Goal: Task Accomplishment & Management: Use online tool/utility

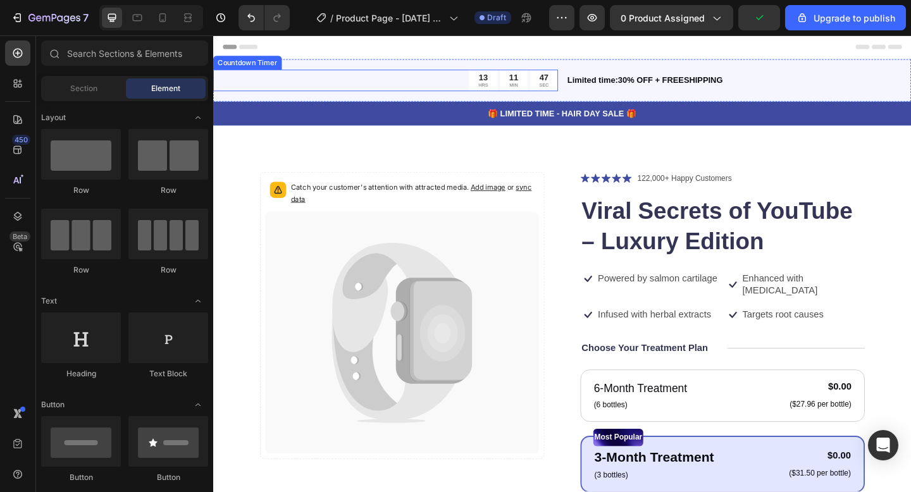
click at [506, 82] on div "13" at bounding box center [507, 80] width 11 height 11
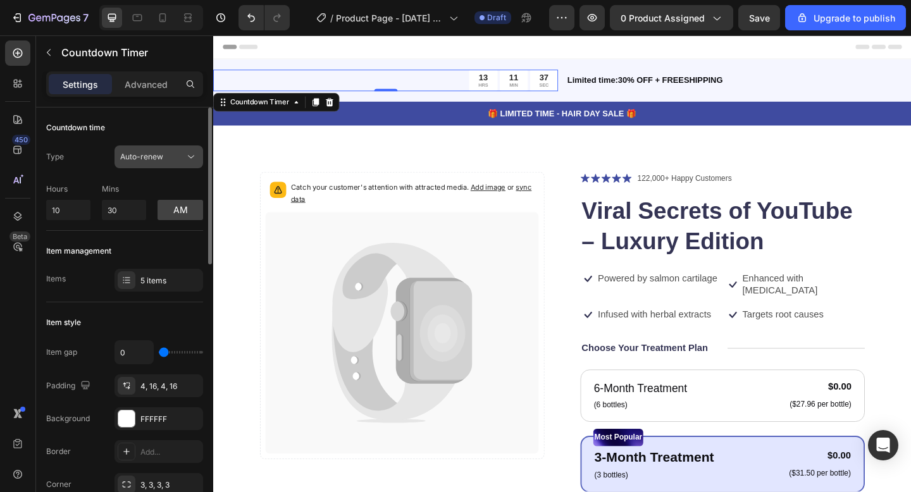
click at [150, 156] on span "Auto-renew" at bounding box center [141, 156] width 43 height 9
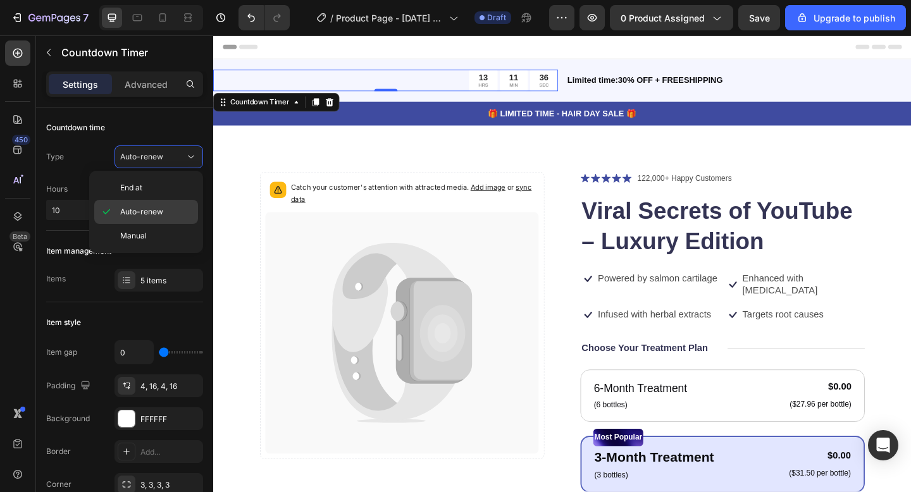
click at [153, 208] on span "Auto-renew" at bounding box center [141, 211] width 43 height 11
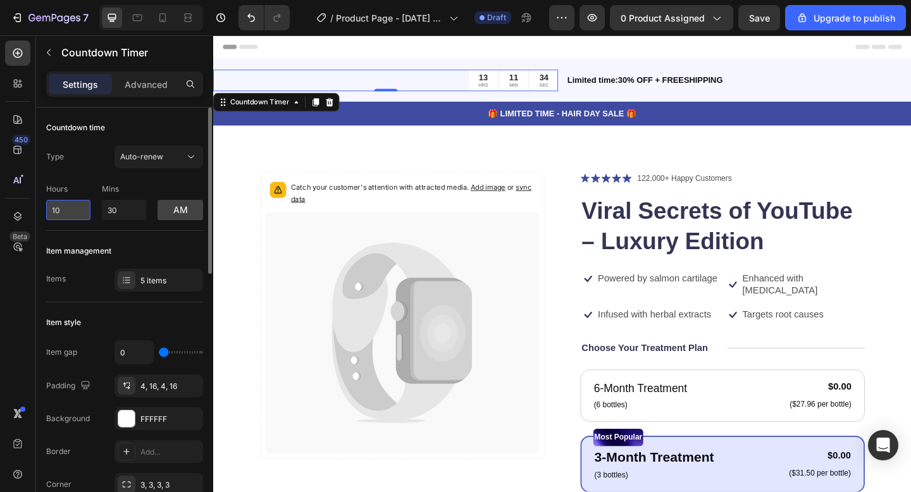
drag, startPoint x: 69, startPoint y: 213, endPoint x: 46, endPoint y: 212, distance: 23.4
click at [46, 212] on input "10" at bounding box center [68, 210] width 44 height 20
type input "1"
drag, startPoint x: 135, startPoint y: 217, endPoint x: 97, endPoint y: 218, distance: 37.3
click at [98, 218] on div "Hours 1 Mins 30 am" at bounding box center [124, 199] width 157 height 42
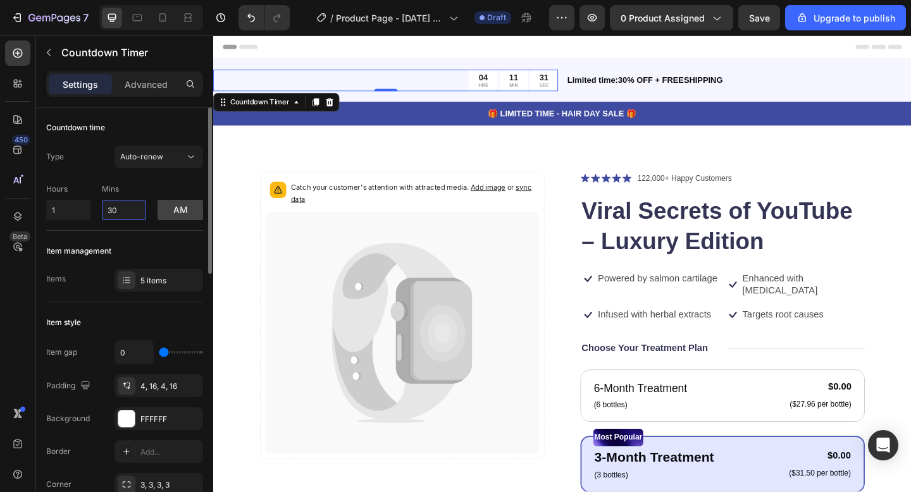
type input "3"
type input "0"
click at [134, 189] on p "Mins" at bounding box center [124, 189] width 44 height 11
click at [176, 161] on div "Auto-renew" at bounding box center [152, 156] width 65 height 11
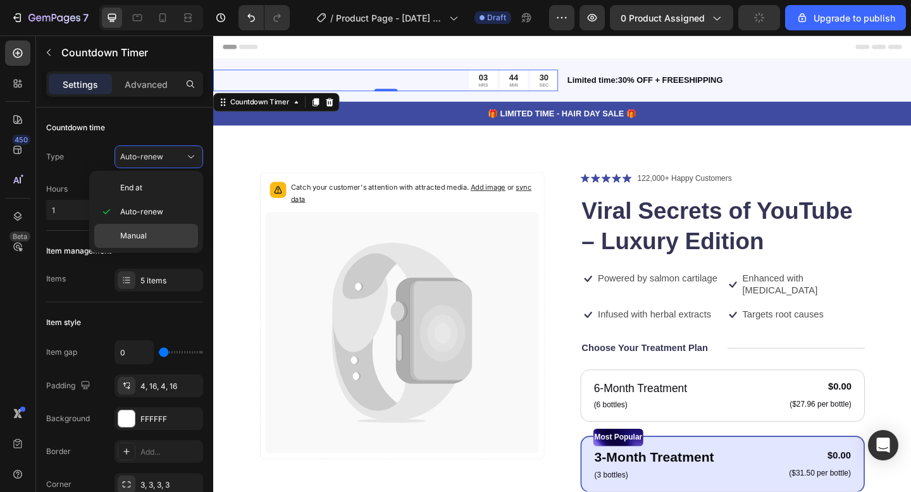
click at [141, 239] on span "Manual" at bounding box center [133, 235] width 27 height 11
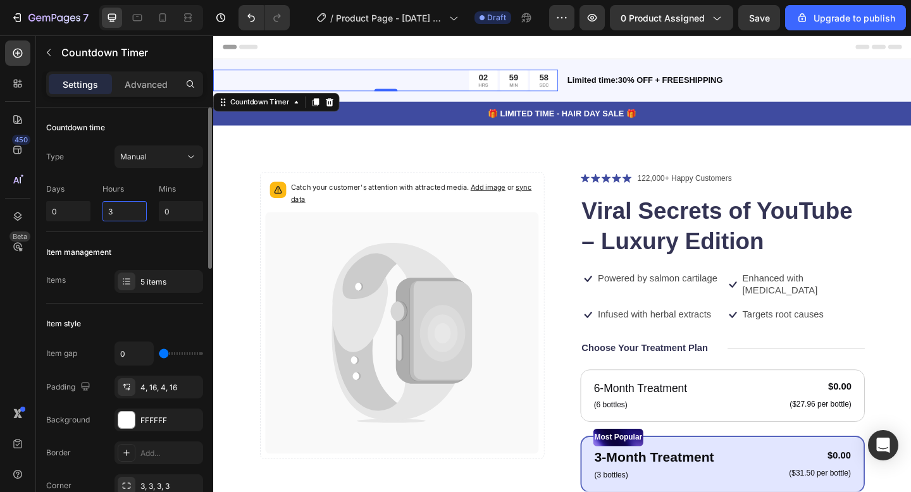
drag, startPoint x: 127, startPoint y: 212, endPoint x: 91, endPoint y: 212, distance: 35.4
click at [91, 212] on div "Days 0 Hours 3 Mins 0" at bounding box center [124, 199] width 157 height 43
type input "1"
click at [154, 189] on div "Days 0 Hours 1 Mins 0" at bounding box center [124, 199] width 157 height 43
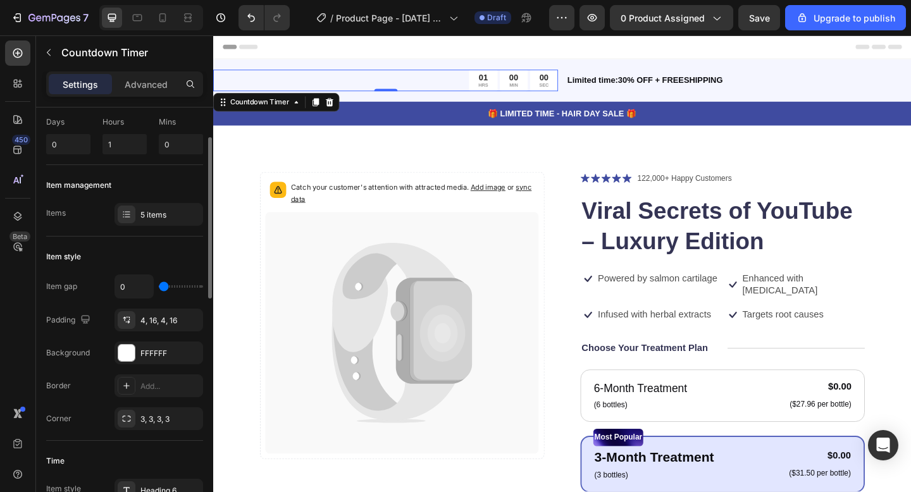
scroll to position [70, 0]
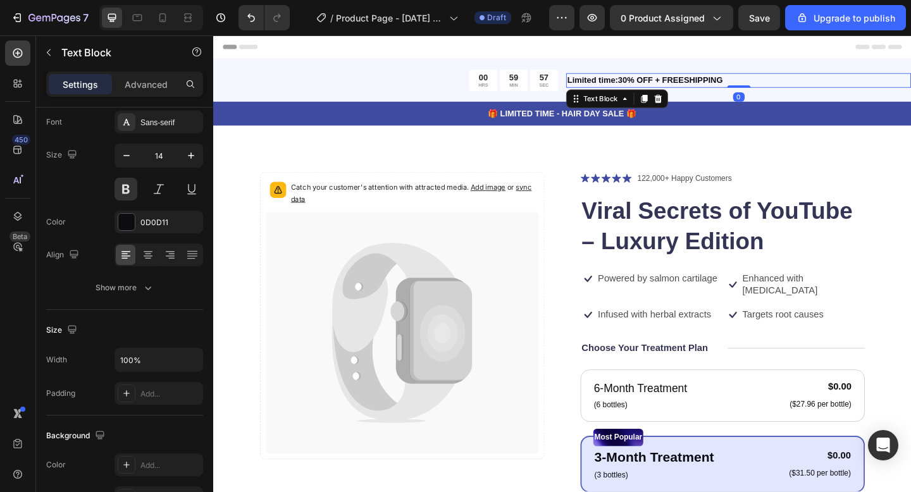
click at [682, 78] on p "Limited time:30% OFF + FREESHIPPING" at bounding box center [785, 84] width 373 height 13
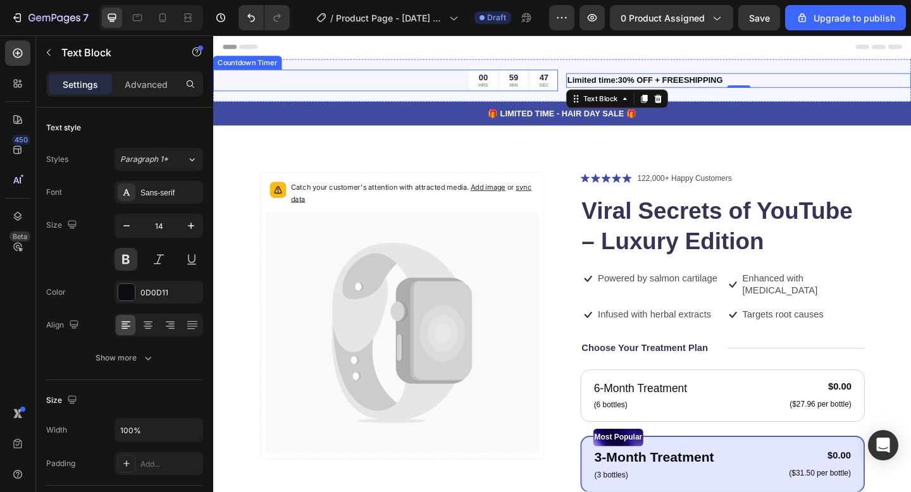
click at [381, 87] on div "00 HRS 59 MIN 47 SEC" at bounding box center [400, 84] width 375 height 23
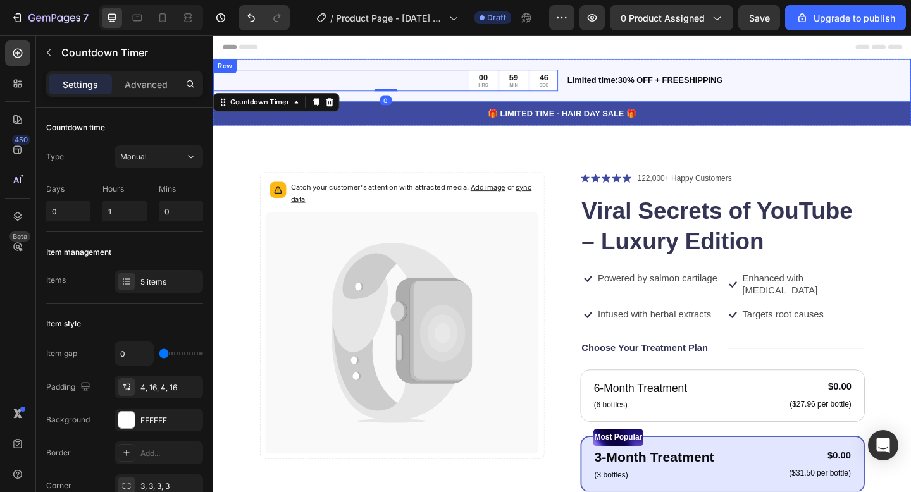
click at [331, 66] on div "00 HRS 59 MIN 46 SEC Countdown Timer 0 Limited time:30% OFF + FREESHIPPING Text…" at bounding box center [592, 84] width 759 height 46
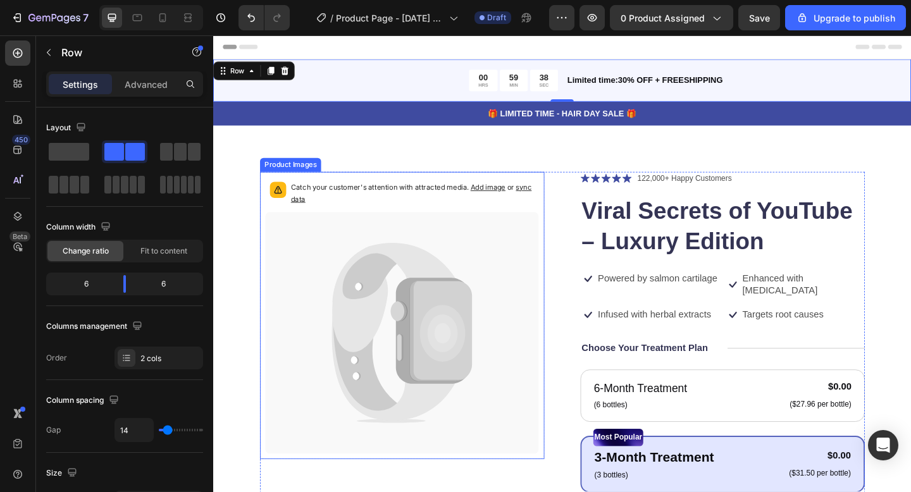
click at [384, 288] on icon at bounding box center [380, 360] width 75 height 177
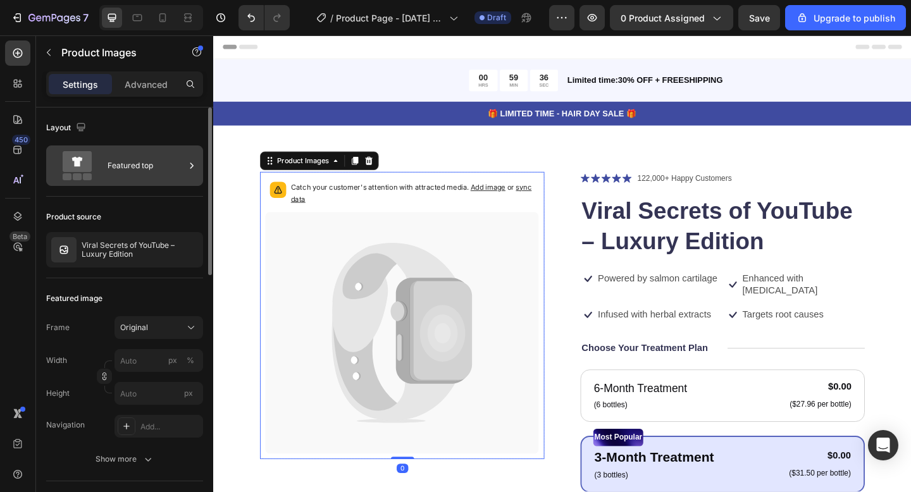
click at [90, 165] on icon at bounding box center [77, 161] width 29 height 21
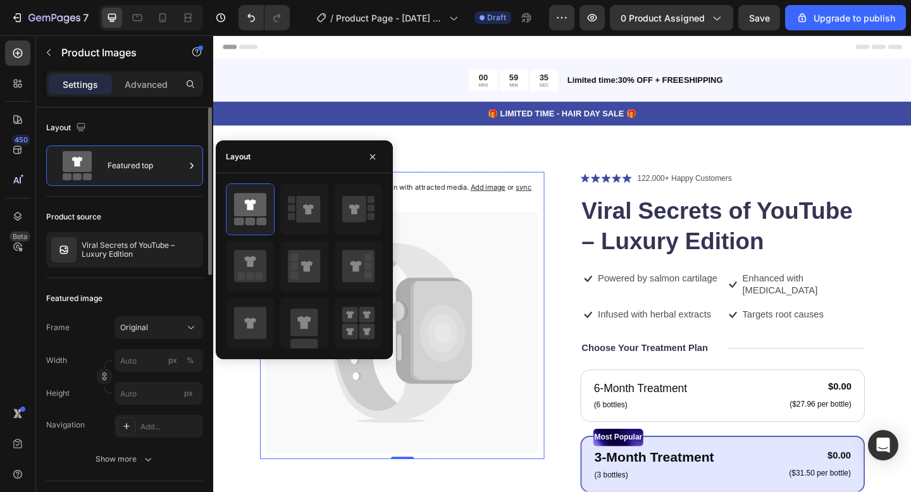
click at [153, 216] on div "Product source" at bounding box center [124, 217] width 157 height 20
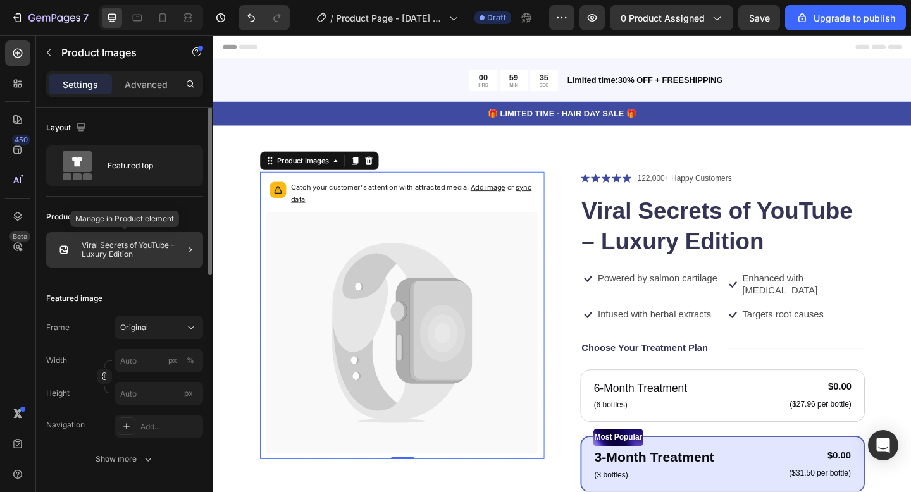
click at [143, 244] on p "Viral Secrets of YouTube – Luxury Edition" at bounding box center [140, 250] width 116 height 18
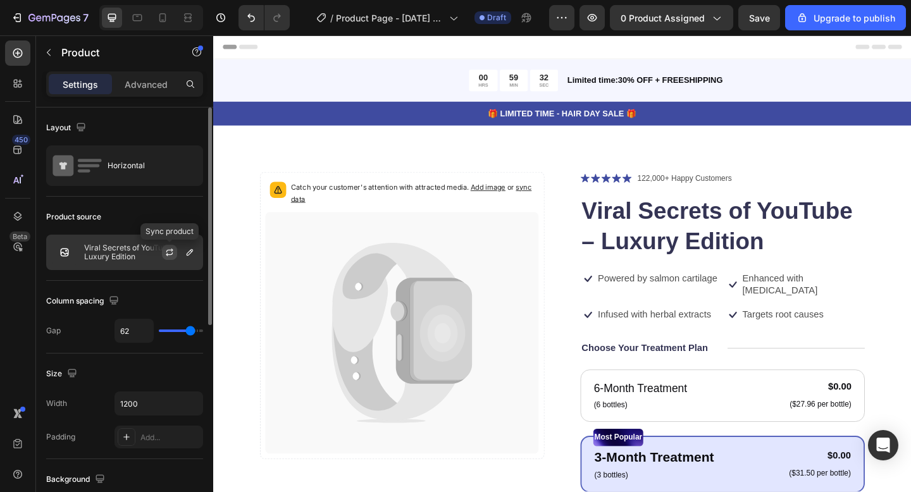
click at [170, 254] on icon "button" at bounding box center [169, 255] width 7 height 4
click at [197, 259] on div at bounding box center [189, 252] width 15 height 15
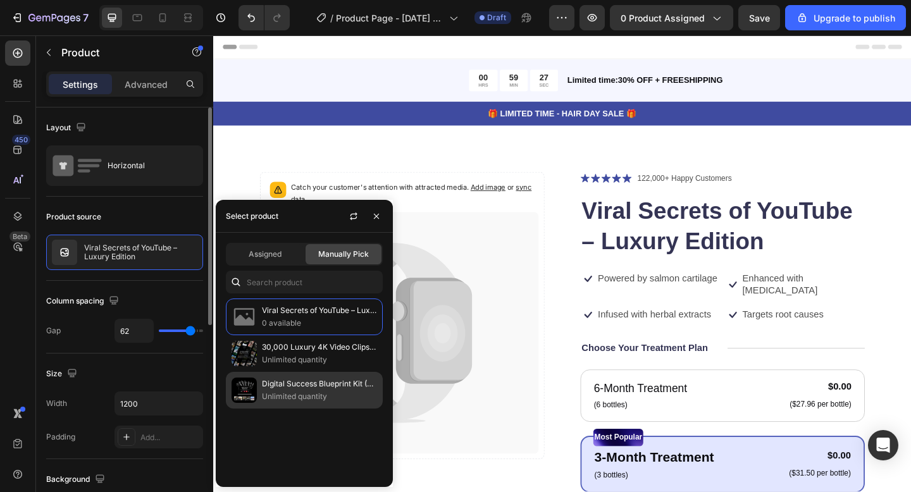
click at [282, 392] on p "Unlimited quantity" at bounding box center [319, 396] width 115 height 13
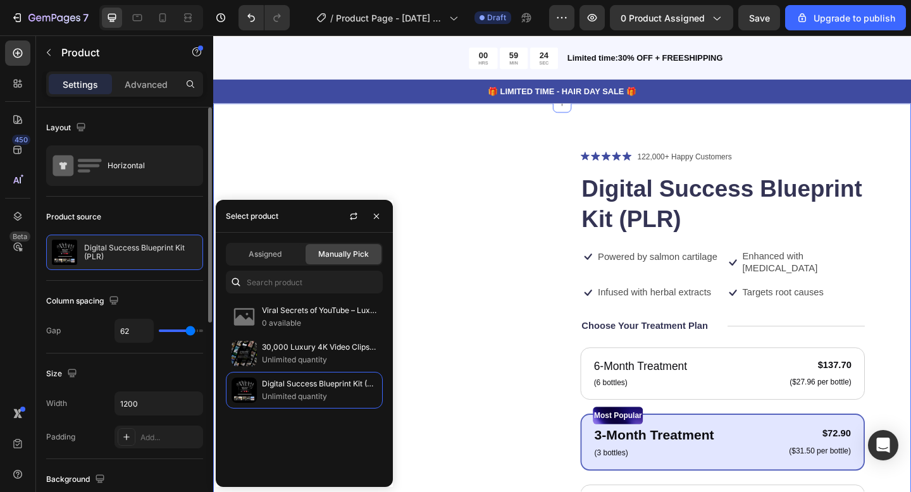
scroll to position [16, 0]
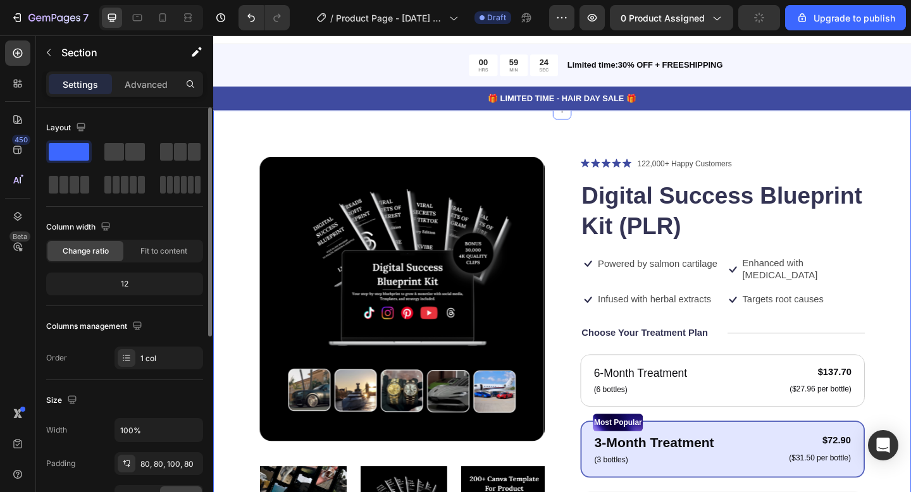
click at [270, 144] on div "Product Images Icon Icon Icon Icon Icon Icon List 122,000+ Happy Customers Text…" at bounding box center [592, 500] width 759 height 767
click at [236, 145] on div "Product Images Icon Icon Icon Icon Icon Icon List 122,000+ Happy Customers Text…" at bounding box center [592, 500] width 759 height 767
click at [234, 163] on div "Product Images Icon Icon Icon Icon Icon Icon List 122,000+ Happy Customers Text…" at bounding box center [592, 500] width 759 height 767
click at [48, 51] on icon "button" at bounding box center [49, 52] width 10 height 10
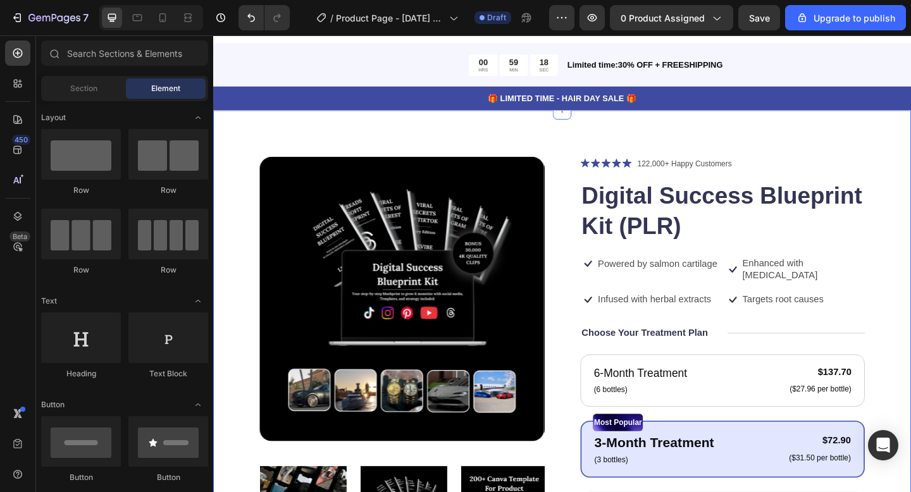
click at [234, 137] on div "Product Images Icon Icon Icon Icon Icon Icon List 122,000+ Happy Customers Text…" at bounding box center [592, 500] width 759 height 767
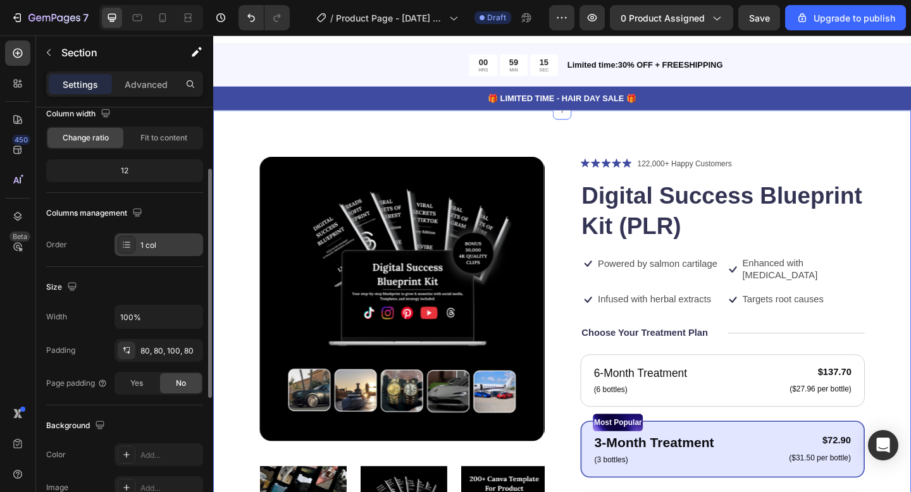
scroll to position [351, 0]
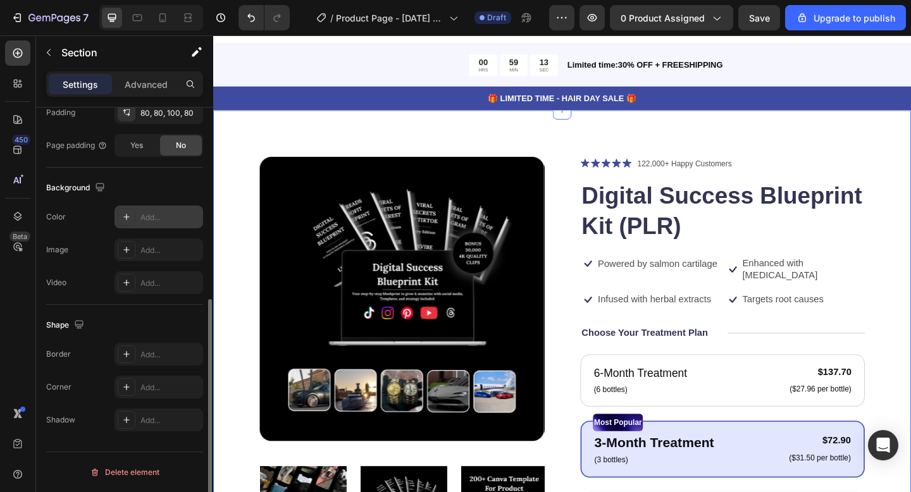
click at [127, 220] on icon at bounding box center [127, 217] width 10 height 10
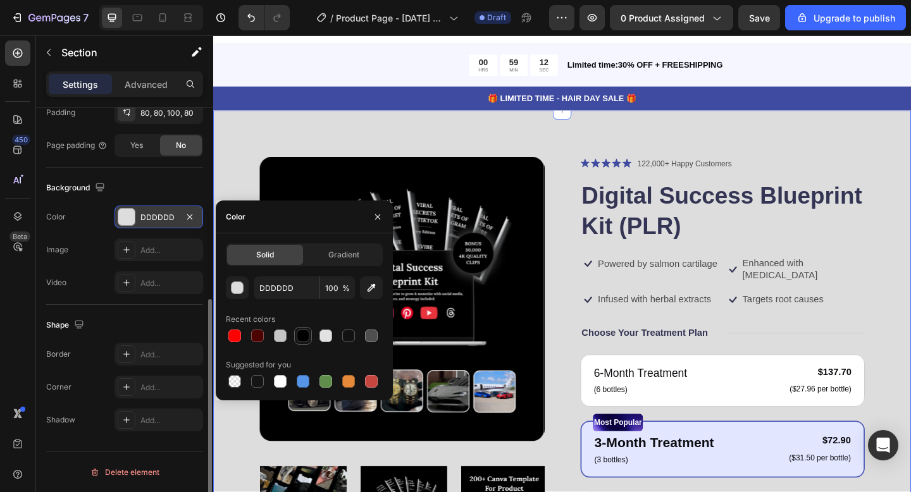
click at [307, 337] on div at bounding box center [303, 336] width 13 height 13
type input "000000"
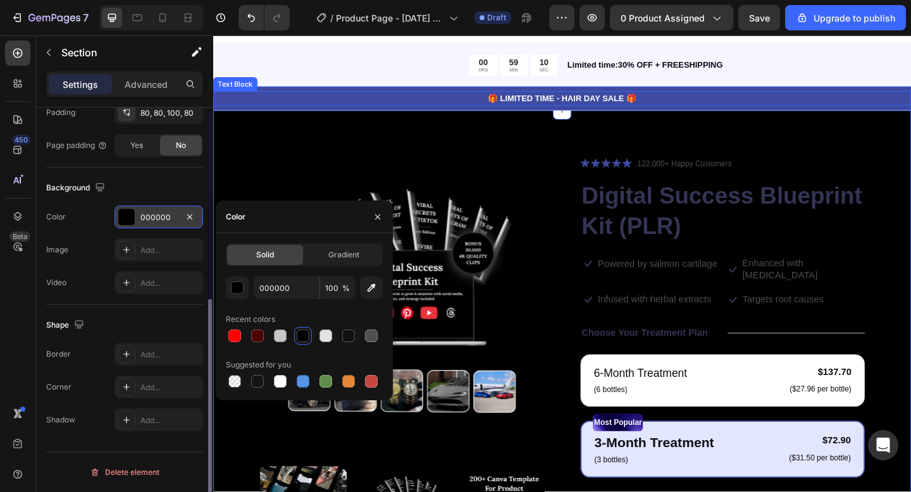
click at [327, 103] on p "🎁 LIMITED TIME - HAIR DAY SALE 🎁" at bounding box center [593, 103] width 757 height 13
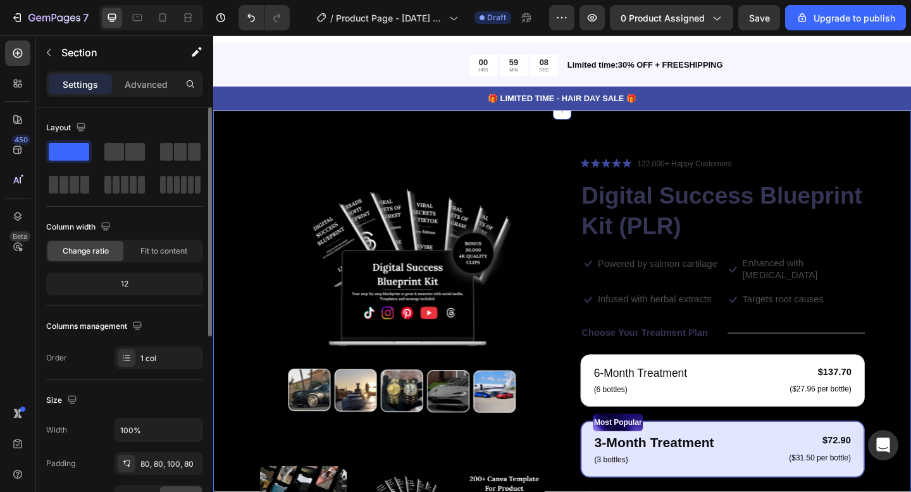
click at [275, 117] on div "Product Images Icon Icon Icon Icon Icon Icon List 122,000+ Happy Customers Text…" at bounding box center [592, 500] width 759 height 767
click at [229, 110] on div "🎁 LIMITED TIME - HAIR DAY SALE 🎁" at bounding box center [592, 104] width 759 height 16
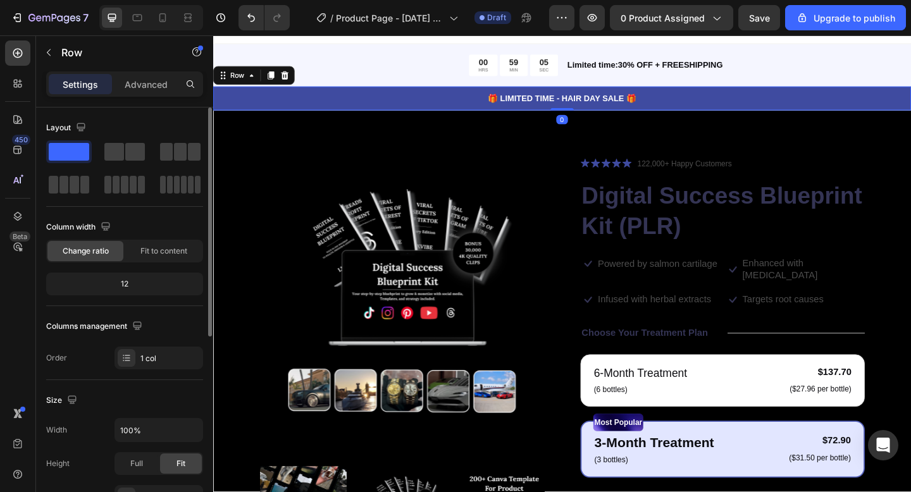
click at [231, 116] on div "🎁 LIMITED TIME - HAIR DAY SALE 🎁 Text Block Row 0" at bounding box center [592, 104] width 759 height 26
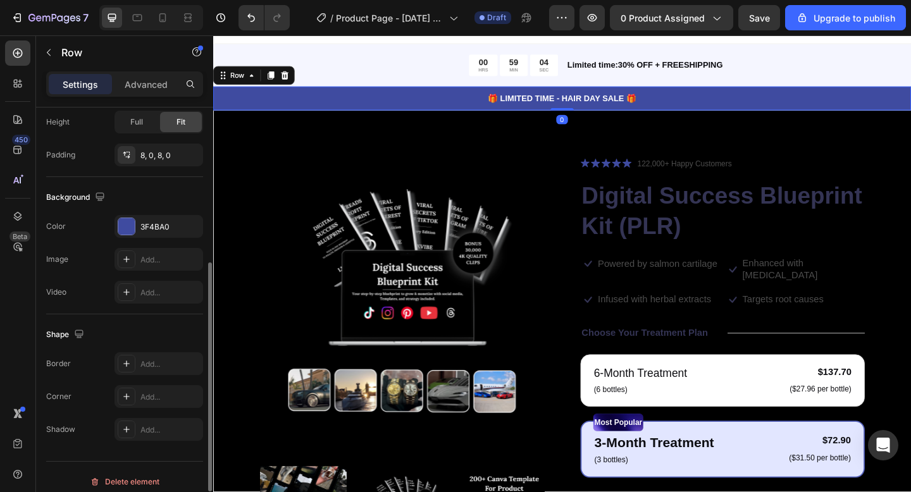
scroll to position [351, 0]
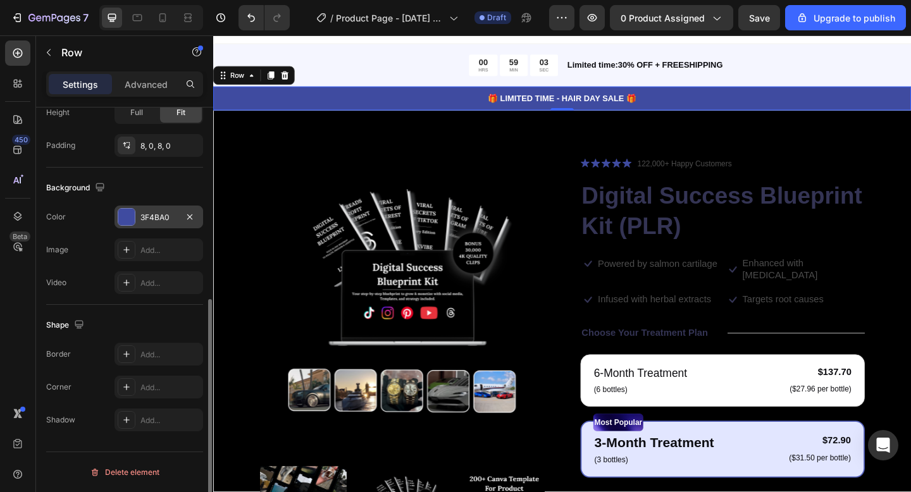
click at [133, 218] on div at bounding box center [126, 217] width 16 height 16
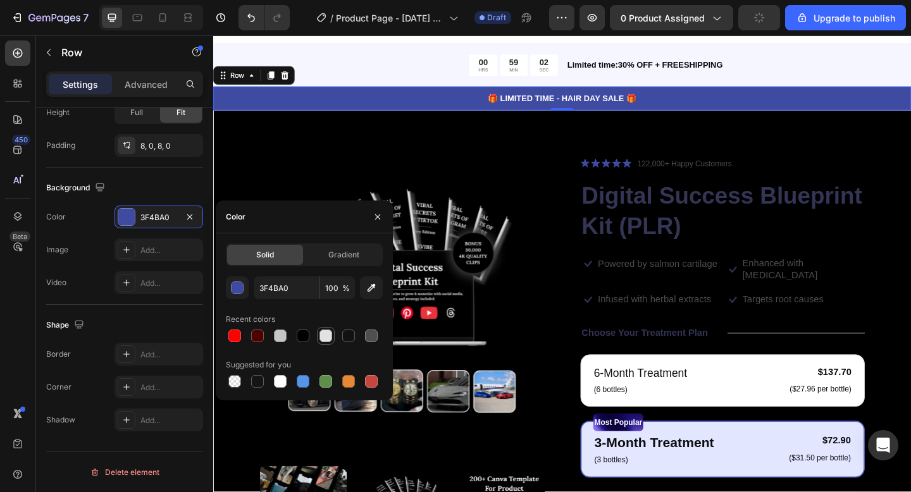
click at [326, 336] on div at bounding box center [326, 336] width 13 height 13
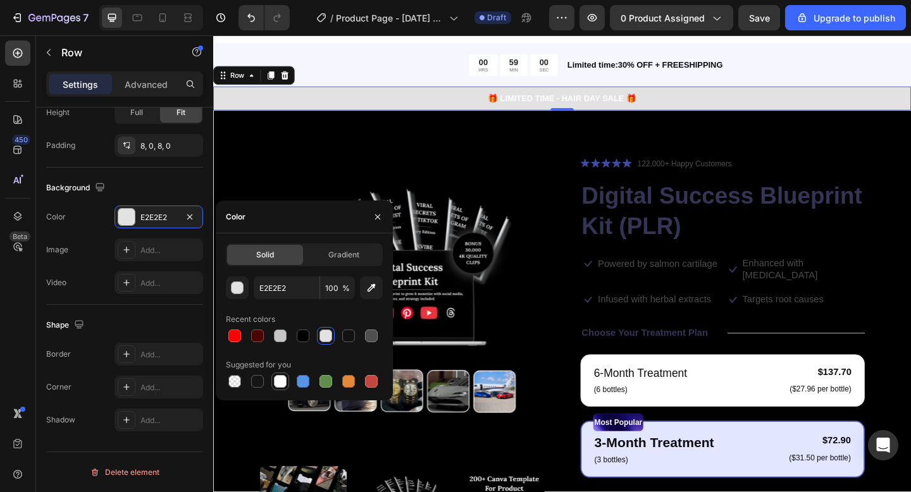
click at [278, 385] on div at bounding box center [280, 381] width 13 height 13
type input "FFFFFF"
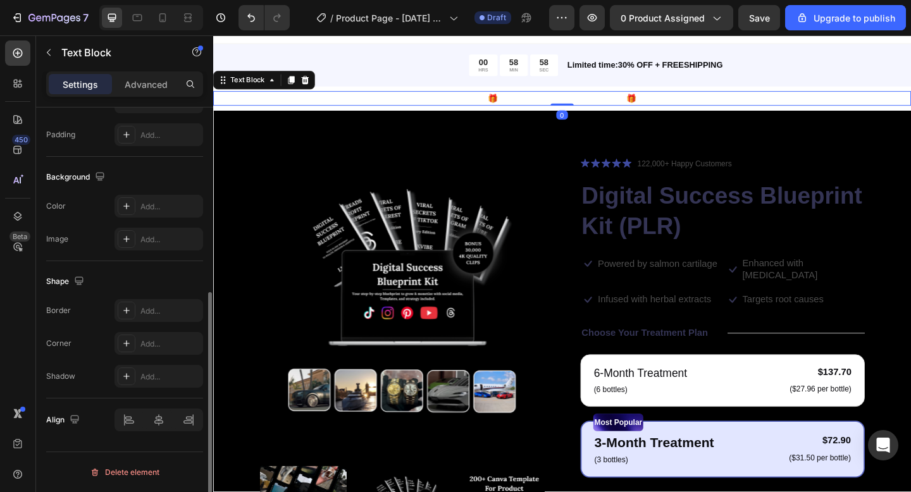
scroll to position [0, 0]
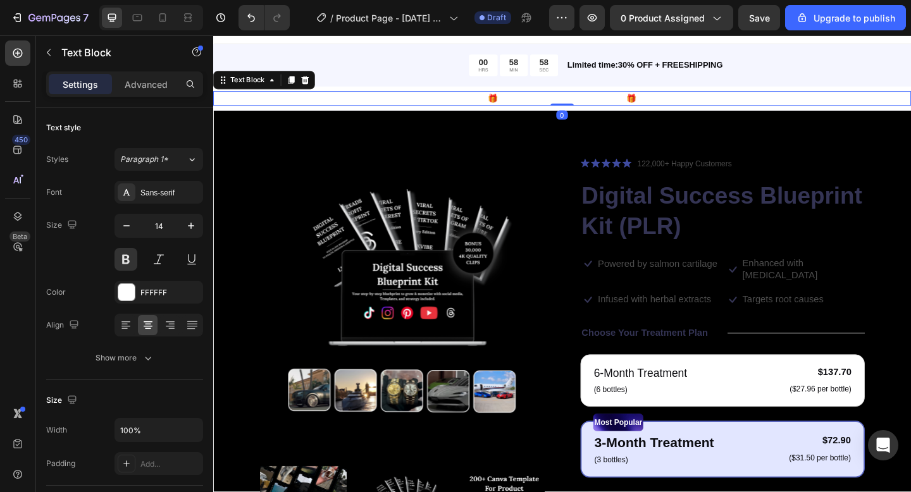
click at [543, 101] on p "🎁 LIMITED TIME - HAIR DAY SALE 🎁" at bounding box center [593, 103] width 757 height 13
click at [134, 292] on div at bounding box center [126, 292] width 16 height 16
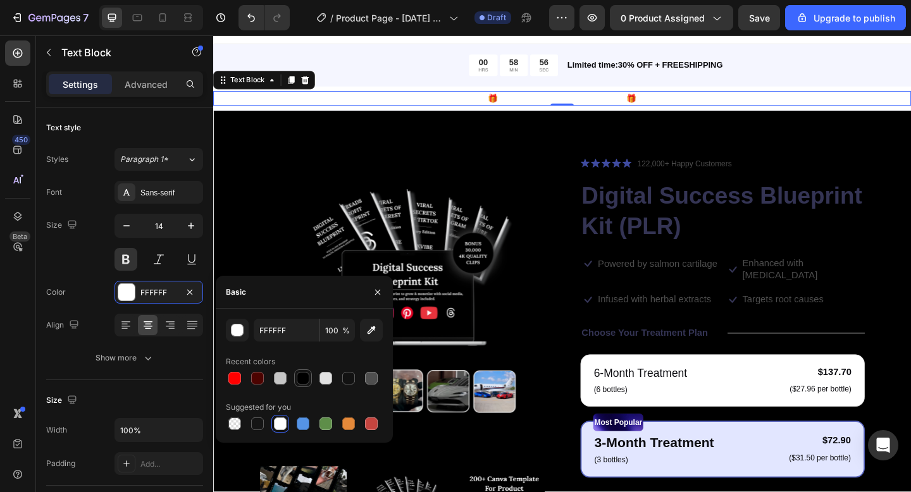
click at [298, 384] on div at bounding box center [303, 378] width 15 height 15
type input "000000"
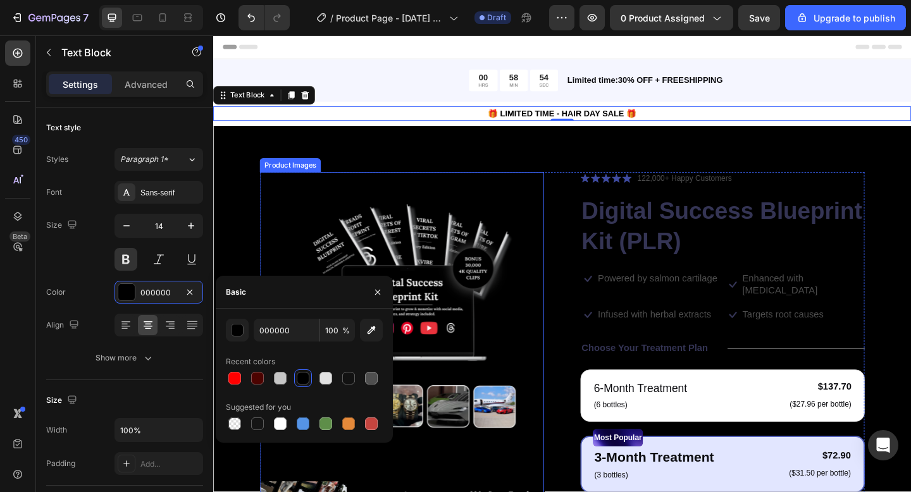
click at [534, 201] on img at bounding box center [418, 338] width 309 height 309
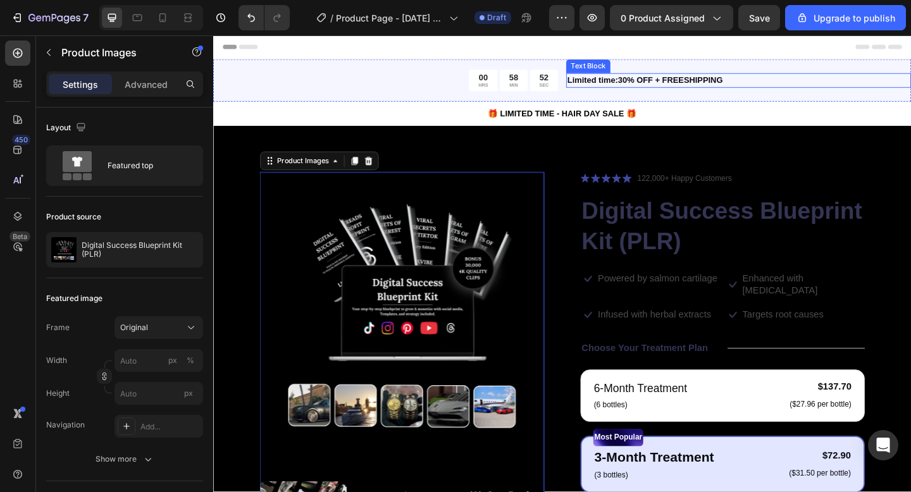
click at [782, 80] on p "Limited time:30% OFF + FREESHIPPING" at bounding box center [785, 84] width 373 height 13
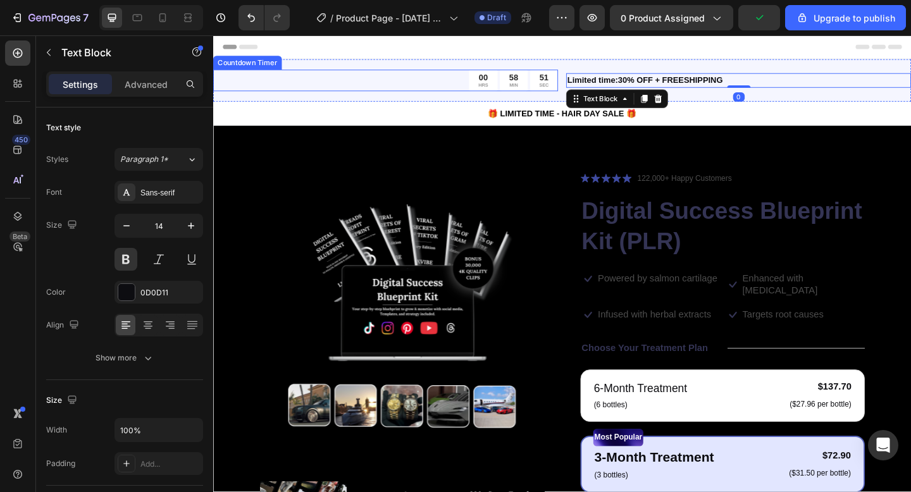
click at [344, 83] on div "00 HRS 58 MIN 51 SEC" at bounding box center [400, 84] width 375 height 23
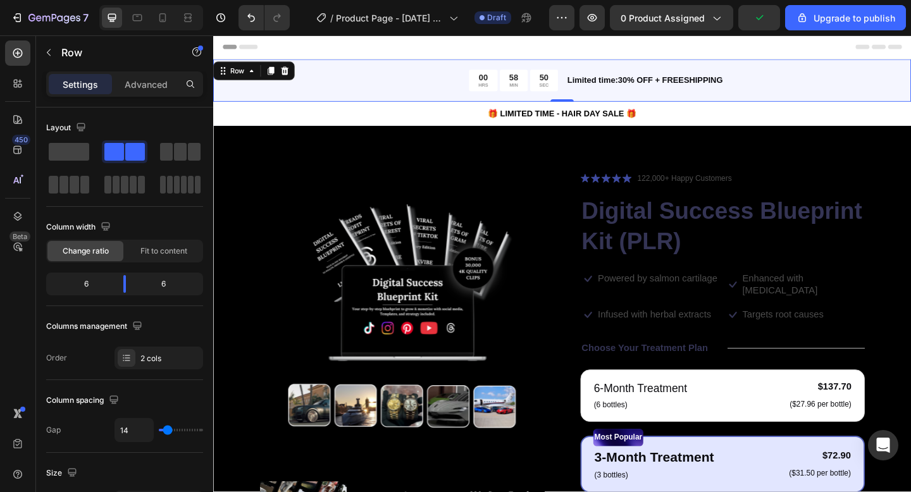
click at [363, 72] on div "00 HRS 58 MIN 50 SEC Countdown Timer Limited time:30% OFF + FREESHIPPING Text B…" at bounding box center [592, 84] width 759 height 46
click at [290, 77] on icon at bounding box center [291, 74] width 8 height 9
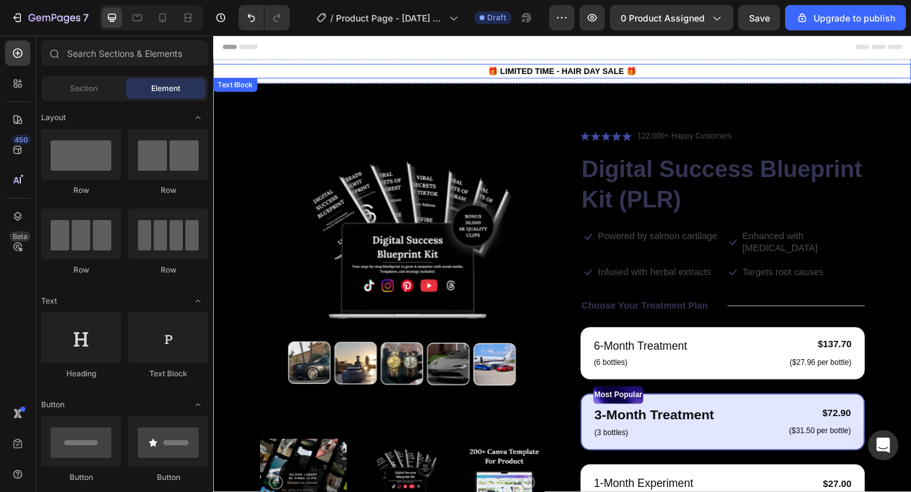
click at [327, 72] on p "🎁 LIMITED TIME - HAIR DAY SALE 🎁" at bounding box center [593, 74] width 757 height 13
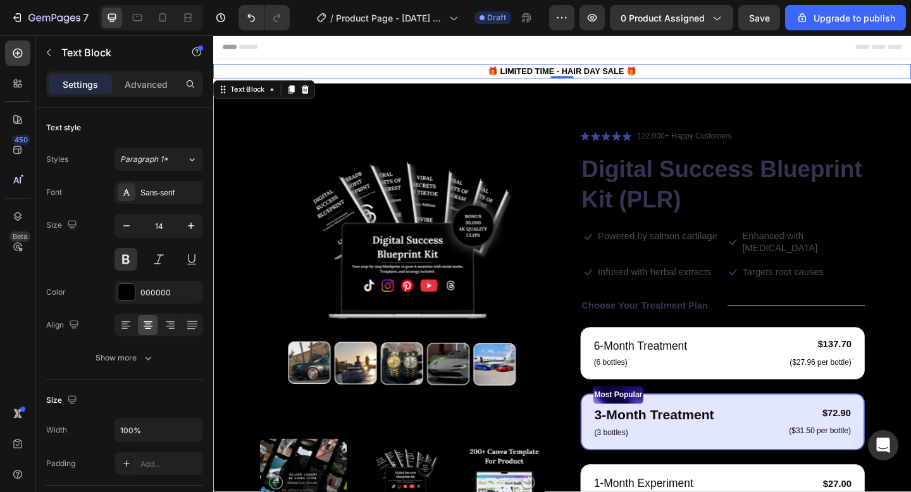
click at [593, 74] on p "🎁 LIMITED TIME - HAIR DAY SALE 🎁" at bounding box center [593, 74] width 757 height 13
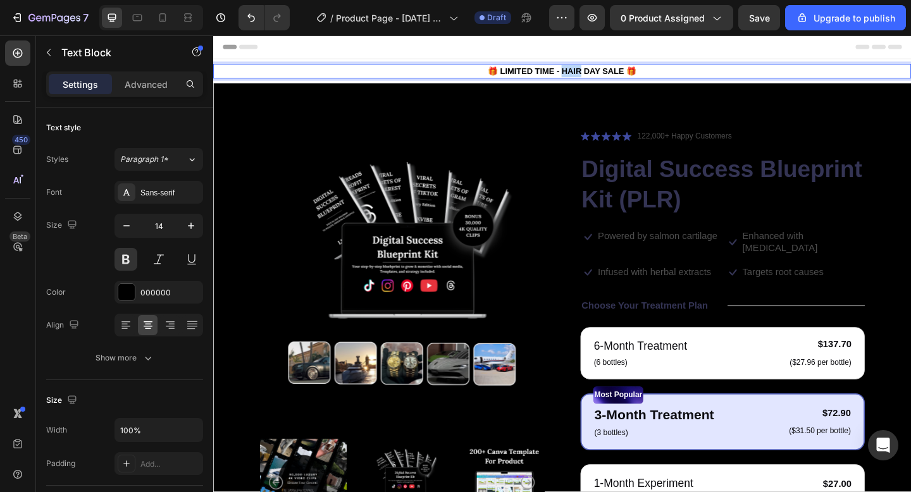
click at [593, 74] on p "🎁 LIMITED TIME - HAIR DAY SALE 🎁" at bounding box center [593, 74] width 757 height 13
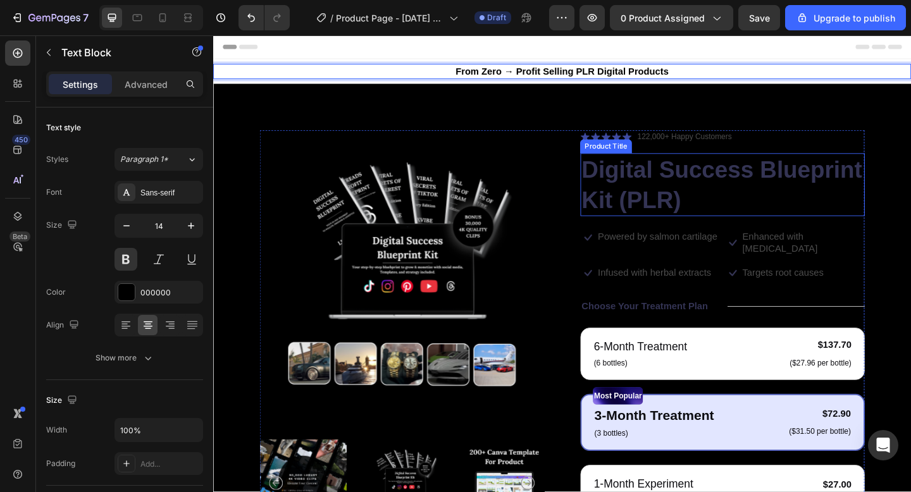
click at [661, 199] on h1 "Digital Success Blueprint Kit (PLR)" at bounding box center [767, 198] width 309 height 68
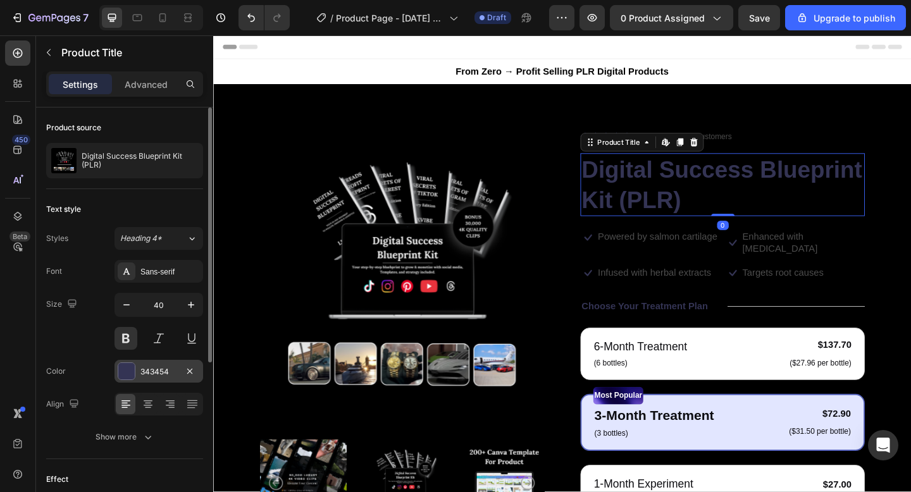
click at [127, 376] on div at bounding box center [126, 371] width 16 height 16
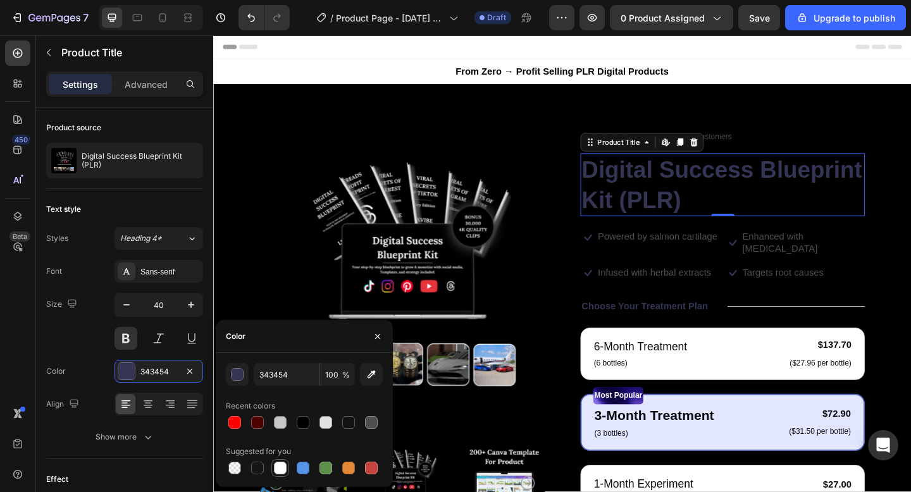
click at [275, 472] on div at bounding box center [280, 468] width 13 height 13
type input "FFFFFF"
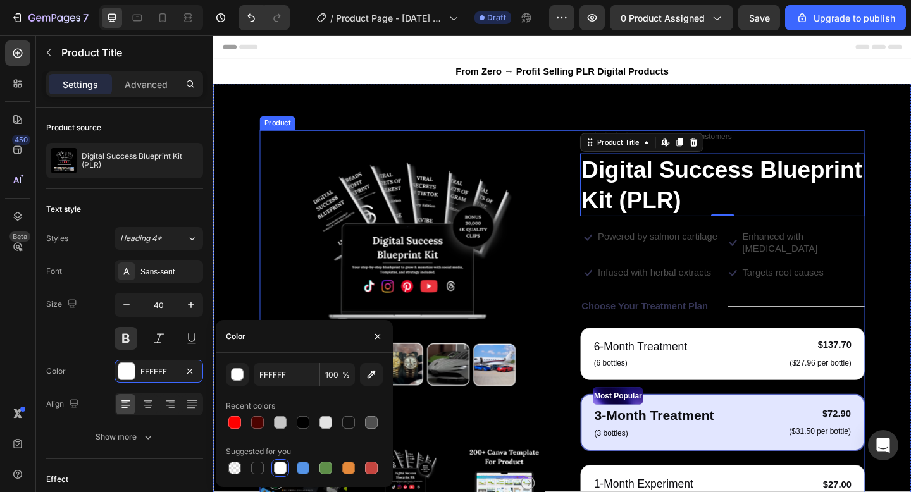
click at [583, 300] on div "Product Images Icon Icon Icon Icon Icon Icon List 122,000+ Happy Customers Text…" at bounding box center [593, 465] width 658 height 653
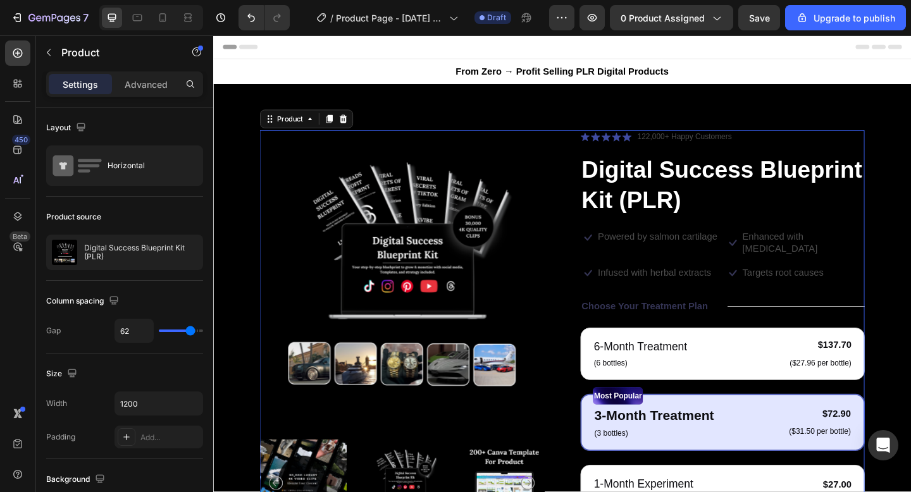
scroll to position [145, 0]
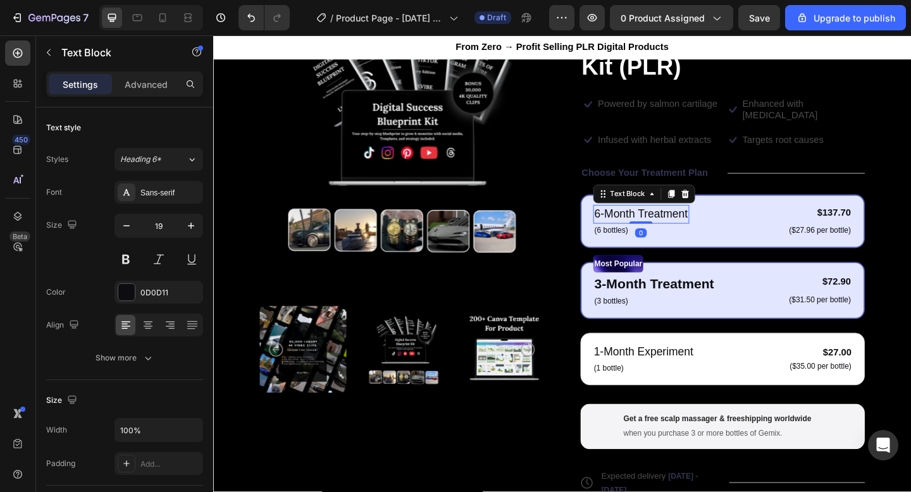
click at [712, 222] on p "6-Month Treatment" at bounding box center [679, 231] width 102 height 18
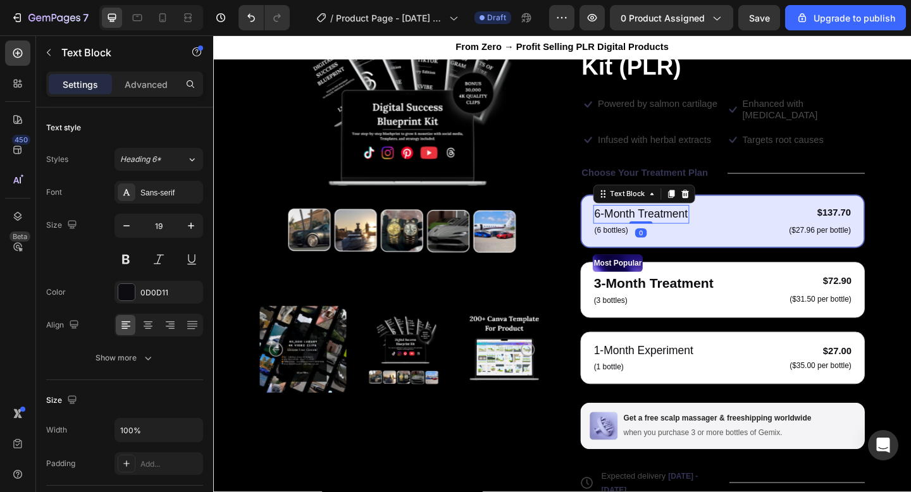
click at [792, 220] on div "6-Month Treatment Text Block 0 (6 bottles) Text Block $137.70 Product Price Pro…" at bounding box center [768, 237] width 282 height 35
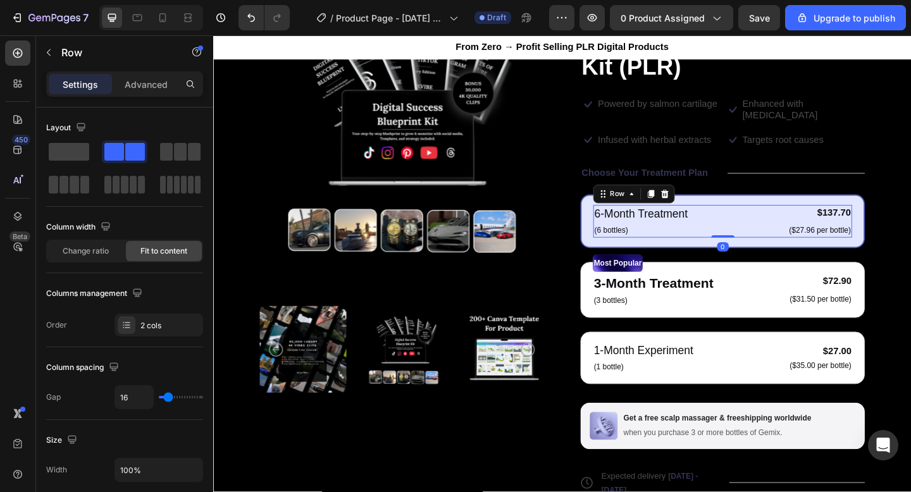
click at [837, 220] on div "6-Month Treatment Text Block (6 bottles) Text Block $137.70 Product Price Produ…" at bounding box center [768, 237] width 282 height 35
click at [840, 209] on div "6-Month Treatment Text Block (6 bottles) Text Block $137.70 Product Price Produ…" at bounding box center [767, 238] width 309 height 58
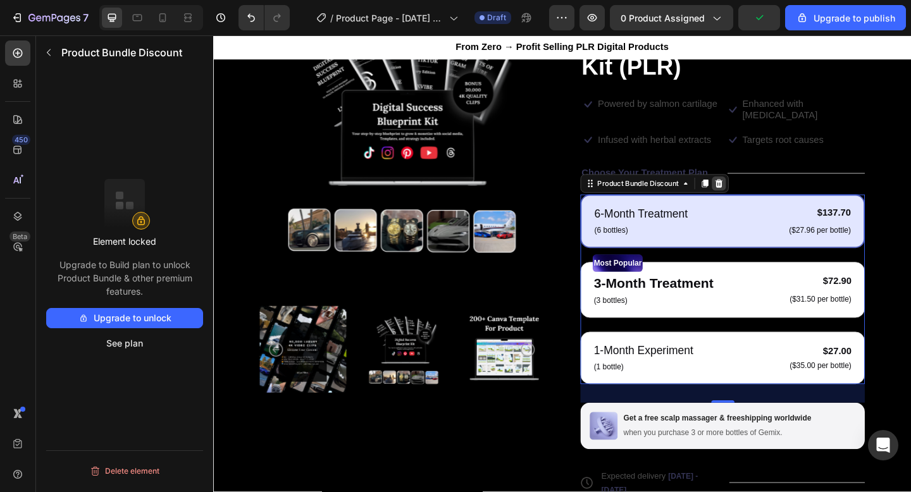
click at [762, 192] on icon at bounding box center [763, 196] width 8 height 9
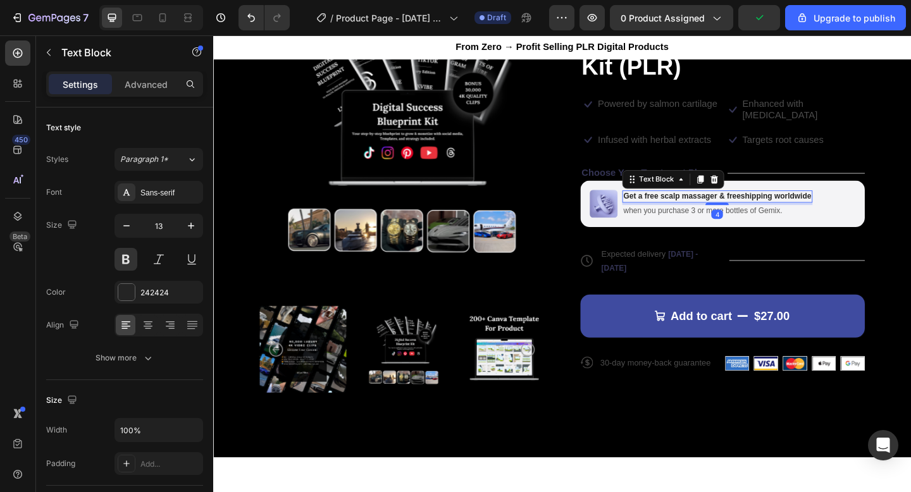
click at [858, 204] on div "Get a free scalp massager & freeshipping worldwide" at bounding box center [761, 210] width 207 height 13
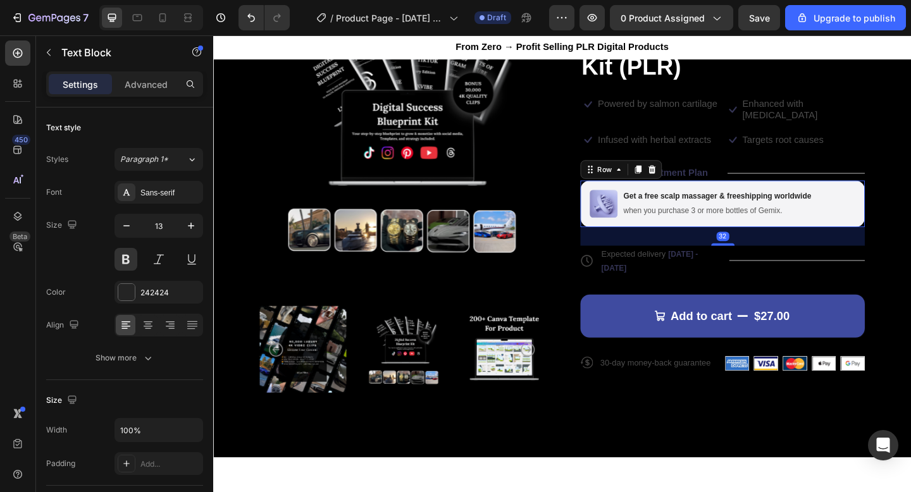
click at [889, 194] on div "Image Get a free scalp massager & freeshipping worldwide Text Block when you pu…" at bounding box center [767, 219] width 309 height 51
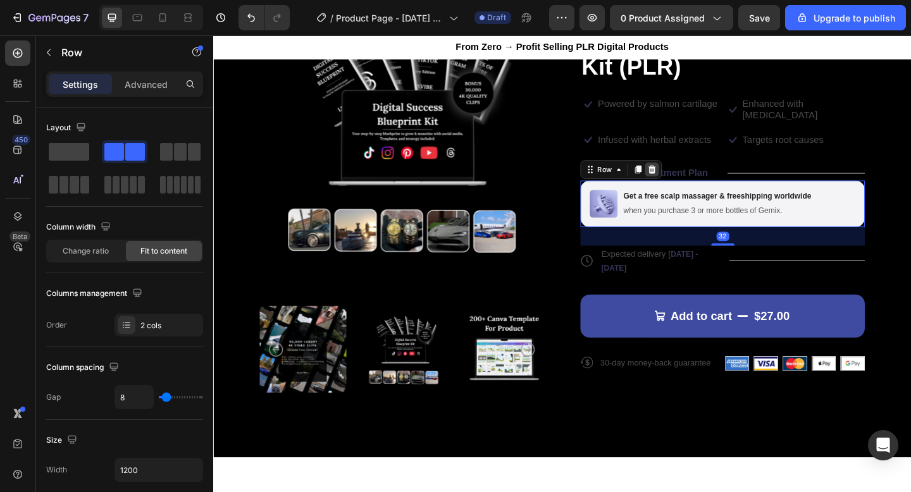
click at [689, 177] on icon at bounding box center [691, 181] width 8 height 9
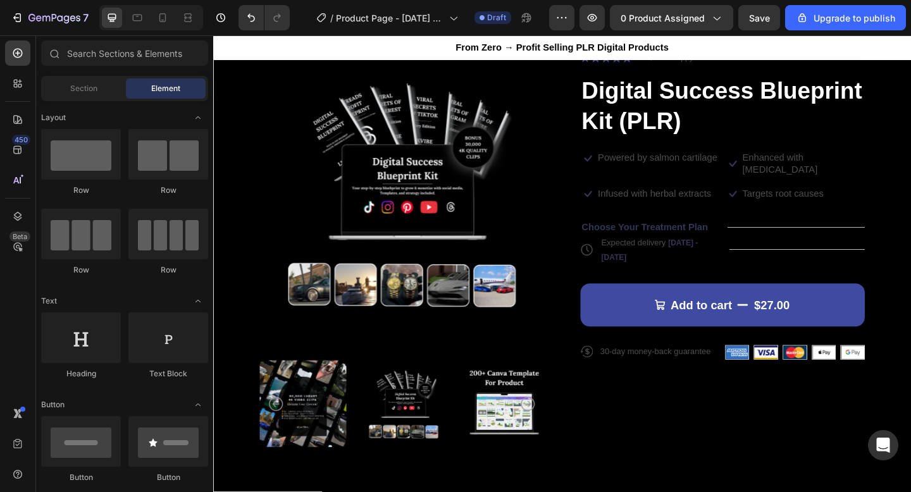
scroll to position [0, 0]
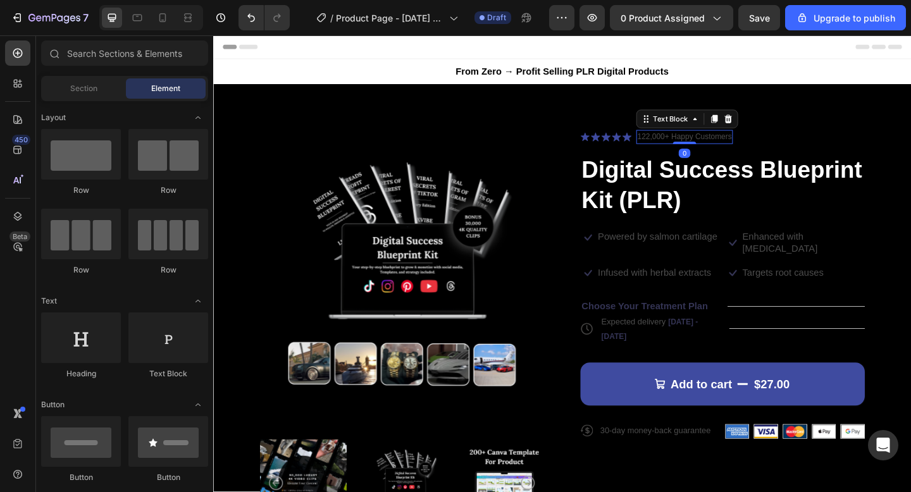
click at [679, 140] on p "122,000+ Happy Customers" at bounding box center [726, 146] width 103 height 13
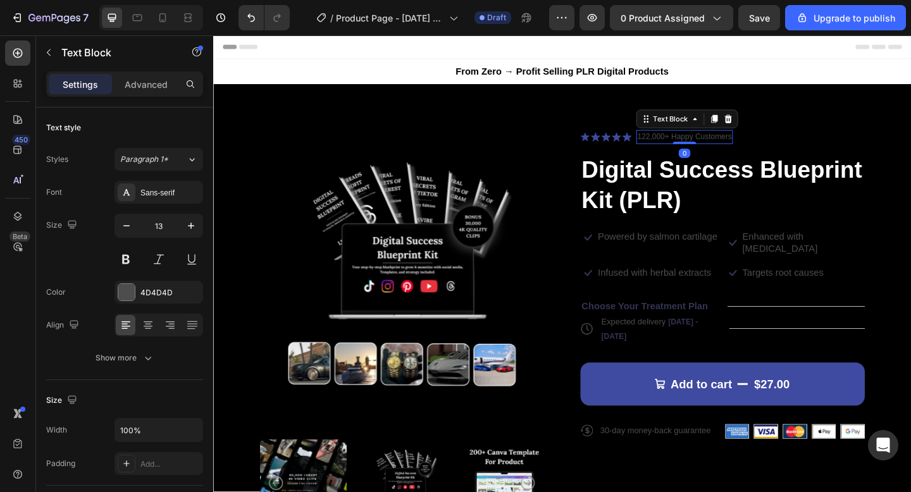
click at [690, 152] on div "122,000+ Happy Customers" at bounding box center [725, 146] width 105 height 15
click at [687, 149] on p "122,000+ Happy Customers" at bounding box center [726, 146] width 103 height 13
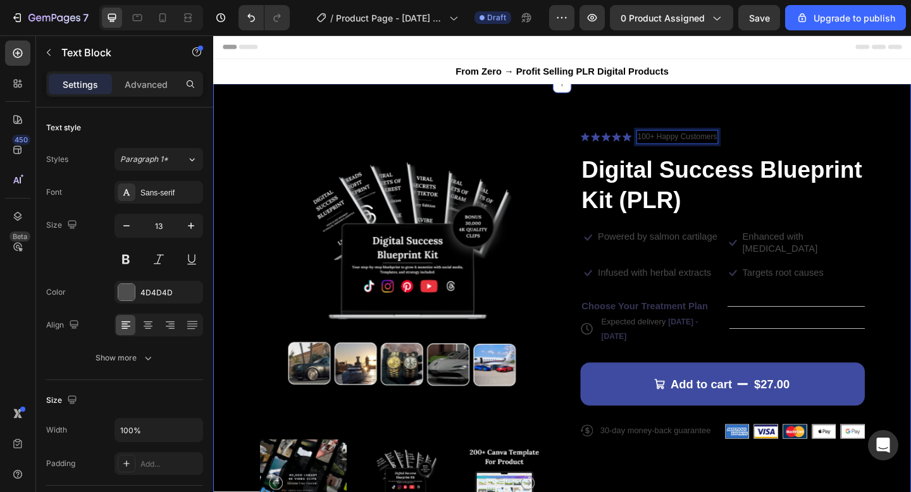
click at [815, 114] on div "Product Images Icon Icon Icon Icon Icon Icon List 100+ Happy Customers Text Blo…" at bounding box center [592, 364] width 759 height 552
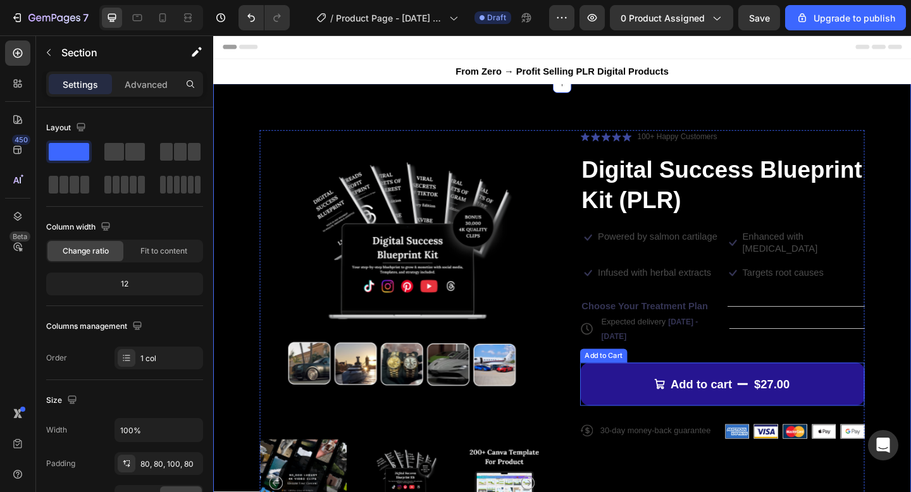
click at [647, 401] on button "Add to cart $27.00" at bounding box center [767, 415] width 309 height 47
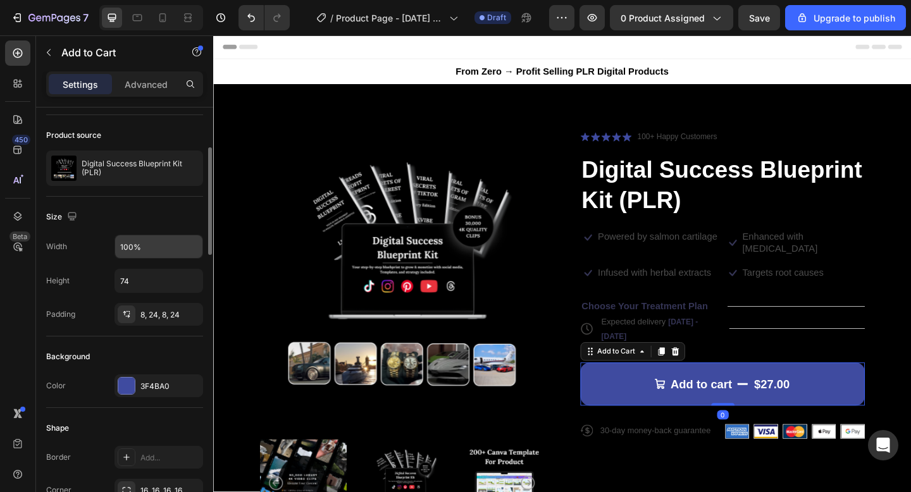
scroll to position [101, 0]
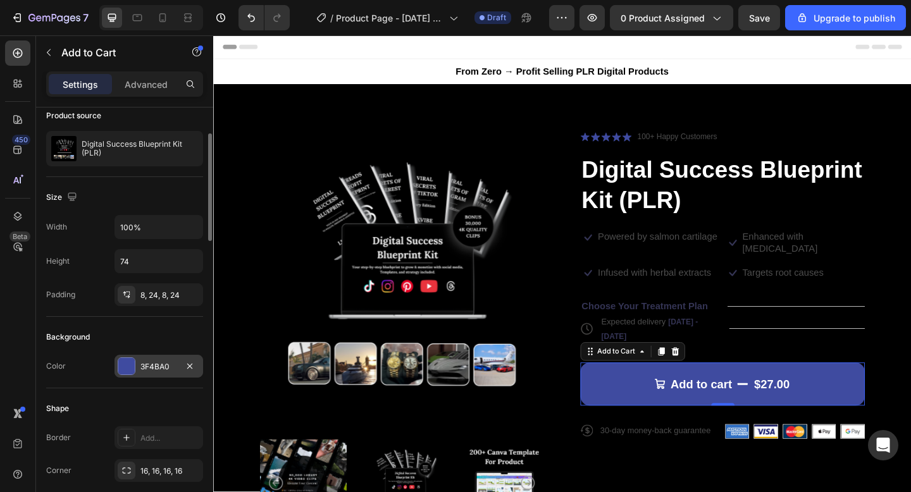
click at [127, 366] on div at bounding box center [126, 366] width 16 height 16
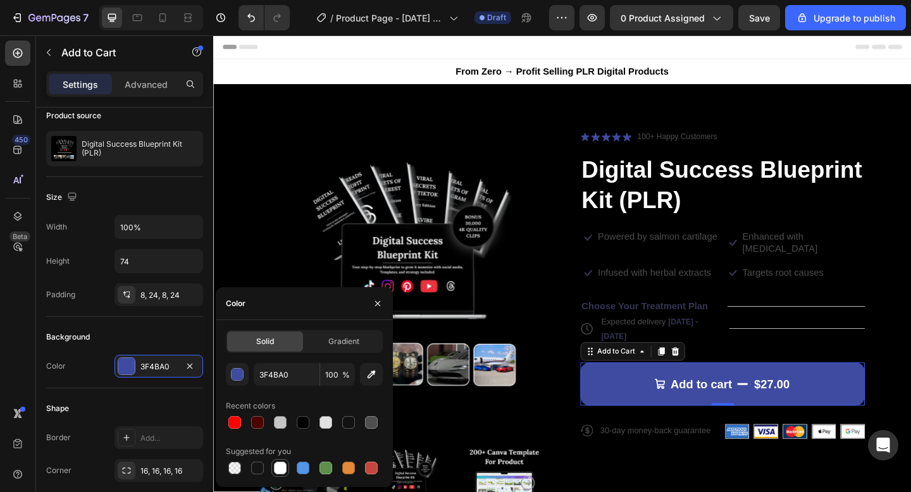
click at [283, 465] on div at bounding box center [280, 468] width 13 height 13
type input "FFFFFF"
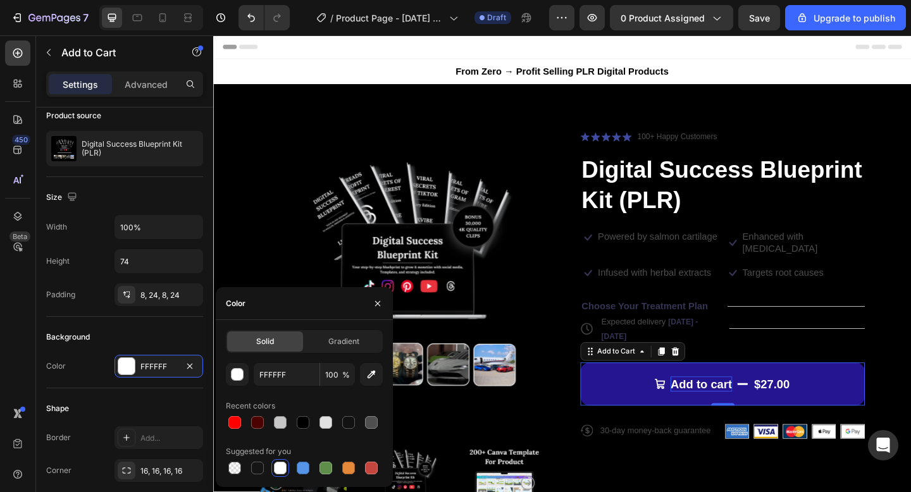
click at [723, 407] on div "Add to cart" at bounding box center [744, 415] width 67 height 16
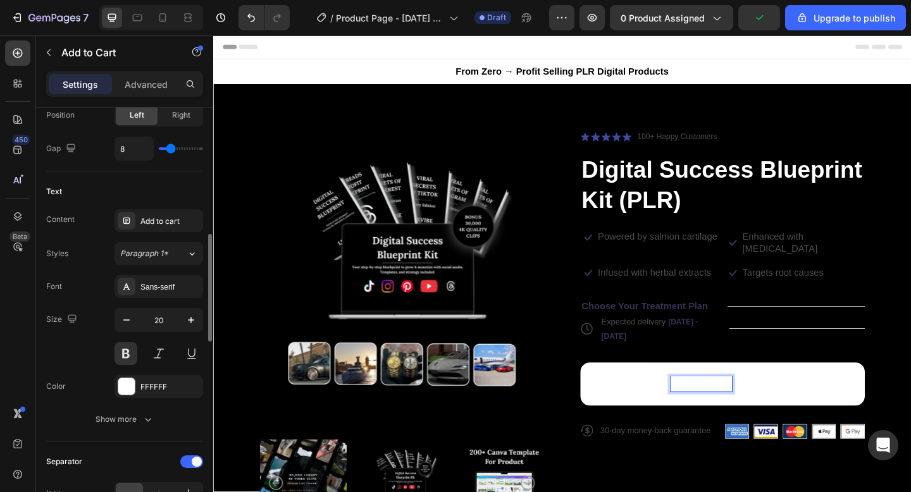
scroll to position [599, 0]
click at [134, 390] on div at bounding box center [126, 385] width 16 height 16
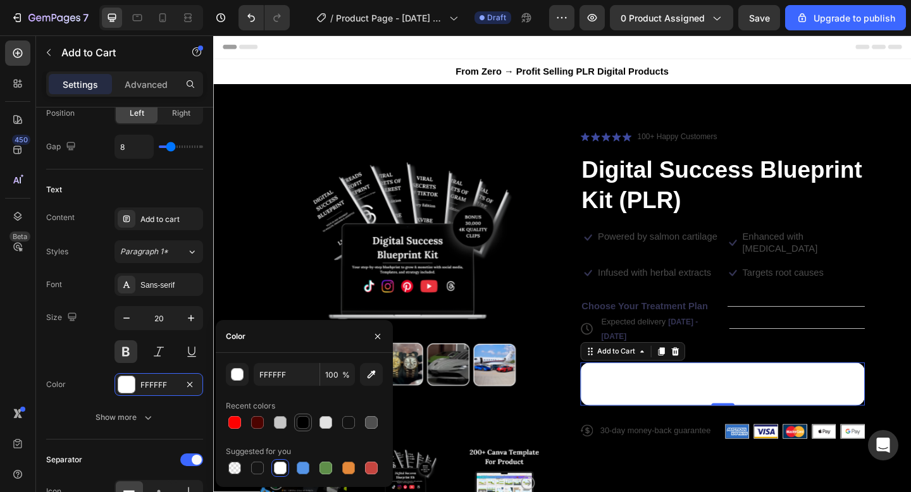
click at [301, 428] on div at bounding box center [303, 422] width 13 height 13
type input "000000"
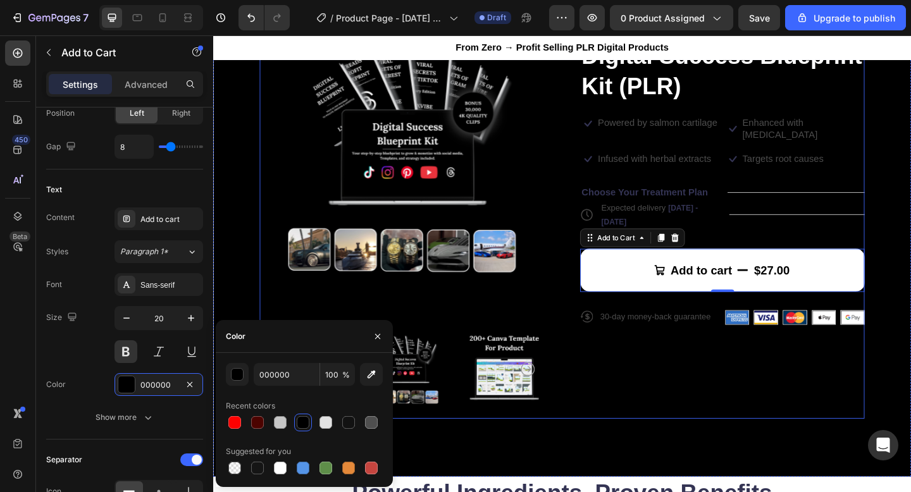
scroll to position [128, 0]
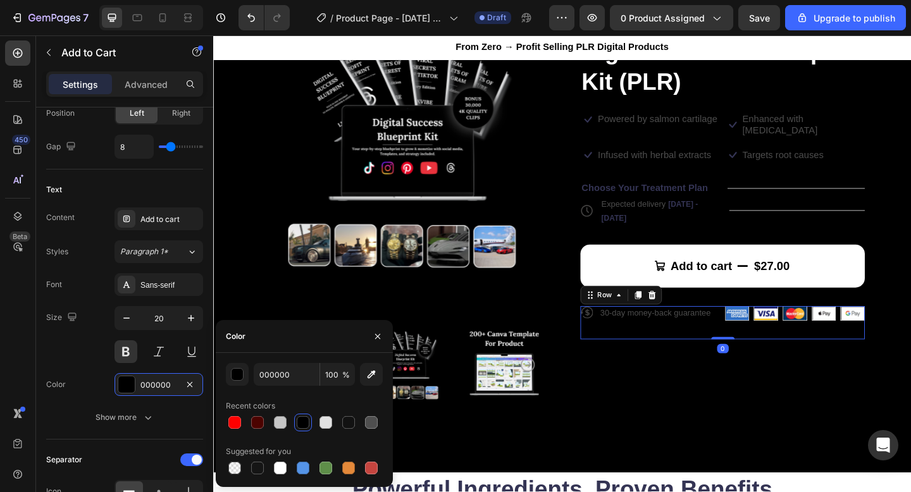
click at [694, 333] on div "Icon 30-day money-back guarantee Text Block Row" at bounding box center [689, 348] width 153 height 36
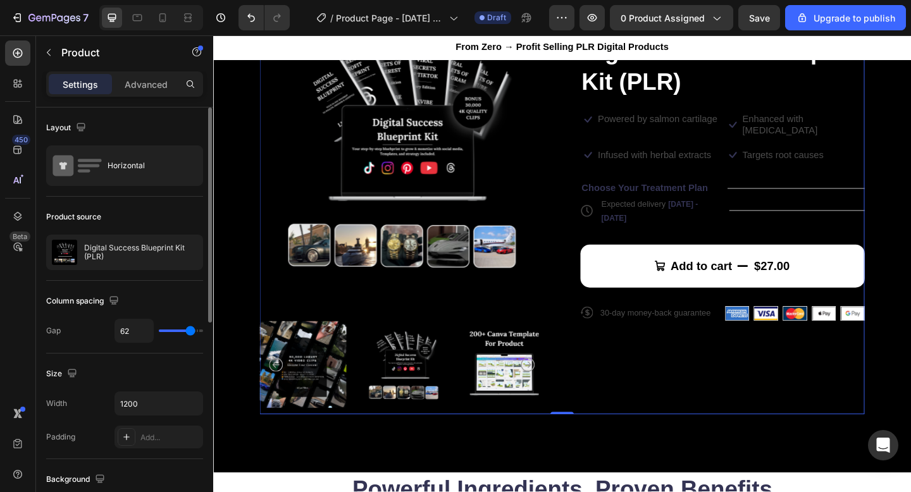
click at [625, 393] on div "Icon Icon Icon Icon Icon Icon List 100+ Happy Customers Text Block Row Digital …" at bounding box center [767, 229] width 309 height 438
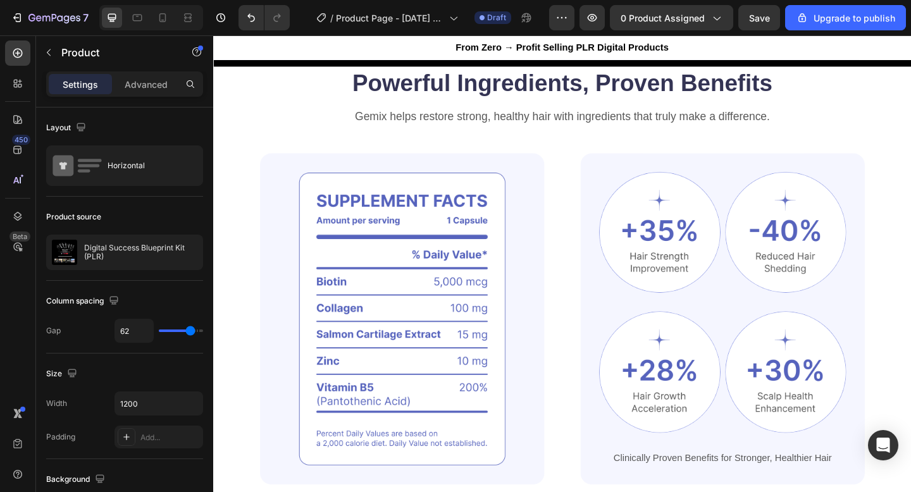
scroll to position [583, 0]
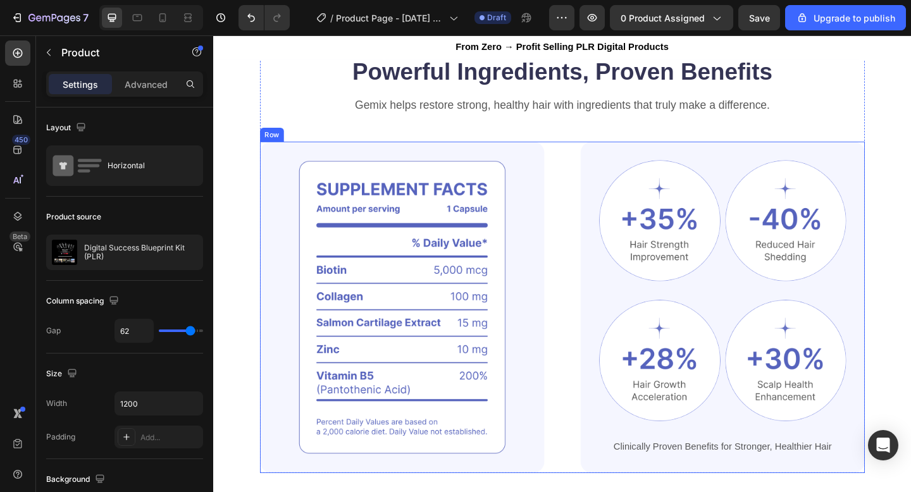
click at [592, 240] on div "Image Image Image Row Image Image Row Clinically Proven Benefits for Stronger, …" at bounding box center [593, 331] width 658 height 361
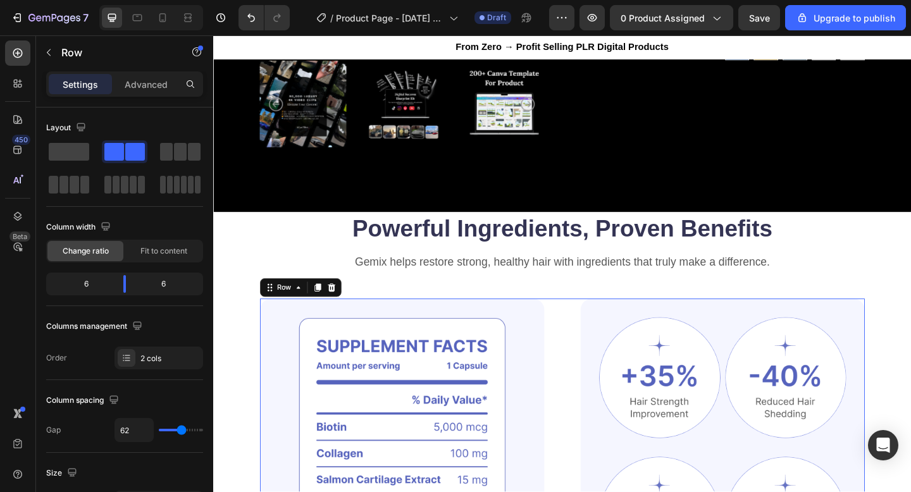
scroll to position [404, 0]
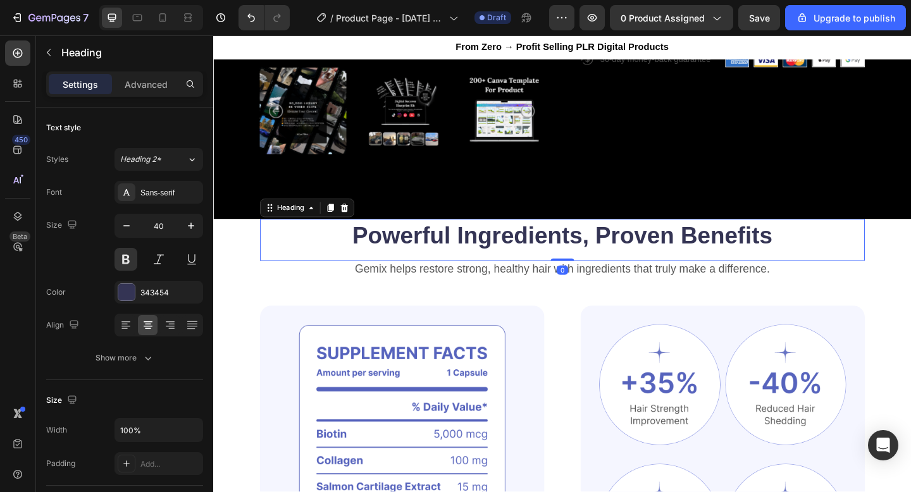
click at [569, 266] on h2 "Powerful Ingredients, Proven Benefits" at bounding box center [593, 252] width 658 height 35
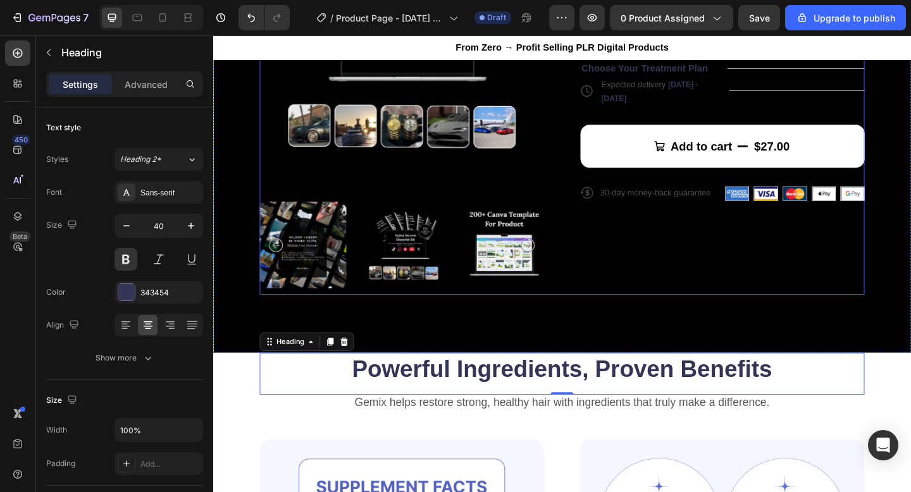
scroll to position [0, 0]
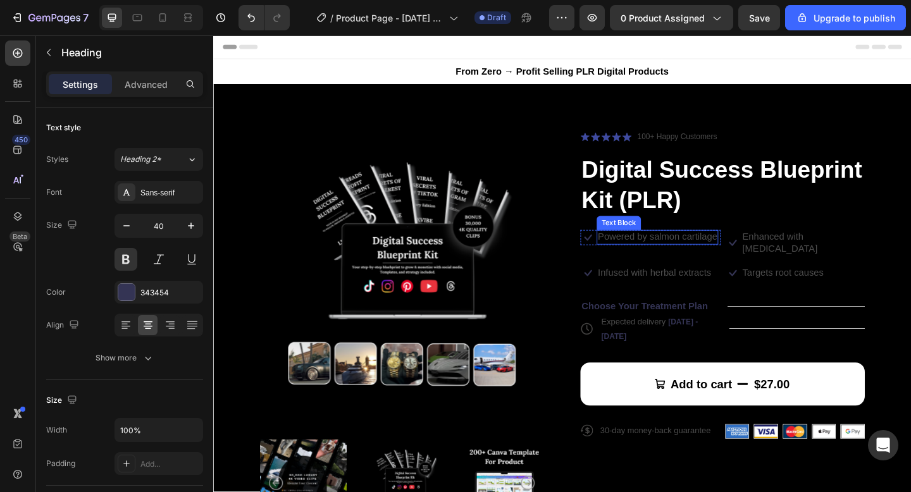
click at [670, 253] on p "Powered by salmon cartilage" at bounding box center [697, 255] width 130 height 13
click at [660, 256] on p "Powered by salmon cartilage" at bounding box center [697, 255] width 130 height 13
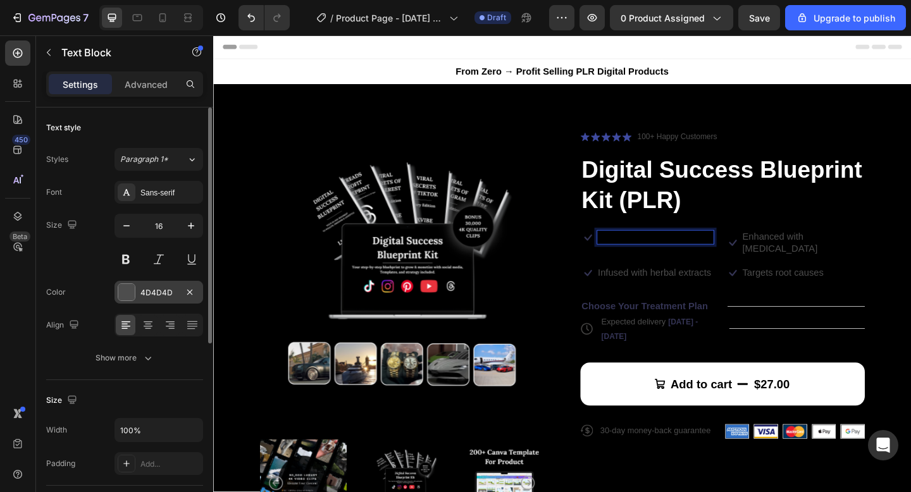
click at [126, 292] on div at bounding box center [126, 292] width 16 height 16
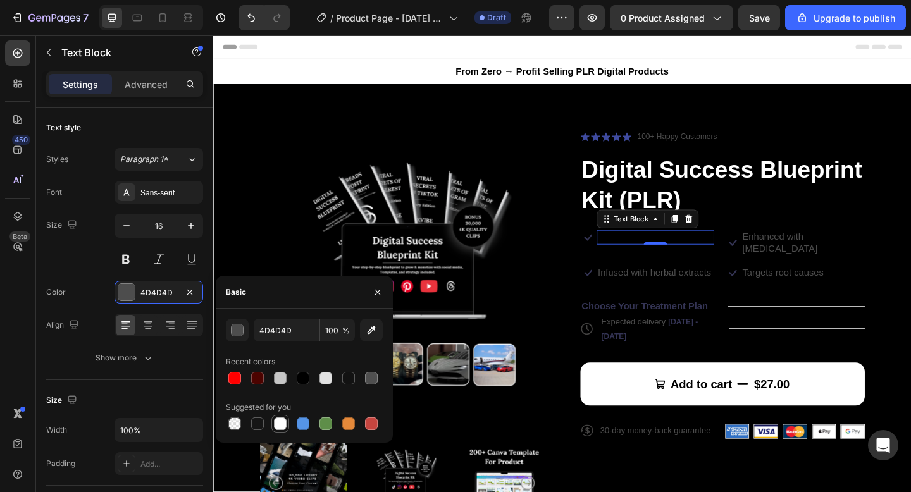
click at [280, 423] on div at bounding box center [280, 424] width 13 height 13
type input "FFFFFF"
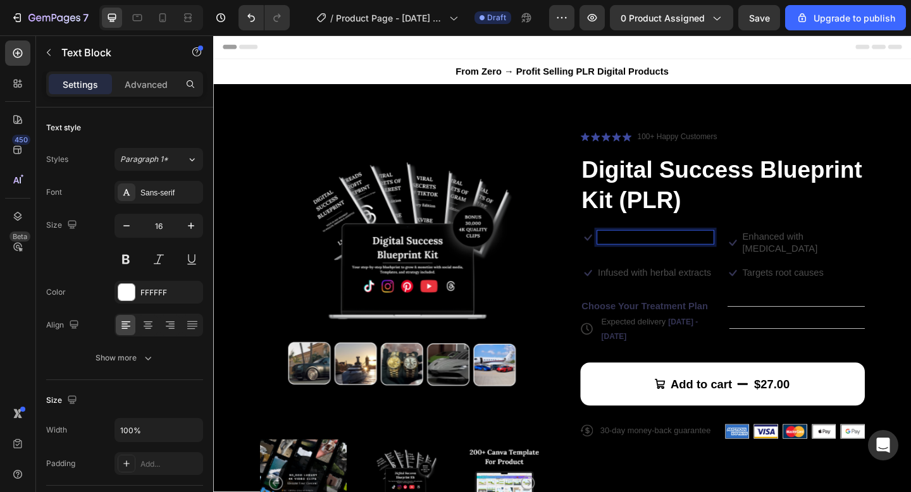
click at [701, 254] on span "PLR guides (editable PDFs)" at bounding box center [694, 254] width 125 height 11
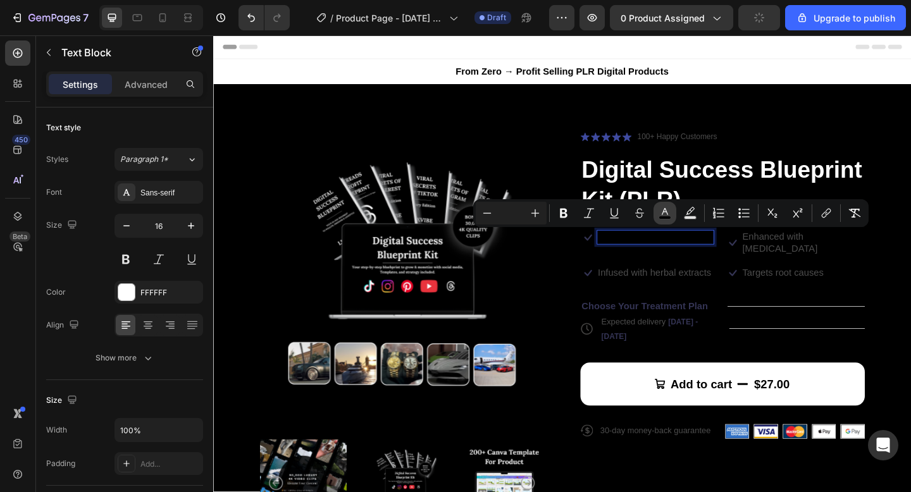
click at [671, 212] on button "color" at bounding box center [665, 213] width 23 height 23
type input "000000"
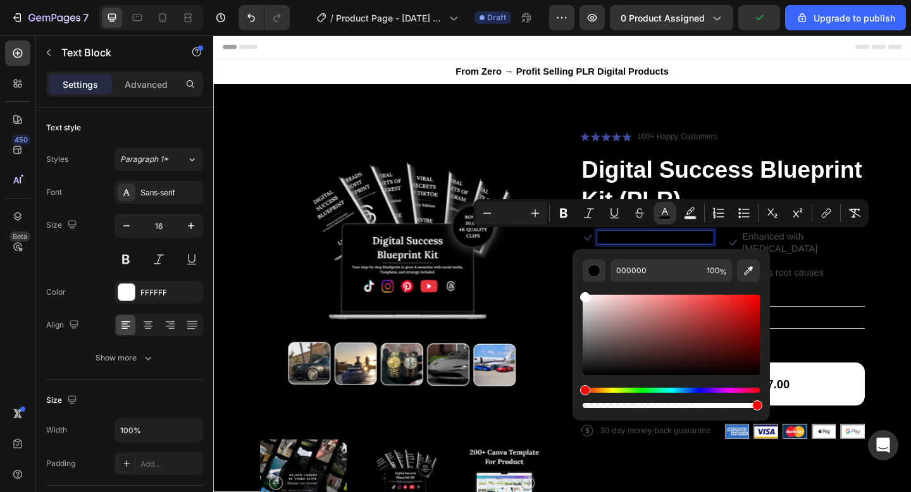
drag, startPoint x: 596, startPoint y: 317, endPoint x: 572, endPoint y: 285, distance: 39.4
click at [573, 285] on div "000000 100 %" at bounding box center [671, 329] width 197 height 161
type input "FFFFFF"
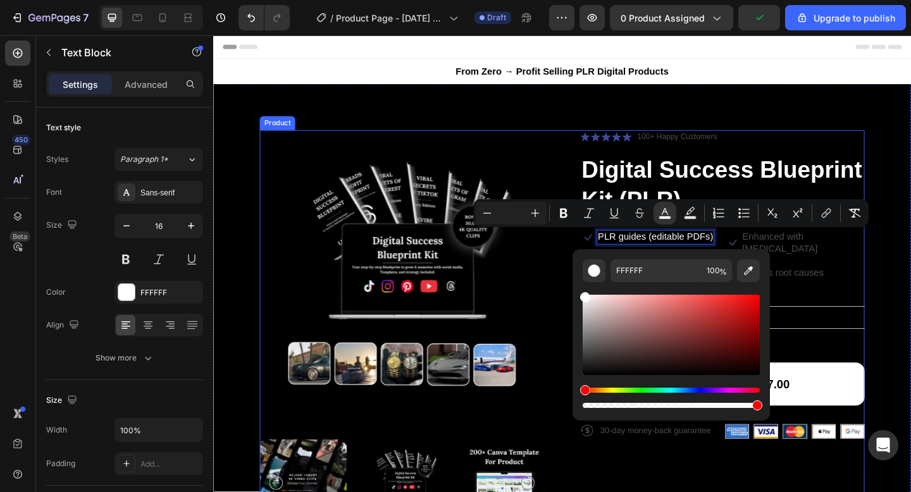
click at [573, 276] on img at bounding box center [418, 293] width 309 height 309
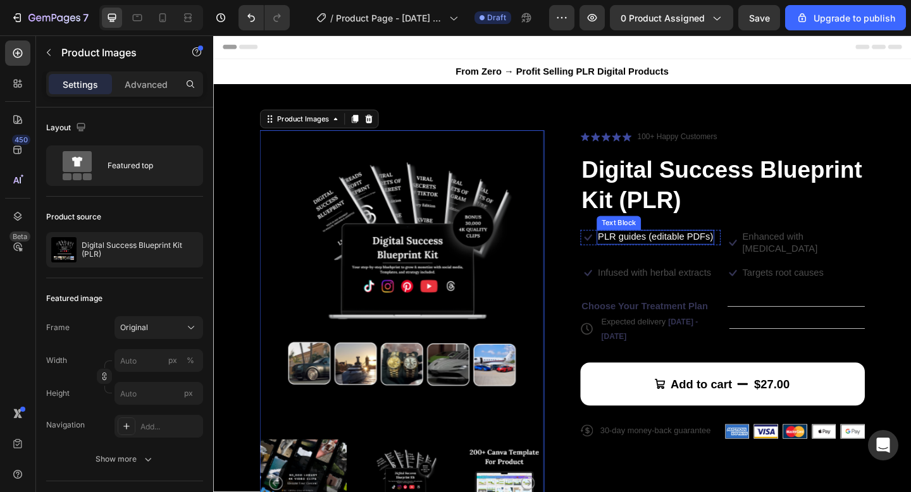
click at [724, 259] on span "PLR guides (editable PDFs)" at bounding box center [694, 254] width 125 height 11
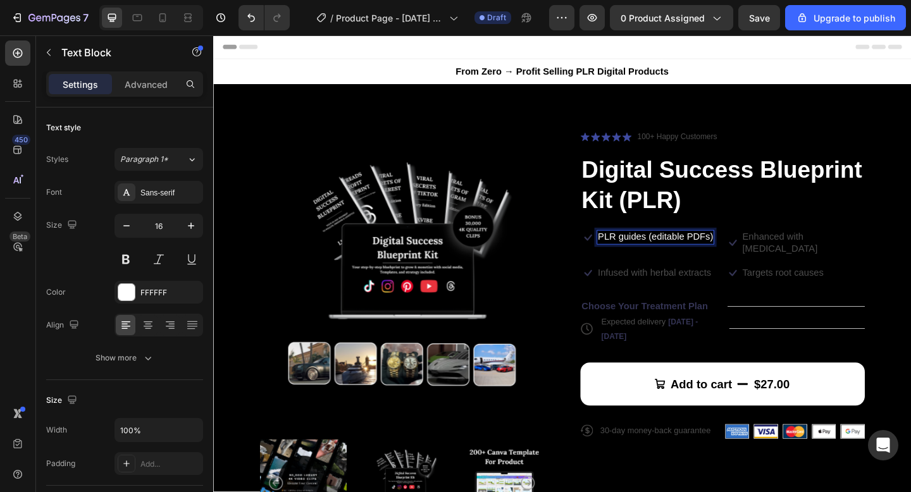
click at [750, 254] on span "PLR guides (editable PDFs)" at bounding box center [694, 254] width 125 height 11
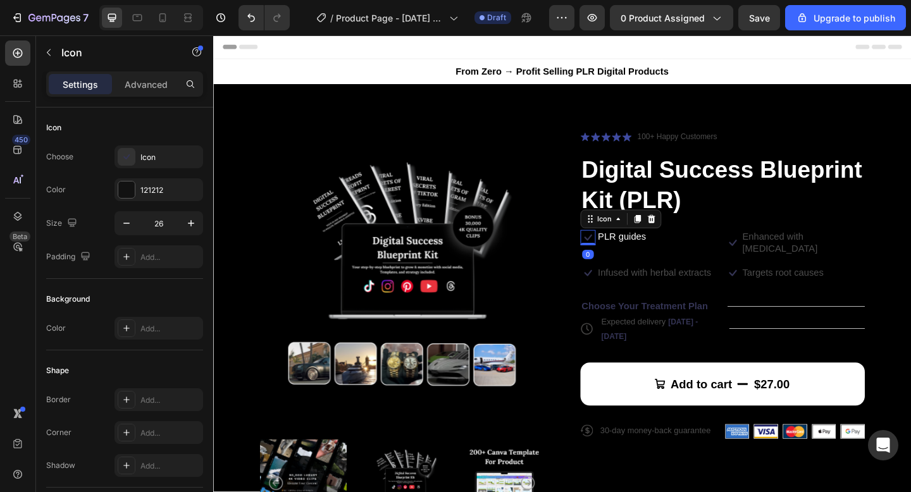
click at [622, 259] on icon at bounding box center [621, 255] width 16 height 16
click at [639, 242] on div "Icon" at bounding box center [639, 235] width 46 height 15
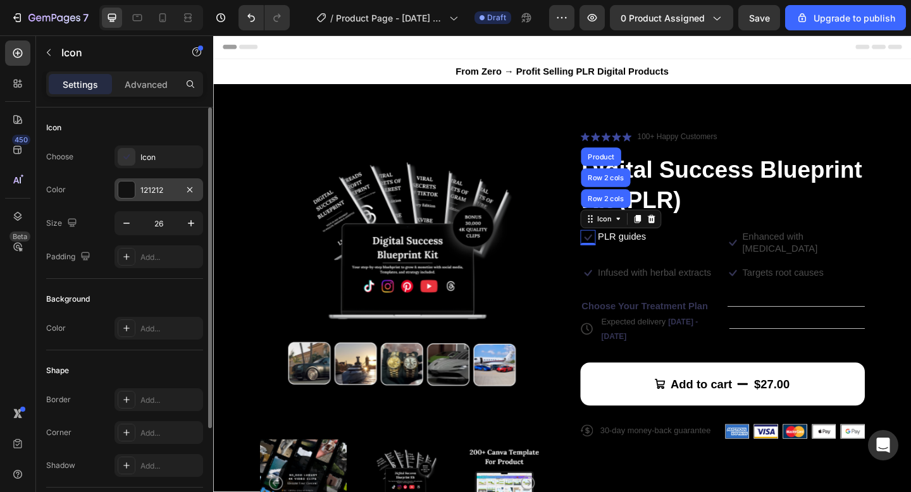
click at [126, 193] on div at bounding box center [126, 190] width 16 height 16
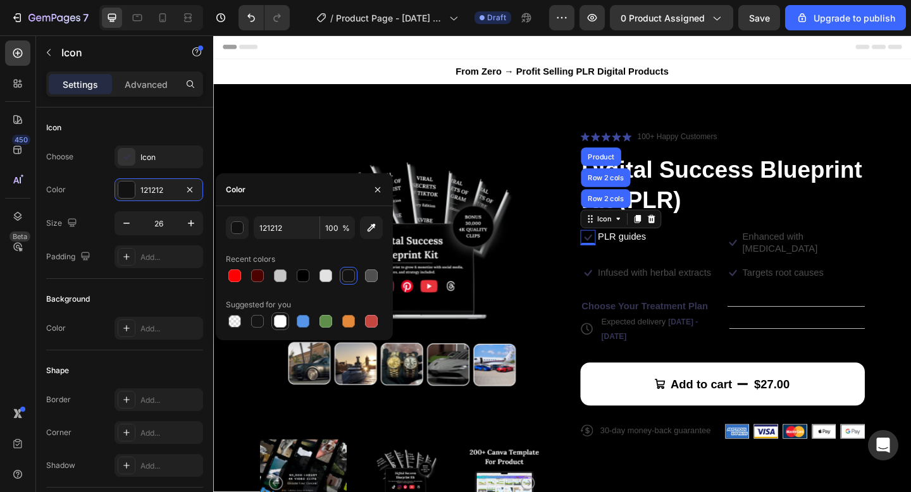
click at [272, 322] on div at bounding box center [281, 322] width 18 height 18
type input "FFFFFF"
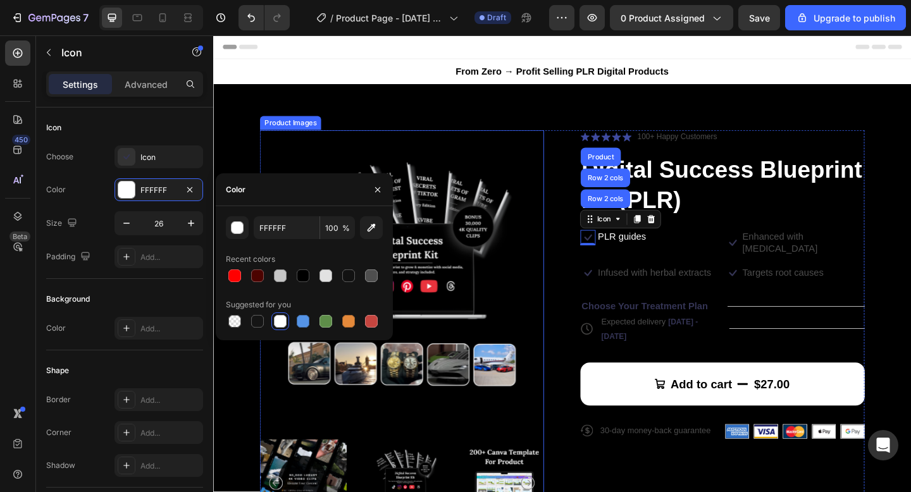
click at [563, 272] on img at bounding box center [418, 293] width 309 height 309
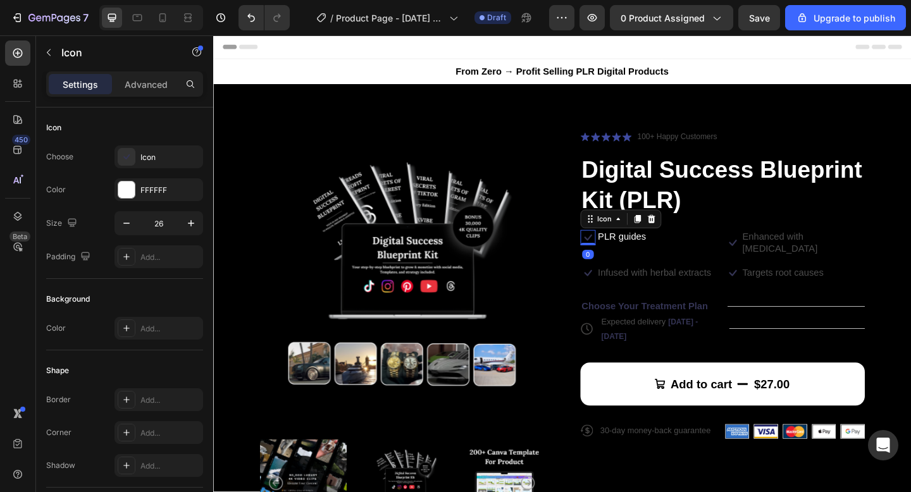
click at [626, 254] on icon at bounding box center [621, 255] width 16 height 16
click at [621, 257] on icon at bounding box center [621, 255] width 16 height 16
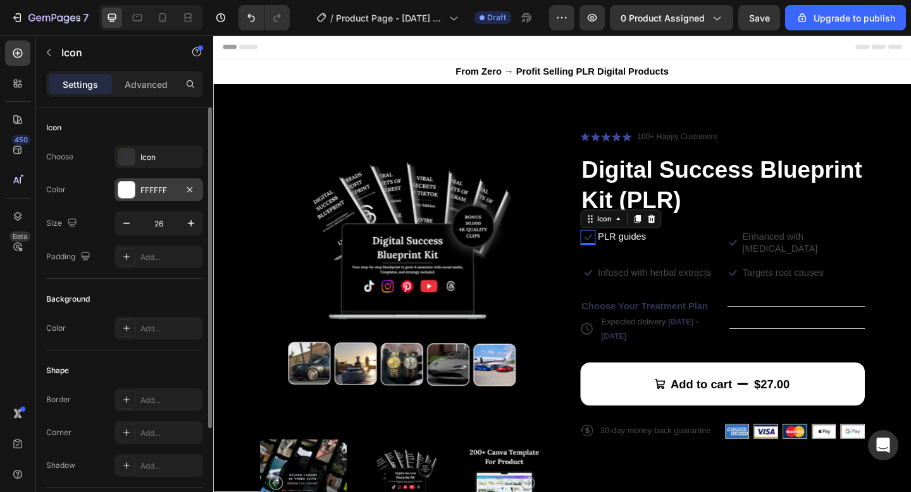
click at [128, 187] on div at bounding box center [126, 190] width 16 height 16
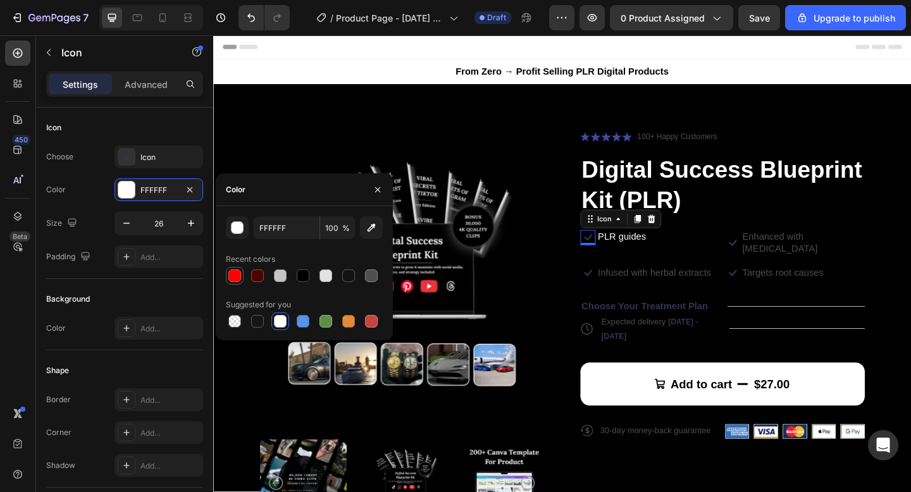
click at [238, 276] on div at bounding box center [234, 276] width 13 height 13
click at [282, 320] on div at bounding box center [280, 321] width 13 height 13
type input "FFFFFF"
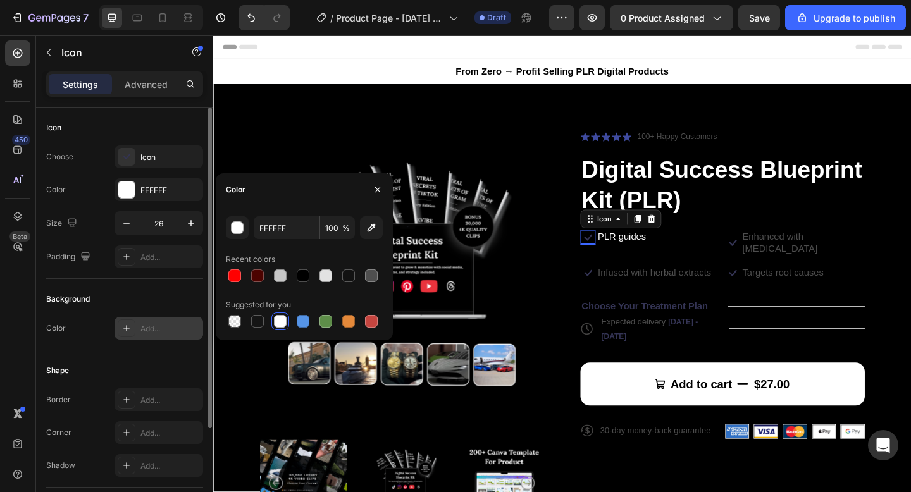
click at [131, 322] on div at bounding box center [127, 329] width 18 height 18
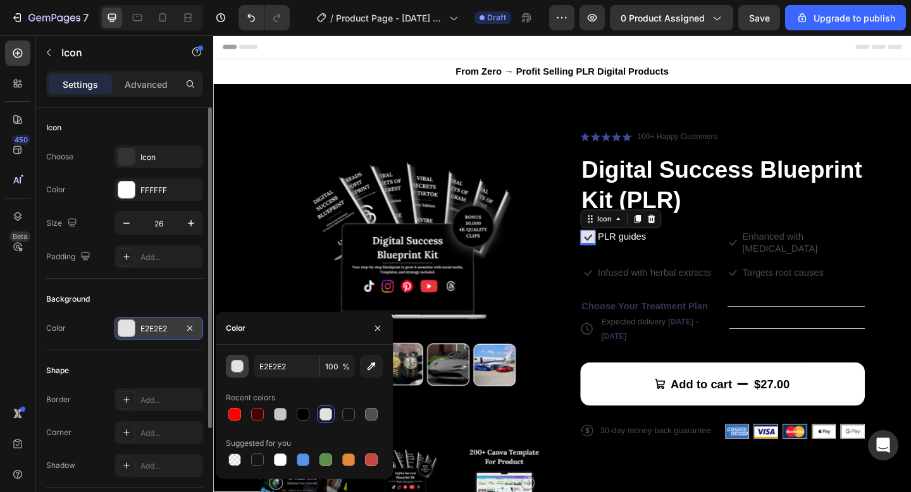
click at [232, 368] on div "button" at bounding box center [238, 367] width 13 height 13
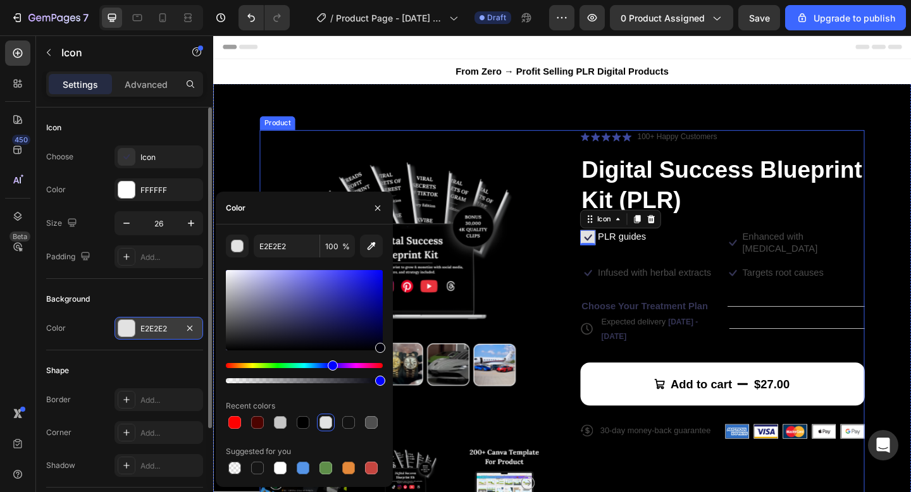
click at [582, 339] on div "Product Images Icon Icon Icon Icon Icon Icon List 100+ Happy Customers Text Blo…" at bounding box center [593, 358] width 658 height 438
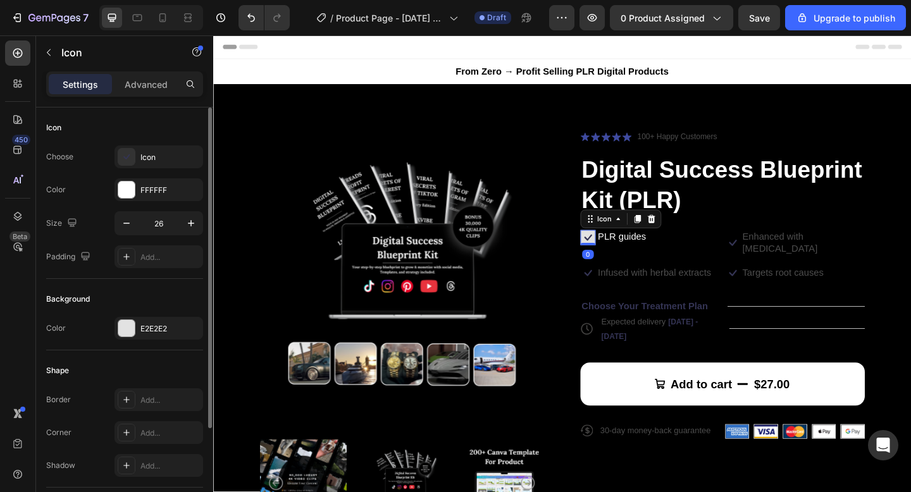
click at [622, 251] on icon at bounding box center [621, 255] width 16 height 16
click at [128, 326] on div at bounding box center [126, 328] width 16 height 16
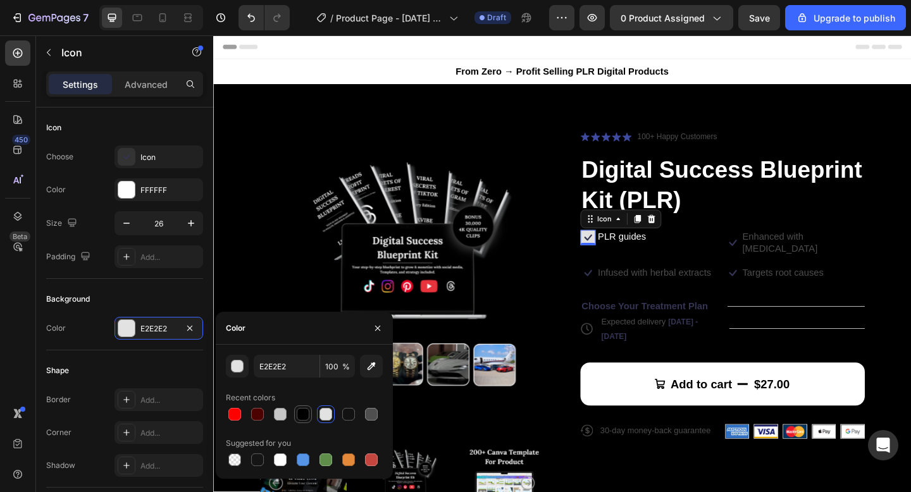
click at [310, 415] on div at bounding box center [303, 414] width 15 height 15
type input "000000"
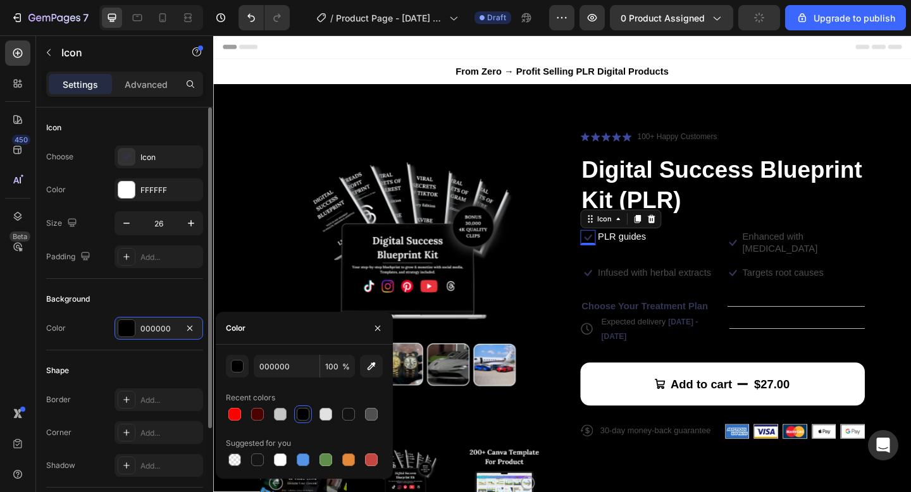
click at [92, 285] on div "Background Color 000000" at bounding box center [124, 315] width 157 height 72
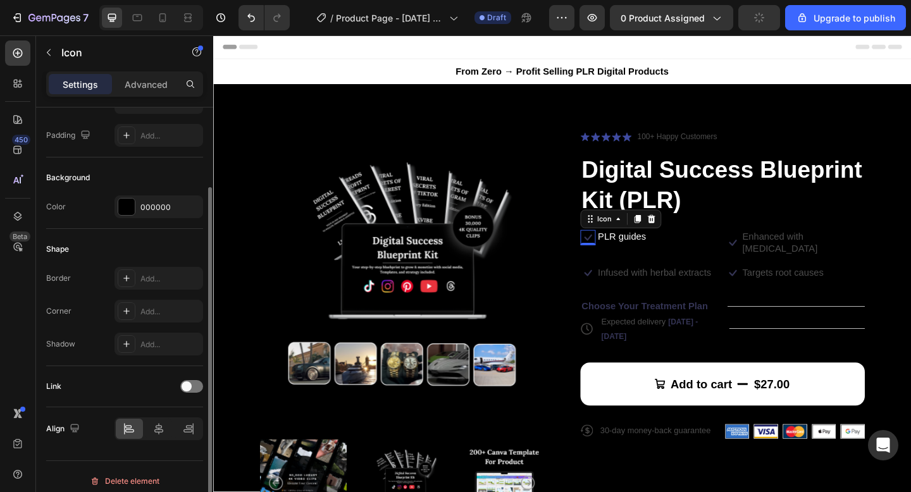
scroll to position [130, 0]
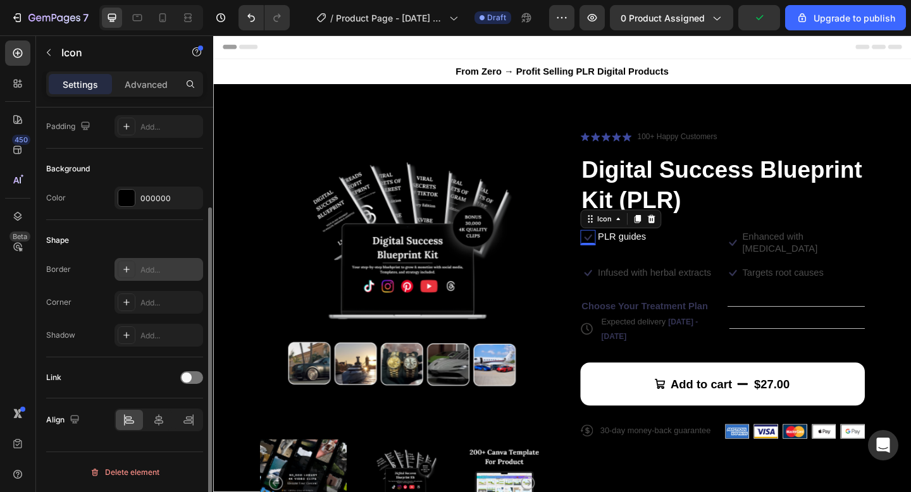
click at [132, 270] on div at bounding box center [127, 270] width 18 height 18
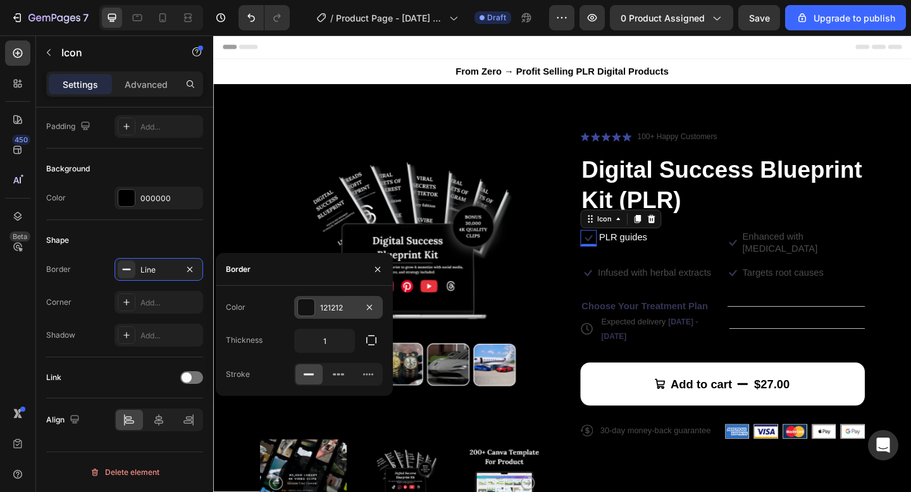
click at [309, 310] on div at bounding box center [306, 307] width 16 height 16
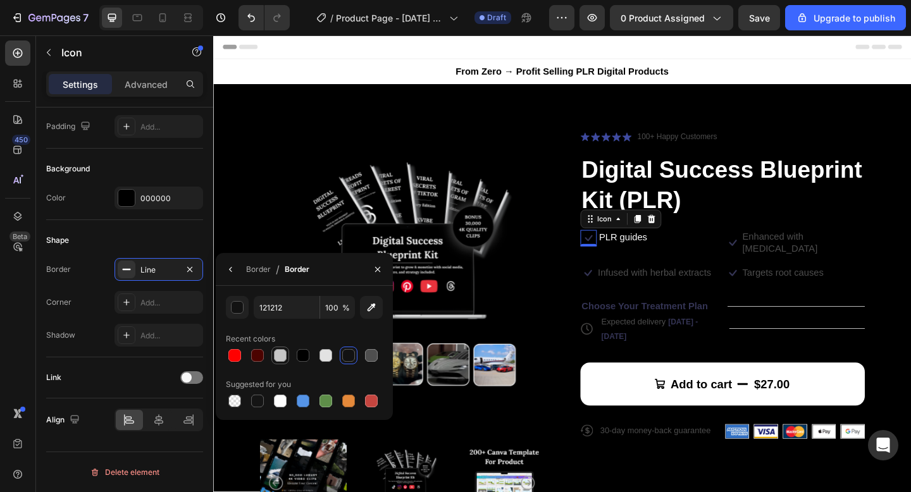
click at [277, 357] on div at bounding box center [280, 355] width 13 height 13
type input "C6C6C6"
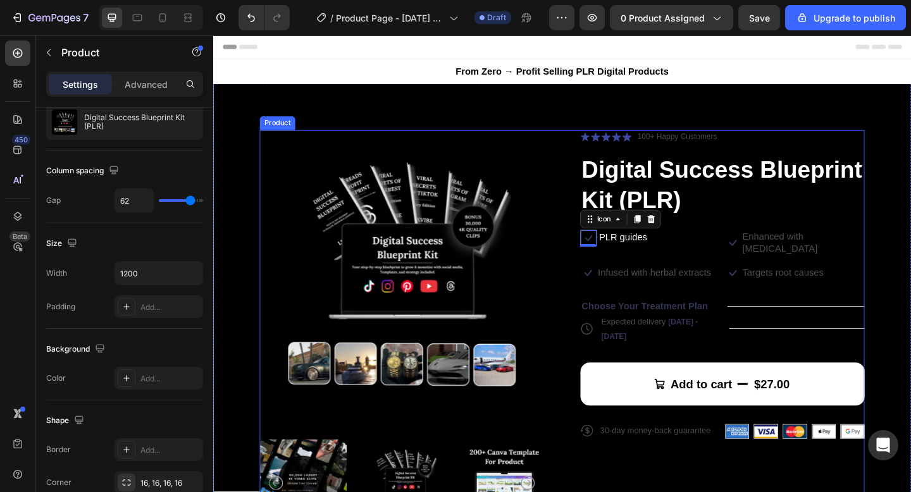
click at [594, 319] on div "Product Images Icon Icon Icon Icon Icon Icon List 100+ Happy Customers Text Blo…" at bounding box center [593, 358] width 658 height 438
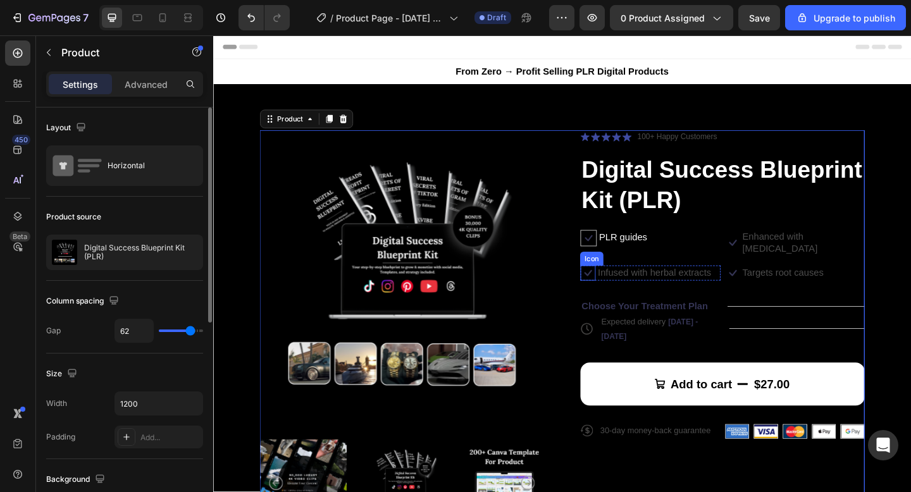
click at [623, 271] on div "Icon" at bounding box center [625, 278] width 25 height 15
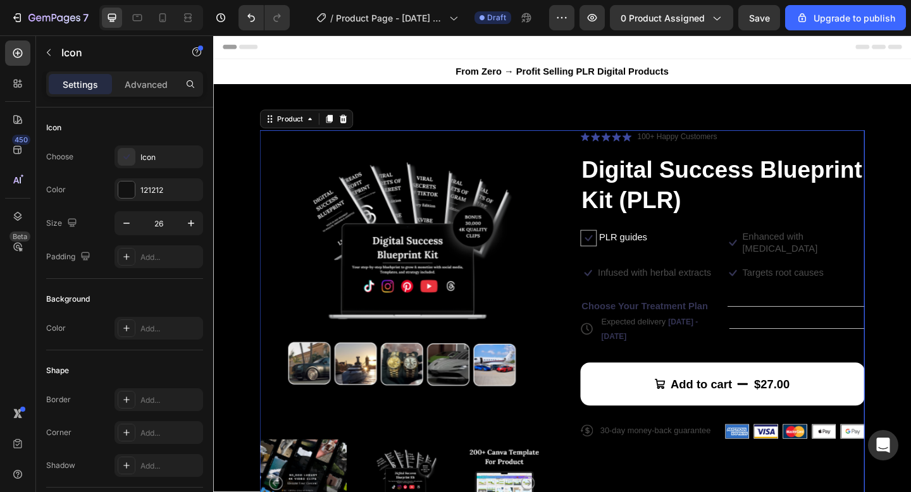
click at [587, 241] on div "Product Images Icon Icon Icon Icon Icon Icon List 100+ Happy Customers Text Blo…" at bounding box center [593, 358] width 658 height 438
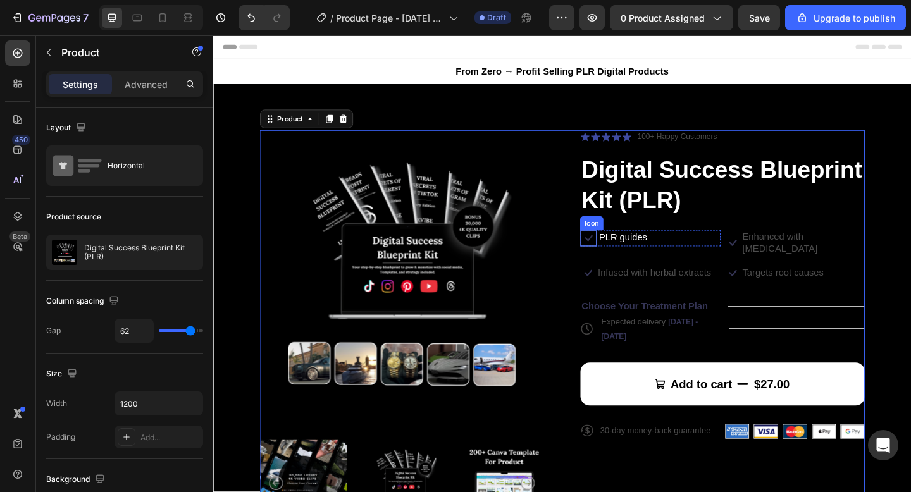
click at [617, 253] on icon at bounding box center [621, 256] width 16 height 16
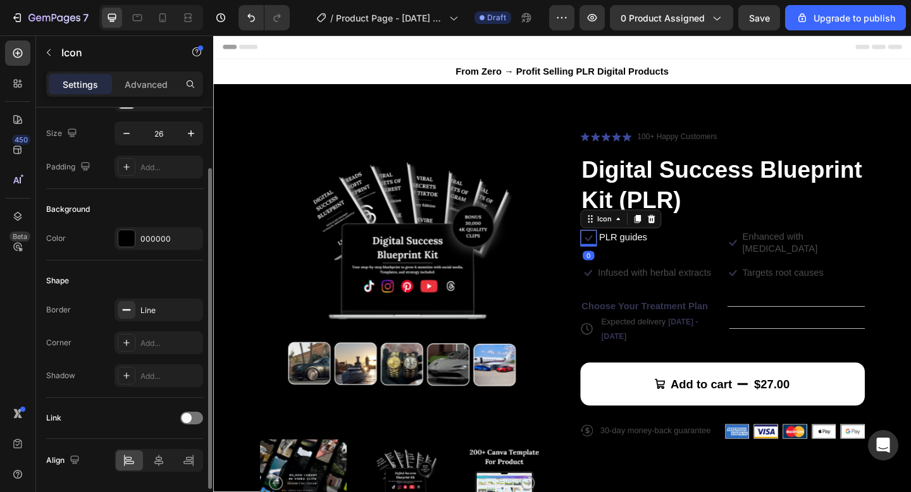
scroll to position [93, 0]
click at [192, 305] on icon "button" at bounding box center [190, 307] width 10 height 10
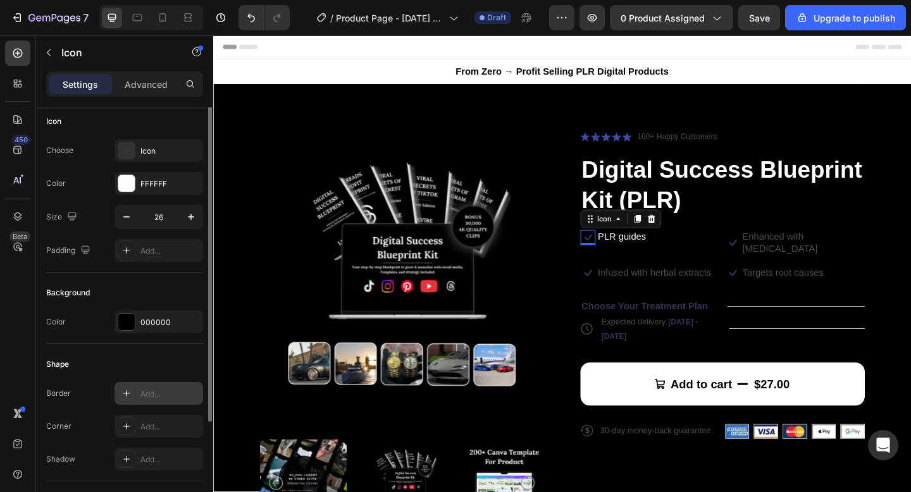
scroll to position [0, 0]
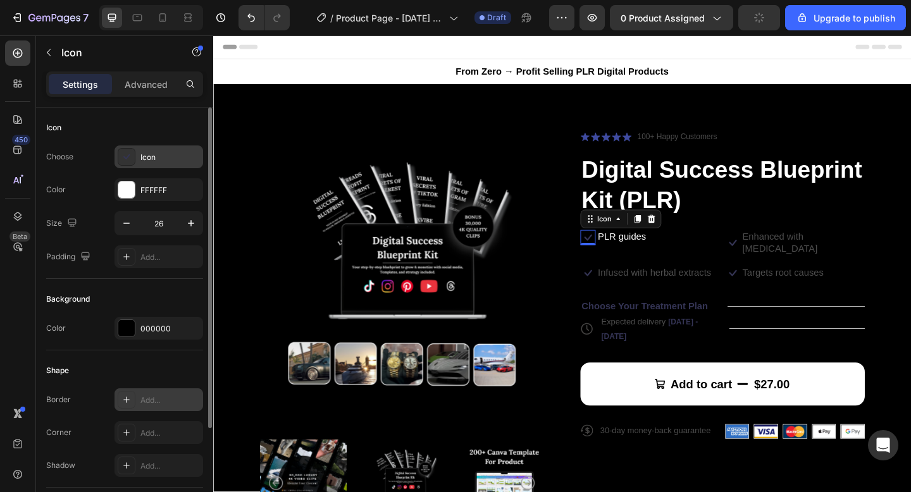
click at [129, 159] on icon at bounding box center [126, 157] width 13 height 13
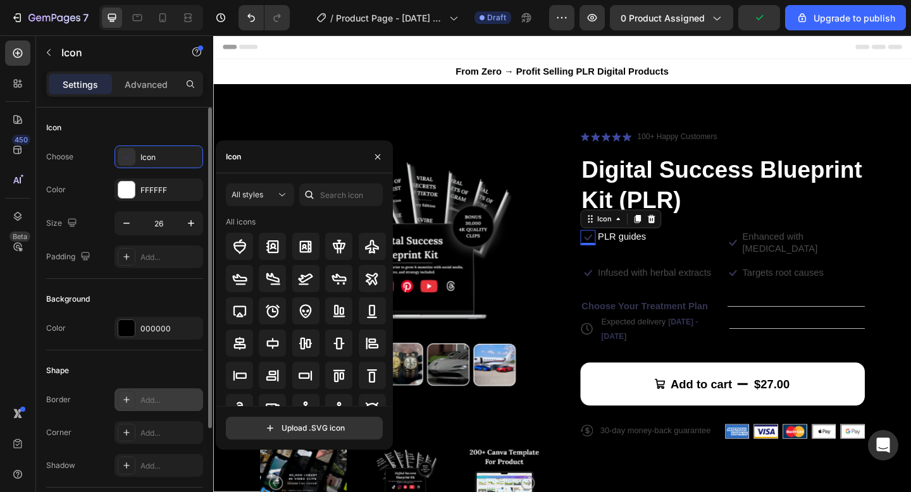
click at [96, 196] on div "Color FFFFFF" at bounding box center [124, 189] width 157 height 23
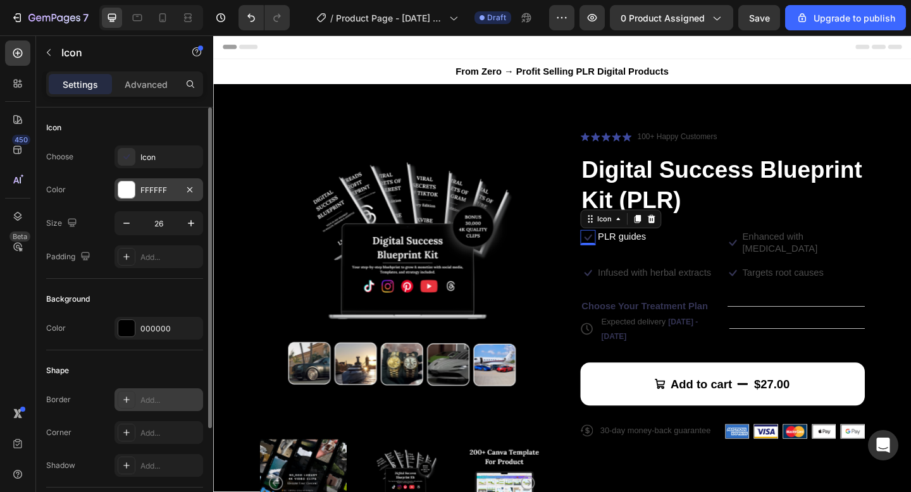
click at [132, 192] on div at bounding box center [126, 190] width 16 height 16
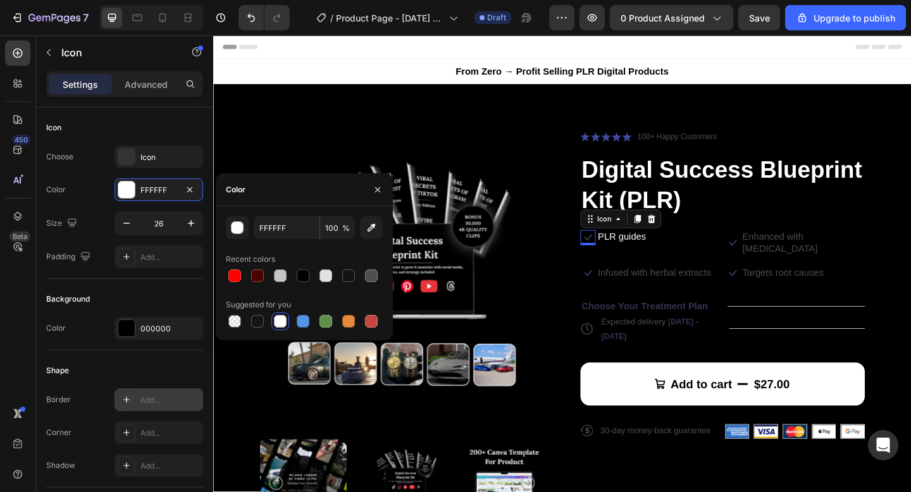
click at [245, 273] on div at bounding box center [304, 276] width 157 height 18
click at [266, 273] on div at bounding box center [258, 276] width 18 height 18
click at [280, 318] on div at bounding box center [280, 321] width 13 height 13
type input "FFFFFF"
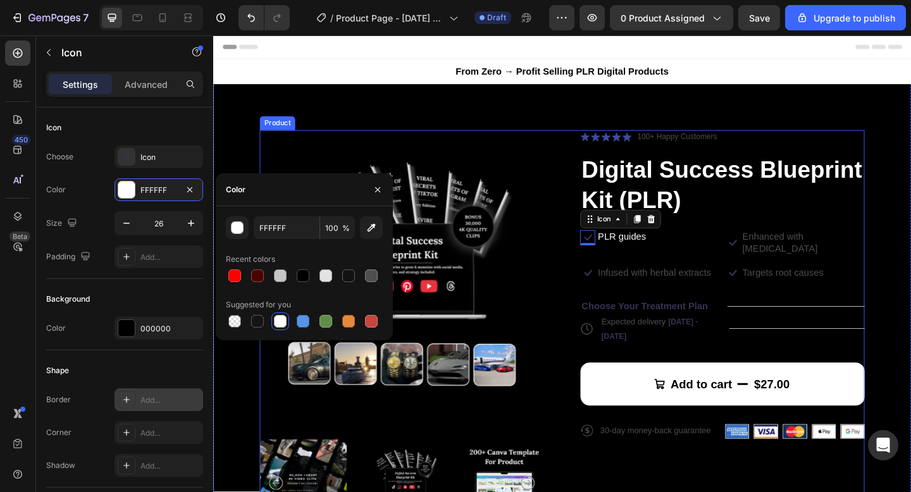
click at [601, 301] on div "Product Images Icon Icon Icon Icon Icon Icon List 100+ Happy Customers Text Blo…" at bounding box center [593, 358] width 658 height 438
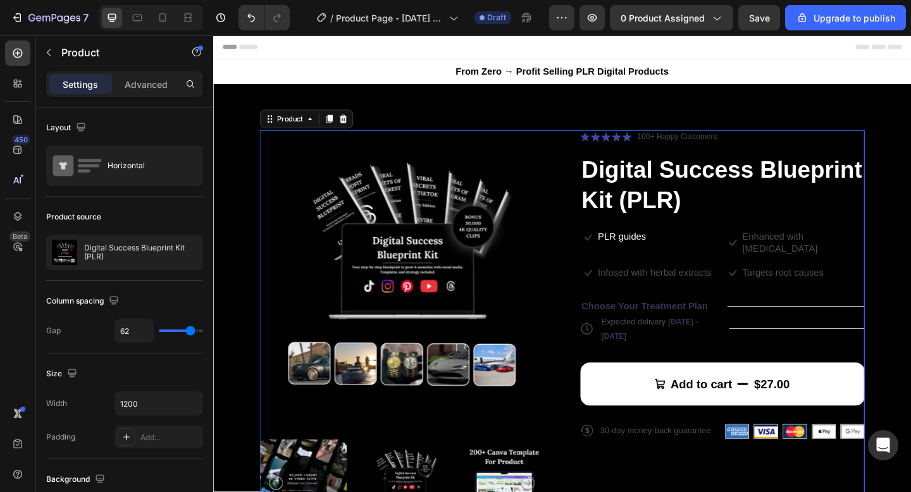
click at [601, 301] on div "Product Images Icon Icon Icon Icon Icon Icon List 100+ Happy Customers Text Blo…" at bounding box center [593, 358] width 658 height 438
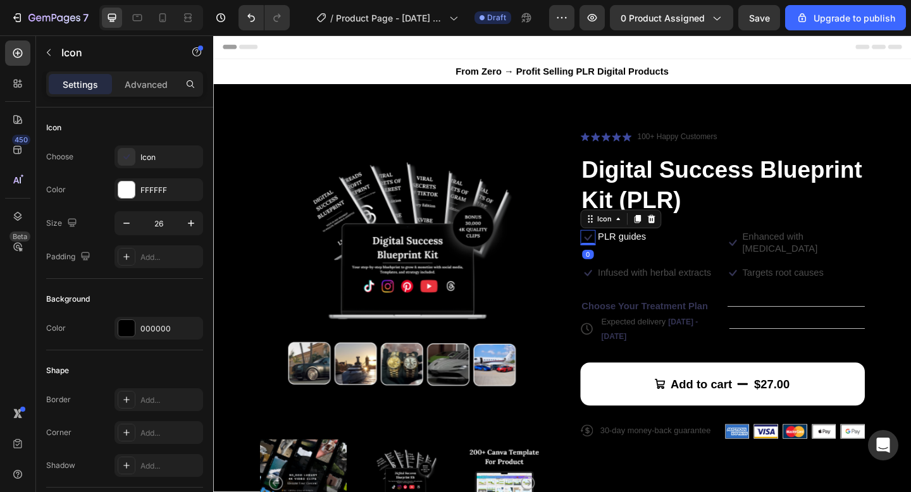
click at [621, 256] on icon at bounding box center [621, 255] width 8 height 7
click at [617, 258] on icon at bounding box center [621, 255] width 16 height 16
click at [630, 240] on div "Icon" at bounding box center [639, 235] width 46 height 15
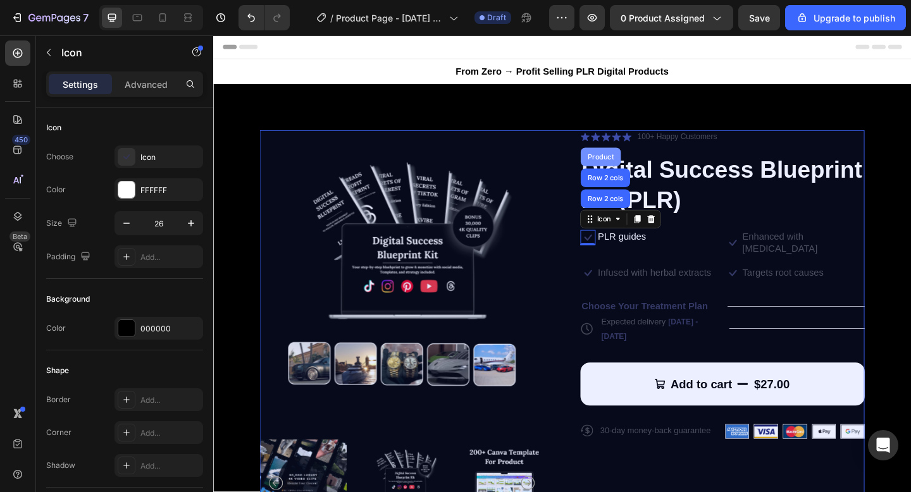
click at [640, 159] on div "Product" at bounding box center [635, 168] width 44 height 20
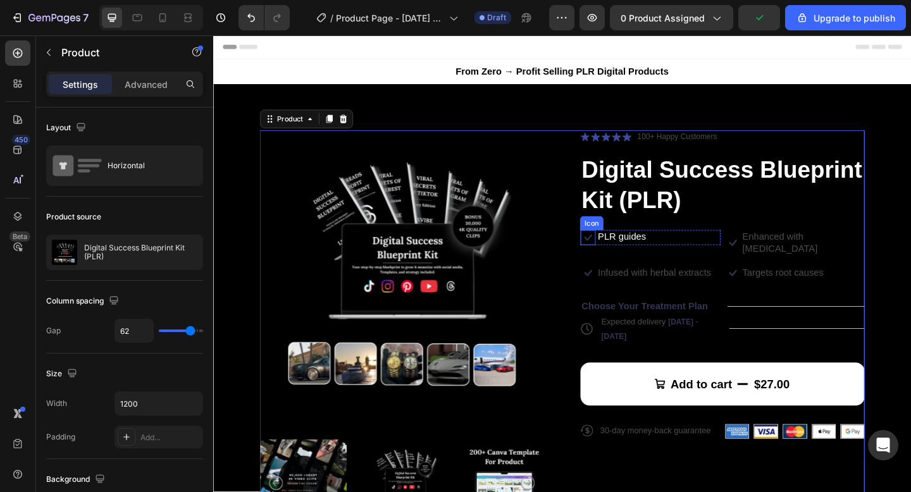
click at [623, 260] on icon at bounding box center [621, 255] width 16 height 16
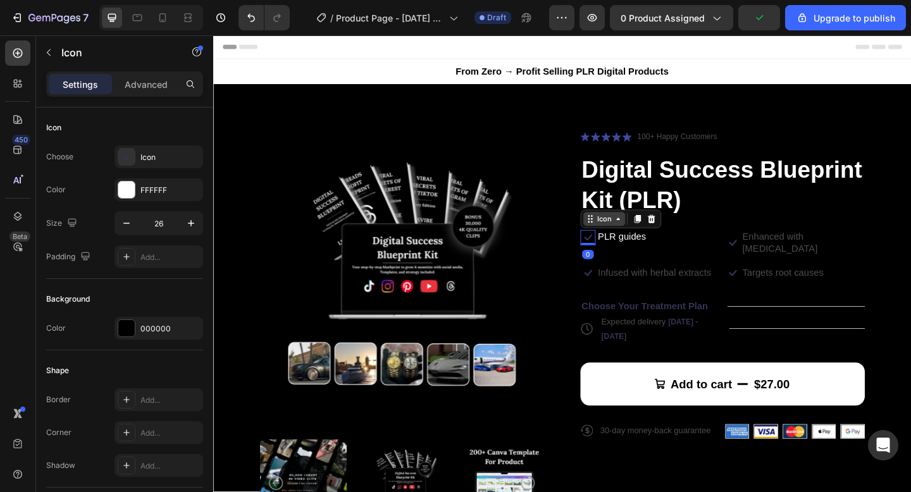
click at [656, 231] on icon at bounding box center [654, 235] width 10 height 10
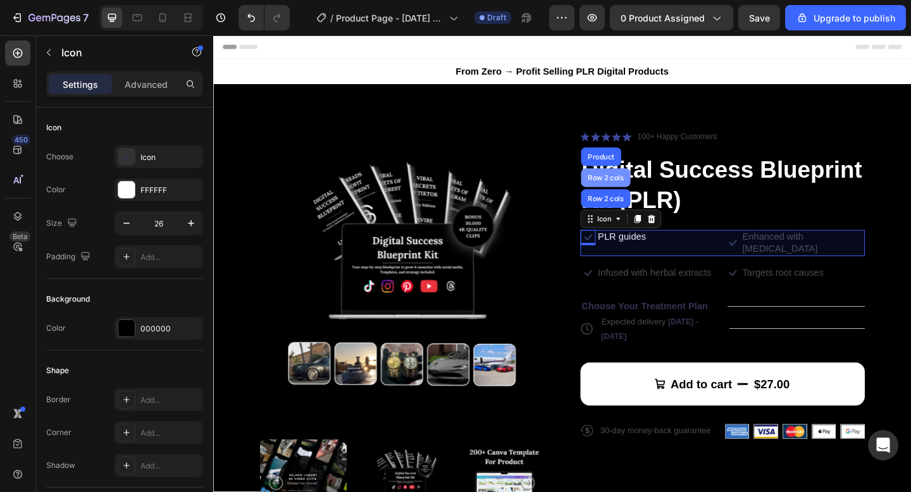
click at [649, 190] on div "Row 2 cols" at bounding box center [640, 191] width 44 height 8
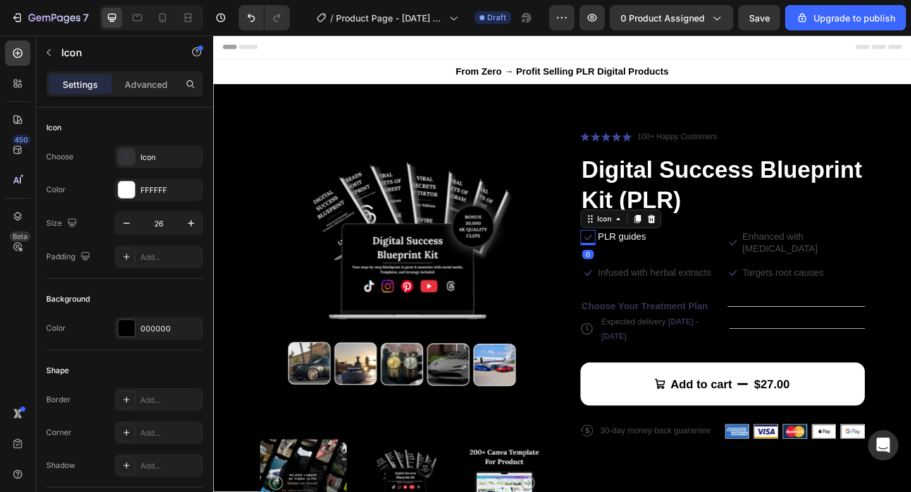
click at [624, 256] on icon at bounding box center [621, 255] width 16 height 16
click at [622, 256] on icon at bounding box center [621, 255] width 16 height 16
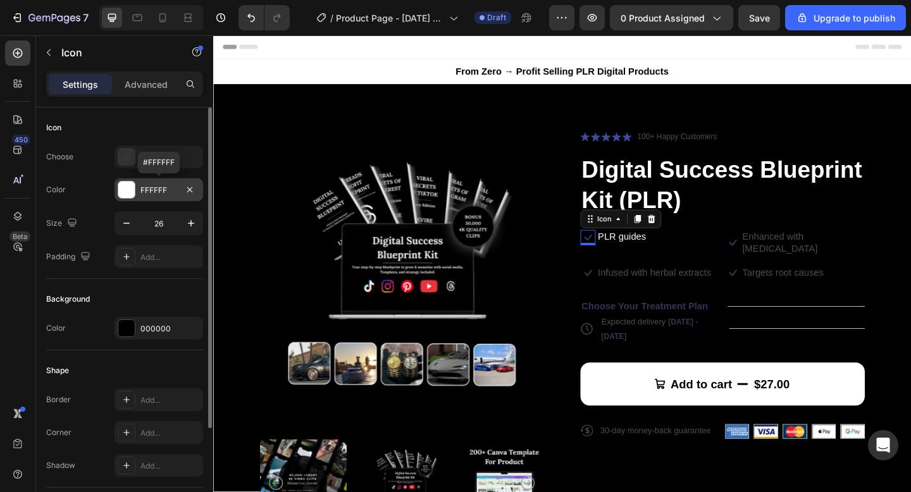
click at [127, 189] on div at bounding box center [126, 190] width 16 height 16
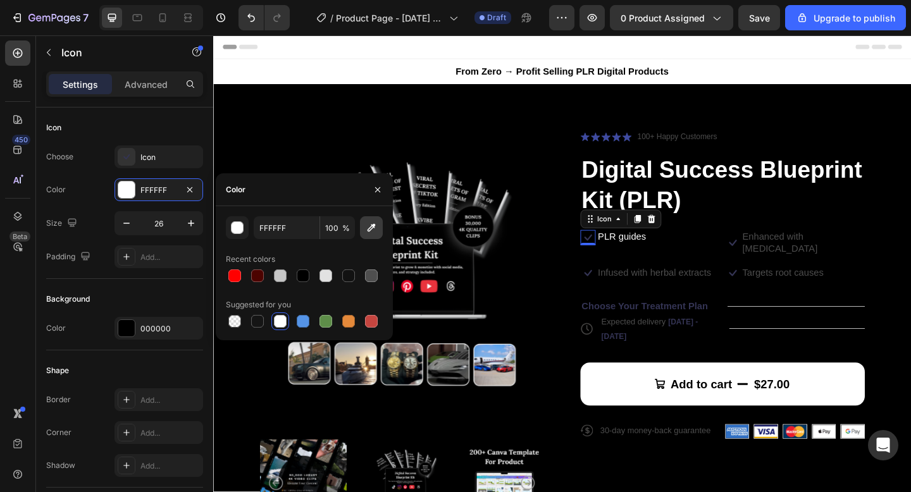
click at [377, 229] on icon "button" at bounding box center [371, 228] width 13 height 13
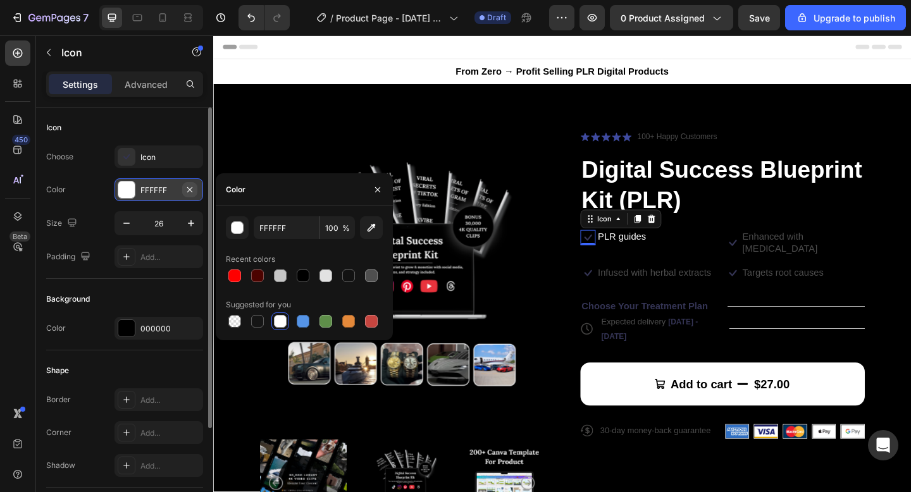
click at [191, 191] on icon "button" at bounding box center [189, 189] width 5 height 5
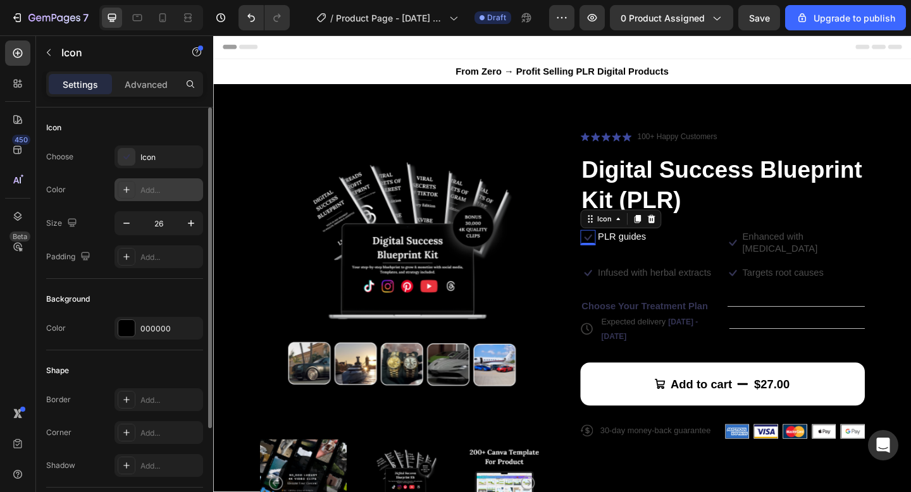
click at [139, 196] on div "Add..." at bounding box center [159, 189] width 89 height 23
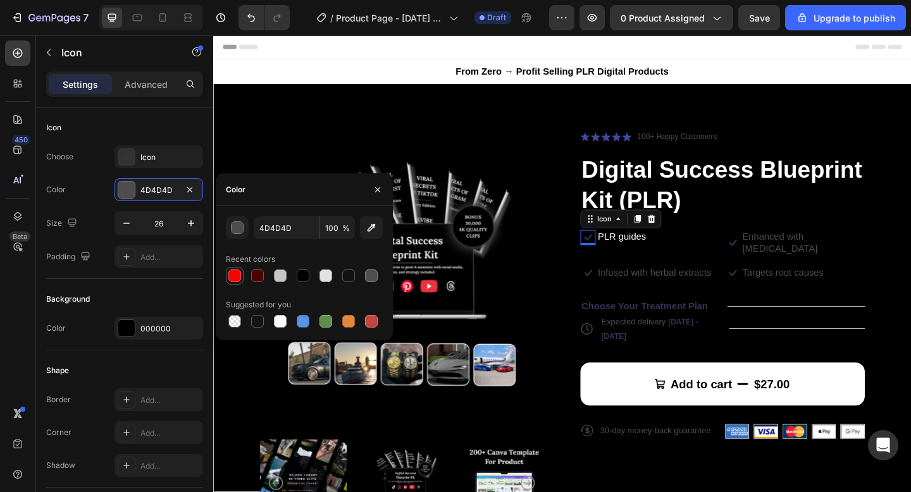
click at [235, 279] on div at bounding box center [234, 276] width 13 height 13
click at [281, 324] on div at bounding box center [280, 321] width 13 height 13
type input "FFFFFF"
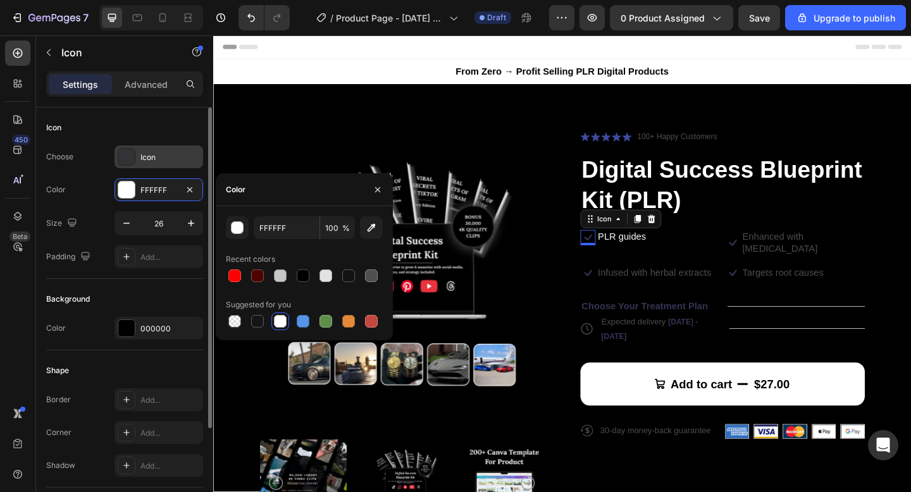
click at [124, 151] on icon at bounding box center [126, 157] width 13 height 13
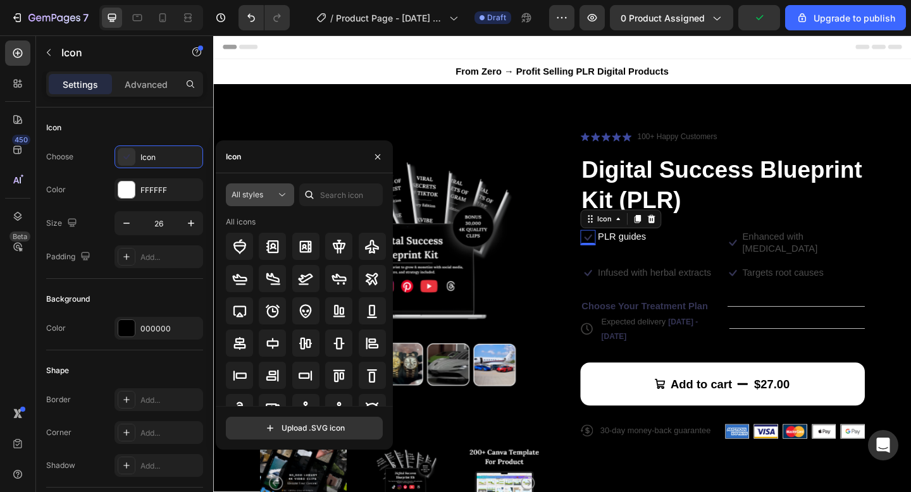
click at [265, 194] on div "All styles" at bounding box center [254, 194] width 44 height 11
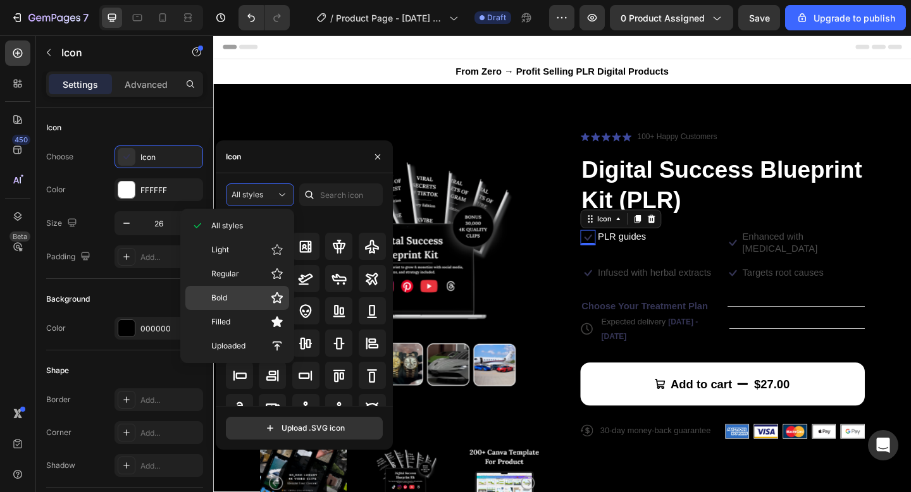
click at [258, 296] on p "Bold" at bounding box center [247, 298] width 72 height 13
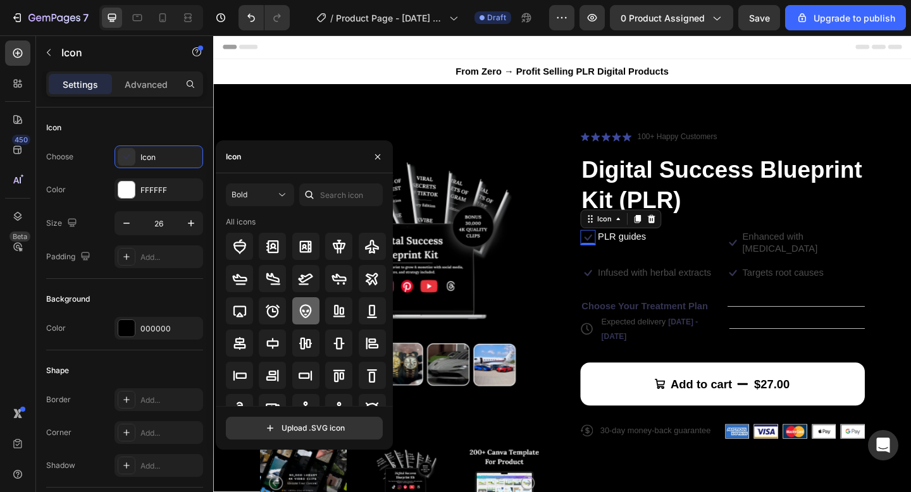
click at [304, 311] on icon at bounding box center [305, 311] width 15 height 15
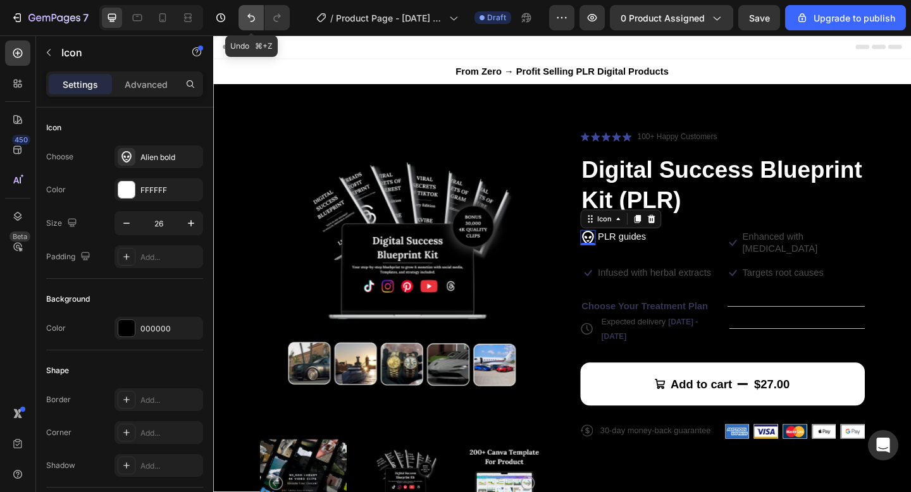
click at [254, 22] on icon "Undo/Redo" at bounding box center [251, 17] width 13 height 13
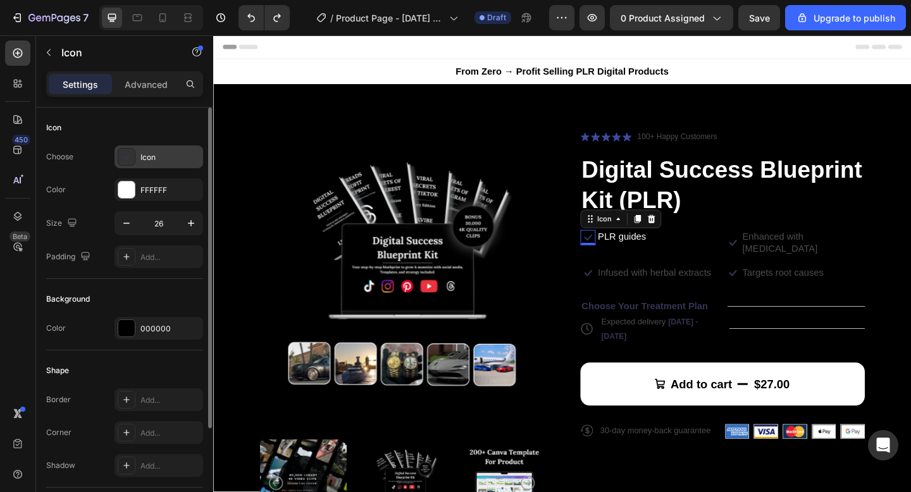
click at [162, 162] on div "Icon" at bounding box center [169, 157] width 59 height 11
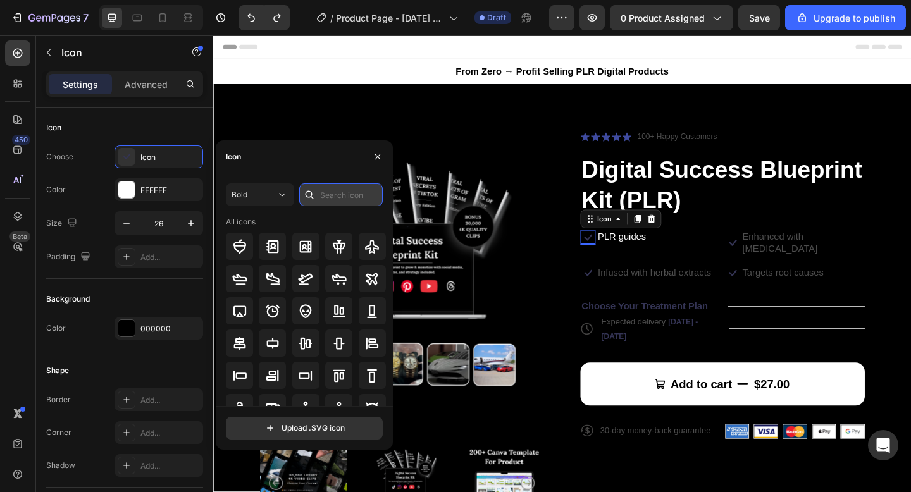
click at [359, 196] on input "text" at bounding box center [341, 195] width 84 height 23
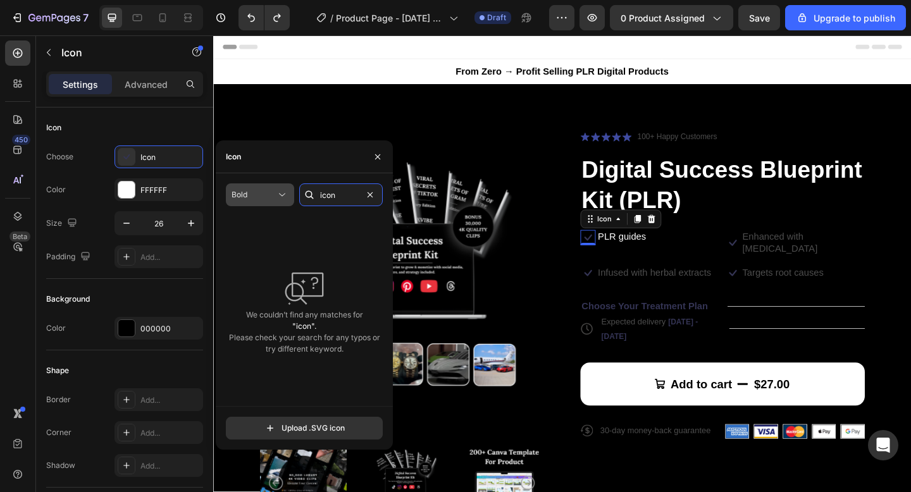
type input "icon"
click at [278, 190] on icon at bounding box center [282, 195] width 13 height 13
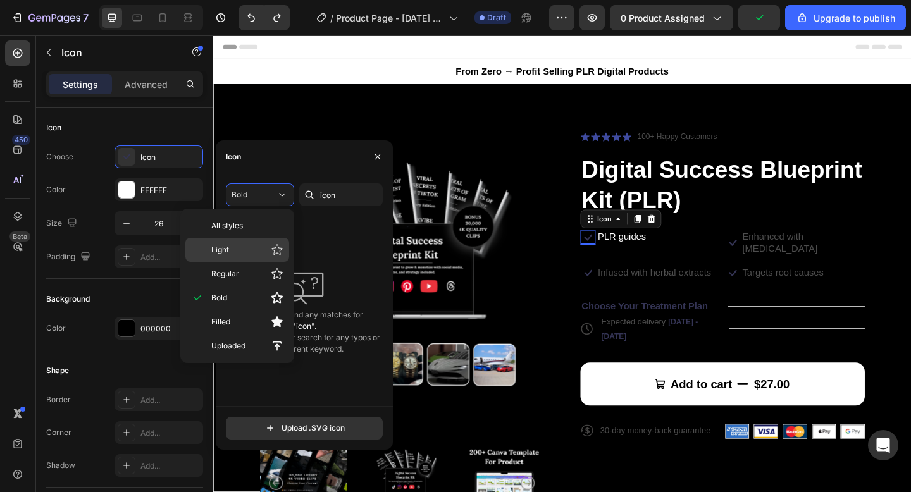
click at [257, 244] on p "Light" at bounding box center [247, 250] width 72 height 13
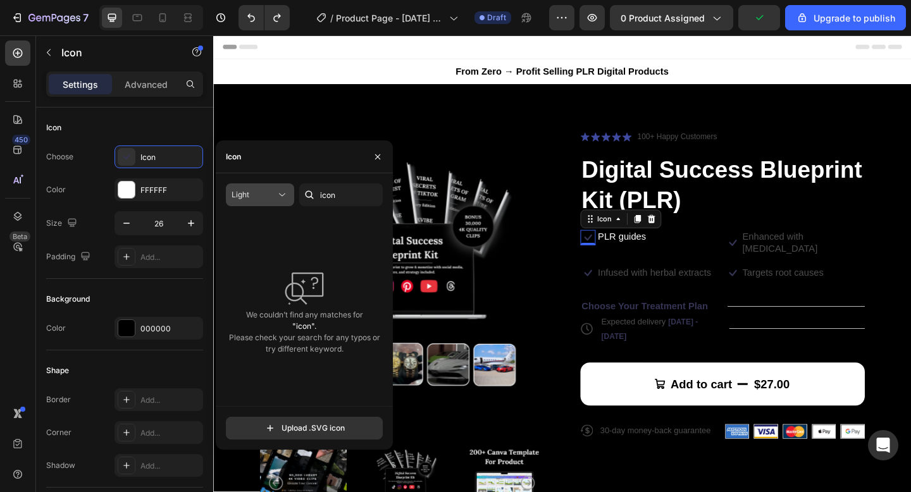
click at [271, 191] on div "Light" at bounding box center [254, 194] width 44 height 11
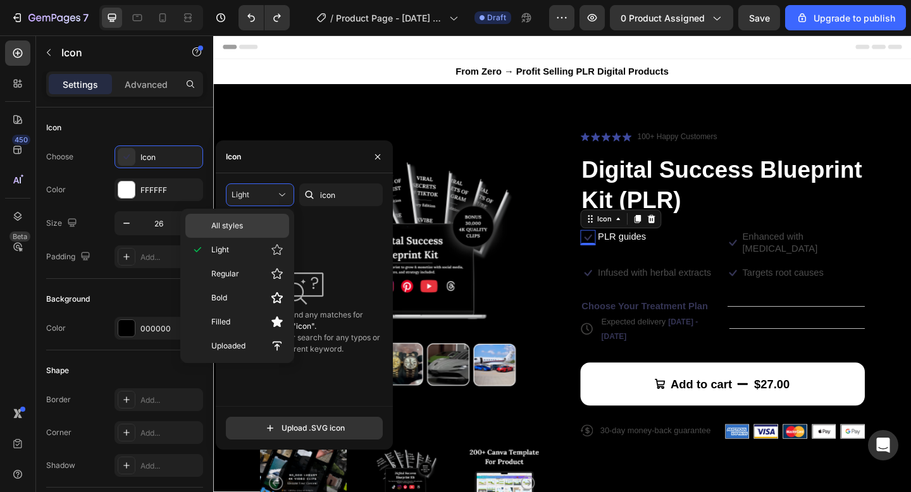
click at [259, 218] on div "All styles" at bounding box center [237, 226] width 104 height 24
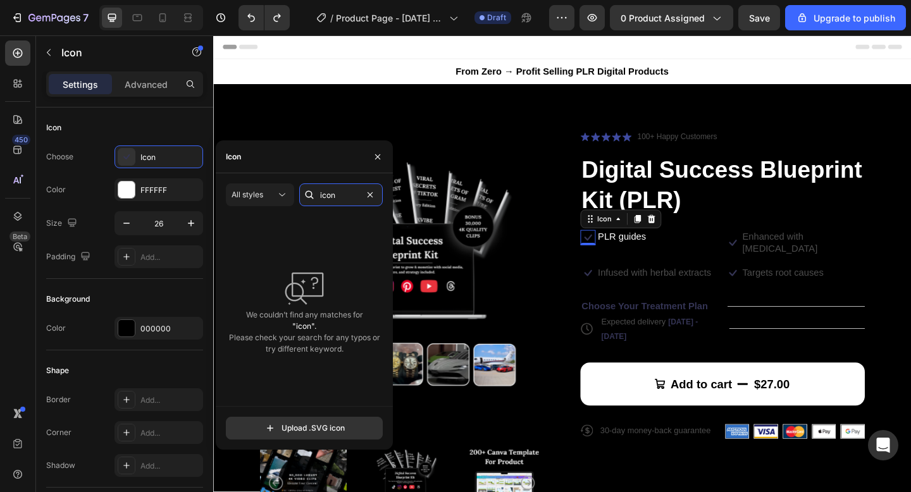
drag, startPoint x: 340, startPoint y: 199, endPoint x: 309, endPoint y: 199, distance: 31.6
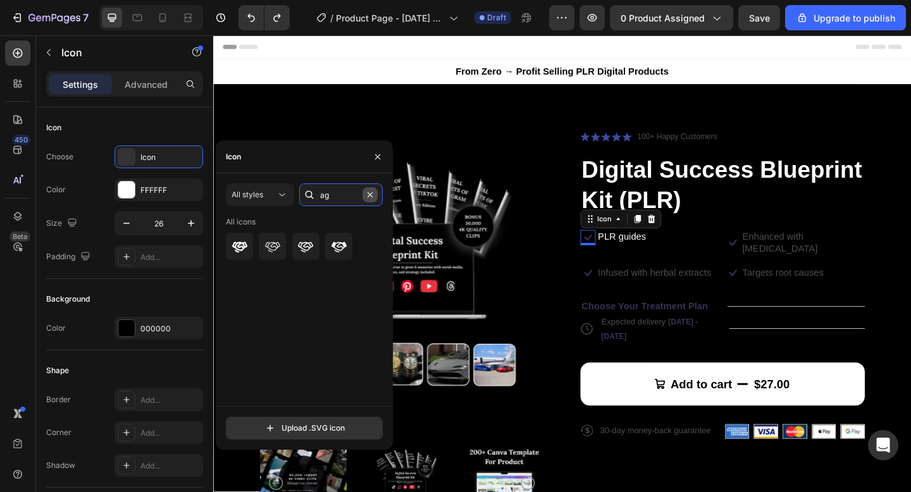
type input "a"
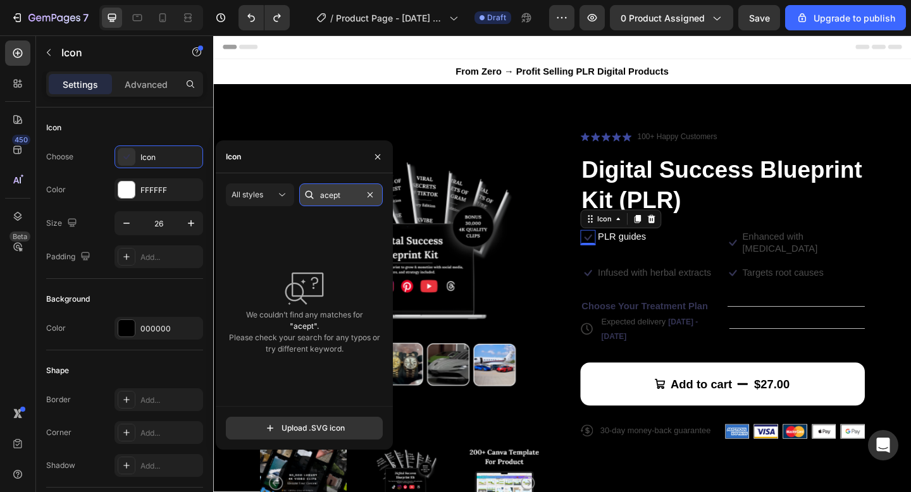
click at [329, 195] on input "acept" at bounding box center [341, 195] width 84 height 23
click at [349, 197] on input "accept" at bounding box center [341, 195] width 84 height 23
type input "a"
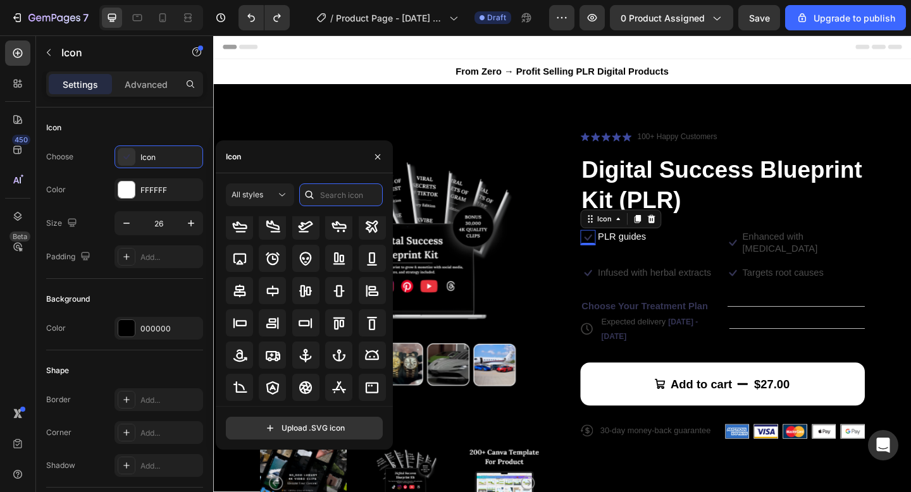
scroll to position [80, 0]
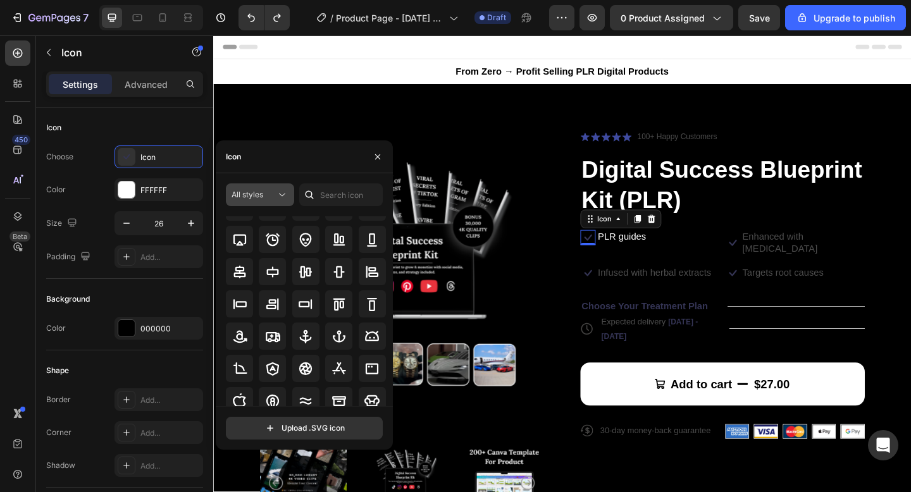
click at [263, 195] on span "All styles" at bounding box center [248, 194] width 32 height 9
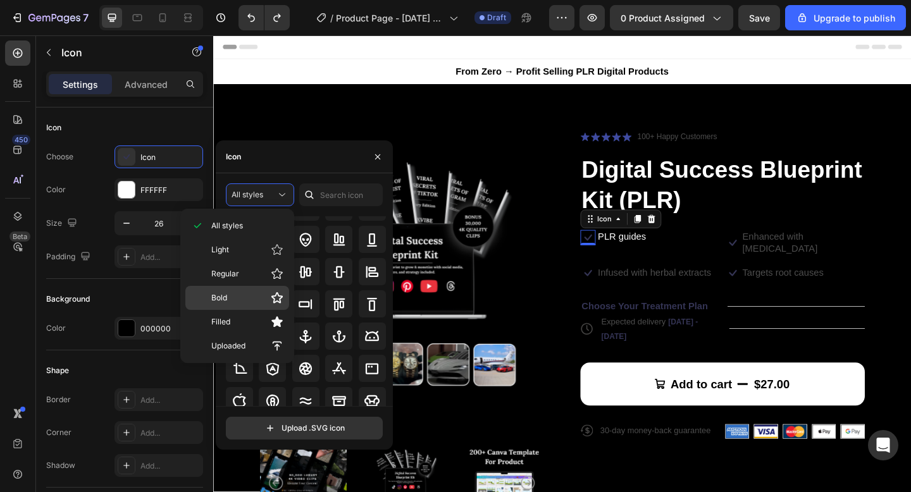
click at [256, 302] on p "Bold" at bounding box center [247, 298] width 72 height 13
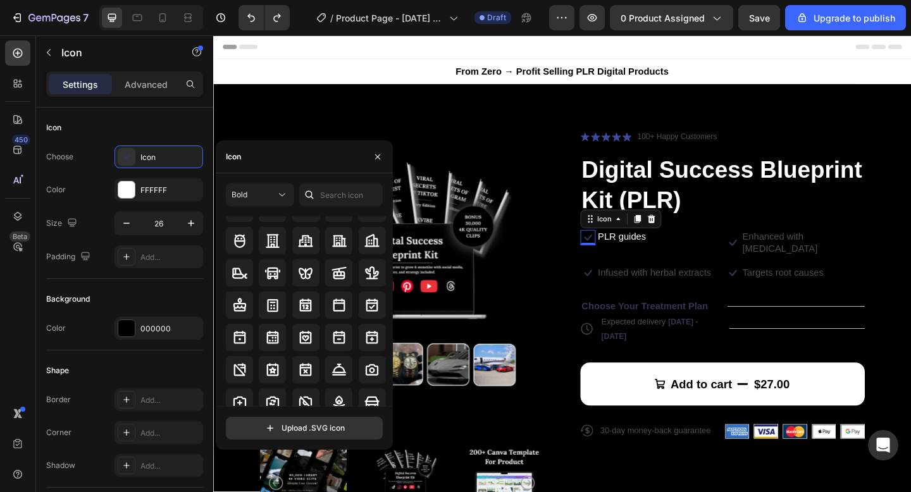
scroll to position [1374, 0]
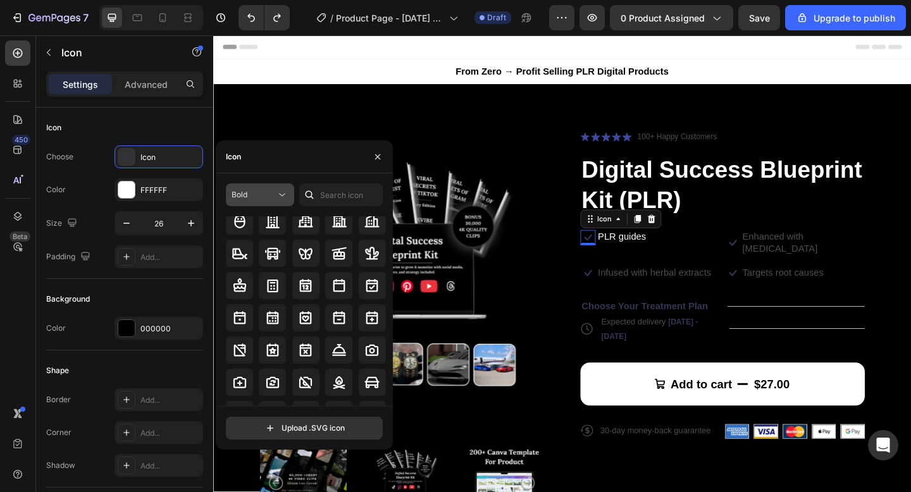
click at [258, 190] on div "Bold" at bounding box center [254, 194] width 44 height 11
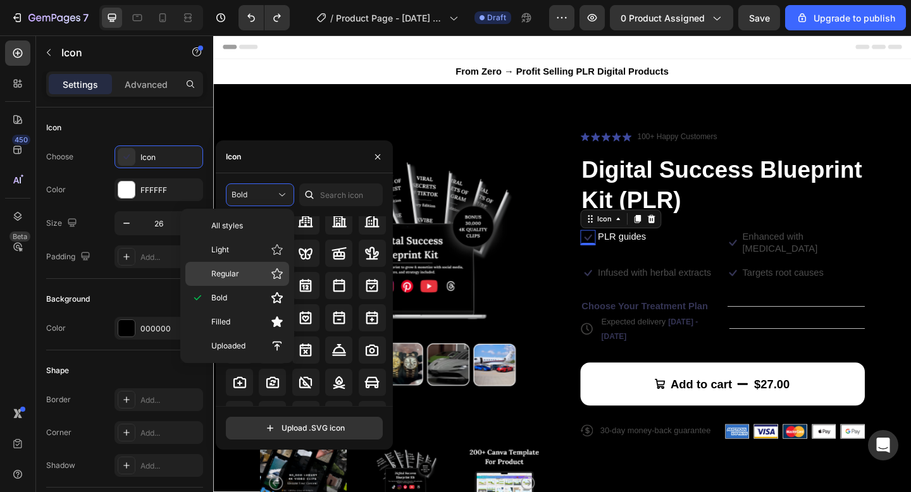
click at [249, 272] on p "Regular" at bounding box center [247, 274] width 72 height 13
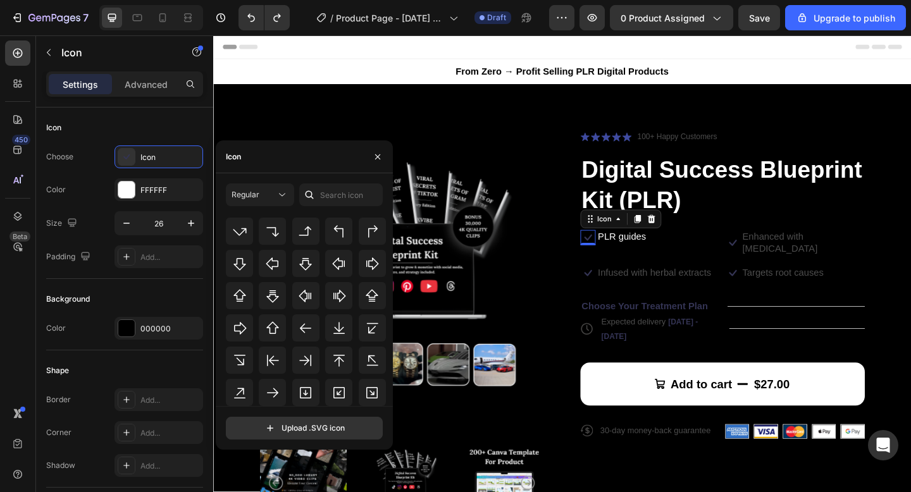
scroll to position [518, 0]
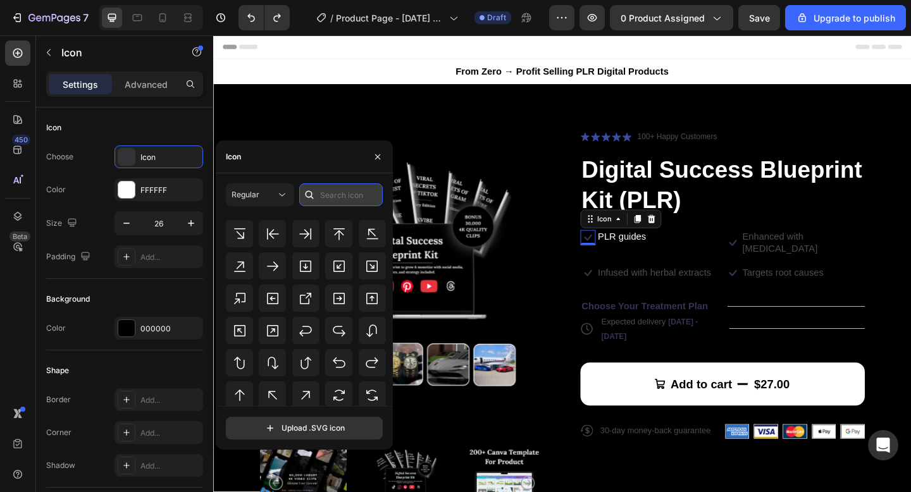
click at [341, 191] on input "text" at bounding box center [341, 195] width 84 height 23
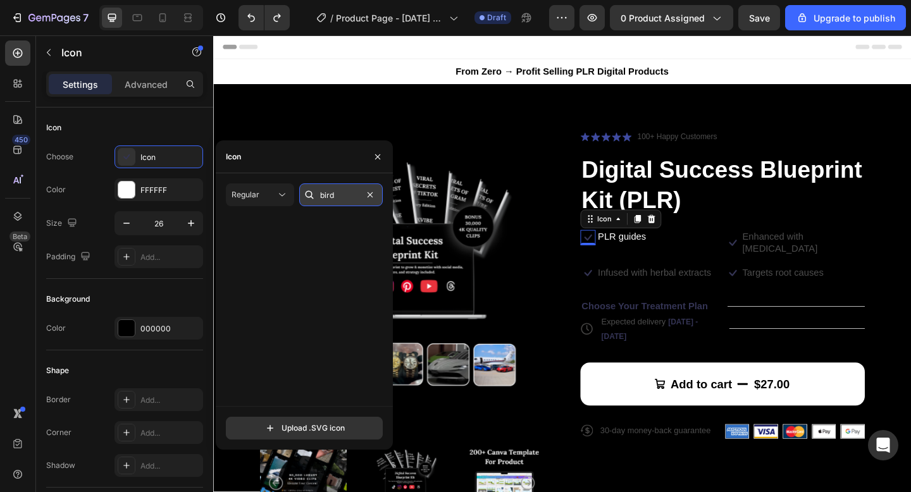
scroll to position [0, 0]
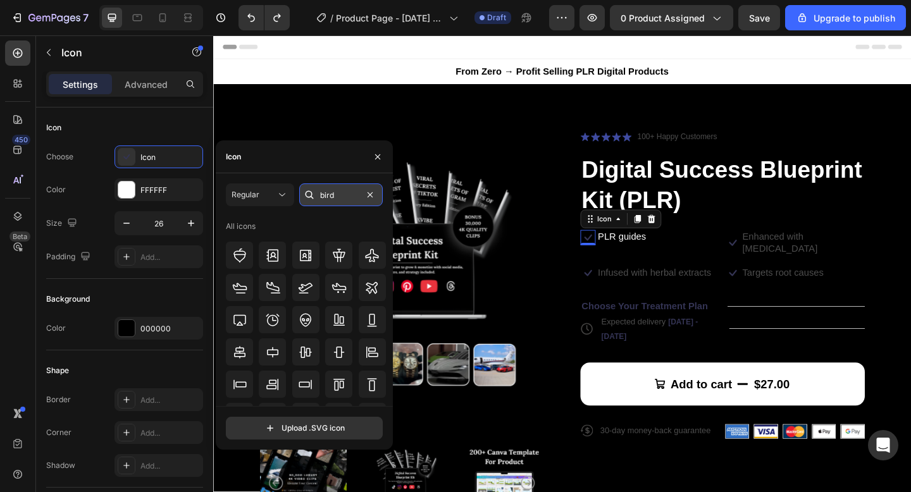
type input "bird"
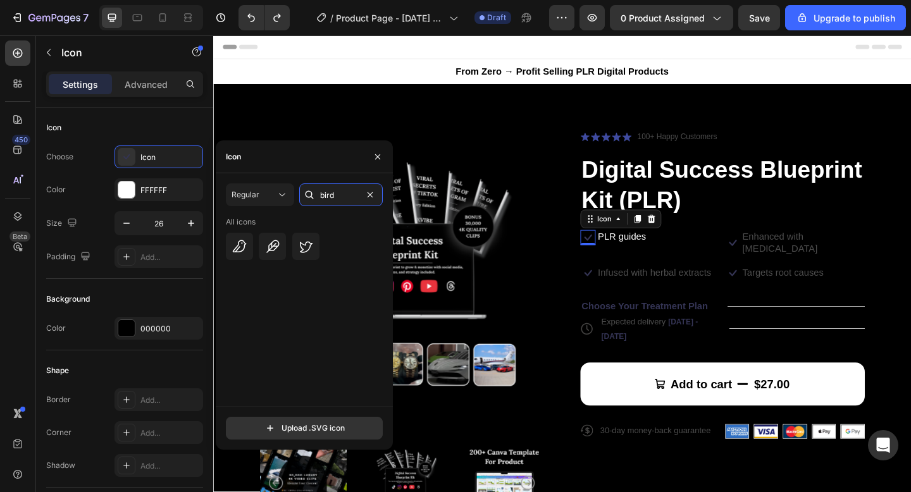
drag, startPoint x: 347, startPoint y: 192, endPoint x: 302, endPoint y: 192, distance: 45.6
click at [302, 192] on div "bird" at bounding box center [341, 195] width 84 height 23
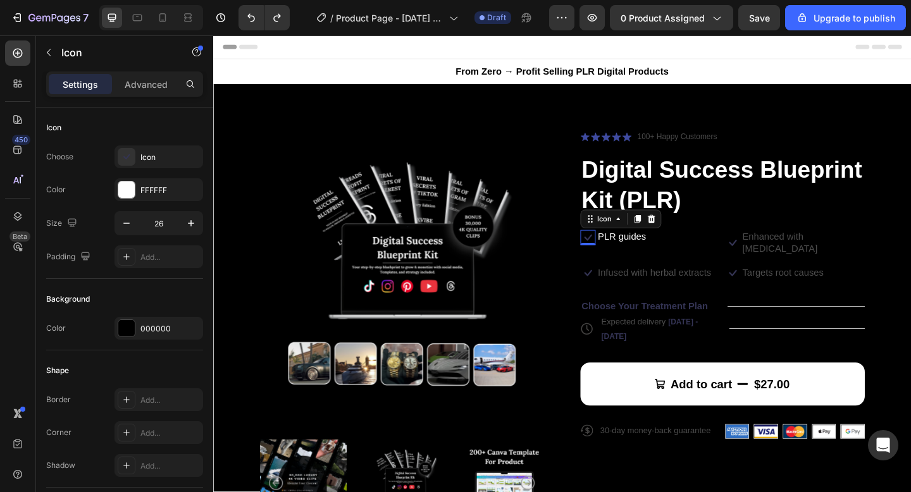
click at [621, 255] on icon at bounding box center [621, 255] width 16 height 16
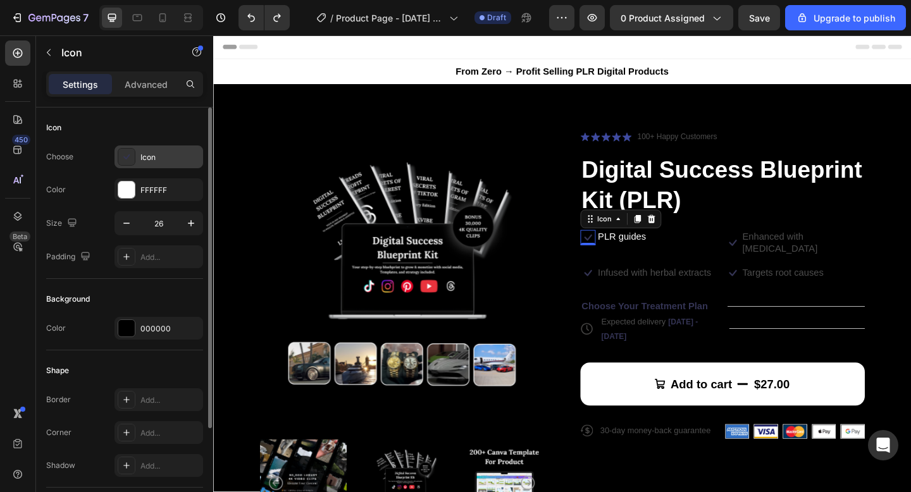
click at [164, 153] on div "Icon" at bounding box center [169, 157] width 59 height 11
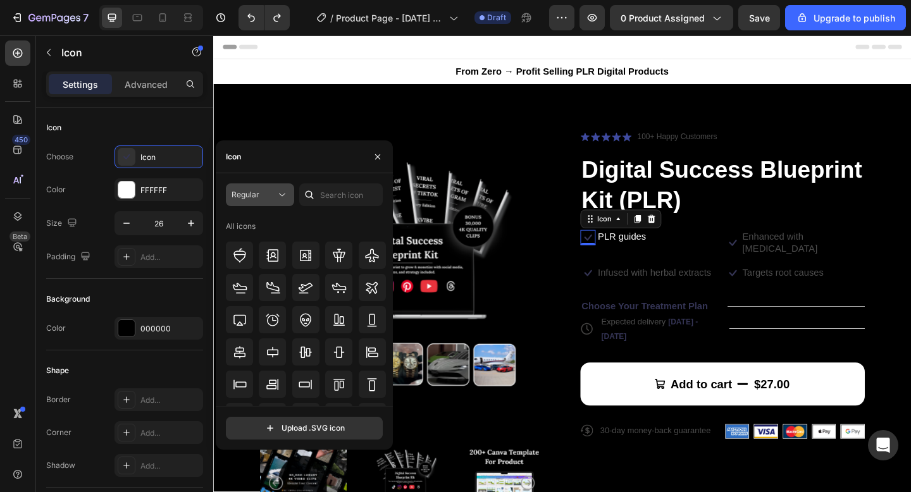
click at [248, 192] on span "Regular" at bounding box center [246, 194] width 28 height 9
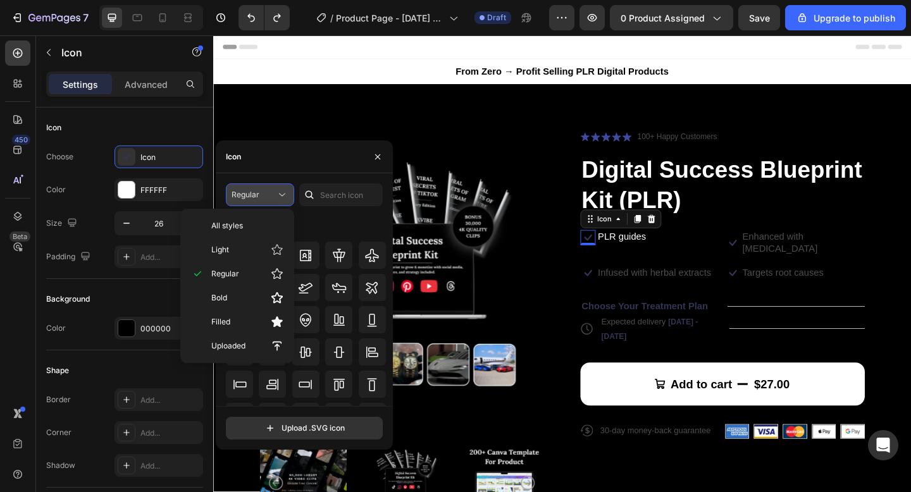
click at [256, 191] on span "Regular" at bounding box center [246, 194] width 28 height 9
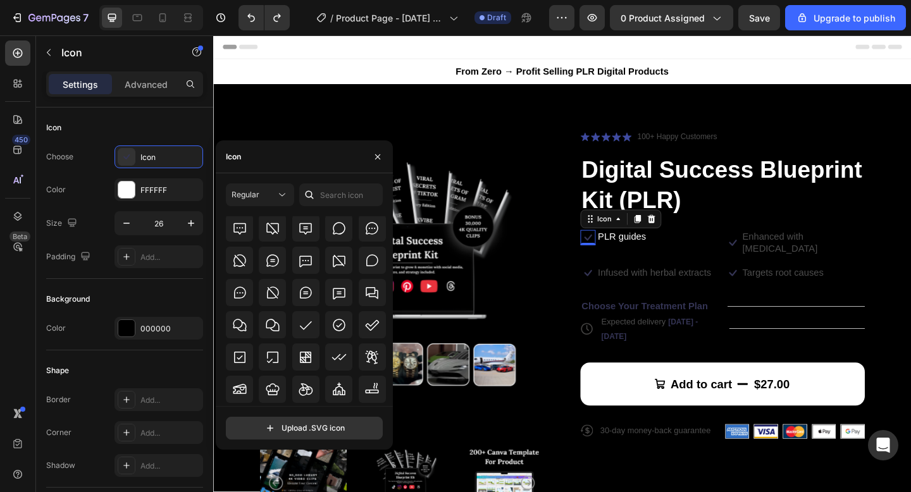
scroll to position [1860, 0]
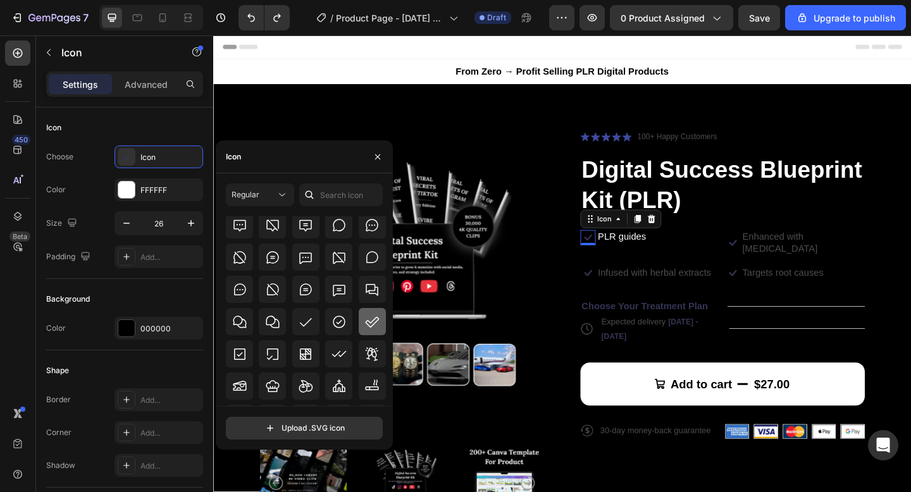
click at [367, 325] on icon at bounding box center [372, 322] width 15 height 15
click at [622, 291] on icon at bounding box center [621, 294] width 8 height 7
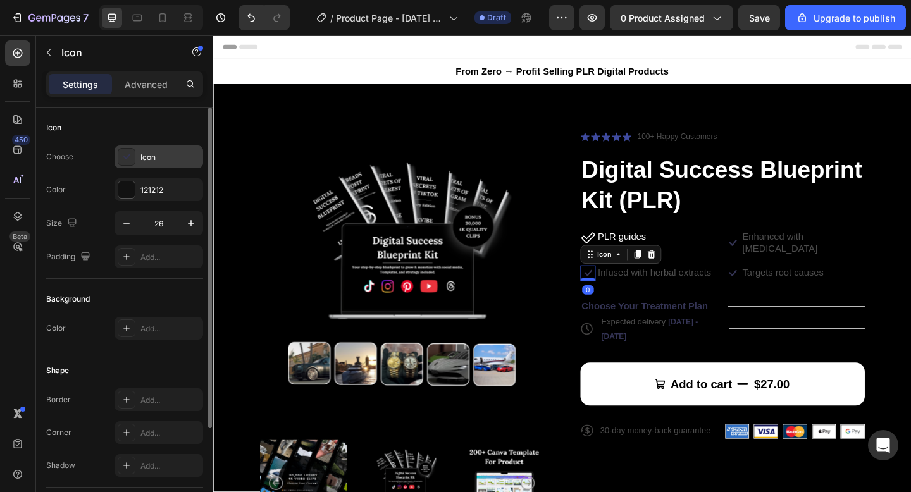
click at [169, 165] on div "Icon" at bounding box center [159, 157] width 89 height 23
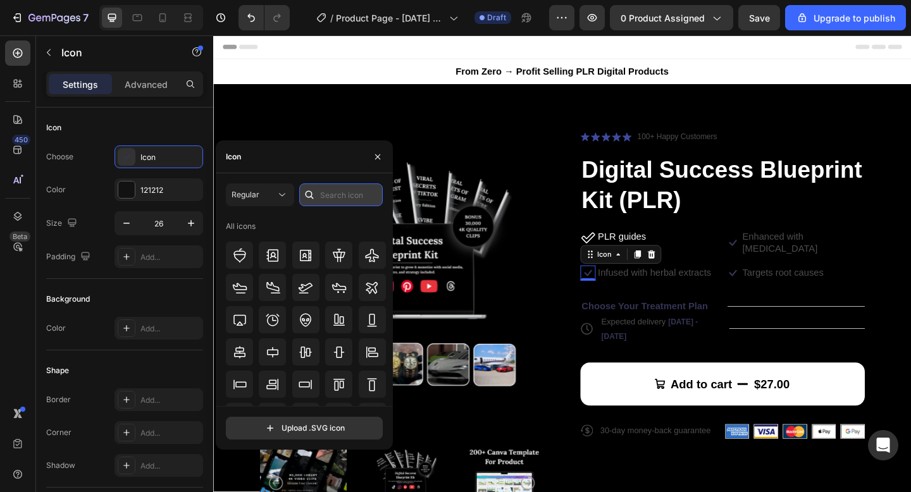
click at [350, 198] on input "text" at bounding box center [341, 195] width 84 height 23
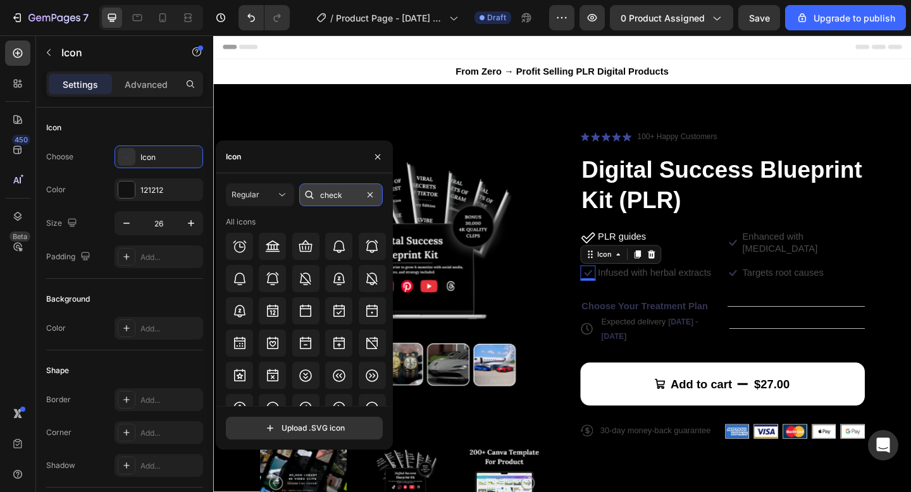
type input "check"
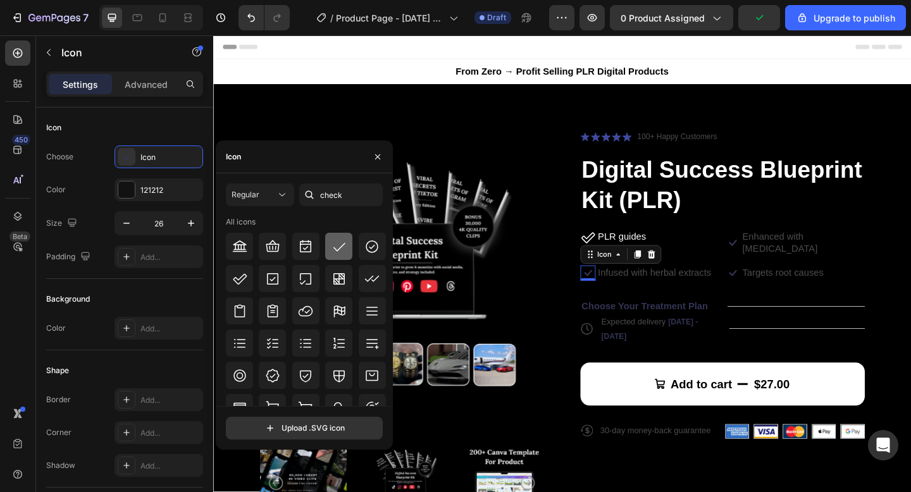
click at [337, 248] on icon at bounding box center [339, 246] width 15 height 15
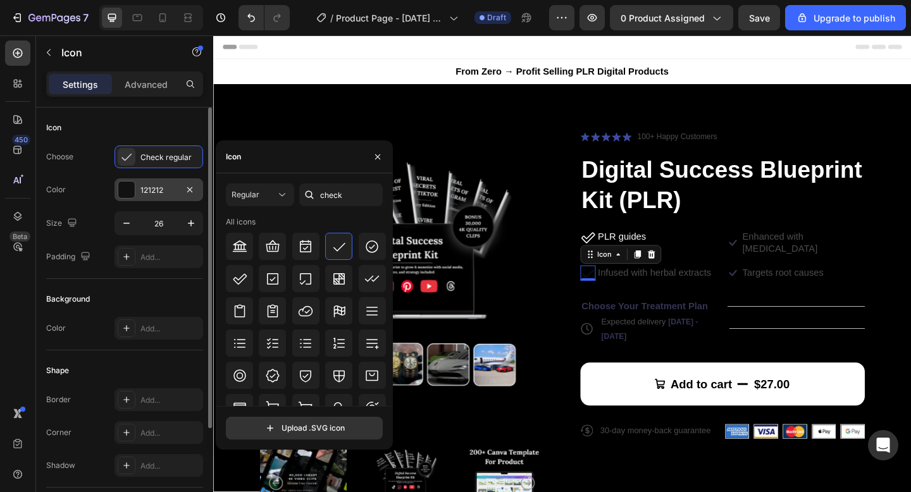
click at [123, 179] on div "121212" at bounding box center [159, 189] width 89 height 23
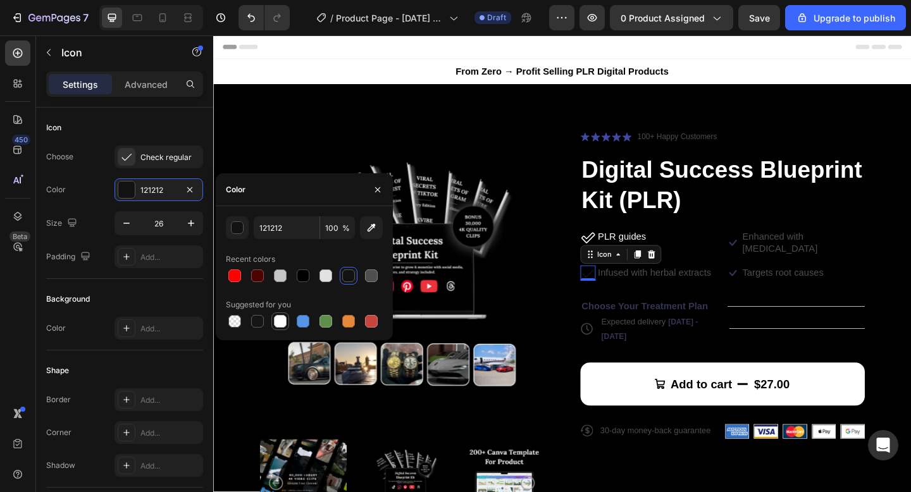
click at [278, 320] on div at bounding box center [280, 321] width 13 height 13
type input "FFFFFF"
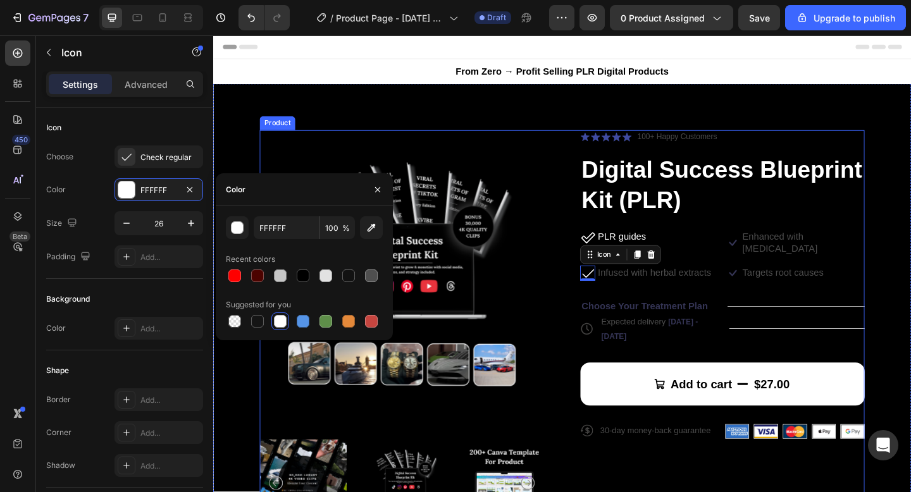
click at [597, 299] on div "Product Images Icon Icon Icon Icon Icon Icon List 100+ Happy Customers Text Blo…" at bounding box center [593, 358] width 658 height 438
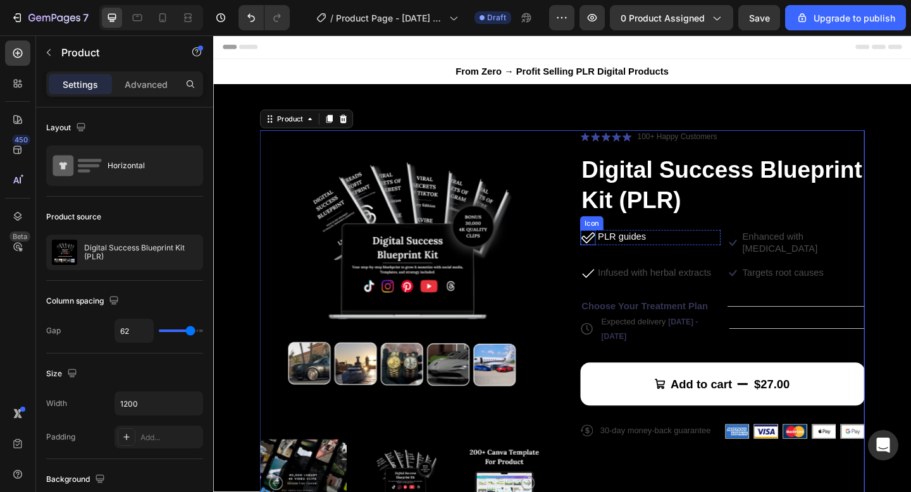
click at [618, 254] on icon at bounding box center [621, 255] width 16 height 16
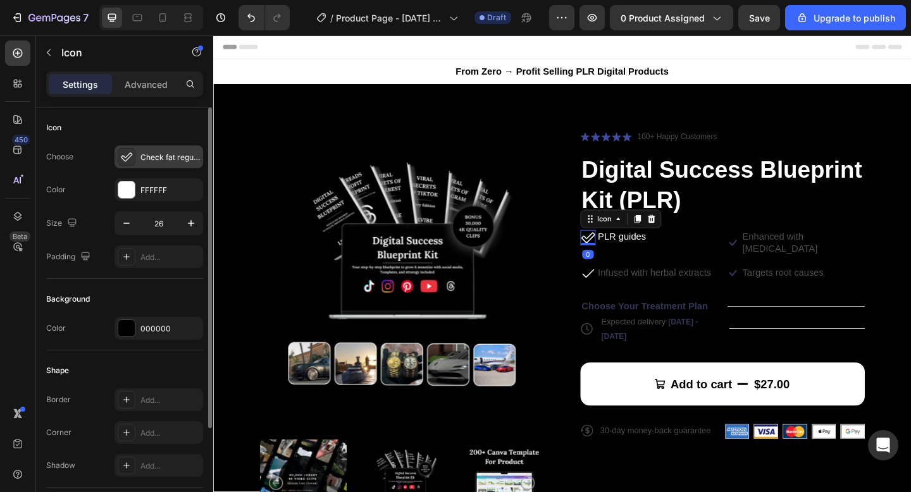
click at [164, 156] on div "Check fat regular" at bounding box center [169, 157] width 59 height 11
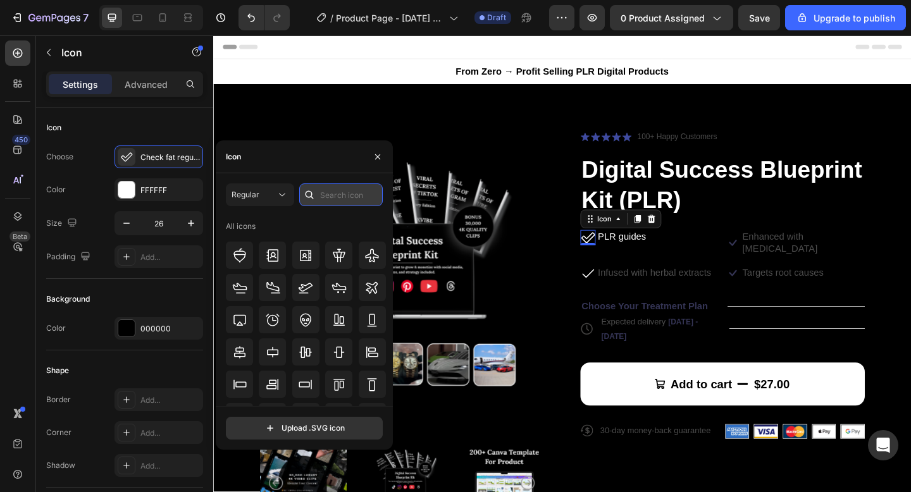
click at [336, 192] on input "text" at bounding box center [341, 195] width 84 height 23
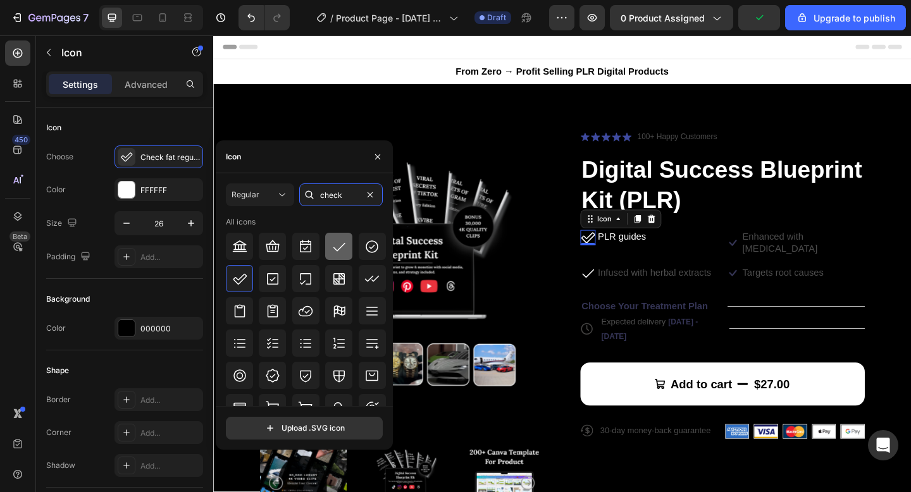
type input "check"
click at [339, 249] on icon at bounding box center [339, 246] width 15 height 15
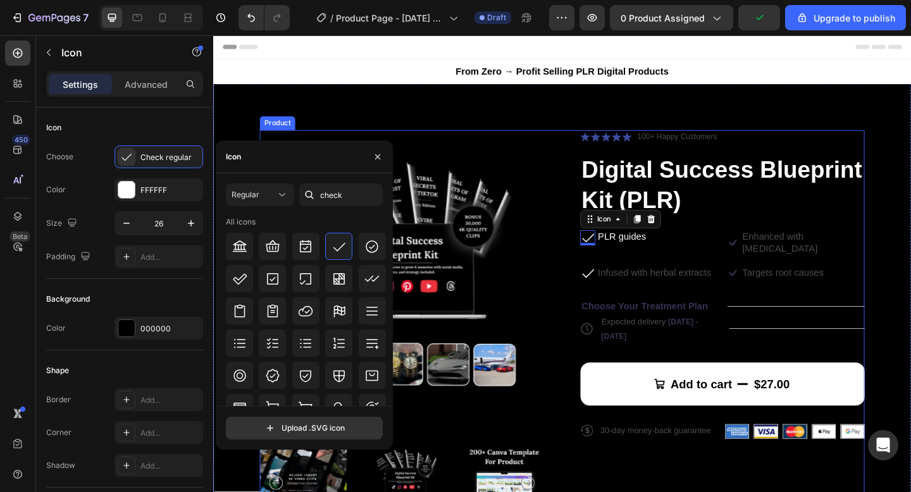
click at [583, 318] on div "Product Images Icon Icon Icon Icon Icon Icon List 100+ Happy Customers Text Blo…" at bounding box center [593, 358] width 658 height 438
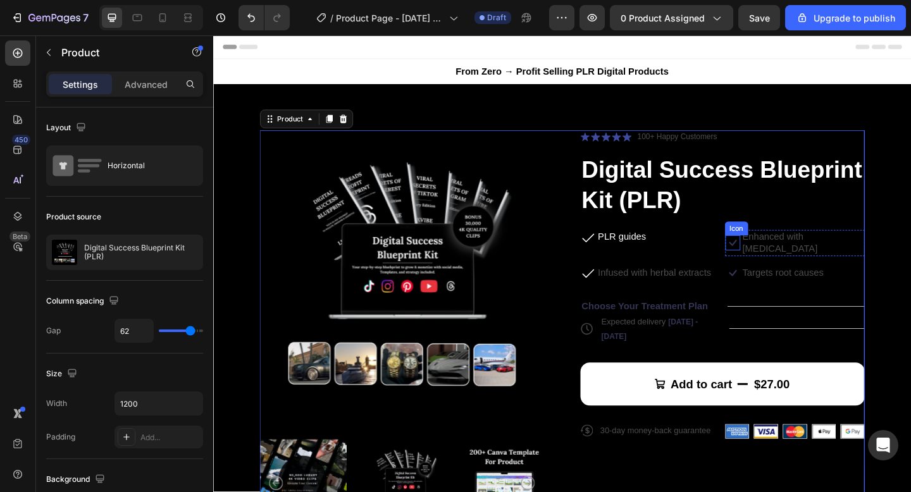
click at [777, 256] on icon at bounding box center [778, 261] width 16 height 16
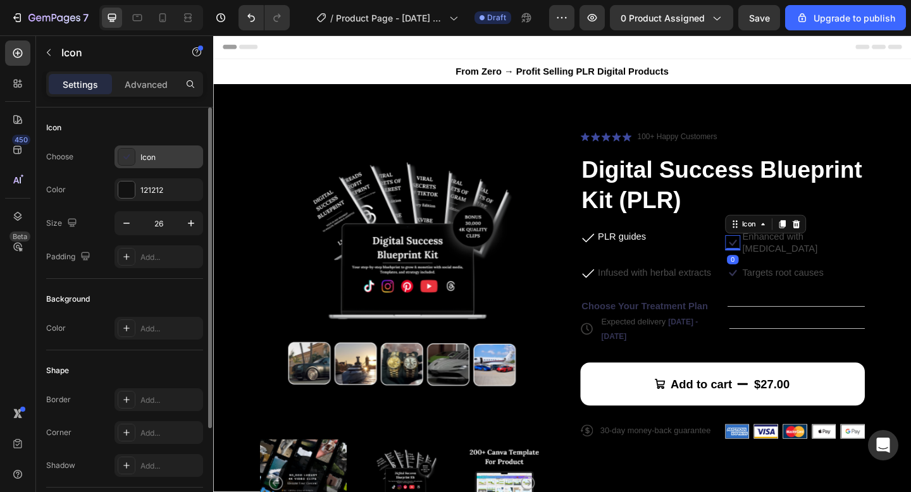
click at [144, 158] on div "Icon" at bounding box center [169, 157] width 59 height 11
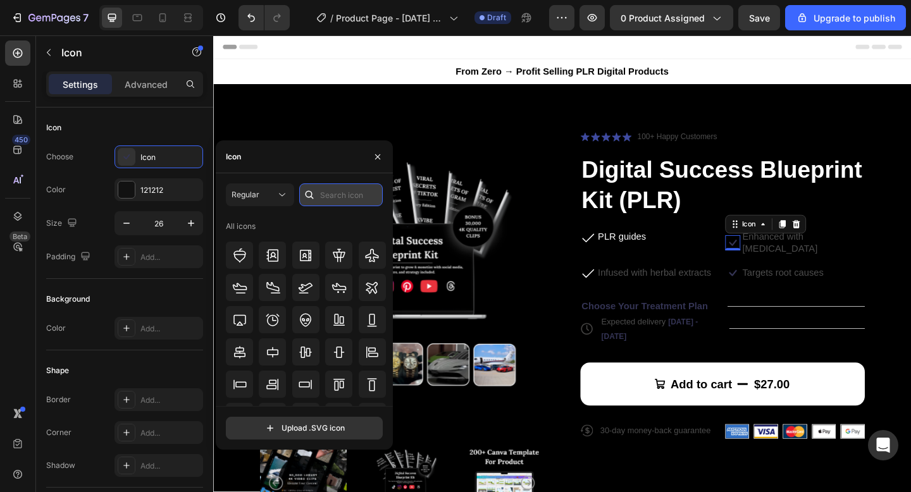
click at [346, 199] on input "text" at bounding box center [341, 195] width 84 height 23
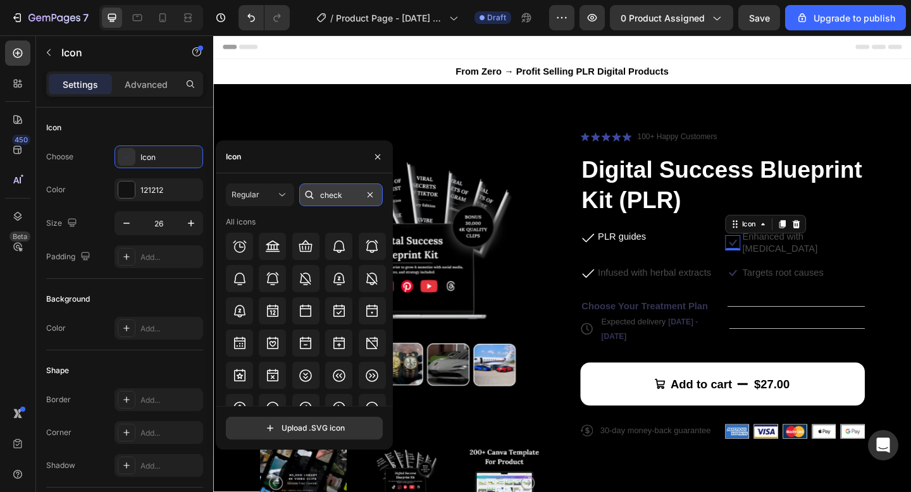
type input "check"
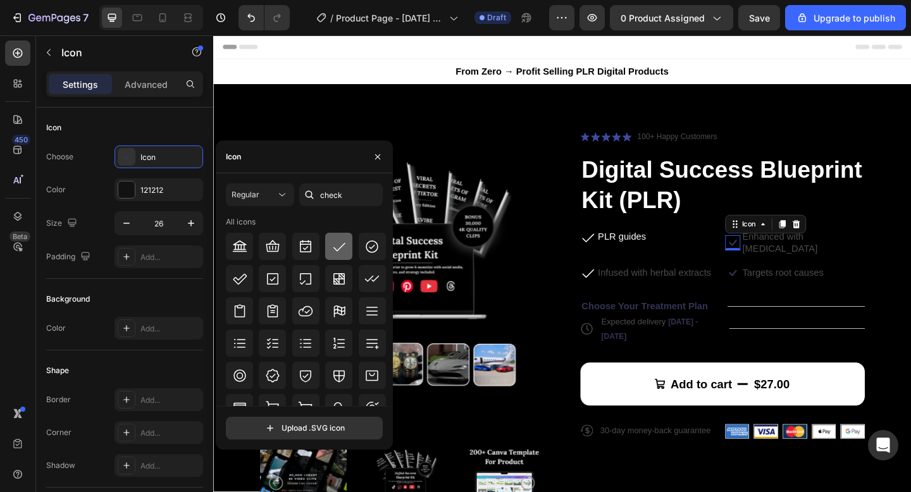
click at [339, 243] on icon at bounding box center [339, 246] width 15 height 15
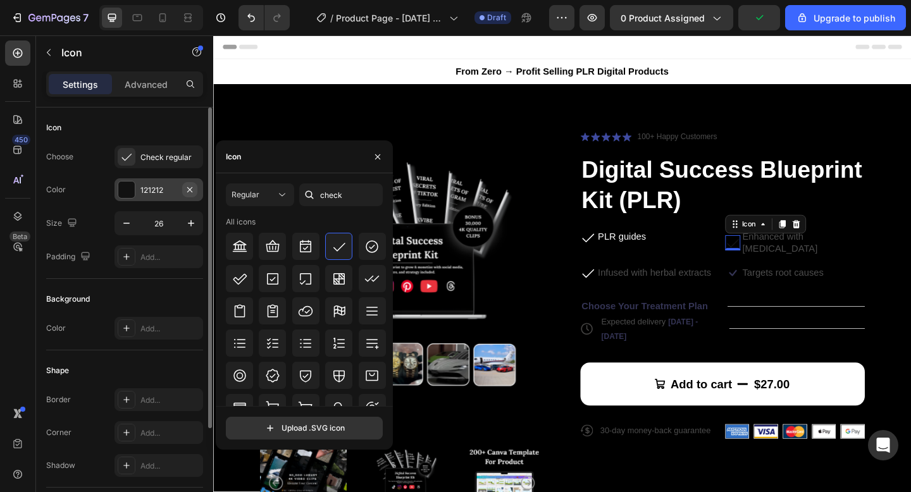
click at [189, 190] on icon "button" at bounding box center [190, 190] width 10 height 10
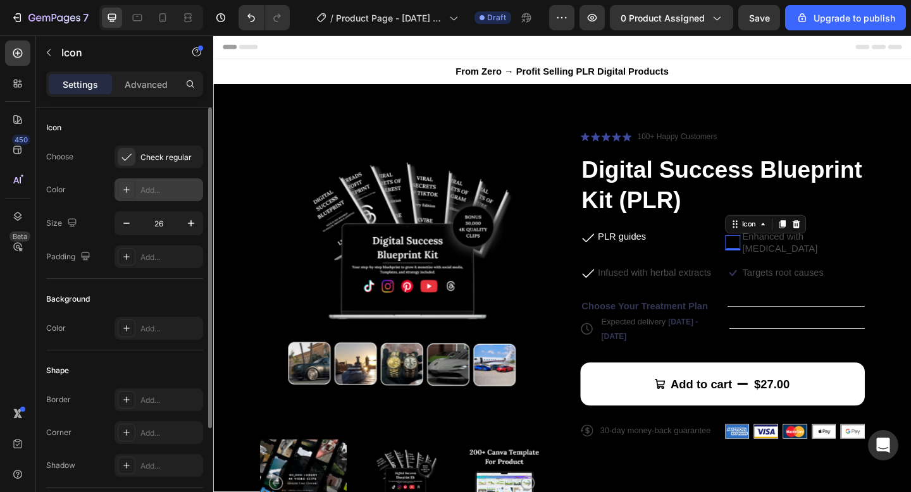
click at [127, 190] on icon at bounding box center [127, 190] width 10 height 10
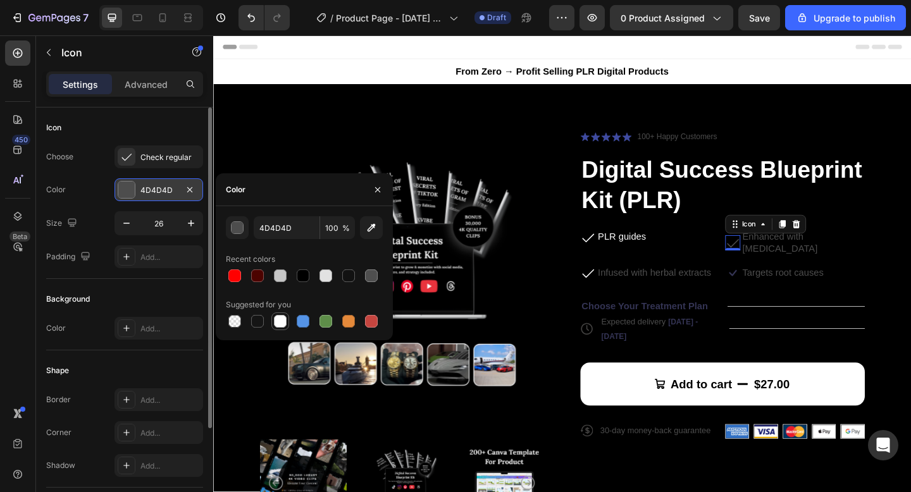
click at [279, 320] on div at bounding box center [280, 321] width 13 height 13
type input "FFFFFF"
click at [780, 291] on icon at bounding box center [778, 294] width 8 height 7
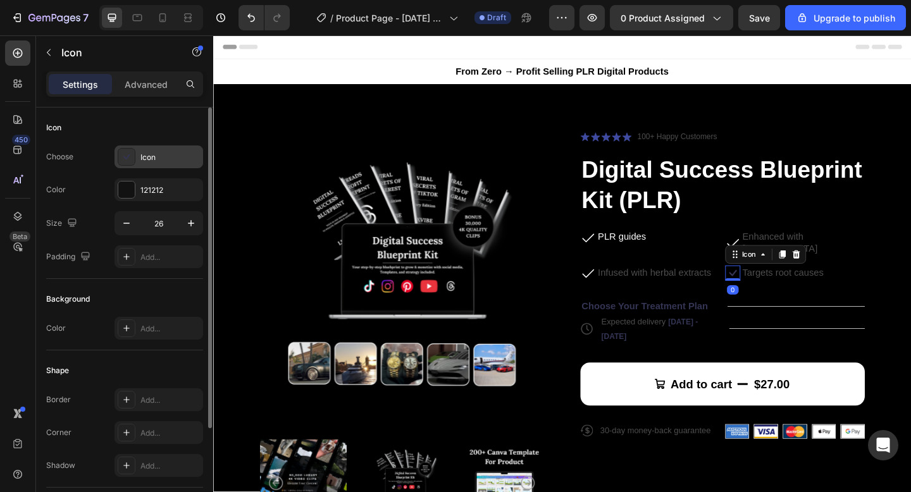
click at [148, 151] on div "Icon" at bounding box center [159, 157] width 89 height 23
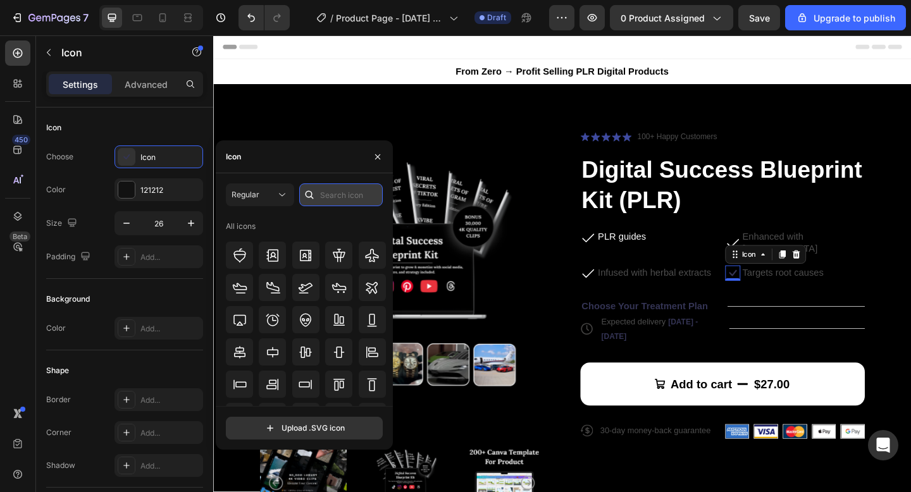
click at [347, 194] on input "text" at bounding box center [341, 195] width 84 height 23
type input "heck"
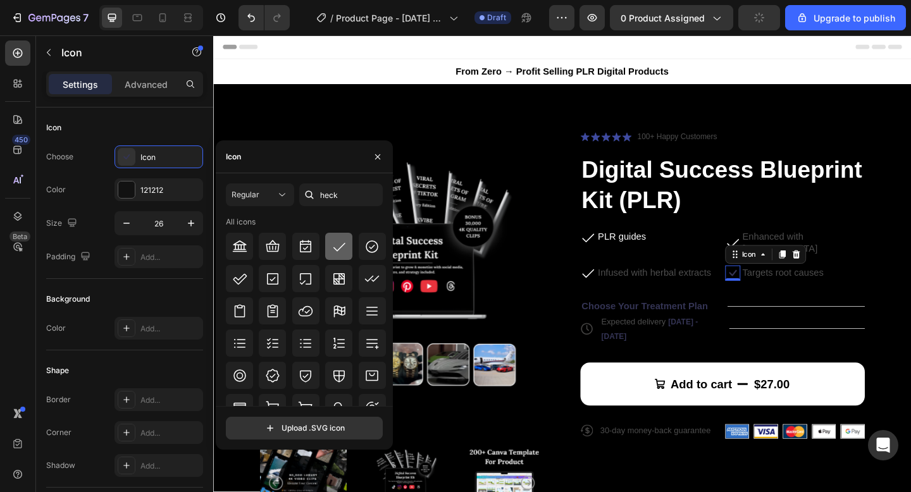
click at [335, 247] on icon at bounding box center [339, 246] width 15 height 15
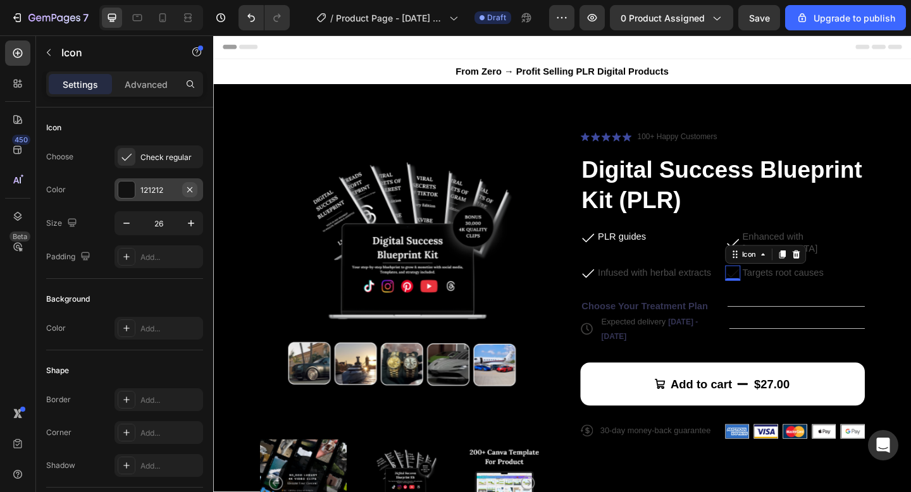
click at [185, 188] on icon "button" at bounding box center [190, 190] width 10 height 10
click at [146, 188] on div "Add..." at bounding box center [169, 190] width 59 height 11
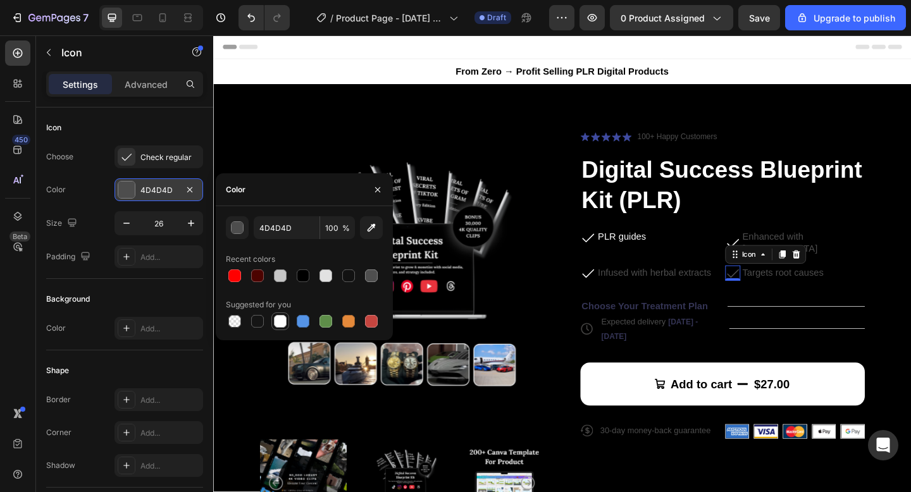
click at [281, 325] on div at bounding box center [280, 321] width 13 height 13
type input "FFFFFF"
click at [671, 288] on p "Infused with herbal extracts" at bounding box center [693, 294] width 123 height 13
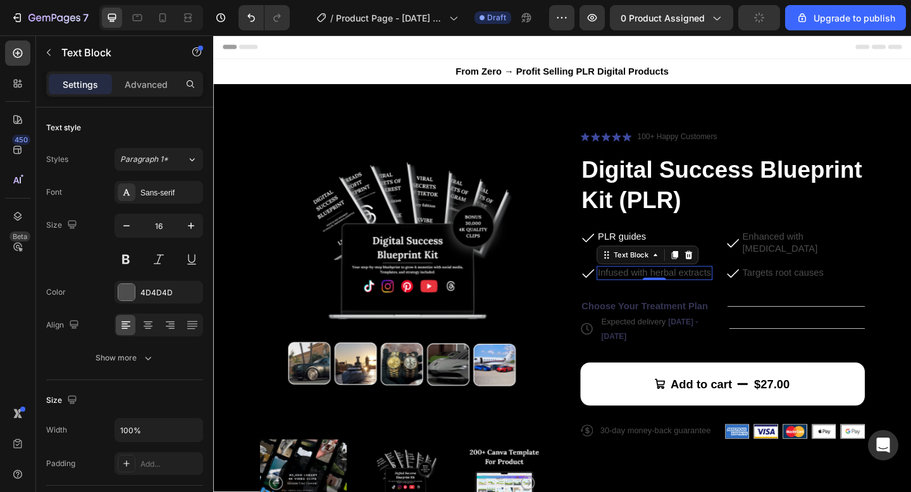
click at [670, 288] on p "Infused with herbal extracts" at bounding box center [693, 294] width 123 height 13
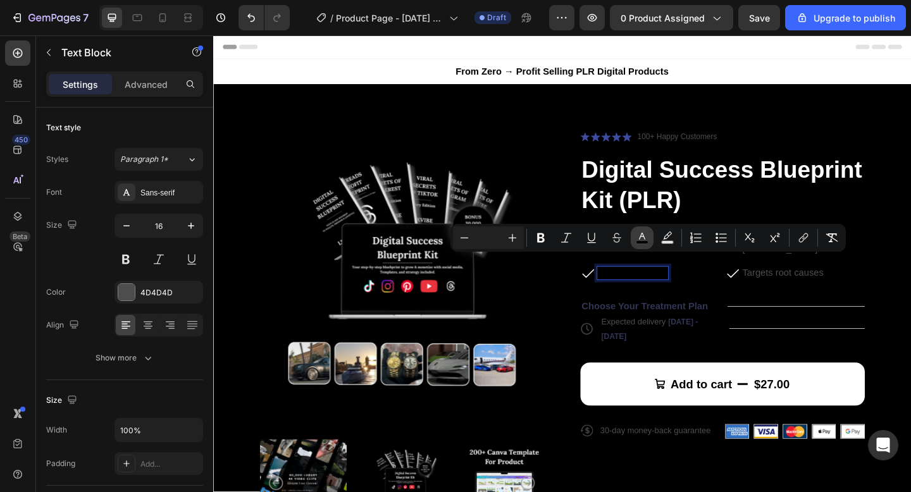
click at [645, 239] on icon "Editor contextual toolbar" at bounding box center [642, 236] width 6 height 7
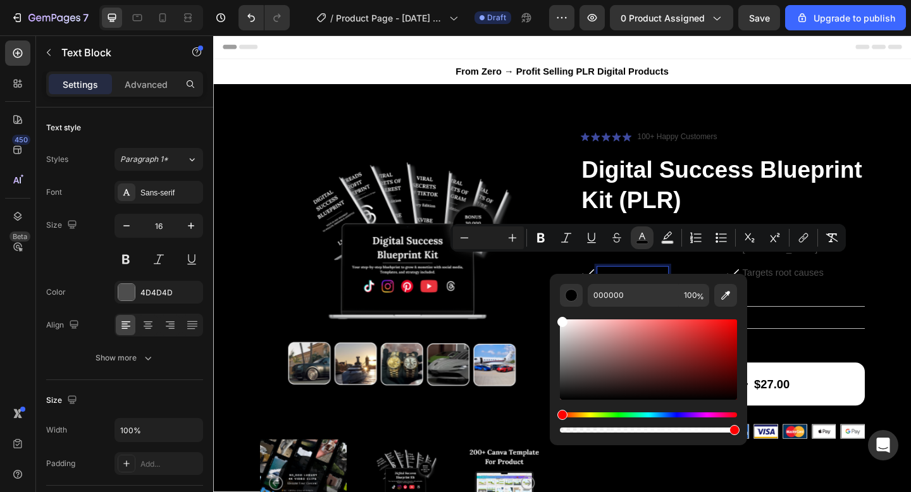
drag, startPoint x: 577, startPoint y: 338, endPoint x: 551, endPoint y: 313, distance: 36.3
click at [551, 313] on div "000000 100 %" at bounding box center [648, 354] width 197 height 161
type input "FFFFFF"
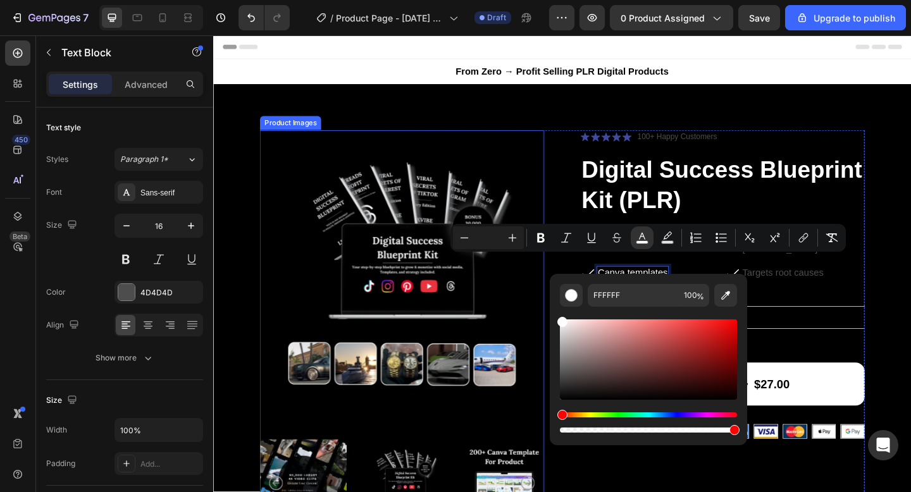
click at [562, 311] on img at bounding box center [418, 293] width 309 height 309
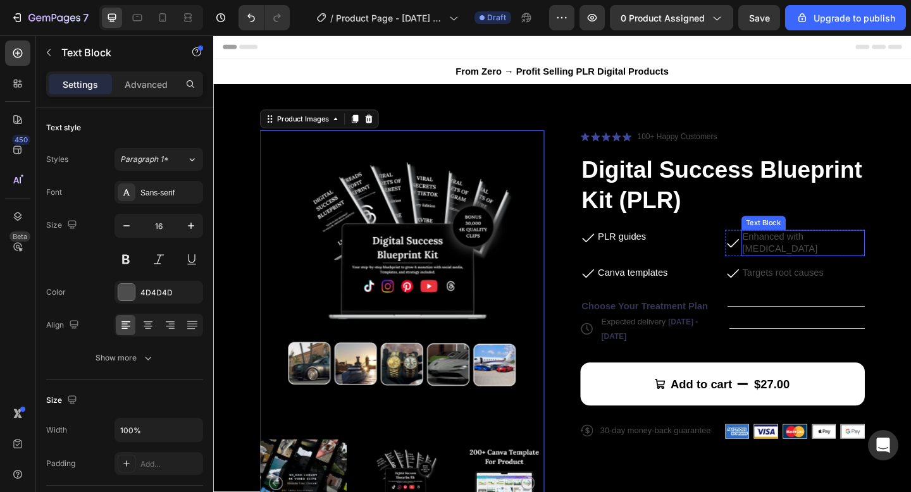
click at [861, 253] on p "Enhanced with biotin" at bounding box center [855, 262] width 132 height 27
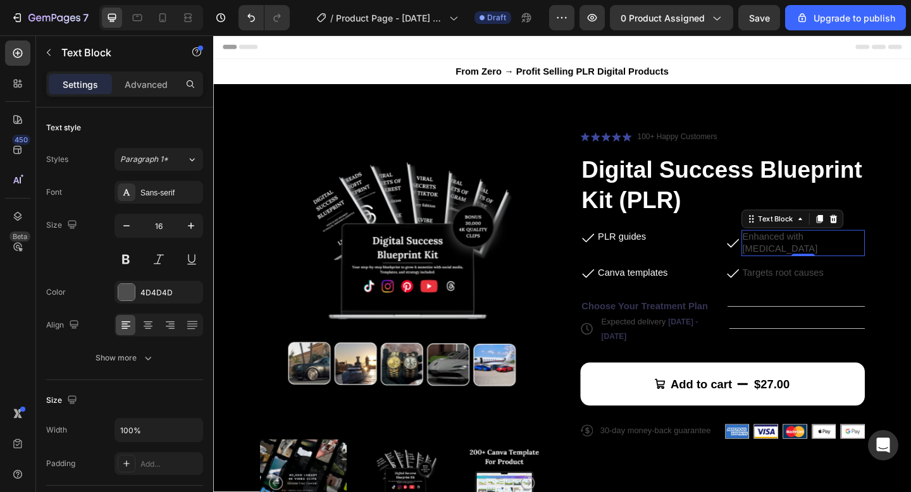
click at [819, 256] on p "Enhanced with biotin" at bounding box center [855, 262] width 132 height 27
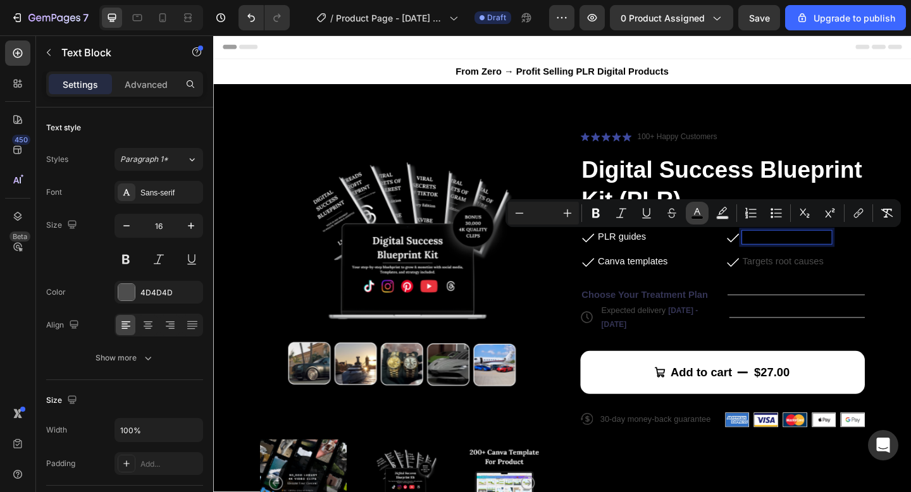
click at [701, 214] on icon "Editor contextual toolbar" at bounding box center [697, 213] width 13 height 13
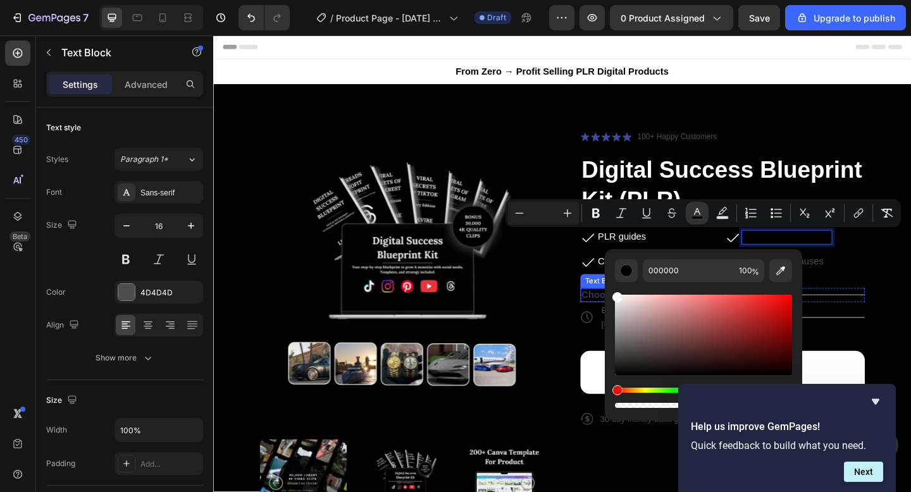
drag, startPoint x: 844, startPoint y: 350, endPoint x: 639, endPoint y: 317, distance: 207.7
type input "FFFFFF"
click at [861, 281] on p "Targets root causes" at bounding box center [833, 281] width 89 height 13
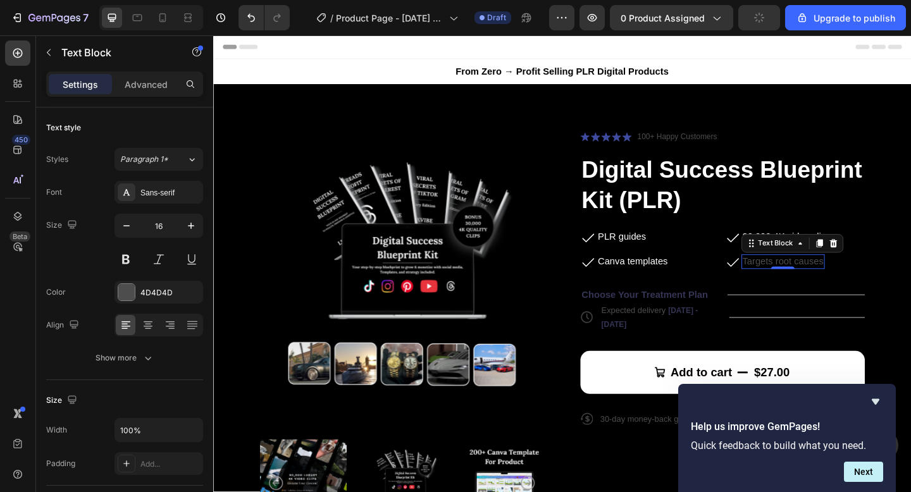
click at [815, 283] on p "Targets root causes" at bounding box center [833, 281] width 89 height 13
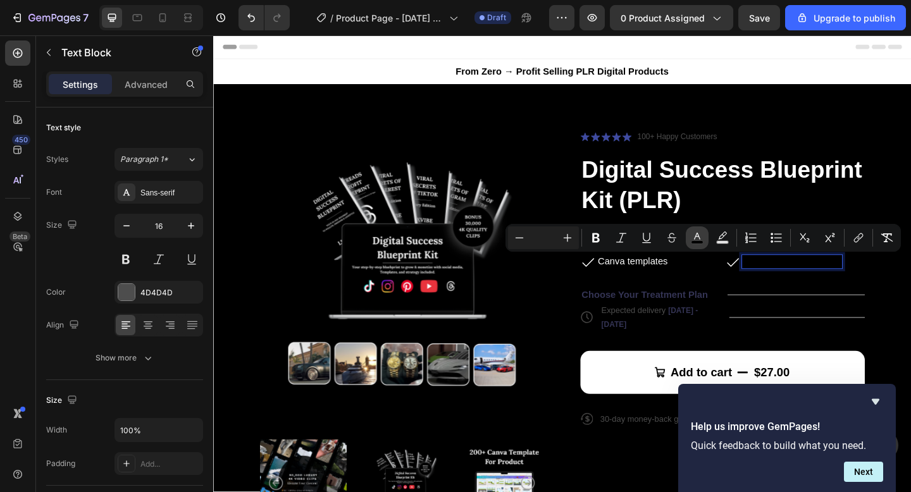
click at [708, 237] on button "color" at bounding box center [697, 238] width 23 height 23
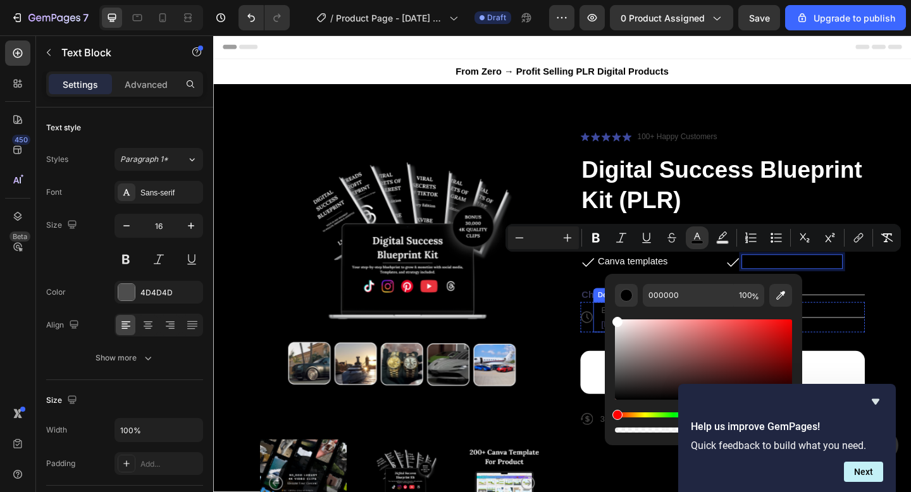
drag, startPoint x: 845, startPoint y: 382, endPoint x: 636, endPoint y: 330, distance: 215.0
type input "FFFFFF"
click at [587, 318] on div "Product Images Icon Icon Icon Icon Icon Icon List 100+ Happy Customers Text Blo…" at bounding box center [593, 358] width 658 height 438
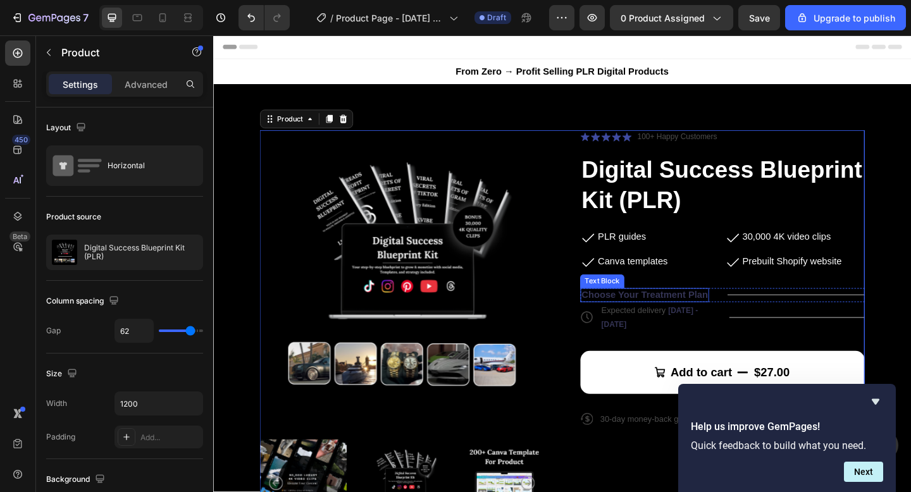
click at [682, 322] on p "Choose Your Treatment Plan" at bounding box center [682, 318] width 137 height 13
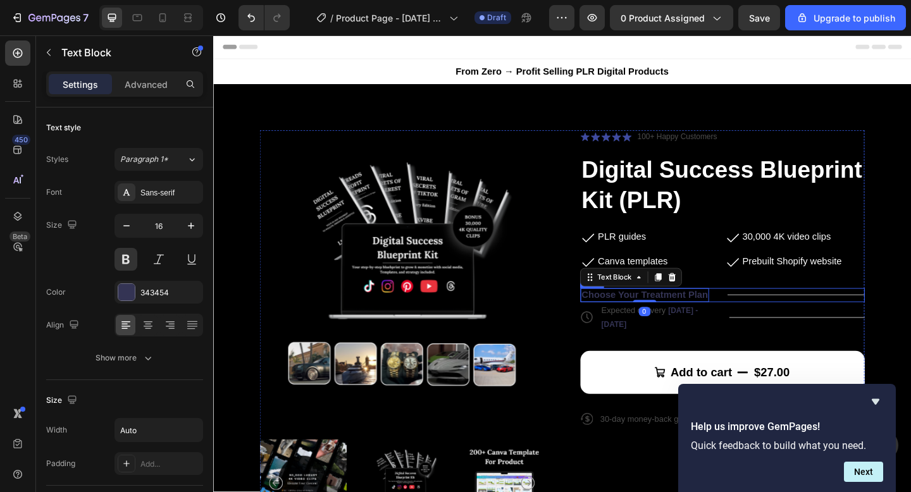
click at [813, 322] on div "Title Line" at bounding box center [847, 319] width 149 height 16
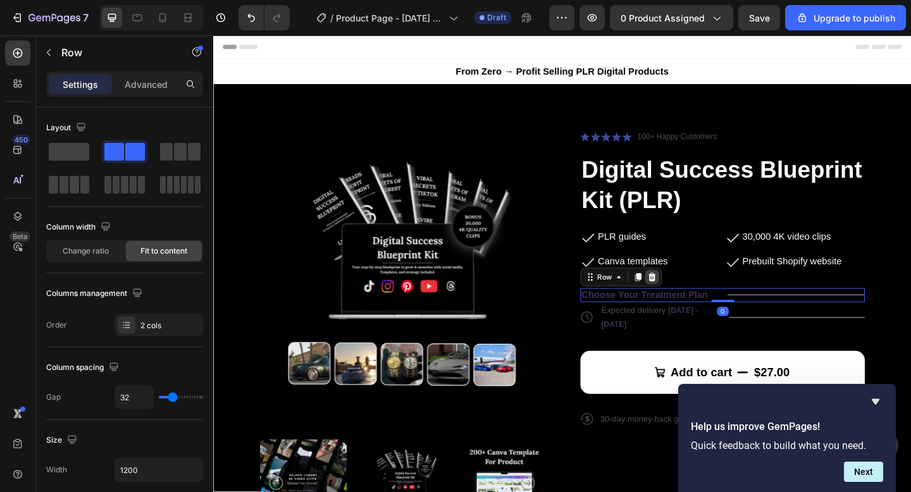
click at [693, 297] on icon at bounding box center [690, 299] width 10 height 10
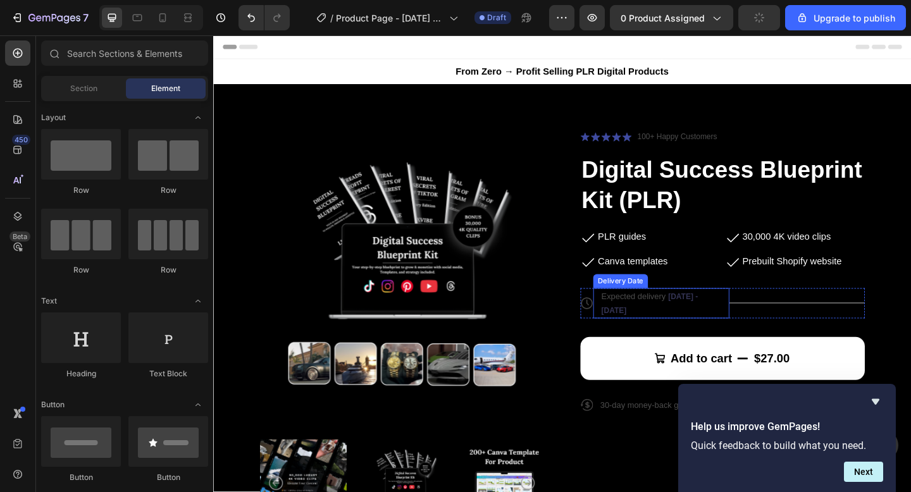
click at [719, 323] on span "Sep 29 - Oct 02" at bounding box center [687, 327] width 105 height 25
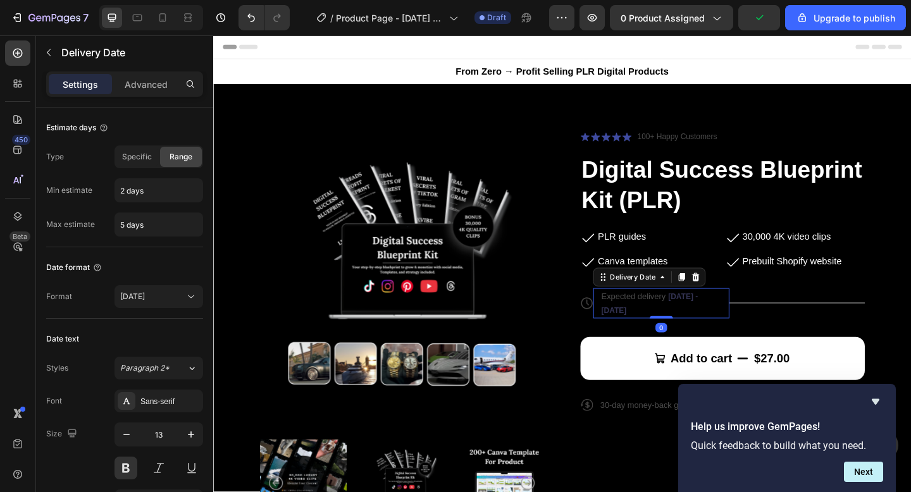
click at [737, 298] on icon at bounding box center [738, 298] width 8 height 9
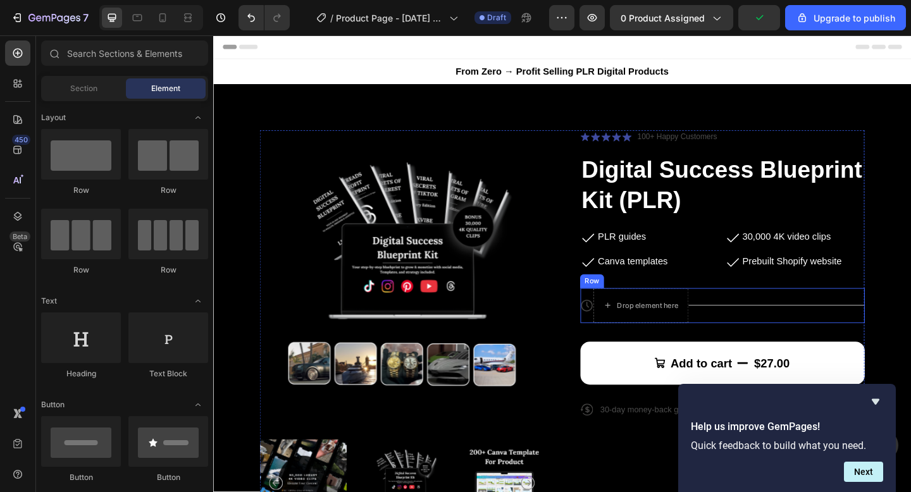
click at [620, 314] on div "Icon" at bounding box center [620, 330] width 14 height 38
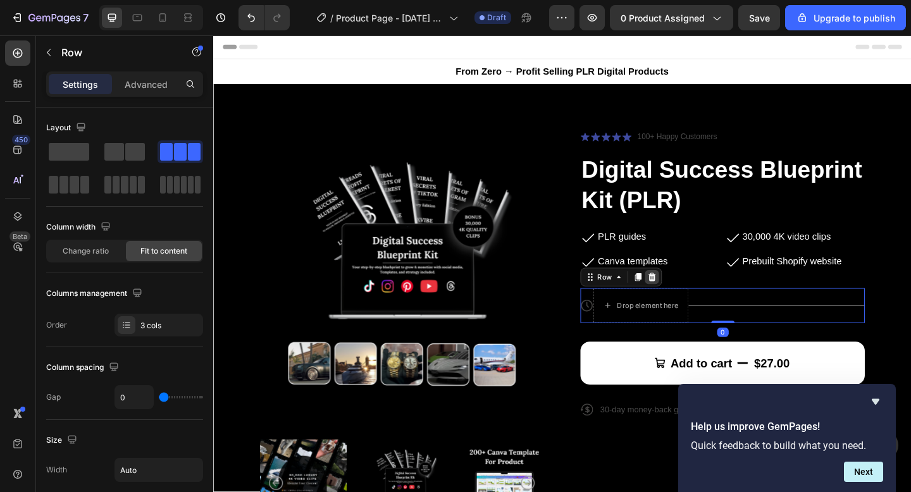
click at [689, 301] on icon at bounding box center [691, 298] width 8 height 9
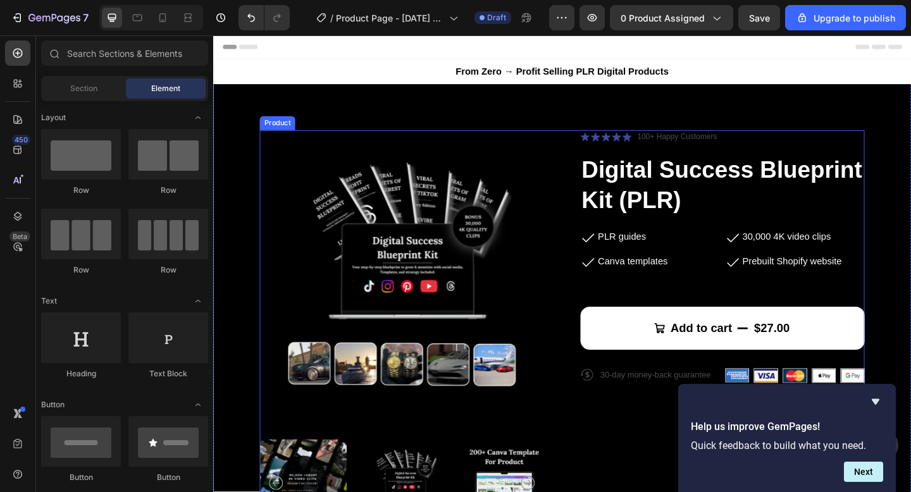
scroll to position [76, 0]
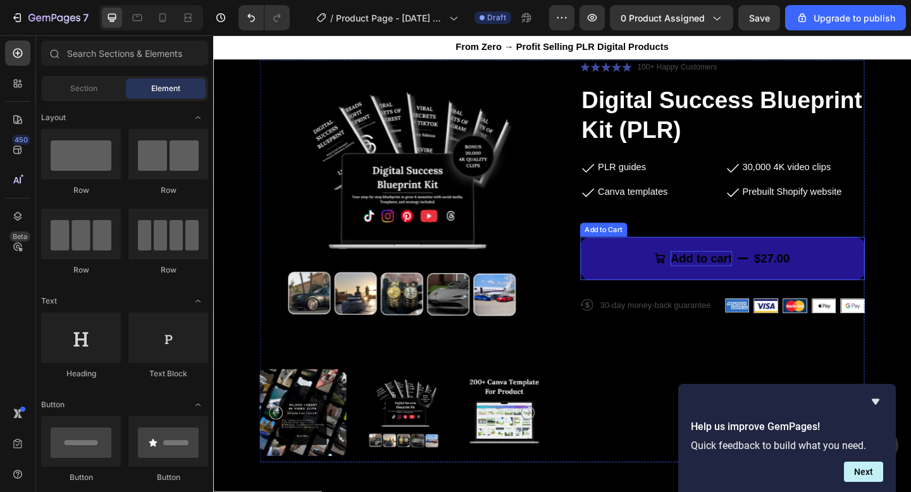
click at [752, 283] on p "Add to cart" at bounding box center [744, 278] width 67 height 16
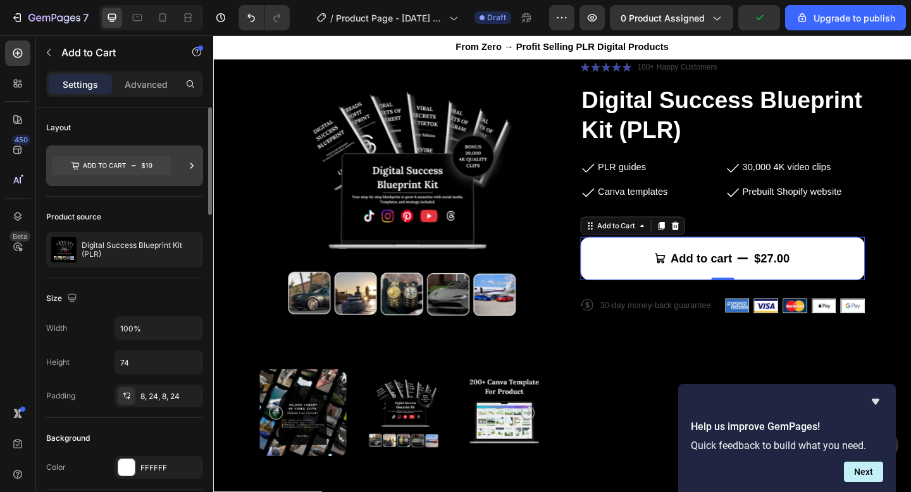
click at [120, 166] on icon at bounding box center [111, 165] width 119 height 19
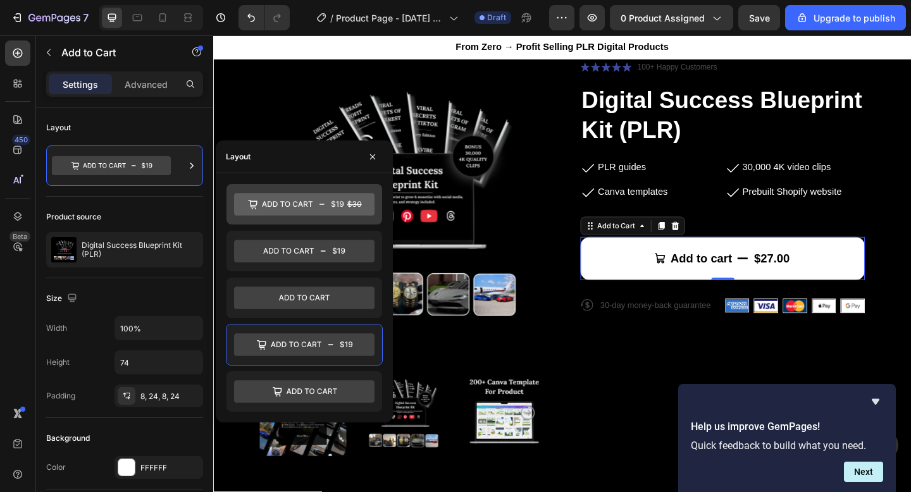
click at [311, 204] on icon at bounding box center [304, 204] width 140 height 23
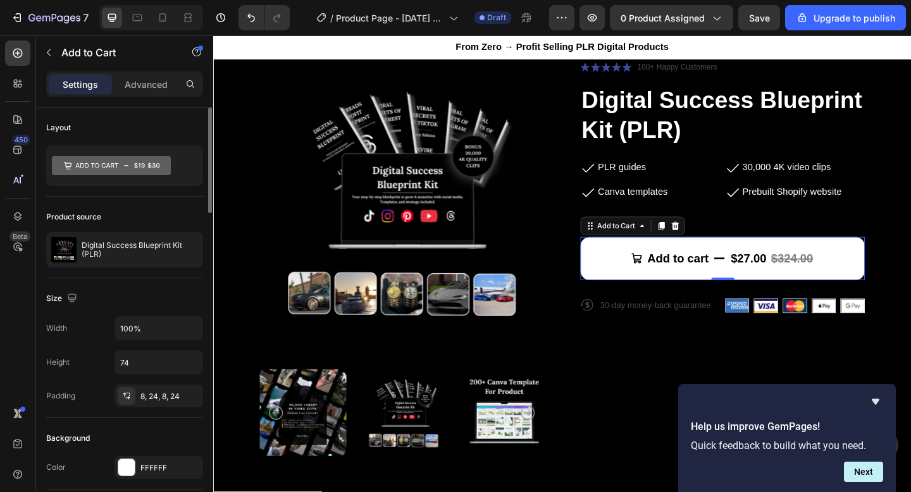
click at [156, 208] on div "Product source" at bounding box center [124, 217] width 157 height 20
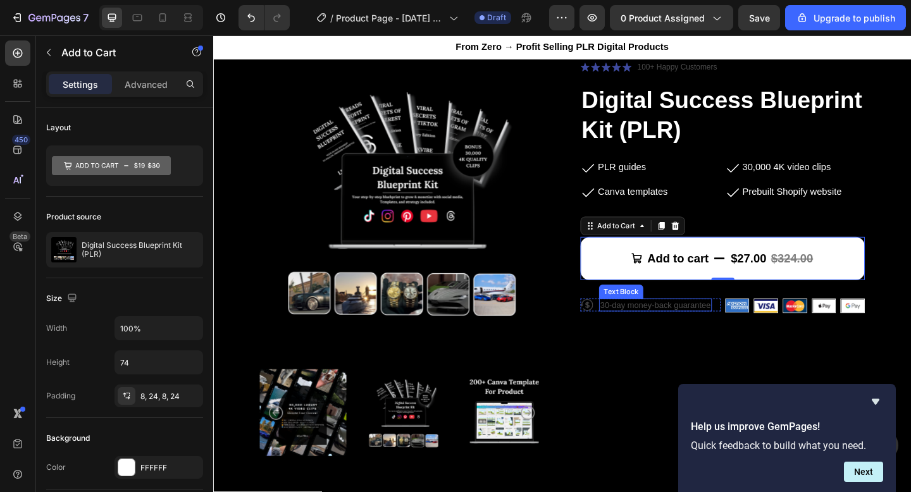
click at [652, 329] on p "30-day money-back guarantee" at bounding box center [694, 328] width 120 height 11
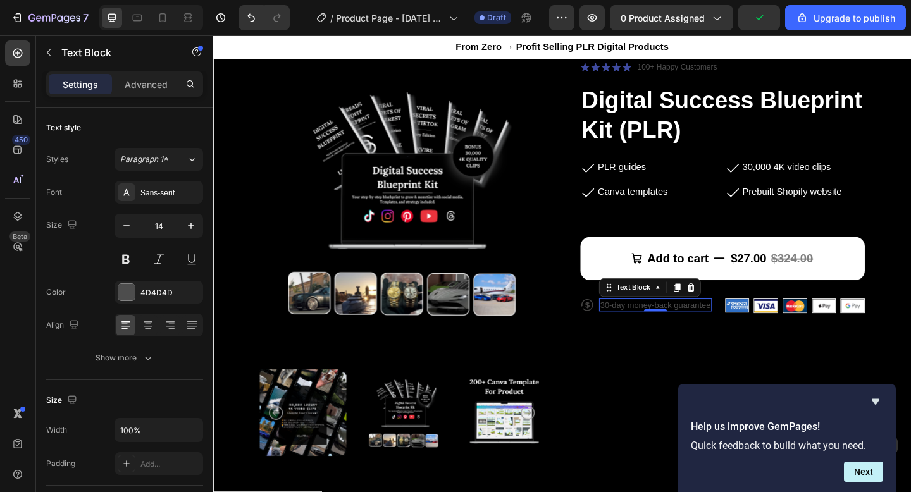
click at [674, 330] on p "30-day money-back guarantee" at bounding box center [694, 328] width 120 height 11
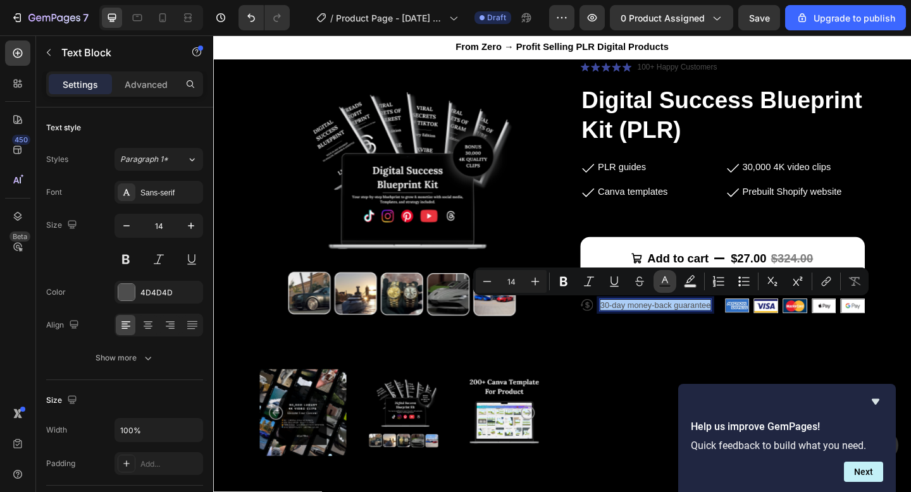
click at [667, 284] on icon "Editor contextual toolbar" at bounding box center [665, 281] width 13 height 13
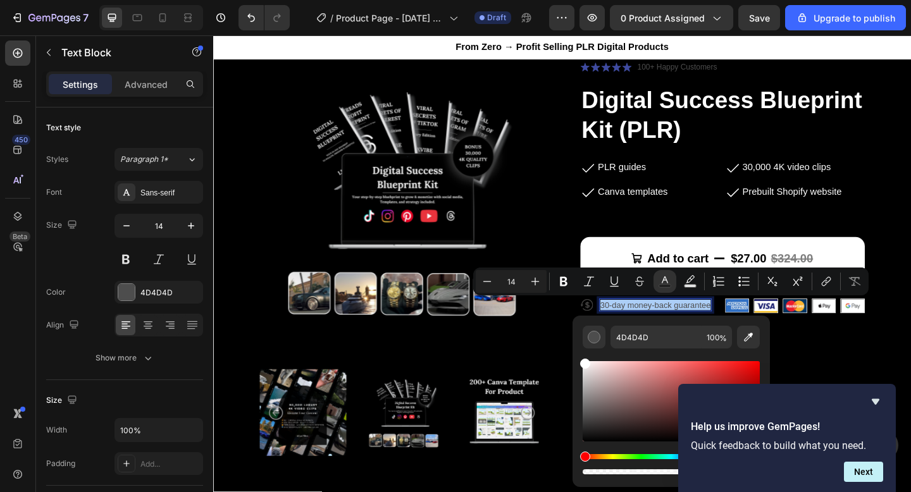
drag, startPoint x: 595, startPoint y: 375, endPoint x: 576, endPoint y: 349, distance: 32.7
click at [576, 349] on div "4D4D4D 100 %" at bounding box center [671, 396] width 197 height 161
type input "FFFFFF"
click at [585, 342] on div "Product Images Icon Icon Icon Icon Icon Icon List 100+ Happy Customers Text Blo…" at bounding box center [593, 282] width 658 height 438
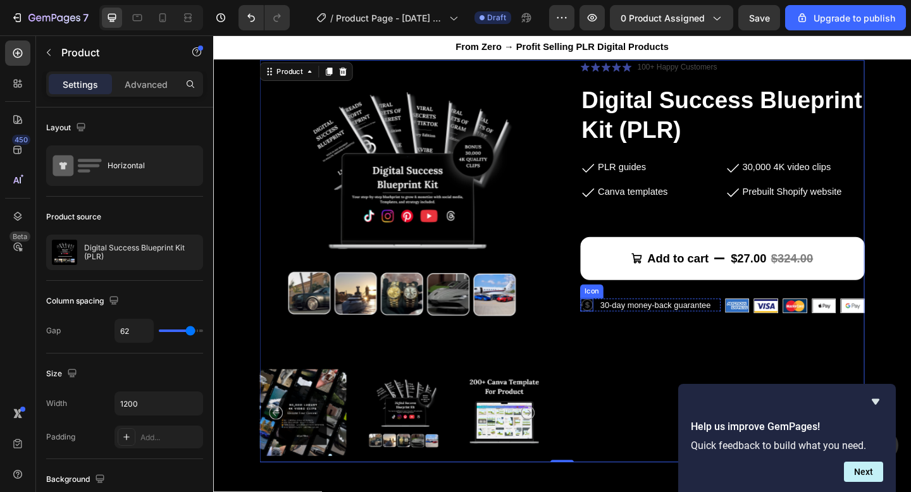
click at [615, 330] on icon at bounding box center [620, 329] width 14 height 14
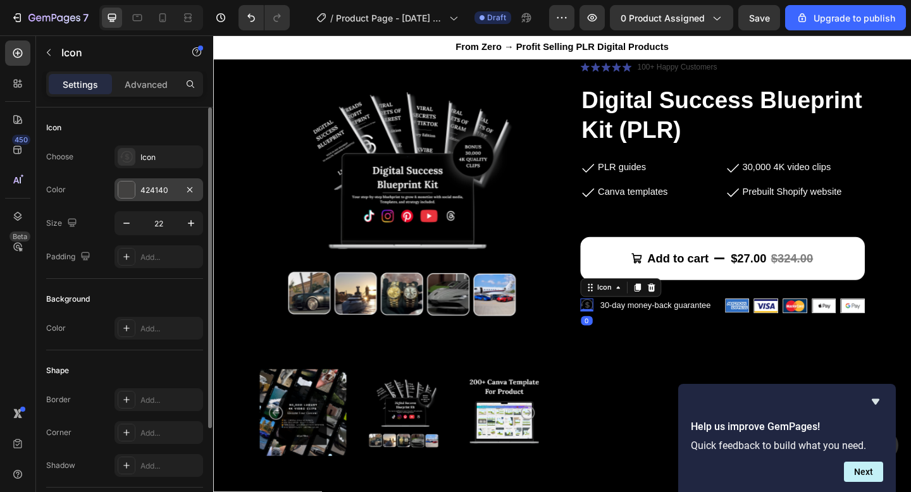
click at [134, 193] on div at bounding box center [126, 190] width 16 height 16
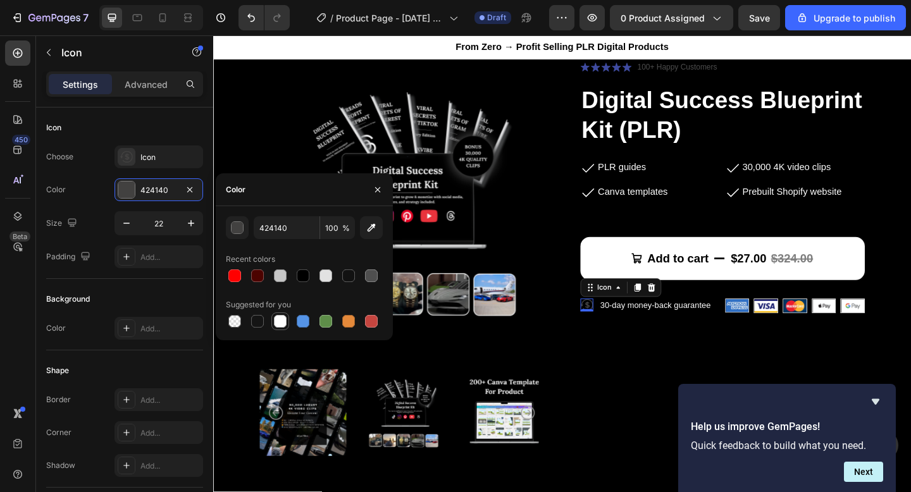
click at [283, 322] on div at bounding box center [280, 321] width 13 height 13
type input "FFFFFF"
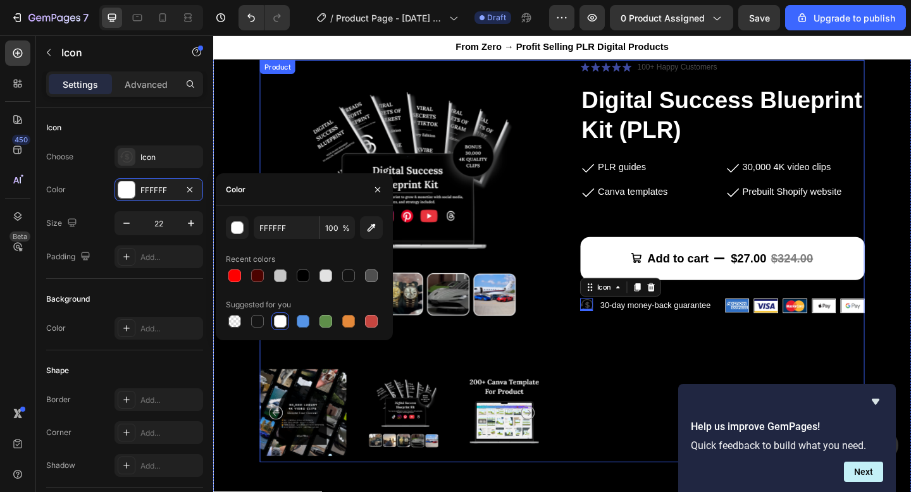
click at [601, 394] on div "Product Images Icon Icon Icon Icon Icon Icon List 100+ Happy Customers Text Blo…" at bounding box center [593, 282] width 658 height 438
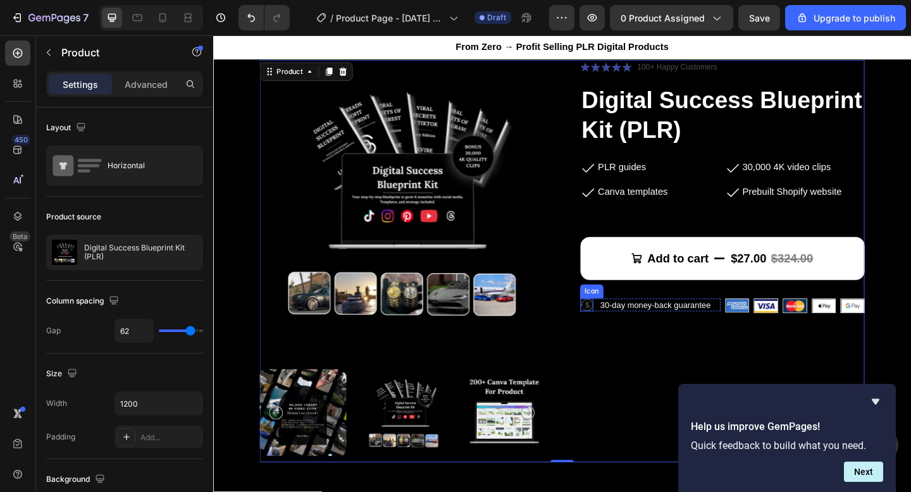
click at [620, 334] on div "Icon" at bounding box center [620, 329] width 14 height 14
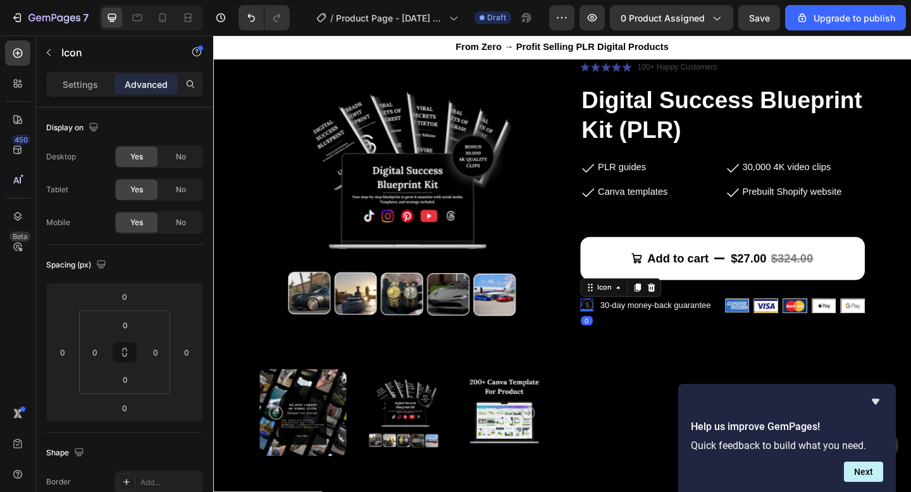
click at [617, 328] on icon at bounding box center [620, 329] width 14 height 14
click at [70, 82] on p "Settings" at bounding box center [80, 84] width 35 height 13
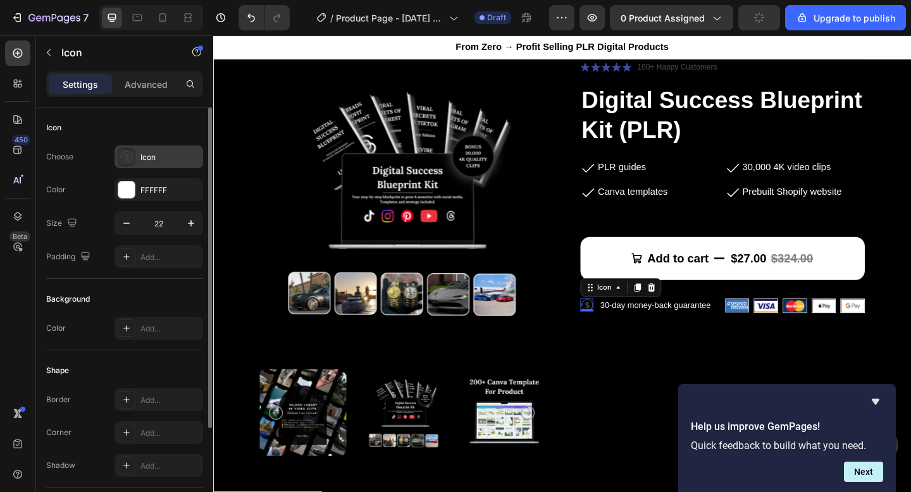
click at [160, 161] on div "Icon" at bounding box center [169, 157] width 59 height 11
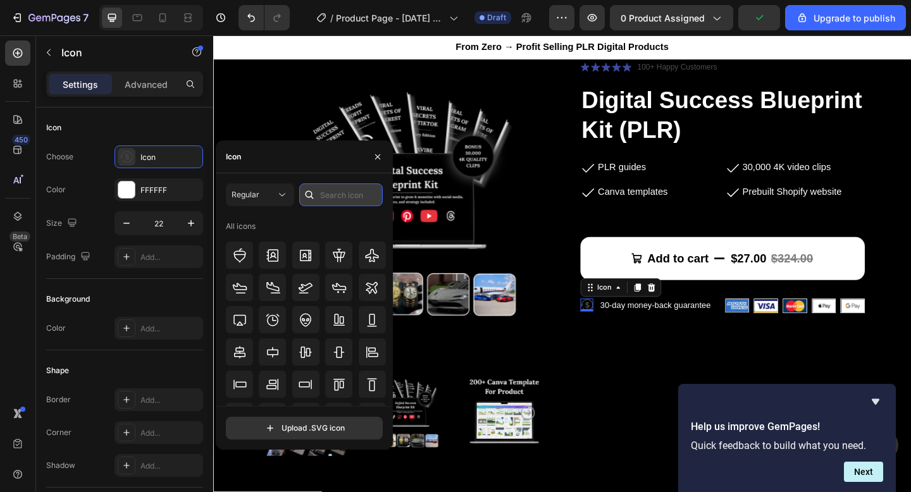
click at [343, 194] on input "text" at bounding box center [341, 195] width 84 height 23
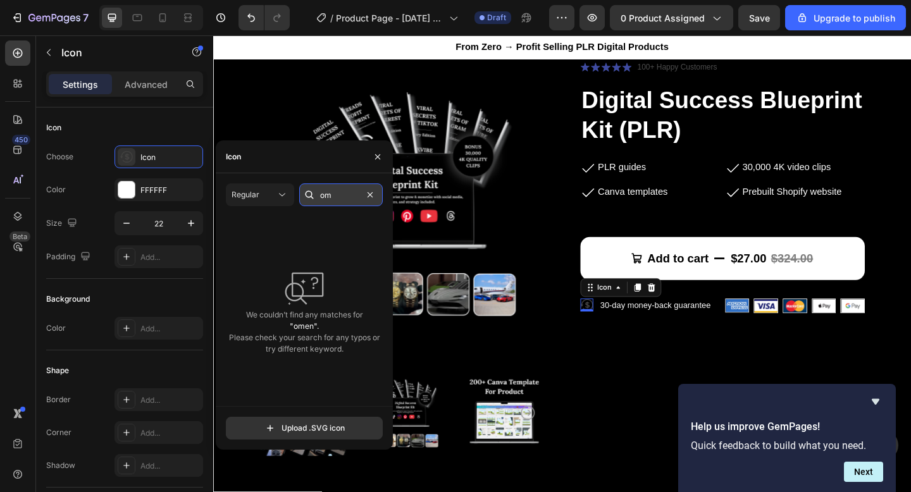
type input "o"
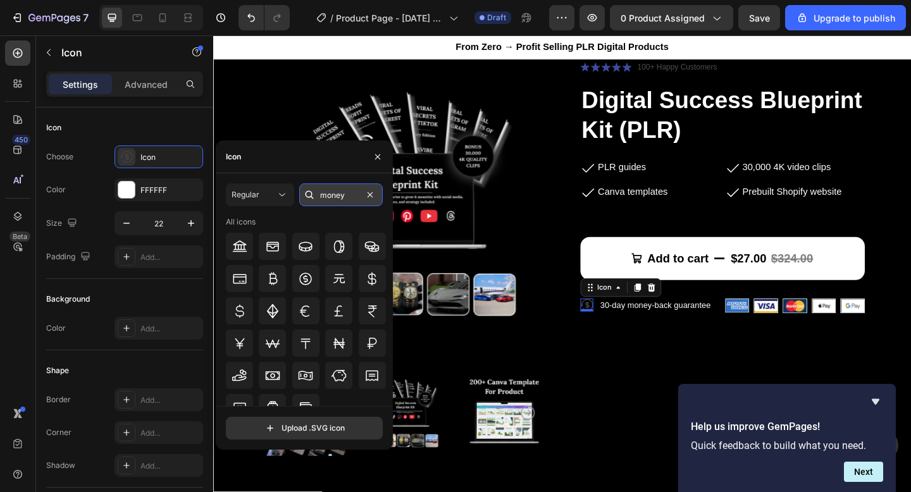
type input "money"
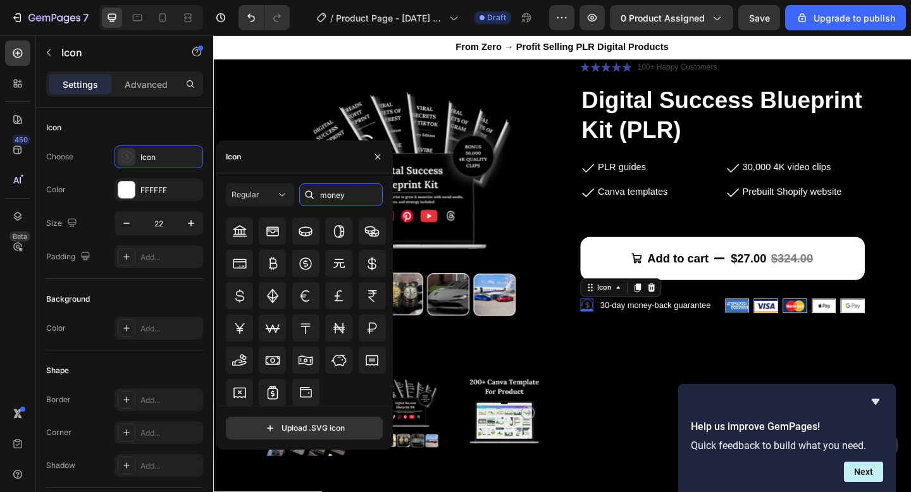
scroll to position [0, 0]
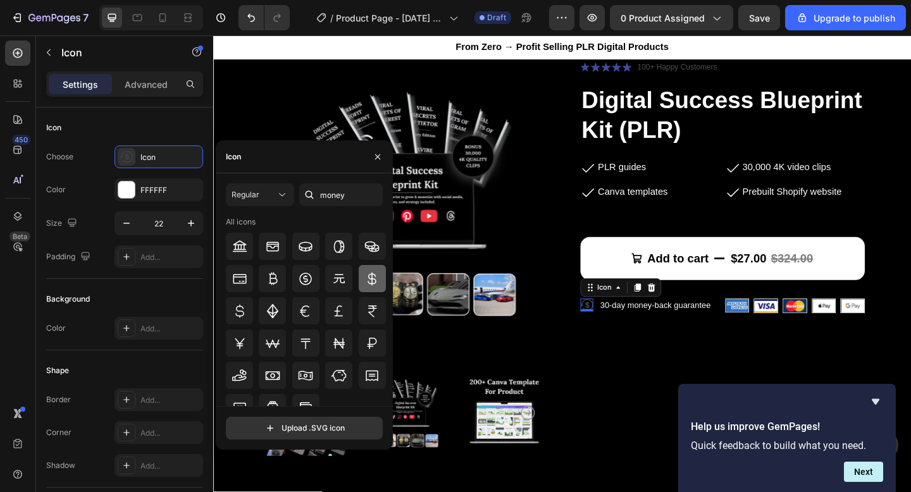
click at [371, 276] on icon at bounding box center [372, 279] width 15 height 15
click at [306, 278] on icon at bounding box center [305, 279] width 15 height 15
click at [370, 282] on icon at bounding box center [372, 279] width 15 height 15
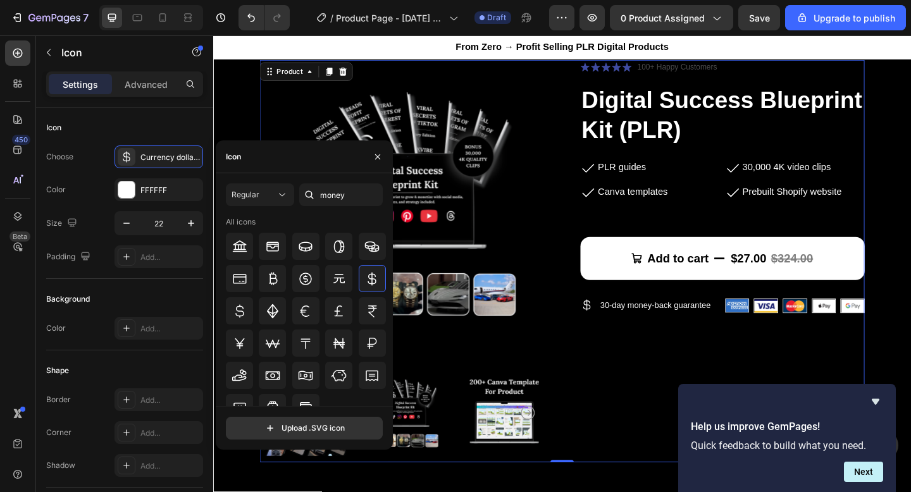
click at [587, 386] on div "Product Images Icon Icon Icon Icon Icon Icon List 100+ Happy Customers Text Blo…" at bounding box center [593, 282] width 658 height 438
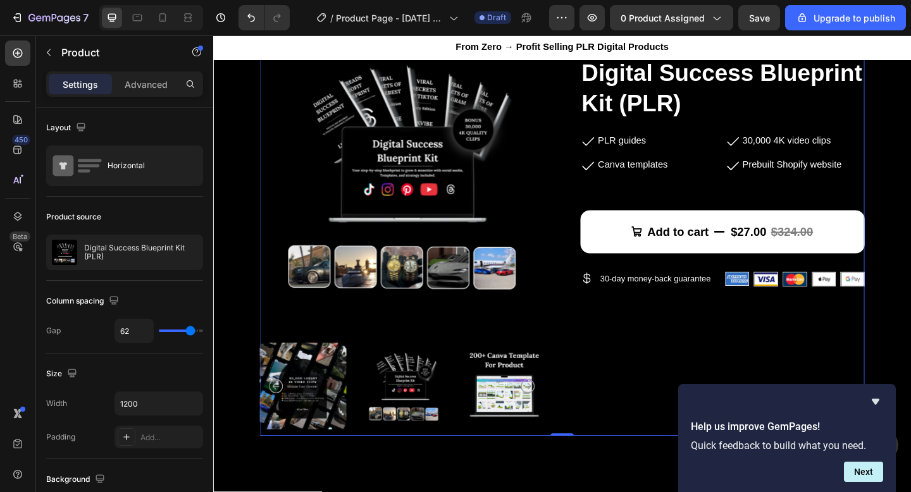
scroll to position [69, 0]
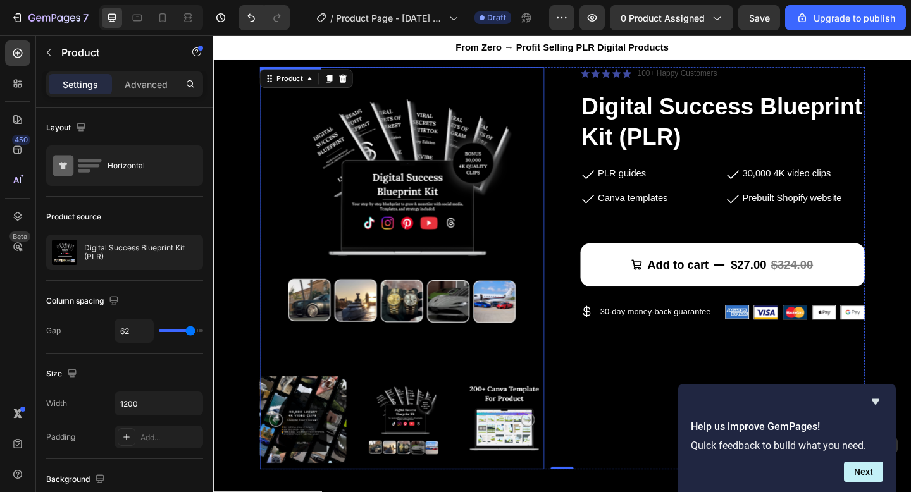
click at [404, 446] on img at bounding box center [420, 453] width 94 height 108
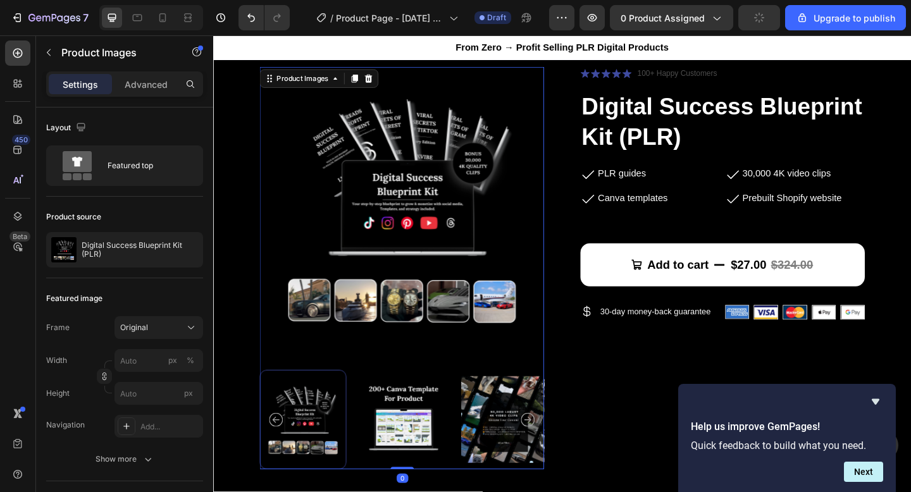
click at [415, 449] on img at bounding box center [420, 453] width 94 height 108
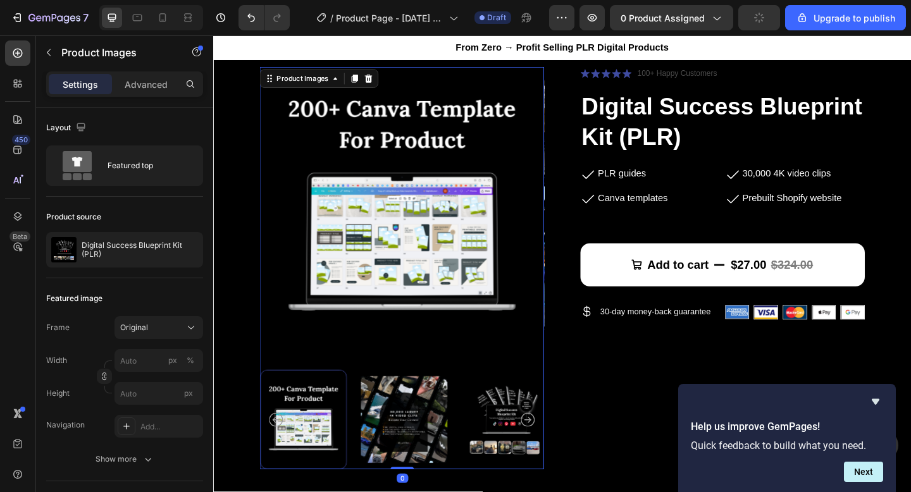
click at [428, 449] on img at bounding box center [421, 453] width 94 height 108
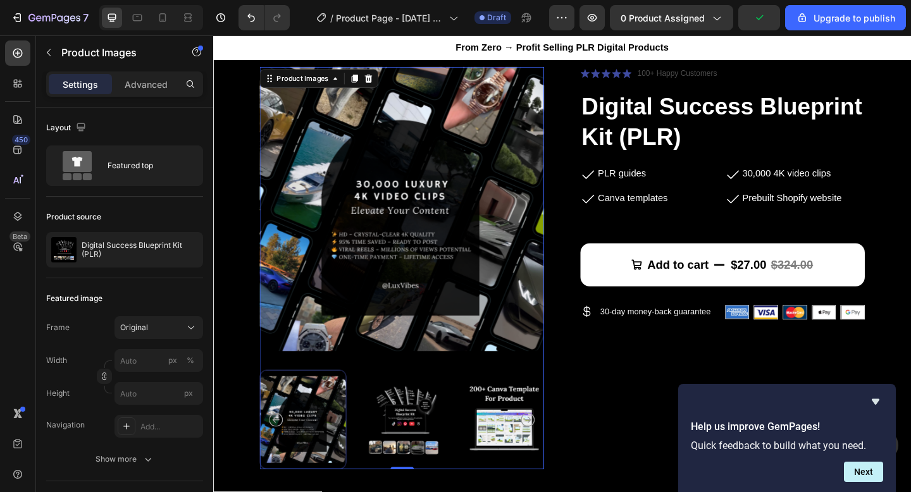
click at [428, 449] on img at bounding box center [420, 453] width 94 height 108
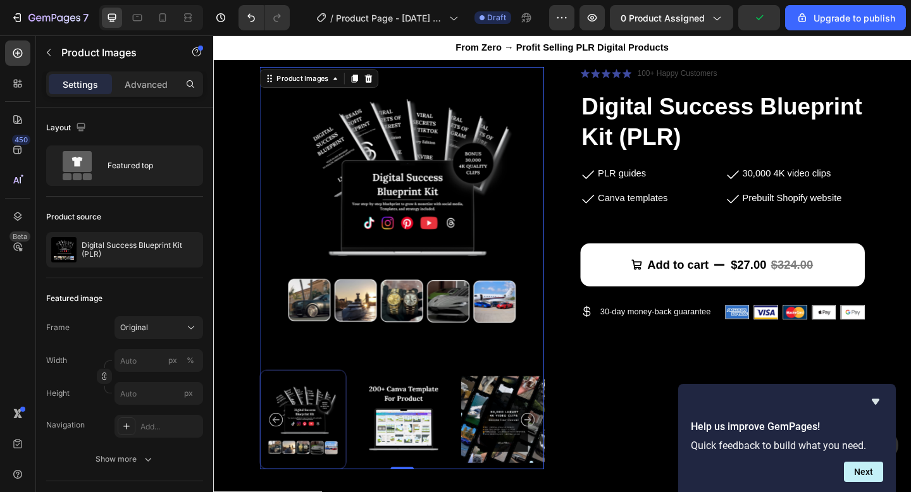
click at [429, 449] on img at bounding box center [420, 453] width 94 height 108
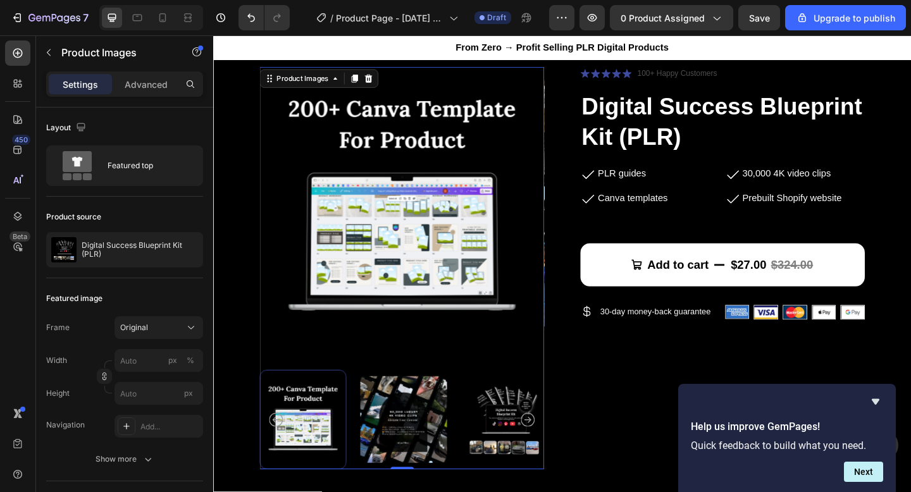
click at [429, 449] on img at bounding box center [420, 453] width 94 height 108
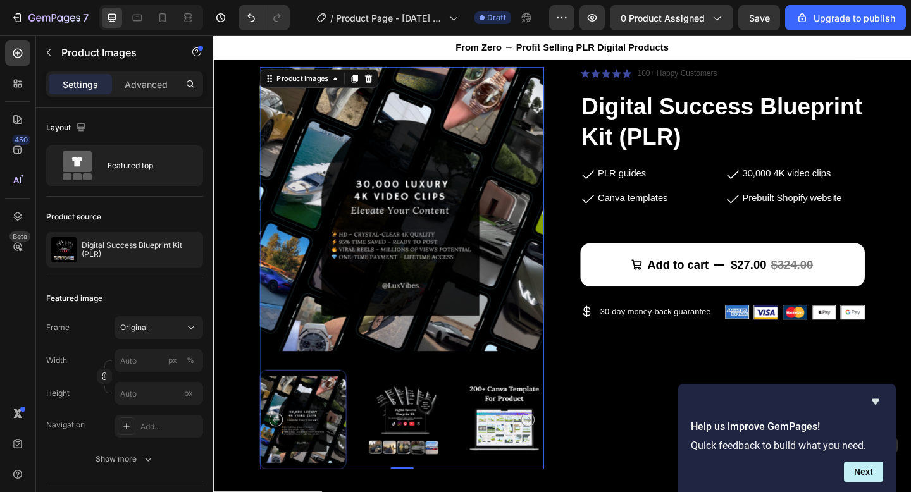
click at [413, 453] on img at bounding box center [420, 453] width 94 height 108
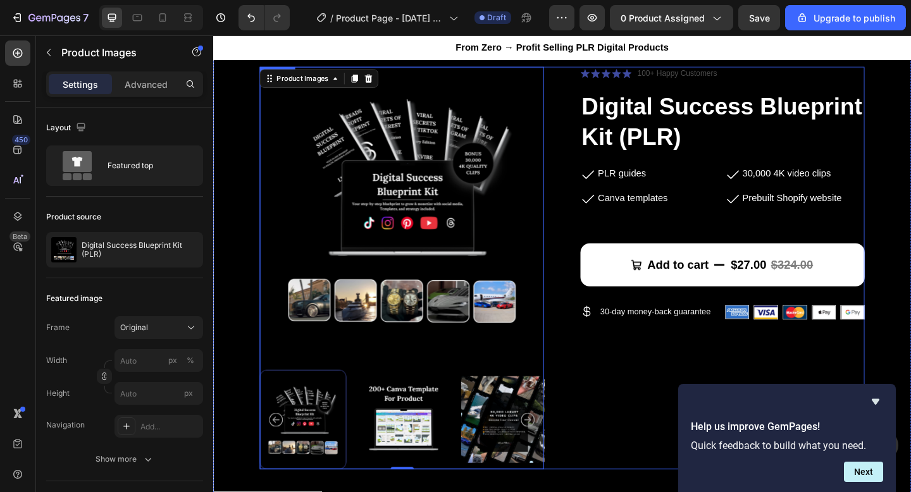
click at [590, 347] on div "Product Images 0 Icon Icon Icon Icon Icon Icon List 100+ Happy Customers Text B…" at bounding box center [593, 289] width 658 height 438
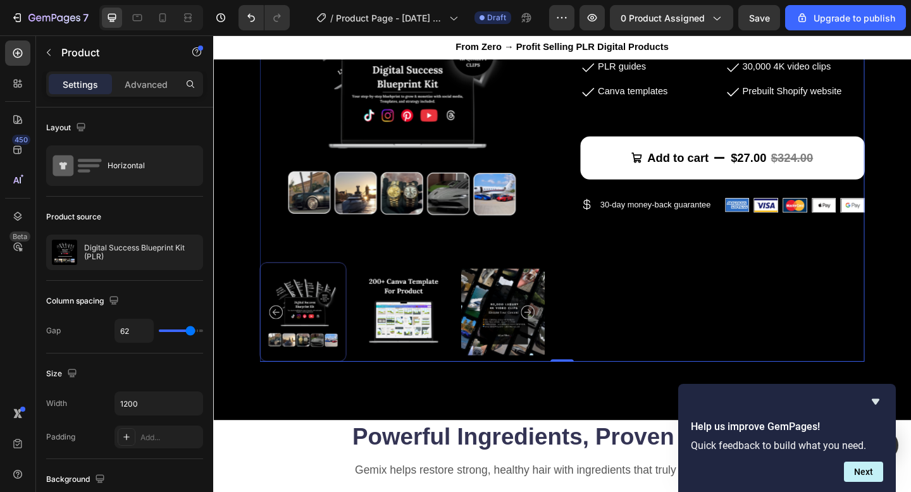
scroll to position [189, 0]
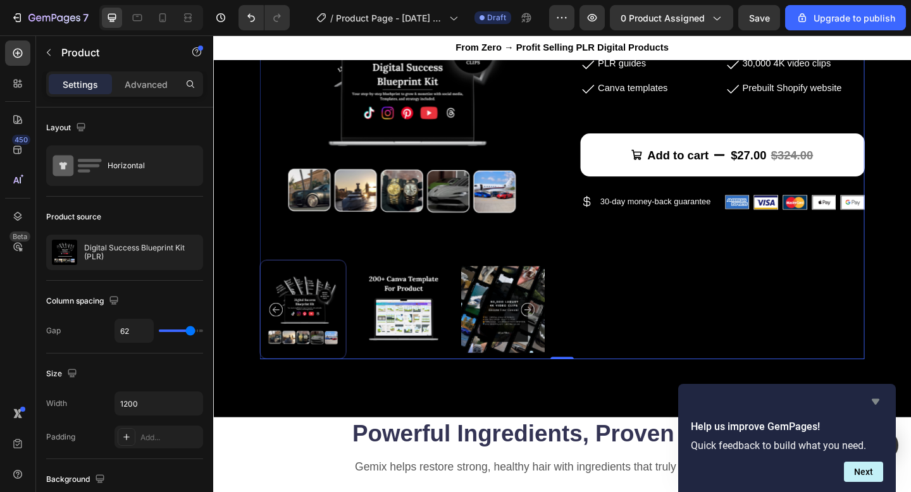
click at [882, 406] on icon "Hide survey" at bounding box center [875, 401] width 15 height 15
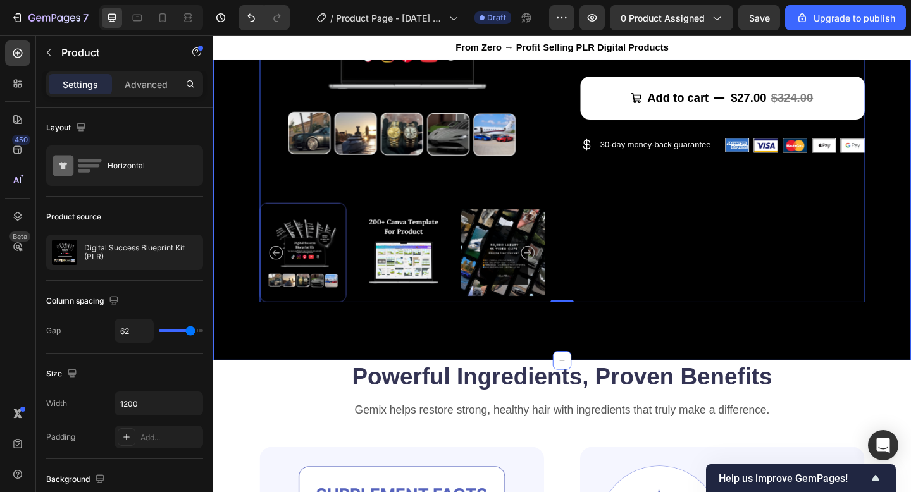
scroll to position [256, 0]
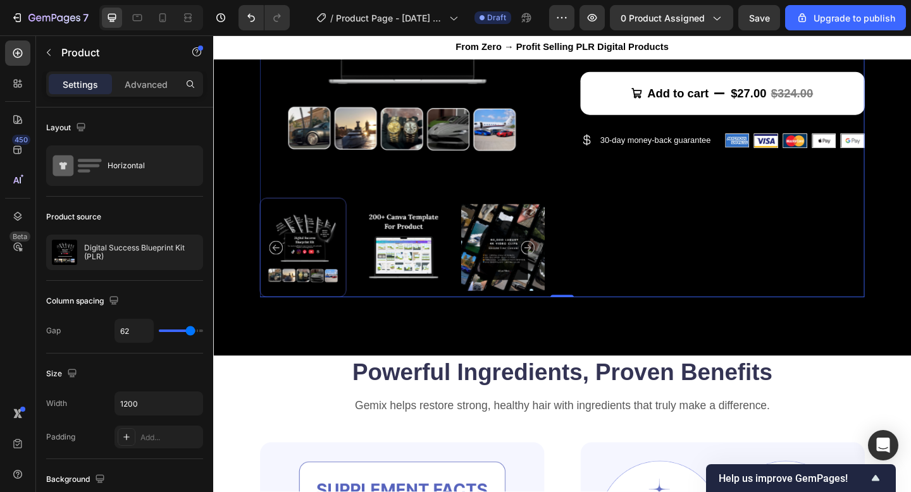
click at [687, 260] on div "Icon Icon Icon Icon Icon Icon List 100+ Happy Customers Text Block Row Digital …" at bounding box center [767, 102] width 309 height 438
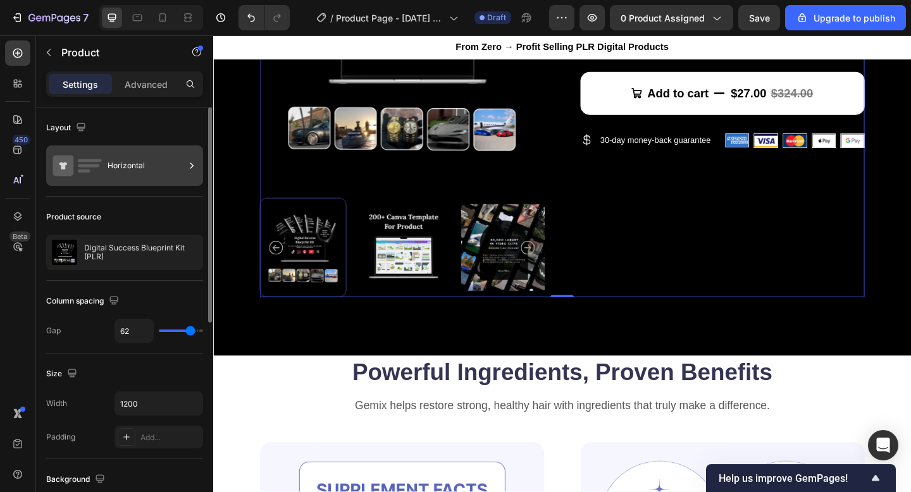
click at [185, 159] on icon at bounding box center [191, 165] width 13 height 13
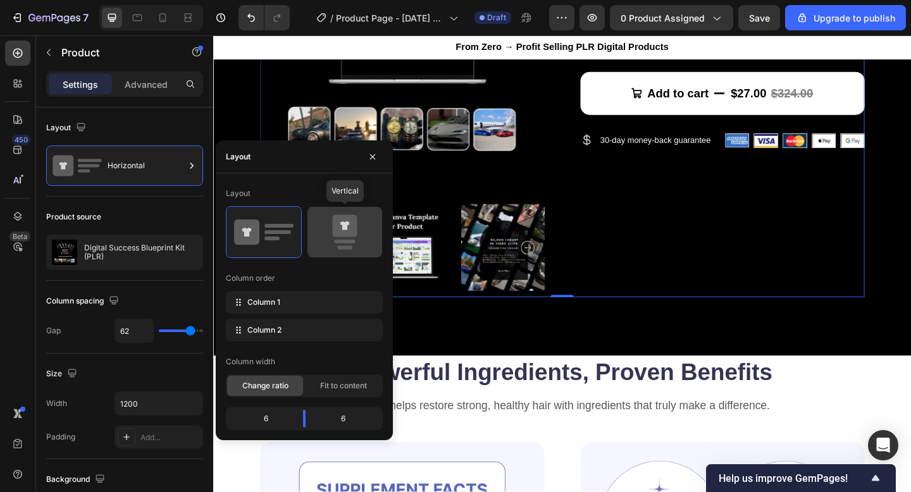
click at [346, 252] on div at bounding box center [345, 232] width 75 height 51
type input "0"
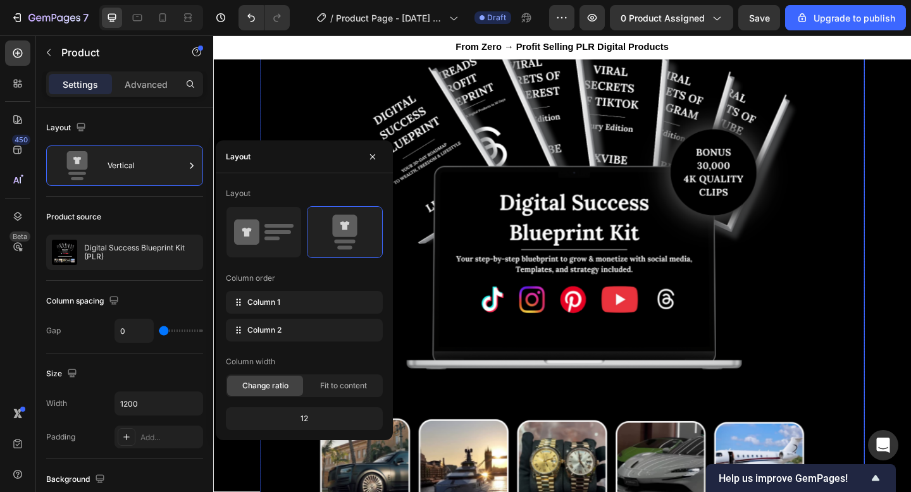
scroll to position [116, 0]
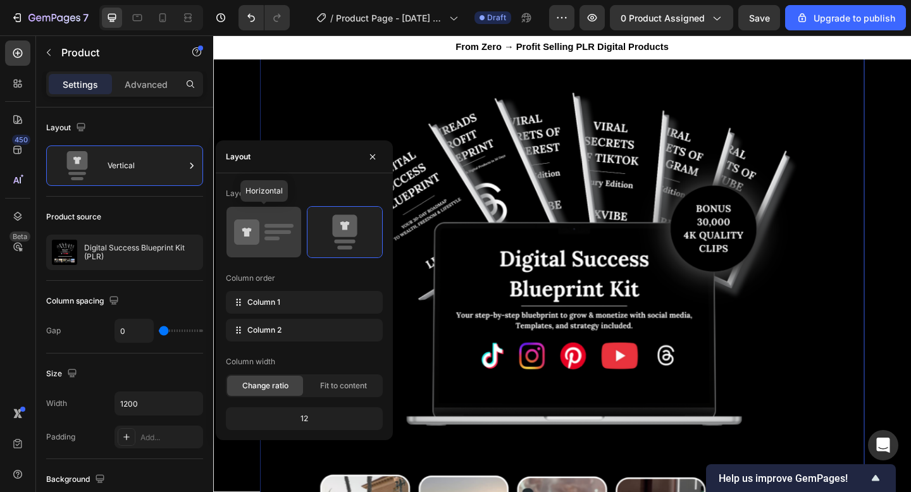
click at [256, 237] on icon at bounding box center [246, 232] width 25 height 25
type input "62"
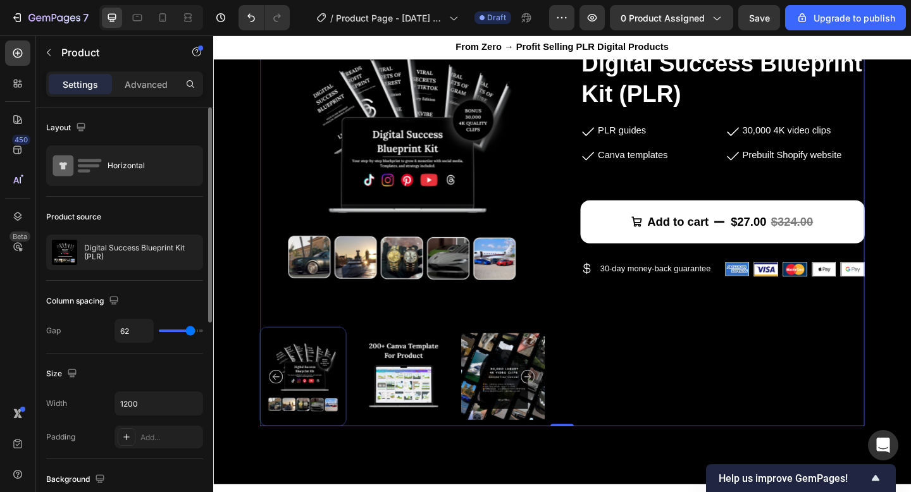
click at [58, 316] on div "Column spacing Gap 62" at bounding box center [124, 317] width 157 height 73
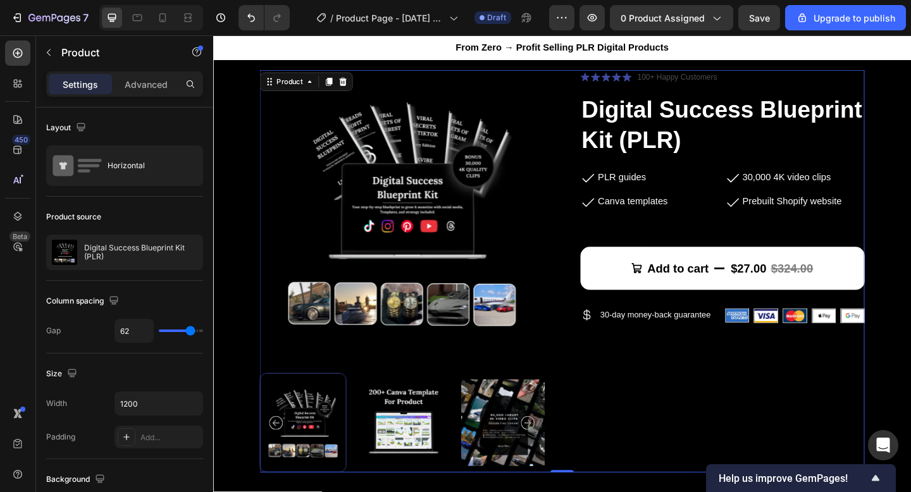
click at [730, 448] on div "Icon Icon Icon Icon Icon Icon List 100+ Happy Customers Text Block Row Digital …" at bounding box center [767, 292] width 309 height 438
click at [711, 421] on div "Icon Icon Icon Icon Icon Icon List 100+ Happy Customers Text Block Row Digital …" at bounding box center [767, 292] width 309 height 438
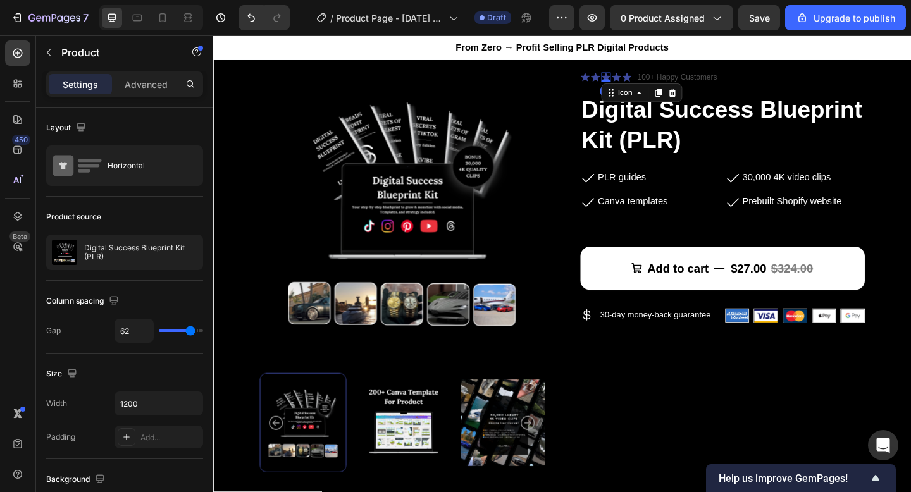
click at [642, 81] on icon at bounding box center [640, 81] width 10 height 10
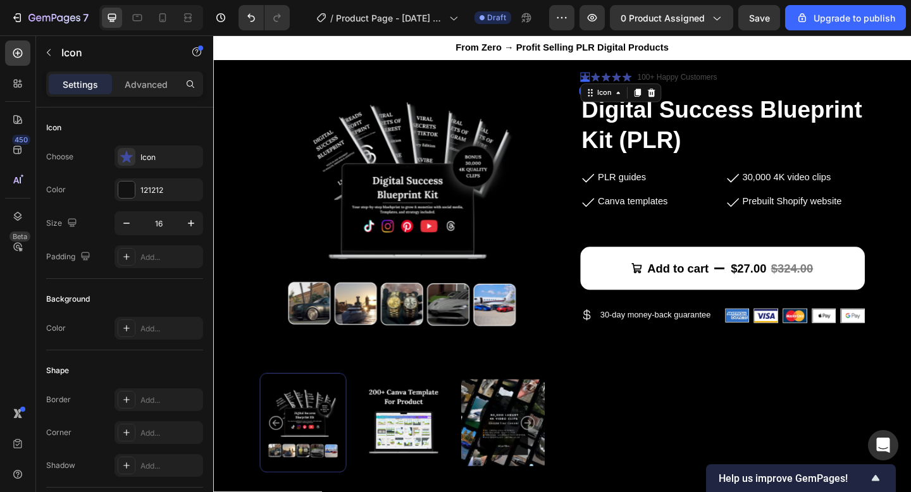
click at [615, 84] on div "Icon 0" at bounding box center [618, 81] width 10 height 10
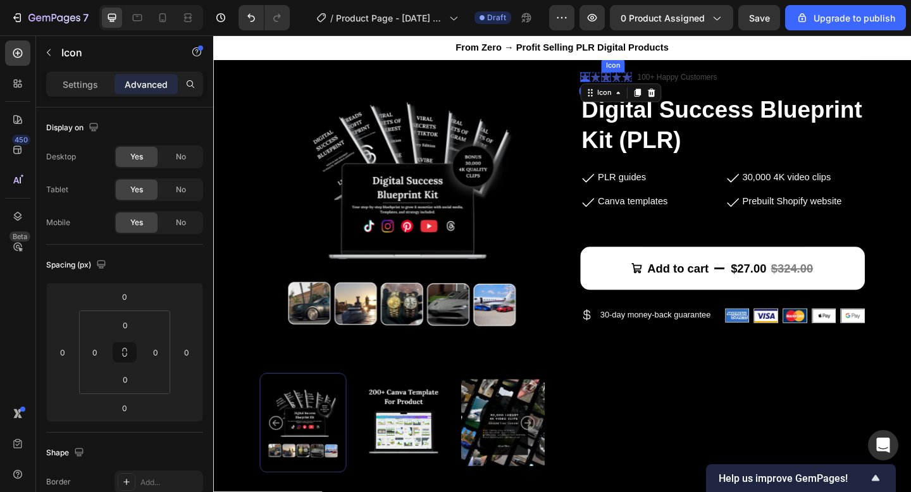
click at [637, 77] on icon at bounding box center [640, 81] width 10 height 10
click at [620, 83] on div "Icon 0" at bounding box center [618, 81] width 10 height 10
click at [77, 80] on p "Settings" at bounding box center [80, 84] width 35 height 13
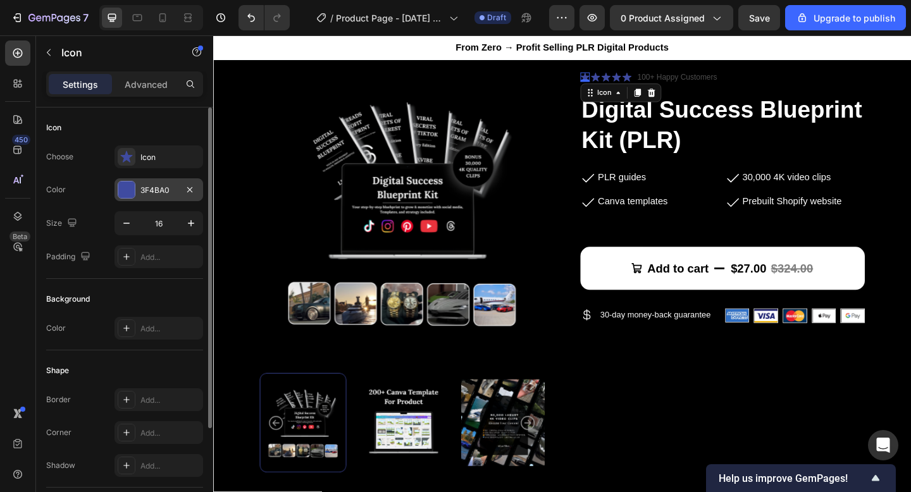
click at [125, 192] on div at bounding box center [126, 190] width 16 height 16
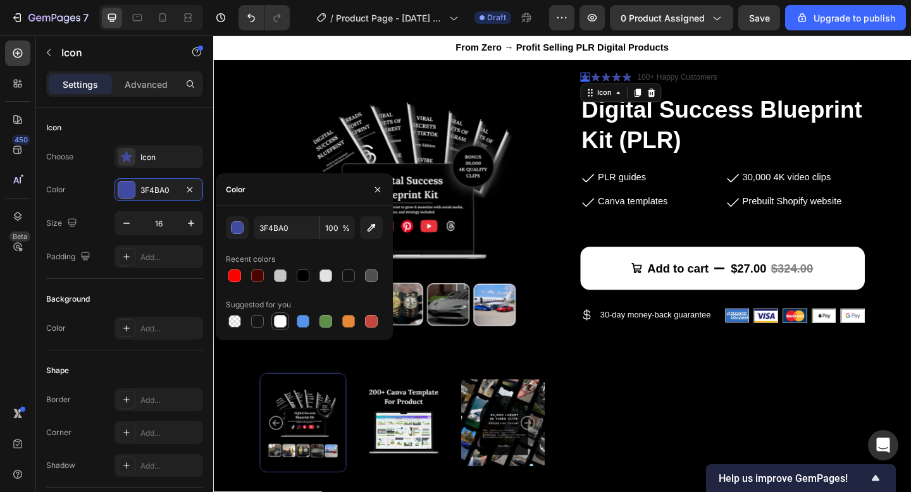
click at [287, 318] on div at bounding box center [280, 321] width 15 height 15
type input "FFFFFF"
click at [629, 88] on div "Icon" at bounding box center [657, 98] width 88 height 20
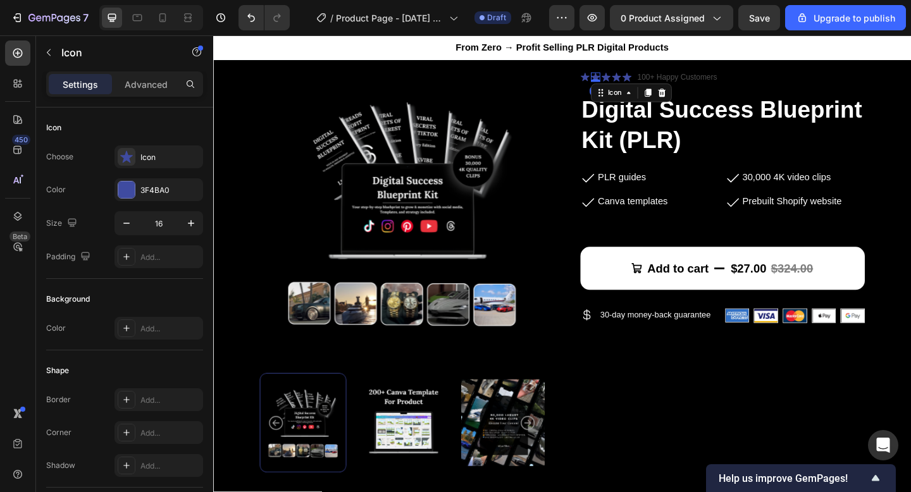
click at [629, 79] on icon at bounding box center [629, 80] width 10 height 9
click at [618, 81] on icon at bounding box center [617, 80] width 9 height 9
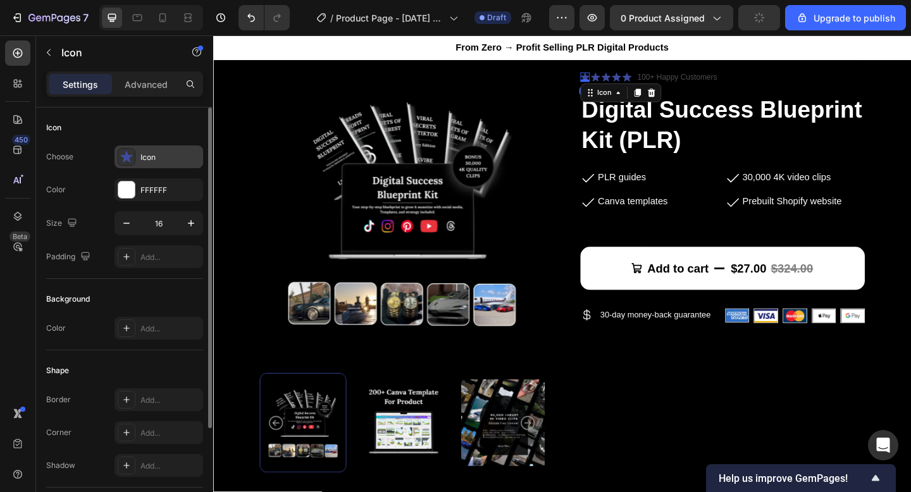
click at [124, 158] on icon at bounding box center [126, 156] width 12 height 11
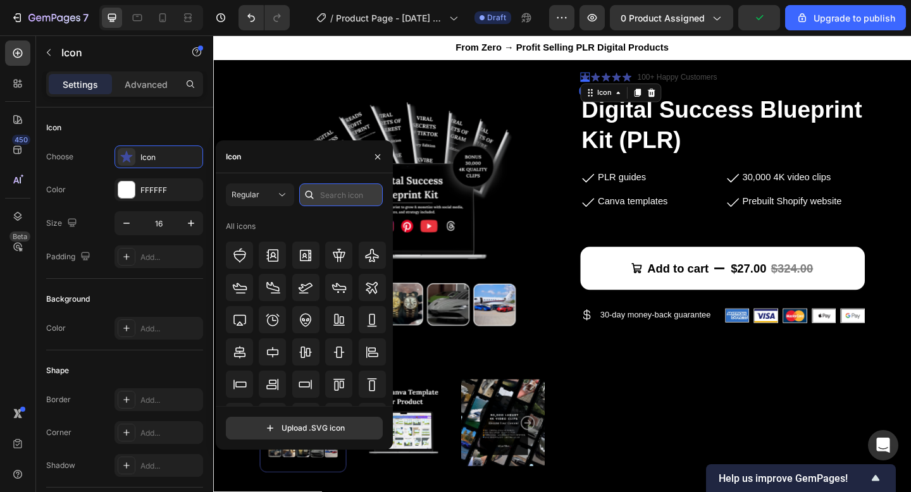
click at [327, 196] on input "text" at bounding box center [341, 195] width 84 height 23
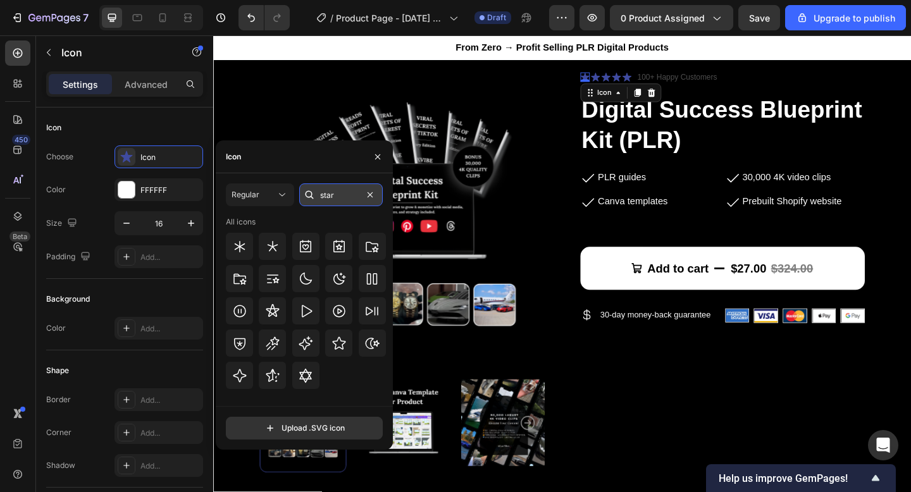
type input "star"
click at [268, 192] on div "Regular" at bounding box center [254, 194] width 44 height 11
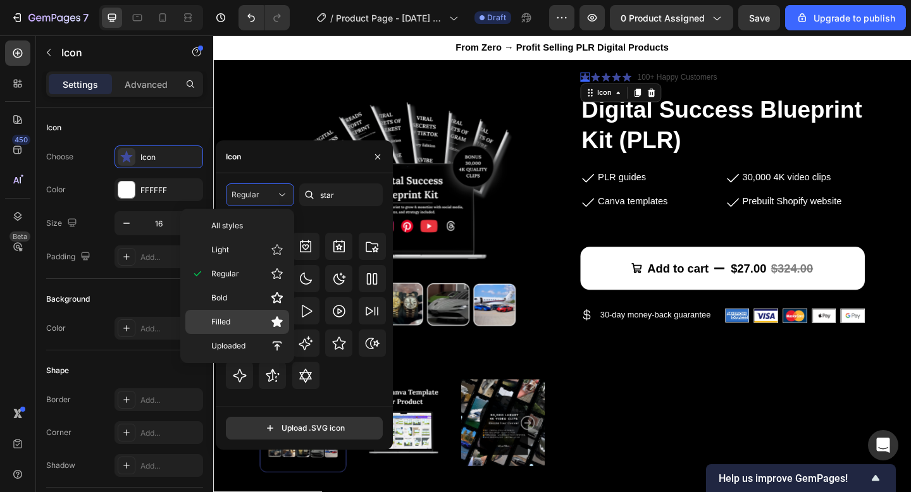
click at [252, 322] on p "Filled" at bounding box center [247, 322] width 72 height 13
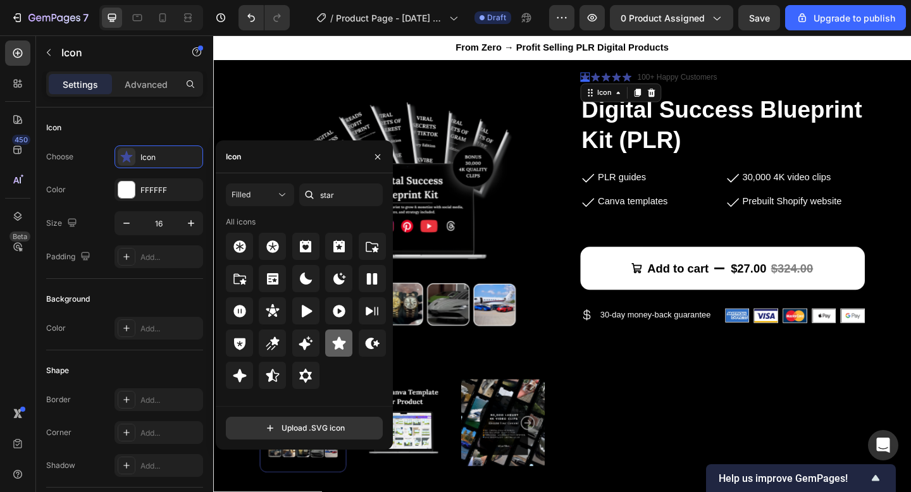
click at [340, 346] on icon at bounding box center [338, 343] width 13 height 13
click at [631, 80] on icon at bounding box center [629, 80] width 10 height 9
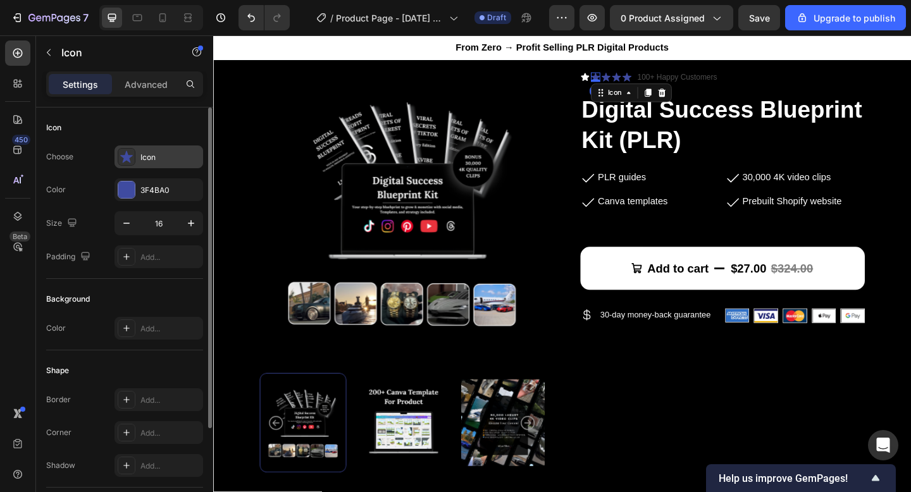
click at [164, 161] on div "Icon" at bounding box center [169, 157] width 59 height 11
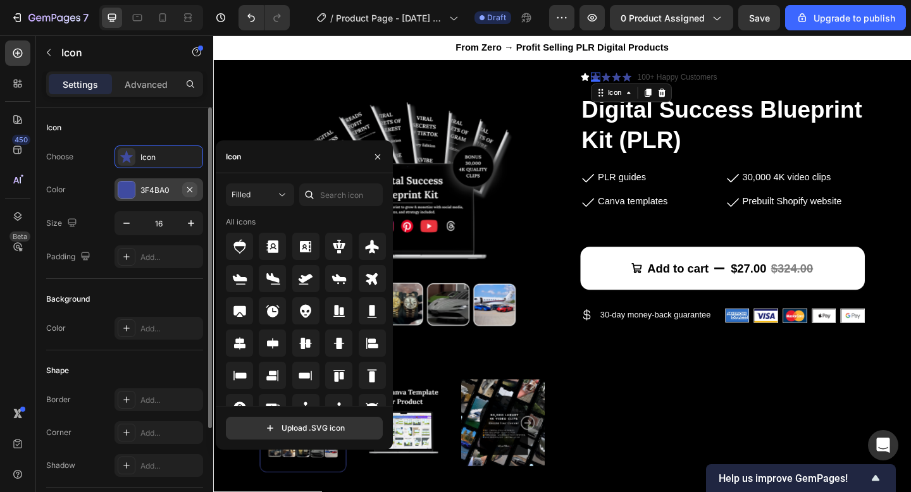
click at [187, 192] on icon "button" at bounding box center [190, 190] width 10 height 10
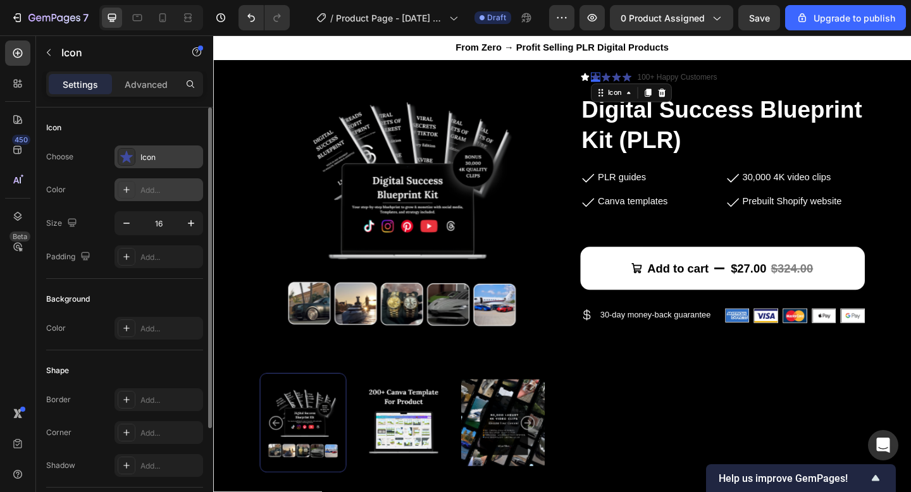
click at [172, 158] on div "Icon" at bounding box center [169, 157] width 59 height 11
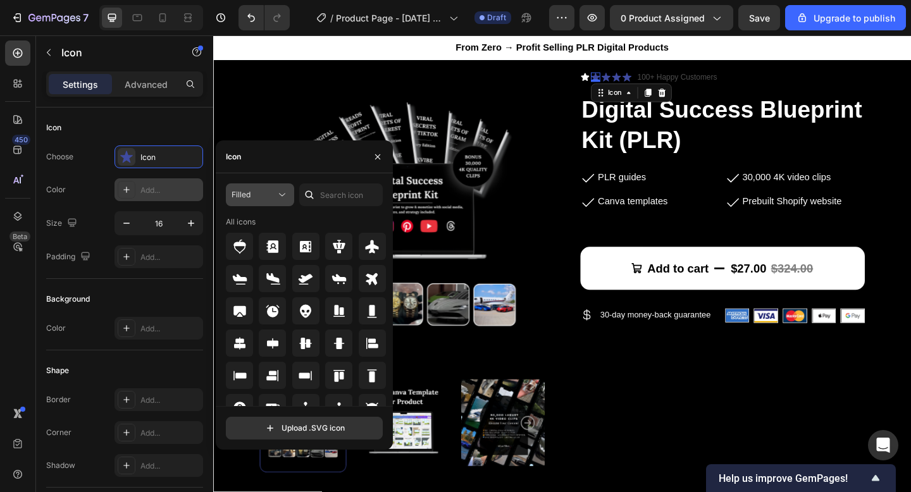
click at [273, 197] on div "Filled" at bounding box center [254, 194] width 44 height 11
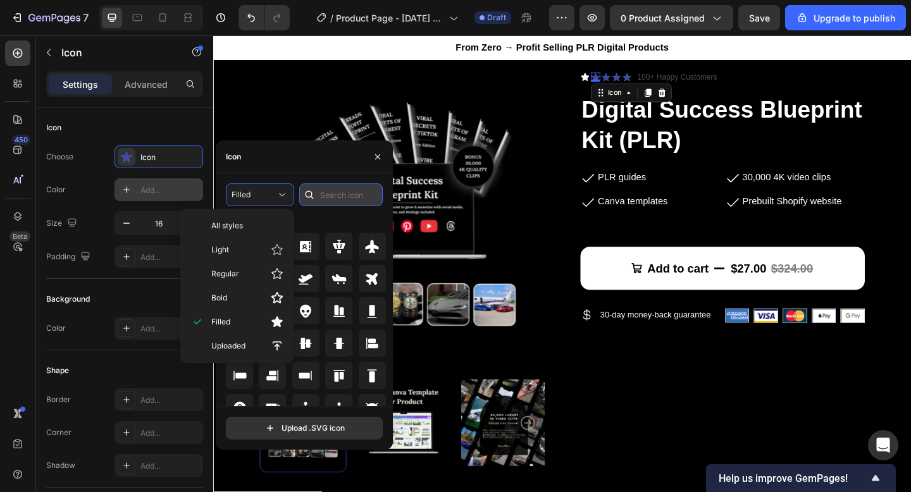
click at [354, 195] on input "text" at bounding box center [341, 195] width 84 height 23
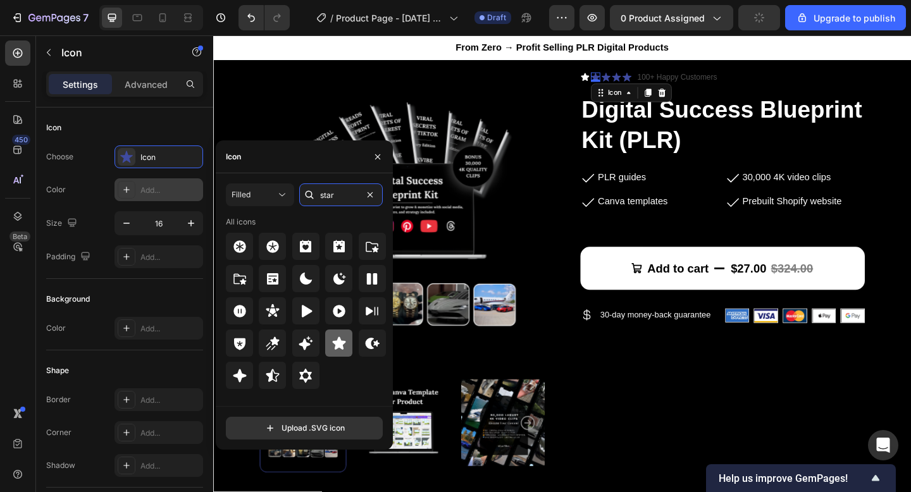
type input "star"
click at [342, 349] on icon at bounding box center [338, 343] width 13 height 13
click at [145, 193] on div "Add..." at bounding box center [169, 190] width 59 height 11
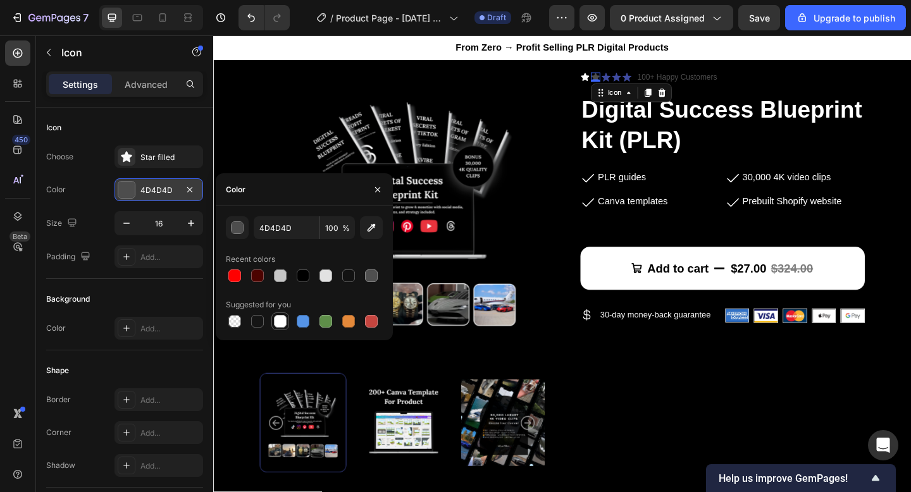
click at [280, 317] on div at bounding box center [280, 321] width 13 height 13
type input "FFFFFF"
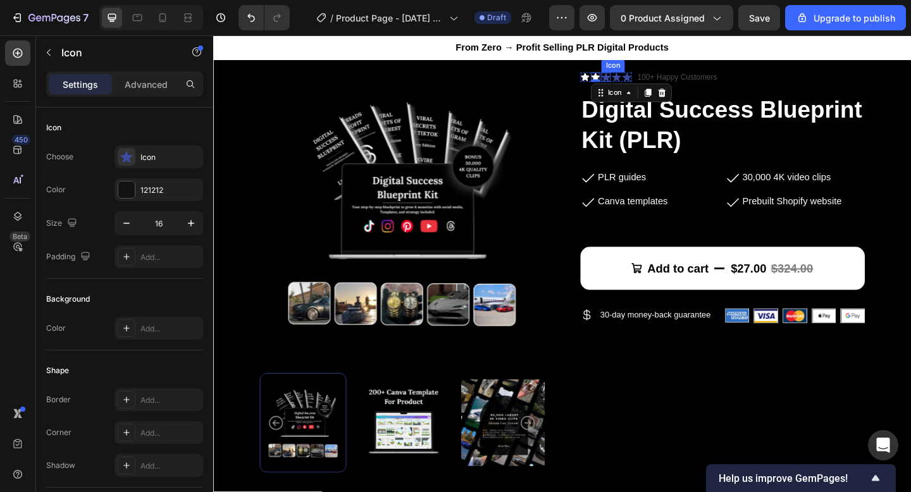
click at [641, 78] on icon at bounding box center [640, 80] width 10 height 9
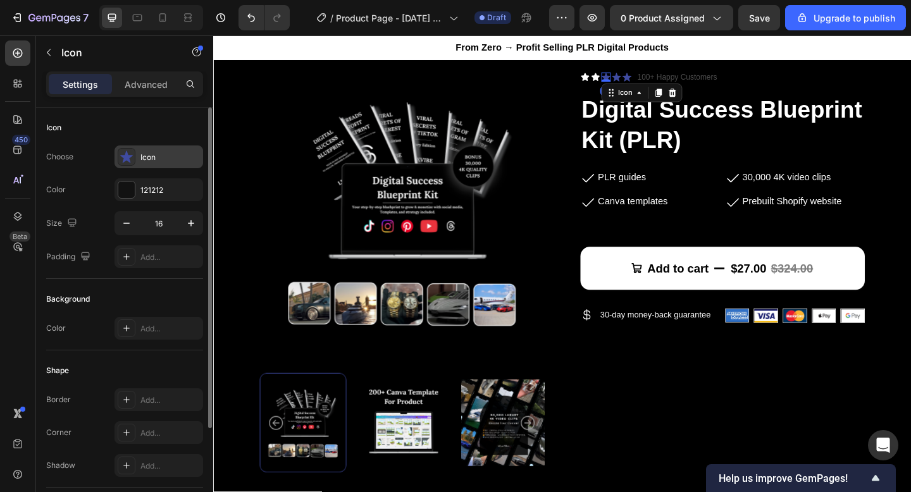
click at [137, 157] on div "Icon" at bounding box center [159, 157] width 89 height 23
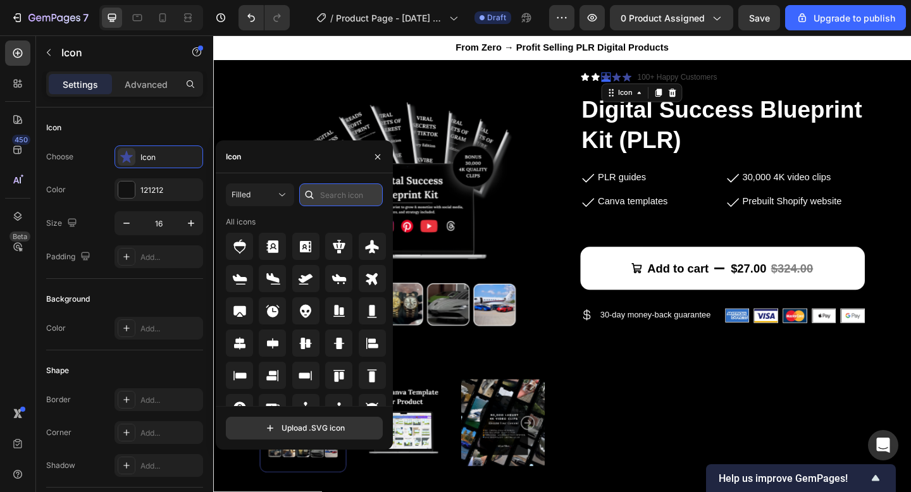
click at [340, 203] on input "text" at bounding box center [341, 195] width 84 height 23
type input "star"
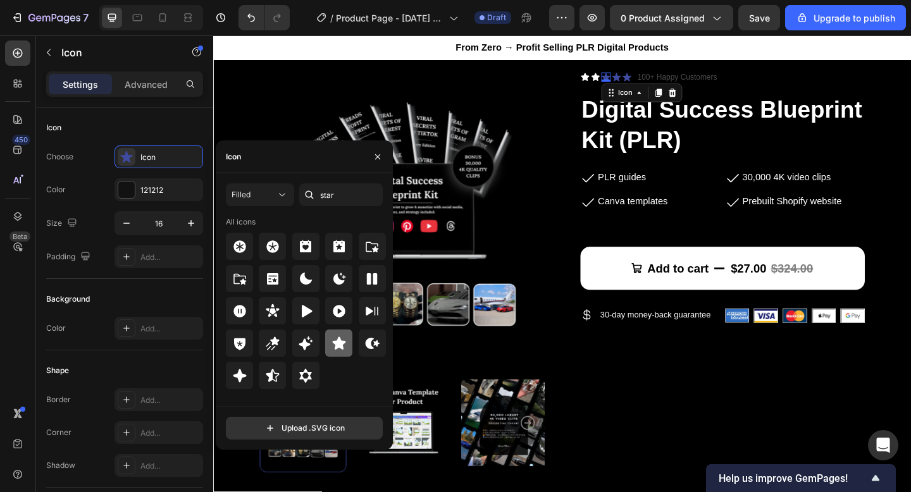
click at [342, 343] on icon at bounding box center [338, 343] width 13 height 13
click at [130, 186] on div at bounding box center [126, 190] width 16 height 16
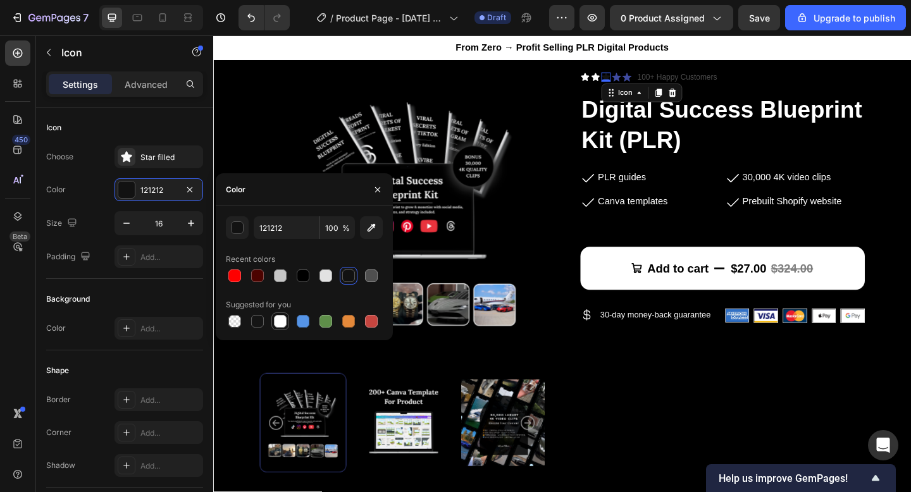
click at [282, 325] on div at bounding box center [280, 321] width 13 height 13
type input "FFFFFF"
click at [654, 84] on div "Icon" at bounding box center [652, 81] width 10 height 10
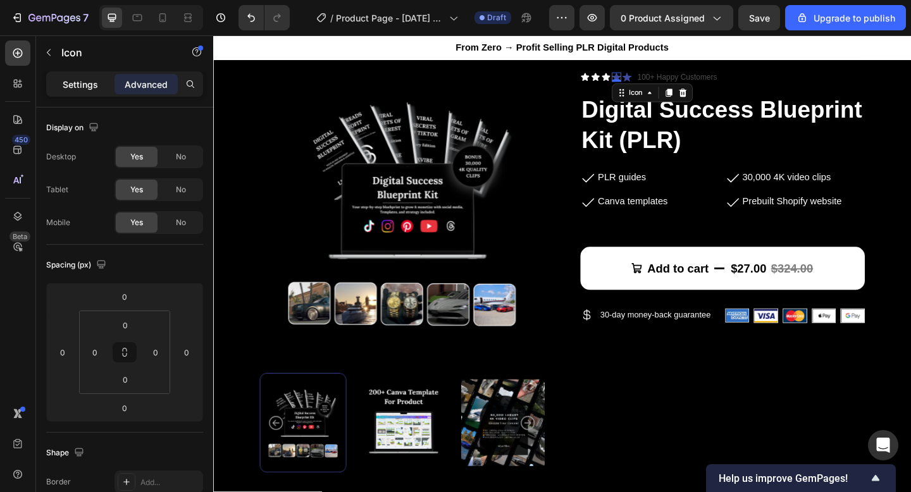
click at [80, 91] on div "Settings" at bounding box center [80, 84] width 63 height 20
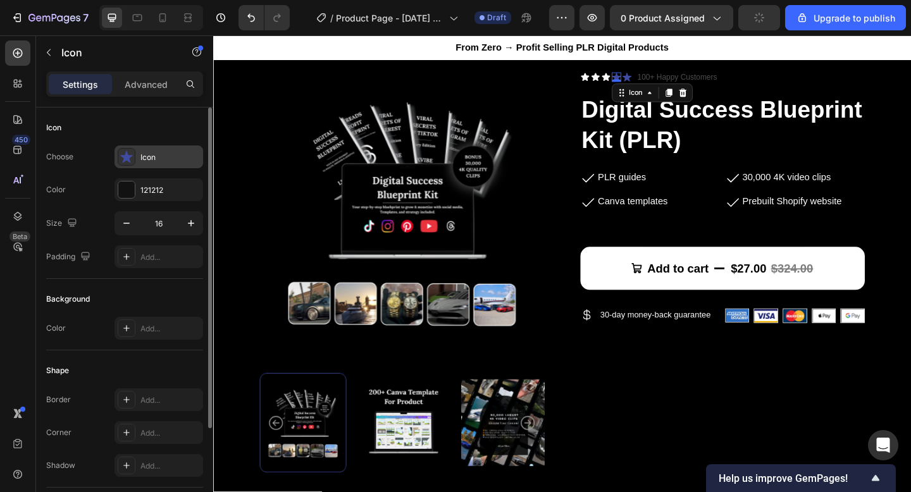
click at [144, 157] on div "Icon" at bounding box center [169, 157] width 59 height 11
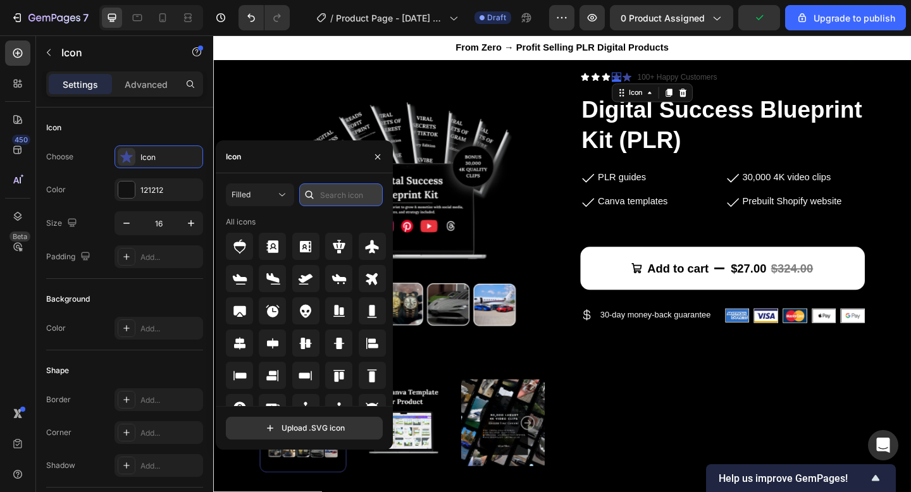
click at [346, 194] on input "text" at bounding box center [341, 195] width 84 height 23
type input "star"
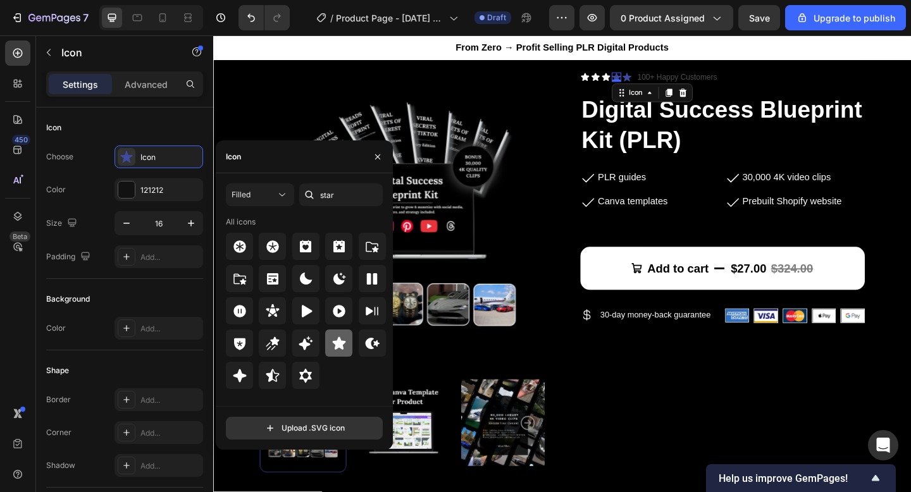
click at [343, 342] on icon at bounding box center [338, 343] width 13 height 13
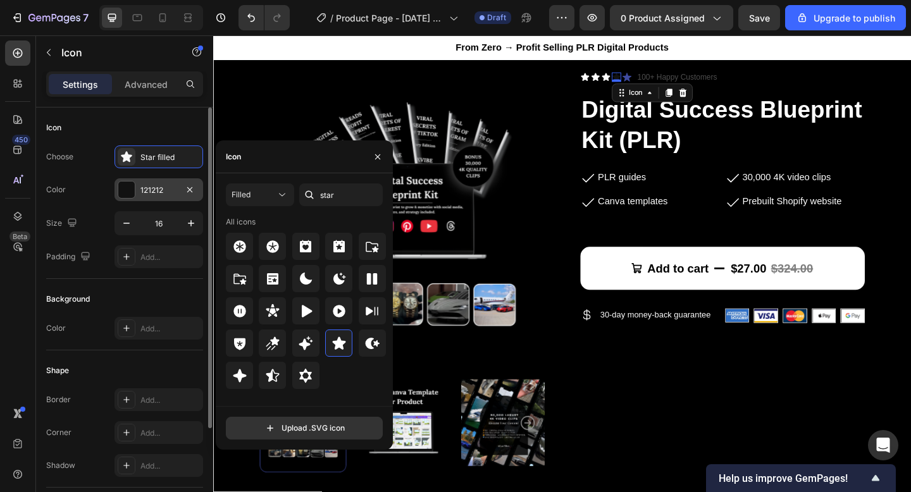
click at [168, 190] on div "121212" at bounding box center [158, 190] width 37 height 11
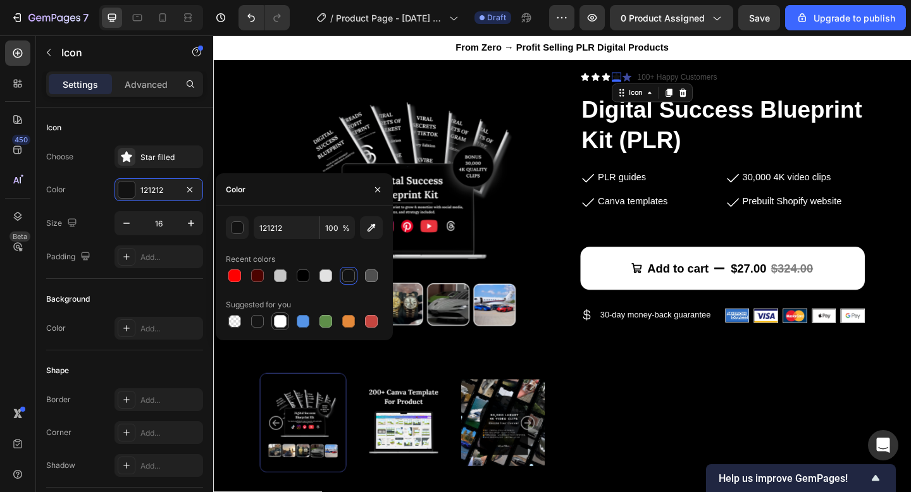
click at [282, 325] on div at bounding box center [280, 321] width 13 height 13
type input "FFFFFF"
click at [663, 84] on div "Icon" at bounding box center [663, 81] width 10 height 10
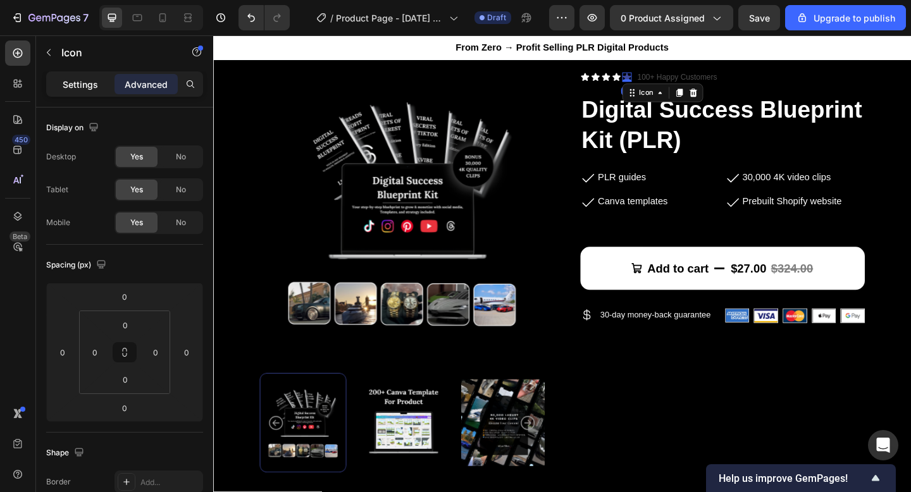
click at [97, 93] on div "Settings" at bounding box center [80, 84] width 63 height 20
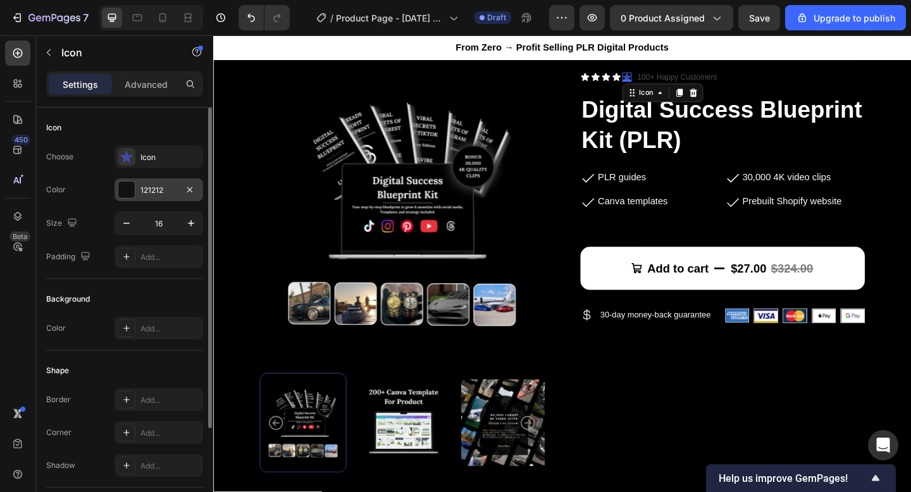
click at [130, 189] on div at bounding box center [126, 190] width 16 height 16
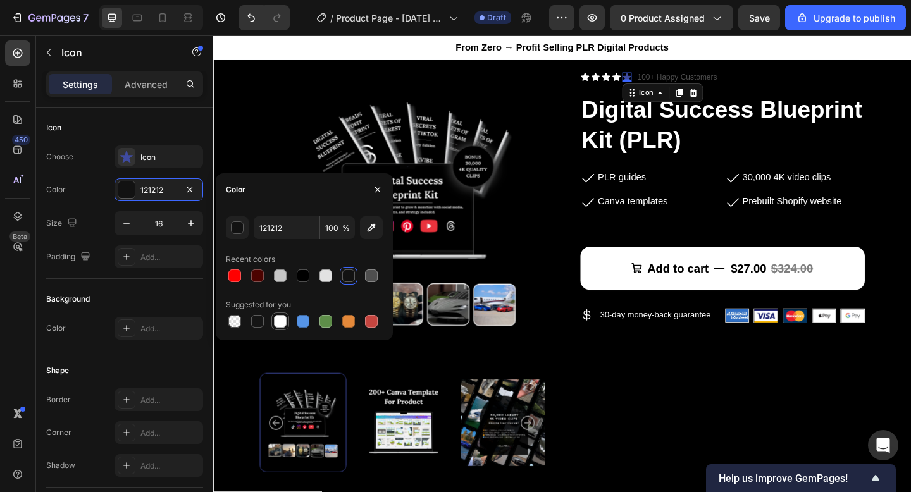
click at [279, 320] on div at bounding box center [280, 321] width 13 height 13
type input "FFFFFF"
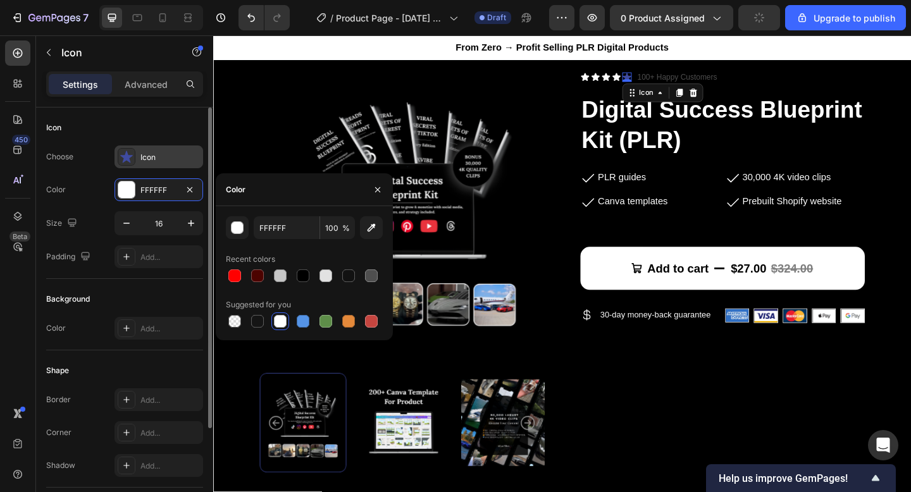
click at [138, 152] on div "Icon" at bounding box center [159, 157] width 89 height 23
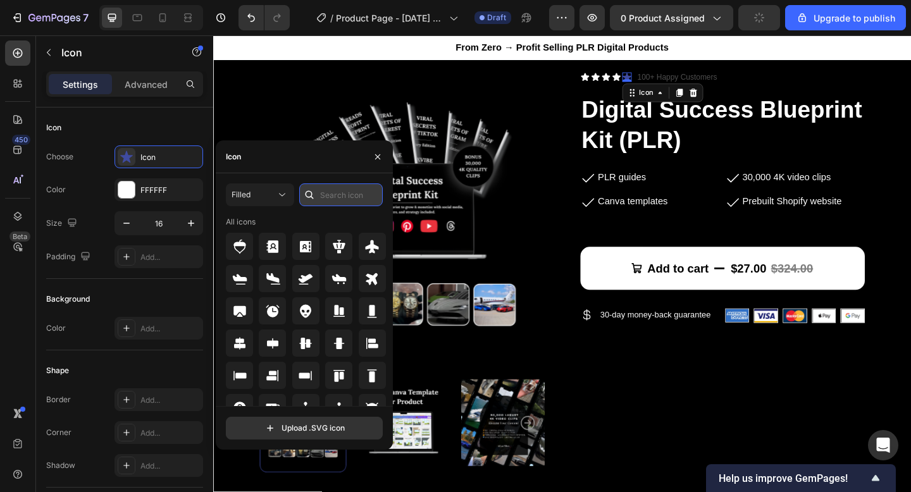
click at [337, 198] on input "text" at bounding box center [341, 195] width 84 height 23
type input "star"
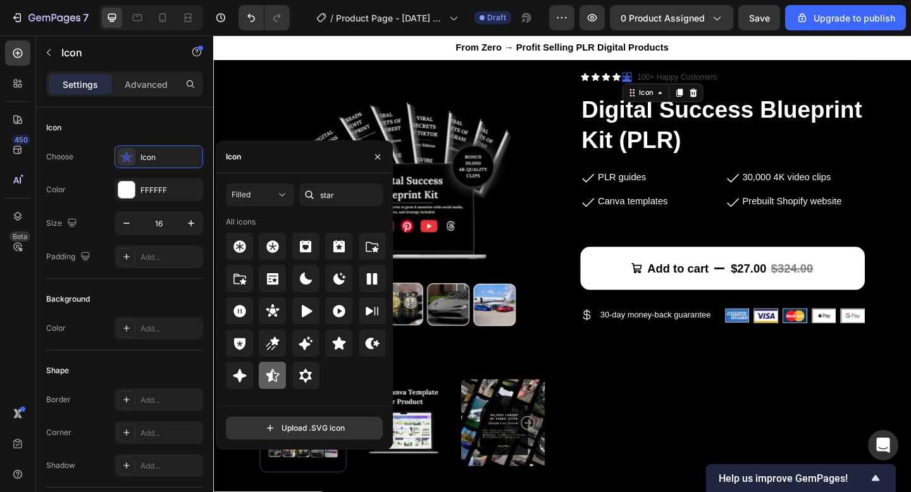
click at [273, 375] on icon at bounding box center [272, 375] width 15 height 15
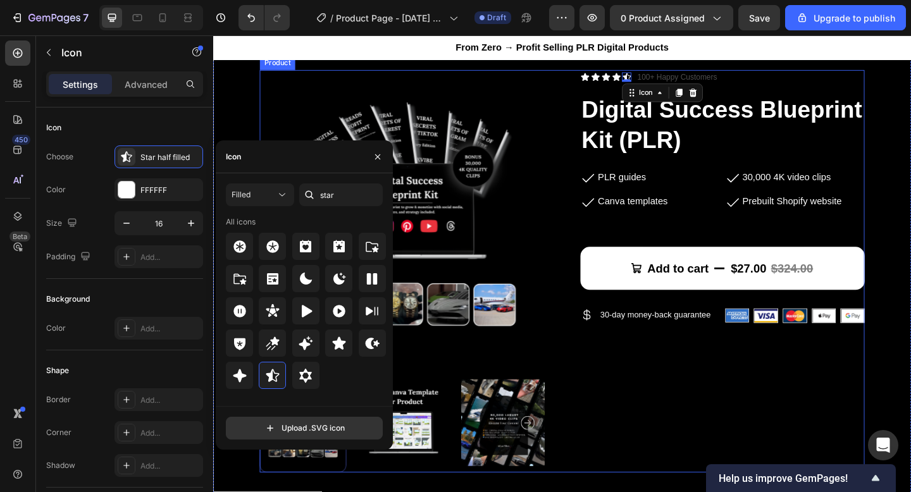
click at [596, 163] on div "Product Images Icon Icon Icon Icon Icon 0 Icon List 100+ Happy Customers Text B…" at bounding box center [593, 292] width 658 height 438
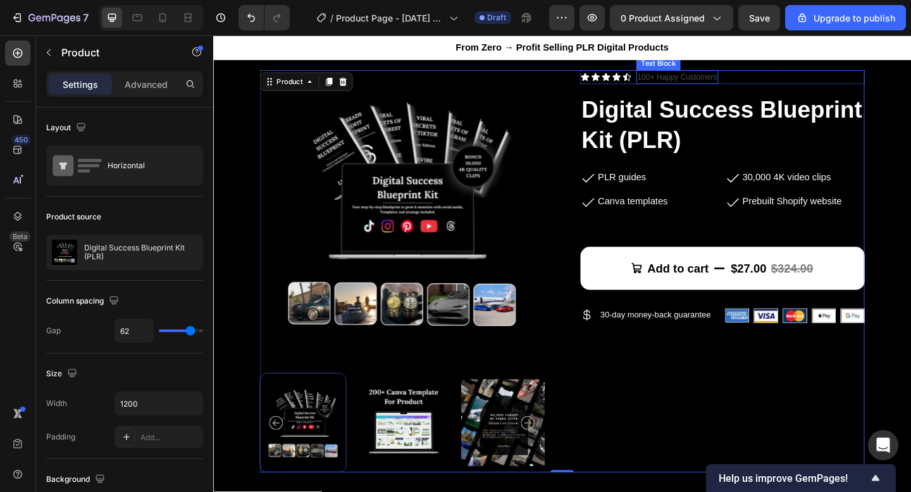
click at [708, 82] on p "100+ Happy Customers" at bounding box center [718, 81] width 87 height 13
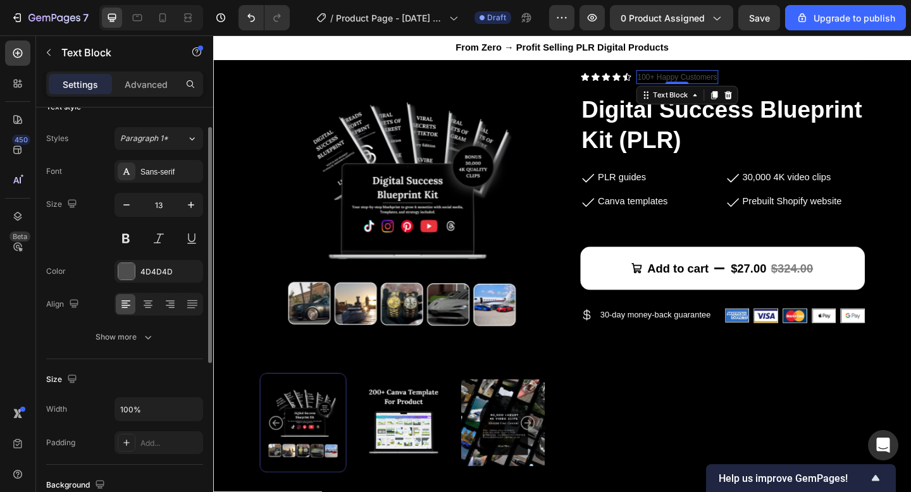
scroll to position [42, 0]
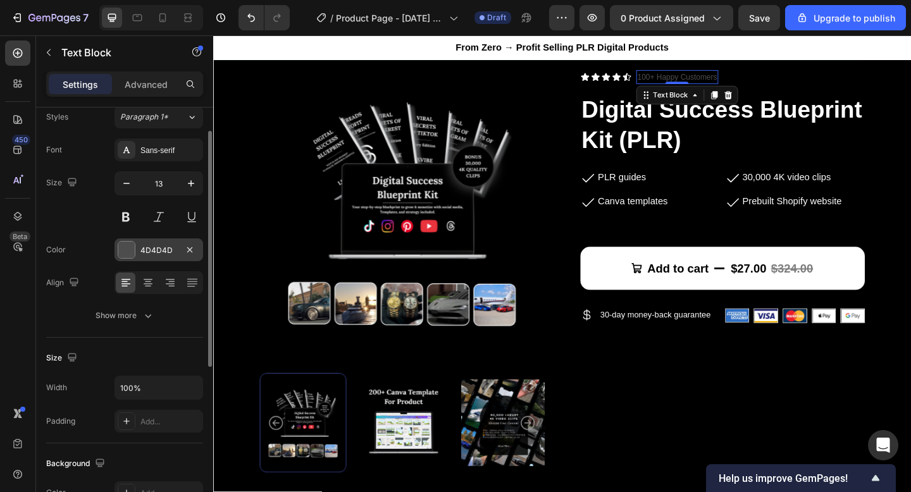
click at [130, 246] on div at bounding box center [126, 250] width 16 height 16
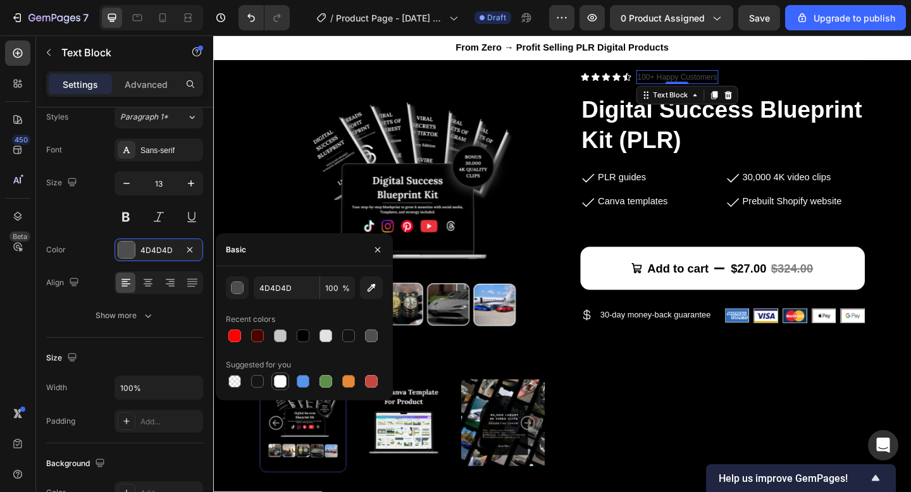
click at [278, 385] on div at bounding box center [280, 381] width 13 height 13
type input "FFFFFF"
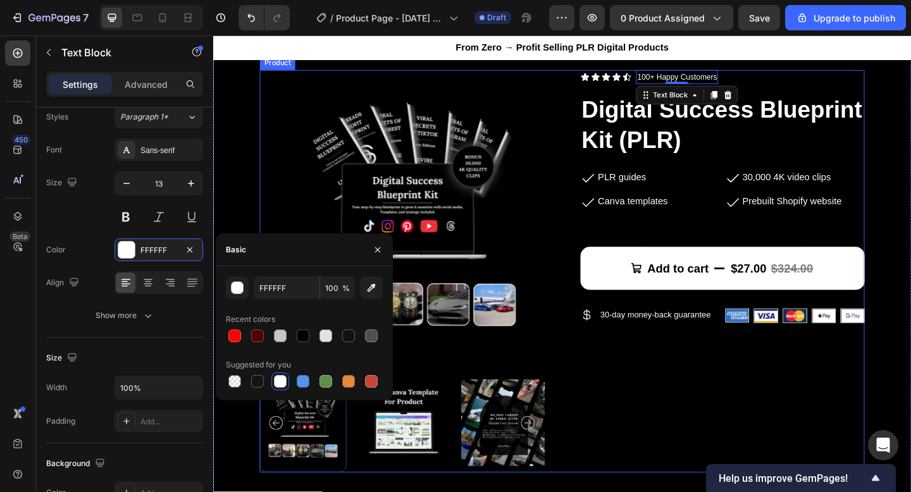
click at [582, 245] on div "Product Images Icon Icon Icon Icon Icon Icon List 100+ Happy Customers Text Blo…" at bounding box center [593, 292] width 658 height 438
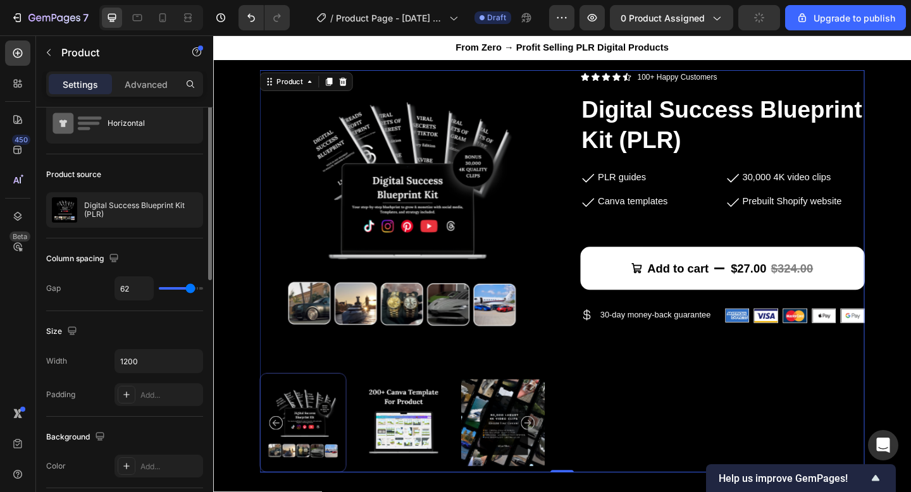
scroll to position [0, 0]
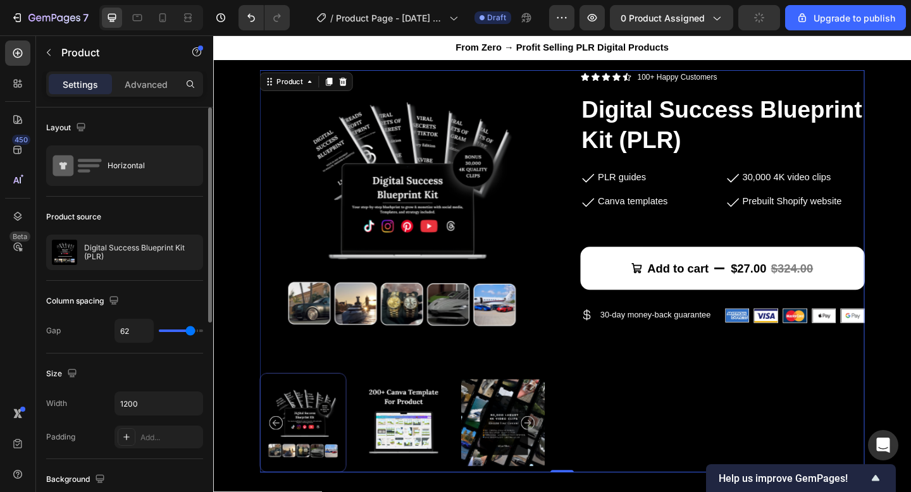
click at [582, 245] on div "Product Images Icon Icon Icon Icon Icon Icon List 100+ Happy Customers Text Blo…" at bounding box center [593, 292] width 658 height 438
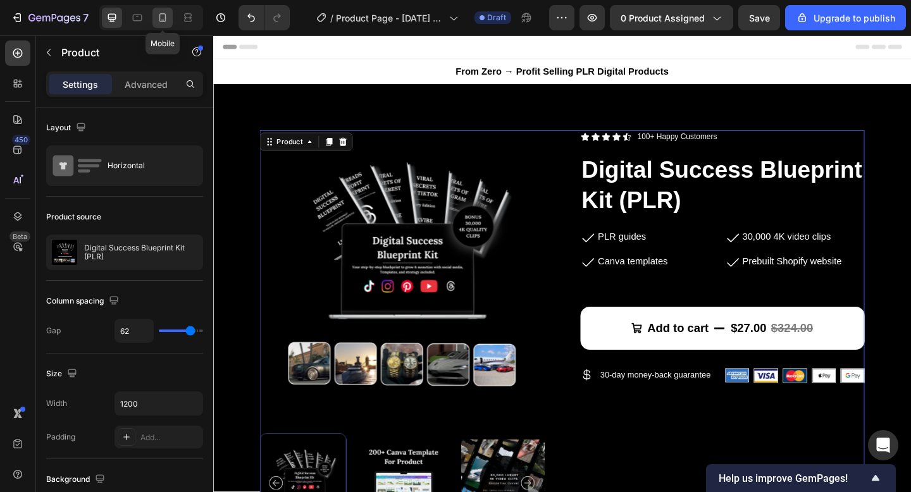
click at [163, 21] on icon at bounding box center [162, 17] width 13 height 13
type input "0"
type input "100%"
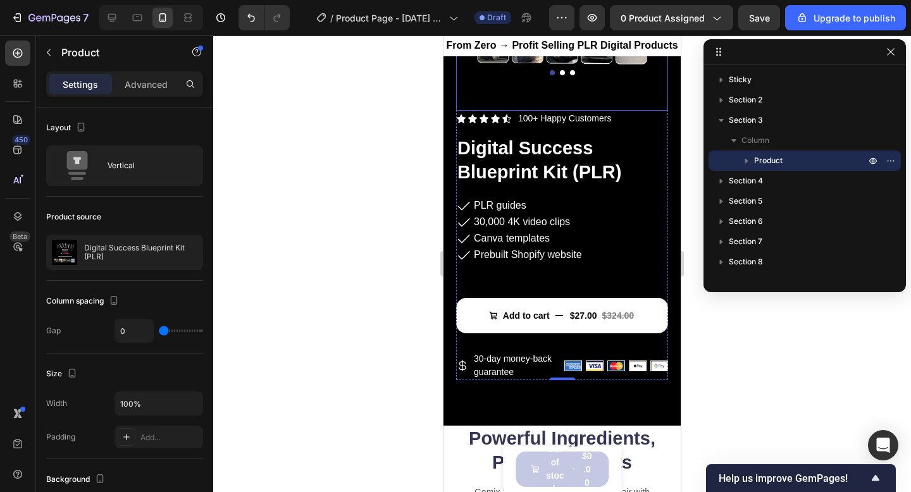
scroll to position [222, 0]
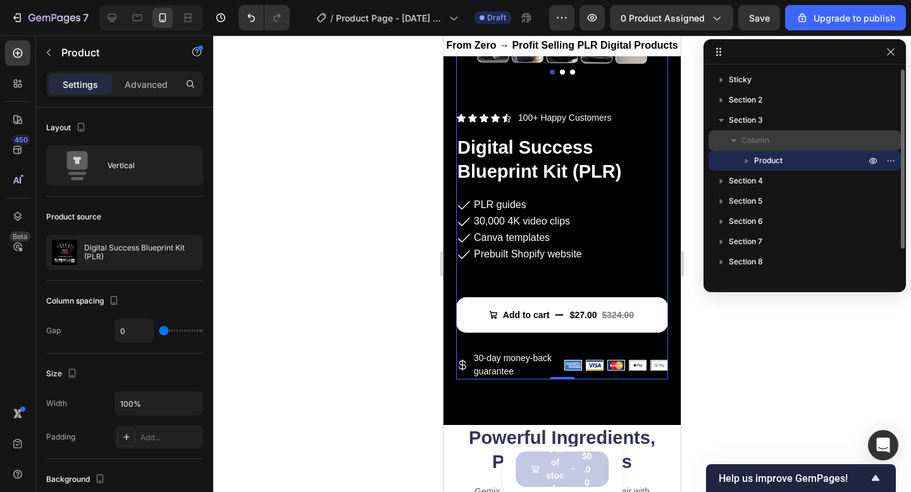
click at [772, 140] on p "Column" at bounding box center [805, 140] width 127 height 13
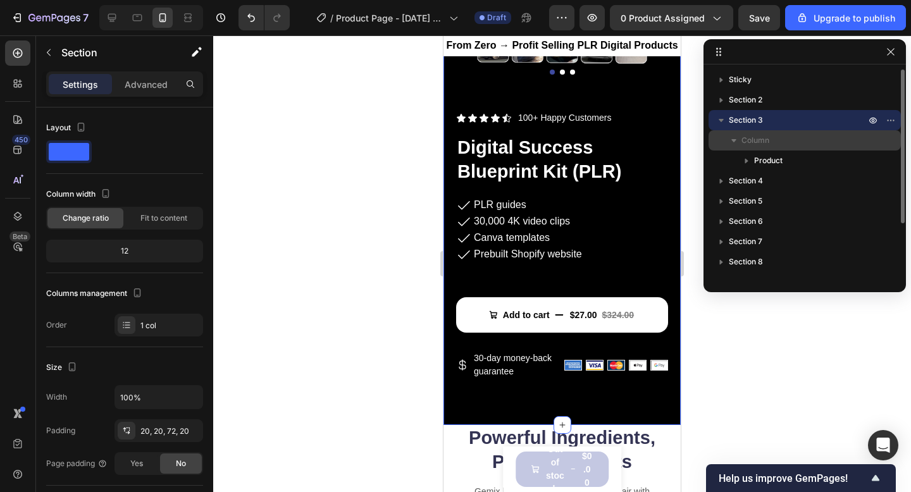
click at [771, 141] on p "Column" at bounding box center [805, 140] width 127 height 13
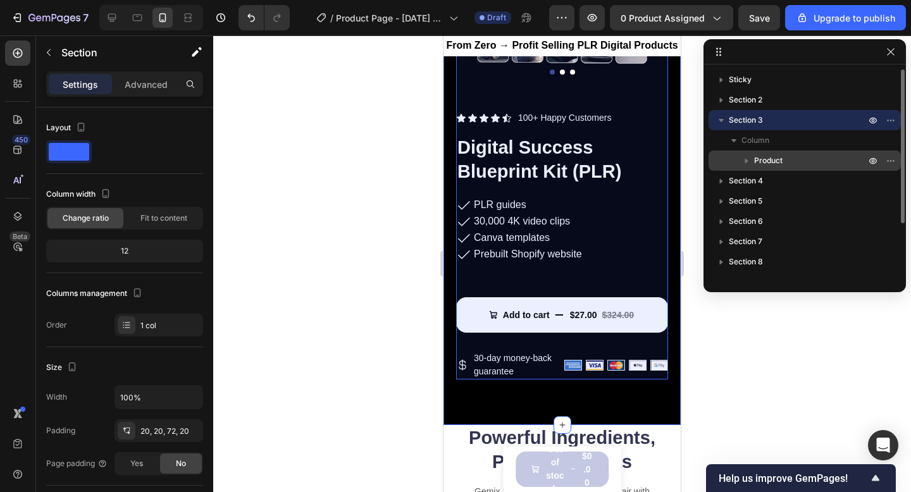
click at [780, 166] on span "Product" at bounding box center [768, 160] width 28 height 13
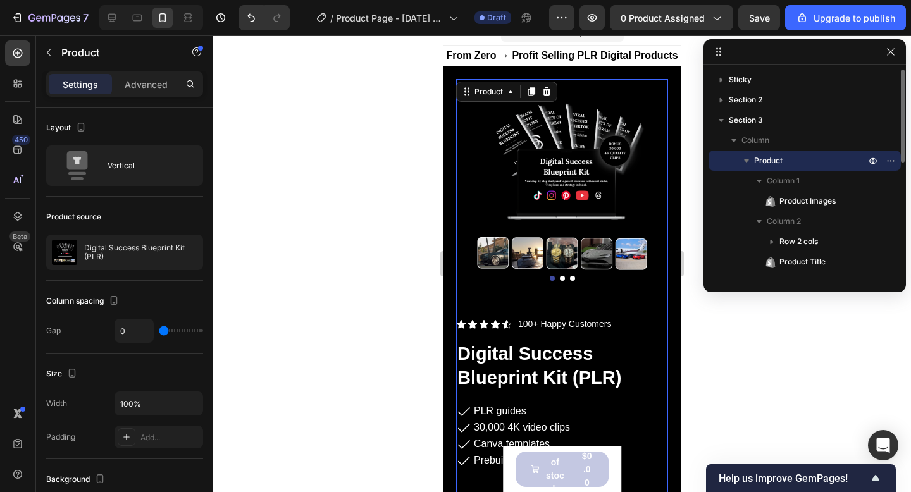
scroll to position [15, 0]
click at [747, 165] on icon "button" at bounding box center [746, 160] width 13 height 13
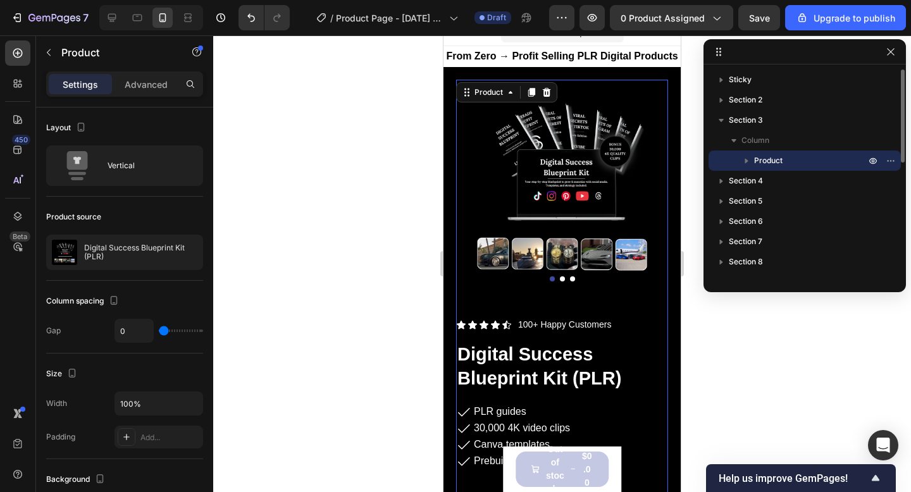
click at [747, 165] on icon "button" at bounding box center [746, 160] width 13 height 13
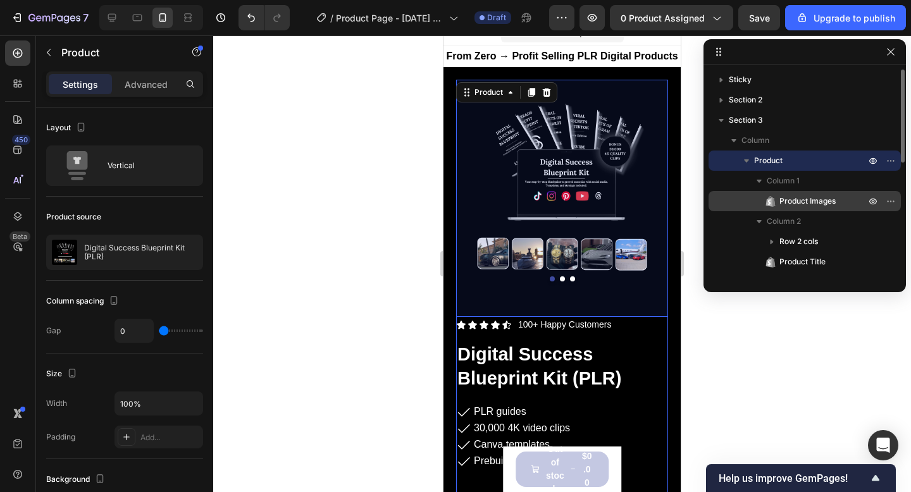
click at [804, 204] on span "Product Images" at bounding box center [808, 201] width 56 height 13
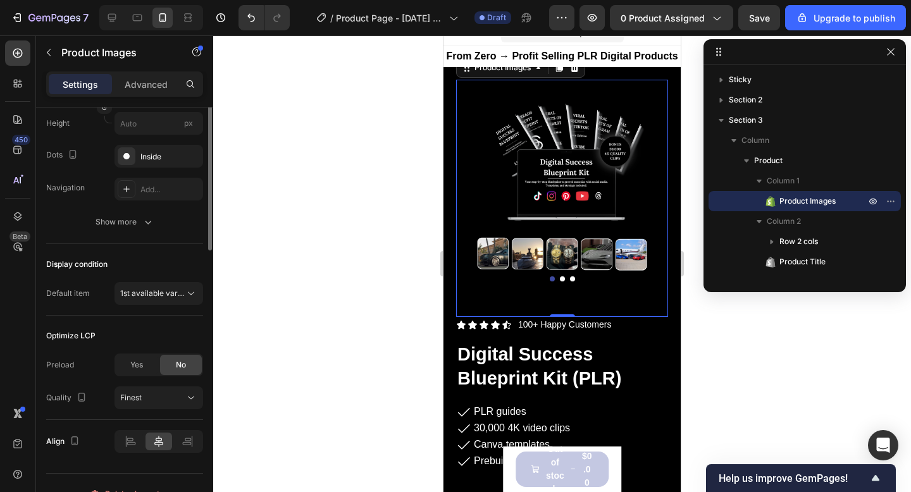
scroll to position [292, 0]
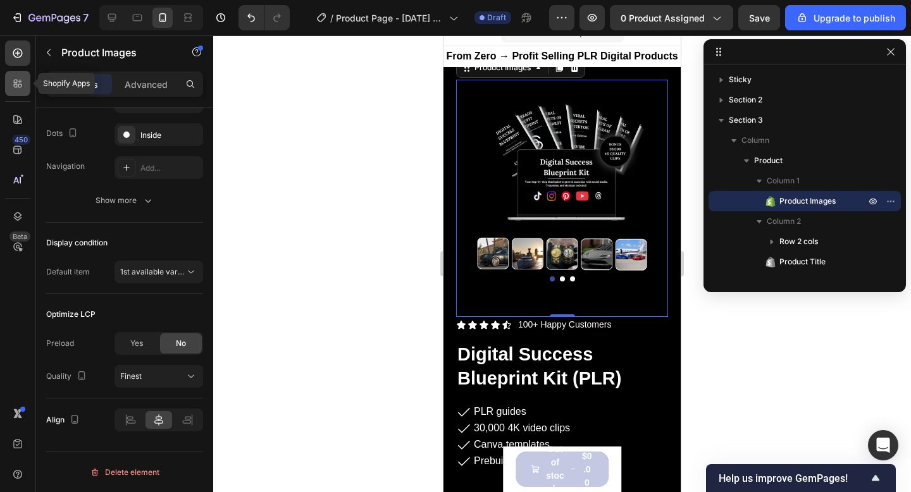
click at [16, 76] on div at bounding box center [17, 83] width 25 height 25
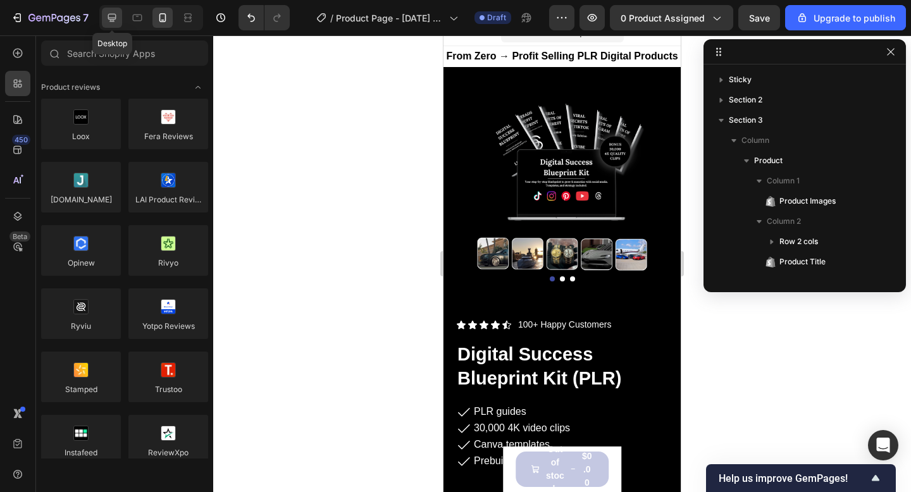
click at [113, 20] on icon at bounding box center [112, 18] width 8 height 8
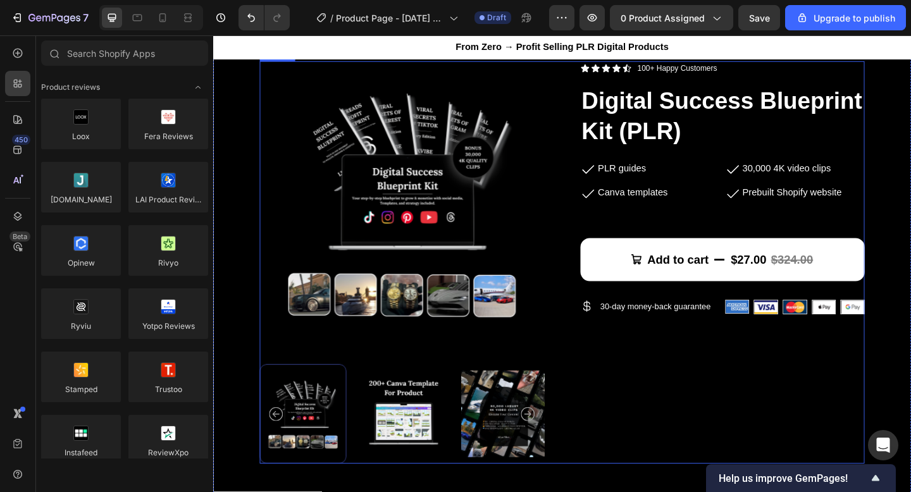
scroll to position [93, 0]
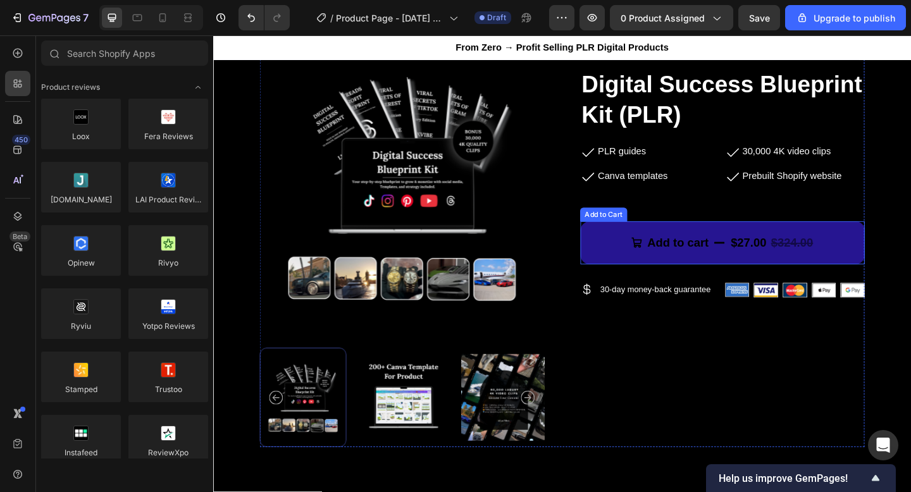
click at [636, 258] on button "Add to cart $27.00 $324.00" at bounding box center [767, 261] width 309 height 47
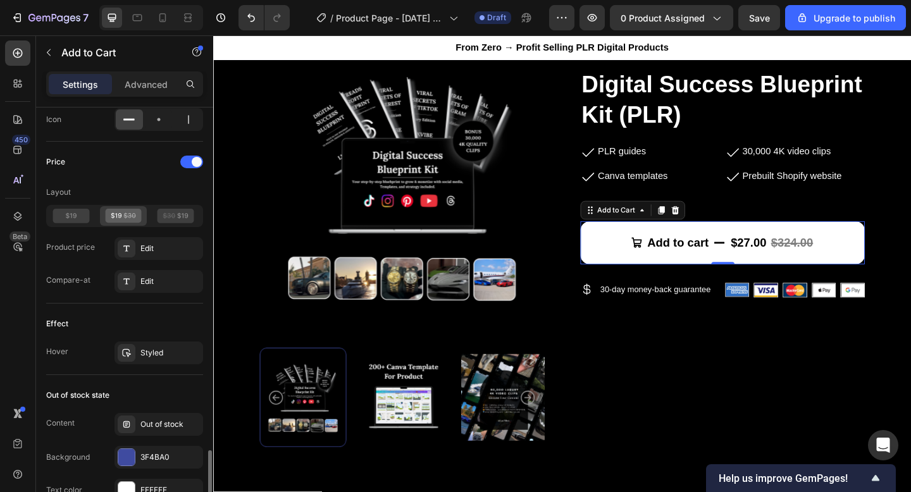
scroll to position [1128, 0]
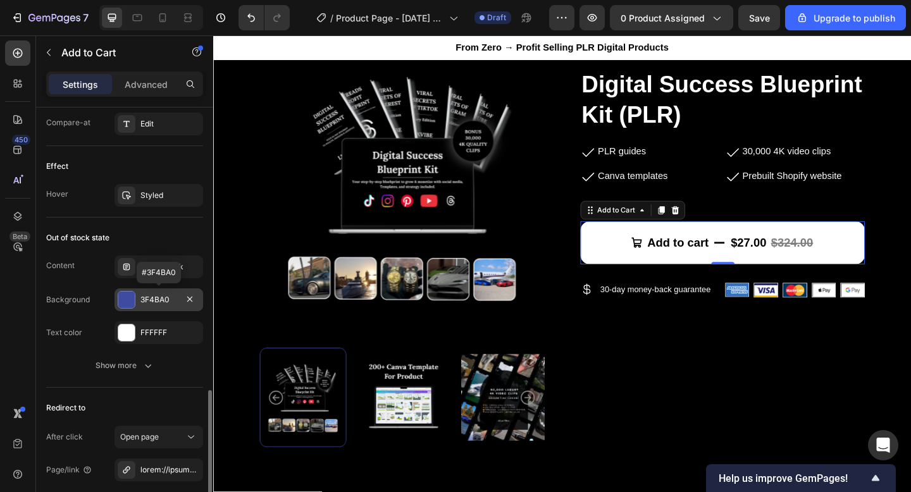
click at [131, 304] on div at bounding box center [126, 300] width 16 height 16
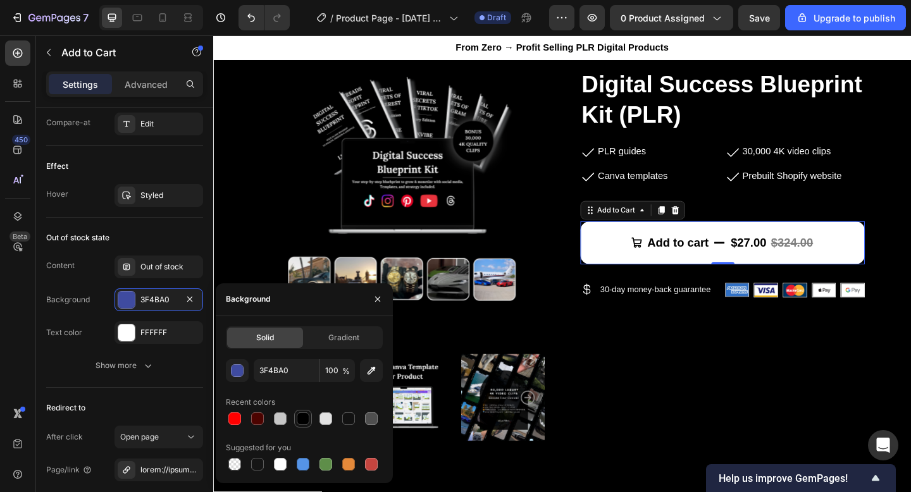
click at [302, 416] on div at bounding box center [303, 419] width 13 height 13
type input "000000"
click at [126, 332] on div at bounding box center [126, 333] width 16 height 16
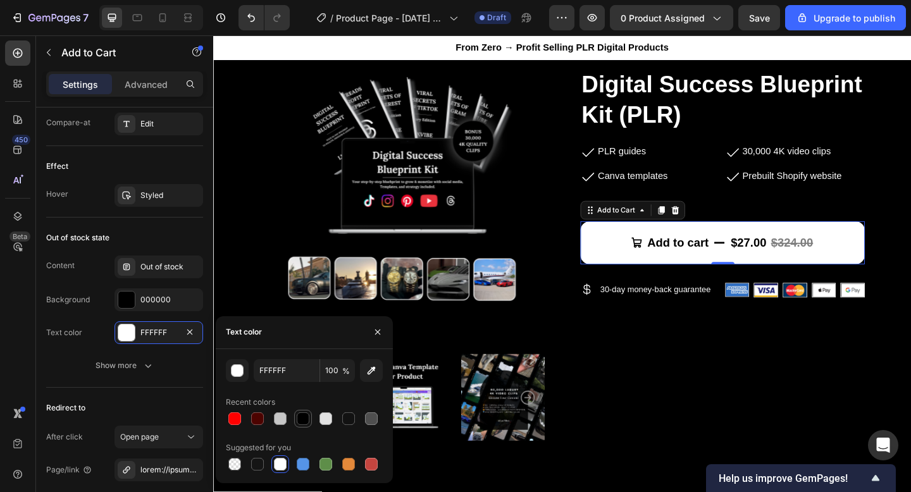
click at [306, 420] on div at bounding box center [303, 419] width 13 height 13
type input "000000"
click at [100, 277] on div "Content Out of stock" at bounding box center [124, 267] width 157 height 23
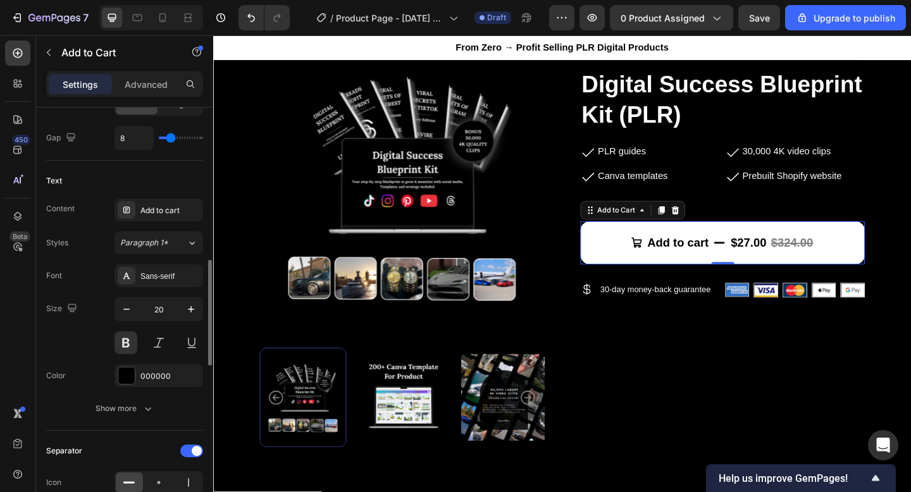
scroll to position [609, 0]
click at [163, 278] on div "Sans-serif" at bounding box center [169, 275] width 59 height 11
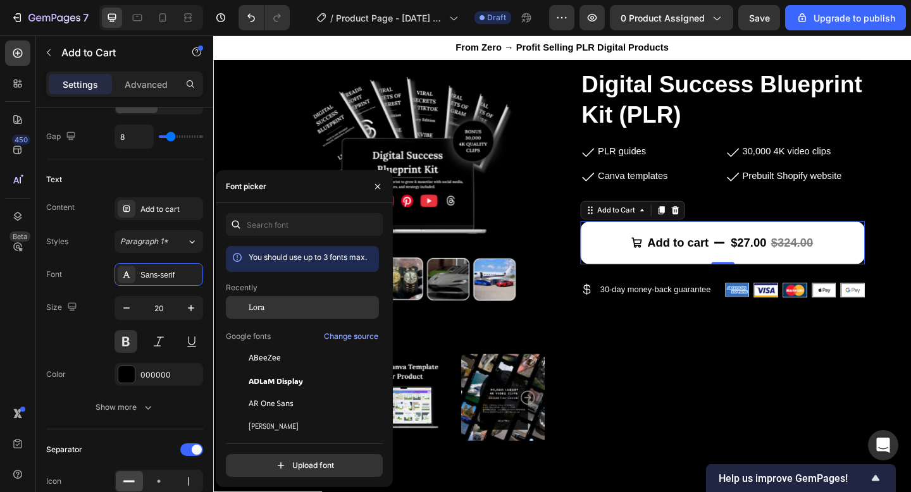
click at [275, 316] on div "Lora" at bounding box center [302, 307] width 153 height 23
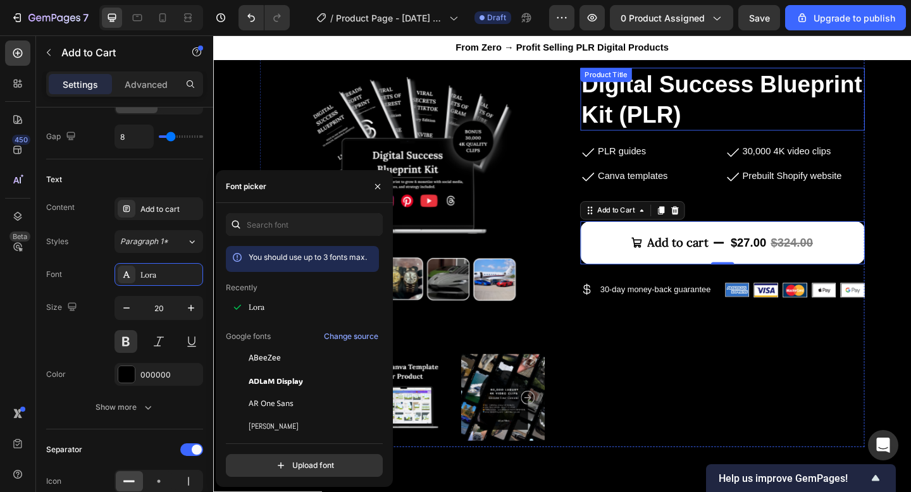
click at [643, 114] on h1 "Digital Success Blueprint Kit (PLR)" at bounding box center [767, 105] width 309 height 68
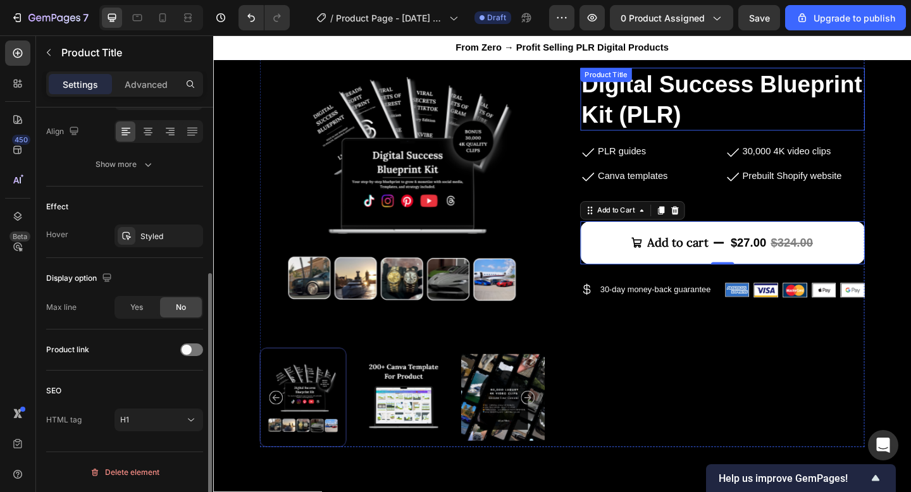
scroll to position [0, 0]
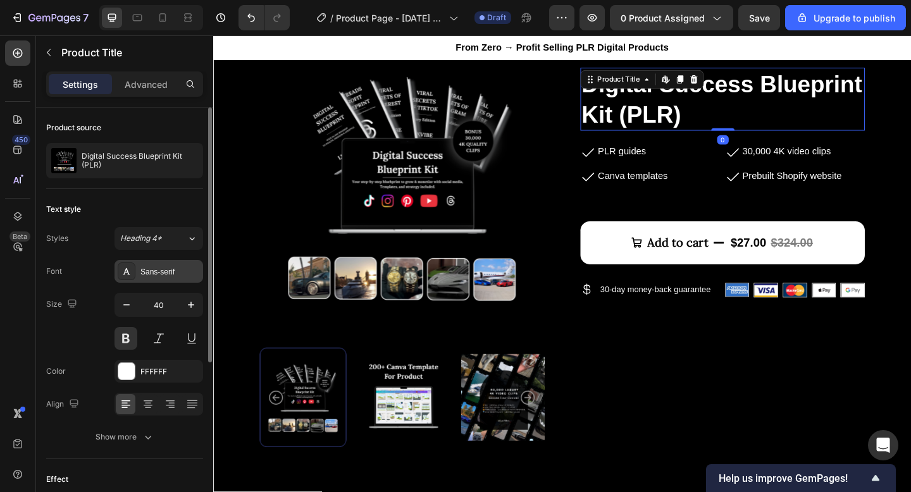
click at [158, 278] on div "Sans-serif" at bounding box center [159, 271] width 89 height 23
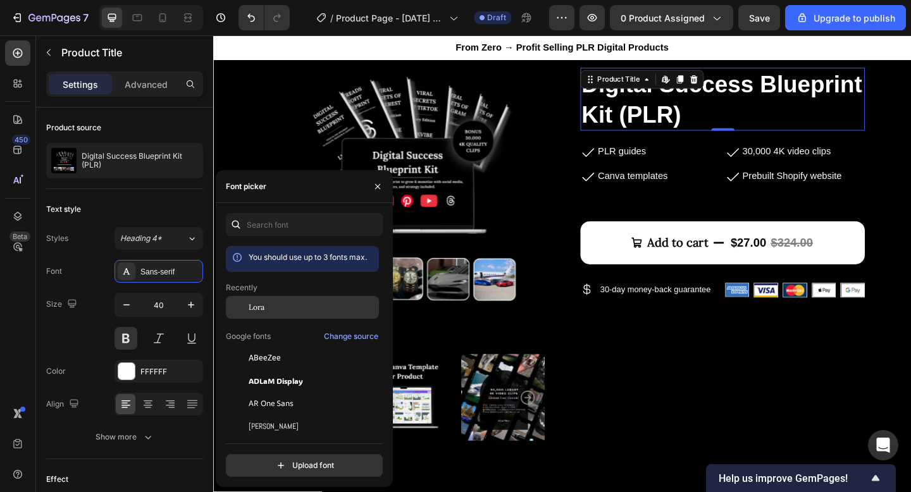
click at [277, 309] on div "Lora" at bounding box center [313, 307] width 128 height 11
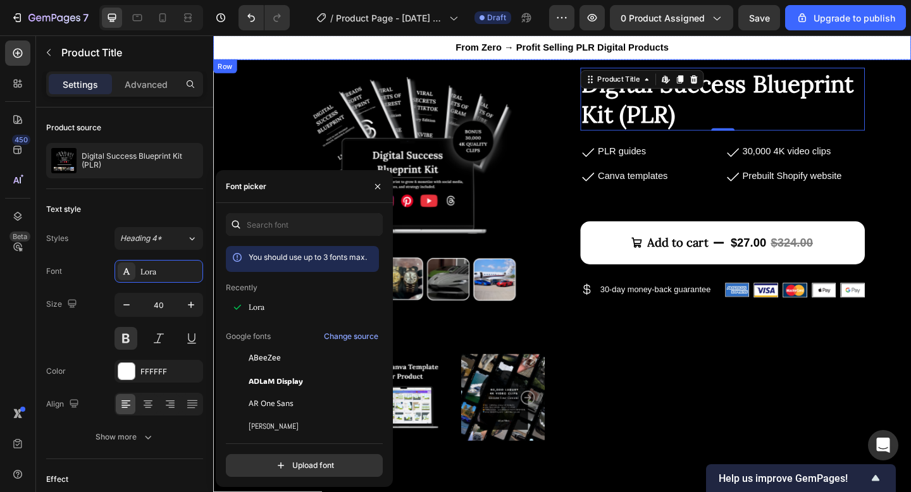
click at [558, 53] on span "From Zero → Profit Selling PLR Digital Products" at bounding box center [593, 48] width 232 height 11
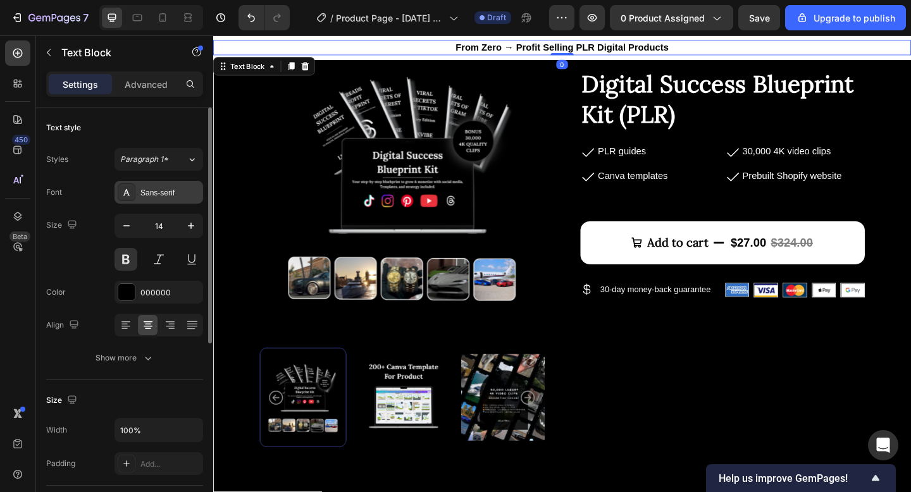
click at [170, 201] on div "Sans-serif" at bounding box center [159, 192] width 89 height 23
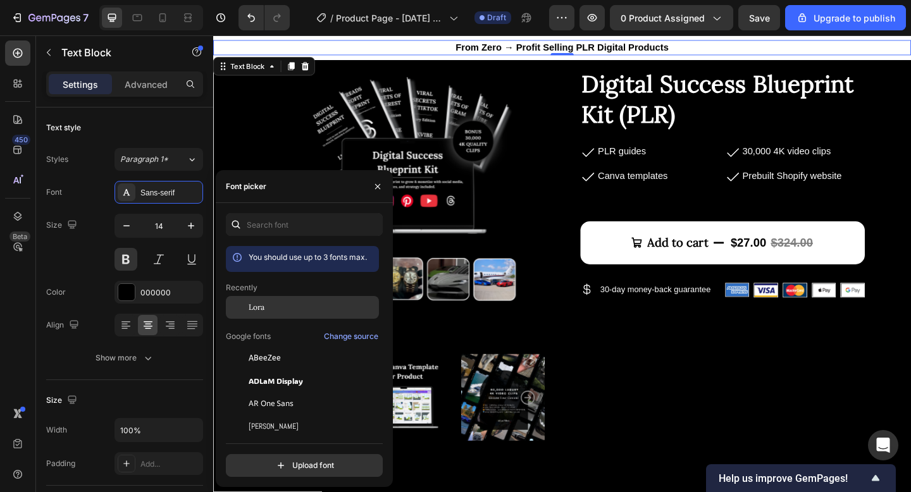
click at [273, 309] on div "Lora" at bounding box center [313, 307] width 128 height 11
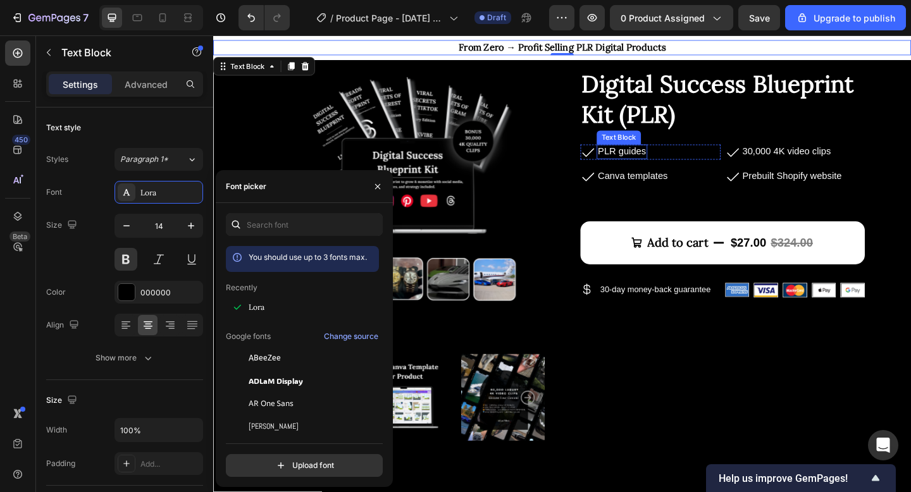
click at [673, 165] on span "PLR guides" at bounding box center [658, 161] width 53 height 11
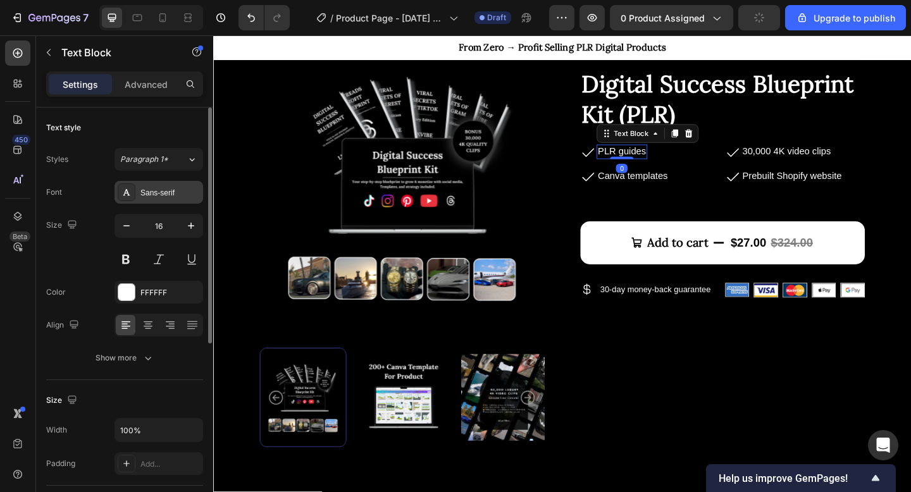
click at [163, 190] on div "Sans-serif" at bounding box center [169, 192] width 59 height 11
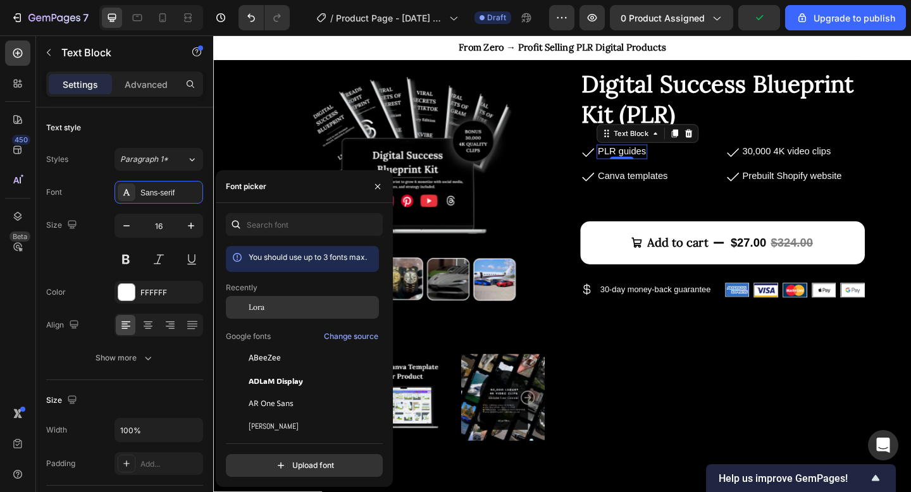
click at [252, 296] on div "Lora" at bounding box center [302, 307] width 153 height 23
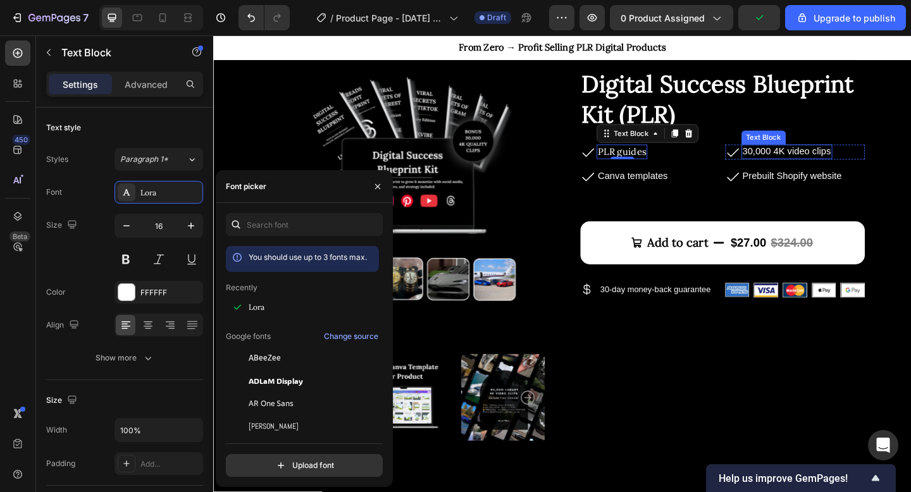
click at [830, 161] on span "30,000 4K video clips" at bounding box center [837, 161] width 96 height 11
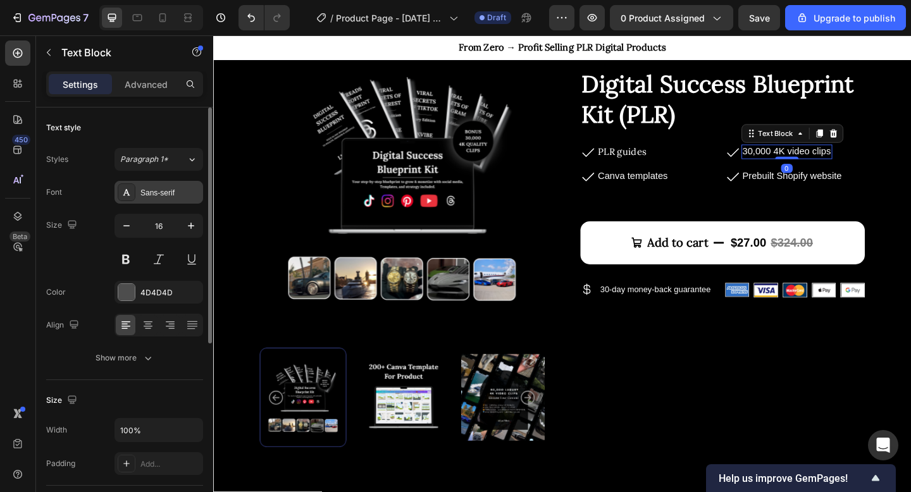
click at [157, 190] on div "Sans-serif" at bounding box center [169, 192] width 59 height 11
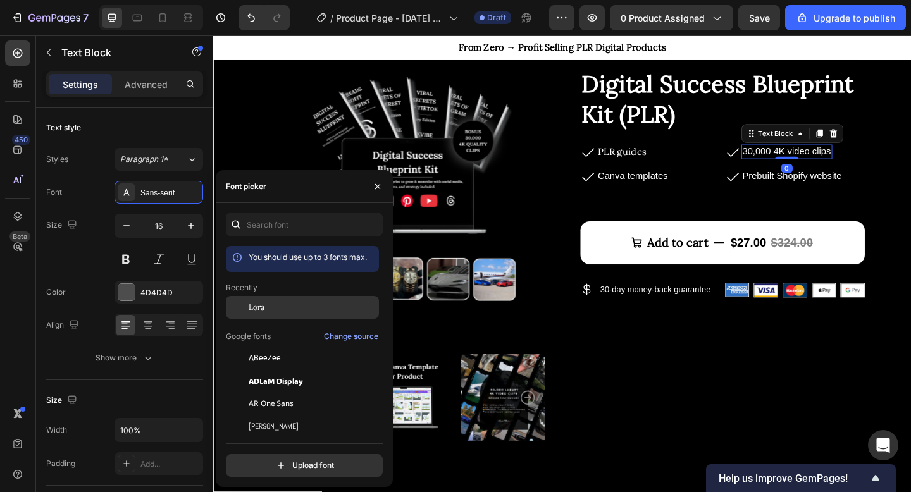
click at [271, 309] on div "Lora" at bounding box center [313, 307] width 128 height 11
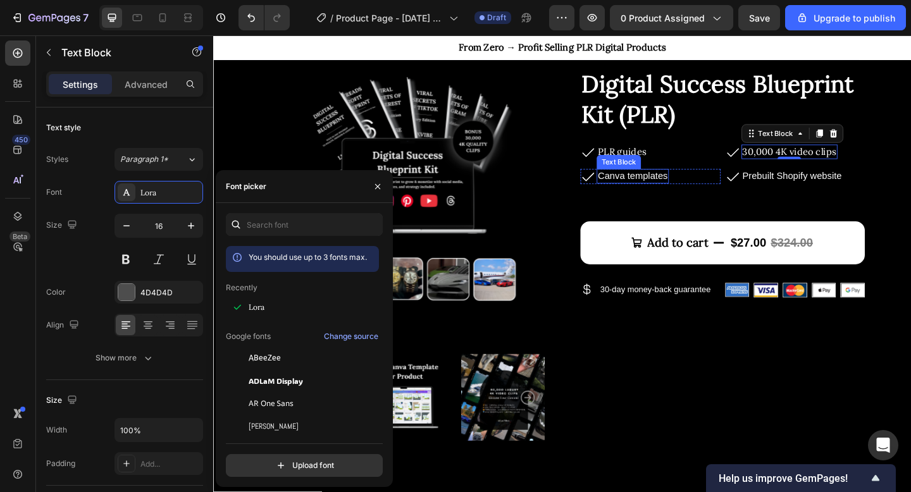
click at [667, 184] on span "Canva templates" at bounding box center [670, 188] width 76 height 11
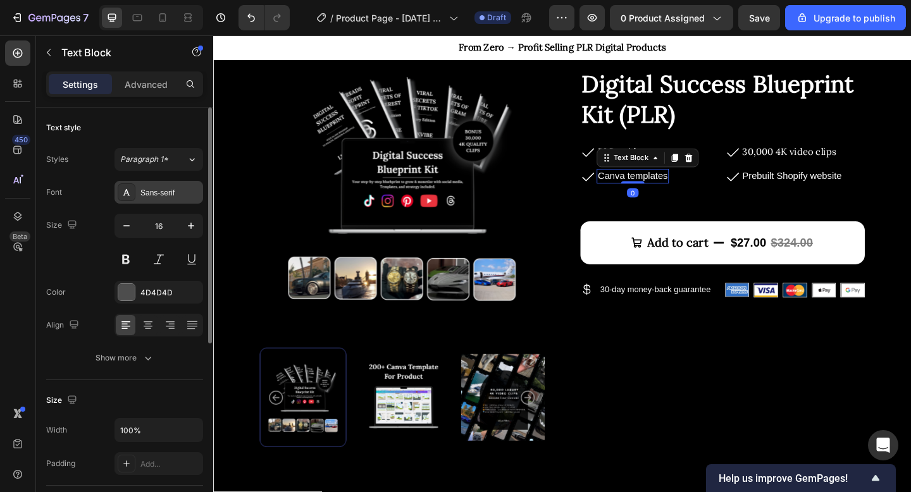
click at [178, 201] on div "Sans-serif" at bounding box center [159, 192] width 89 height 23
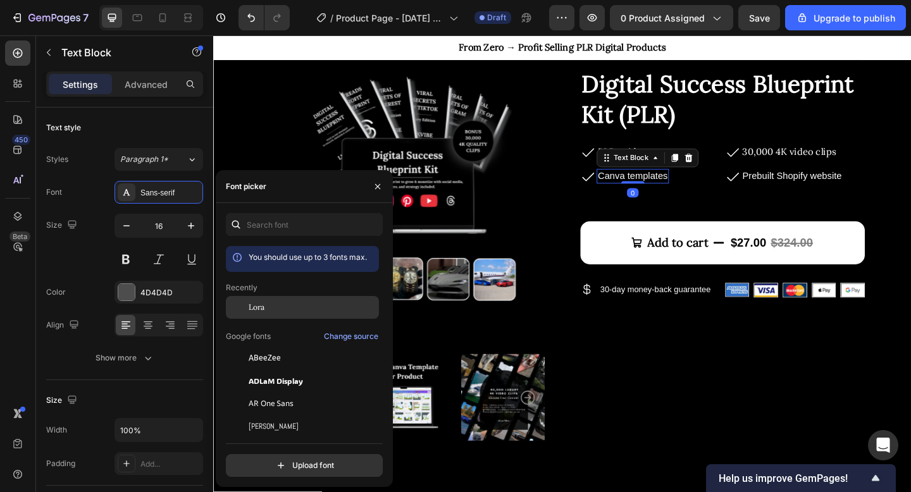
click at [272, 312] on div "Lora" at bounding box center [313, 307] width 128 height 11
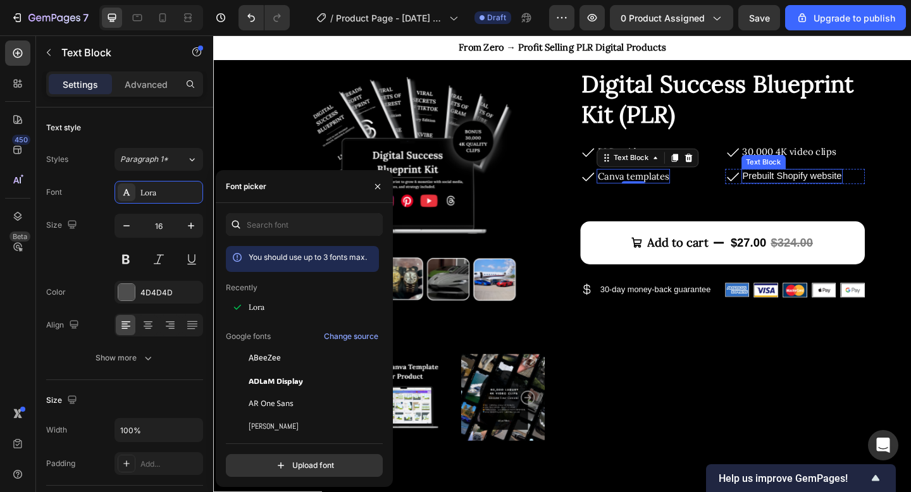
click at [840, 190] on span "Prebuilt Shopify website" at bounding box center [843, 188] width 108 height 11
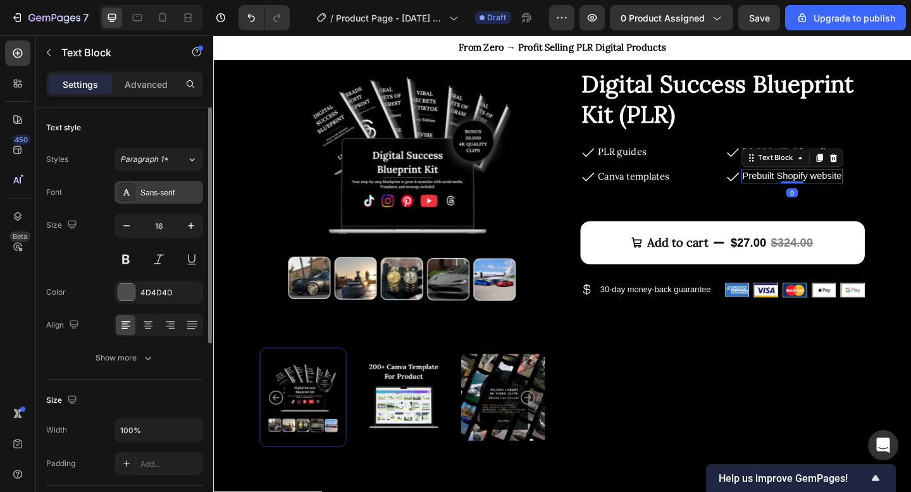
click at [158, 195] on div "Sans-serif" at bounding box center [169, 192] width 59 height 11
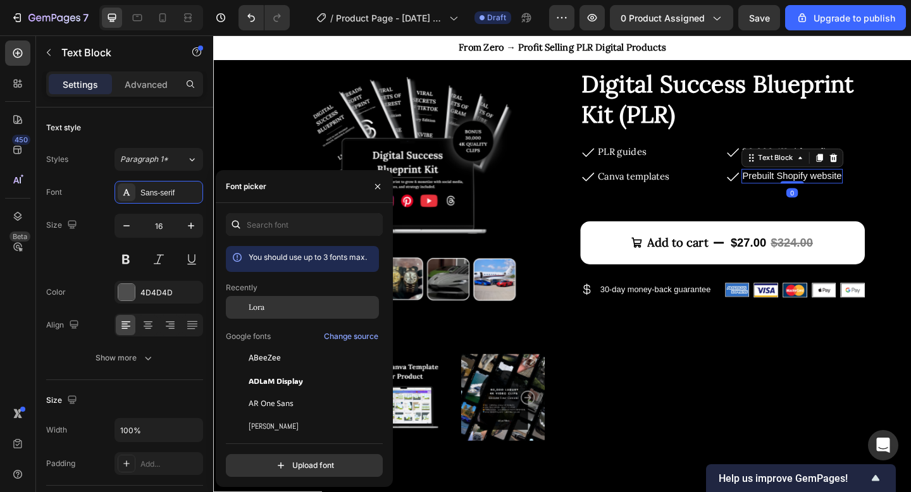
click at [282, 306] on div "Lora" at bounding box center [313, 307] width 128 height 11
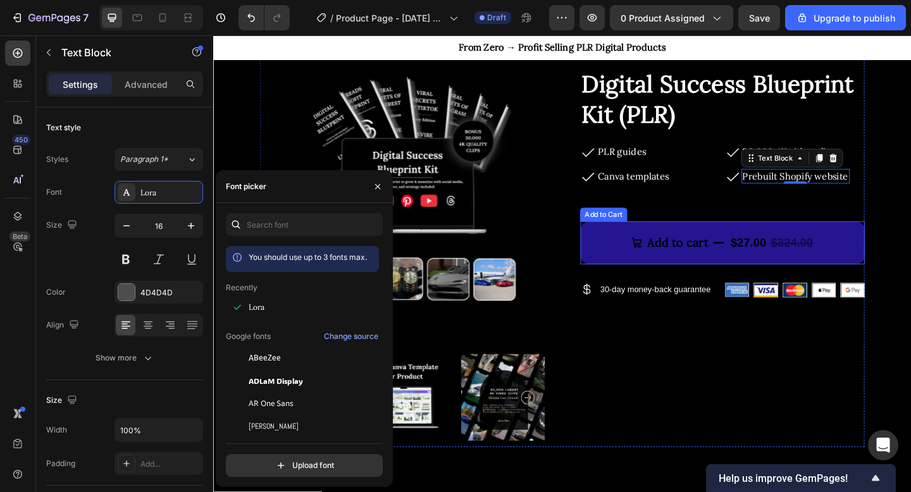
click at [636, 263] on button "Add to cart $27.00 $324.00" at bounding box center [767, 261] width 309 height 47
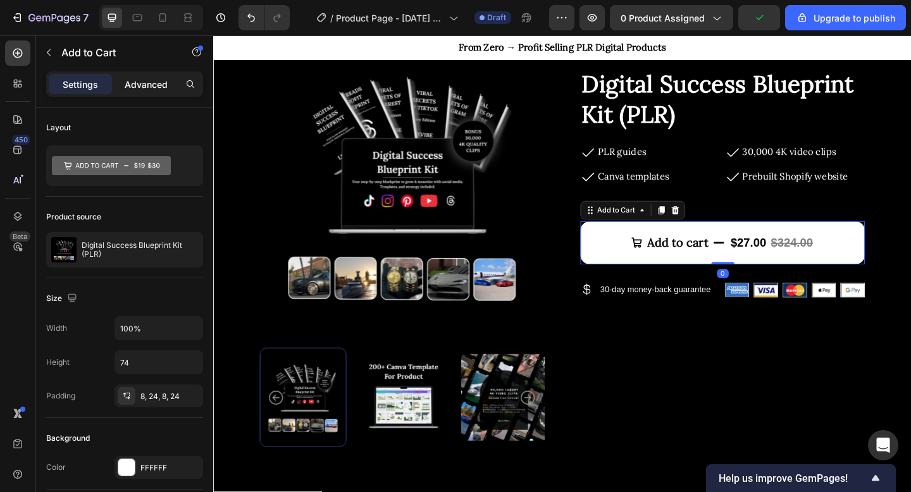
click at [139, 88] on p "Advanced" at bounding box center [146, 84] width 43 height 13
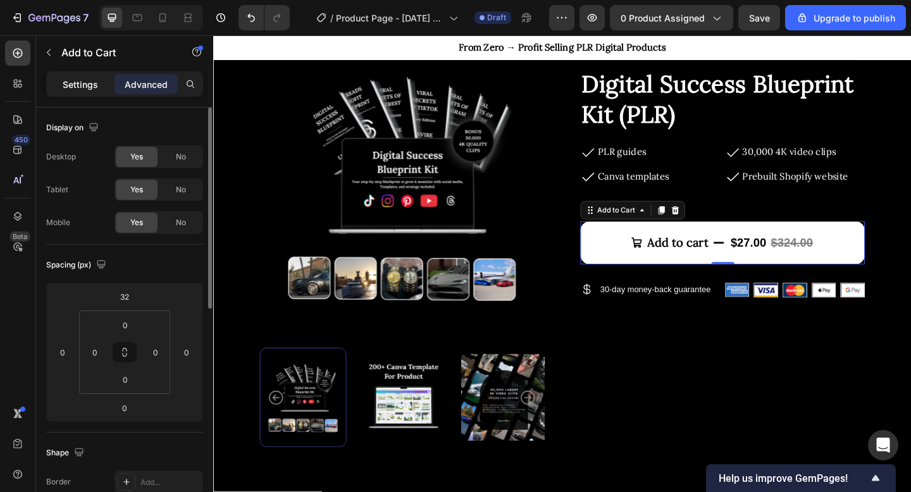
click at [80, 81] on p "Settings" at bounding box center [80, 84] width 35 height 13
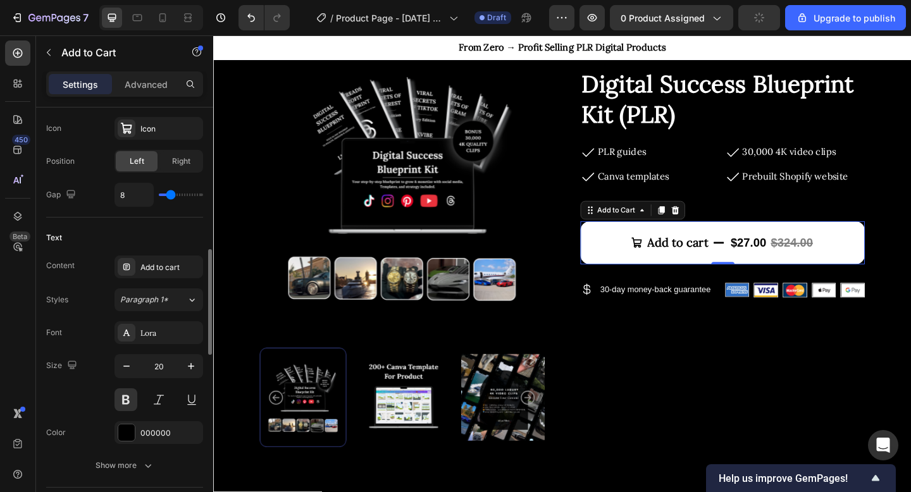
scroll to position [555, 0]
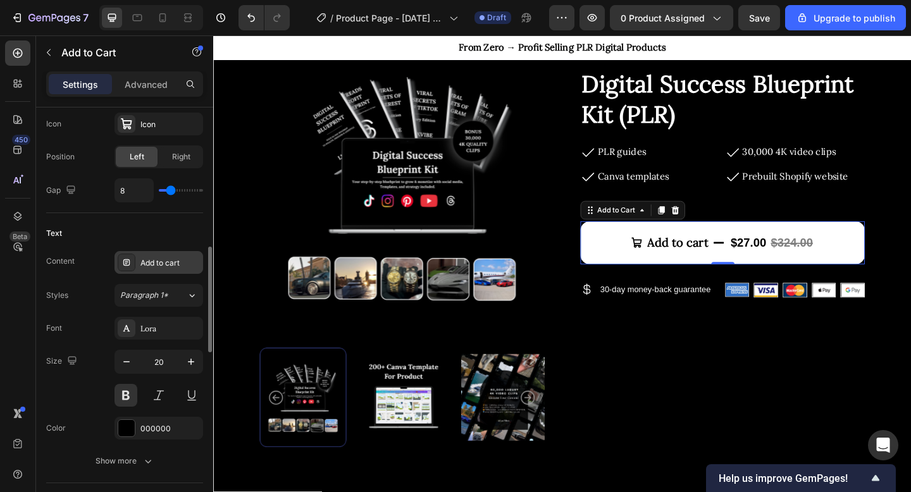
click at [143, 258] on div "Add to cart" at bounding box center [169, 263] width 59 height 11
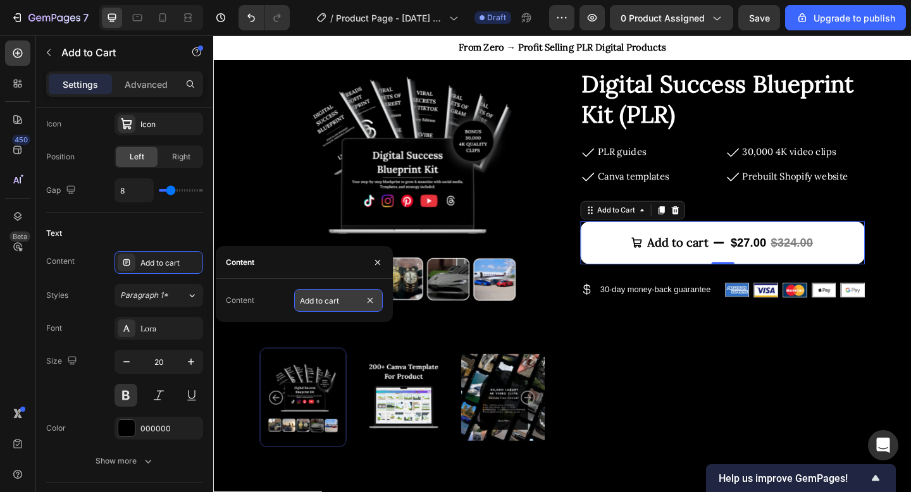
click at [325, 303] on input "Add to cart" at bounding box center [338, 300] width 89 height 23
click at [100, 260] on div "Content Add to cart" at bounding box center [124, 262] width 157 height 23
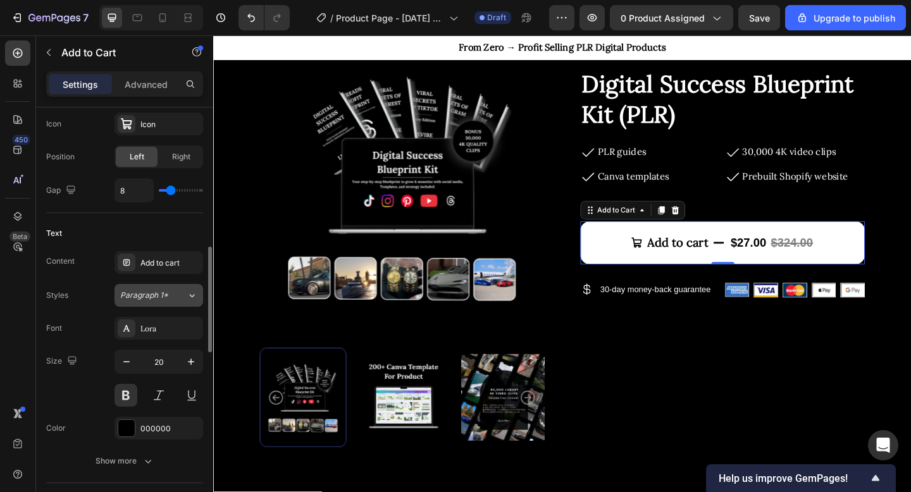
click at [156, 301] on button "Paragraph 1*" at bounding box center [159, 295] width 89 height 23
click at [101, 306] on div "Styles Paragraph 1*" at bounding box center [124, 295] width 157 height 23
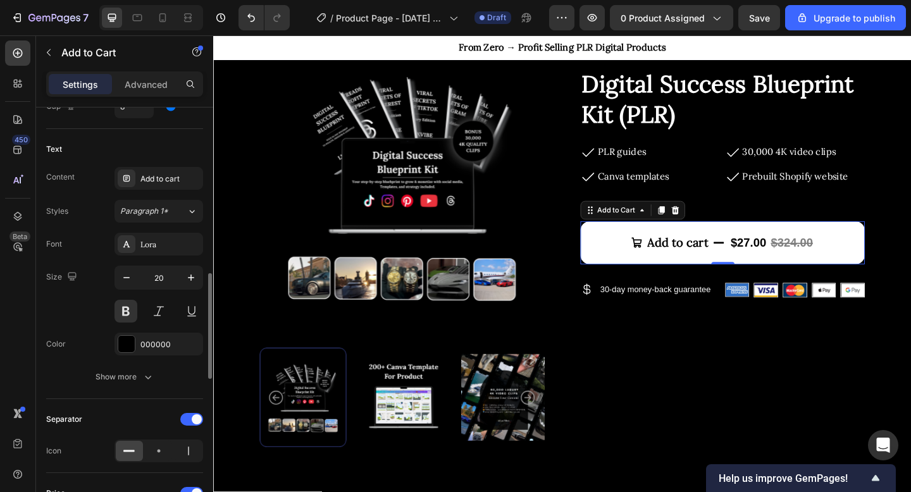
scroll to position [682, 0]
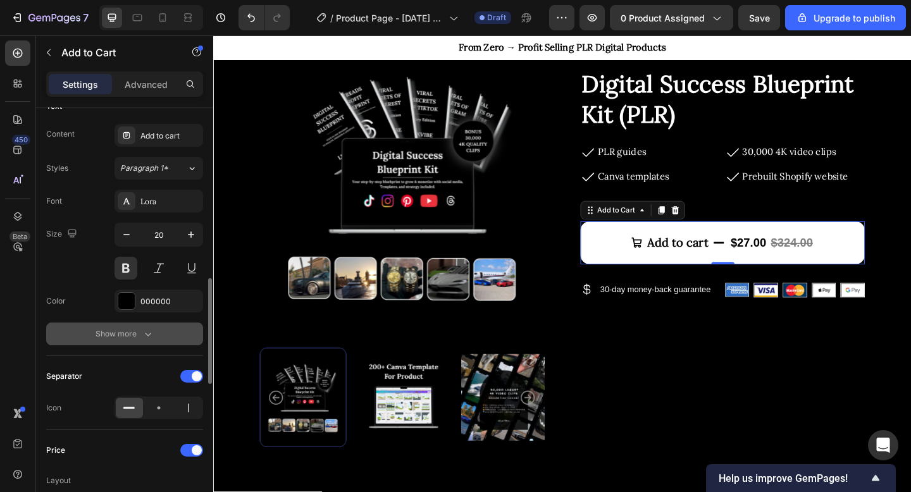
click at [127, 338] on div "Show more" at bounding box center [125, 334] width 59 height 13
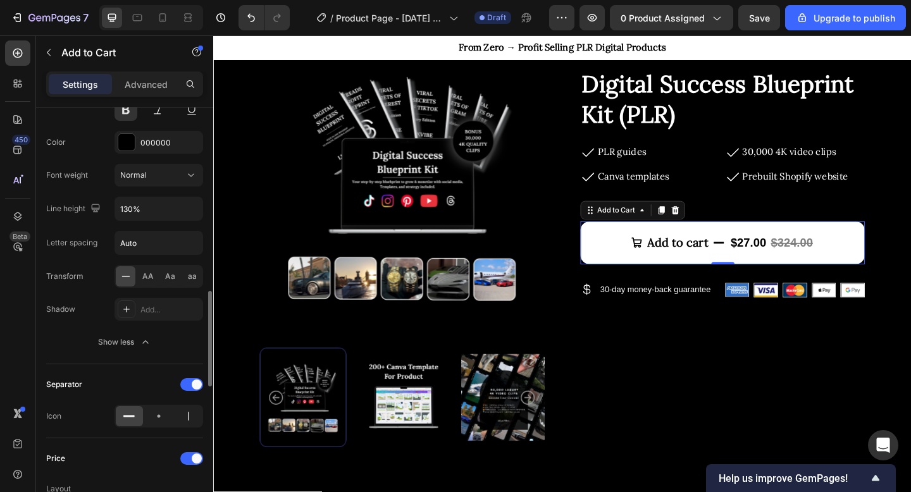
scroll to position [844, 0]
click at [154, 325] on div "Font Lora Size 20 Color 000000 Font weight Normal Line height 130% Letter spaci…" at bounding box center [124, 189] width 157 height 323
click at [140, 312] on div "Add..." at bounding box center [169, 307] width 59 height 11
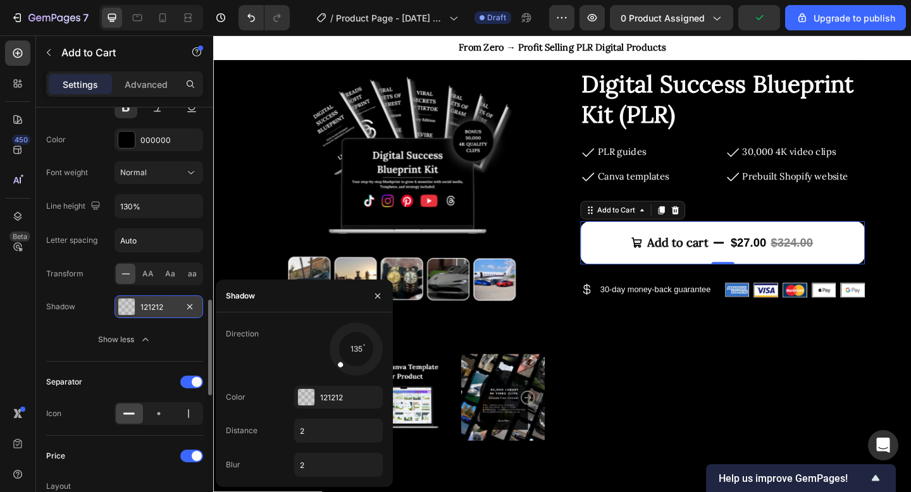
click at [73, 292] on div "Font Lora Size 20 Color 000000 Font weight Normal Line height 130% Letter spaci…" at bounding box center [124, 189] width 157 height 323
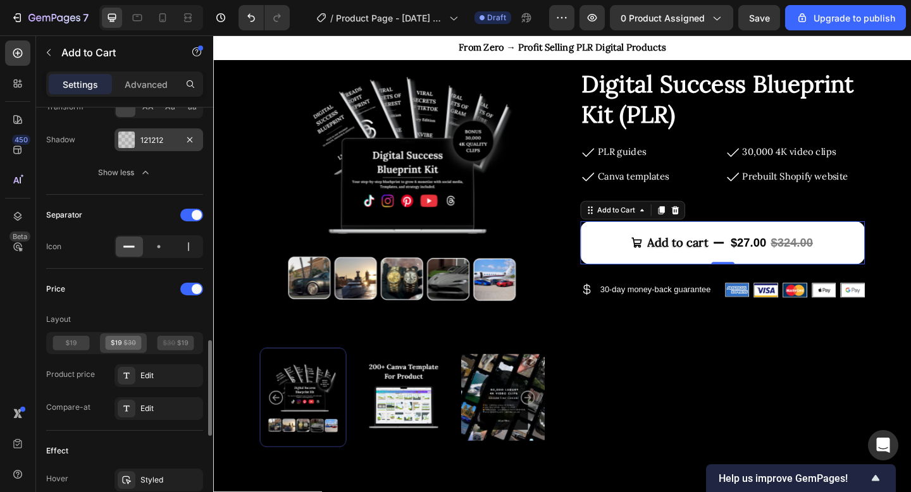
scroll to position [1020, 0]
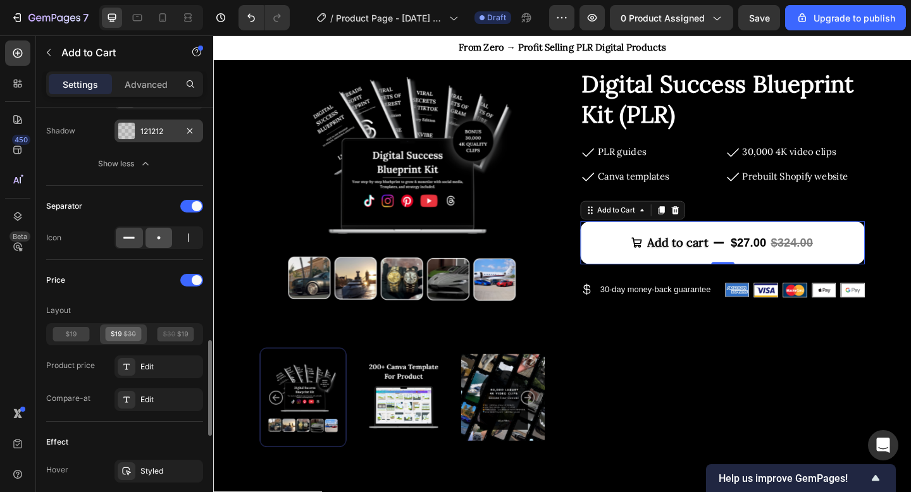
click at [158, 240] on icon at bounding box center [159, 238] width 13 height 13
click at [182, 237] on icon at bounding box center [188, 238] width 13 height 13
click at [134, 232] on icon at bounding box center [129, 238] width 13 height 13
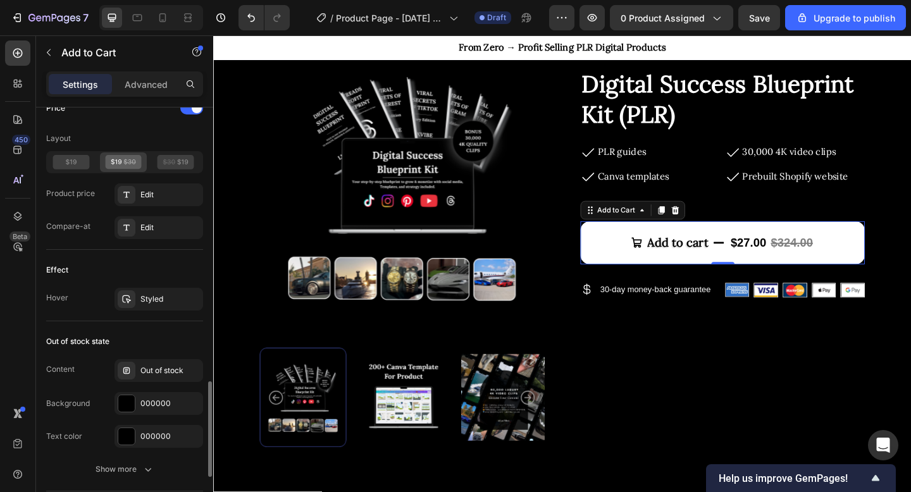
scroll to position [1193, 0]
click at [124, 303] on div at bounding box center [127, 298] width 18 height 18
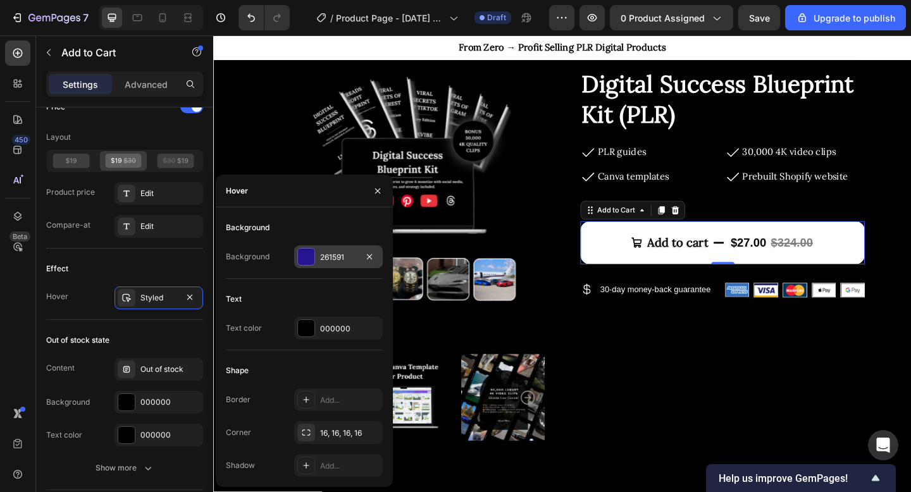
click at [301, 253] on div at bounding box center [306, 257] width 16 height 16
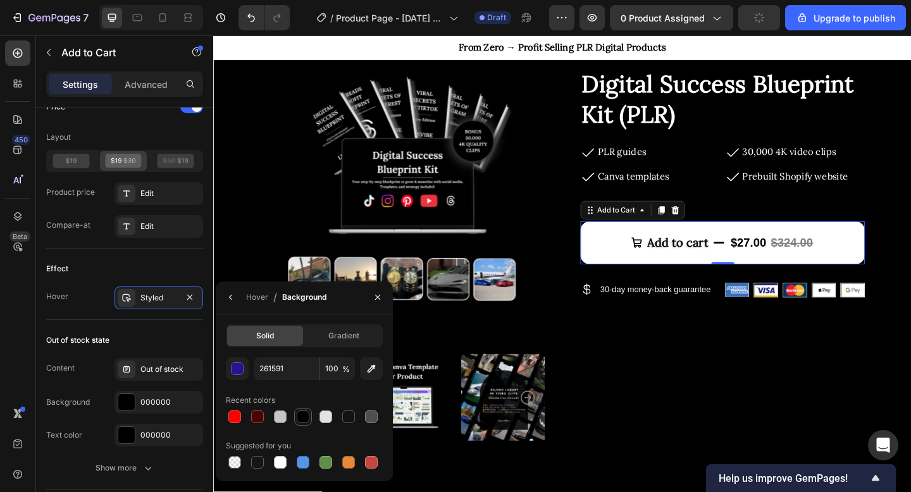
click at [302, 413] on div at bounding box center [303, 417] width 13 height 13
type input "000000"
click at [234, 299] on icon "button" at bounding box center [231, 297] width 10 height 10
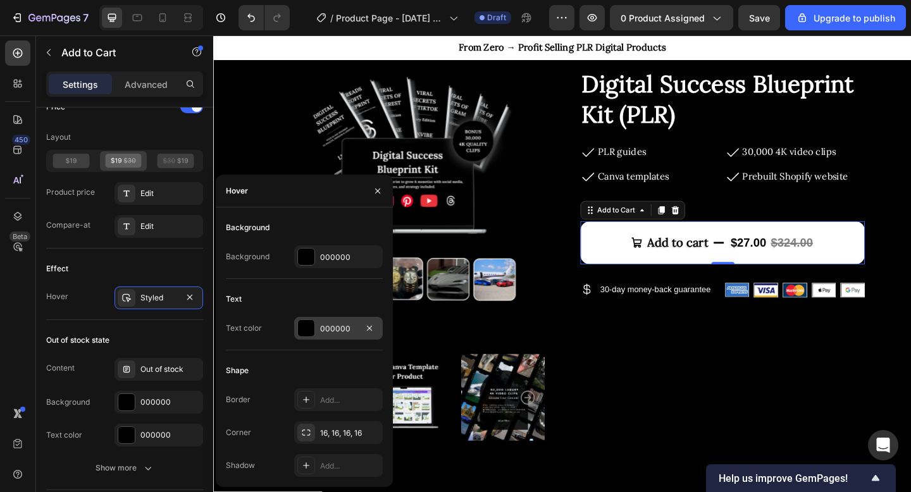
click at [301, 332] on div at bounding box center [306, 328] width 16 height 16
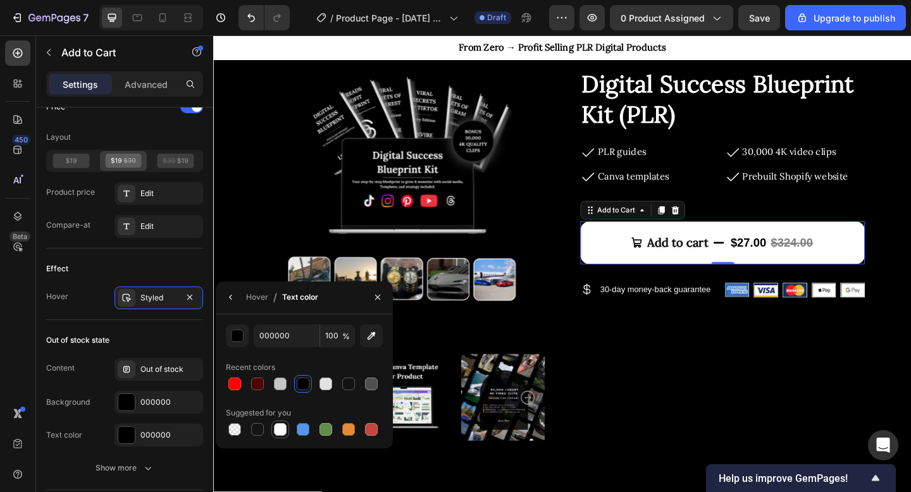
click at [284, 427] on div at bounding box center [280, 429] width 13 height 13
type input "FFFFFF"
click at [232, 297] on icon "button" at bounding box center [231, 297] width 10 height 10
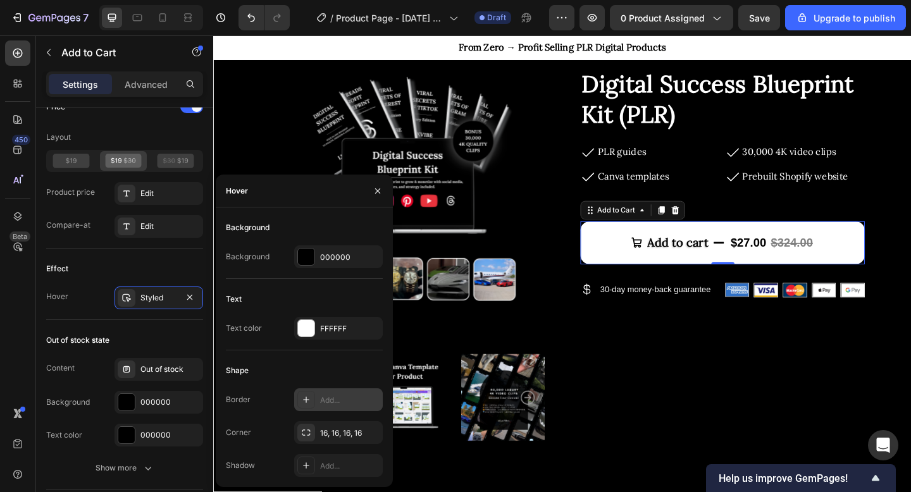
click at [308, 404] on icon at bounding box center [306, 400] width 10 height 10
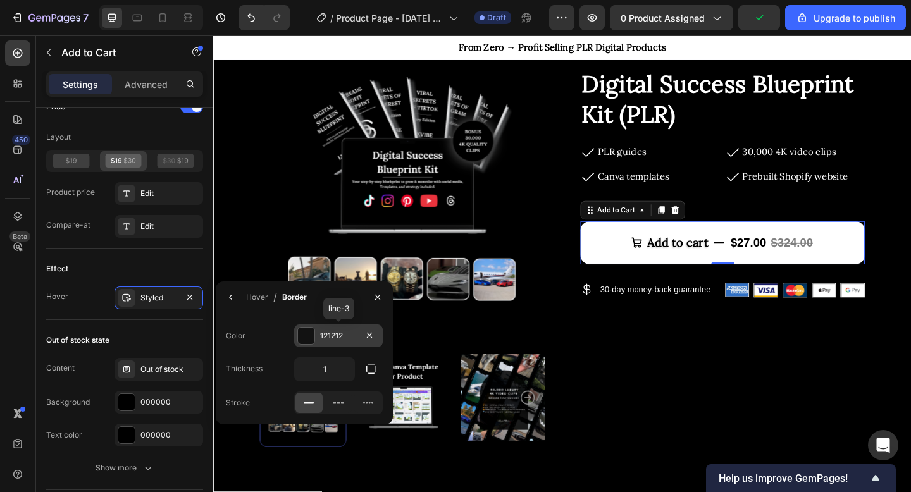
click at [306, 336] on div at bounding box center [306, 336] width 16 height 16
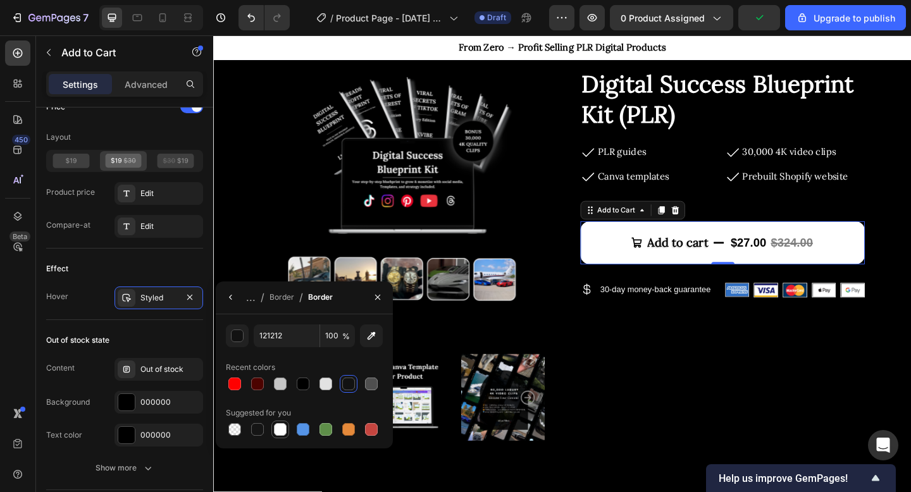
click at [280, 436] on div at bounding box center [280, 429] width 15 height 15
type input "FFFFFF"
click at [232, 305] on button "button" at bounding box center [231, 297] width 20 height 20
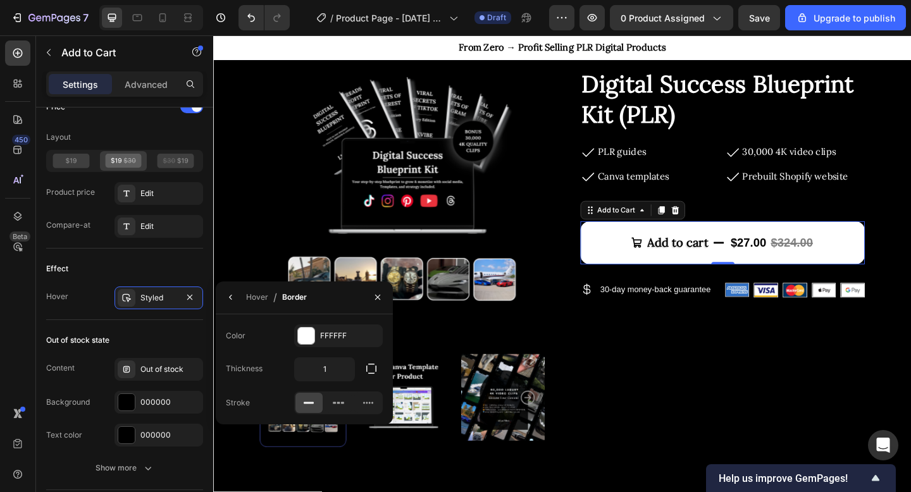
click at [289, 358] on div "Thickness 1" at bounding box center [304, 370] width 157 height 24
drag, startPoint x: 326, startPoint y: 365, endPoint x: 311, endPoint y: 365, distance: 15.2
click at [311, 365] on input "1" at bounding box center [324, 369] width 59 height 23
click at [342, 377] on input "1" at bounding box center [324, 369] width 59 height 23
drag, startPoint x: 337, startPoint y: 372, endPoint x: 316, endPoint y: 372, distance: 20.3
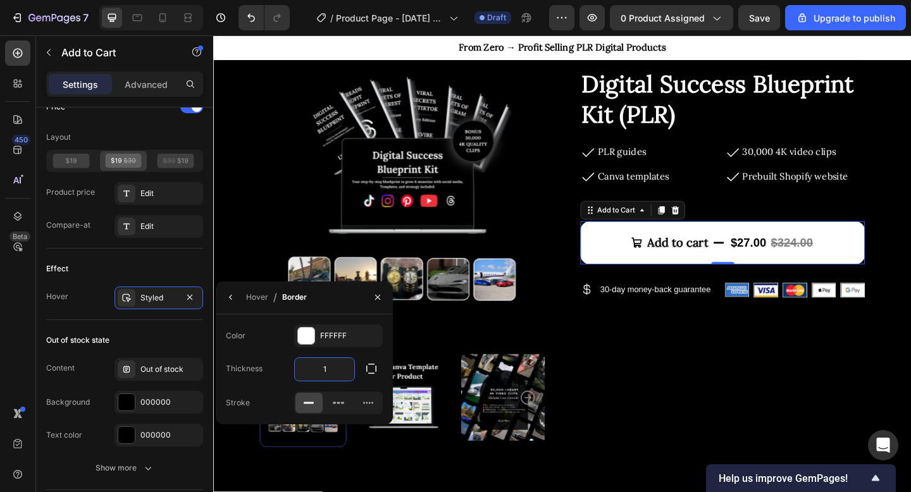
click at [316, 372] on input "1" at bounding box center [324, 369] width 59 height 23
type input "3"
type input "2"
click at [586, 256] on div "Product Images Icon Icon Icon Icon Icon Icon List 100+ Happy Customers Text Blo…" at bounding box center [593, 265] width 658 height 438
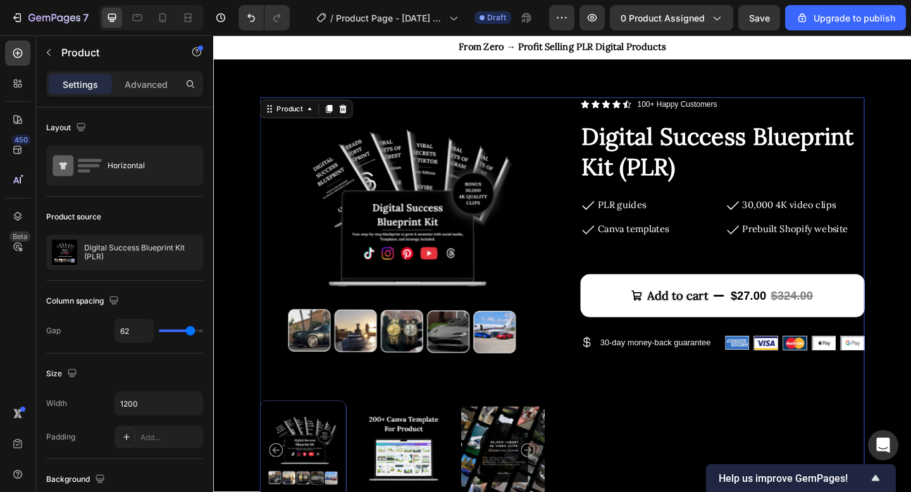
scroll to position [40, 0]
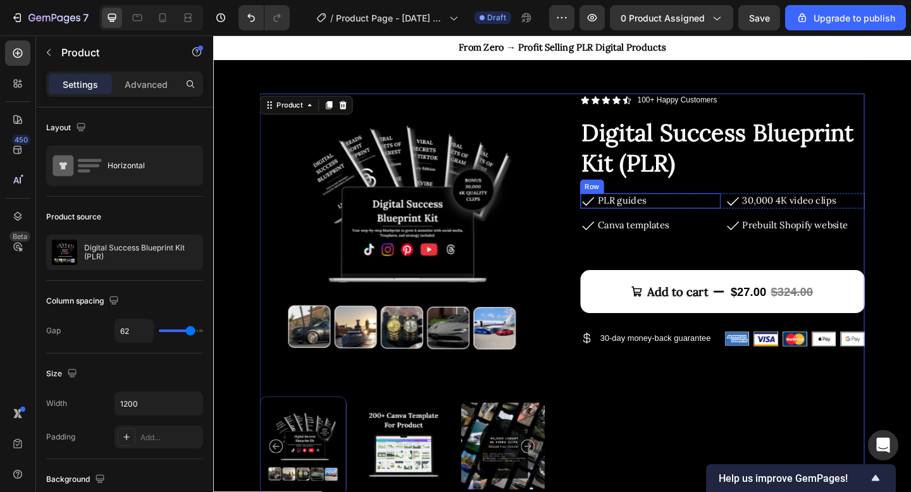
click at [706, 218] on div "Icon PLR guides Text Block Row" at bounding box center [689, 216] width 153 height 16
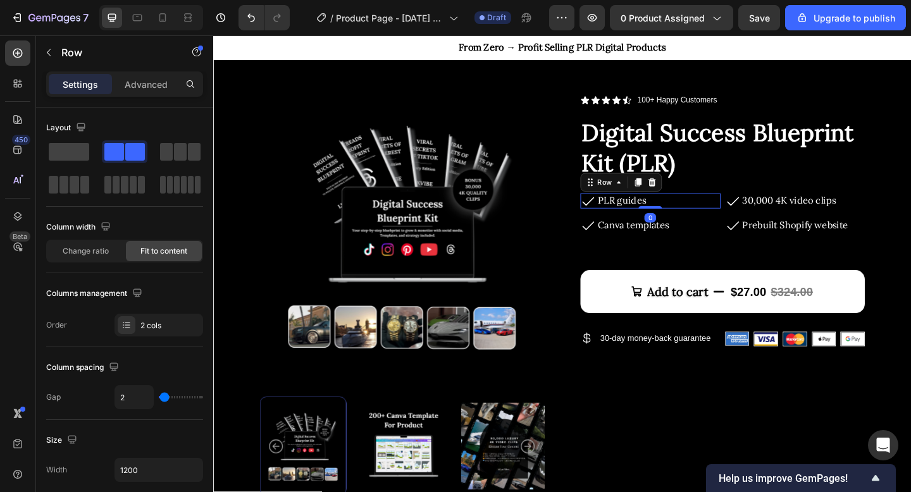
click at [706, 218] on div "Icon PLR guides Text Block Row 0" at bounding box center [689, 216] width 153 height 16
click at [731, 239] on div "Icon Canva templates Text Block Row" at bounding box center [689, 242] width 153 height 16
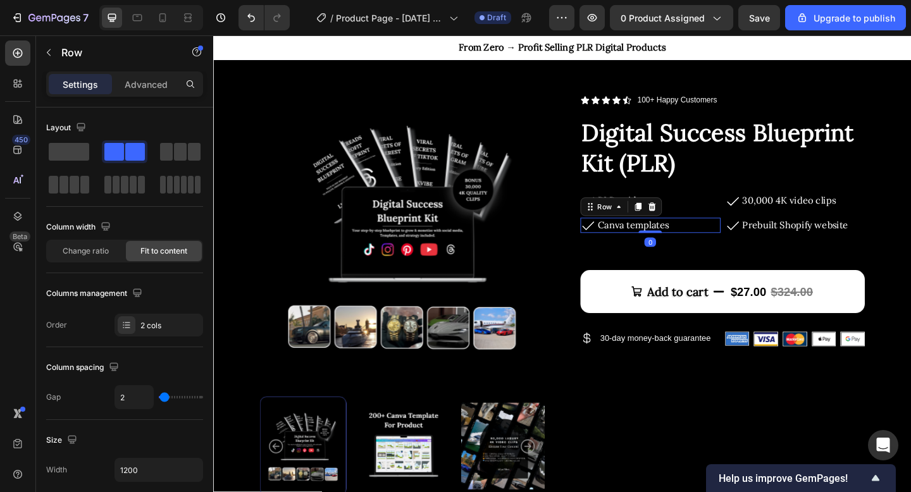
click at [730, 242] on div "Icon Canva templates Text Block Row 0" at bounding box center [689, 242] width 153 height 16
click at [732, 237] on div "Icon Canva templates Text Block Row 0" at bounding box center [689, 242] width 153 height 16
click at [728, 239] on div "Icon Canva templates Text Block Row 0" at bounding box center [689, 242] width 153 height 16
click at [721, 242] on div "Icon Canva templates Text Block Row 0" at bounding box center [689, 242] width 153 height 16
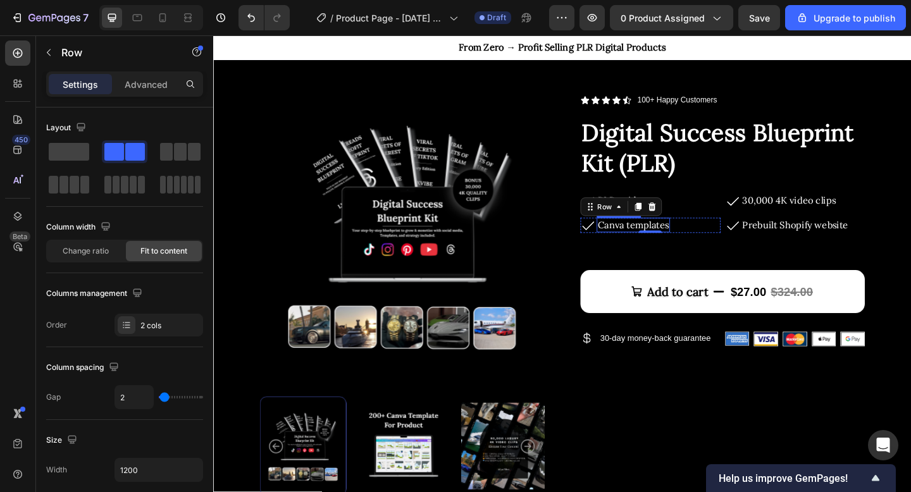
click at [708, 240] on span "Canva templates" at bounding box center [670, 241] width 77 height 13
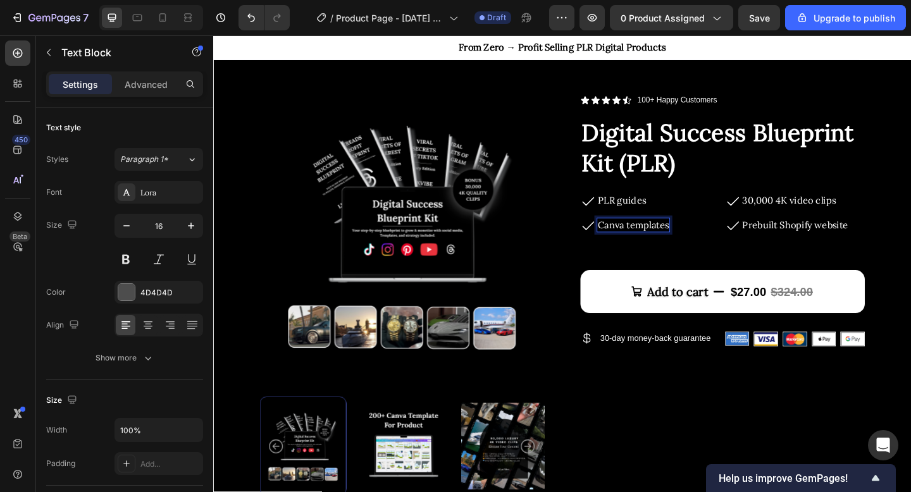
click at [708, 243] on span "Canva templates" at bounding box center [670, 241] width 77 height 13
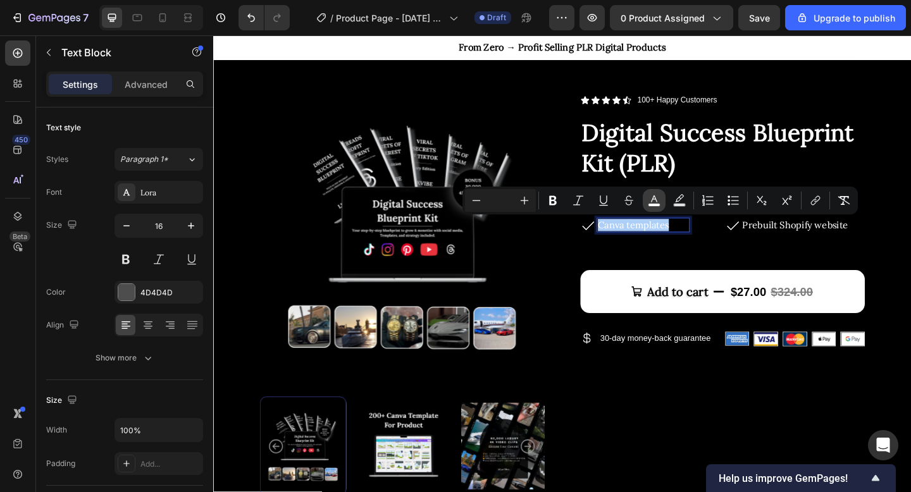
click at [649, 201] on icon "Editor contextual toolbar" at bounding box center [654, 200] width 13 height 13
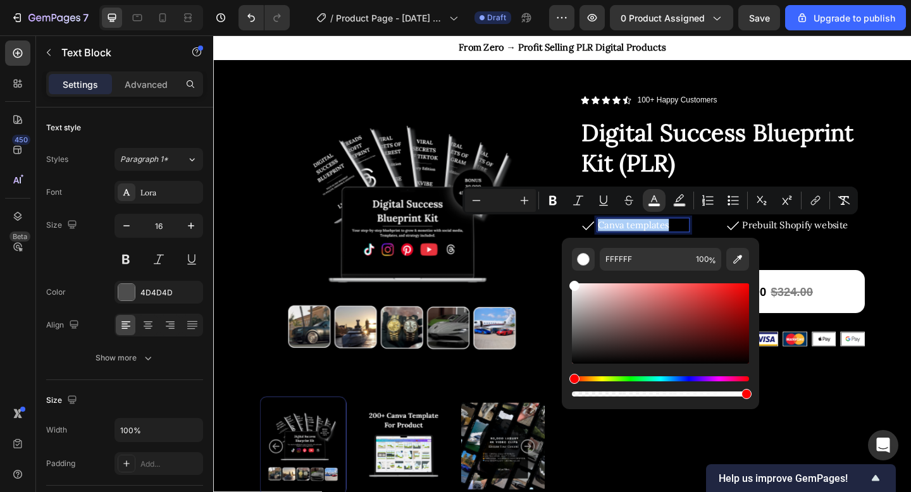
drag, startPoint x: 589, startPoint y: 297, endPoint x: 565, endPoint y: 270, distance: 35.9
click at [565, 270] on div "FFFFFF 100 %" at bounding box center [660, 318] width 197 height 161
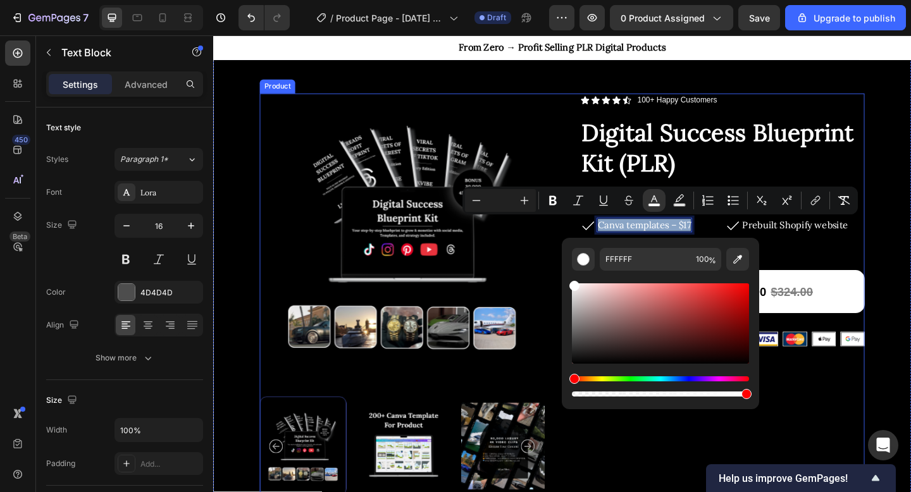
click at [571, 280] on img at bounding box center [418, 253] width 309 height 309
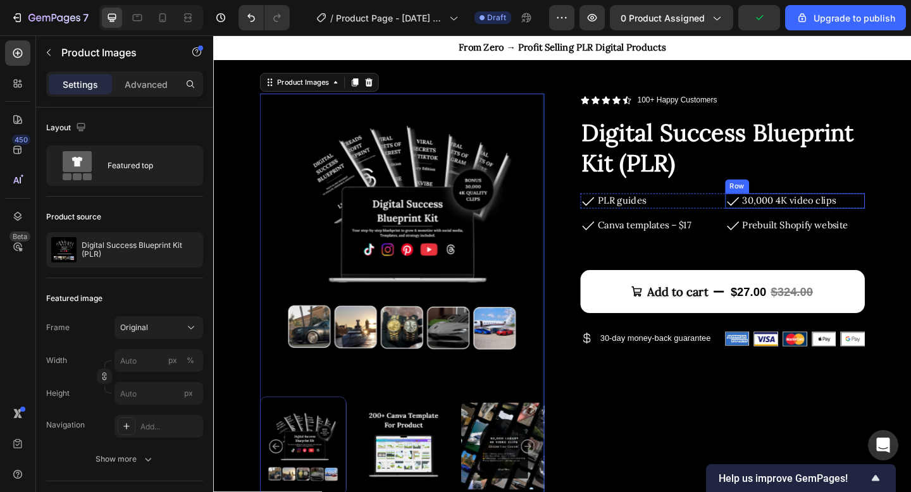
click at [887, 215] on span "30,000 4K video clips" at bounding box center [840, 215] width 102 height 13
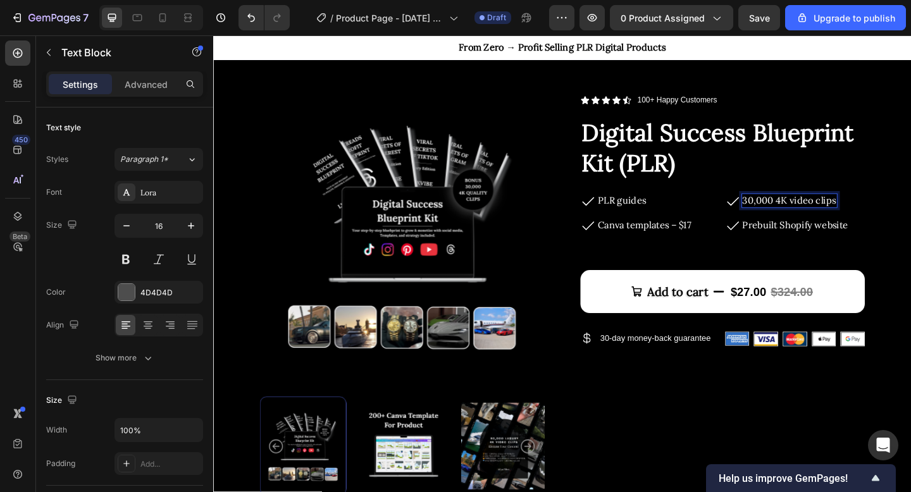
click at [885, 215] on span "30,000 4K video clips" at bounding box center [840, 215] width 102 height 13
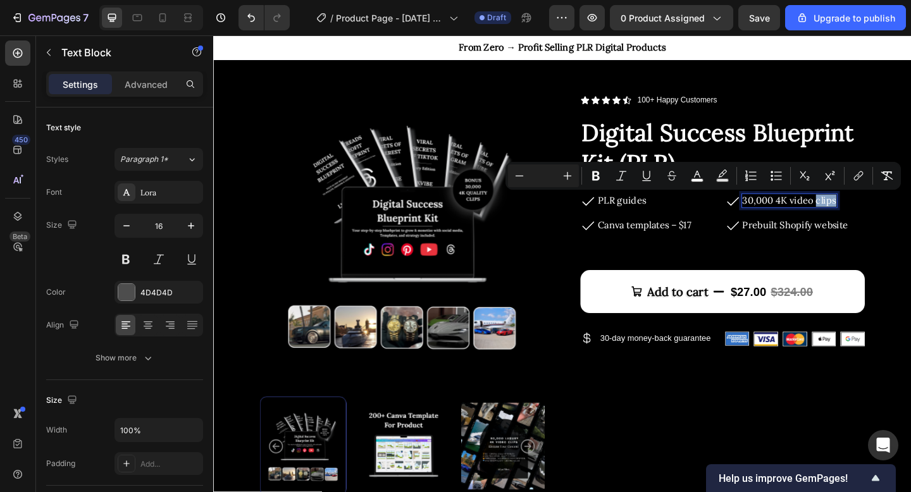
click at [888, 215] on span "30,000 4K video clips" at bounding box center [840, 215] width 102 height 13
click at [878, 216] on span "30,000 4K video clips" at bounding box center [840, 215] width 102 height 13
click at [698, 178] on icon "Editor contextual toolbar" at bounding box center [697, 176] width 13 height 13
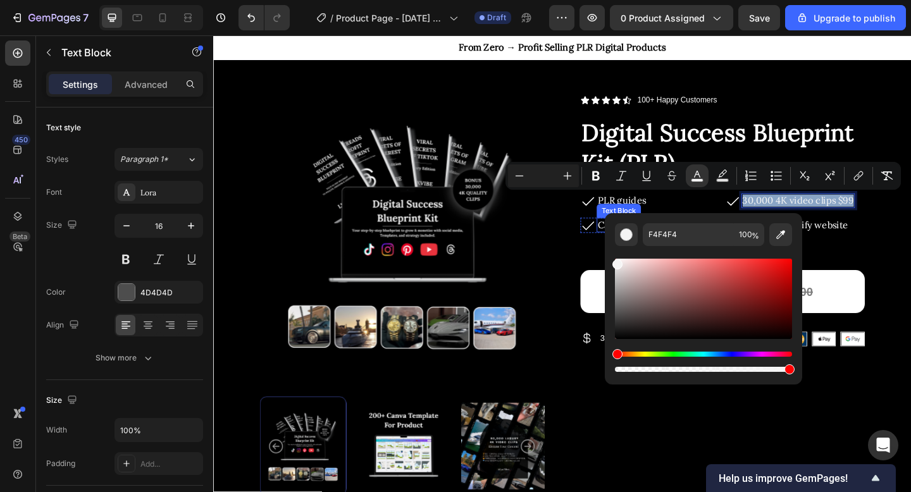
drag, startPoint x: 841, startPoint y: 301, endPoint x: 630, endPoint y: 244, distance: 218.1
drag, startPoint x: 632, startPoint y: 270, endPoint x: 609, endPoint y: 247, distance: 33.1
click at [609, 247] on div "F4F4F4 100 %" at bounding box center [703, 293] width 197 height 161
type input "FFFFFF"
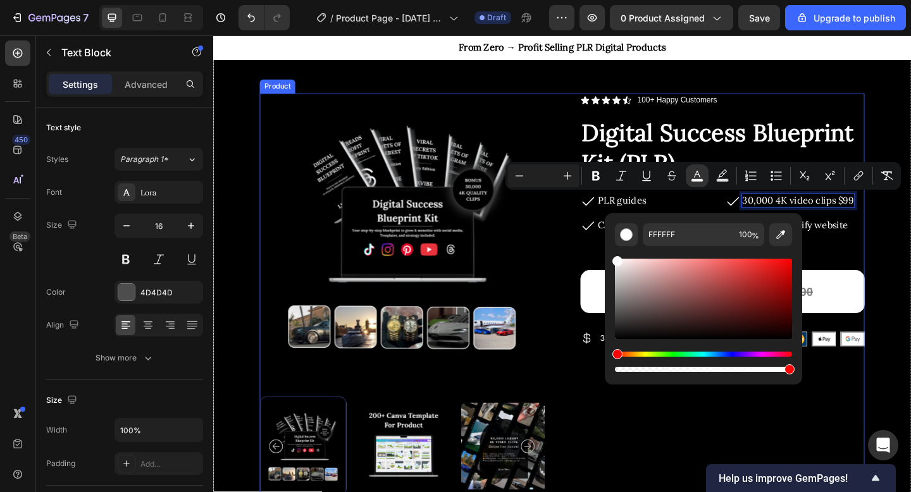
click at [584, 261] on div "Product Images Icon Icon Icon Icon Icon Icon List 100+ Happy Customers Text Blo…" at bounding box center [593, 318] width 658 height 438
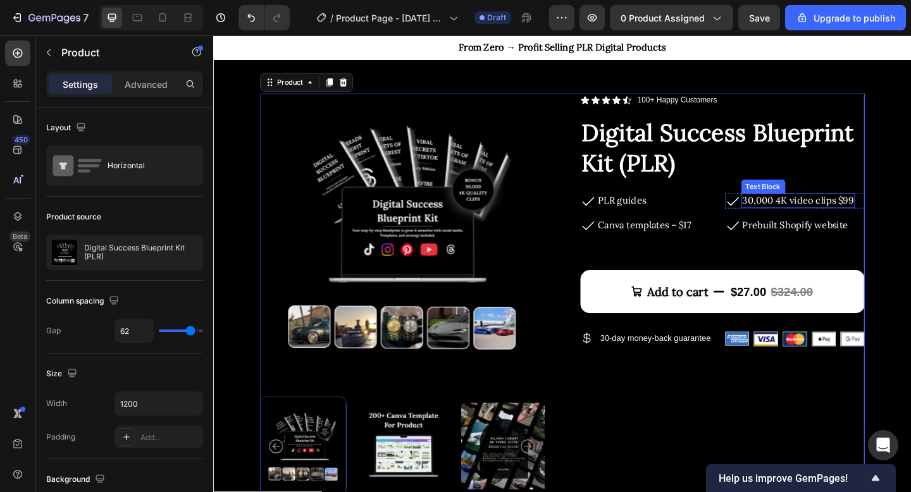
click at [890, 215] on span "30,000 4K video clips $99" at bounding box center [849, 215] width 121 height 13
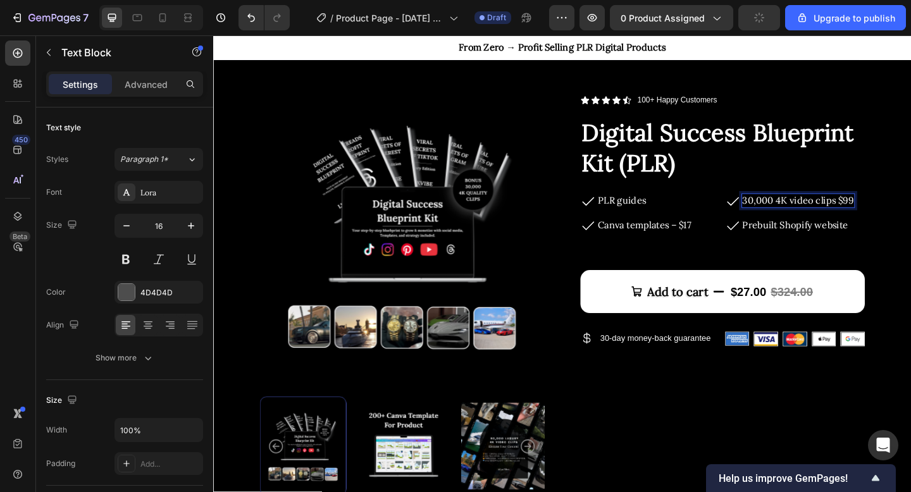
click at [891, 214] on span "30,000 4K video clips $99" at bounding box center [849, 215] width 121 height 13
click at [760, 240] on div "Icon Canva templates – $17 Text Block Row" at bounding box center [689, 242] width 153 height 16
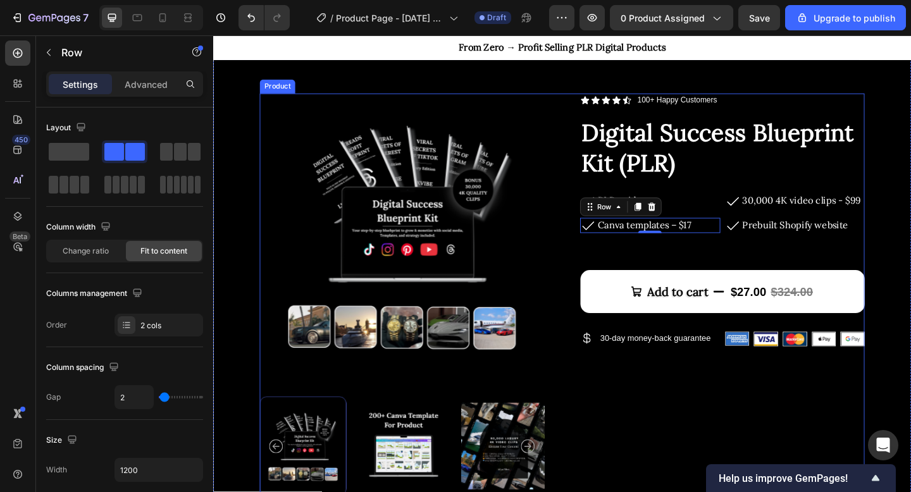
click at [899, 240] on span "Prebuilt Shopify website" at bounding box center [846, 241] width 115 height 13
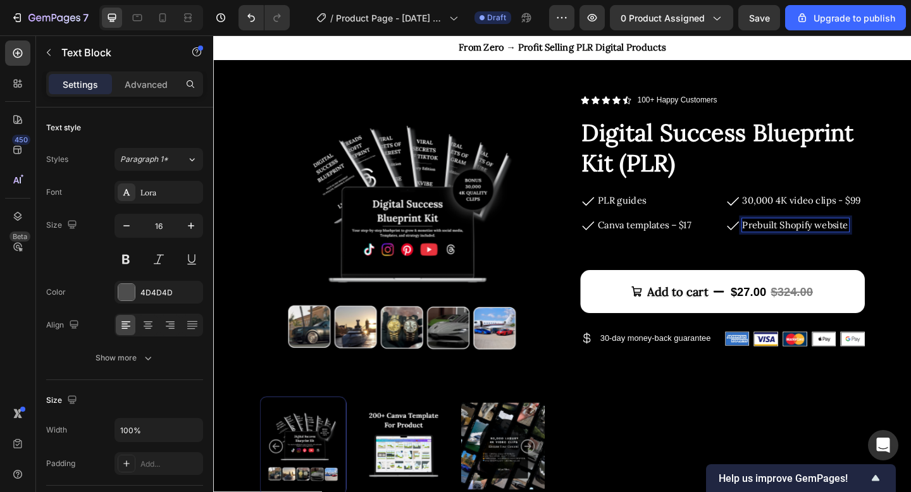
click at [902, 242] on span "Prebuilt Shopify website" at bounding box center [846, 241] width 115 height 13
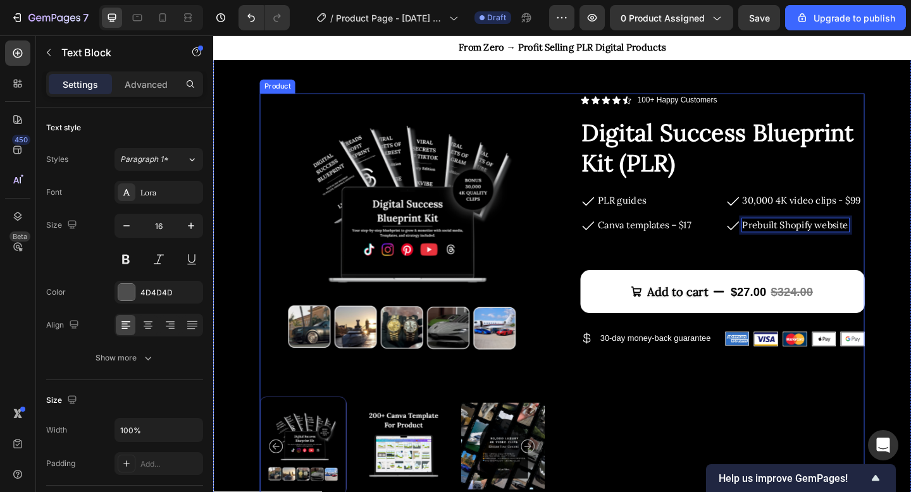
scroll to position [39, 0]
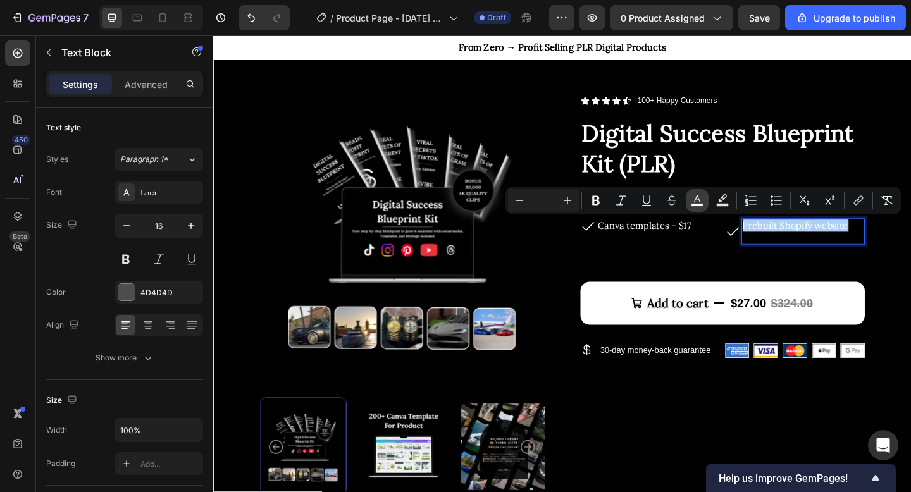
click at [697, 204] on rect "Editor contextual toolbar" at bounding box center [698, 205] width 12 height 3
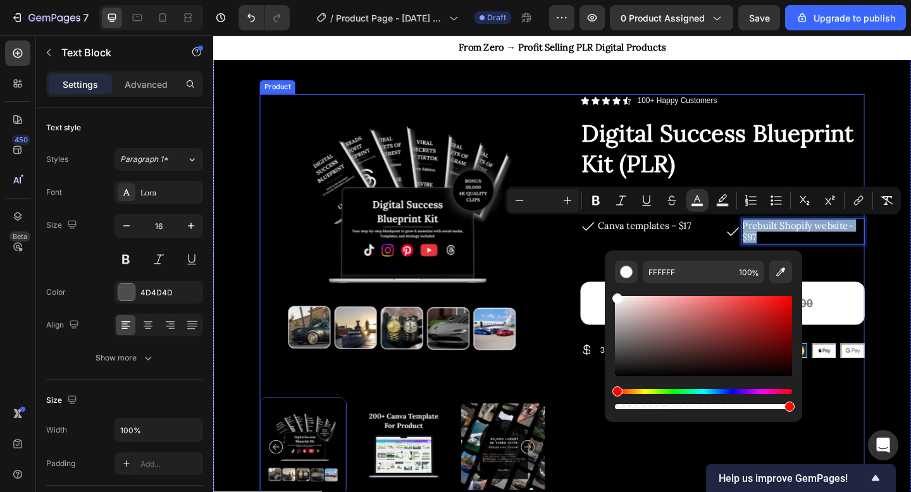
drag, startPoint x: 837, startPoint y: 337, endPoint x: 625, endPoint y: 282, distance: 218.6
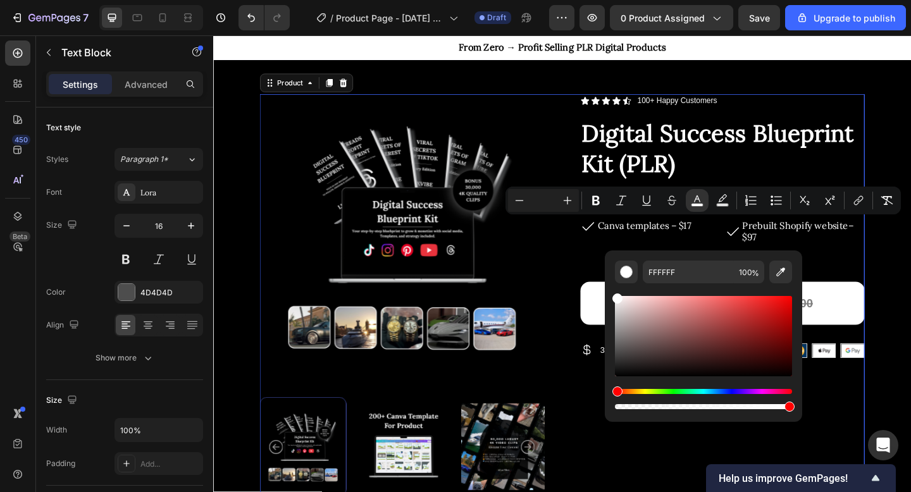
click at [593, 279] on div "Product Images Icon Icon Icon Icon Icon Icon List 100+ Happy Customers Text Blo…" at bounding box center [593, 318] width 658 height 438
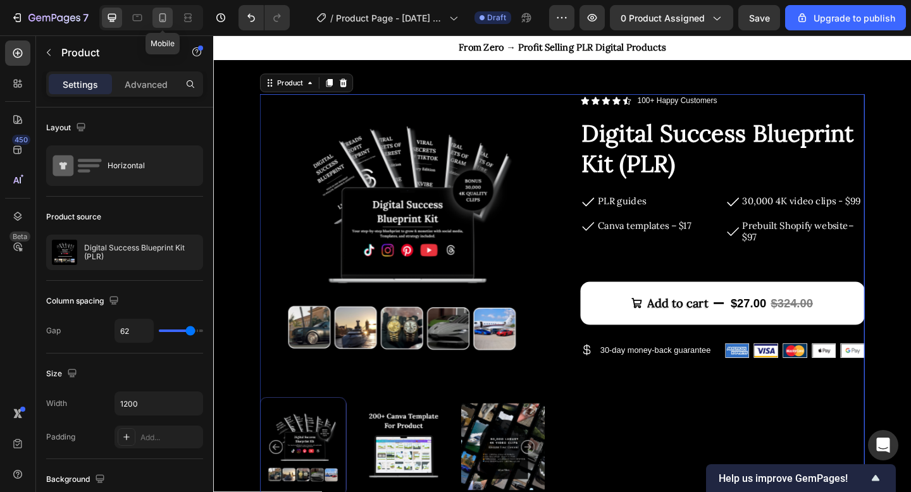
click at [161, 11] on icon at bounding box center [162, 17] width 13 height 13
type input "0"
type input "100%"
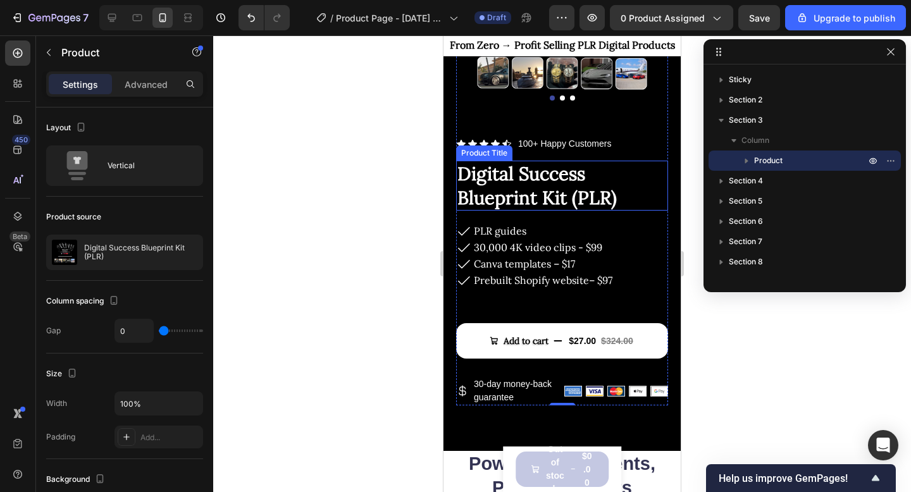
scroll to position [204, 0]
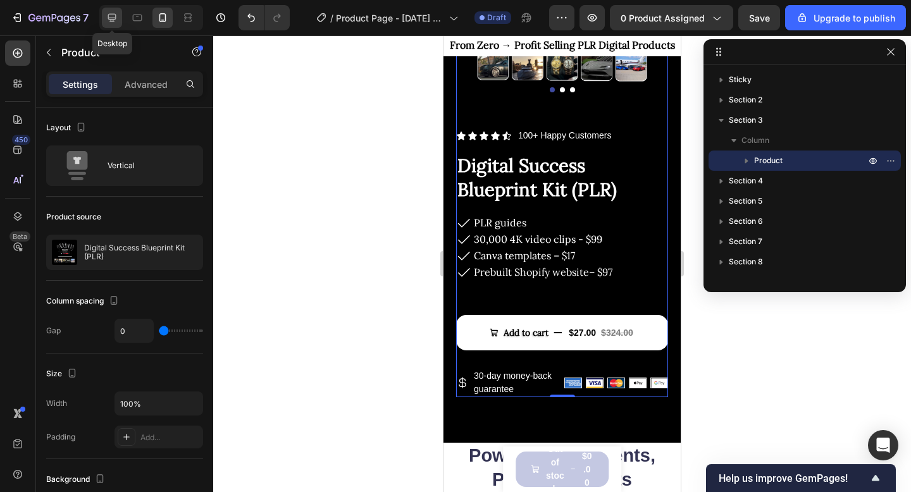
click at [115, 16] on icon at bounding box center [112, 18] width 8 height 8
type input "62"
type input "1200"
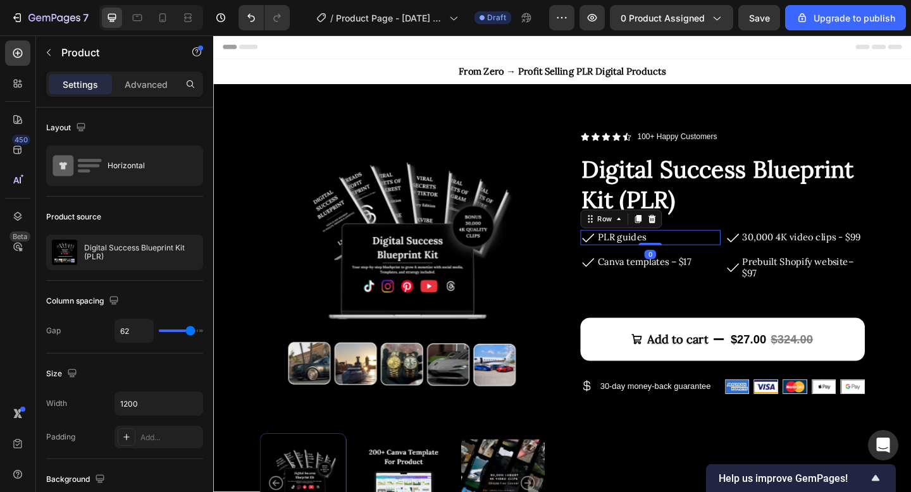
click at [697, 258] on div "Icon PLR guides Text Block Row 0" at bounding box center [689, 255] width 153 height 16
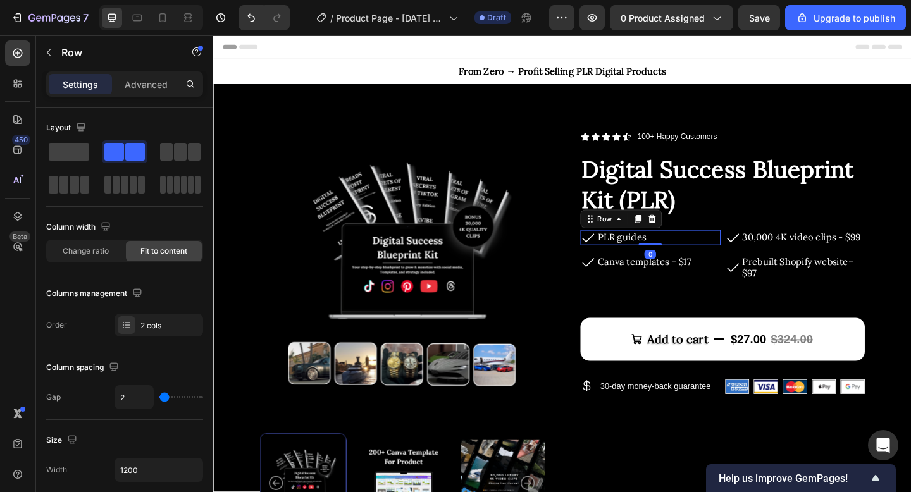
click at [696, 257] on div "Icon PLR guides Text Block Row 0" at bounding box center [689, 255] width 153 height 16
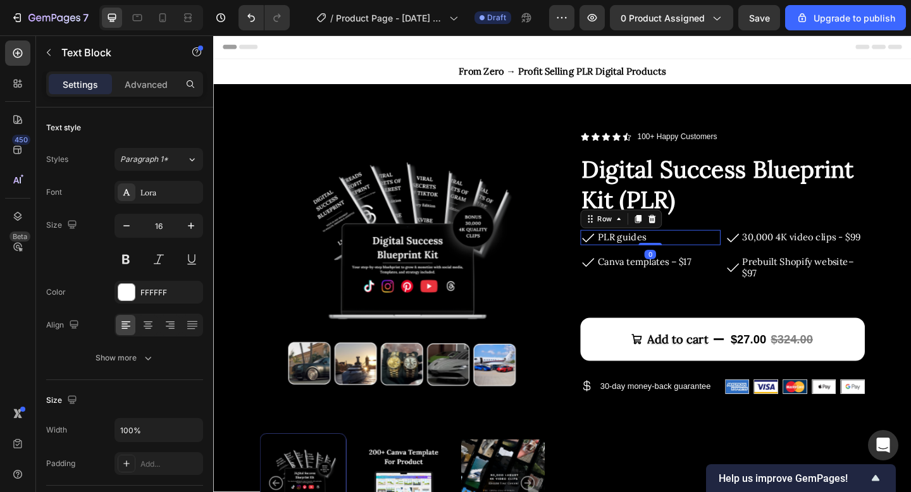
click at [682, 254] on span "PLR guides" at bounding box center [658, 255] width 53 height 13
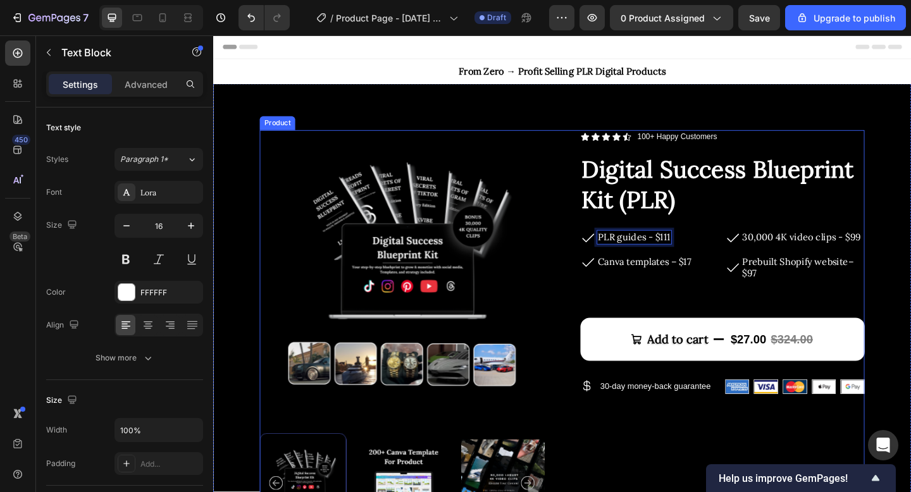
click at [695, 304] on div "Icon Icon Icon Icon Icon Icon List 100+ Happy Customers Text Block Row Digital …" at bounding box center [767, 358] width 309 height 438
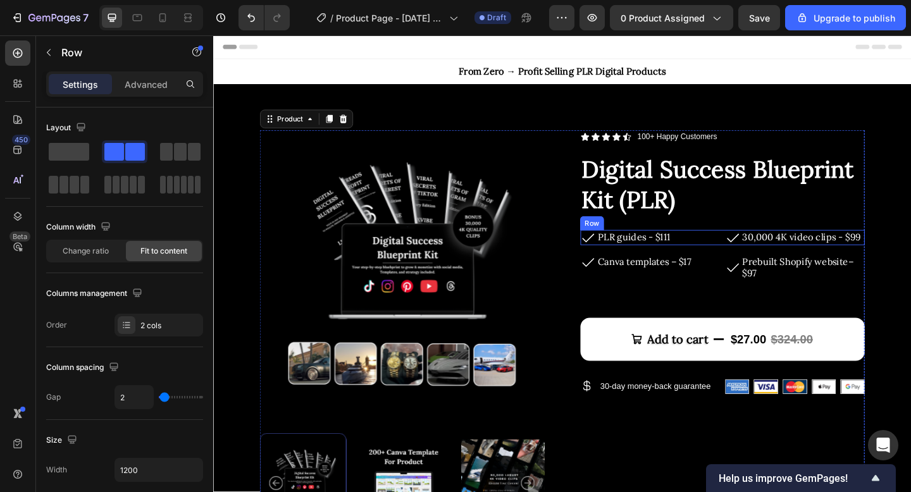
click at [759, 256] on div "Icon PLR guides - $111 Text Block Row" at bounding box center [689, 255] width 153 height 16
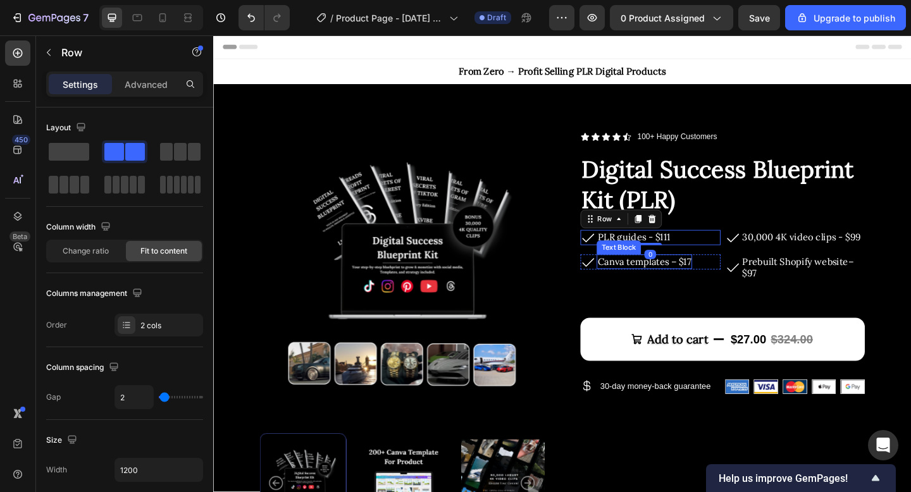
click at [734, 280] on div "Canva templates – $17" at bounding box center [682, 282] width 104 height 16
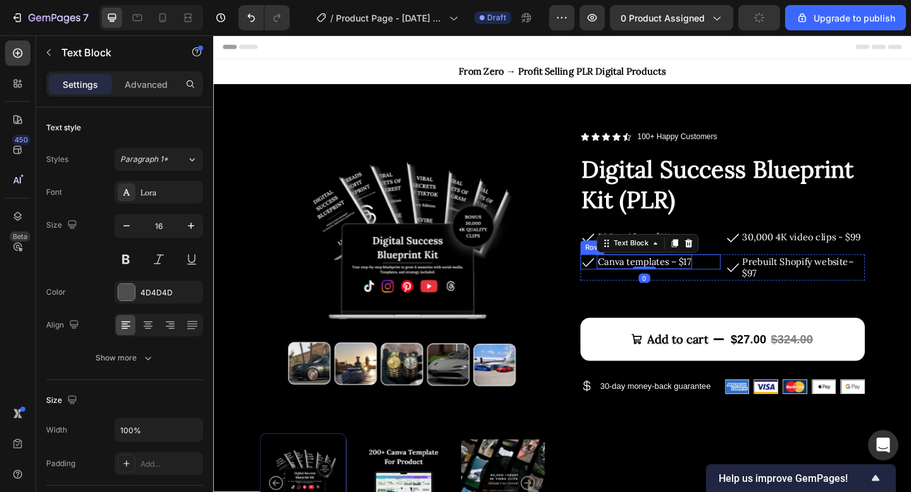
click at [748, 280] on div "Icon Canva templates – $17 Text Block 0 Row" at bounding box center [689, 282] width 153 height 16
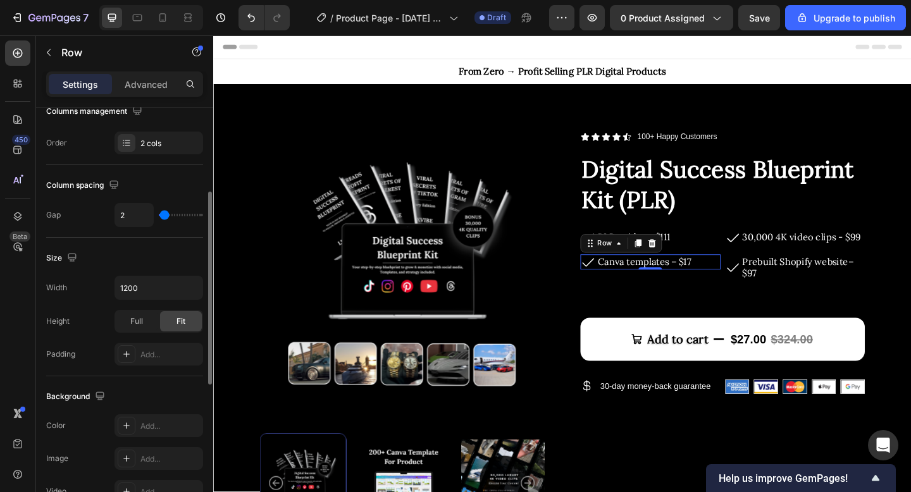
scroll to position [183, 0]
click at [146, 289] on input "1200" at bounding box center [158, 287] width 87 height 23
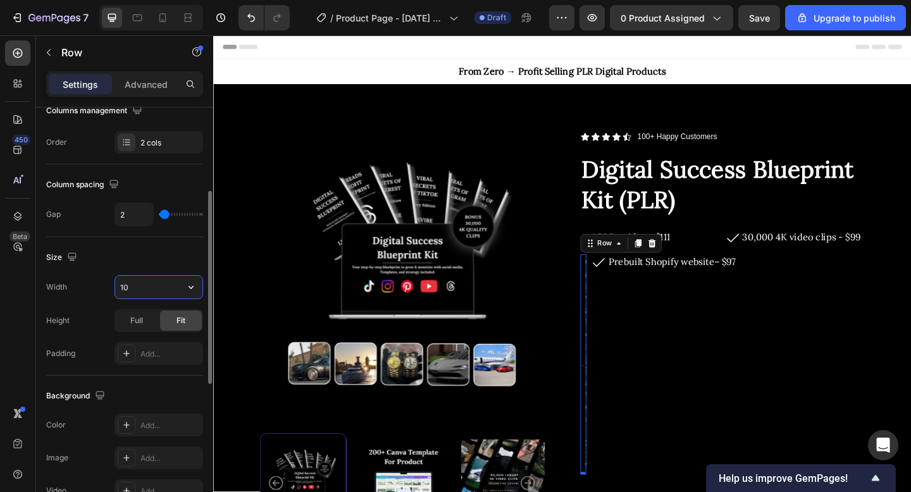
type input "1"
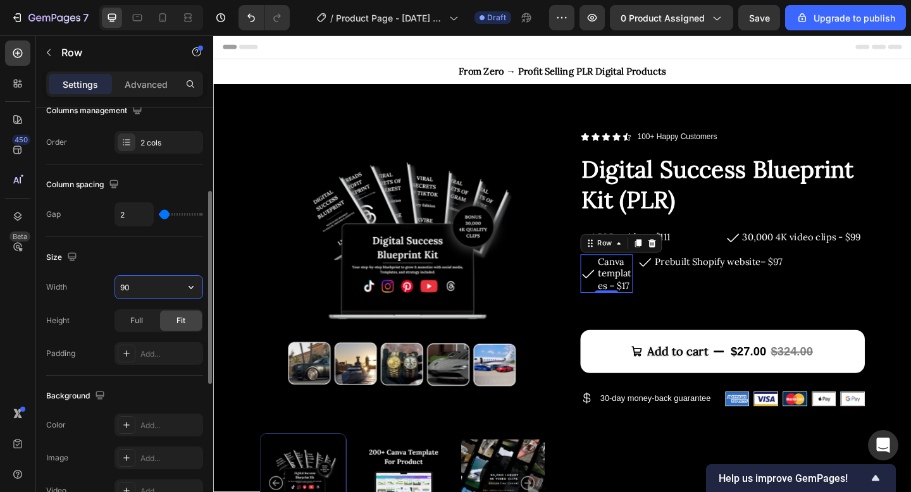
type input "9"
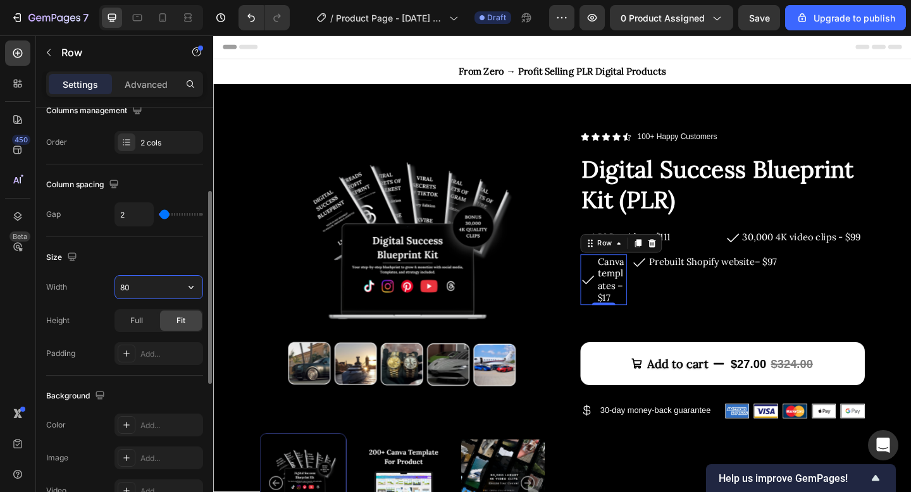
type input "8"
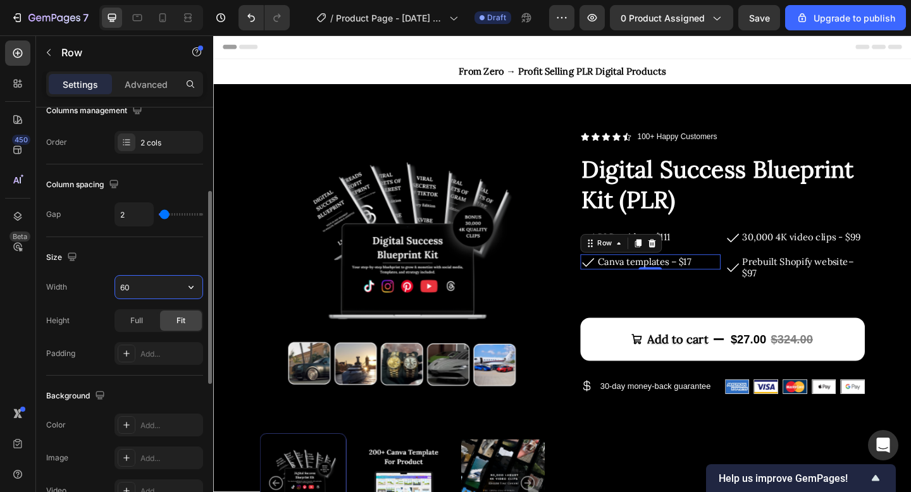
type input "6"
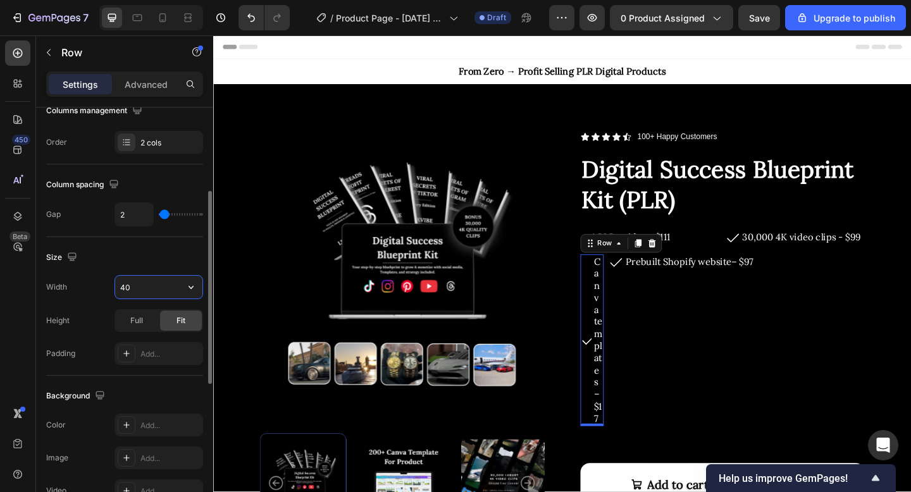
type input "4"
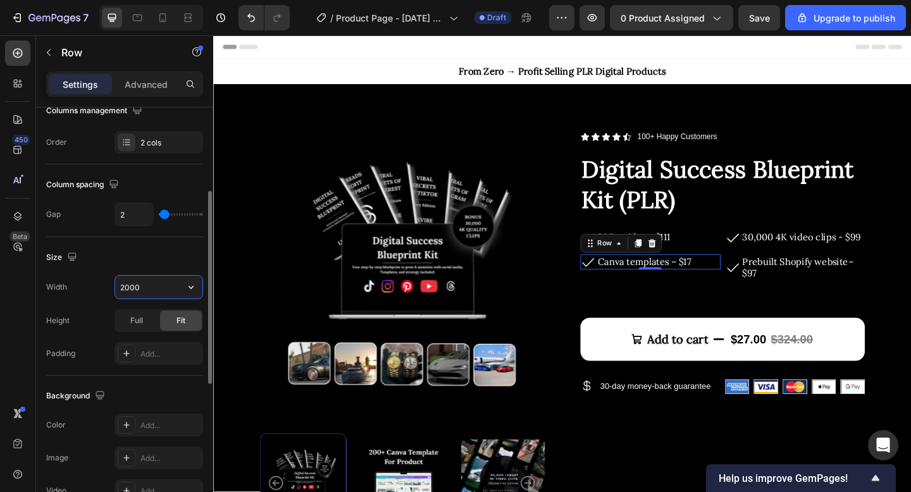
type input "200"
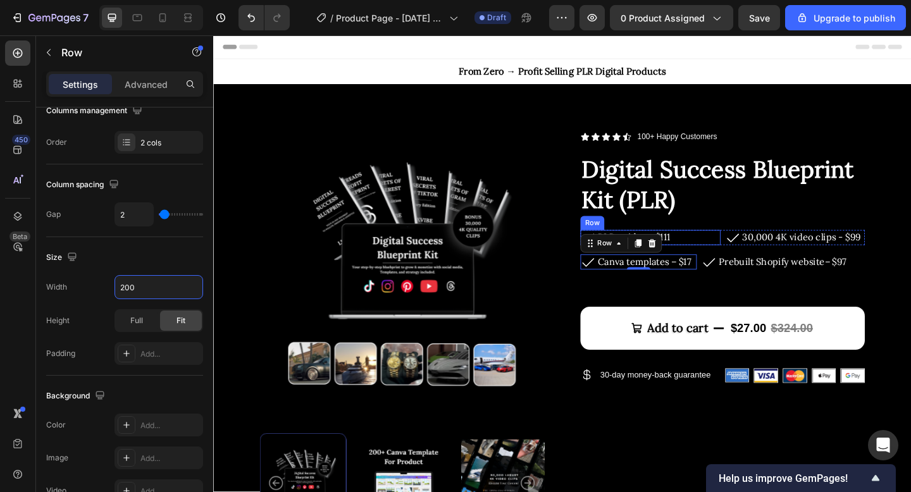
click at [734, 249] on div "Icon PLR guides - $111 Text Block Row" at bounding box center [689, 255] width 153 height 16
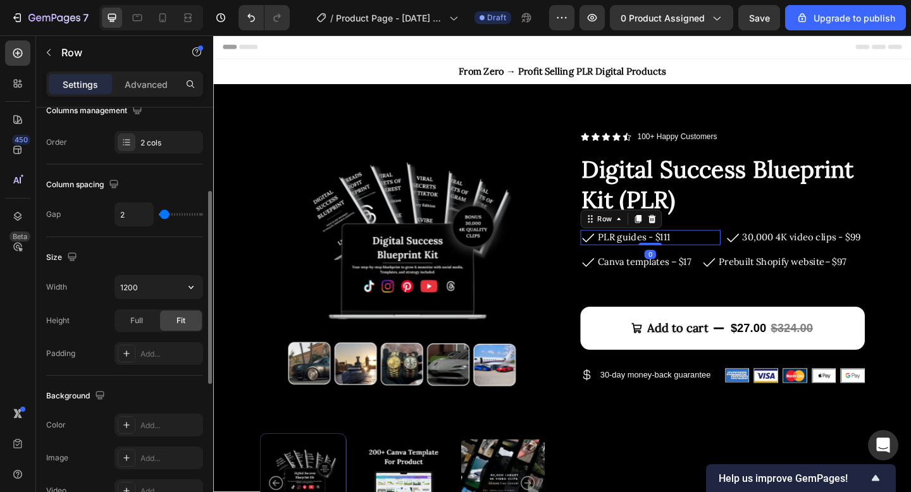
drag, startPoint x: 142, startPoint y: 283, endPoint x: 113, endPoint y: 283, distance: 29.1
click at [117, 283] on input "1200" at bounding box center [158, 287] width 87 height 23
click at [123, 285] on input "1200" at bounding box center [158, 287] width 87 height 23
type input "200"
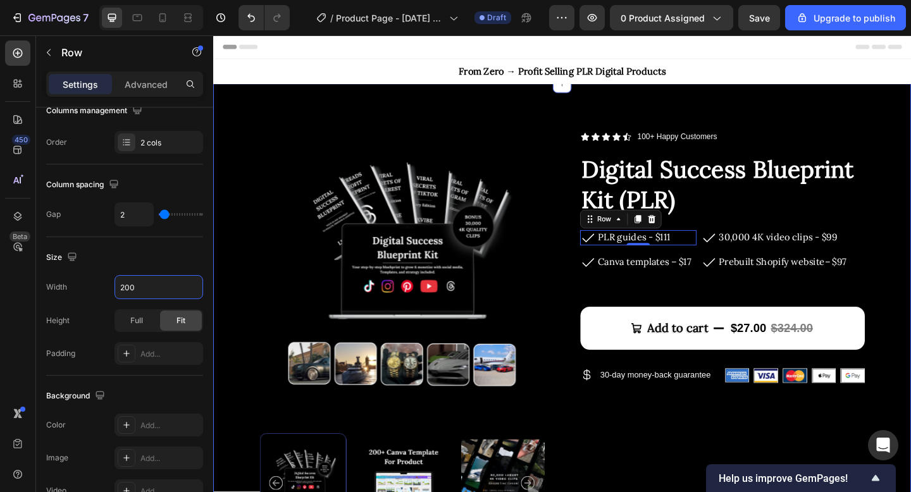
click at [911, 156] on div "Product Images Icon Icon Icon Icon Icon Icon List 100+ Happy Customers Text Blo…" at bounding box center [592, 364] width 759 height 552
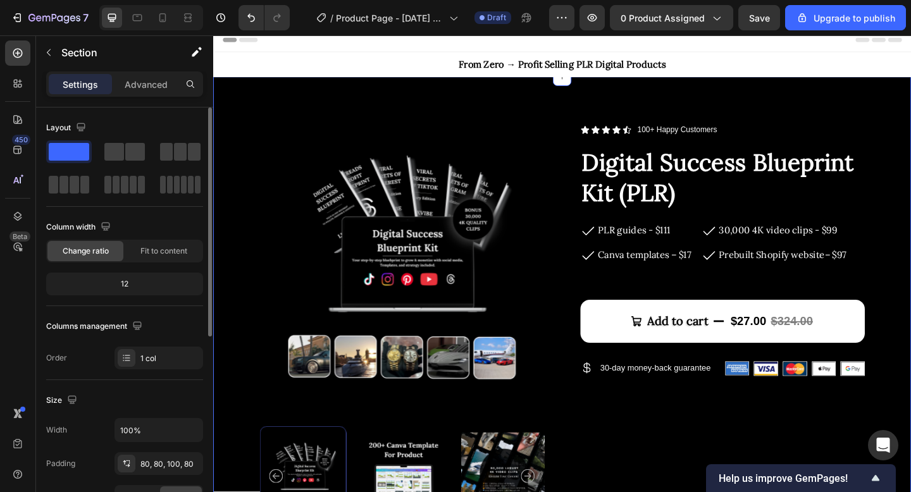
scroll to position [0, 0]
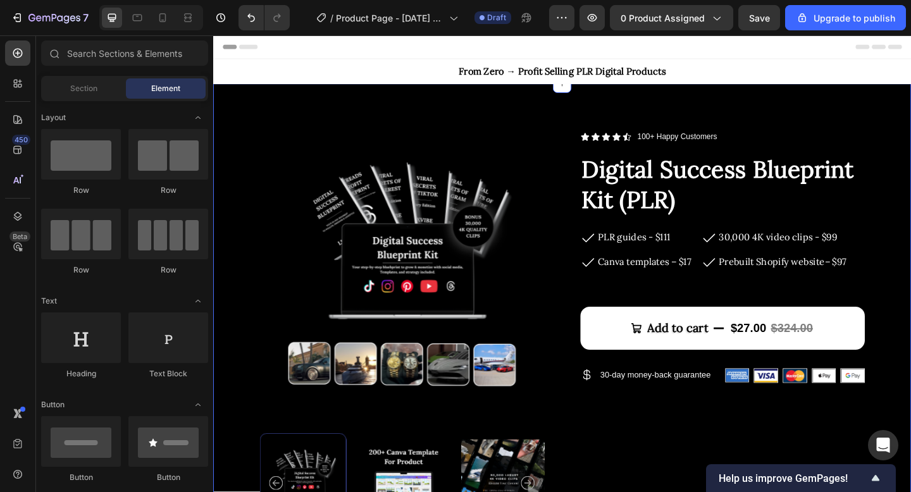
click at [501, 41] on div "Header" at bounding box center [592, 47] width 739 height 25
click at [238, 50] on span "Header" at bounding box center [251, 48] width 28 height 13
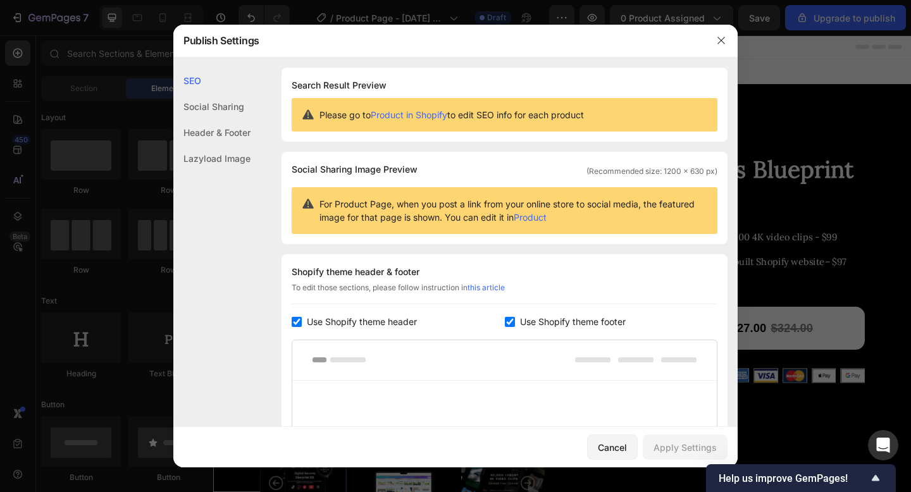
click at [216, 118] on div "Social Sharing" at bounding box center [211, 107] width 77 height 26
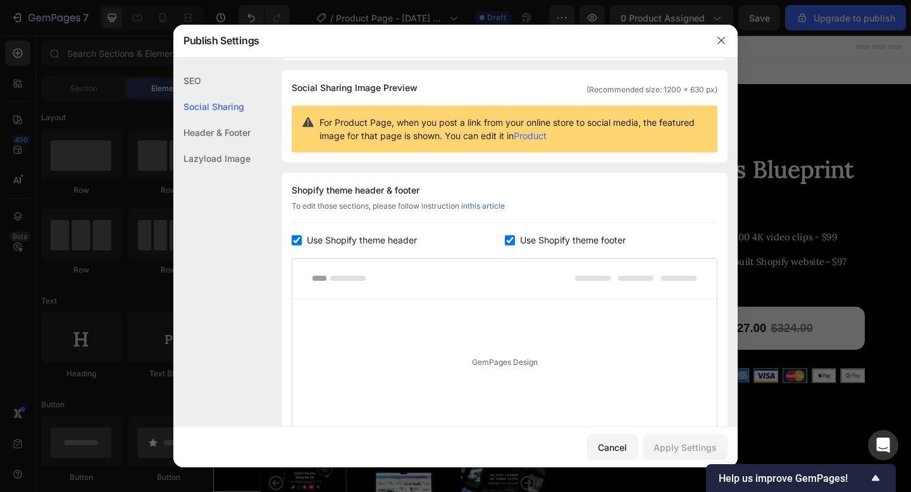
click at [211, 136] on div "Header & Footer" at bounding box center [211, 133] width 77 height 26
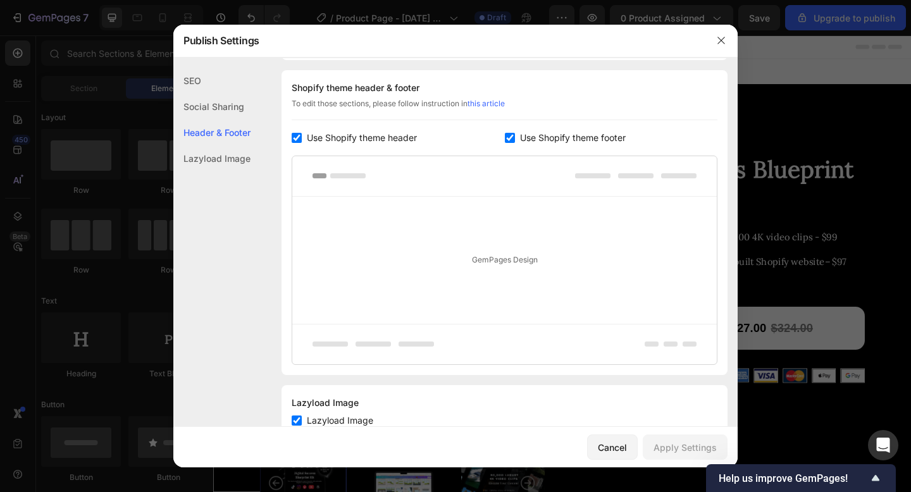
click at [214, 104] on div "Social Sharing" at bounding box center [211, 107] width 77 height 26
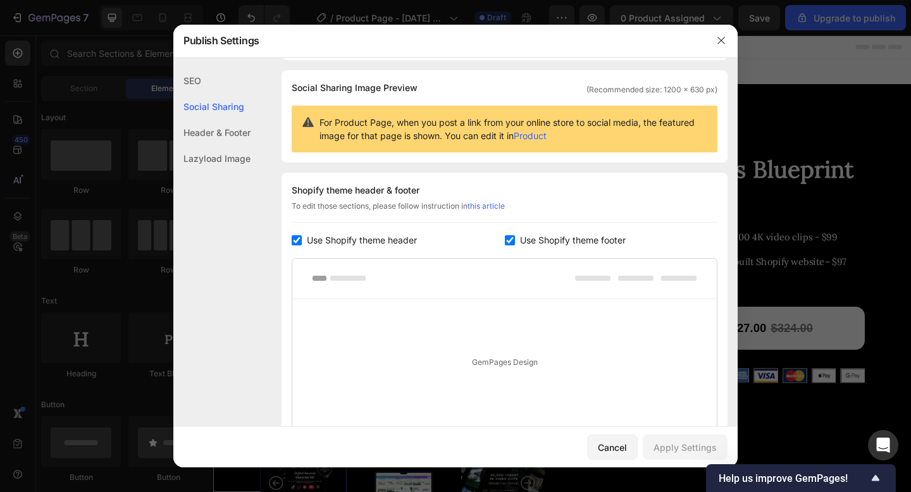
click at [209, 134] on div "Header & Footer" at bounding box center [211, 133] width 77 height 26
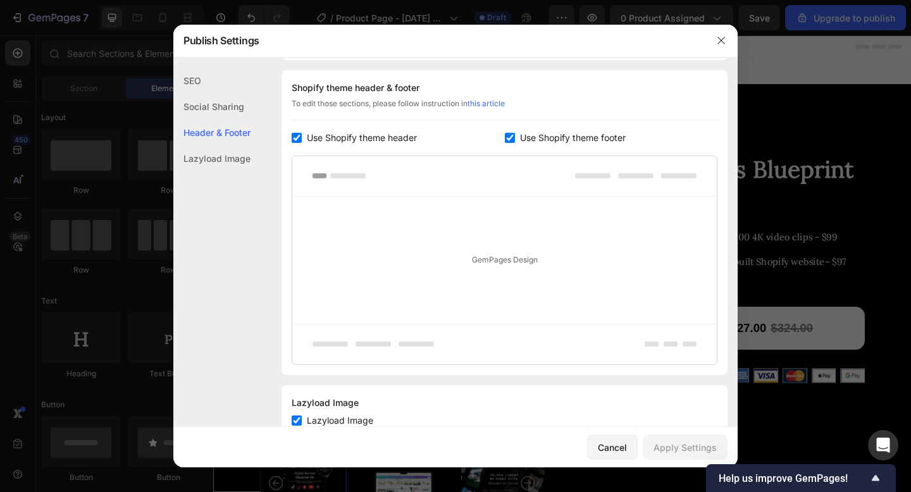
click at [206, 153] on div "Lazyload Image" at bounding box center [211, 159] width 77 height 26
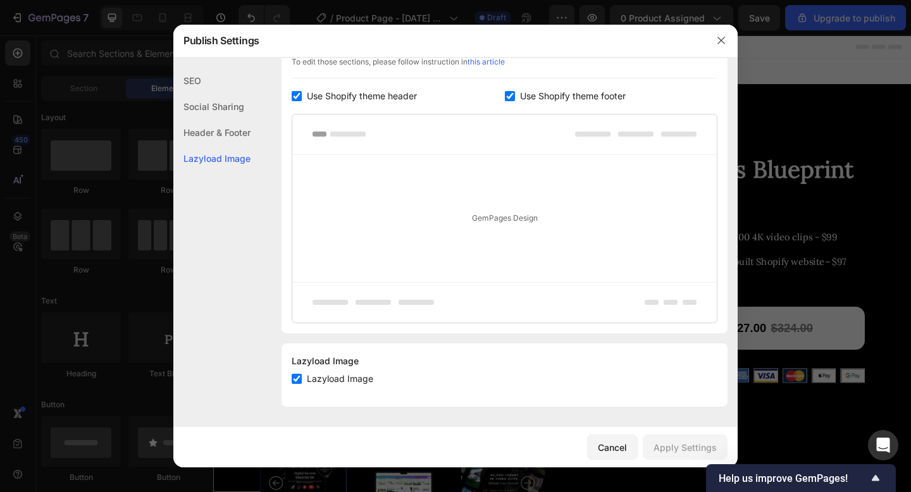
click at [206, 90] on div "SEO" at bounding box center [211, 81] width 77 height 26
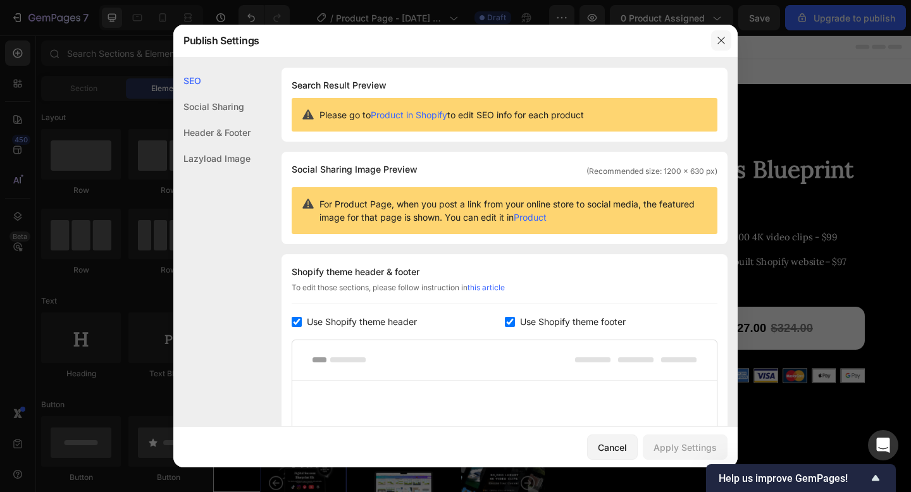
click at [721, 41] on icon "button" at bounding box center [721, 40] width 7 height 7
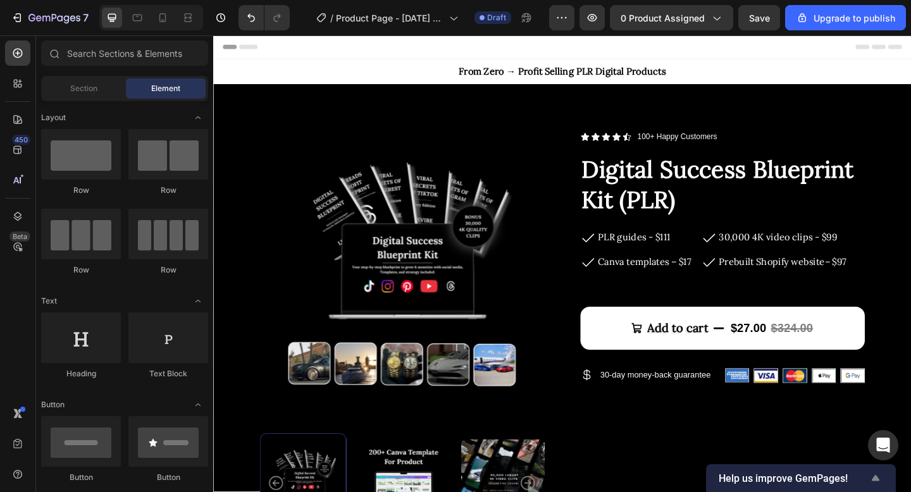
click at [877, 478] on icon "Show survey - Help us improve GemPages!" at bounding box center [876, 478] width 8 height 6
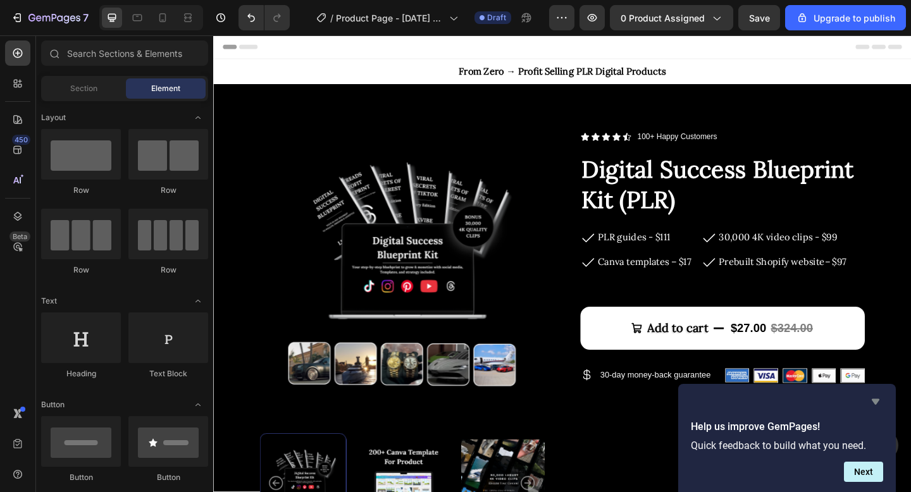
click at [877, 404] on icon "Hide survey" at bounding box center [875, 401] width 15 height 15
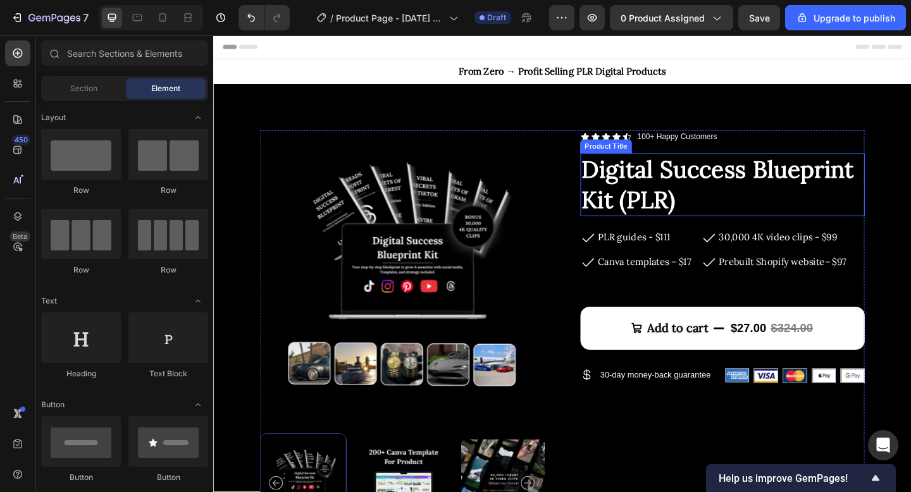
scroll to position [59, 0]
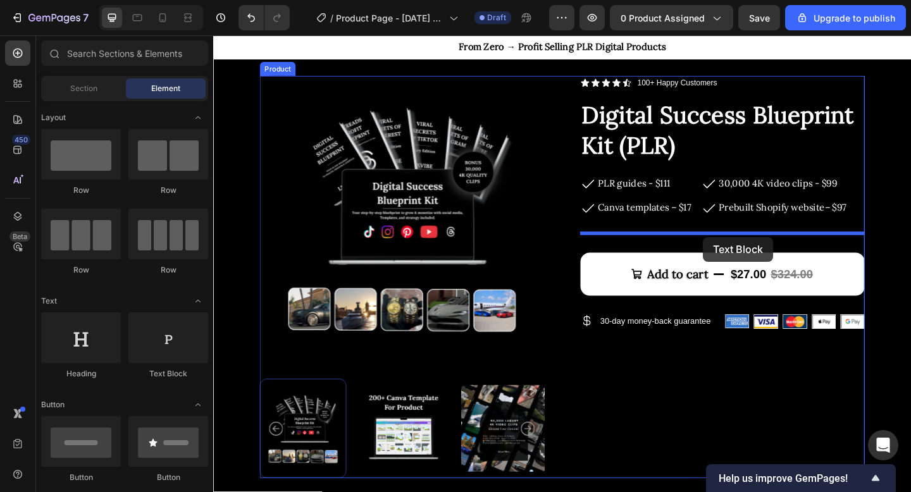
drag, startPoint x: 380, startPoint y: 387, endPoint x: 746, endPoint y: 255, distance: 389.0
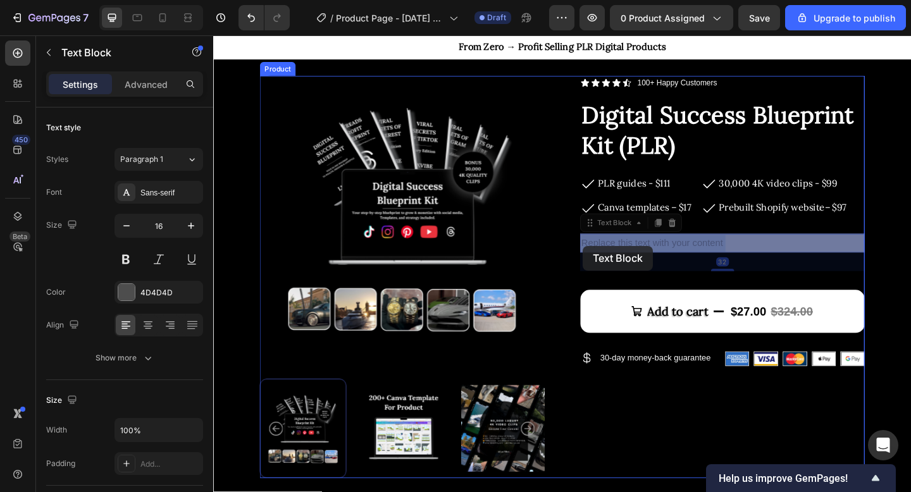
drag, startPoint x: 779, startPoint y: 265, endPoint x: 616, endPoint y: 264, distance: 162.7
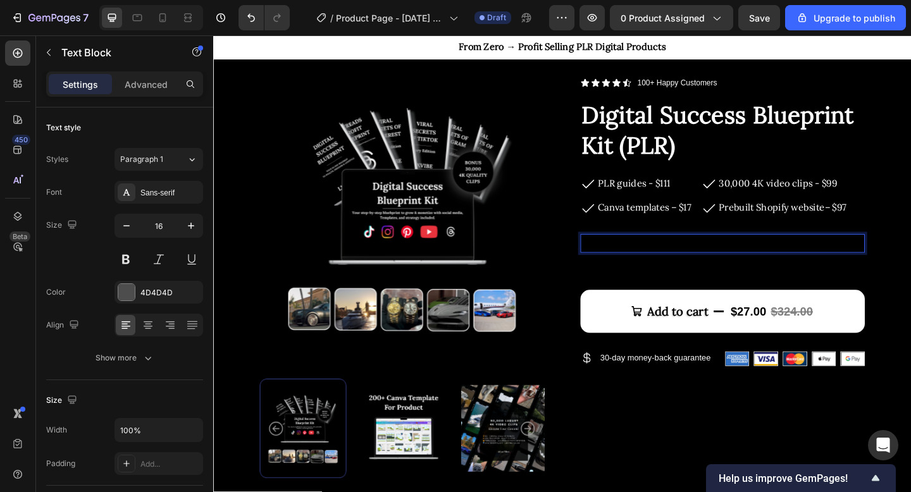
click at [756, 265] on p "What’s Inside:" at bounding box center [767, 262] width 307 height 18
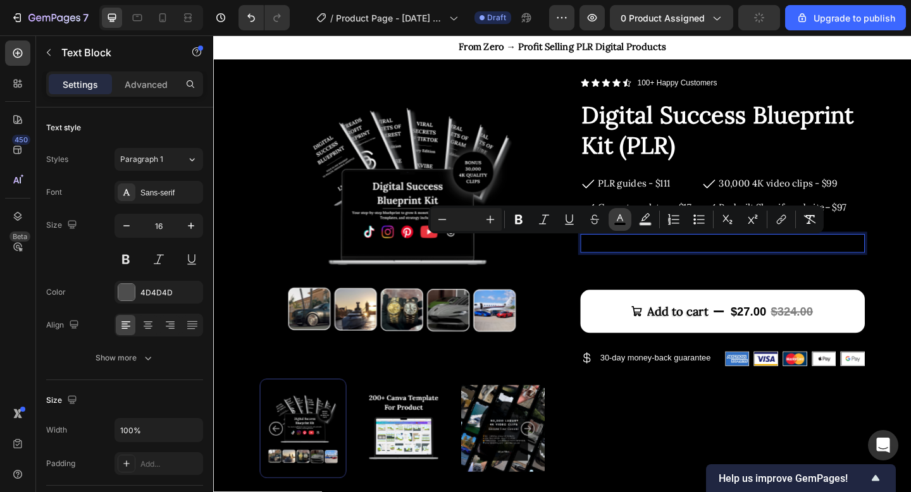
click at [621, 213] on icon "Editor contextual toolbar" at bounding box center [620, 219] width 13 height 13
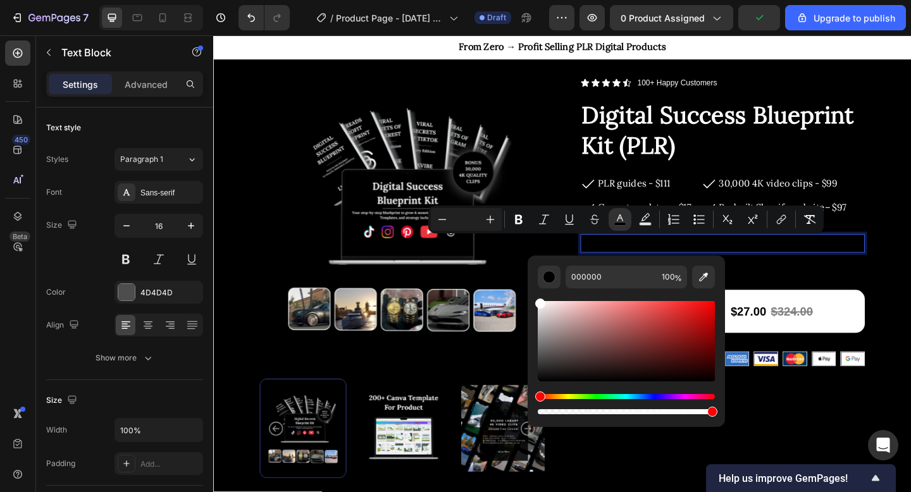
drag, startPoint x: 554, startPoint y: 311, endPoint x: 532, endPoint y: 290, distance: 30.4
click at [532, 290] on div "000000 100 %" at bounding box center [626, 336] width 197 height 161
type input "FFFFFF"
click at [488, 221] on icon "Editor contextual toolbar" at bounding box center [490, 219] width 13 height 13
click at [520, 220] on icon "Editor contextual toolbar" at bounding box center [519, 219] width 8 height 9
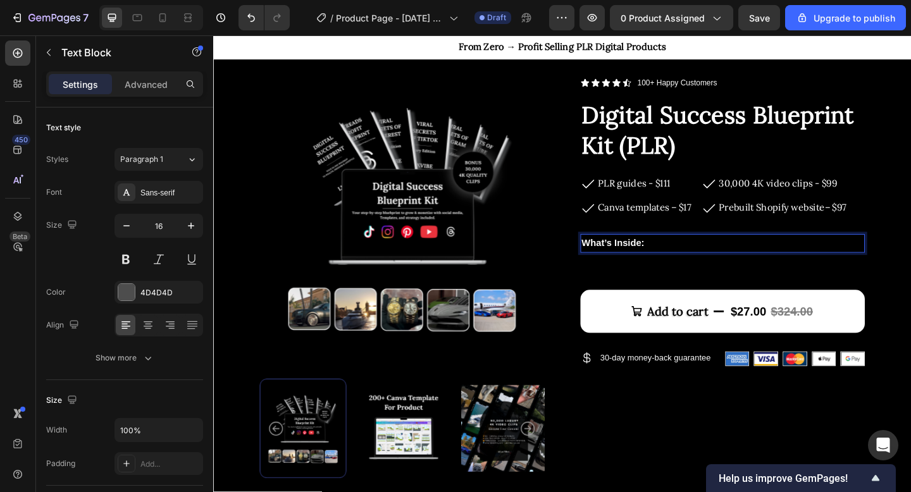
click at [703, 265] on p "What’s Inside:" at bounding box center [767, 262] width 307 height 18
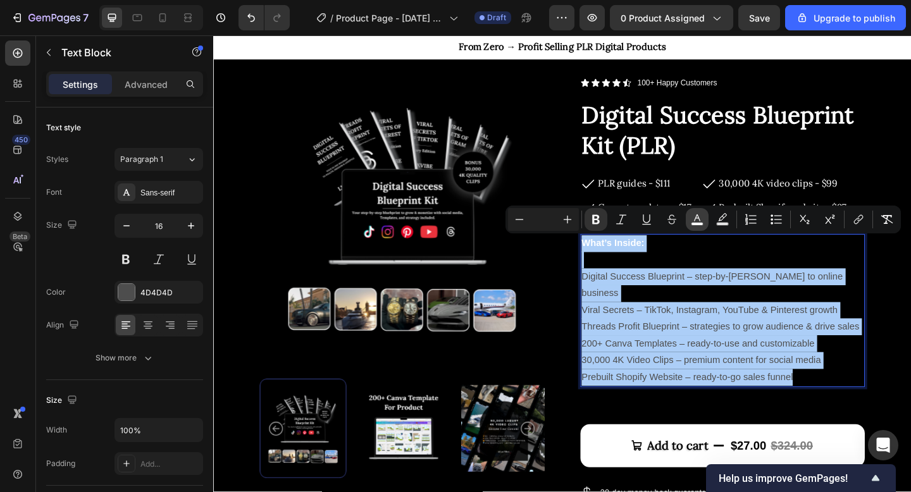
click at [696, 223] on rect "Editor contextual toolbar" at bounding box center [698, 224] width 12 height 3
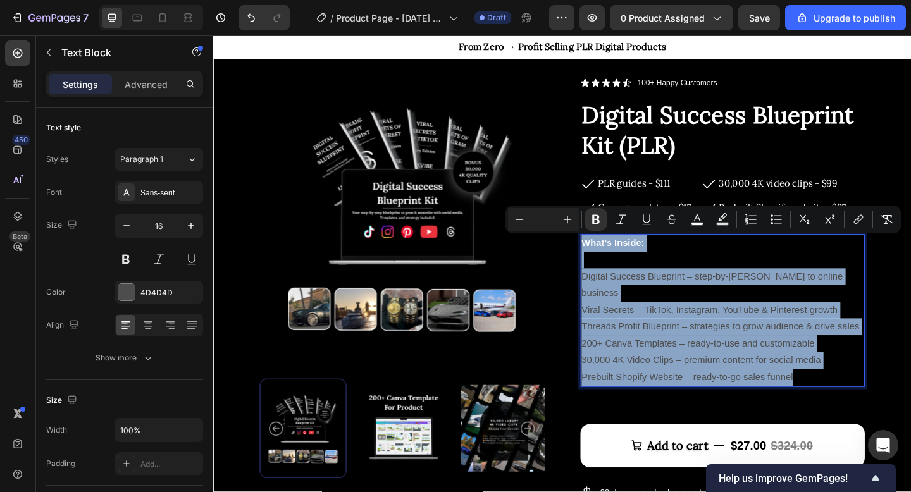
click at [678, 278] on p "Rich Text Editor. Editing area: main" at bounding box center [767, 280] width 307 height 18
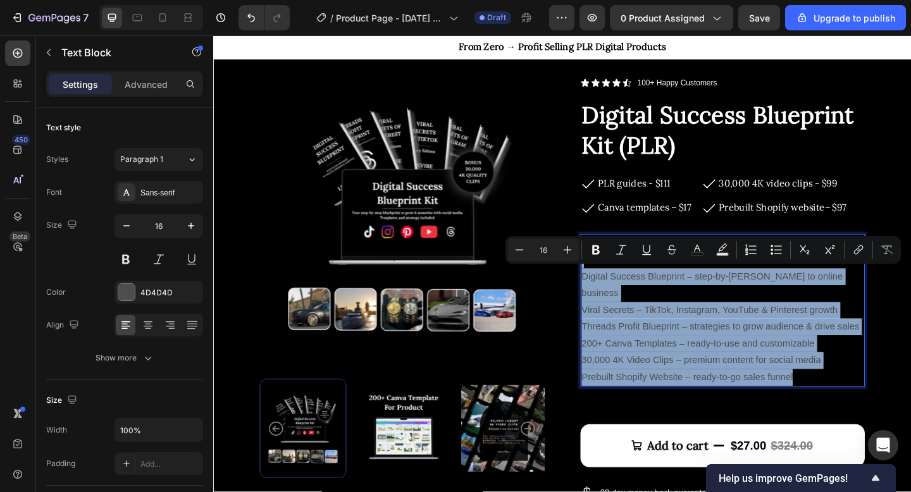
drag, startPoint x: 635, startPoint y: 275, endPoint x: 851, endPoint y: 387, distance: 242.9
click at [851, 387] on div "What’s Inside: Digital Success Blueprint – step-by-step guide to online busines…" at bounding box center [767, 335] width 309 height 166
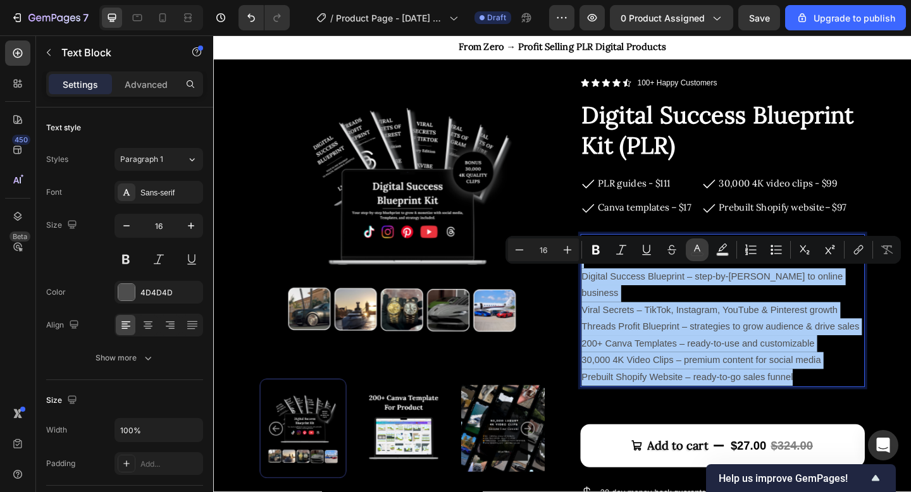
click at [696, 246] on icon "Editor contextual toolbar" at bounding box center [697, 248] width 6 height 7
type input "4D4D4D"
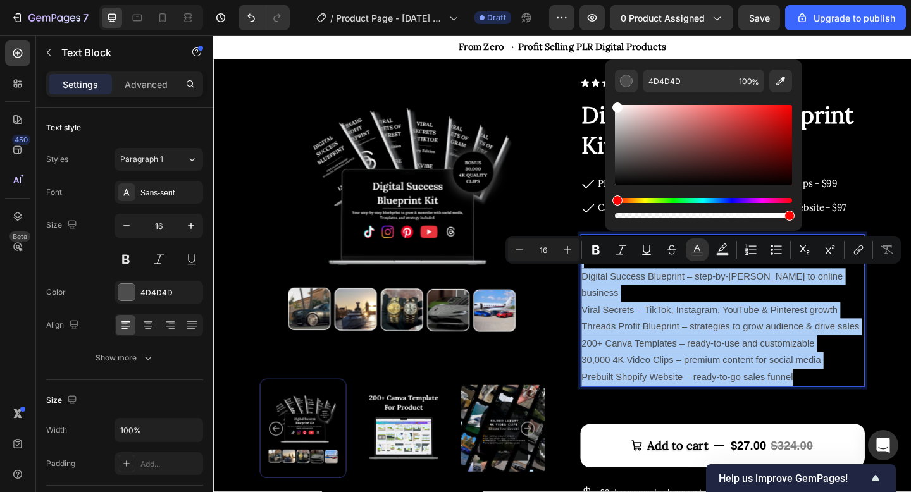
drag, startPoint x: 621, startPoint y: 127, endPoint x: 611, endPoint y: 99, distance: 30.0
click at [611, 99] on div "4D4D4D 100 %" at bounding box center [703, 139] width 197 height 161
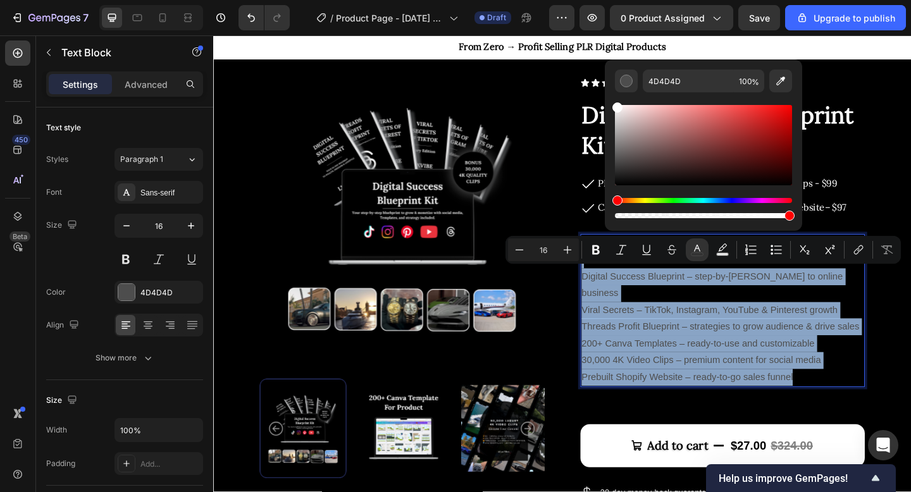
type input "FFFFFF"
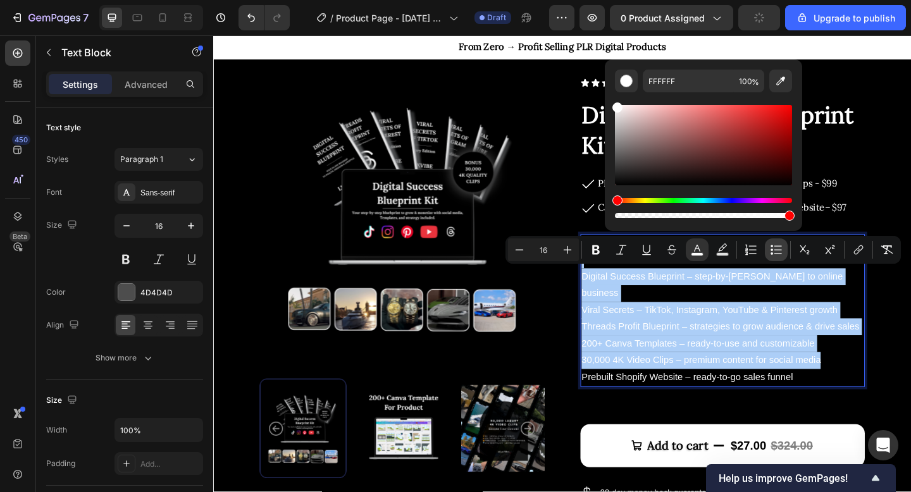
click at [775, 254] on icon "Editor contextual toolbar" at bounding box center [779, 253] width 8 height 1
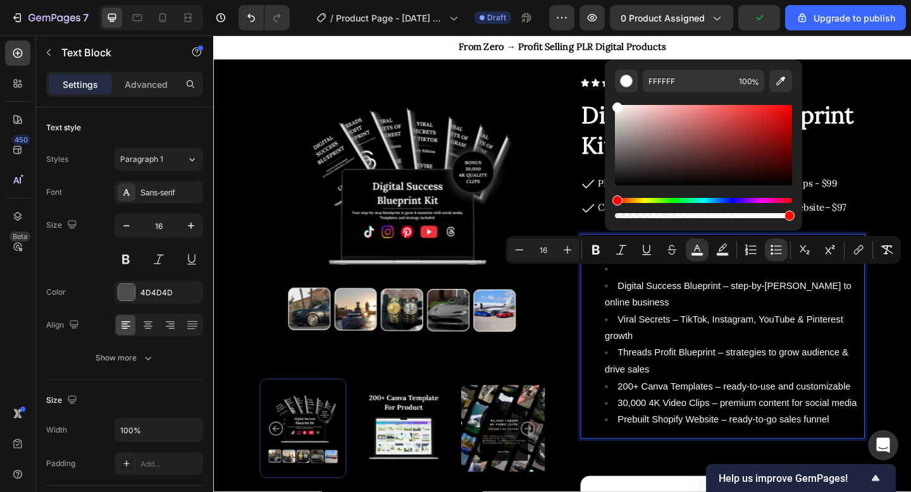
click at [718, 315] on li "Digital Success Blueprint – step-by-[PERSON_NAME] to online business" at bounding box center [780, 317] width 282 height 37
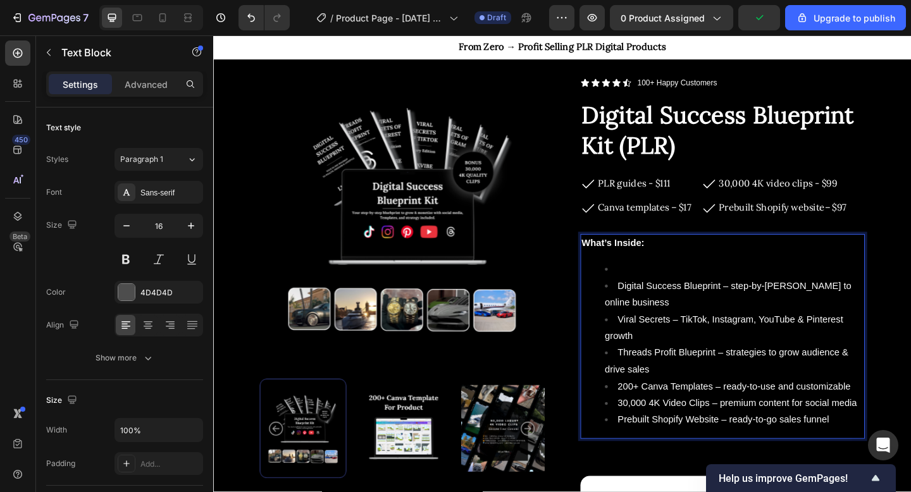
click at [673, 287] on li "Rich Text Editor. Editing area: main" at bounding box center [780, 290] width 282 height 18
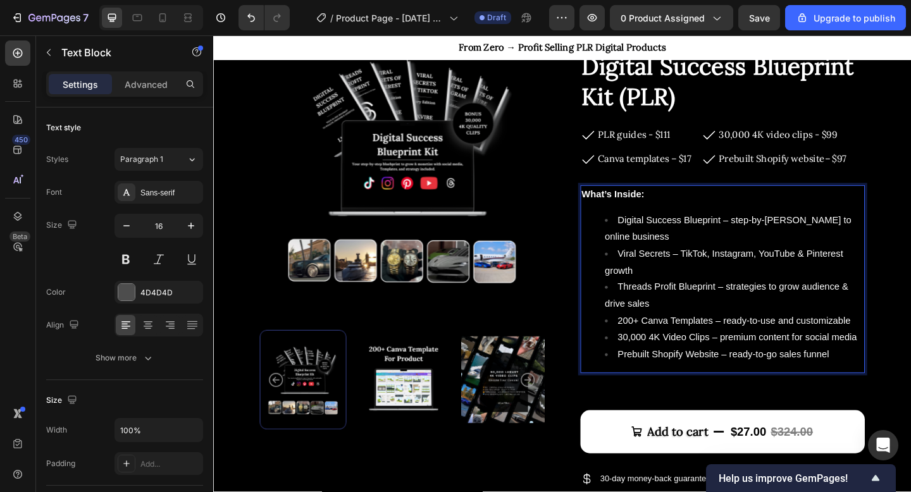
scroll to position [116, 0]
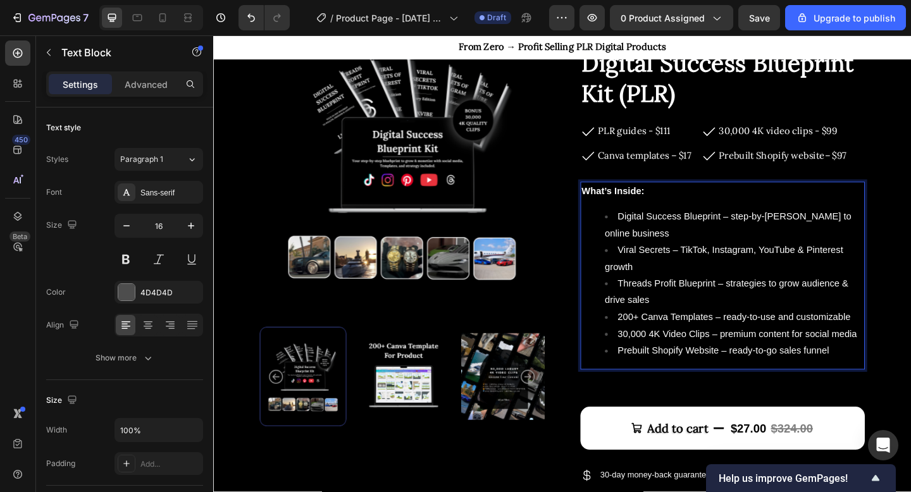
click at [889, 381] on li "Prebuilt Shopify Website – ready-to-go sales funnel" at bounding box center [780, 379] width 282 height 18
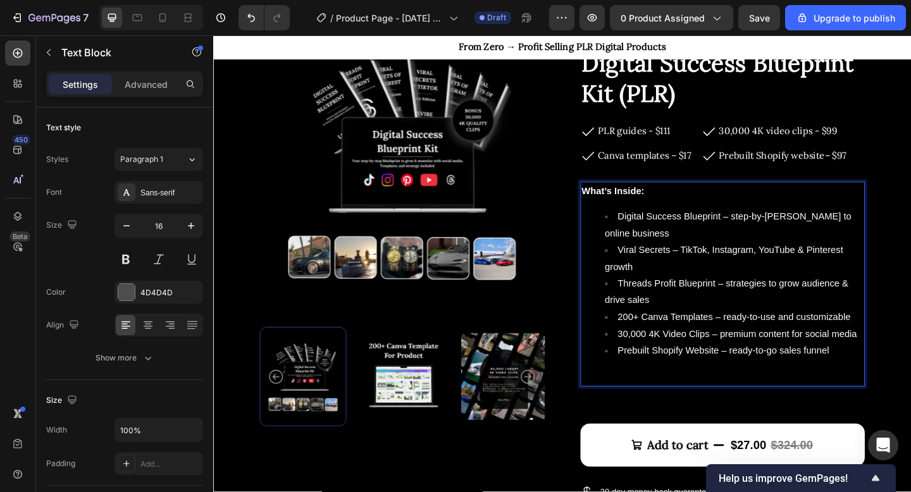
click at [694, 405] on p "PLR Benefits:" at bounding box center [767, 407] width 307 height 18
click at [644, 408] on span "PLR Benefits:" at bounding box center [645, 406] width 62 height 11
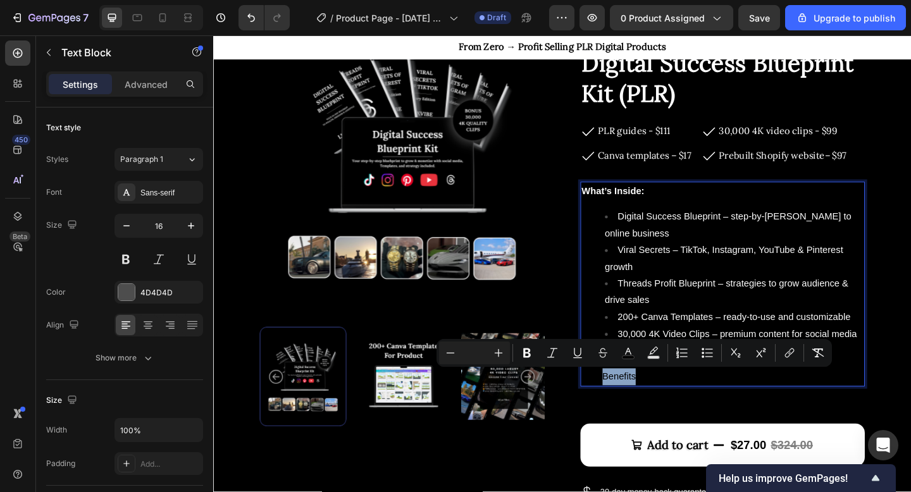
click at [672, 406] on span "PLR Benefits:" at bounding box center [645, 406] width 62 height 11
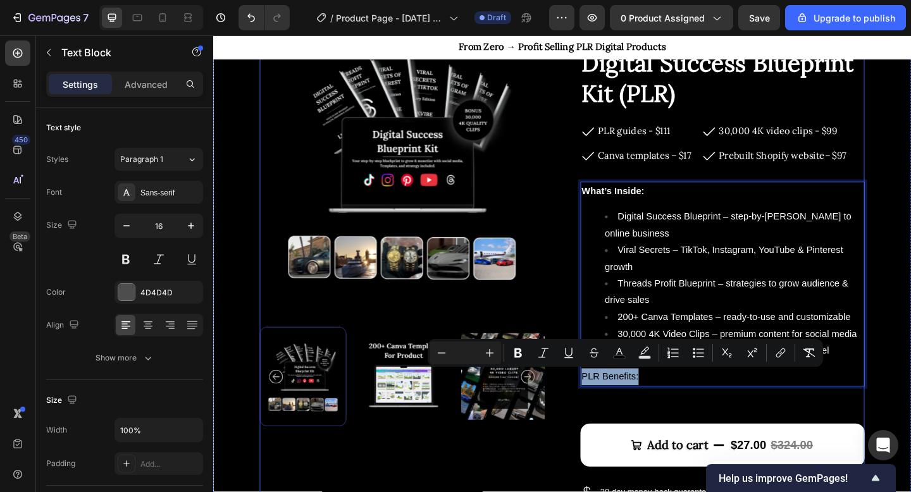
drag, startPoint x: 678, startPoint y: 406, endPoint x: 598, endPoint y: 406, distance: 80.4
click at [598, 406] on div "Product Images Icon Icon Icon Icon Icon Icon List 100+ Happy Customers Text Blo…" at bounding box center [593, 292] width 658 height 539
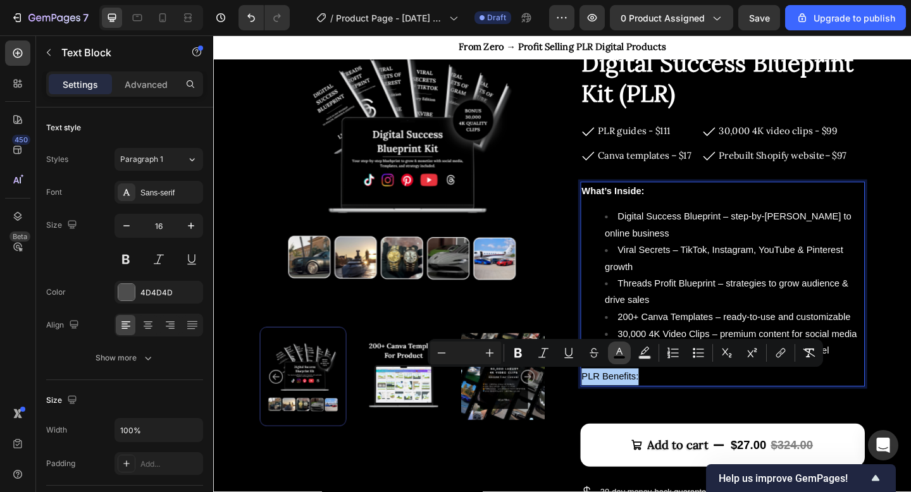
click at [620, 353] on icon "Editor contextual toolbar" at bounding box center [619, 353] width 13 height 13
type input "000000"
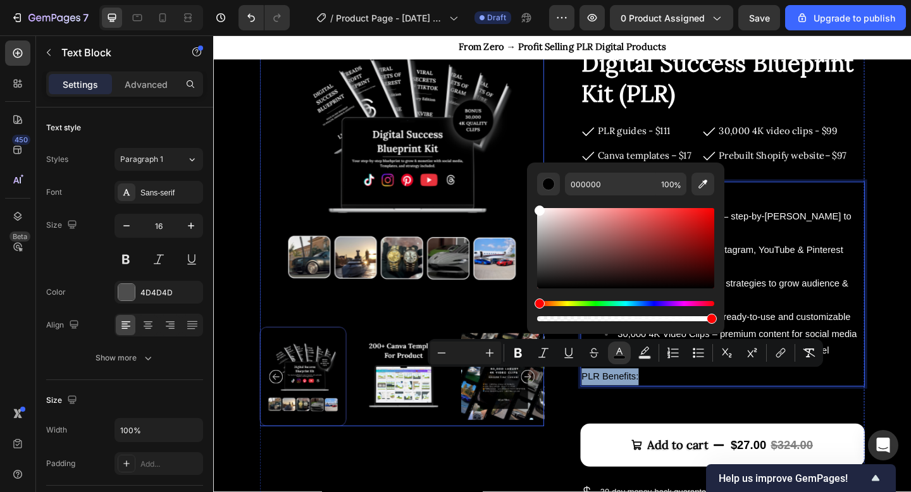
type input "FFFFFF"
drag, startPoint x: 765, startPoint y: 261, endPoint x: 553, endPoint y: 204, distance: 219.1
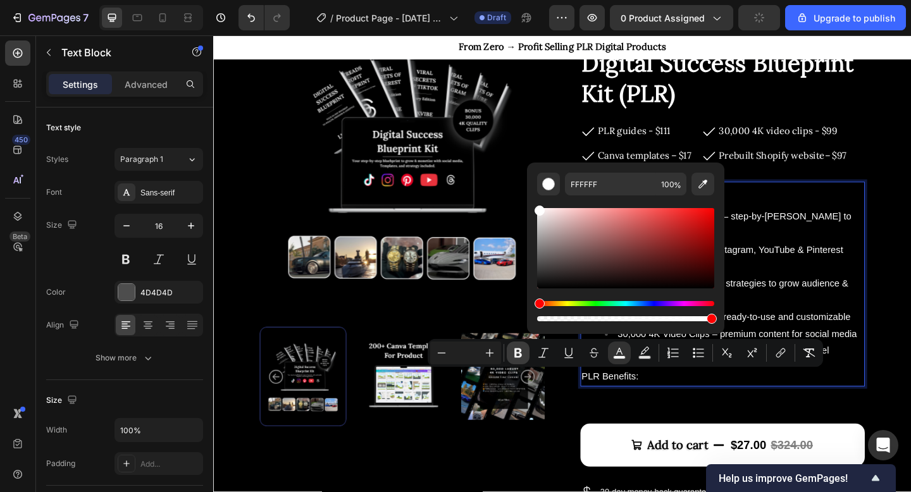
click at [520, 349] on icon "Editor contextual toolbar" at bounding box center [519, 353] width 8 height 9
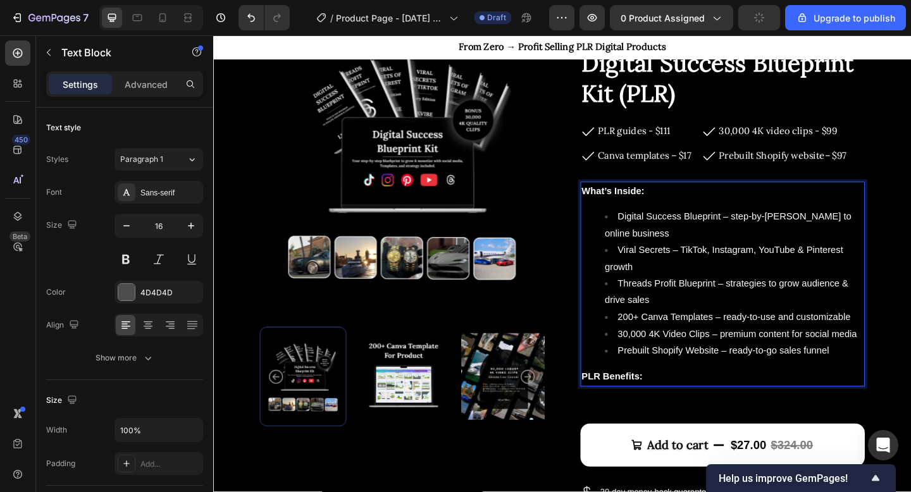
click at [701, 409] on p "PLR Benefits:" at bounding box center [767, 407] width 307 height 18
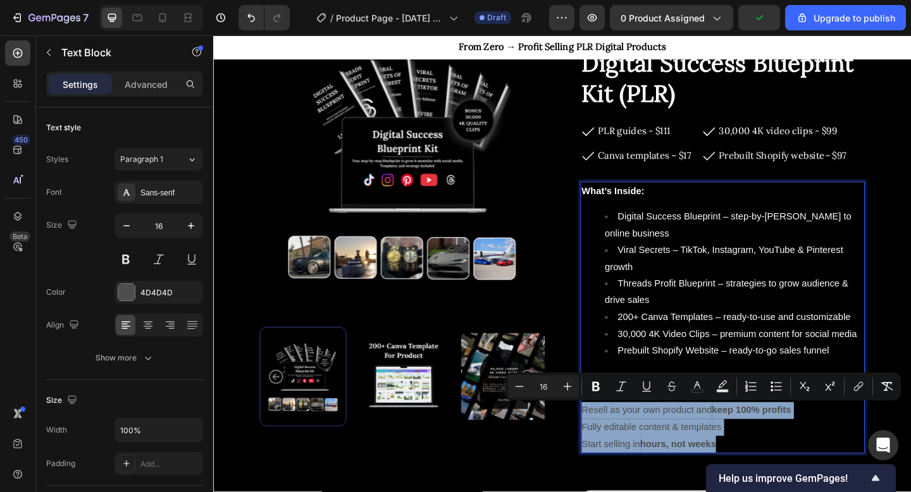
drag, startPoint x: 775, startPoint y: 482, endPoint x: 613, endPoint y: 447, distance: 165.7
click at [613, 447] on div "What’s Inside: Digital Success Blueprint – step-by-step guide to online busines…" at bounding box center [767, 343] width 309 height 296
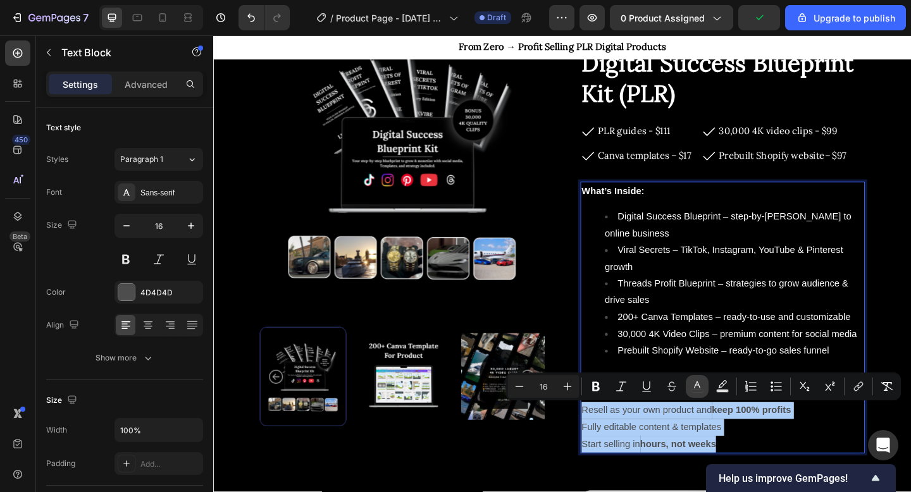
click at [699, 388] on icon "Editor contextual toolbar" at bounding box center [697, 386] width 13 height 13
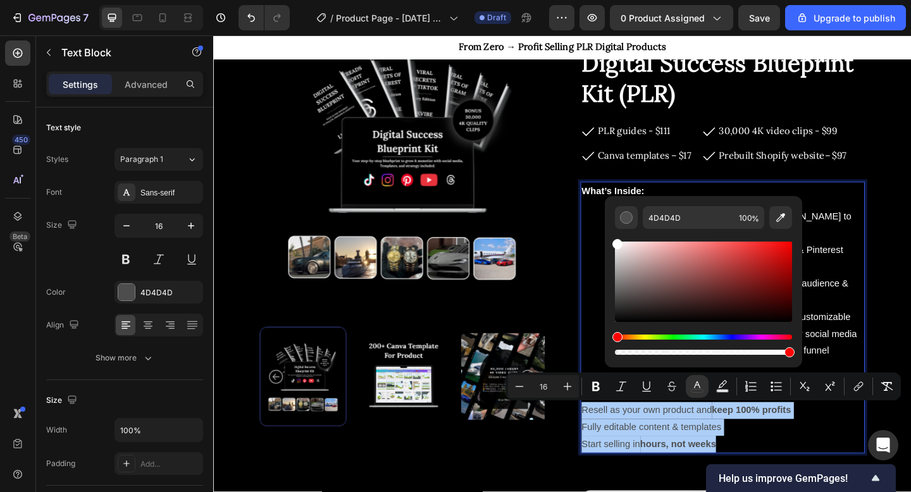
drag, startPoint x: 637, startPoint y: 277, endPoint x: 604, endPoint y: 233, distance: 54.7
click at [605, 233] on div "4D4D4D 100 %" at bounding box center [703, 276] width 197 height 161
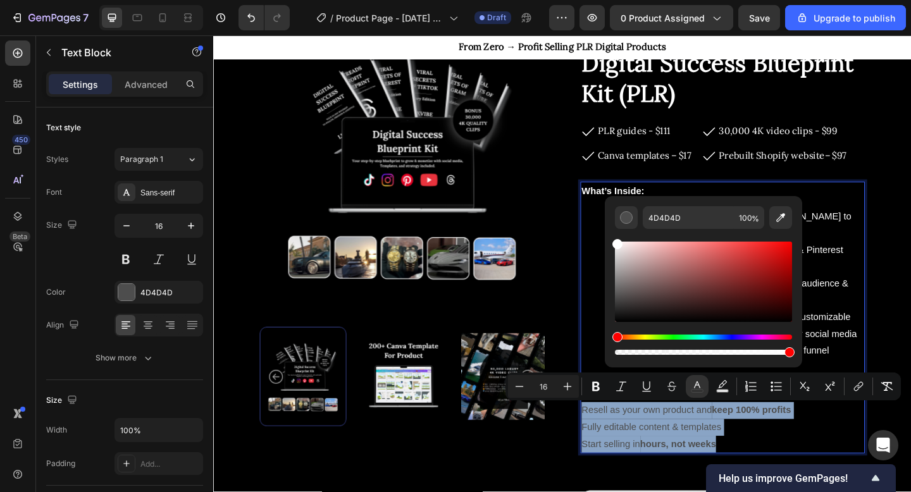
type input "FFFFFF"
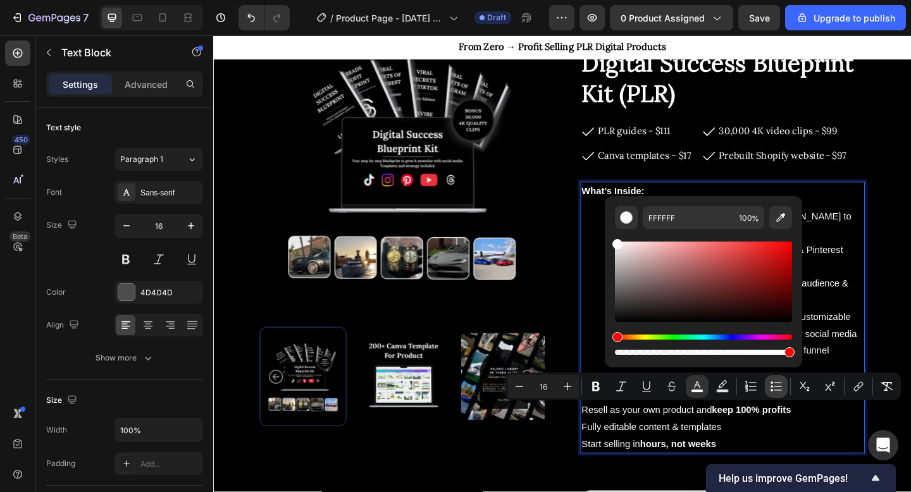
click at [766, 387] on button "Bulleted List" at bounding box center [776, 386] width 23 height 23
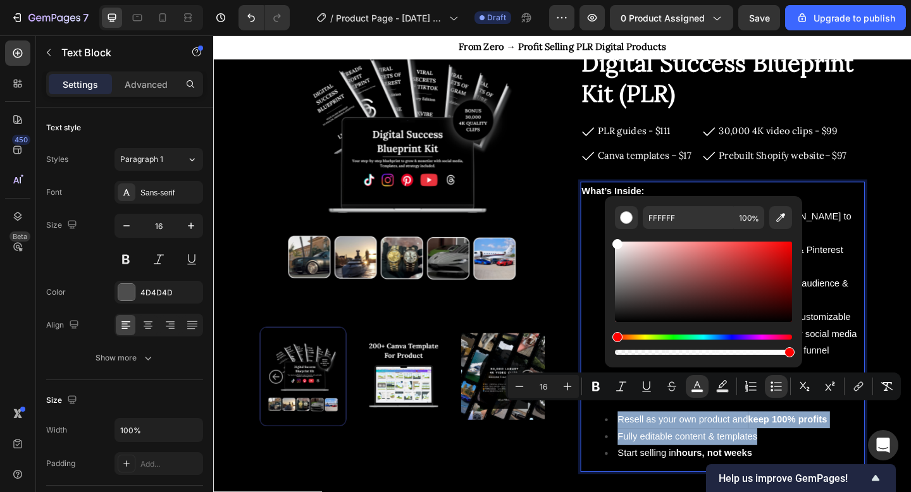
click at [827, 477] on li "Fully editable content & templates" at bounding box center [780, 472] width 282 height 18
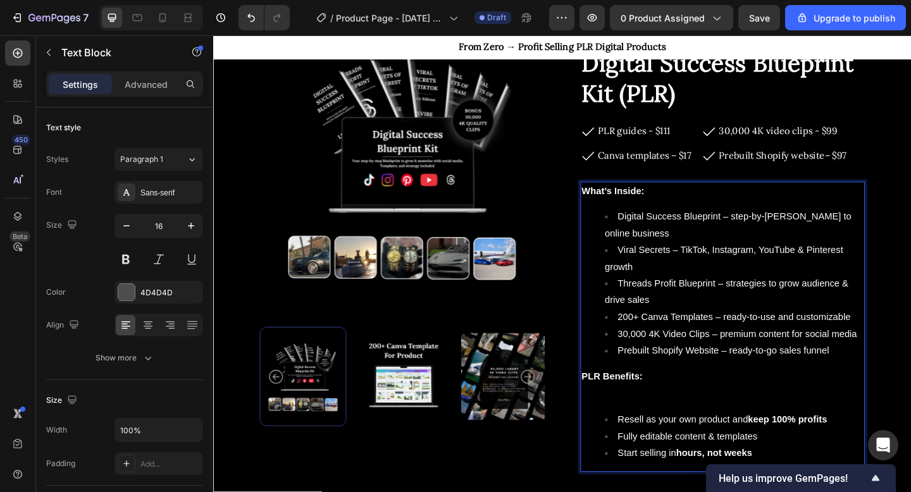
click at [682, 437] on div "What’s Inside: Digital Success Blueprint – step-by-step guide to online busines…" at bounding box center [767, 353] width 309 height 316
click at [660, 430] on p "Rich Text Editor. Editing area: main" at bounding box center [767, 425] width 307 height 18
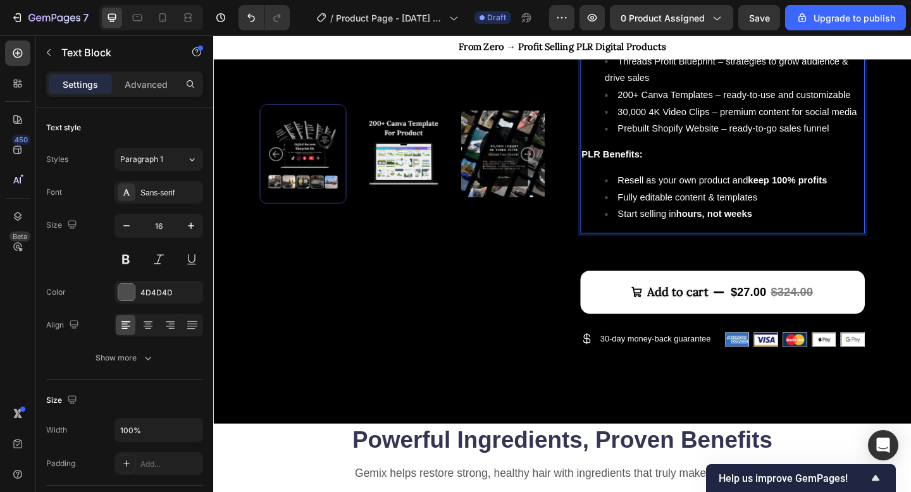
scroll to position [359, 0]
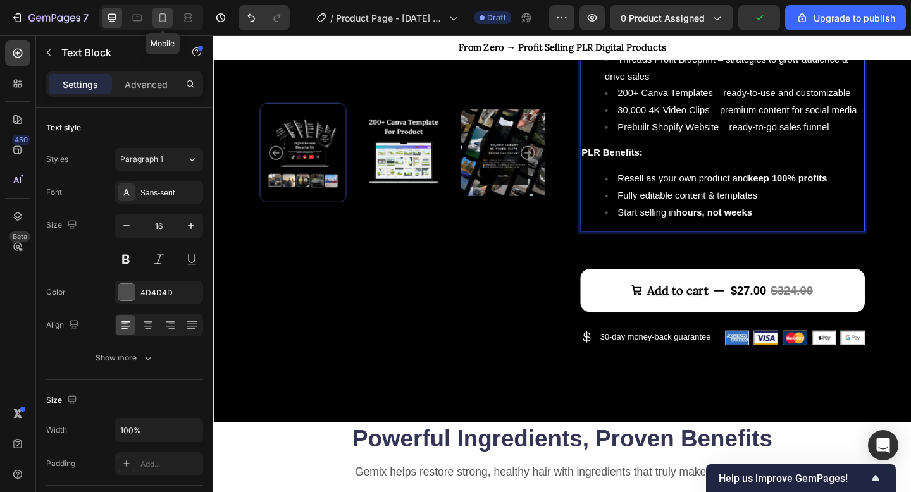
click at [169, 16] on div at bounding box center [163, 18] width 20 height 20
type input "14"
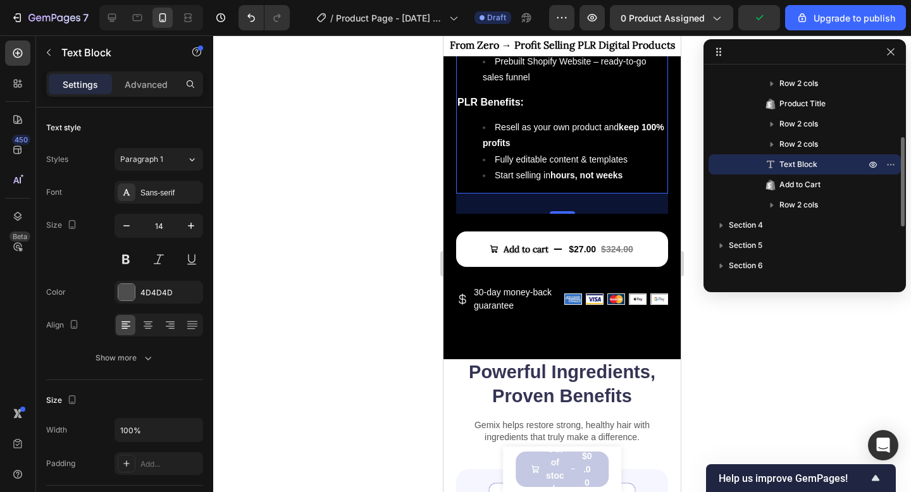
scroll to position [638, 0]
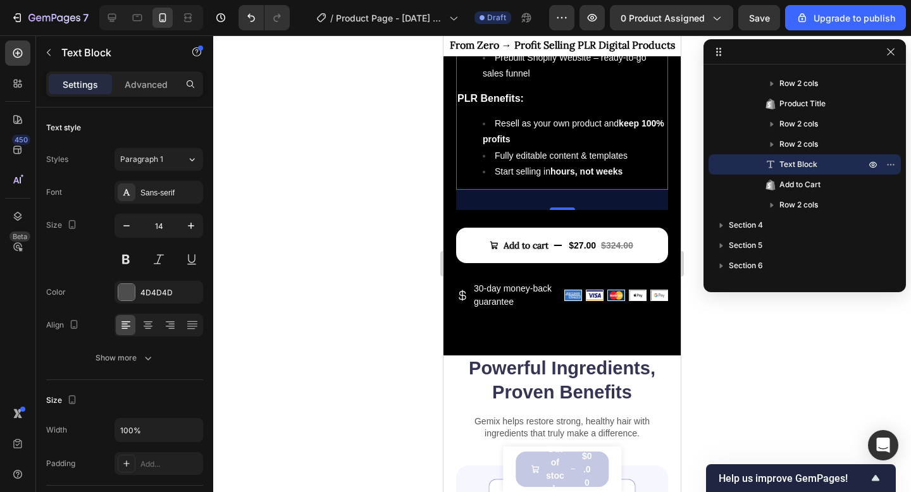
click at [406, 177] on div at bounding box center [562, 263] width 698 height 457
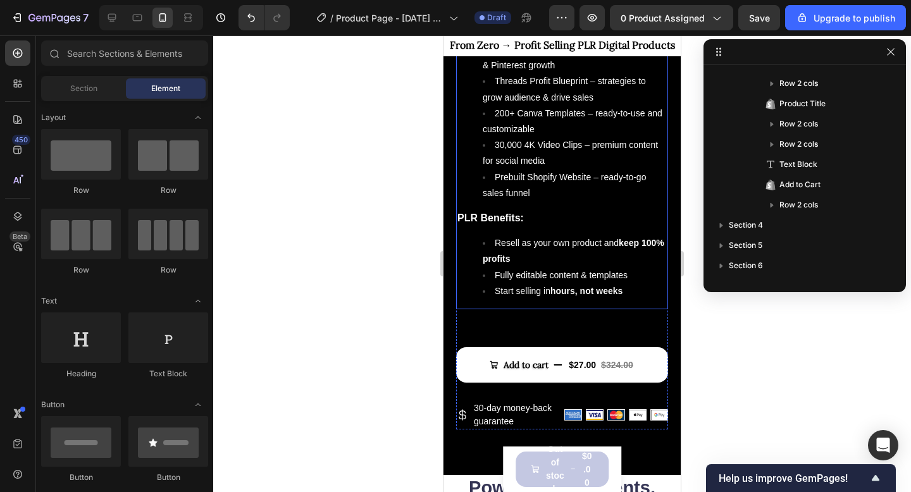
scroll to position [0, 0]
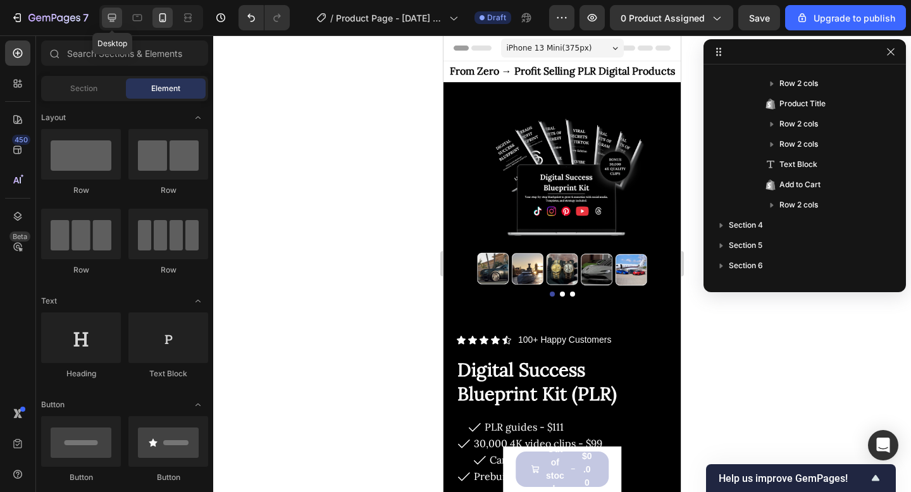
click at [112, 16] on icon at bounding box center [112, 17] width 13 height 13
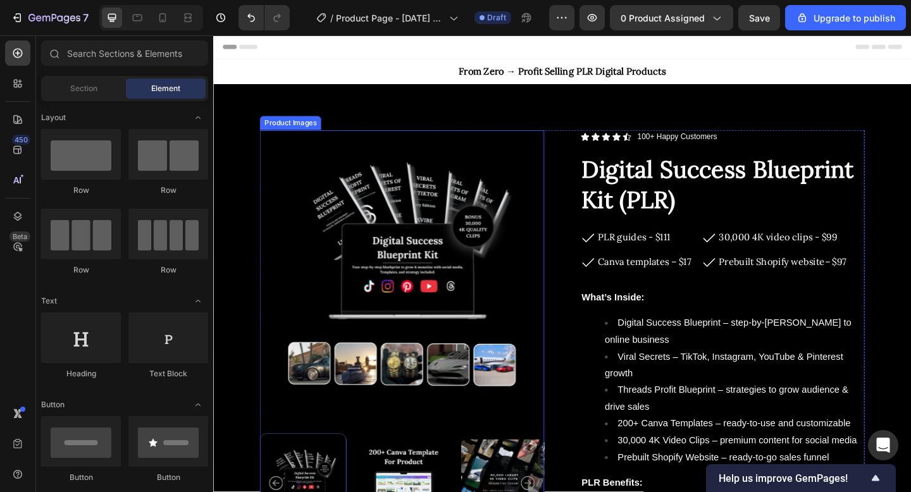
scroll to position [114, 0]
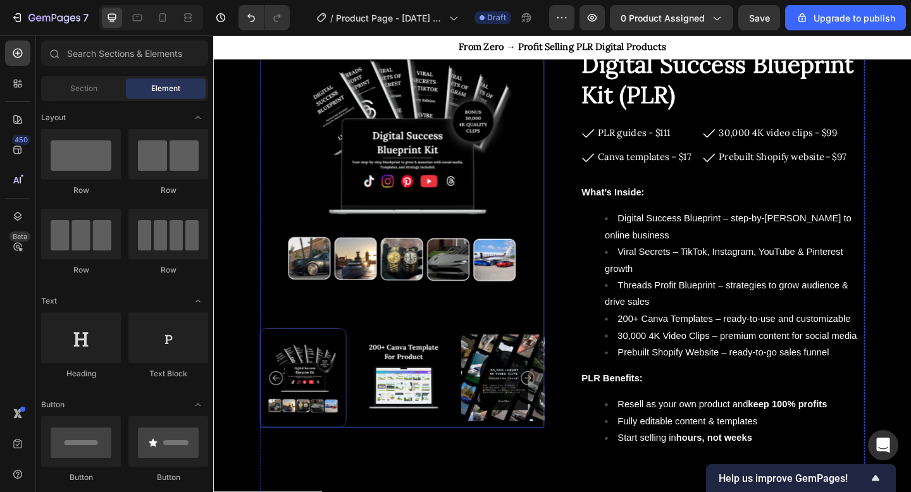
click at [415, 396] on img at bounding box center [420, 408] width 94 height 108
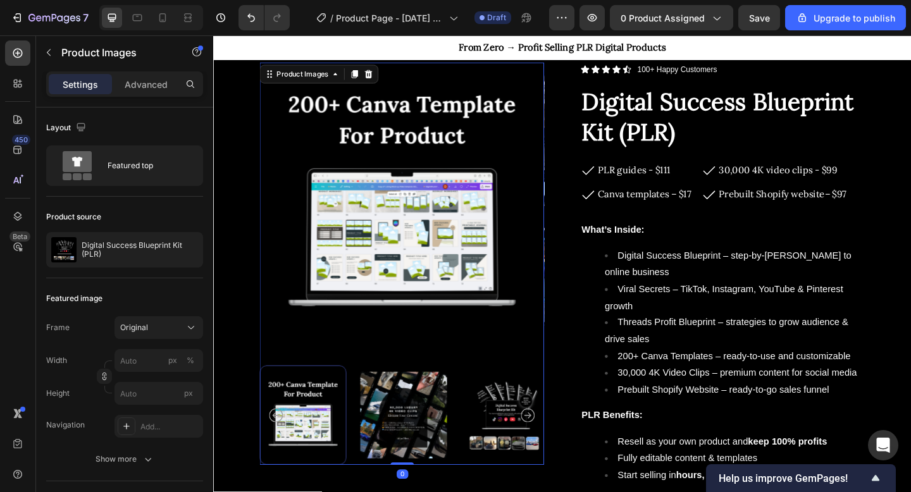
scroll to position [54, 0]
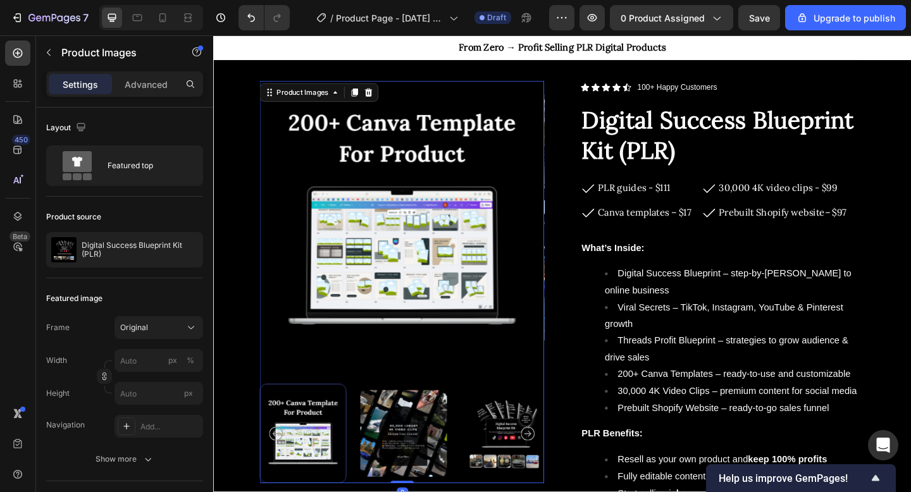
click at [417, 451] on img at bounding box center [420, 469] width 94 height 108
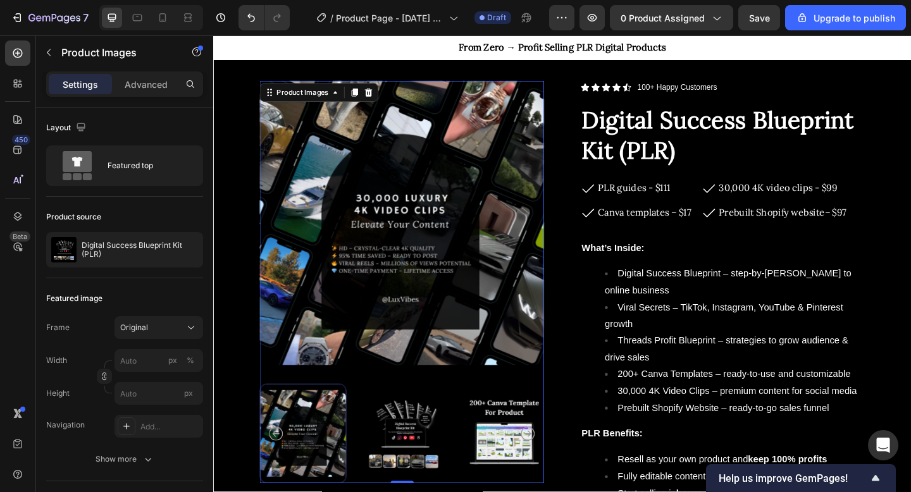
click at [417, 451] on img at bounding box center [420, 469] width 94 height 108
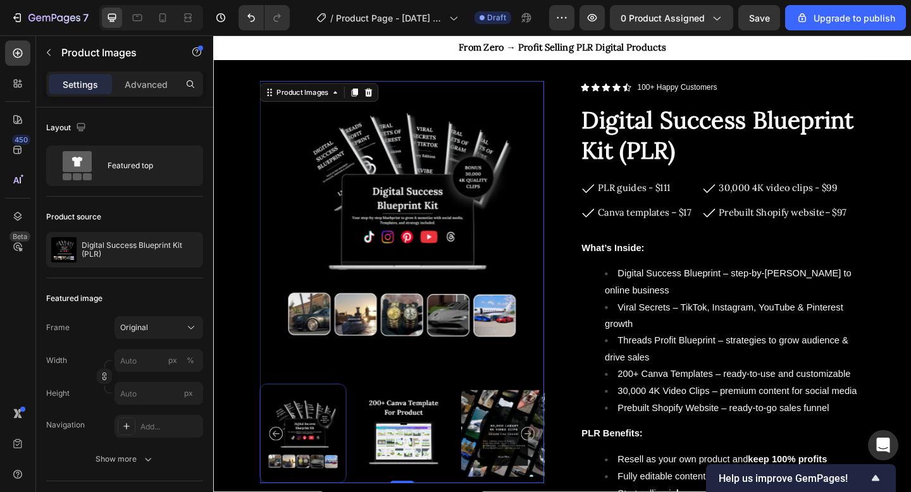
click at [417, 451] on img at bounding box center [420, 469] width 94 height 108
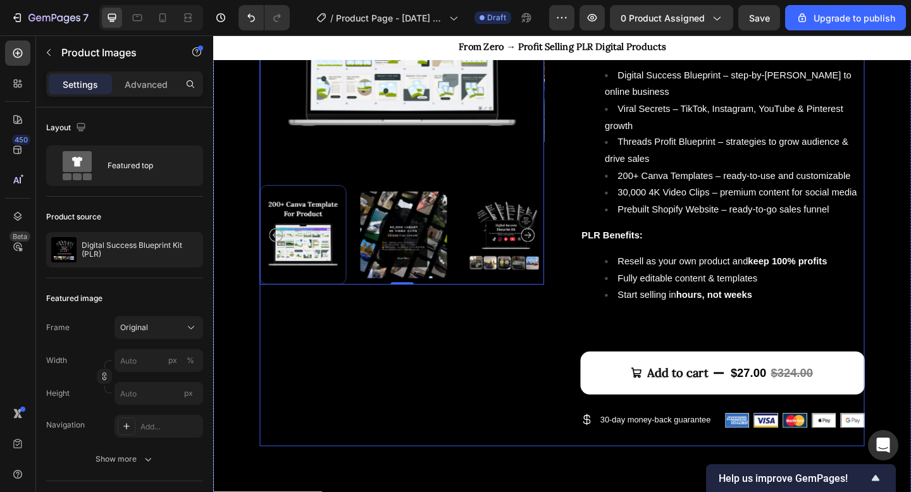
scroll to position [496, 0]
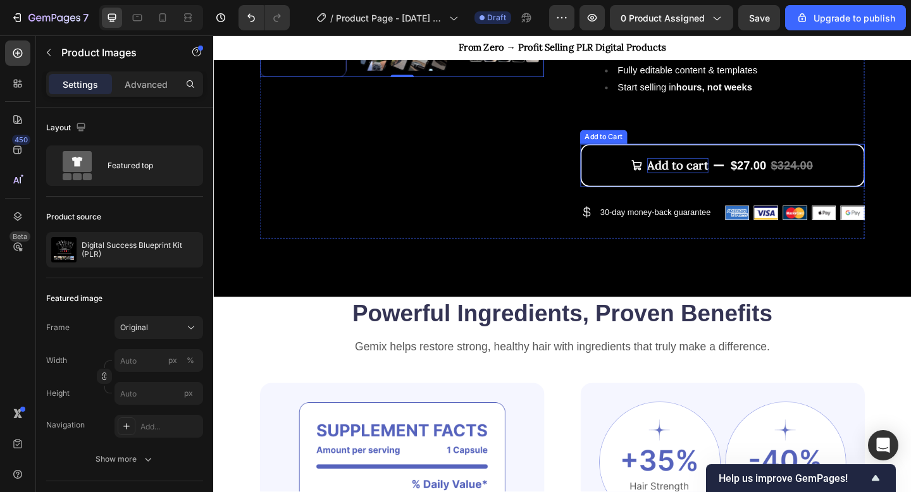
click at [742, 173] on p "Add to cart" at bounding box center [718, 177] width 66 height 16
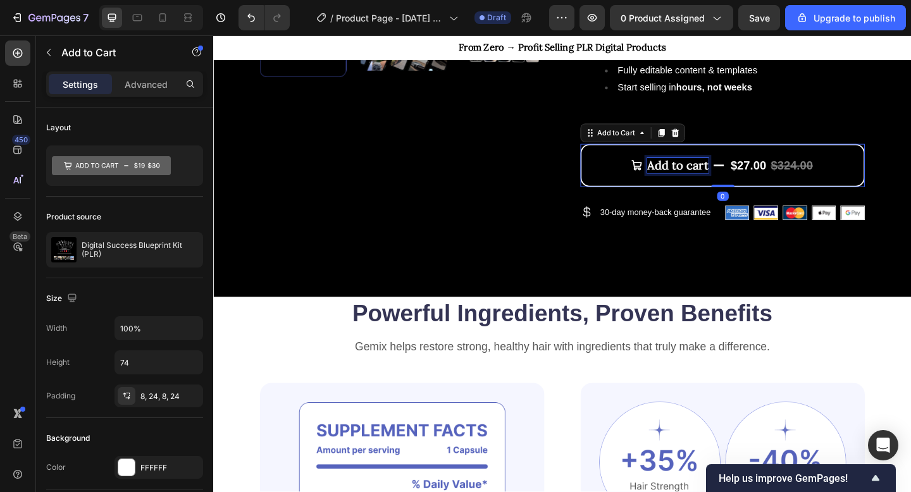
click at [782, 172] on div "$27.00" at bounding box center [795, 177] width 41 height 19
click at [790, 173] on div "$27.00" at bounding box center [795, 177] width 41 height 19
click at [777, 173] on div "$27.00" at bounding box center [795, 177] width 41 height 19
click at [723, 182] on p "Add to cart" at bounding box center [718, 177] width 66 height 16
click at [803, 176] on div "$27.00" at bounding box center [795, 177] width 41 height 19
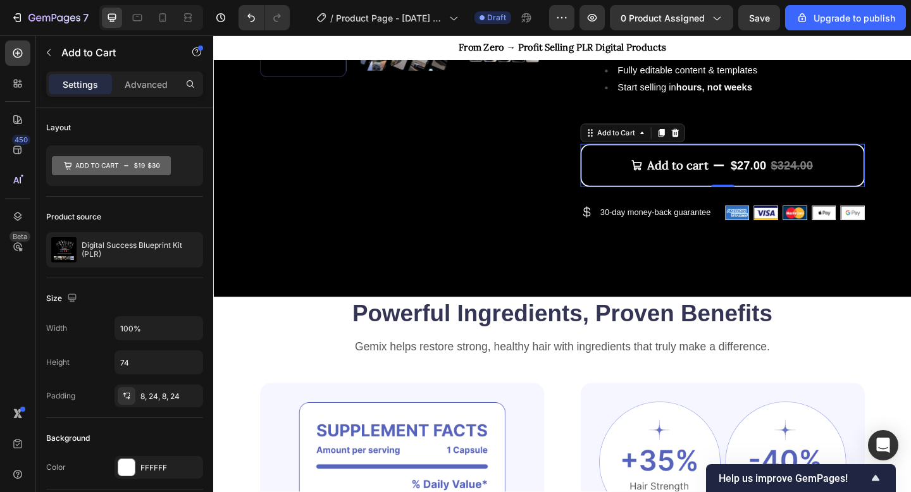
click at [792, 176] on div "$27.00" at bounding box center [795, 177] width 41 height 19
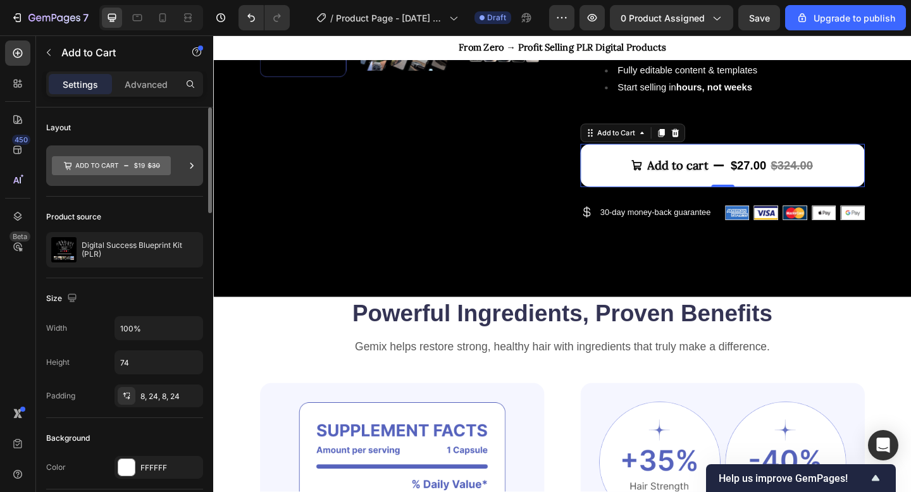
click at [188, 165] on icon at bounding box center [191, 165] width 13 height 13
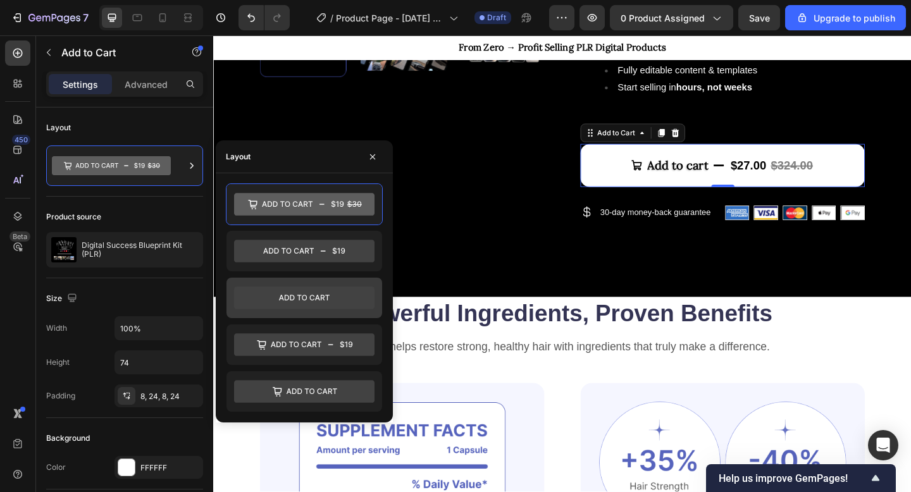
click at [339, 292] on icon at bounding box center [304, 298] width 140 height 23
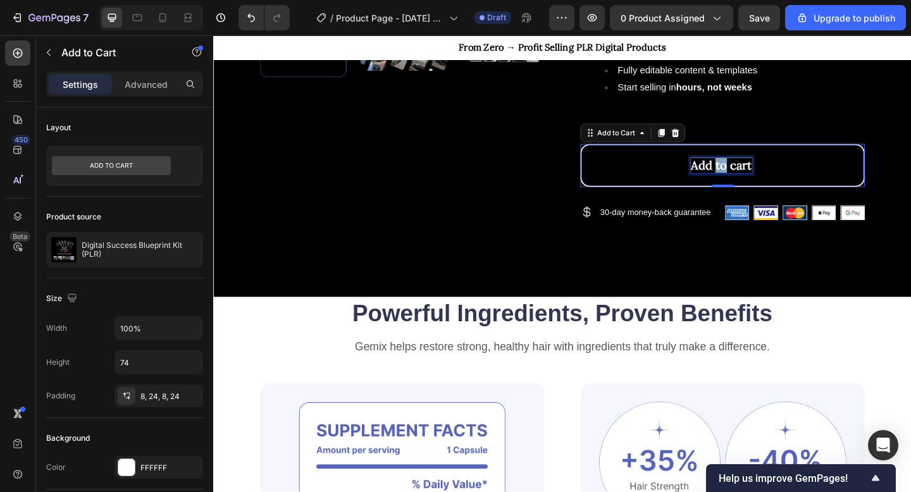
click at [763, 181] on p "Add to cart" at bounding box center [766, 177] width 66 height 16
click at [775, 179] on p "Add to cart" at bounding box center [766, 177] width 66 height 16
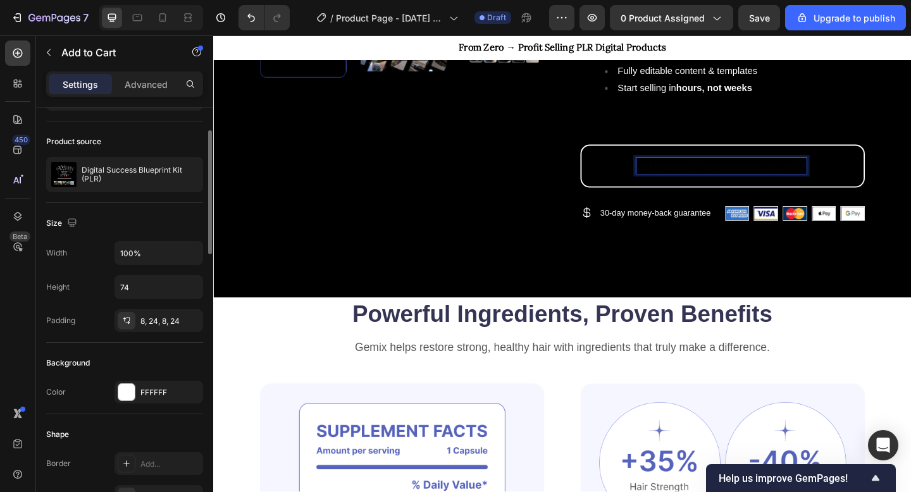
scroll to position [73, 0]
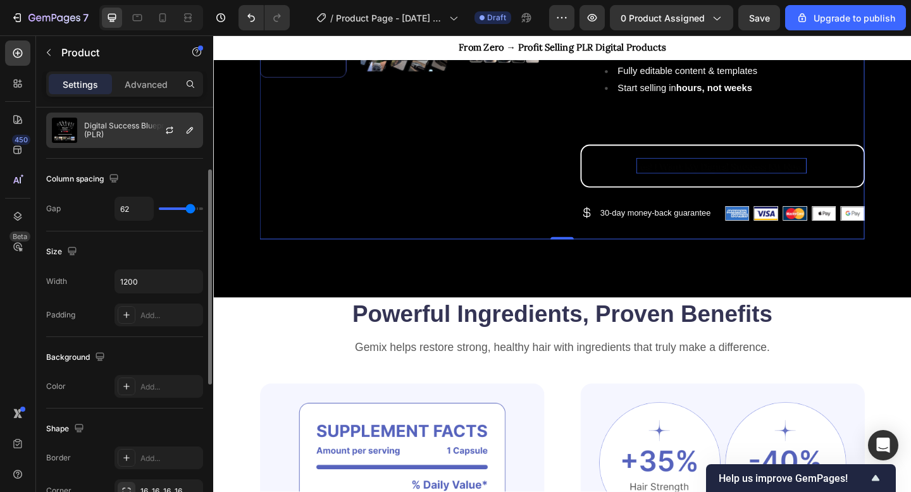
scroll to position [0, 0]
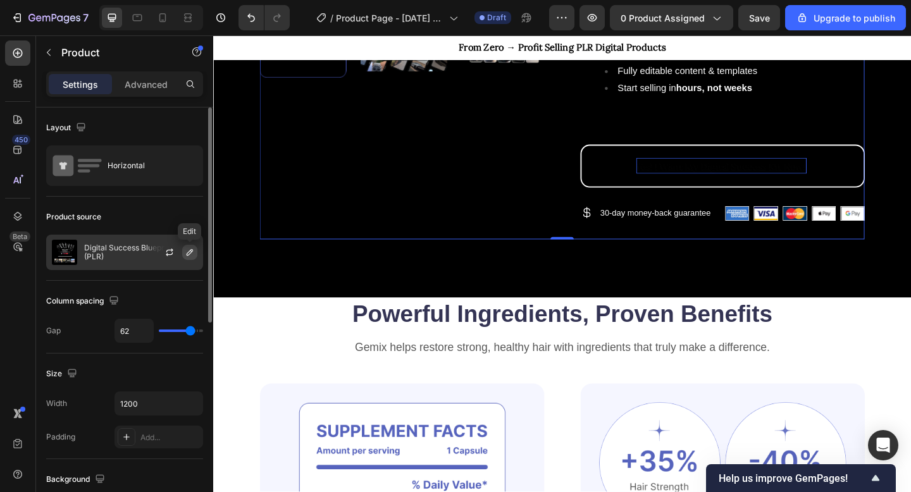
click at [196, 254] on button "button" at bounding box center [189, 252] width 15 height 15
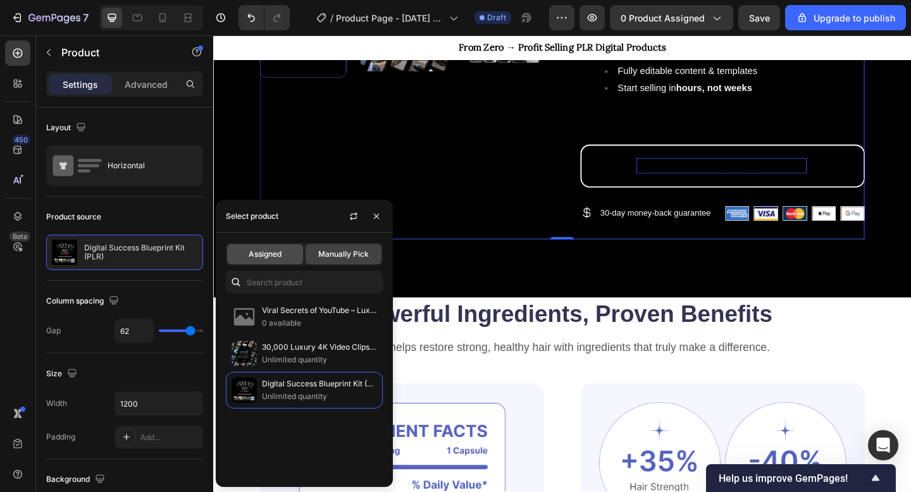
click at [272, 252] on span "Assigned" at bounding box center [265, 254] width 33 height 11
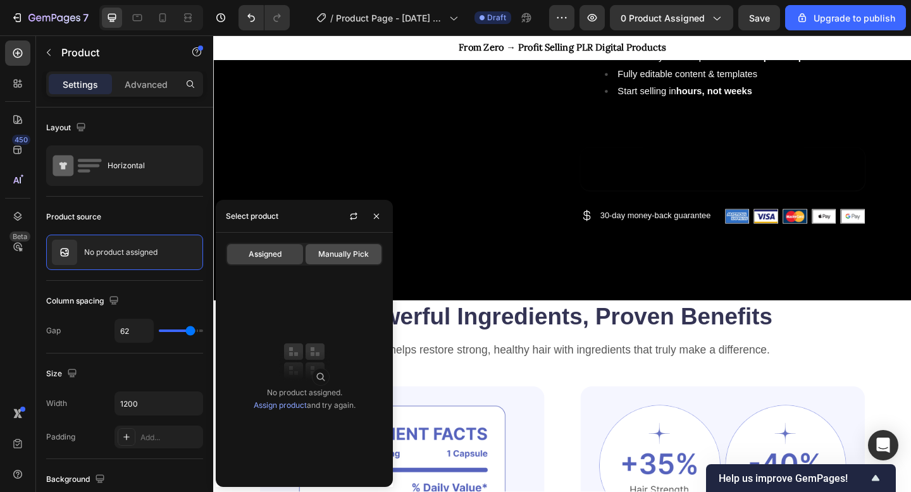
click at [340, 247] on div "Manually Pick" at bounding box center [344, 254] width 76 height 20
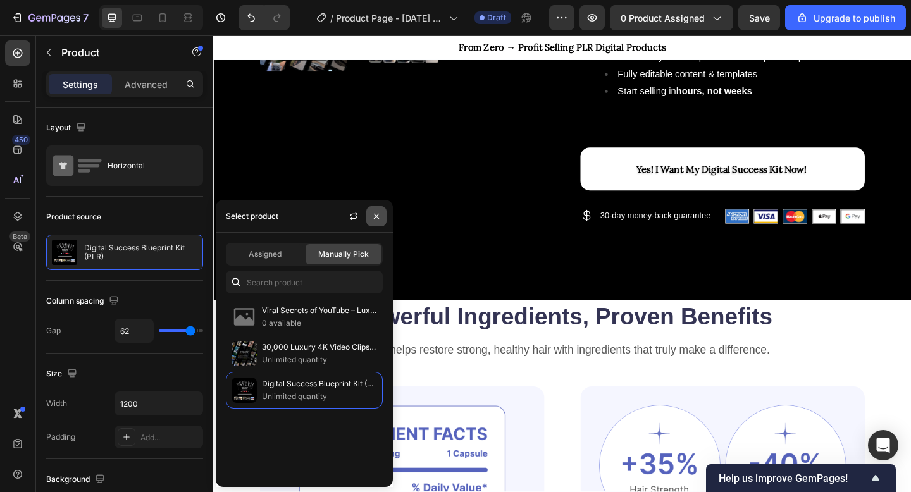
click at [375, 215] on icon "button" at bounding box center [376, 215] width 5 height 5
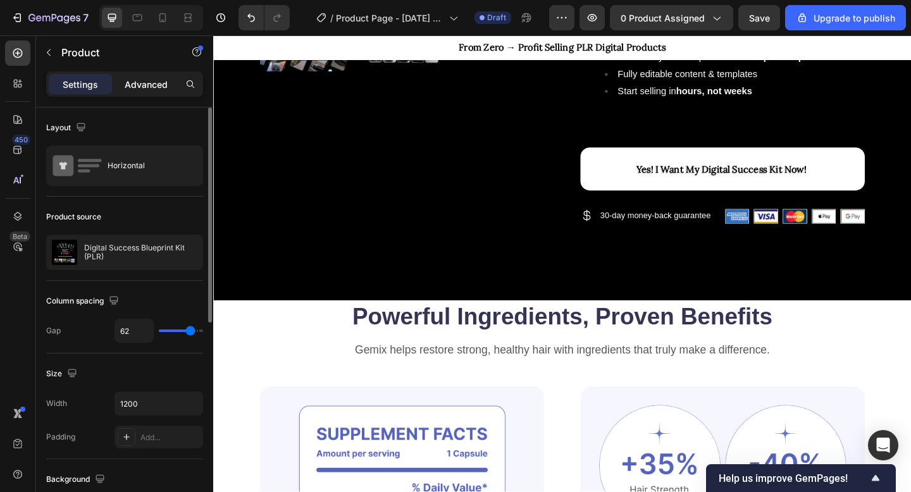
click at [137, 84] on p "Advanced" at bounding box center [146, 84] width 43 height 13
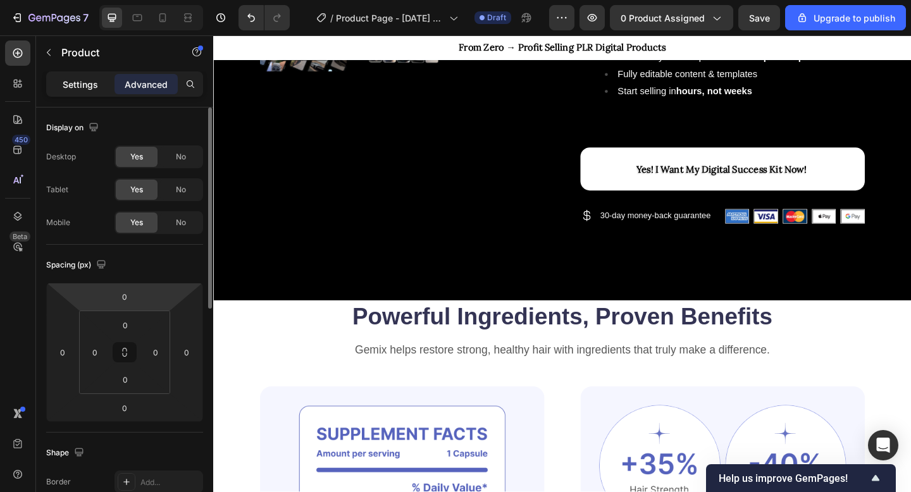
click at [87, 88] on p "Settings" at bounding box center [80, 84] width 35 height 13
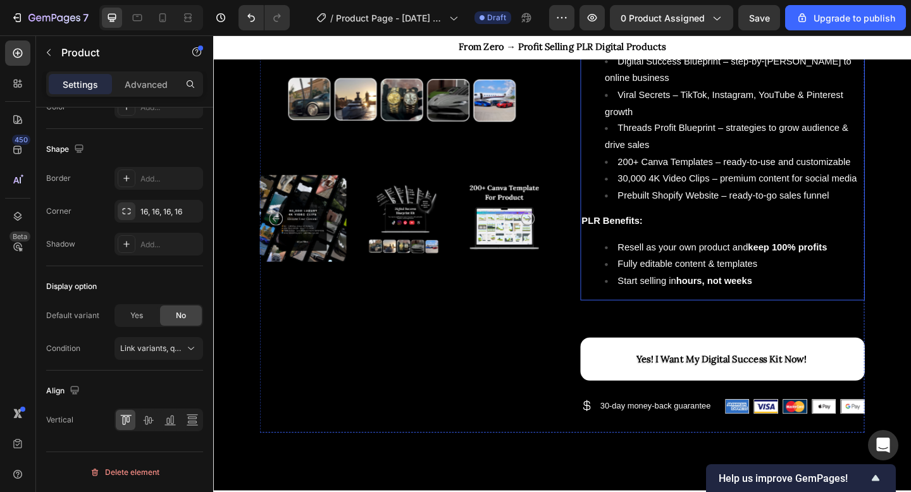
scroll to position [351, 0]
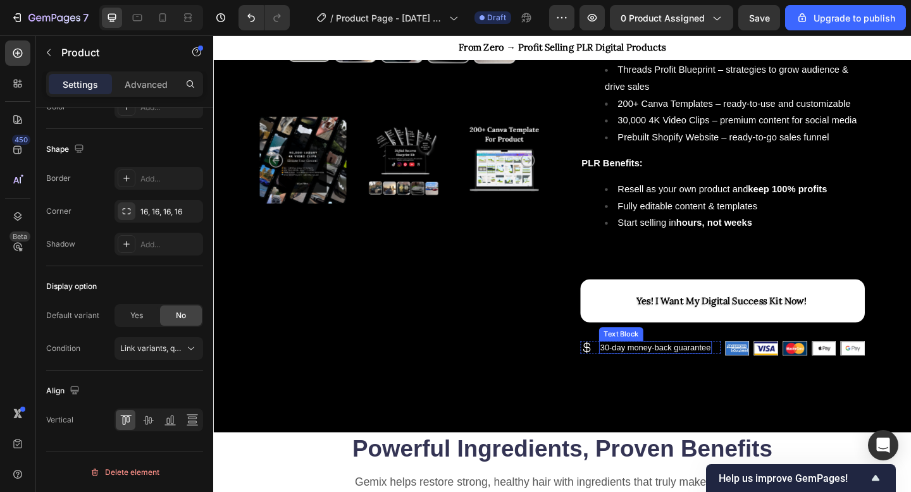
click at [674, 374] on span "30-day money-back guarantee" at bounding box center [694, 375] width 120 height 10
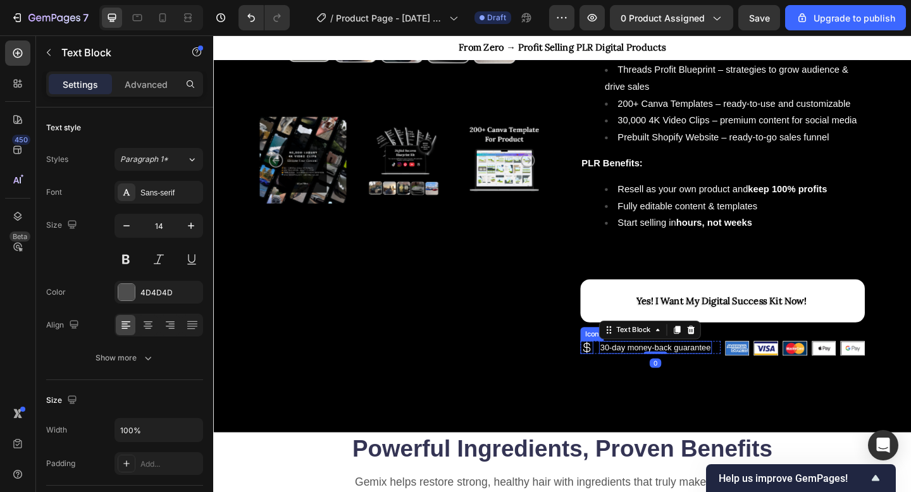
click at [623, 378] on icon at bounding box center [620, 375] width 8 height 12
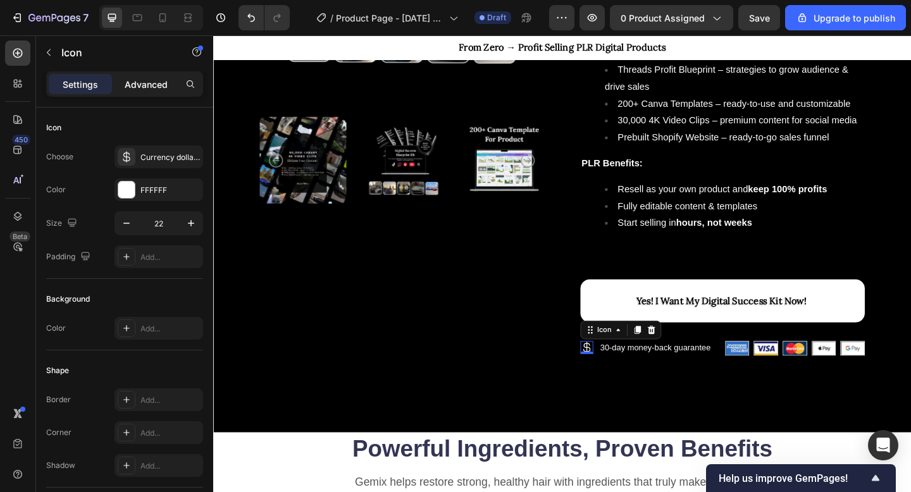
click at [140, 82] on p "Advanced" at bounding box center [146, 84] width 43 height 13
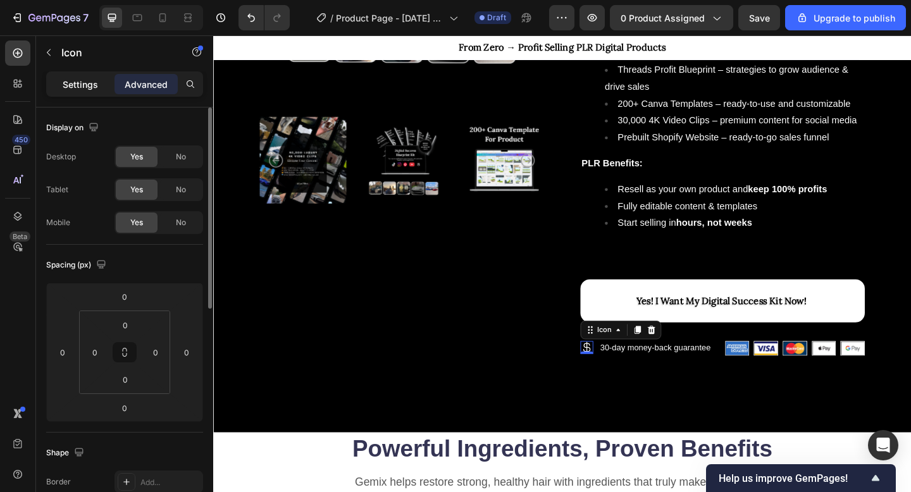
click at [76, 90] on p "Settings" at bounding box center [80, 84] width 35 height 13
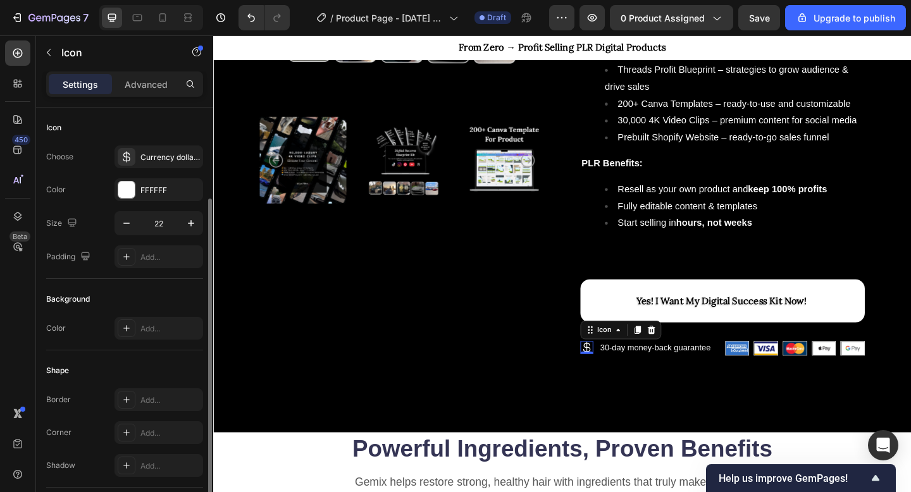
scroll to position [130, 0]
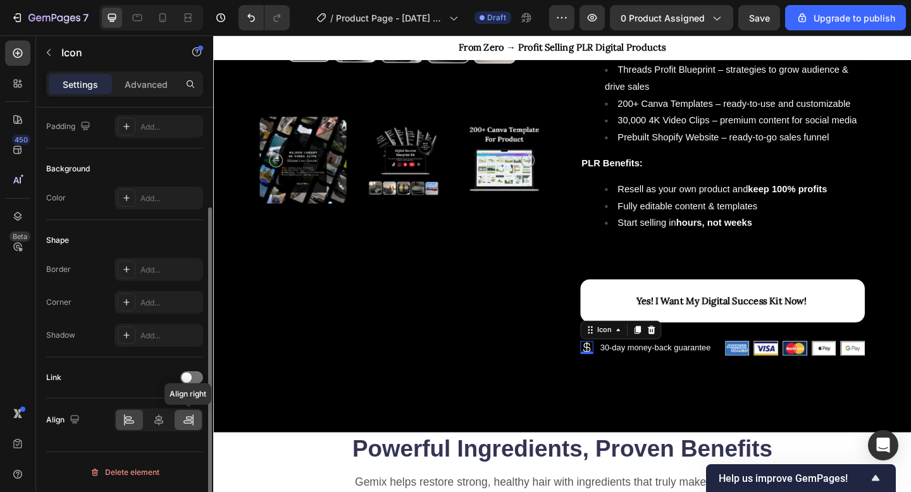
click at [190, 423] on icon at bounding box center [188, 422] width 9 height 3
click at [155, 416] on icon at bounding box center [159, 420] width 13 height 13
click at [139, 416] on div at bounding box center [129, 420] width 27 height 20
click at [191, 421] on icon at bounding box center [188, 422] width 9 height 3
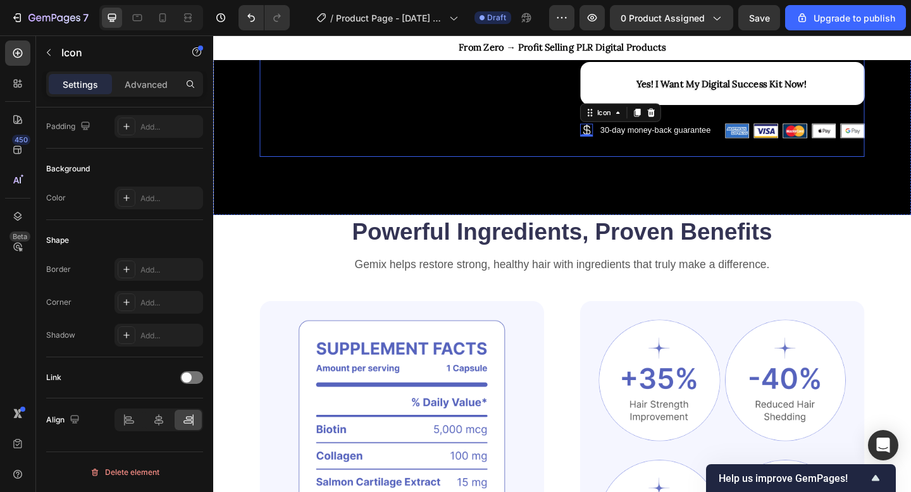
scroll to position [590, 0]
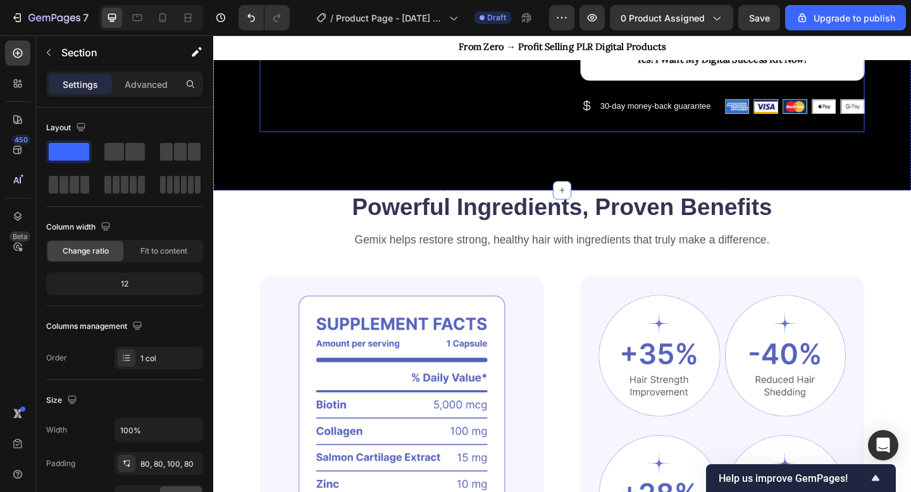
scroll to position [615, 0]
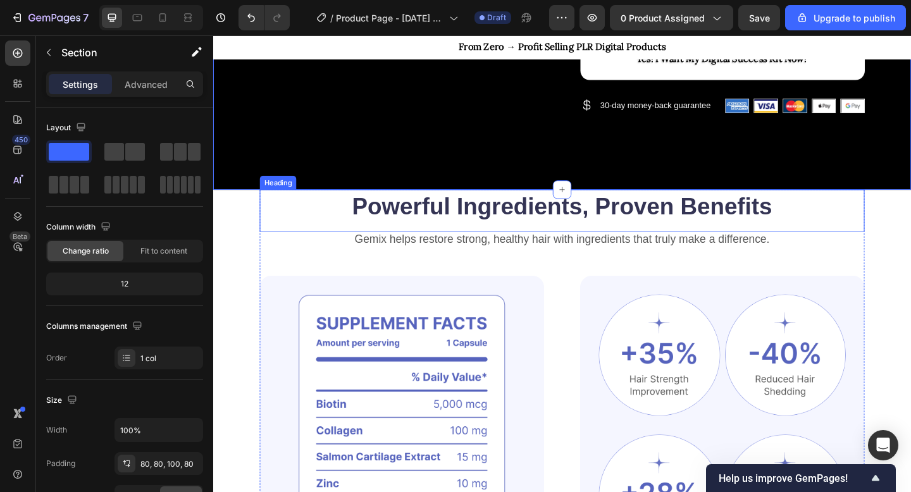
click at [470, 227] on h2 "Powerful Ingredients, Proven Benefits" at bounding box center [593, 221] width 658 height 35
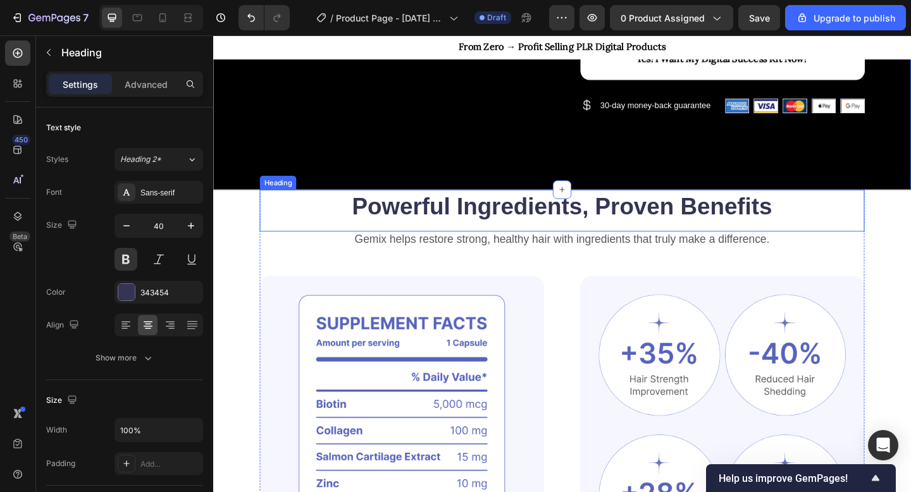
click at [470, 227] on h2 "Powerful Ingredients, Proven Benefits" at bounding box center [593, 221] width 658 height 35
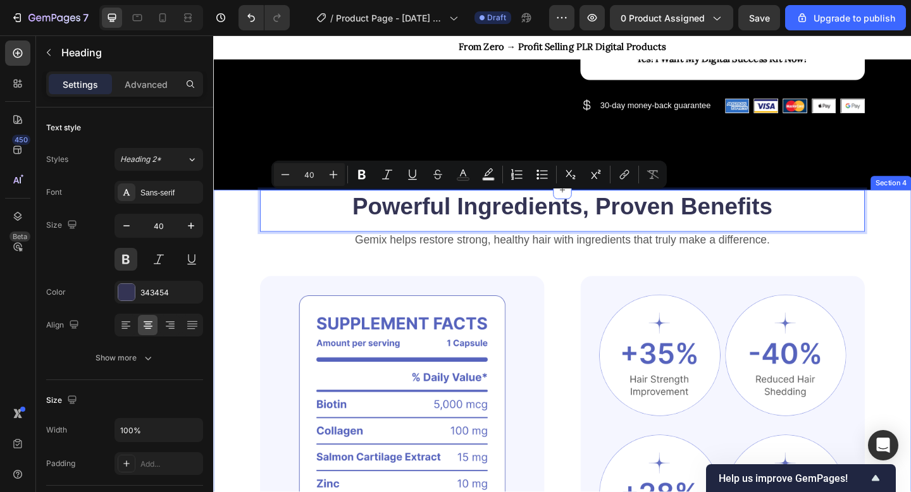
click at [246, 294] on div "Powerful Ingredients, Proven Benefits Heading 0 Gemix helps restore strong, hea…" at bounding box center [592, 463] width 759 height 518
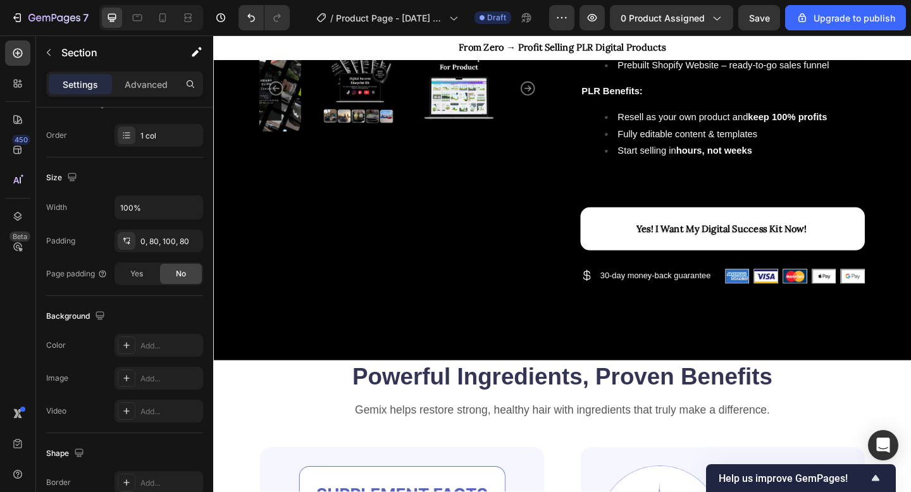
scroll to position [685, 0]
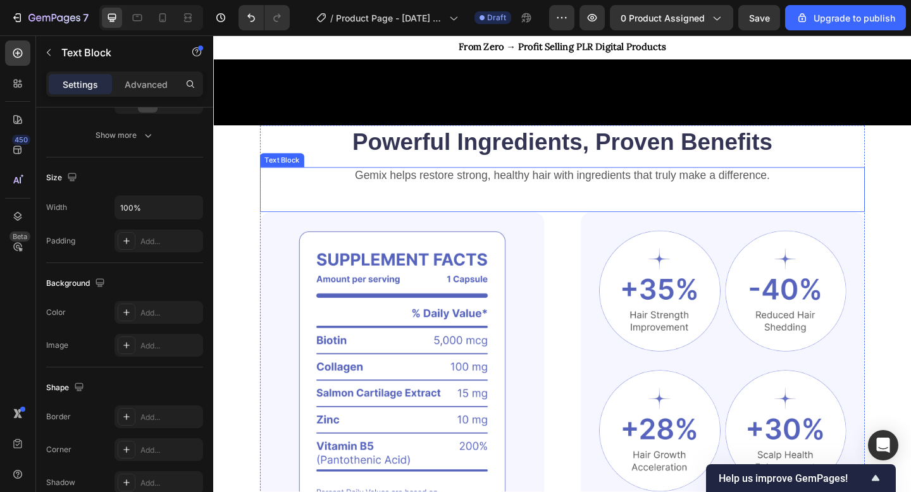
click at [284, 166] on div "Text Block" at bounding box center [287, 171] width 43 height 11
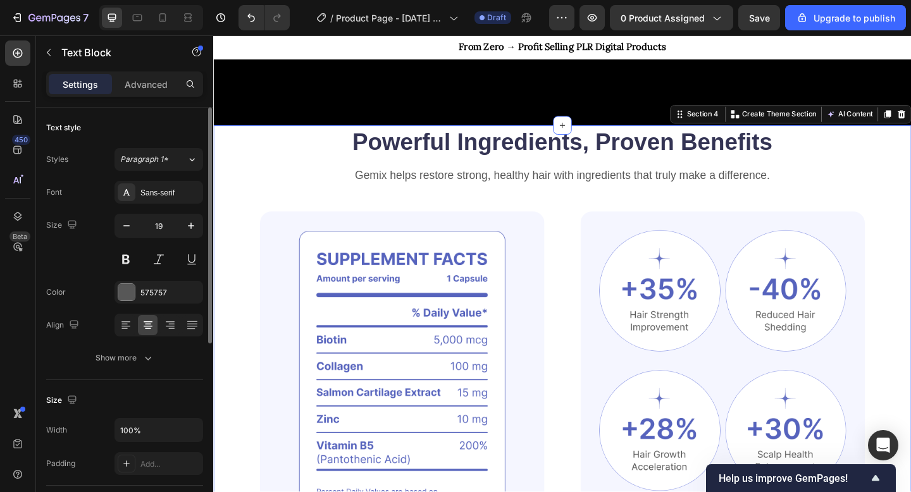
click at [224, 139] on div "Powerful Ingredients, Proven Benefits Heading Gemix helps restore strong, healt…" at bounding box center [592, 393] width 759 height 518
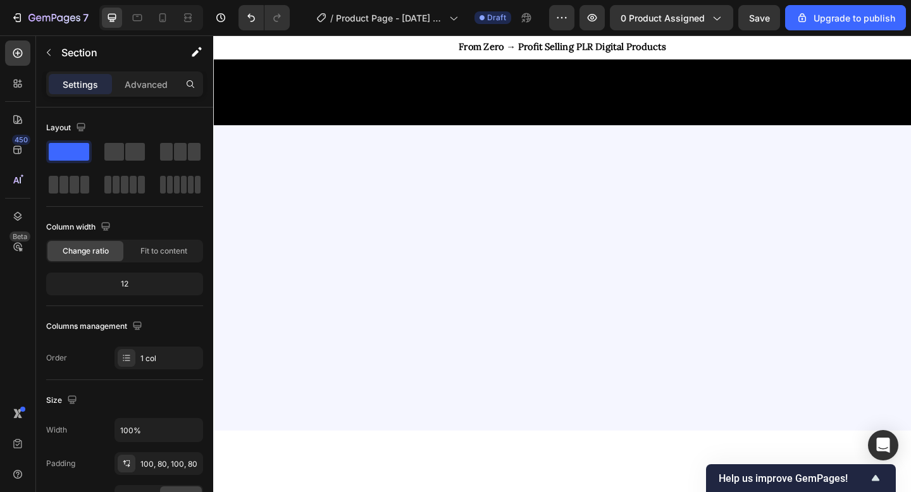
click at [911, 158] on div at bounding box center [592, 300] width 759 height 332
click at [885, 144] on div at bounding box center [592, 300] width 759 height 332
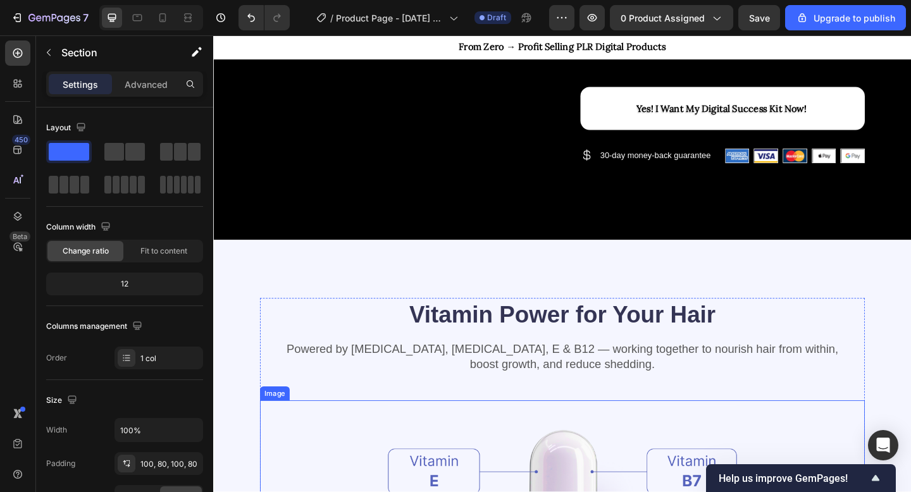
scroll to position [558, 0]
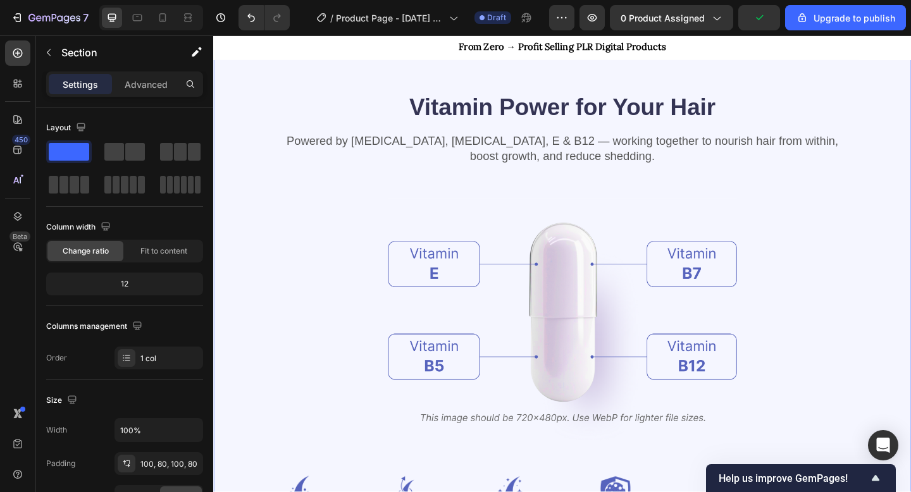
scroll to position [787, 0]
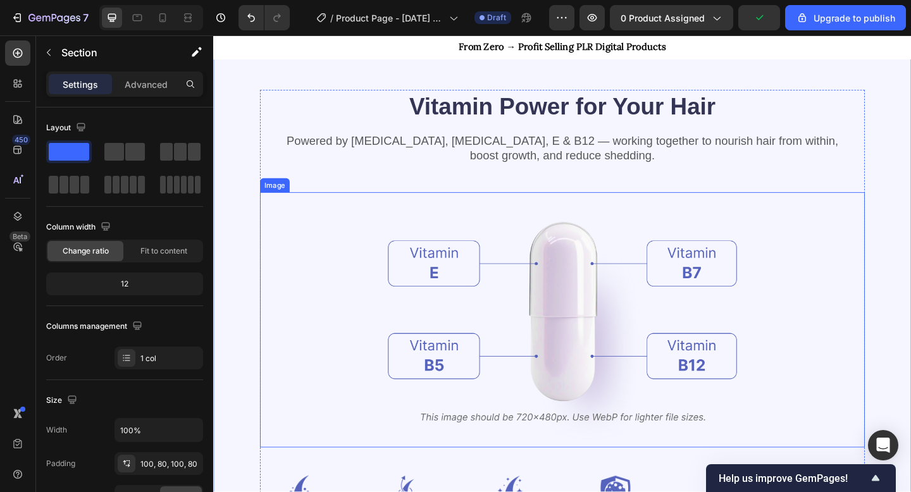
click at [842, 232] on div at bounding box center [593, 344] width 658 height 277
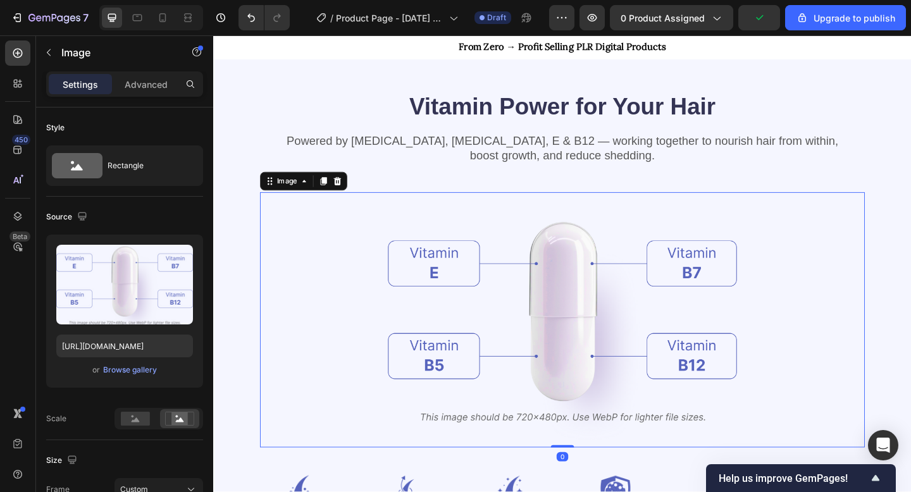
scroll to position [592, 0]
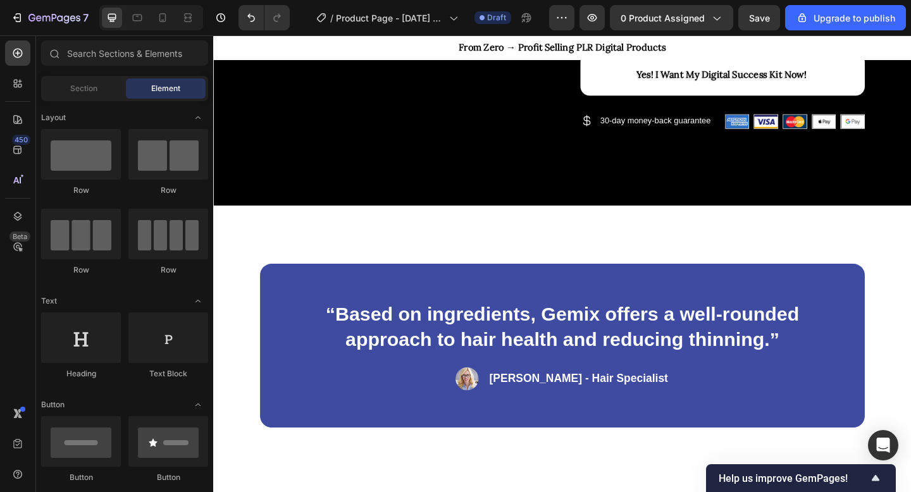
scroll to position [578, 0]
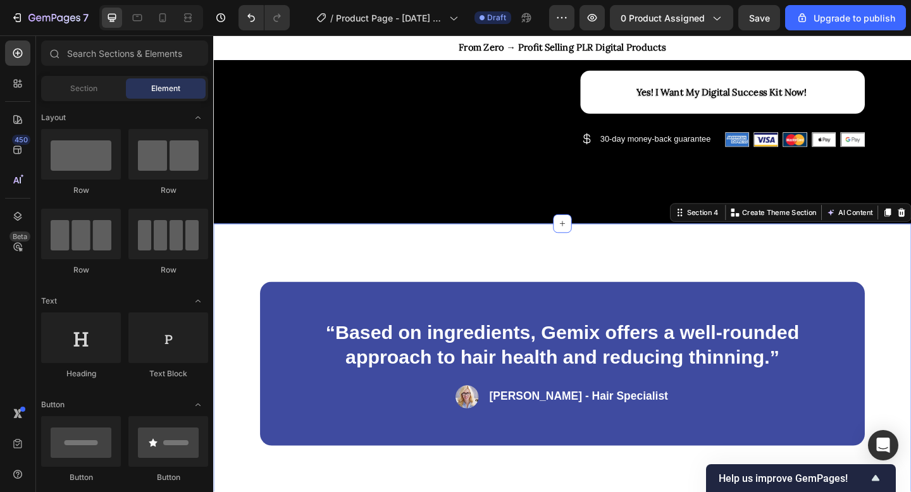
click at [844, 244] on div "“Based on ingredients, Gemix offers a well-rounded approach to hair health and …" at bounding box center [592, 392] width 759 height 305
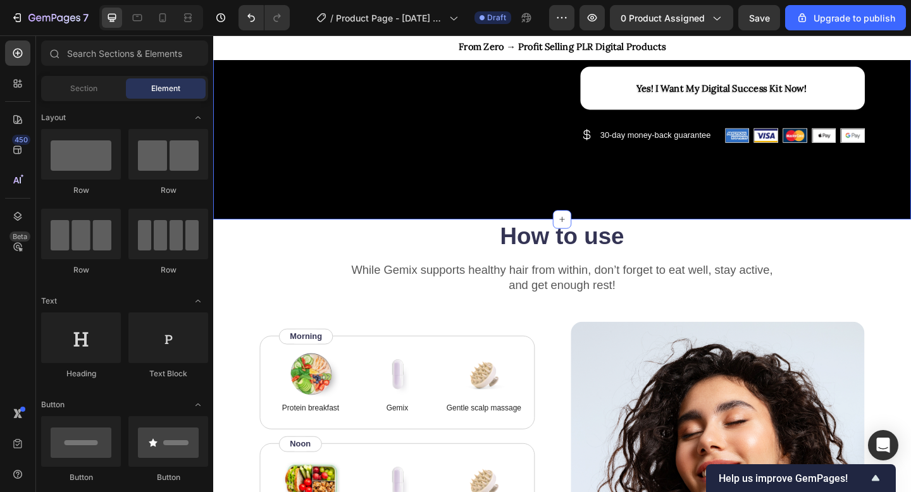
scroll to position [665, 0]
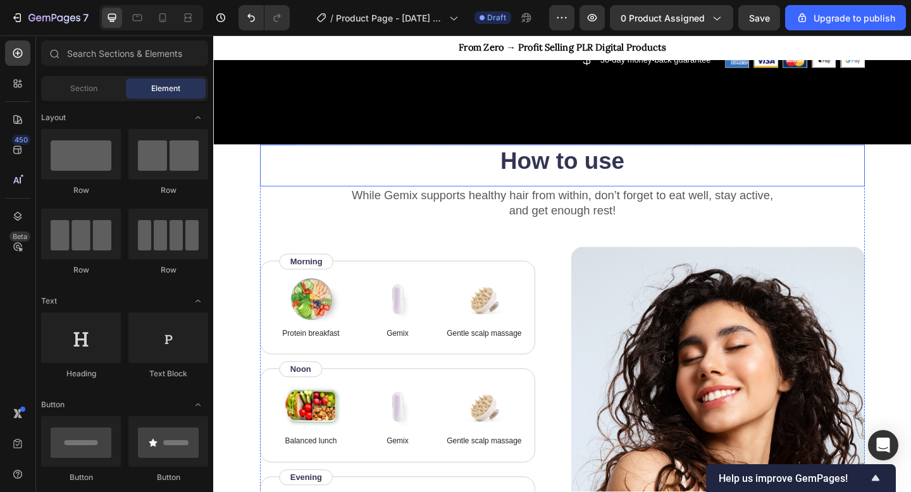
click at [842, 181] on h2 "How to use" at bounding box center [593, 171] width 658 height 35
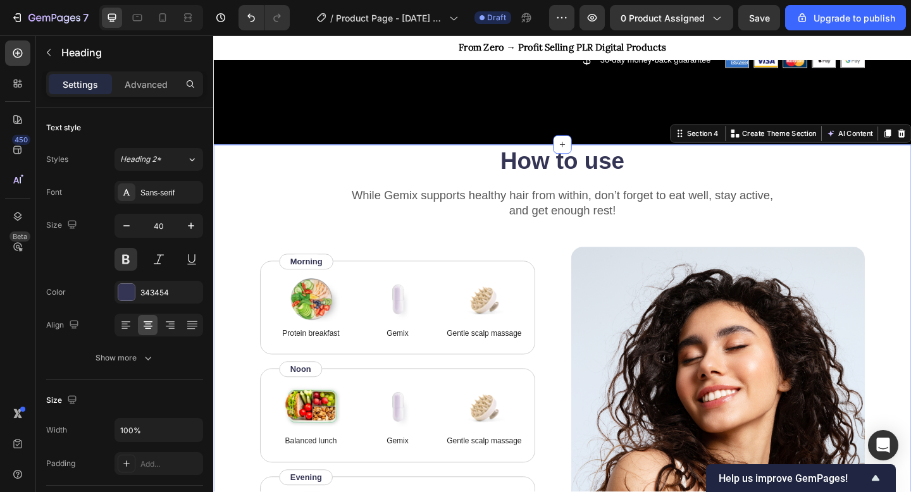
click at [911, 168] on div "How to use Heading While Gemix supports healthy hair from within, don’t forget …" at bounding box center [592, 417] width 759 height 527
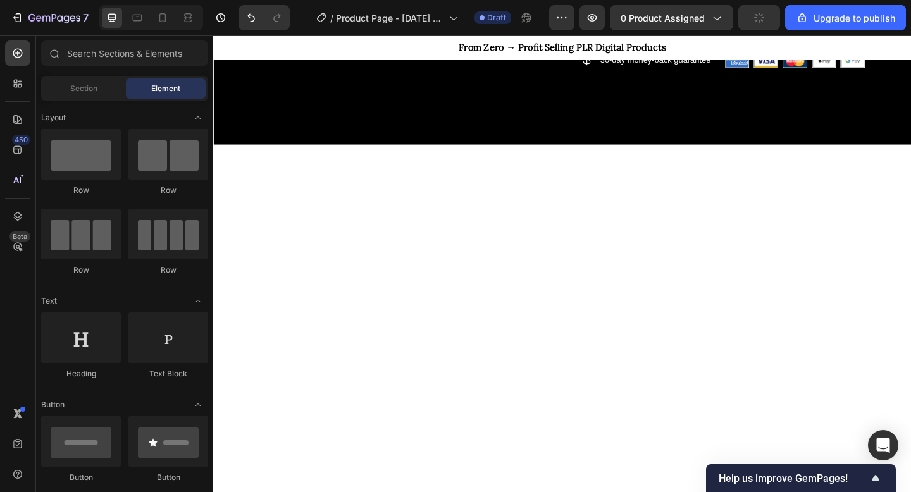
click at [905, 167] on div at bounding box center [592, 369] width 759 height 430
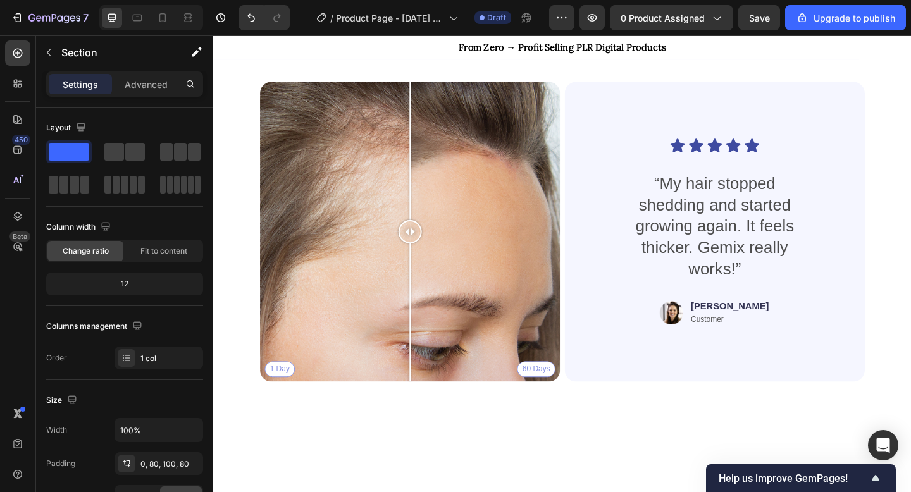
scroll to position [727, 0]
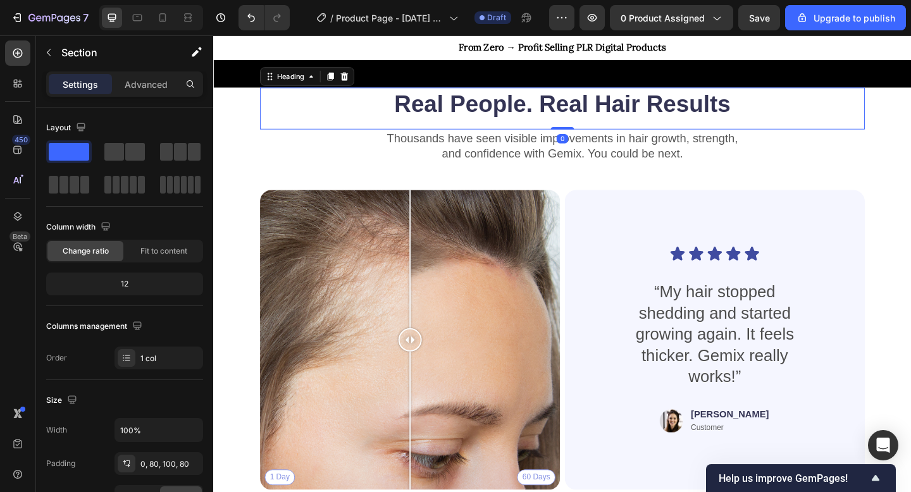
click at [885, 130] on div "Real People. Real Hair Results Heading 0" at bounding box center [593, 115] width 658 height 46
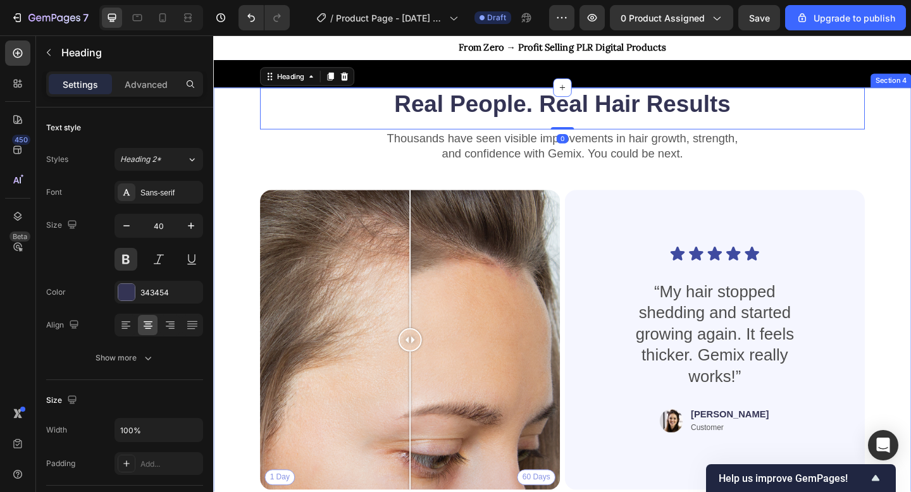
click at [911, 111] on div "Real People. Real Hair Results Heading 0 Thousands have seen visible improvemen…" at bounding box center [592, 347] width 759 height 511
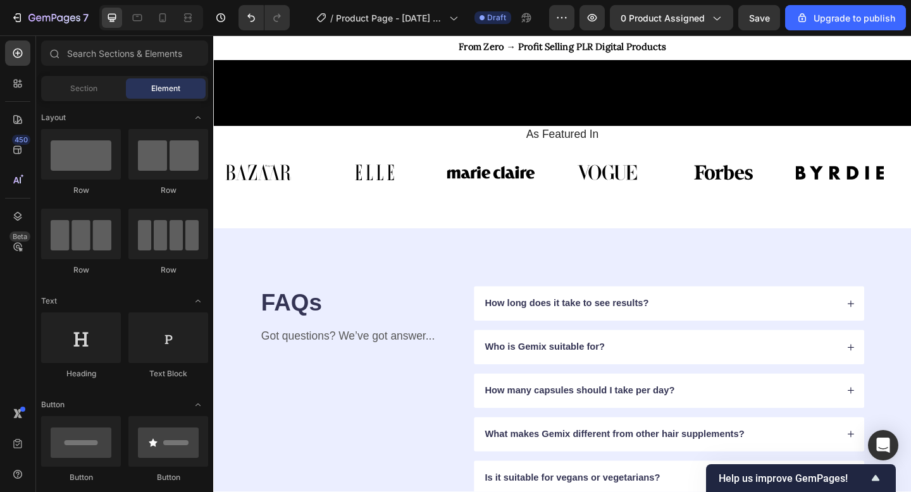
scroll to position [684, 0]
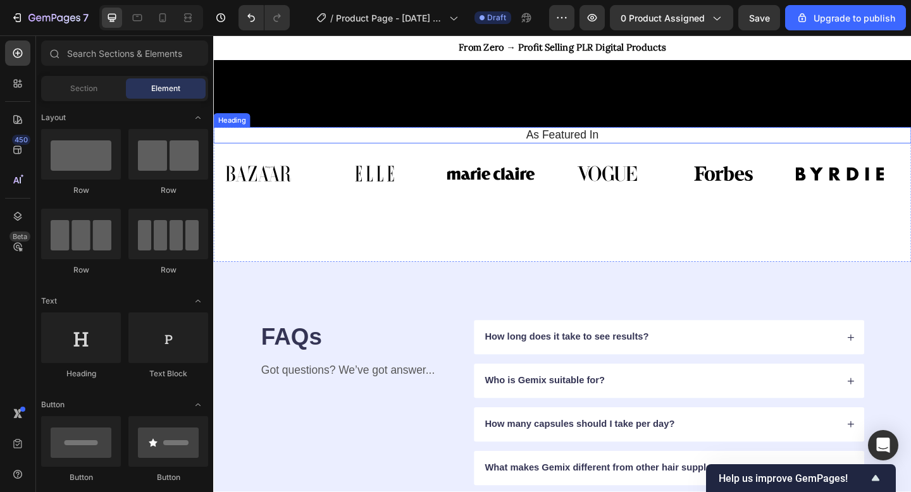
click at [795, 153] on h2 "As Featured In" at bounding box center [593, 144] width 740 height 18
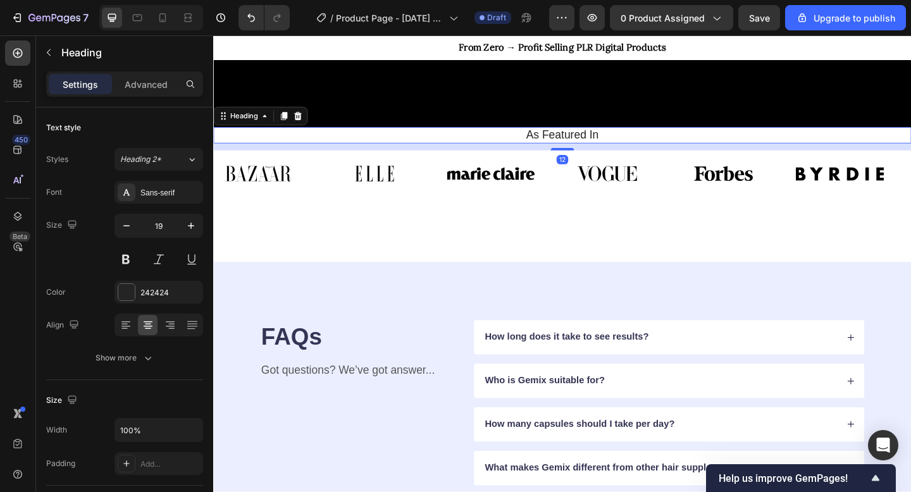
click at [911, 150] on h2 "As Featured In" at bounding box center [593, 144] width 740 height 18
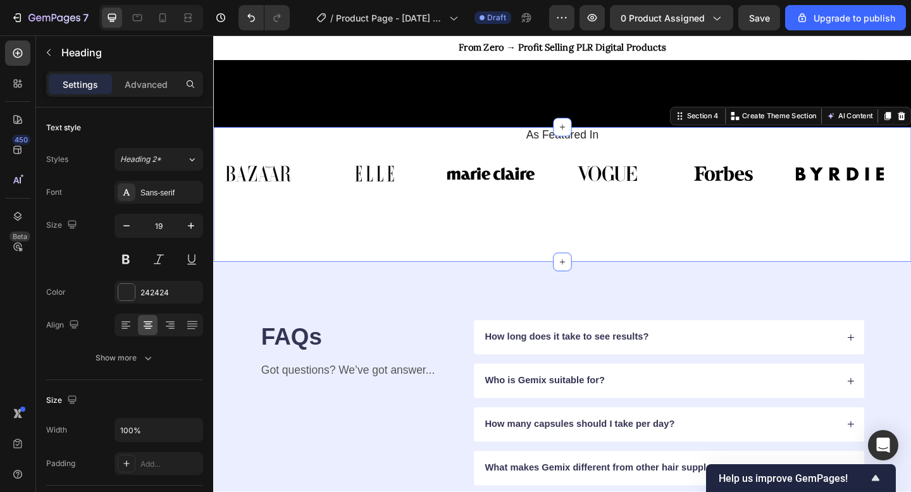
click at [880, 221] on div "As Featured In Heading Image Image Image Image Image Image Image Image Image Im…" at bounding box center [592, 208] width 759 height 147
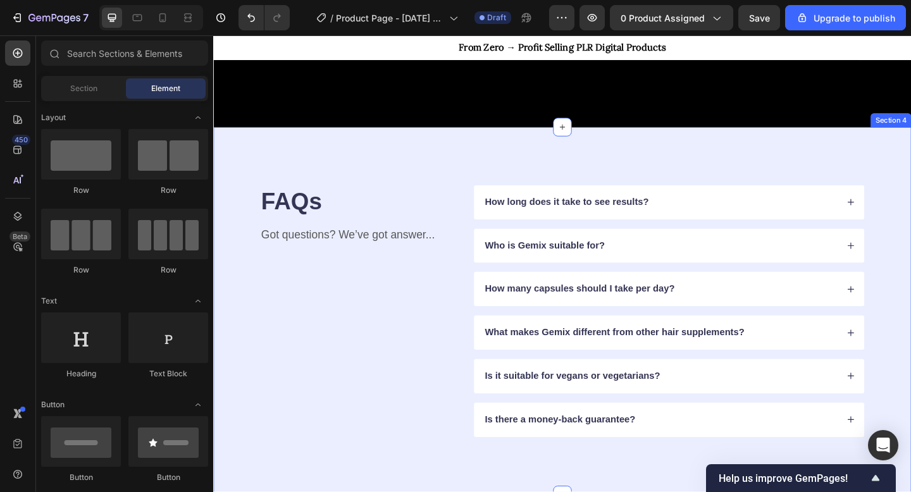
click at [868, 145] on div "FAQs Heading Got questions? We’ve got answer... Text Block How long does it tak…" at bounding box center [592, 335] width 759 height 401
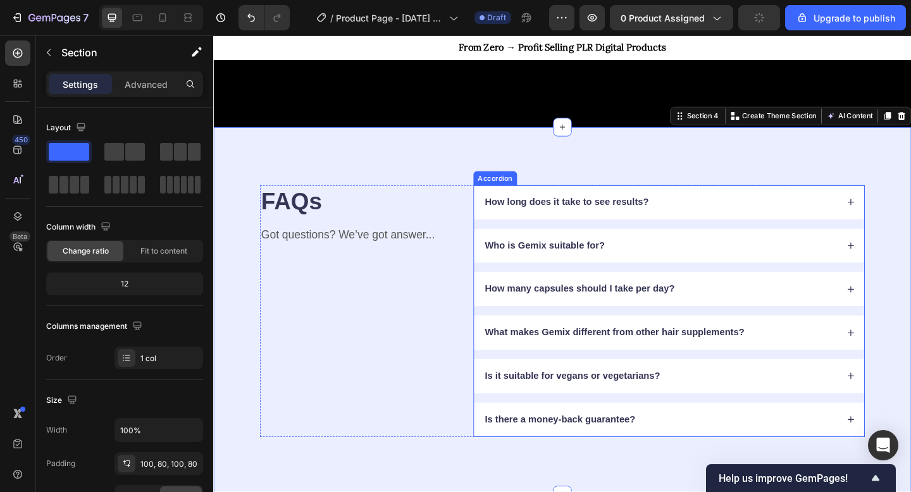
click at [770, 207] on div "How long does it take to see results?" at bounding box center [709, 217] width 425 height 37
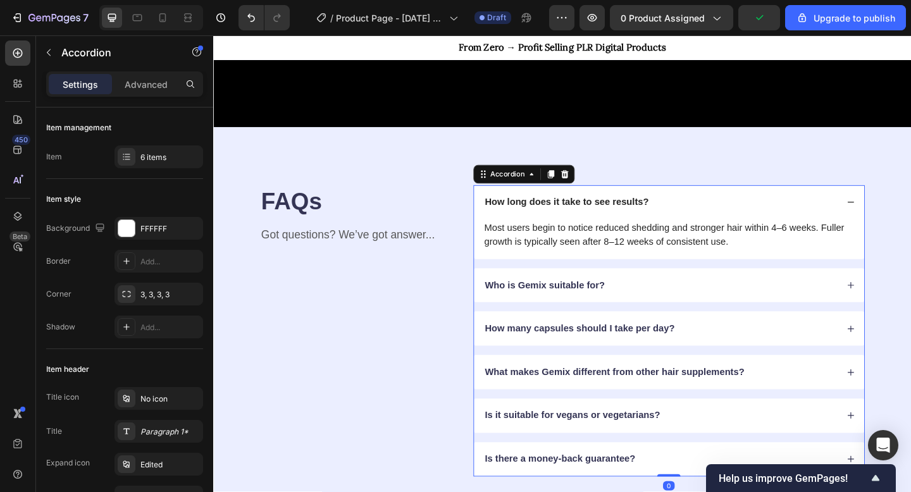
click at [764, 213] on div "How long does it take to see results?" at bounding box center [699, 217] width 385 height 17
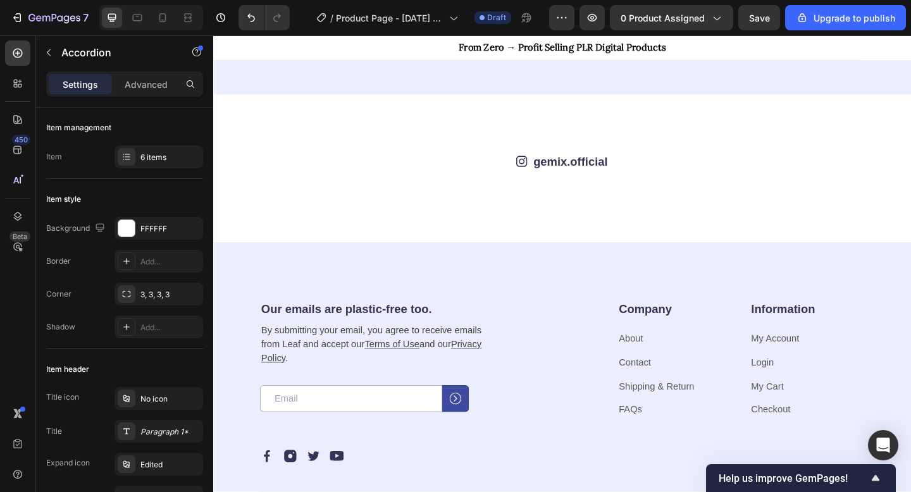
scroll to position [1123, 0]
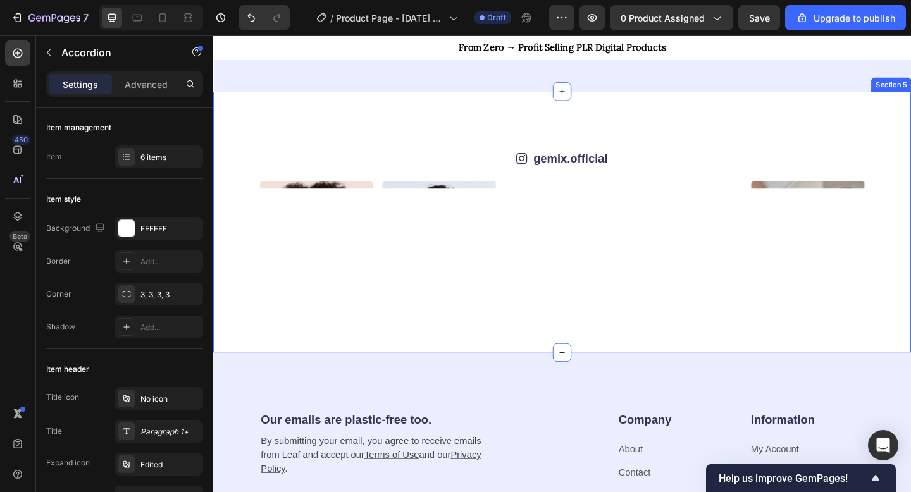
click at [865, 104] on div "Icon gemix.official Text Block Row Image Image Image Image Image Image Image Im…" at bounding box center [592, 239] width 759 height 284
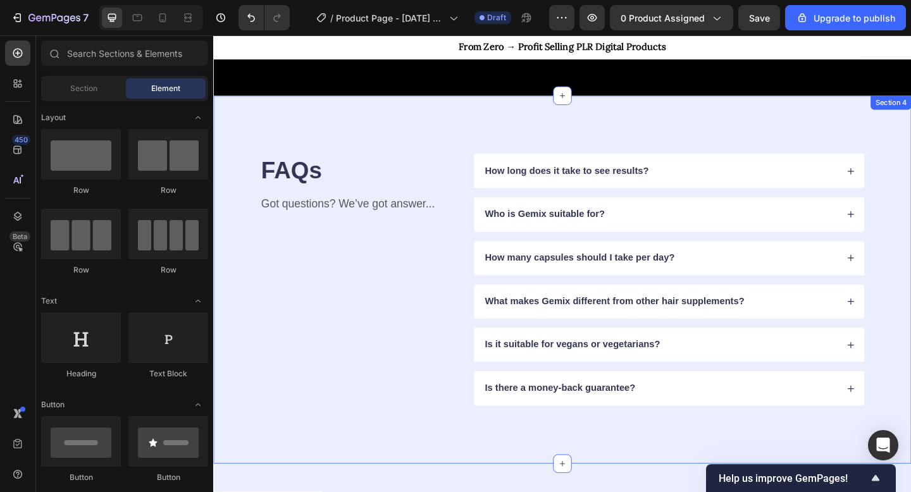
scroll to position [654, 0]
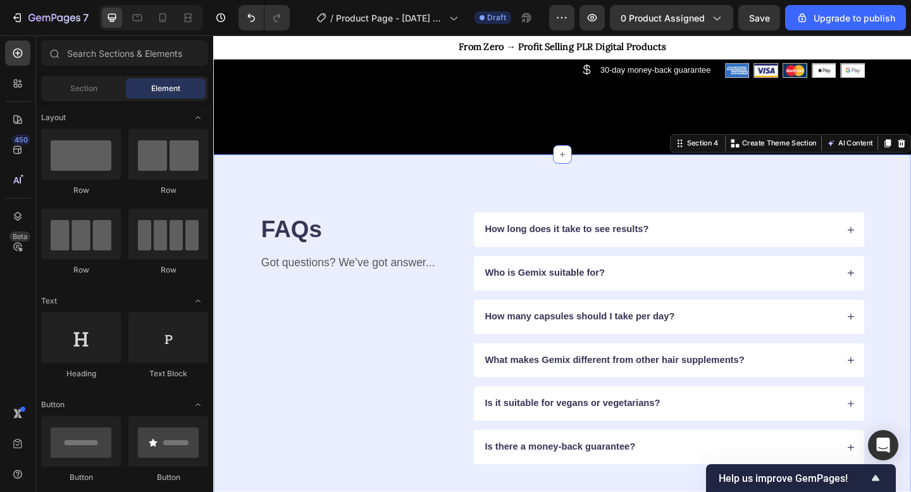
click at [877, 183] on div "FAQs Heading Got questions? We’ve got answer... Text Block How long does it tak…" at bounding box center [592, 365] width 759 height 401
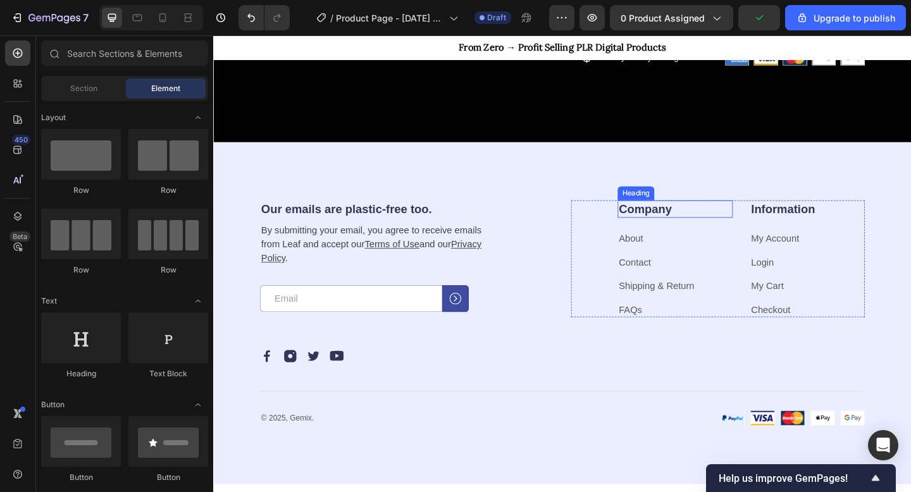
scroll to position [664, 0]
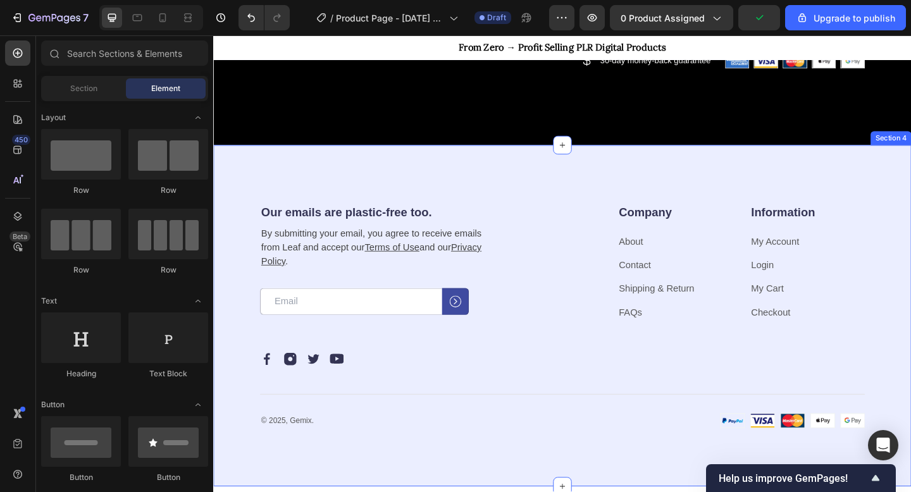
click at [827, 159] on div "Our emails are plastic-free too. Heading By submitting your email, you agree to…" at bounding box center [592, 341] width 759 height 372
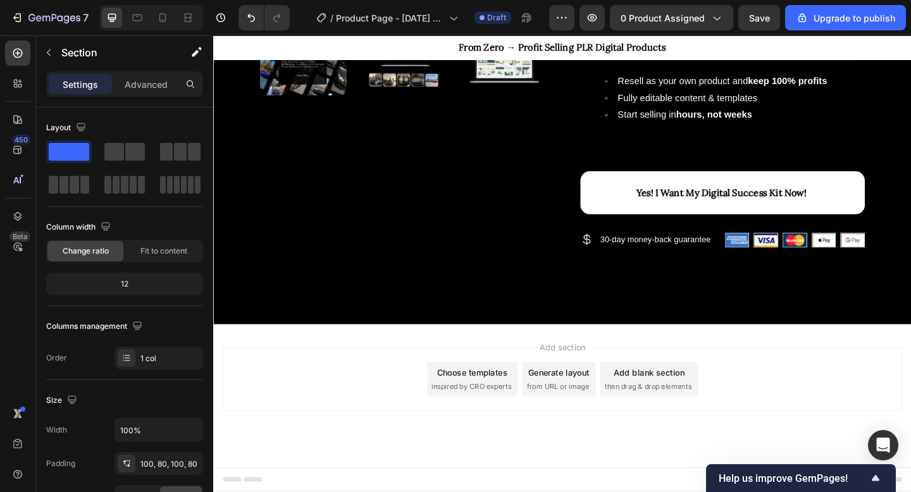
scroll to position [468, 0]
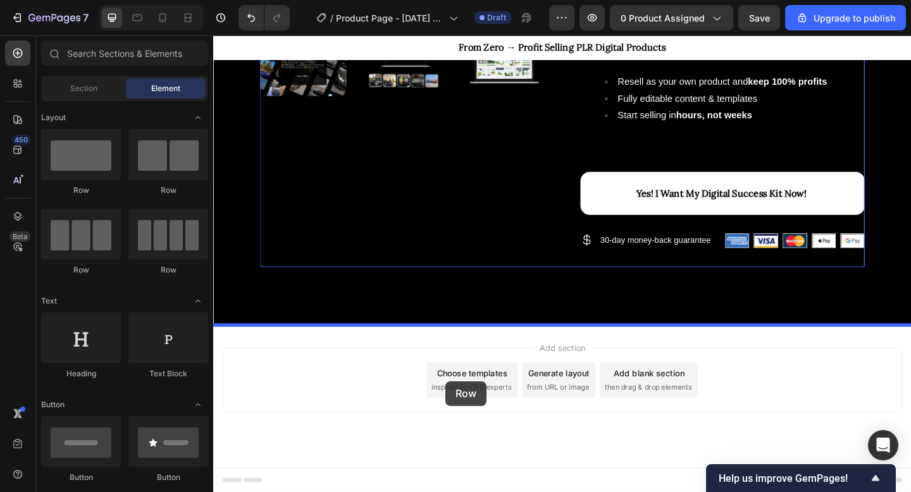
drag, startPoint x: 292, startPoint y: 180, endPoint x: 473, endPoint y: 415, distance: 295.6
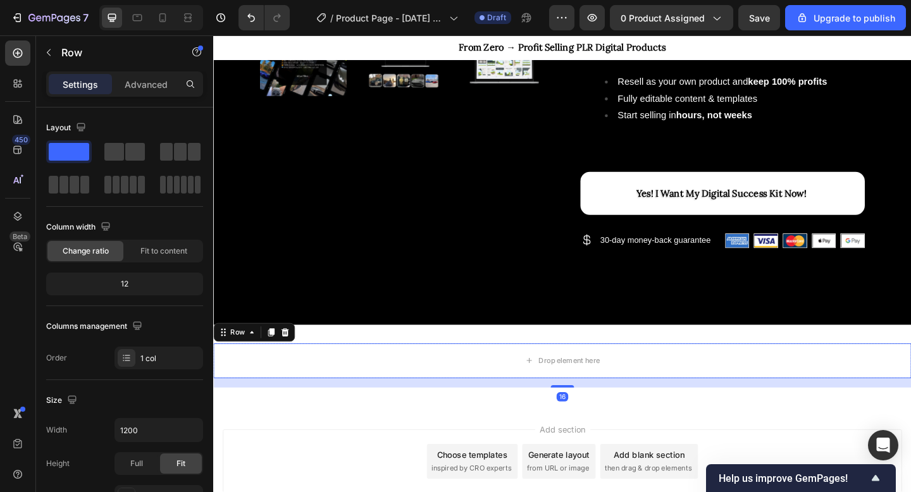
scroll to position [557, 0]
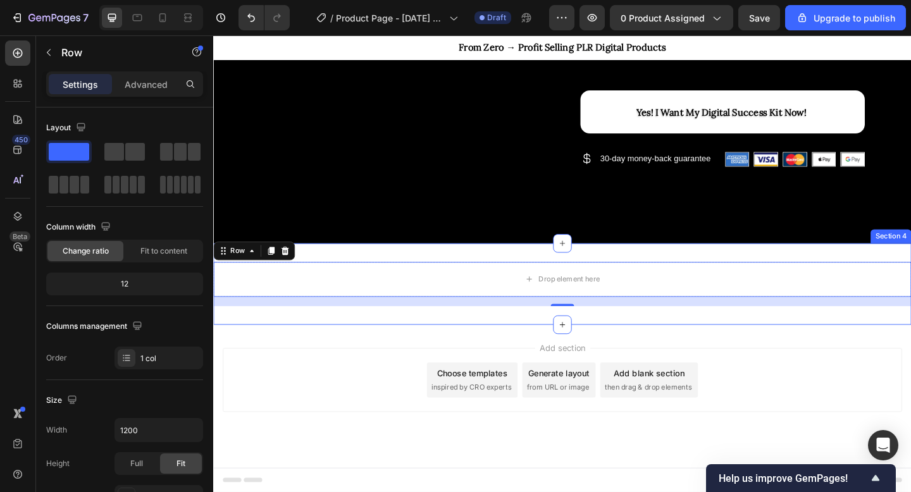
click at [584, 275] on div "Drop element here Row 16 Section 4" at bounding box center [592, 306] width 759 height 89
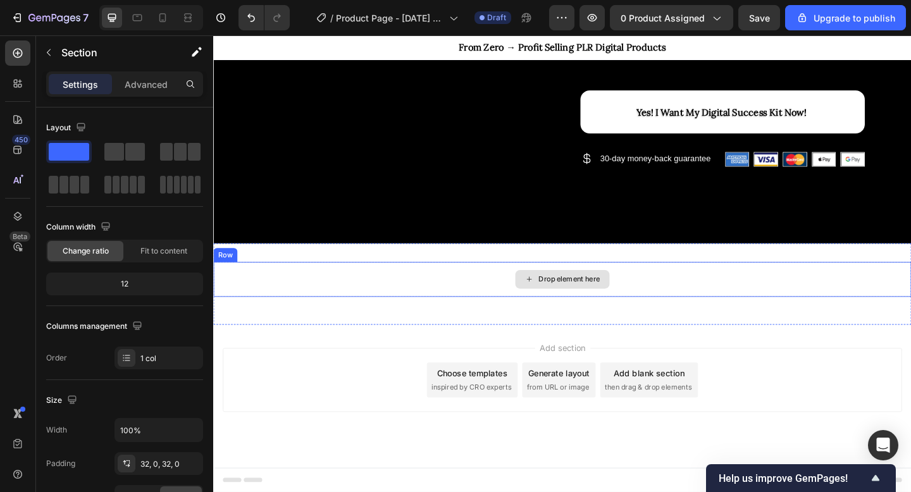
click at [546, 299] on div "Drop element here" at bounding box center [593, 301] width 103 height 20
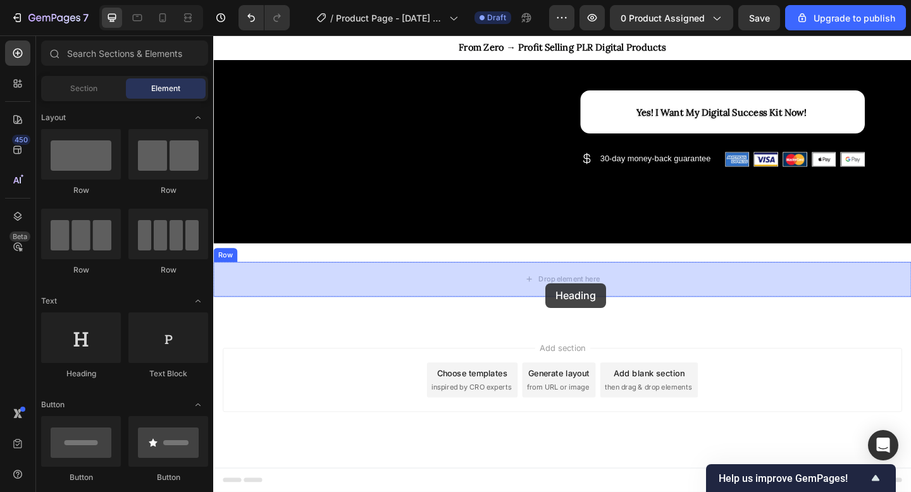
drag, startPoint x: 299, startPoint y: 380, endPoint x: 575, endPoint y: 305, distance: 286.0
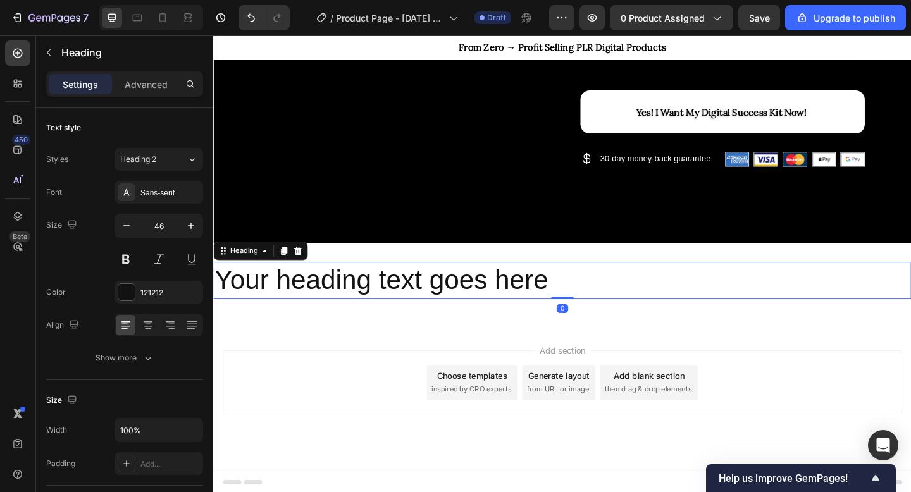
scroll to position [559, 0]
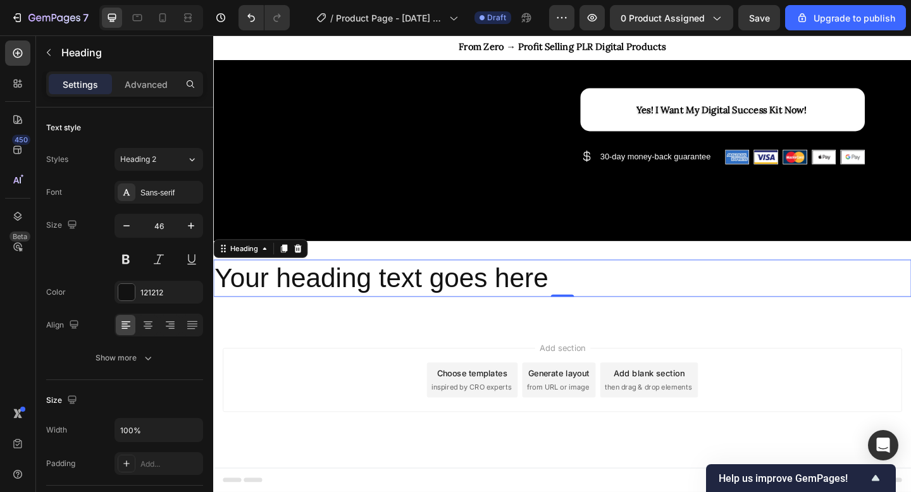
click at [556, 315] on h2 "Your heading text goes here" at bounding box center [592, 300] width 759 height 41
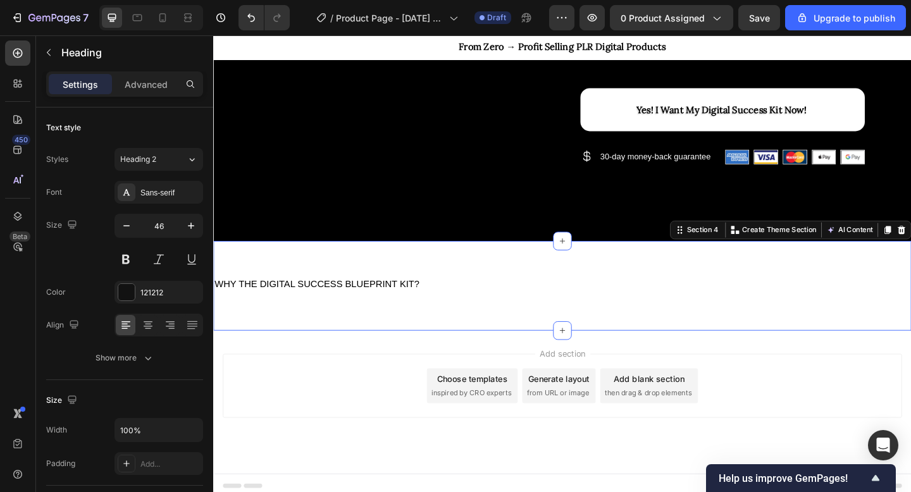
click at [429, 272] on div "⁠⁠⁠⁠⁠⁠⁠ WHY THE DIGITAL SUCCESS BLUEPRINT KIT? Heading Row Section 4 You can cr…" at bounding box center [592, 307] width 759 height 97
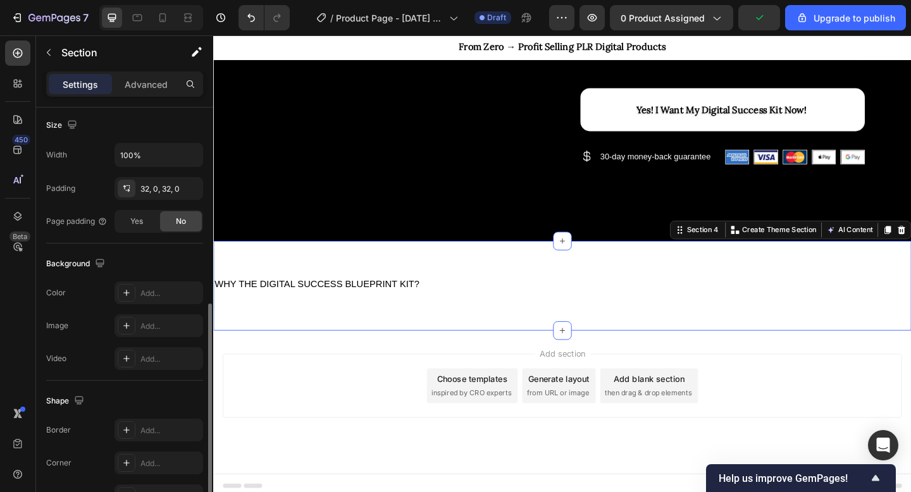
scroll to position [351, 0]
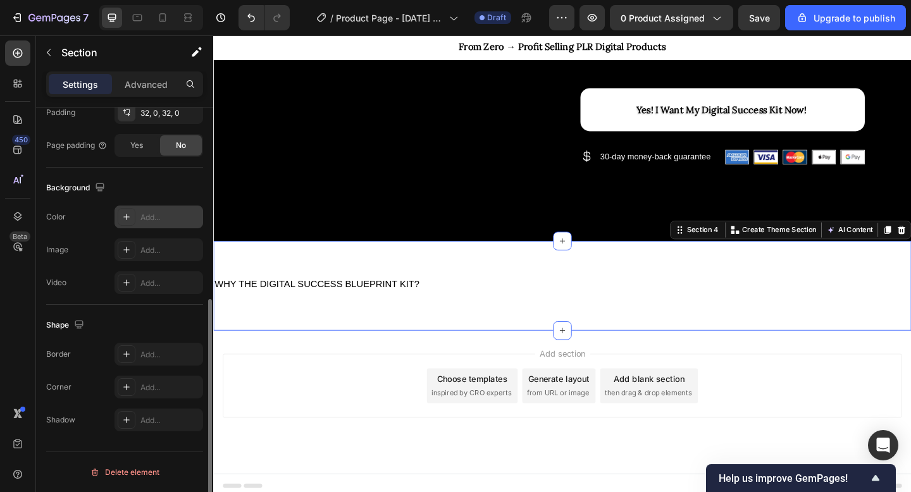
click at [128, 214] on icon at bounding box center [127, 217] width 10 height 10
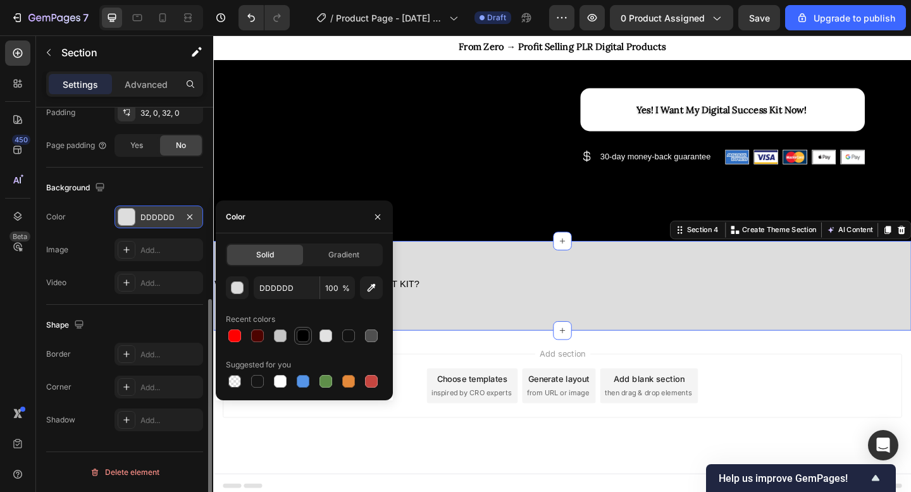
click at [305, 344] on div at bounding box center [303, 336] width 18 height 18
type input "000000"
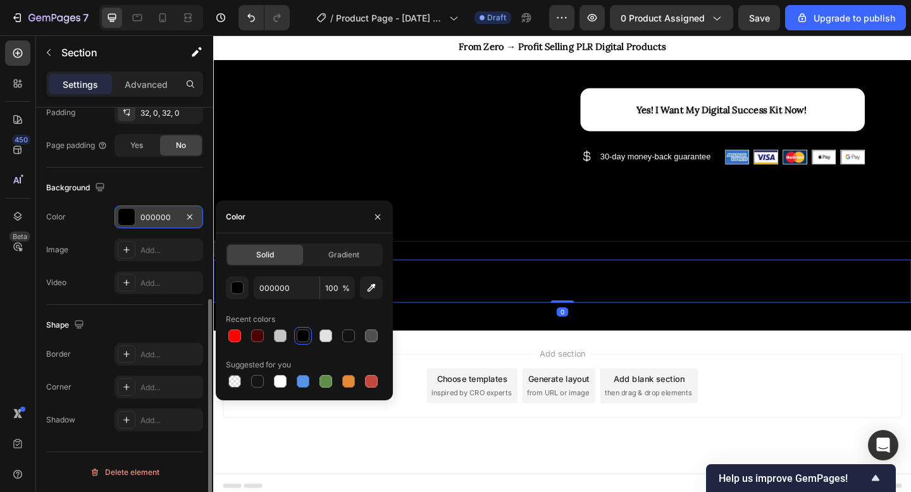
click at [456, 300] on p "⁠⁠⁠⁠⁠⁠⁠ WHY THE DIGITAL SUCCESS BLUEPRINT KIT?" at bounding box center [593, 303] width 757 height 44
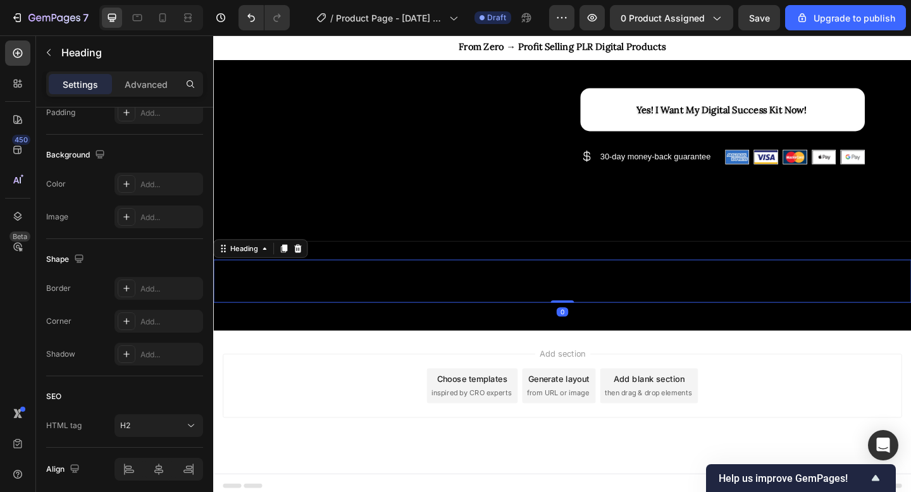
scroll to position [0, 0]
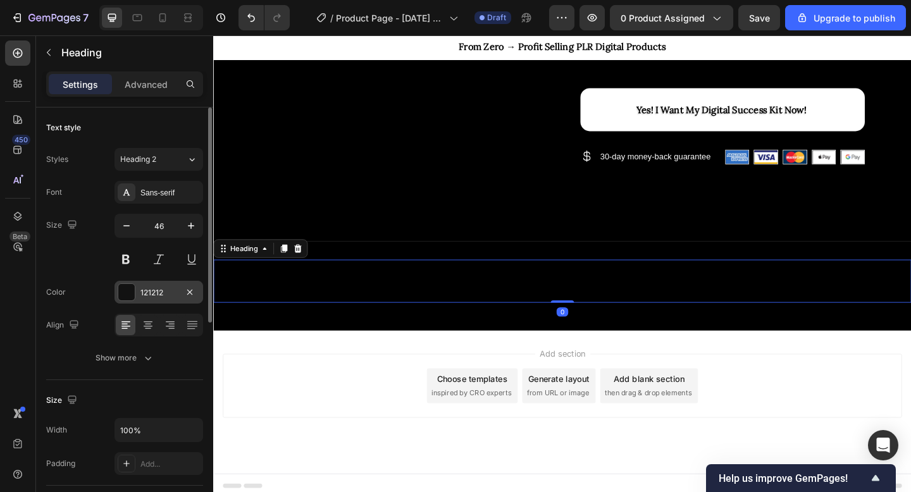
click at [125, 291] on div at bounding box center [126, 292] width 16 height 16
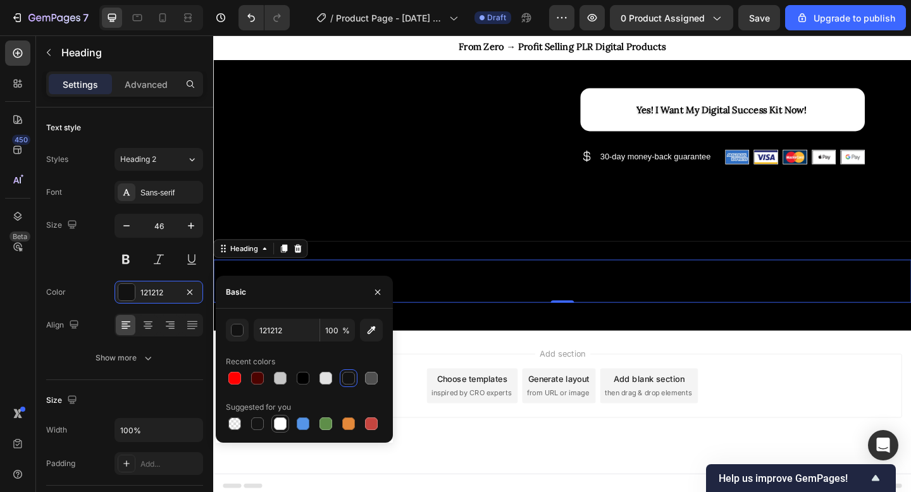
click at [279, 423] on div at bounding box center [280, 424] width 13 height 13
type input "FFFFFF"
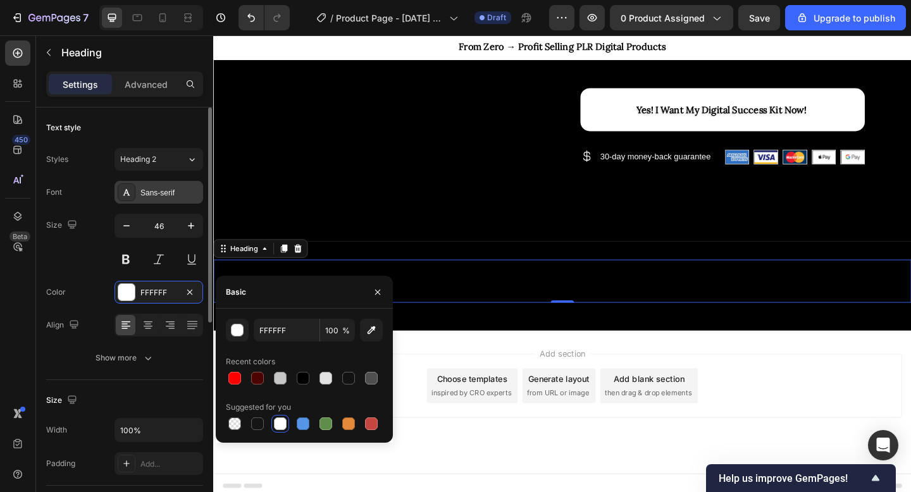
click at [156, 184] on div "Sans-serif" at bounding box center [159, 192] width 89 height 23
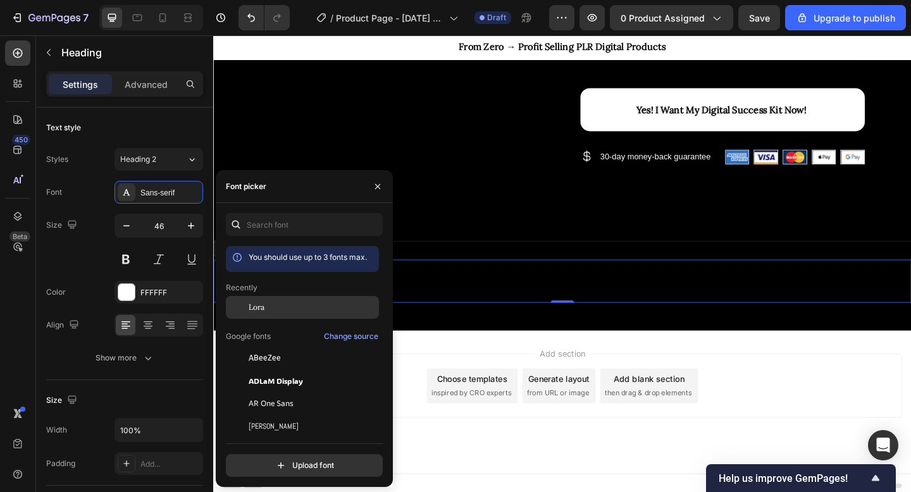
click at [273, 315] on div "Lora" at bounding box center [302, 307] width 153 height 23
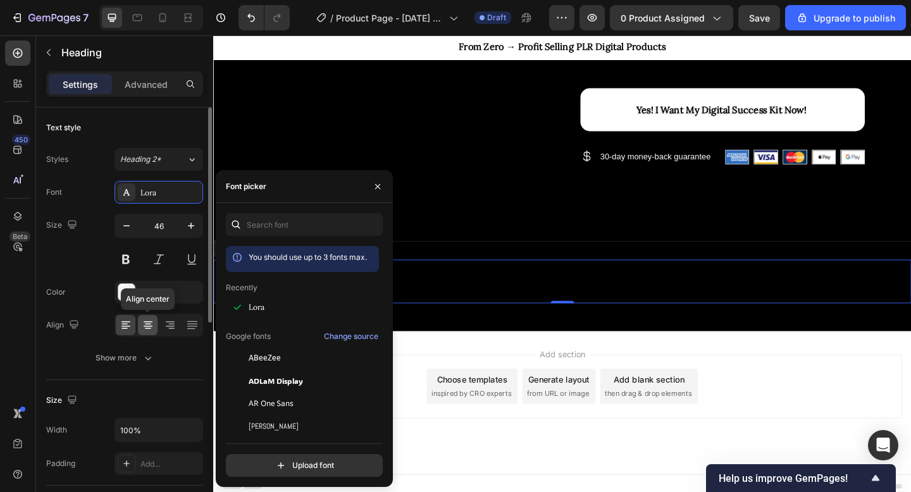
click at [153, 327] on icon at bounding box center [148, 325] width 13 height 13
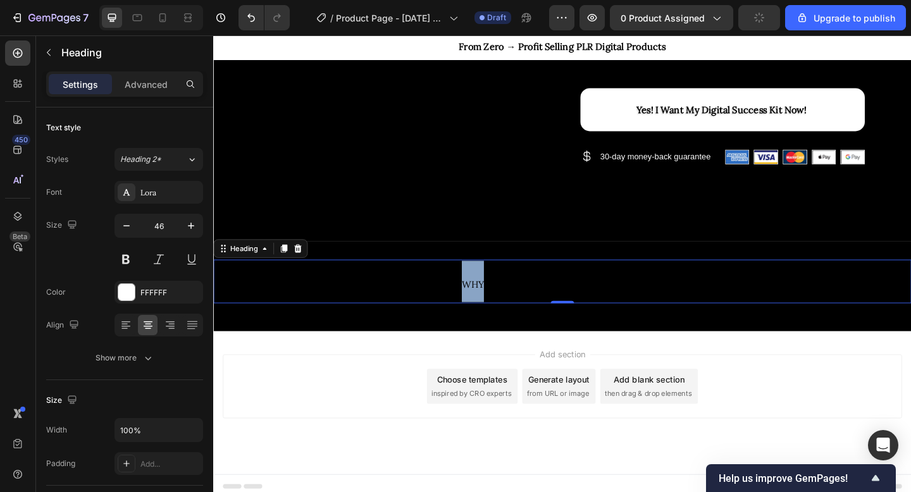
click at [392, 300] on p "WHY THE DIGITAL SUCCESS BLUEPRINT KIT?" at bounding box center [593, 303] width 757 height 45
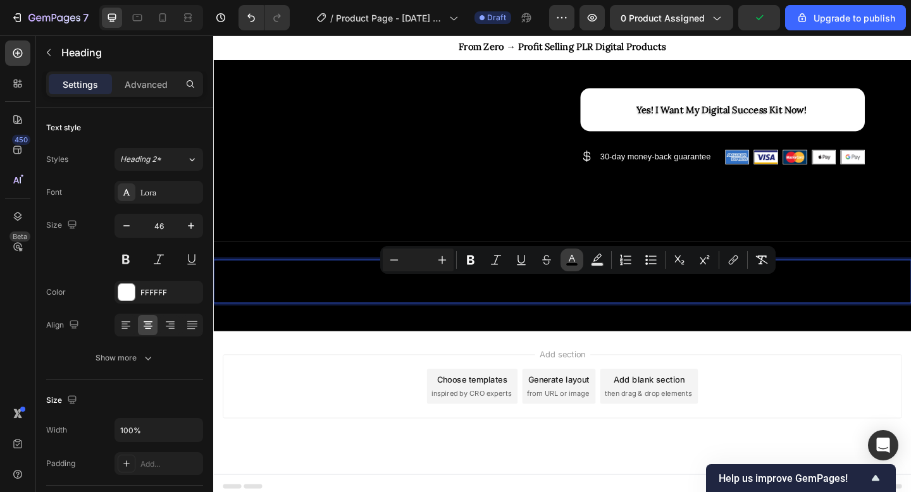
click at [575, 257] on icon "Editor contextual toolbar" at bounding box center [572, 260] width 13 height 13
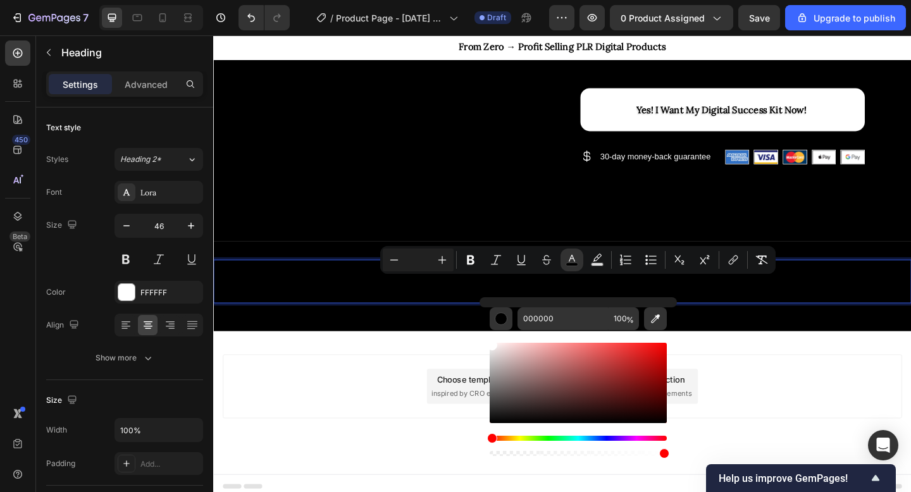
drag, startPoint x: 503, startPoint y: 372, endPoint x: 481, endPoint y: 328, distance: 48.7
click at [481, 327] on div "000000 100 %" at bounding box center [578, 377] width 197 height 161
type input "FFFFFF"
click at [440, 257] on icon "Editor contextual toolbar" at bounding box center [442, 260] width 13 height 13
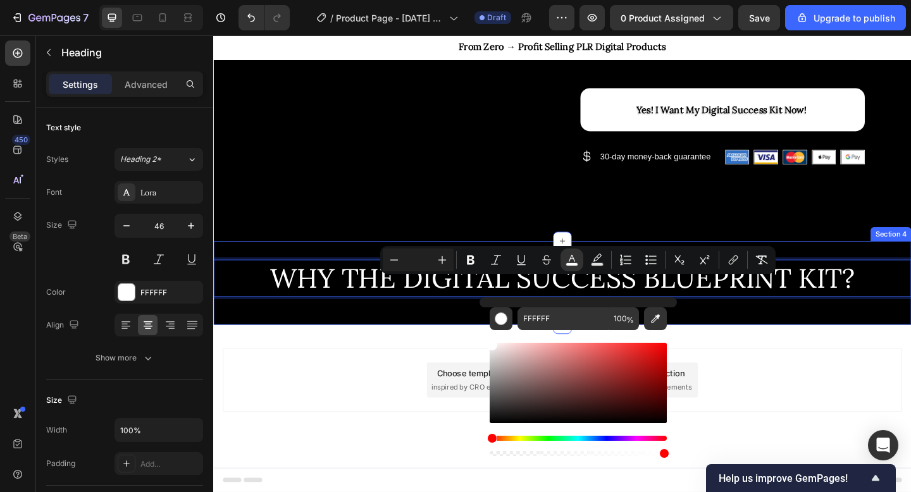
click at [422, 354] on div "Add section Choose templates inspired by CRO experts Generate layout from URL o…" at bounding box center [592, 429] width 759 height 156
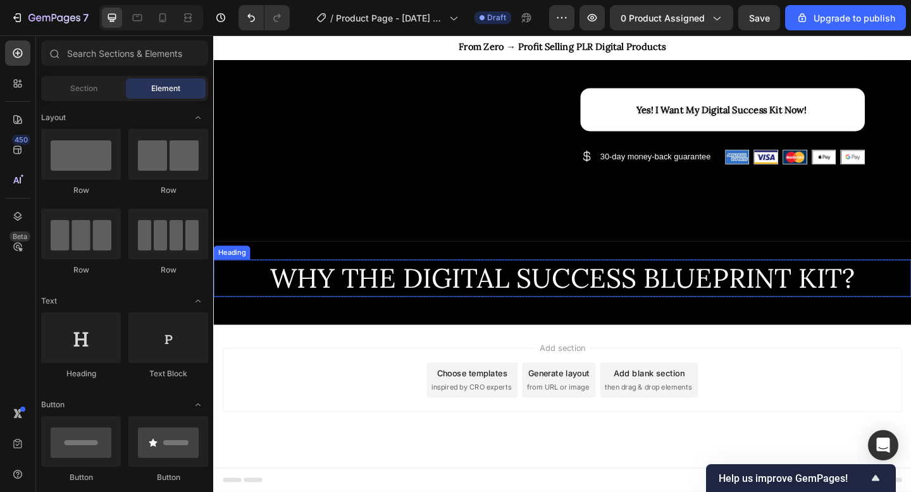
click at [503, 285] on span "WHY THE DIGITAL SUCCESS BLUEPRINT KIT?" at bounding box center [593, 299] width 637 height 37
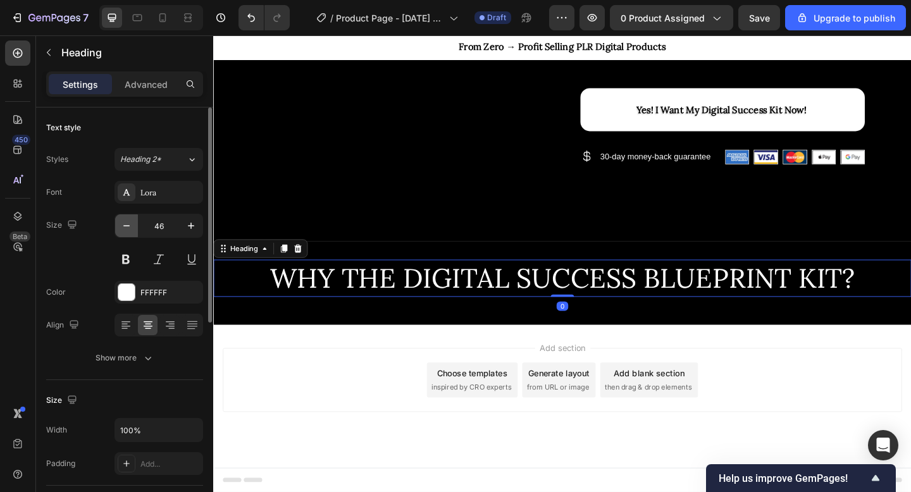
click at [128, 227] on icon "button" at bounding box center [126, 226] width 13 height 13
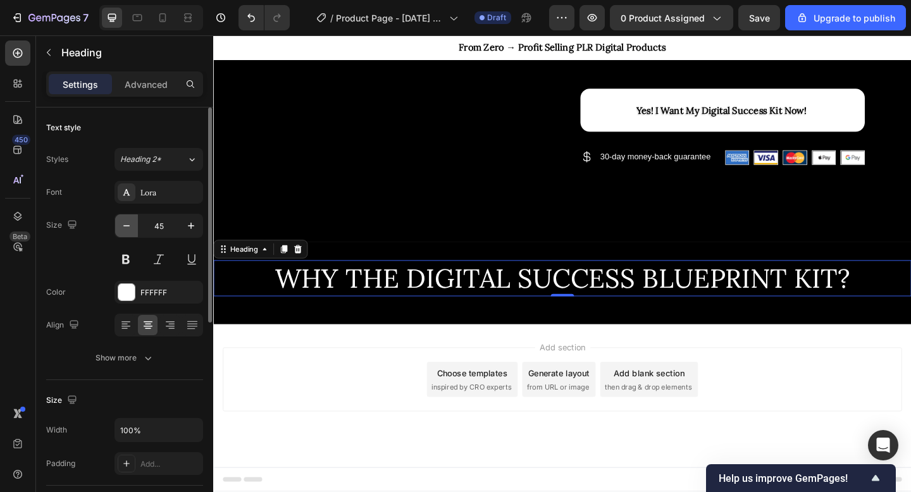
click at [128, 227] on icon "button" at bounding box center [126, 226] width 13 height 13
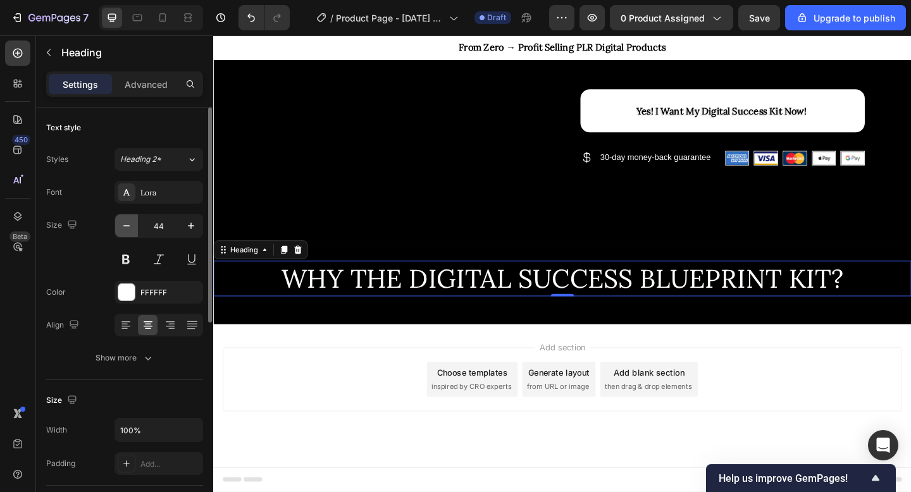
click at [128, 227] on icon "button" at bounding box center [126, 226] width 13 height 13
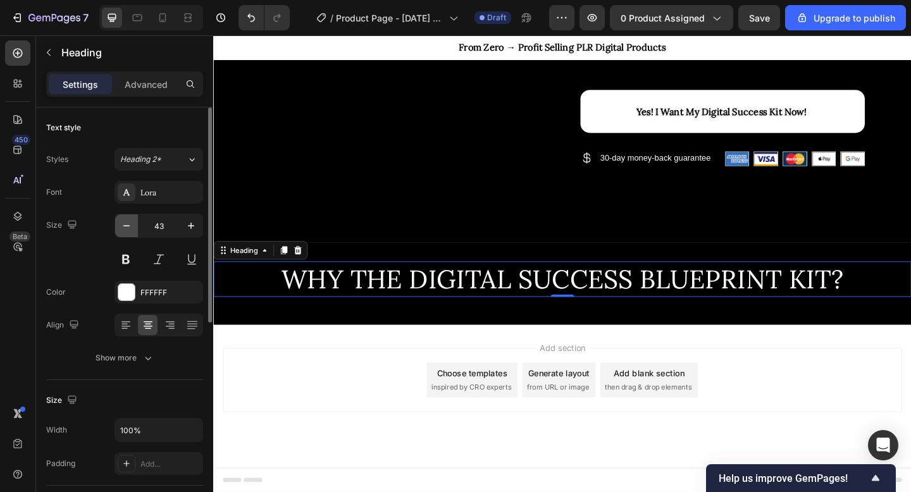
click at [128, 227] on icon "button" at bounding box center [126, 226] width 13 height 13
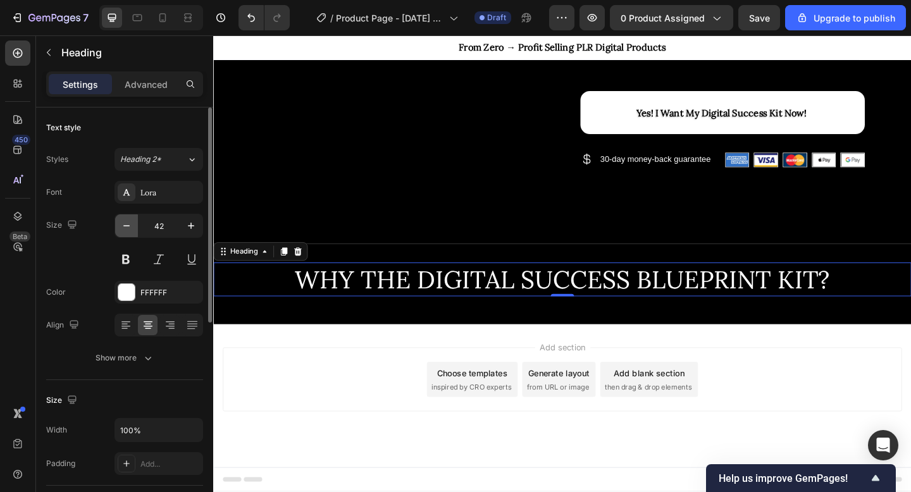
click at [128, 227] on icon "button" at bounding box center [126, 226] width 13 height 13
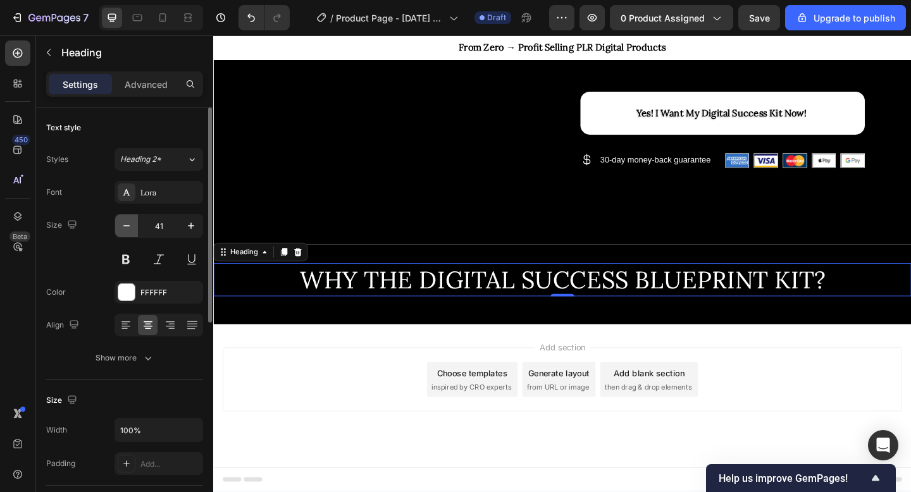
click at [128, 227] on icon "button" at bounding box center [126, 226] width 13 height 13
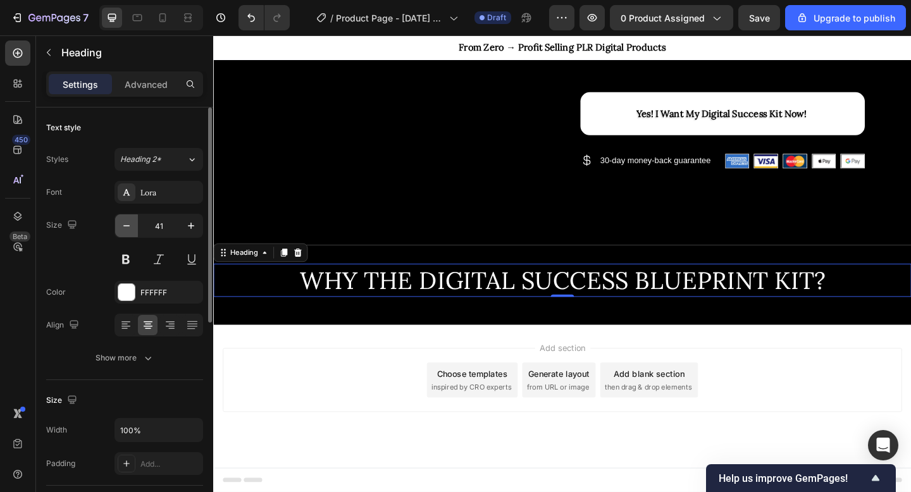
click at [128, 227] on icon "button" at bounding box center [126, 226] width 13 height 13
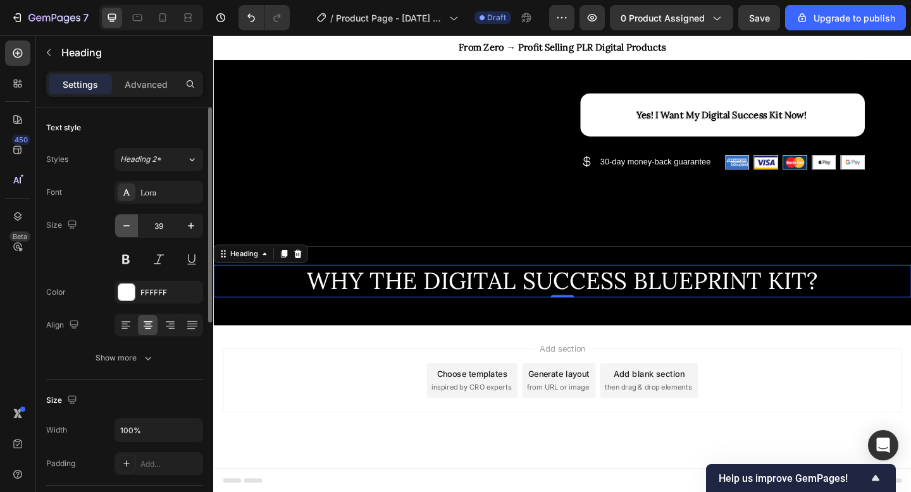
click at [128, 227] on icon "button" at bounding box center [126, 226] width 13 height 13
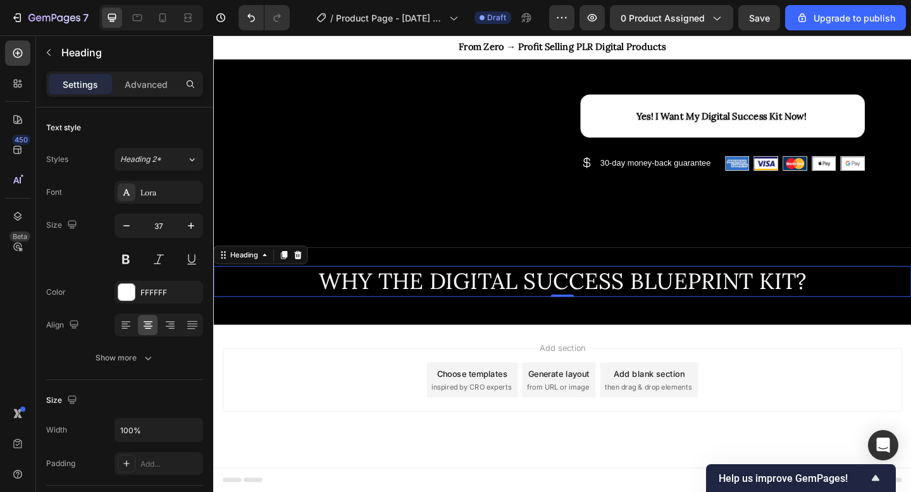
scroll to position [552, 0]
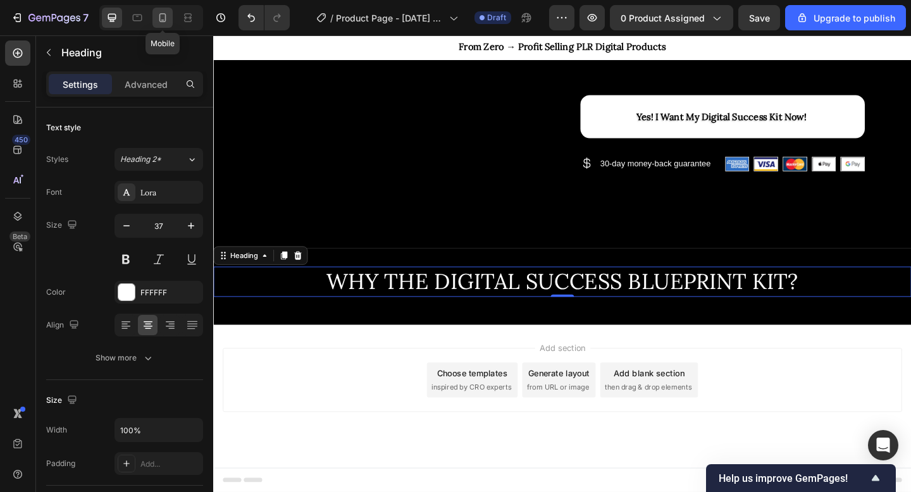
click at [158, 11] on icon at bounding box center [162, 17] width 13 height 13
type input "41"
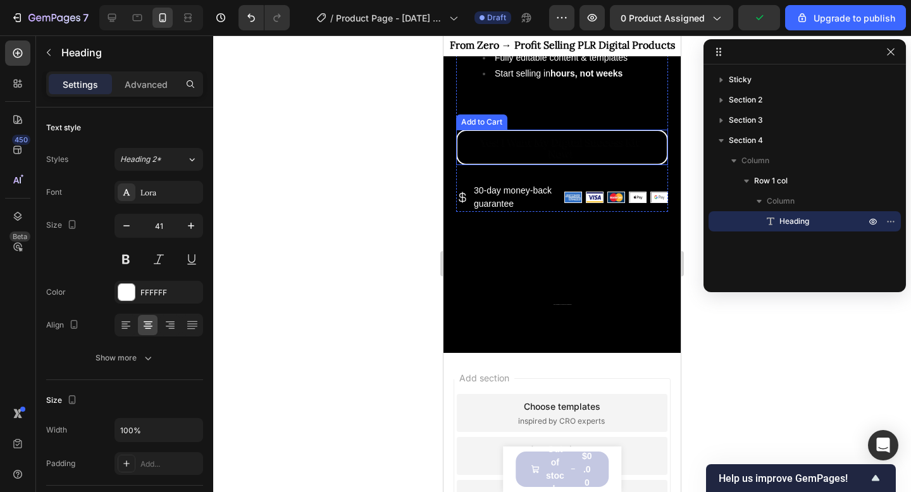
scroll to position [733, 0]
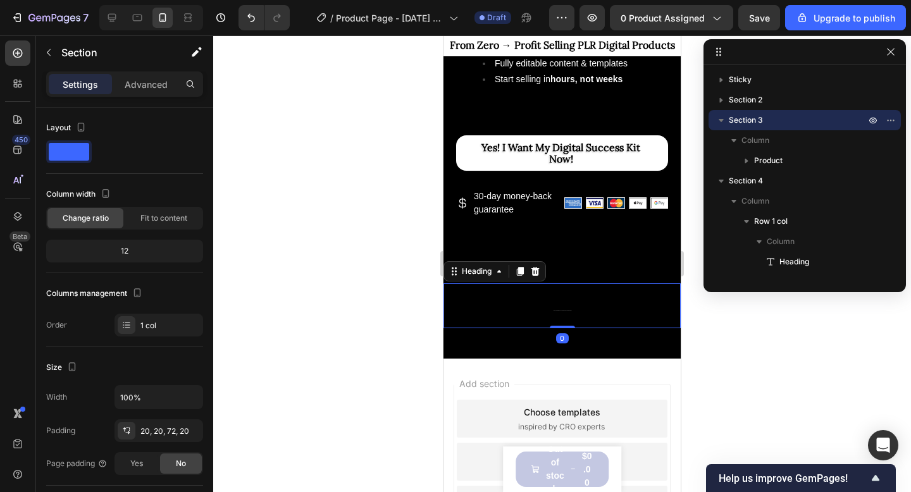
click at [540, 290] on h2 "WHY THE DIGITAL SUCCESS BLUEPRINT KIT?" at bounding box center [562, 306] width 237 height 45
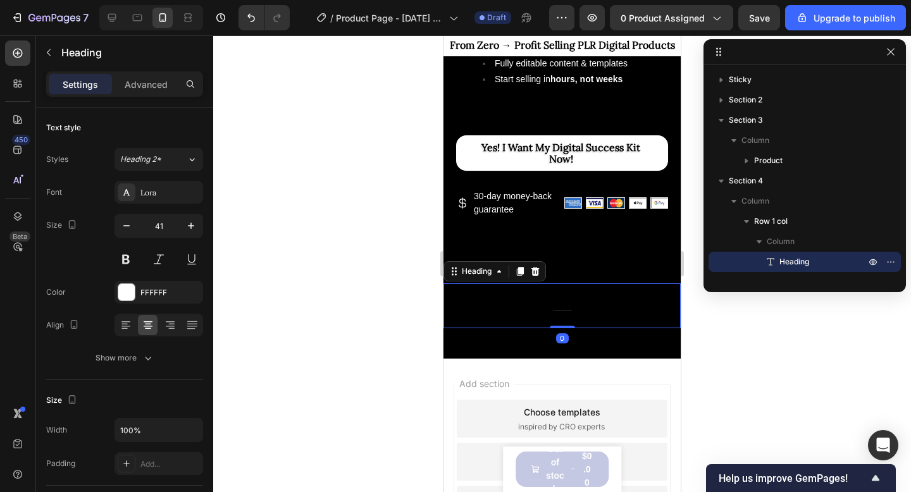
click at [565, 311] on h2 "WHY THE DIGITAL SUCCESS BLUEPRINT KIT?" at bounding box center [562, 306] width 237 height 45
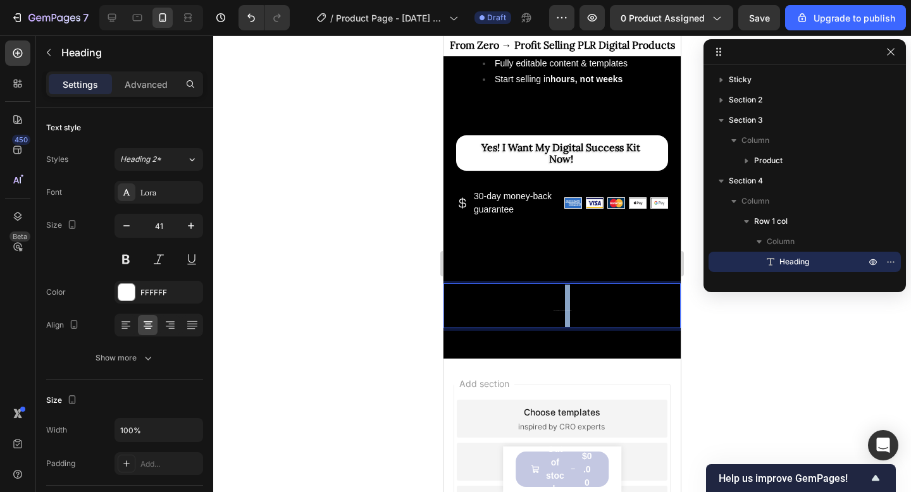
click at [565, 311] on p "WHY THE DIGITAL SUCCESS BLUEPRINT KIT?" at bounding box center [562, 306] width 235 height 42
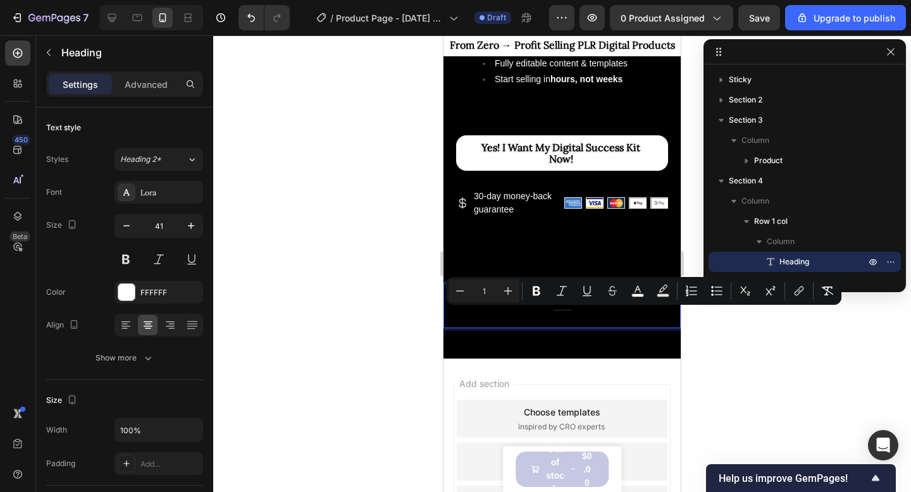
click at [561, 311] on p "WHY THE DIGITAL SUCCESS BLUEPRINT KIT?" at bounding box center [562, 306] width 235 height 42
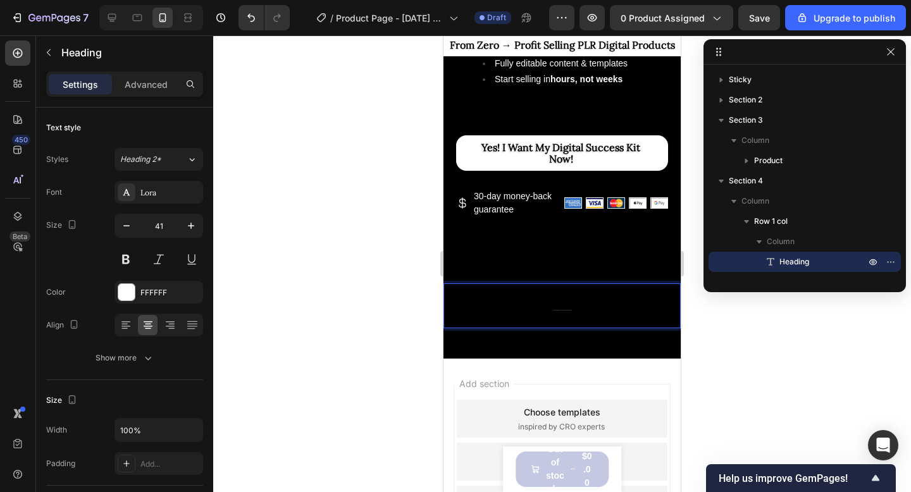
click at [561, 311] on p "WHY THE DIGITAL SUCCESS BLUEPRINT KIT?" at bounding box center [562, 306] width 235 height 42
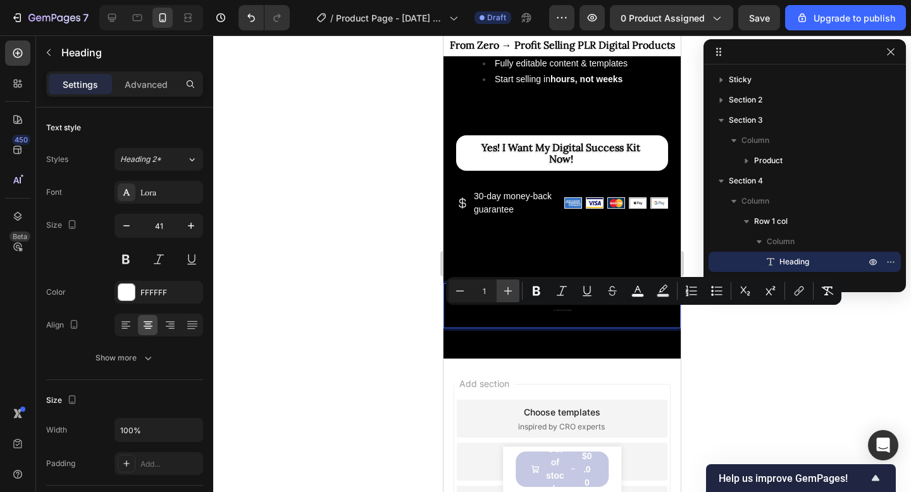
click at [507, 290] on icon "Editor contextual toolbar" at bounding box center [508, 291] width 13 height 13
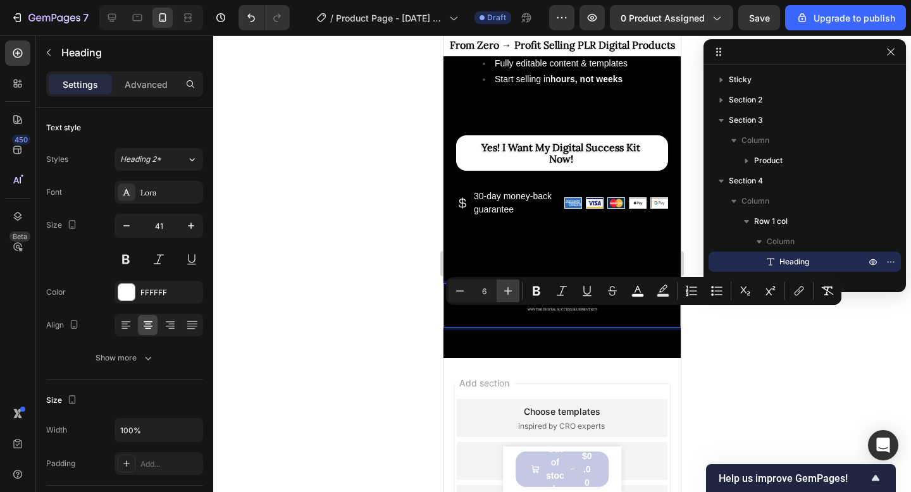
click at [507, 290] on icon "Editor contextual toolbar" at bounding box center [508, 291] width 13 height 13
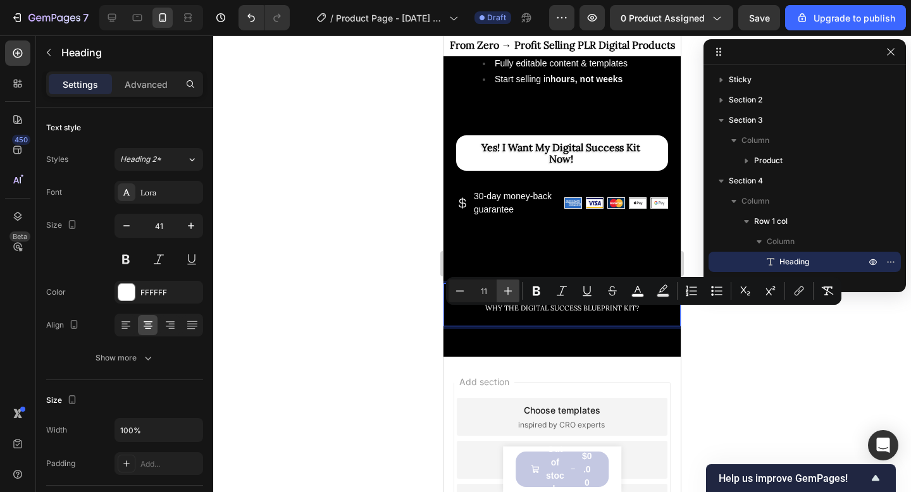
click at [507, 290] on icon "Editor contextual toolbar" at bounding box center [508, 291] width 13 height 13
type input "14"
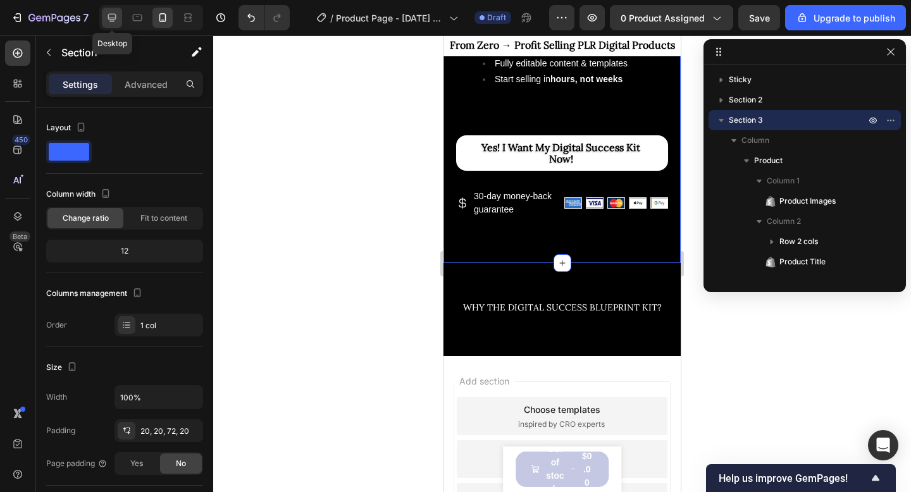
click at [111, 15] on icon at bounding box center [112, 17] width 13 height 13
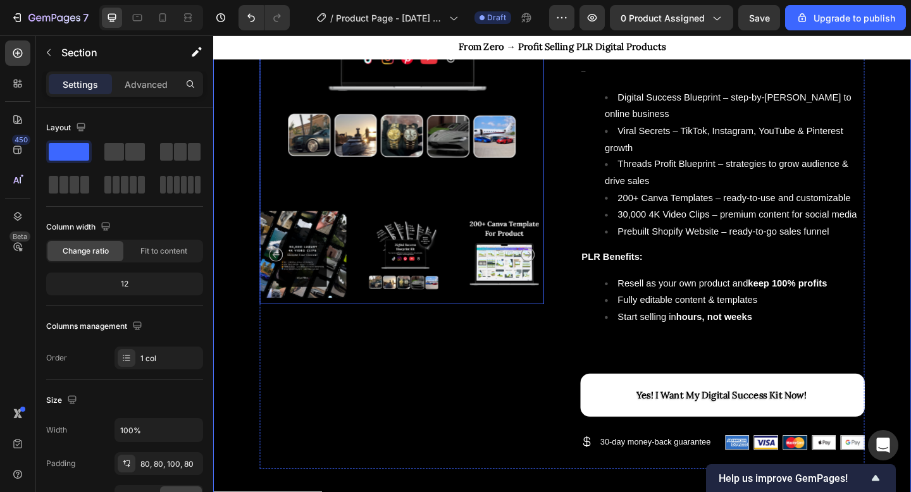
scroll to position [558, 0]
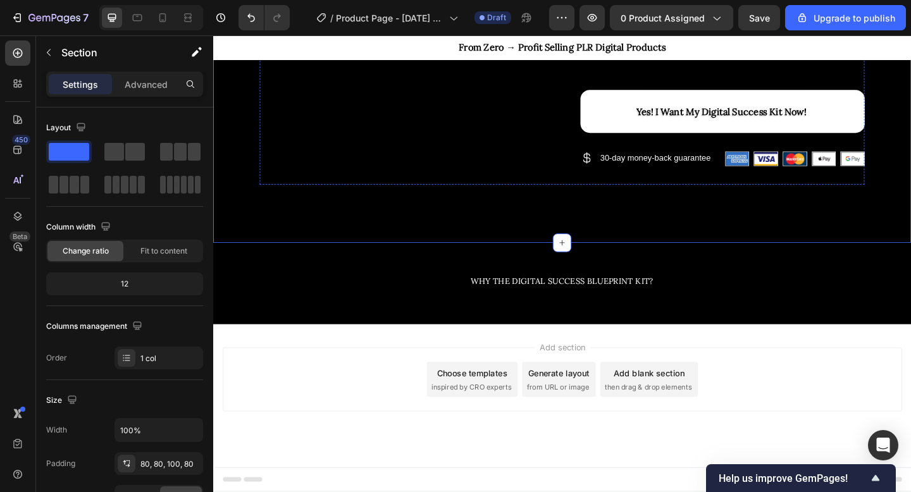
click at [574, 301] on span "WHY THE DIGITAL SUCCESS BLUEPRINT KIT?" at bounding box center [593, 302] width 199 height 11
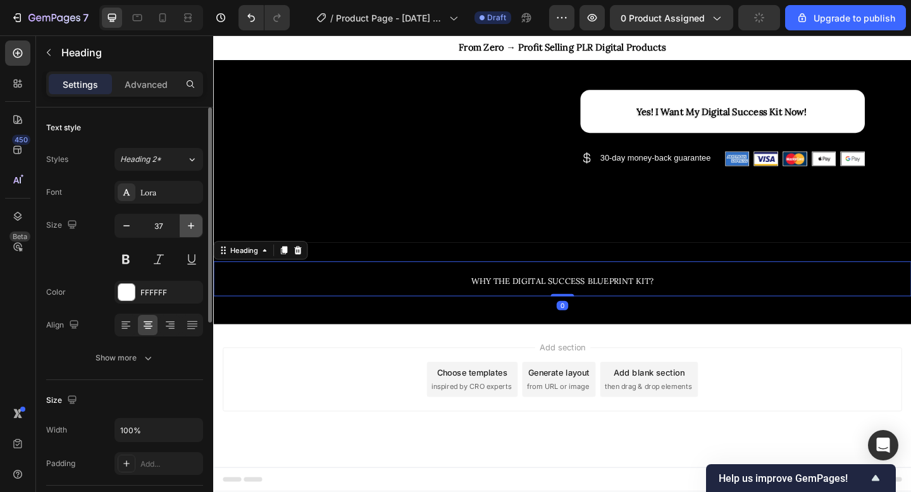
click at [191, 226] on icon "button" at bounding box center [191, 226] width 6 height 6
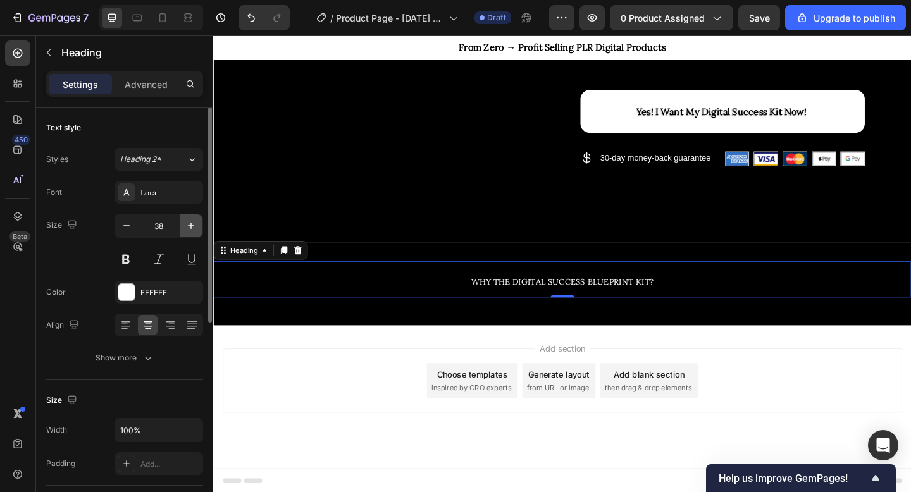
click at [191, 226] on icon "button" at bounding box center [191, 226] width 6 height 6
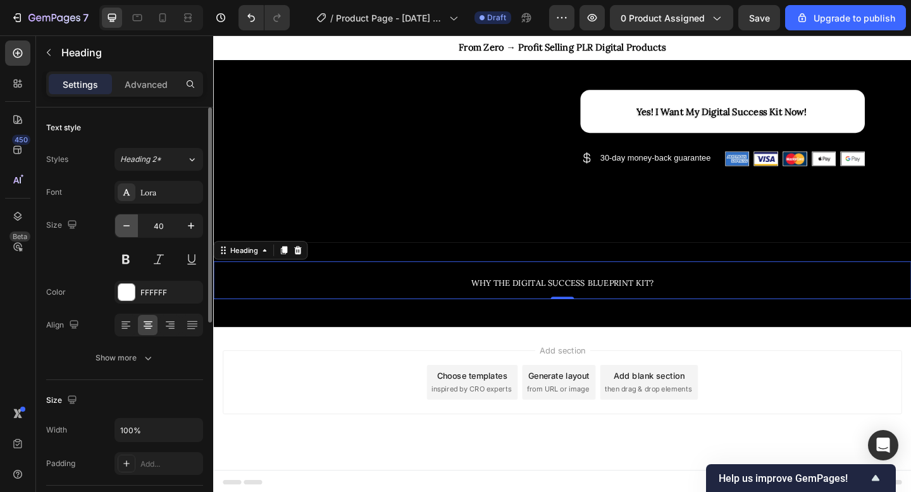
click at [128, 230] on icon "button" at bounding box center [126, 226] width 13 height 13
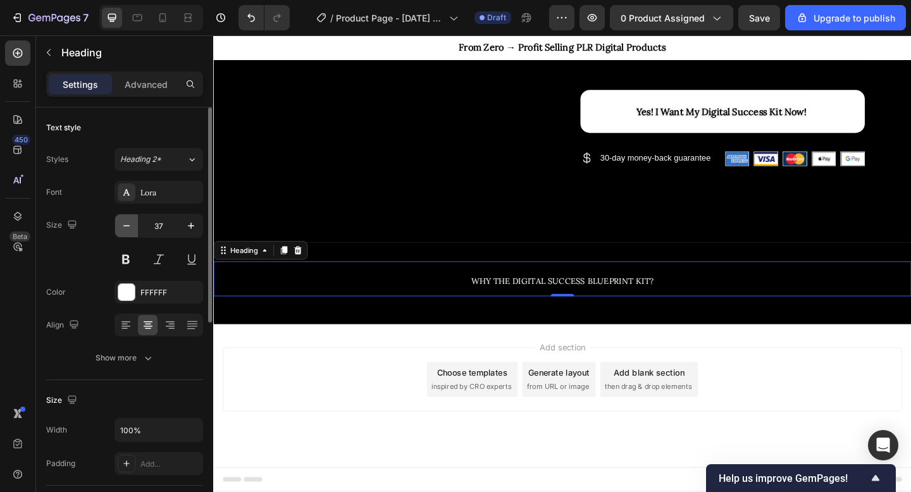
type input "36"
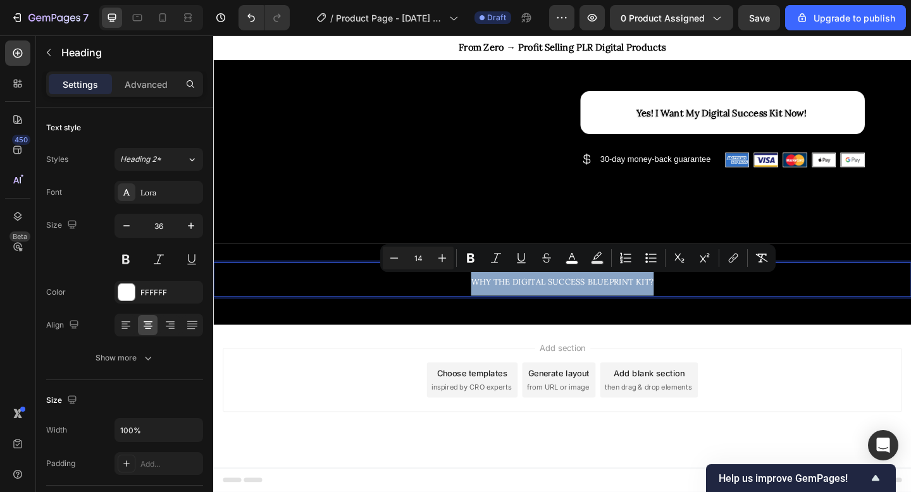
drag, startPoint x: 497, startPoint y: 301, endPoint x: 716, endPoint y: 302, distance: 219.0
click at [716, 302] on p "WHY THE DIGITAL SUCCESS BLUEPRINT KIT?" at bounding box center [593, 301] width 757 height 35
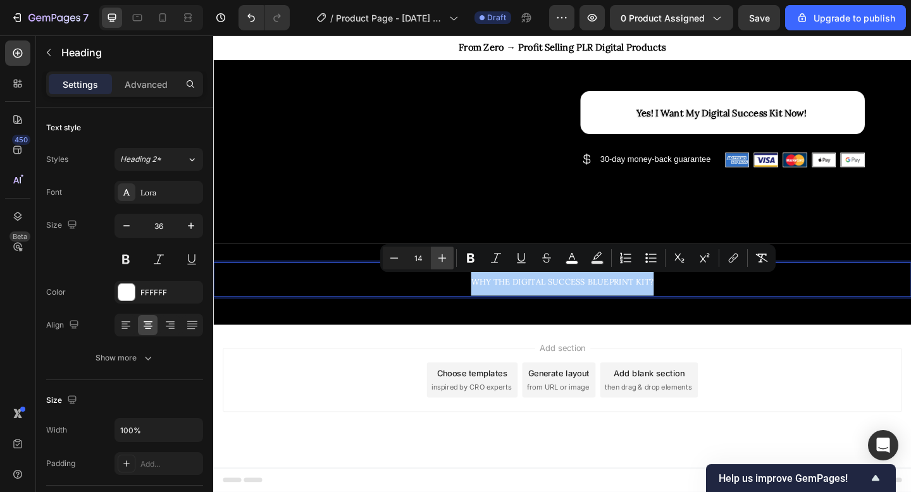
click at [448, 259] on icon "Editor contextual toolbar" at bounding box center [442, 258] width 13 height 13
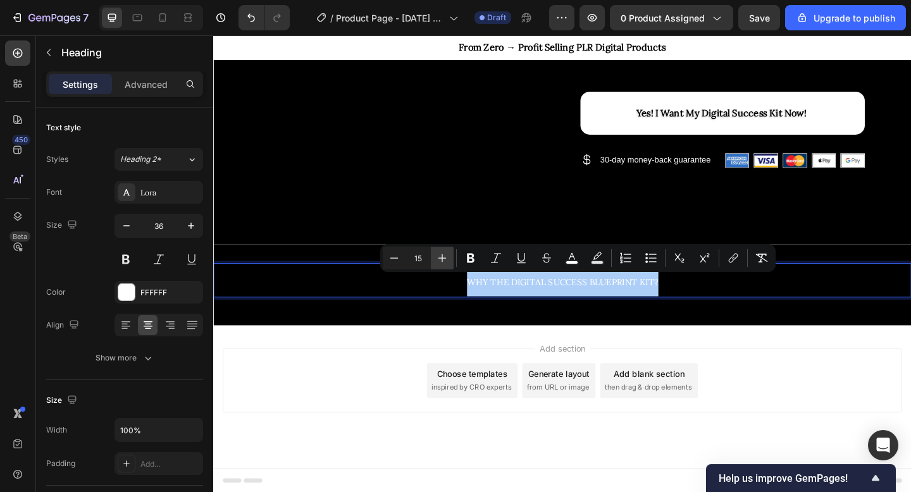
click at [448, 259] on icon "Editor contextual toolbar" at bounding box center [442, 258] width 13 height 13
click at [448, 259] on icon "Editor contextual toolbar" at bounding box center [442, 257] width 13 height 13
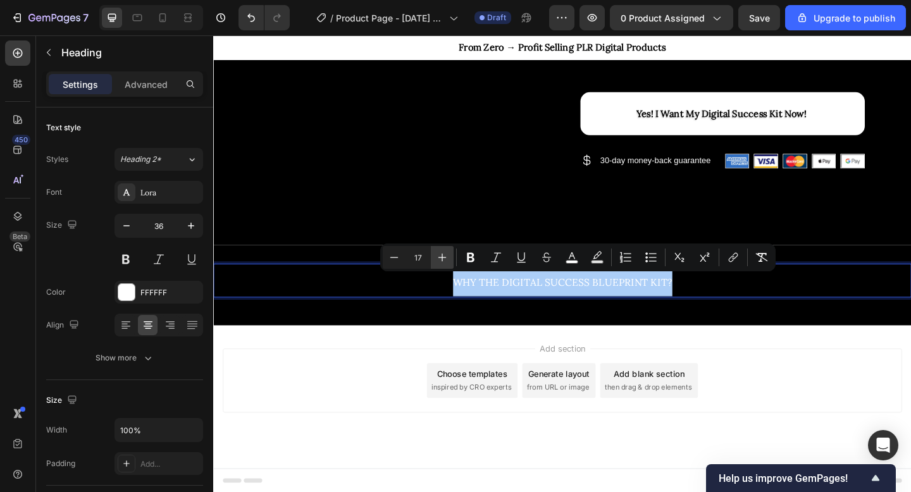
click at [448, 259] on icon "Editor contextual toolbar" at bounding box center [442, 257] width 13 height 13
click at [448, 259] on icon "Editor contextual toolbar" at bounding box center [442, 256] width 13 height 13
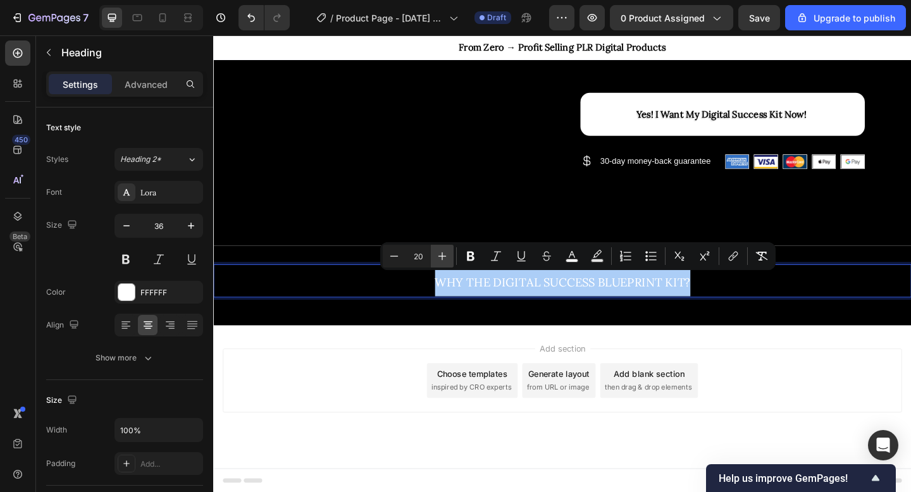
click at [448, 259] on icon "Editor contextual toolbar" at bounding box center [442, 256] width 13 height 13
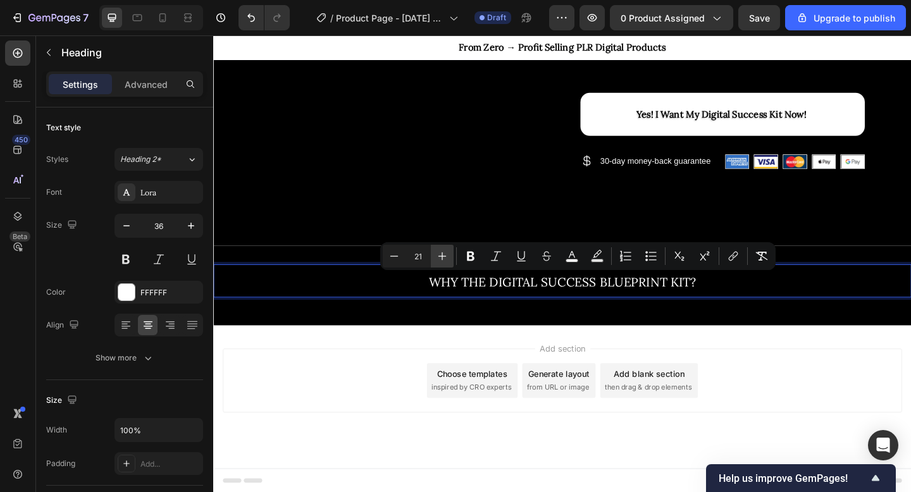
click at [448, 259] on icon "Editor contextual toolbar" at bounding box center [442, 256] width 13 height 13
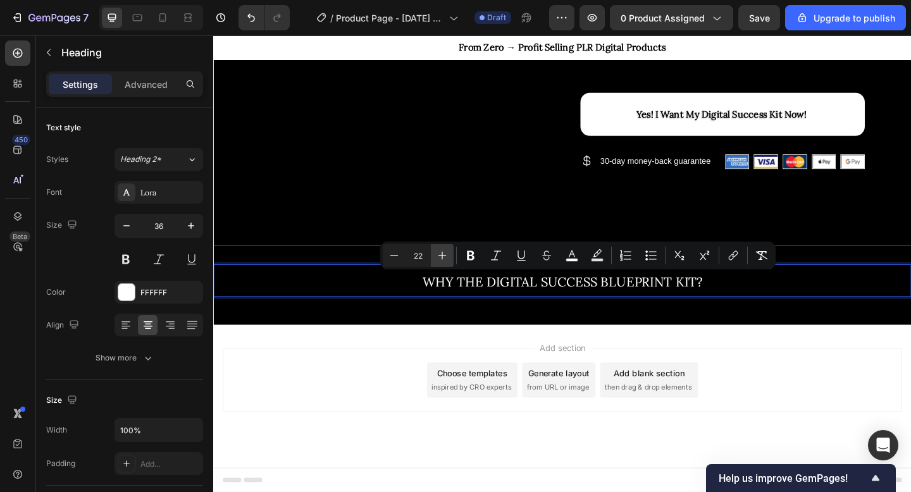
click at [444, 254] on icon "Editor contextual toolbar" at bounding box center [442, 255] width 13 height 13
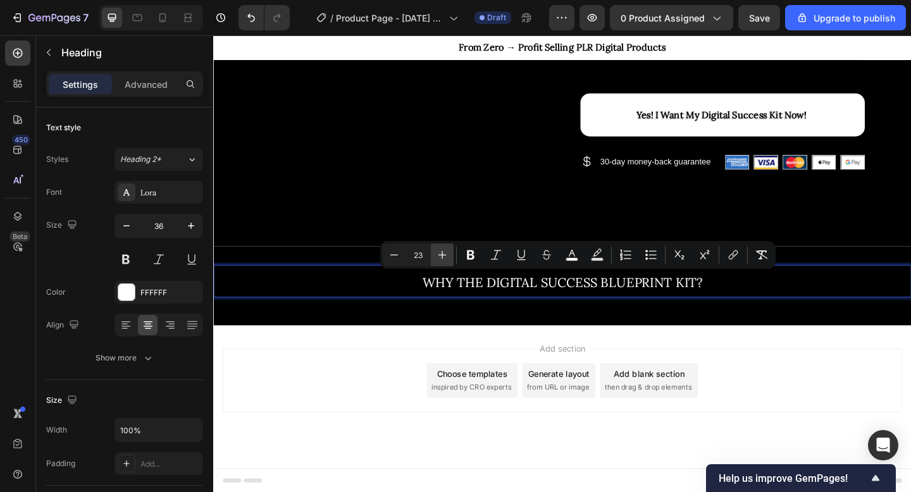
click at [444, 254] on icon "Editor contextual toolbar" at bounding box center [443, 255] width 8 height 8
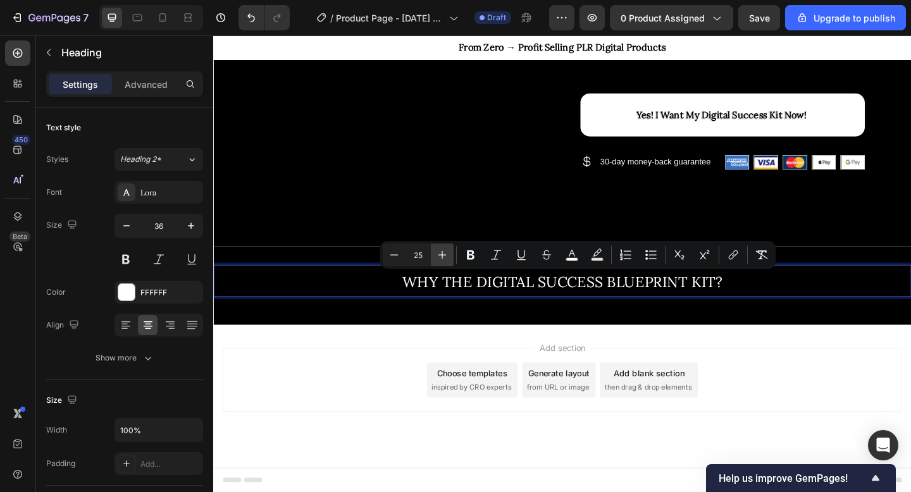
click at [444, 254] on icon "Editor contextual toolbar" at bounding box center [443, 255] width 8 height 8
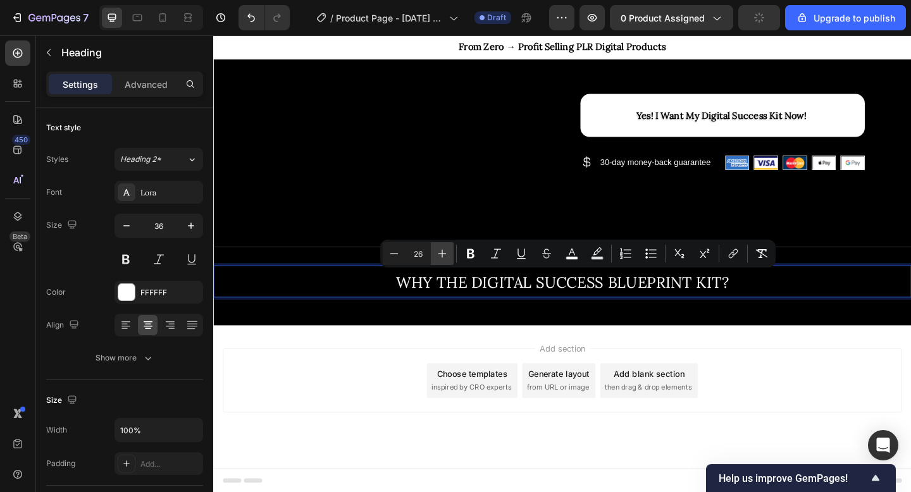
click at [444, 254] on icon "Editor contextual toolbar" at bounding box center [442, 253] width 13 height 13
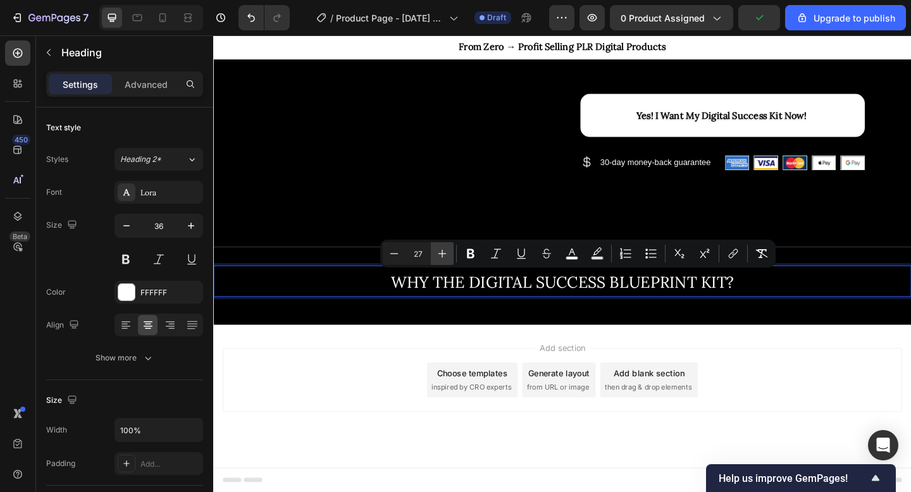
click at [444, 254] on icon "Editor contextual toolbar" at bounding box center [442, 253] width 13 height 13
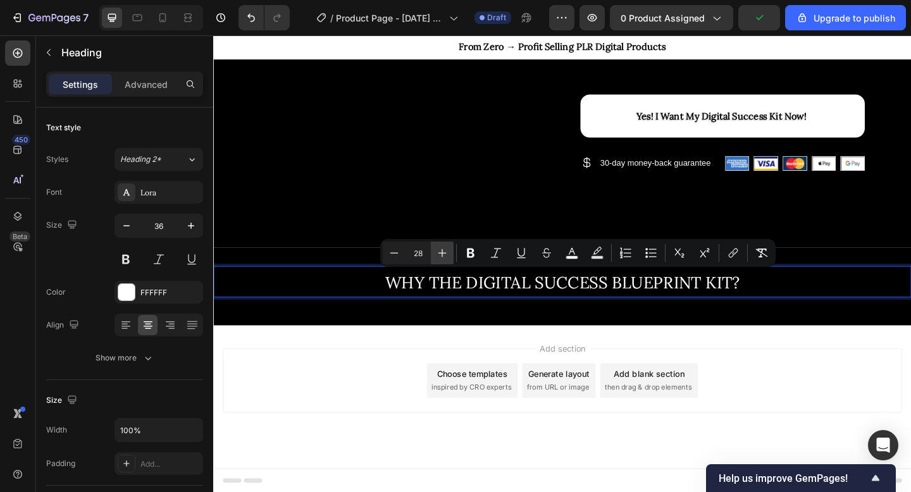
click at [444, 254] on icon "Editor contextual toolbar" at bounding box center [442, 253] width 13 height 13
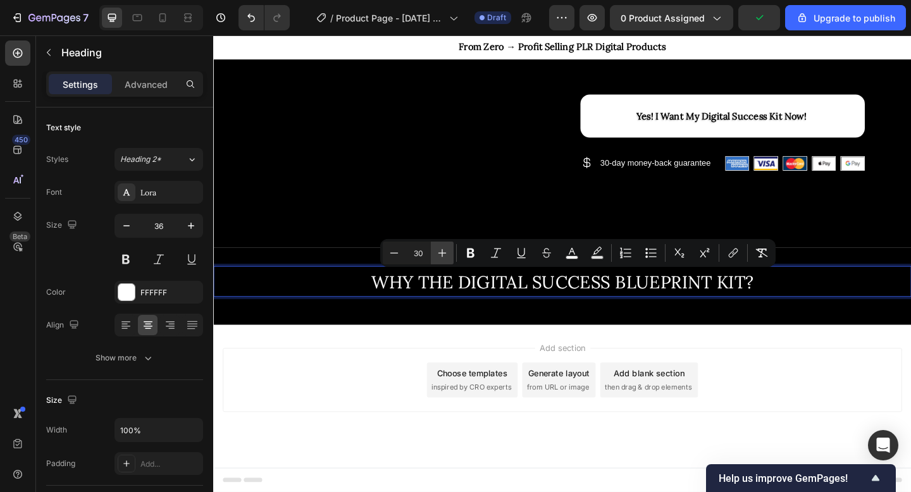
click at [444, 254] on icon "Editor contextual toolbar" at bounding box center [442, 253] width 13 height 13
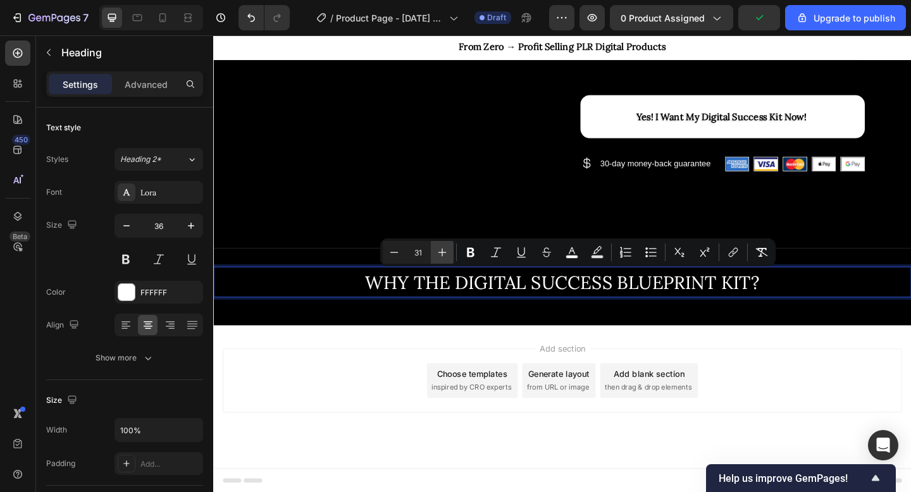
click at [444, 254] on icon "Editor contextual toolbar" at bounding box center [442, 252] width 13 height 13
type input "32"
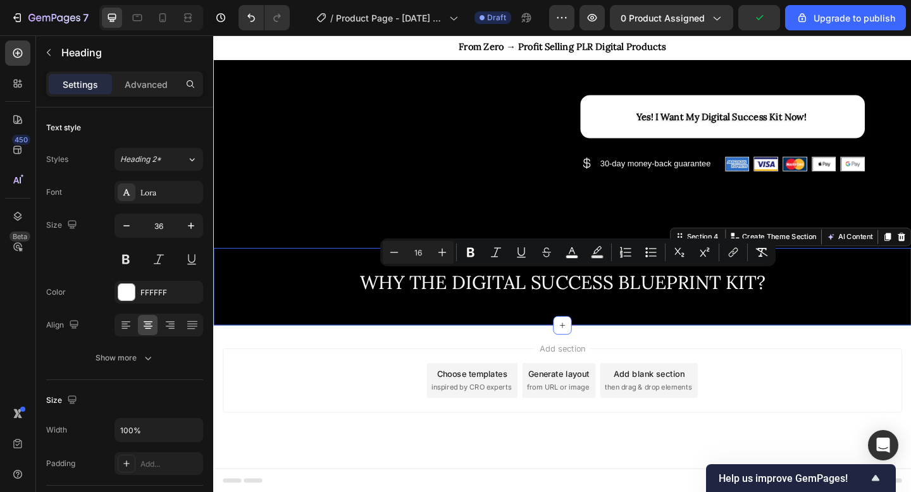
click at [475, 341] on div "⁠⁠⁠⁠⁠⁠⁠ WHY THE DIGITAL SUCCESS BLUEPRINT KIT? Heading Row Section 4 You can cr…" at bounding box center [592, 309] width 759 height 84
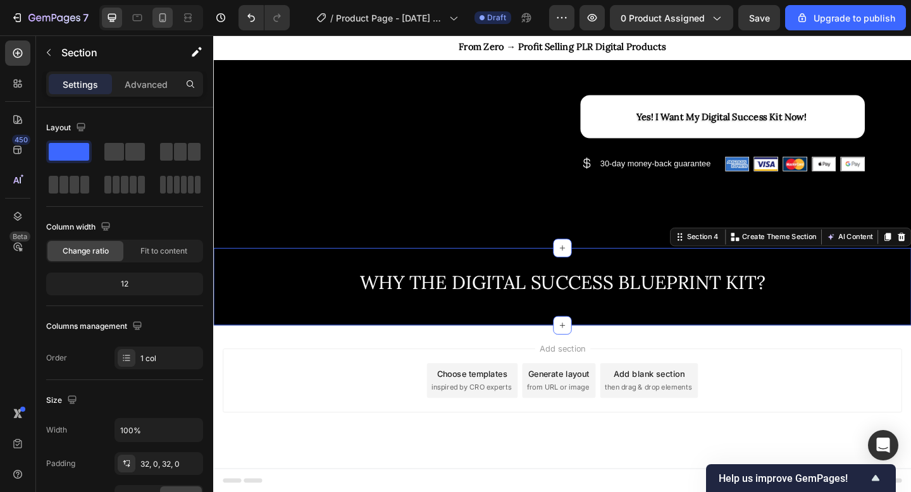
click at [159, 20] on icon at bounding box center [162, 17] width 7 height 9
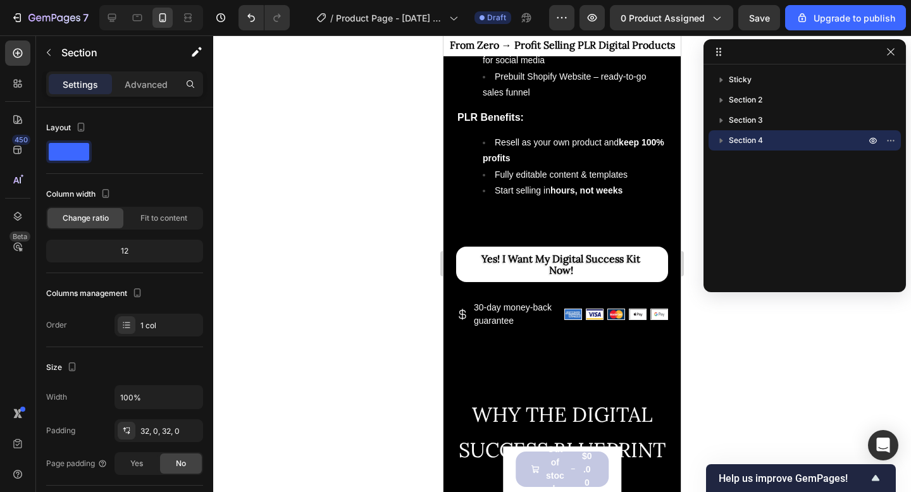
scroll to position [897, 0]
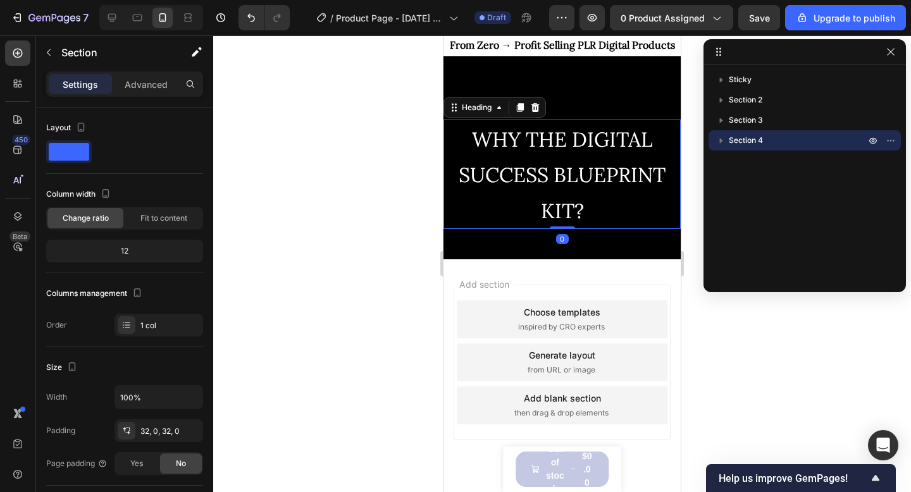
click at [542, 177] on span "WHY THE DIGITAL SUCCESS BLUEPRINT KIT?" at bounding box center [562, 175] width 207 height 97
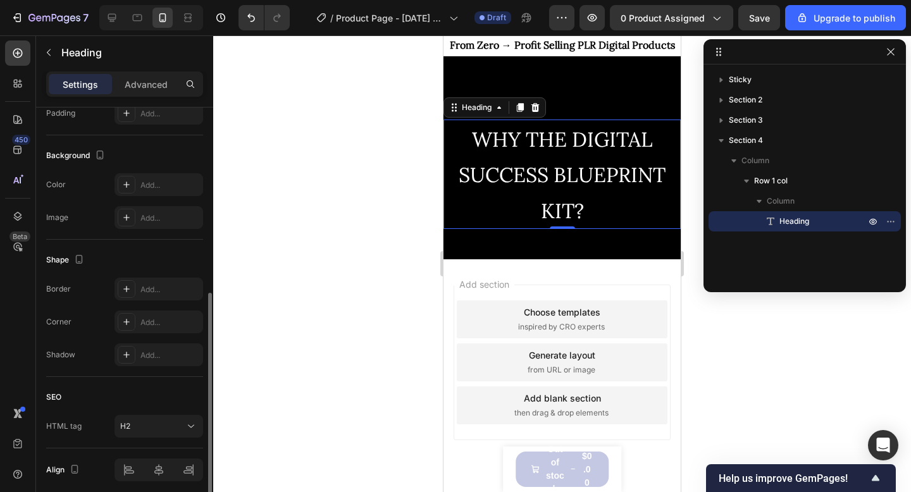
scroll to position [401, 0]
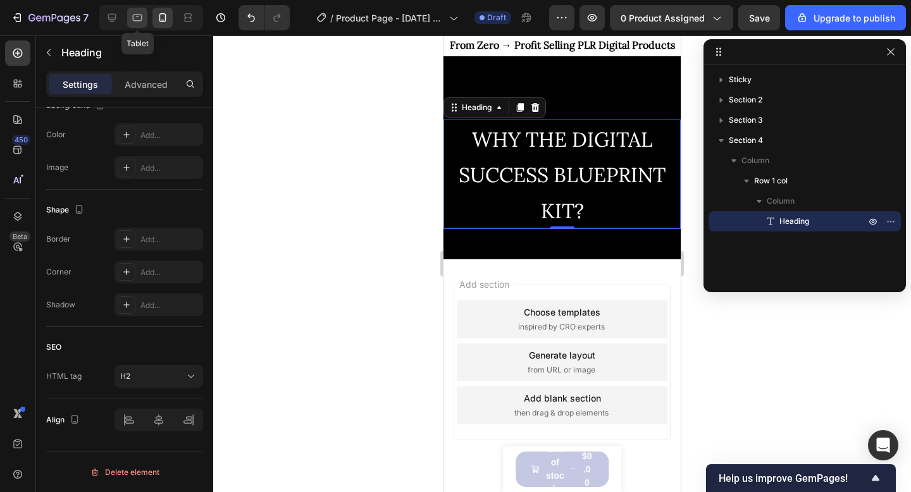
click at [139, 20] on icon at bounding box center [137, 18] width 9 height 7
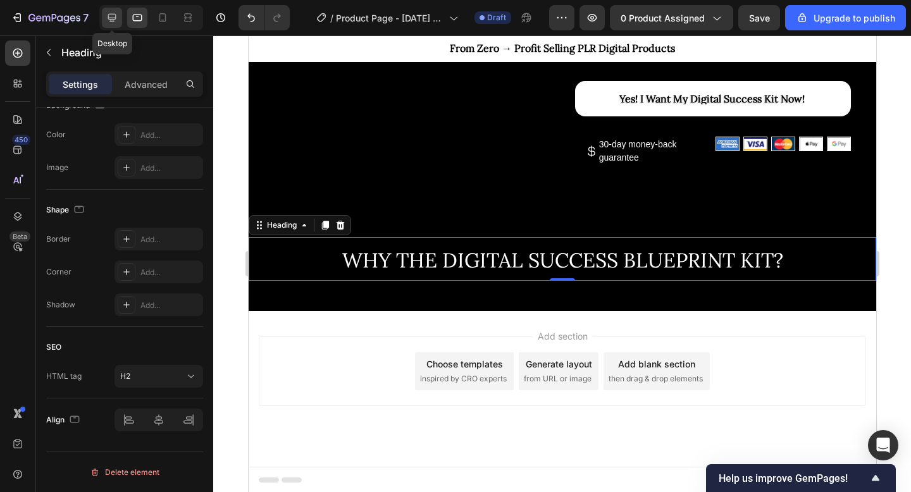
click at [118, 17] on div at bounding box center [112, 18] width 20 height 20
type input "36"
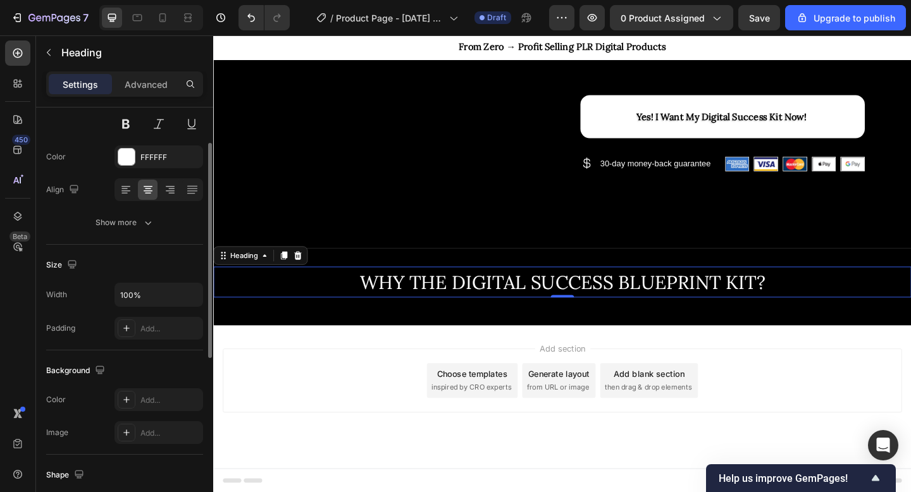
scroll to position [146, 0]
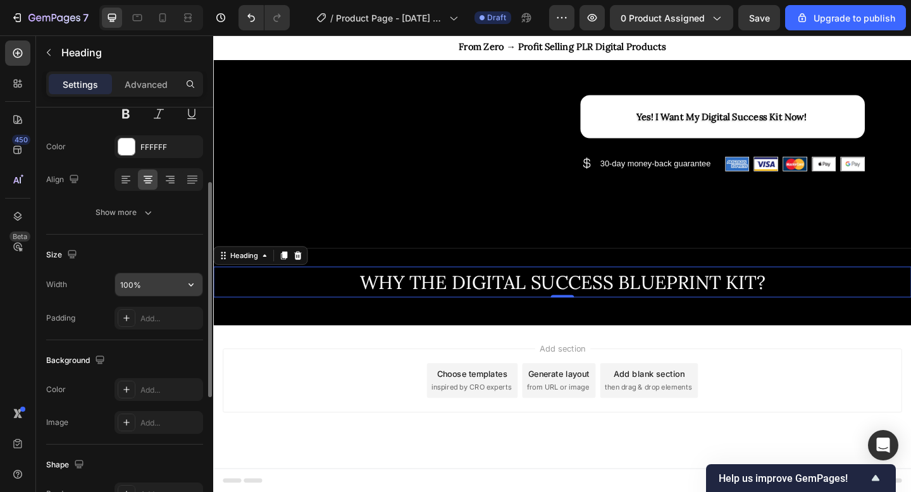
click at [163, 285] on input "100%" at bounding box center [158, 284] width 87 height 23
click at [189, 288] on icon "button" at bounding box center [191, 284] width 13 height 13
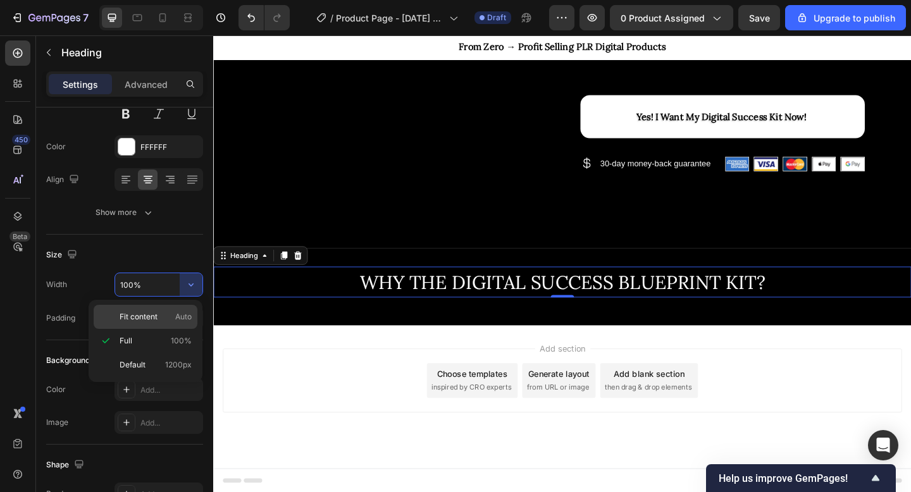
click at [151, 313] on span "Fit content" at bounding box center [139, 316] width 38 height 11
type input "Auto"
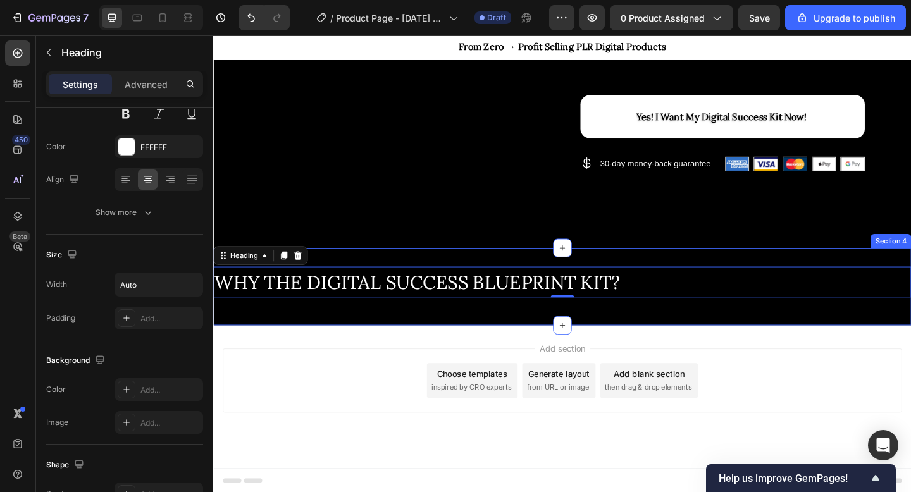
click at [706, 337] on div "WHY THE DIGITAL SUCCESS BLUEPRINT KIT? Heading 0 Row Section 4" at bounding box center [592, 309] width 759 height 84
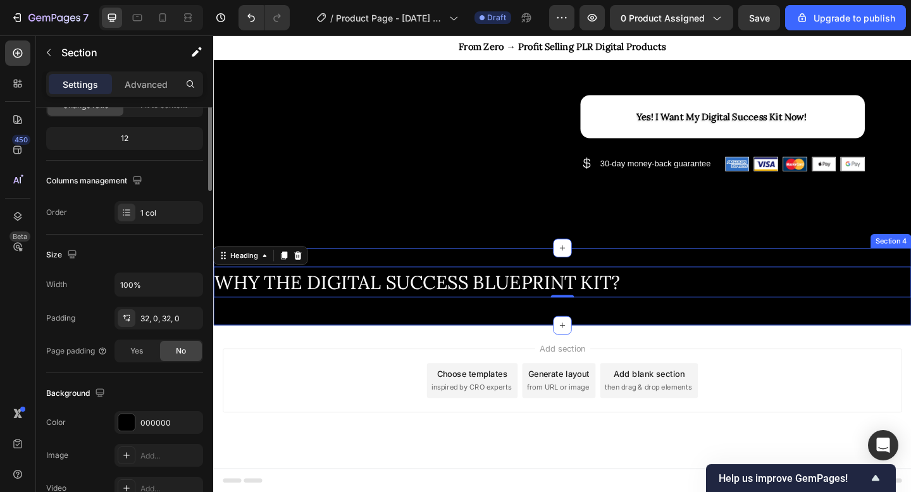
scroll to position [0, 0]
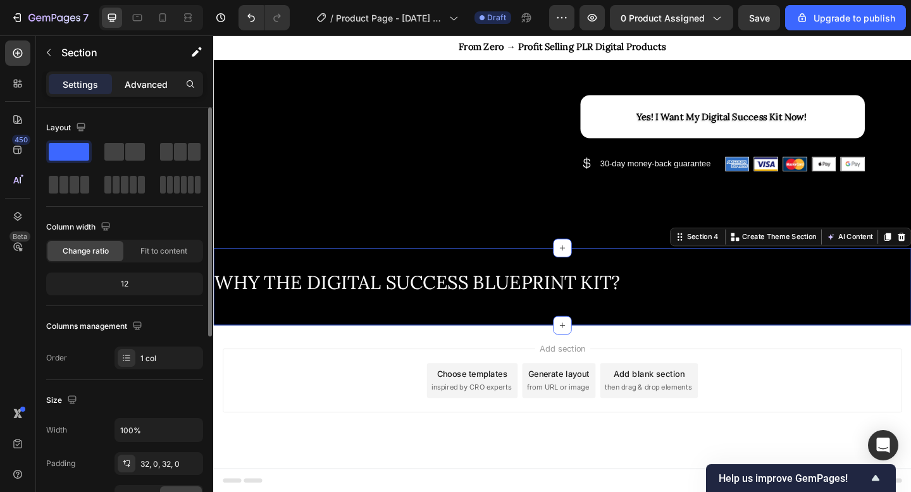
click at [152, 84] on p "Advanced" at bounding box center [146, 84] width 43 height 13
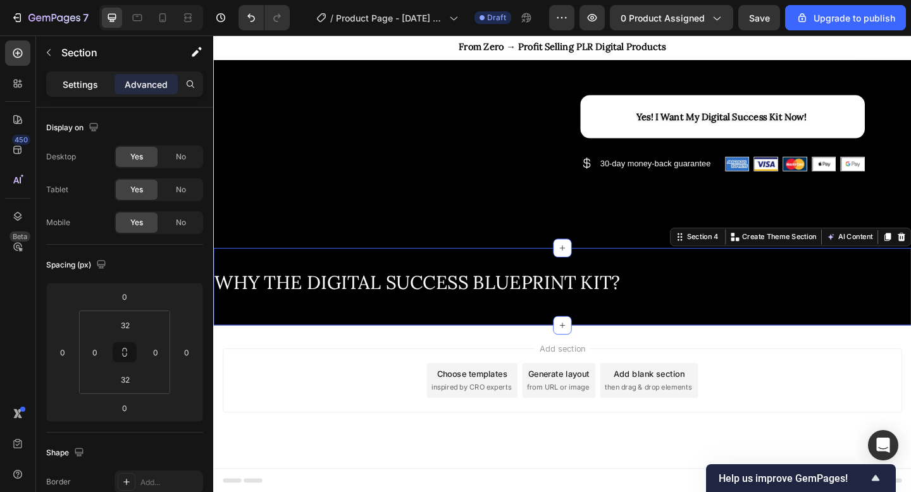
click at [86, 85] on p "Settings" at bounding box center [80, 84] width 35 height 13
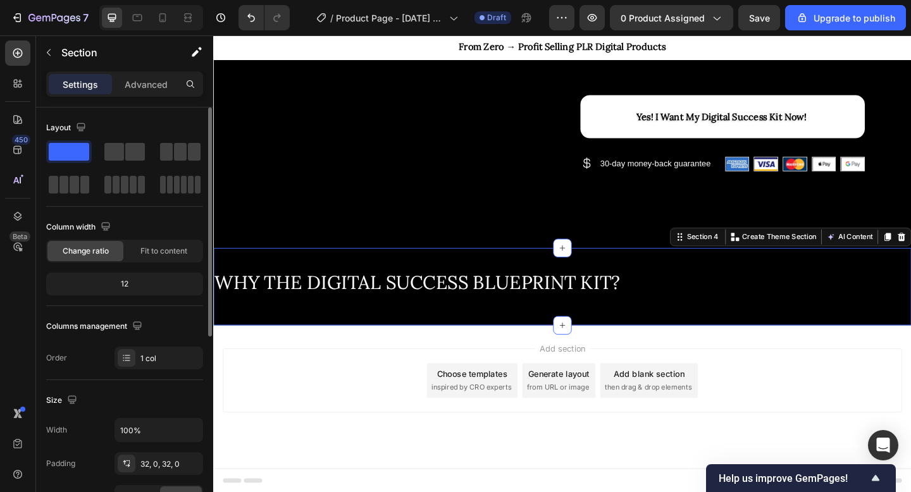
click at [157, 236] on div "Column width" at bounding box center [124, 227] width 157 height 20
click at [157, 251] on span "Fit to content" at bounding box center [163, 251] width 47 height 11
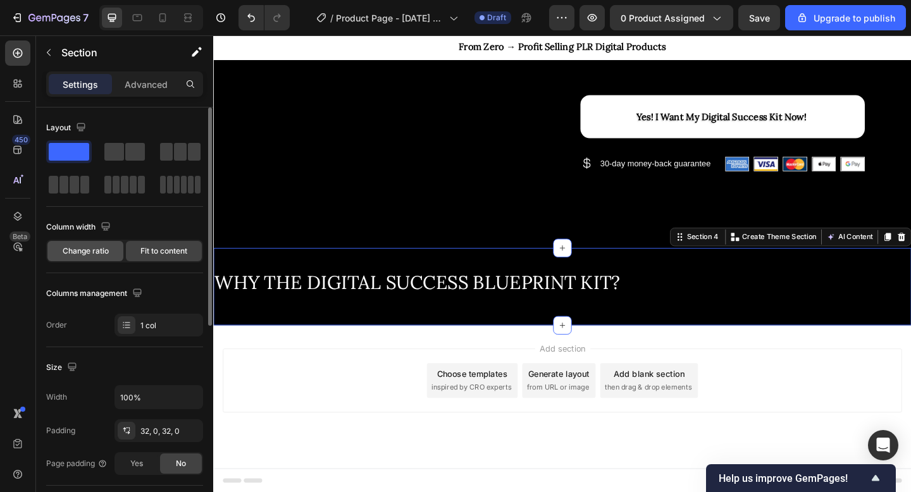
click at [105, 250] on span "Change ratio" at bounding box center [86, 251] width 46 height 11
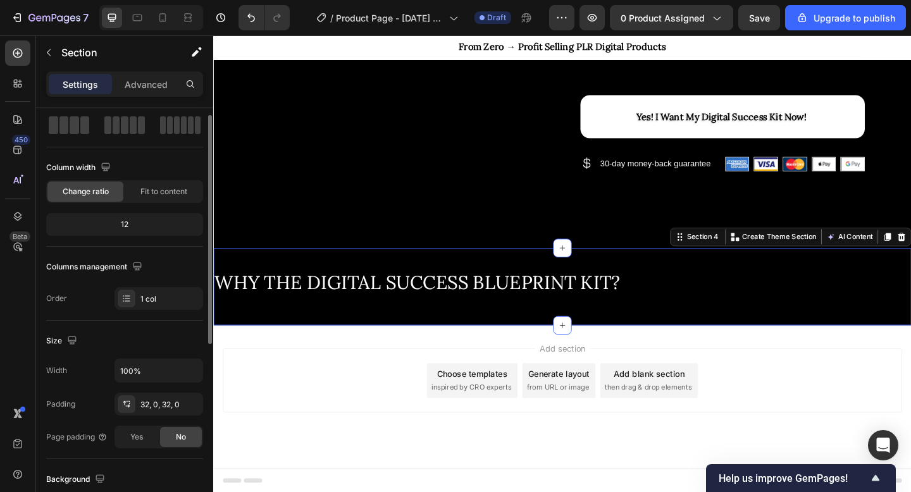
scroll to position [41, 0]
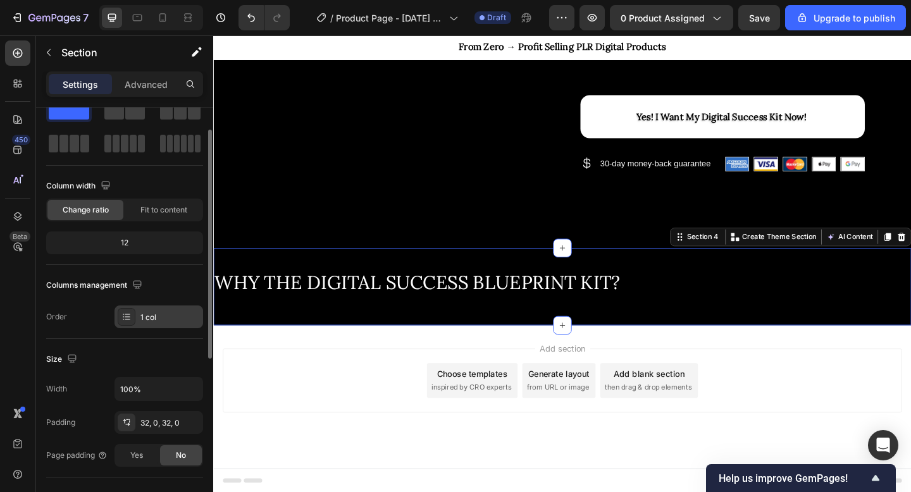
click at [136, 316] on div "1 col" at bounding box center [159, 317] width 89 height 23
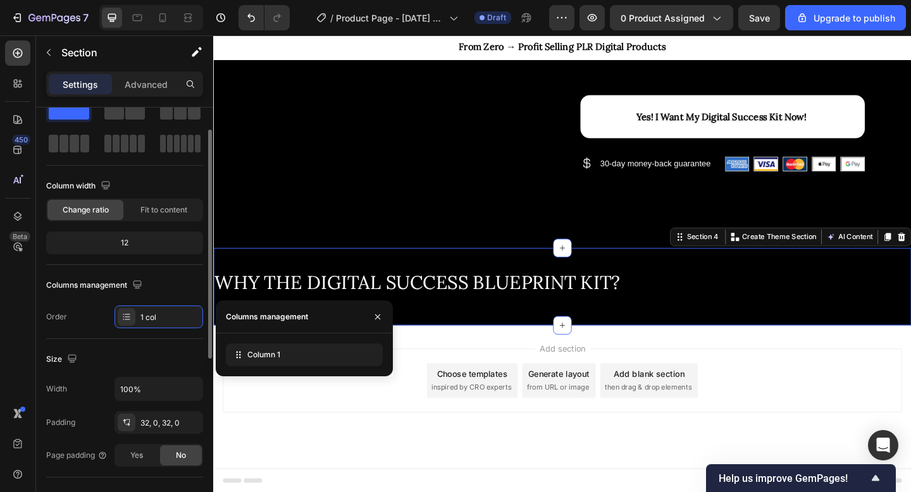
click at [166, 282] on div "Columns management" at bounding box center [124, 285] width 157 height 20
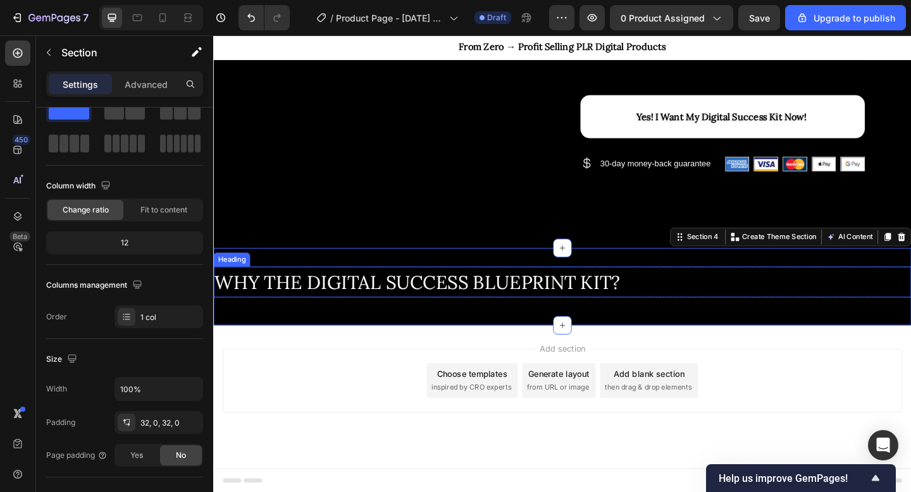
click at [409, 292] on span "WHY THE DIGITAL SUCCESS BLUEPRINT KIT?" at bounding box center [435, 304] width 441 height 26
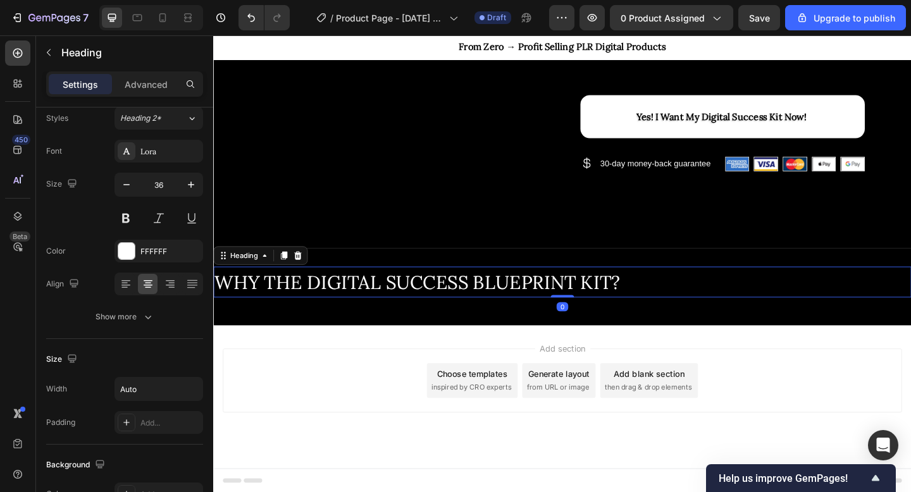
scroll to position [0, 0]
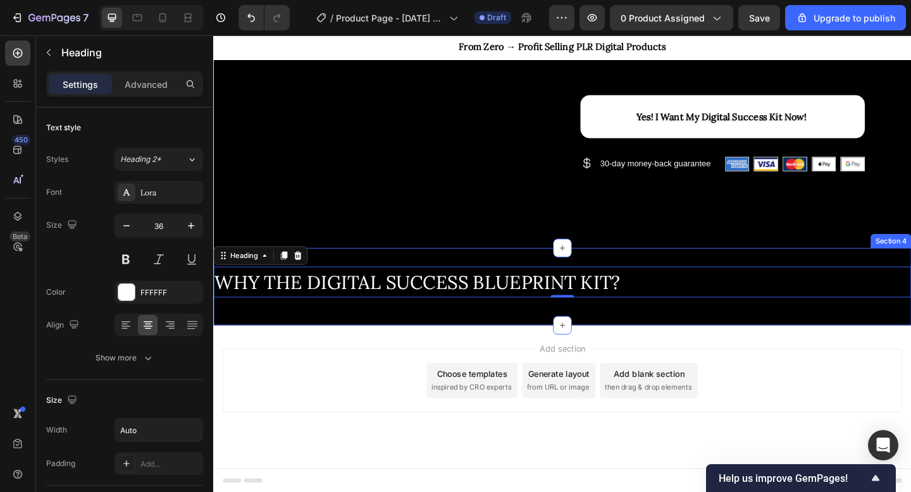
click at [715, 284] on div "WHY THE DIGITAL SUCCESS BLUEPRINT KIT? Heading 0 Row Section 4" at bounding box center [592, 309] width 759 height 84
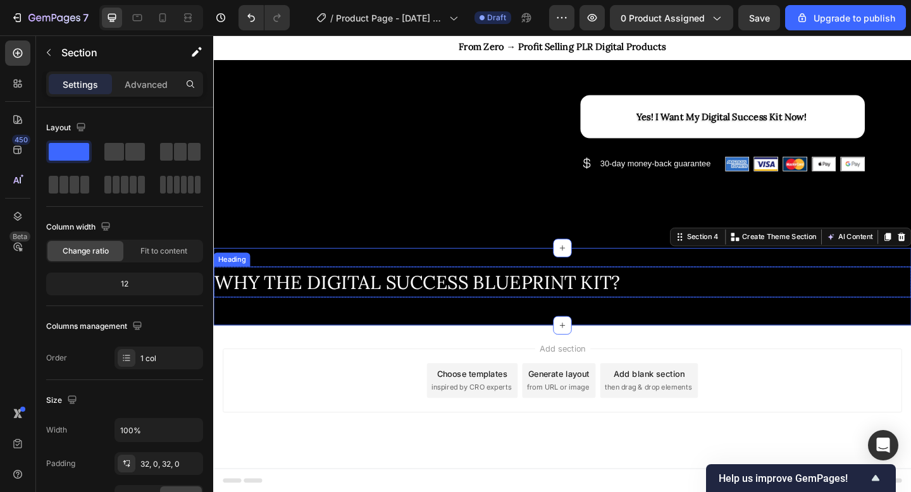
click at [715, 296] on div "WHY THE DIGITAL SUCCESS BLUEPRINT KIT?" at bounding box center [592, 304] width 759 height 34
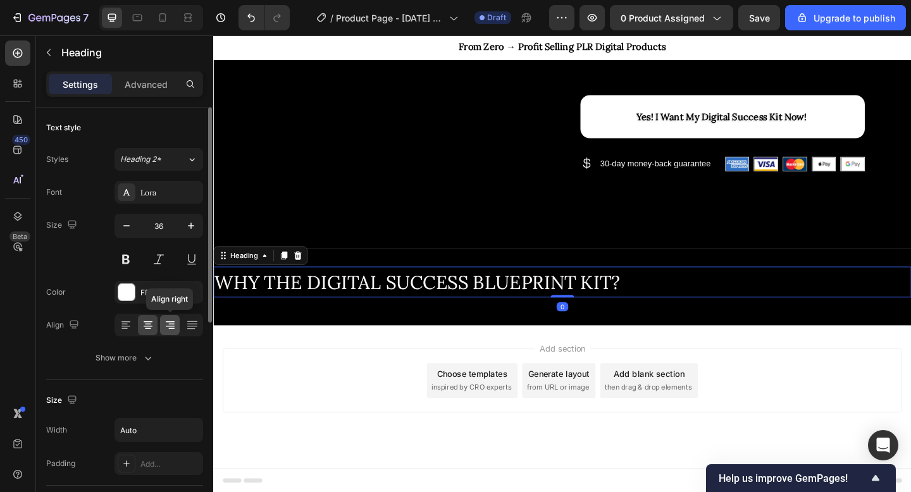
click at [175, 327] on icon at bounding box center [170, 325] width 13 height 13
click at [145, 327] on icon at bounding box center [148, 325] width 13 height 13
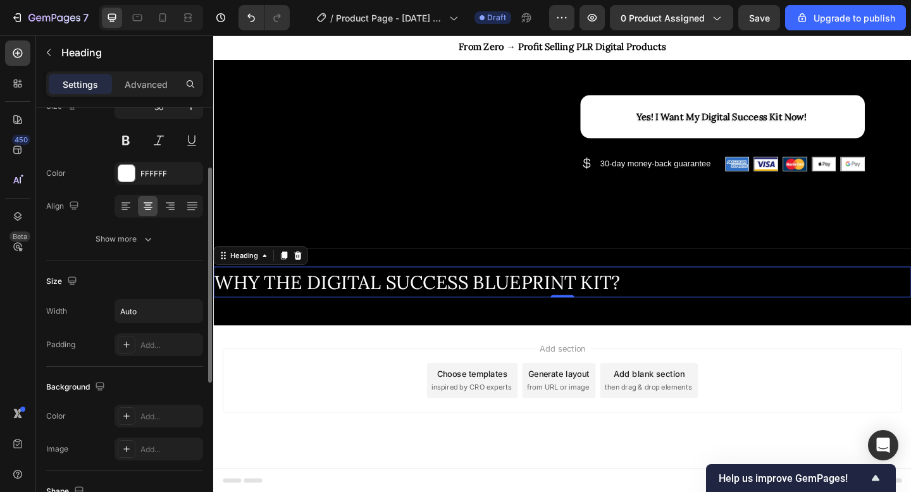
scroll to position [93, 0]
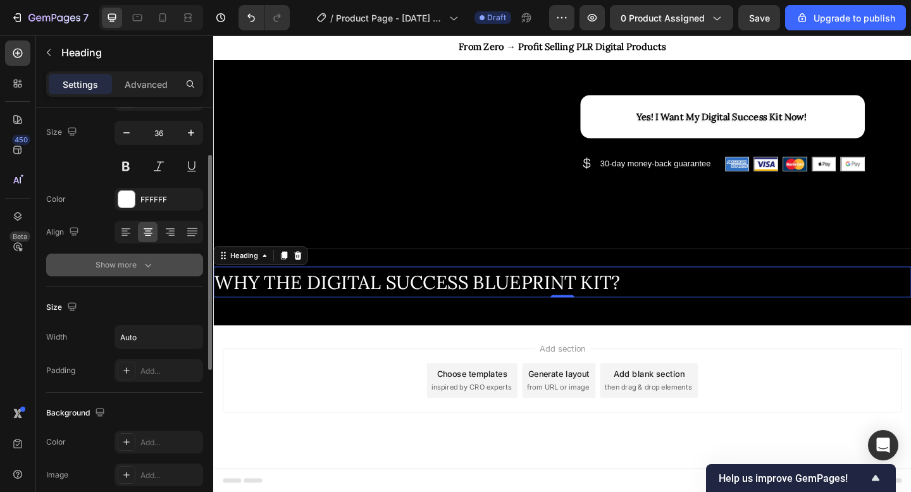
click at [146, 272] on button "Show more" at bounding box center [124, 265] width 157 height 23
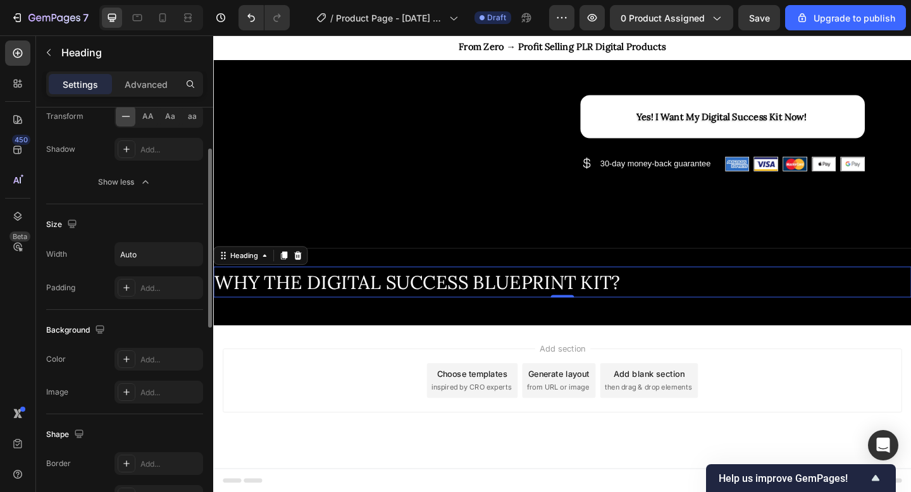
scroll to position [0, 0]
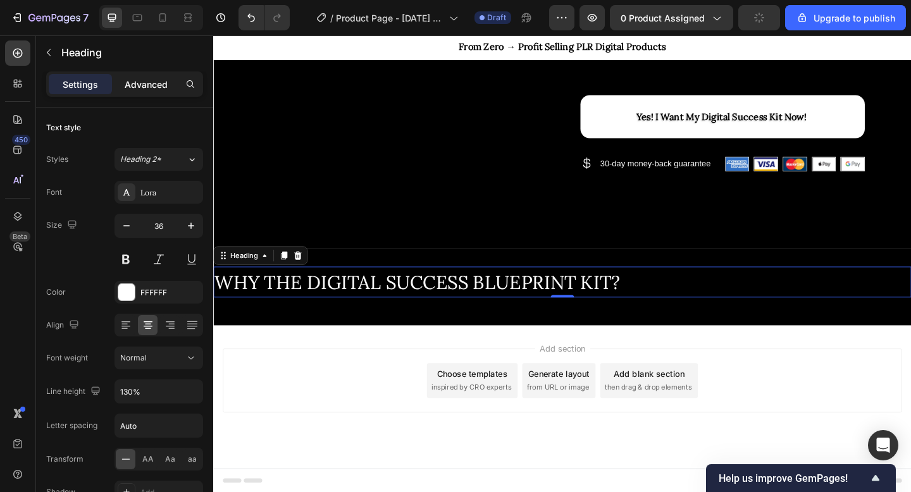
click at [139, 89] on p "Advanced" at bounding box center [146, 84] width 43 height 13
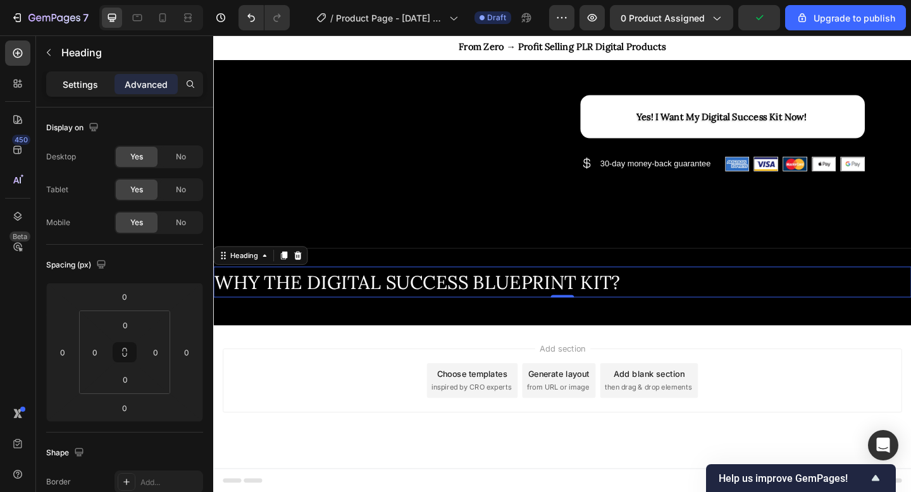
click at [101, 89] on div "Settings" at bounding box center [80, 84] width 63 height 20
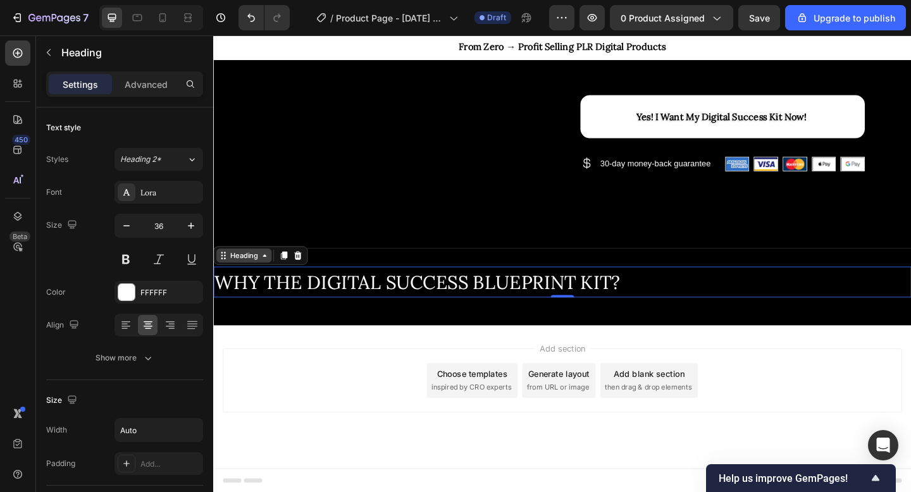
click at [275, 279] on div "Heading" at bounding box center [246, 275] width 60 height 15
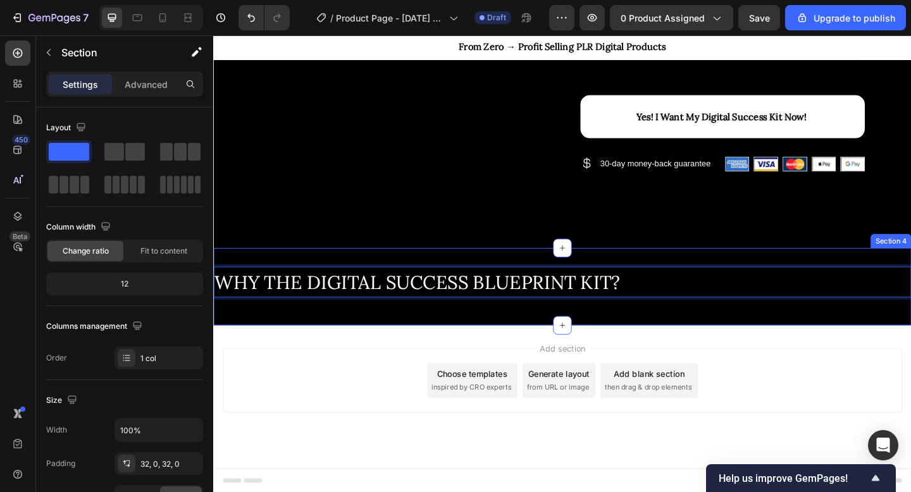
click at [420, 327] on div "WHY THE DIGITAL SUCCESS BLUEPRINT KIT? Heading 0 Row" at bounding box center [592, 309] width 759 height 44
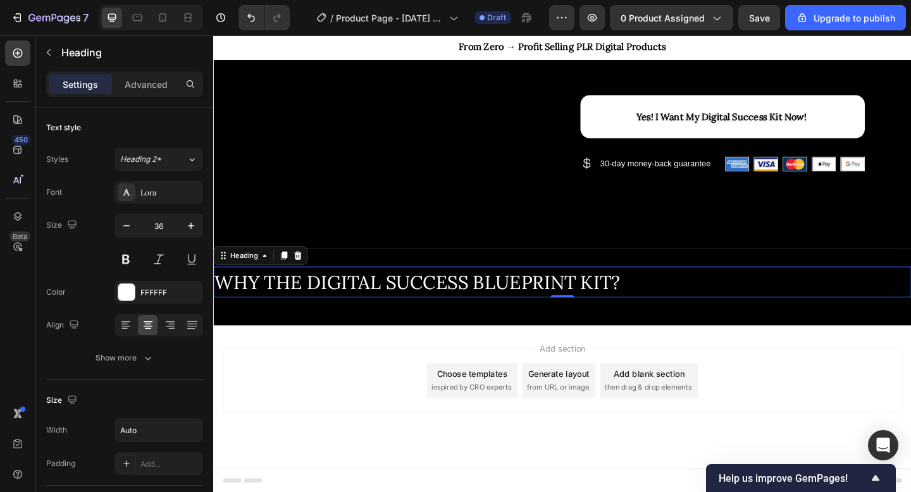
click at [430, 318] on p "⁠⁠⁠⁠⁠⁠⁠ WHY THE DIGITAL SUCCESS BLUEPRINT KIT?" at bounding box center [435, 304] width 441 height 31
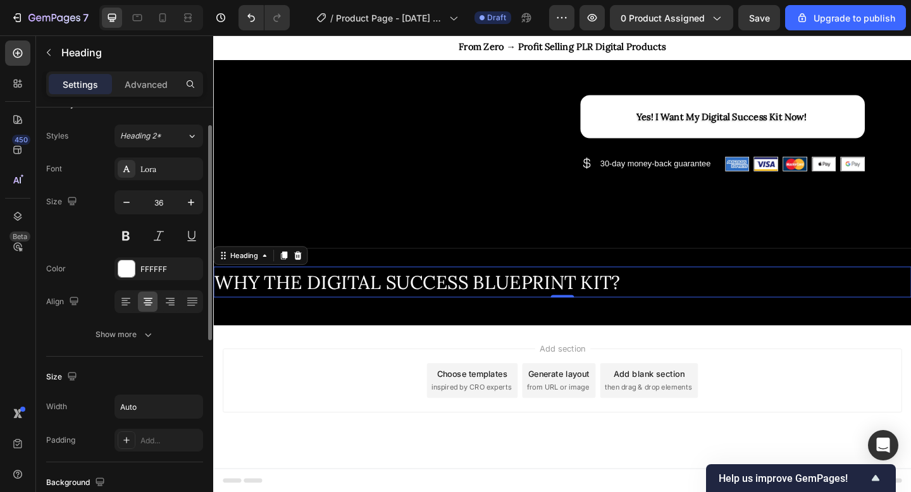
scroll to position [56, 0]
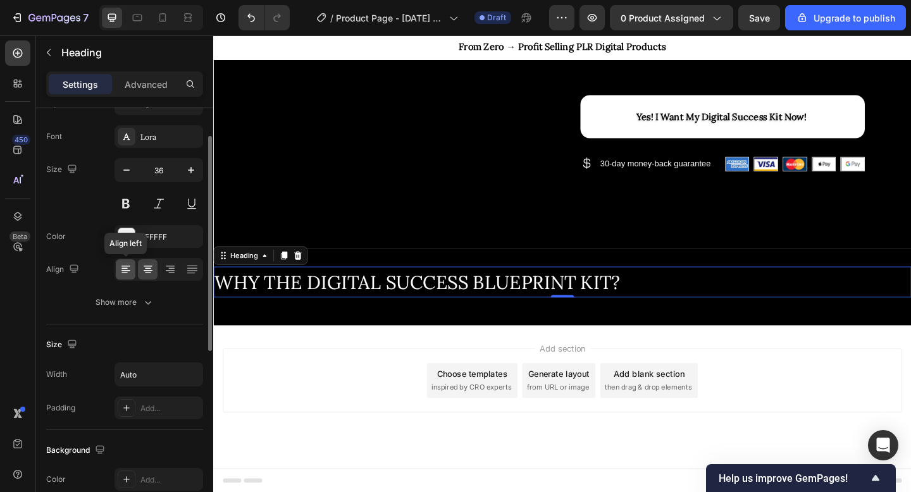
click at [126, 273] on icon at bounding box center [126, 269] width 13 height 13
click at [144, 273] on icon at bounding box center [148, 269] width 13 height 13
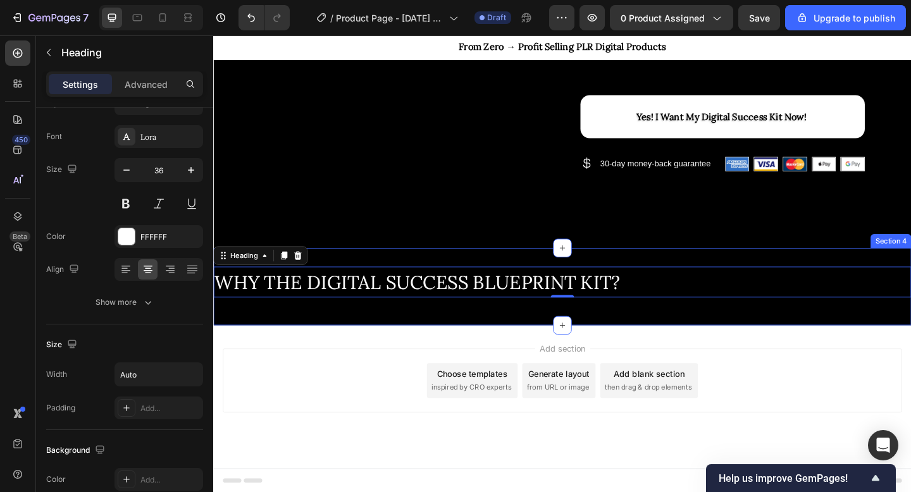
click at [446, 282] on div "⁠⁠⁠⁠⁠⁠⁠ WHY THE DIGITAL SUCCESS BLUEPRINT KIT? Heading 0 Row Section 4" at bounding box center [592, 309] width 759 height 84
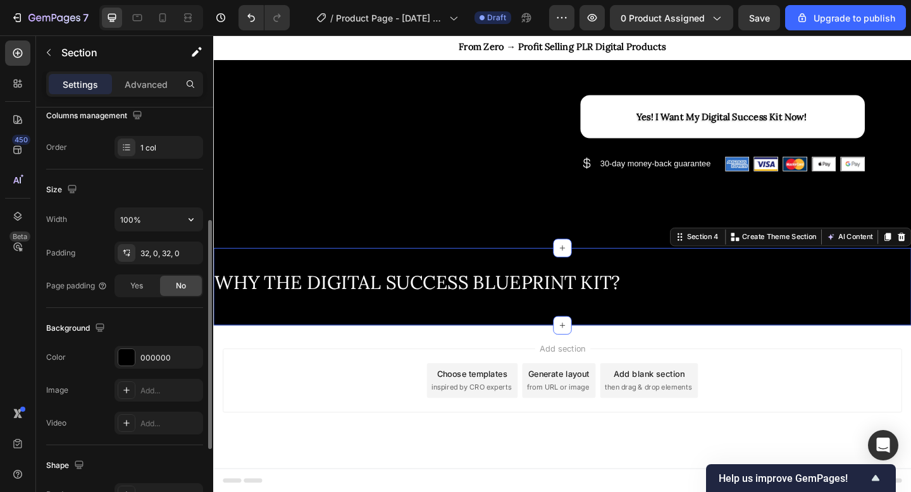
scroll to position [211, 0]
click at [173, 213] on input "100%" at bounding box center [158, 219] width 87 height 23
click at [192, 218] on icon "button" at bounding box center [191, 219] width 5 height 3
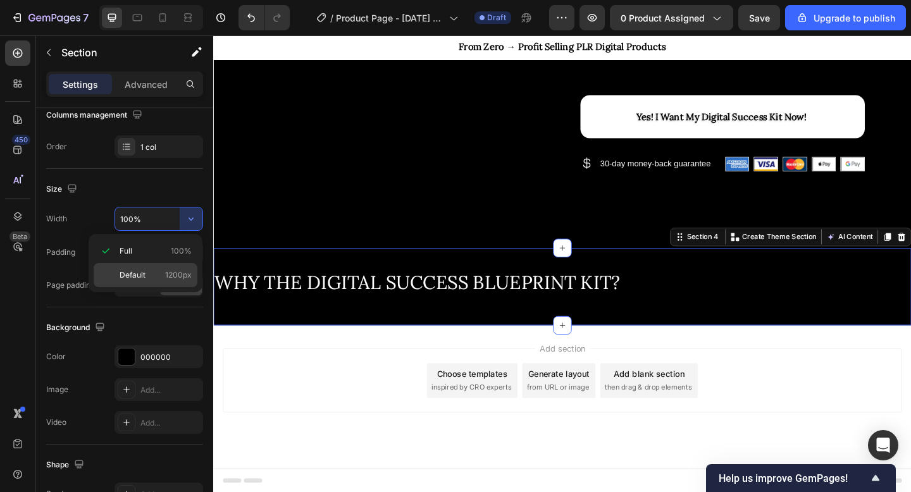
click at [139, 268] on div "Default 1200px" at bounding box center [146, 275] width 104 height 24
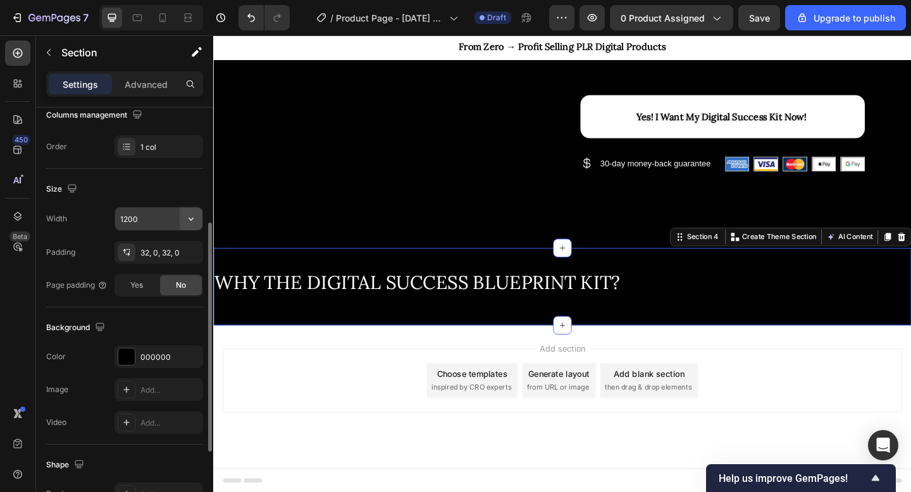
click at [189, 218] on icon "button" at bounding box center [191, 219] width 5 height 3
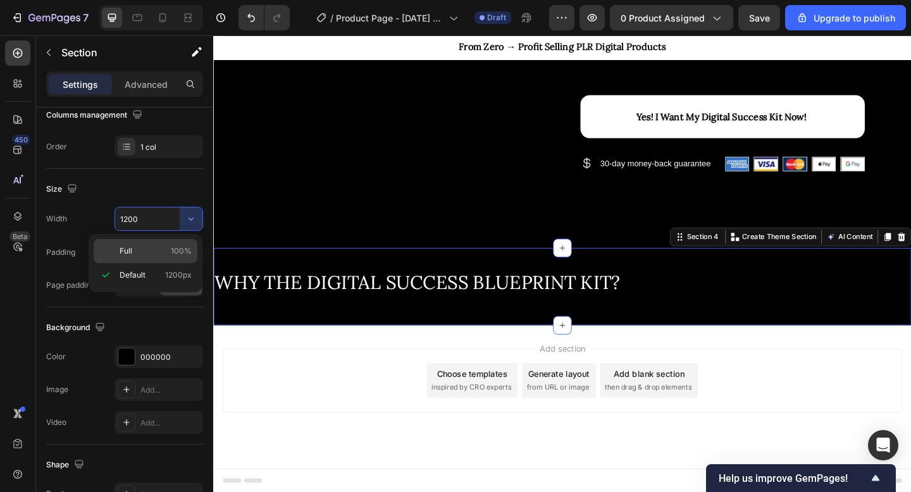
click at [139, 258] on div "Full 100%" at bounding box center [146, 251] width 104 height 24
type input "100%"
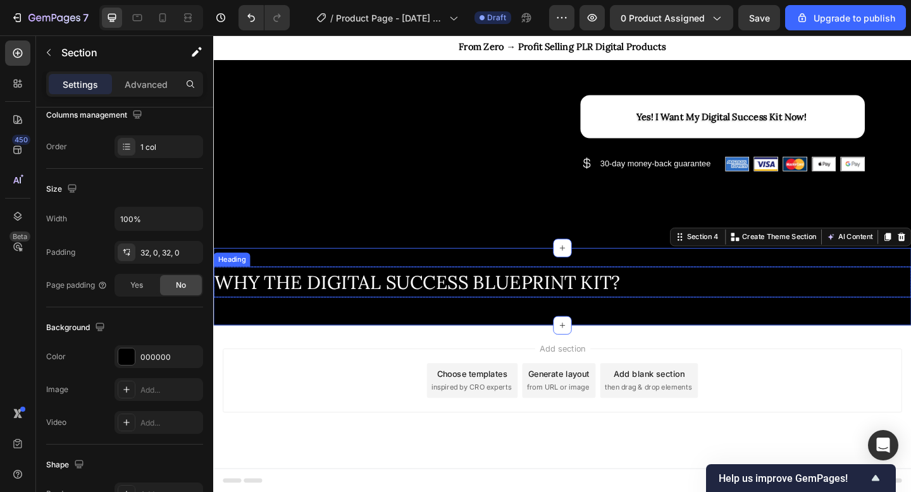
click at [282, 304] on span "WHY THE DIGITAL SUCCESS BLUEPRINT KIT?" at bounding box center [435, 304] width 441 height 26
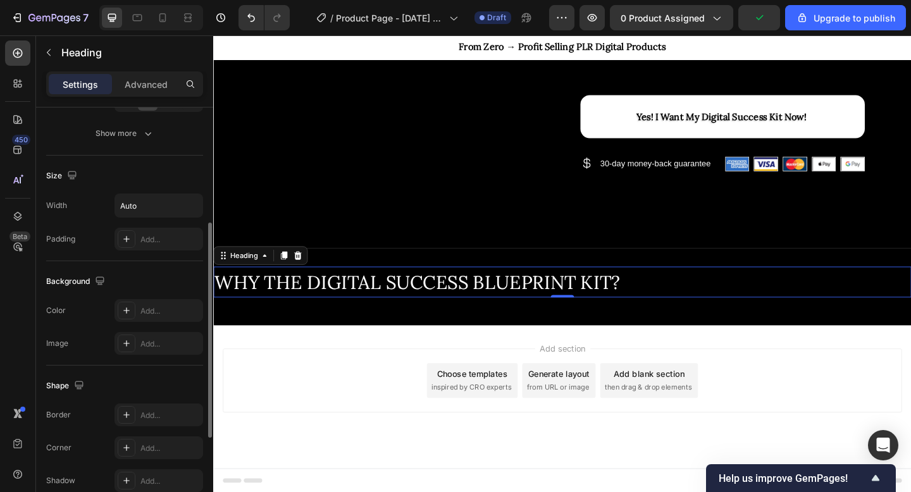
scroll to position [226, 0]
click at [153, 192] on div "Auto" at bounding box center [159, 204] width 89 height 24
click at [164, 208] on input "Auto" at bounding box center [158, 204] width 87 height 23
click at [192, 208] on icon "button" at bounding box center [191, 204] width 13 height 13
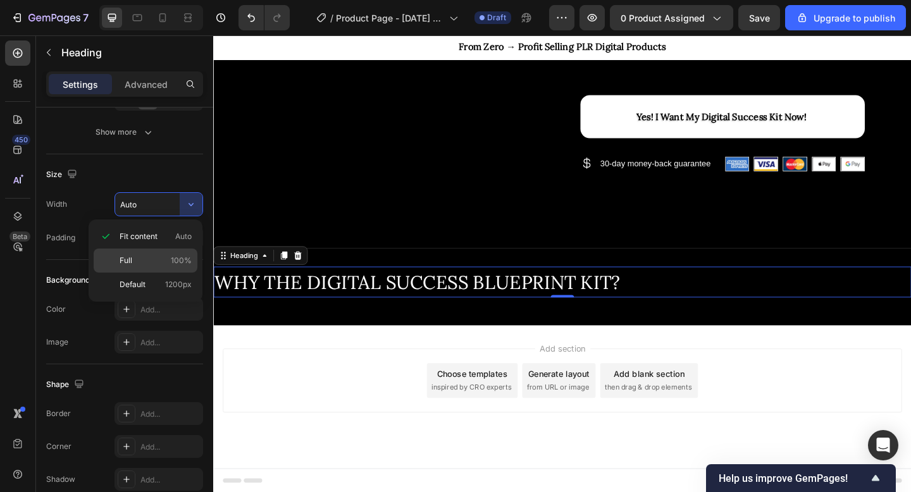
click at [147, 264] on p "Full 100%" at bounding box center [156, 260] width 72 height 11
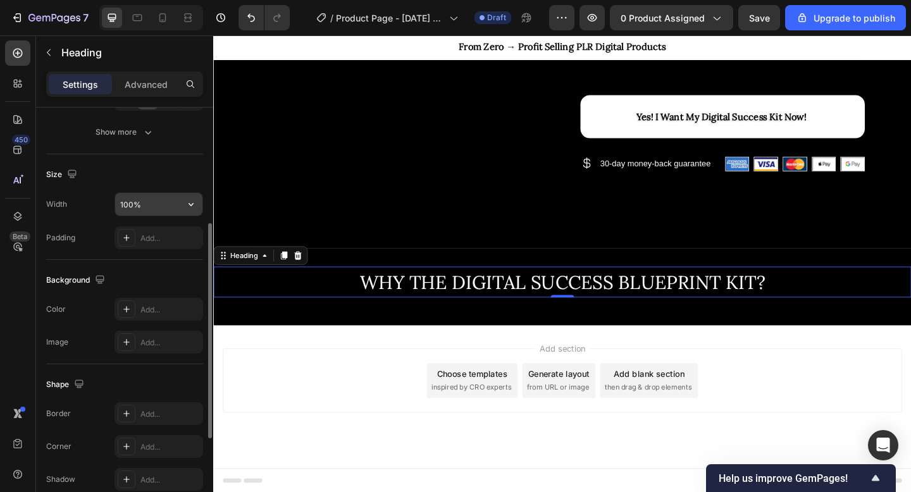
click at [182, 208] on button "button" at bounding box center [191, 204] width 23 height 23
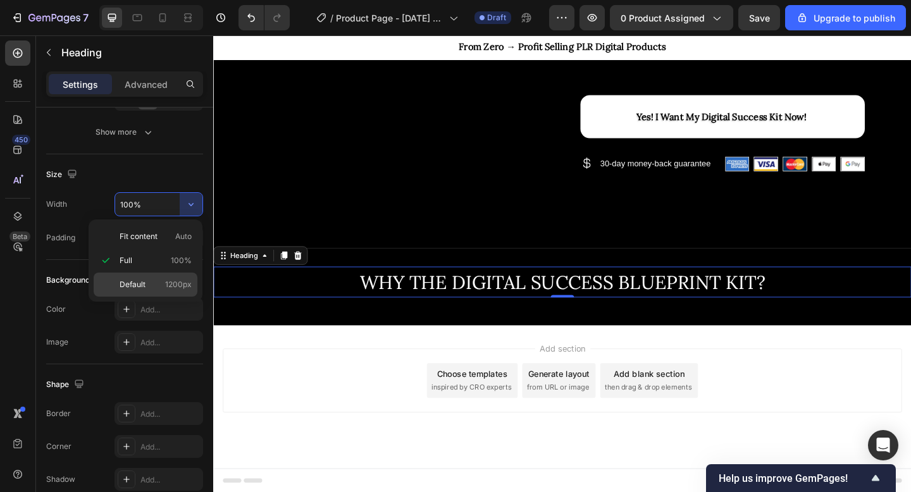
click at [156, 287] on p "Default 1200px" at bounding box center [156, 284] width 72 height 11
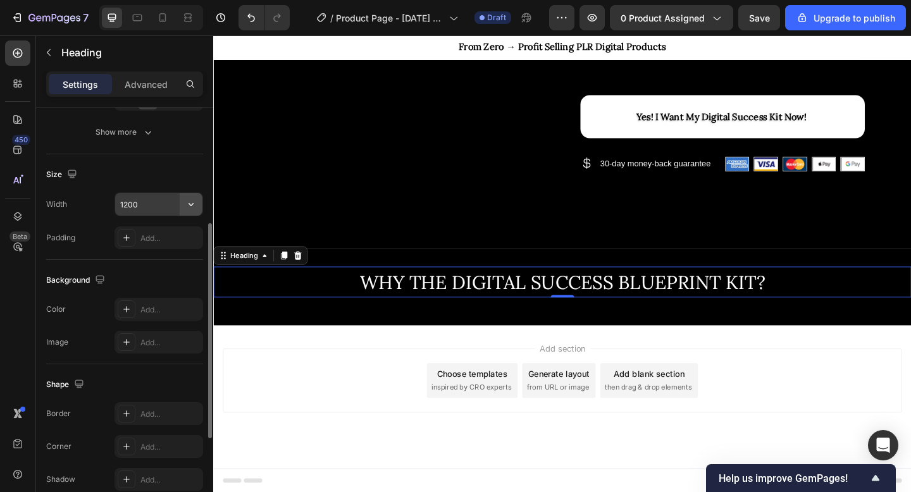
click at [194, 203] on icon "button" at bounding box center [191, 204] width 13 height 13
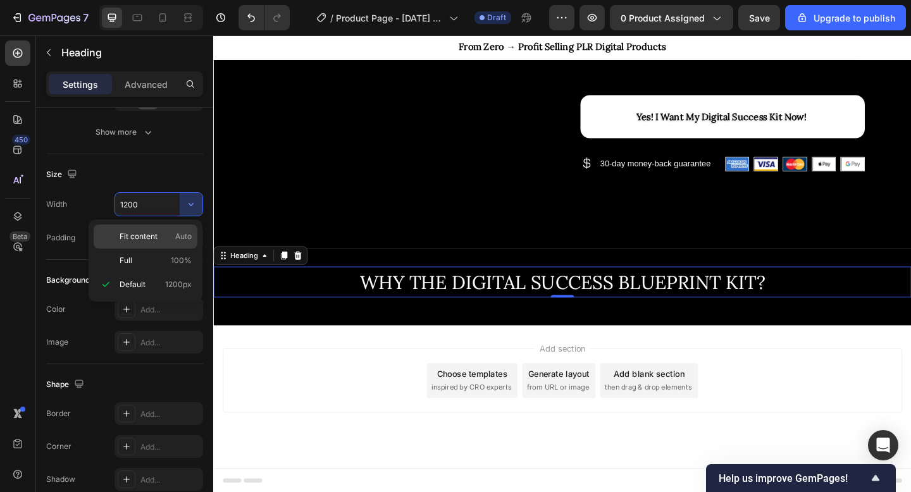
click at [153, 240] on span "Fit content" at bounding box center [139, 236] width 38 height 11
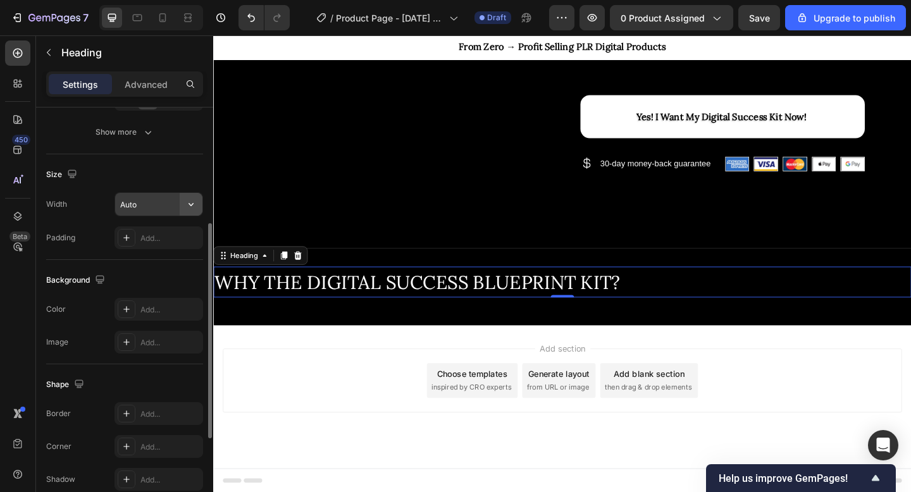
click at [187, 205] on icon "button" at bounding box center [191, 204] width 13 height 13
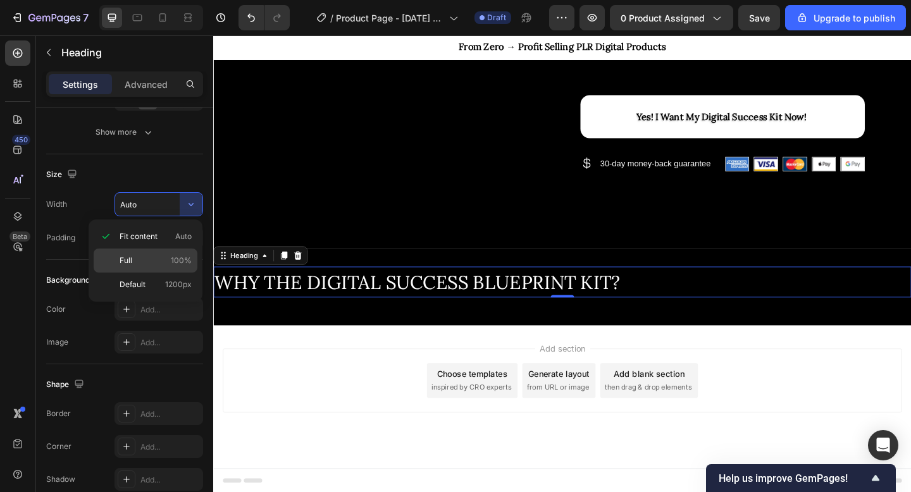
click at [148, 258] on p "Full 100%" at bounding box center [156, 260] width 72 height 11
type input "100%"
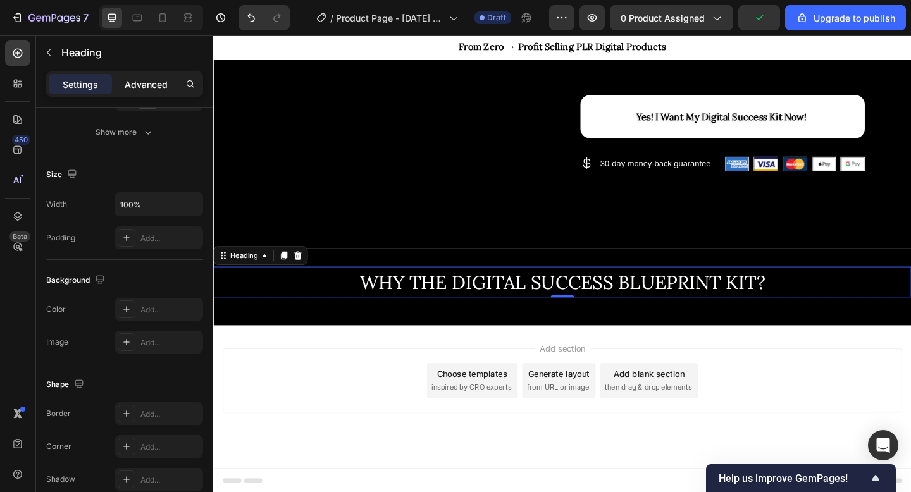
click at [156, 88] on p "Advanced" at bounding box center [146, 84] width 43 height 13
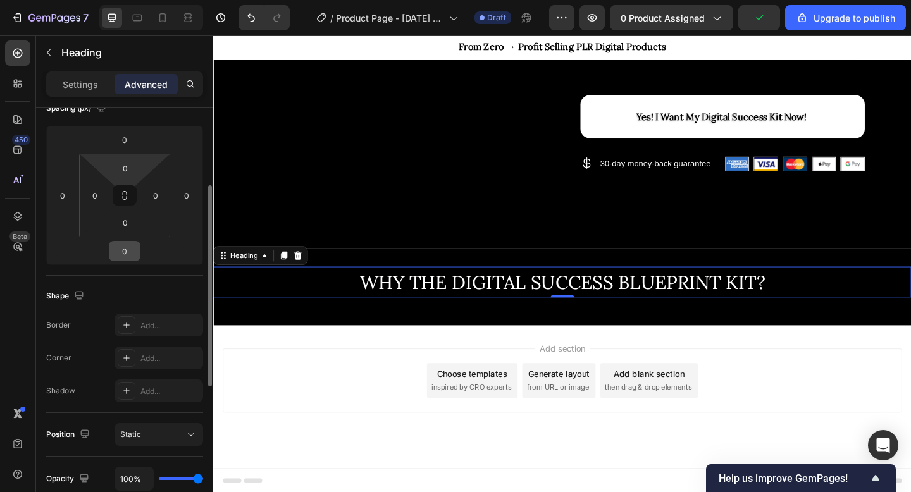
scroll to position [154, 0]
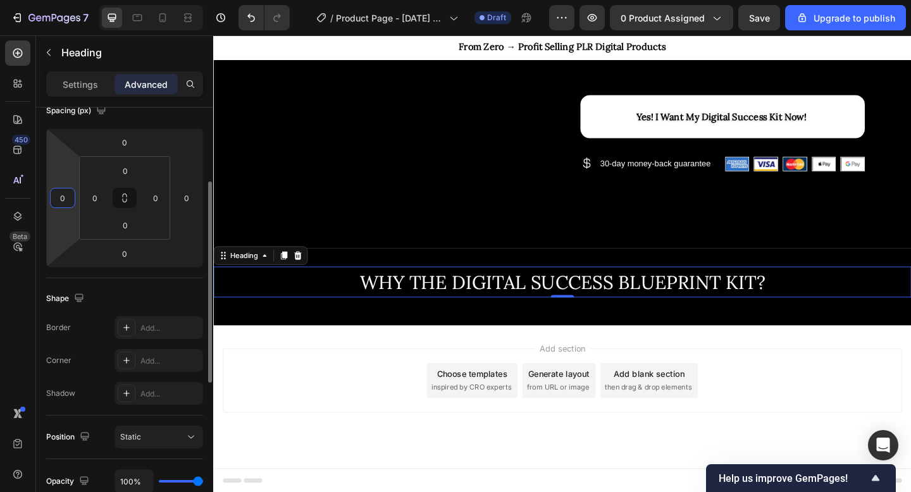
click at [66, 203] on input "0" at bounding box center [62, 198] width 19 height 19
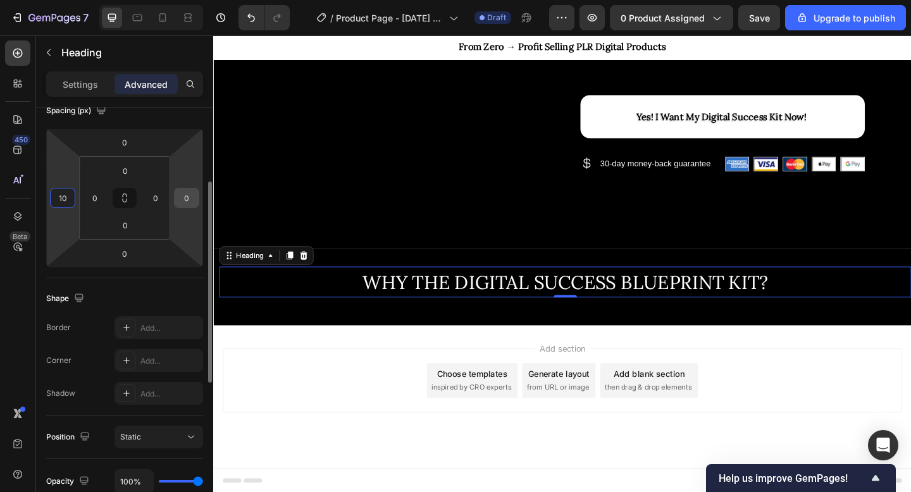
type input "10"
click at [186, 197] on input "0" at bounding box center [186, 198] width 19 height 19
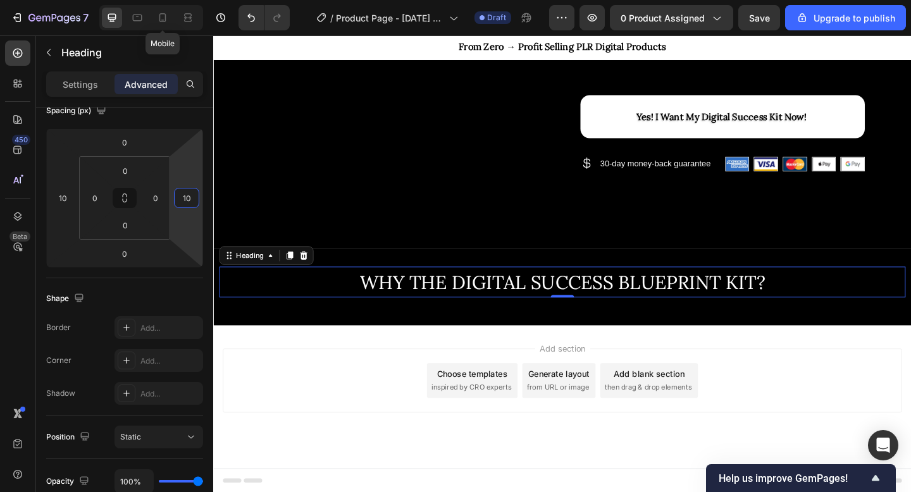
type input "10"
click at [160, 18] on icon at bounding box center [162, 17] width 13 height 13
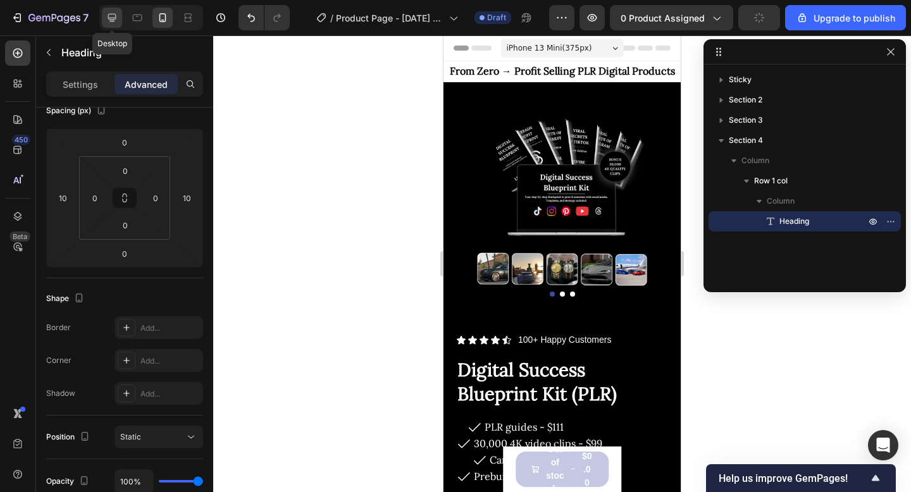
click at [109, 17] on icon at bounding box center [112, 18] width 8 height 8
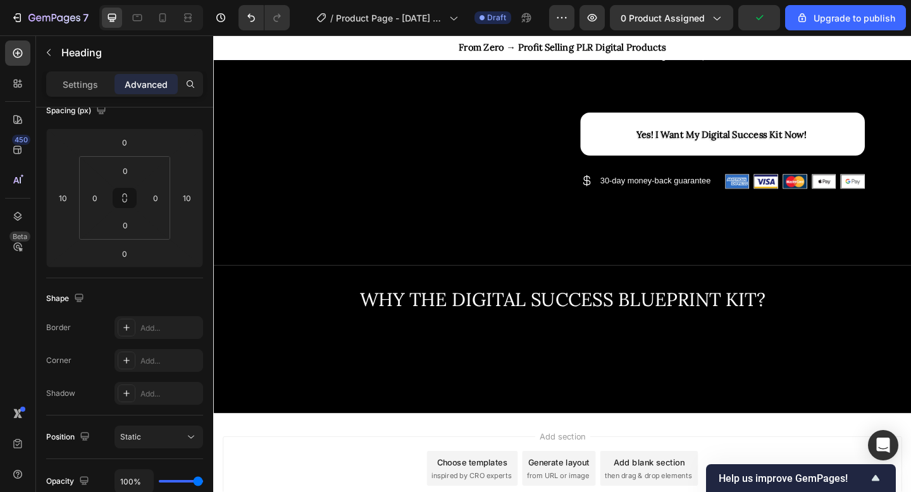
scroll to position [629, 0]
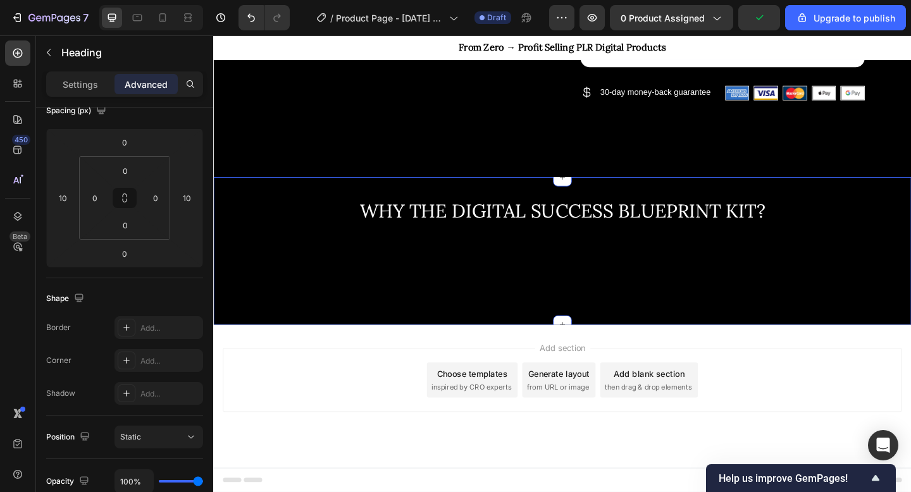
click at [556, 289] on div "WHY THE DIGITAL SUCCESS BLUEPRINT KIT? Heading Row" at bounding box center [592, 270] width 759 height 120
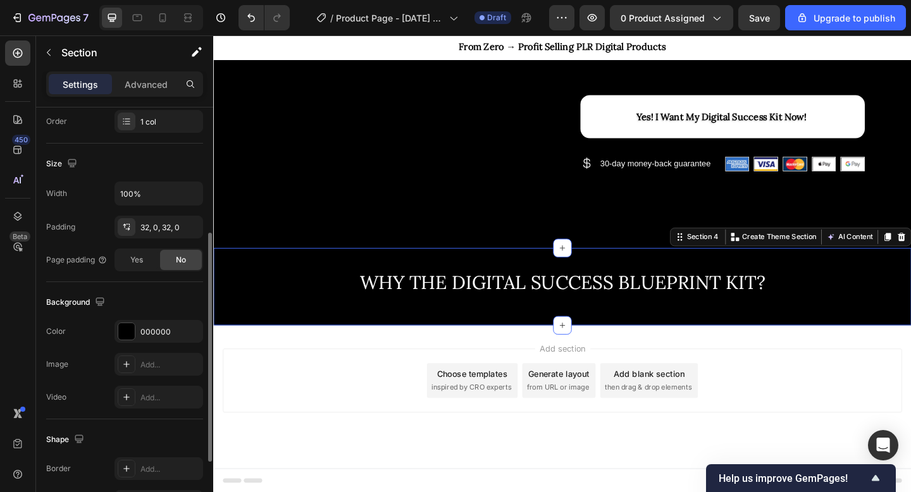
scroll to position [351, 0]
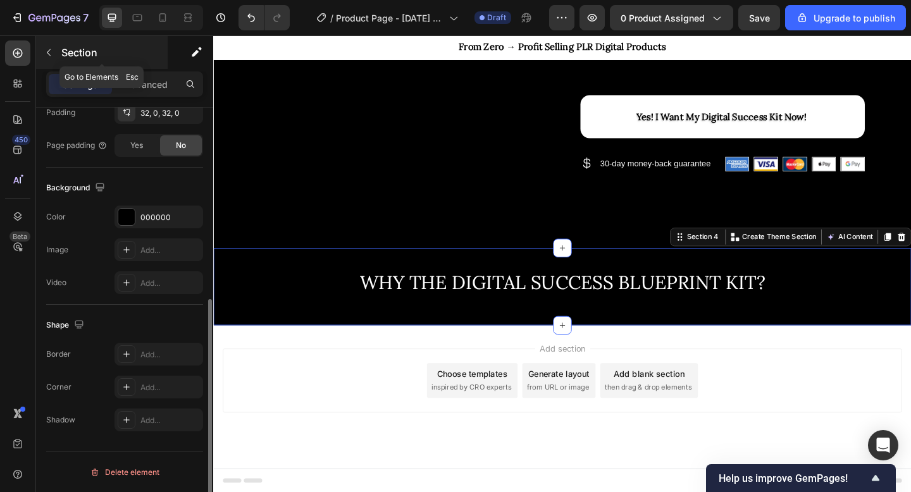
click at [53, 51] on icon "button" at bounding box center [49, 52] width 10 height 10
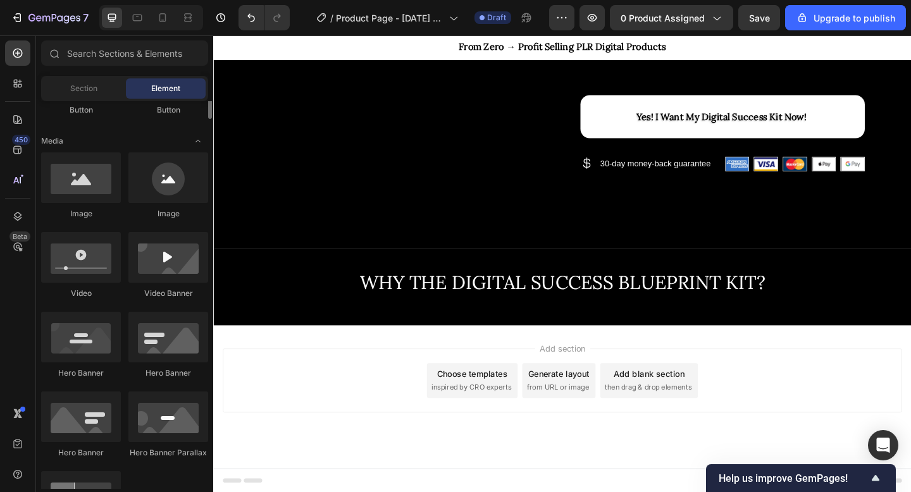
scroll to position [373, 0]
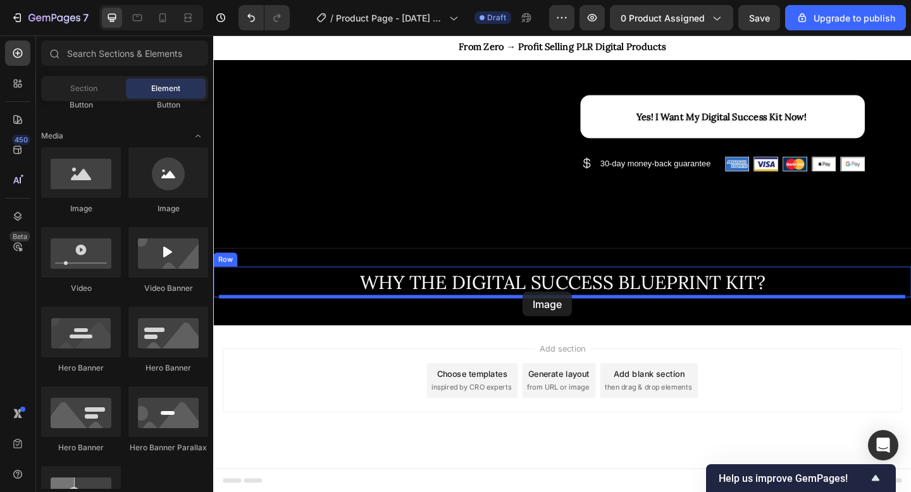
drag, startPoint x: 299, startPoint y: 222, endPoint x: 550, endPoint y: 316, distance: 268.4
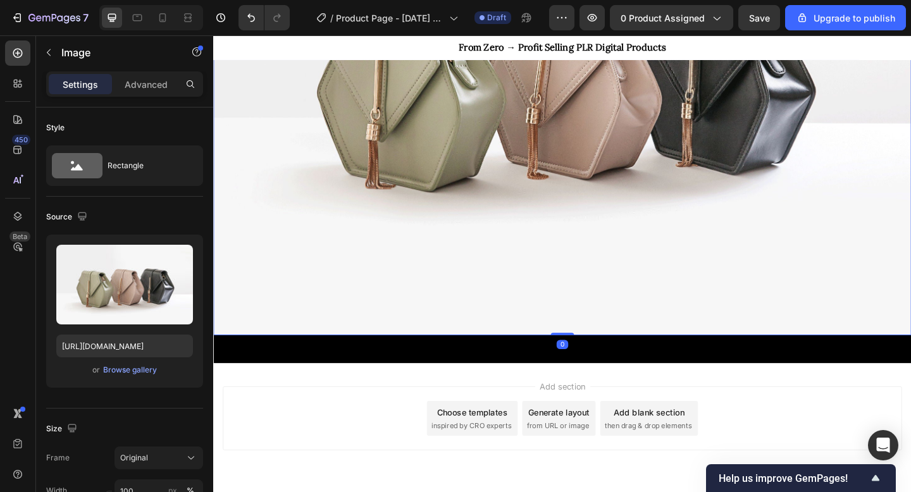
scroll to position [1083, 0]
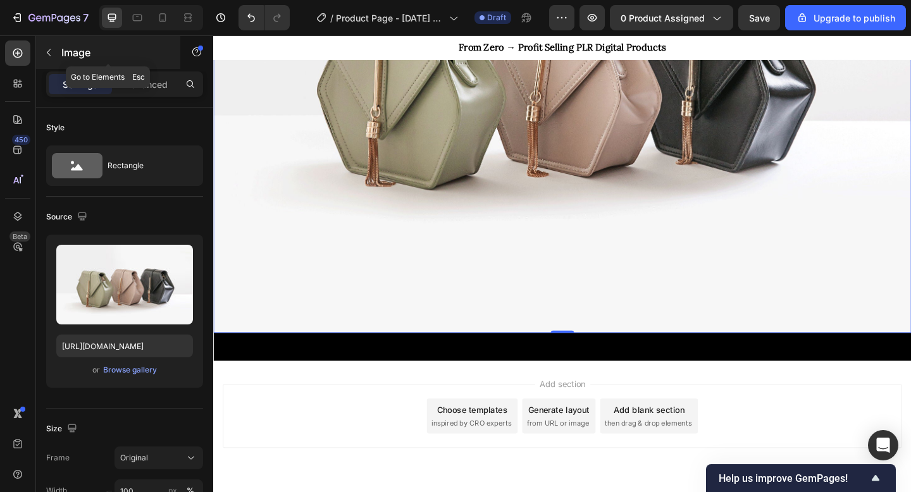
click at [50, 52] on icon "button" at bounding box center [49, 52] width 10 height 10
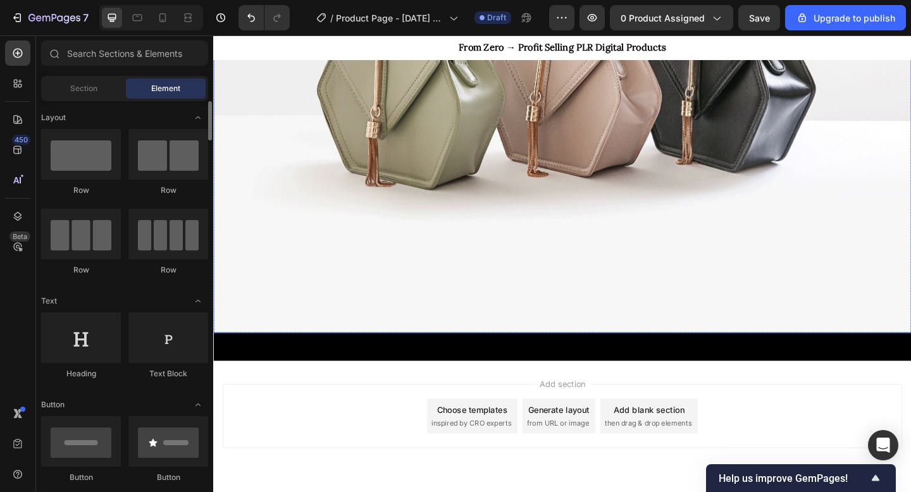
scroll to position [1121, 0]
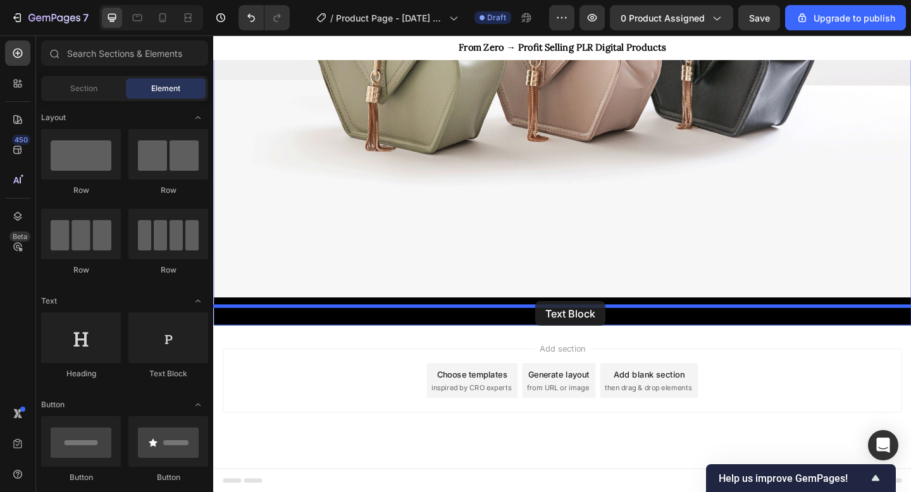
drag, startPoint x: 380, startPoint y: 387, endPoint x: 564, endPoint y: 325, distance: 194.5
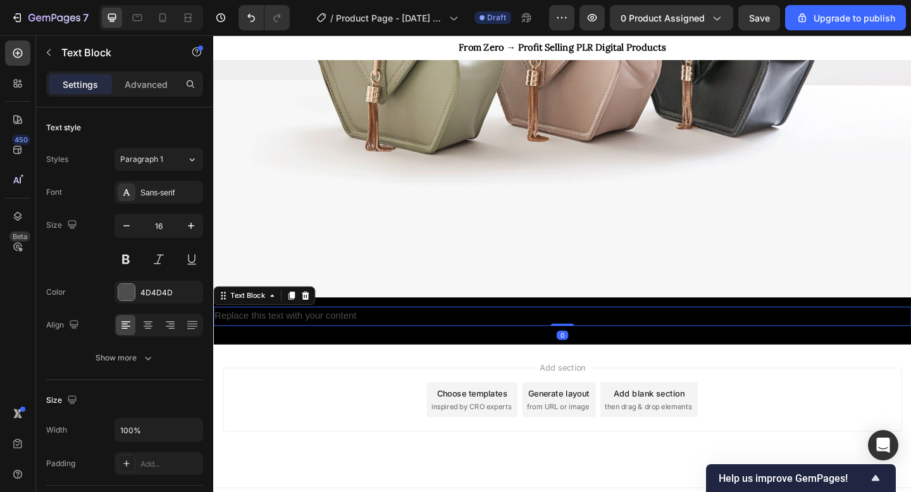
click at [382, 340] on div "Replace this text with your content" at bounding box center [592, 341] width 759 height 21
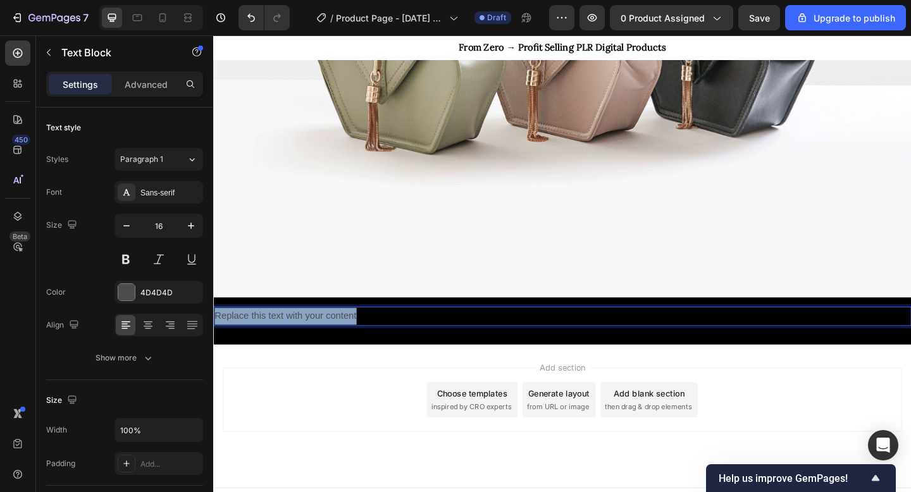
drag, startPoint x: 382, startPoint y: 340, endPoint x: 215, endPoint y: 338, distance: 167.1
click at [215, 338] on p "Replace this text with your content" at bounding box center [593, 341] width 757 height 18
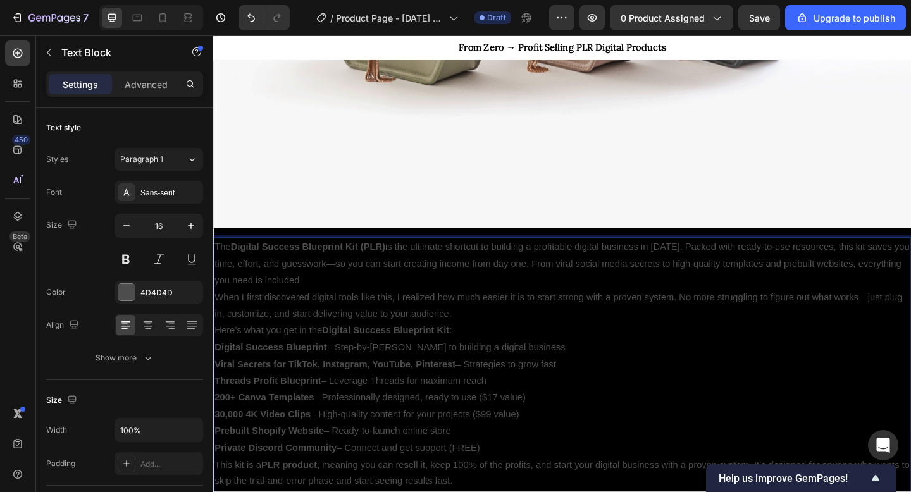
scroll to position [1221, 0]
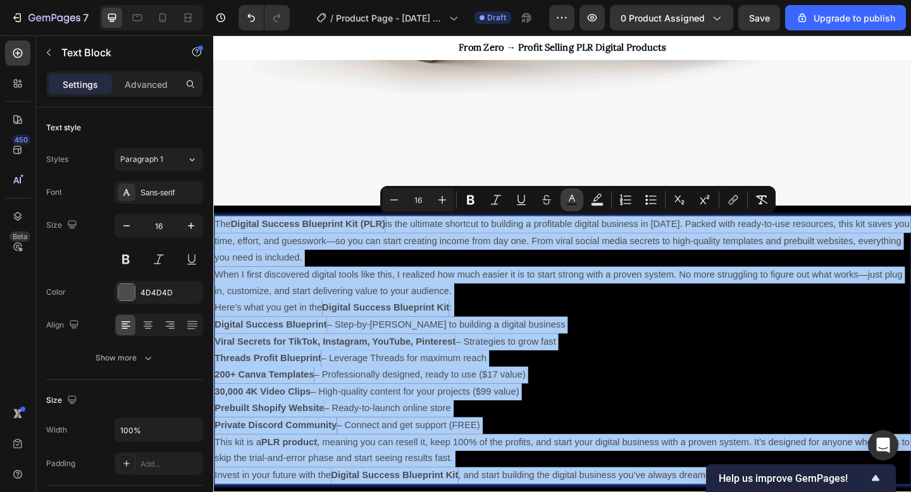
click at [572, 199] on icon "Editor contextual toolbar" at bounding box center [572, 198] width 6 height 7
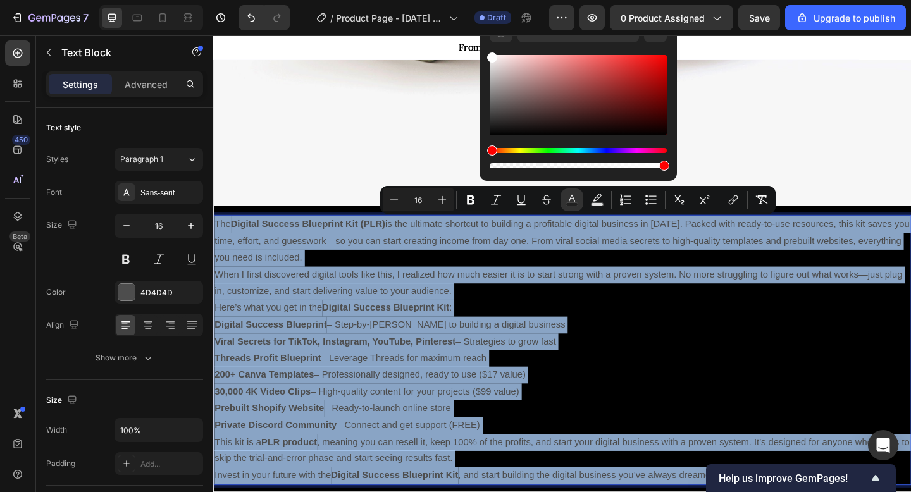
drag, startPoint x: 501, startPoint y: 65, endPoint x: 480, endPoint y: 40, distance: 32.4
click at [480, 40] on div "4D4D4D 100 %" at bounding box center [578, 89] width 197 height 161
type input "FFFFFF"
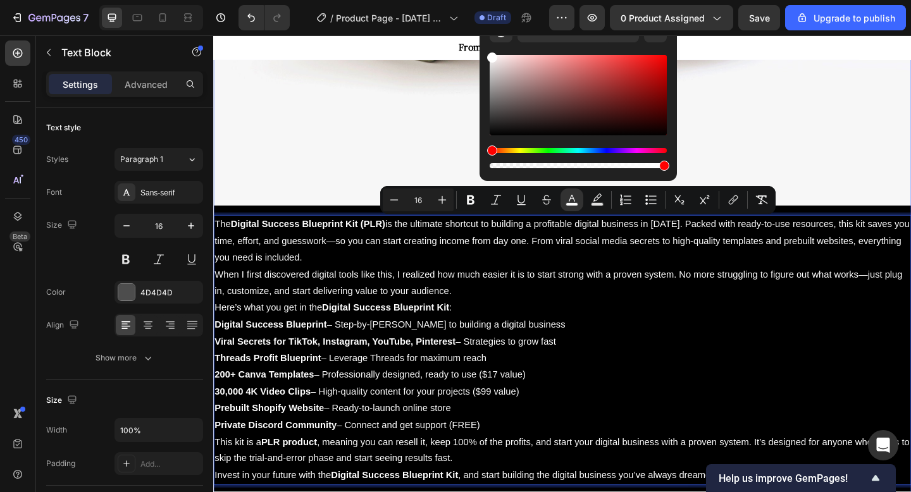
click at [300, 223] on div "WHY THE DIGITAL SUCCESS BLUEPRINT KIT? Heading Image Row The Digital Success Bl…" at bounding box center [592, 72] width 759 height 908
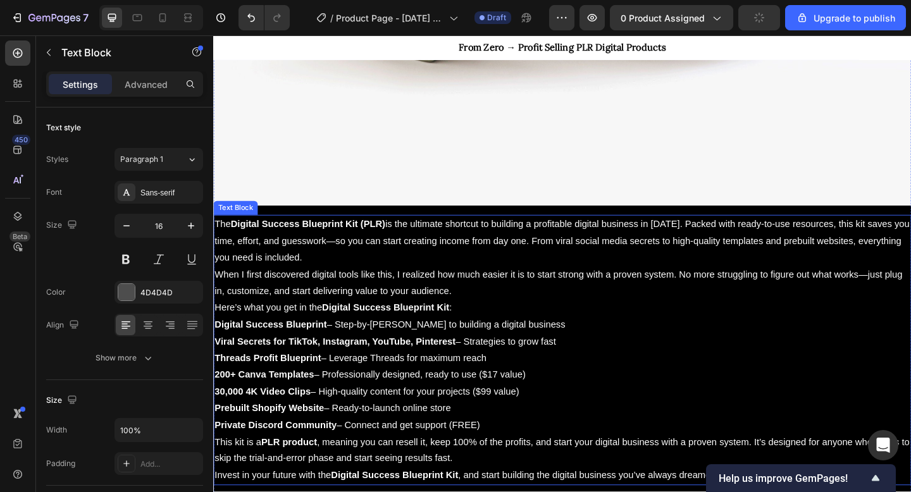
click at [277, 266] on p "The Digital Success Blueprint Kit (PLR) is the ultimate shortcut to building a …" at bounding box center [593, 259] width 757 height 54
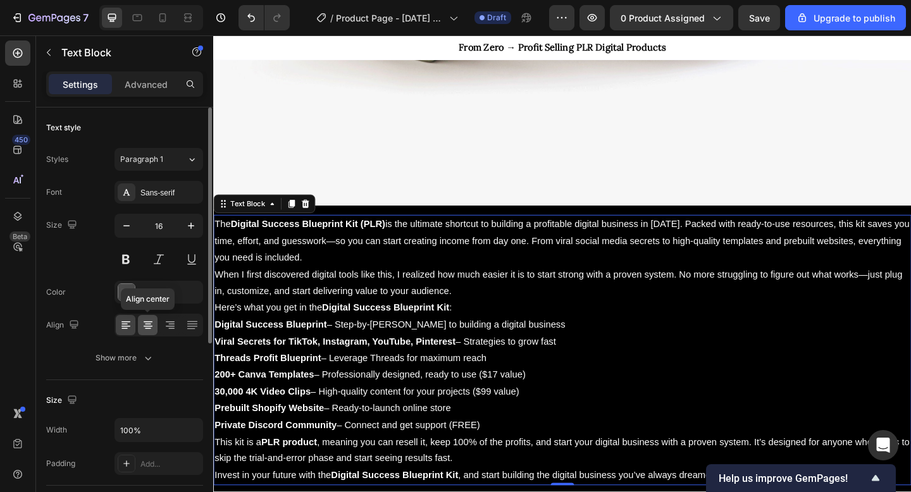
click at [150, 331] on icon at bounding box center [148, 325] width 13 height 13
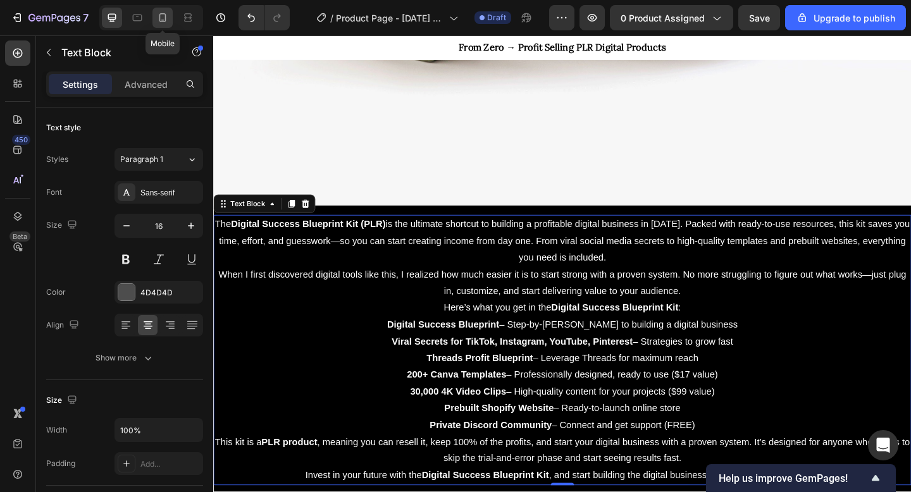
click at [164, 13] on icon at bounding box center [162, 17] width 13 height 13
type input "14"
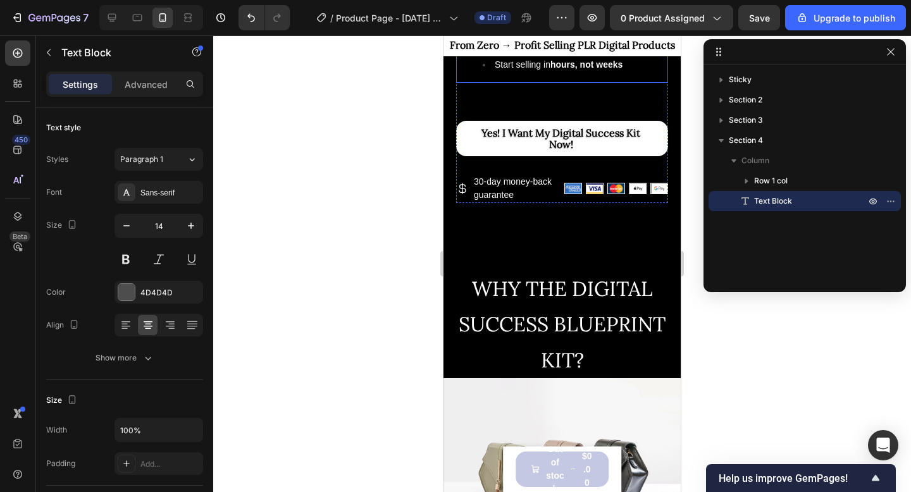
scroll to position [716, 0]
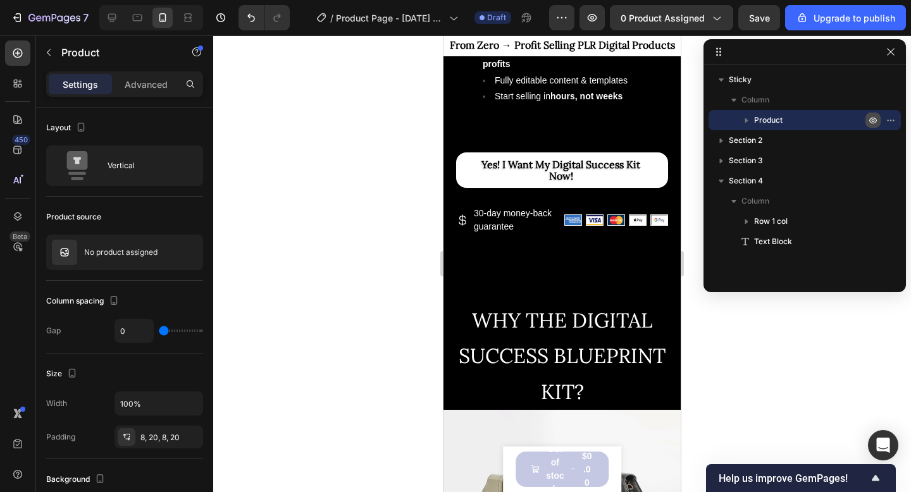
click at [877, 119] on icon "button" at bounding box center [873, 120] width 10 height 10
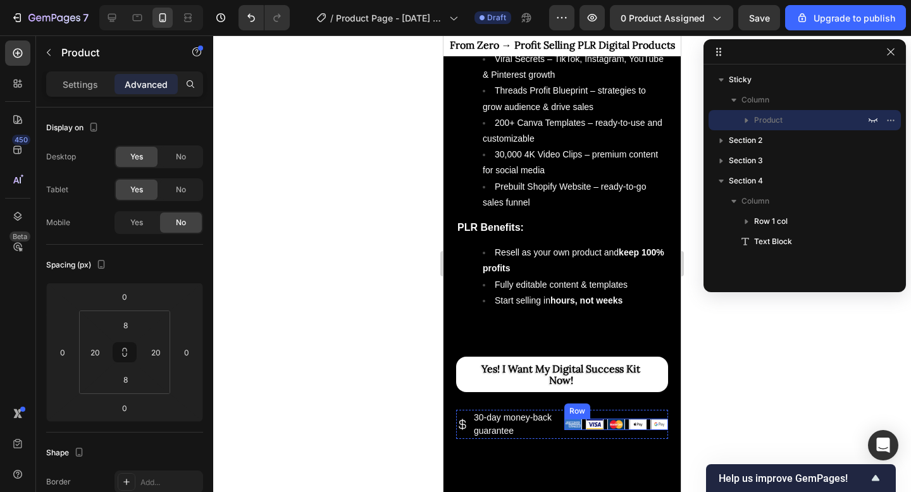
scroll to position [508, 0]
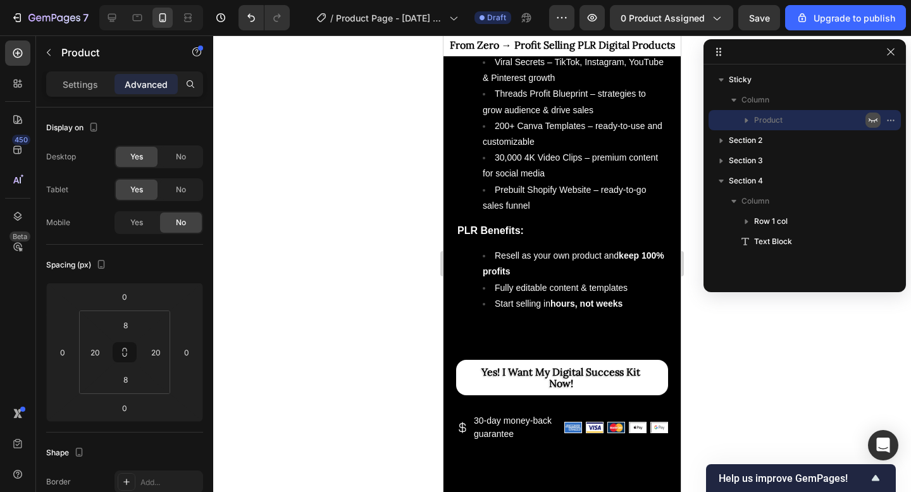
click at [877, 117] on icon "button" at bounding box center [873, 120] width 10 height 10
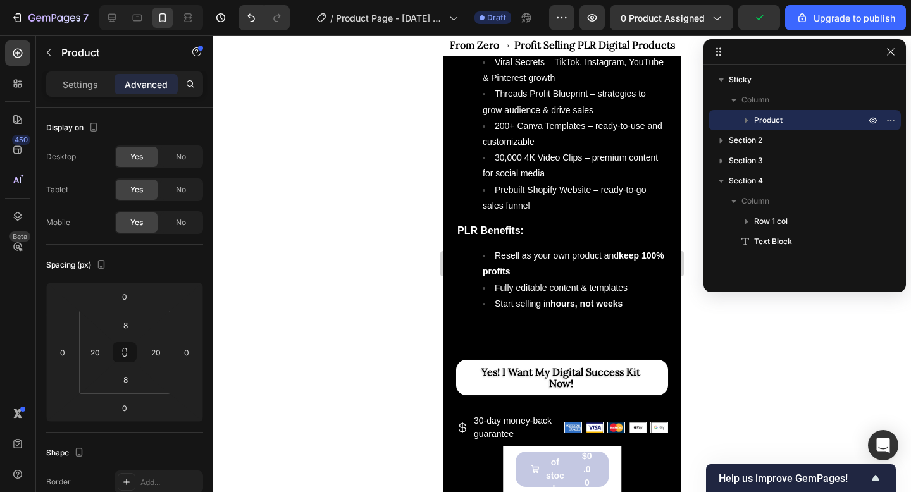
click at [511, 466] on div "Catch your customer's attention with attracted media. Add image or sync data Pr…" at bounding box center [562, 470] width 119 height 46
click at [544, 473] on div "Out of stock" at bounding box center [548, 469] width 35 height 53
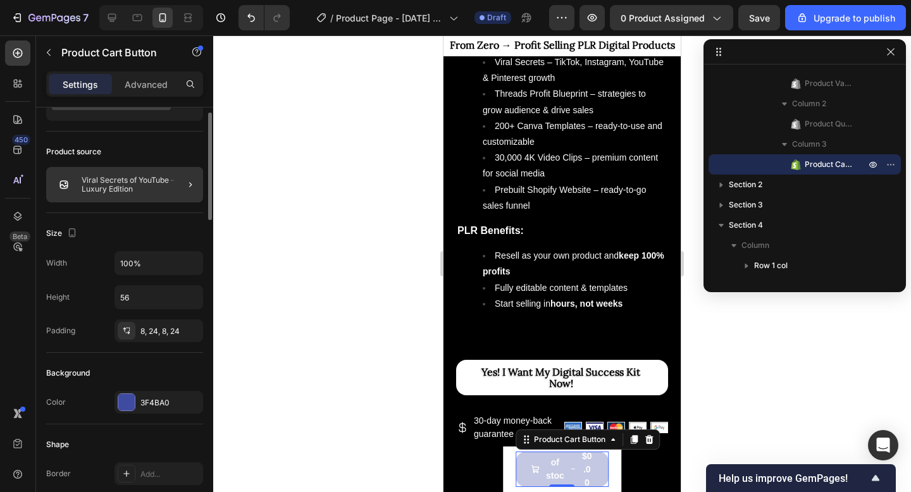
scroll to position [15, 0]
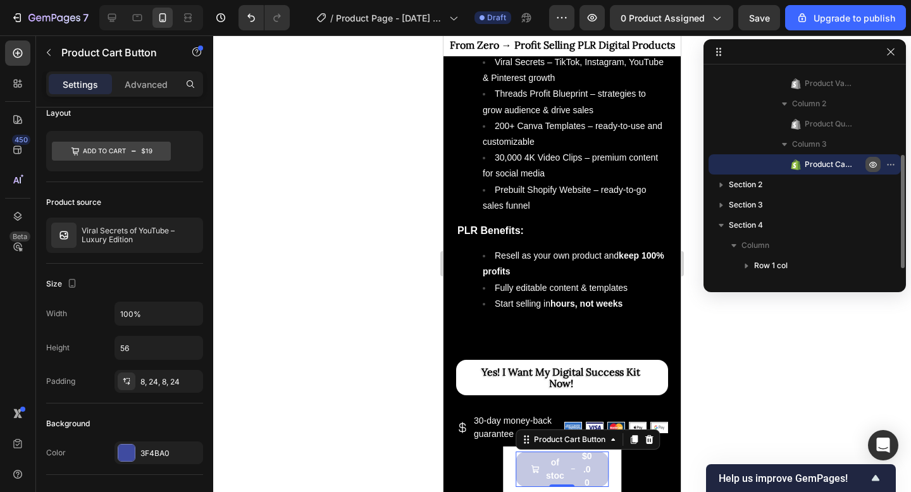
click at [873, 167] on icon "button" at bounding box center [874, 165] width 8 height 6
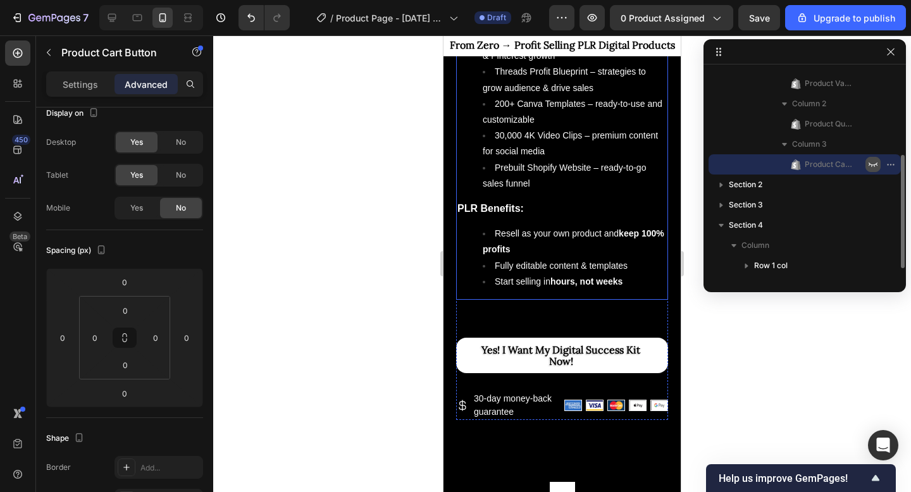
scroll to position [534, 0]
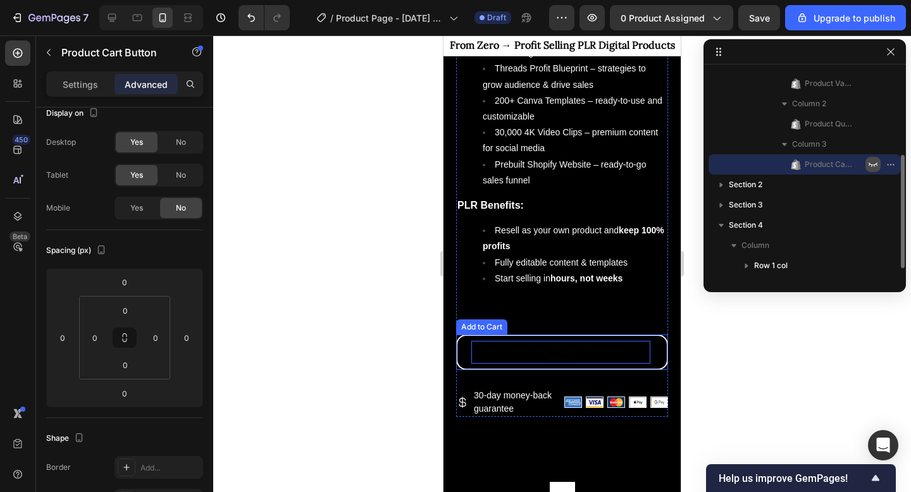
click at [549, 346] on span "Yes! I Want My Digital Success Kit Now!" at bounding box center [560, 352] width 179 height 23
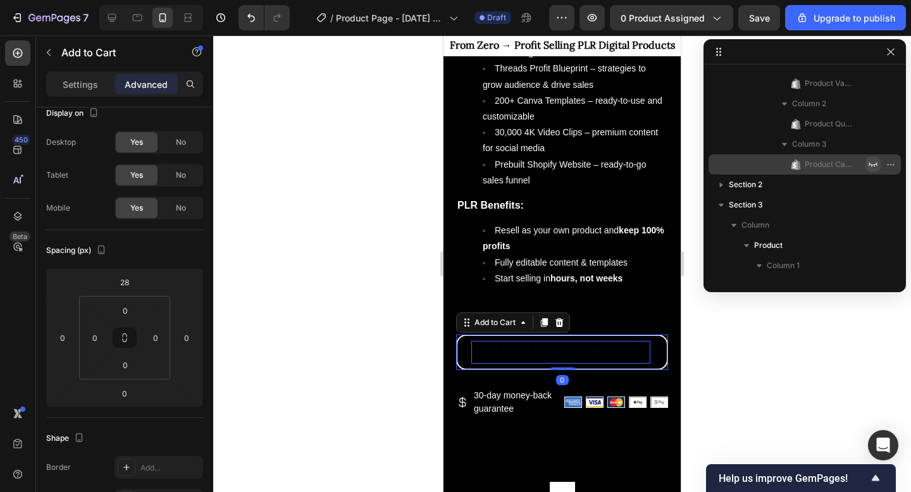
scroll to position [419, 0]
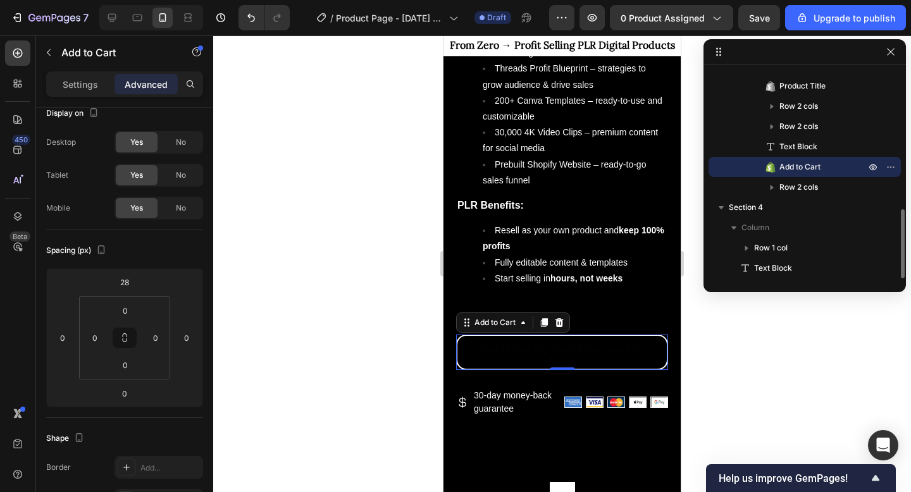
click at [464, 354] on button "Yes! I Want My Digital Success Kit Now!" at bounding box center [562, 352] width 212 height 35
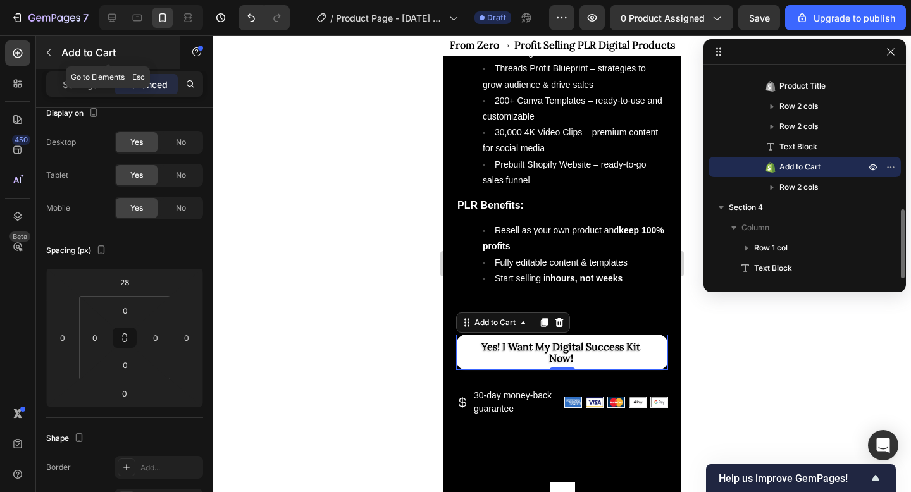
click at [51, 64] on div "Add to Cart" at bounding box center [108, 52] width 144 height 33
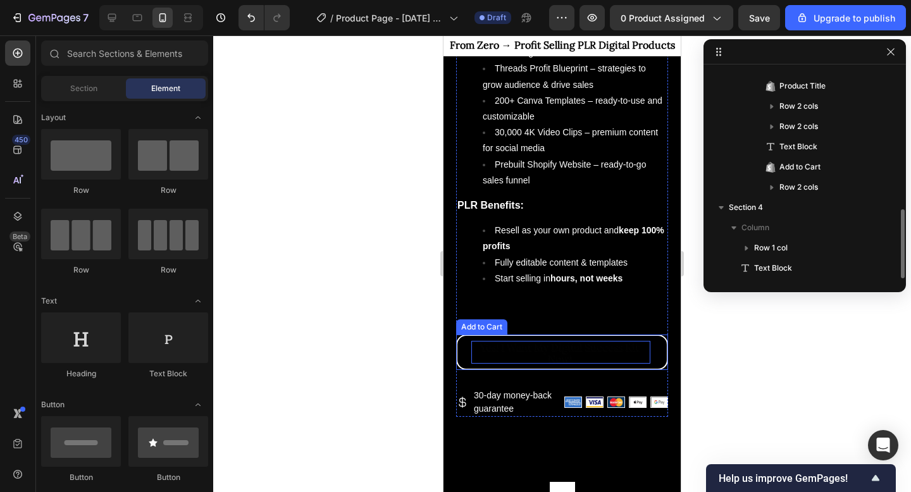
click at [477, 349] on span "Yes! I Want My Digital Success Kit Now!" at bounding box center [560, 352] width 179 height 23
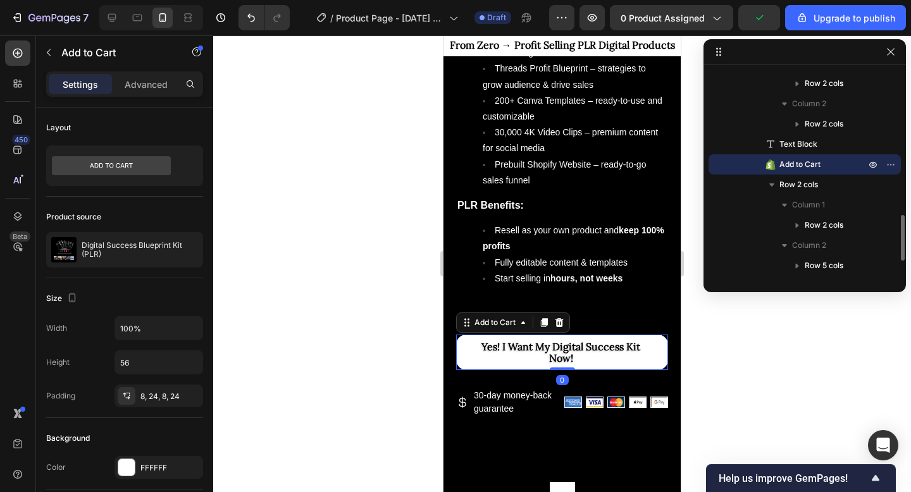
click at [124, 13] on div at bounding box center [151, 17] width 104 height 25
click at [104, 20] on div at bounding box center [112, 18] width 20 height 20
type input "74"
type input "20"
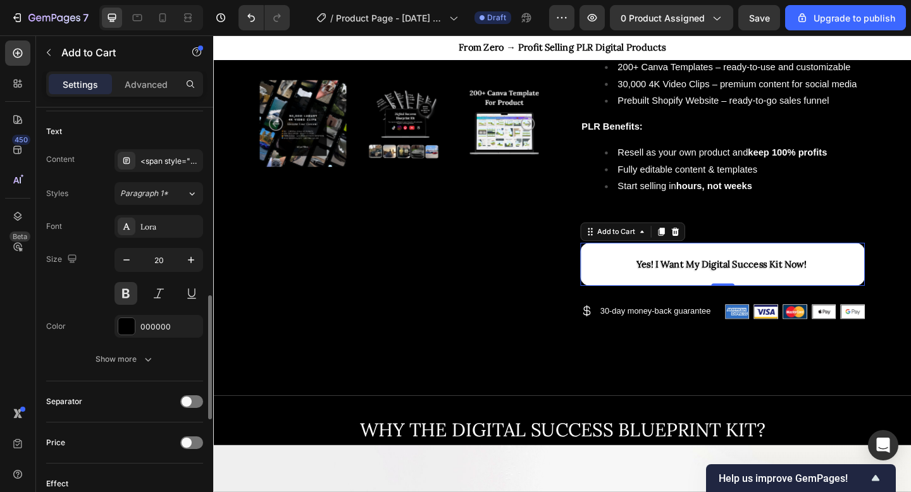
scroll to position [575, 0]
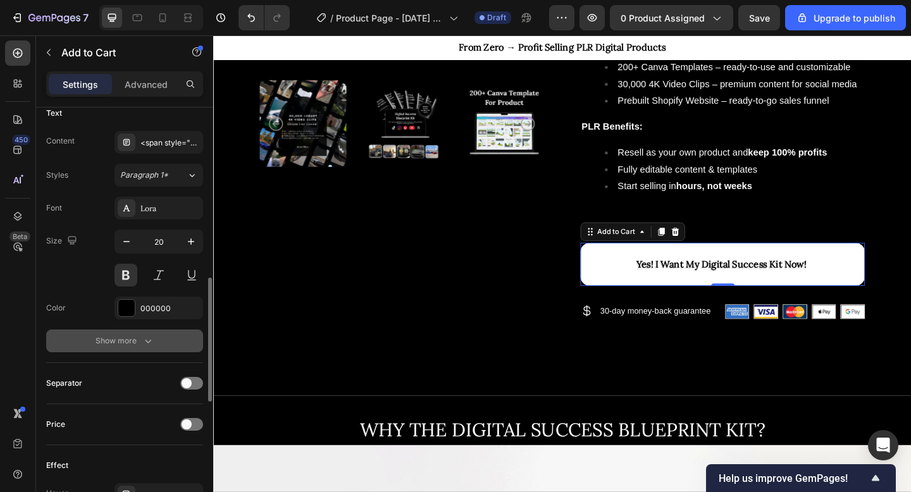
click at [112, 345] on div "Show more" at bounding box center [125, 341] width 59 height 13
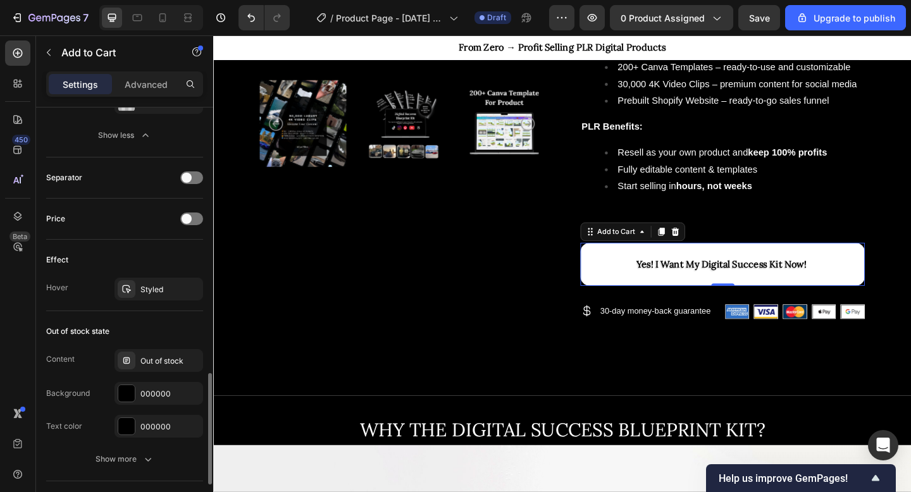
scroll to position [966, 0]
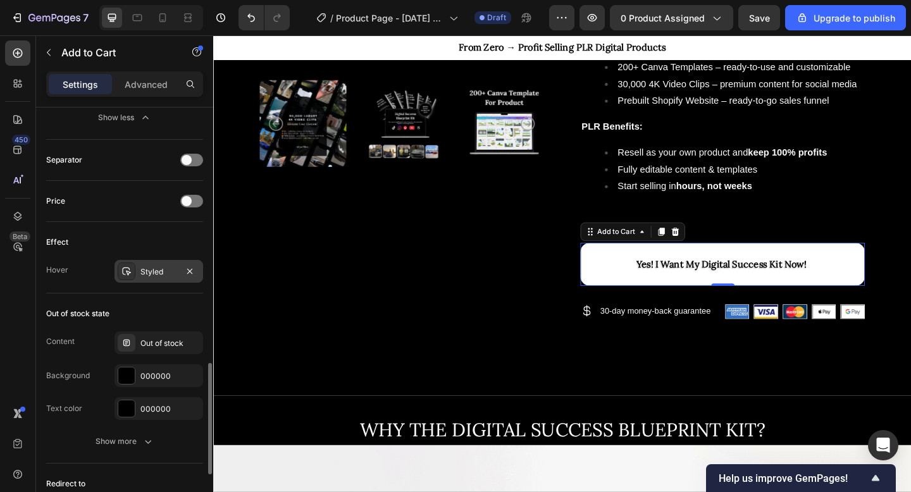
click at [130, 277] on div at bounding box center [127, 272] width 18 height 18
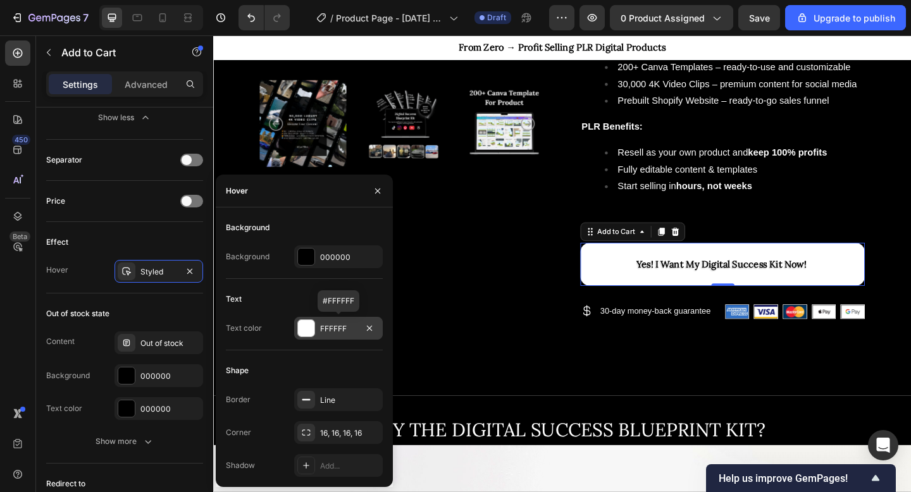
click at [309, 331] on div at bounding box center [306, 328] width 16 height 16
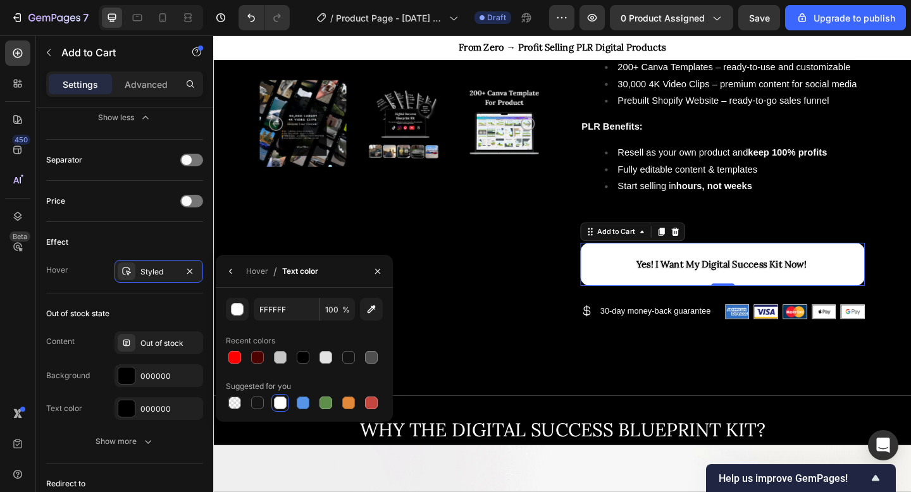
click at [280, 403] on div at bounding box center [280, 403] width 13 height 13
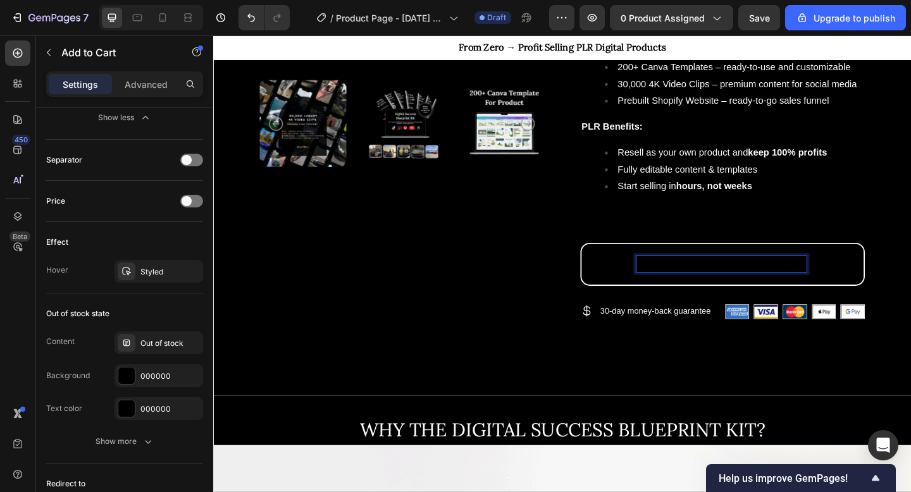
click at [697, 278] on span "Yes! I Want My Digital Success Kit Now!" at bounding box center [765, 284] width 185 height 13
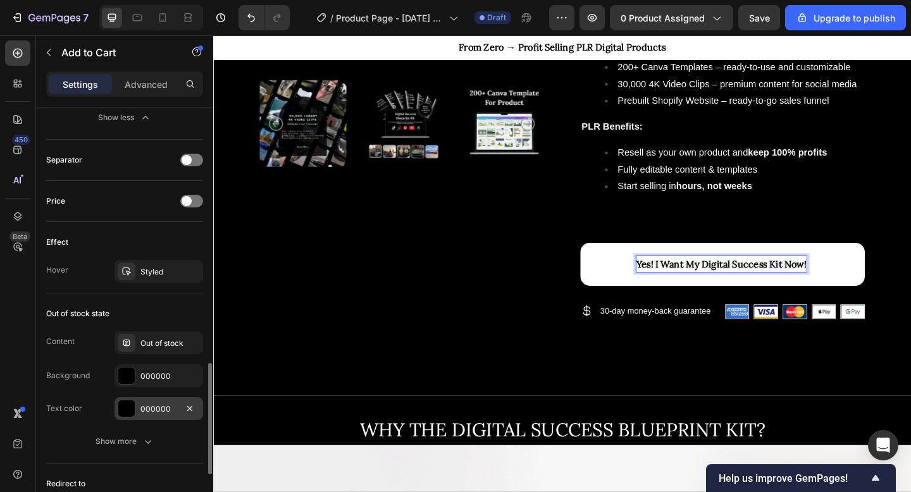
click at [132, 405] on div at bounding box center [126, 409] width 16 height 16
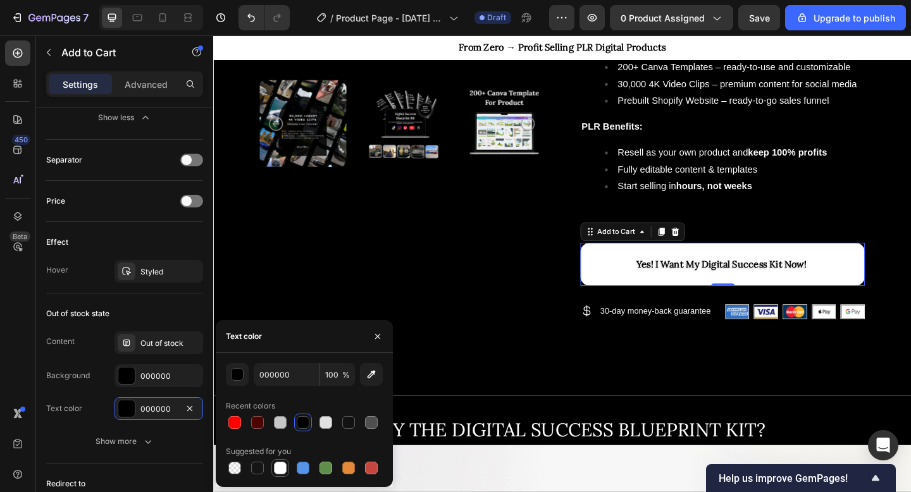
click at [280, 463] on div at bounding box center [280, 468] width 13 height 13
type input "FFFFFF"
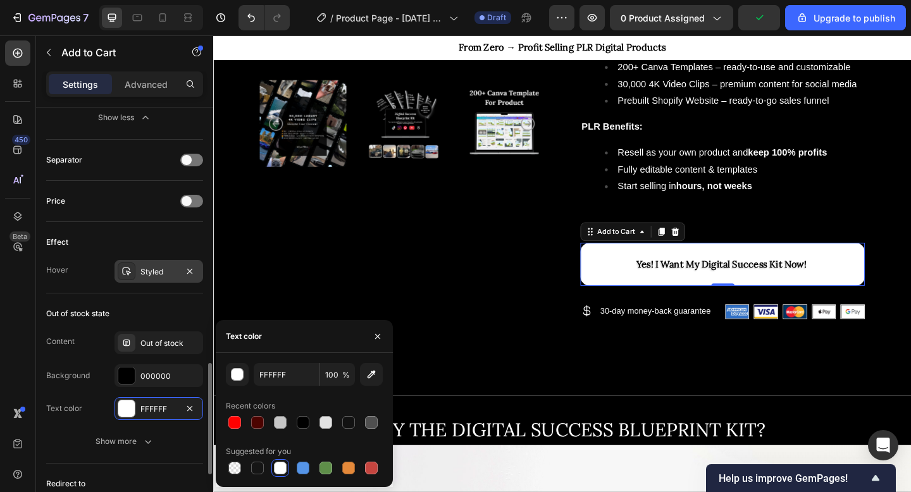
click at [132, 270] on div at bounding box center [127, 272] width 18 height 18
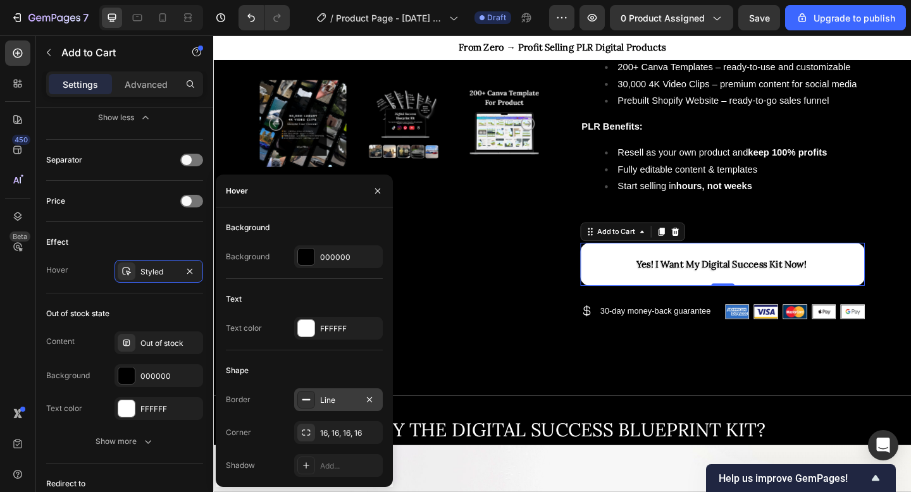
click at [313, 409] on div "Line" at bounding box center [338, 400] width 89 height 23
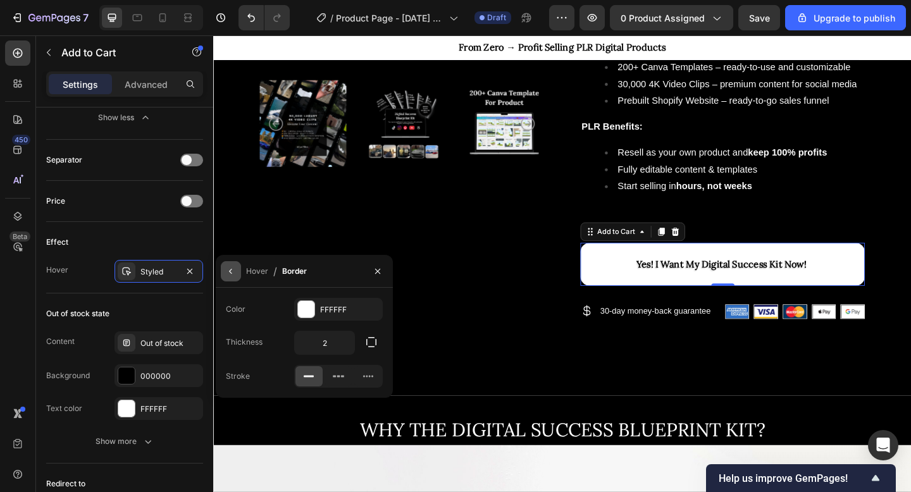
click at [230, 272] on icon "button" at bounding box center [230, 271] width 3 height 5
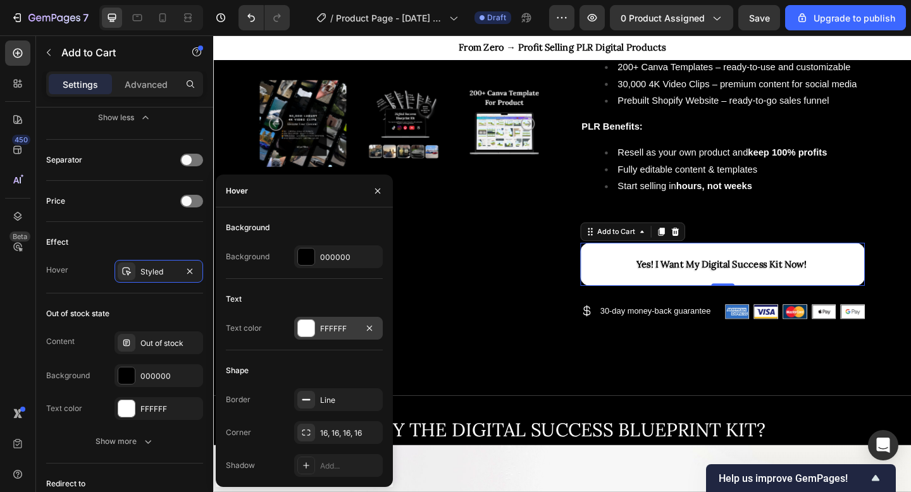
click at [301, 331] on div at bounding box center [306, 328] width 16 height 16
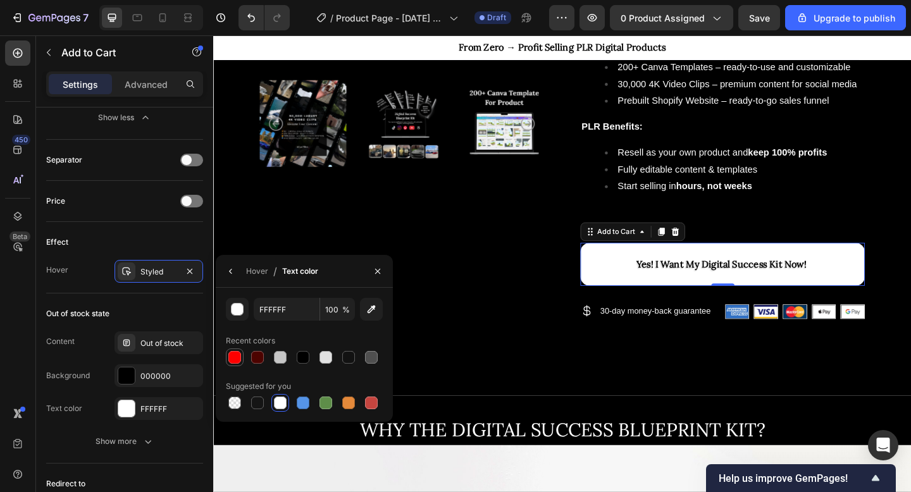
click at [240, 359] on div at bounding box center [234, 357] width 13 height 13
type input "FF0000"
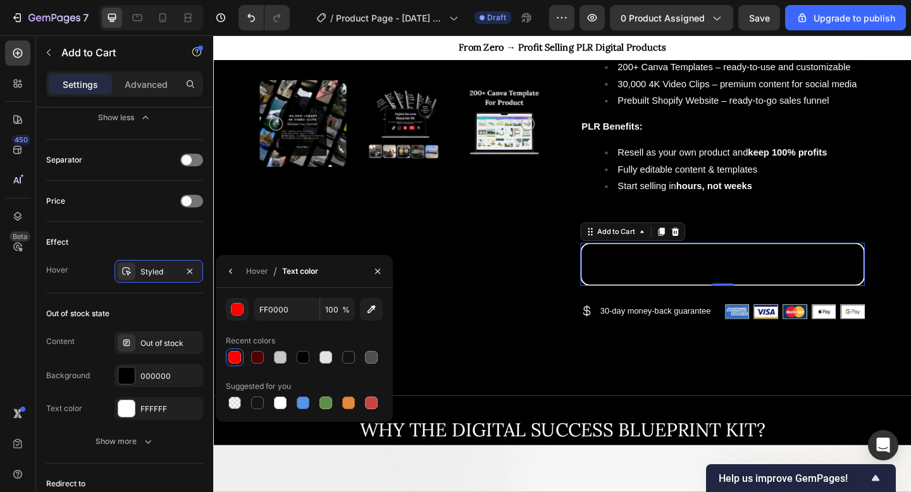
click at [654, 284] on button "Yes! I Want My Digital Success Kit Now!" at bounding box center [767, 284] width 309 height 47
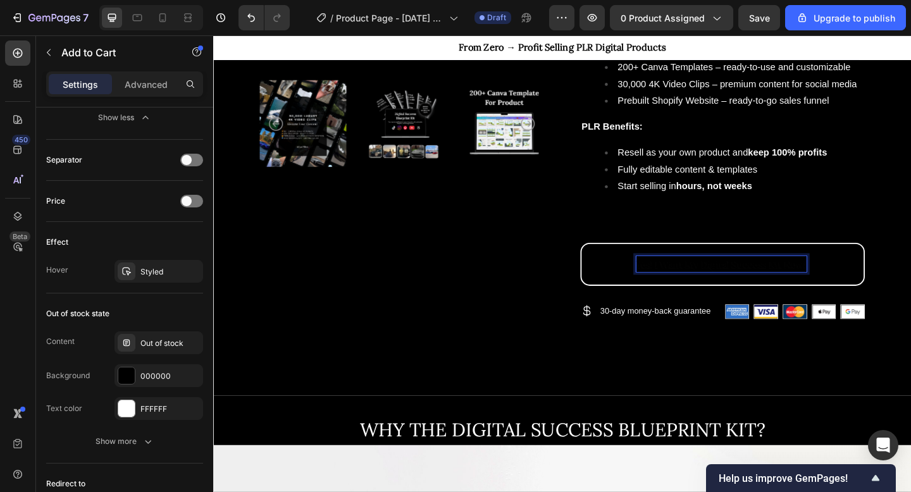
click at [730, 284] on span "Yes! I Want My Digital Success Kit Now!" at bounding box center [765, 284] width 185 height 13
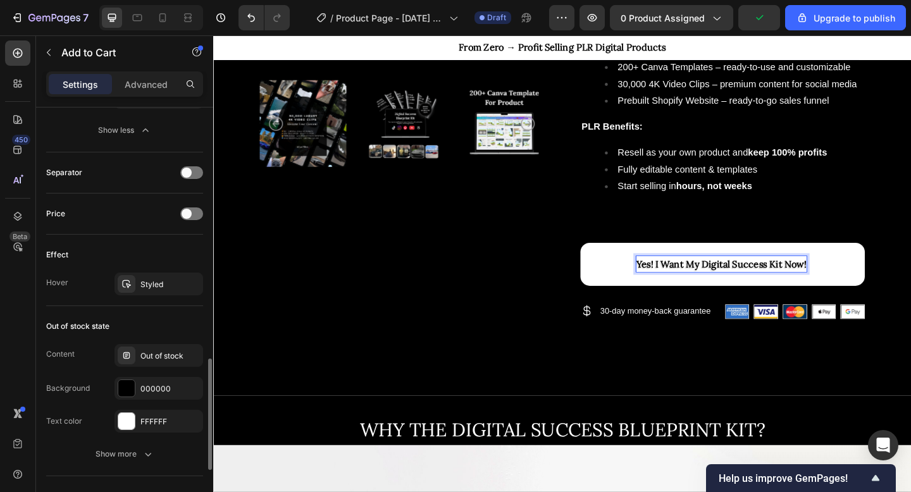
scroll to position [952, 0]
click at [194, 172] on div at bounding box center [191, 174] width 23 height 13
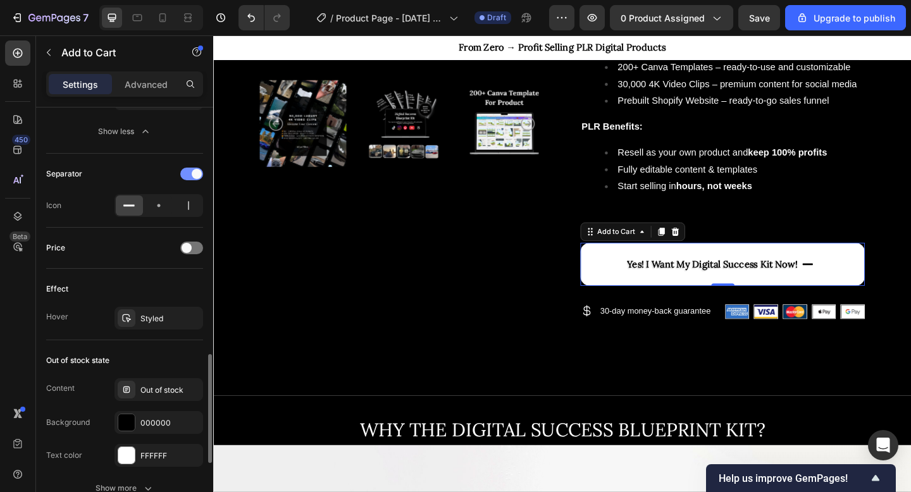
click at [194, 172] on span at bounding box center [197, 174] width 10 height 10
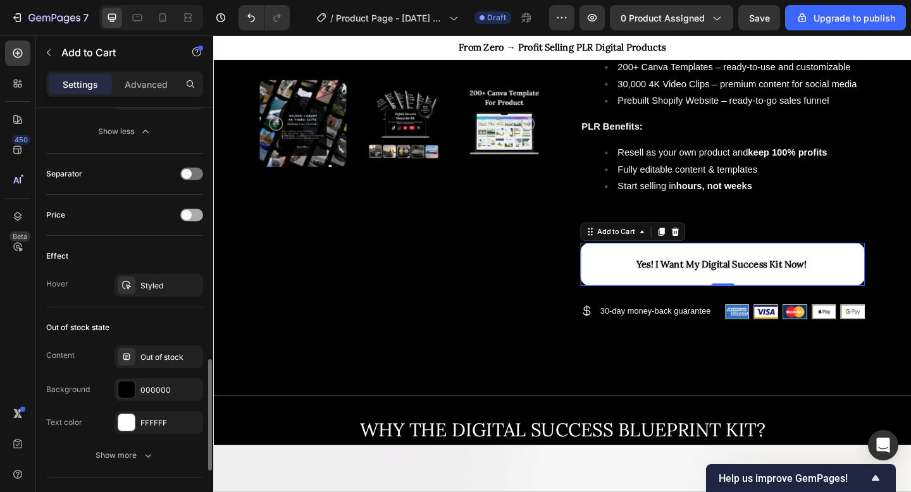
click at [195, 221] on div at bounding box center [191, 215] width 23 height 13
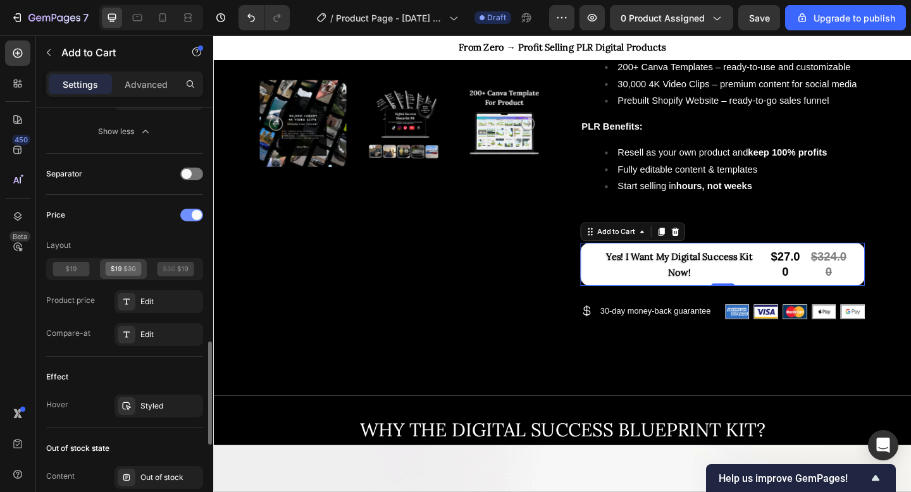
click at [194, 213] on span at bounding box center [197, 215] width 10 height 10
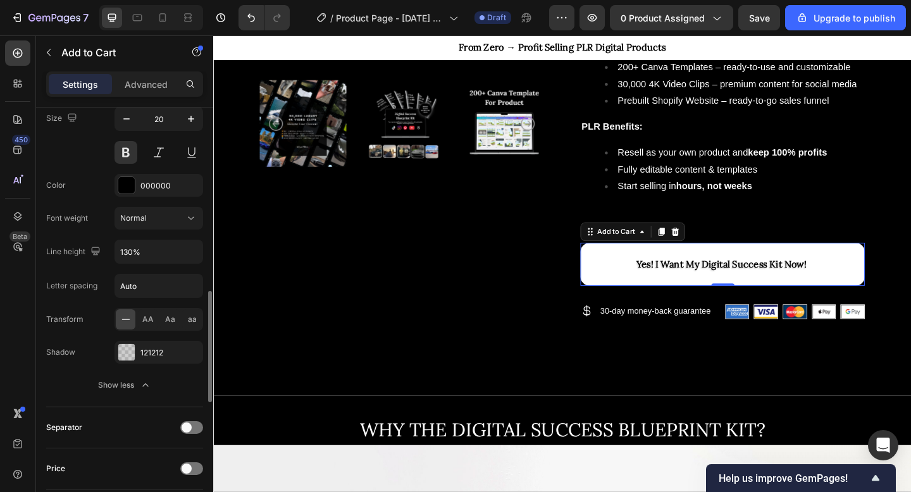
scroll to position [697, 0]
click at [134, 189] on div at bounding box center [126, 186] width 16 height 16
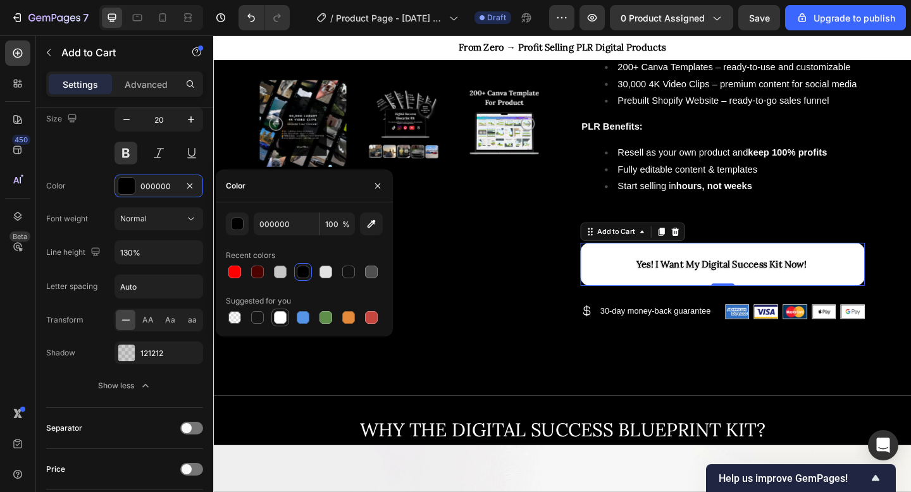
click at [280, 322] on div at bounding box center [280, 317] width 13 height 13
type input "FFFFFF"
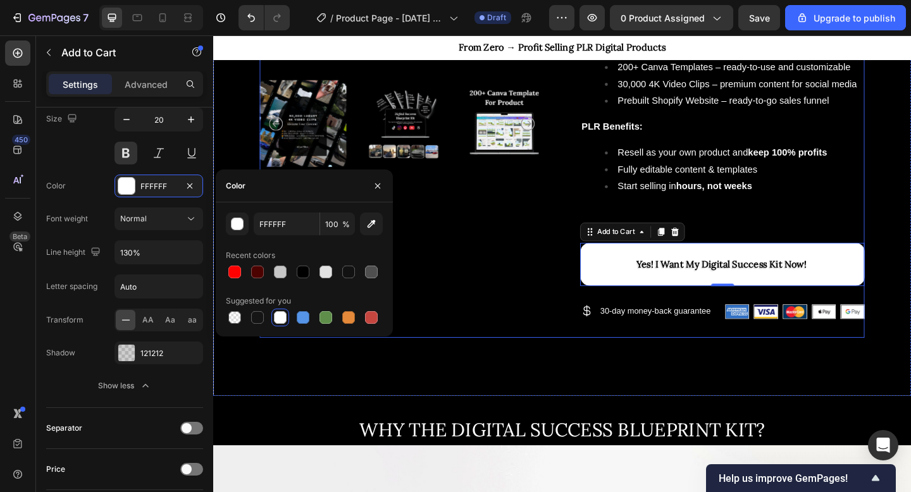
click at [523, 300] on div "Product Images" at bounding box center [418, 55] width 309 height 617
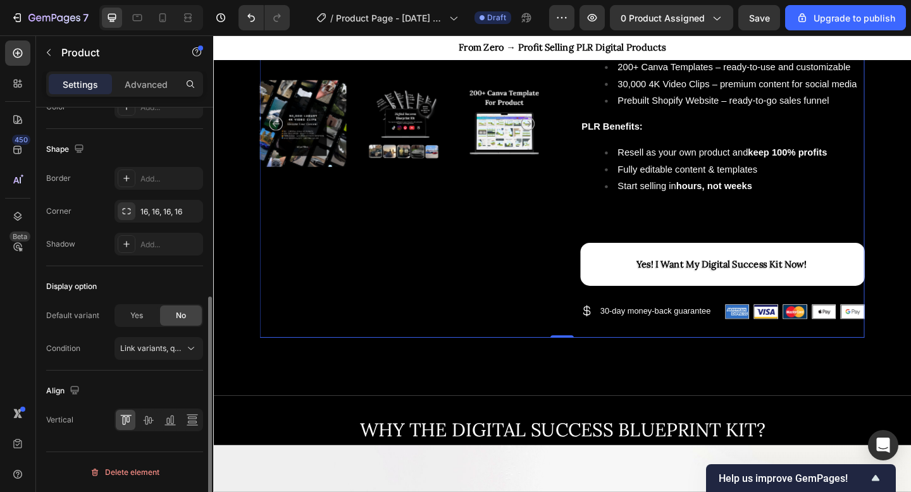
scroll to position [0, 0]
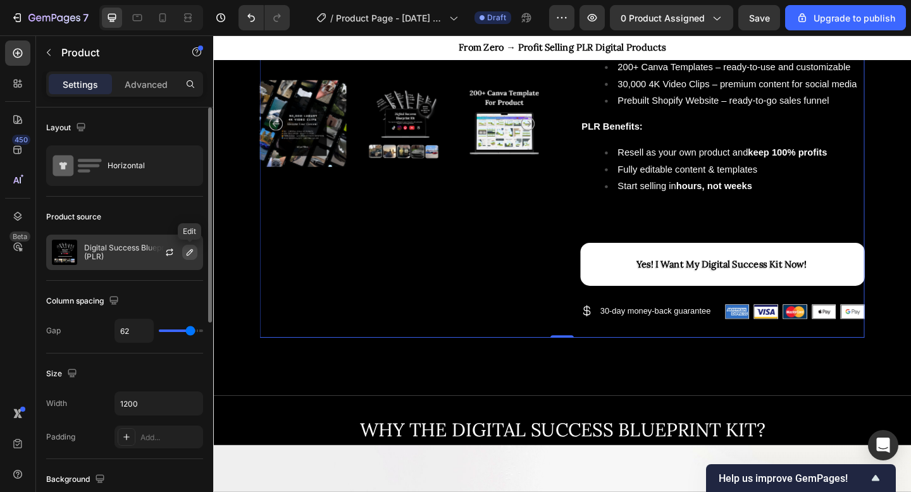
click at [189, 254] on icon "button" at bounding box center [190, 252] width 6 height 6
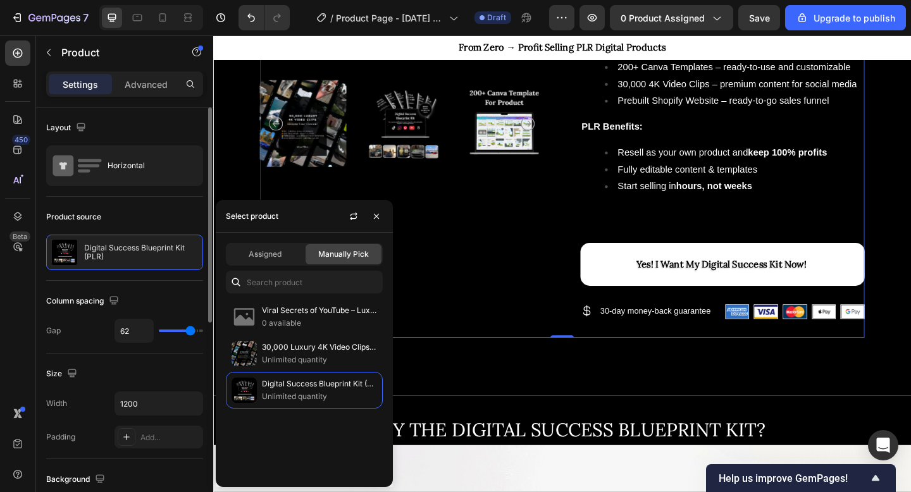
click at [150, 213] on div "Product source" at bounding box center [124, 217] width 157 height 20
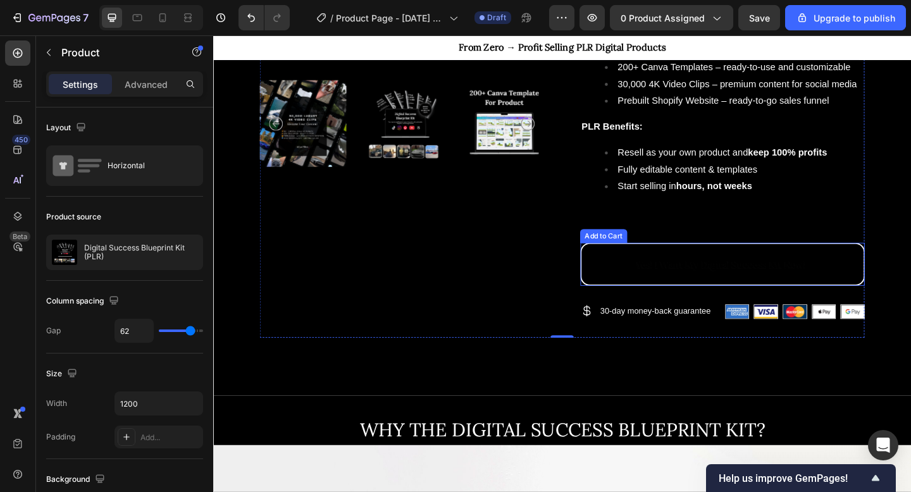
click at [639, 279] on button "Yes! I Want My Digital Success Kit Now!" at bounding box center [767, 284] width 309 height 47
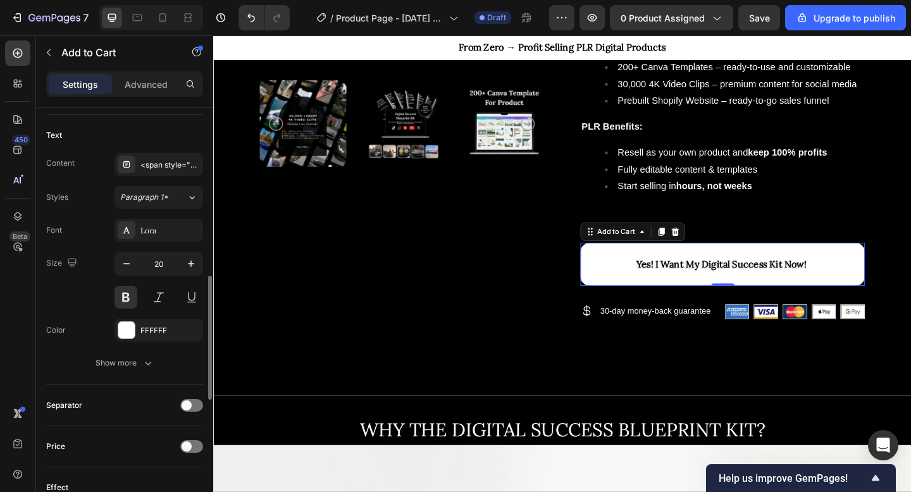
scroll to position [561, 0]
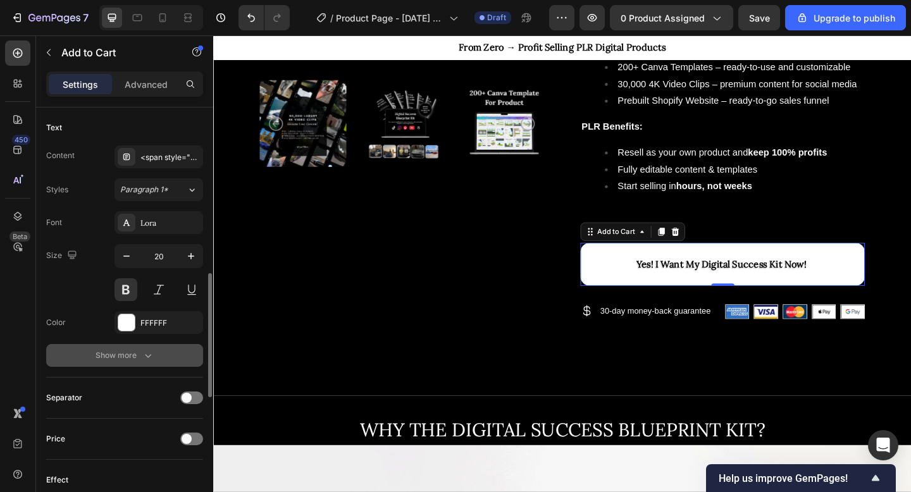
click at [128, 351] on div "Show more" at bounding box center [125, 355] width 59 height 13
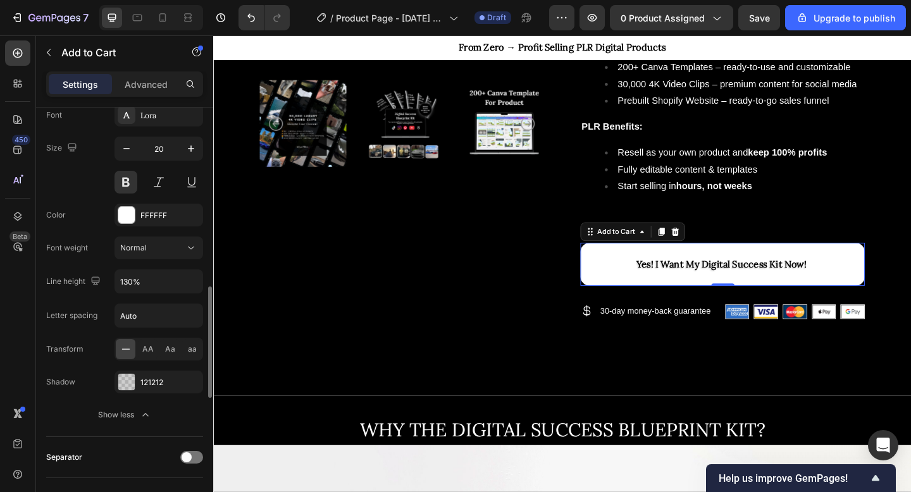
scroll to position [670, 0]
click at [94, 213] on div "Color FFFFFF" at bounding box center [124, 213] width 157 height 23
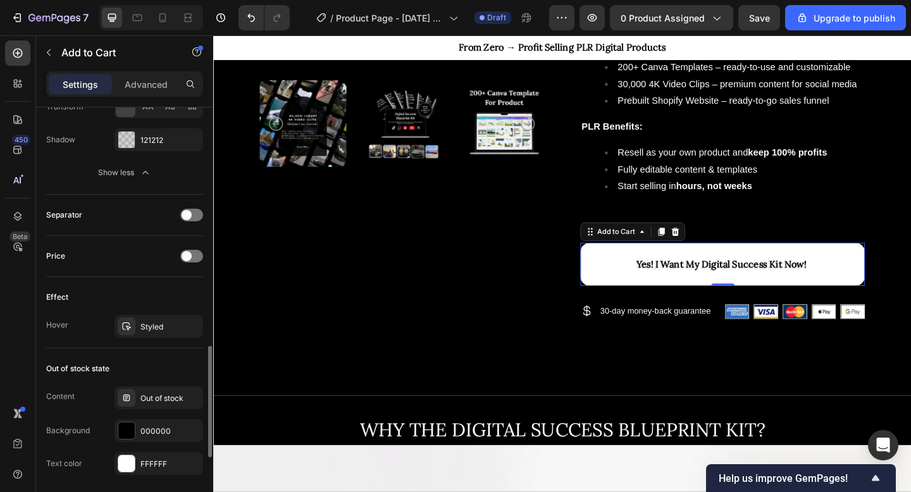
scroll to position [912, 0]
click at [192, 325] on icon "button" at bounding box center [190, 325] width 10 height 10
click at [633, 283] on button "Yes! I Want My Digital Success Kit Now!" at bounding box center [767, 284] width 309 height 47
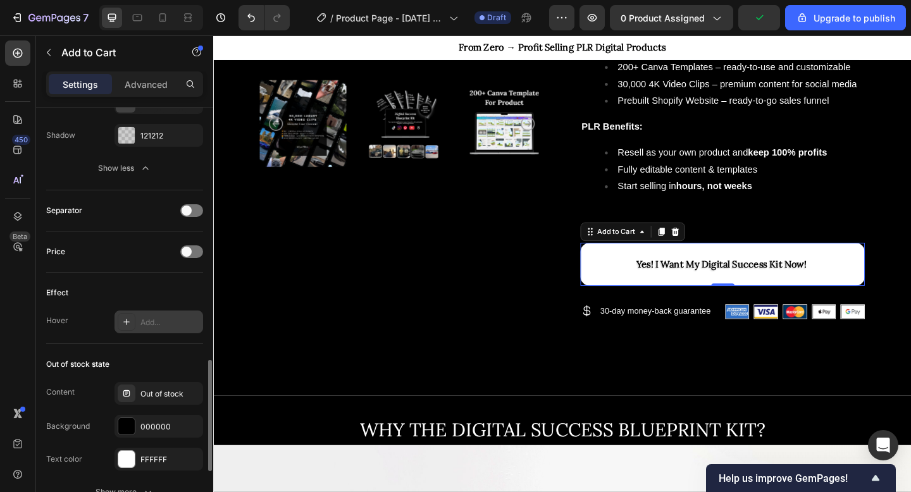
scroll to position [915, 0]
click at [129, 320] on icon at bounding box center [127, 323] width 10 height 10
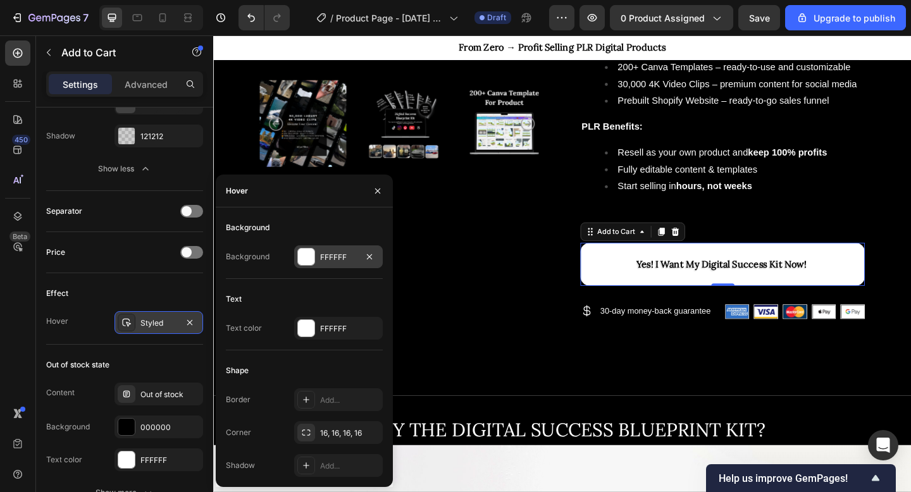
click at [306, 259] on div at bounding box center [306, 257] width 16 height 16
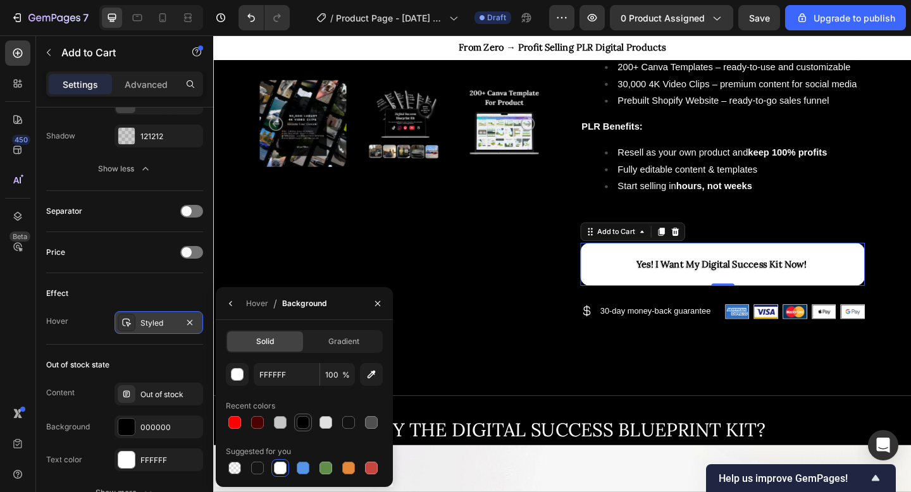
click at [304, 421] on div at bounding box center [303, 422] width 13 height 13
type input "000000"
click at [226, 303] on icon "button" at bounding box center [231, 304] width 10 height 10
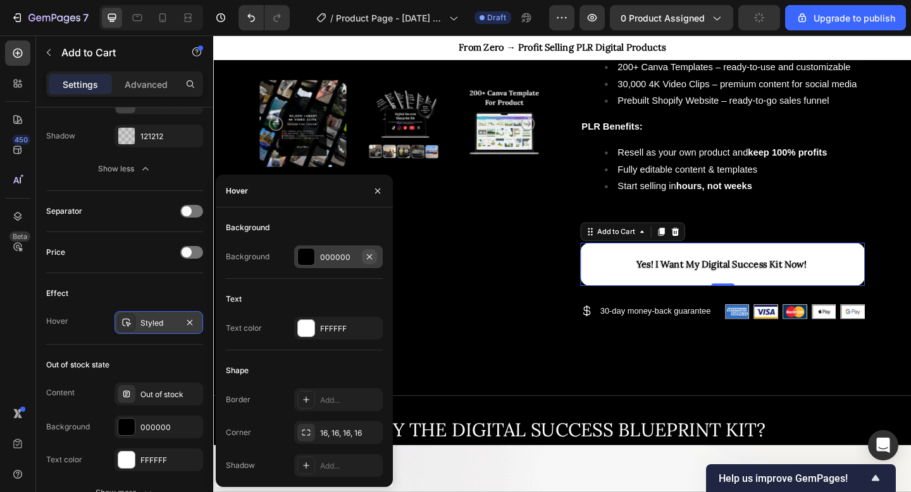
click at [376, 253] on button "button" at bounding box center [369, 256] width 15 height 15
click at [193, 325] on icon "button" at bounding box center [190, 323] width 10 height 10
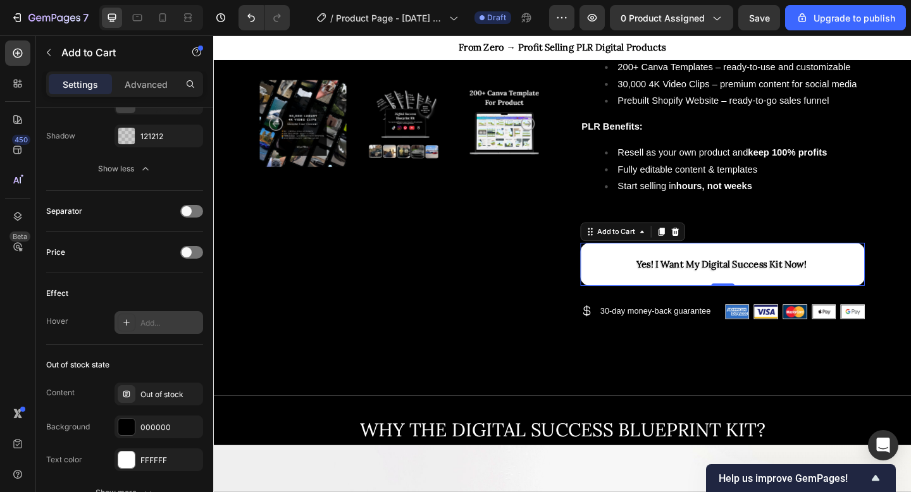
click at [139, 315] on div "Add..." at bounding box center [159, 322] width 89 height 23
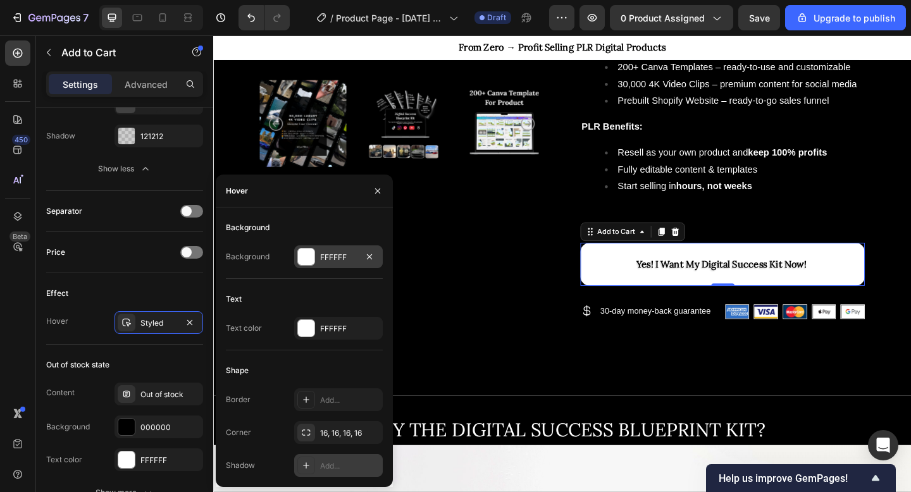
click at [313, 465] on div at bounding box center [306, 466] width 18 height 18
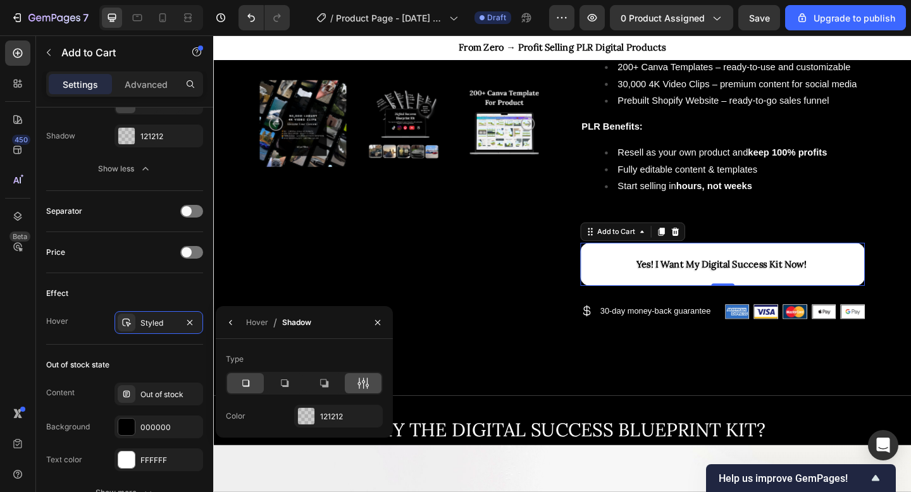
click at [368, 384] on icon at bounding box center [367, 383] width 3 height 11
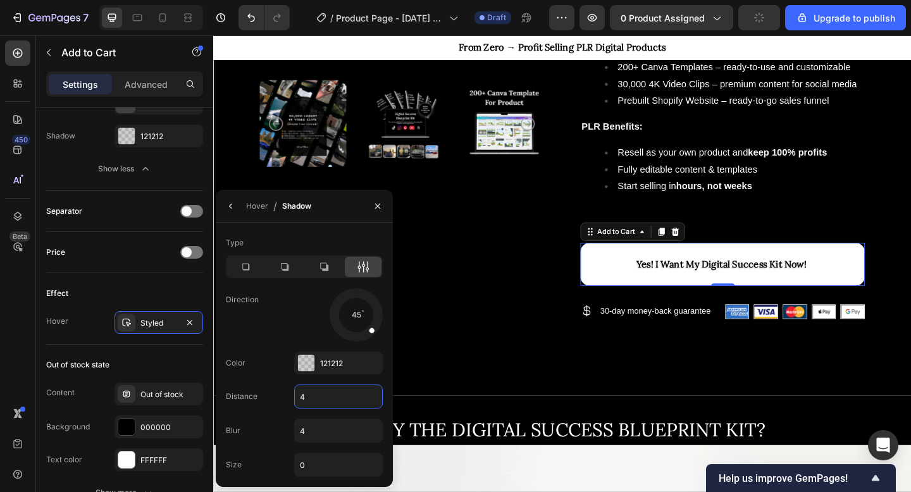
drag, startPoint x: 327, startPoint y: 401, endPoint x: 265, endPoint y: 401, distance: 61.4
click at [265, 401] on div "Distance 4" at bounding box center [304, 397] width 157 height 24
click at [312, 362] on div at bounding box center [306, 363] width 16 height 16
type input "0"
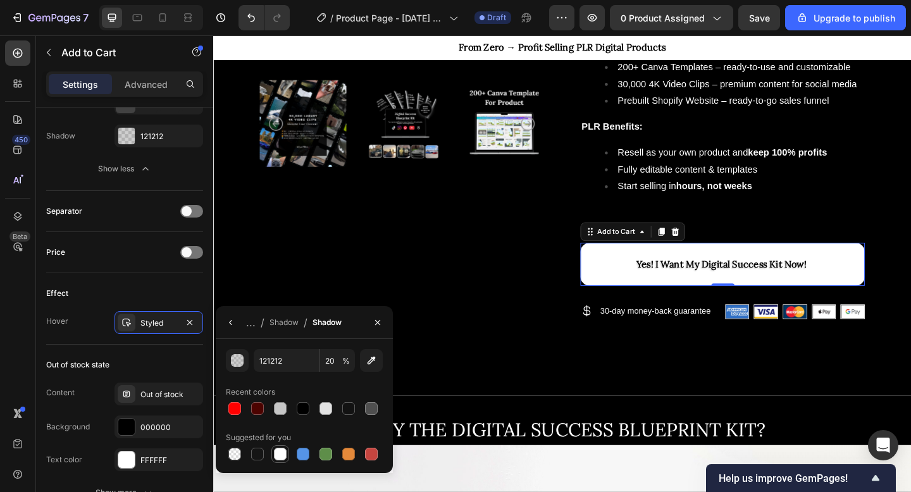
click at [283, 454] on div at bounding box center [280, 454] width 13 height 13
type input "FFFFFF"
type input "100"
click at [237, 323] on button "button" at bounding box center [231, 323] width 20 height 20
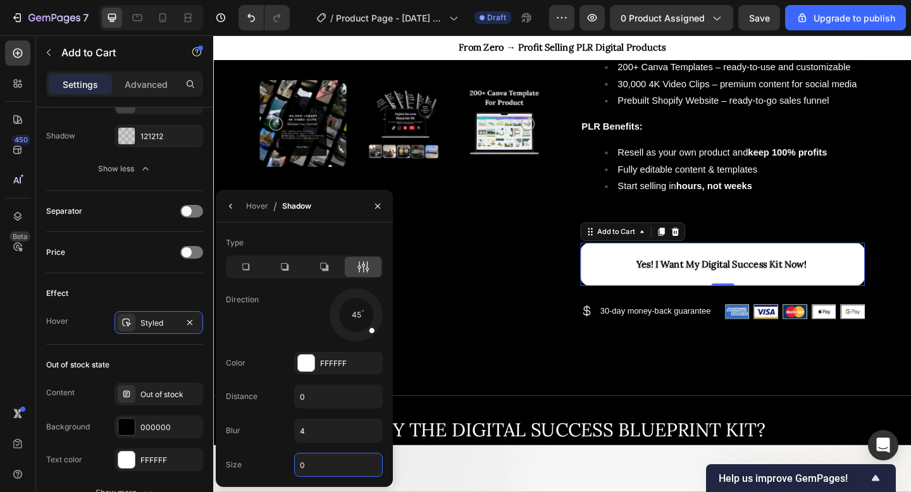
drag, startPoint x: 309, startPoint y: 470, endPoint x: 284, endPoint y: 470, distance: 24.7
click at [284, 470] on div "Size 0" at bounding box center [304, 465] width 157 height 24
type input "3"
type input "10"
drag, startPoint x: 318, startPoint y: 437, endPoint x: 283, endPoint y: 438, distance: 35.4
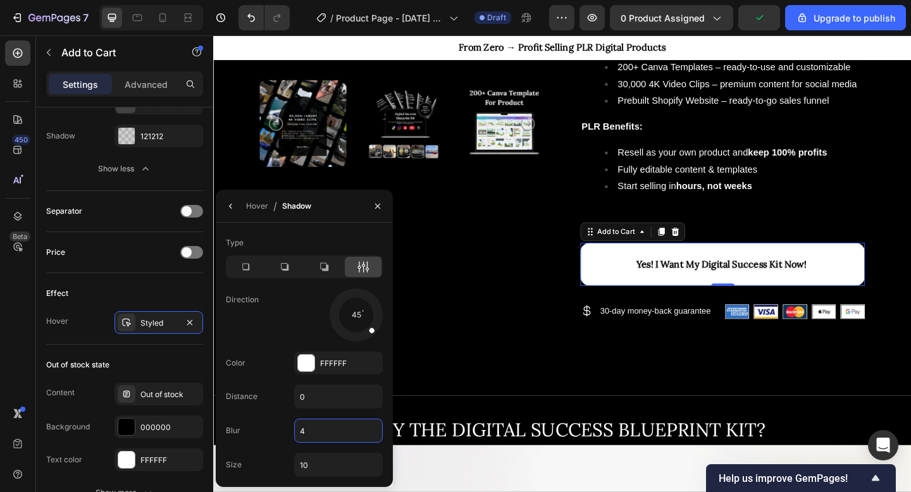
click at [283, 437] on div "Blur 4" at bounding box center [304, 431] width 157 height 24
type input "10"
click at [307, 463] on input "10" at bounding box center [338, 465] width 87 height 23
type input "2"
type input "3"
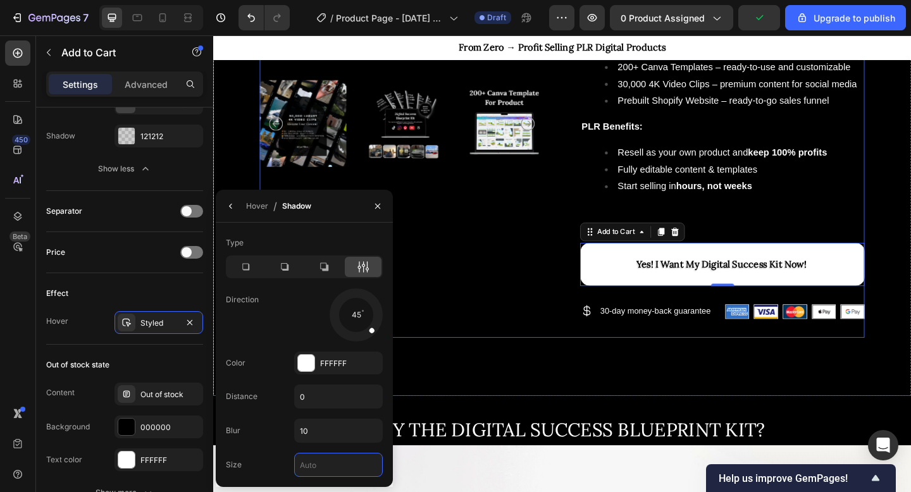
type input "5"
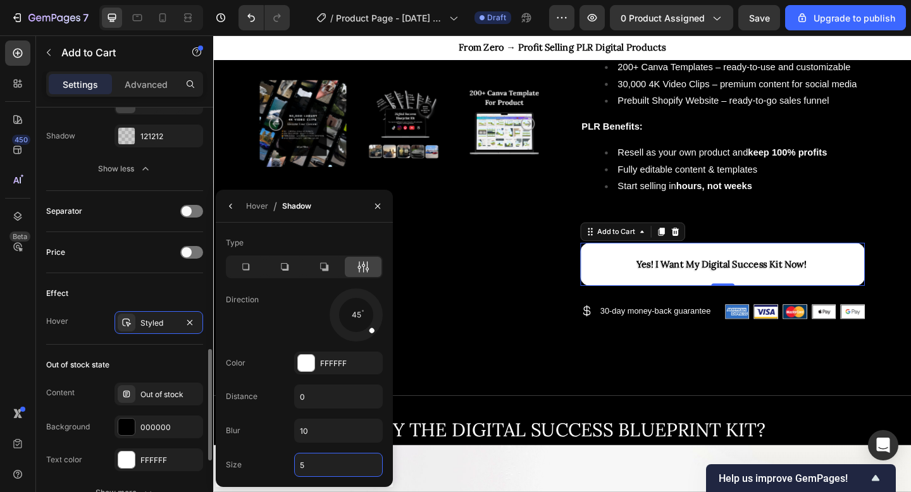
click at [89, 297] on div "Effect" at bounding box center [124, 294] width 157 height 20
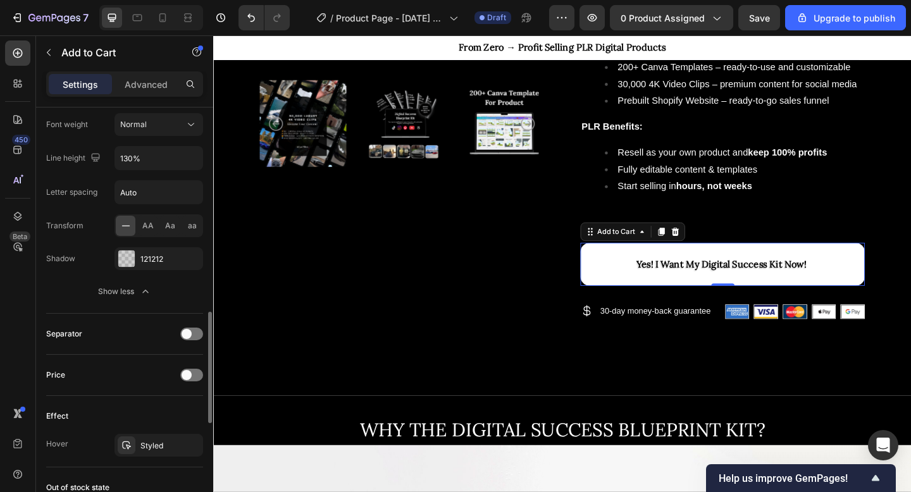
scroll to position [739, 0]
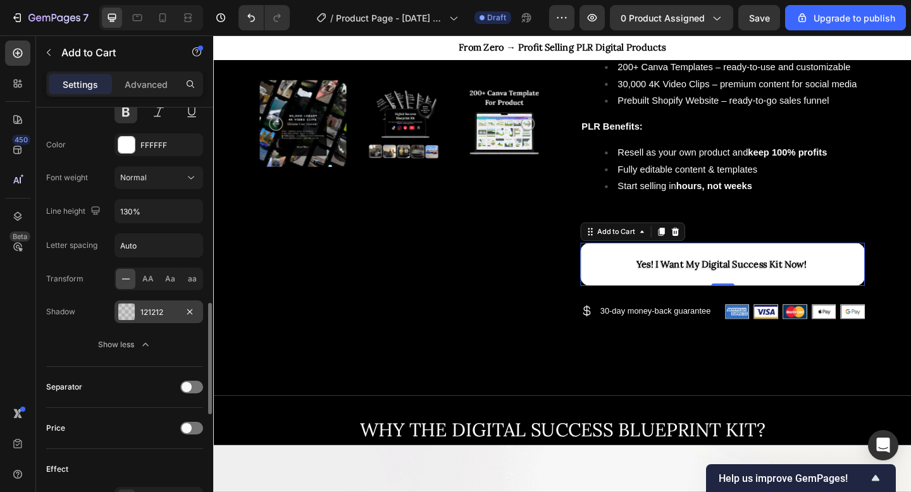
click at [149, 311] on div "121212" at bounding box center [158, 312] width 37 height 11
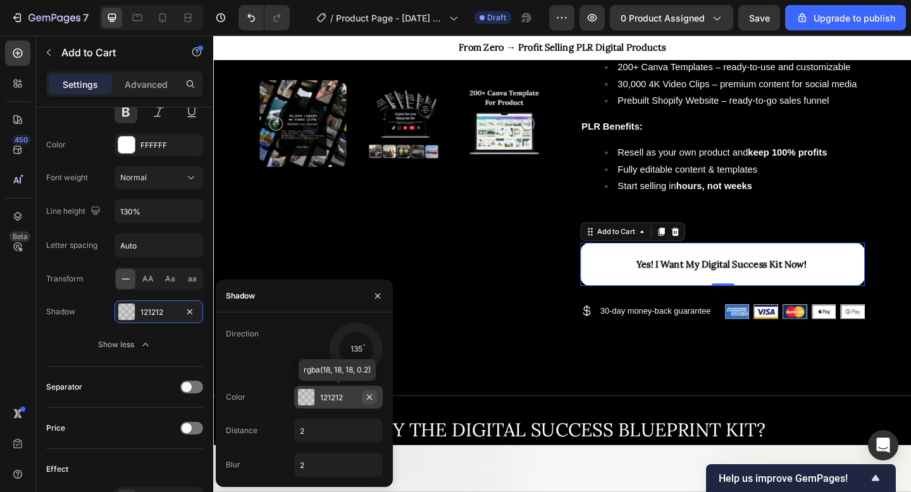
click at [373, 399] on icon "button" at bounding box center [370, 397] width 10 height 10
click at [311, 400] on icon at bounding box center [306, 397] width 10 height 10
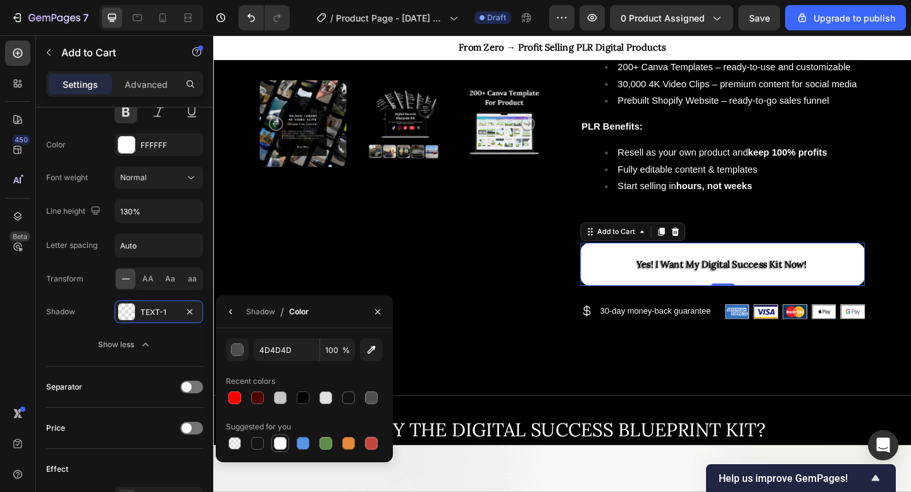
click at [281, 446] on div at bounding box center [280, 443] width 13 height 13
type input "FFFFFF"
click at [235, 311] on icon "button" at bounding box center [231, 312] width 10 height 10
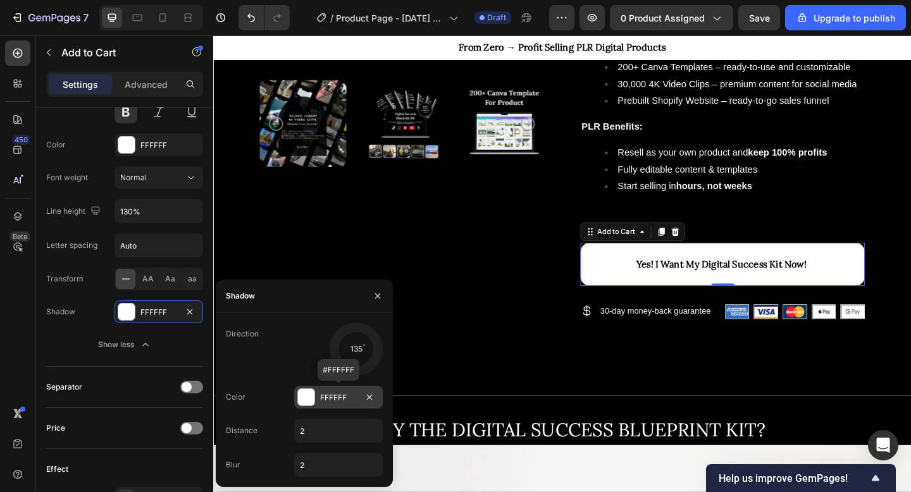
drag, startPoint x: 323, startPoint y: 461, endPoint x: 289, endPoint y: 461, distance: 34.2
click at [289, 461] on div "Blur 2" at bounding box center [304, 465] width 157 height 24
drag, startPoint x: 315, startPoint y: 465, endPoint x: 303, endPoint y: 465, distance: 11.4
click at [304, 465] on input "2" at bounding box center [338, 465] width 87 height 23
type input "2"
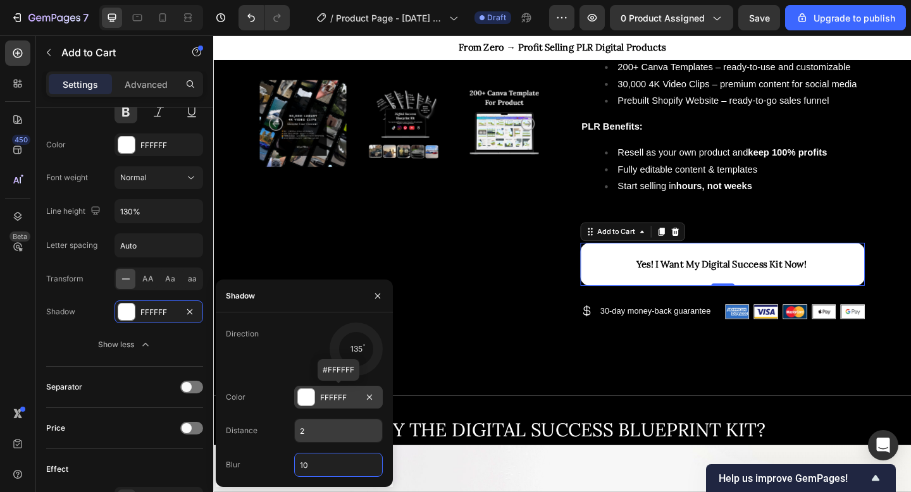
type input "10"
click at [315, 428] on input "2" at bounding box center [338, 431] width 87 height 23
drag, startPoint x: 315, startPoint y: 428, endPoint x: 306, endPoint y: 428, distance: 9.5
click at [308, 428] on input "2" at bounding box center [338, 431] width 87 height 23
type input "10"
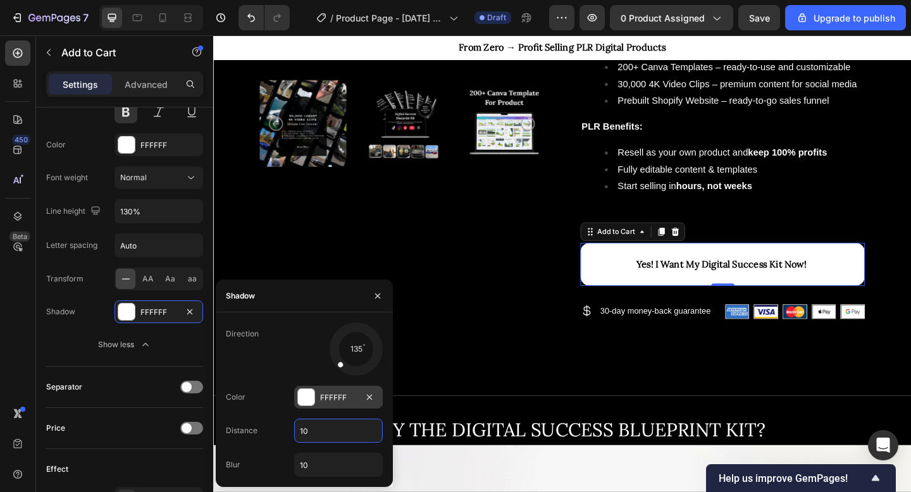
click at [411, 395] on div "Product Images Icon Icon Icon Icon Icon Icon List 100+ Happy Customers Text Blo…" at bounding box center [592, 62] width 759 height 731
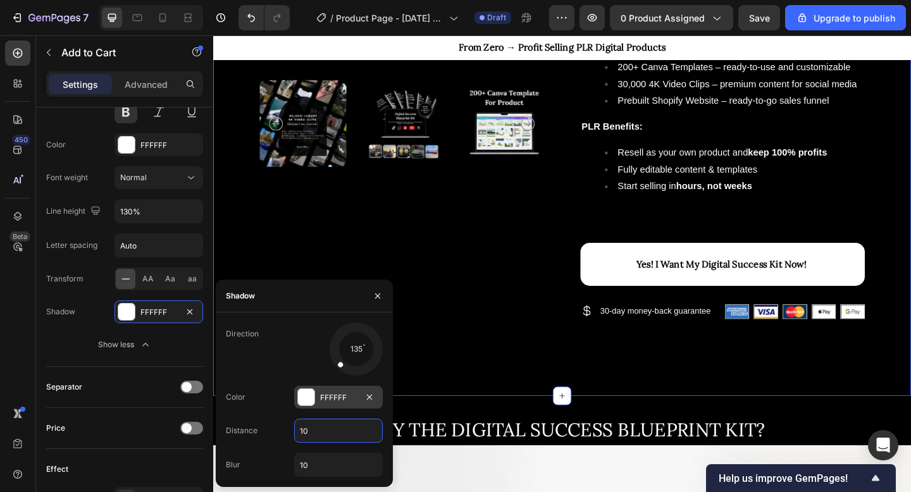
scroll to position [0, 0]
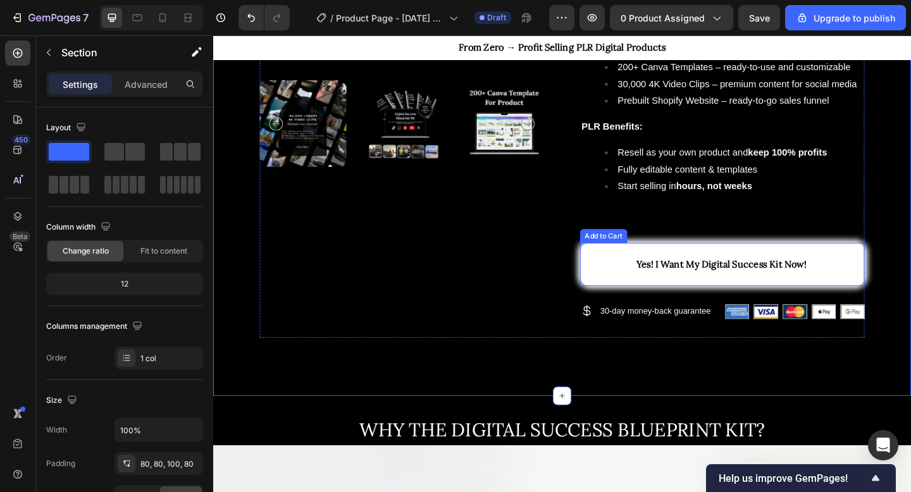
click at [628, 281] on button "Yes! I Want My Digital Success Kit Now!" at bounding box center [767, 284] width 309 height 47
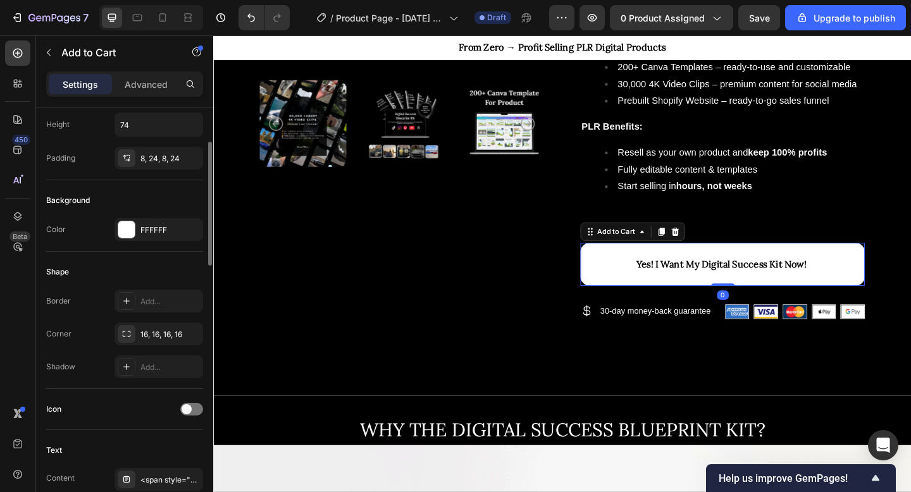
scroll to position [246, 0]
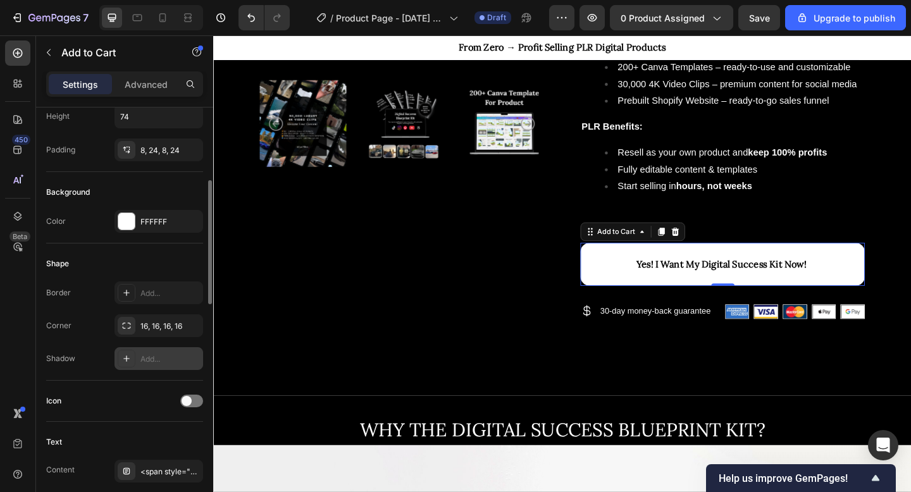
click at [135, 361] on div at bounding box center [127, 359] width 18 height 18
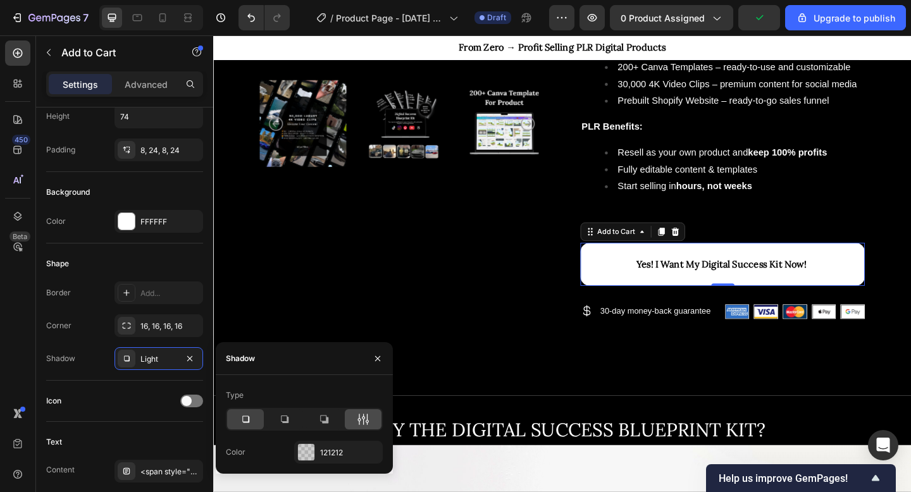
click at [369, 419] on icon at bounding box center [363, 419] width 13 height 13
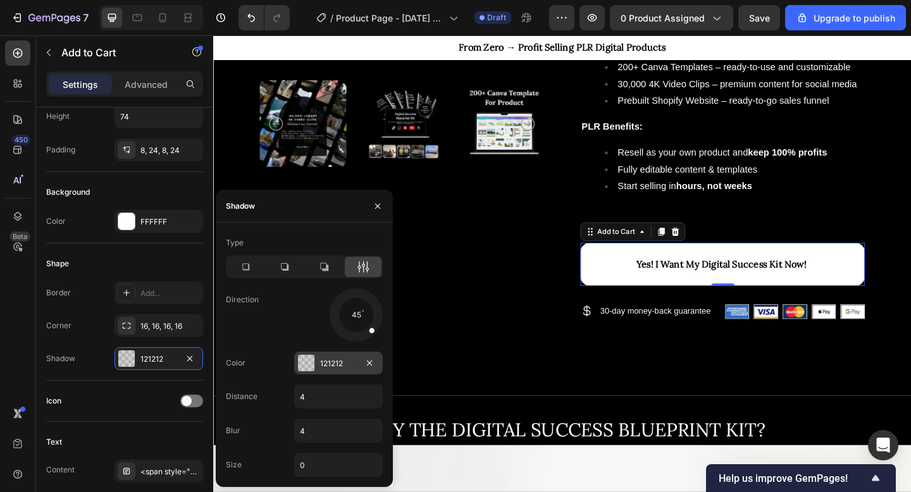
click at [316, 361] on div "121212" at bounding box center [338, 363] width 89 height 23
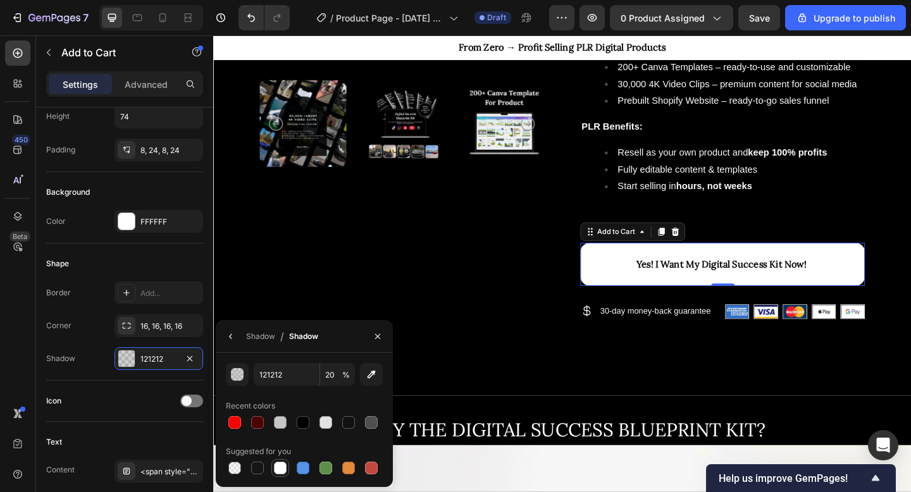
click at [281, 469] on div at bounding box center [280, 468] width 13 height 13
type input "FFFFFF"
type input "100"
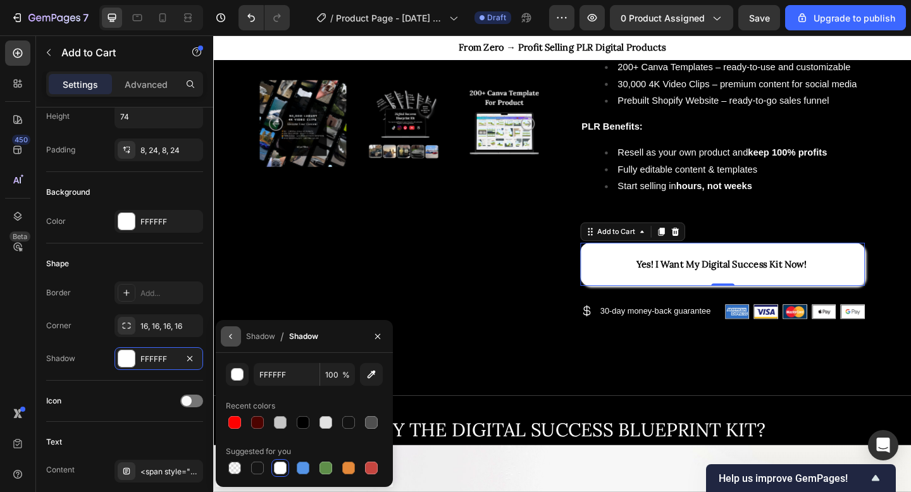
click at [230, 340] on icon "button" at bounding box center [231, 337] width 10 height 10
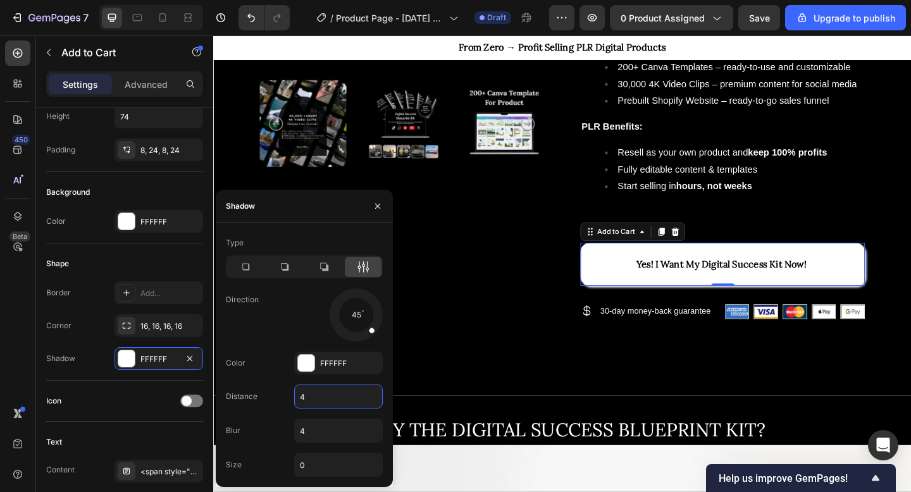
drag, startPoint x: 318, startPoint y: 401, endPoint x: 289, endPoint y: 401, distance: 28.5
click at [289, 401] on div "Distance 4" at bounding box center [304, 397] width 157 height 24
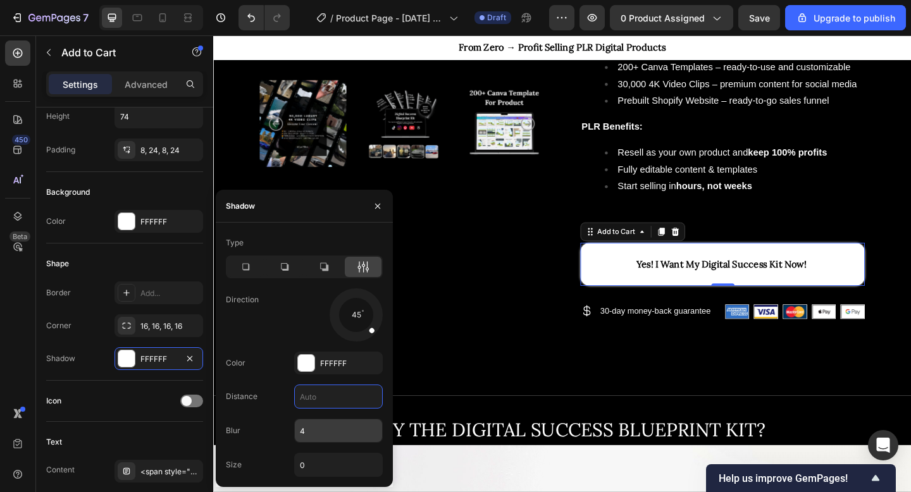
click at [323, 434] on input "4" at bounding box center [338, 431] width 87 height 23
type input "0"
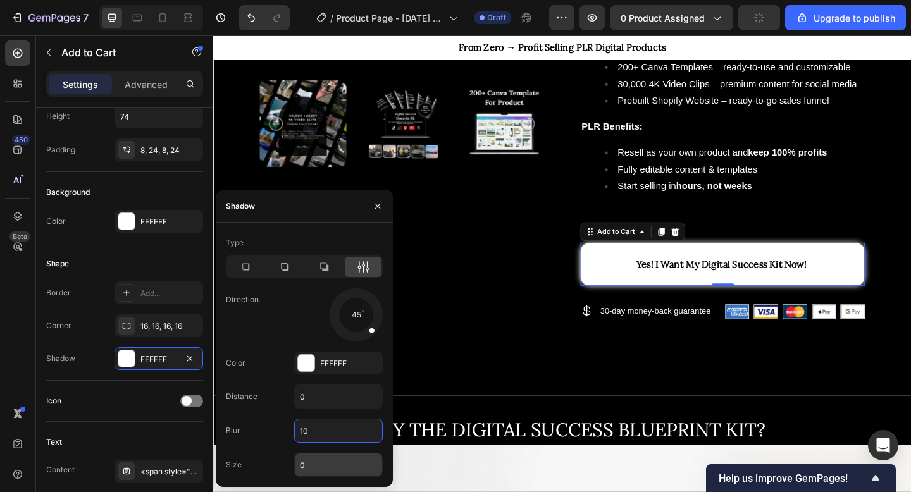
type input "10"
click at [323, 465] on input "0" at bounding box center [338, 465] width 87 height 23
type input "1"
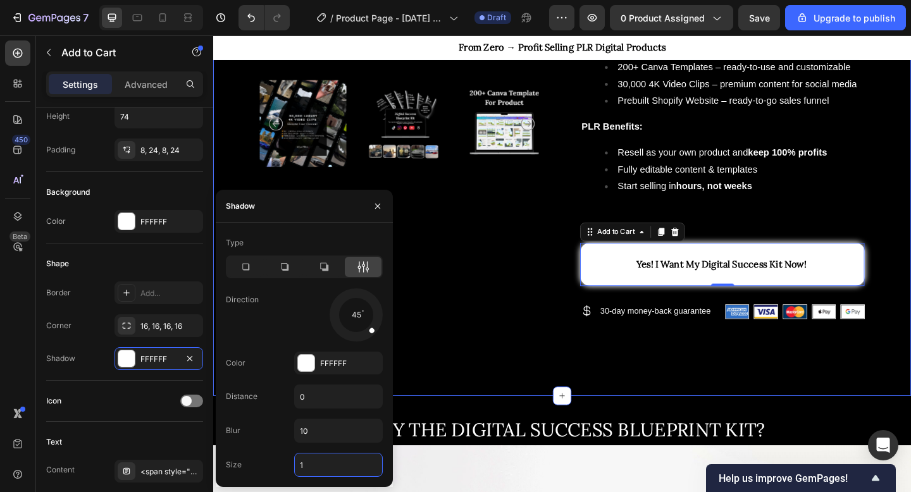
click at [471, 385] on div "Product Images Icon Icon Icon Icon Icon Icon List 100+ Happy Customers Text Blo…" at bounding box center [592, 62] width 759 height 731
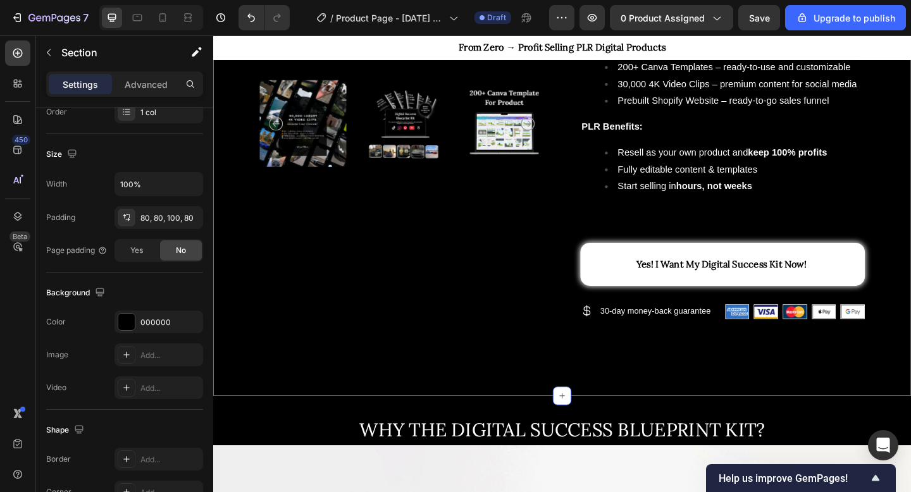
scroll to position [0, 0]
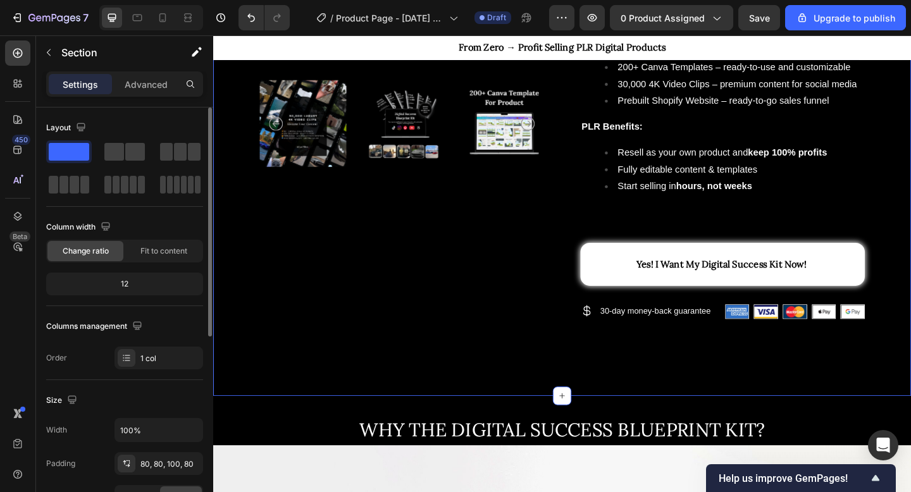
click at [471, 385] on div "Product Images Icon Icon Icon Icon Icon Icon List 100+ Happy Customers Text Blo…" at bounding box center [592, 62] width 759 height 731
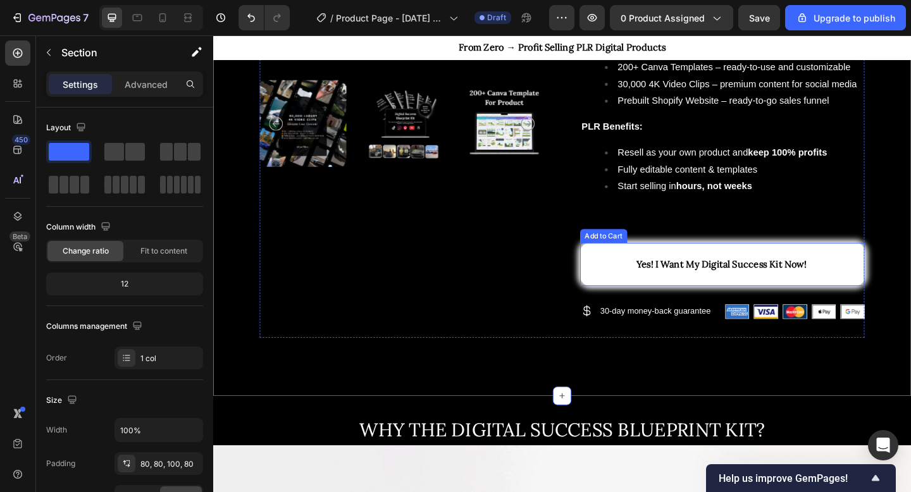
click at [627, 277] on button "Yes! I Want My Digital Success Kit Now!" at bounding box center [767, 284] width 309 height 47
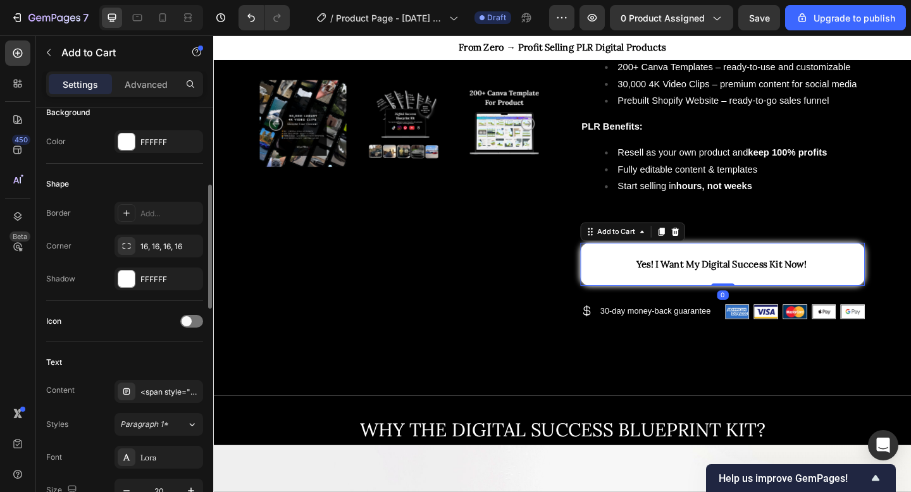
scroll to position [336, 0]
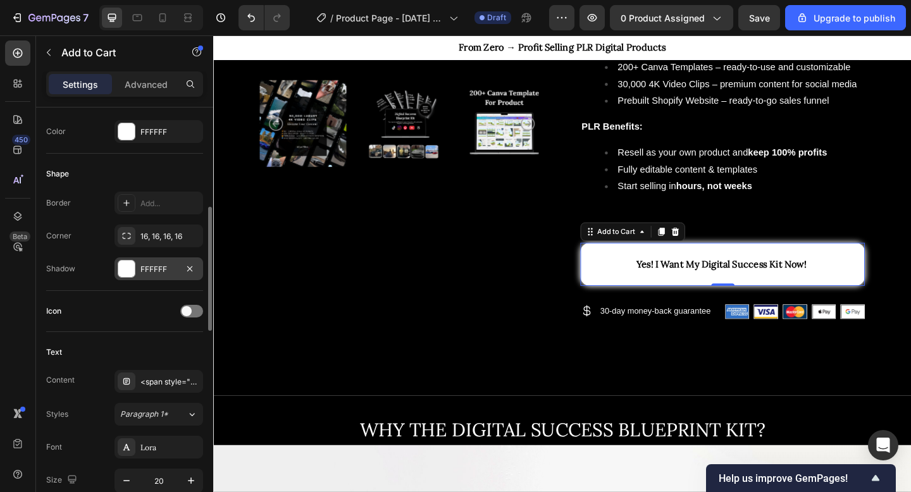
click at [127, 277] on div at bounding box center [127, 269] width 18 height 18
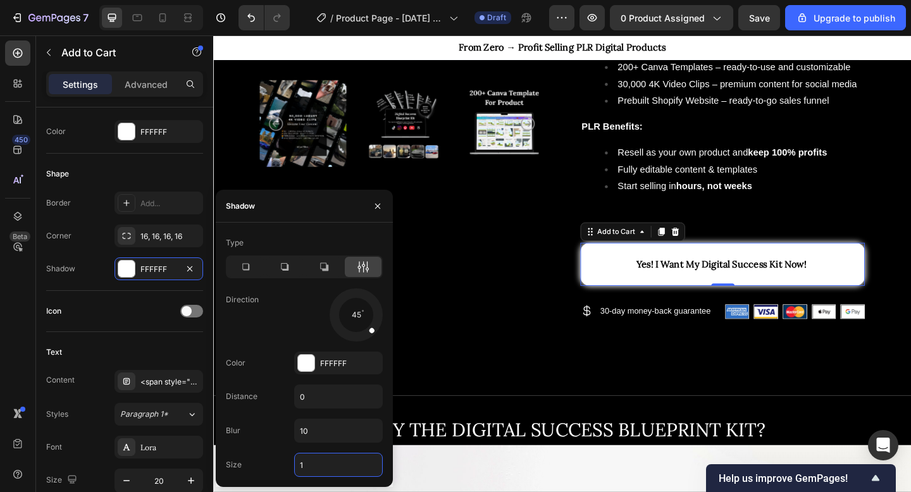
click at [319, 471] on input "1" at bounding box center [338, 465] width 87 height 23
type input "2"
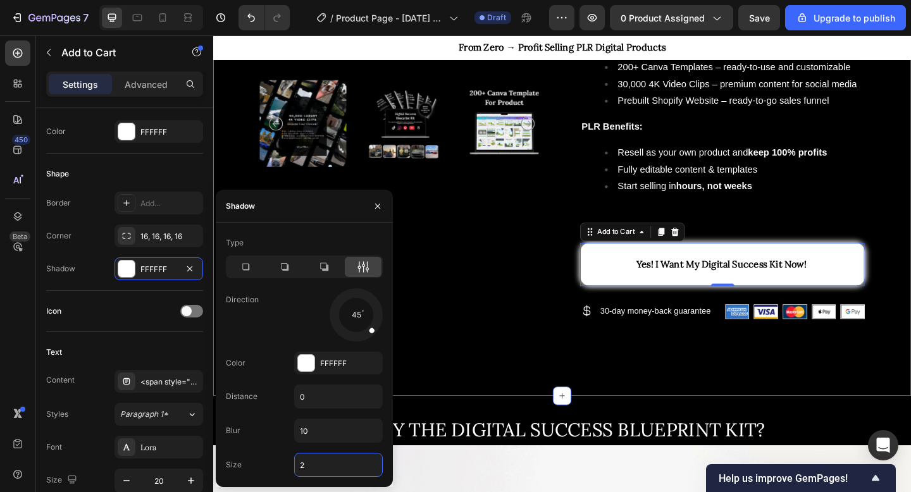
click at [461, 377] on div "Product Images Icon Icon Icon Icon Icon Icon List 100+ Happy Customers Text Blo…" at bounding box center [592, 62] width 759 height 731
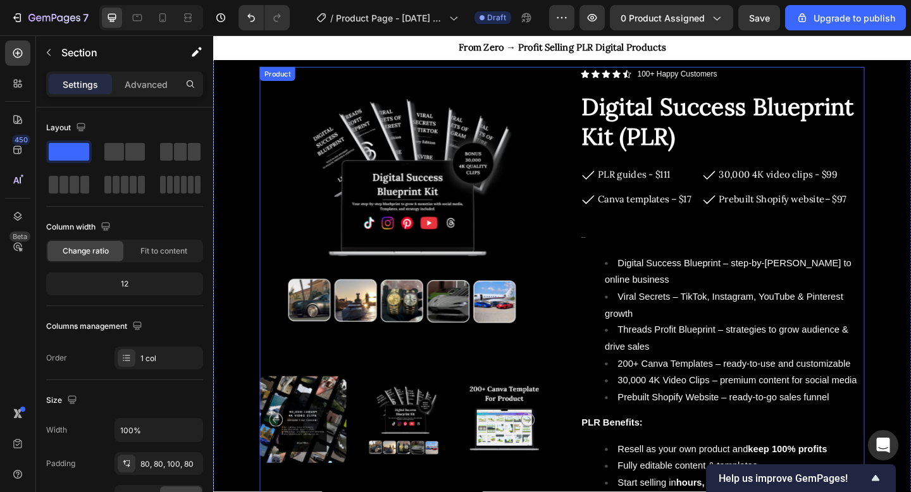
scroll to position [70, 0]
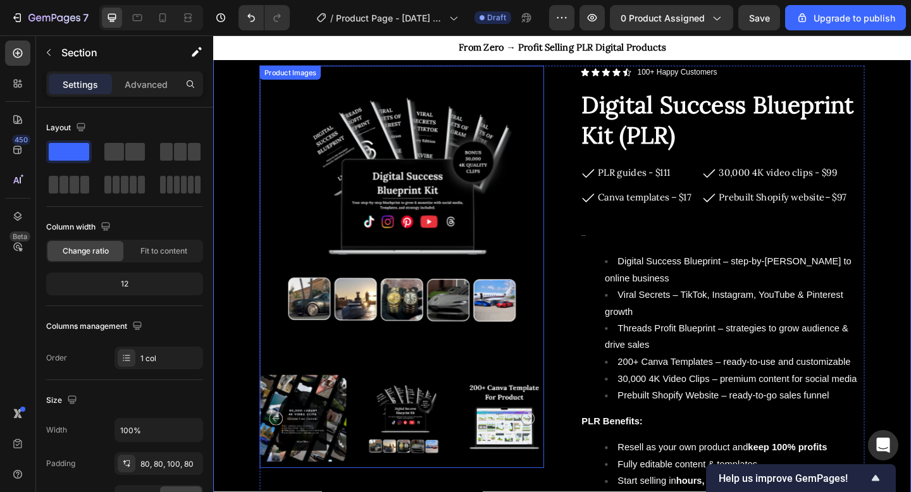
click at [482, 152] on img at bounding box center [418, 222] width 309 height 309
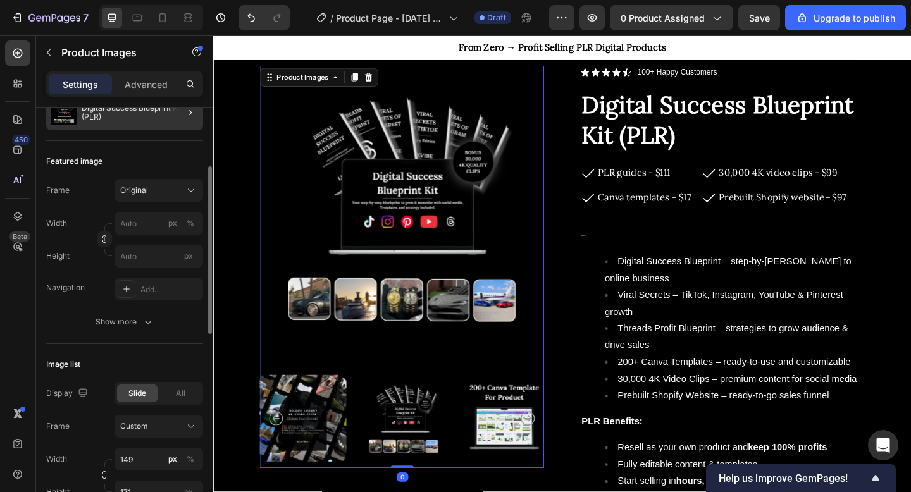
scroll to position [141, 0]
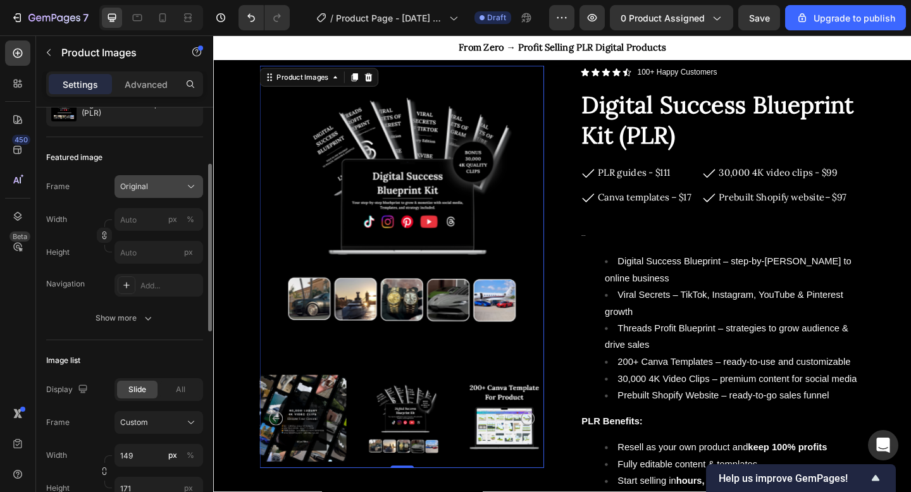
click at [190, 184] on icon at bounding box center [191, 186] width 13 height 13
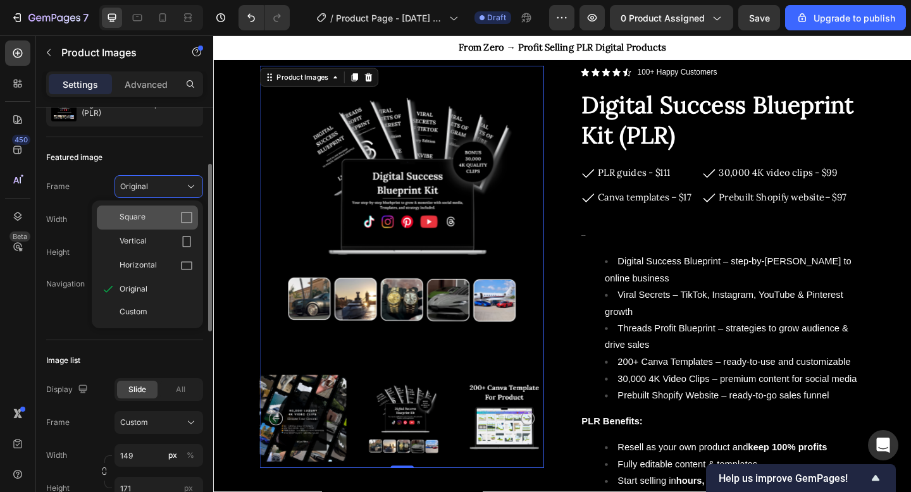
click at [185, 214] on icon at bounding box center [186, 217] width 13 height 13
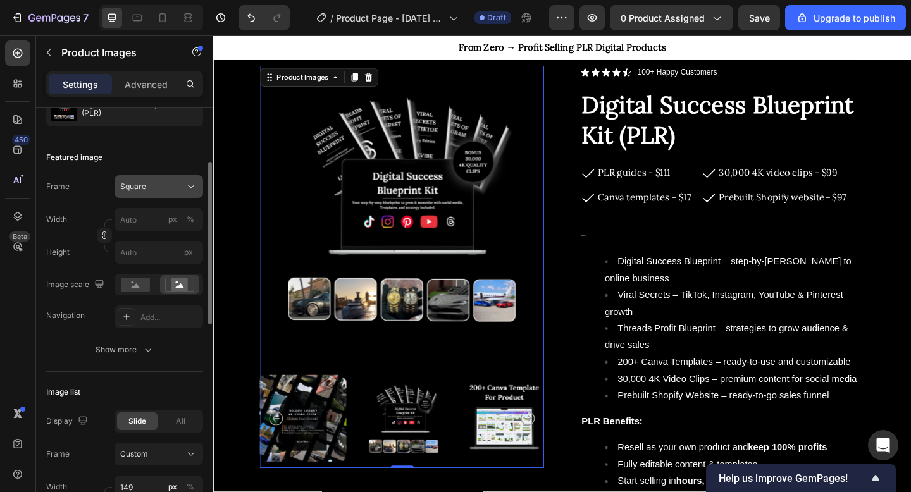
click at [180, 186] on div "Square" at bounding box center [151, 186] width 62 height 11
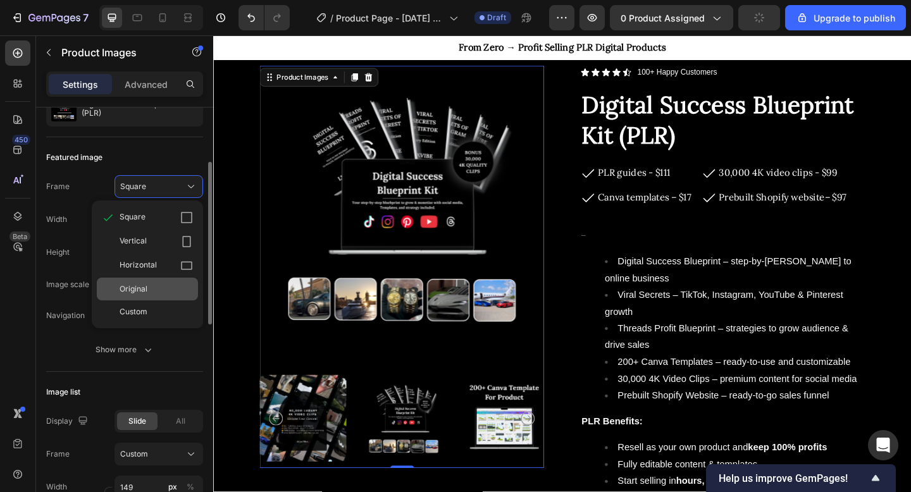
click at [158, 290] on div "Original" at bounding box center [156, 289] width 73 height 11
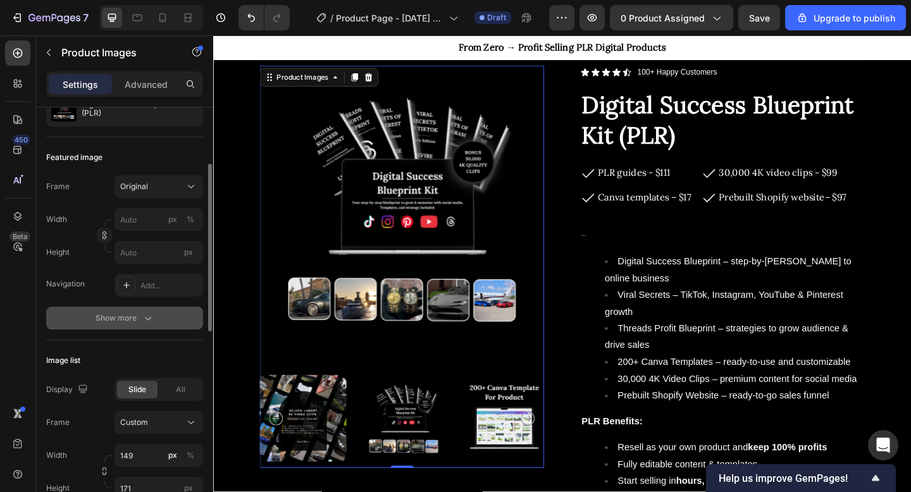
click at [127, 311] on button "Show more" at bounding box center [124, 318] width 157 height 23
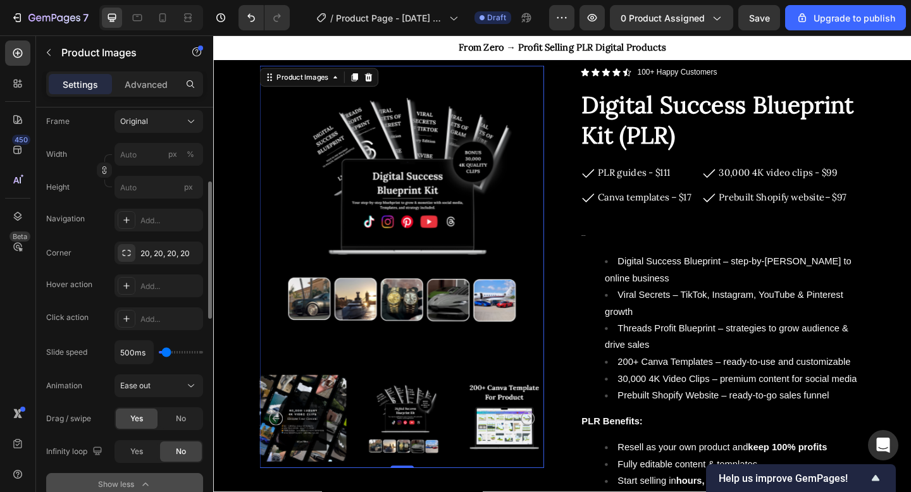
scroll to position [215, 0]
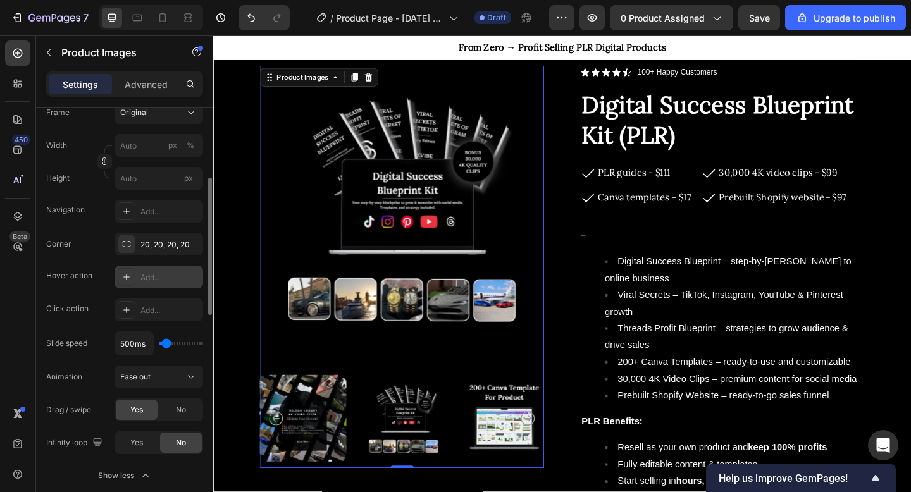
click at [144, 277] on div "Add..." at bounding box center [169, 277] width 59 height 11
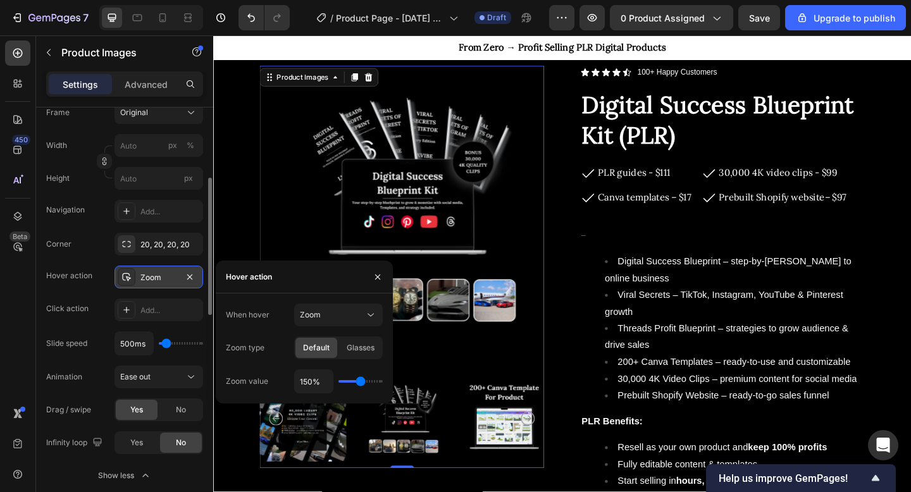
click at [92, 255] on div "Corner 20, 20, 20, 20" at bounding box center [124, 244] width 157 height 23
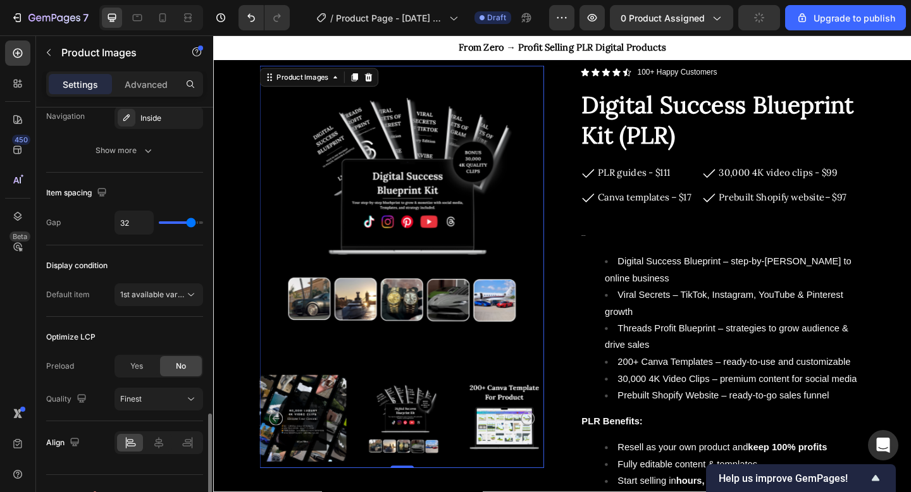
scroll to position [865, 0]
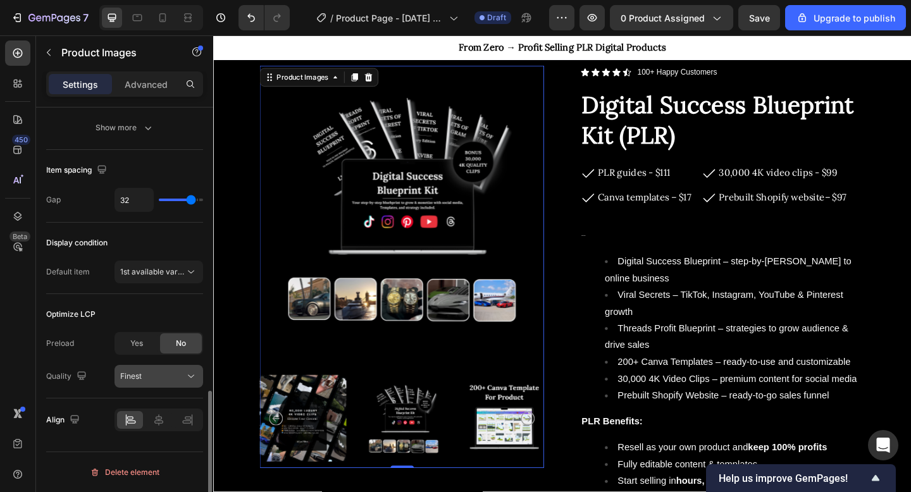
click at [151, 381] on div "Finest" at bounding box center [152, 376] width 65 height 11
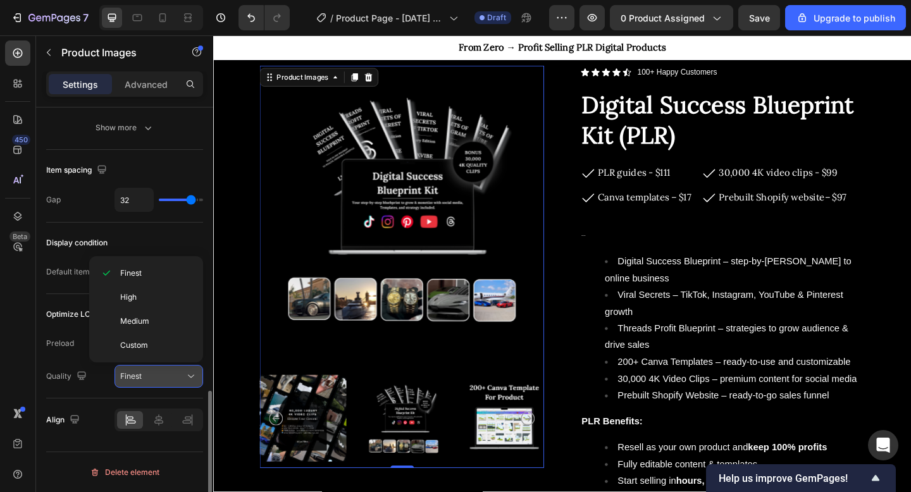
click at [151, 381] on div "Finest" at bounding box center [152, 376] width 65 height 11
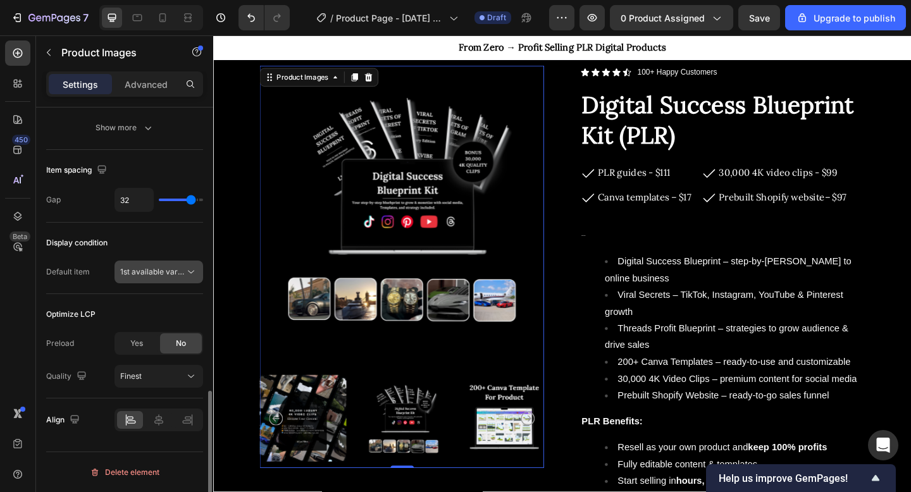
click at [165, 272] on span "1st available variant" at bounding box center [155, 271] width 71 height 9
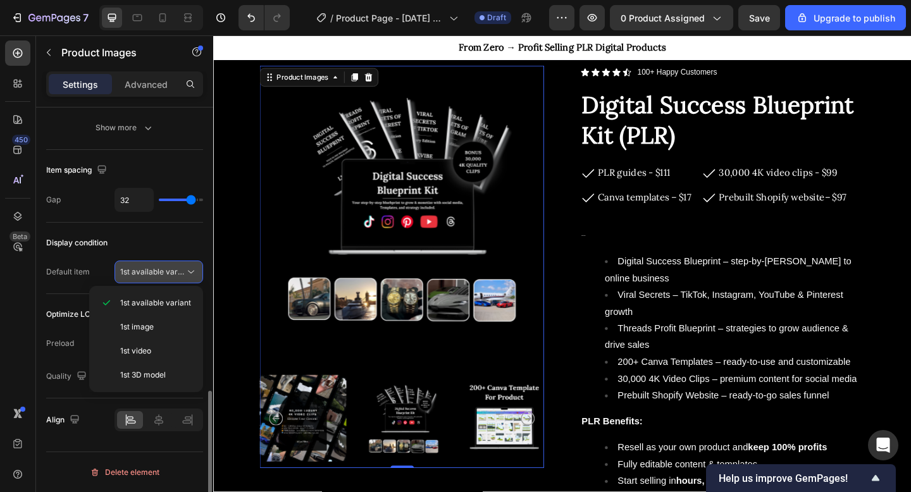
click at [165, 272] on span "1st available variant" at bounding box center [155, 271] width 71 height 9
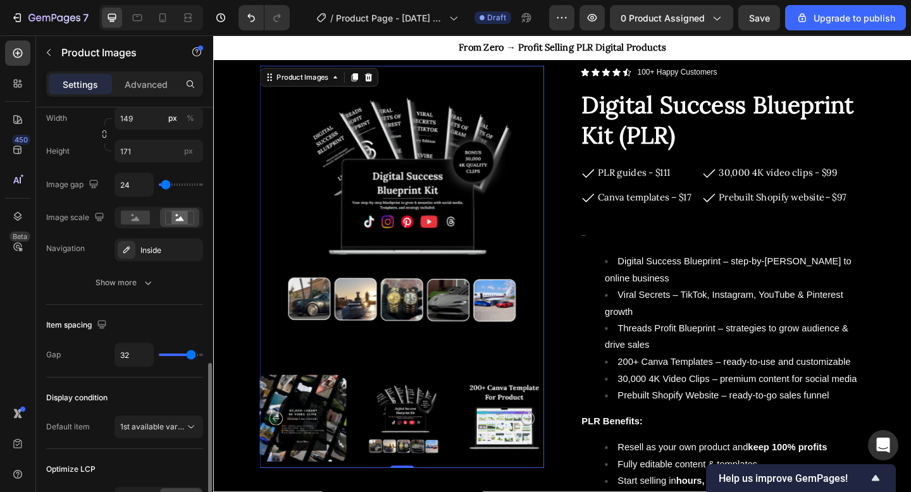
scroll to position [709, 0]
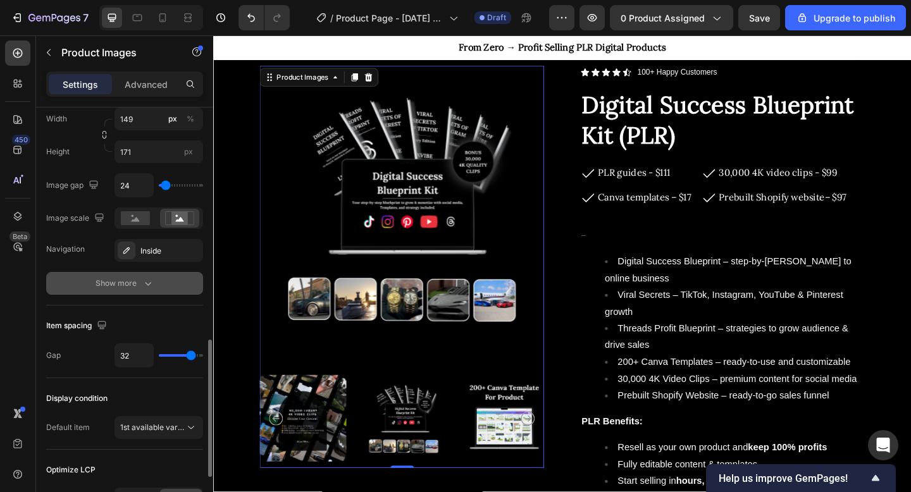
click at [109, 278] on div "Show more" at bounding box center [125, 283] width 59 height 13
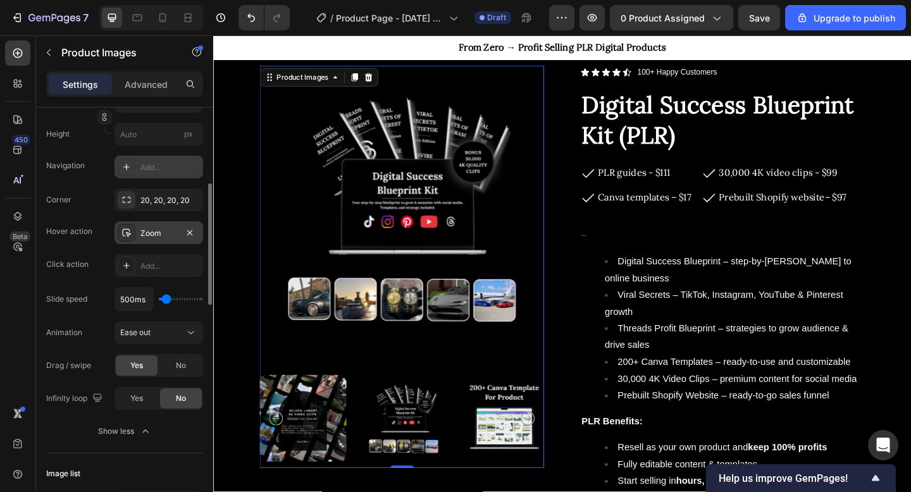
scroll to position [260, 0]
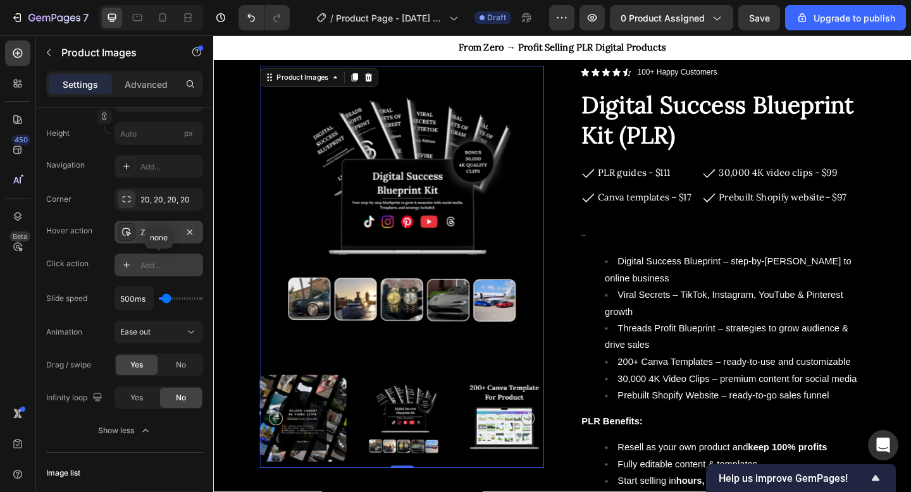
click at [128, 267] on icon at bounding box center [127, 265] width 10 height 10
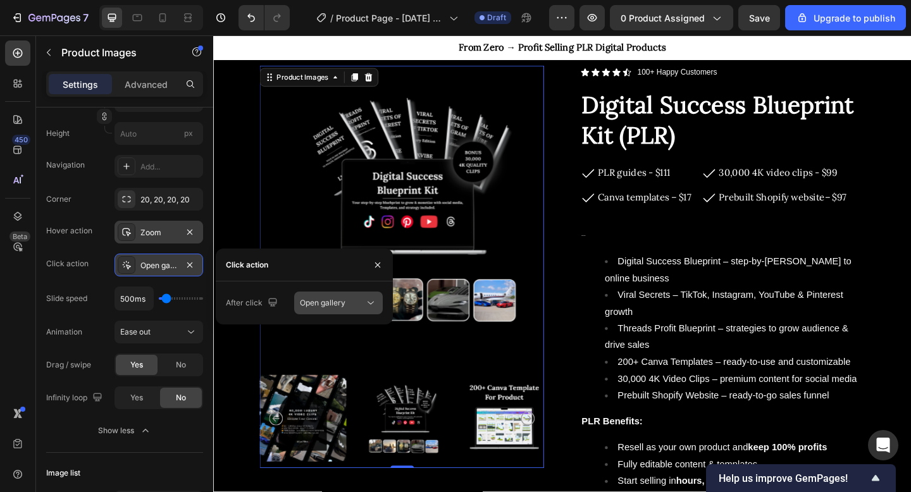
click at [337, 300] on span "Open gallery" at bounding box center [323, 302] width 46 height 9
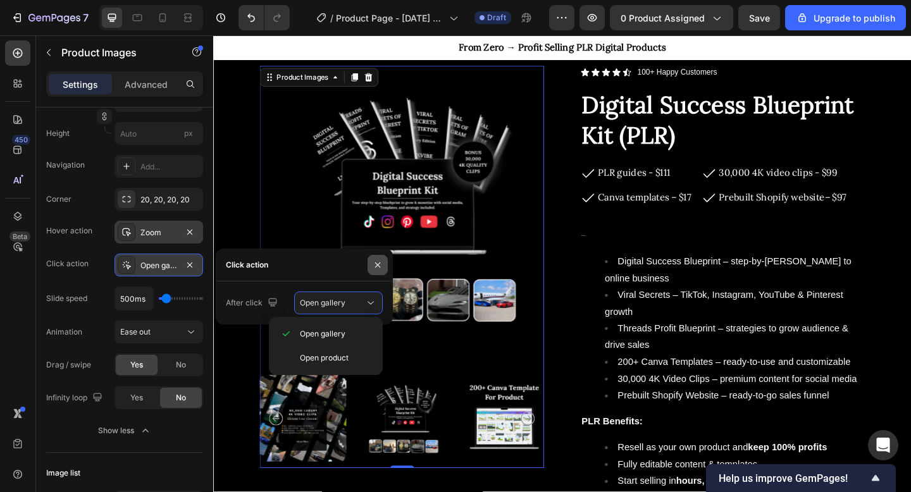
click at [377, 260] on icon "button" at bounding box center [378, 265] width 10 height 10
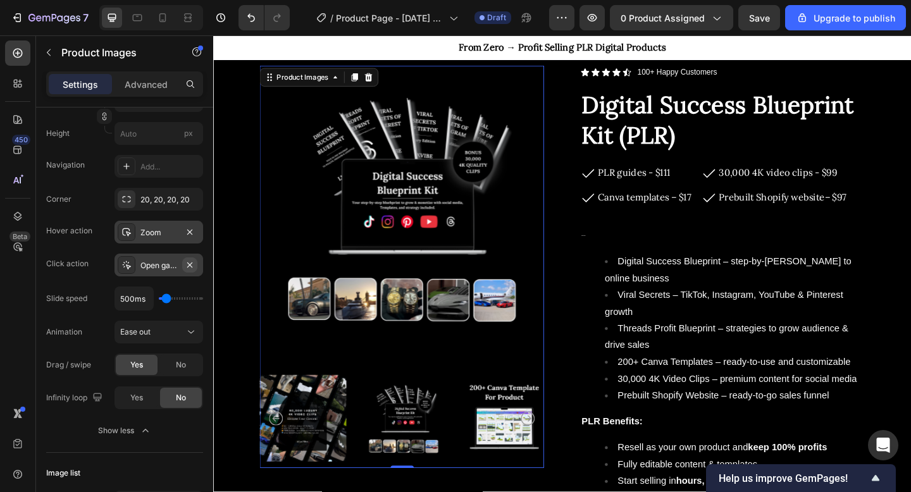
click at [194, 266] on icon "button" at bounding box center [190, 265] width 10 height 10
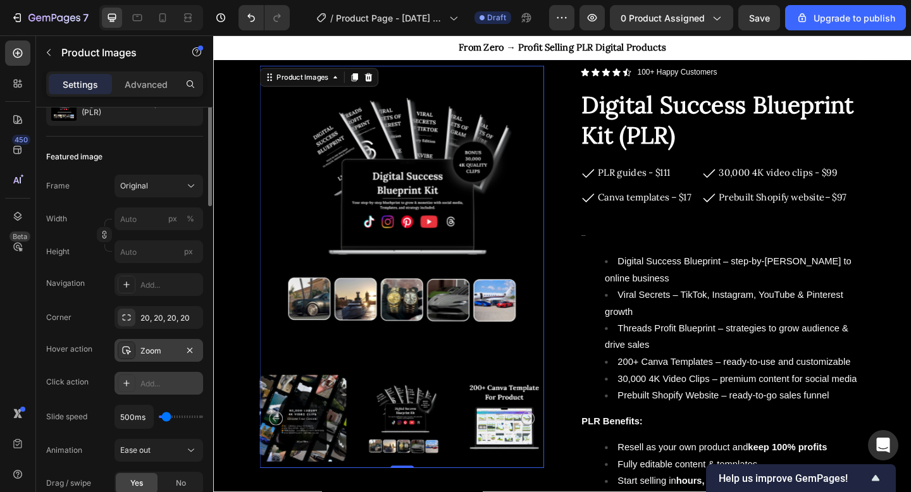
scroll to position [0, 0]
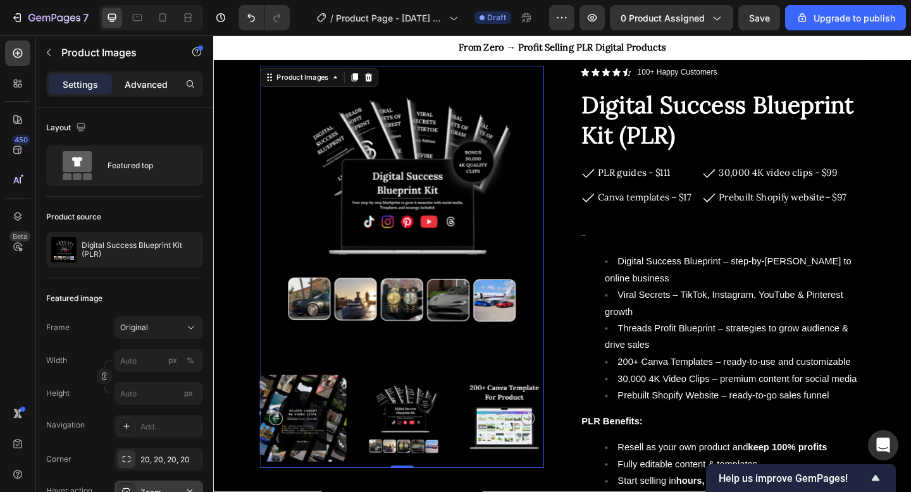
click at [140, 74] on div "Advanced" at bounding box center [146, 84] width 63 height 20
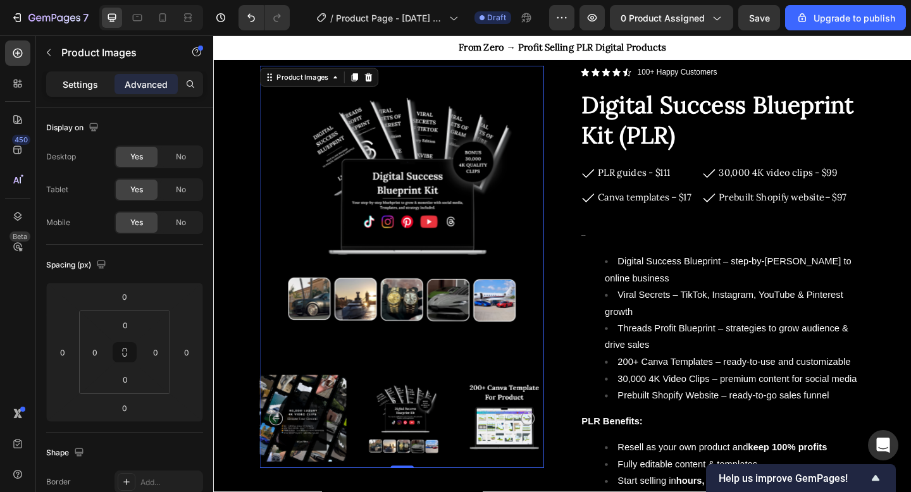
click at [97, 88] on p "Settings" at bounding box center [80, 84] width 35 height 13
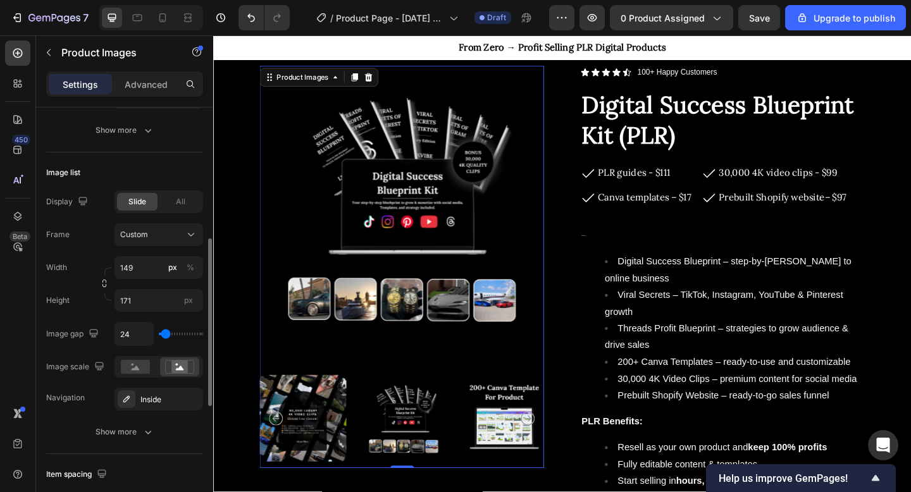
scroll to position [330, 0]
click at [154, 228] on div "Custom" at bounding box center [151, 233] width 62 height 11
click at [97, 237] on div "Frame Custom" at bounding box center [124, 233] width 157 height 23
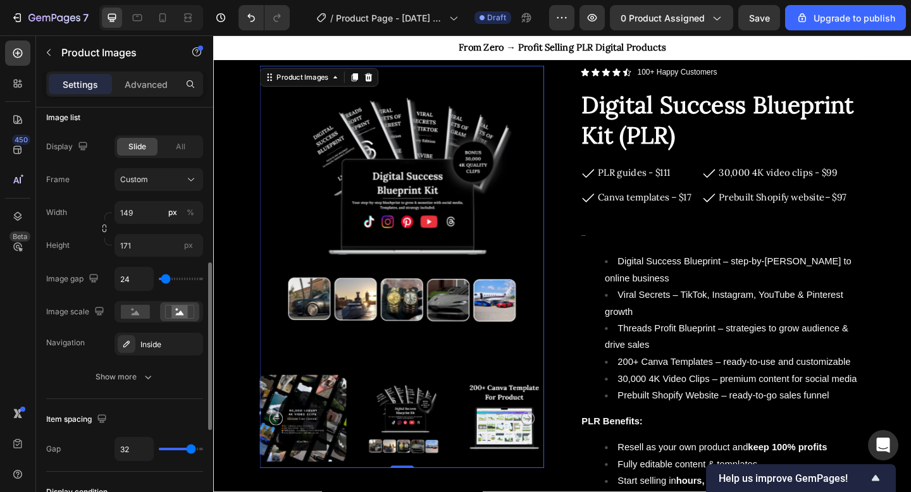
scroll to position [385, 0]
click at [177, 146] on span "All" at bounding box center [180, 145] width 9 height 11
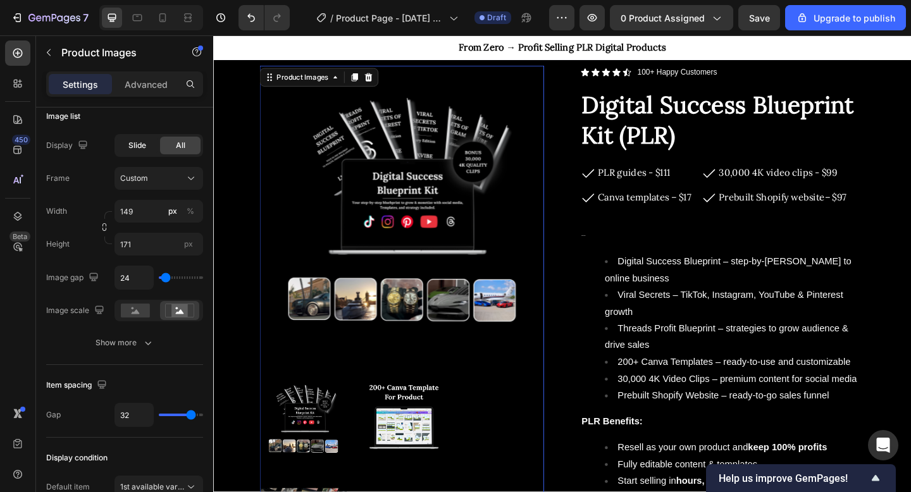
click at [143, 146] on span "Slide" at bounding box center [137, 145] width 18 height 11
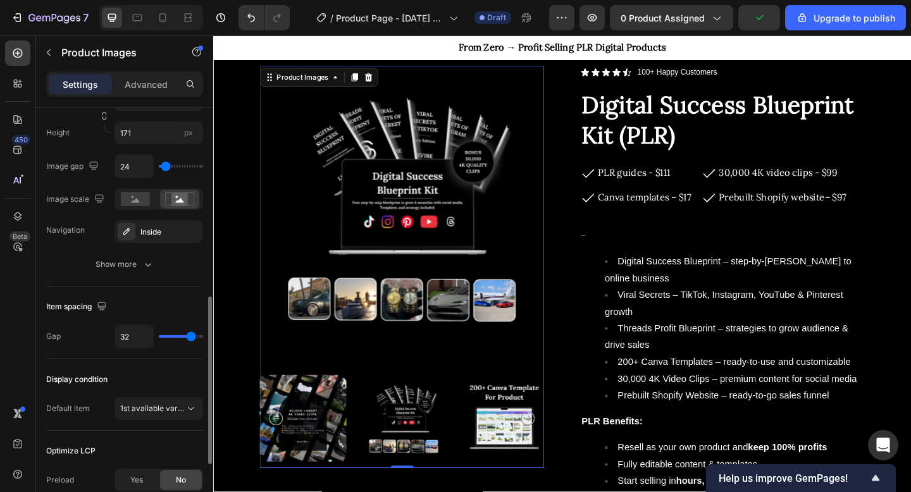
scroll to position [498, 0]
click at [148, 195] on rect at bounding box center [135, 198] width 29 height 14
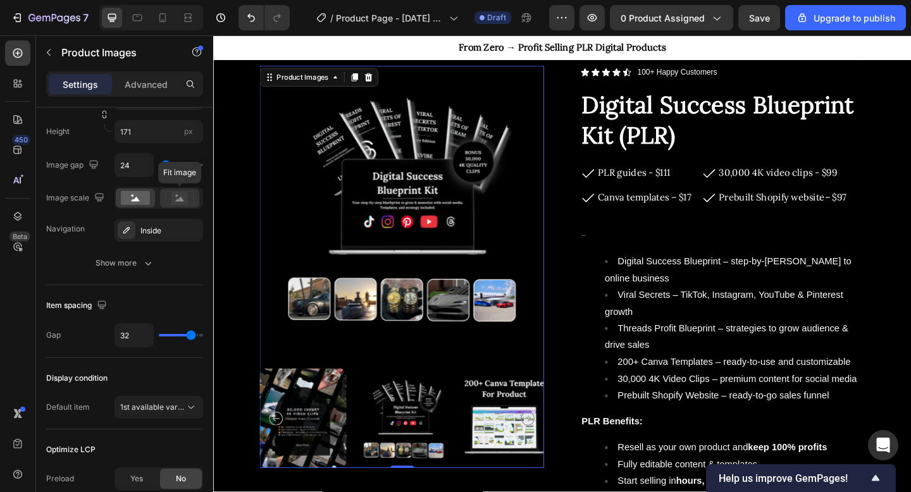
click at [187, 199] on rect at bounding box center [180, 198] width 16 height 13
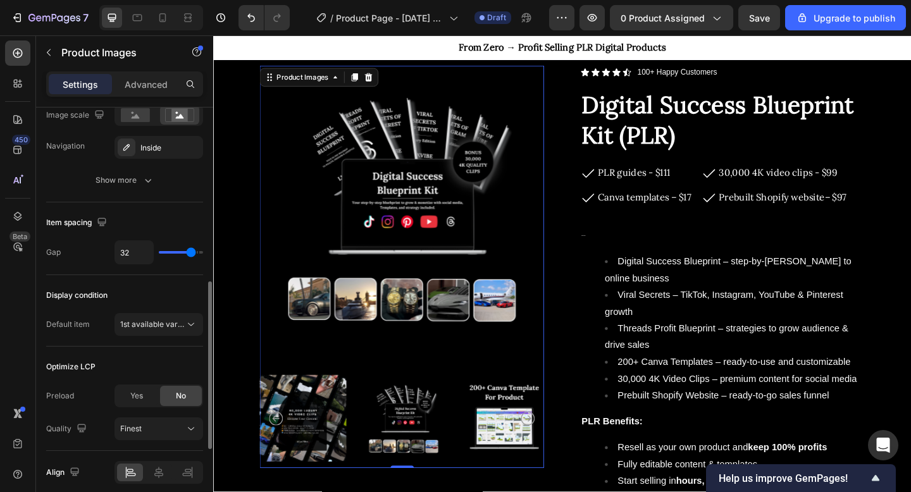
scroll to position [583, 0]
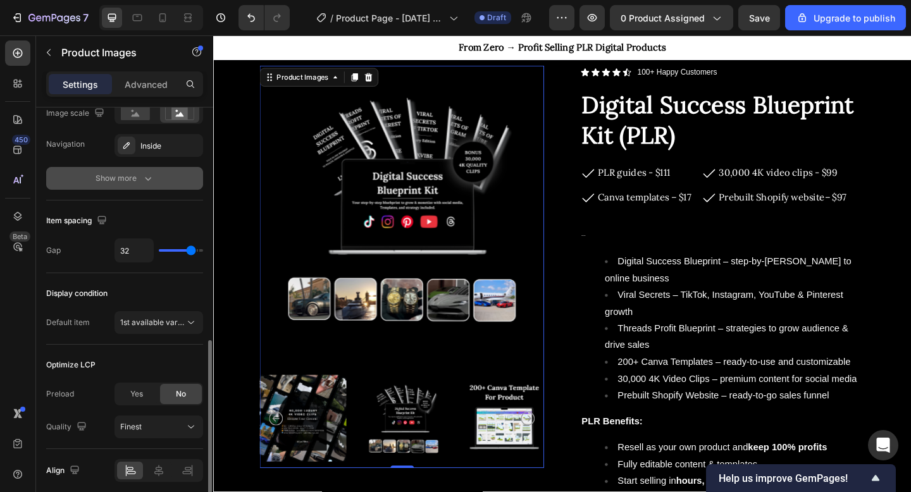
click at [105, 182] on div "Show more" at bounding box center [125, 178] width 59 height 13
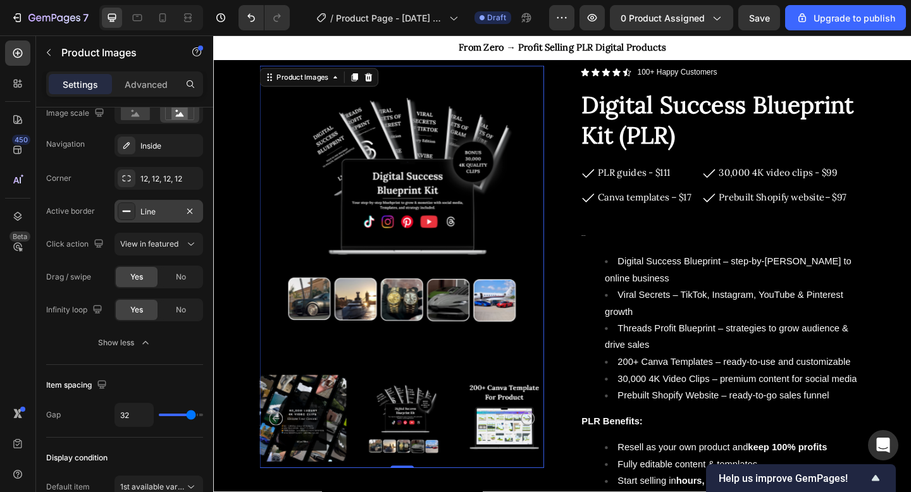
click at [129, 211] on rect at bounding box center [127, 211] width 8 height 1
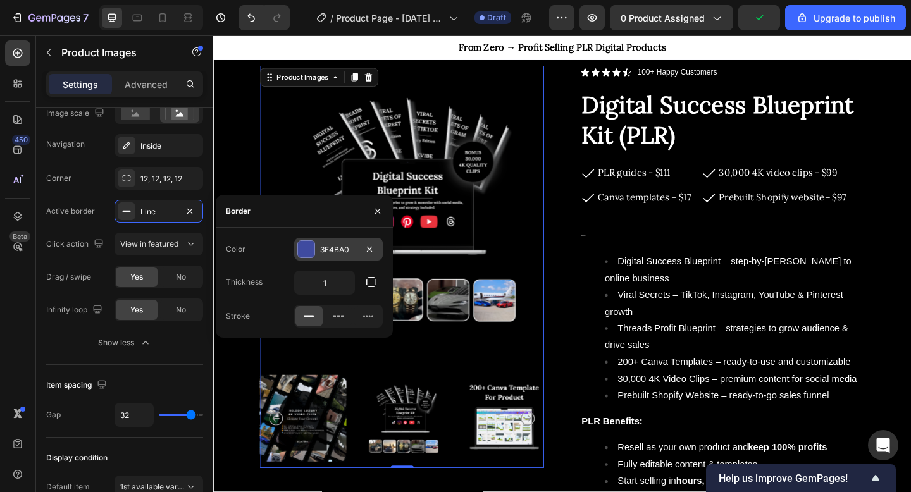
click at [318, 251] on div "3F4BA0" at bounding box center [338, 249] width 89 height 23
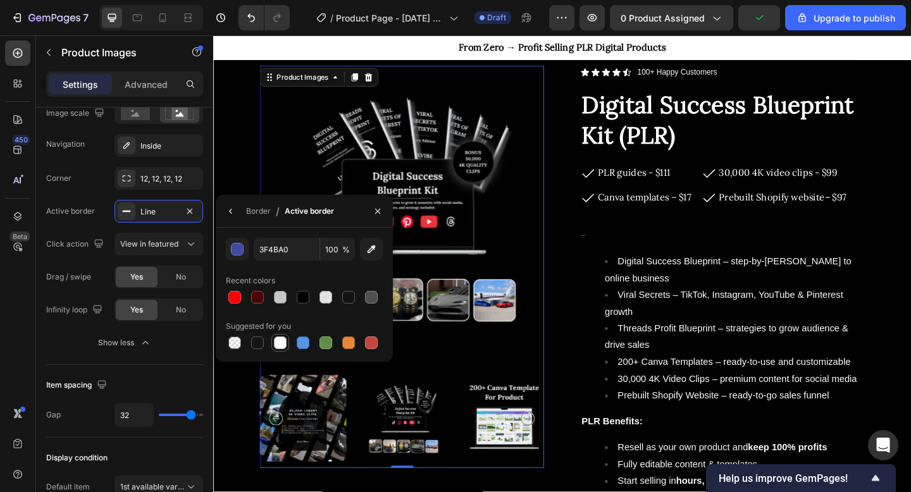
click at [282, 344] on div at bounding box center [280, 343] width 13 height 13
type input "FFFFFF"
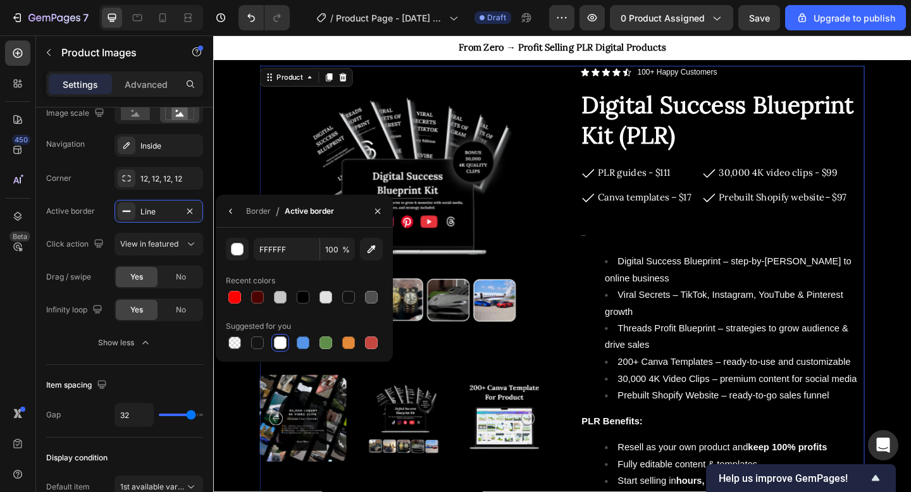
click at [608, 318] on div "Product Images Icon Icon Icon Icon Icon Icon List 100+ Happy Customers Text Blo…" at bounding box center [593, 376] width 658 height 617
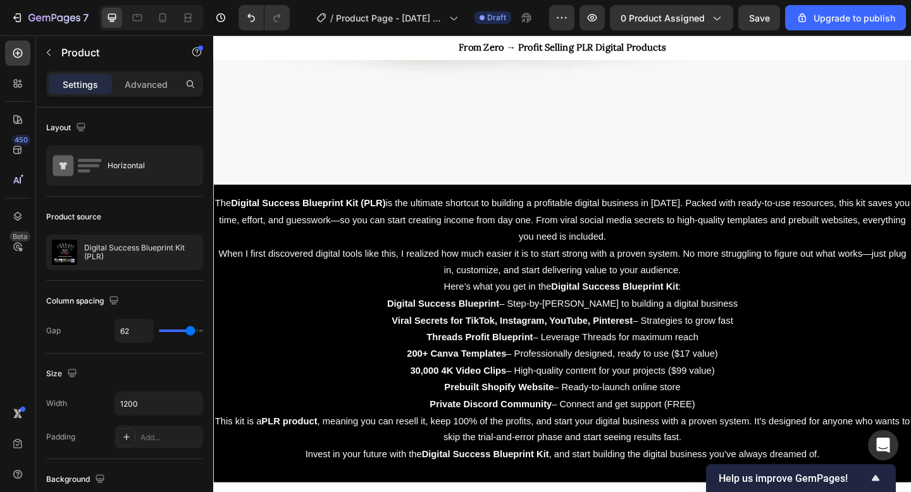
scroll to position [1242, 0]
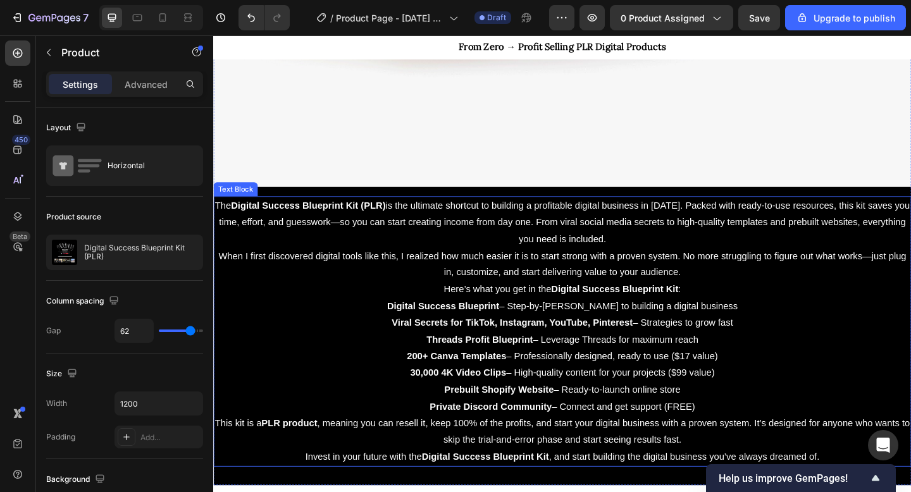
click at [511, 285] on p "When I first discovered digital tools like this, I realized how much easier it …" at bounding box center [593, 285] width 757 height 37
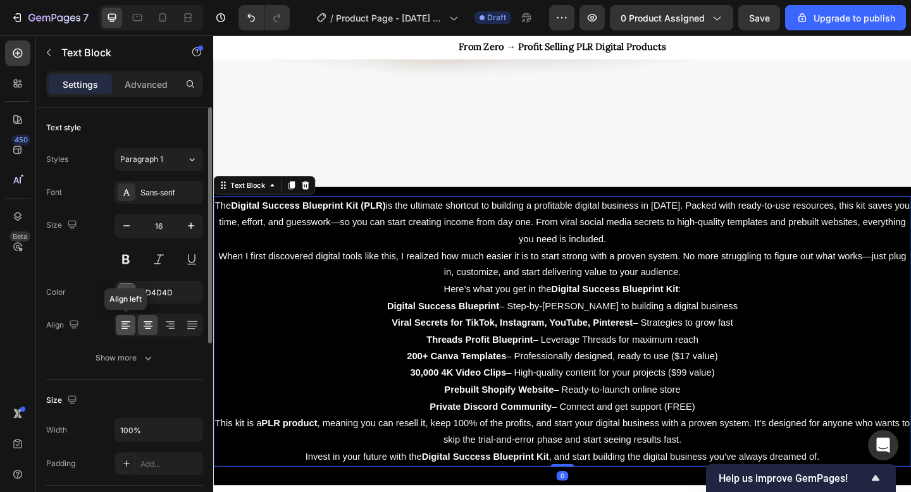
click at [132, 326] on icon at bounding box center [126, 325] width 13 height 13
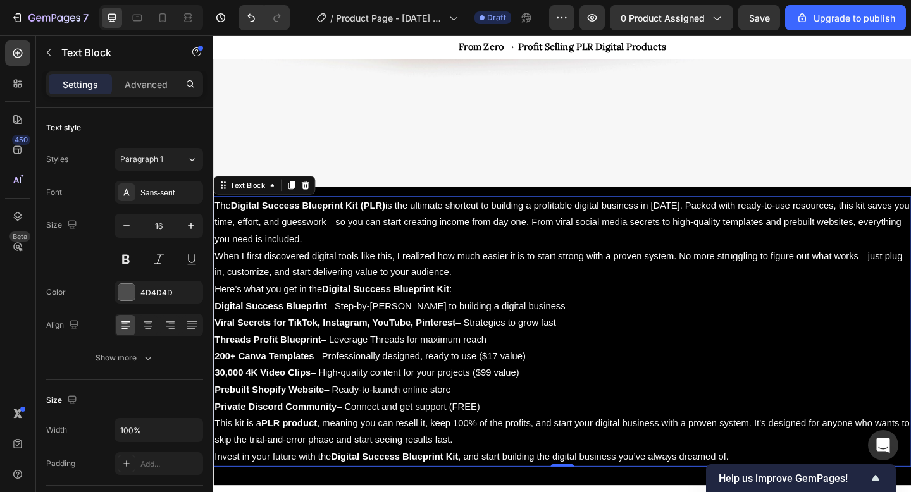
click at [318, 311] on span "Here’s what you get in the Digital Success Blueprint Kit :" at bounding box center [344, 311] width 258 height 11
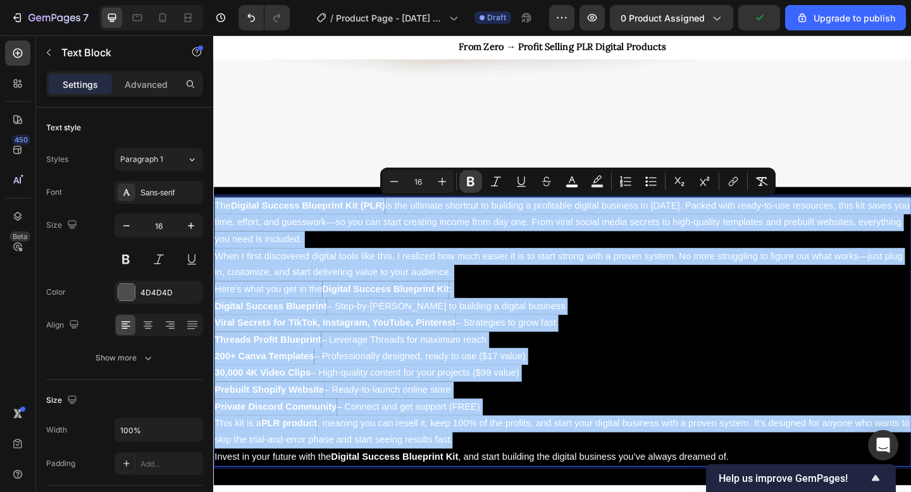
click at [467, 182] on icon "Editor contextual toolbar" at bounding box center [471, 181] width 8 height 9
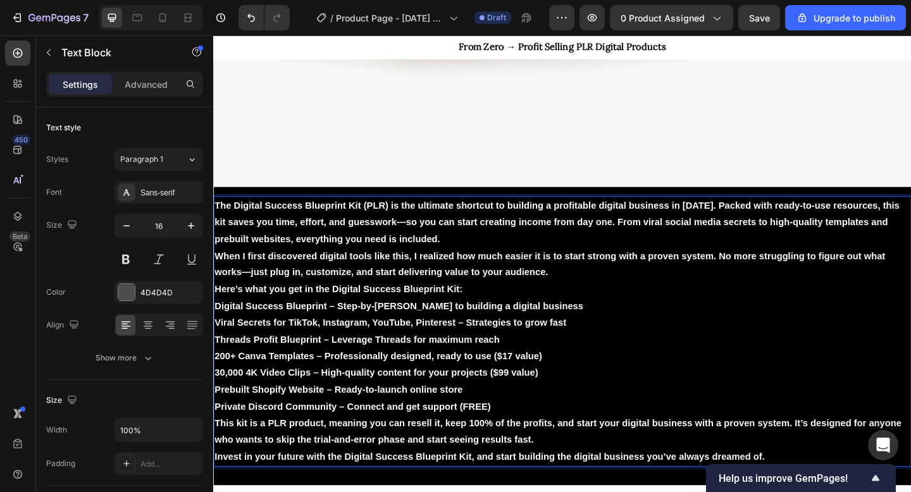
click at [447, 273] on strong "When I first discovered digital tools like this, I realized how much easier it …" at bounding box center [580, 284] width 730 height 29
click at [440, 319] on p "Here’s what you get in the Digital Success Blueprint Kit:" at bounding box center [593, 312] width 757 height 18
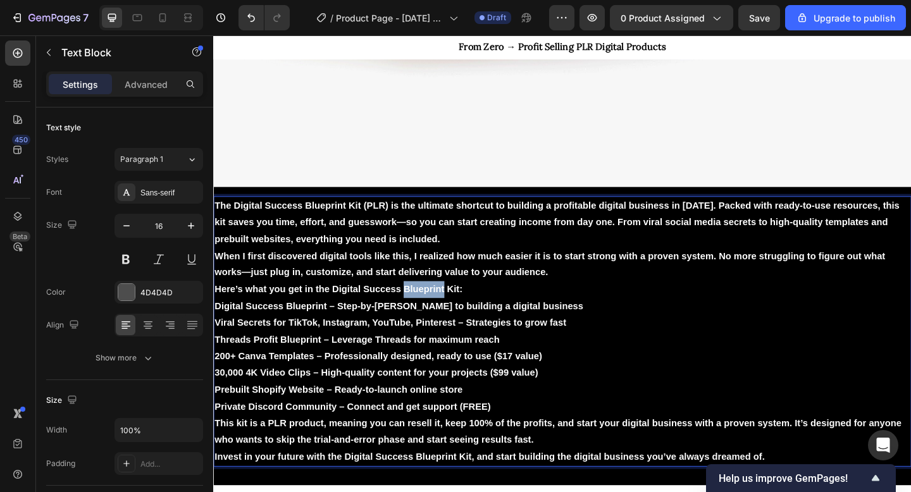
click at [440, 319] on p "Here’s what you get in the Digital Success Blueprint Kit:" at bounding box center [593, 312] width 757 height 18
click at [880, 480] on icon "Show survey - Help us improve GemPages!" at bounding box center [875, 478] width 15 height 15
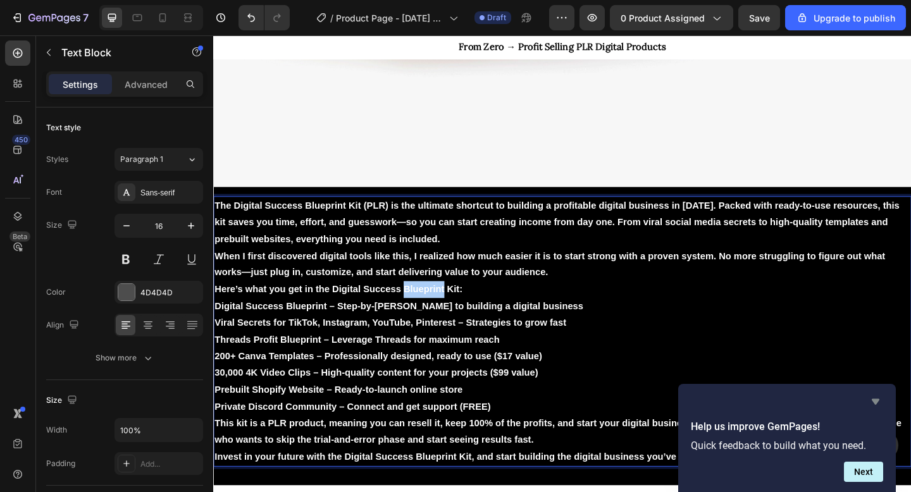
click at [875, 399] on icon "Hide survey" at bounding box center [876, 402] width 8 height 6
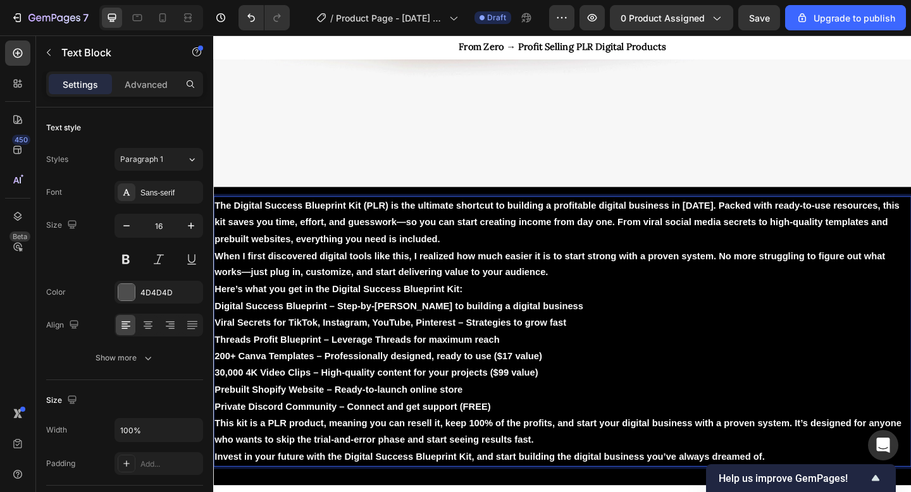
click at [525, 376] on p "200+ Canva Templates – Professionally designed, ready to use ($17 value)" at bounding box center [593, 385] width 757 height 18
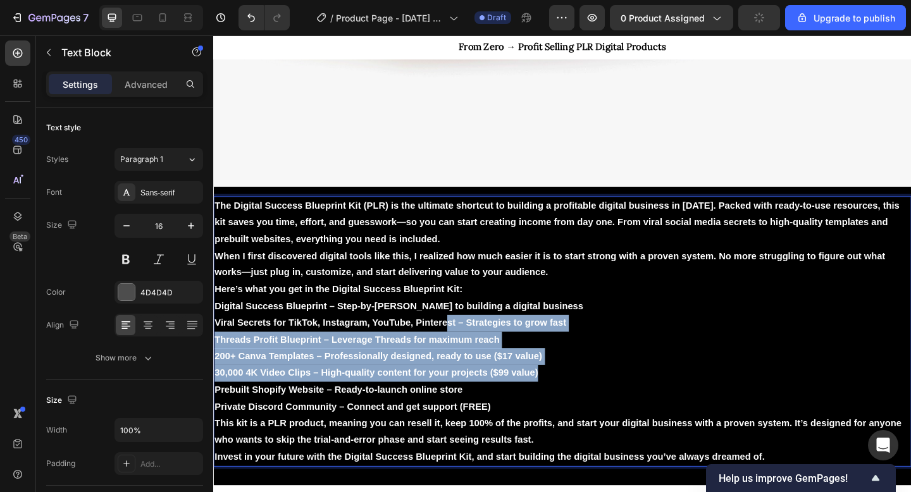
drag, startPoint x: 572, startPoint y: 404, endPoint x: 466, endPoint y: 345, distance: 121.8
click at [466, 345] on div "The Digital Success Blueprint Kit (PLR) is the ultimate shortcut to building a …" at bounding box center [592, 358] width 759 height 294
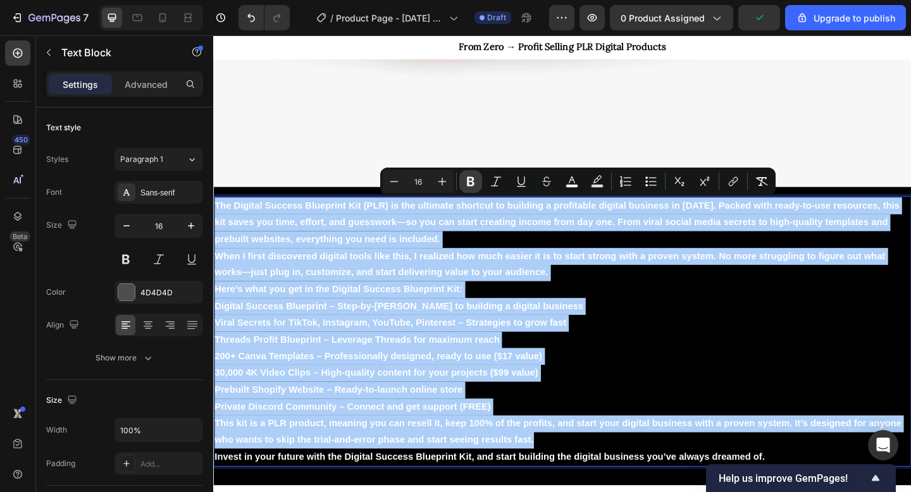
click at [473, 181] on icon "Editor contextual toolbar" at bounding box center [471, 181] width 13 height 13
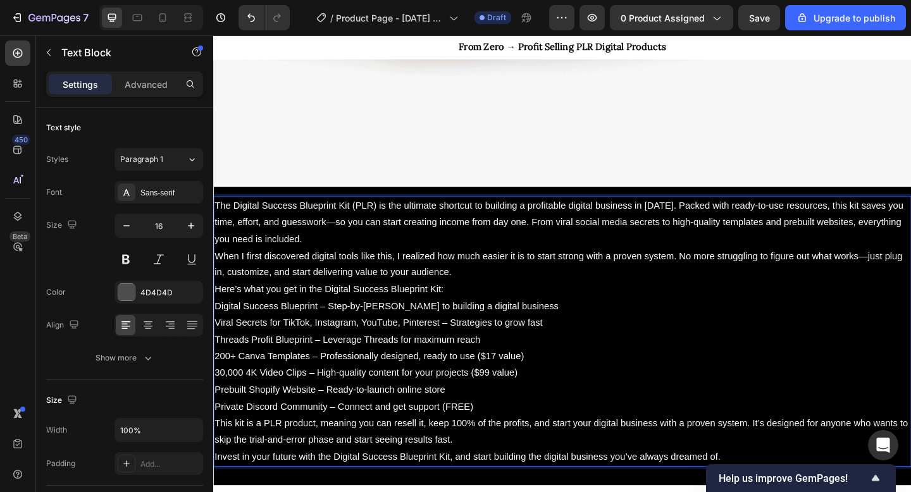
click at [487, 319] on p "Here’s what you get in the Digital Success Blueprint Kit:" at bounding box center [593, 312] width 757 height 18
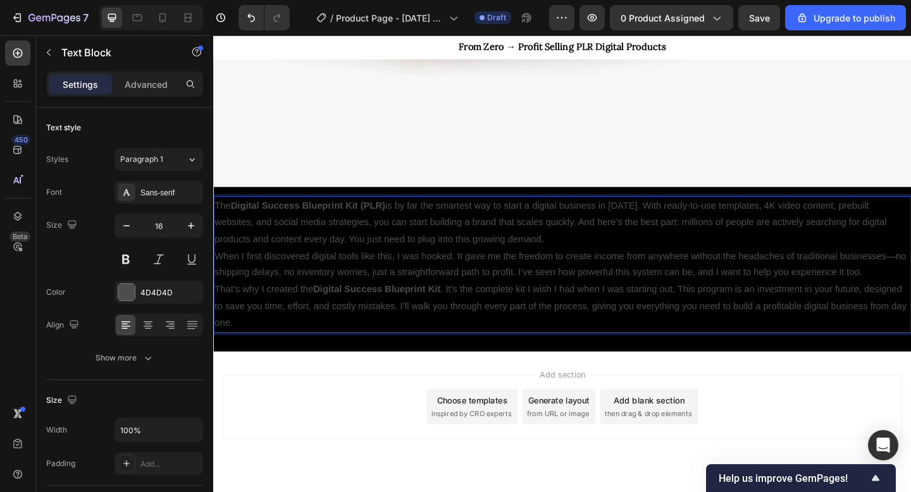
click at [487, 319] on p "That’s why I created the Digital Success Blueprint Kit . It’s the complete kit …" at bounding box center [593, 330] width 757 height 54
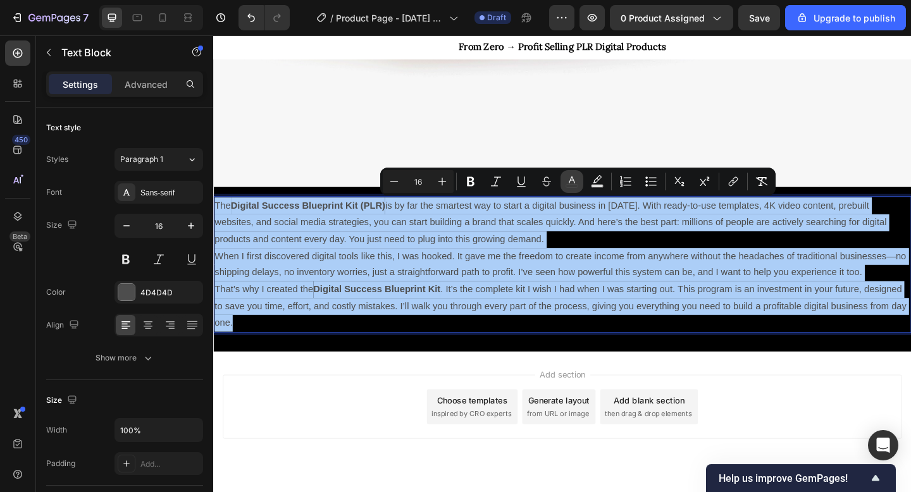
click at [578, 188] on button "color" at bounding box center [572, 181] width 23 height 23
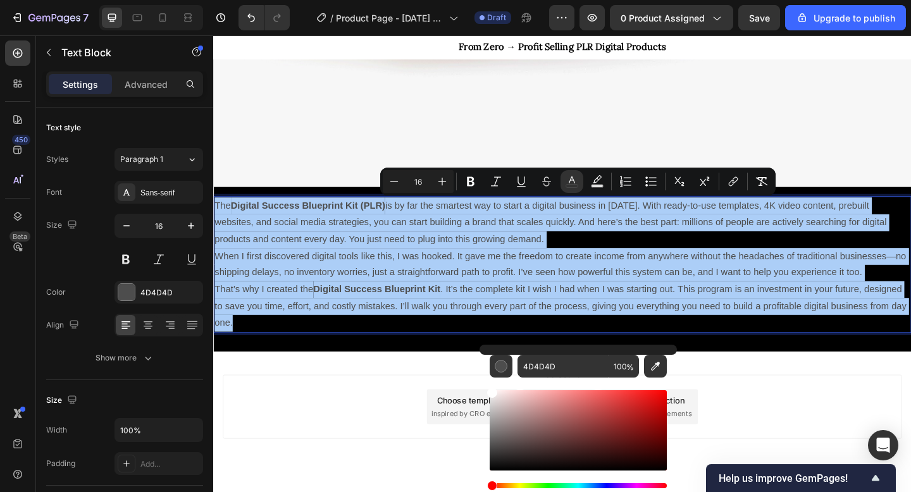
drag, startPoint x: 714, startPoint y: 442, endPoint x: 496, endPoint y: 405, distance: 221.5
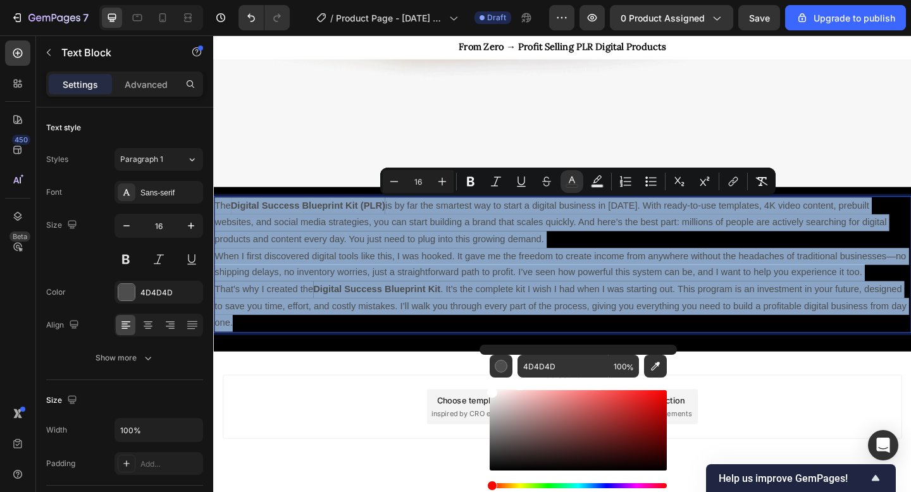
type input "FFFFFF"
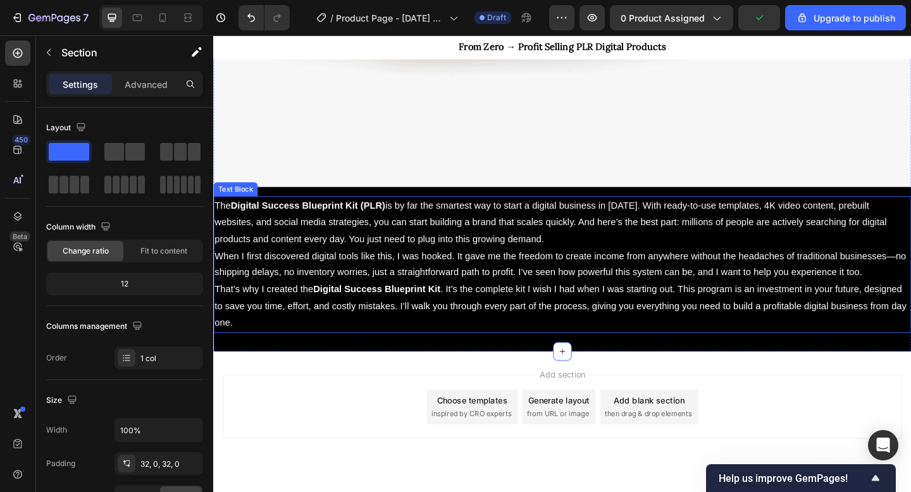
click at [387, 299] on p "When I first discovered digital tools like this, I was hooked. It gave me the f…" at bounding box center [593, 285] width 757 height 37
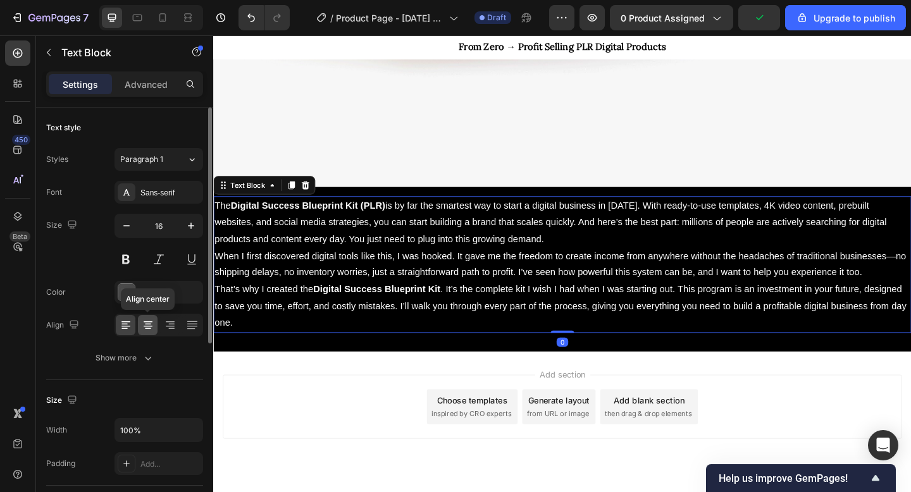
click at [146, 325] on icon at bounding box center [148, 325] width 13 height 13
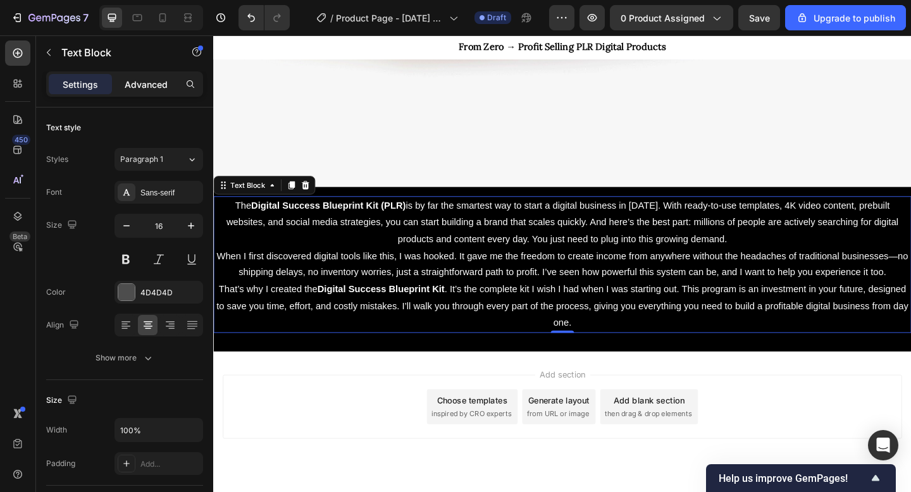
click at [139, 89] on p "Advanced" at bounding box center [146, 84] width 43 height 13
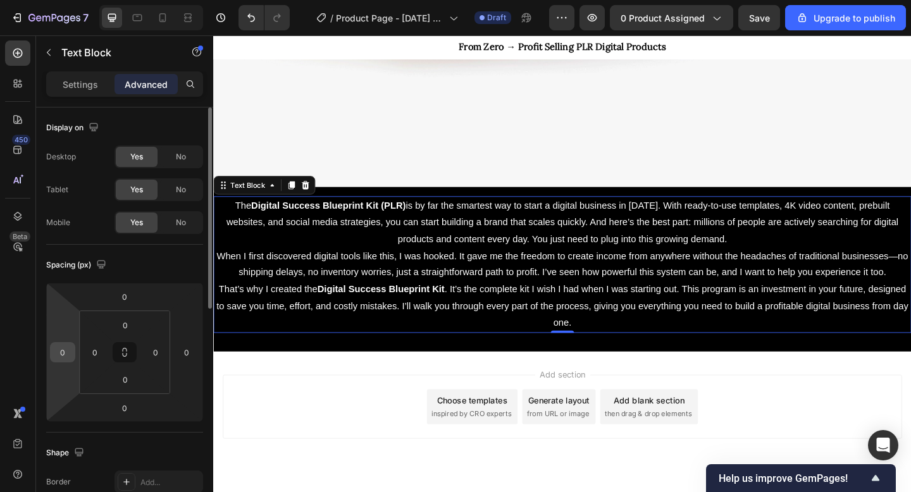
click at [69, 355] on input "0" at bounding box center [62, 352] width 19 height 19
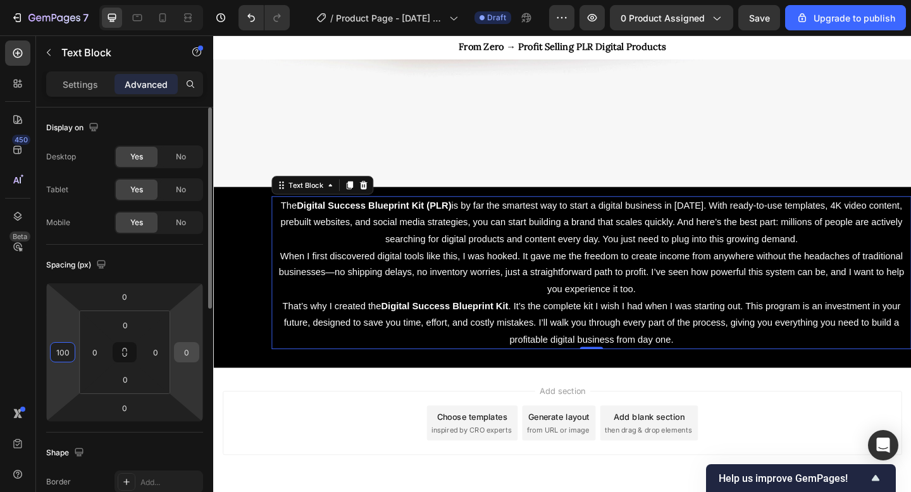
type input "100"
click at [193, 354] on input "0" at bounding box center [186, 352] width 19 height 19
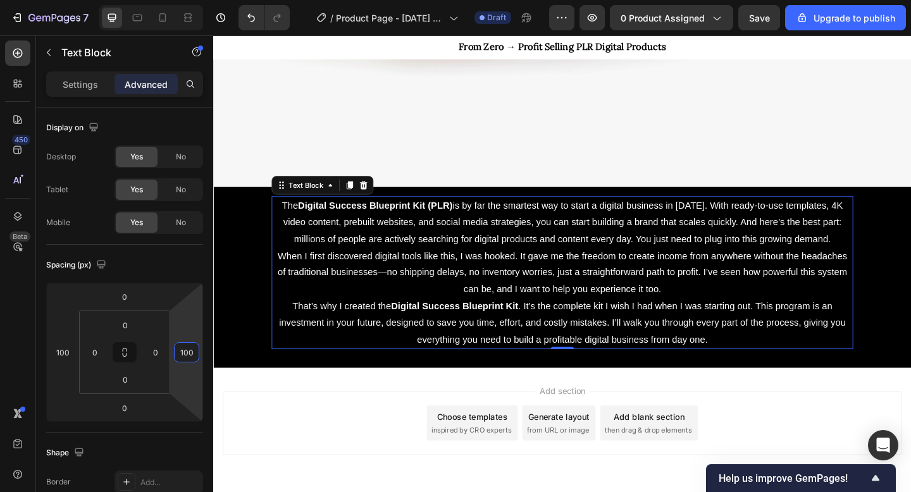
type input "100"
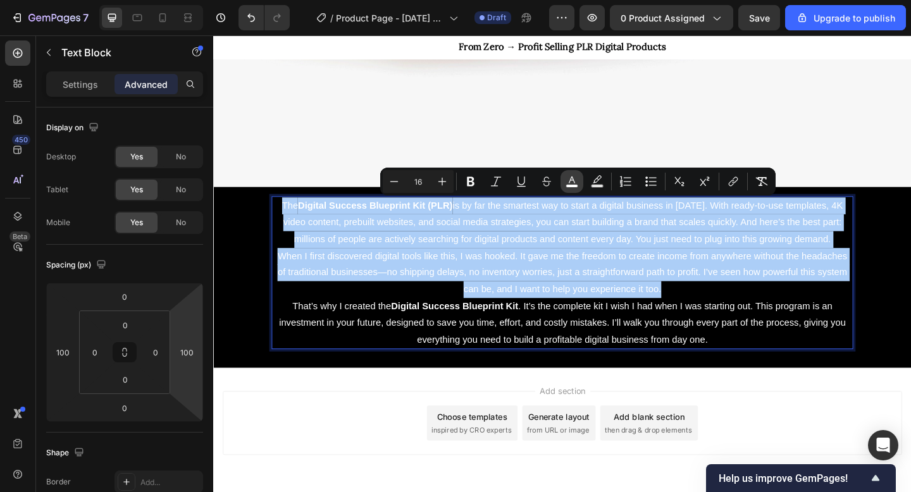
click at [566, 183] on icon "Editor contextual toolbar" at bounding box center [572, 181] width 13 height 13
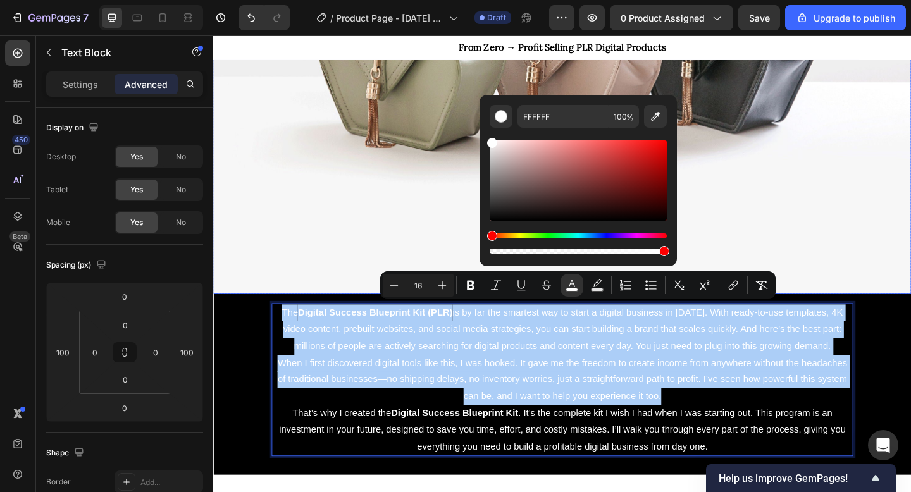
scroll to position [1128, 0]
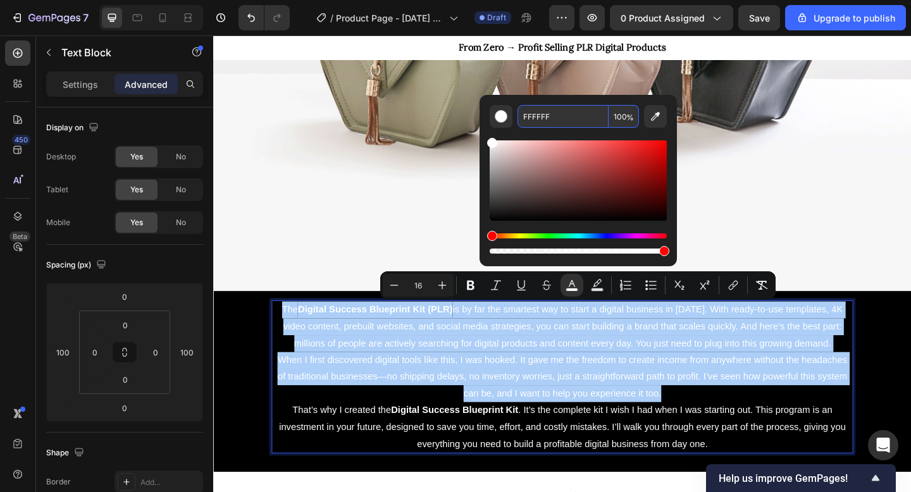
click at [625, 118] on input "100" at bounding box center [624, 116] width 30 height 23
type input "80"
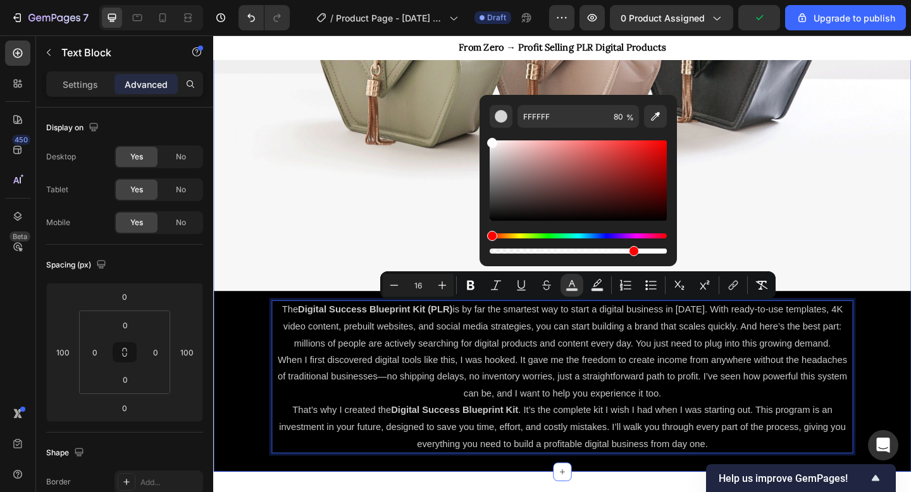
click at [911, 371] on div "WHY THE DIGITAL SUCCESS BLUEPRINT KIT? Heading Image Row The Digital Success Bl…" at bounding box center [592, 101] width 759 height 780
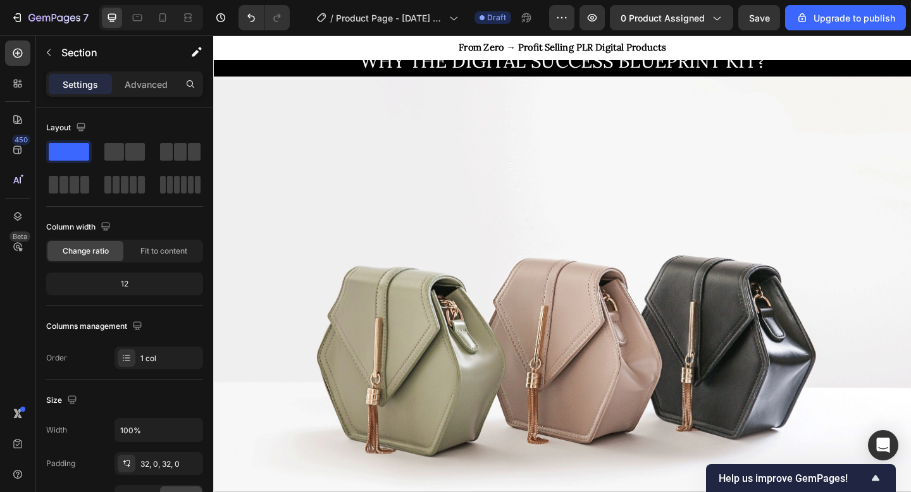
scroll to position [820, 0]
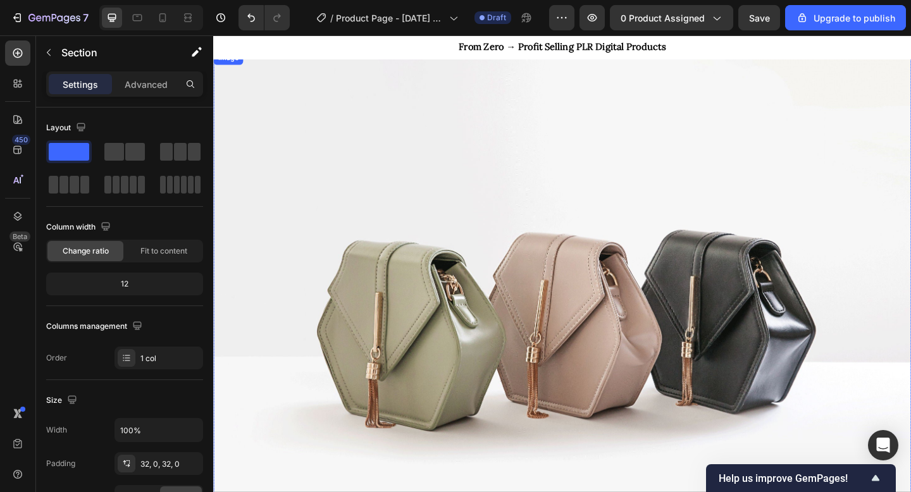
click at [488, 296] on img at bounding box center [592, 338] width 759 height 570
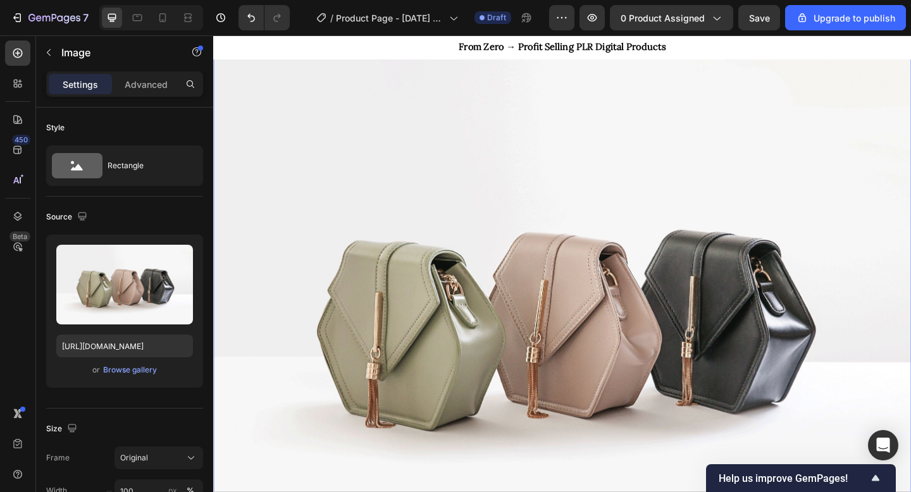
scroll to position [677, 0]
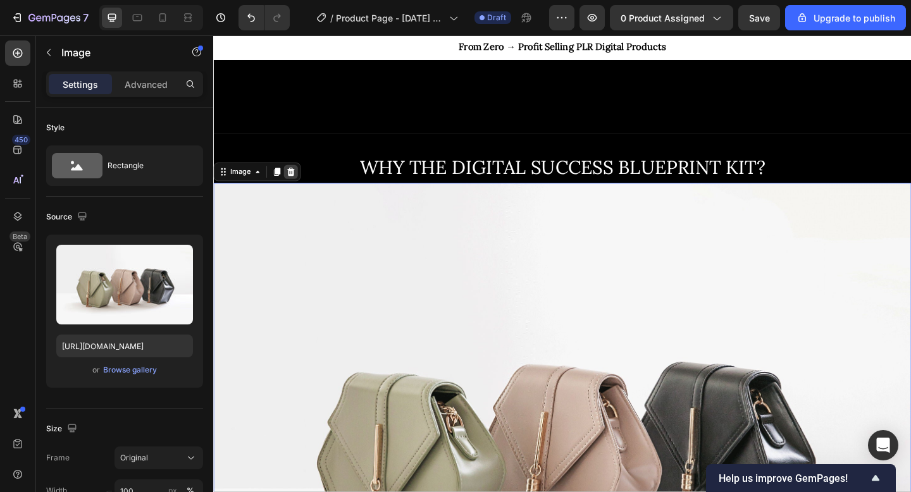
click at [299, 190] on div at bounding box center [297, 184] width 15 height 15
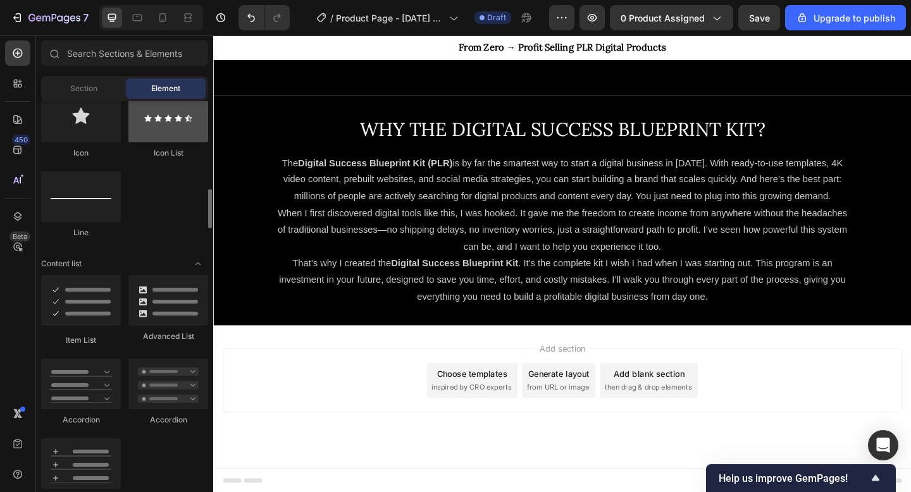
scroll to position [853, 0]
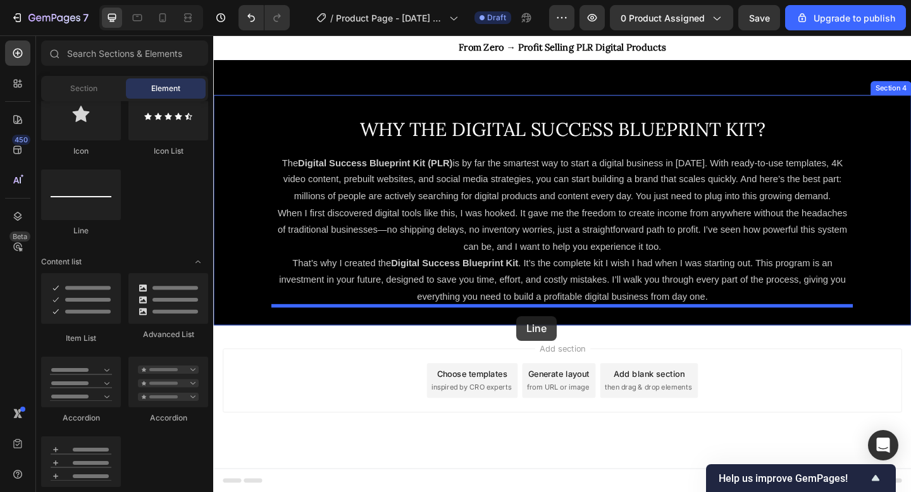
drag, startPoint x: 297, startPoint y: 237, endPoint x: 543, endPoint y: 341, distance: 267.2
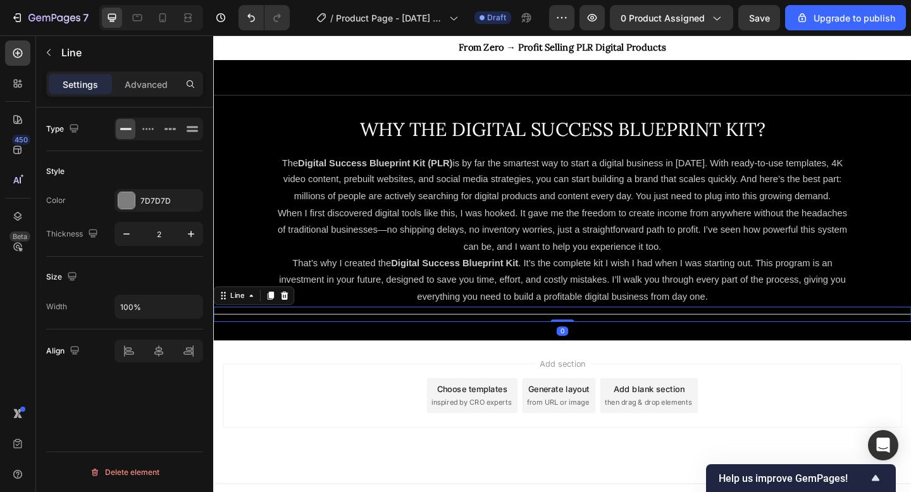
scroll to position [735, 0]
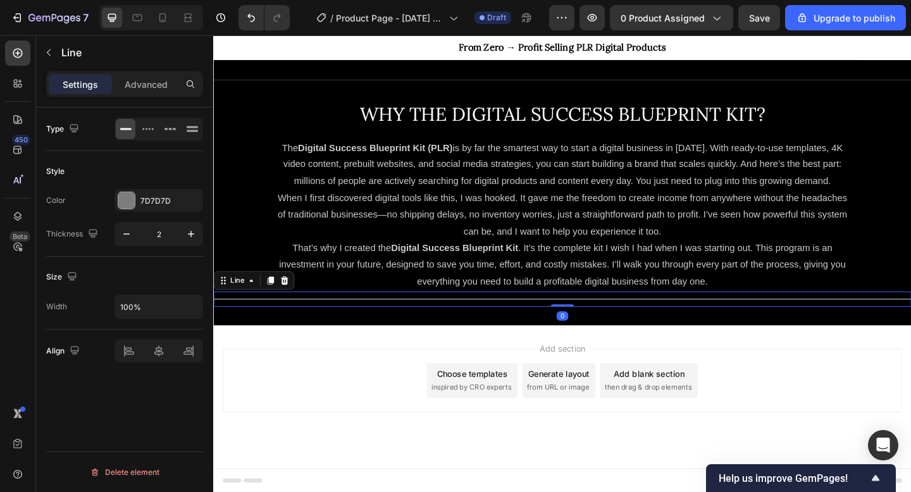
click at [541, 325] on div "Title Line 0" at bounding box center [592, 323] width 759 height 16
click at [247, 22] on icon "Undo/Redo" at bounding box center [251, 17] width 13 height 13
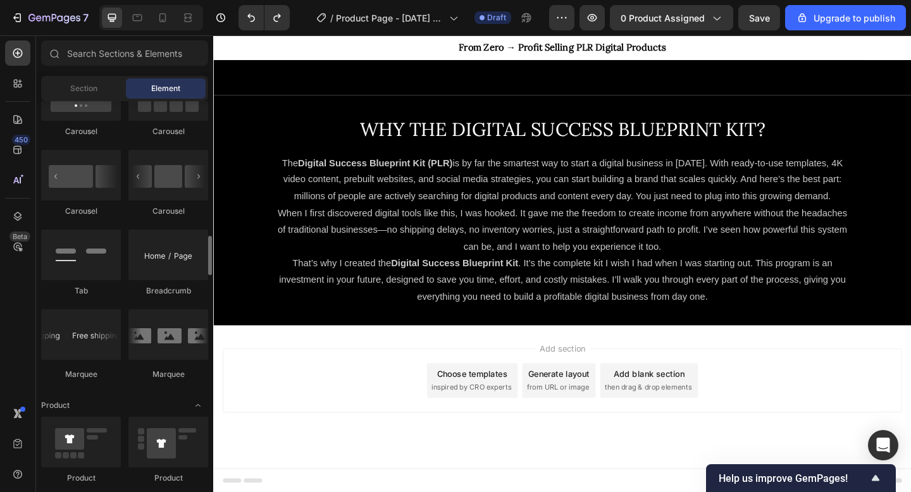
scroll to position [1325, 0]
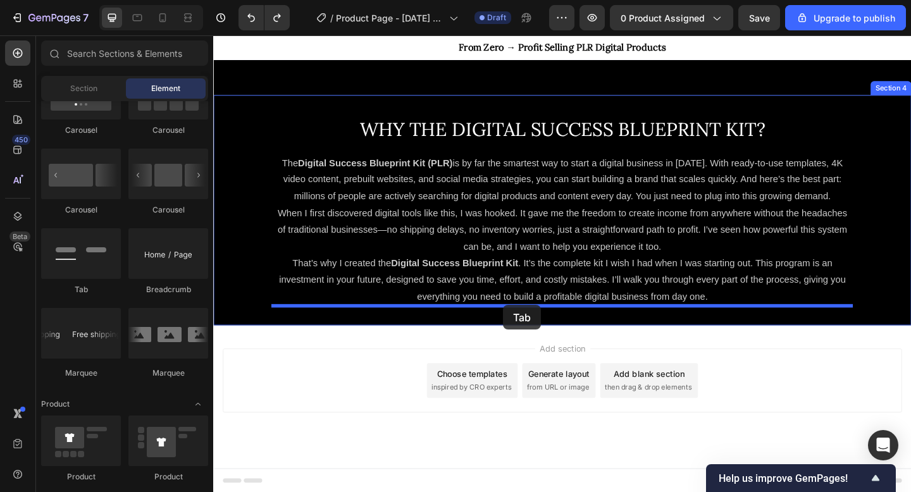
drag, startPoint x: 295, startPoint y: 296, endPoint x: 528, endPoint y: 330, distance: 235.9
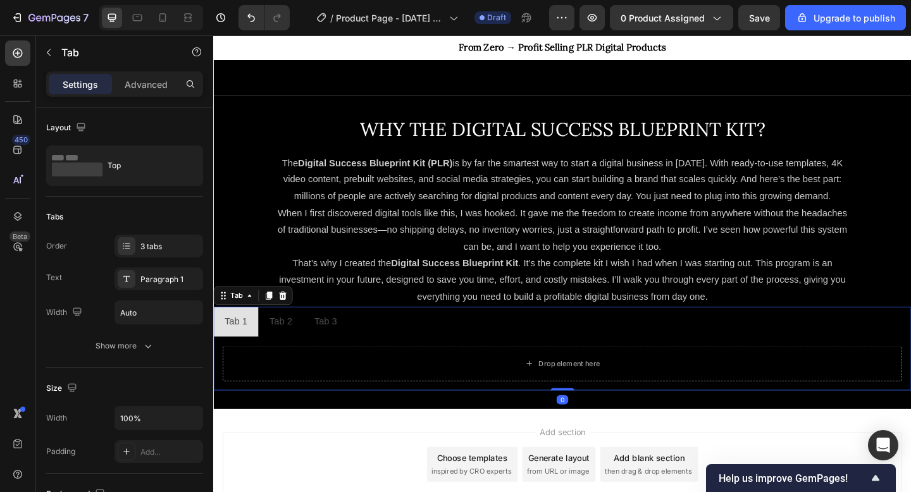
scroll to position [735, 0]
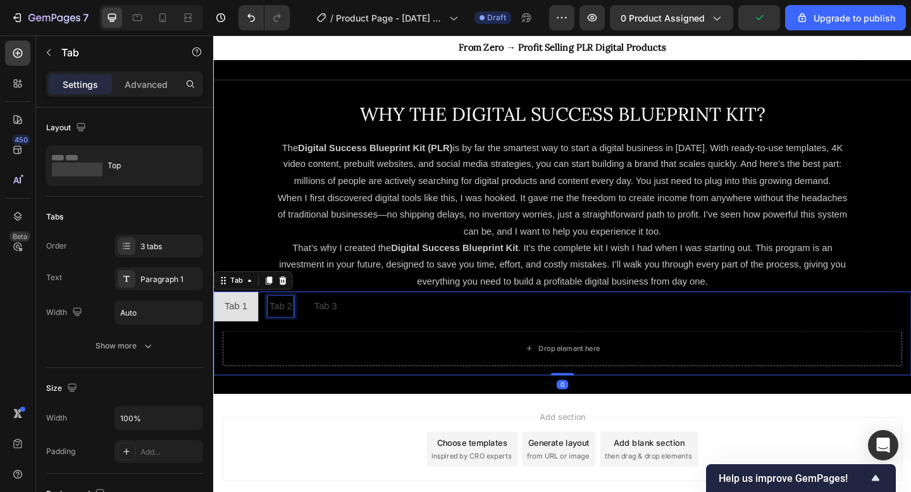
click at [292, 335] on div "Tab 2" at bounding box center [286, 331] width 28 height 22
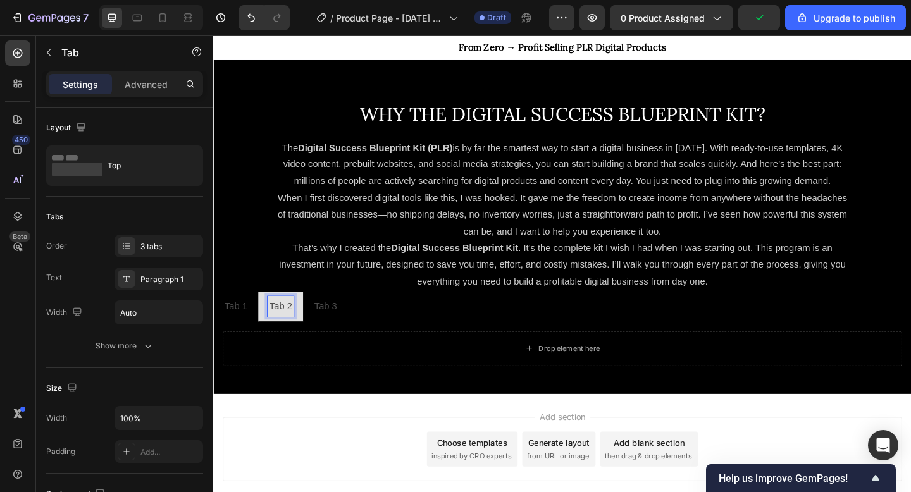
click at [336, 335] on p "Tab 3" at bounding box center [335, 331] width 25 height 18
click at [260, 347] on div "Drop element here" at bounding box center [592, 376] width 759 height 58
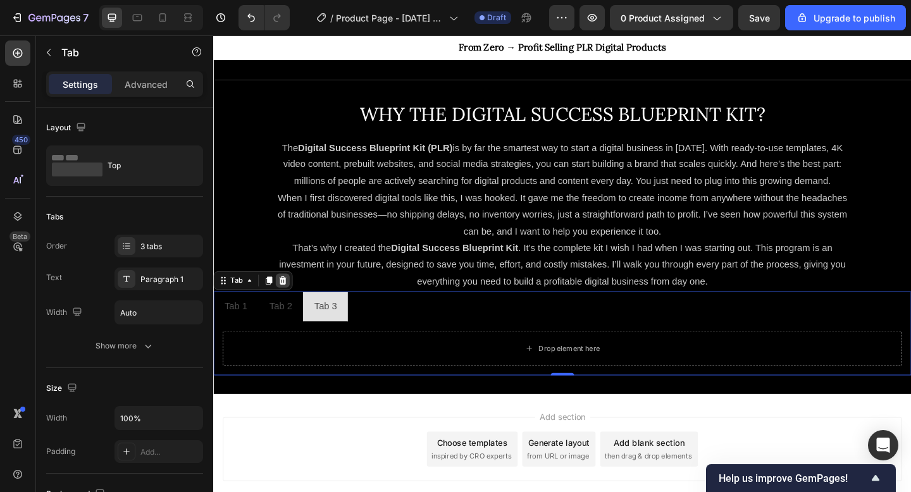
click at [286, 304] on icon at bounding box center [289, 302] width 8 height 9
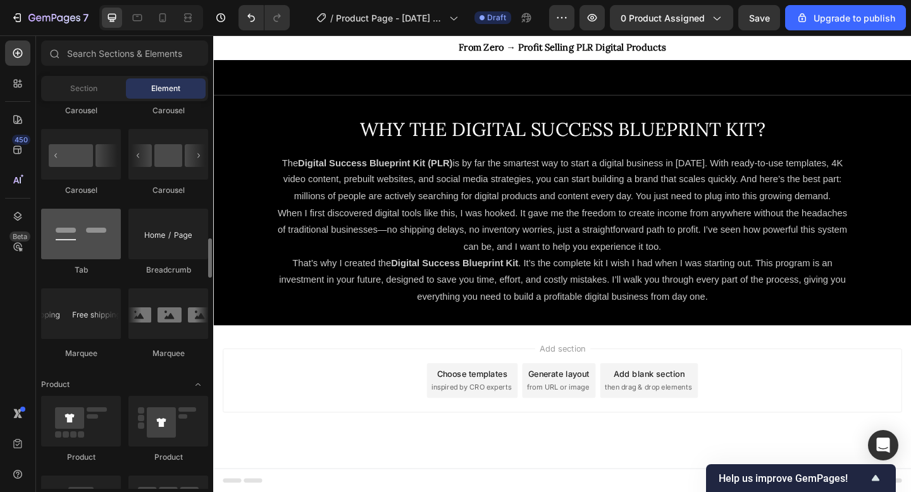
scroll to position [1346, 0]
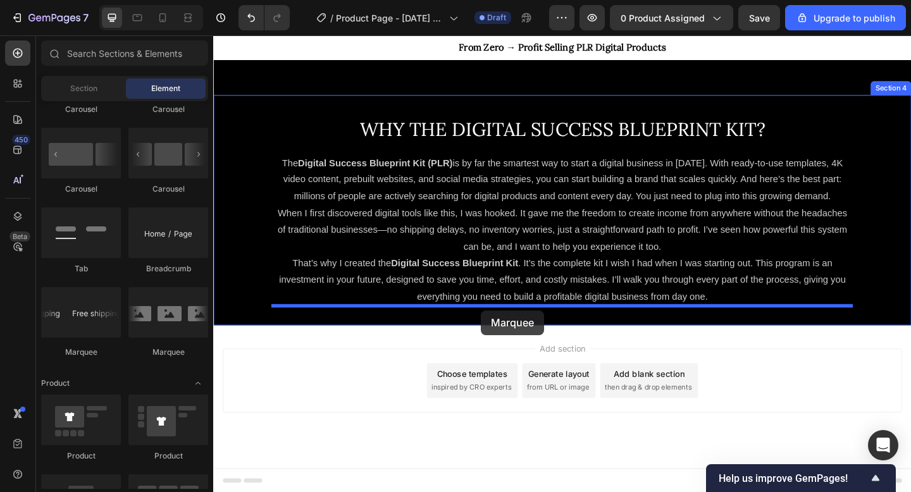
drag, startPoint x: 306, startPoint y: 349, endPoint x: 504, endPoint y: 334, distance: 199.3
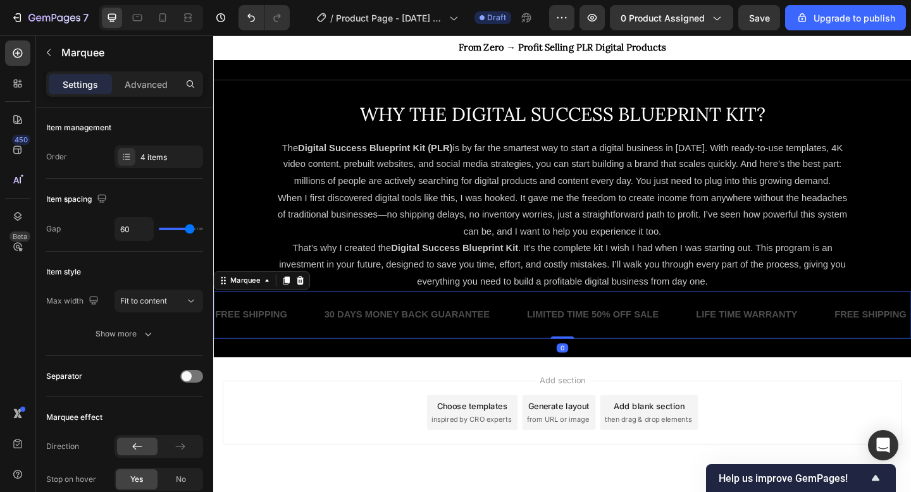
scroll to position [770, 0]
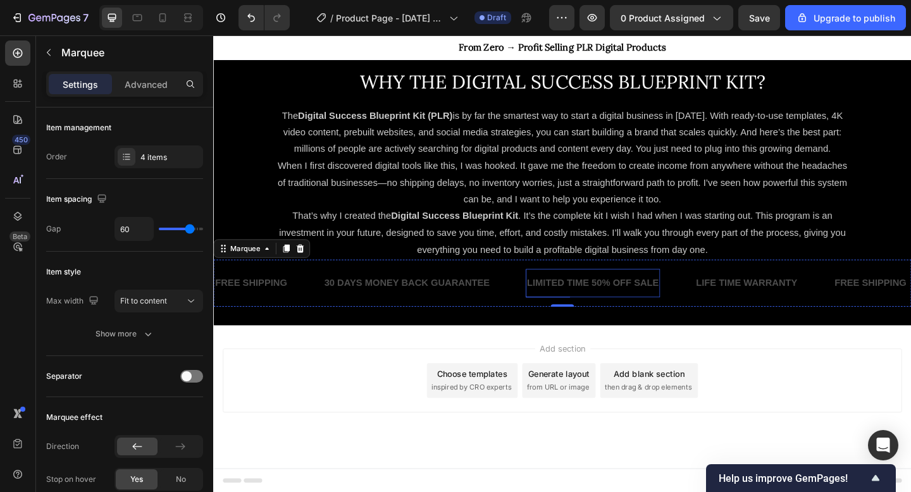
click at [604, 306] on div "LIMITED TIME 50% OFF SALE" at bounding box center [626, 305] width 146 height 21
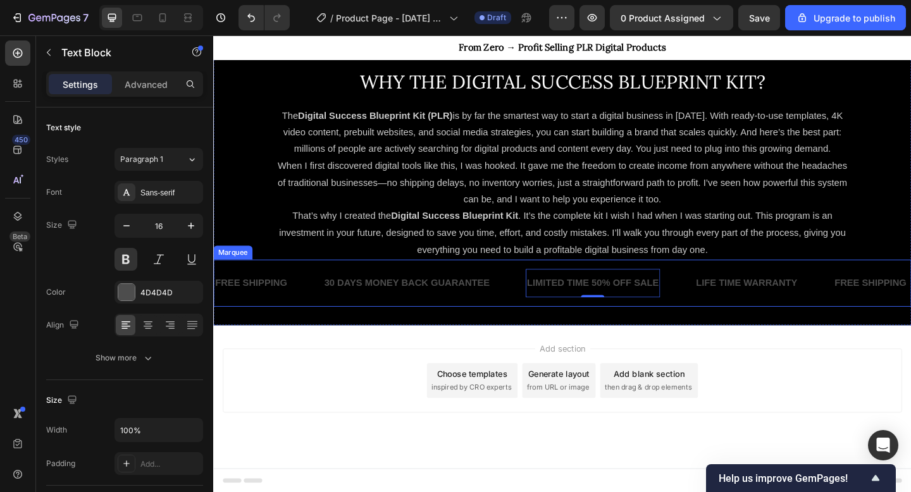
click at [297, 311] on div "FREE SHIPPING Text Block" at bounding box center [273, 305] width 119 height 31
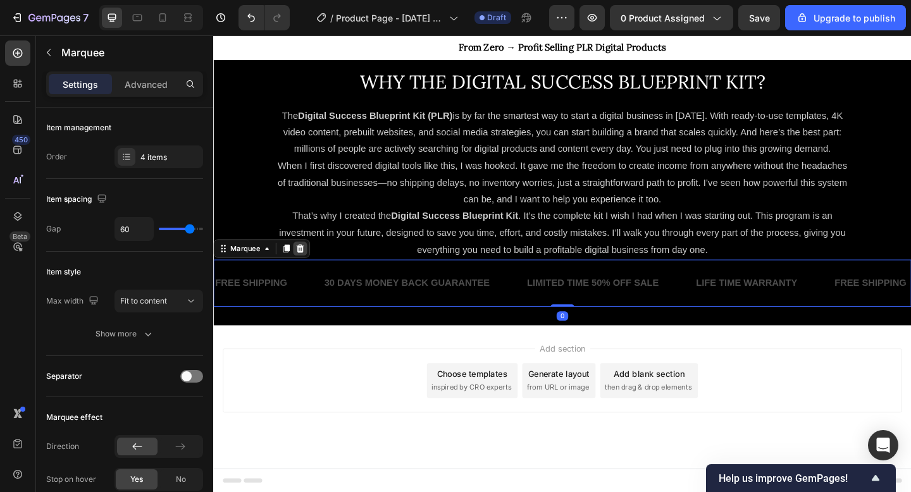
click at [304, 272] on icon at bounding box center [308, 268] width 10 height 10
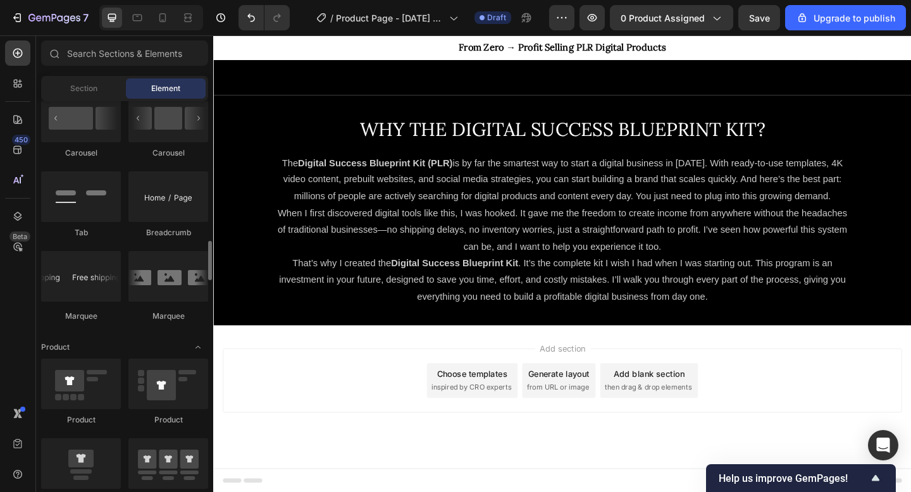
scroll to position [1383, 0]
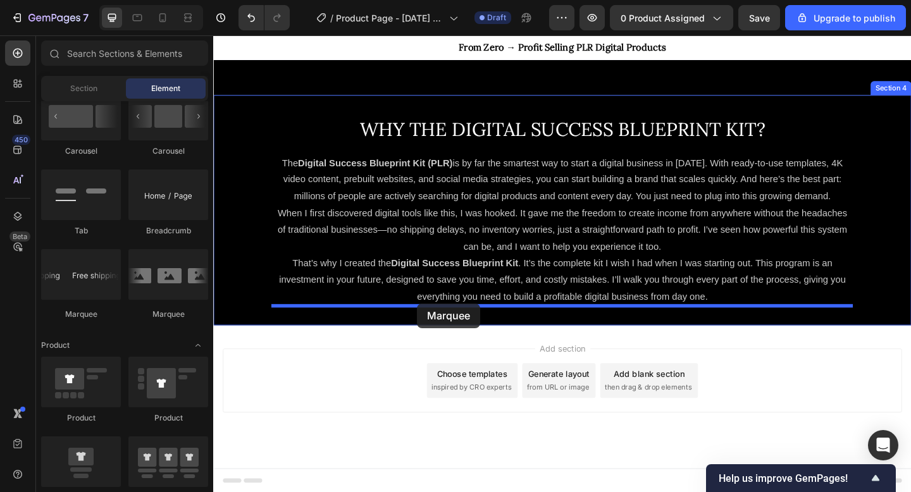
drag, startPoint x: 372, startPoint y: 319, endPoint x: 435, endPoint y: 326, distance: 63.7
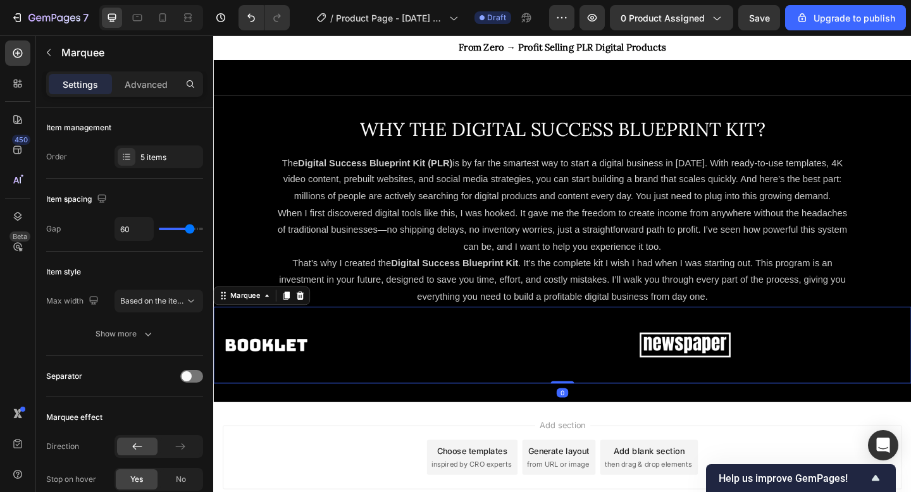
scroll to position [770, 0]
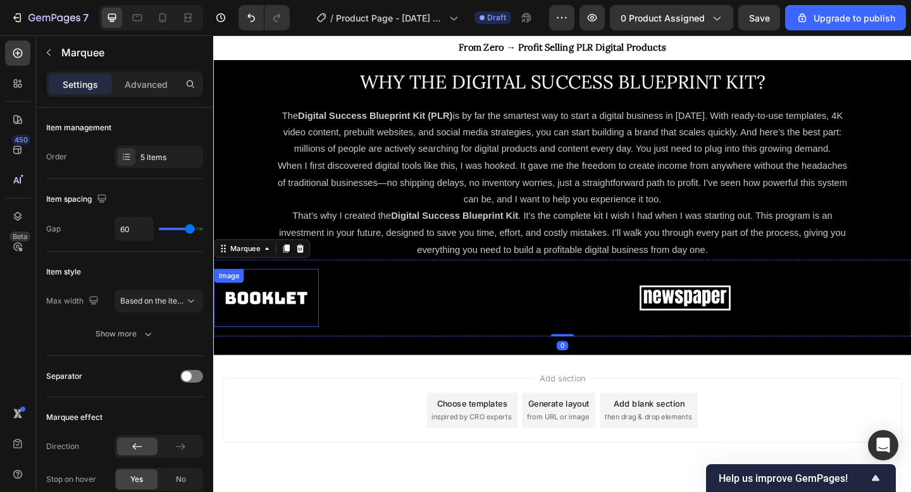
click at [420, 317] on img at bounding box center [423, 321] width 114 height 48
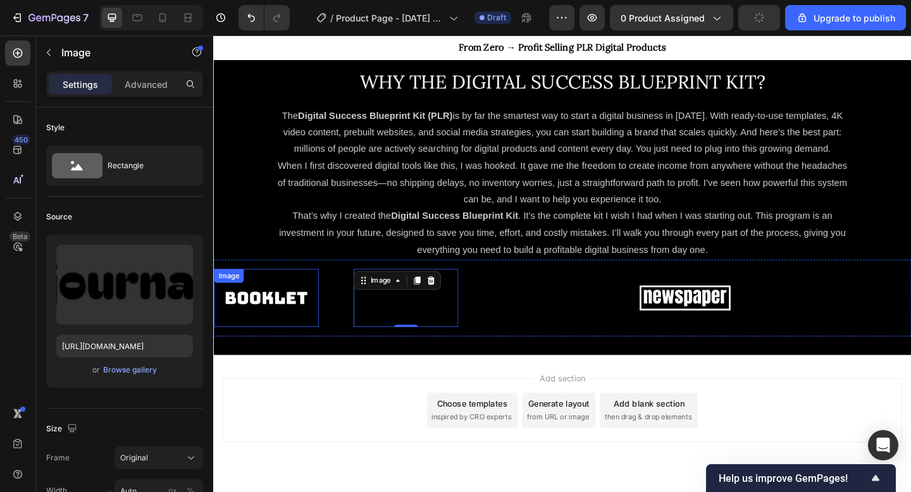
click at [325, 325] on img at bounding box center [271, 321] width 114 height 48
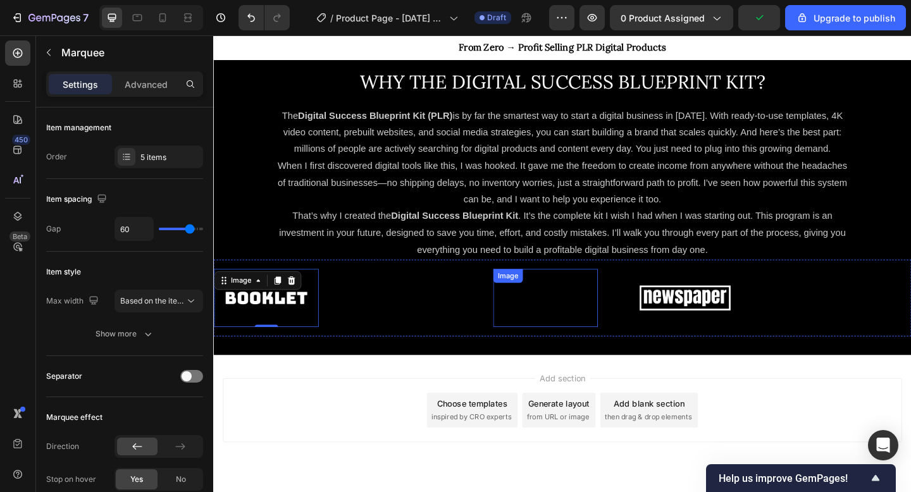
click at [668, 318] on div "Image" at bounding box center [594, 321] width 152 height 63
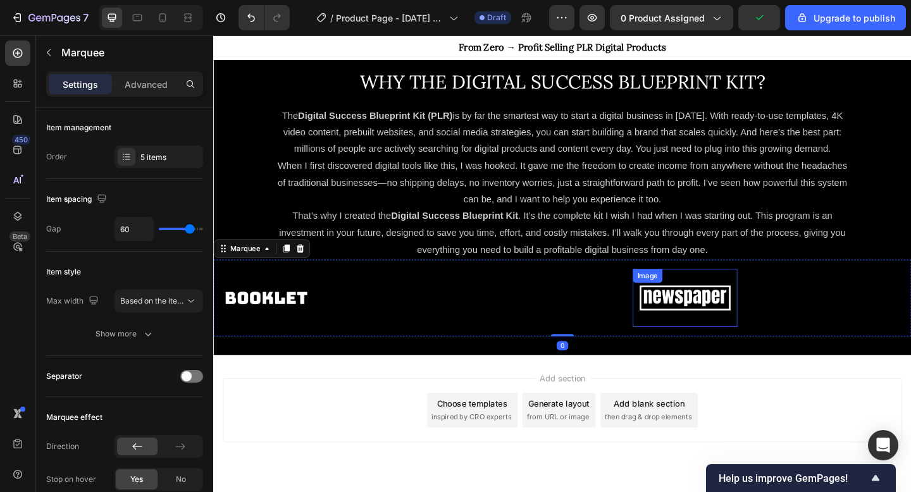
click at [706, 320] on img at bounding box center [727, 321] width 114 height 48
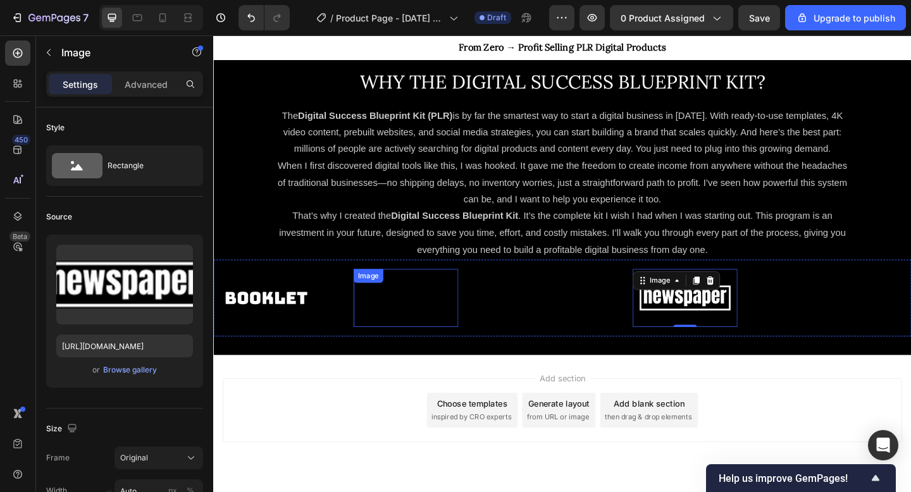
click at [385, 322] on img at bounding box center [423, 321] width 114 height 48
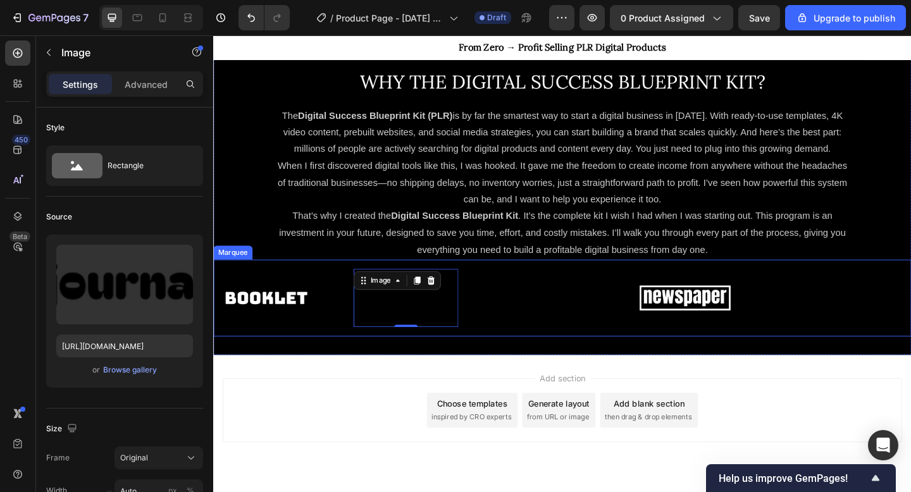
click at [351, 290] on div "Image" at bounding box center [290, 321] width 152 height 63
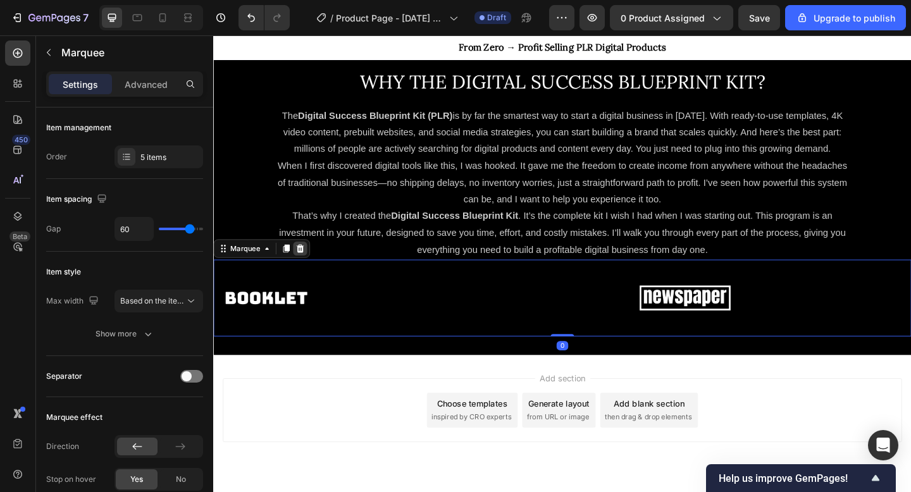
click at [307, 266] on icon at bounding box center [308, 267] width 8 height 9
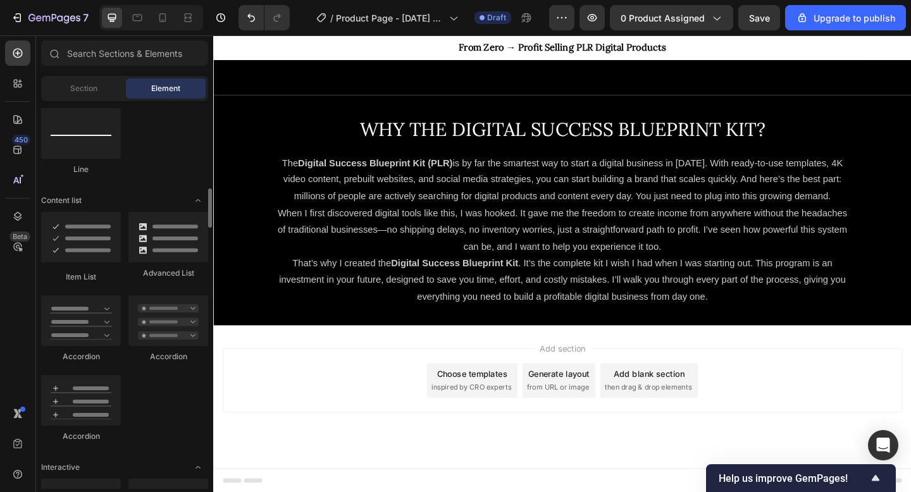
scroll to position [906, 0]
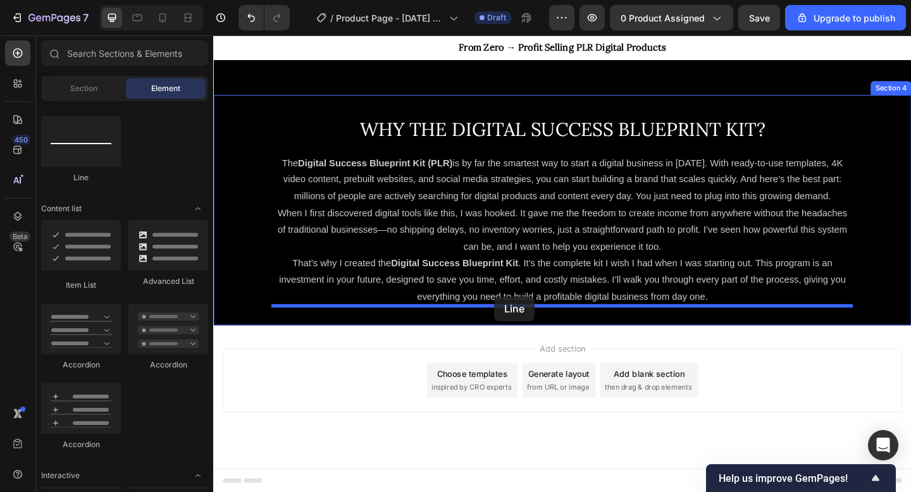
drag, startPoint x: 272, startPoint y: 192, endPoint x: 519, endPoint y: 320, distance: 277.7
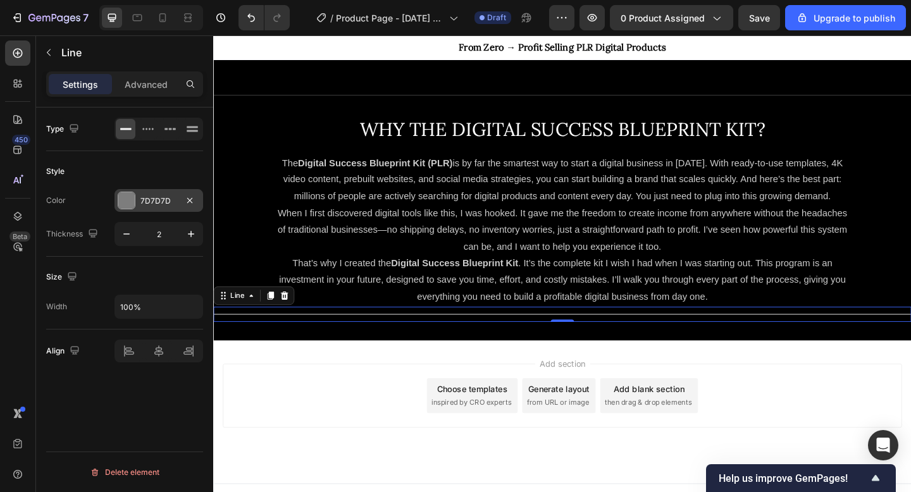
click at [138, 204] on div "7D7D7D" at bounding box center [159, 200] width 89 height 23
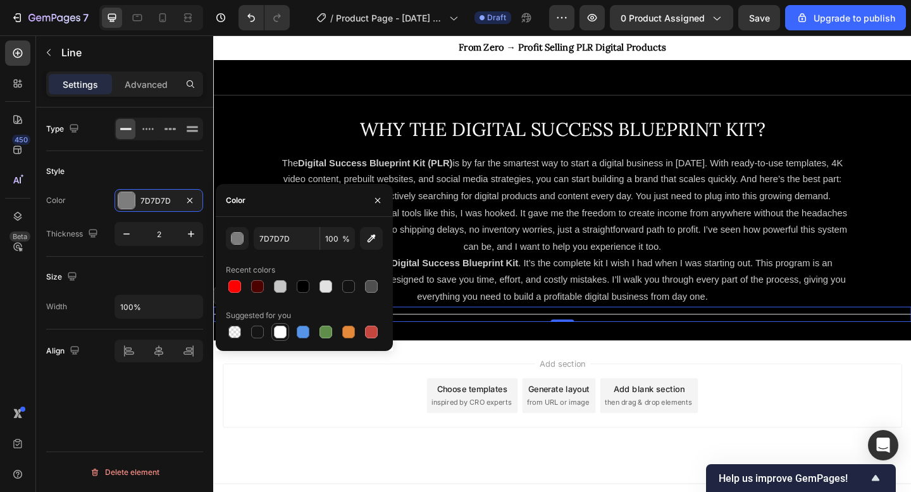
click at [280, 337] on div at bounding box center [280, 332] width 13 height 13
type input "FFFFFF"
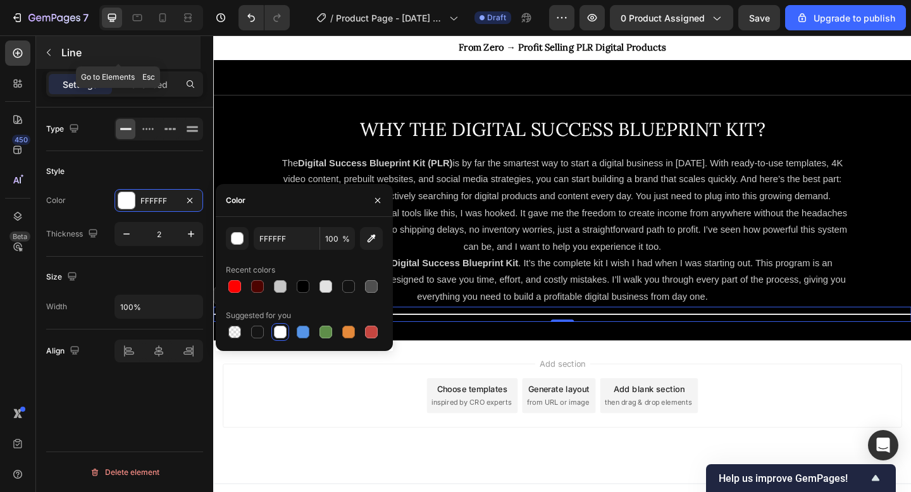
click at [50, 55] on icon "button" at bounding box center [49, 52] width 10 height 10
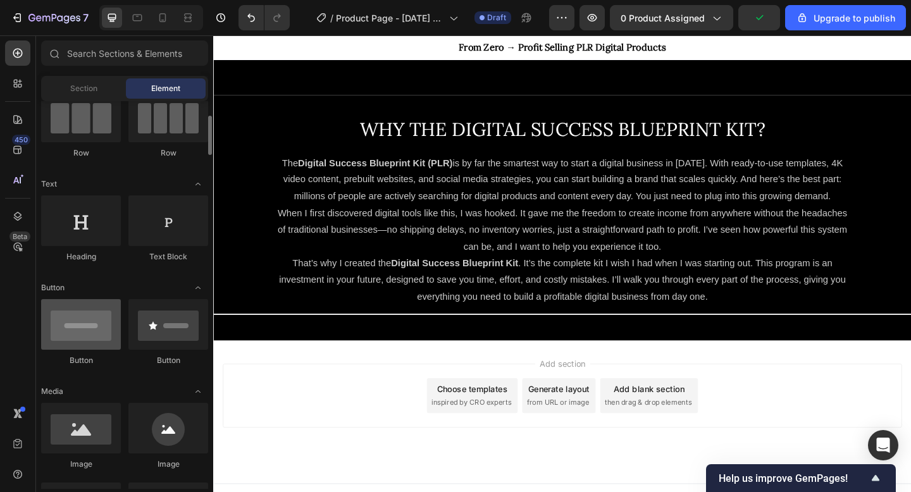
scroll to position [116, 0]
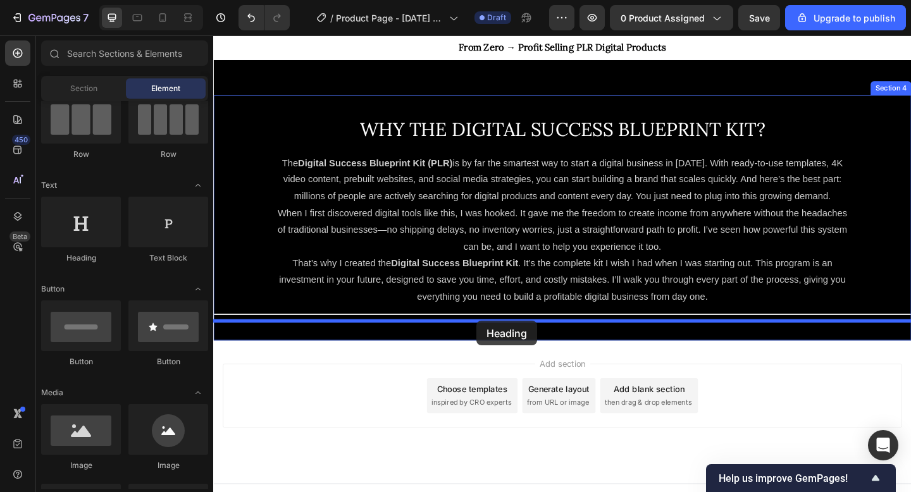
drag, startPoint x: 282, startPoint y: 268, endPoint x: 500, endPoint y: 346, distance: 231.4
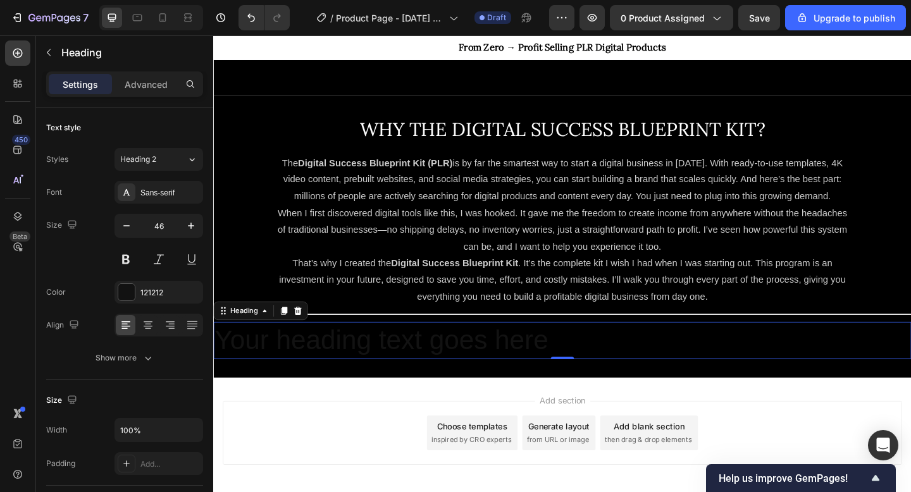
click at [549, 365] on h2 "Your heading text goes here" at bounding box center [592, 367] width 759 height 41
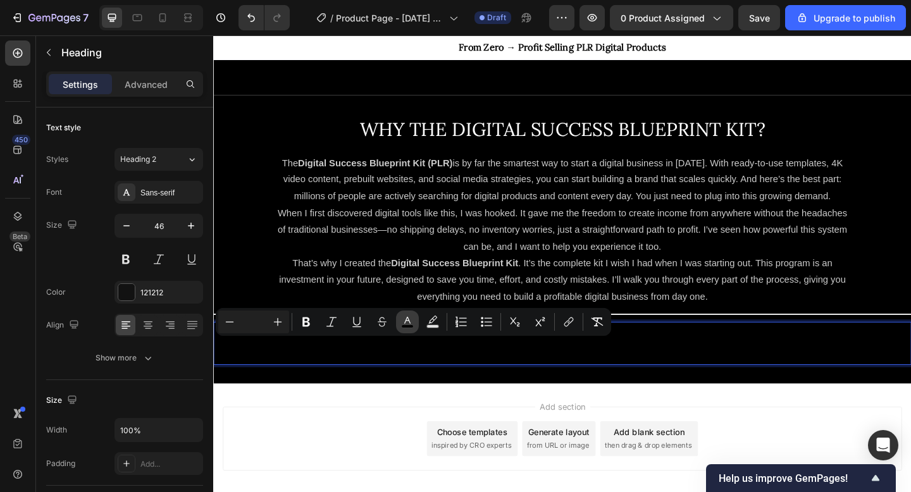
click at [412, 326] on rect "Editor contextual toolbar" at bounding box center [408, 326] width 12 height 3
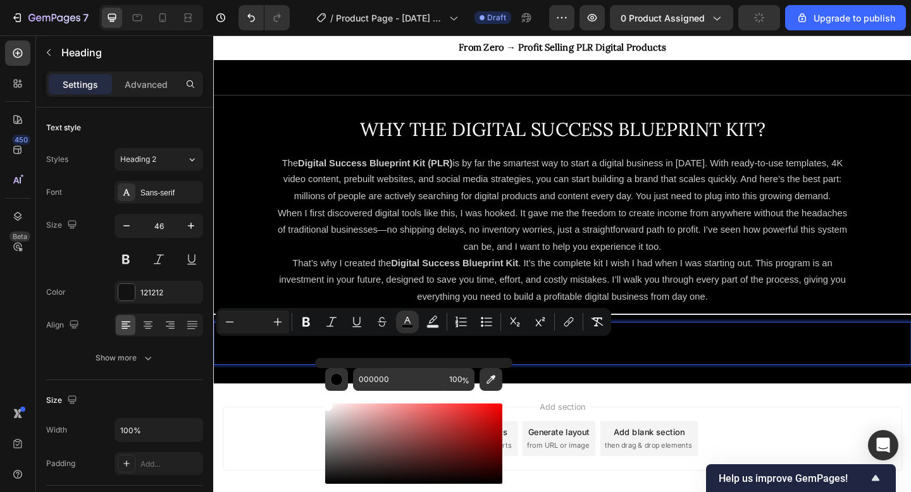
drag, startPoint x: 347, startPoint y: 425, endPoint x: 316, endPoint y: 392, distance: 46.1
click at [316, 392] on div "000000 100 %" at bounding box center [413, 438] width 197 height 161
type input "FFFFFF"
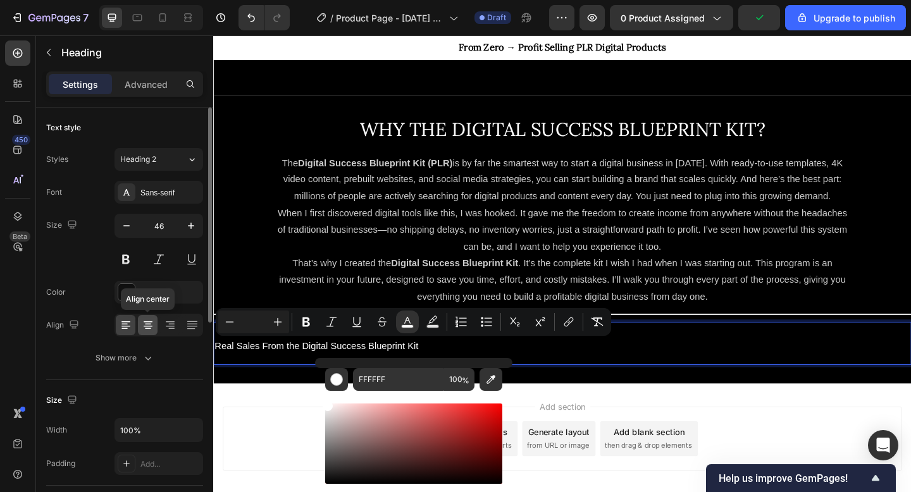
click at [147, 324] on icon at bounding box center [148, 324] width 6 height 1
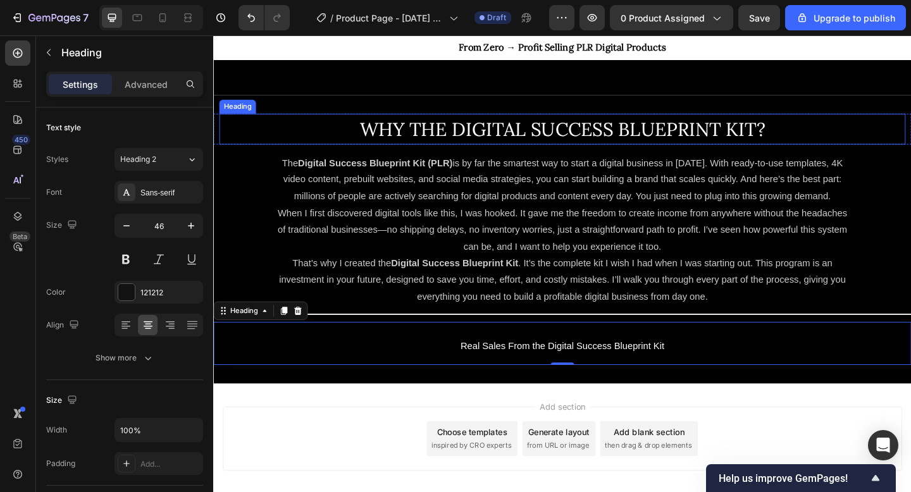
click at [482, 139] on span "WHY THE DIGITAL SUCCESS BLUEPRINT KIT?" at bounding box center [593, 138] width 441 height 26
click at [534, 365] on p "⁠⁠⁠⁠⁠⁠⁠ Real Sales From the Digital Success Blueprint Kit" at bounding box center [593, 371] width 757 height 44
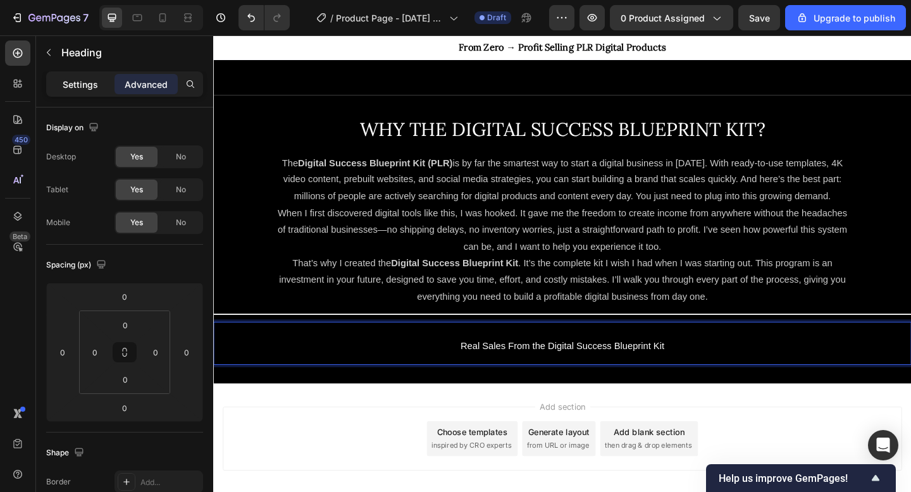
click at [77, 84] on p "Settings" at bounding box center [80, 84] width 35 height 13
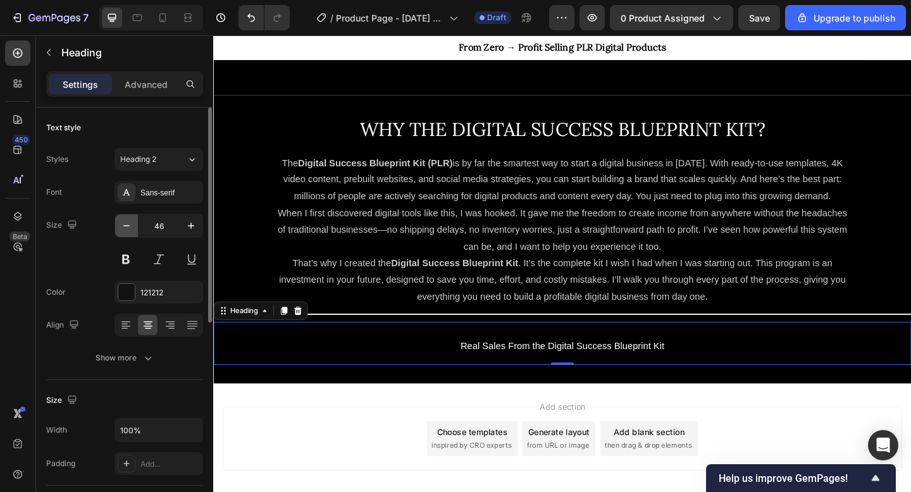
click at [125, 229] on icon "button" at bounding box center [126, 226] width 13 height 13
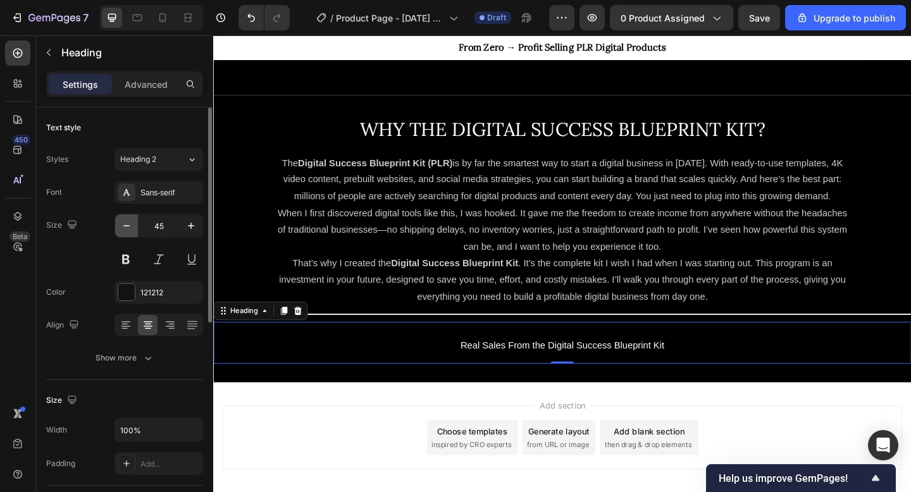
click at [125, 229] on icon "button" at bounding box center [126, 226] width 13 height 13
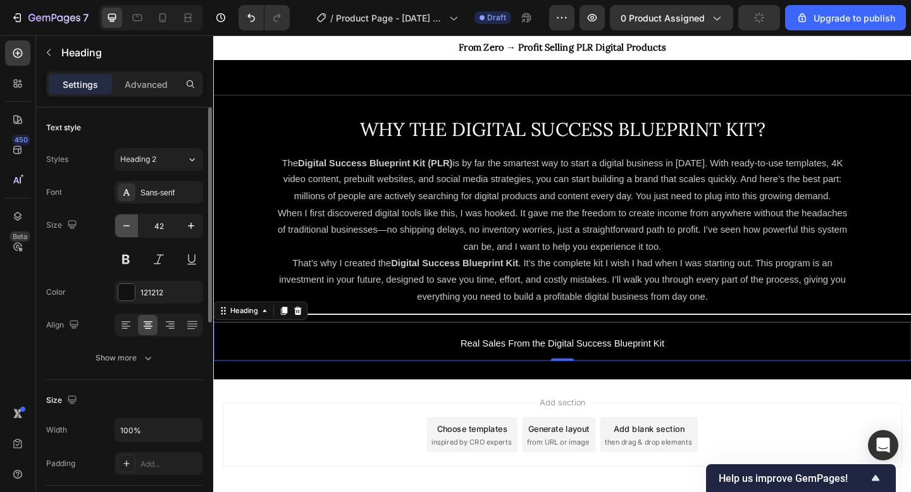
click at [125, 229] on icon "button" at bounding box center [126, 226] width 13 height 13
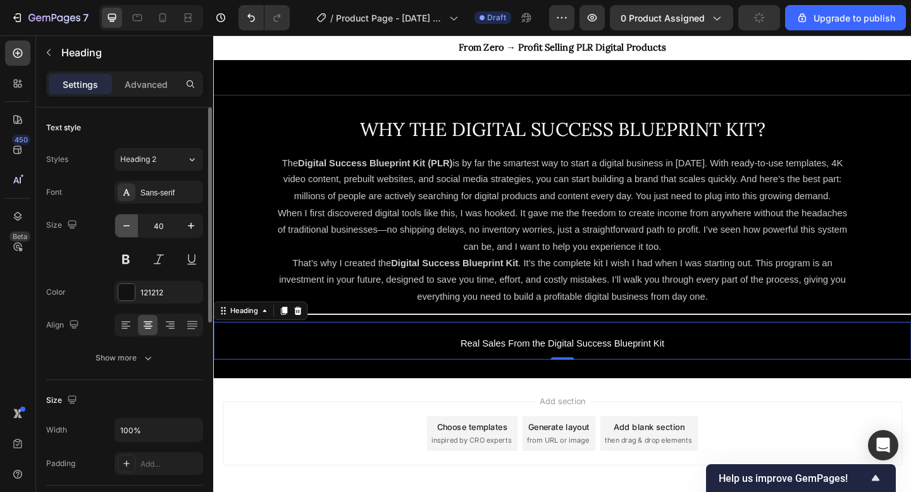
click at [125, 229] on icon "button" at bounding box center [126, 226] width 13 height 13
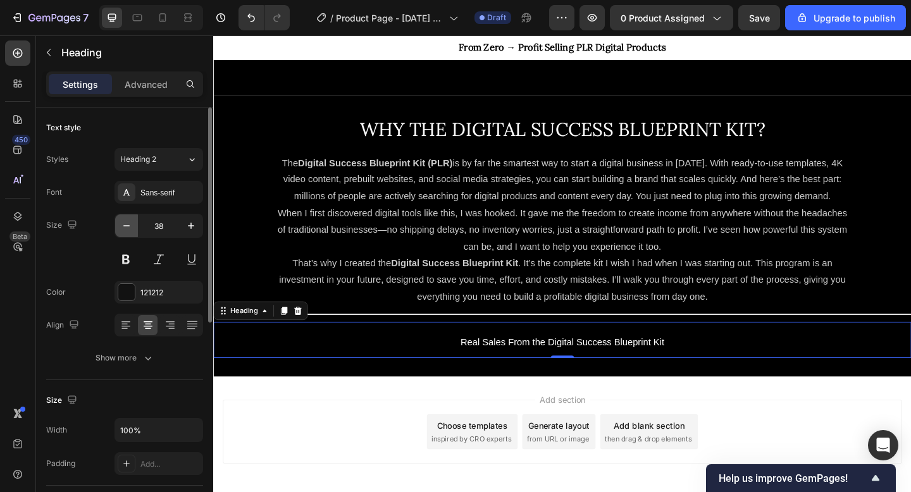
click at [125, 229] on icon "button" at bounding box center [126, 226] width 13 height 13
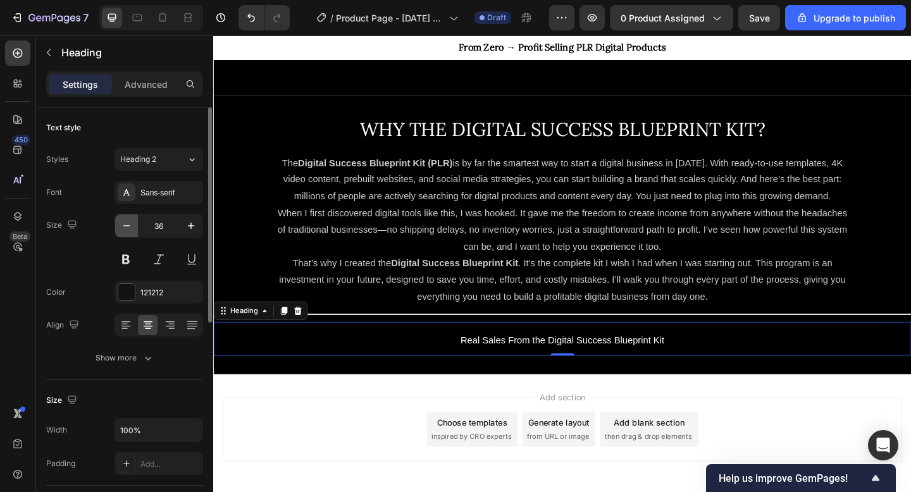
click at [125, 229] on icon "button" at bounding box center [126, 226] width 13 height 13
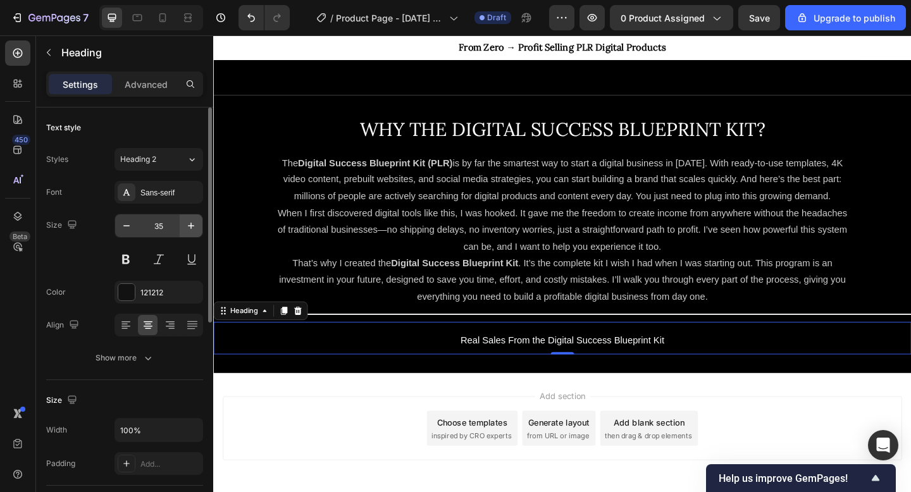
click at [190, 220] on icon "button" at bounding box center [191, 226] width 13 height 13
type input "36"
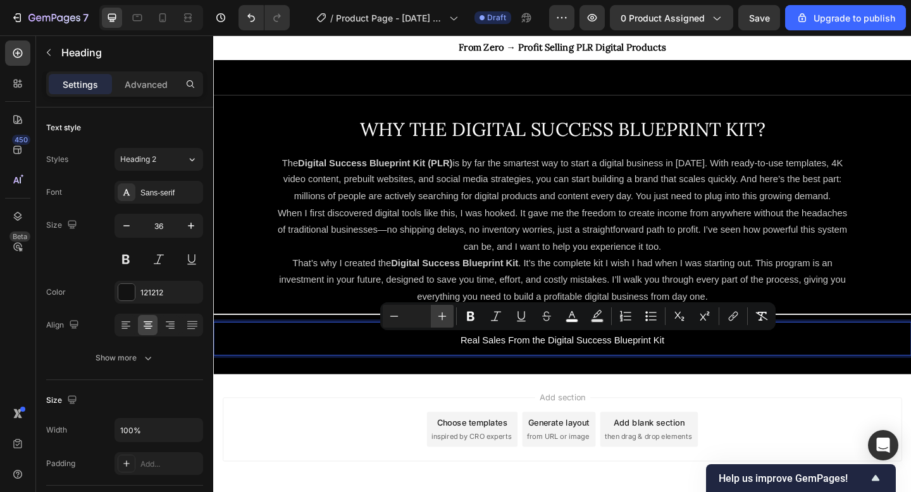
click at [449, 317] on button "Plus" at bounding box center [442, 316] width 23 height 23
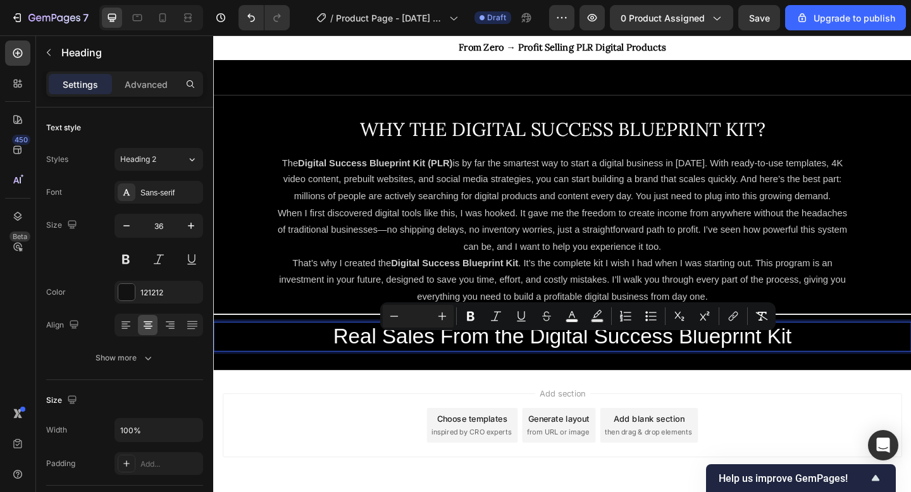
click at [355, 374] on span "Real Sales From the Digital Success Blueprint Kit" at bounding box center [593, 363] width 499 height 26
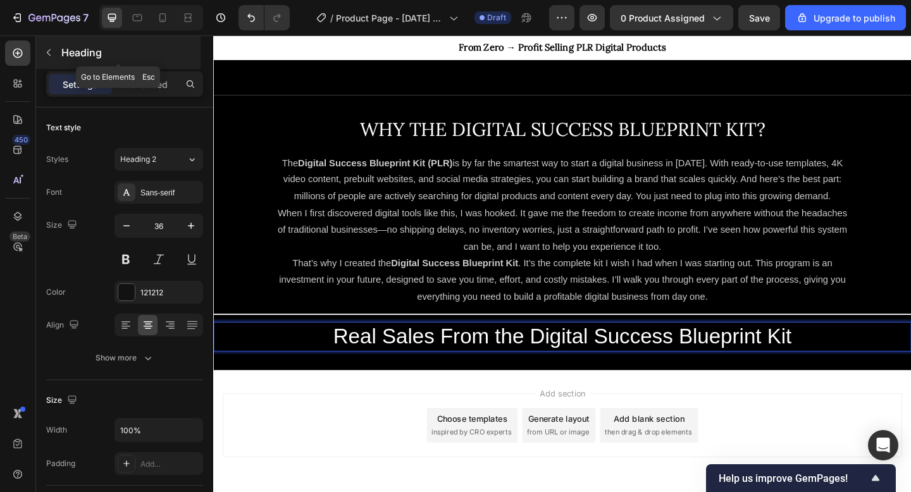
click at [52, 51] on icon "button" at bounding box center [49, 52] width 10 height 10
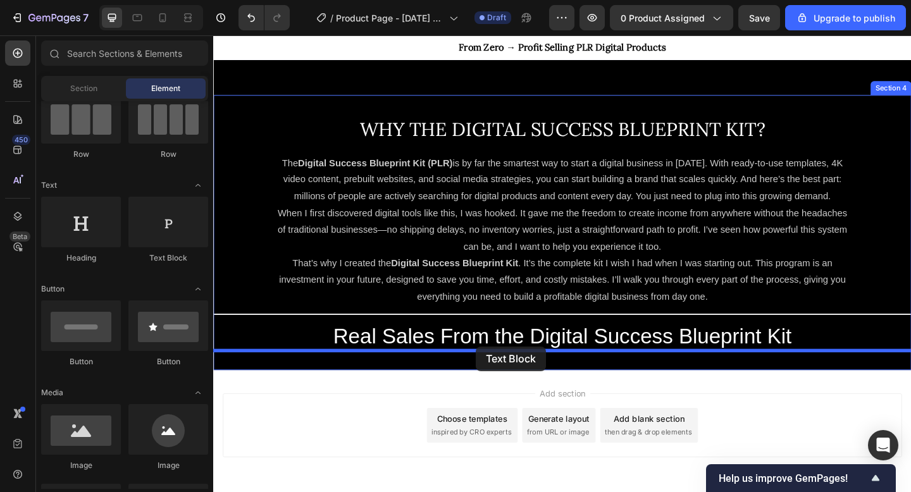
drag, startPoint x: 372, startPoint y: 273, endPoint x: 499, endPoint y: 374, distance: 162.7
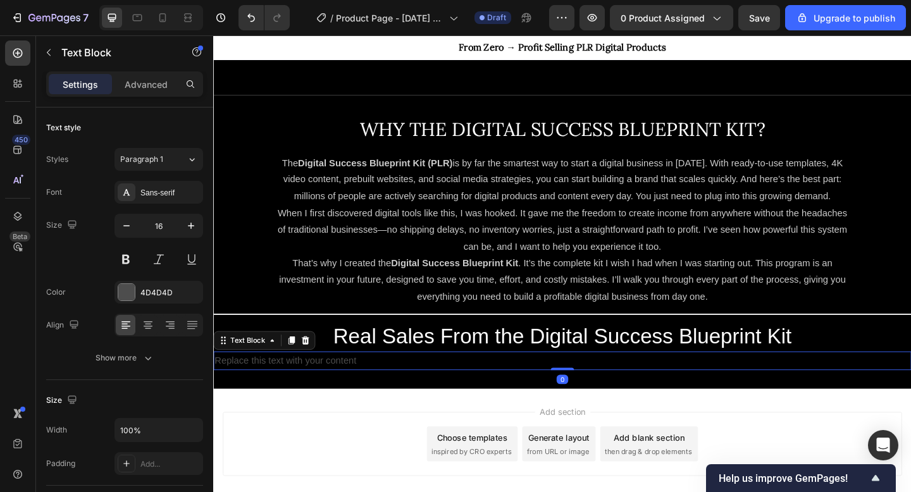
click at [427, 398] on div "Replace this text with your content" at bounding box center [592, 390] width 759 height 21
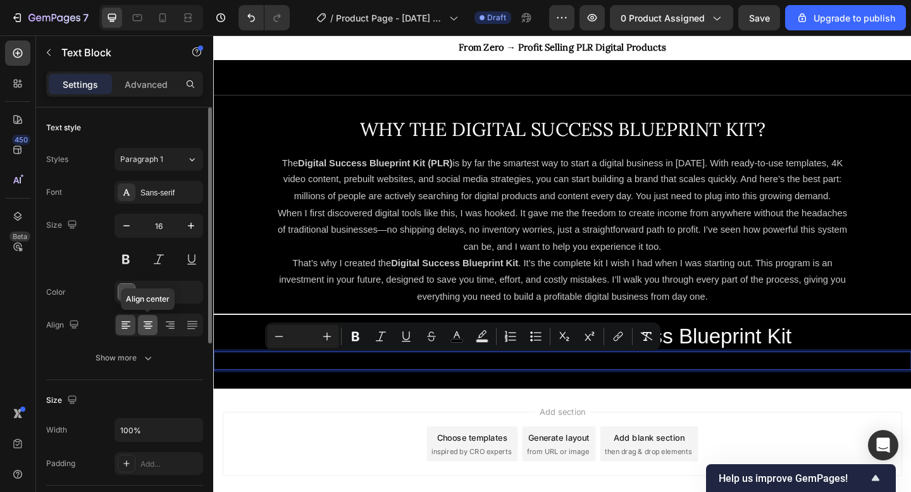
click at [151, 327] on icon at bounding box center [148, 325] width 13 height 13
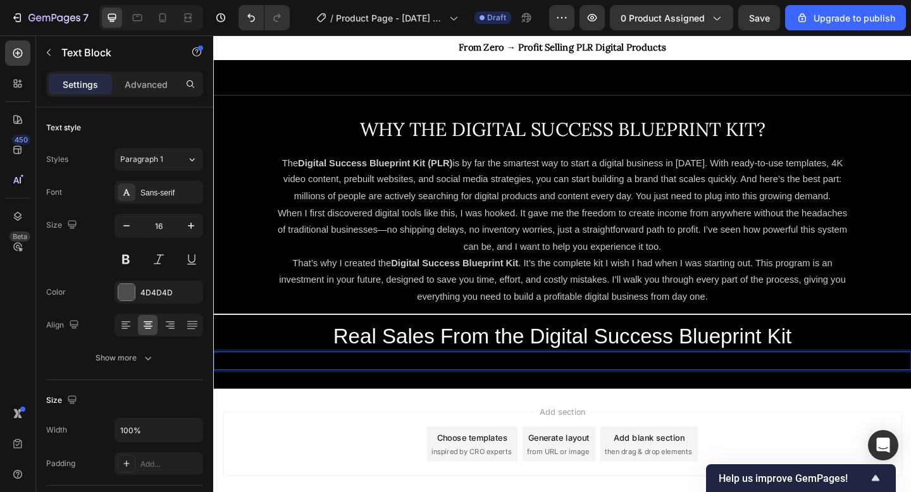
click at [360, 388] on span "I don’t just talk about digital dropshipping—I’ve actually sold this exact kit …" at bounding box center [592, 389] width 507 height 11
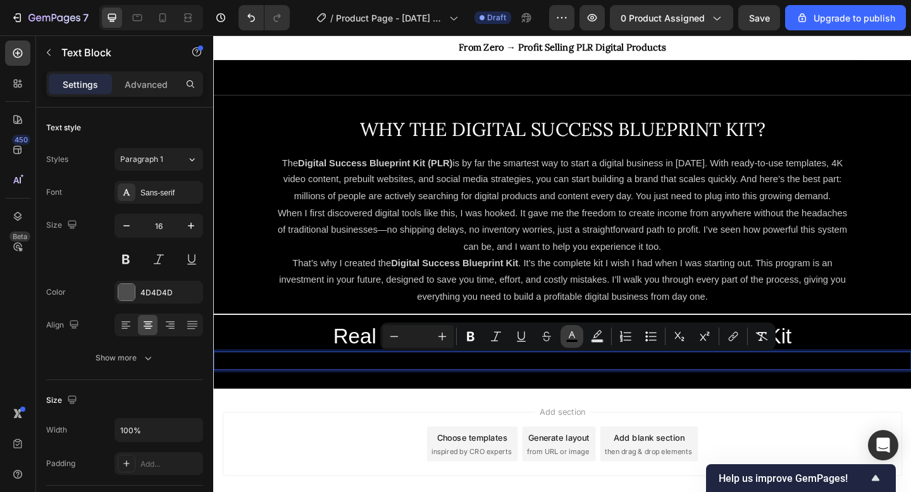
click at [576, 342] on rect "Editor contextual toolbar" at bounding box center [572, 341] width 12 height 3
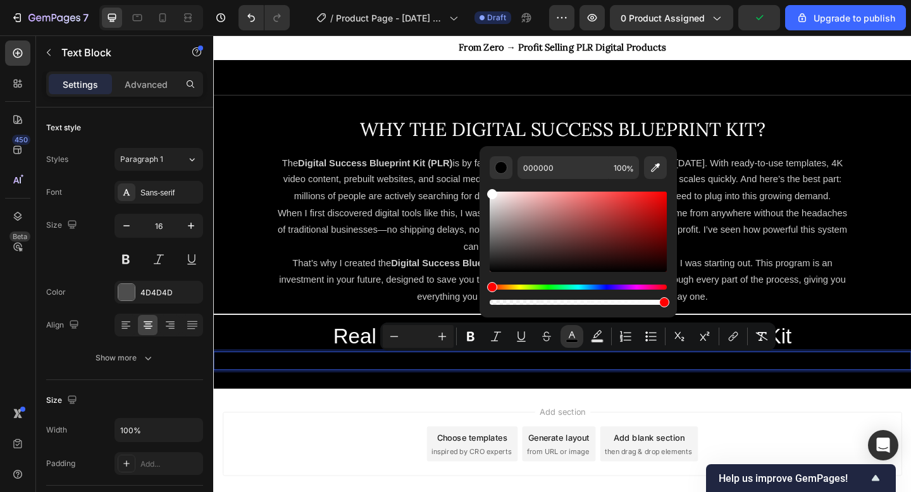
drag, startPoint x: 499, startPoint y: 227, endPoint x: 479, endPoint y: 179, distance: 51.9
click at [480, 179] on div "000000 100 %" at bounding box center [578, 226] width 197 height 161
type input "FFFFFF"
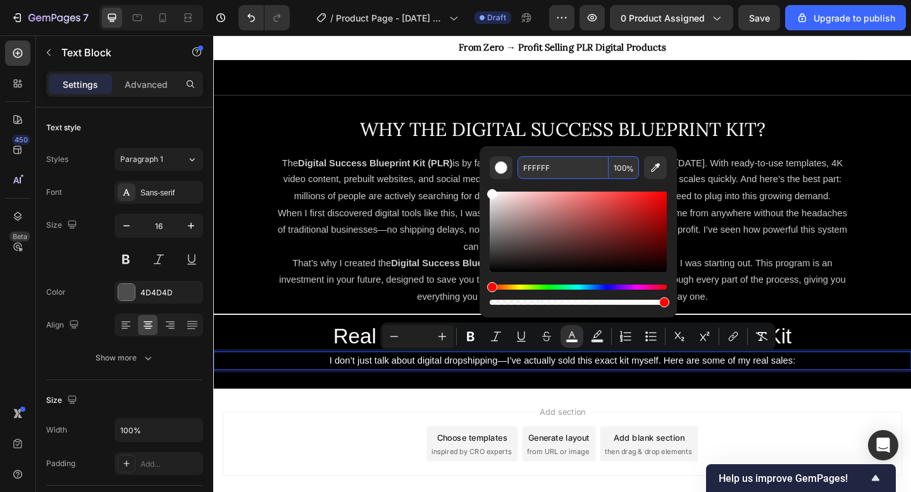
click at [620, 172] on input "100" at bounding box center [624, 167] width 30 height 23
click at [618, 166] on input "100" at bounding box center [624, 167] width 30 height 23
type input "80"
click at [660, 410] on div "WHY THE DIGITAL SUCCESS BLUEPRINT KIT? Heading Row The Digital Success Blueprin…" at bounding box center [592, 261] width 759 height 320
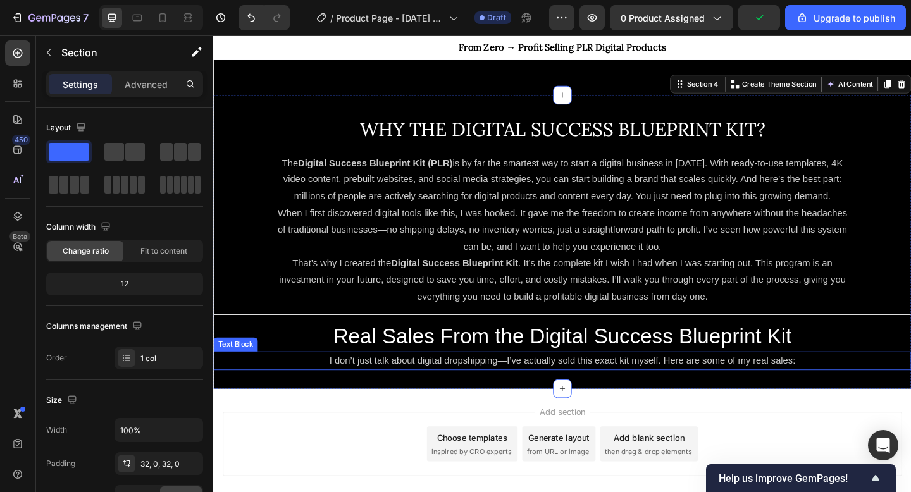
click at [597, 389] on span "I don’t just talk about digital dropshipping—I’ve actually sold this exact kit …" at bounding box center [592, 389] width 507 height 11
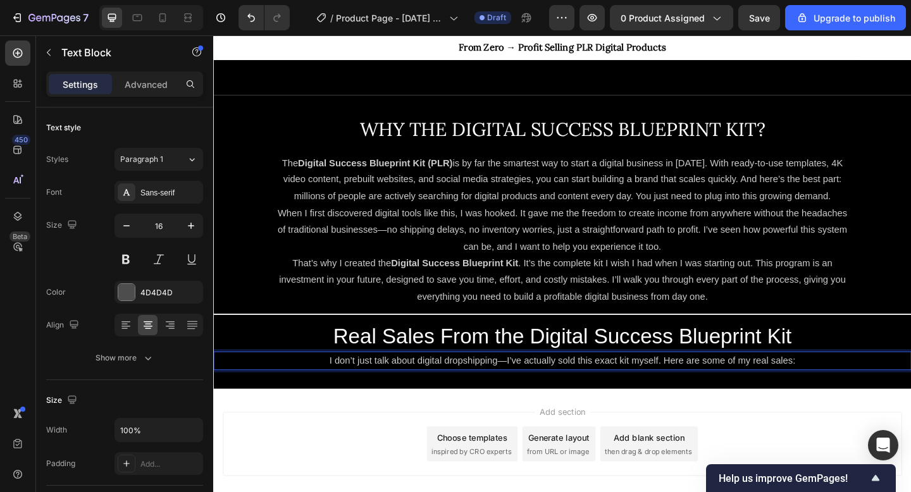
click at [596, 396] on p "I don’t just talk about digital dropshipping—I’ve actually sold this exact kit …" at bounding box center [593, 390] width 757 height 18
click at [597, 392] on span "I don’t just talk about digital dropshipping—I’ve actually sold this exact kit …" at bounding box center [592, 389] width 507 height 11
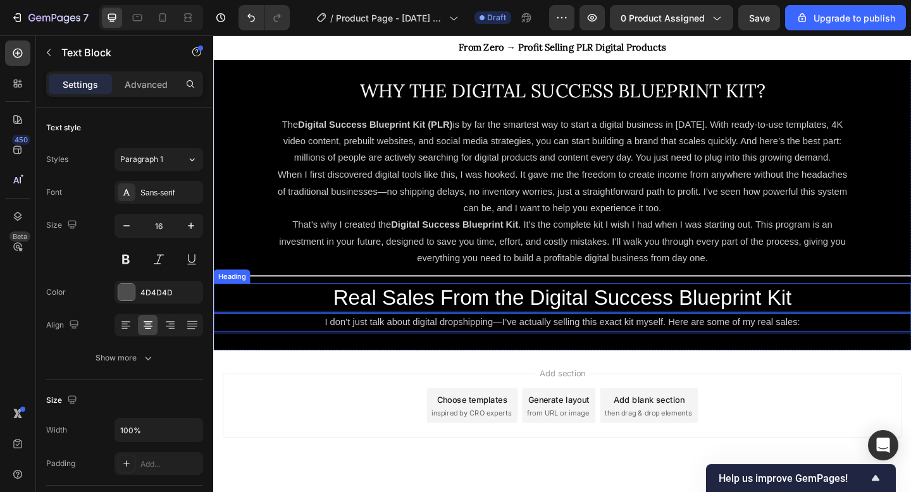
scroll to position [780, 0]
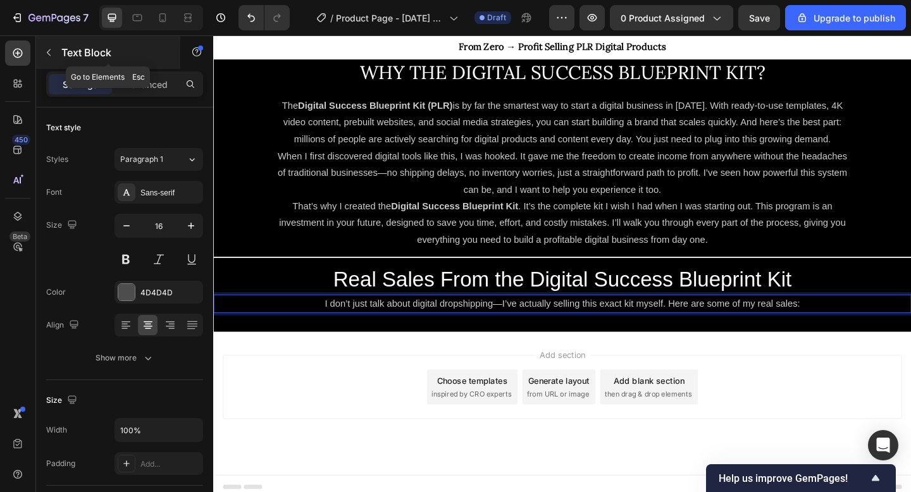
click at [55, 54] on button "button" at bounding box center [49, 52] width 20 height 20
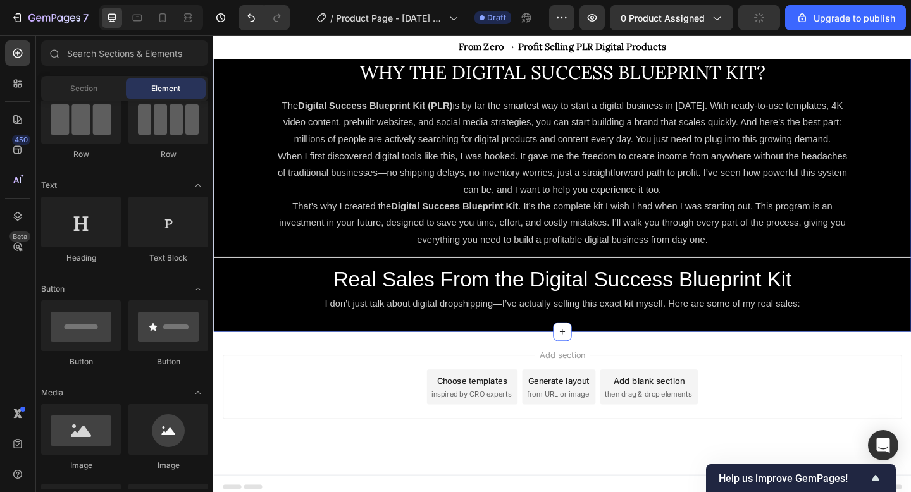
scroll to position [788, 0]
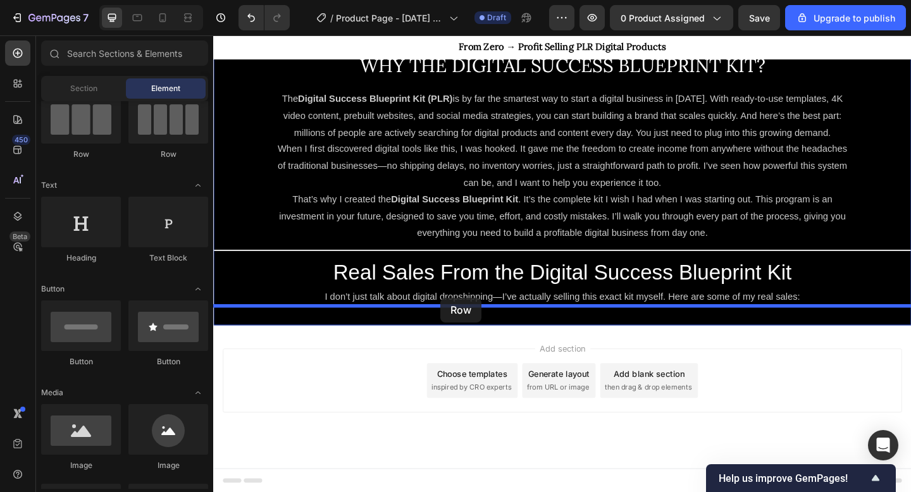
drag, startPoint x: 371, startPoint y: 167, endPoint x: 461, endPoint y: 321, distance: 178.1
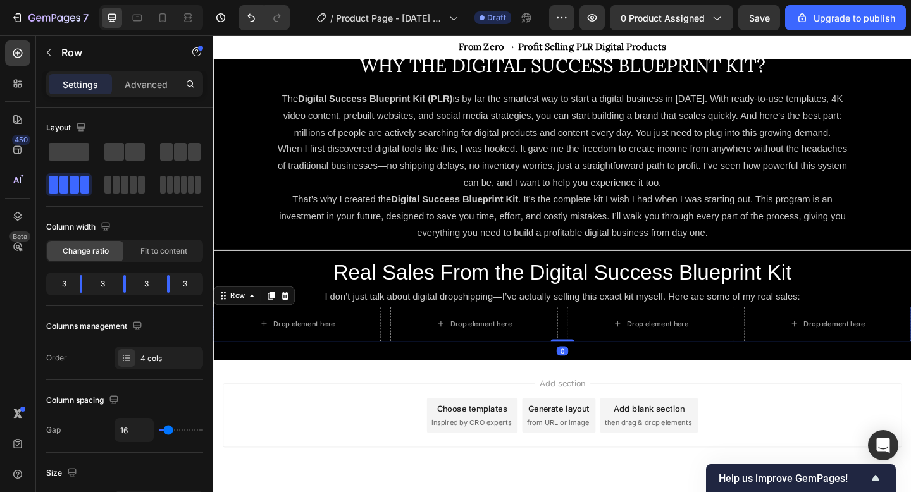
scroll to position [826, 0]
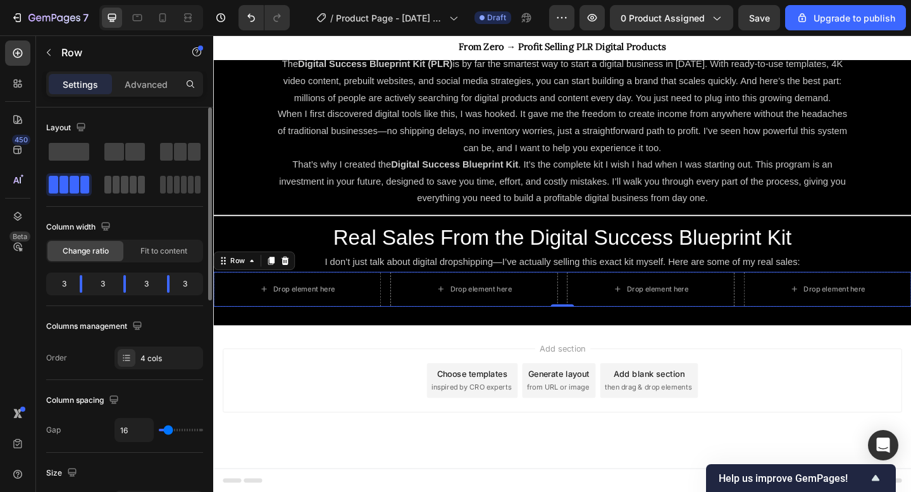
click at [127, 185] on span at bounding box center [124, 185] width 7 height 18
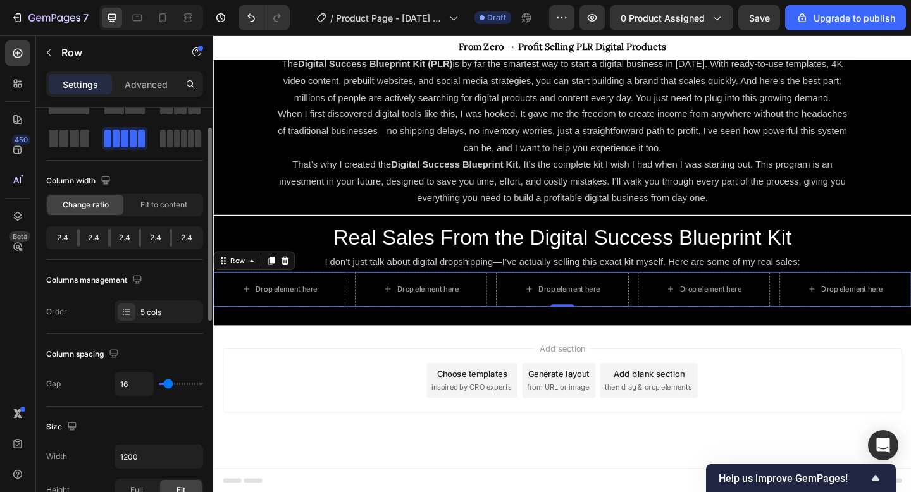
scroll to position [47, 0]
click at [293, 315] on div "Drop element here" at bounding box center [292, 312] width 67 height 10
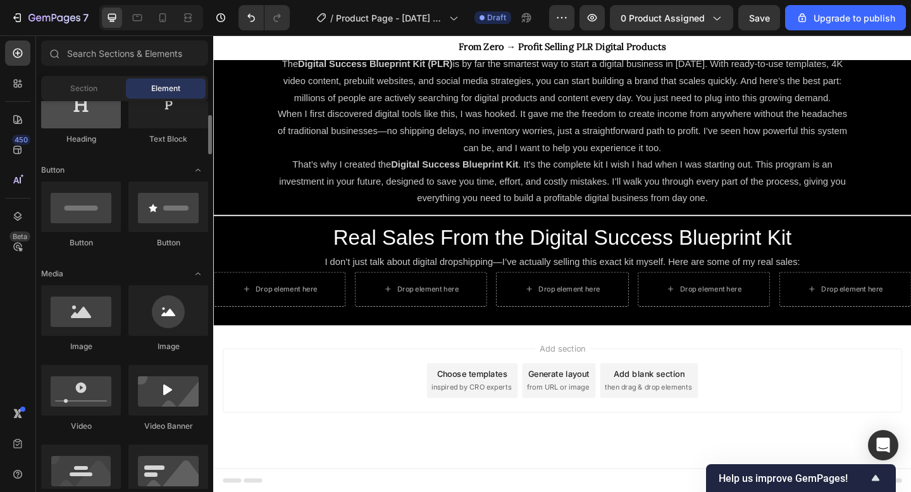
scroll to position [236, 0]
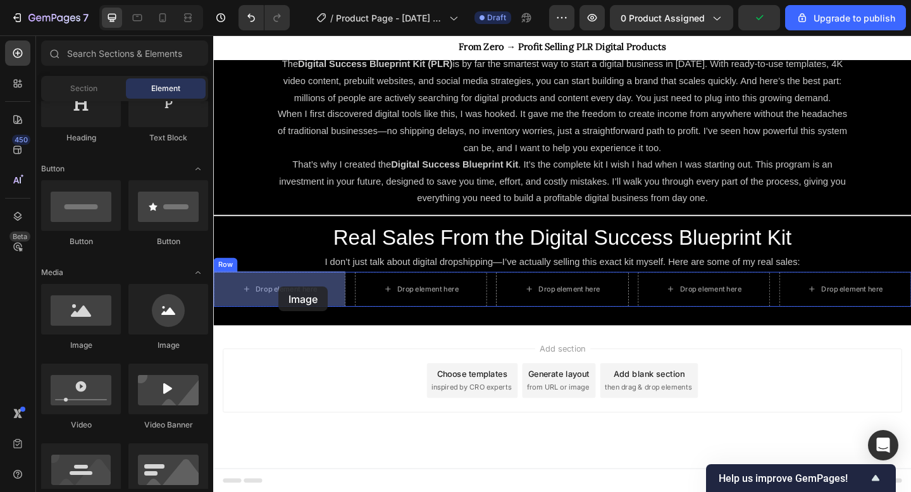
drag, startPoint x: 285, startPoint y: 363, endPoint x: 284, endPoint y: 309, distance: 54.4
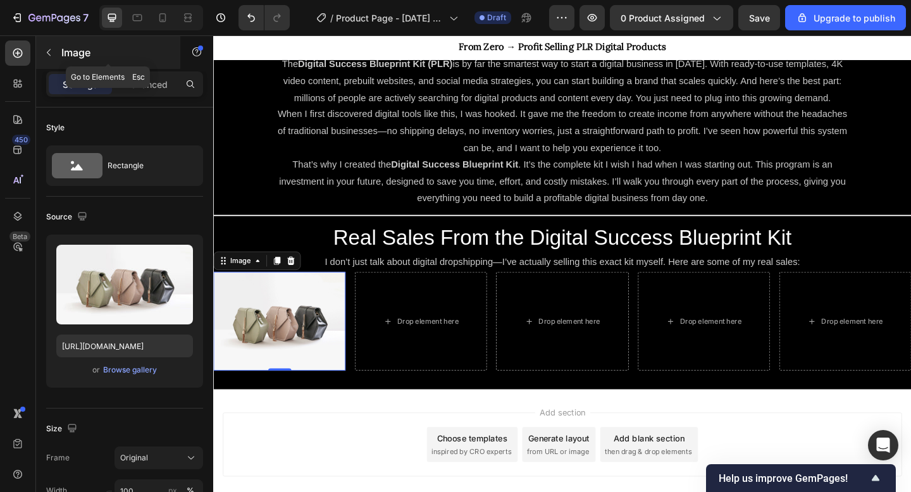
click at [47, 52] on icon "button" at bounding box center [49, 52] width 10 height 10
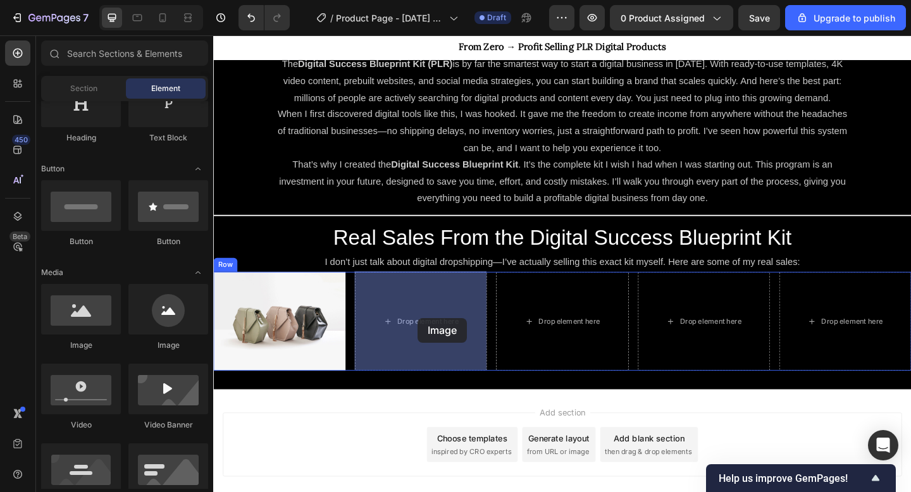
drag, startPoint x: 301, startPoint y: 352, endPoint x: 434, endPoint y: 343, distance: 133.8
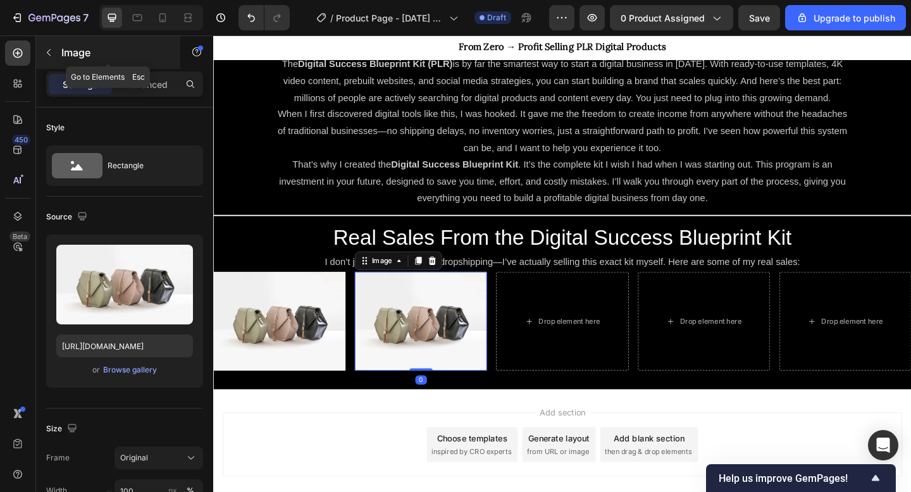
click at [50, 53] on icon "button" at bounding box center [49, 52] width 10 height 10
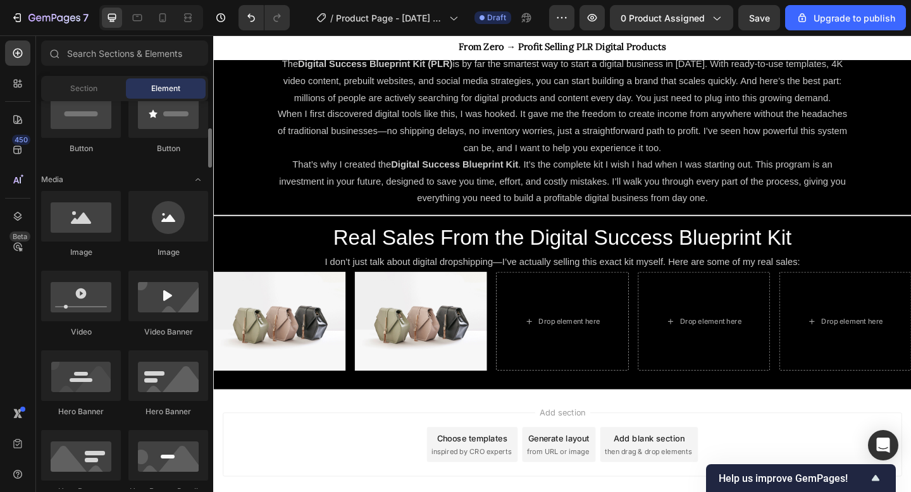
scroll to position [335, 0]
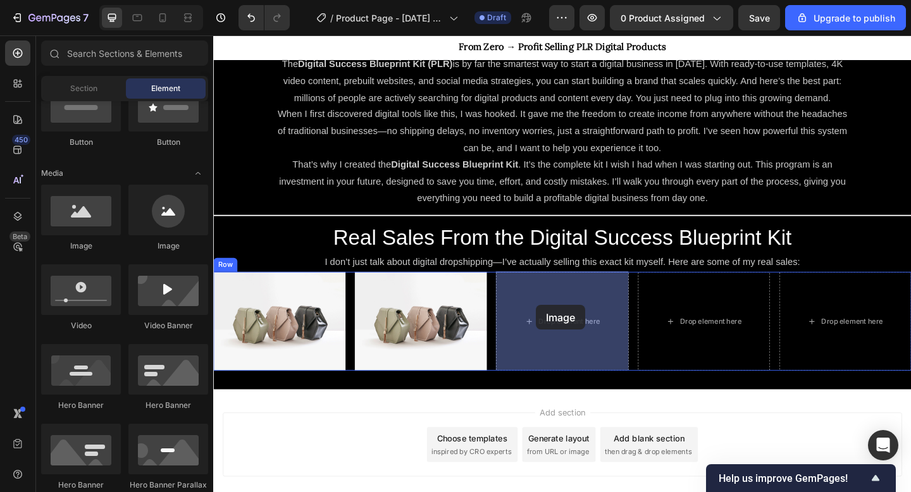
drag, startPoint x: 289, startPoint y: 244, endPoint x: 565, endPoint y: 337, distance: 290.4
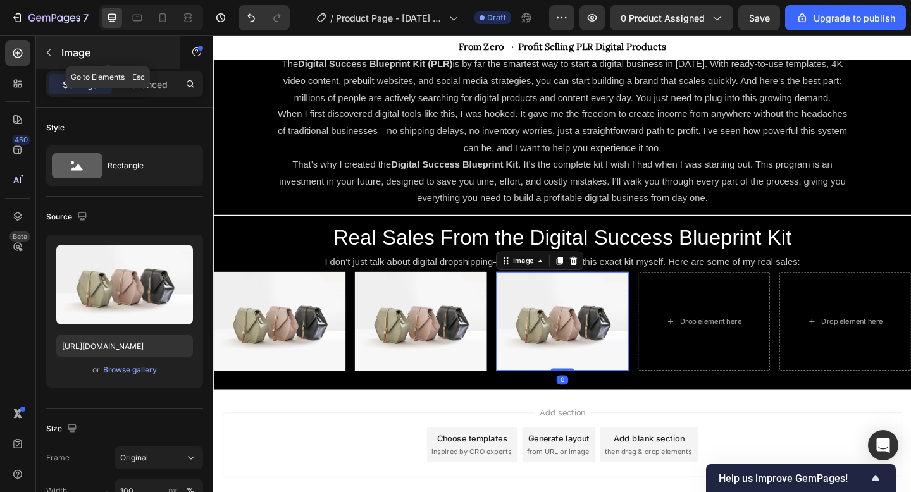
click at [47, 52] on icon "button" at bounding box center [49, 52] width 10 height 10
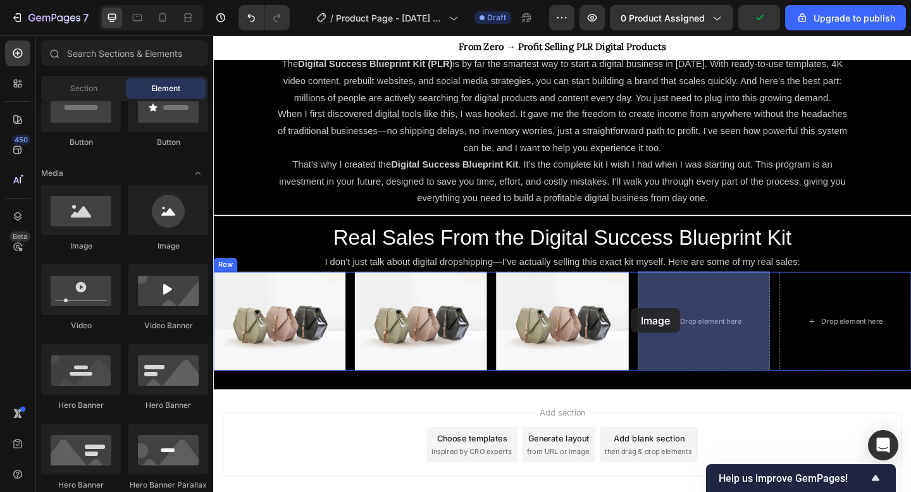
drag, startPoint x: 292, startPoint y: 258, endPoint x: 696, endPoint y: 343, distance: 412.1
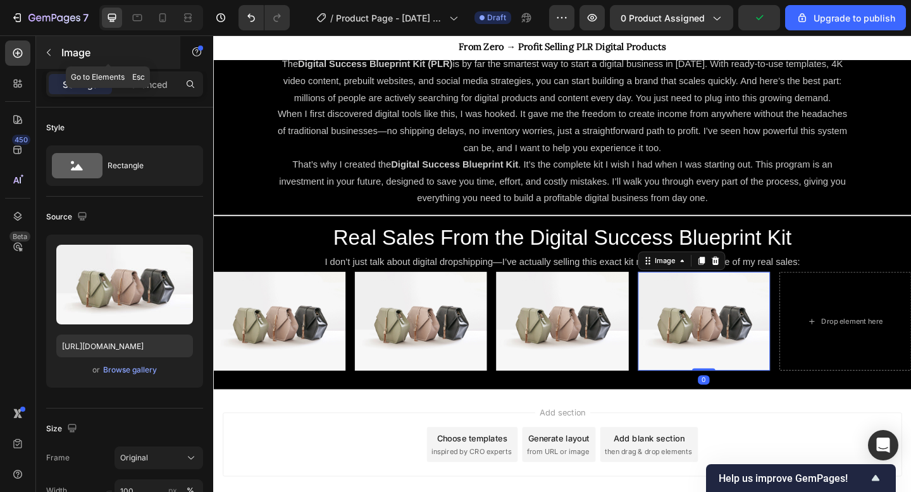
click at [43, 58] on button "button" at bounding box center [49, 52] width 20 height 20
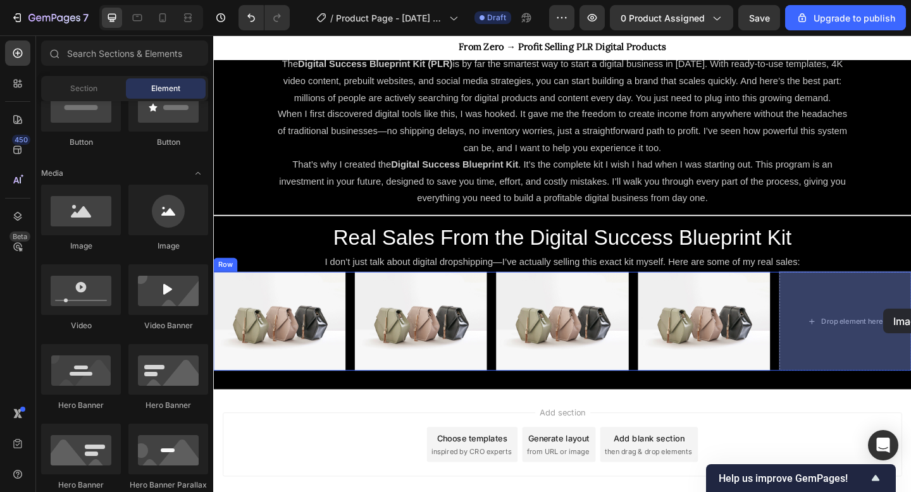
drag, startPoint x: 297, startPoint y: 261, endPoint x: 902, endPoint y: 349, distance: 610.7
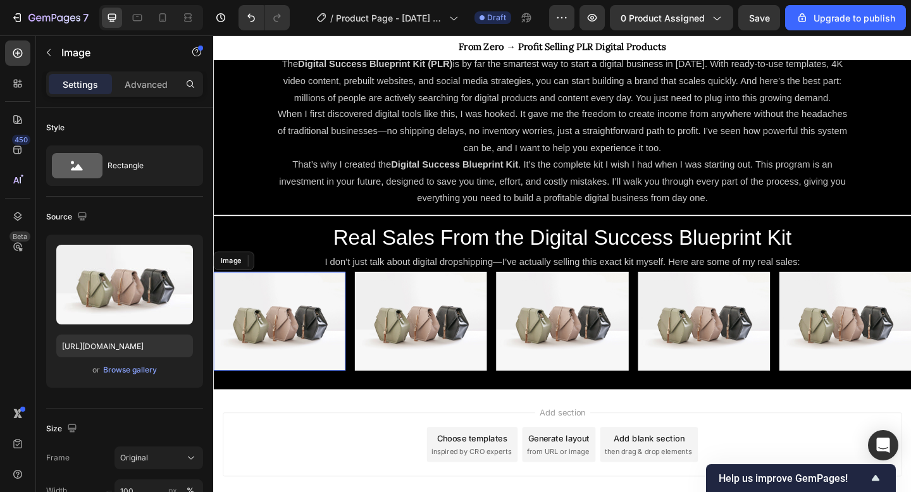
click at [313, 327] on img at bounding box center [285, 347] width 144 height 108
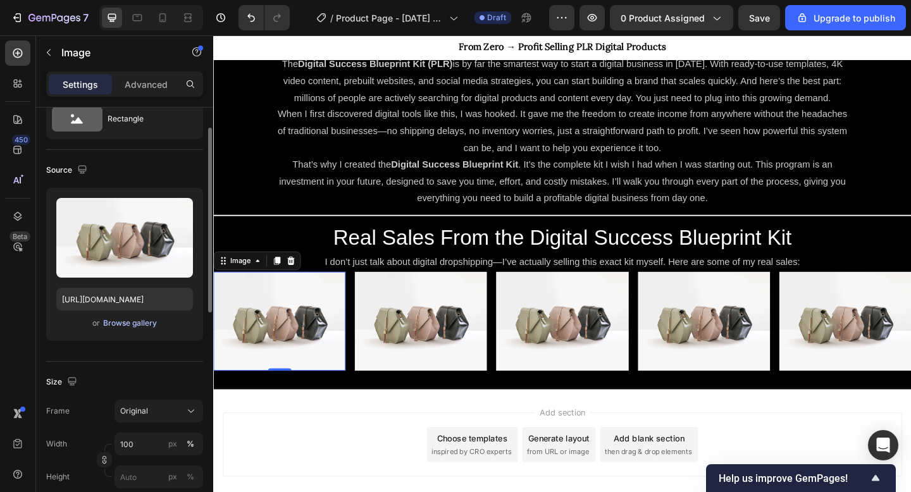
click at [132, 325] on div "Browse gallery" at bounding box center [130, 323] width 54 height 11
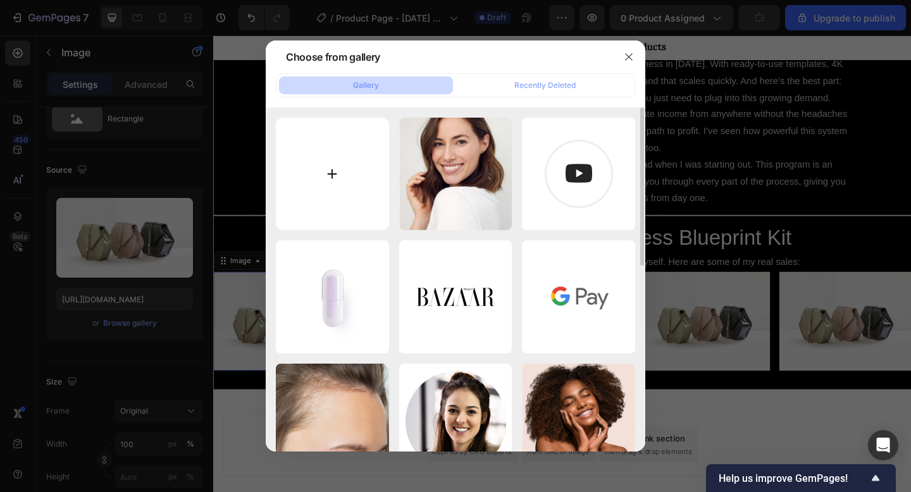
click at [339, 168] on input "file" at bounding box center [332, 174] width 113 height 113
type input "C:\fakepath\IMG_0296.png"
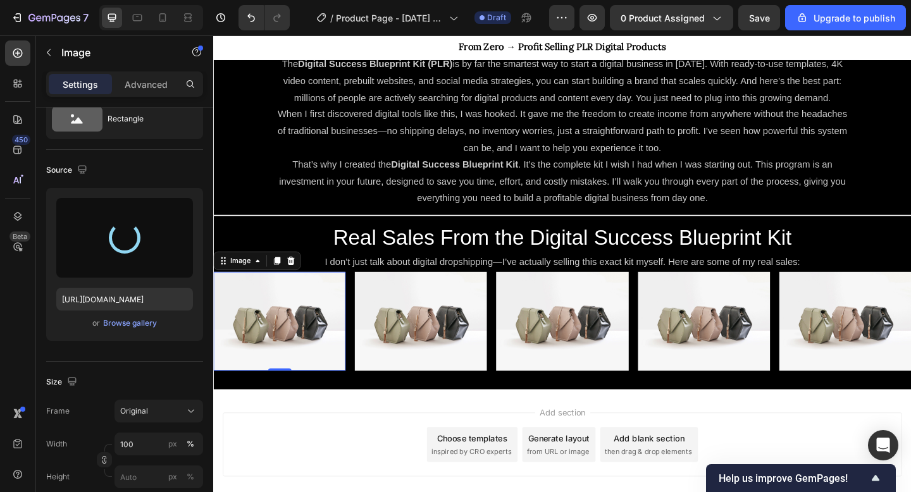
type input "https://cdn.shopify.com/s/files/1/0707/9555/9005/files/gempages_585146882016150…"
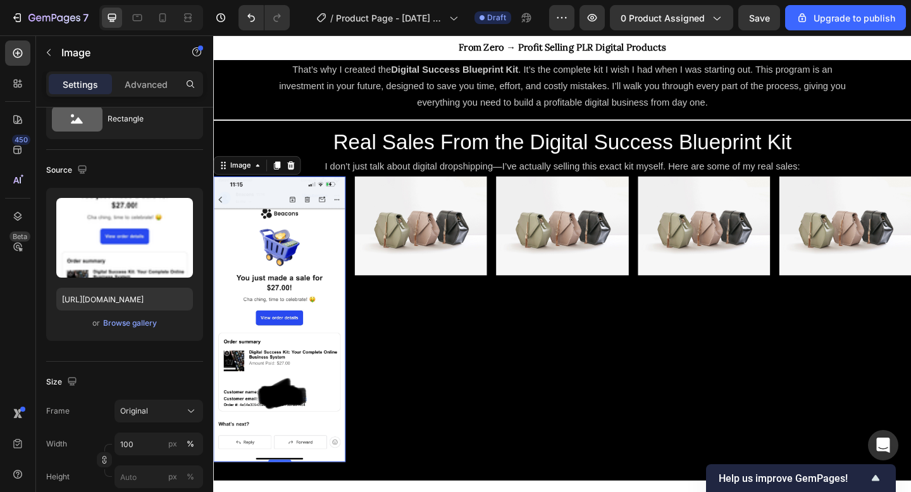
scroll to position [930, 0]
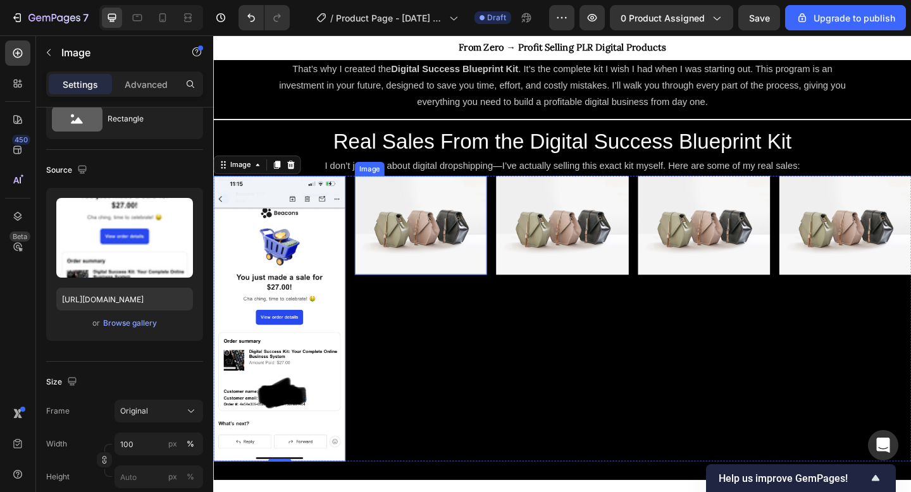
click at [423, 229] on img at bounding box center [439, 243] width 144 height 108
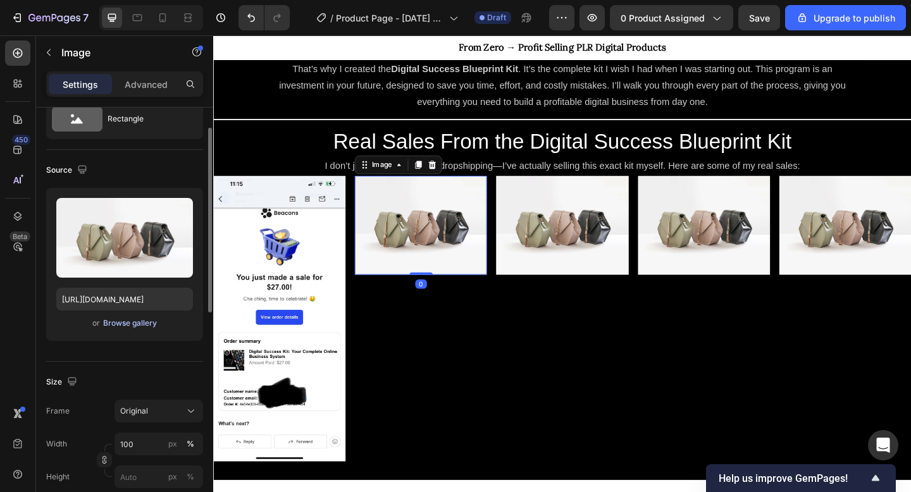
click at [131, 325] on div "Browse gallery" at bounding box center [130, 323] width 54 height 11
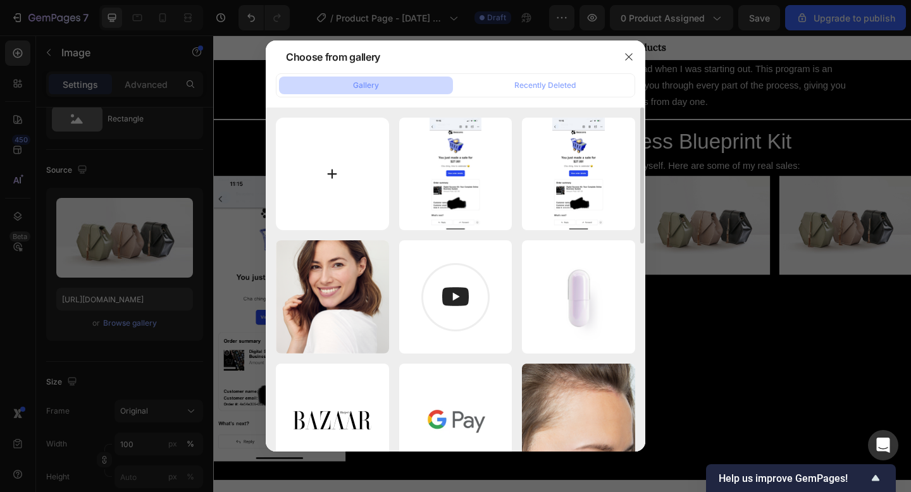
click at [322, 172] on input "file" at bounding box center [332, 174] width 113 height 113
type input "C:\fakepath\IMG_0606.png"
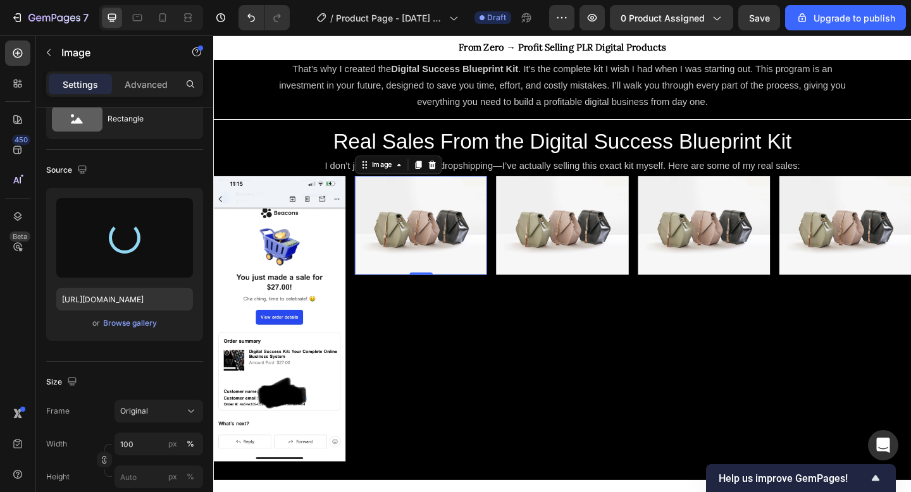
type input "https://cdn.shopify.com/s/files/1/0707/9555/9005/files/gempages_585146882016150…"
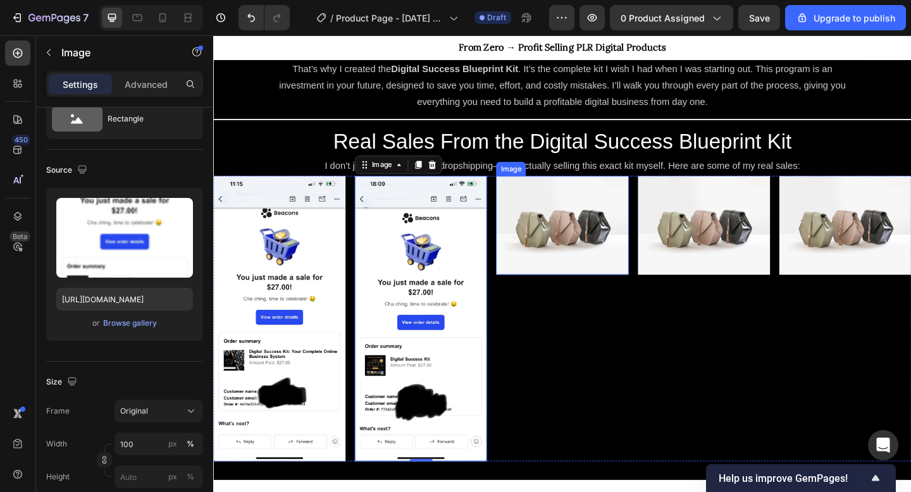
click at [579, 232] on img at bounding box center [593, 243] width 144 height 108
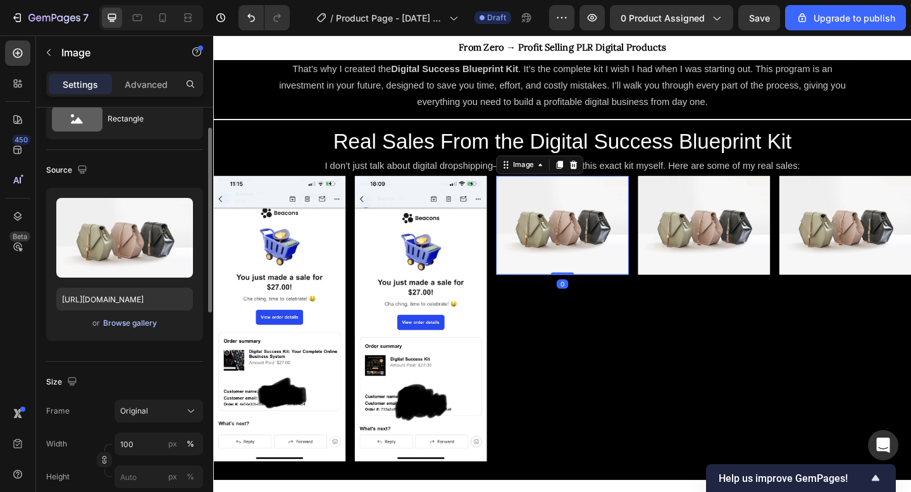
click at [130, 326] on div "Browse gallery" at bounding box center [130, 323] width 54 height 11
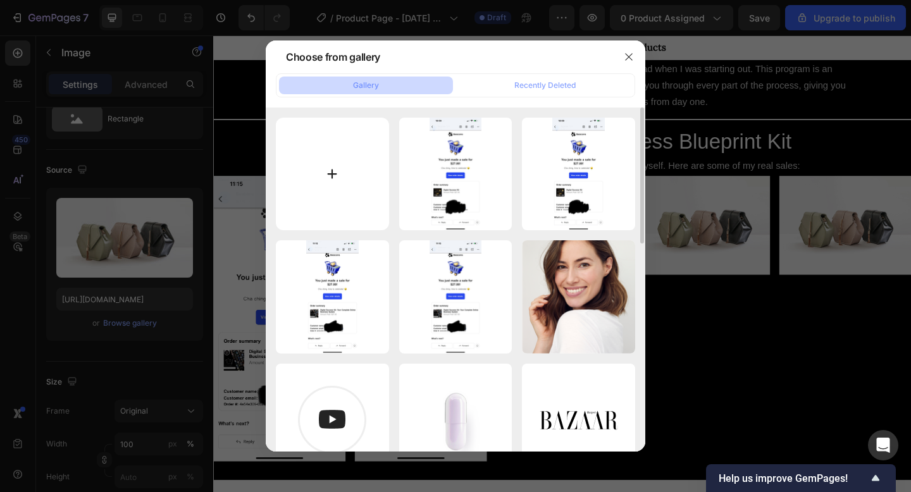
click at [306, 166] on input "file" at bounding box center [332, 174] width 113 height 113
type input "C:\fakepath\IMG_0626.png"
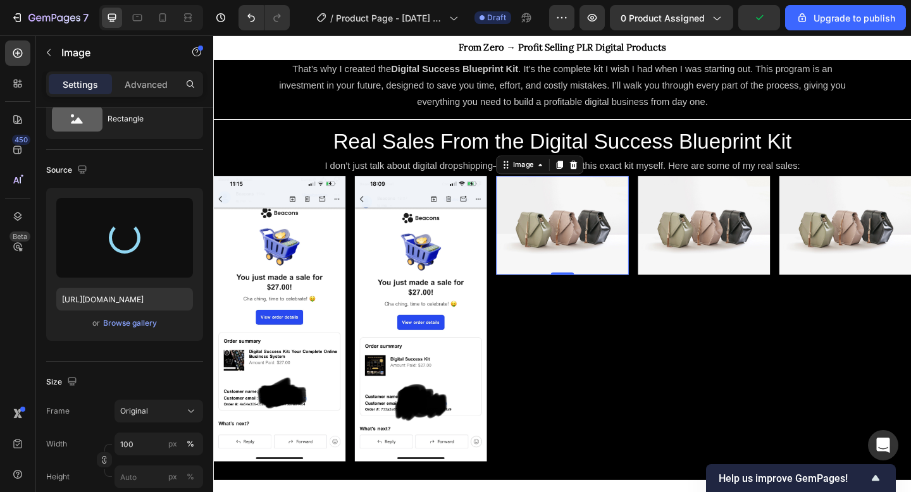
type input "https://cdn.shopify.com/s/files/1/0707/9555/9005/files/gempages_585146882016150…"
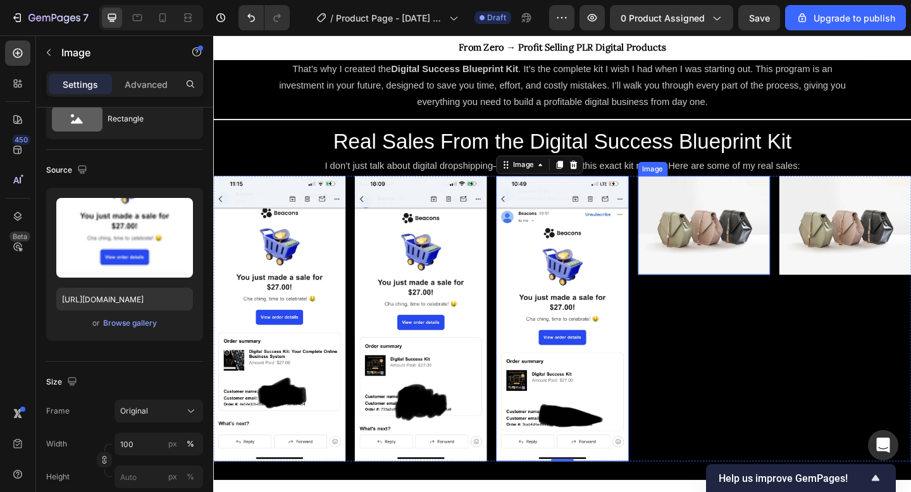
click at [758, 247] on img at bounding box center [747, 243] width 144 height 108
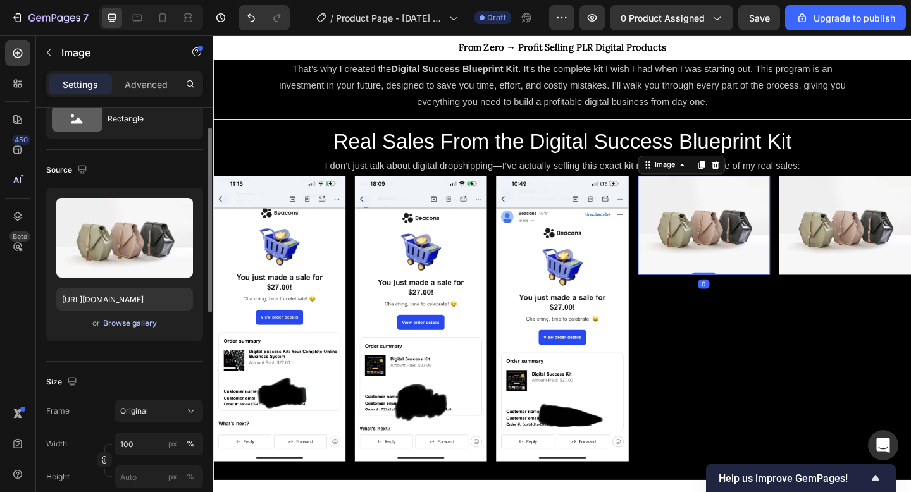
click at [144, 325] on div "Browse gallery" at bounding box center [130, 323] width 54 height 11
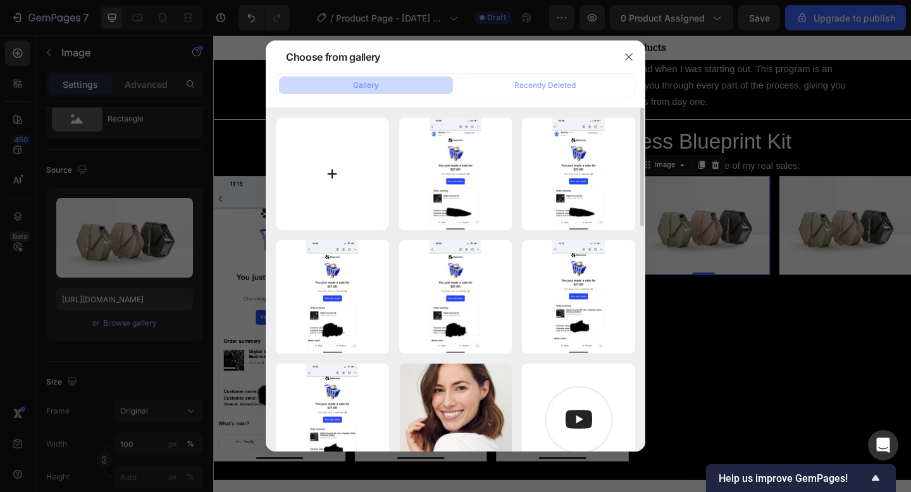
click at [311, 184] on input "file" at bounding box center [332, 174] width 113 height 113
type input "C:\fakepath\IMG_0626.png"
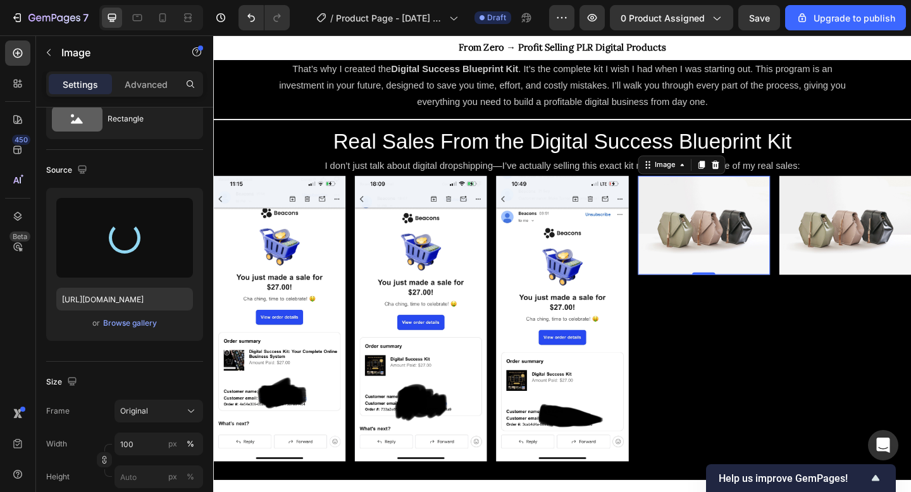
type input "https://cdn.shopify.com/s/files/1/0707/9555/9005/files/gempages_585146882016150…"
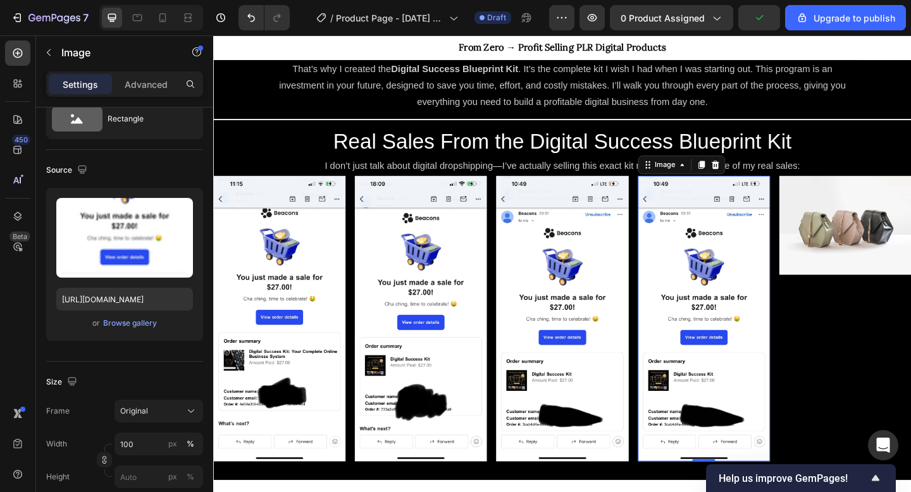
click at [755, 346] on img at bounding box center [747, 344] width 144 height 311
click at [142, 330] on div "or Browse gallery" at bounding box center [124, 323] width 137 height 15
click at [142, 320] on div "Browse gallery" at bounding box center [130, 323] width 54 height 11
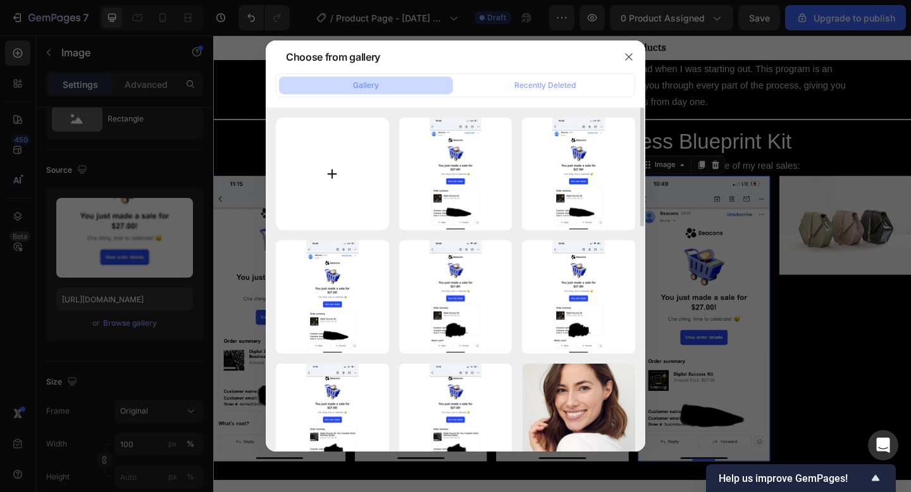
click at [330, 162] on input "file" at bounding box center [332, 174] width 113 height 113
type input "C:\fakepath\IMG_0639.png"
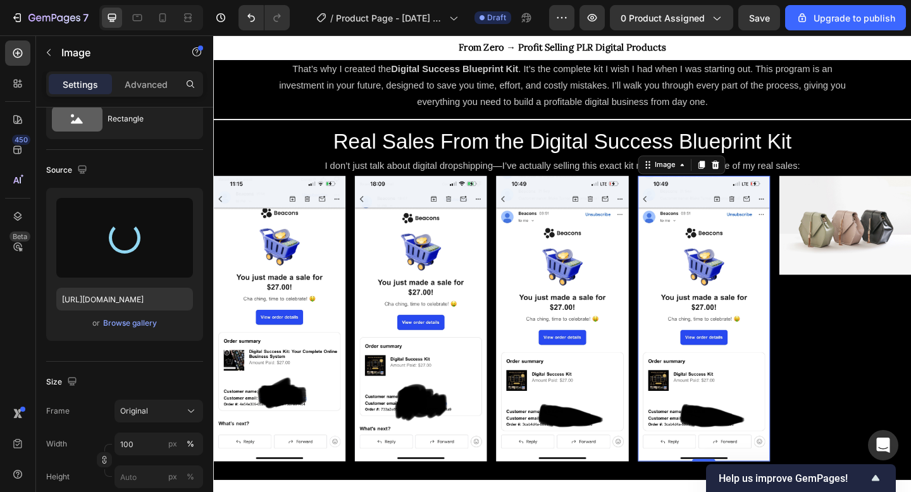
type input "https://cdn.shopify.com/s/files/1/0707/9555/9005/files/gempages_585146882016150…"
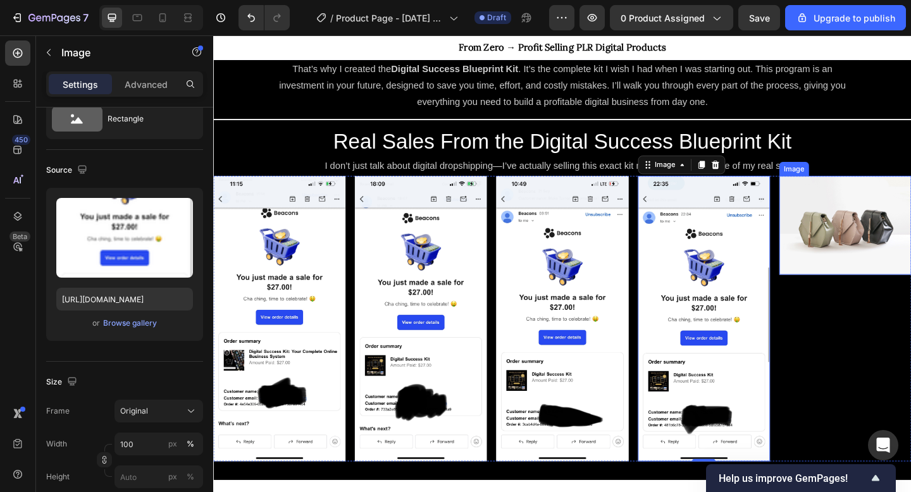
click at [861, 246] on img at bounding box center [901, 243] width 144 height 108
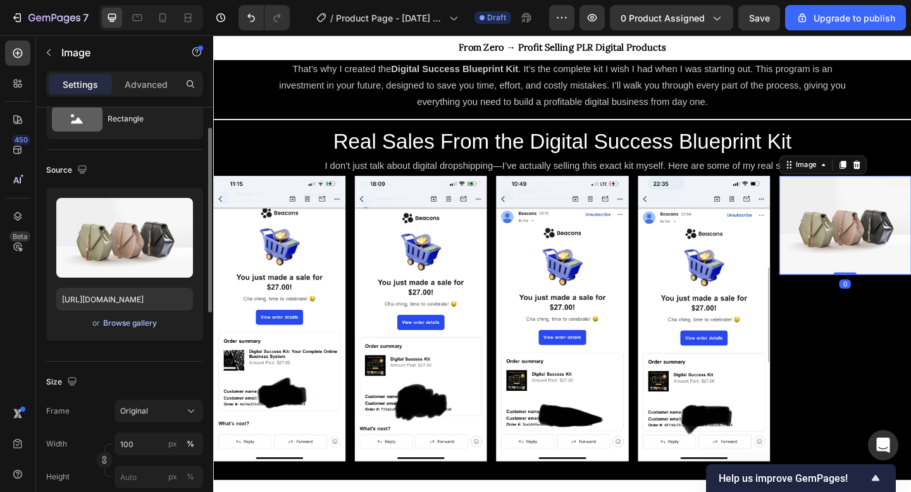
click at [135, 325] on div "Browse gallery" at bounding box center [130, 323] width 54 height 11
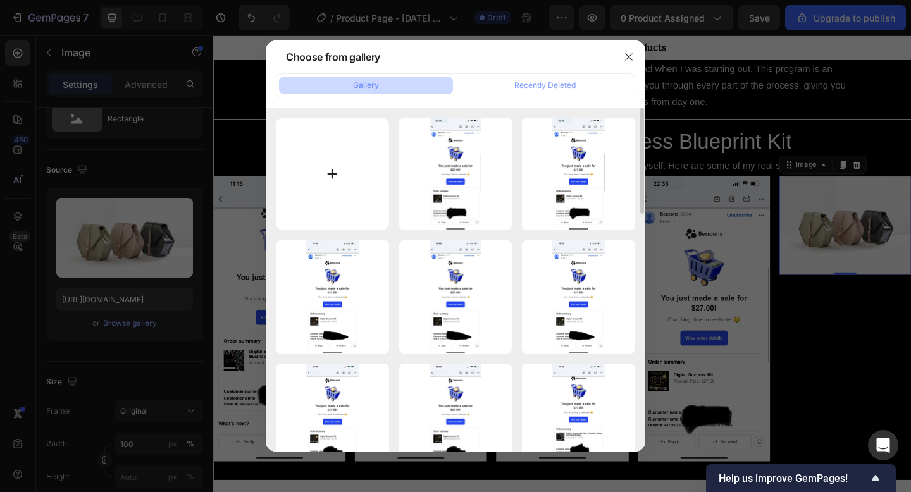
click at [317, 145] on input "file" at bounding box center [332, 174] width 113 height 113
type input "C:\fakepath\IMG_0609.png"
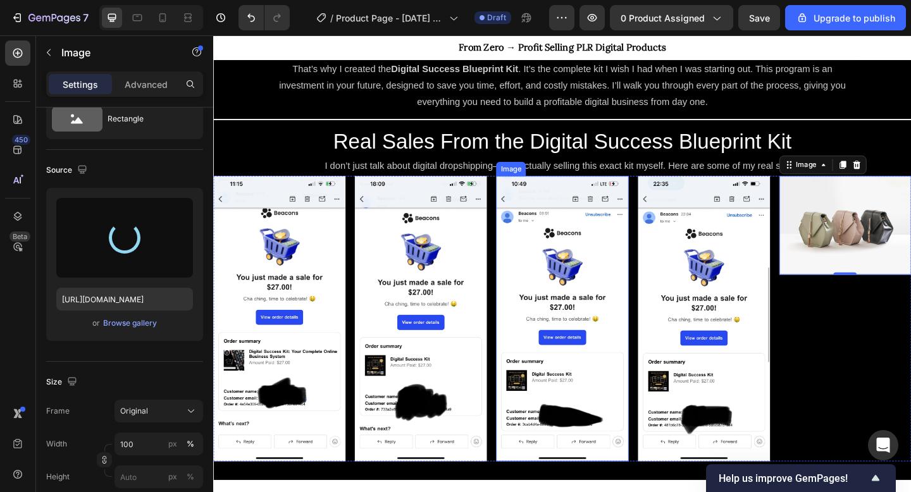
type input "https://cdn.shopify.com/s/files/1/0707/9555/9005/files/gempages_585146882016150…"
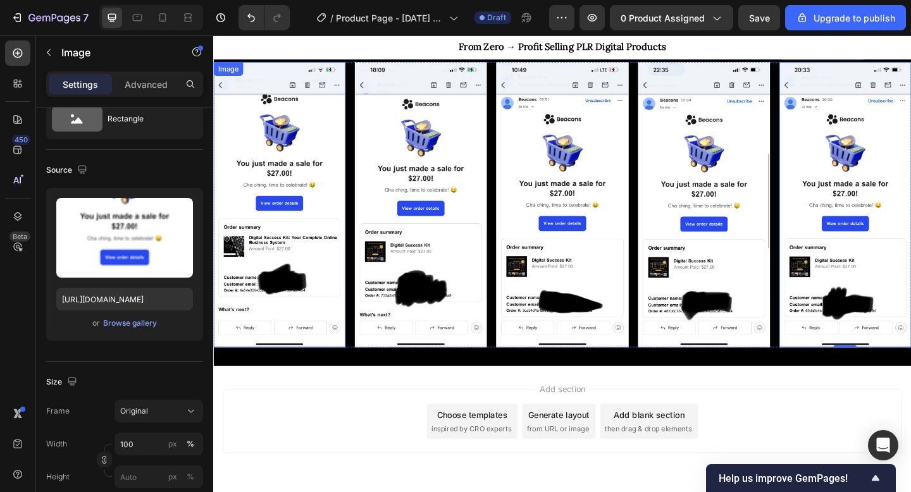
scroll to position [920, 0]
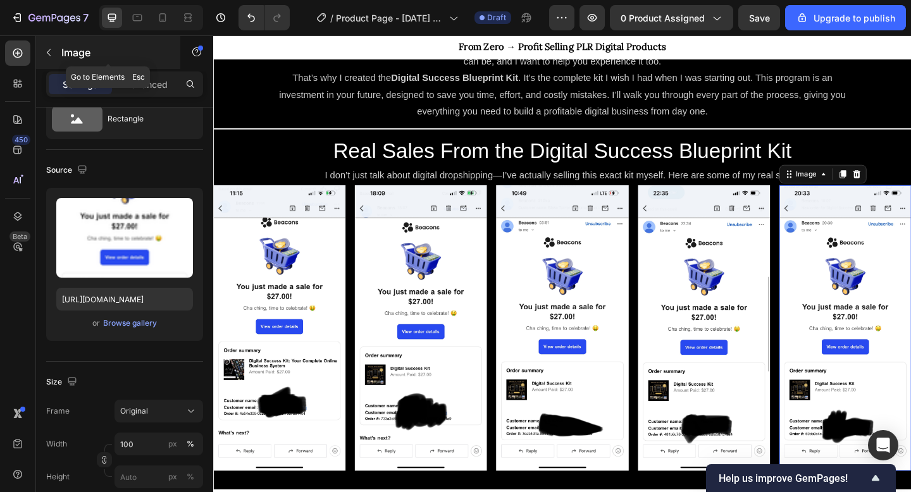
click at [47, 53] on icon "button" at bounding box center [49, 52] width 4 height 7
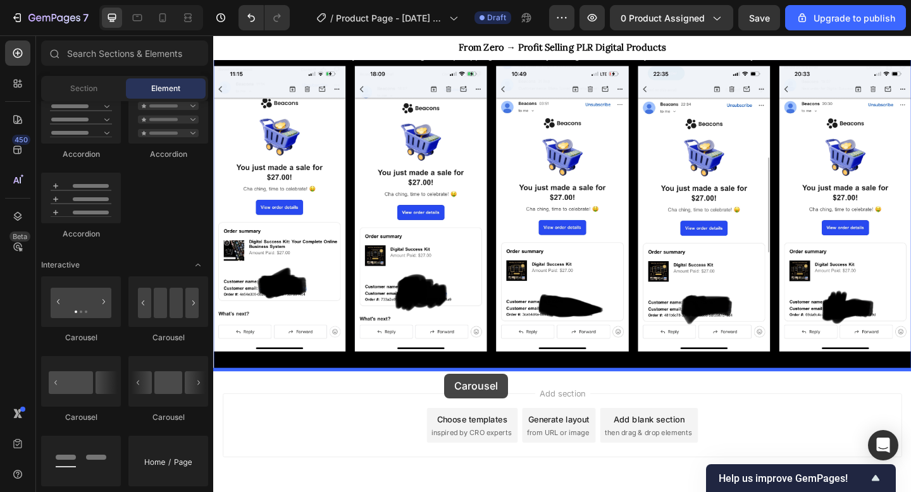
scroll to position [1052, 0]
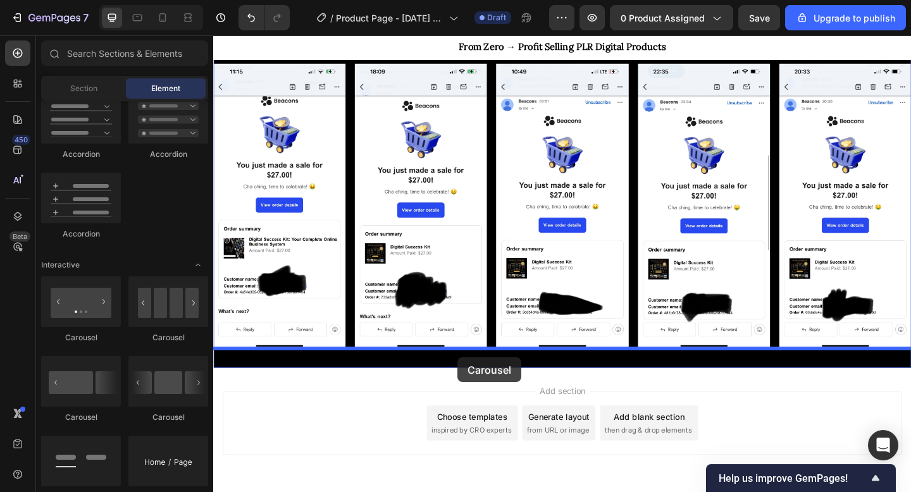
drag, startPoint x: 378, startPoint y: 351, endPoint x: 479, endPoint y: 386, distance: 106.5
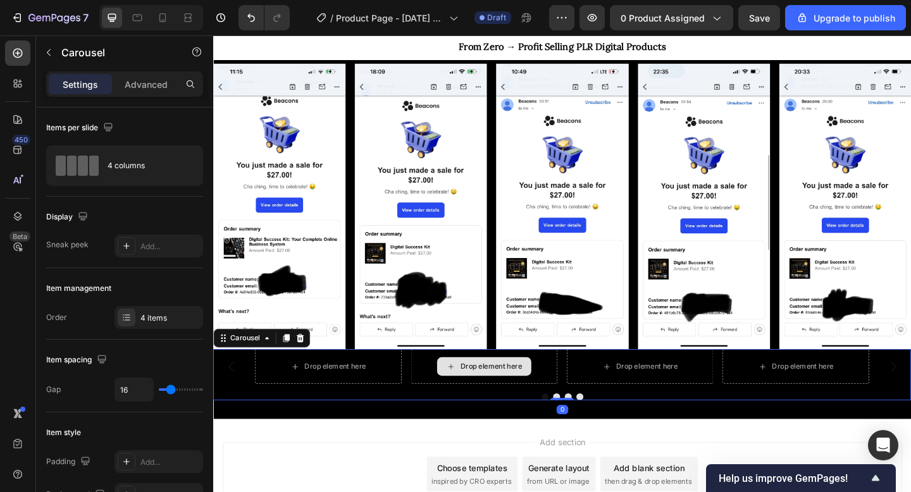
scroll to position [1117, 0]
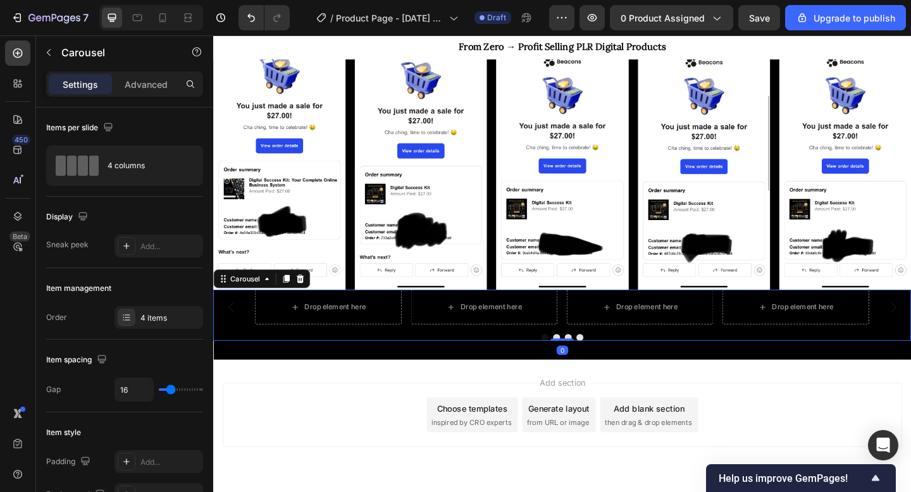
click at [243, 345] on button "Carousel Back Arrow" at bounding box center [232, 331] width 35 height 35
click at [332, 346] on div "Drop element here" at bounding box center [338, 332] width 159 height 38
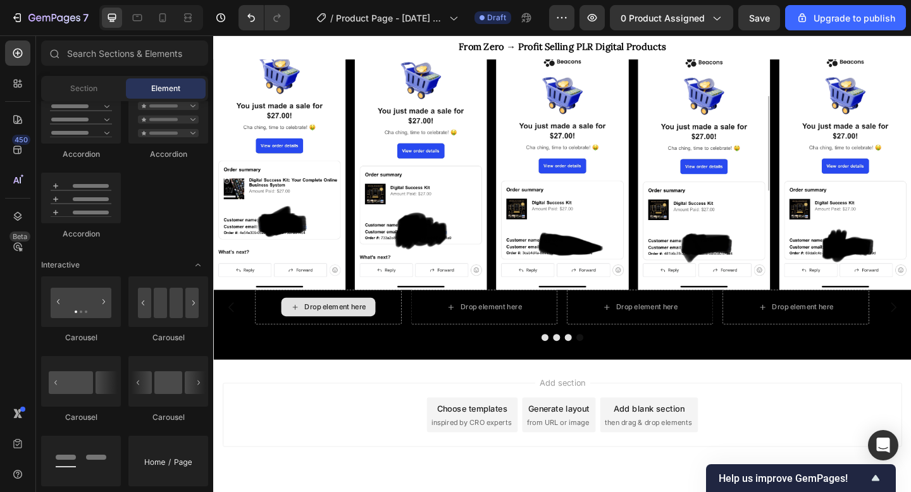
click at [338, 330] on div "Drop element here" at bounding box center [346, 332] width 67 height 10
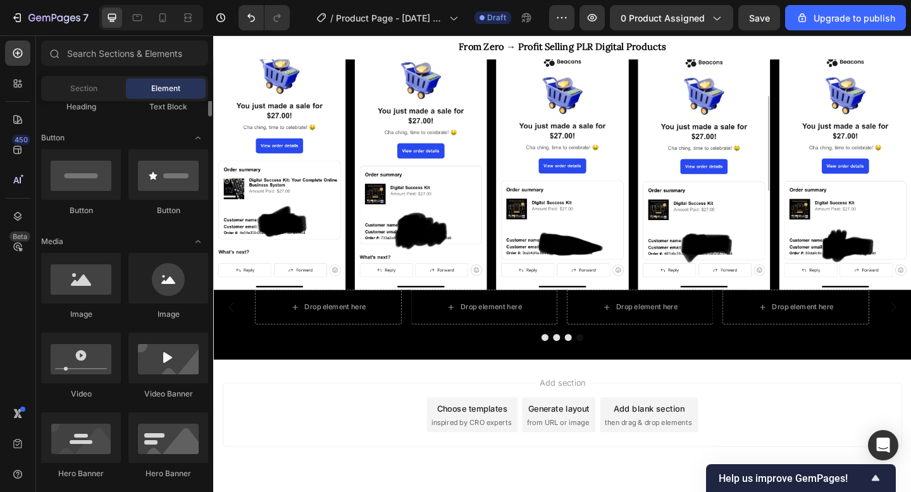
scroll to position [220, 0]
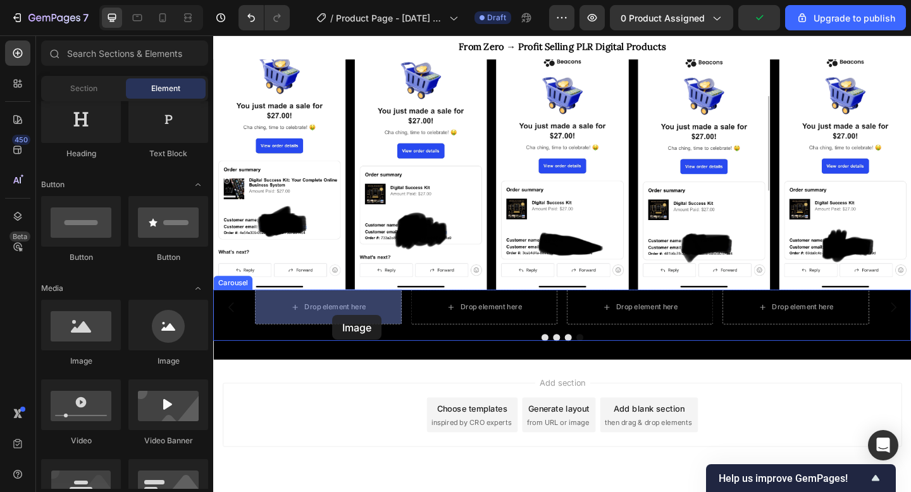
drag, startPoint x: 308, startPoint y: 359, endPoint x: 343, endPoint y: 340, distance: 40.0
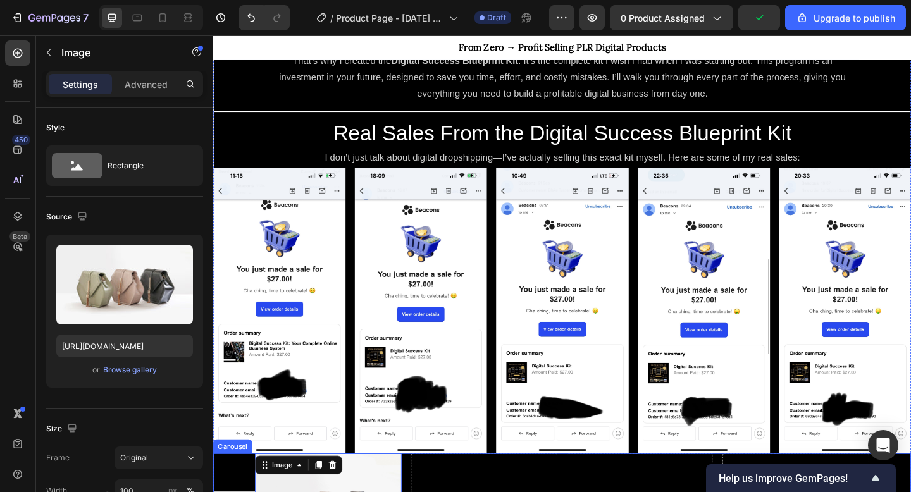
scroll to position [927, 0]
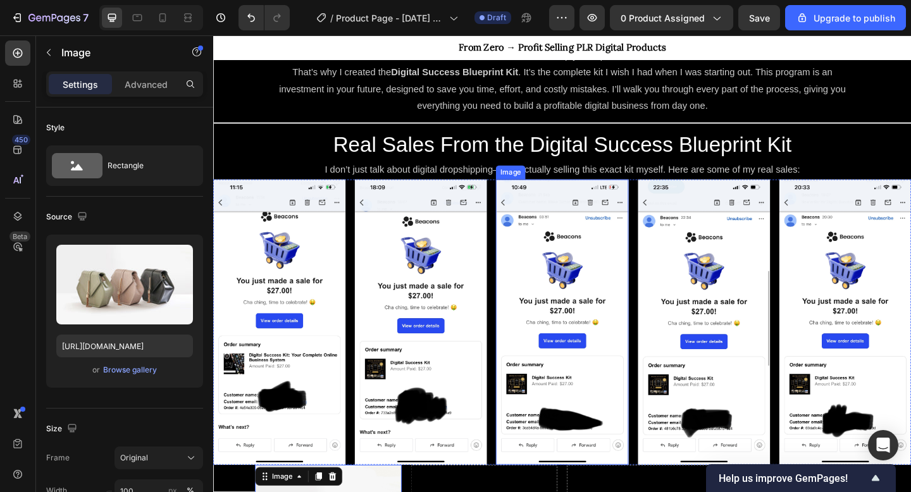
click at [599, 238] on img at bounding box center [593, 347] width 144 height 311
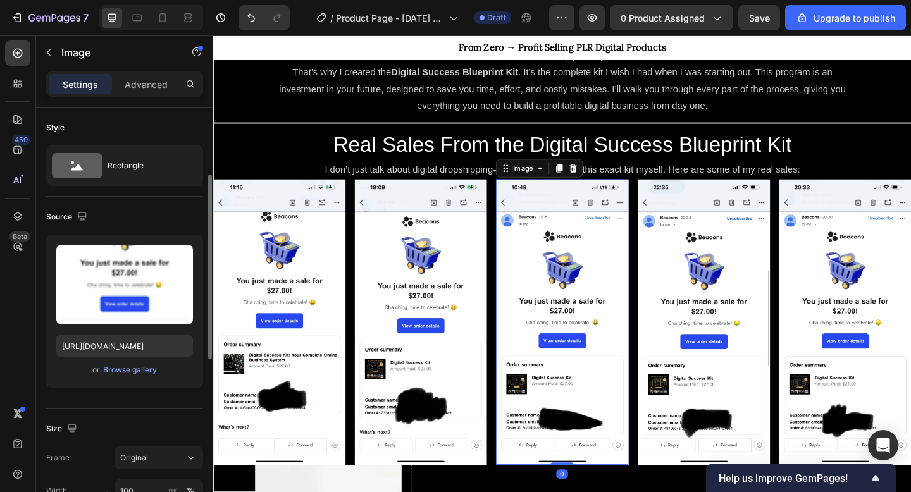
scroll to position [47, 0]
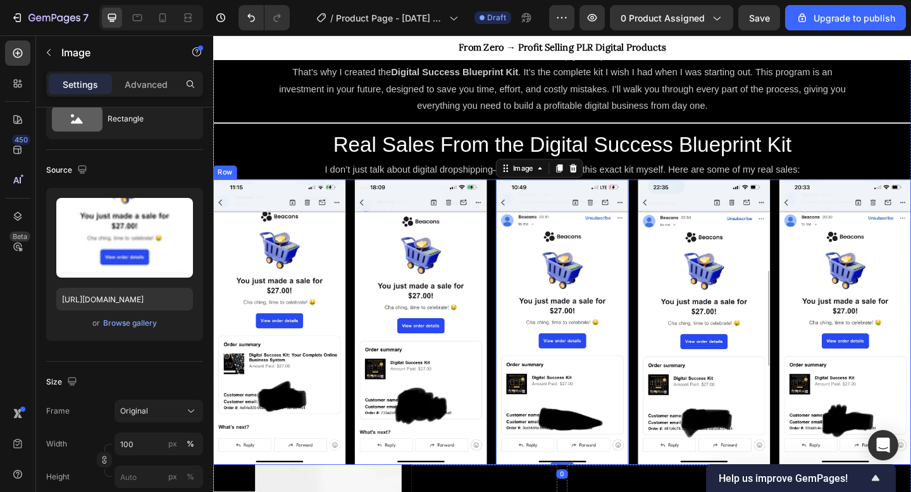
click at [363, 225] on div "Image Image Image 0 Image Image Row" at bounding box center [592, 347] width 759 height 311
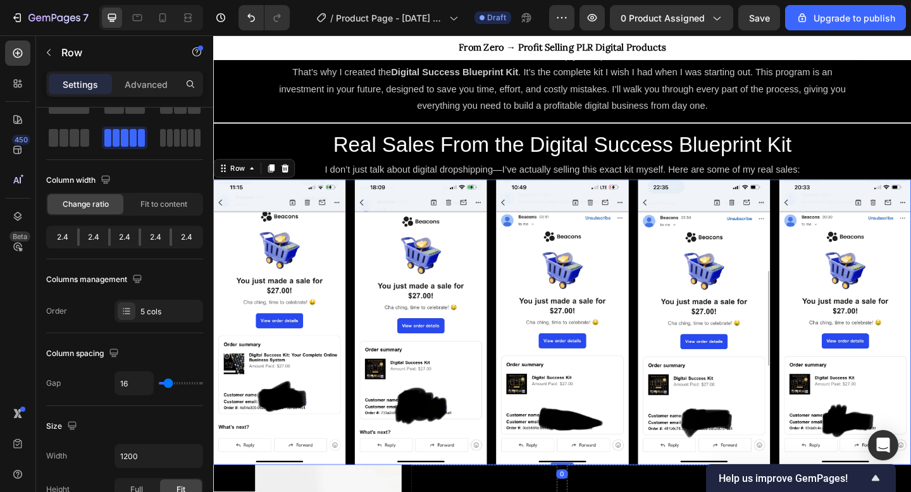
scroll to position [0, 0]
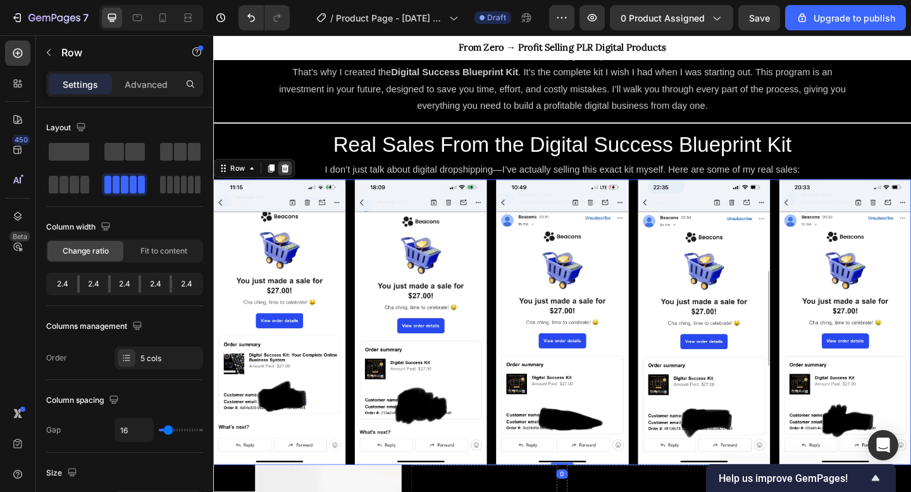
click at [289, 182] on icon at bounding box center [291, 180] width 8 height 9
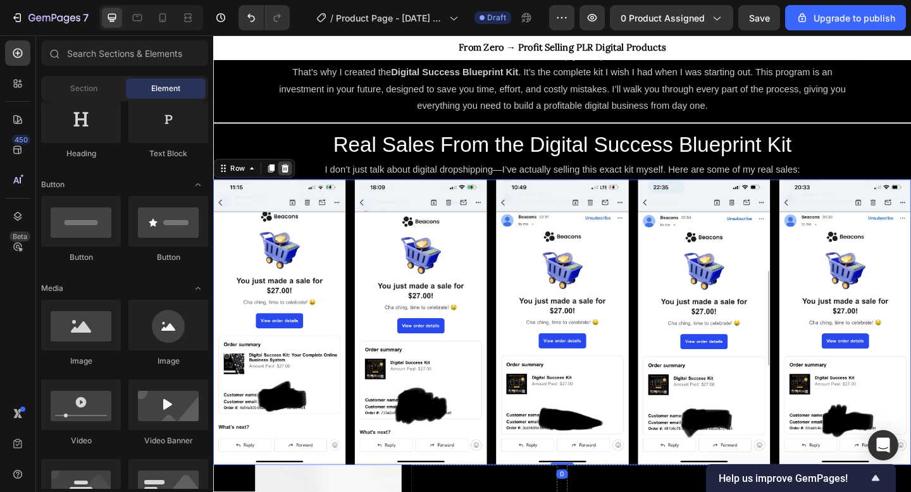
scroll to position [925, 0]
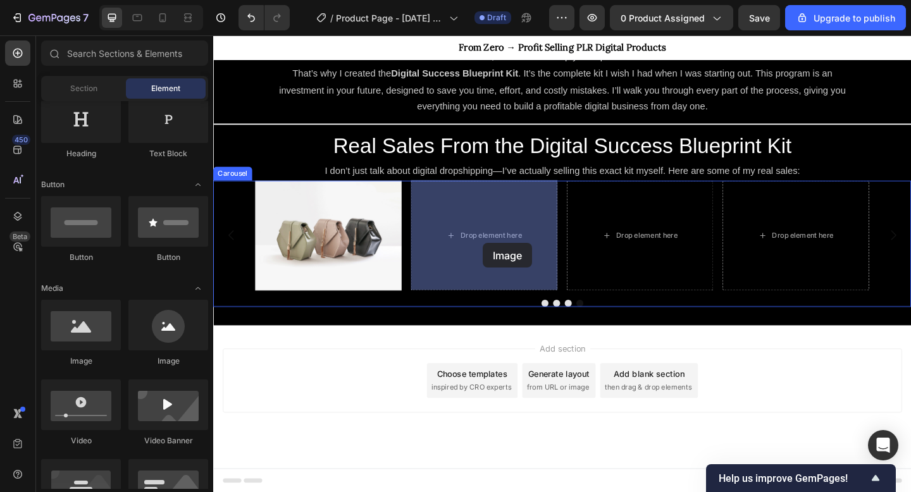
drag, startPoint x: 292, startPoint y: 378, endPoint x: 505, endPoint y: 261, distance: 242.7
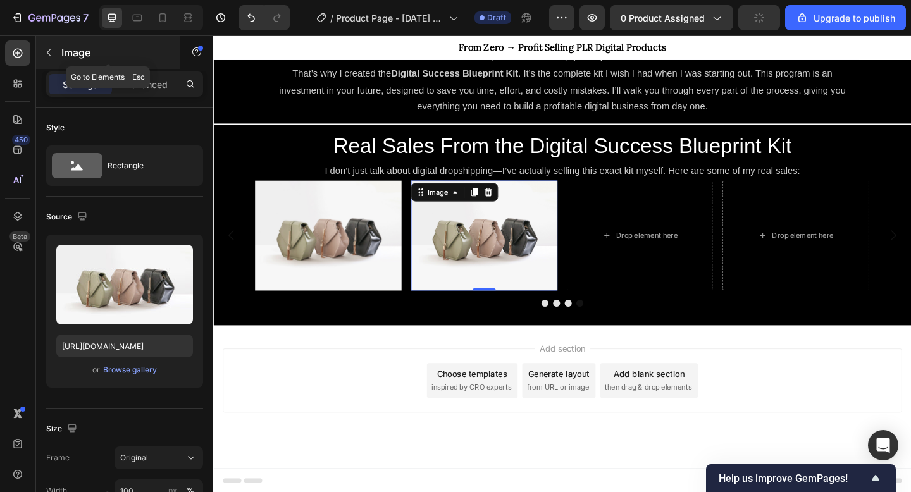
click at [54, 56] on button "button" at bounding box center [49, 52] width 20 height 20
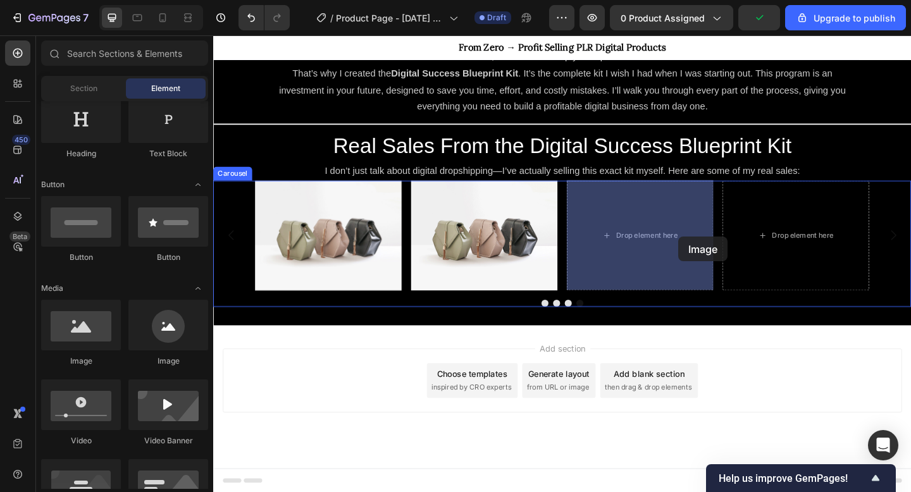
drag, startPoint x: 308, startPoint y: 355, endPoint x: 704, endPoint y: 246, distance: 410.3
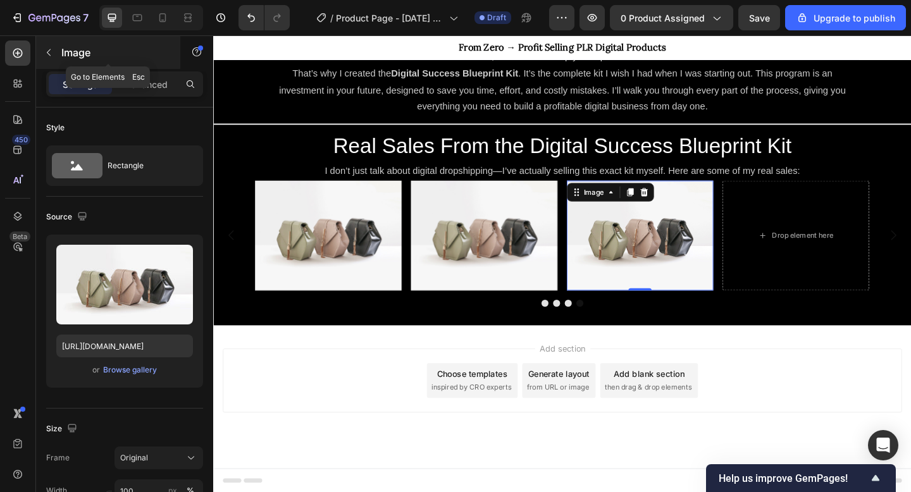
click at [56, 59] on button "button" at bounding box center [49, 52] width 20 height 20
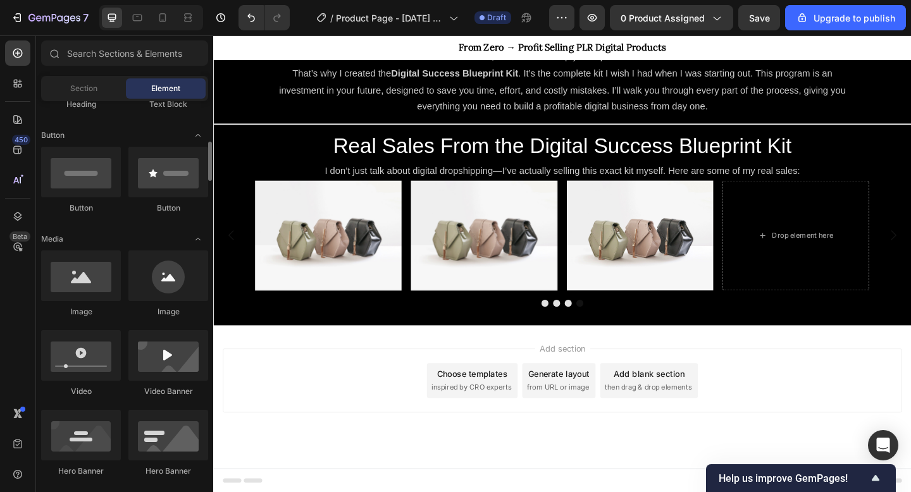
scroll to position [282, 0]
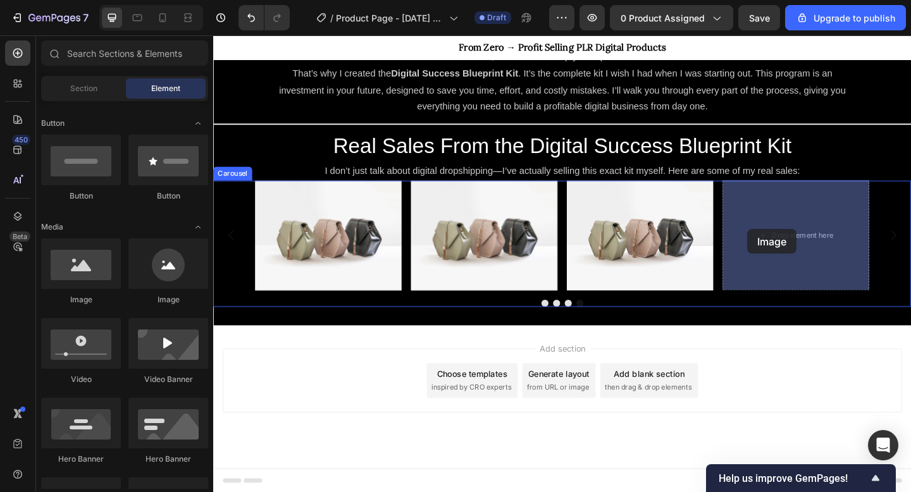
drag, startPoint x: 294, startPoint y: 308, endPoint x: 794, endPoint y: 246, distance: 504.4
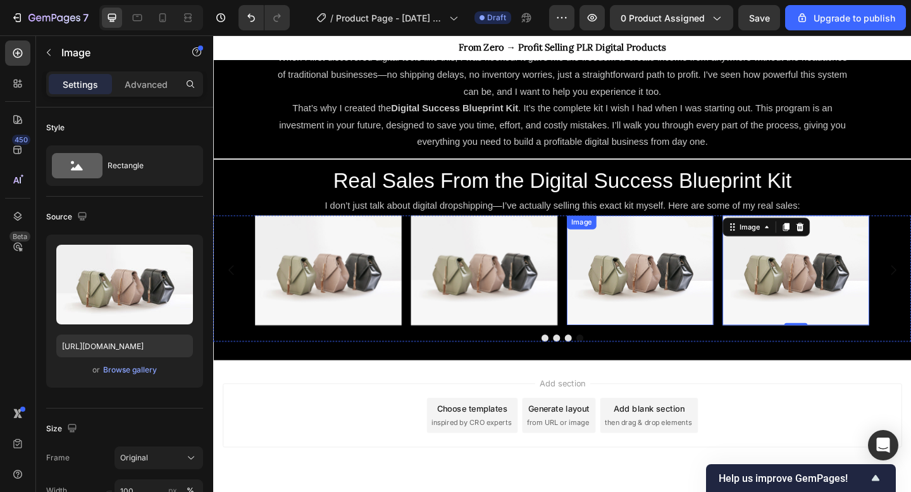
scroll to position [884, 0]
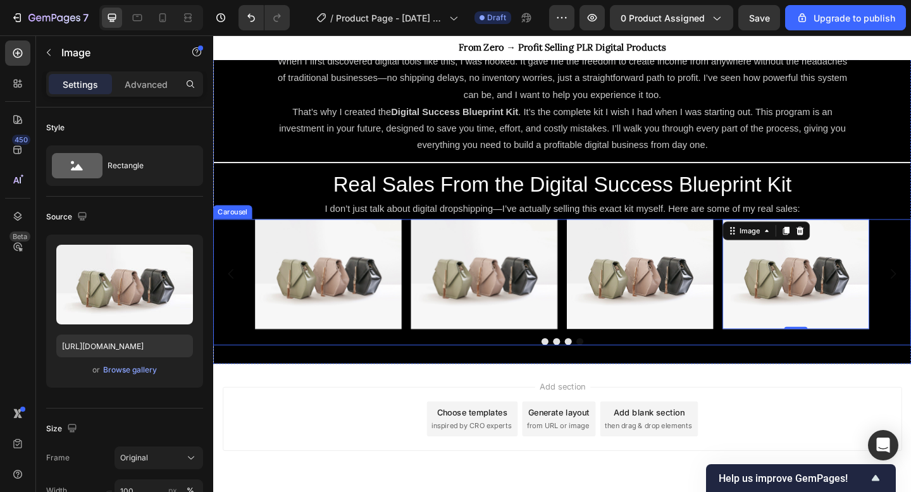
click at [587, 369] on div "Image Image Image 0 Image Carousel" at bounding box center [592, 303] width 759 height 137
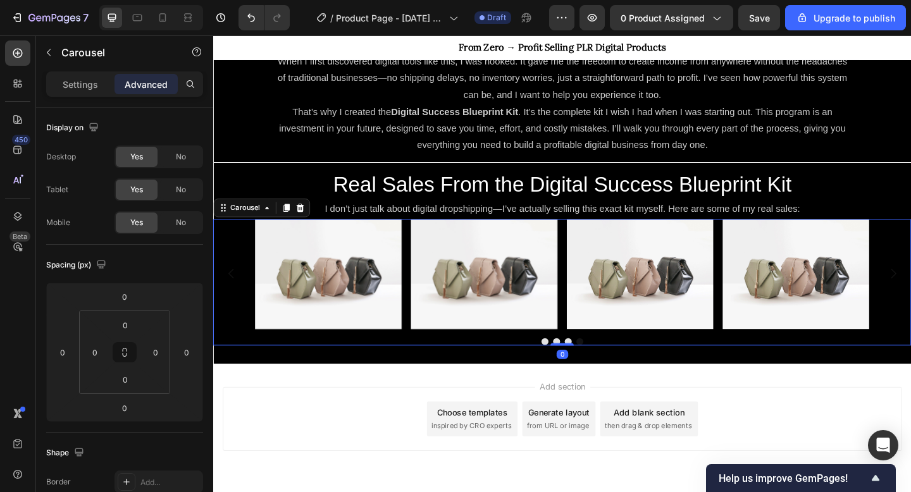
click at [589, 367] on button "Dot" at bounding box center [587, 369] width 8 height 8
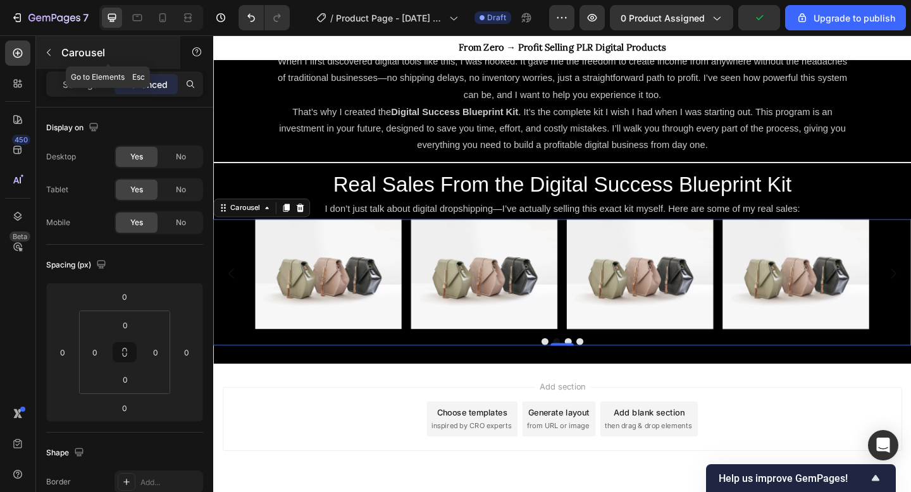
click at [49, 54] on icon "button" at bounding box center [49, 52] width 4 height 7
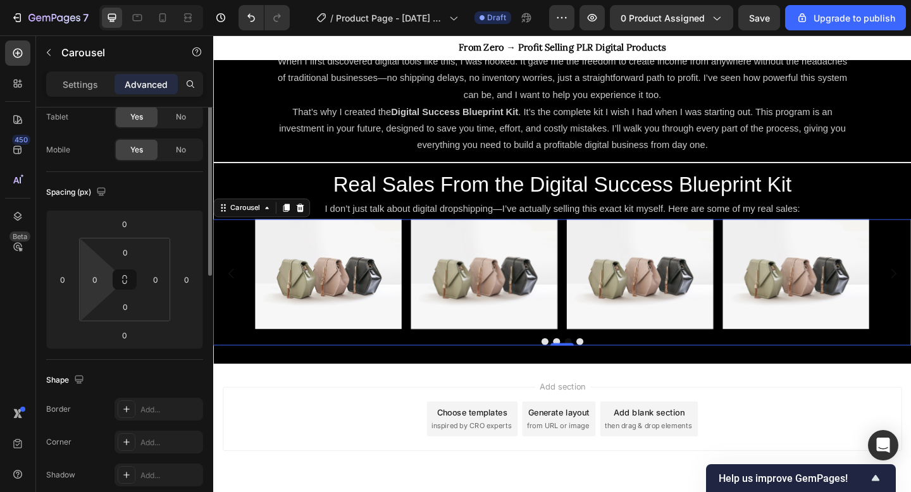
scroll to position [0, 0]
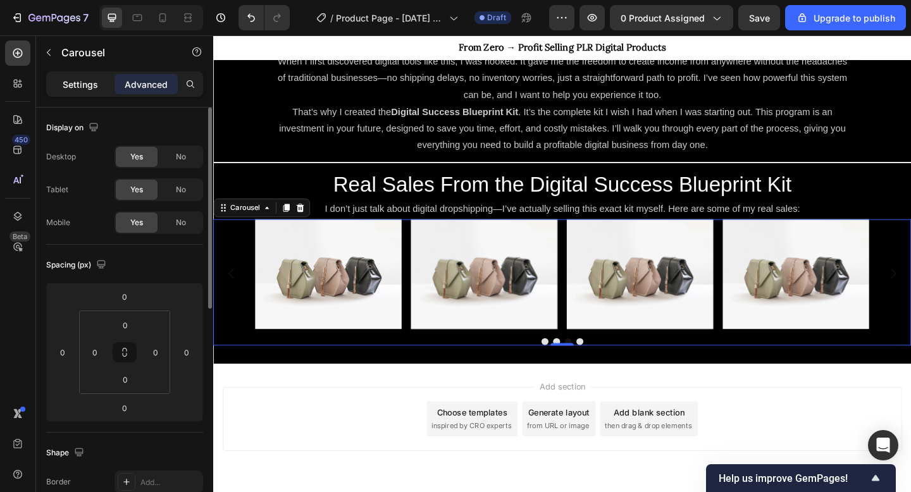
click at [79, 87] on p "Settings" at bounding box center [80, 84] width 35 height 13
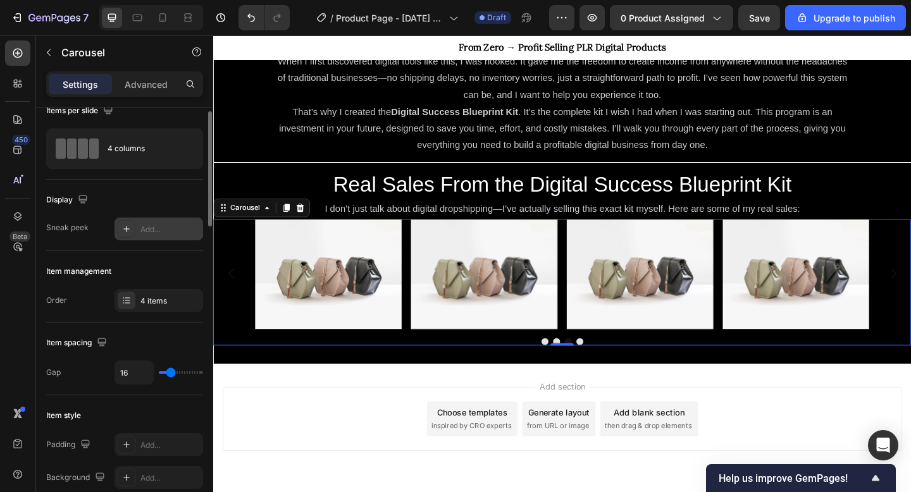
scroll to position [16, 0]
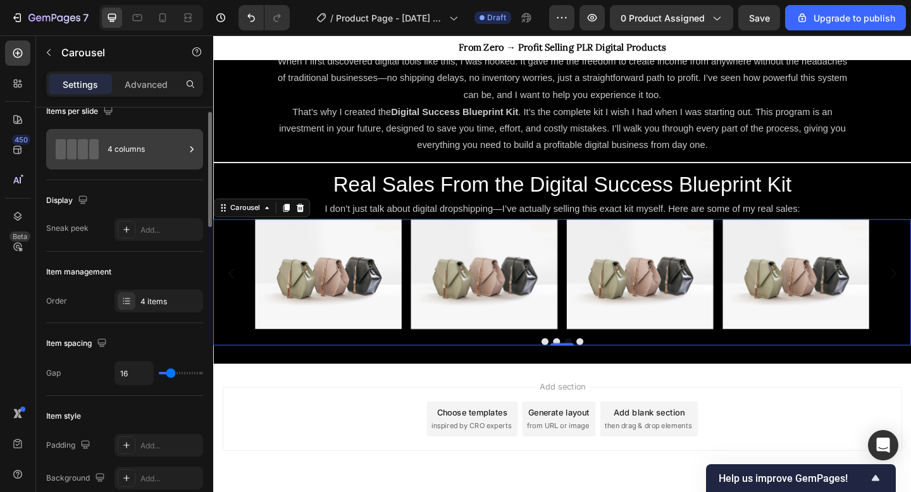
click at [180, 149] on div "4 columns" at bounding box center [146, 149] width 77 height 29
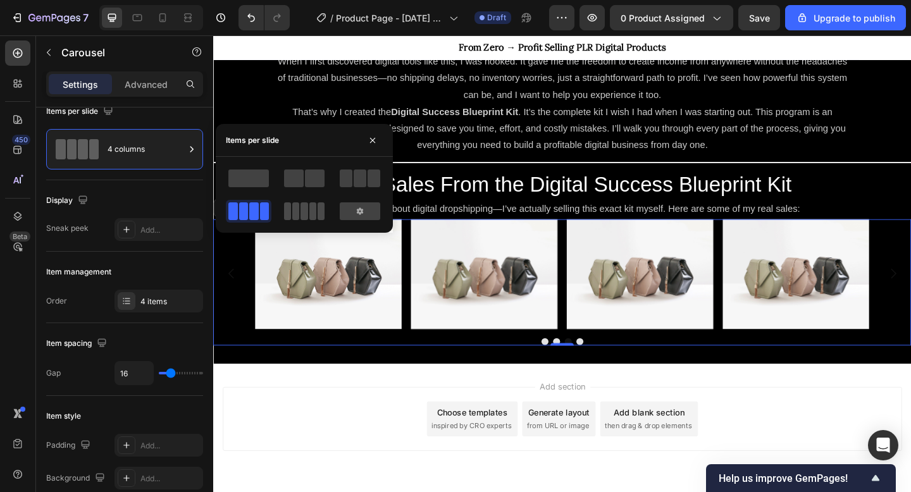
click at [303, 212] on span at bounding box center [304, 212] width 7 height 18
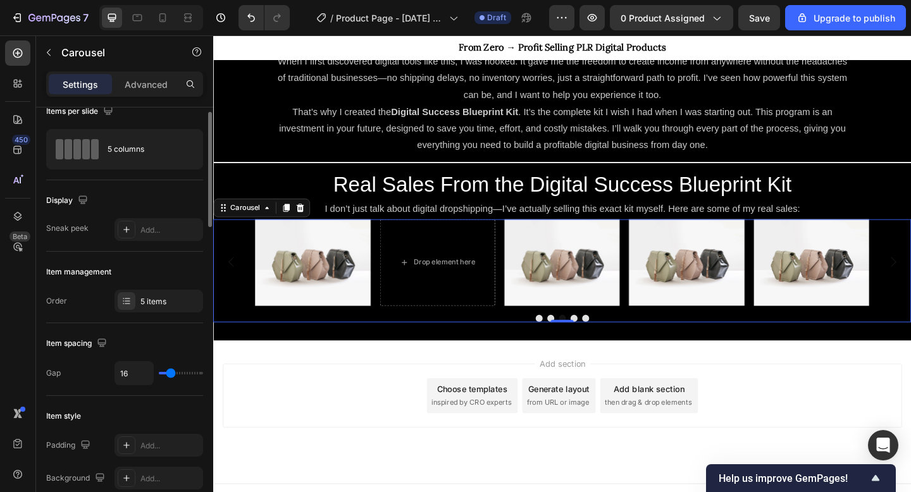
click at [130, 195] on div "Display" at bounding box center [124, 200] width 157 height 20
click at [302, 282] on img at bounding box center [321, 282] width 125 height 94
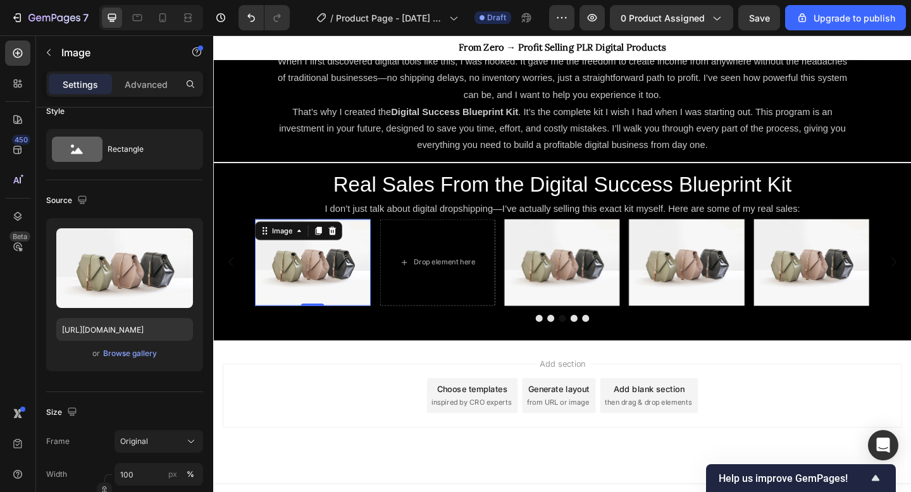
scroll to position [0, 0]
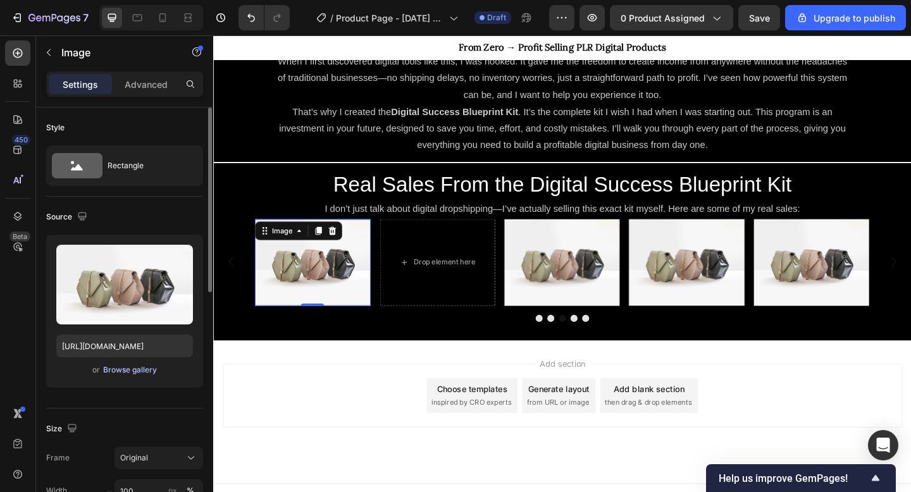
click at [141, 371] on div "Browse gallery" at bounding box center [130, 370] width 54 height 11
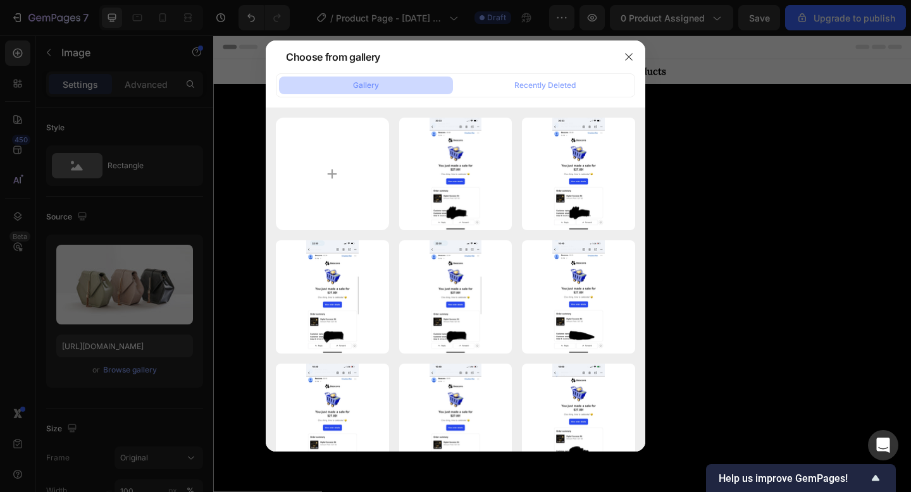
scroll to position [884, 0]
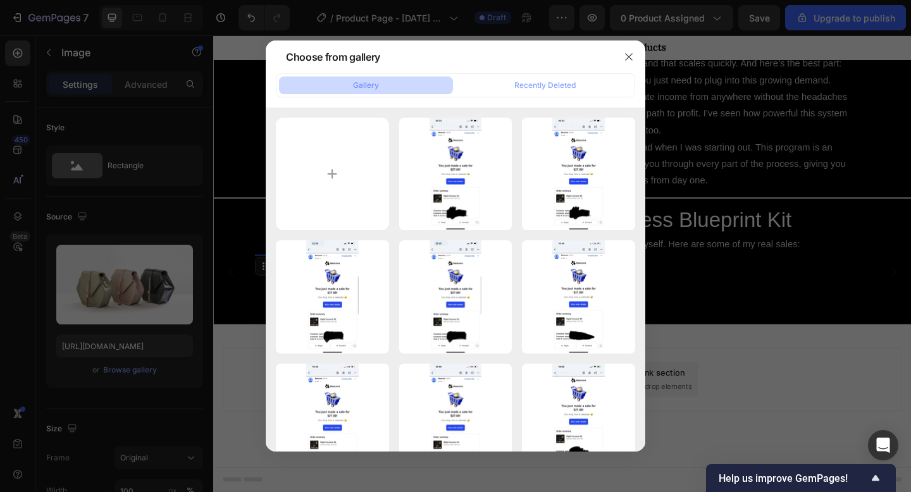
click at [0, 0] on div "IMG_0609.png 634.12 kb" at bounding box center [0, 0] width 0 height 0
type input "https://cdn.shopify.com/s/files/1/0707/9555/9005/files/gempages_585146882016150…"
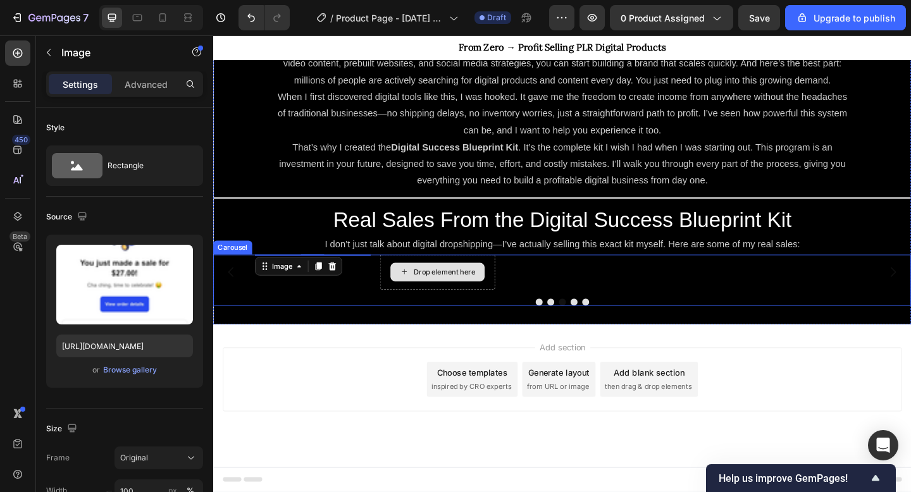
click at [440, 312] on div "Drop element here" at bounding box center [456, 293] width 125 height 38
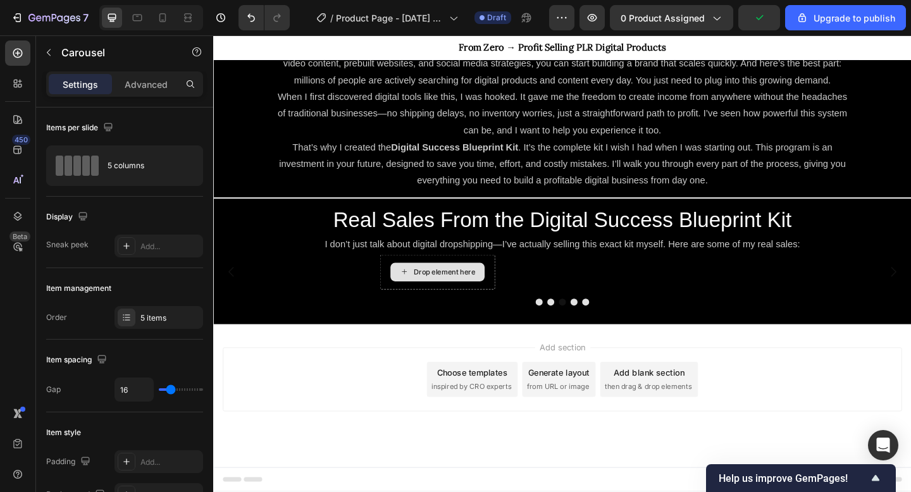
click at [470, 298] on div "Drop element here" at bounding box center [465, 293] width 67 height 10
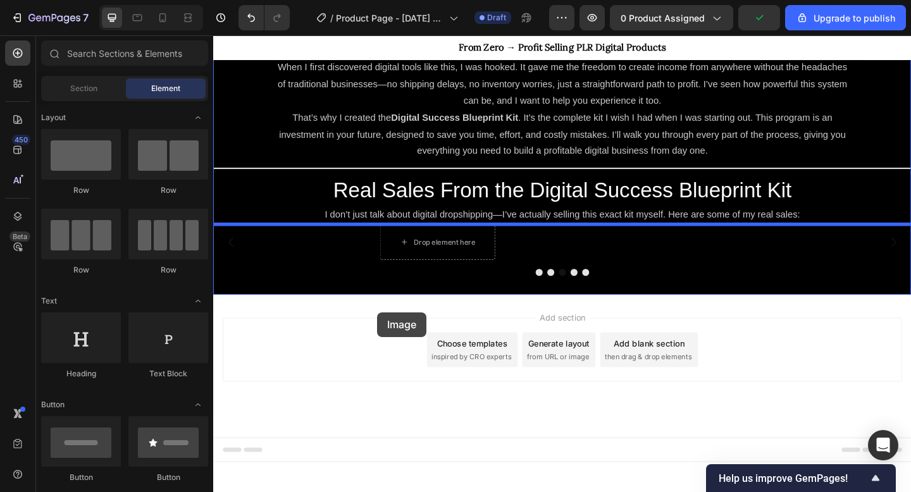
drag, startPoint x: 301, startPoint y: 308, endPoint x: 429, endPoint y: 345, distance: 133.2
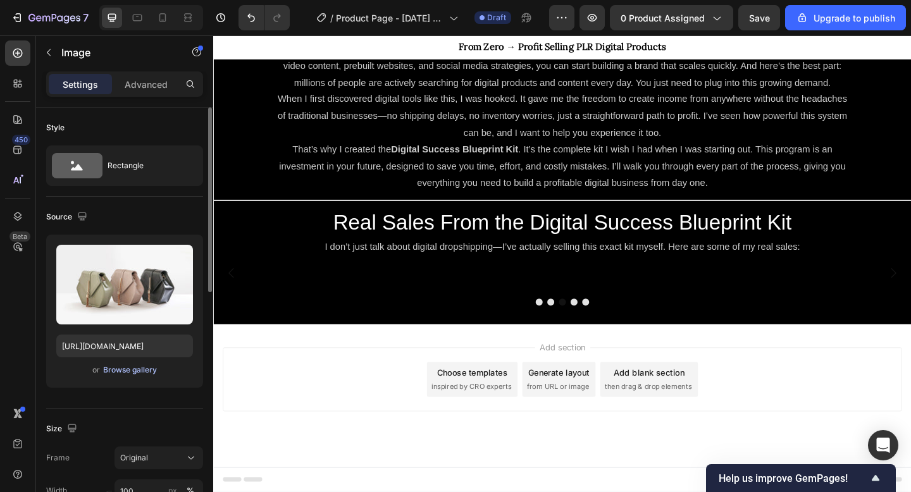
click at [144, 368] on div "Browse gallery" at bounding box center [130, 370] width 54 height 11
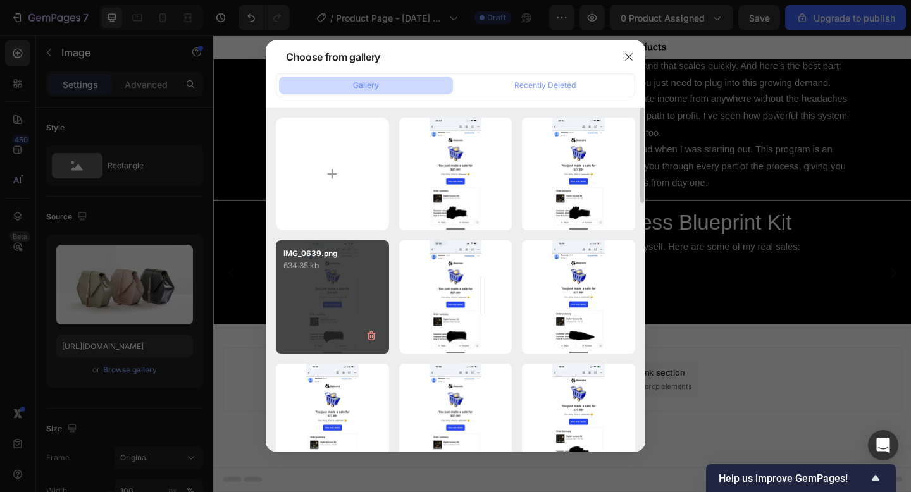
click at [323, 286] on div "IMG_0639.png 634.35 kb" at bounding box center [332, 296] width 113 height 113
type input "https://cdn.shopify.com/s/files/1/0707/9555/9005/files/gempages_585146882016150…"
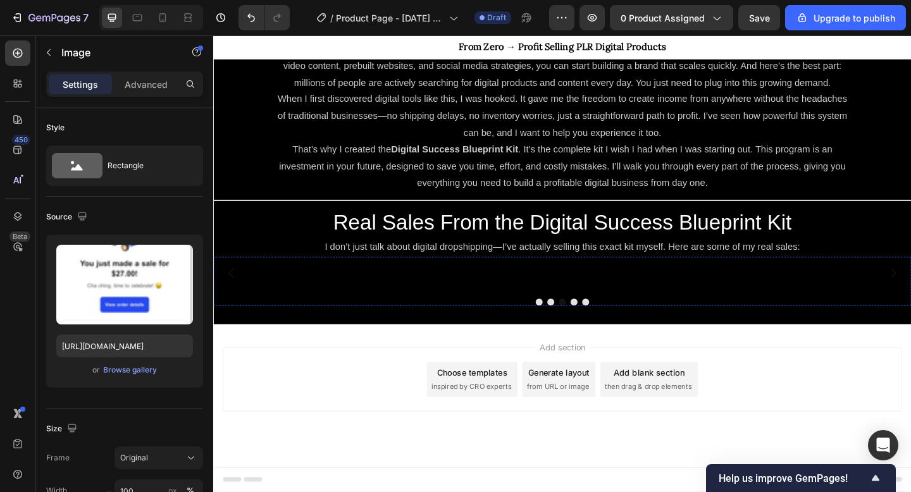
click at [578, 294] on img at bounding box center [592, 294] width 125 height 0
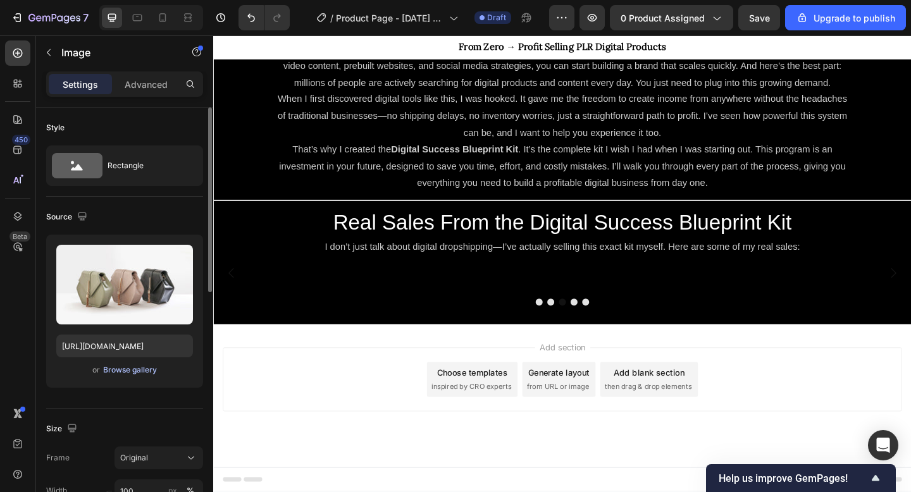
click at [137, 375] on div "Browse gallery" at bounding box center [130, 370] width 54 height 11
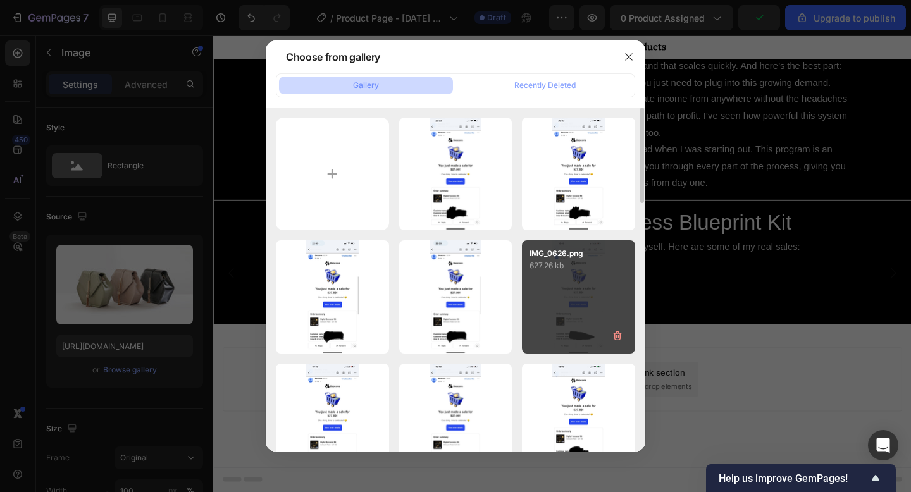
click at [563, 296] on div "IMG_0626.png 627.26 kb" at bounding box center [578, 296] width 113 height 113
type input "https://cdn.shopify.com/s/files/1/0707/9555/9005/files/gempages_585146882016150…"
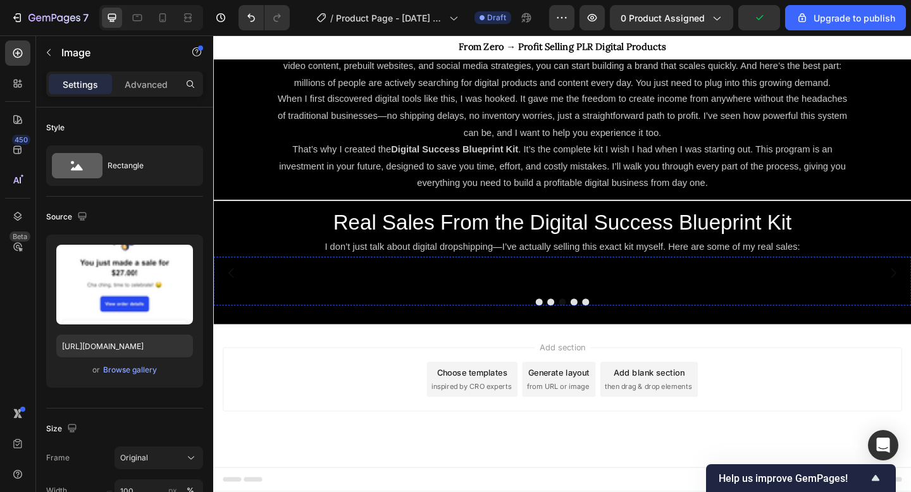
click at [715, 294] on img at bounding box center [728, 294] width 125 height 0
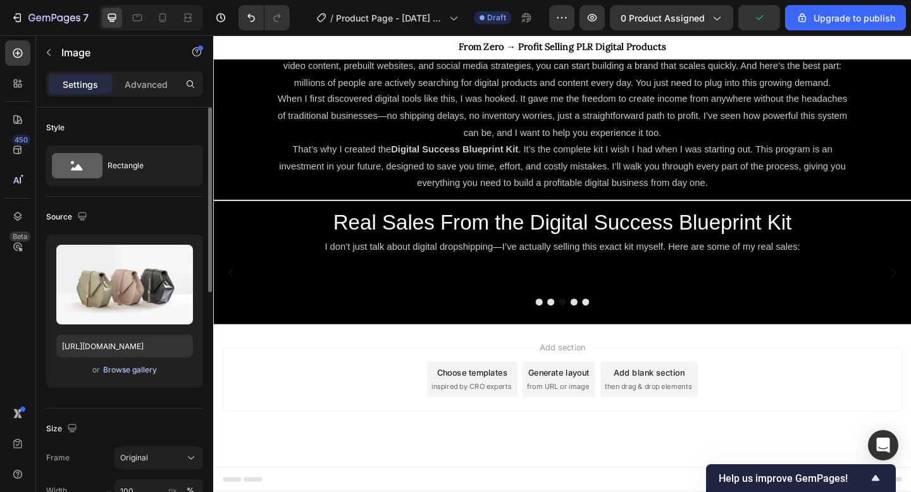
click at [150, 370] on div "Browse gallery" at bounding box center [130, 370] width 54 height 11
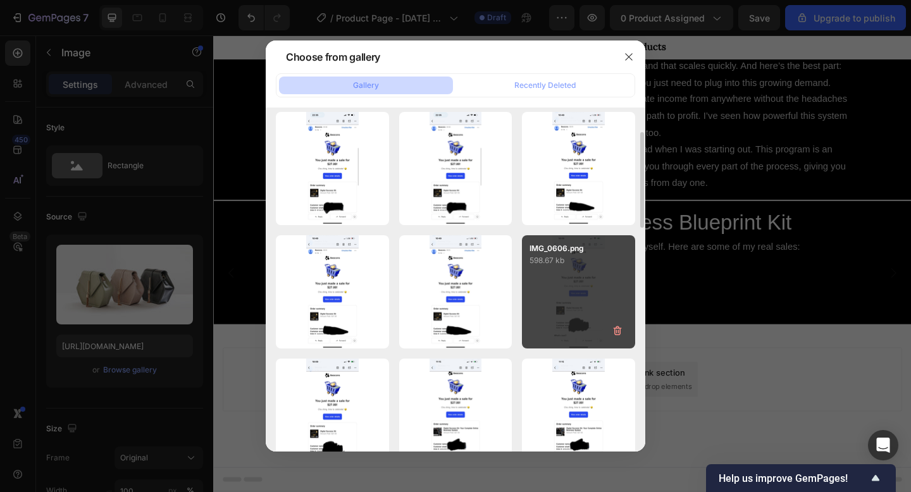
scroll to position [132, 0]
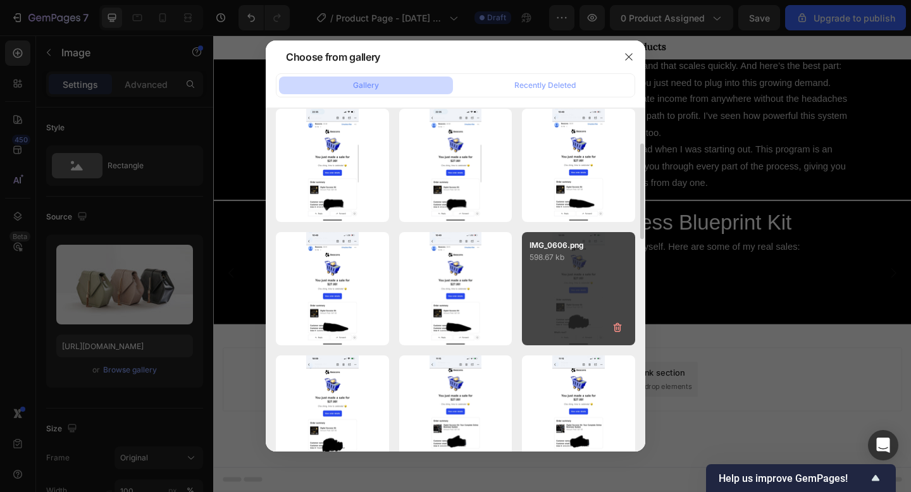
click at [571, 265] on div "IMG_0606.png 598.67 kb" at bounding box center [578, 288] width 113 height 113
type input "https://cdn.shopify.com/s/files/1/0707/9555/9005/files/gempages_585146882016150…"
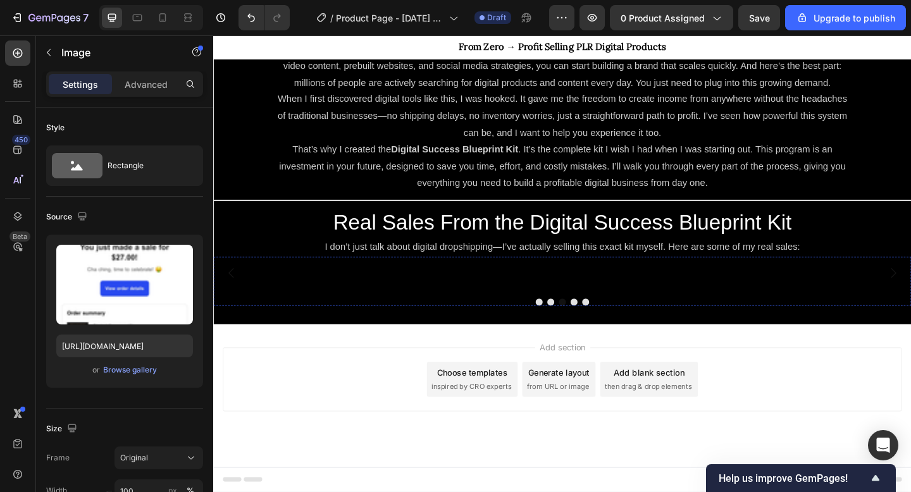
click at [865, 294] on img at bounding box center [864, 294] width 125 height 0
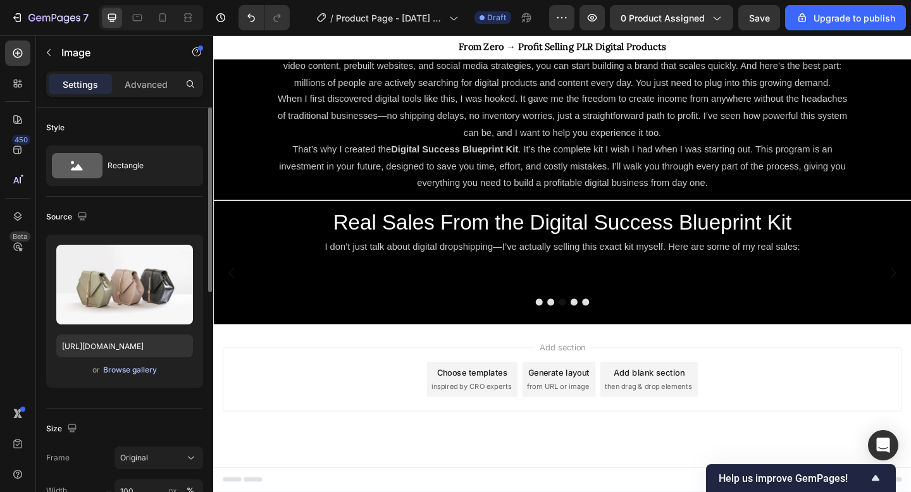
click at [144, 375] on div "Browse gallery" at bounding box center [130, 370] width 54 height 11
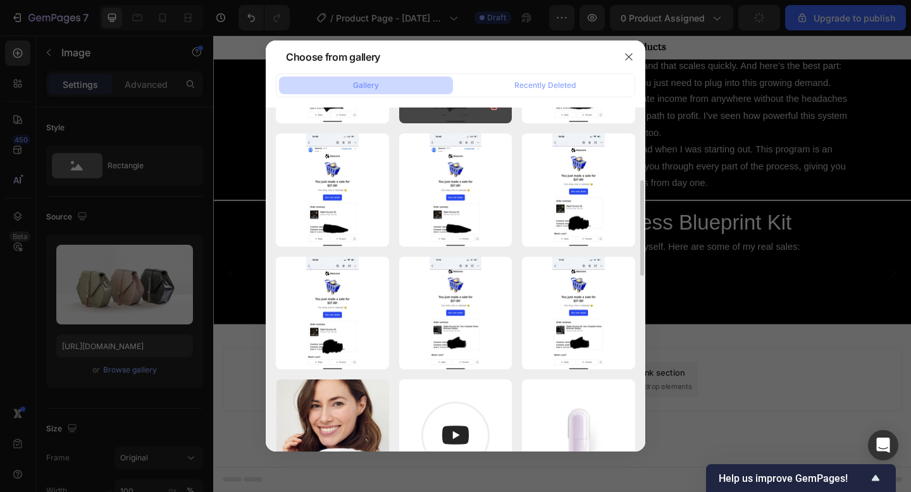
scroll to position [239, 0]
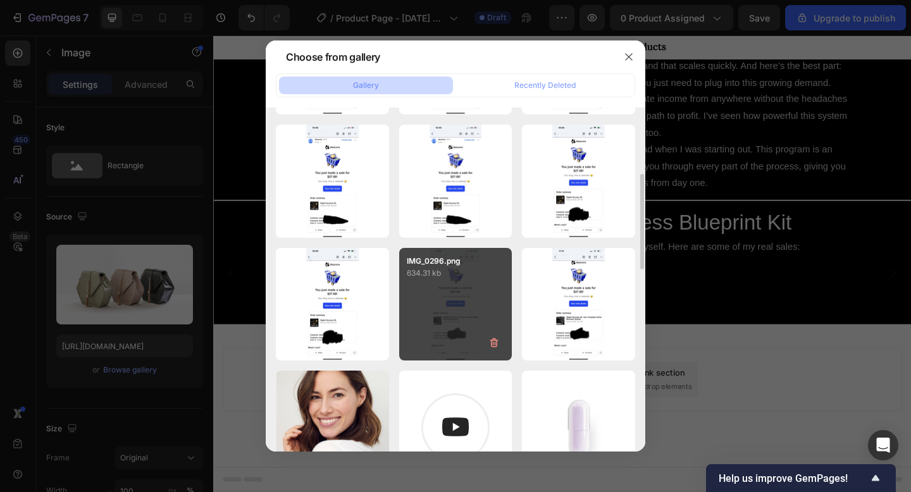
click at [461, 299] on div "IMG_0296.png 634.31 kb" at bounding box center [455, 304] width 113 height 113
type input "https://cdn.shopify.com/s/files/1/0707/9555/9005/files/gempages_585146882016150…"
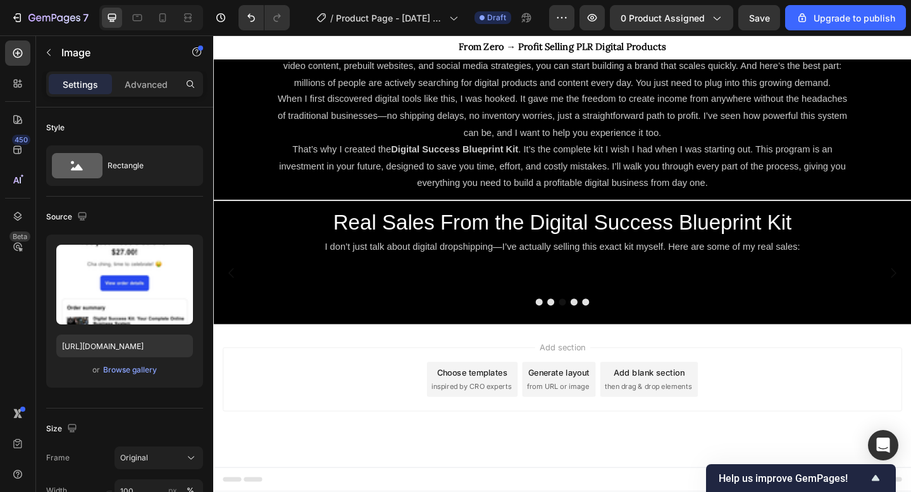
scroll to position [942, 0]
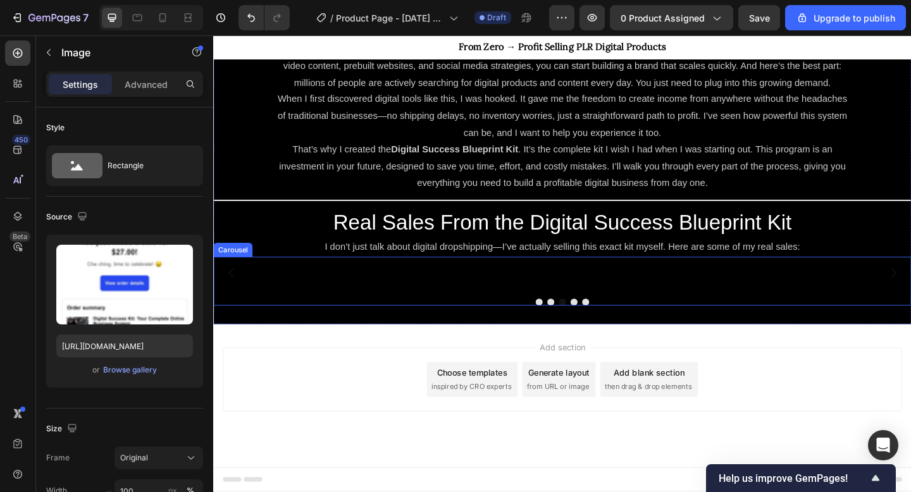
click at [580, 330] on button "Dot" at bounding box center [581, 326] width 8 height 8
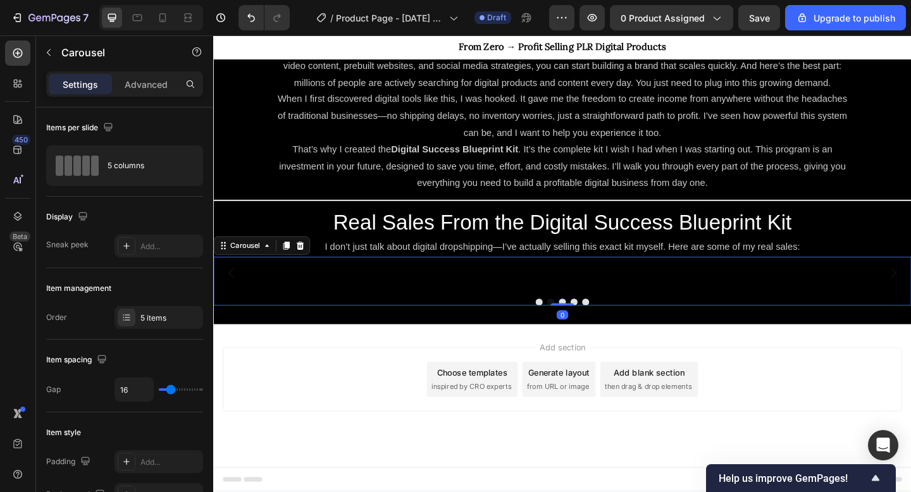
click at [571, 330] on button "Dot" at bounding box center [568, 326] width 8 height 8
click at [235, 277] on div "Image Image Image Image Image" at bounding box center [592, 294] width 759 height 35
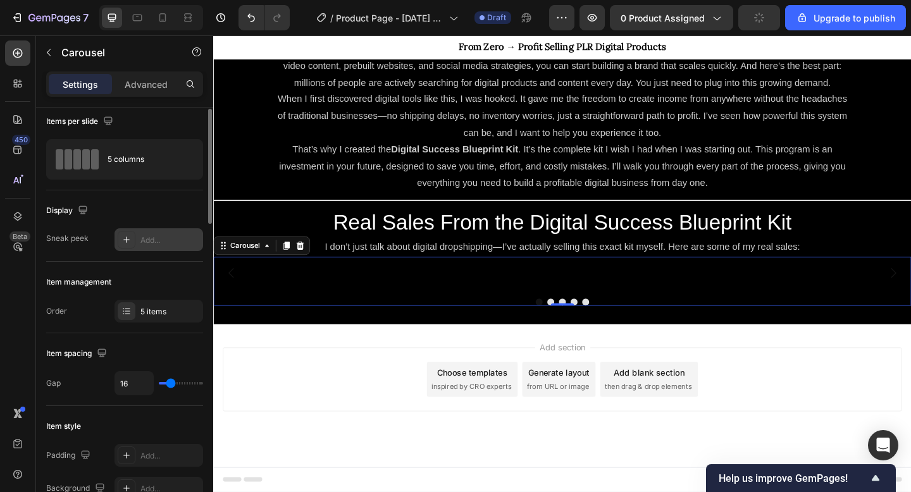
click at [157, 247] on div "Add..." at bounding box center [159, 239] width 89 height 23
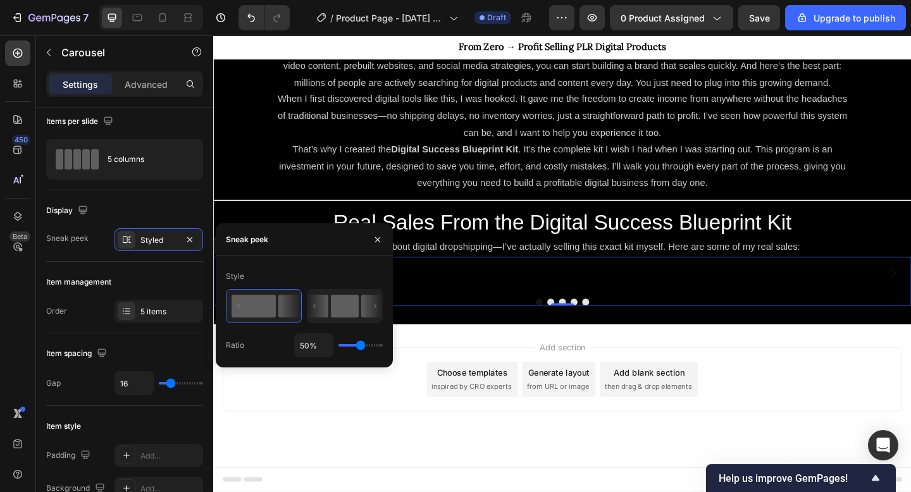
click at [321, 313] on icon at bounding box center [318, 306] width 21 height 23
click at [266, 304] on rect at bounding box center [254, 306] width 44 height 23
click at [328, 307] on icon at bounding box center [318, 306] width 21 height 23
click at [261, 307] on rect at bounding box center [254, 306] width 44 height 23
drag, startPoint x: 358, startPoint y: 348, endPoint x: 337, endPoint y: 348, distance: 20.9
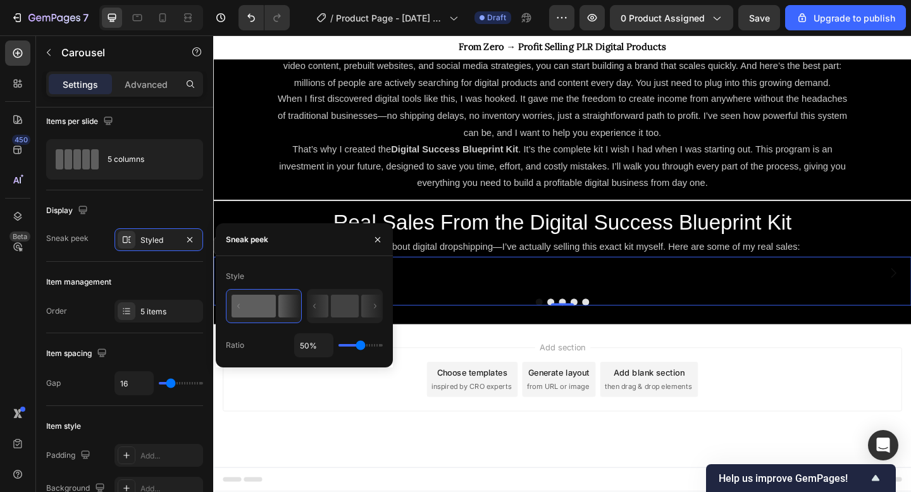
type input "1"
click at [339, 347] on input "range" at bounding box center [361, 345] width 44 height 3
type input "100%"
type input "100"
type input "33%"
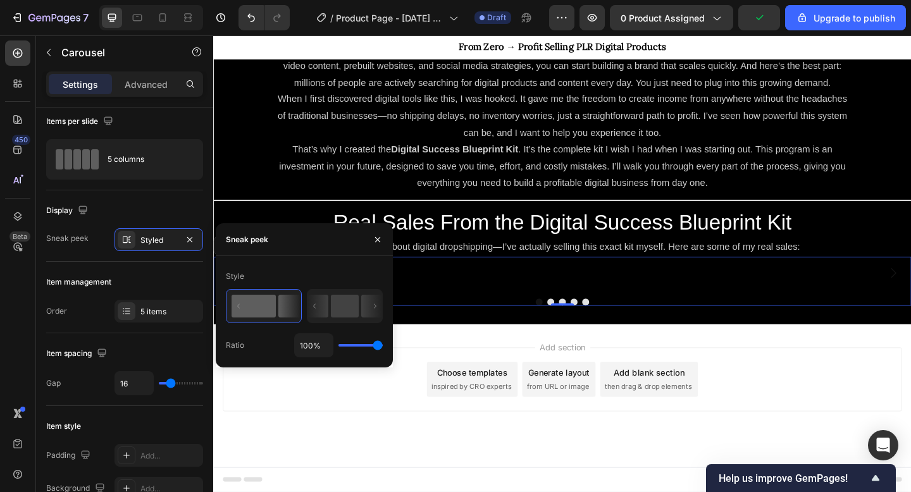
type input "33"
type input "6%"
type input "6"
type input "1%"
type input "1"
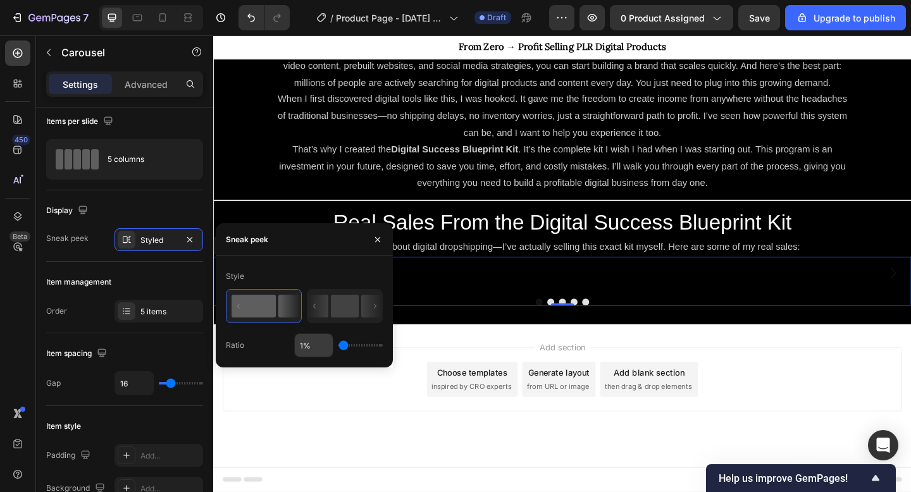
drag, startPoint x: 340, startPoint y: 346, endPoint x: 329, endPoint y: 347, distance: 10.9
click at [329, 347] on div "1%" at bounding box center [338, 346] width 89 height 24
click at [139, 311] on div "5 items" at bounding box center [159, 311] width 89 height 23
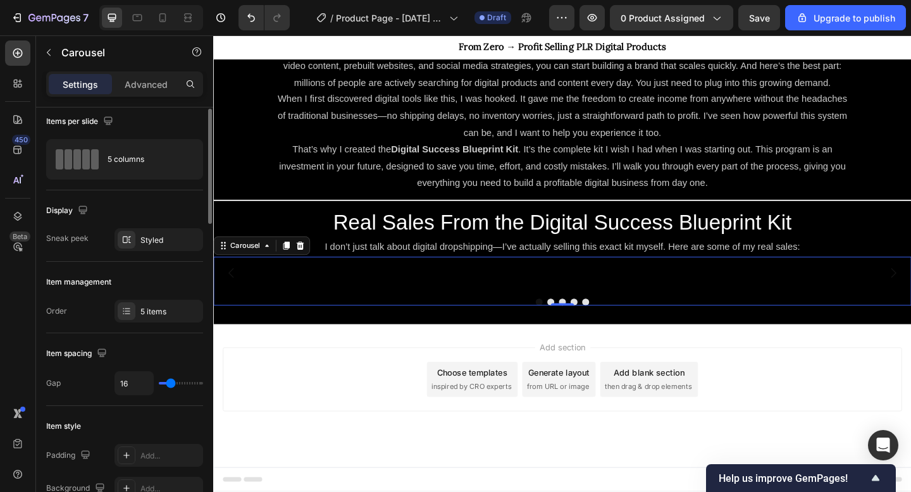
click at [77, 312] on div "Order 5 items" at bounding box center [124, 311] width 157 height 23
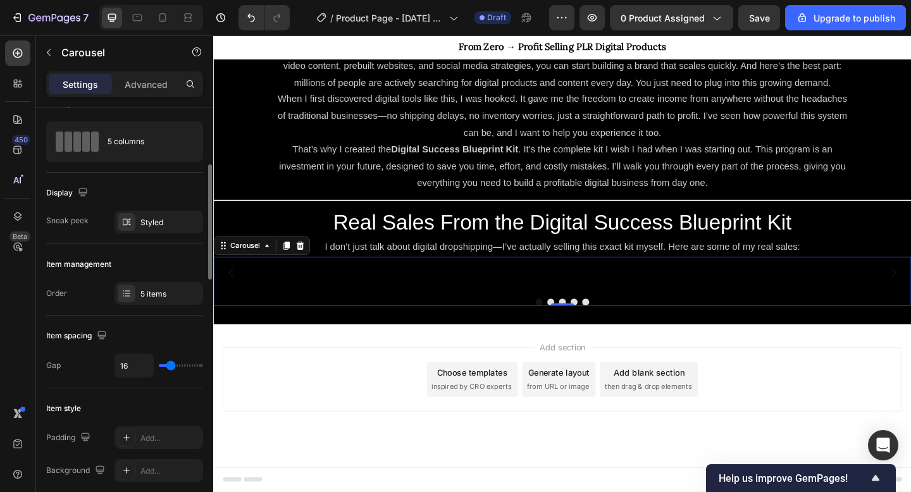
scroll to position [0, 0]
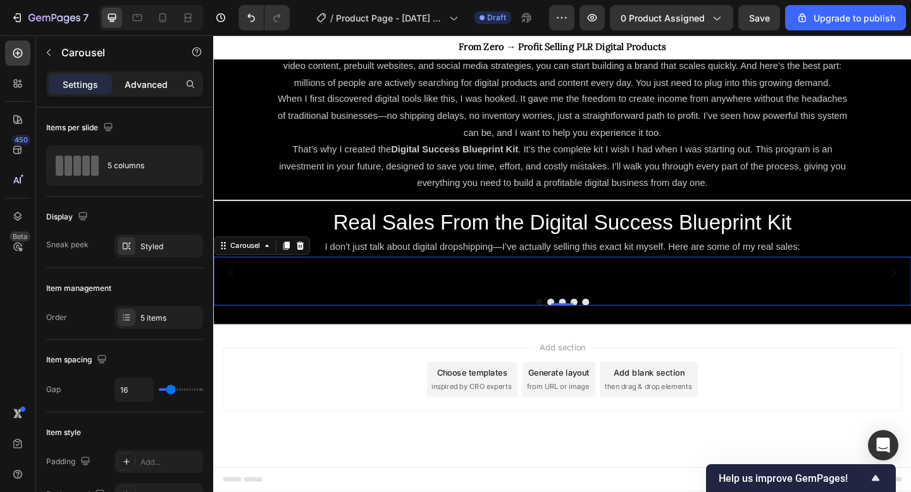
click at [133, 77] on div "Advanced" at bounding box center [146, 84] width 63 height 20
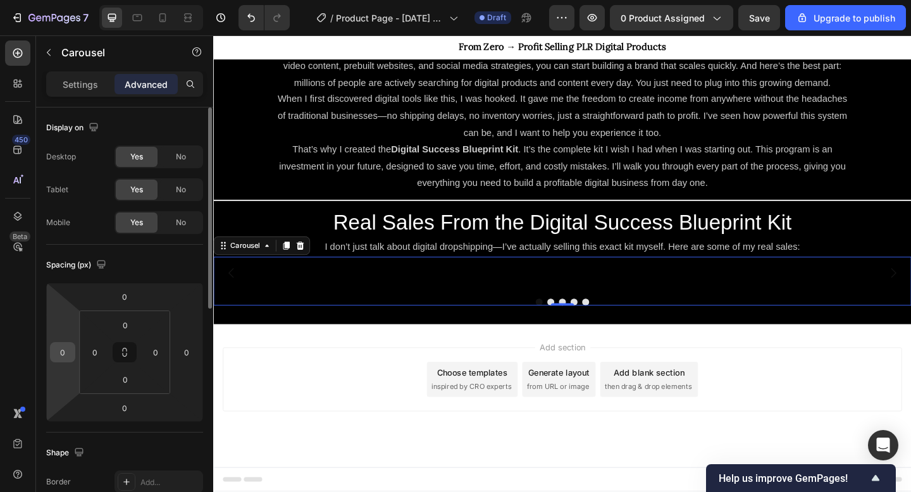
click at [66, 354] on input "0" at bounding box center [62, 352] width 19 height 19
type input "1"
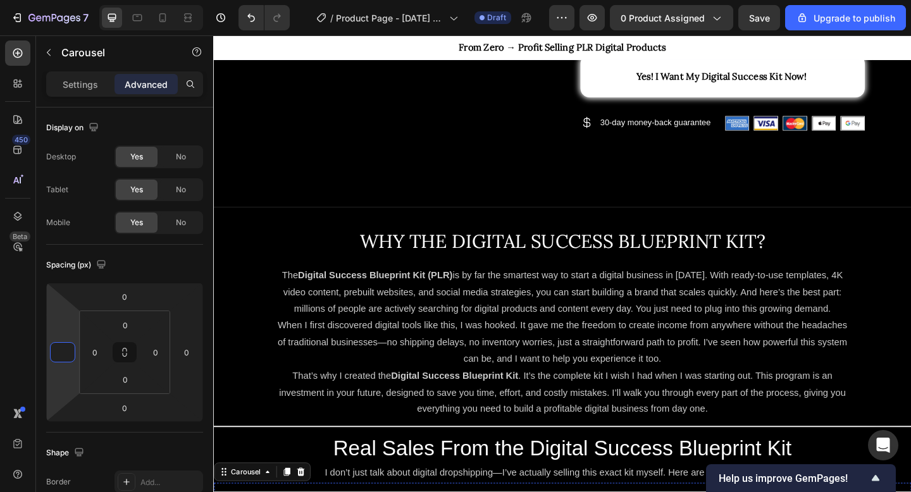
scroll to position [597, 0]
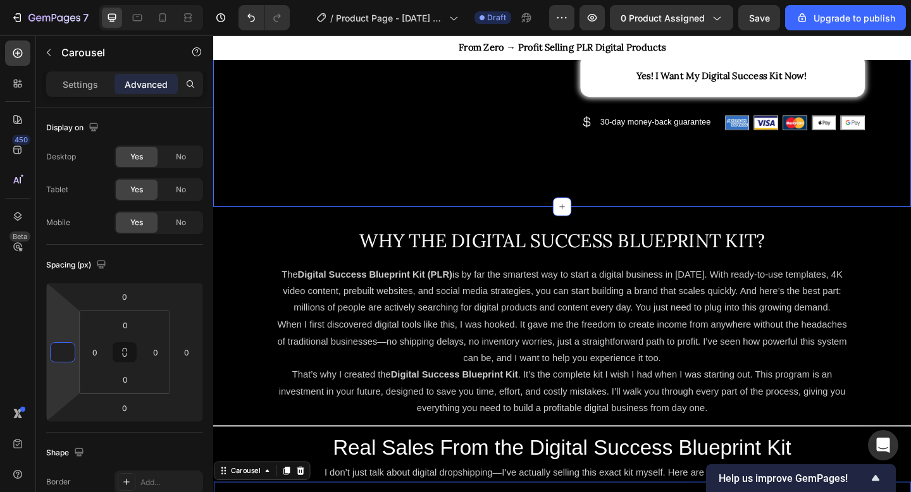
click at [318, 337] on span "The Digital Success Blueprint Kit (PLR) is by far the smartest way to start a d…" at bounding box center [593, 313] width 610 height 47
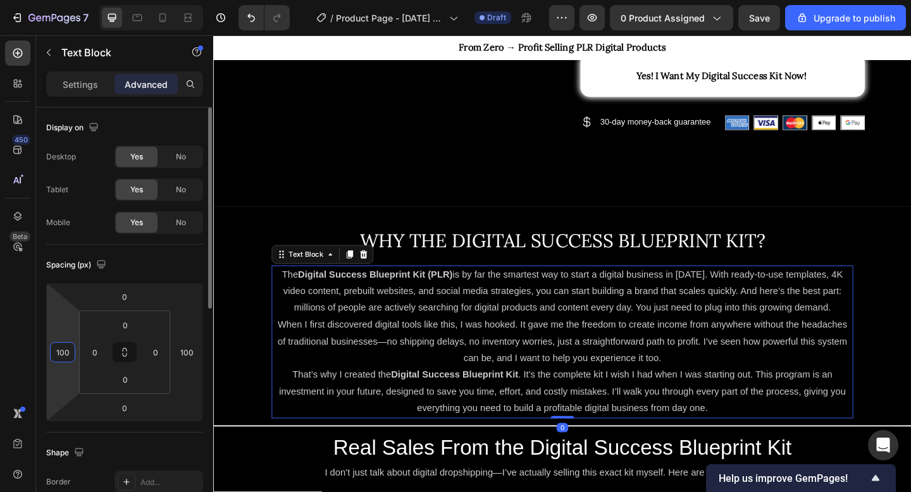
click at [65, 357] on input "100" at bounding box center [62, 352] width 19 height 19
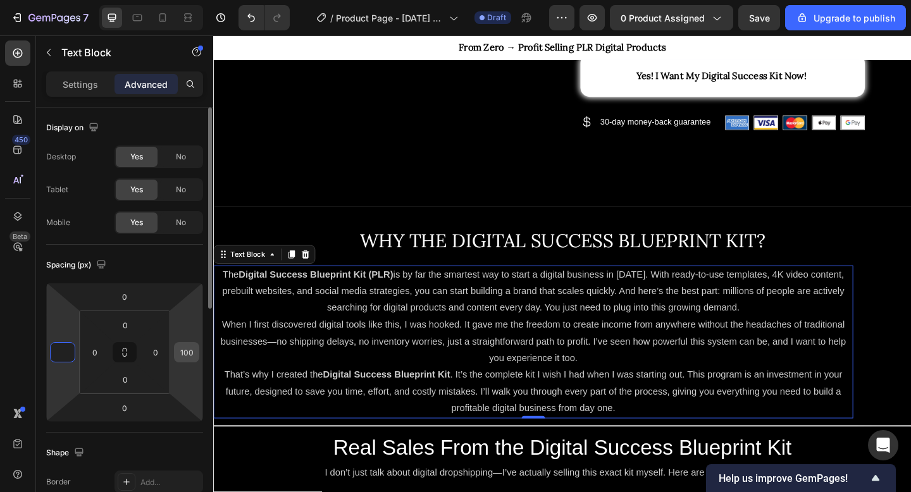
type input "0"
click at [184, 350] on input "100" at bounding box center [186, 352] width 19 height 19
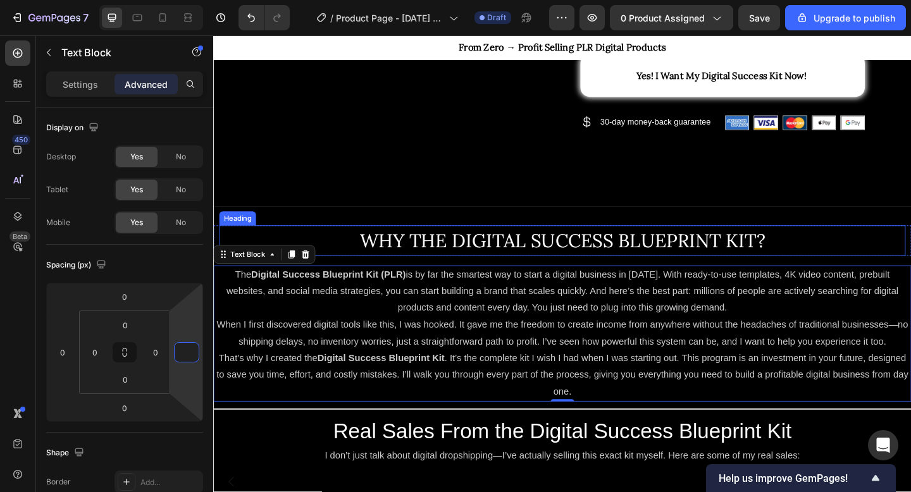
click at [281, 240] on div "WHY THE DIGITAL SUCCESS BLUEPRINT KIT? Heading Row The Digital Success Blueprin…" at bounding box center [592, 399] width 759 height 355
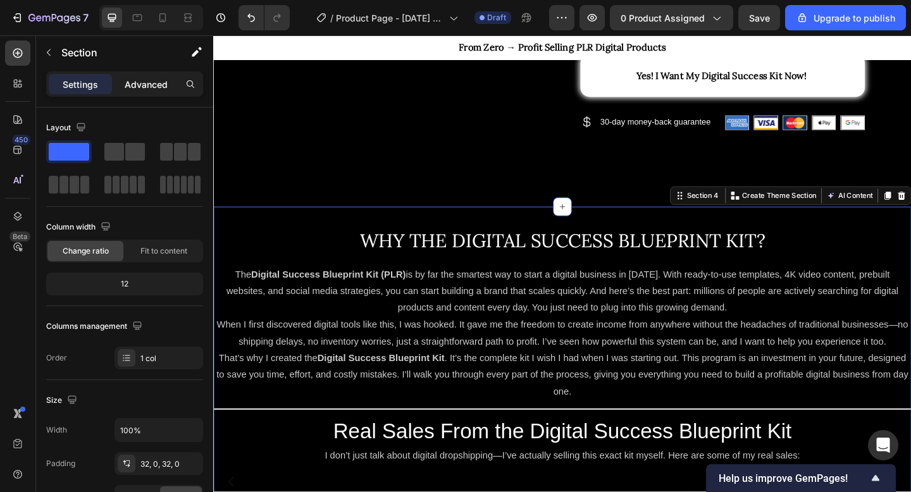
click at [151, 82] on p "Advanced" at bounding box center [146, 84] width 43 height 13
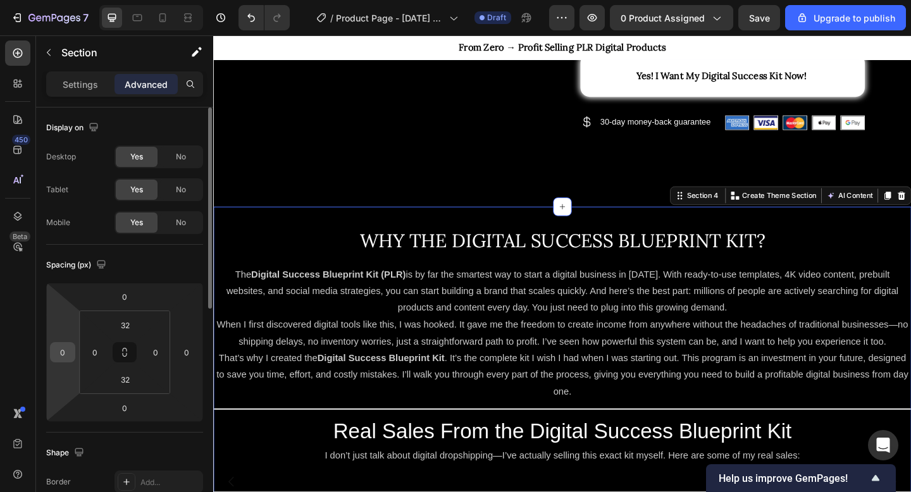
click at [61, 354] on input "0" at bounding box center [62, 352] width 19 height 19
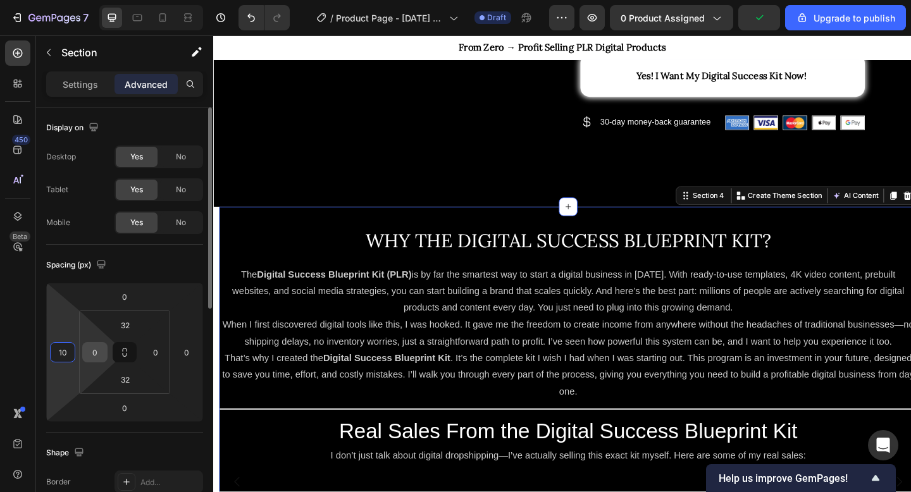
type input "1"
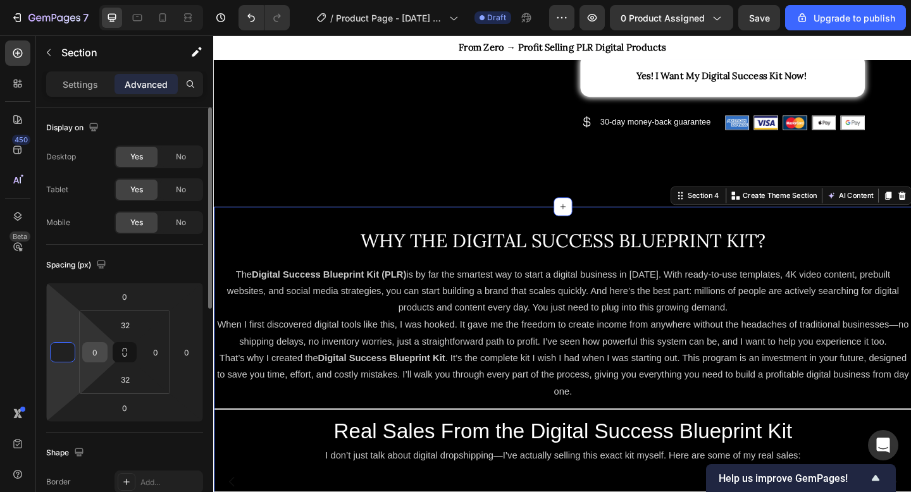
click at [100, 354] on input "0" at bounding box center [94, 352] width 19 height 19
type input "0"
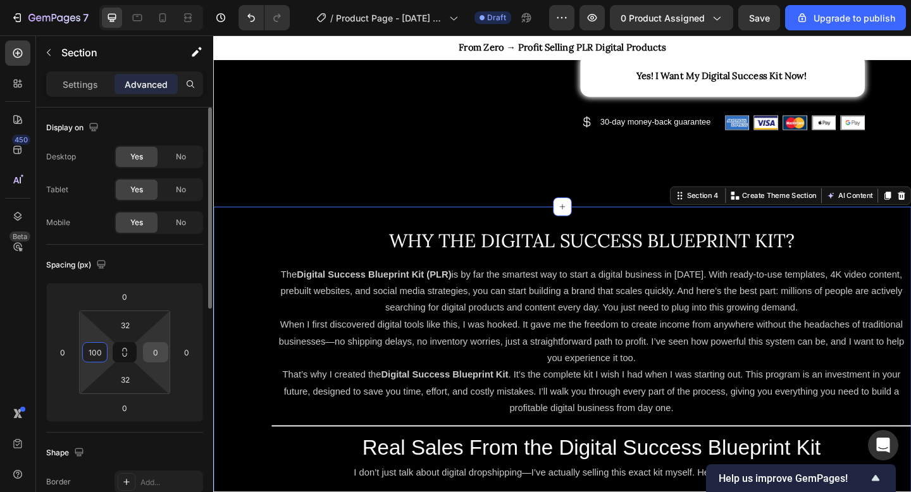
type input "100"
click at [152, 353] on input "0" at bounding box center [155, 352] width 19 height 19
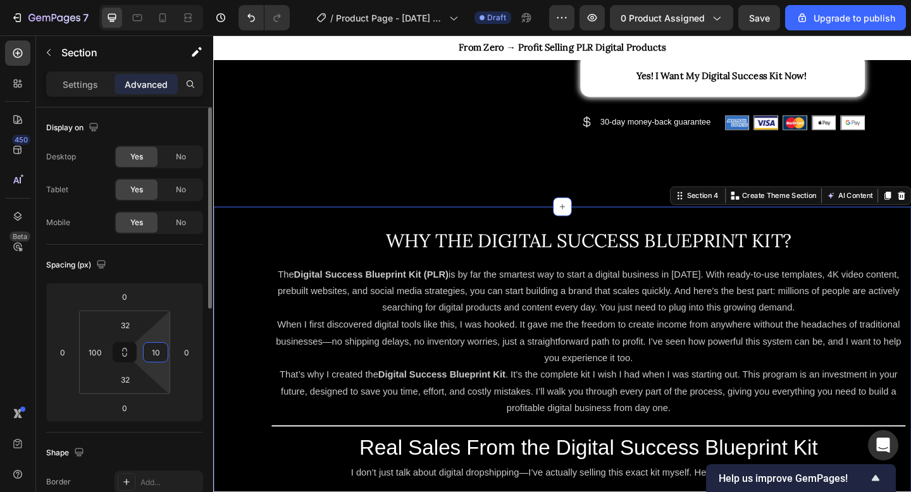
type input "100"
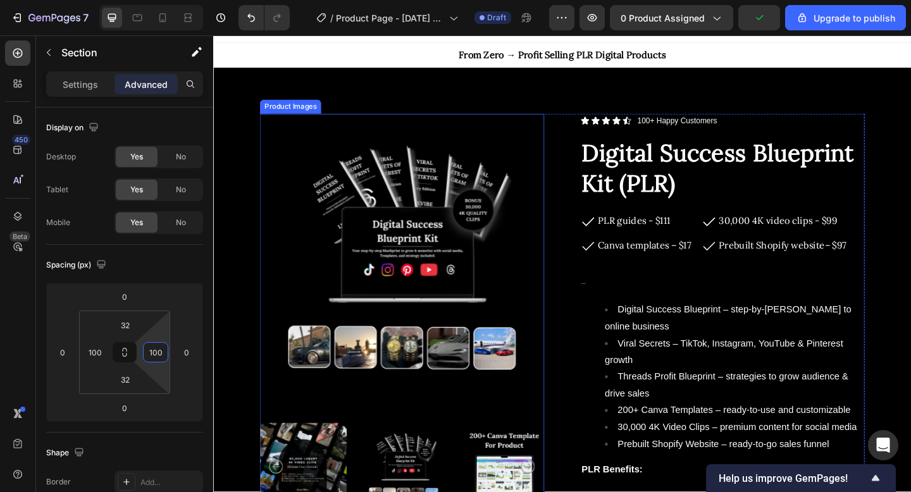
scroll to position [0, 0]
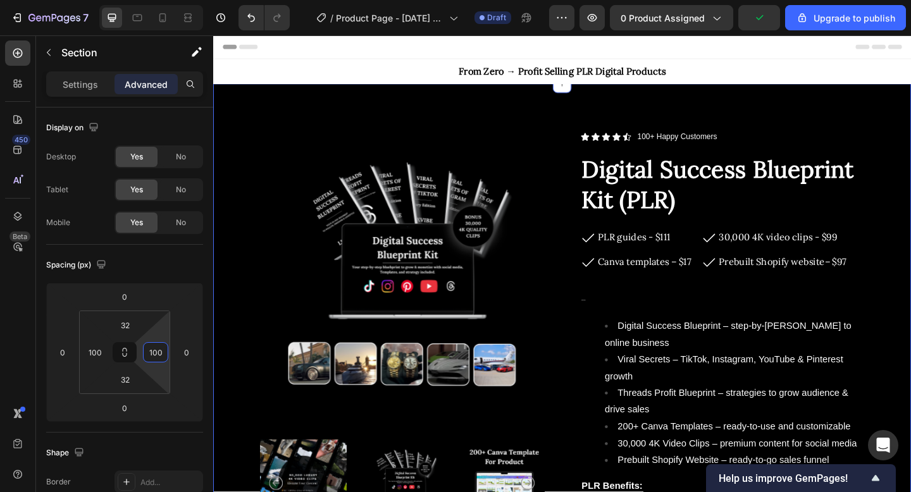
click at [375, 114] on div "Product Images Icon Icon Icon Icon Icon Icon List 100+ Happy Customers Text Blo…" at bounding box center [592, 453] width 759 height 731
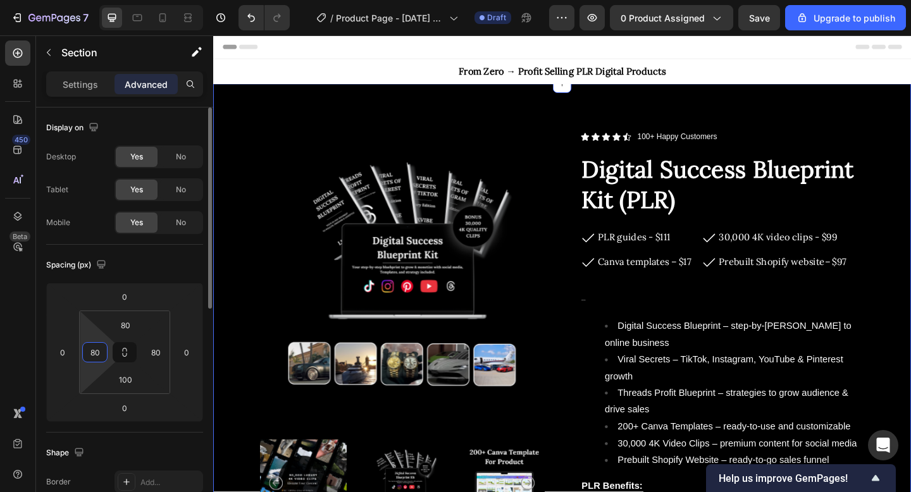
click at [97, 351] on input "80" at bounding box center [94, 352] width 19 height 19
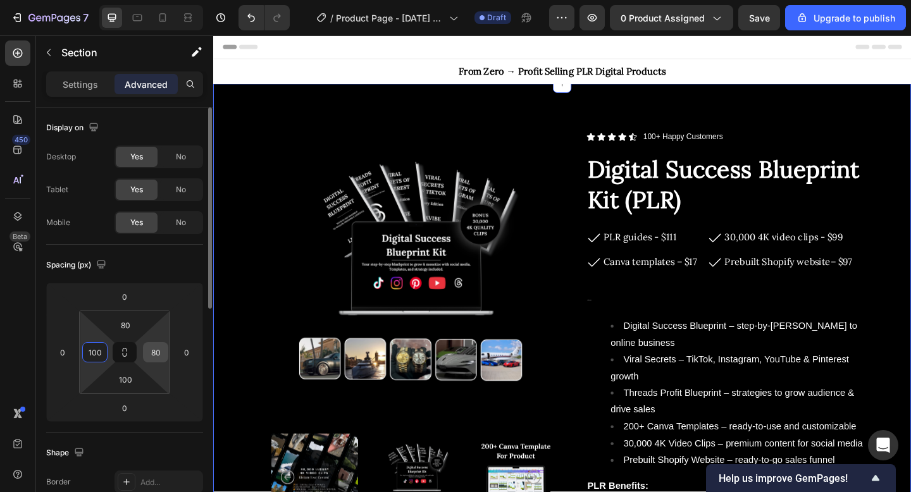
type input "100"
click at [159, 349] on input "80" at bounding box center [155, 352] width 19 height 19
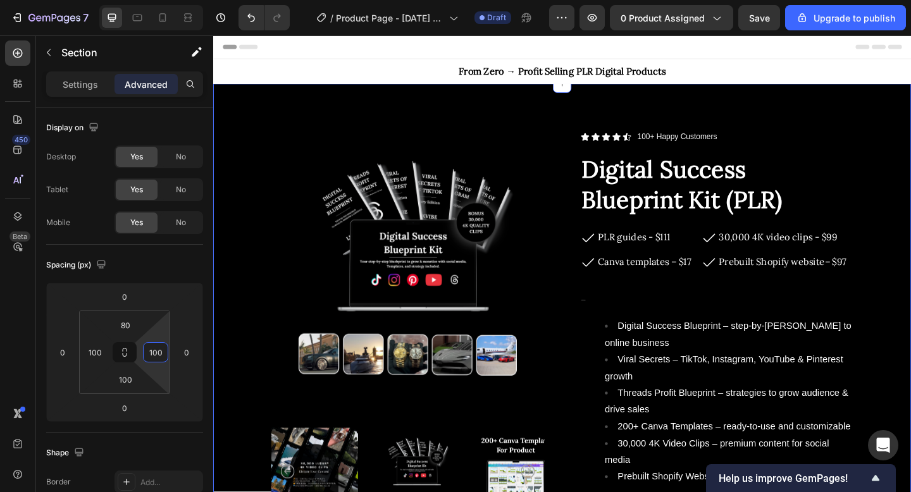
type input "100"
click at [269, 122] on div "Product Images Icon Icon Icon Icon Icon Icon List 100+ Happy Customers Text Blo…" at bounding box center [592, 462] width 759 height 748
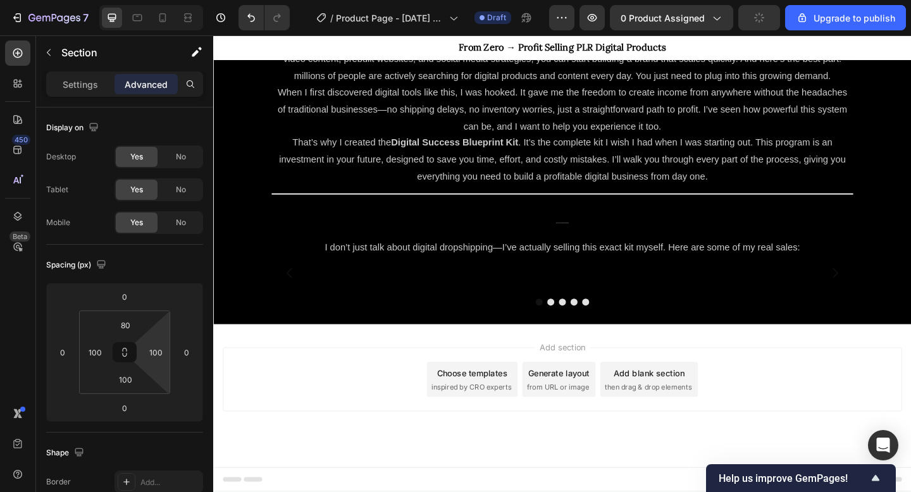
scroll to position [943, 0]
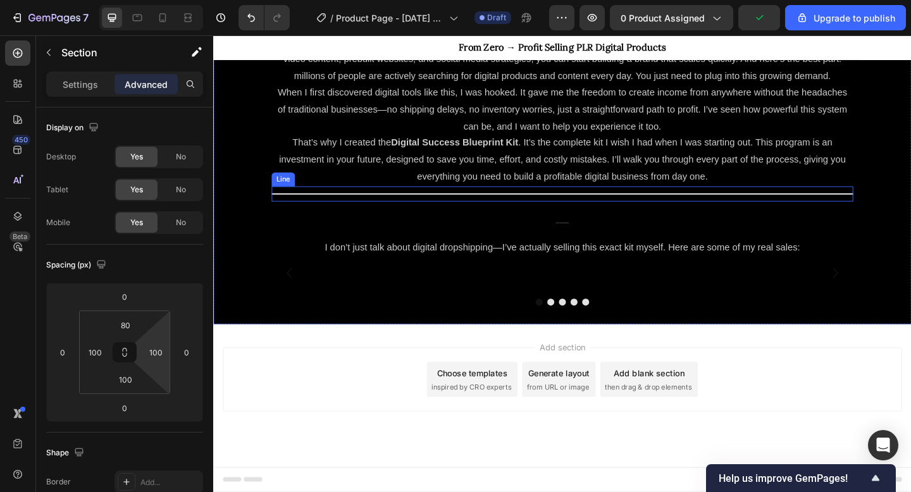
click at [289, 200] on div "Title Line" at bounding box center [593, 208] width 633 height 16
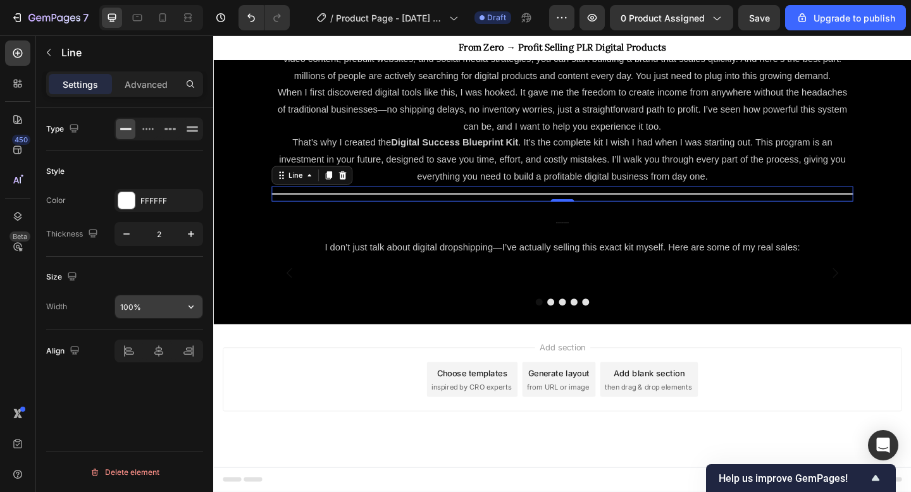
click at [137, 307] on input "100%" at bounding box center [158, 307] width 87 height 23
click at [207, 309] on div "Type Style Color FFFFFF Thickness 2 Size Width 100% Align Delete element" at bounding box center [124, 318] width 177 height 421
click at [199, 309] on button "button" at bounding box center [191, 307] width 23 height 23
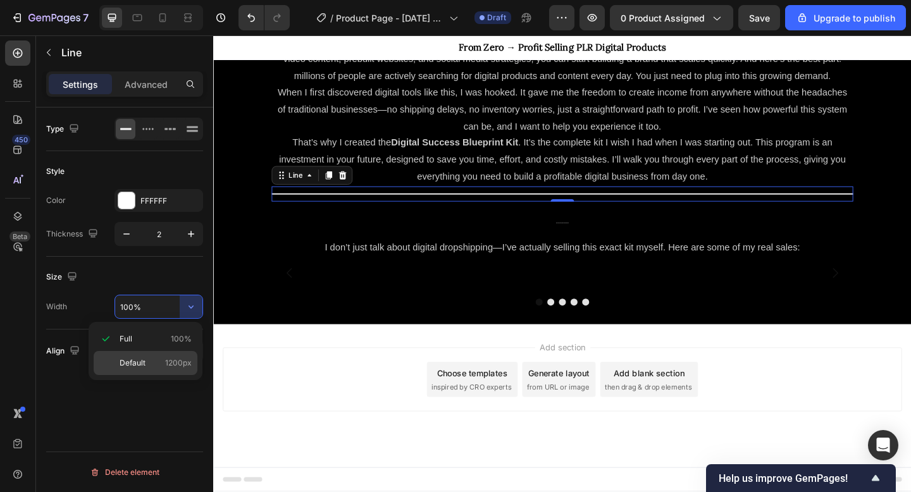
click at [158, 360] on p "Default 1200px" at bounding box center [156, 363] width 72 height 11
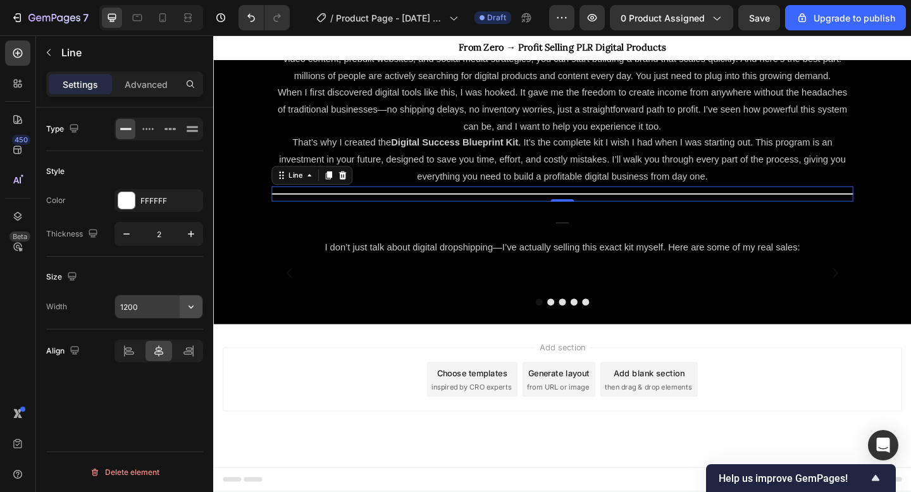
click at [196, 310] on icon "button" at bounding box center [191, 307] width 13 height 13
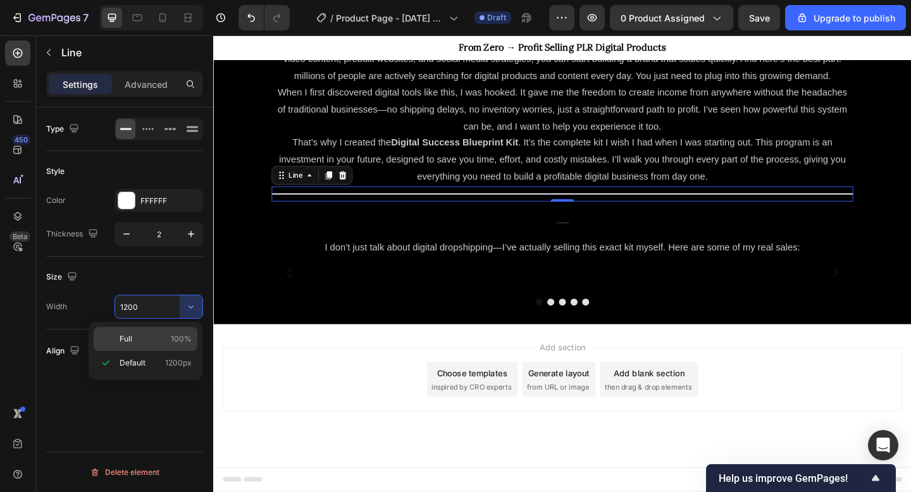
click at [140, 334] on p "Full 100%" at bounding box center [156, 339] width 72 height 11
type input "100%"
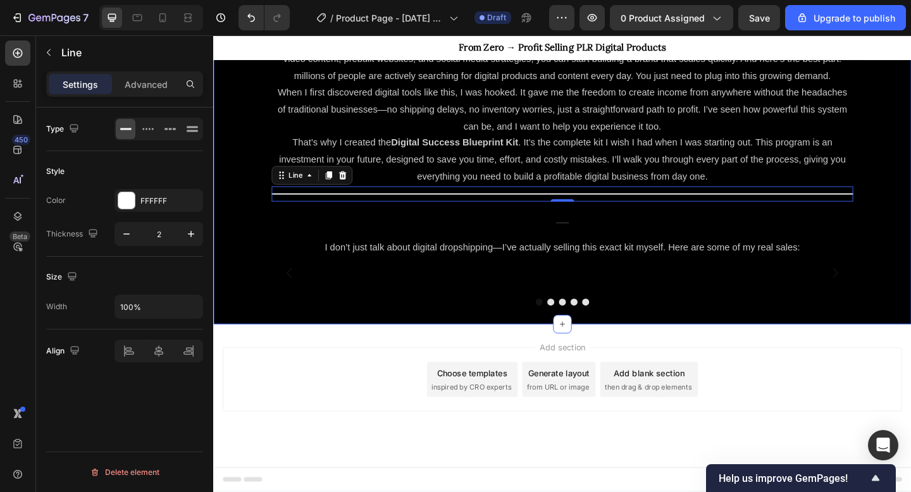
click at [240, 292] on div "WHY THE DIGITAL SUCCESS BLUEPRINT KIT? Heading Row The Digital Success Blueprin…" at bounding box center [592, 160] width 759 height 381
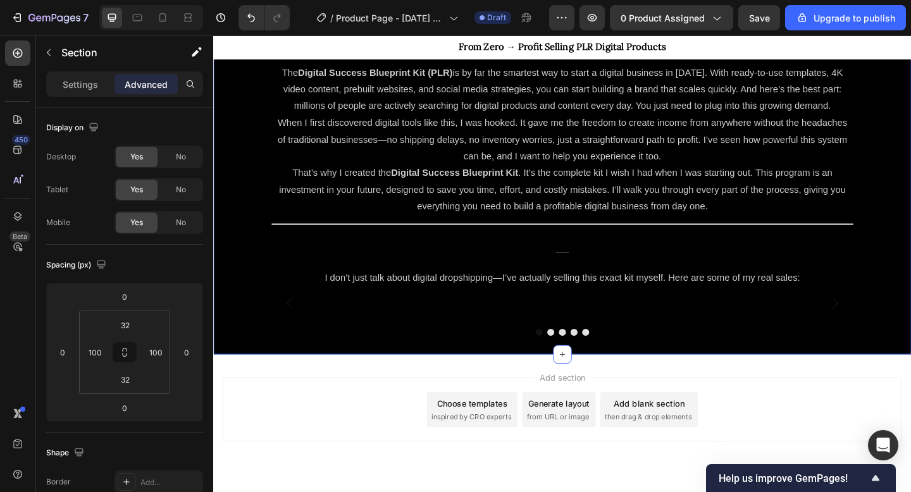
scroll to position [832, 0]
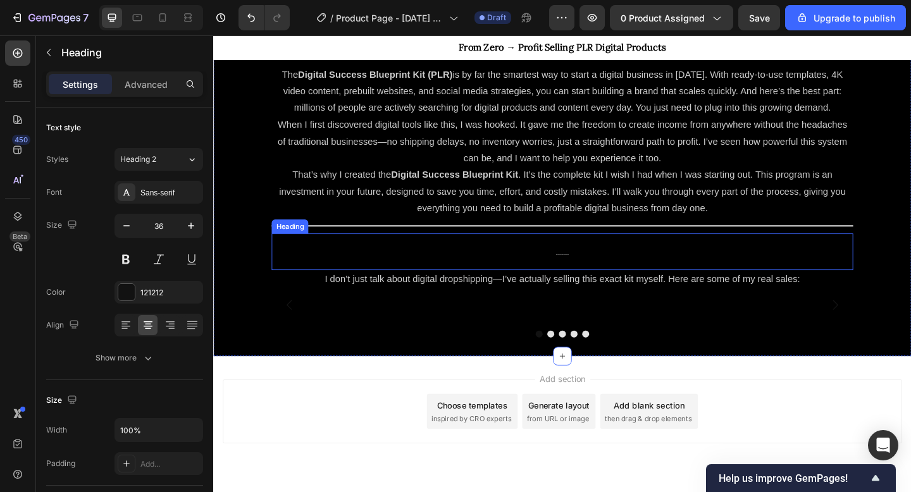
click at [579, 277] on h2 "Real Sales From the Digital Success Blueprint Kit" at bounding box center [593, 271] width 633 height 40
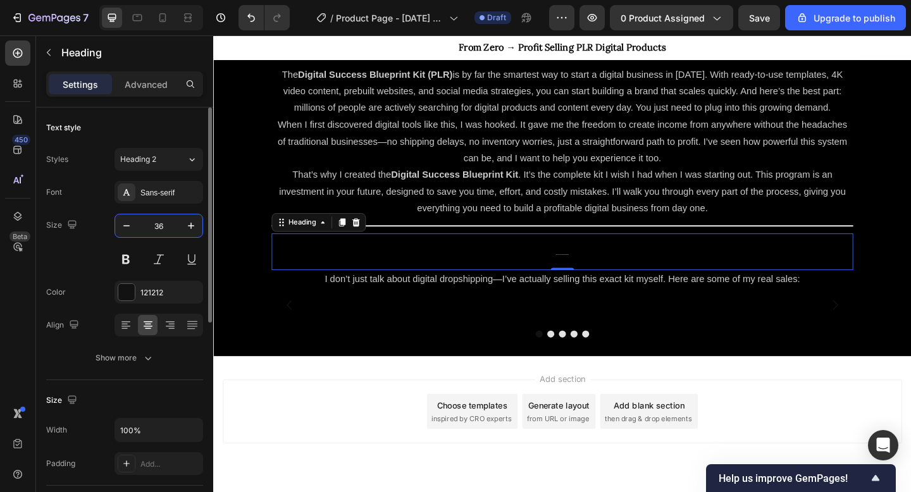
click at [177, 220] on input "36" at bounding box center [159, 226] width 42 height 23
click at [190, 228] on icon "button" at bounding box center [191, 226] width 6 height 6
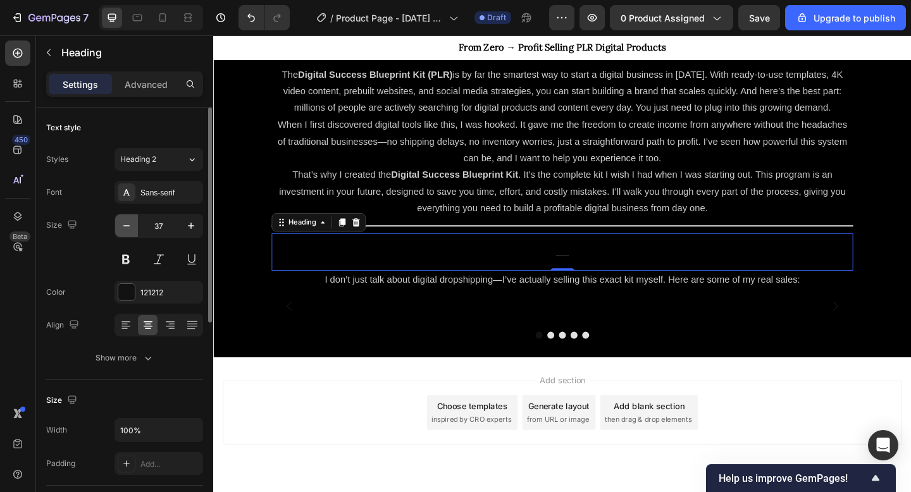
click at [125, 226] on icon "button" at bounding box center [126, 226] width 13 height 13
type input "36"
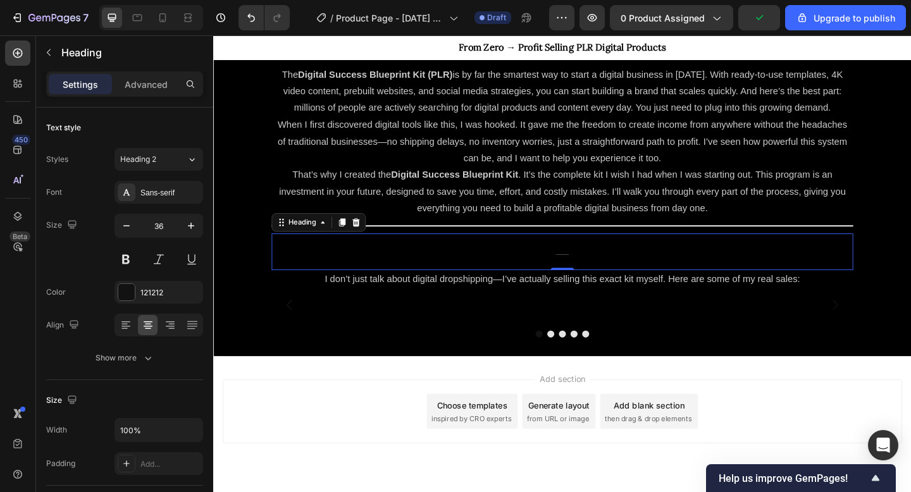
click at [595, 274] on h2 "Real Sales From the Digital Success Blueprint Kit" at bounding box center [593, 271] width 633 height 40
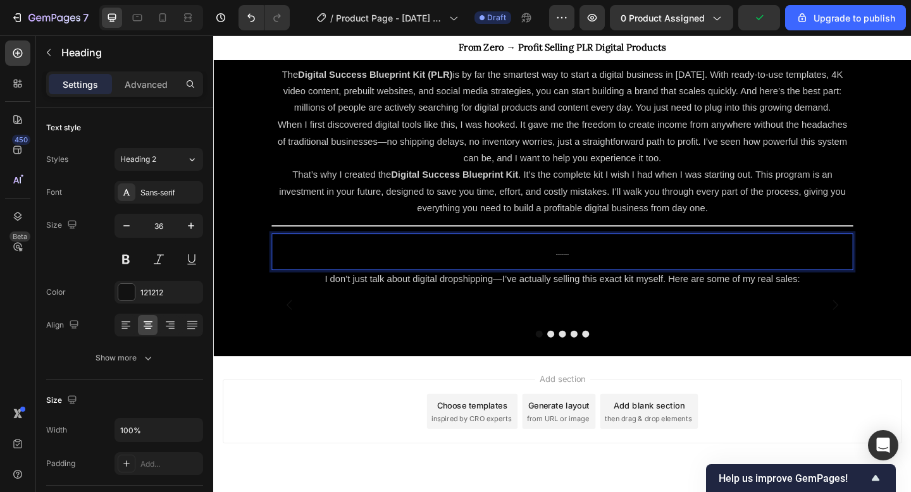
click at [595, 274] on p "Real Sales From the Digital Success Blueprint Kit" at bounding box center [593, 271] width 630 height 37
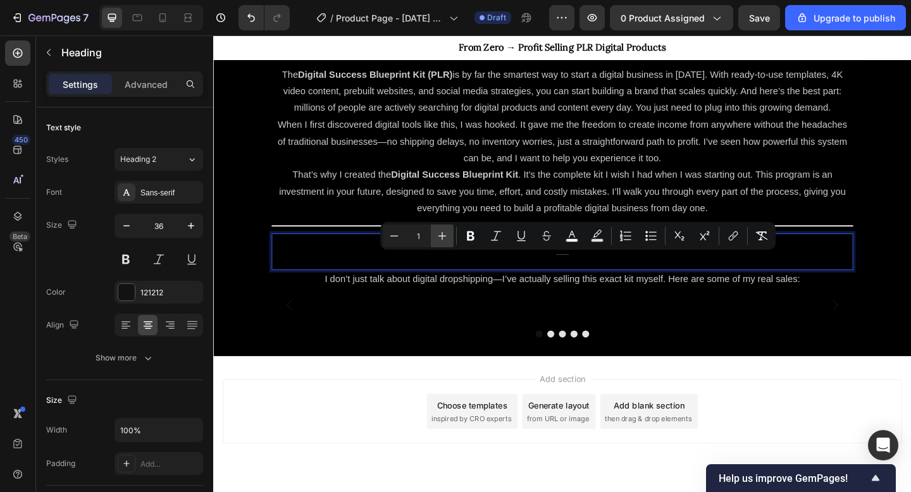
click at [435, 228] on button "Plus" at bounding box center [442, 236] width 23 height 23
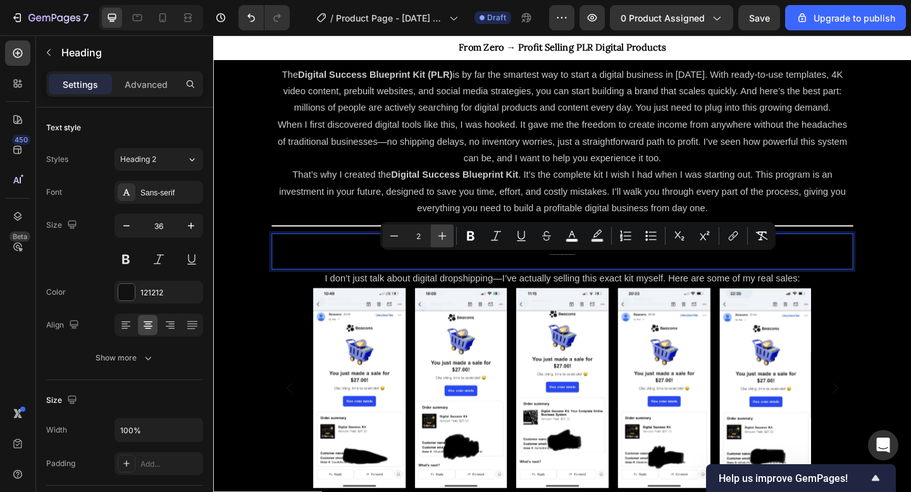
click at [435, 228] on button "Plus" at bounding box center [442, 236] width 23 height 23
click at [439, 232] on icon "Editor contextual toolbar" at bounding box center [442, 236] width 13 height 13
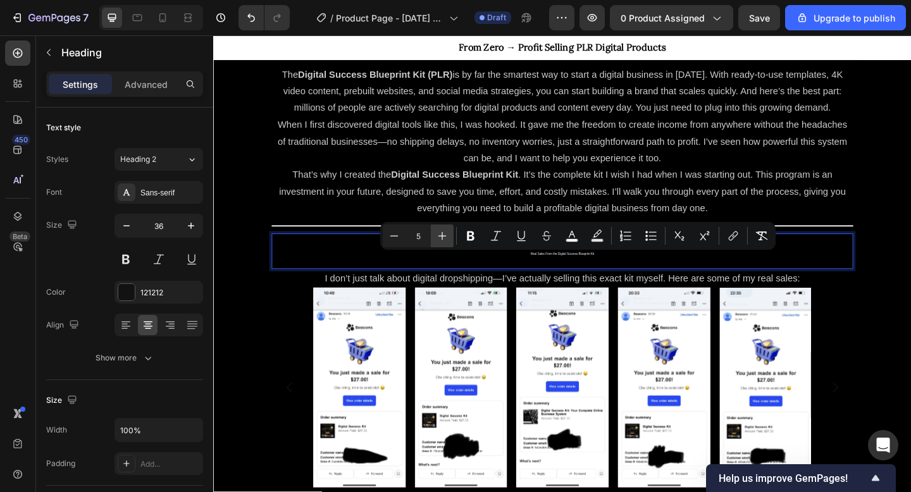
click at [439, 232] on icon "Editor contextual toolbar" at bounding box center [442, 236] width 13 height 13
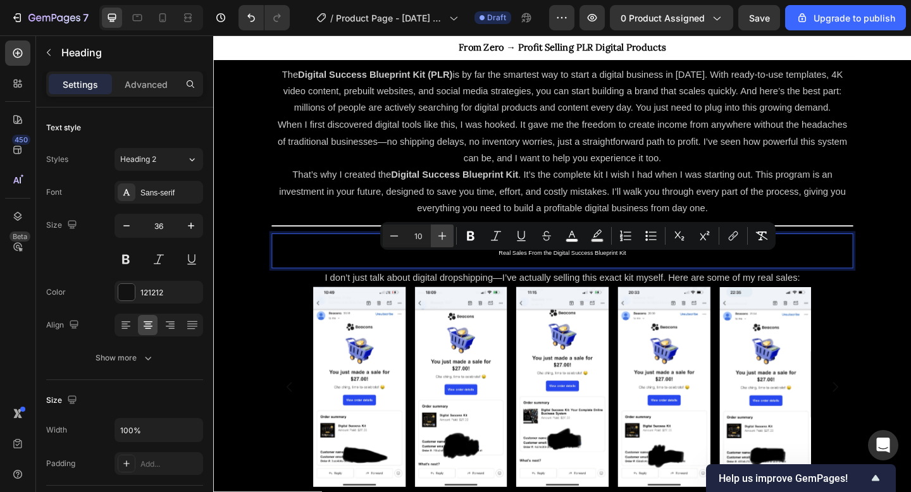
click at [439, 232] on icon "Editor contextual toolbar" at bounding box center [442, 236] width 13 height 13
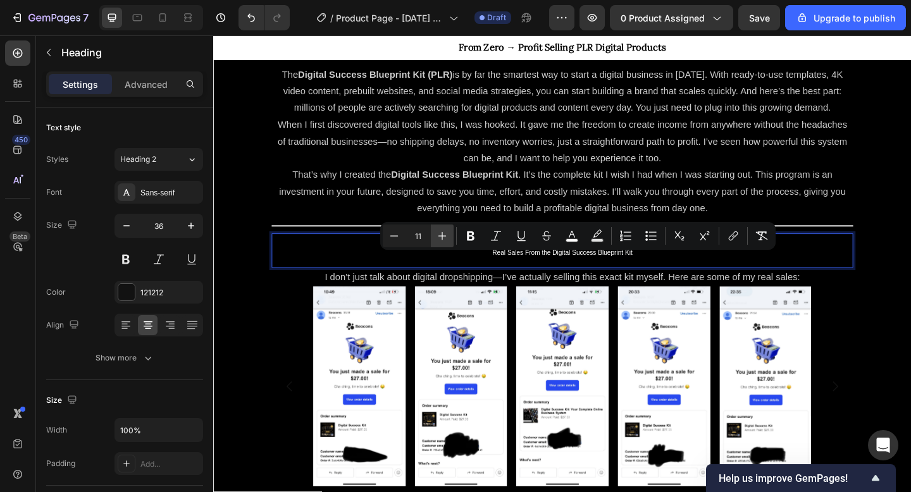
click at [439, 232] on icon "Editor contextual toolbar" at bounding box center [442, 236] width 13 height 13
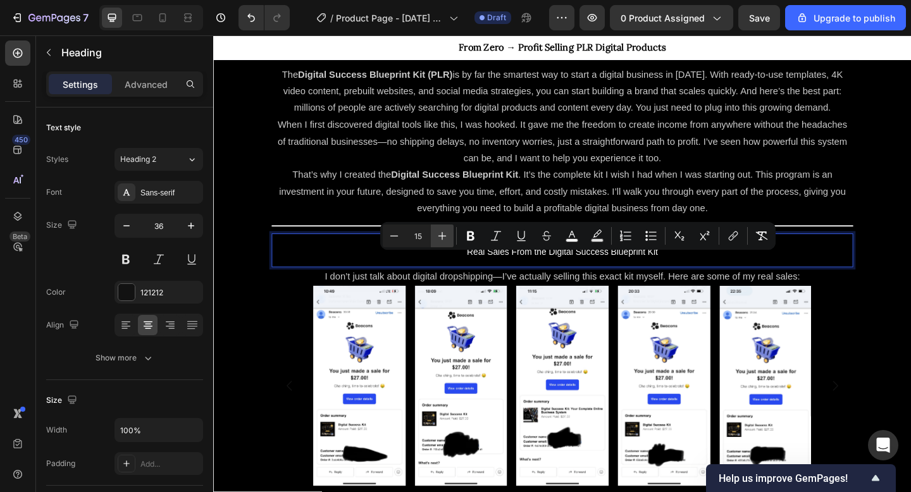
click at [439, 232] on icon "Editor contextual toolbar" at bounding box center [442, 236] width 13 height 13
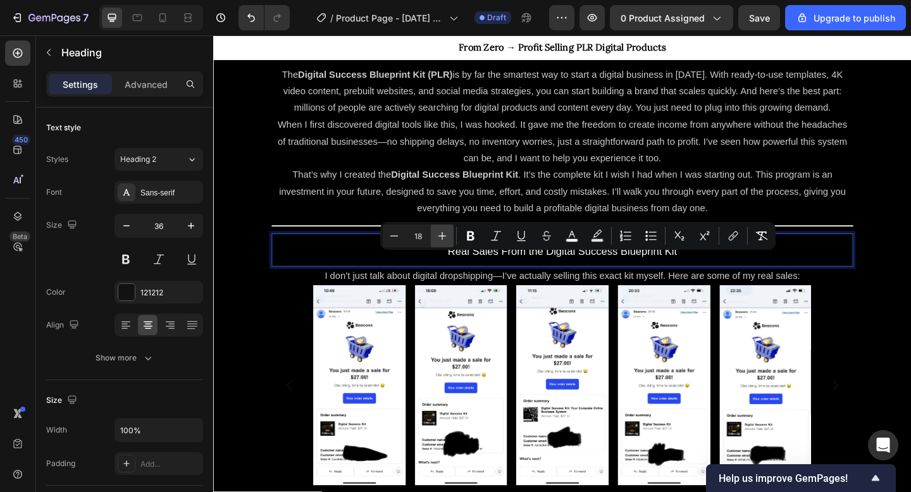
click at [439, 232] on icon "Editor contextual toolbar" at bounding box center [442, 236] width 13 height 13
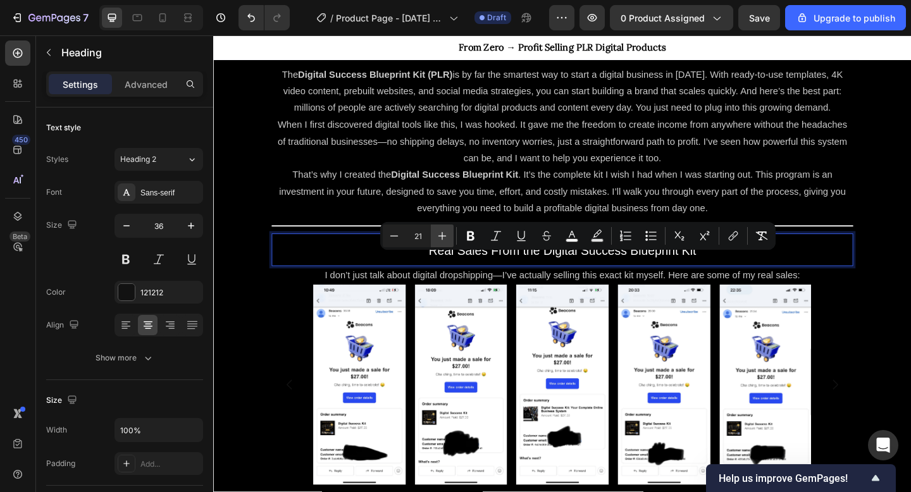
click at [439, 232] on icon "Editor contextual toolbar" at bounding box center [442, 236] width 13 height 13
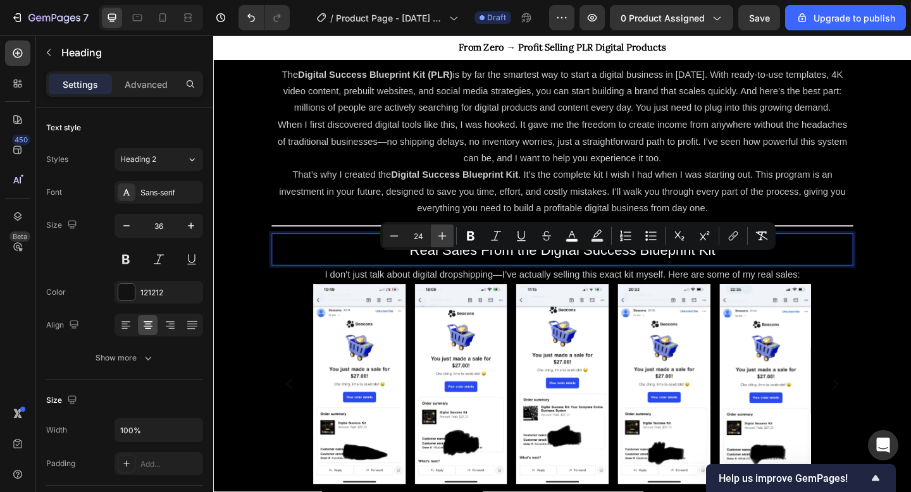
click at [439, 232] on icon "Editor contextual toolbar" at bounding box center [442, 236] width 13 height 13
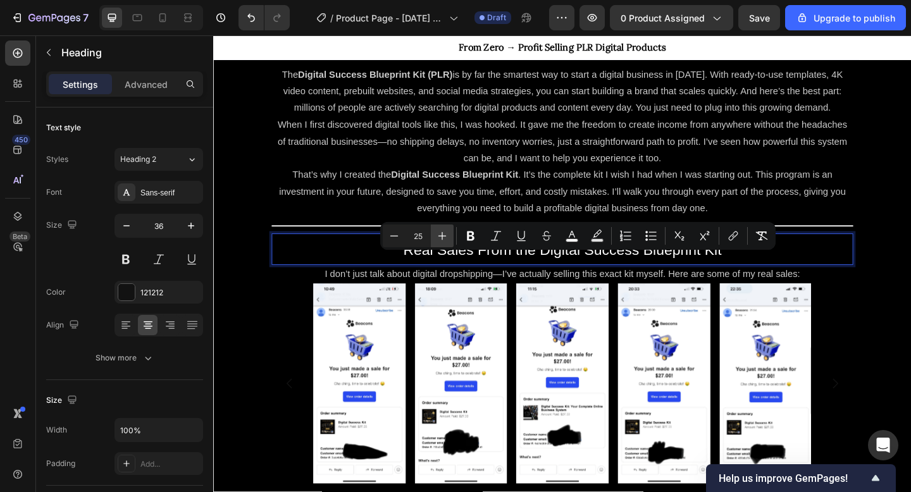
click at [439, 232] on icon "Editor contextual toolbar" at bounding box center [442, 236] width 13 height 13
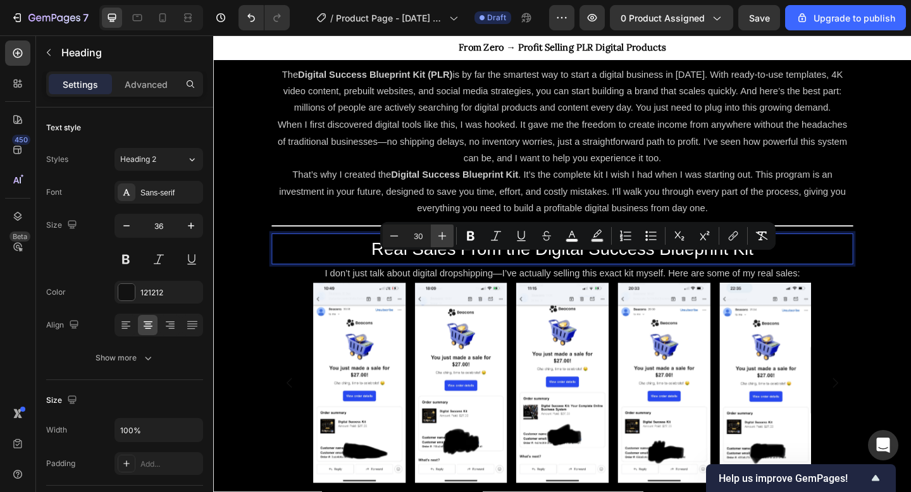
click at [439, 232] on icon "Editor contextual toolbar" at bounding box center [442, 236] width 13 height 13
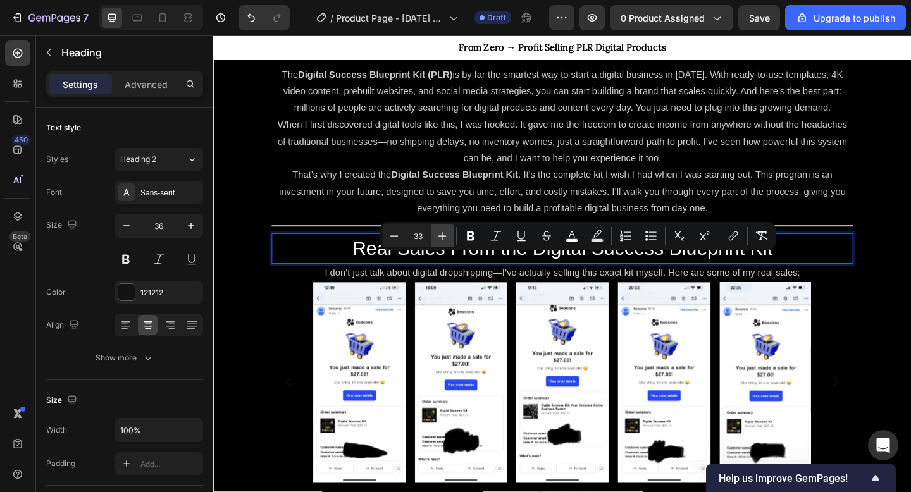
click at [439, 232] on icon "Editor contextual toolbar" at bounding box center [442, 236] width 13 height 13
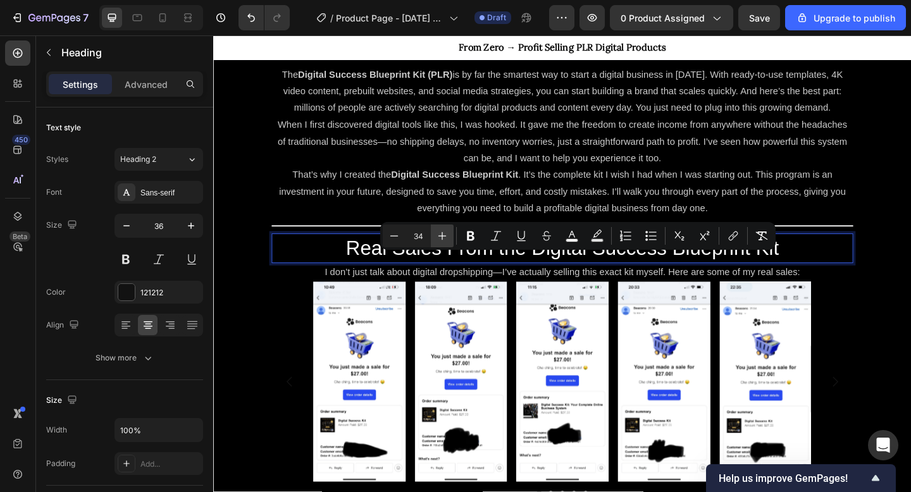
click at [439, 232] on icon "Editor contextual toolbar" at bounding box center [442, 236] width 13 height 13
type input "36"
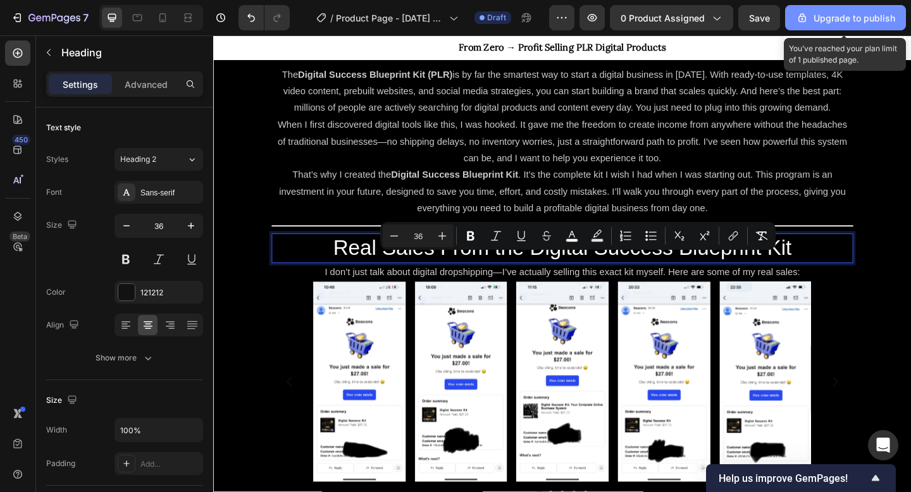
click at [856, 11] on div "Upgrade to publish" at bounding box center [845, 17] width 99 height 13
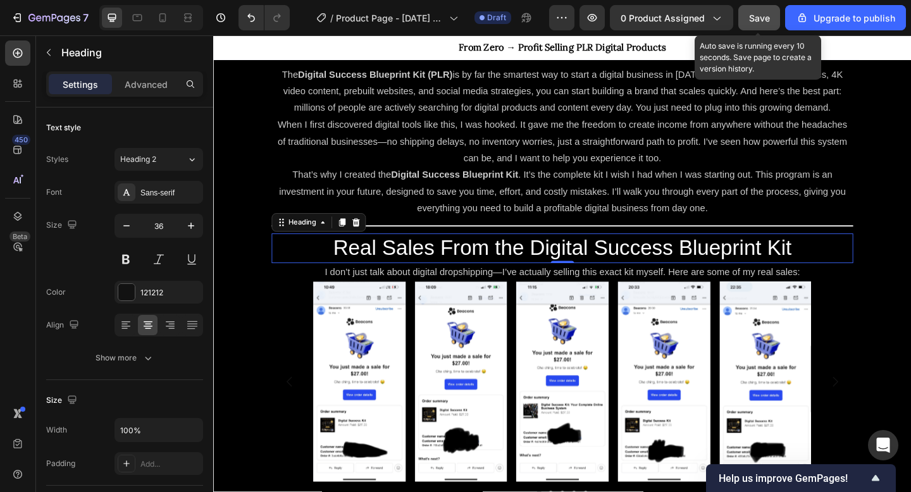
click at [773, 13] on button "Save" at bounding box center [760, 17] width 42 height 25
click at [762, 27] on button "Save" at bounding box center [760, 17] width 42 height 25
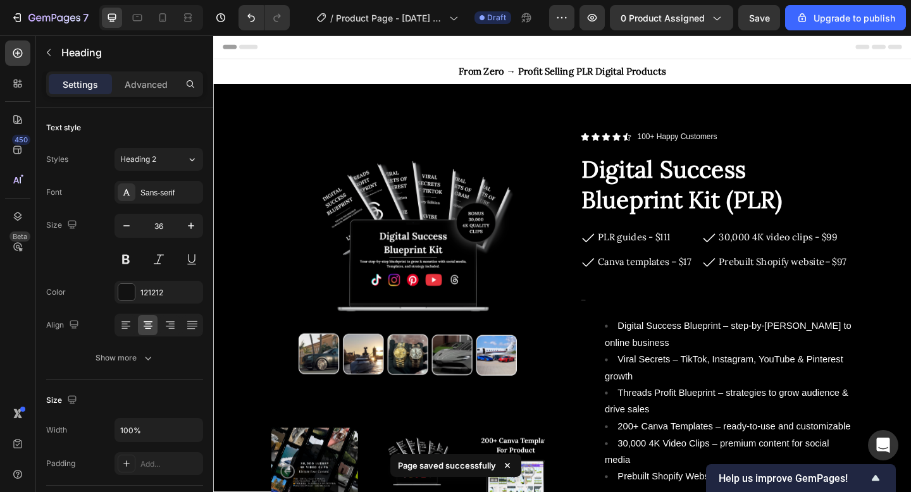
scroll to position [1040, 0]
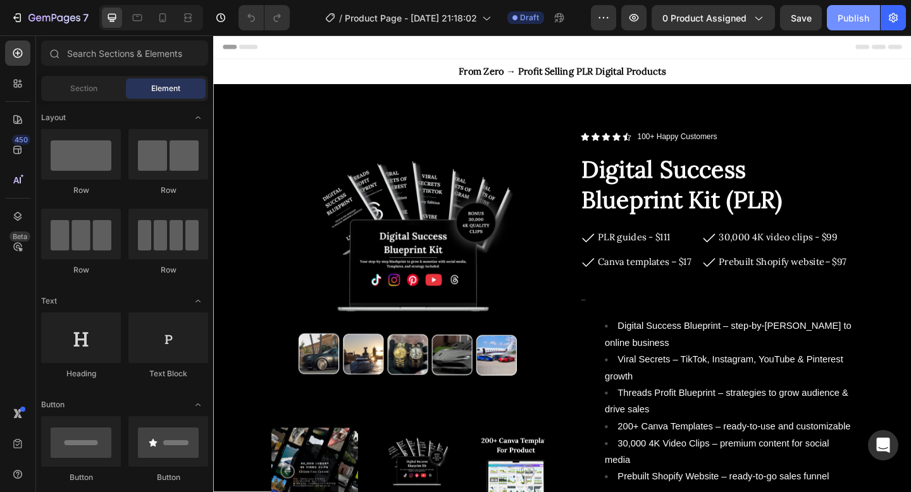
click at [862, 16] on div "Publish" at bounding box center [854, 17] width 32 height 13
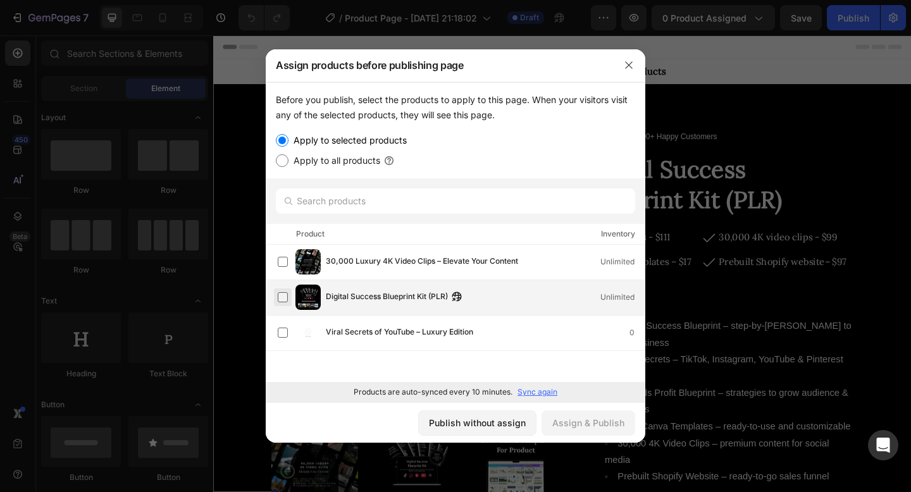
click at [284, 296] on label at bounding box center [283, 297] width 10 height 10
click at [578, 423] on div "Assign & Publish" at bounding box center [589, 422] width 72 height 13
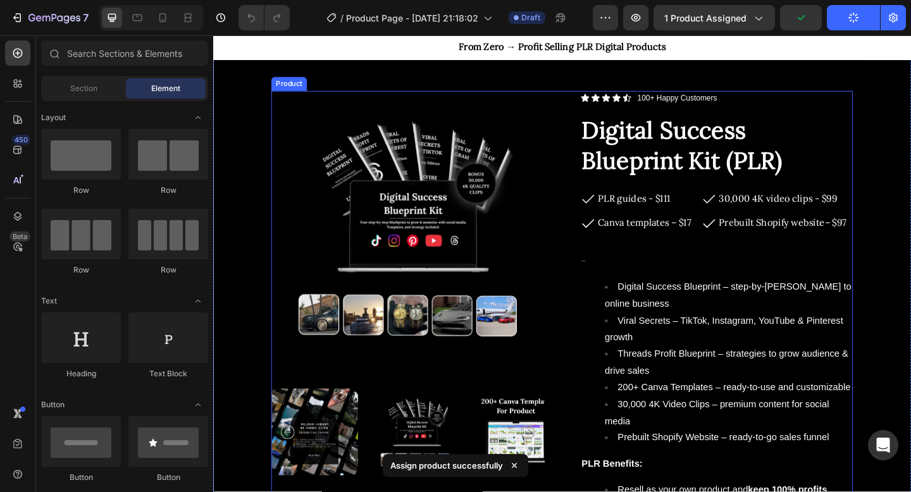
scroll to position [43, 0]
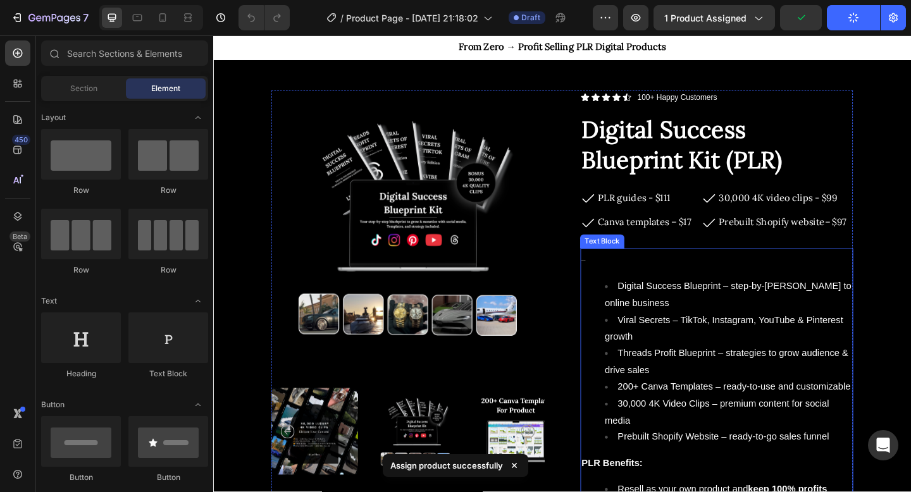
click at [622, 280] on p "What’s Inside:" at bounding box center [761, 280] width 294 height 22
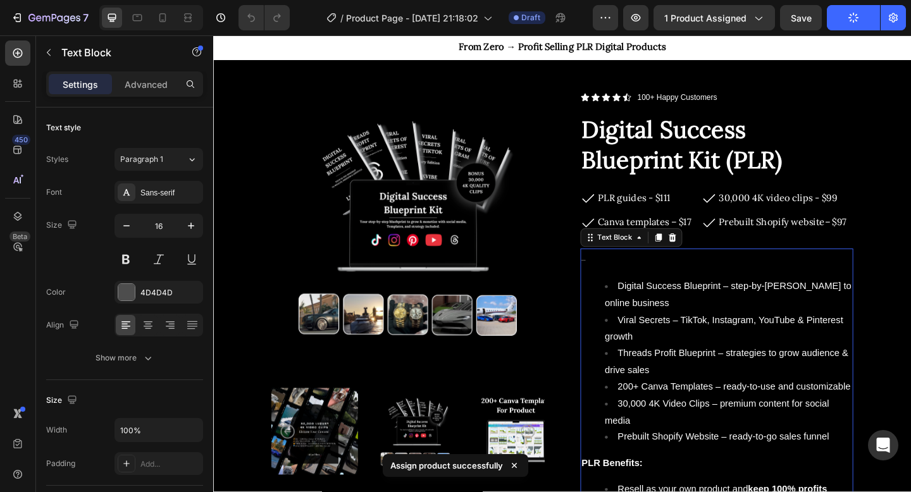
click at [617, 281] on p "What’s Inside:" at bounding box center [761, 280] width 294 height 22
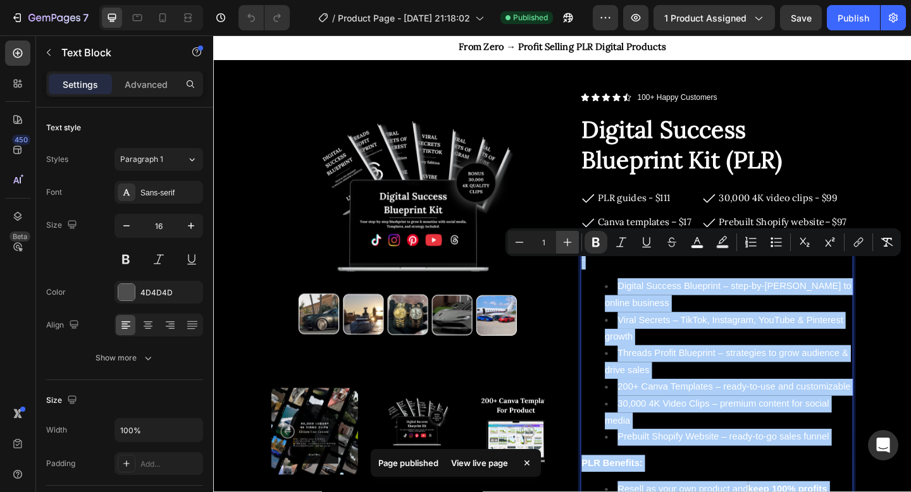
click at [569, 245] on icon "Editor contextual toolbar" at bounding box center [567, 242] width 13 height 13
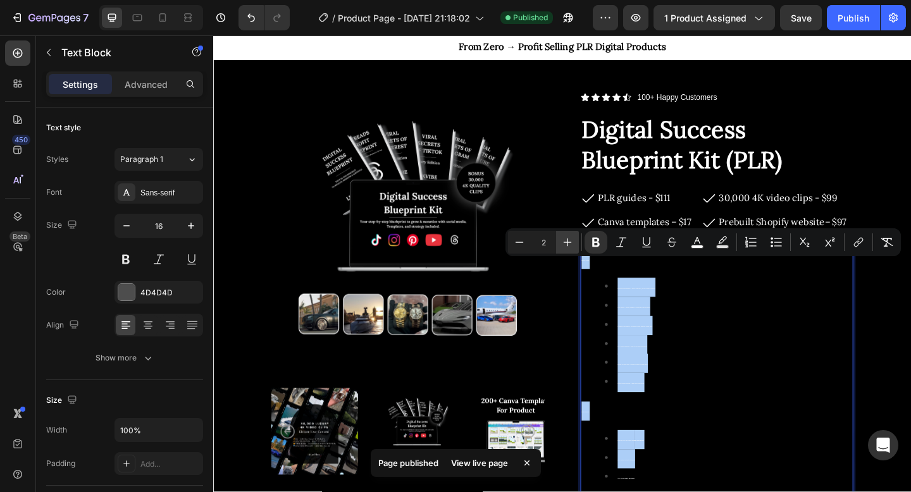
click at [569, 245] on icon "Editor contextual toolbar" at bounding box center [567, 242] width 13 height 13
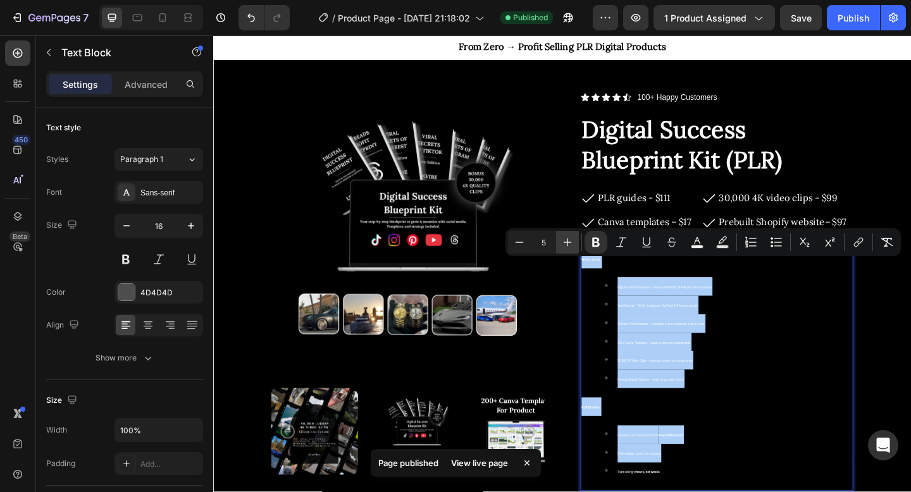
click at [569, 245] on icon "Editor contextual toolbar" at bounding box center [567, 242] width 13 height 13
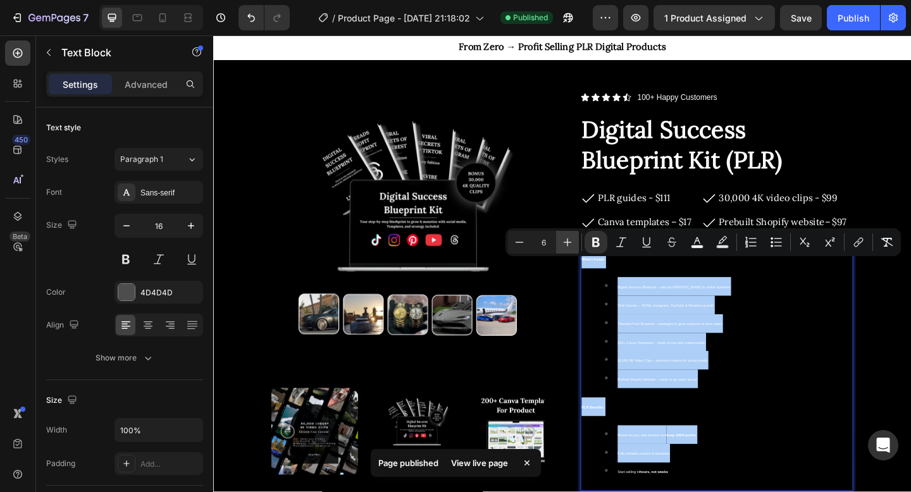
click at [569, 245] on icon "Editor contextual toolbar" at bounding box center [567, 242] width 13 height 13
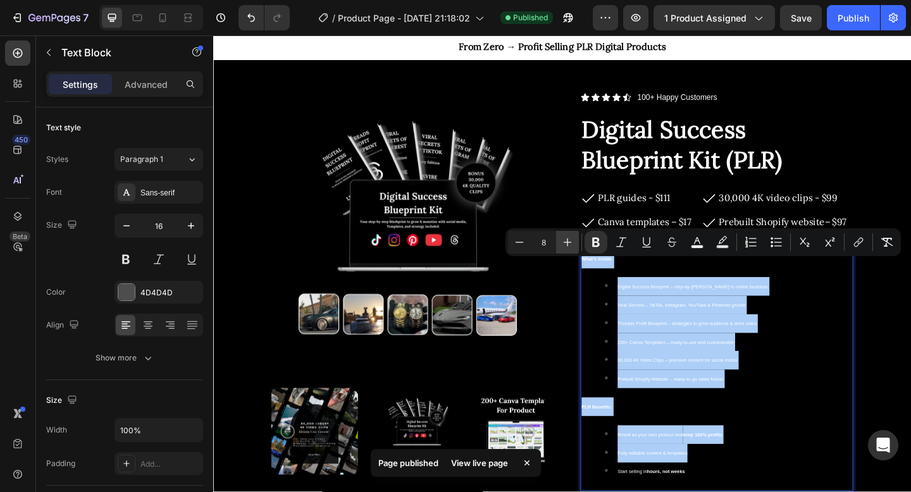
click at [569, 245] on icon "Editor contextual toolbar" at bounding box center [567, 242] width 13 height 13
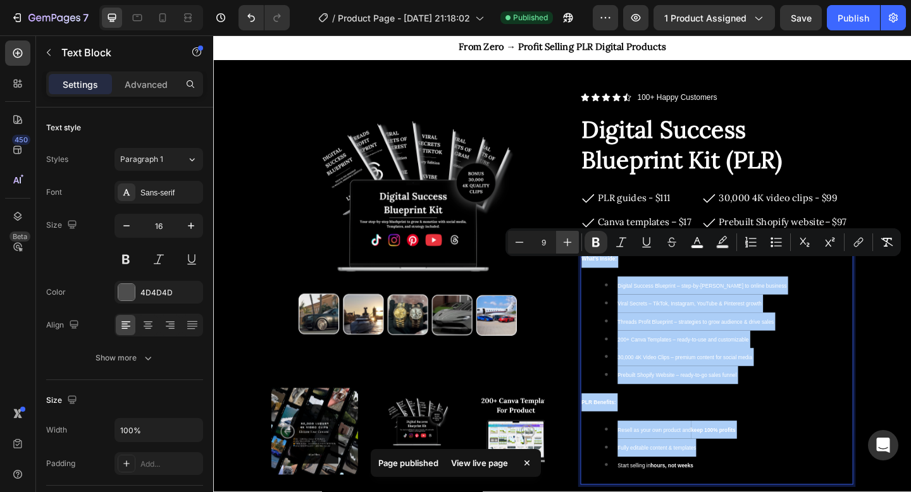
click at [569, 245] on icon "Editor contextual toolbar" at bounding box center [567, 242] width 13 height 13
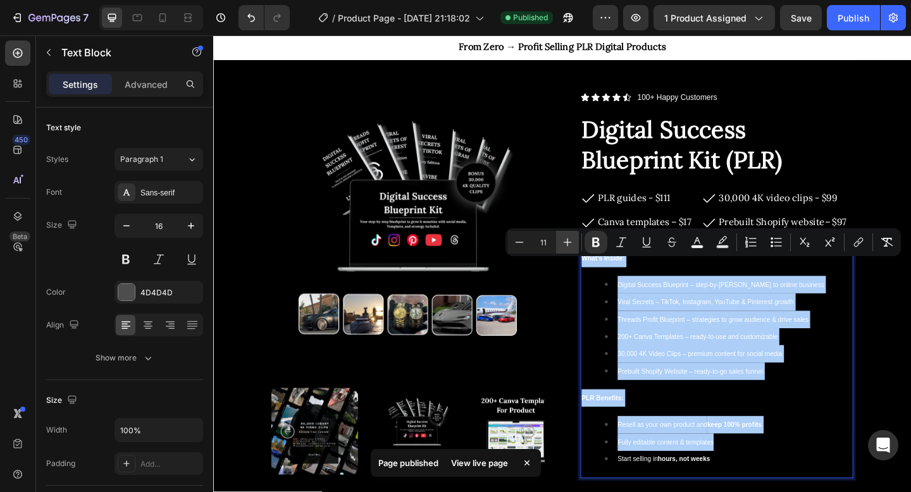
click at [569, 245] on icon "Editor contextual toolbar" at bounding box center [567, 242] width 13 height 13
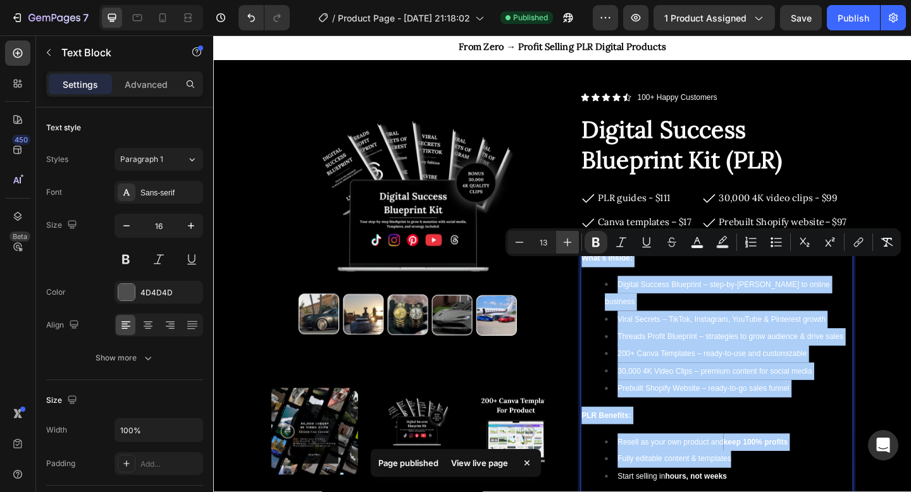
click at [569, 245] on icon "Editor contextual toolbar" at bounding box center [567, 242] width 13 height 13
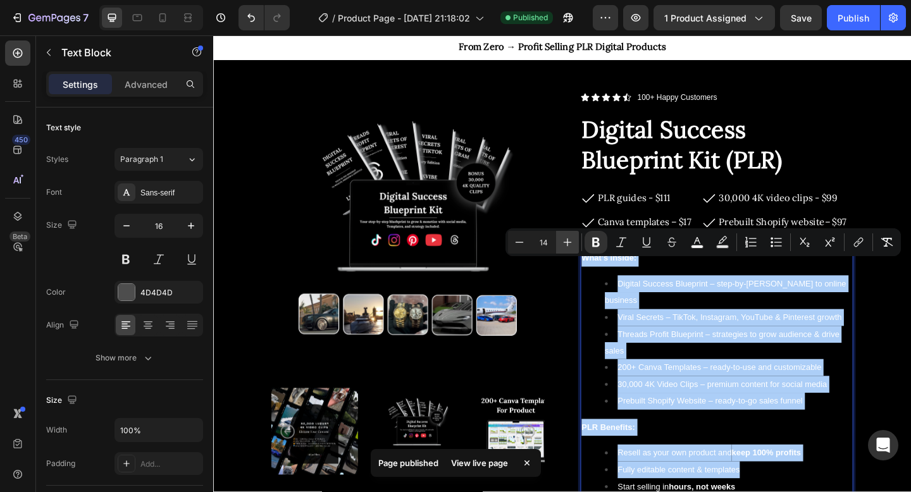
click at [569, 245] on icon "Editor contextual toolbar" at bounding box center [567, 242] width 13 height 13
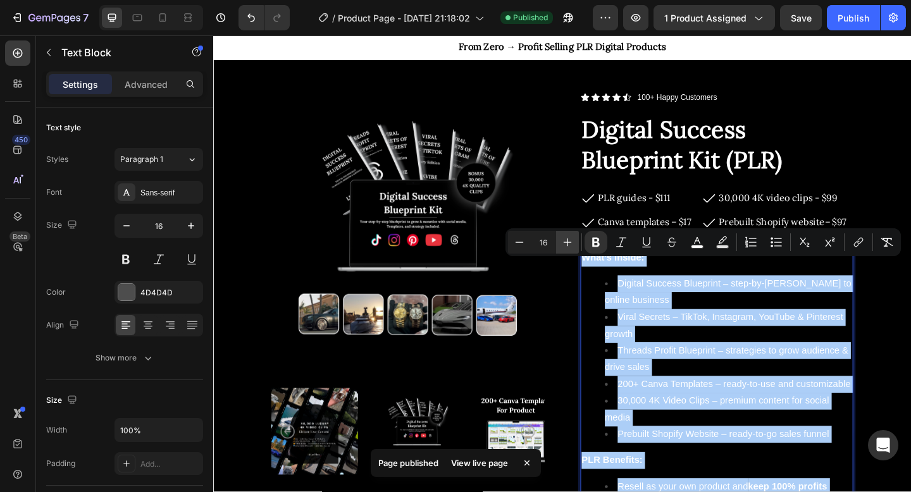
click at [569, 245] on icon "Editor contextual toolbar" at bounding box center [567, 242] width 13 height 13
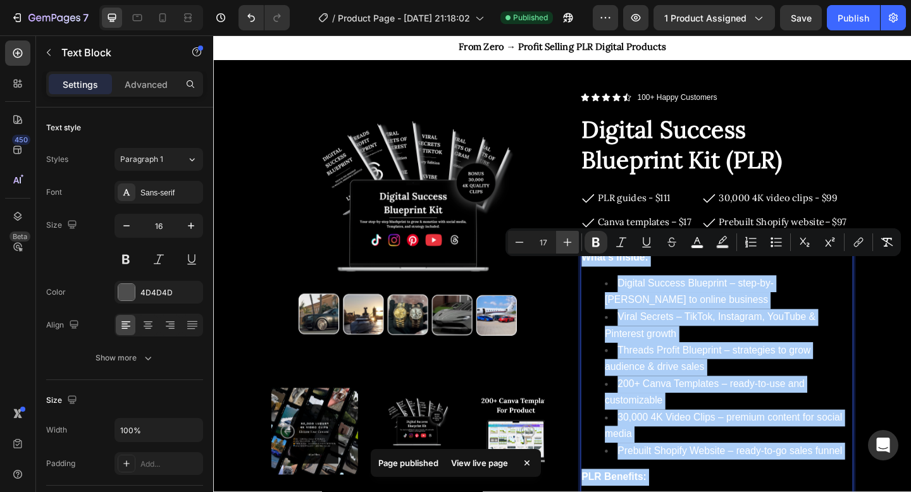
click at [569, 245] on icon "Editor contextual toolbar" at bounding box center [567, 242] width 13 height 13
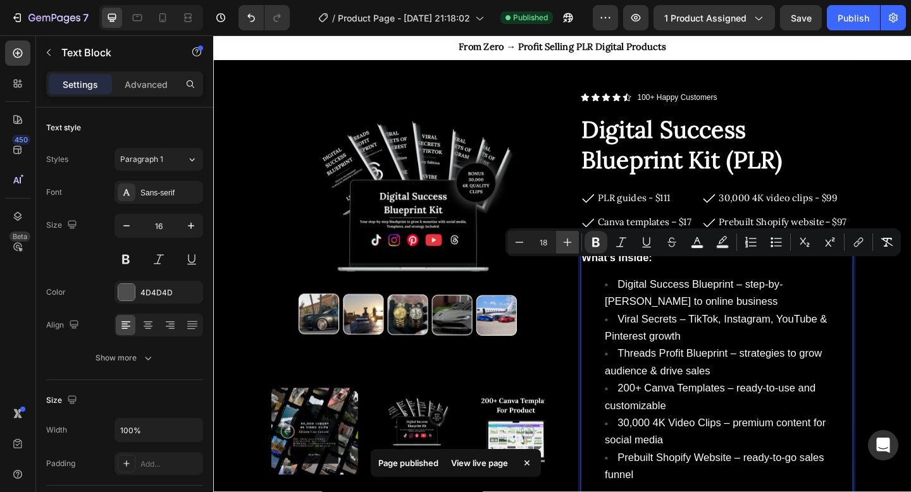
click at [569, 245] on icon "Editor contextual toolbar" at bounding box center [567, 242] width 13 height 13
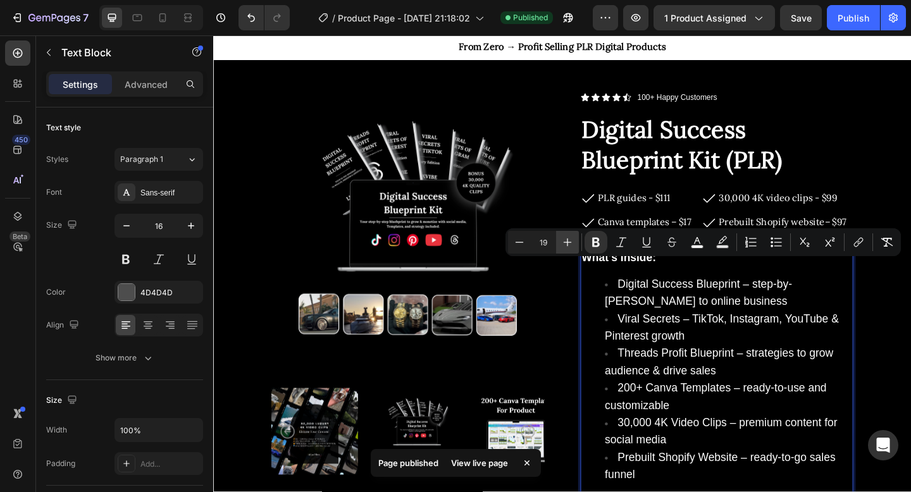
click at [569, 245] on icon "Editor contextual toolbar" at bounding box center [567, 242] width 13 height 13
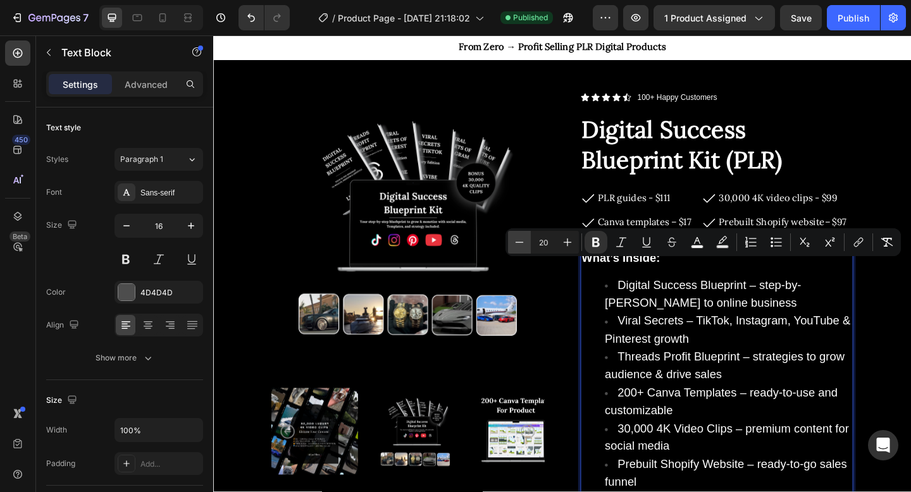
click at [520, 244] on icon "Editor contextual toolbar" at bounding box center [519, 242] width 13 height 13
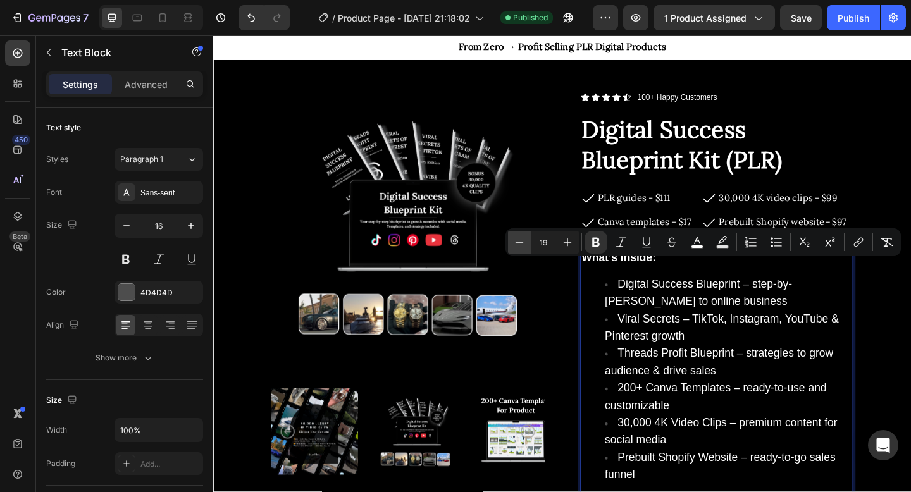
click at [520, 244] on icon "Editor contextual toolbar" at bounding box center [519, 242] width 13 height 13
type input "18"
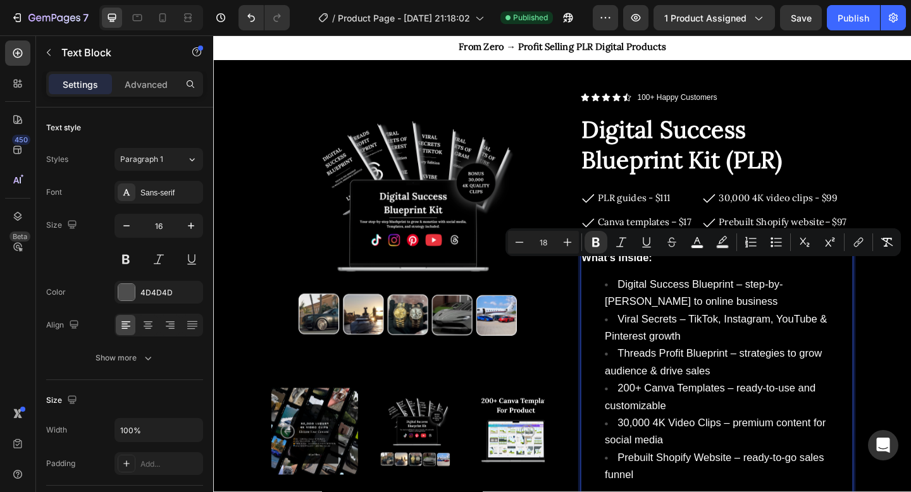
click at [696, 352] on li "Viral Secrets – TikTok, Instagram, YouTube & Pinterest growth" at bounding box center [773, 354] width 269 height 38
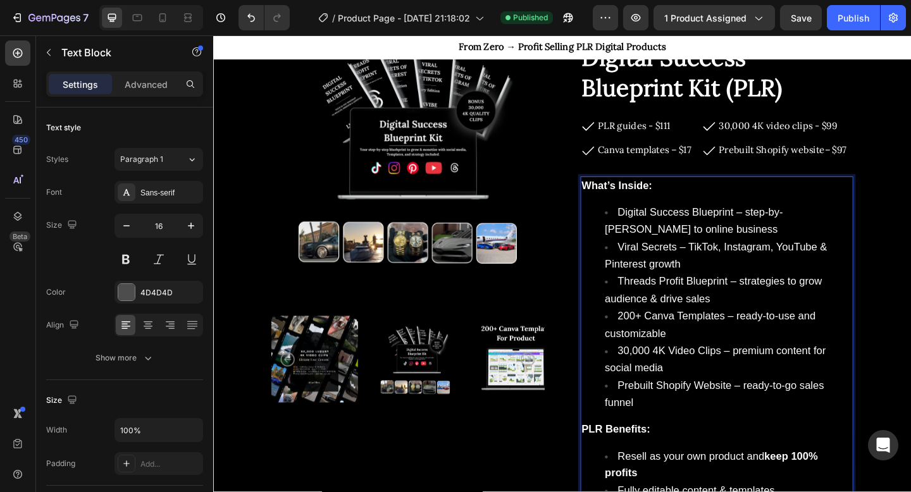
scroll to position [123, 0]
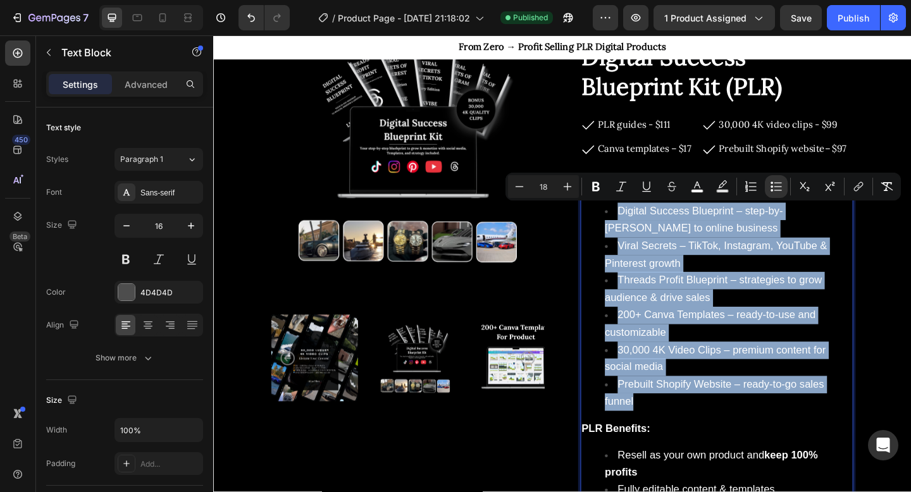
drag, startPoint x: 679, startPoint y: 430, endPoint x: 639, endPoint y: 228, distance: 206.5
click at [639, 228] on ul "Digital Success Blueprint – step-by-step guide to online business Viral Secrets…" at bounding box center [761, 331] width 294 height 227
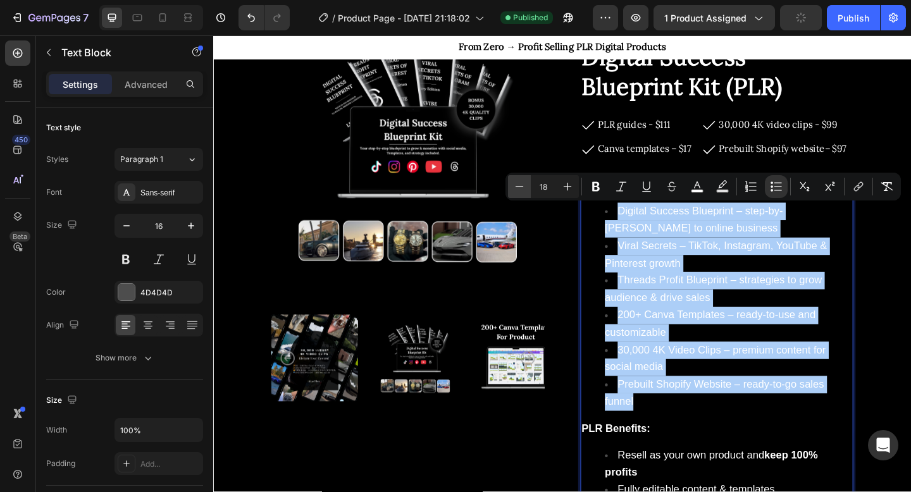
click at [523, 189] on icon "Editor contextual toolbar" at bounding box center [519, 186] width 13 height 13
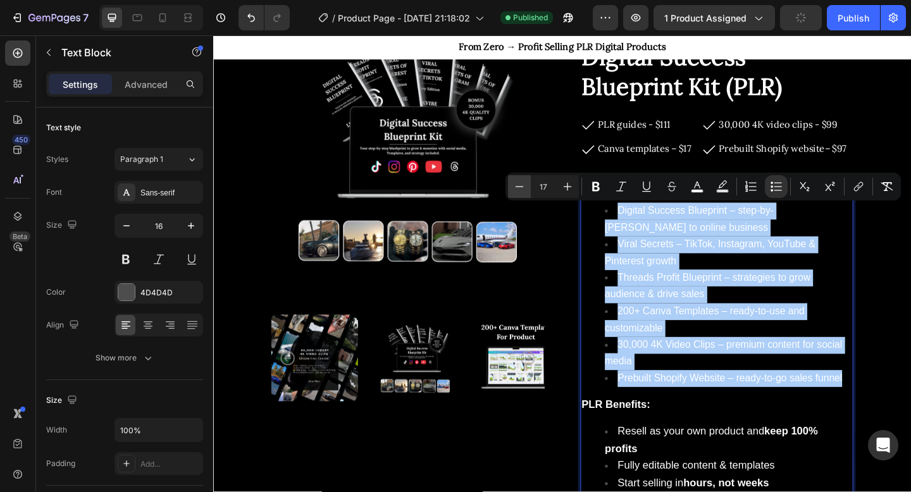
click at [523, 189] on icon "Editor contextual toolbar" at bounding box center [519, 186] width 13 height 13
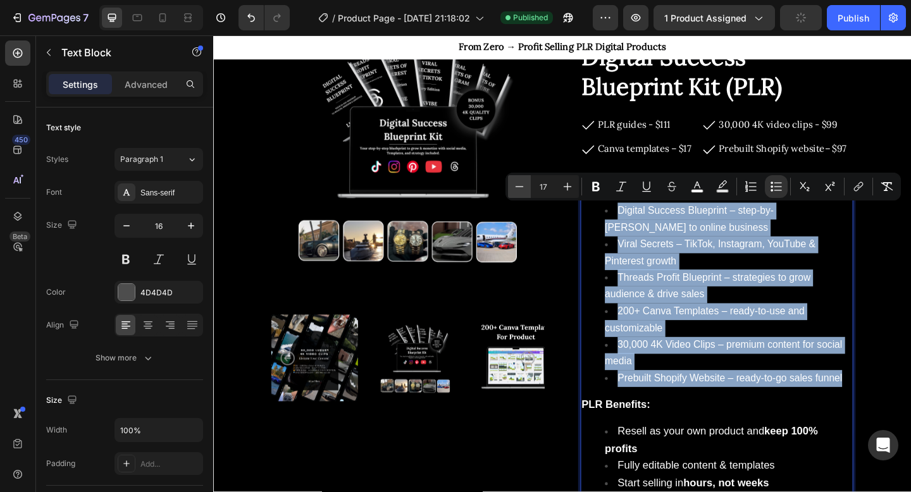
type input "16"
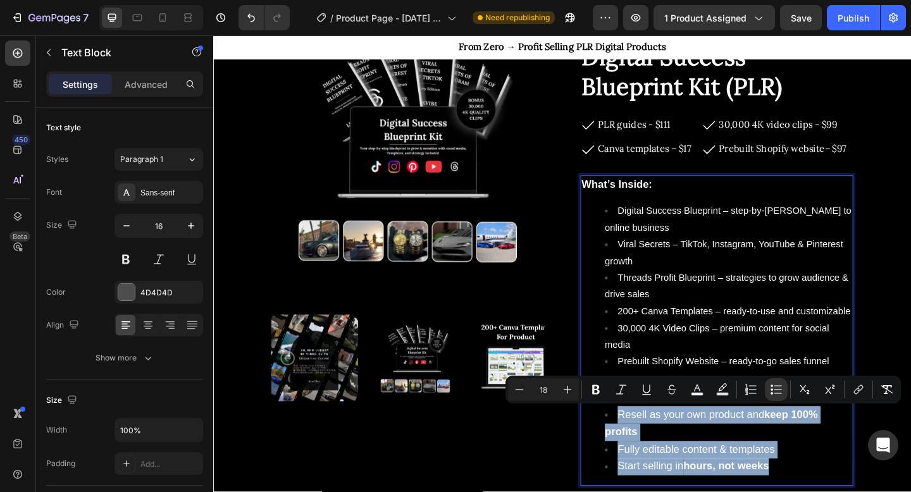
drag, startPoint x: 834, startPoint y: 508, endPoint x: 647, endPoint y: 443, distance: 197.5
click at [646, 442] on ul "Resell as your own product and keep 100% profits Fully editable content & templ…" at bounding box center [761, 476] width 294 height 75
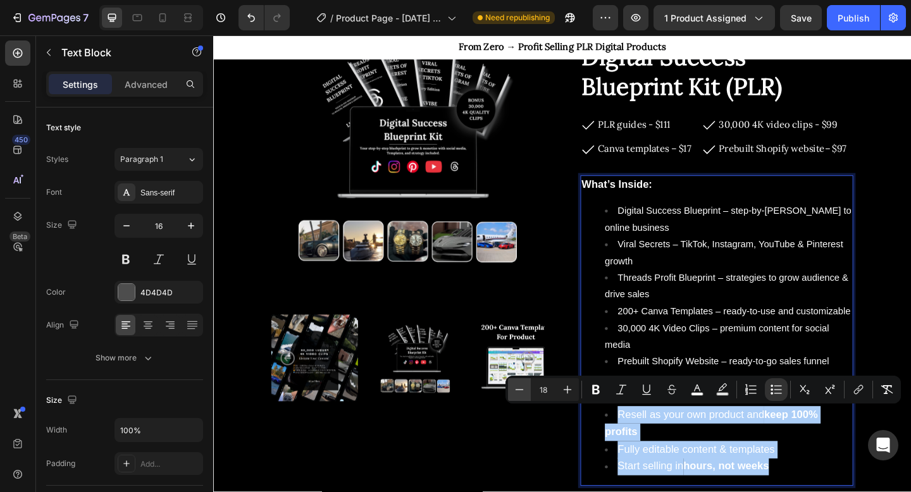
click at [518, 392] on icon "Editor contextual toolbar" at bounding box center [519, 390] width 13 height 13
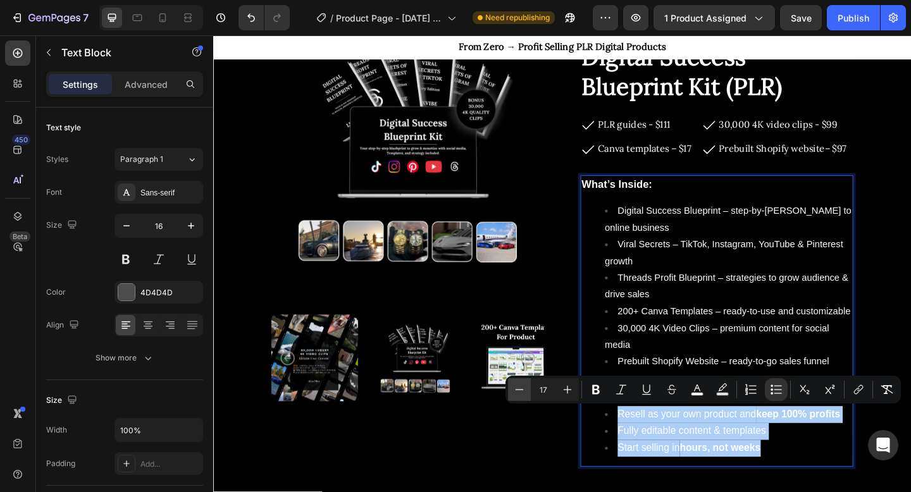
click at [518, 392] on icon "Editor contextual toolbar" at bounding box center [519, 390] width 13 height 13
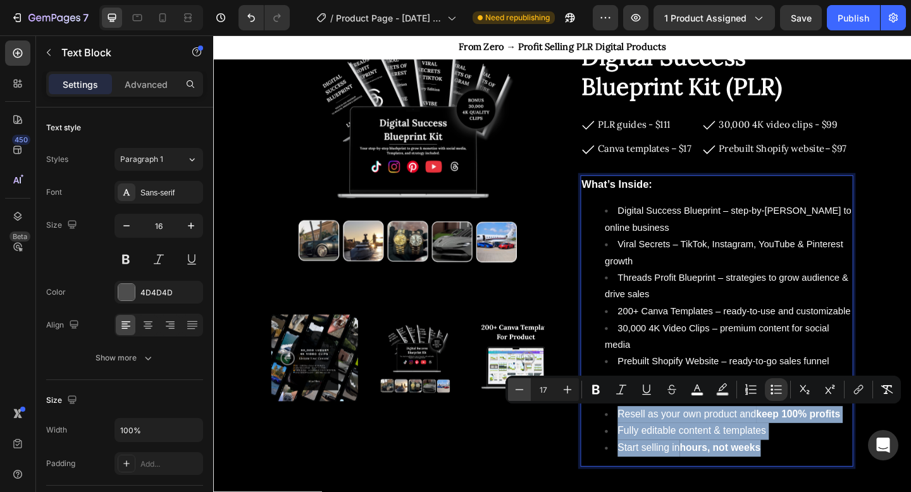
type input "16"
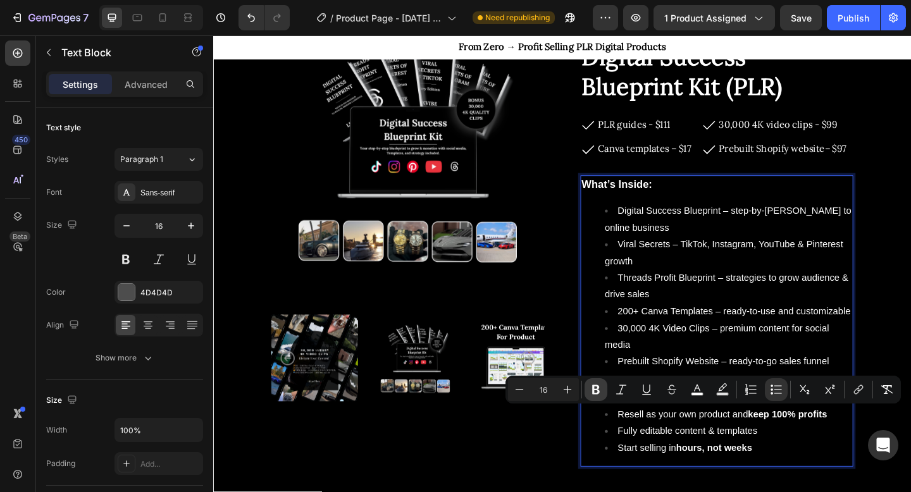
click at [597, 392] on icon "Editor contextual toolbar" at bounding box center [596, 390] width 13 height 13
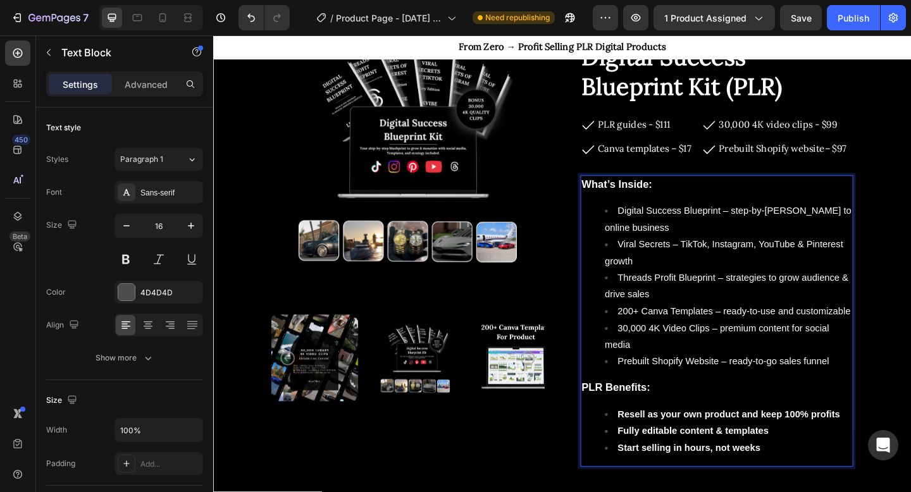
click at [810, 476] on li "Start selling in hours, not weeks" at bounding box center [773, 485] width 269 height 18
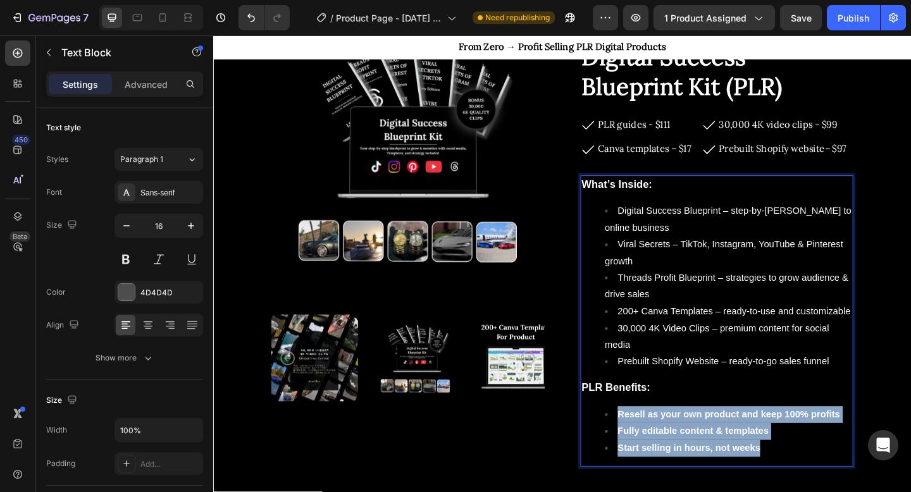
drag, startPoint x: 813, startPoint y: 481, endPoint x: 648, endPoint y: 447, distance: 167.9
click at [648, 447] on ul "Resell as your own product and keep 100% profits Fully editable content & templ…" at bounding box center [761, 466] width 294 height 54
click at [685, 453] on li "Resell as your own product and keep 100% profits" at bounding box center [773, 448] width 269 height 18
drag, startPoint x: 817, startPoint y: 483, endPoint x: 652, endPoint y: 449, distance: 167.9
click at [652, 449] on ul "Resell as your own product and keep 100% profits Fully editable content & templ…" at bounding box center [761, 466] width 294 height 54
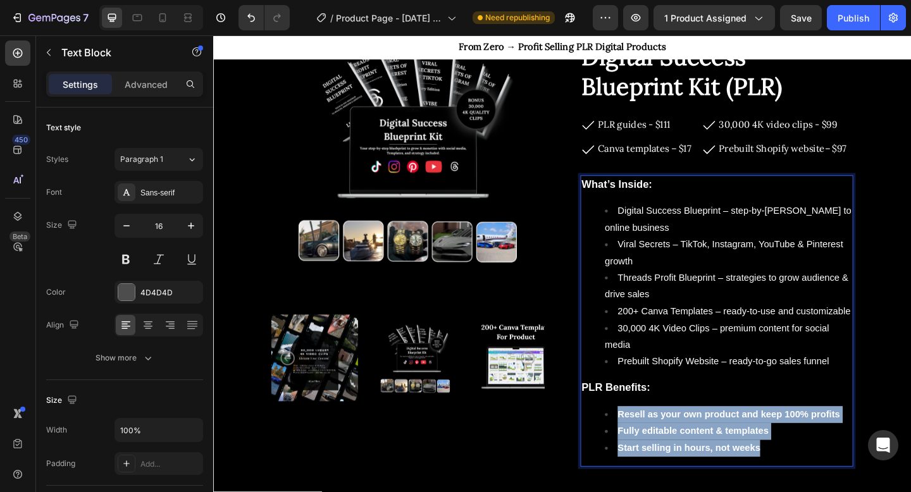
drag, startPoint x: 675, startPoint y: 455, endPoint x: 718, endPoint y: 460, distance: 44.0
click at [718, 460] on ul "Resell as your own product and keep 100% profits Fully editable content & templ…" at bounding box center [761, 466] width 294 height 54
click at [718, 461] on strong "Fully editable content & templates" at bounding box center [735, 466] width 165 height 11
drag, startPoint x: 817, startPoint y: 487, endPoint x: 651, endPoint y: 442, distance: 172.4
click at [651, 442] on ul "Resell as your own product and keep 100% profits Fully editable content & templ…" at bounding box center [761, 466] width 294 height 54
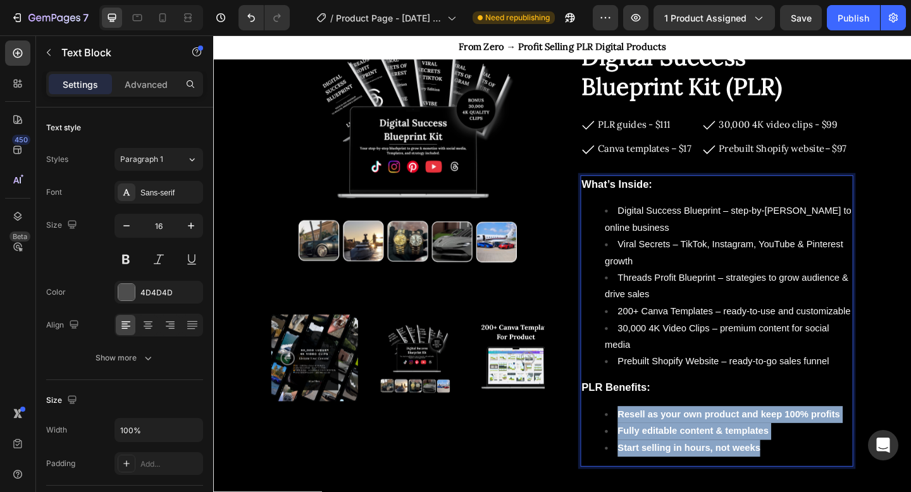
click at [809, 473] on li "Fully editable content & templates" at bounding box center [773, 467] width 269 height 18
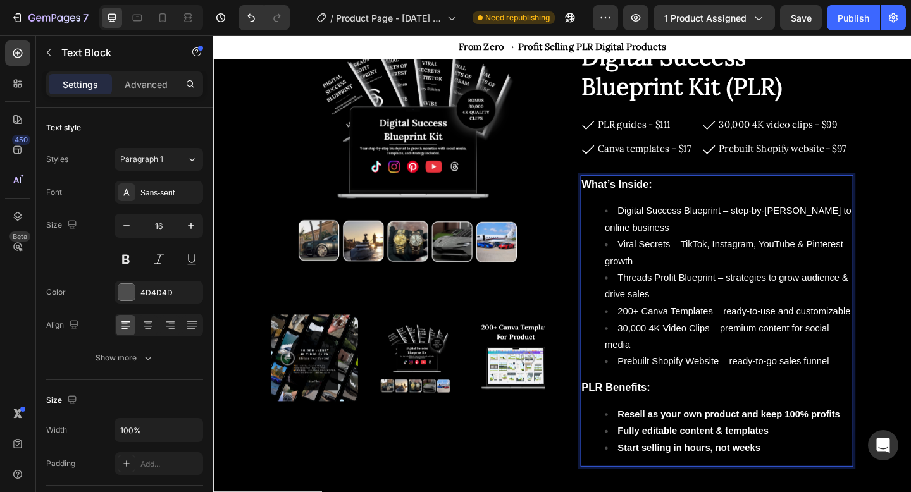
click at [810, 481] on li "Start selling in hours, not weeks" at bounding box center [773, 485] width 269 height 18
click at [761, 413] on p "PLR Benefits:" at bounding box center [761, 419] width 294 height 19
click at [761, 424] on p "PLR Benefits:" at bounding box center [761, 419] width 294 height 19
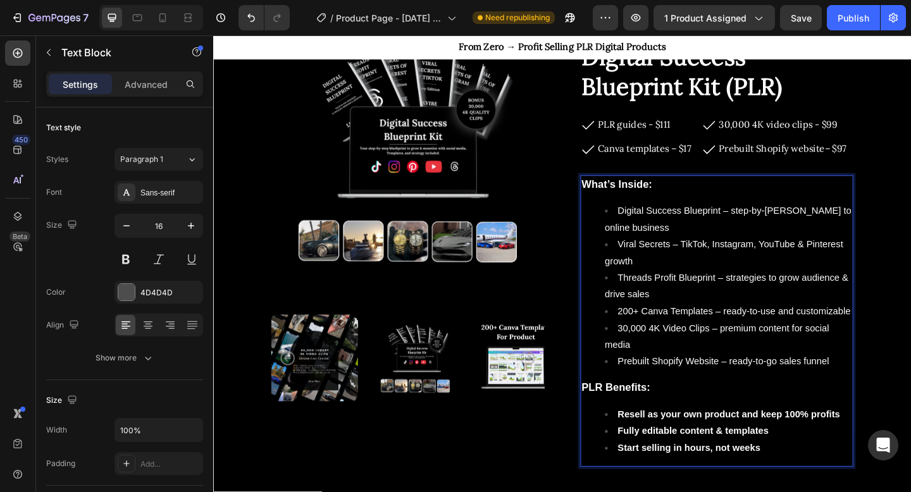
click at [752, 444] on strong "Resell as your own product and keep 100% profits" at bounding box center [774, 447] width 242 height 11
click at [808, 484] on strong "Start selling in hours, not weeks" at bounding box center [730, 484] width 155 height 11
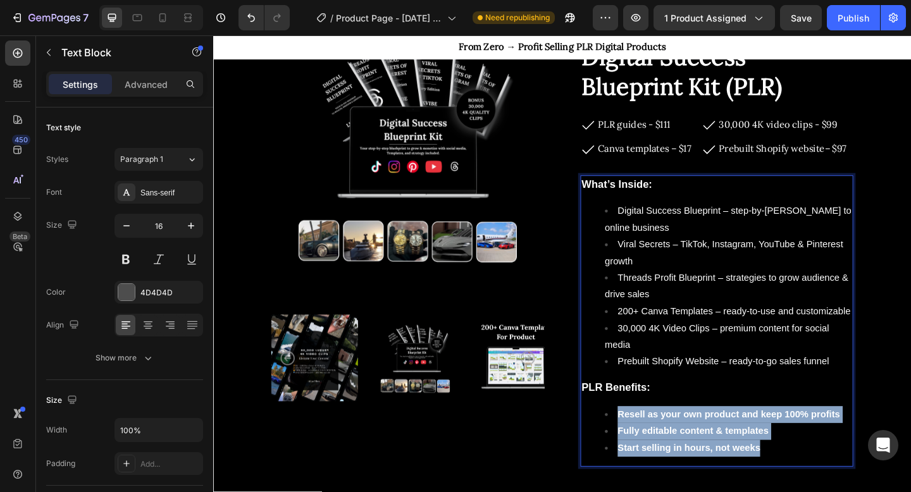
drag, startPoint x: 811, startPoint y: 484, endPoint x: 650, endPoint y: 447, distance: 165.5
click at [650, 447] on ul "Resell as your own product and keep 100% profits Fully editable content & templ…" at bounding box center [761, 466] width 294 height 54
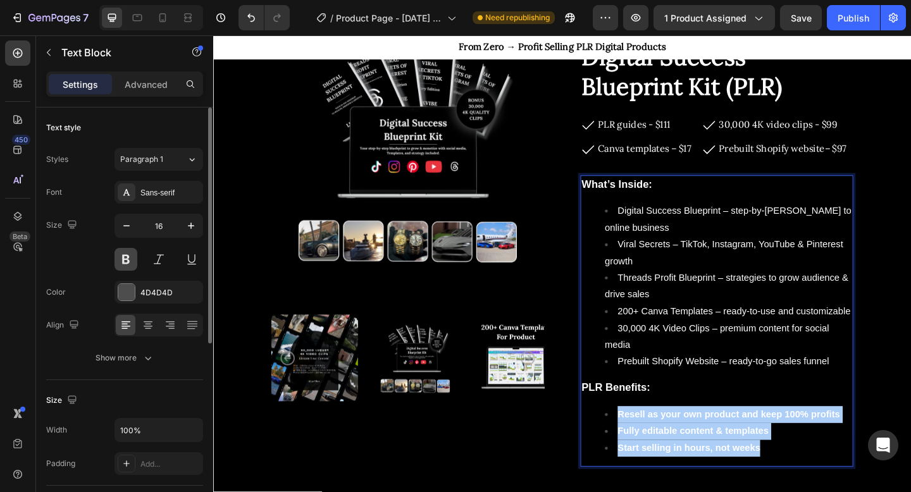
click at [129, 257] on button at bounding box center [126, 259] width 23 height 23
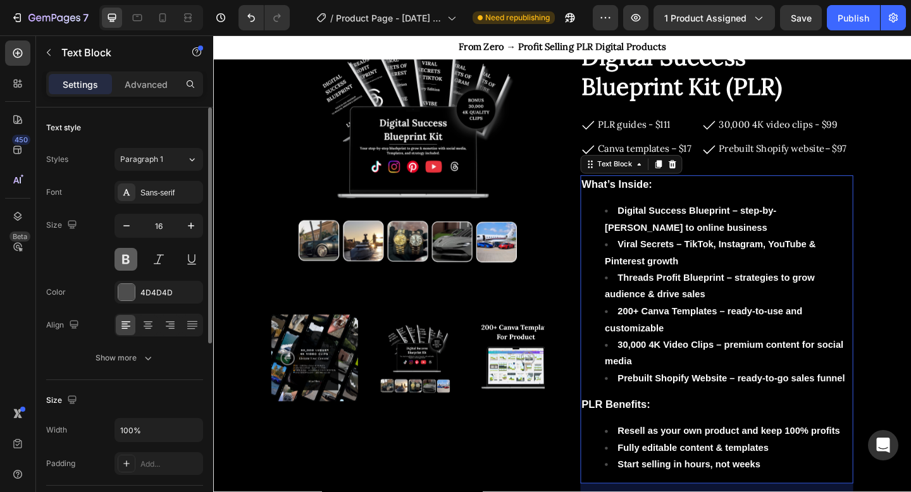
click at [129, 257] on button at bounding box center [126, 259] width 23 height 23
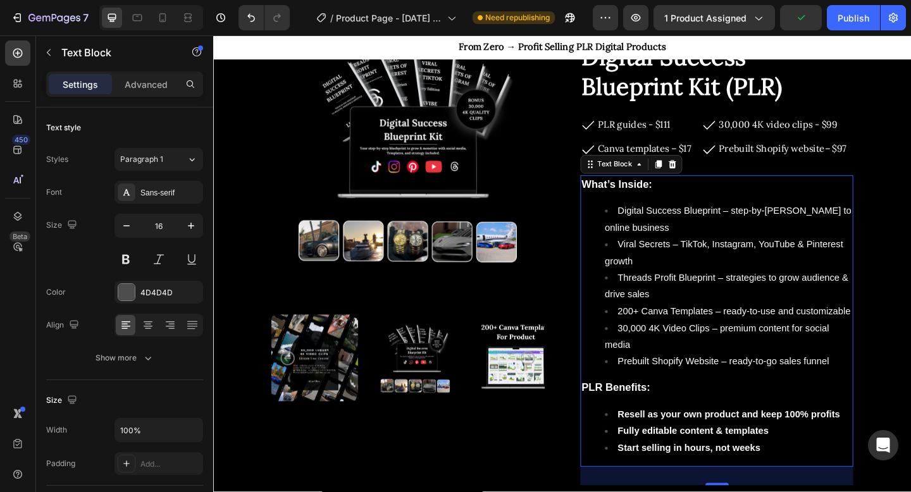
click at [816, 483] on li "Start selling in hours, not weeks" at bounding box center [773, 485] width 269 height 18
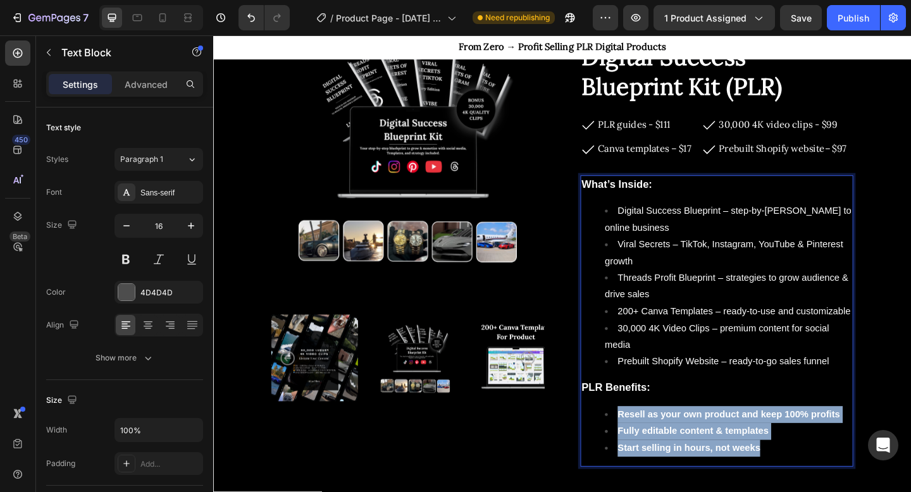
drag, startPoint x: 816, startPoint y: 483, endPoint x: 649, endPoint y: 449, distance: 171.0
click at [649, 449] on ul "Resell as your own product and keep 100% profits Fully editable content & templ…" at bounding box center [761, 466] width 294 height 54
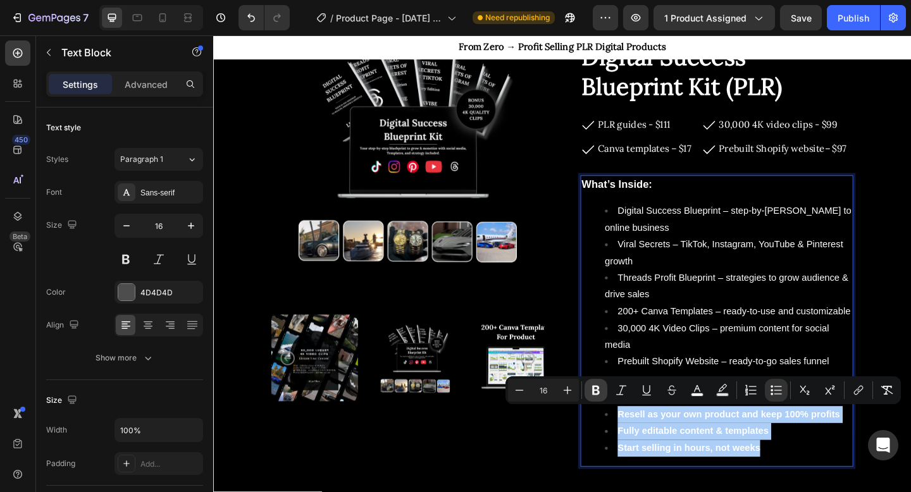
click at [594, 394] on icon "Editor contextual toolbar" at bounding box center [596, 390] width 8 height 9
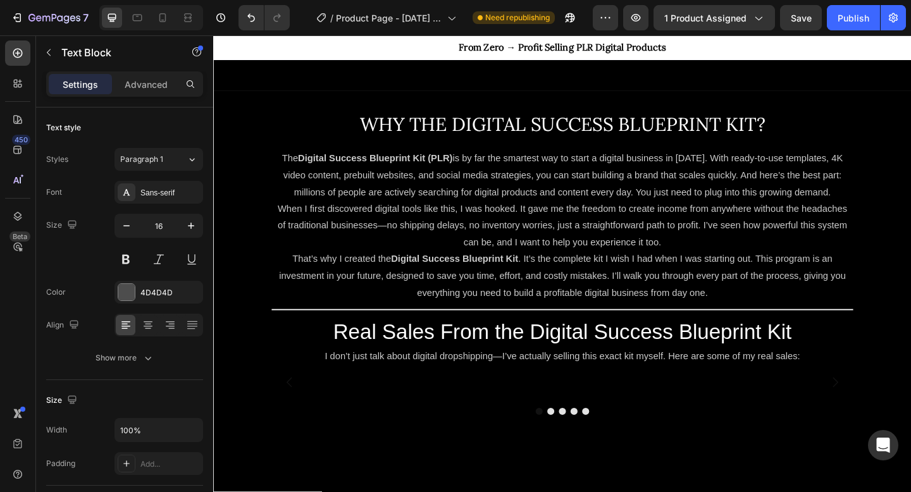
scroll to position [1038, 0]
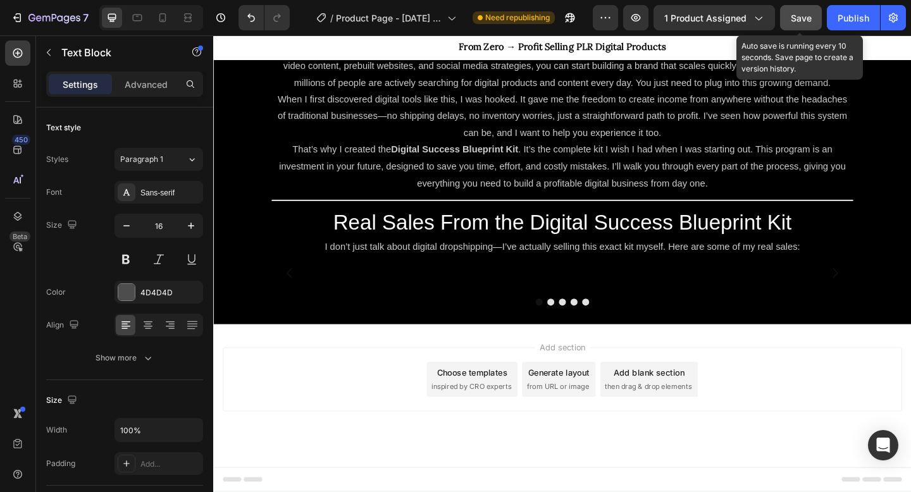
click at [803, 18] on span "Save" at bounding box center [801, 18] width 21 height 11
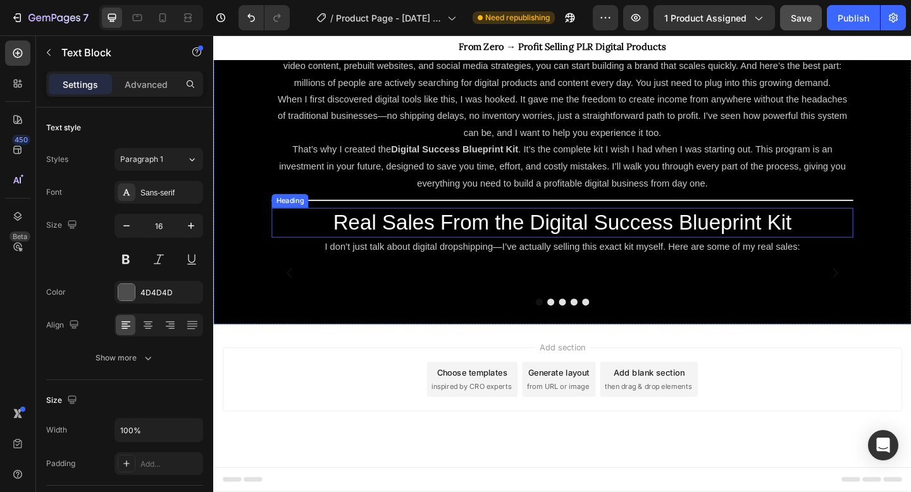
scroll to position [962, 0]
click at [625, 226] on span "Real Sales From the Digital Success Blueprint Kit" at bounding box center [593, 239] width 499 height 26
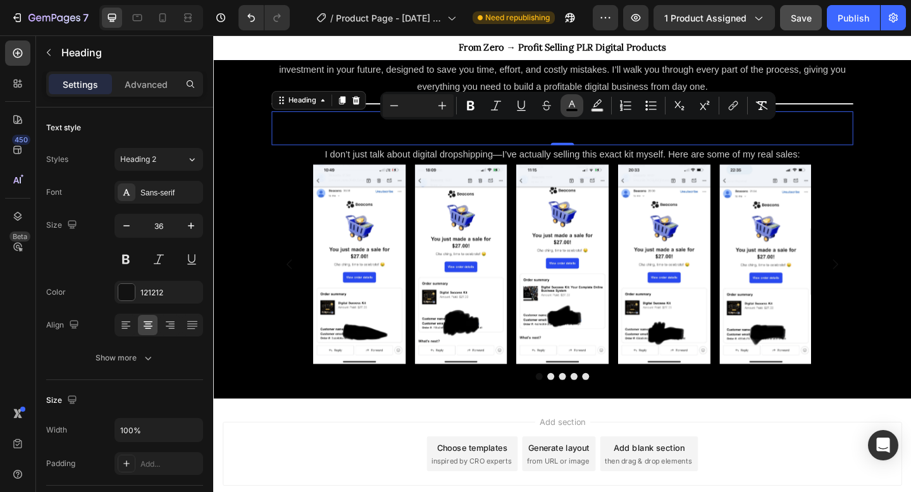
click at [566, 109] on icon "Editor contextual toolbar" at bounding box center [572, 105] width 13 height 13
type input "000000"
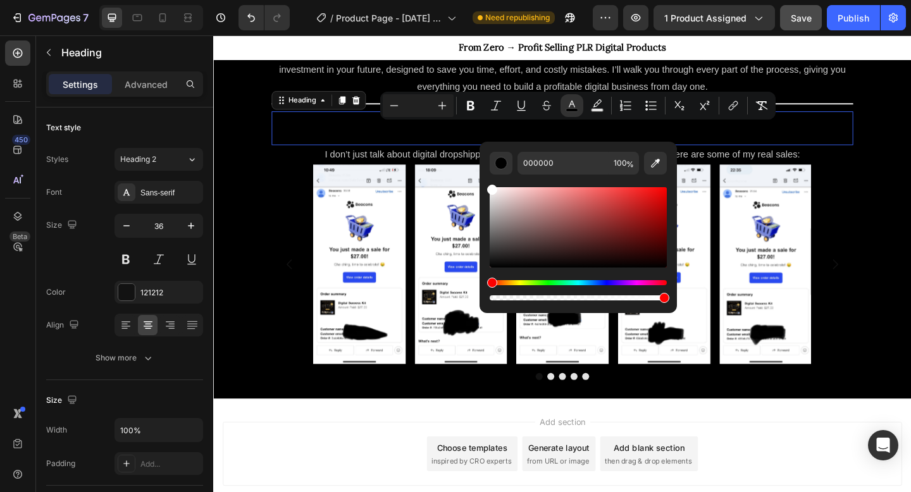
drag, startPoint x: 732, startPoint y: 251, endPoint x: 501, endPoint y: 185, distance: 240.4
type input "FFFFFF"
click at [440, 104] on icon "Editor contextual toolbar" at bounding box center [442, 105] width 13 height 13
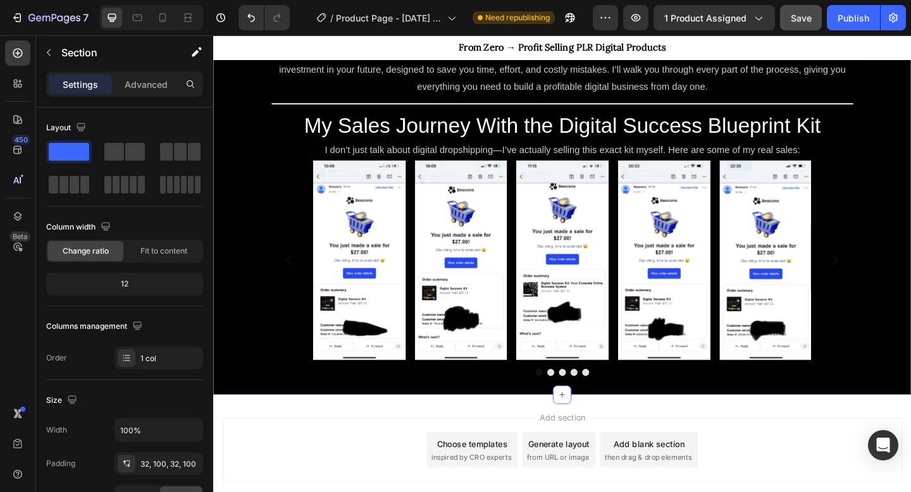
click at [264, 192] on div "WHY THE DIGITAL SUCCESS BLUEPRINT KIT? Heading Row The Digital Success Blueprin…" at bounding box center [592, 149] width 759 height 555
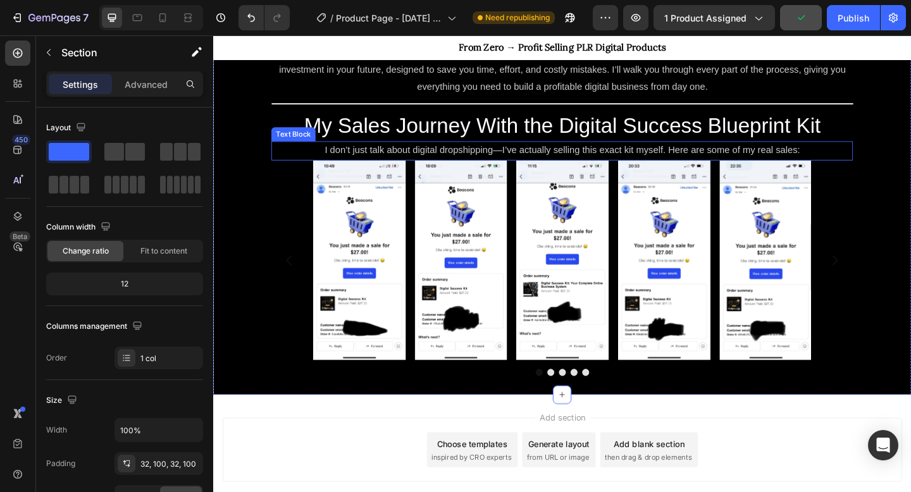
click at [579, 155] on span "I don’t just talk about digital dropshipping—I’ve actually selling this exact k…" at bounding box center [592, 160] width 517 height 11
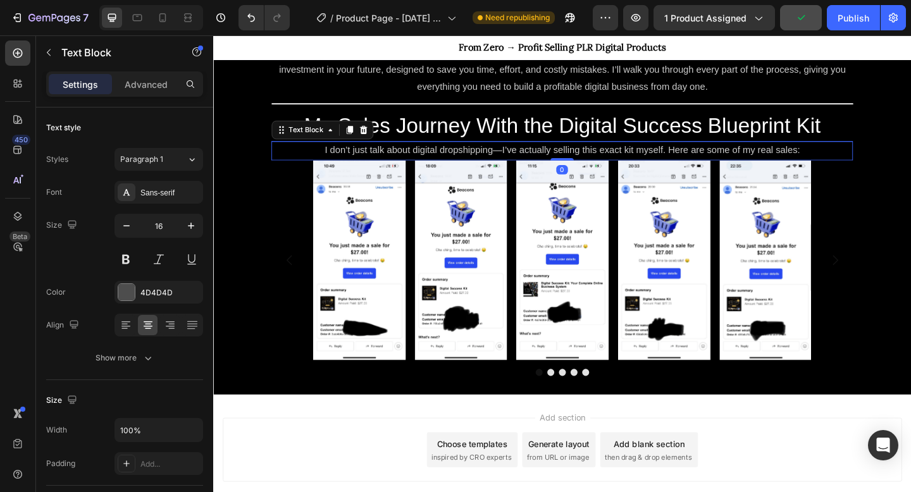
click at [579, 155] on span "I don’t just talk about digital dropshipping—I’ve actually selling this exact k…" at bounding box center [592, 160] width 517 height 11
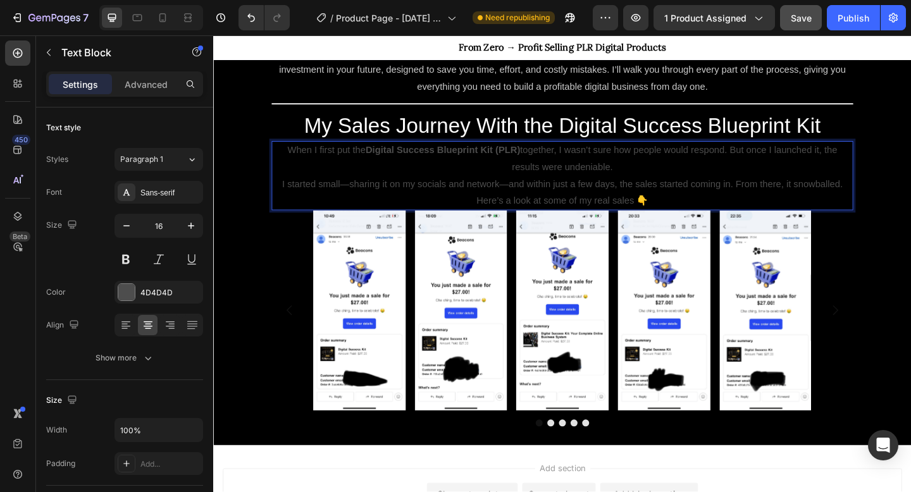
click at [571, 173] on p "When I first put the Digital Success Blueprint Kit (PLR) together, I wasn’t sur…" at bounding box center [593, 170] width 630 height 37
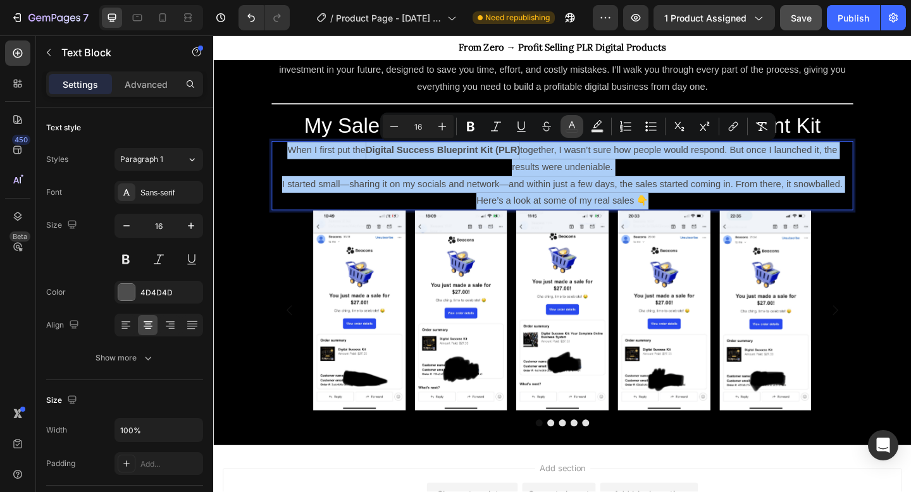
click at [580, 120] on button "color" at bounding box center [572, 126] width 23 height 23
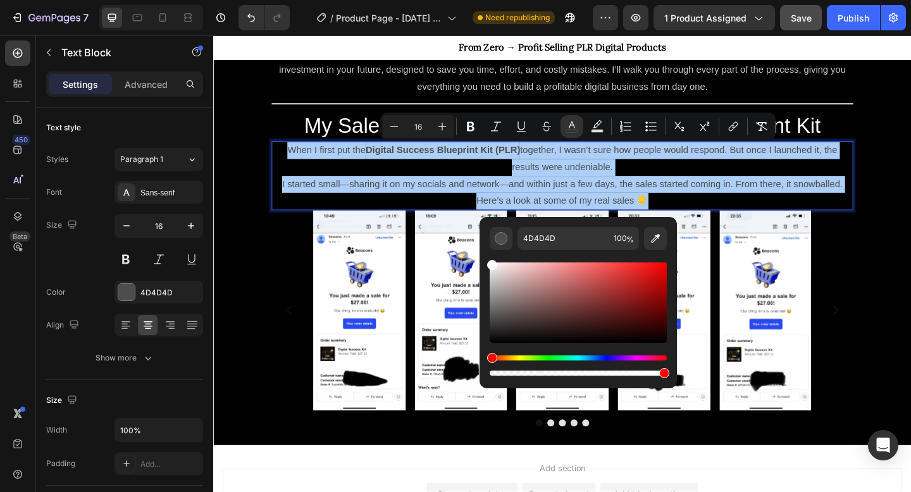
drag, startPoint x: 493, startPoint y: 280, endPoint x: 479, endPoint y: 245, distance: 38.1
click at [480, 245] on div "4D4D4D 100 %" at bounding box center [578, 297] width 197 height 161
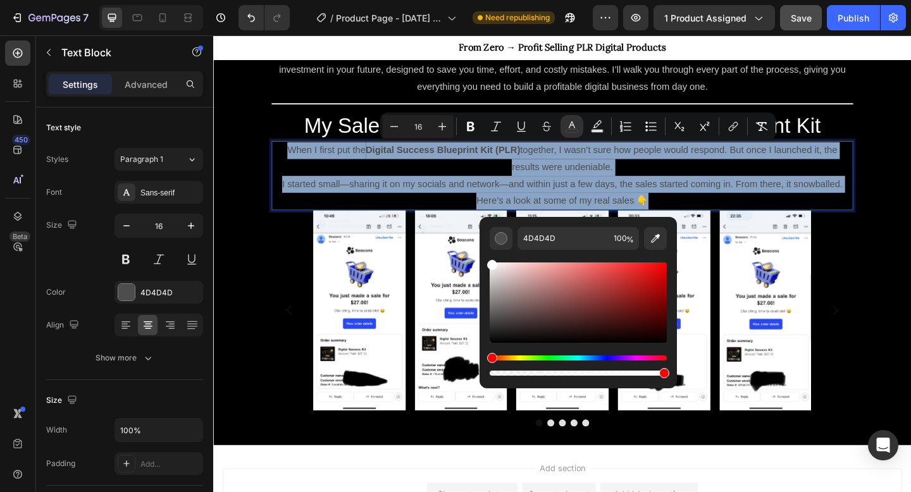
type input "FFFFFF"
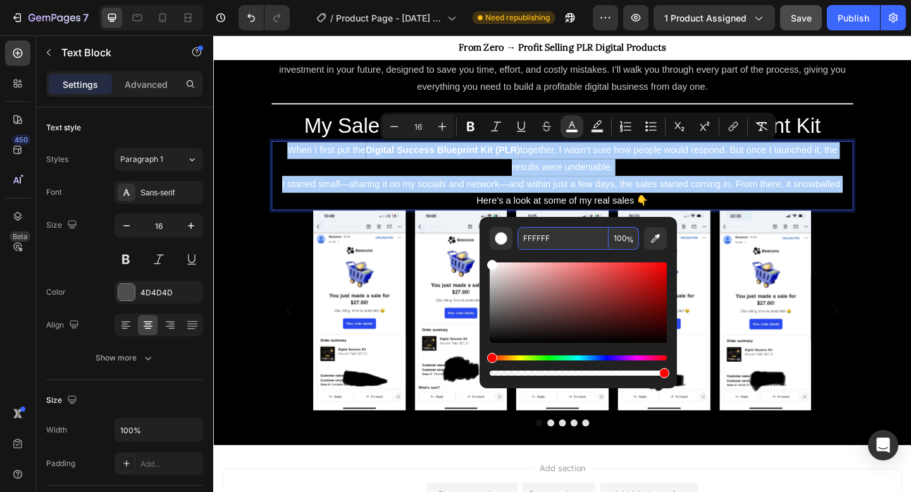
click at [619, 240] on input "100" at bounding box center [624, 238] width 30 height 23
type input "90"
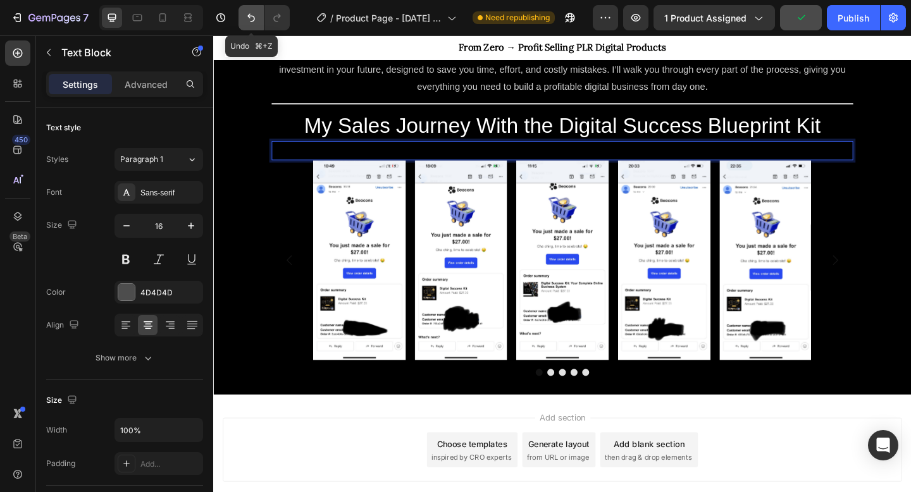
click at [244, 14] on button "Undo/Redo" at bounding box center [251, 17] width 25 height 25
click at [627, 159] on div "Rich Text Editor. Editing area: main" at bounding box center [593, 161] width 633 height 21
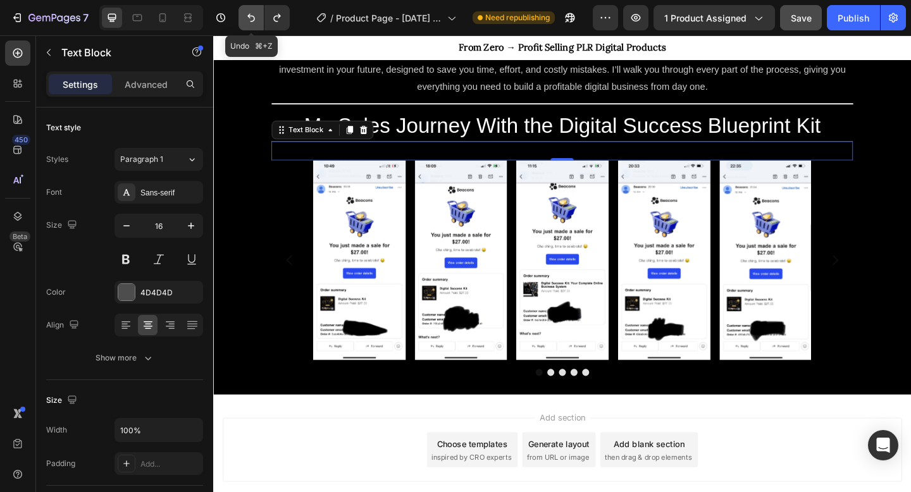
click at [253, 22] on icon "Undo/Redo" at bounding box center [251, 18] width 8 height 8
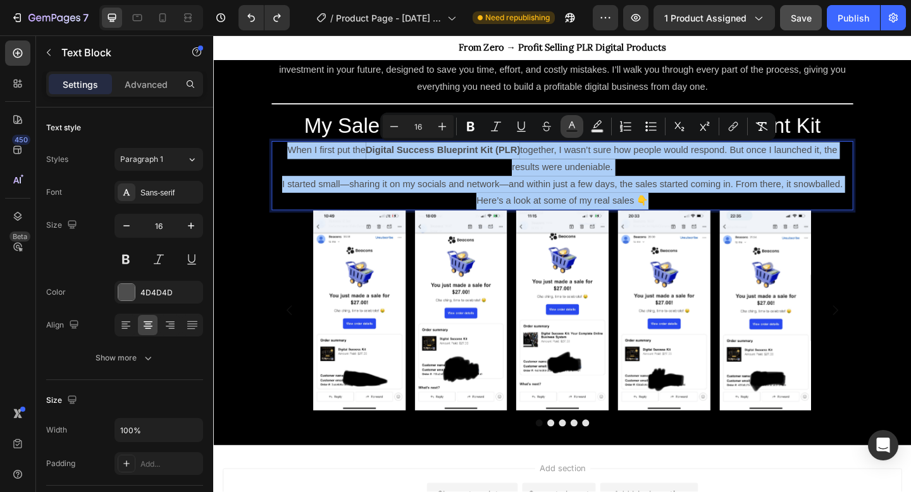
click at [571, 124] on icon "Editor contextual toolbar" at bounding box center [572, 125] width 6 height 7
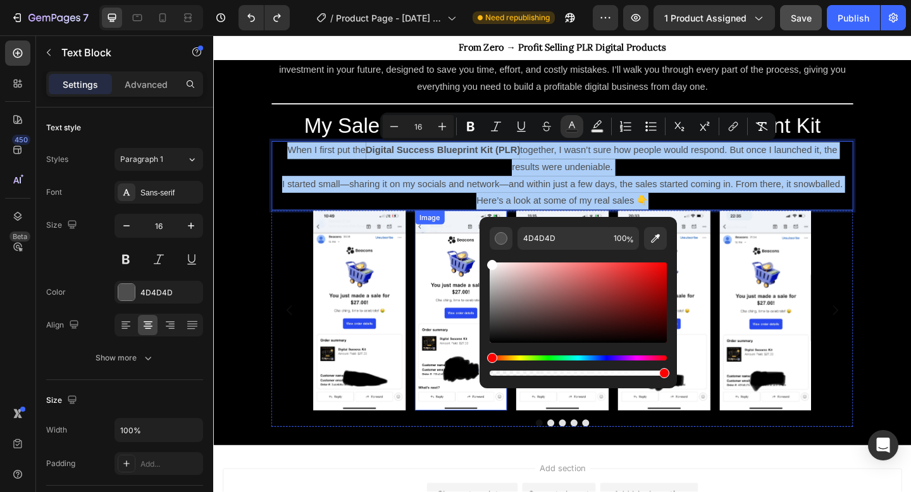
drag, startPoint x: 720, startPoint y: 319, endPoint x: 500, endPoint y: 254, distance: 229.5
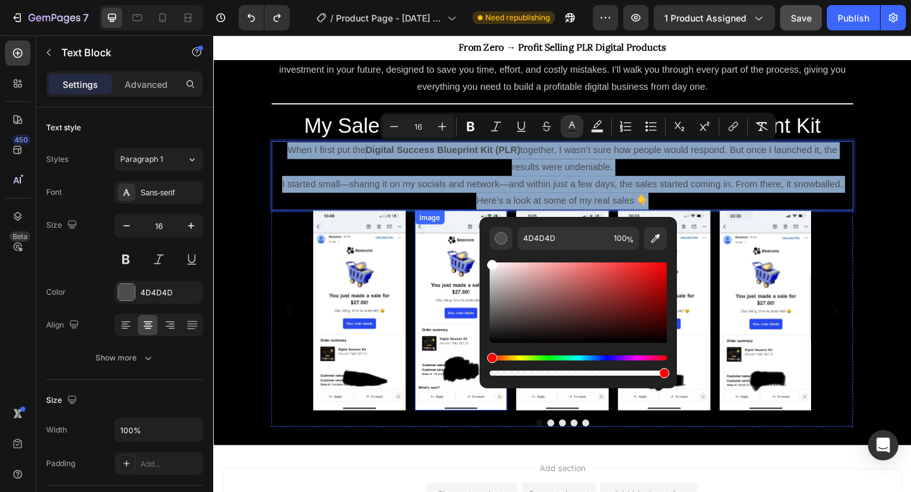
type input "FFFFFF"
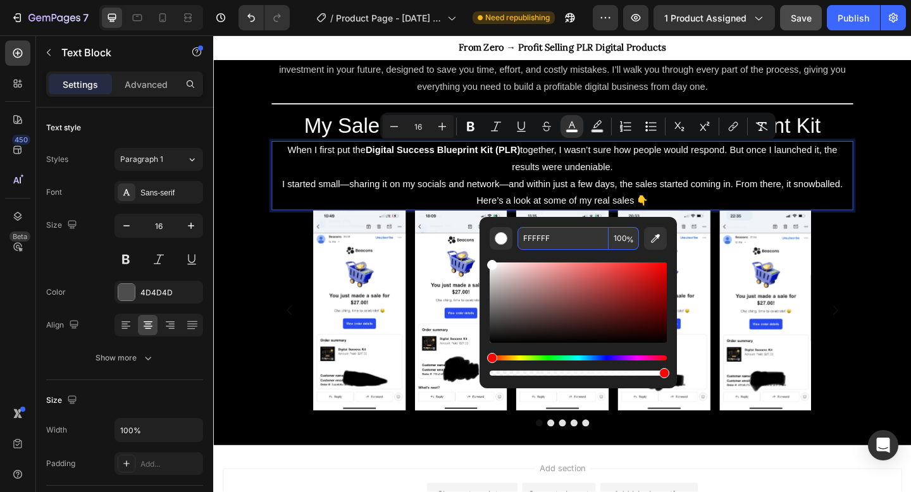
click at [621, 239] on input "100" at bounding box center [624, 238] width 30 height 23
type input "8"
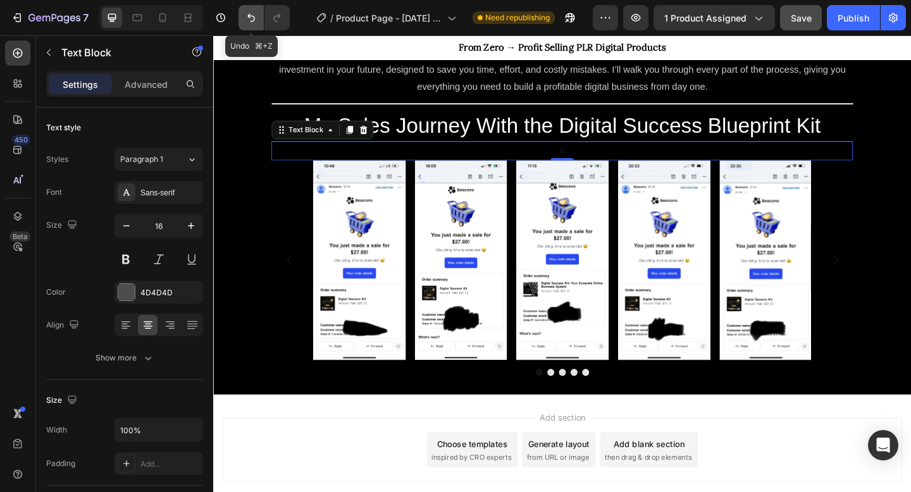
click at [249, 18] on icon "Undo/Redo" at bounding box center [251, 17] width 13 height 13
click at [247, 18] on icon "Undo/Redo" at bounding box center [251, 17] width 13 height 13
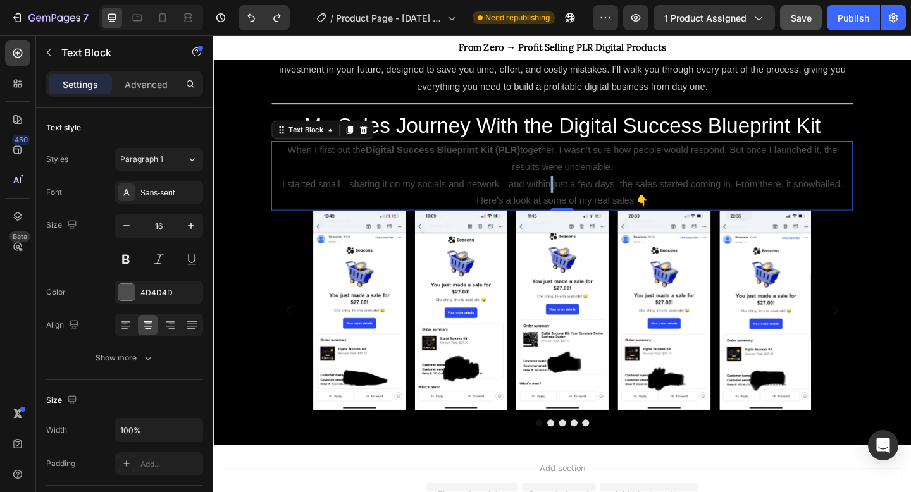
click at [581, 194] on p "I started small—sharing it on my socials and network—and within just a few days…" at bounding box center [593, 198] width 630 height 18
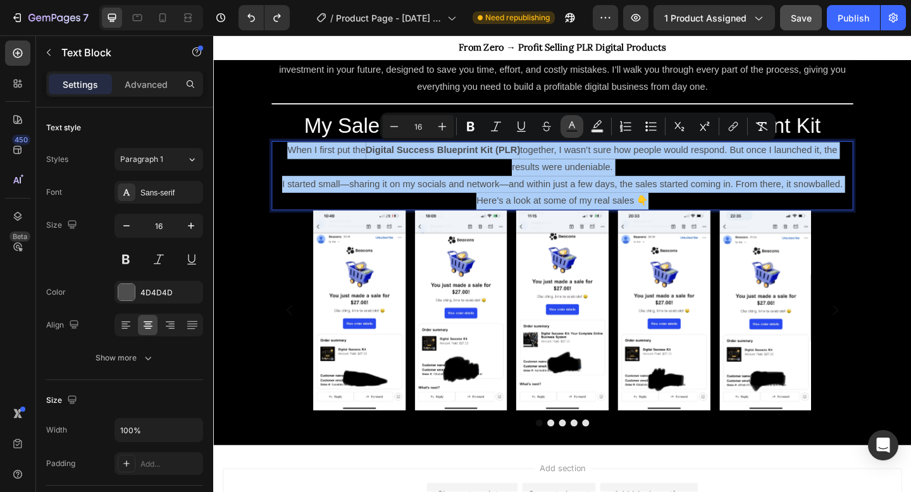
click at [568, 131] on rect "Editor contextual toolbar" at bounding box center [572, 131] width 12 height 3
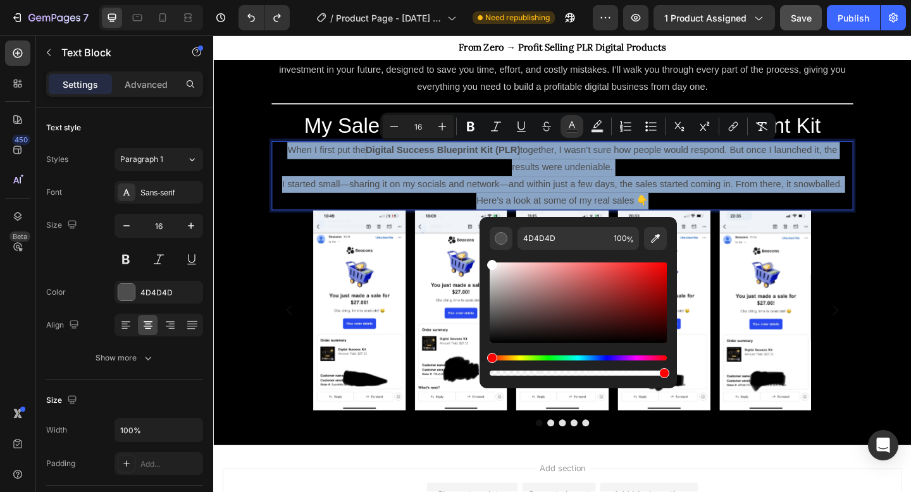
type input "FFFFFF"
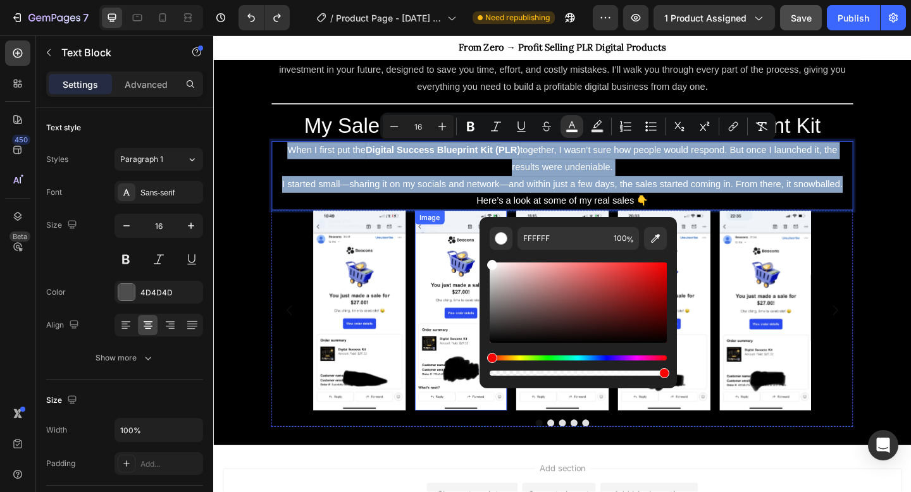
drag, startPoint x: 714, startPoint y: 319, endPoint x: 499, endPoint y: 256, distance: 223.5
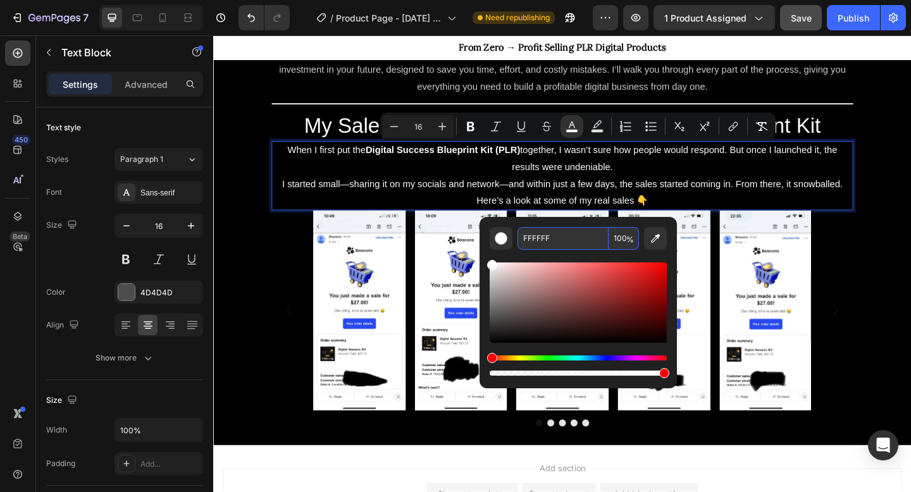
click at [620, 239] on input "100" at bounding box center [624, 238] width 30 height 23
type input "9"
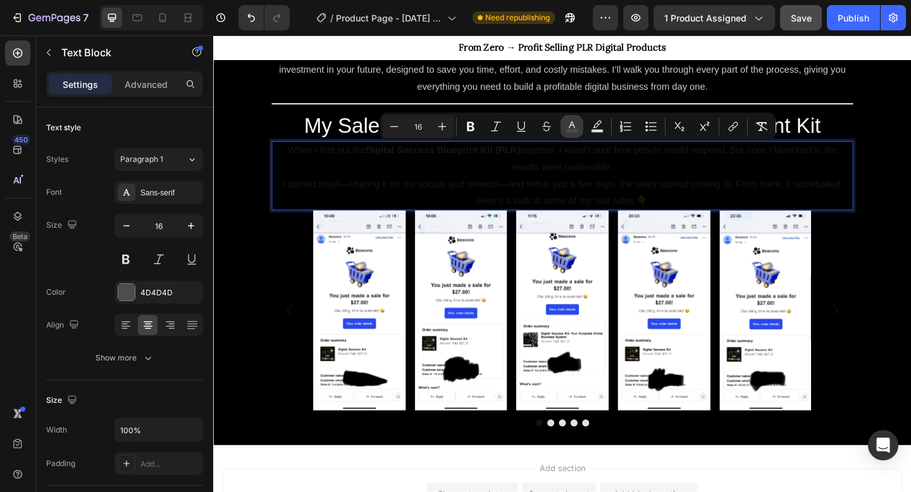
click at [578, 131] on button "color" at bounding box center [572, 126] width 23 height 23
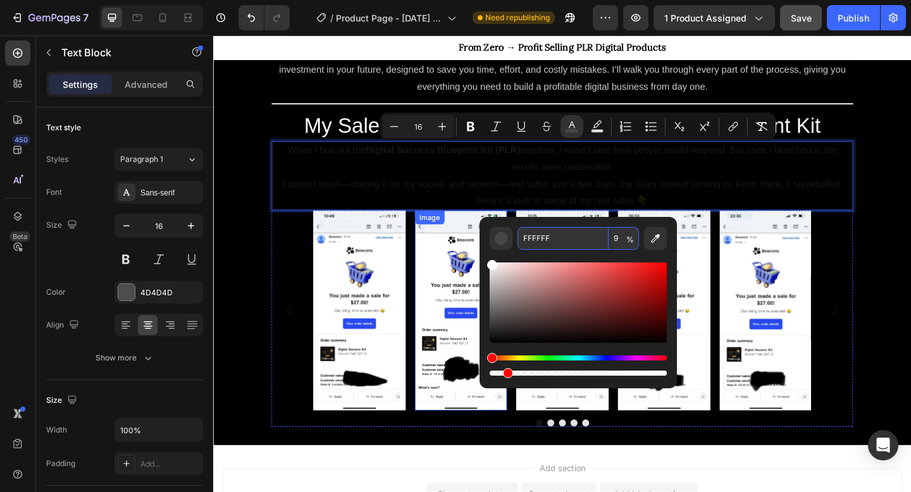
drag, startPoint x: 715, startPoint y: 316, endPoint x: 496, endPoint y: 259, distance: 226.4
click at [616, 238] on input "9" at bounding box center [624, 238] width 30 height 23
click at [621, 237] on input "9" at bounding box center [624, 238] width 30 height 23
type input "98"
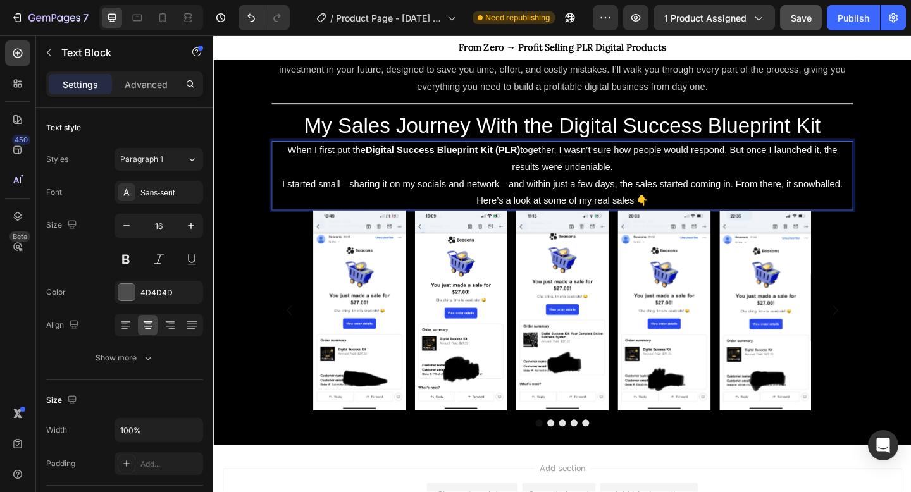
click at [592, 180] on span "When I first put the Digital Success Blueprint Kit (PLR) together, I wasn’t sur…" at bounding box center [593, 169] width 598 height 29
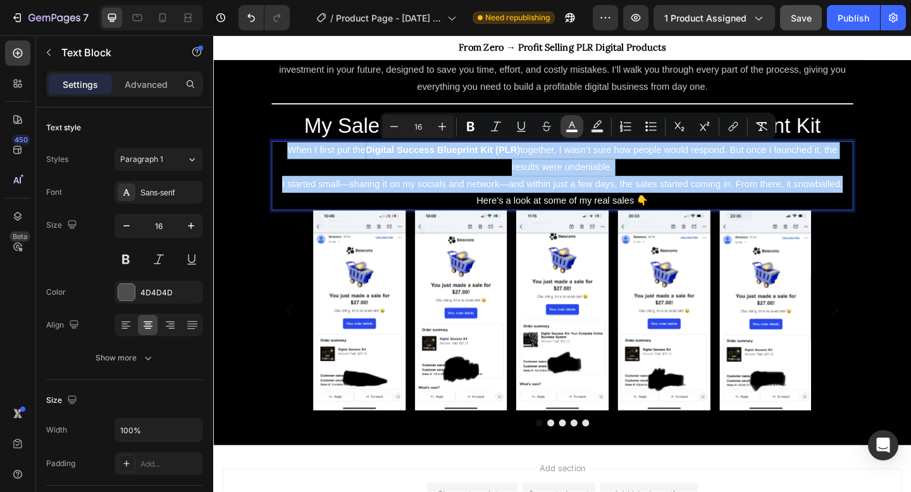
click at [571, 127] on icon "Editor contextual toolbar" at bounding box center [572, 126] width 13 height 13
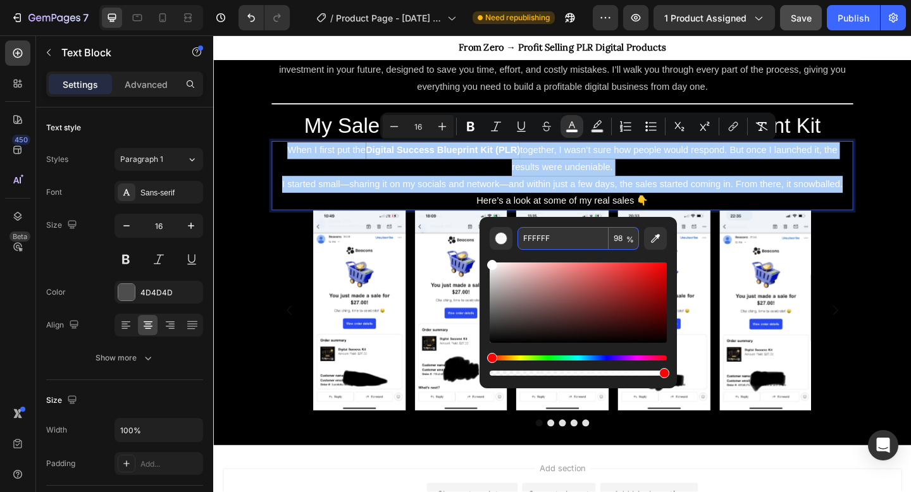
click at [619, 238] on input "98" at bounding box center [624, 238] width 30 height 23
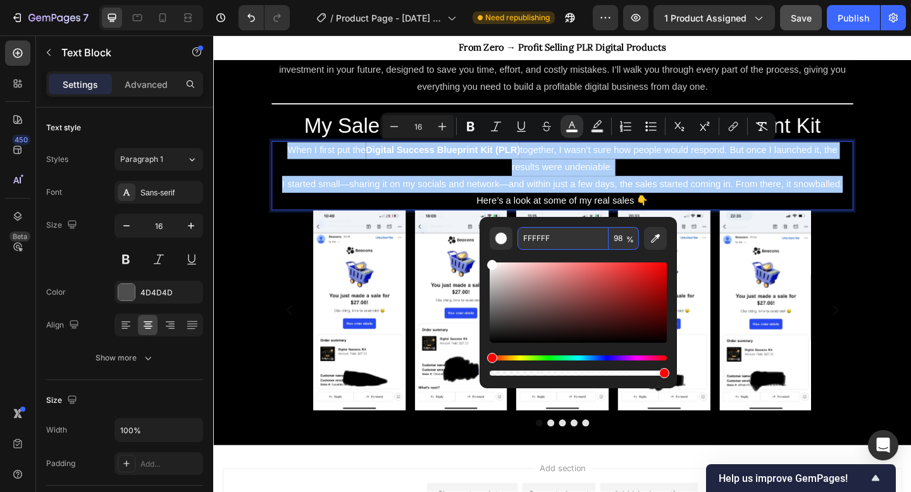
click at [618, 242] on input "98" at bounding box center [624, 238] width 30 height 23
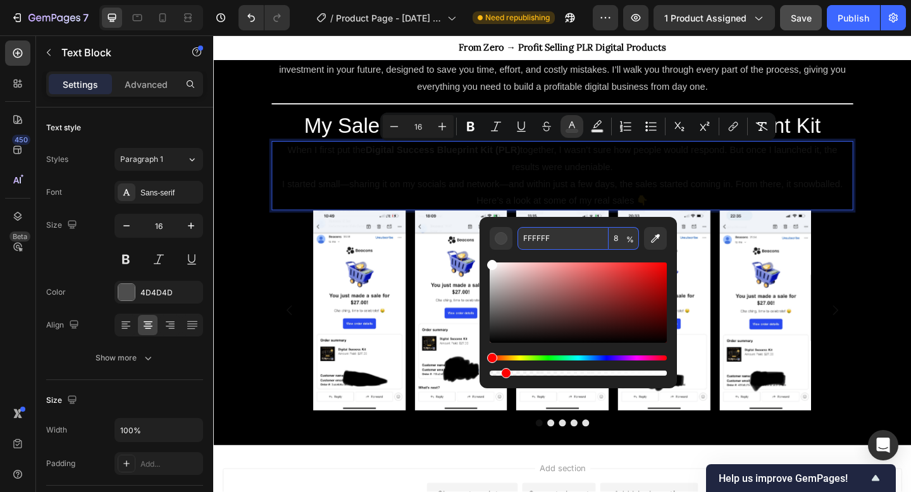
click at [620, 239] on input "8" at bounding box center [624, 238] width 30 height 23
click at [621, 227] on input "8" at bounding box center [624, 238] width 30 height 23
click at [621, 240] on input "8" at bounding box center [624, 238] width 30 height 23
type input "80"
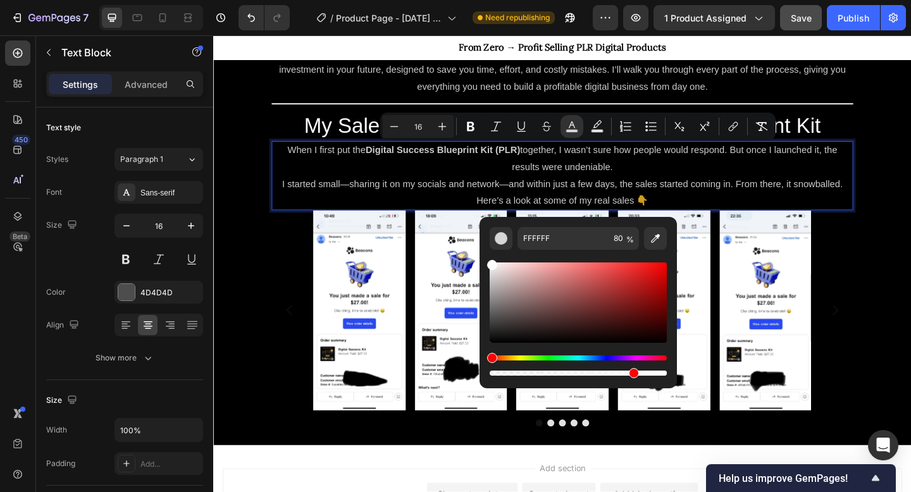
click at [716, 204] on p "I started small—sharing it on my socials and network—and within just a few days…" at bounding box center [593, 198] width 630 height 18
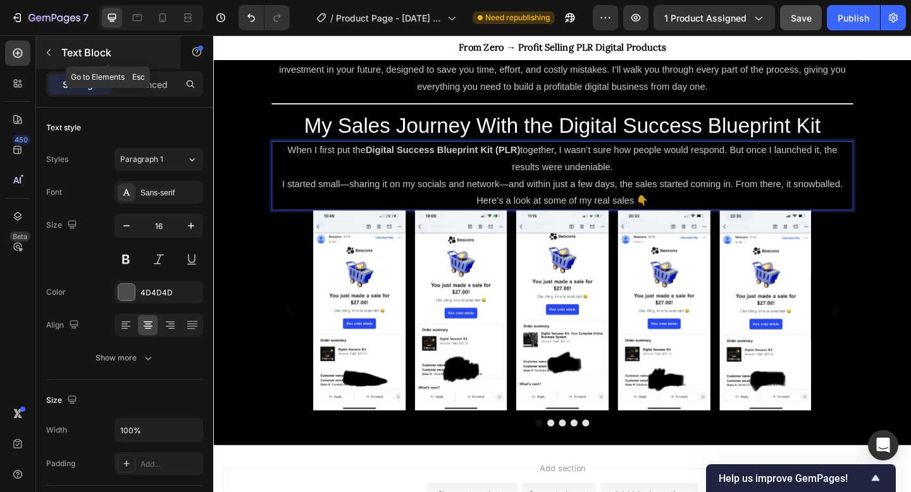
click at [42, 56] on button "button" at bounding box center [49, 52] width 20 height 20
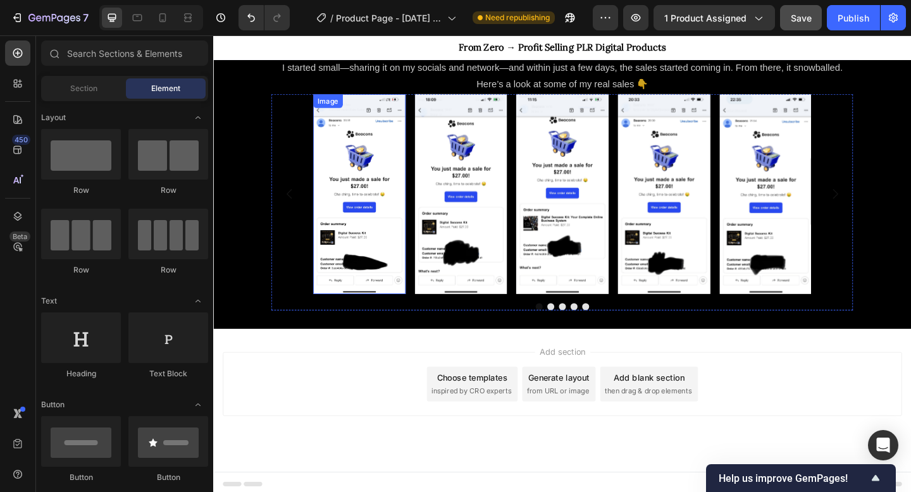
scroll to position [1090, 0]
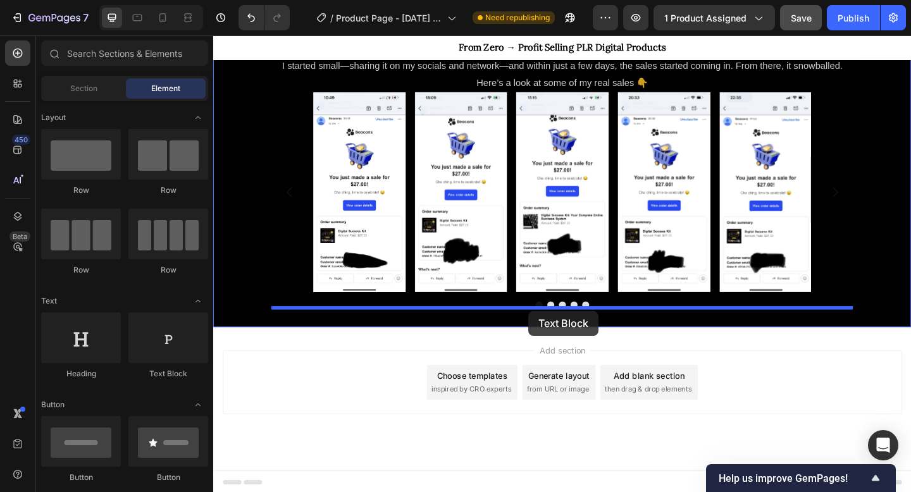
drag, startPoint x: 373, startPoint y: 378, endPoint x: 556, endPoint y: 335, distance: 187.9
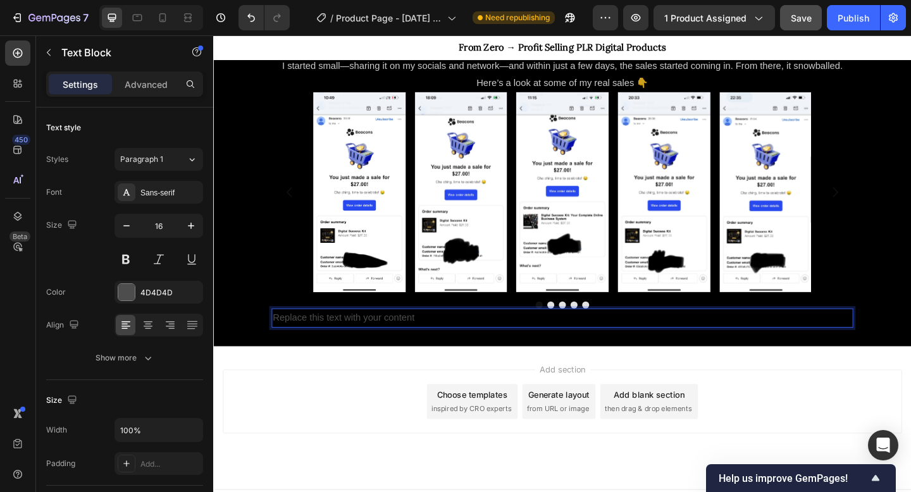
click at [487, 342] on div "Replace this text with your content" at bounding box center [593, 343] width 633 height 21
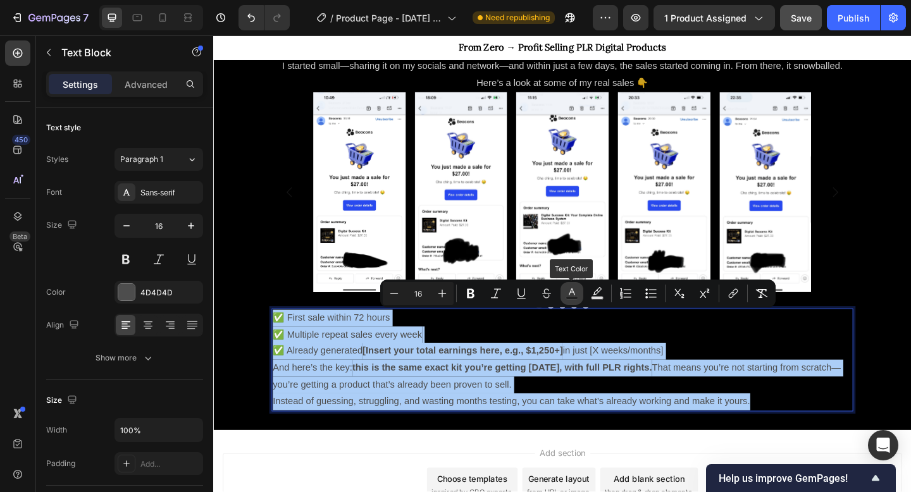
click at [570, 295] on icon "Editor contextual toolbar" at bounding box center [572, 293] width 13 height 13
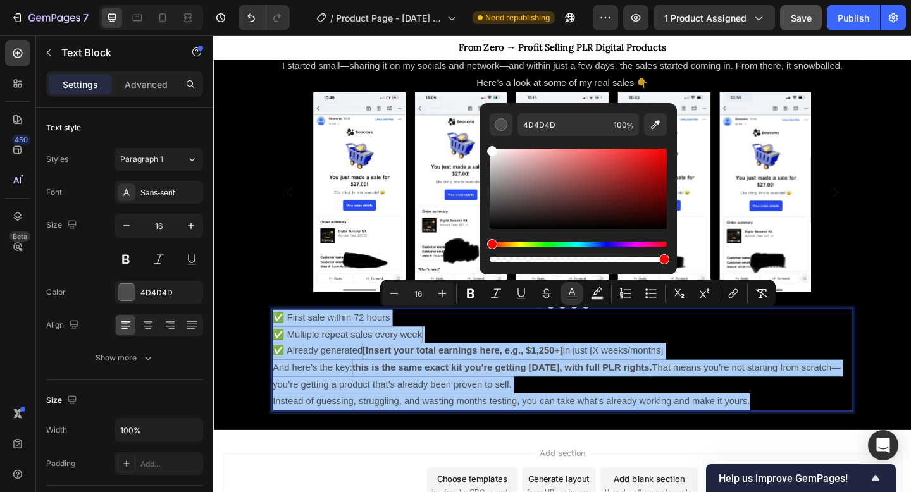
drag, startPoint x: 501, startPoint y: 156, endPoint x: 484, endPoint y: 137, distance: 25.5
click at [484, 137] on div "4D4D4D 100 %" at bounding box center [578, 183] width 197 height 161
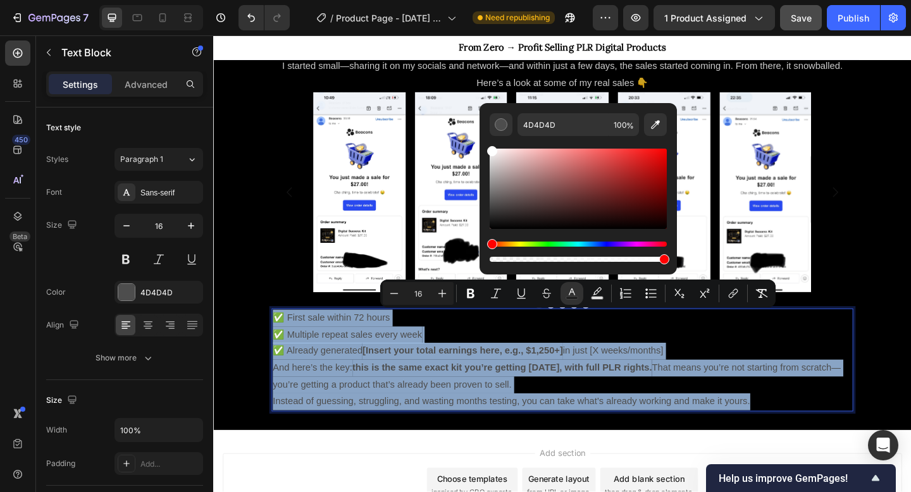
type input "FFFFFF"
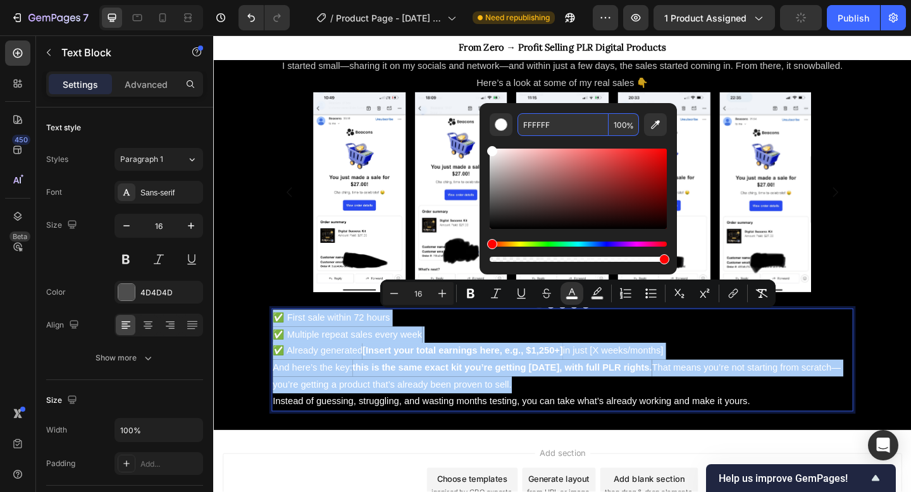
click at [620, 125] on input "100" at bounding box center [624, 124] width 30 height 23
type input "80"
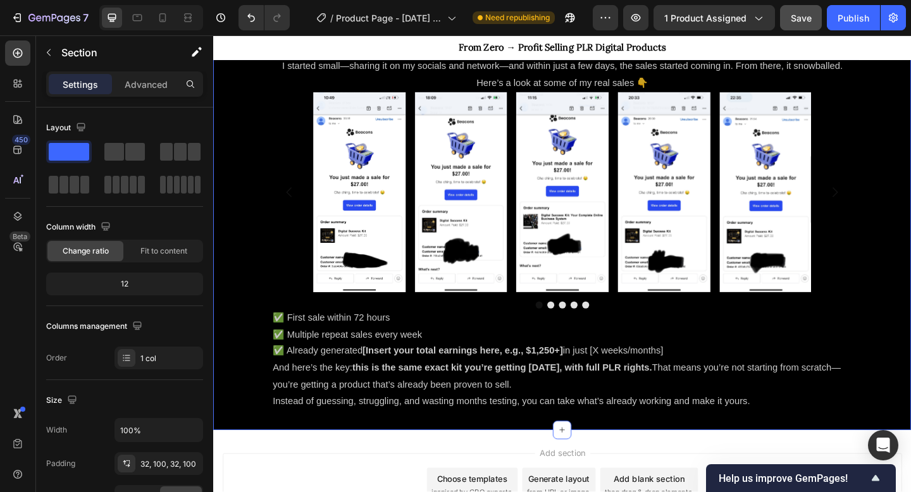
click at [911, 332] on div "WHY THE DIGITAL SUCCESS BLUEPRINT KIT? Heading Row The Digital Success Blueprin…" at bounding box center [592, 103] width 759 height 721
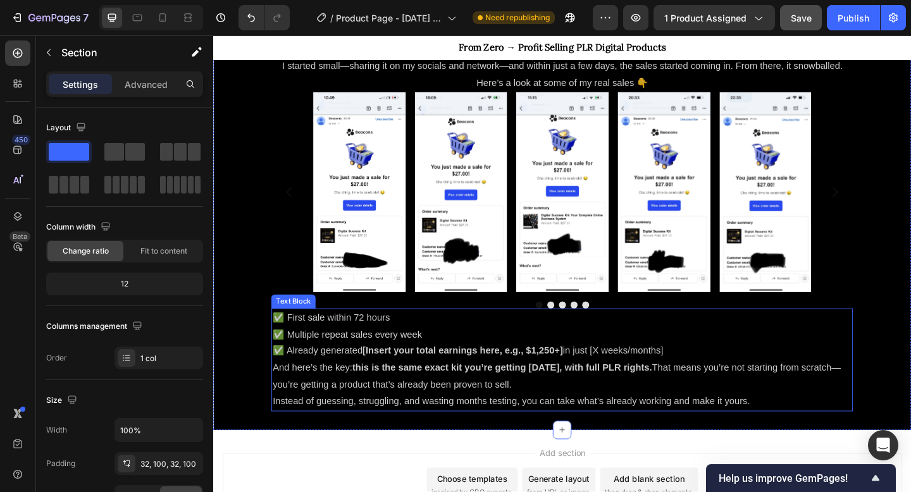
click at [290, 342] on span "✅ First sale within 72 hours" at bounding box center [341, 342] width 127 height 11
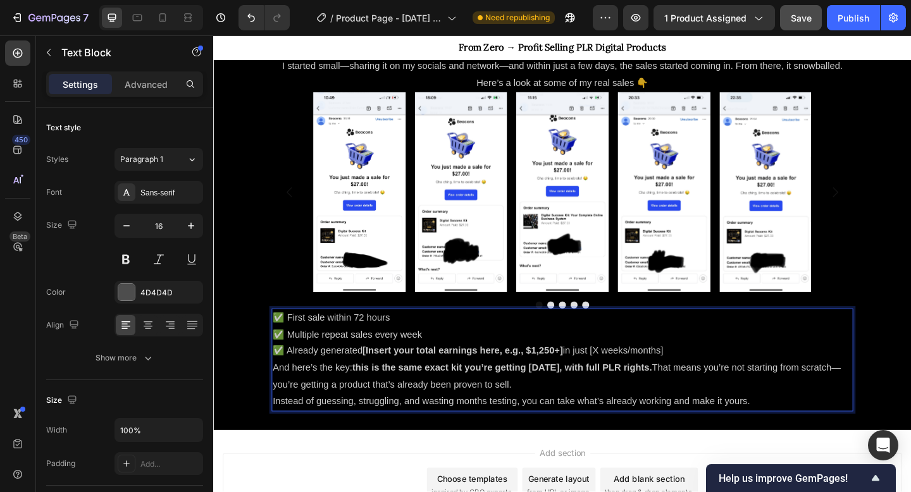
click at [290, 343] on span "✅ First sale within 72 hours" at bounding box center [341, 342] width 127 height 11
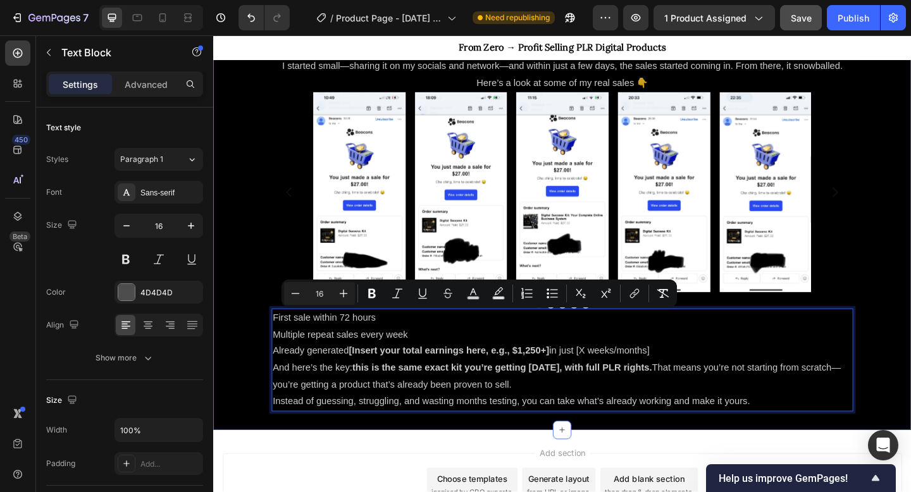
drag, startPoint x: 697, startPoint y: 378, endPoint x: 270, endPoint y: 349, distance: 428.8
click at [270, 349] on div "WHY THE DIGITAL SUCCESS BLUEPRINT KIT? Heading Row The Digital Success Blueprin…" at bounding box center [592, 103] width 759 height 721
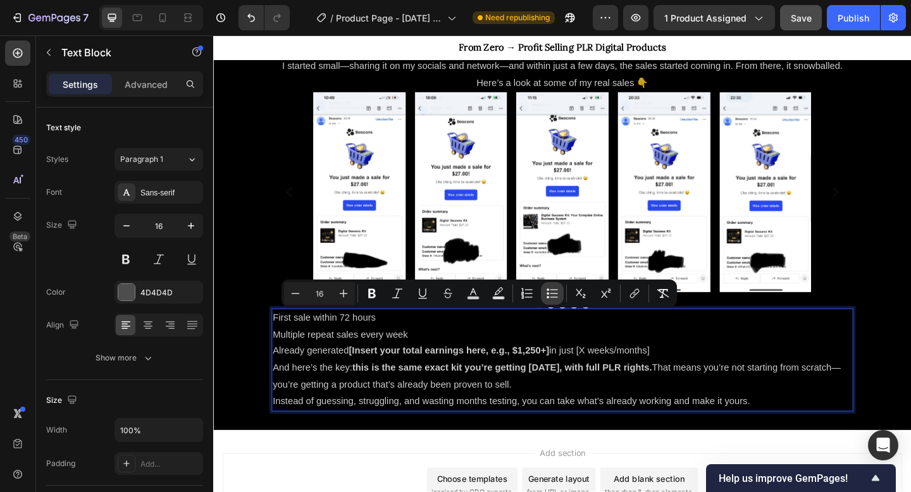
click at [556, 291] on icon "Editor contextual toolbar" at bounding box center [552, 293] width 13 height 13
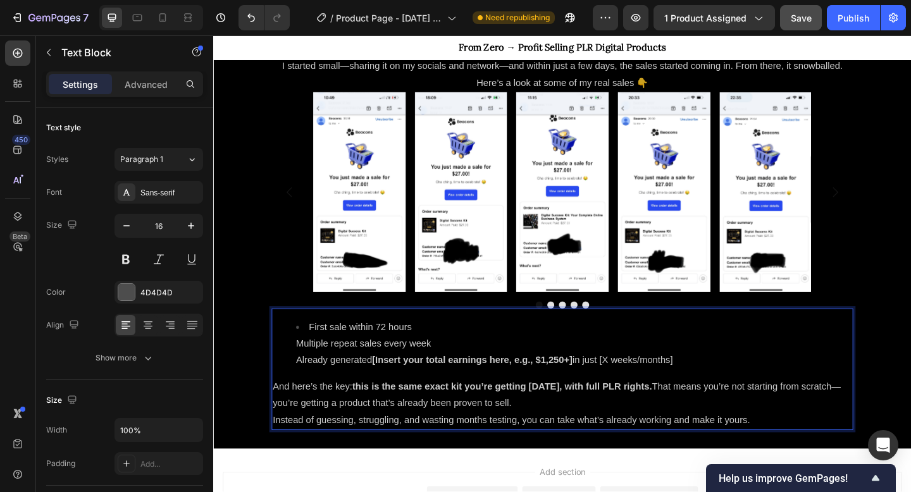
click at [517, 400] on div "First sale within 72 hours Multiple repeat sales every week Already generated […" at bounding box center [593, 399] width 633 height 132
click at [301, 354] on ul "First sale within 72 hours Multiple repeat sales every week Already generated […" at bounding box center [593, 371] width 630 height 54
click at [303, 373] on ul "First sale within 72 hours Multiple repeat sales every week Already generated […" at bounding box center [593, 371] width 630 height 54
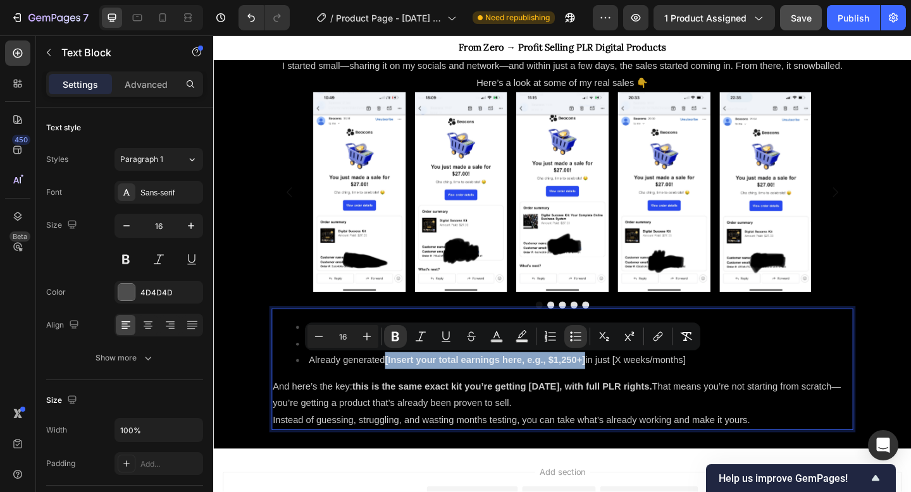
drag, startPoint x: 404, startPoint y: 389, endPoint x: 620, endPoint y: 393, distance: 216.5
click at [620, 392] on span "Already generated [Insert your total earnings here, e.g., $1,250+] in just [X w…" at bounding box center [522, 389] width 410 height 11
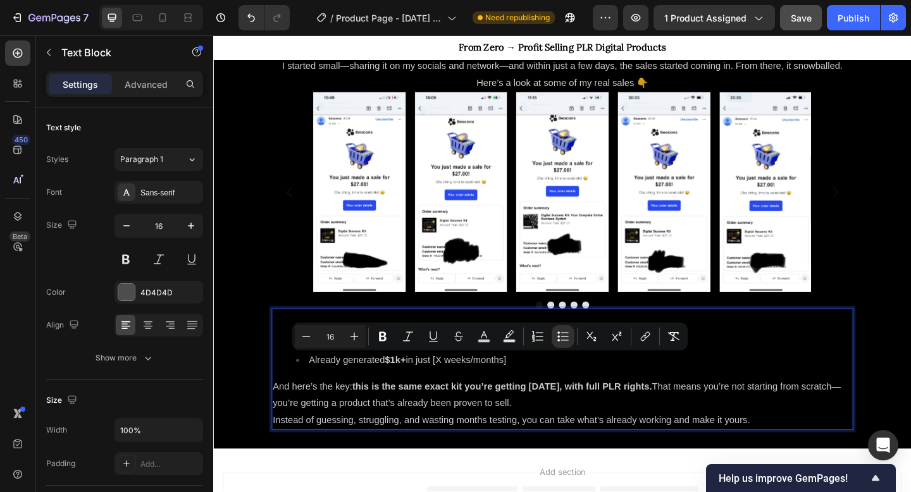
drag, startPoint x: 540, startPoint y: 392, endPoint x: 456, endPoint y: 394, distance: 84.2
click at [456, 394] on li "Already generated $1k+ in just [X weeks/months]" at bounding box center [605, 389] width 605 height 18
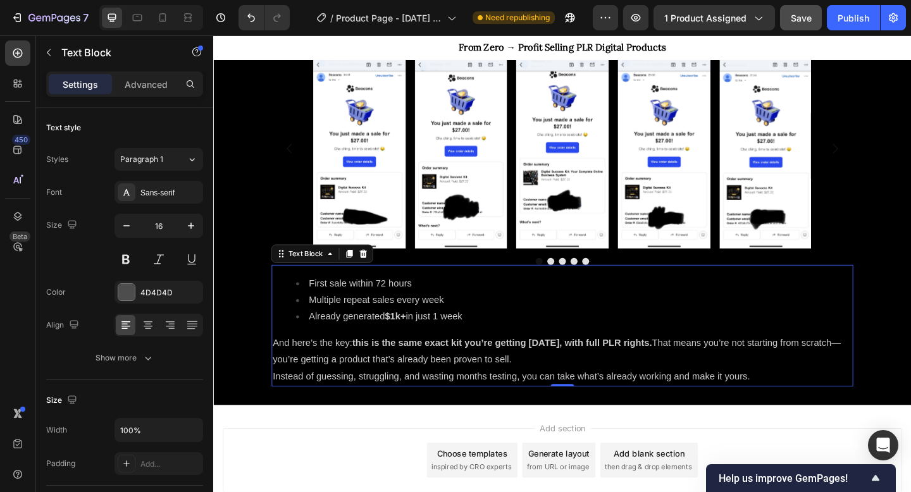
scroll to position [1225, 0]
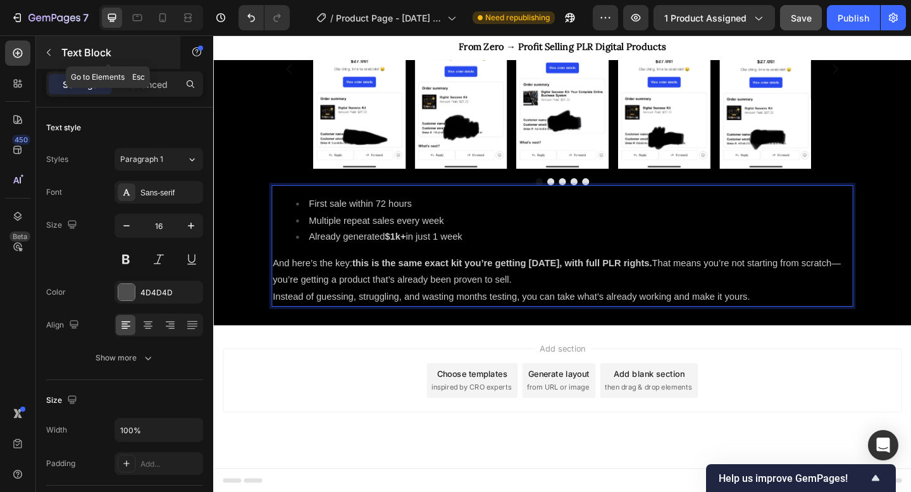
click at [51, 46] on button "button" at bounding box center [49, 52] width 20 height 20
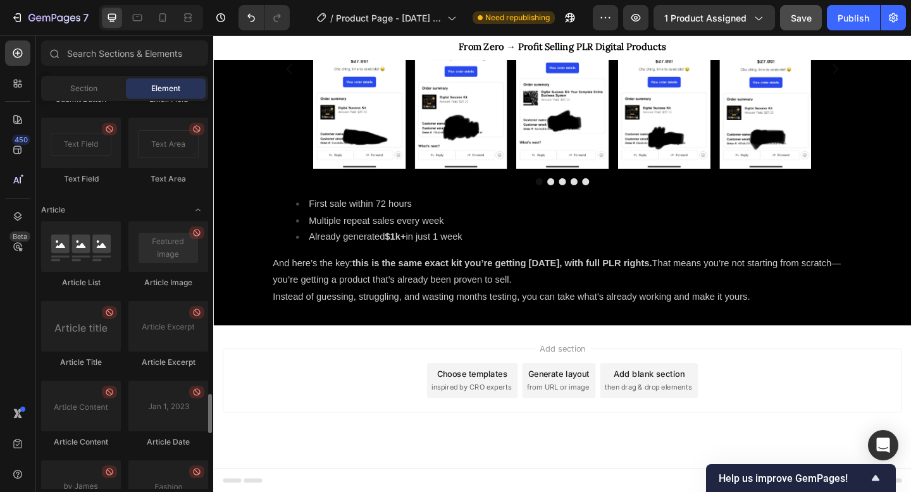
scroll to position [3213, 0]
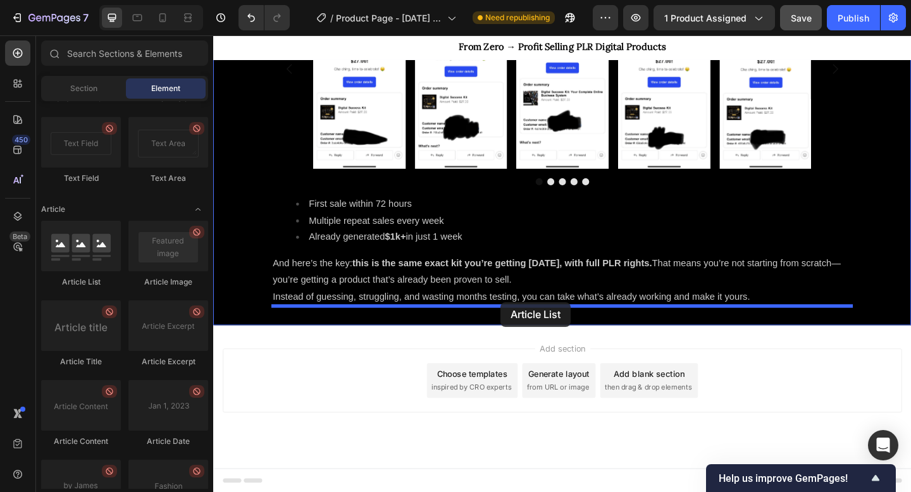
drag, startPoint x: 284, startPoint y: 296, endPoint x: 527, endPoint y: 327, distance: 244.4
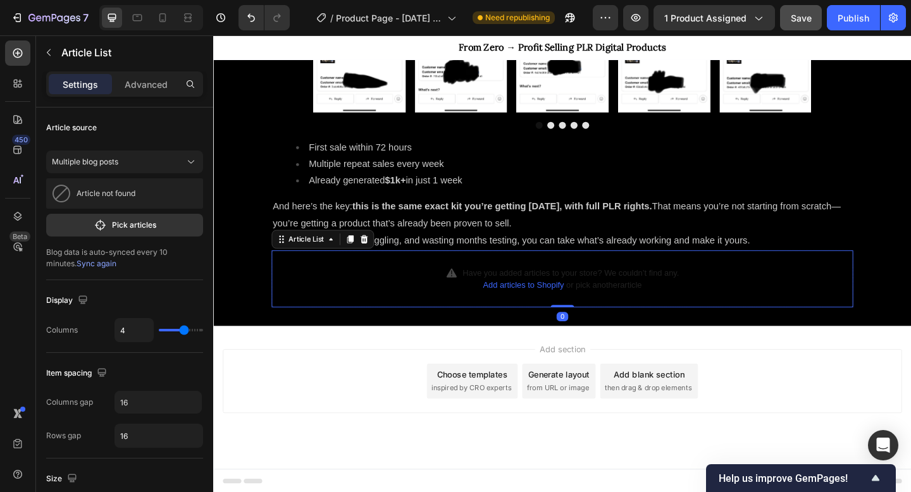
scroll to position [1287, 0]
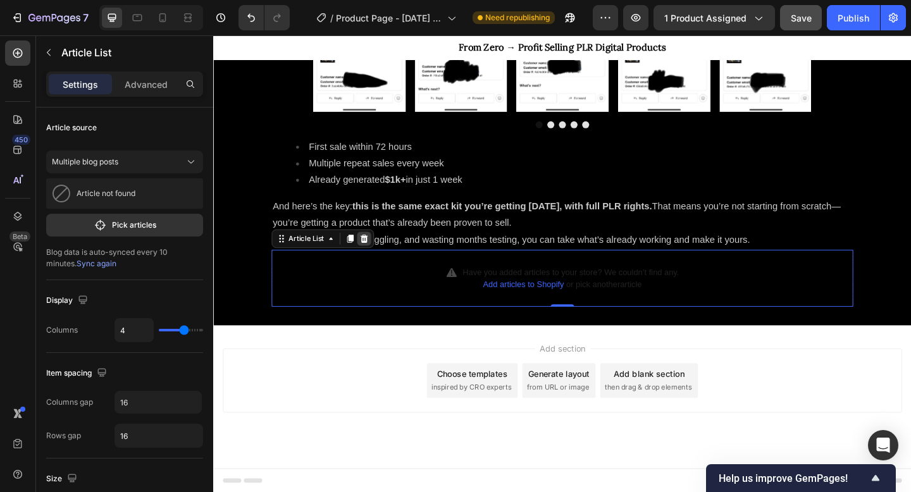
click at [378, 261] on div at bounding box center [377, 256] width 15 height 15
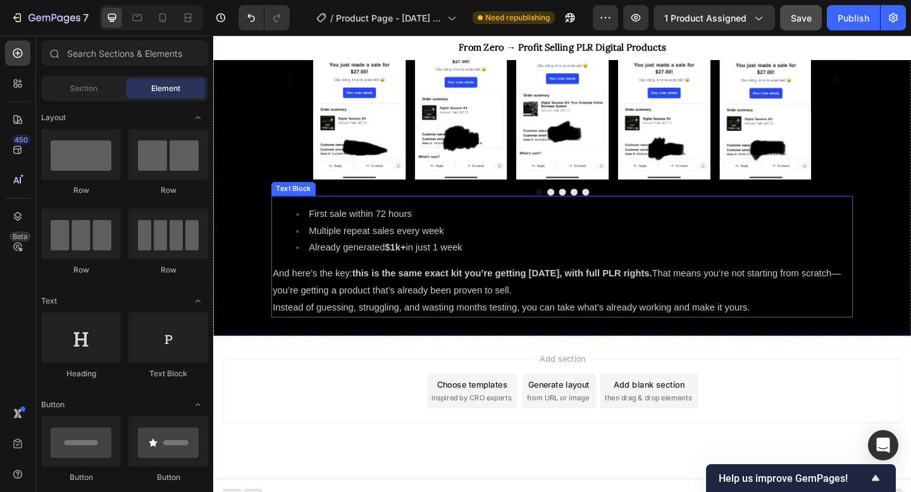
scroll to position [1225, 0]
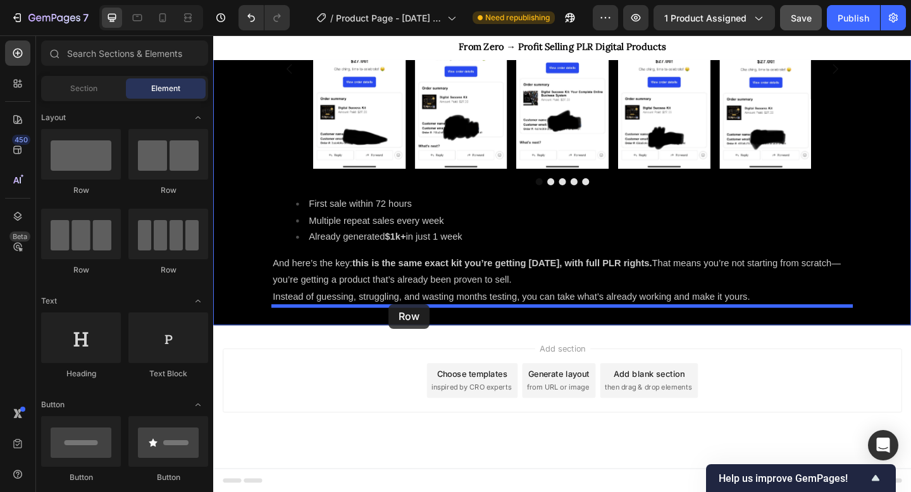
drag, startPoint x: 377, startPoint y: 286, endPoint x: 404, endPoint y: 328, distance: 49.5
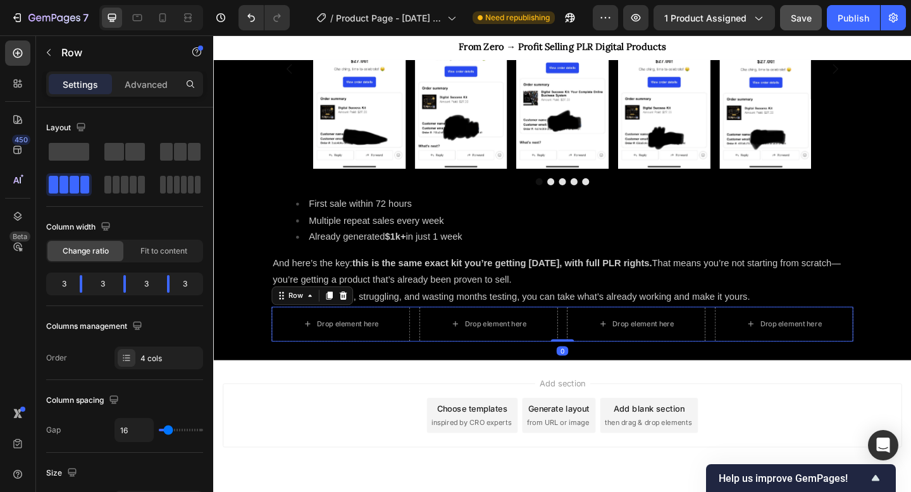
scroll to position [1263, 0]
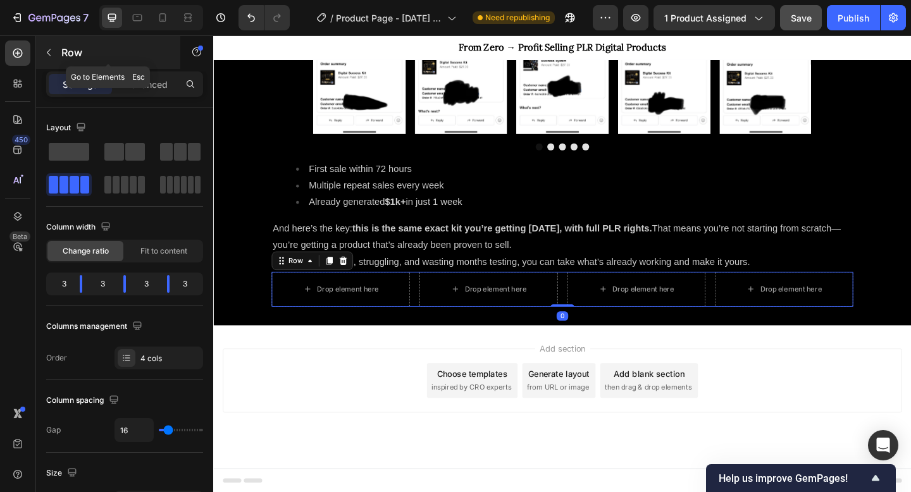
click at [54, 46] on button "button" at bounding box center [49, 52] width 20 height 20
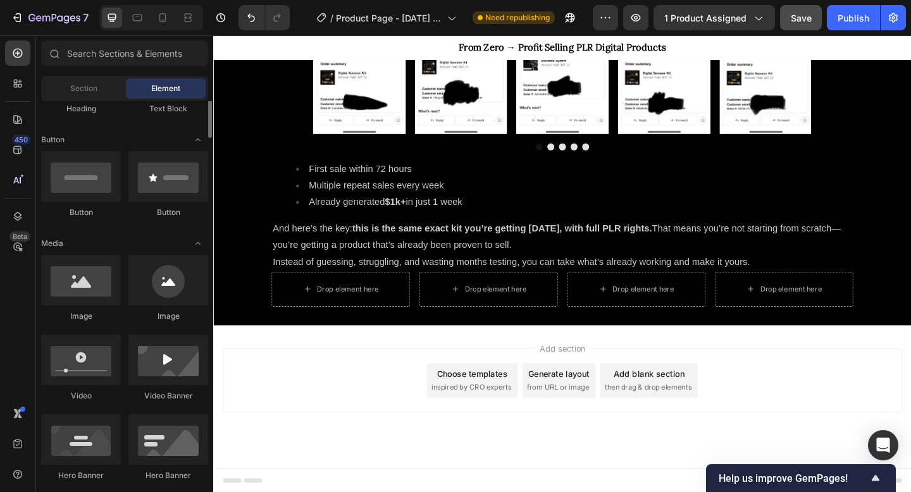
scroll to position [285, 0]
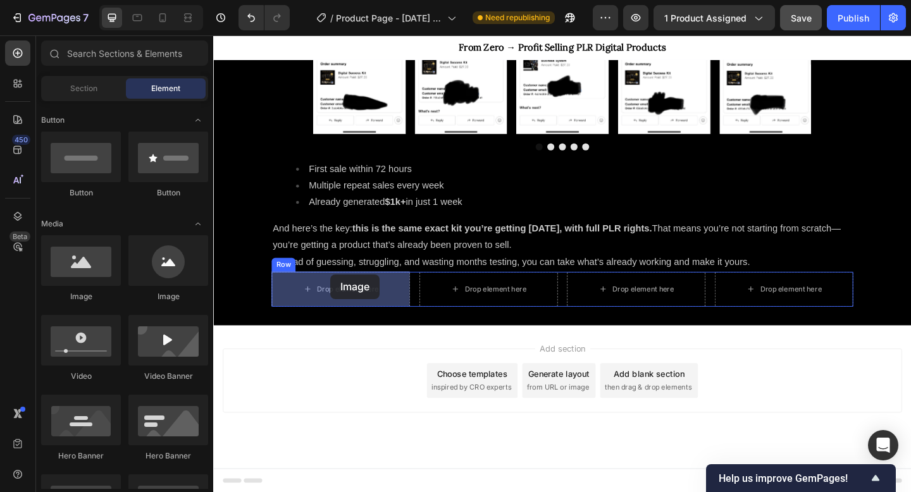
drag, startPoint x: 367, startPoint y: 301, endPoint x: 340, endPoint y: 296, distance: 27.2
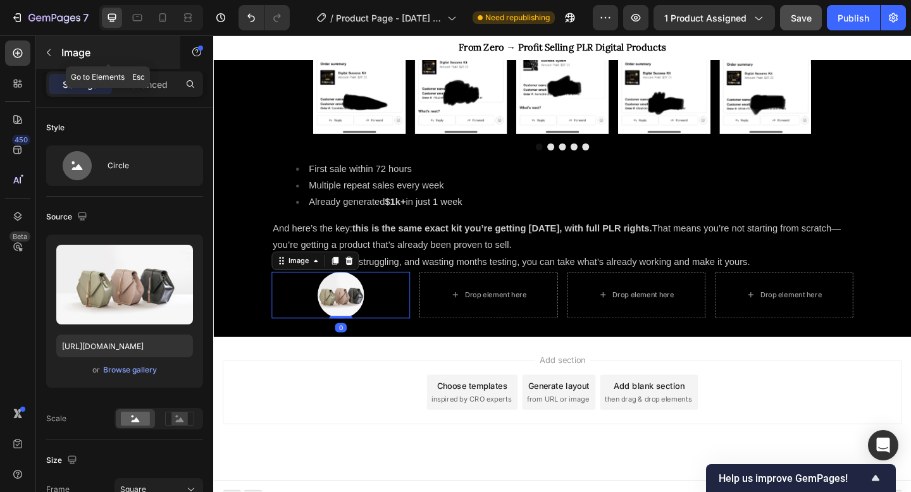
click at [59, 54] on div "Image" at bounding box center [108, 52] width 144 height 33
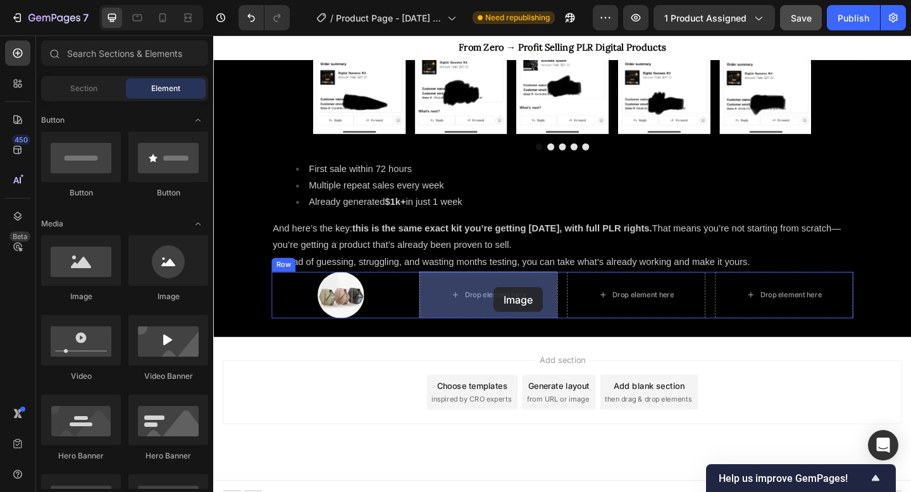
drag, startPoint x: 380, startPoint y: 298, endPoint x: 518, endPoint y: 309, distance: 139.1
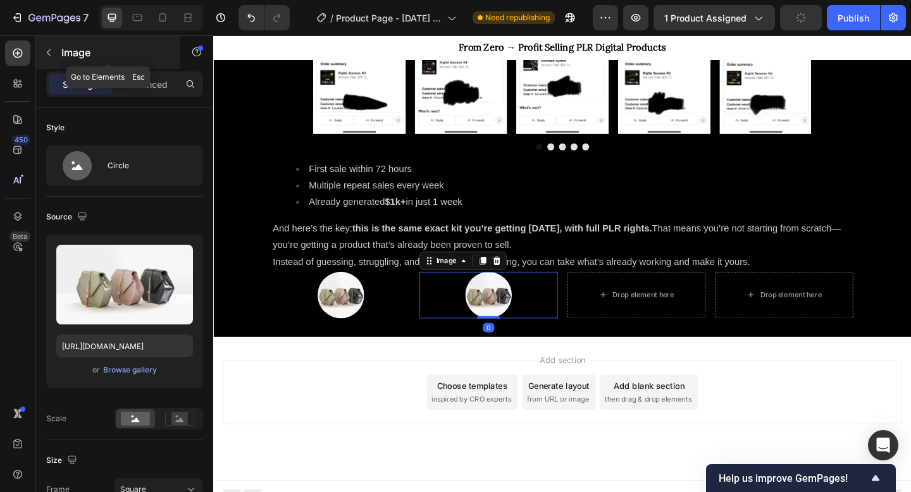
click at [47, 50] on icon "button" at bounding box center [49, 52] width 10 height 10
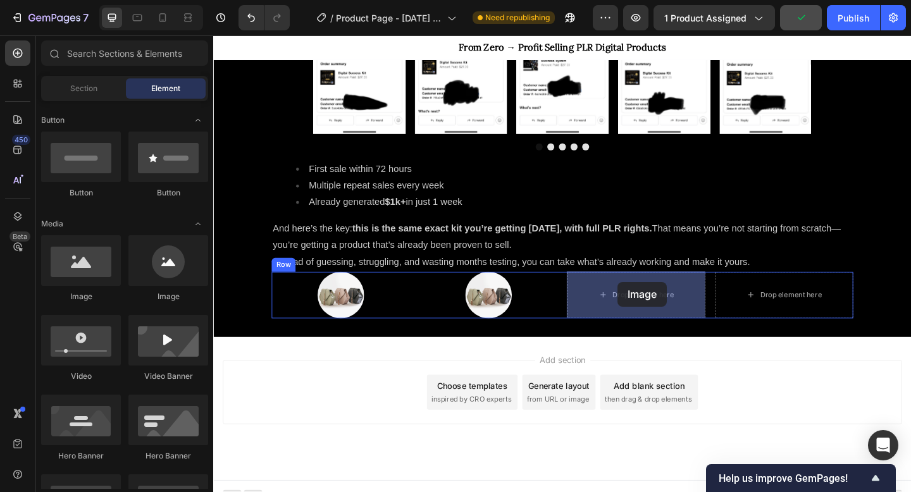
drag, startPoint x: 380, startPoint y: 297, endPoint x: 653, endPoint y: 304, distance: 272.8
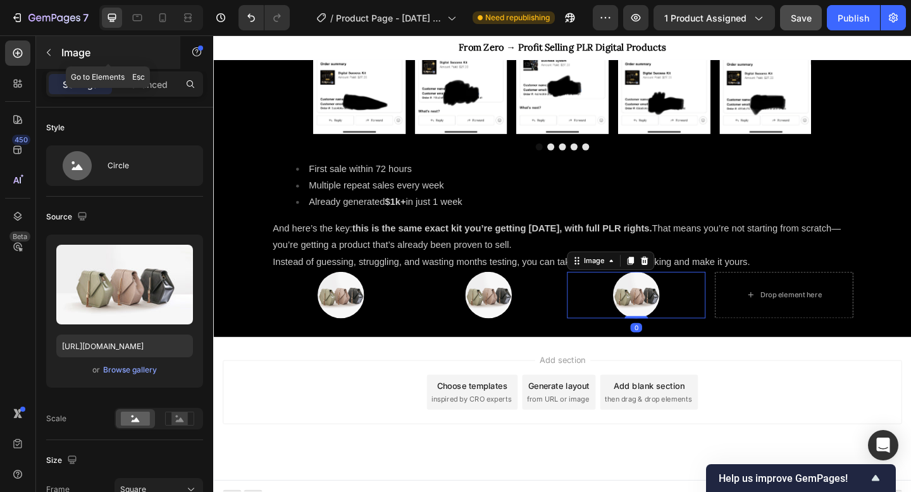
click at [49, 56] on icon "button" at bounding box center [49, 52] width 10 height 10
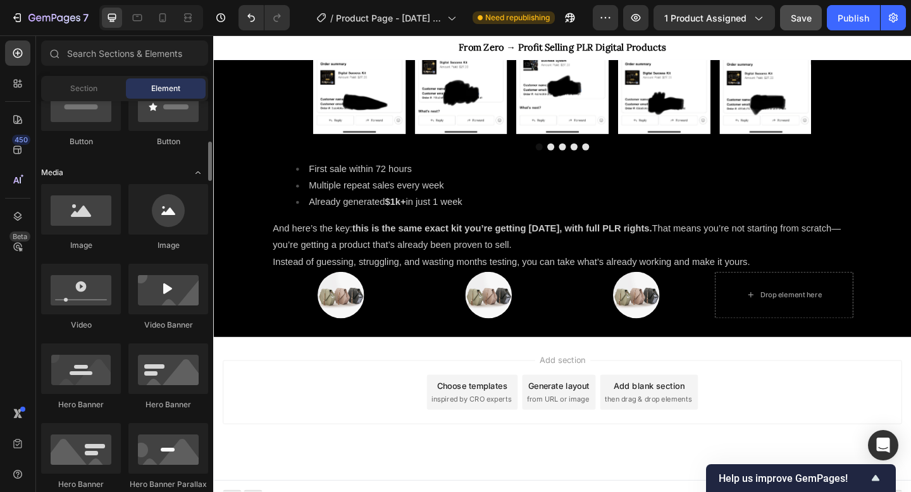
scroll to position [351, 0]
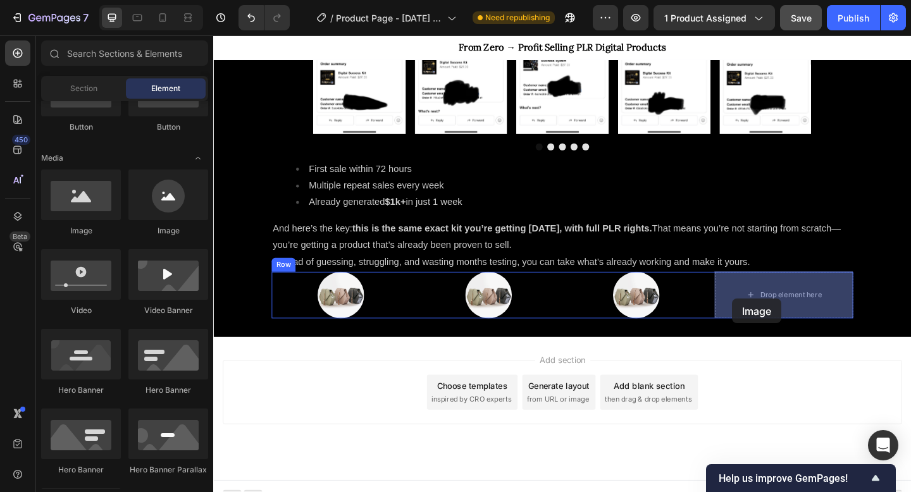
drag, startPoint x: 384, startPoint y: 228, endPoint x: 778, endPoint y: 322, distance: 404.8
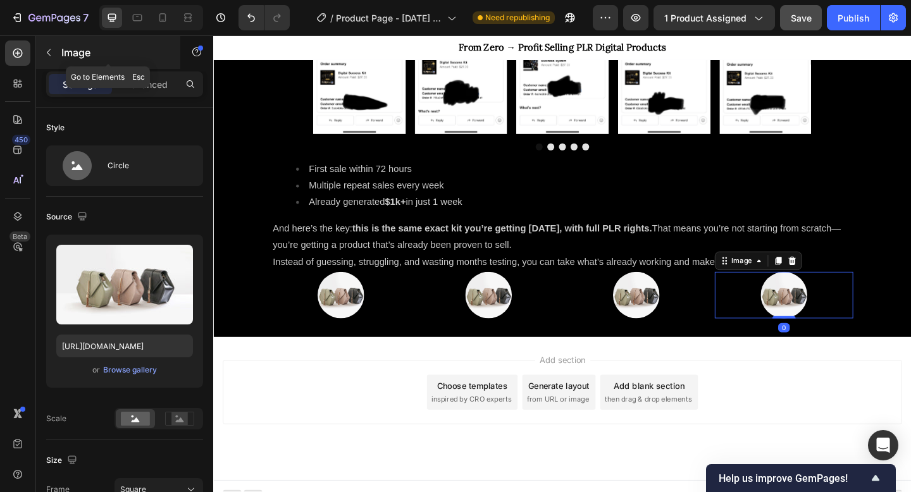
click at [46, 56] on icon "button" at bounding box center [49, 52] width 10 height 10
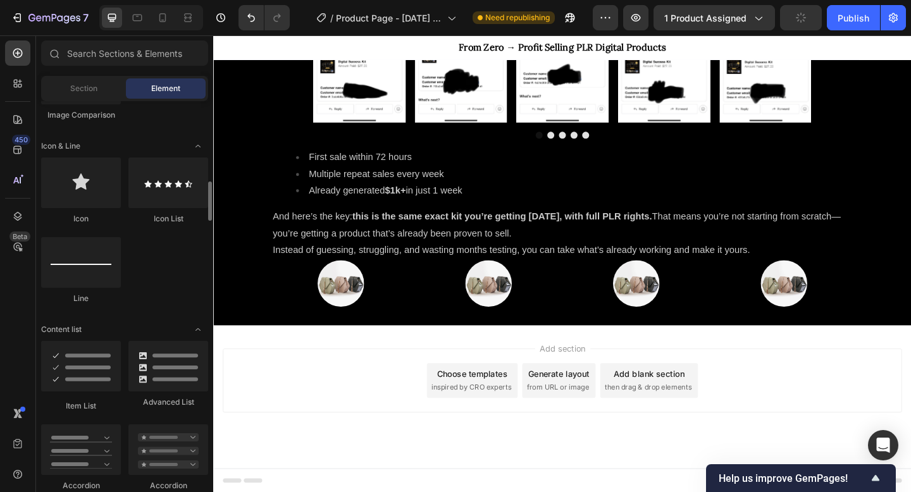
scroll to position [787, 0]
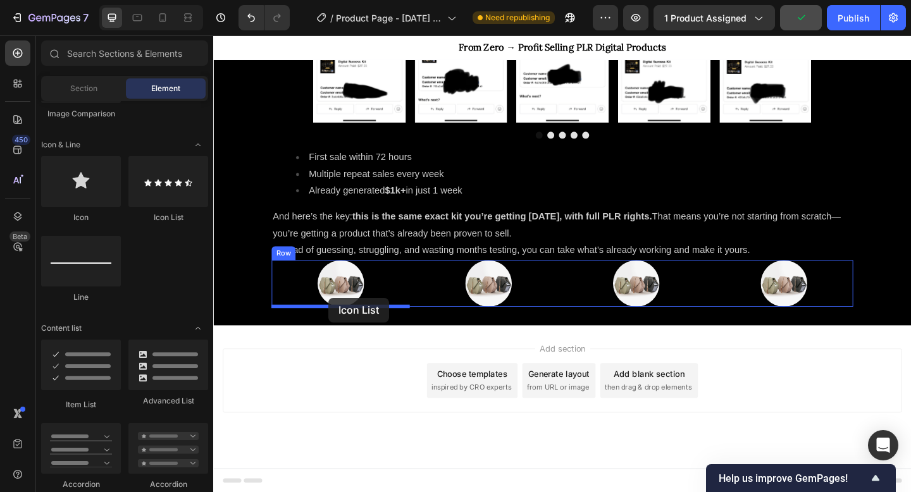
drag, startPoint x: 382, startPoint y: 234, endPoint x: 339, endPoint y: 321, distance: 97.4
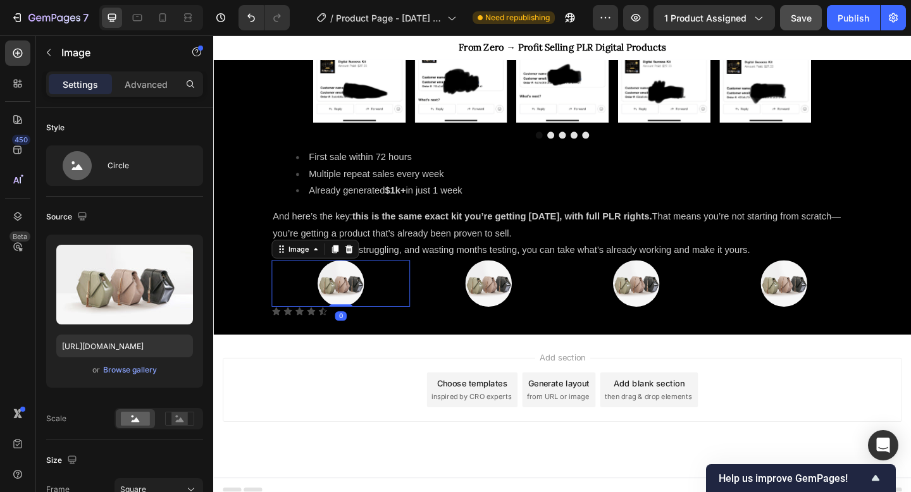
click at [422, 299] on div at bounding box center [352, 305] width 151 height 51
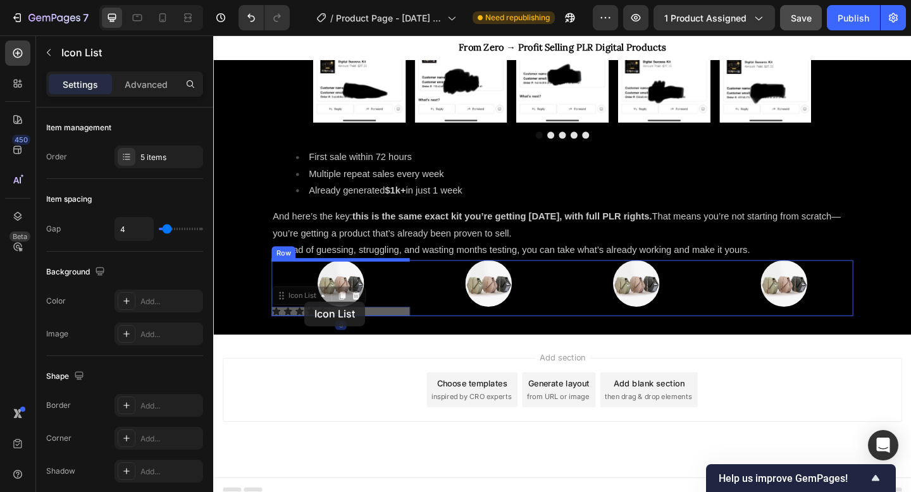
drag, startPoint x: 313, startPoint y: 335, endPoint x: 313, endPoint y: 325, distance: 9.5
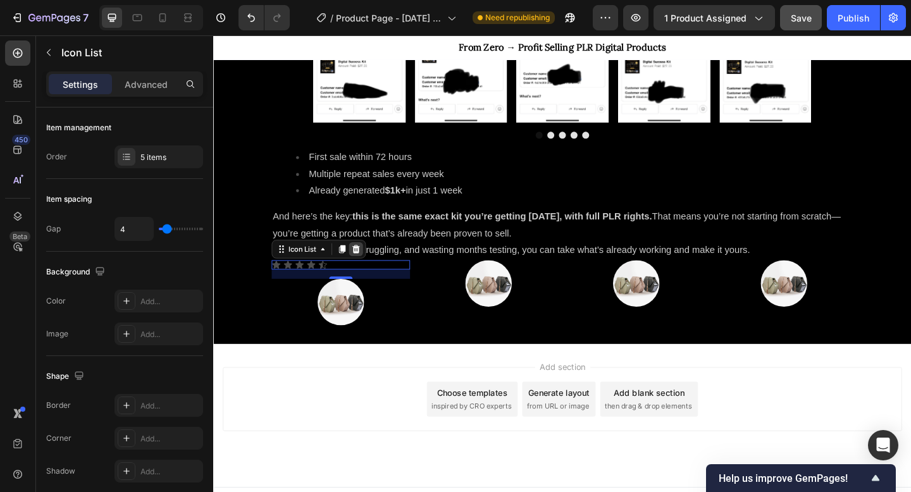
click at [371, 268] on icon at bounding box center [369, 267] width 8 height 9
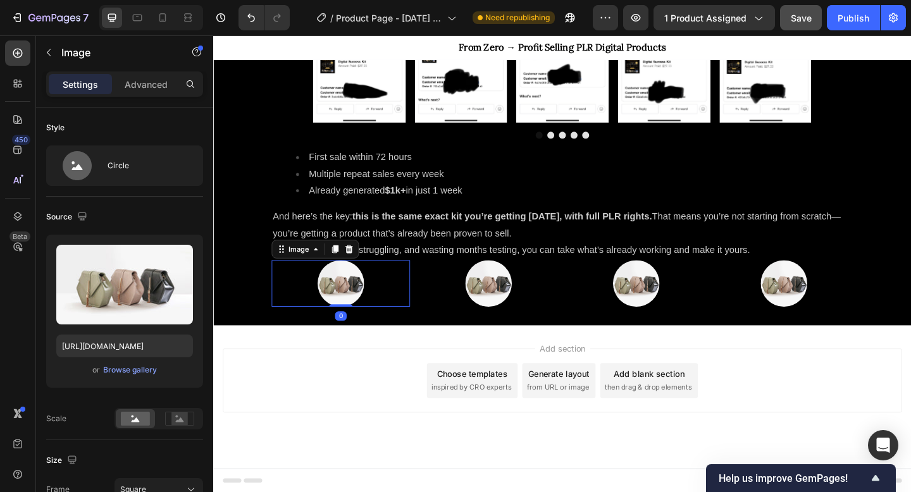
click at [403, 306] on div at bounding box center [352, 305] width 151 height 51
click at [54, 51] on button "button" at bounding box center [49, 52] width 20 height 20
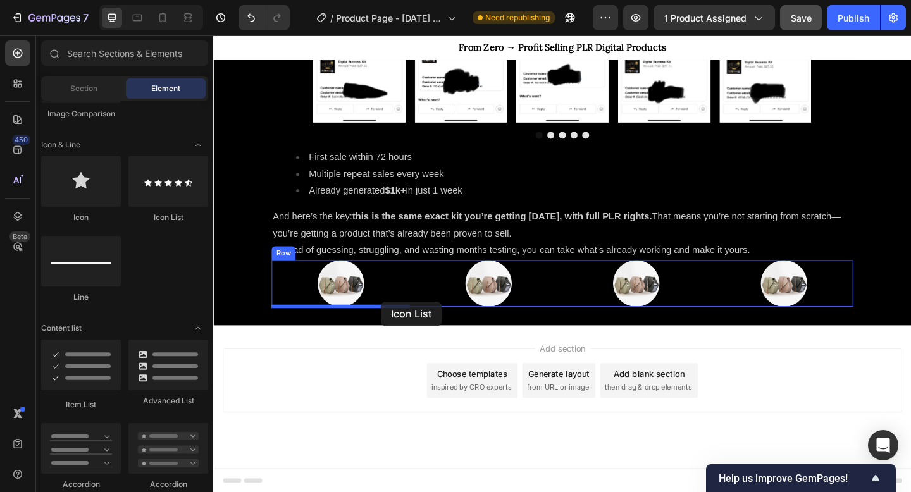
drag, startPoint x: 366, startPoint y: 225, endPoint x: 396, endPoint y: 325, distance: 104.3
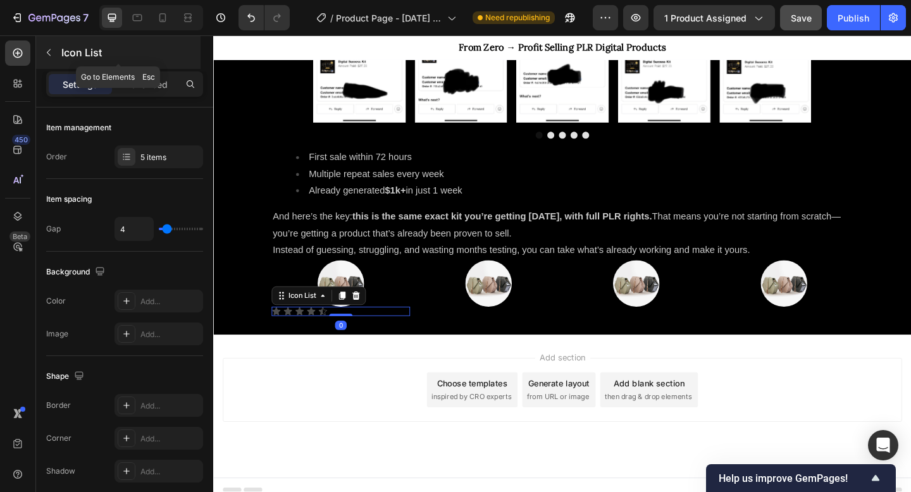
click at [49, 47] on icon "button" at bounding box center [49, 52] width 10 height 10
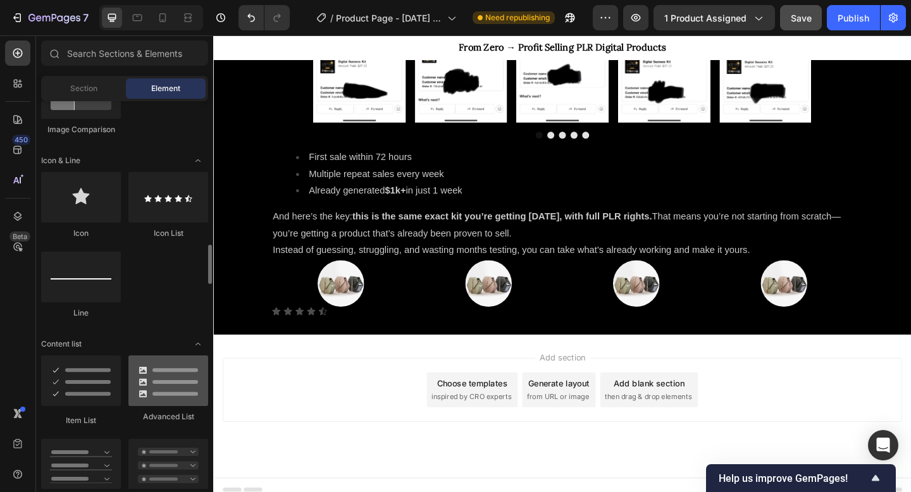
scroll to position [758, 0]
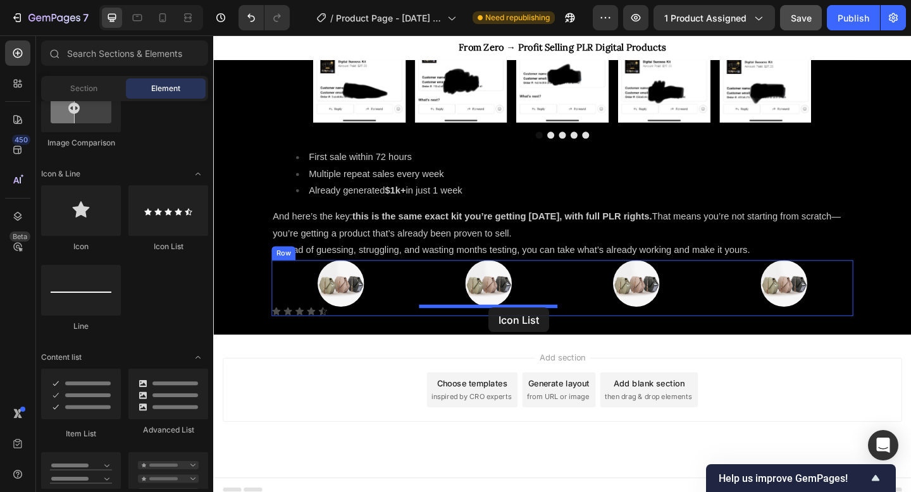
drag, startPoint x: 371, startPoint y: 253, endPoint x: 513, endPoint y: 332, distance: 162.0
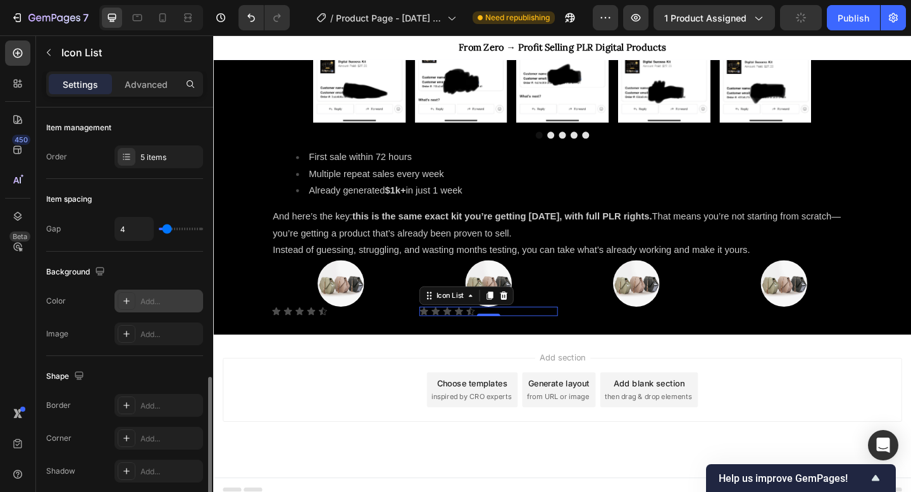
scroll to position [156, 0]
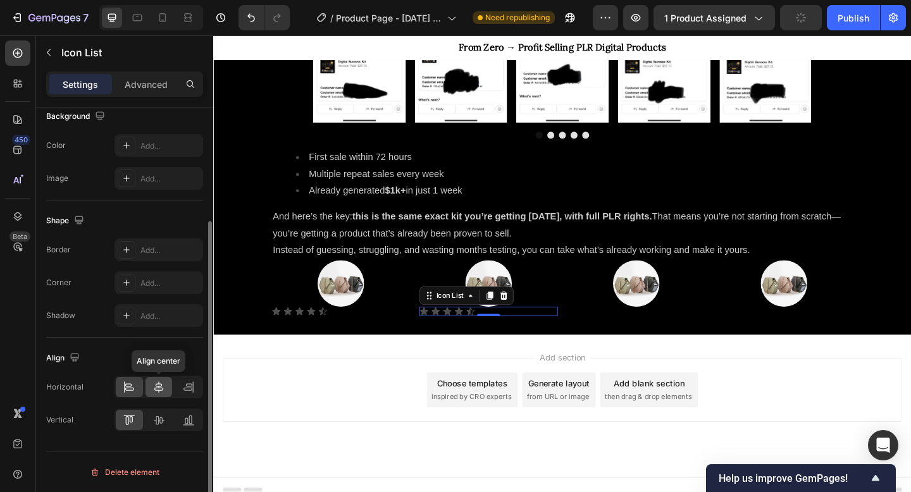
click at [163, 387] on icon at bounding box center [159, 387] width 13 height 13
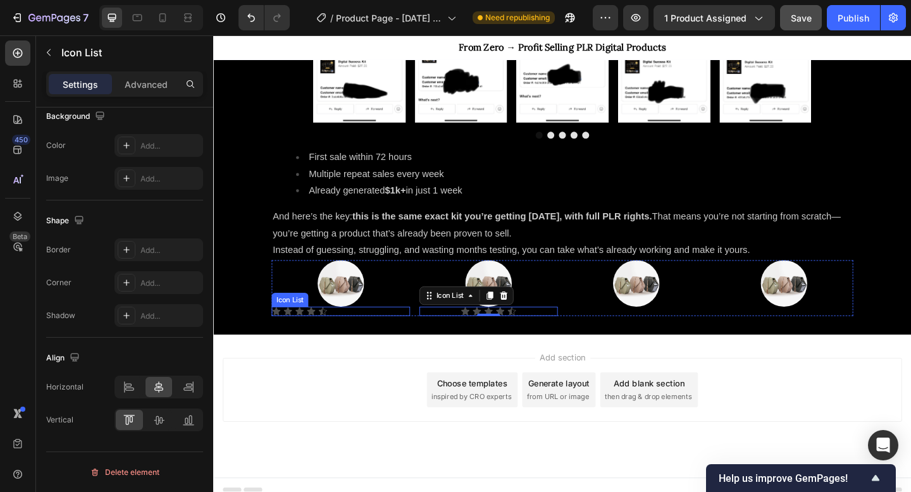
click at [347, 334] on div "Icon Icon Icon Icon Icon" at bounding box center [352, 336] width 151 height 10
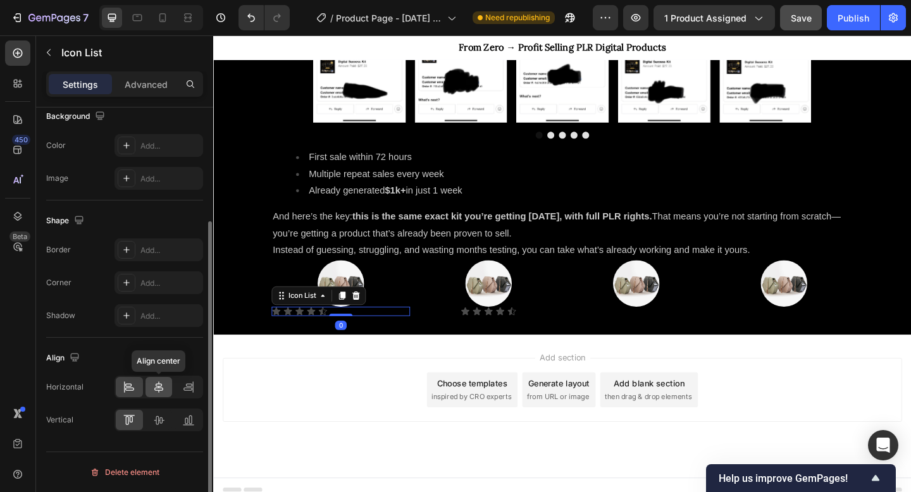
click at [158, 390] on icon at bounding box center [159, 387] width 13 height 13
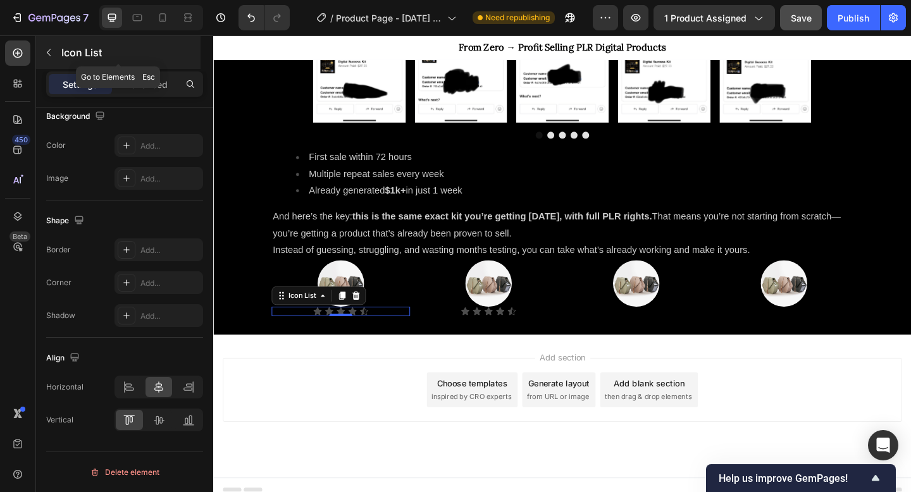
click at [51, 52] on icon "button" at bounding box center [49, 52] width 10 height 10
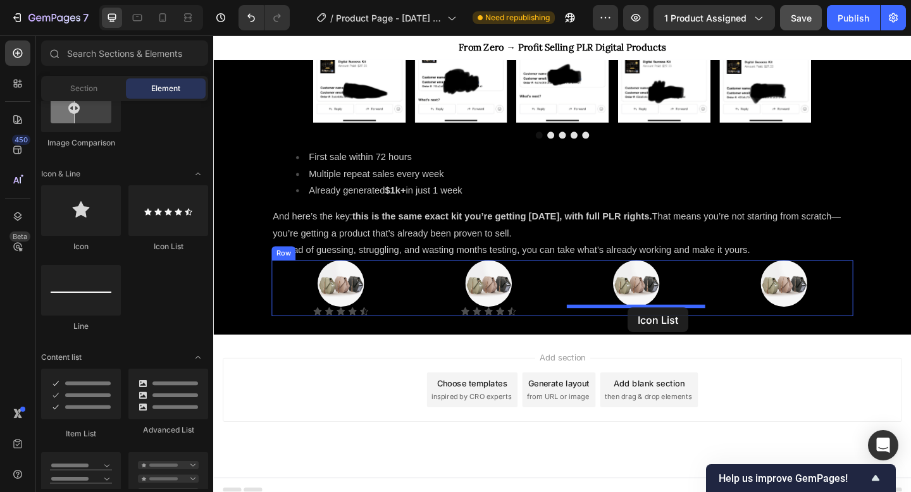
drag, startPoint x: 384, startPoint y: 246, endPoint x: 665, endPoint y: 332, distance: 293.9
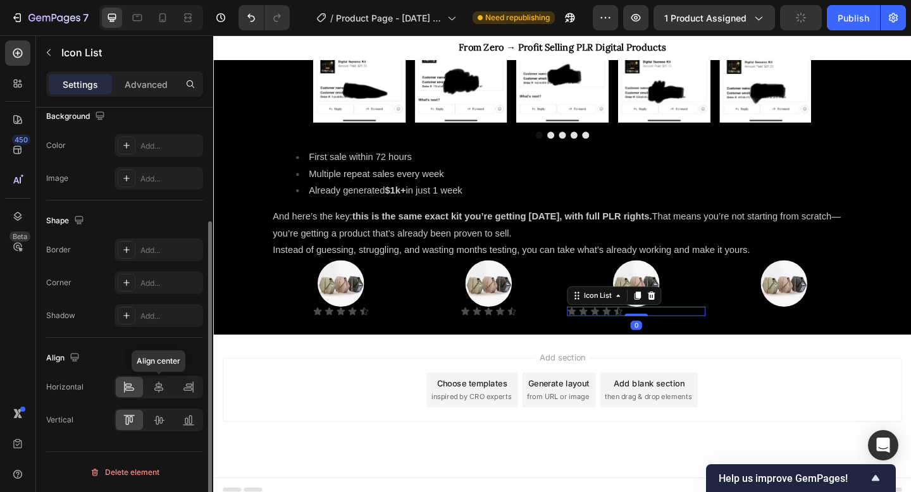
click at [159, 384] on icon at bounding box center [159, 387] width 13 height 13
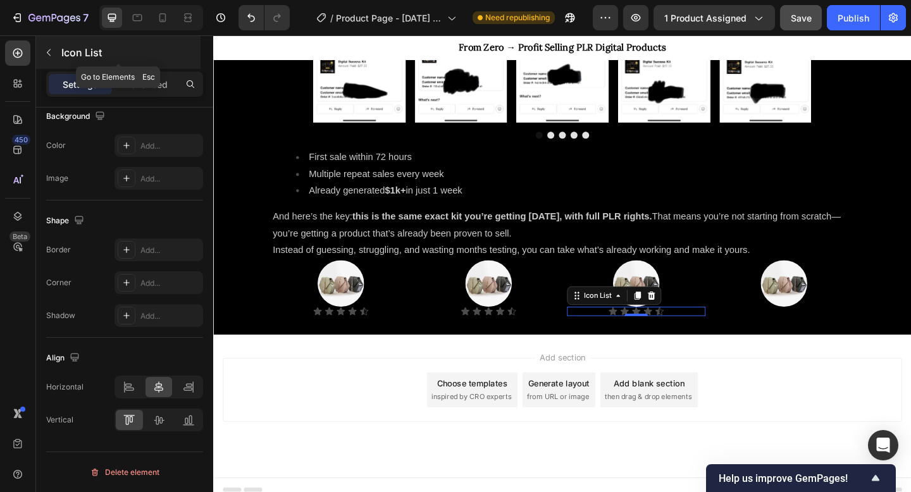
click at [46, 54] on icon "button" at bounding box center [49, 52] width 10 height 10
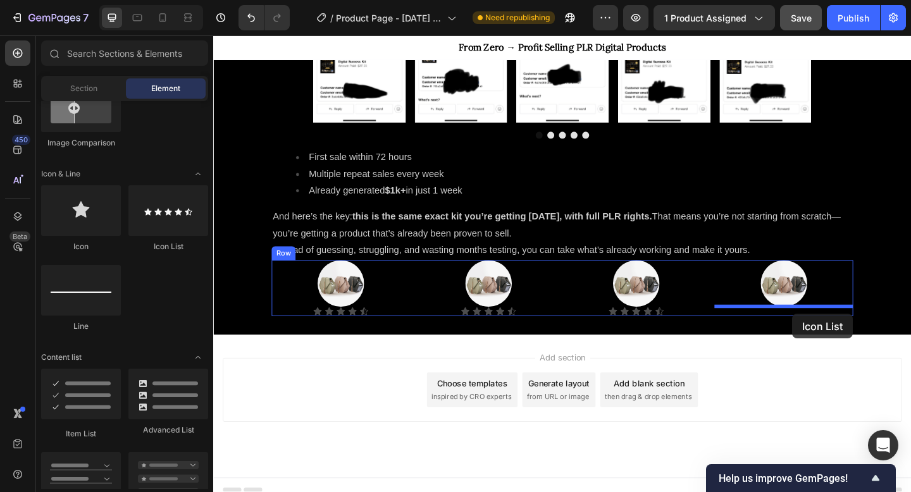
drag, startPoint x: 378, startPoint y: 259, endPoint x: 843, endPoint y: 339, distance: 471.2
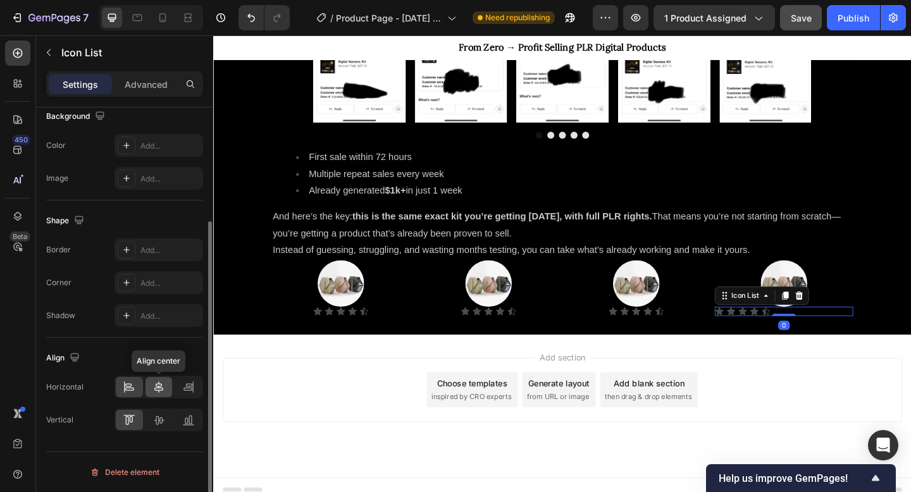
click at [167, 391] on div at bounding box center [159, 387] width 27 height 20
click at [161, 424] on icon at bounding box center [159, 420] width 13 height 13
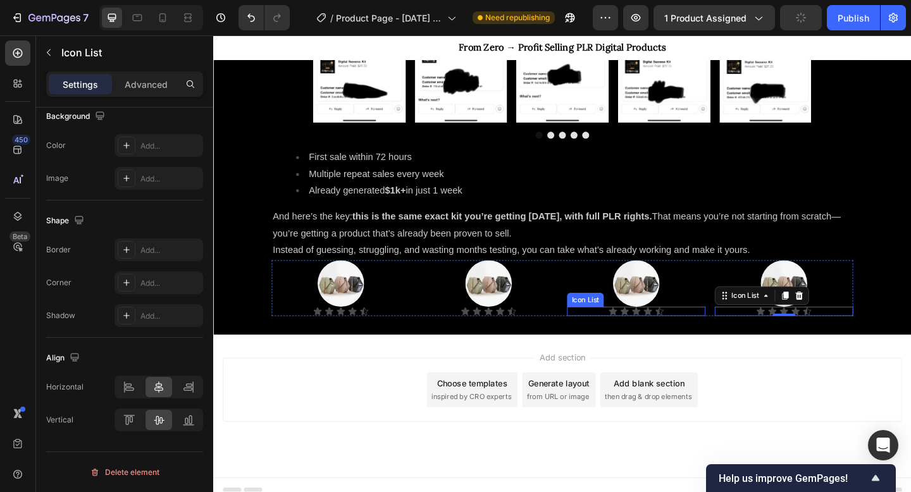
click at [721, 336] on div "Icon Icon Icon Icon Icon" at bounding box center [673, 336] width 151 height 10
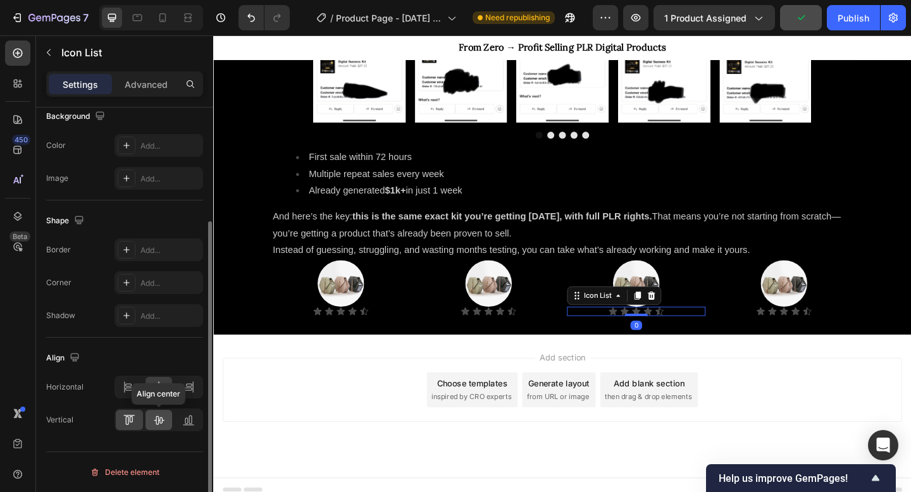
click at [166, 415] on div at bounding box center [159, 420] width 27 height 20
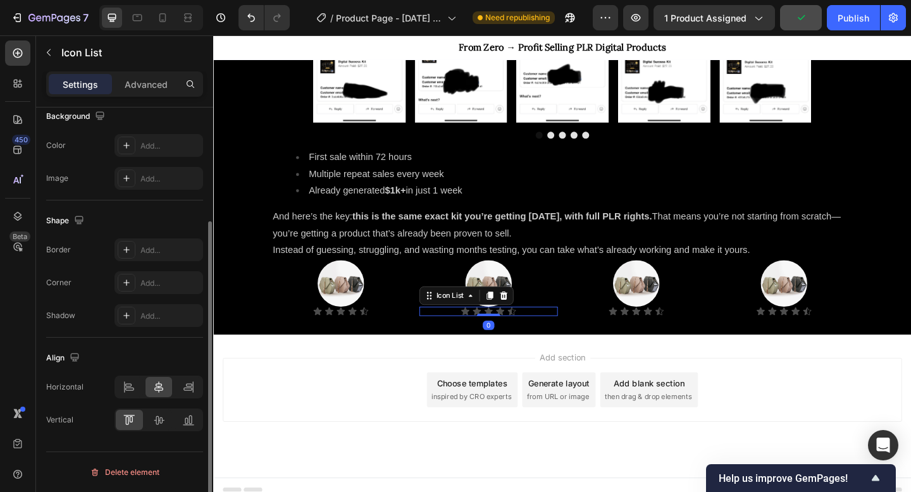
click at [553, 333] on div "Icon Icon Icon Icon Icon" at bounding box center [512, 336] width 151 height 10
click at [163, 421] on icon at bounding box center [159, 420] width 13 height 13
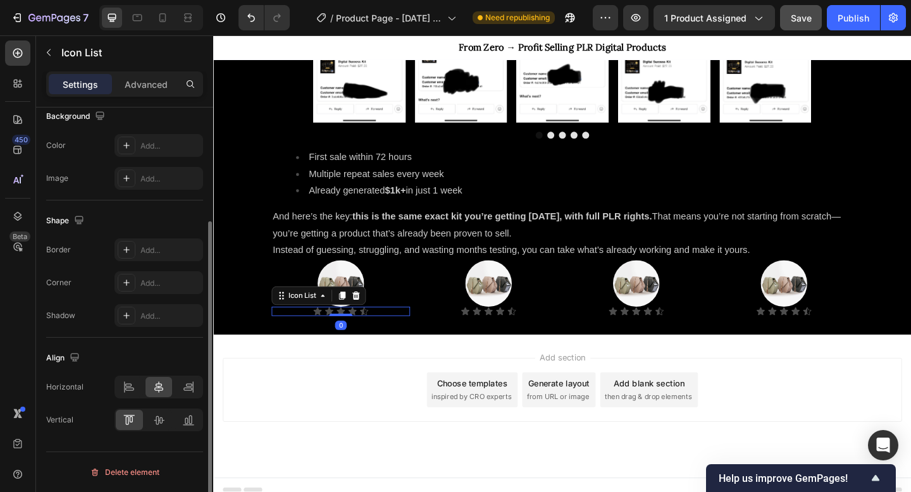
click at [411, 338] on div "Icon Icon Icon Icon Icon" at bounding box center [352, 336] width 151 height 10
click at [158, 423] on icon at bounding box center [159, 420] width 13 height 13
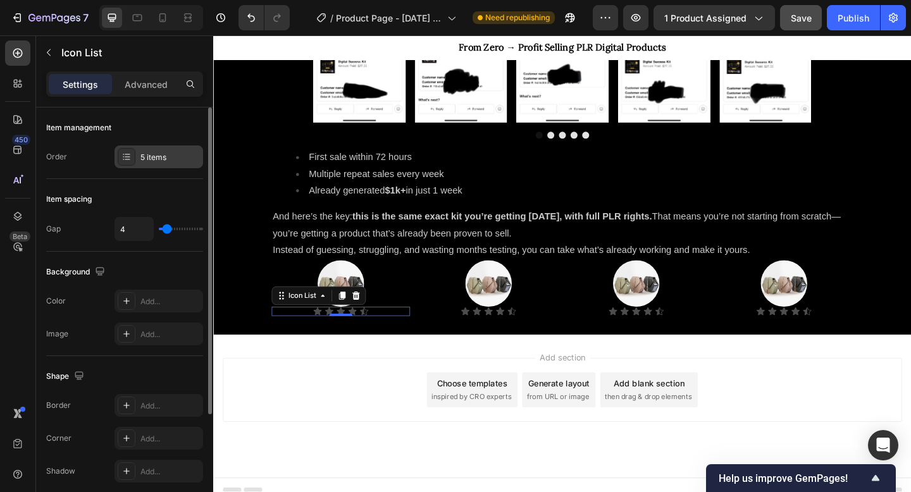
click at [151, 157] on div "5 items" at bounding box center [169, 157] width 59 height 11
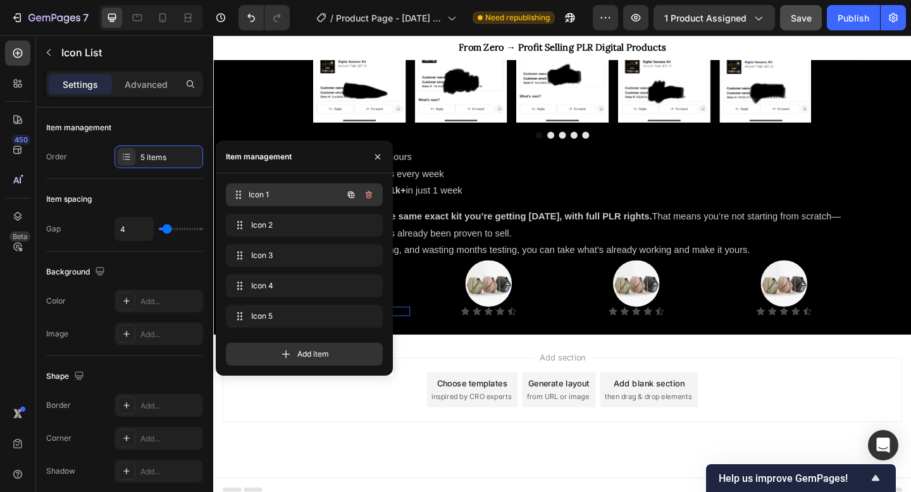
click at [291, 192] on span "Icon 1" at bounding box center [296, 194] width 94 height 11
click at [273, 196] on span "Icon 1" at bounding box center [287, 194] width 72 height 11
click at [251, 196] on div "Icon 1 Icon 1" at bounding box center [286, 195] width 111 height 18
click at [240, 199] on icon at bounding box center [240, 195] width 10 height 10
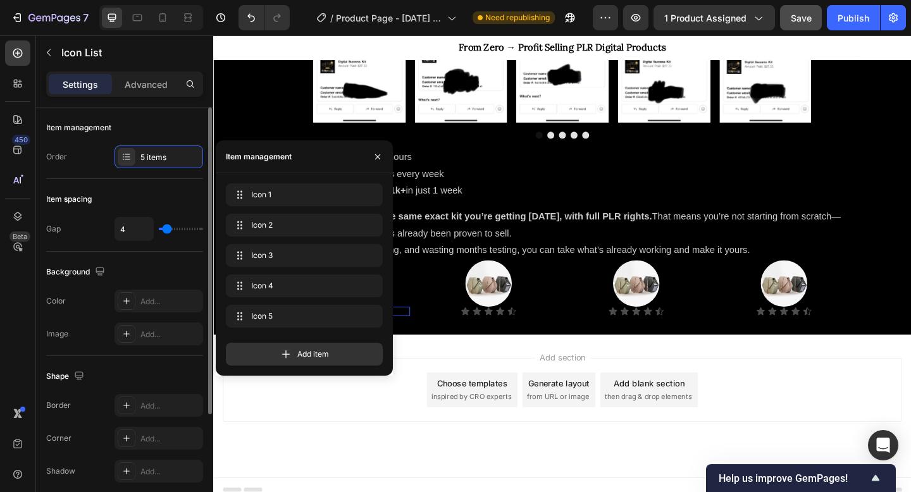
click at [88, 270] on div "Background" at bounding box center [76, 272] width 61 height 17
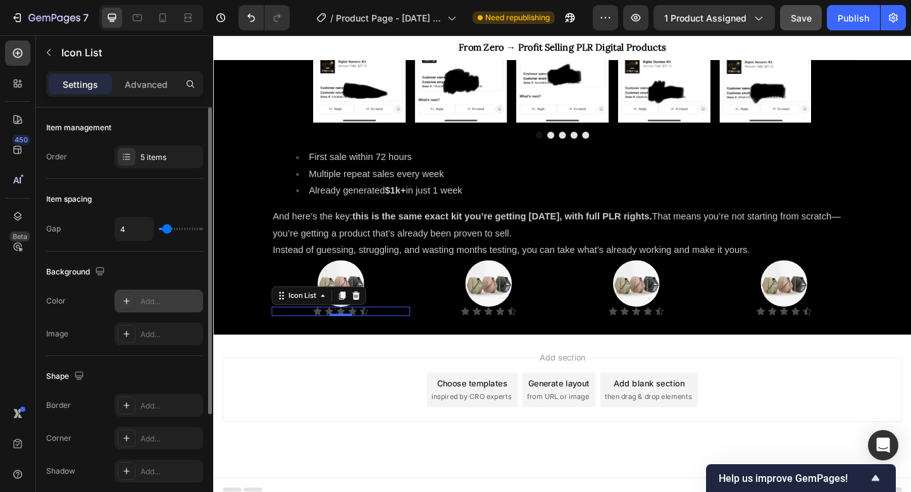
click at [122, 299] on icon at bounding box center [127, 301] width 10 height 10
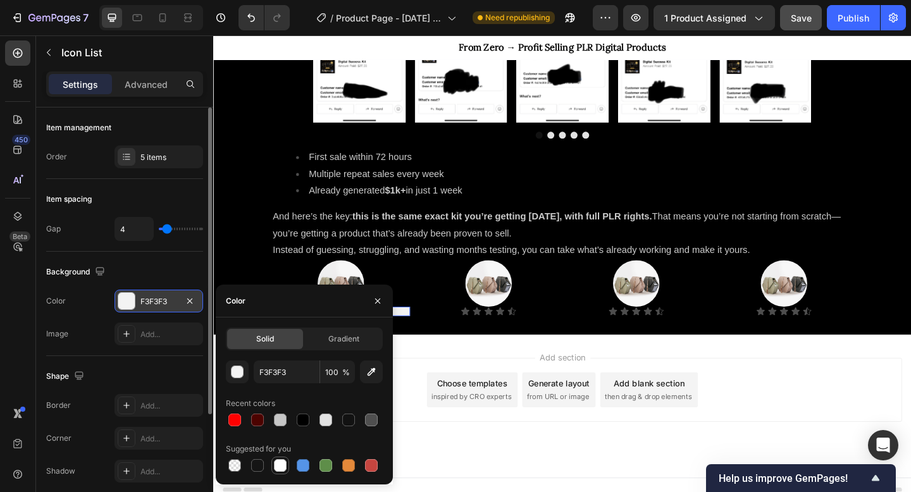
click at [280, 467] on div at bounding box center [280, 465] width 13 height 13
type input "FFFFFF"
click at [477, 365] on div "Add section Choose templates inspired by CRO experts Generate layout from URL o…" at bounding box center [592, 439] width 759 height 156
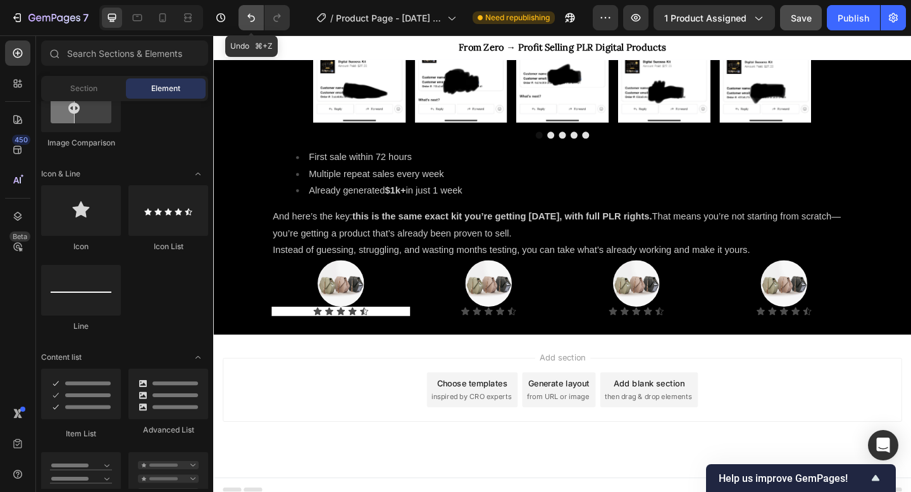
click at [248, 14] on icon "Undo/Redo" at bounding box center [251, 17] width 13 height 13
click at [251, 12] on icon "Undo/Redo" at bounding box center [251, 17] width 13 height 13
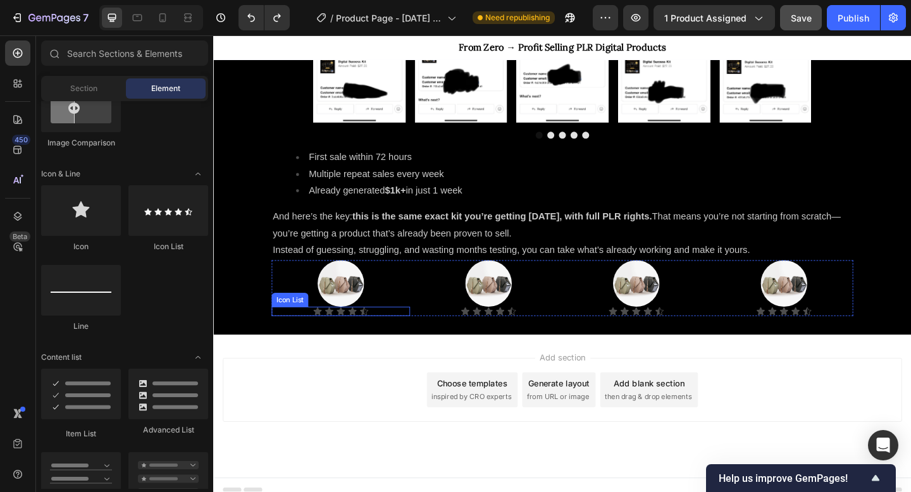
click at [398, 334] on div "Icon Icon Icon Icon Icon" at bounding box center [352, 336] width 151 height 10
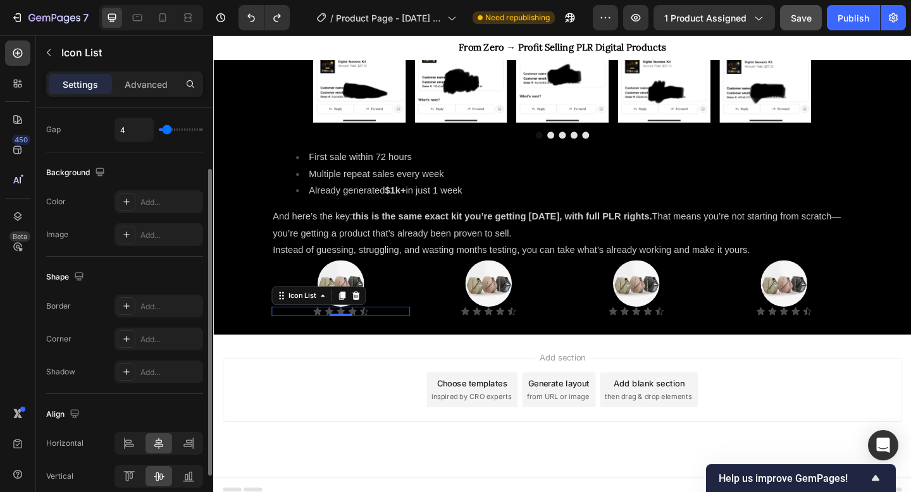
scroll to position [93, 0]
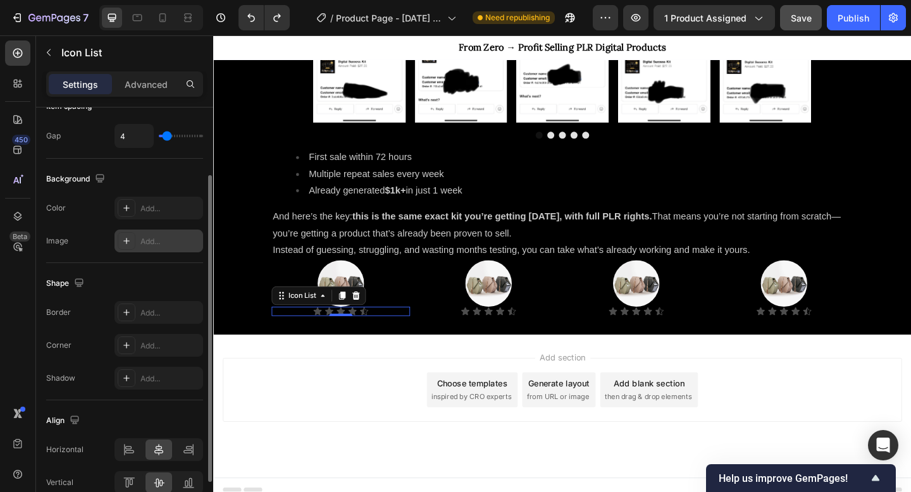
click at [130, 237] on icon at bounding box center [127, 241] width 10 height 10
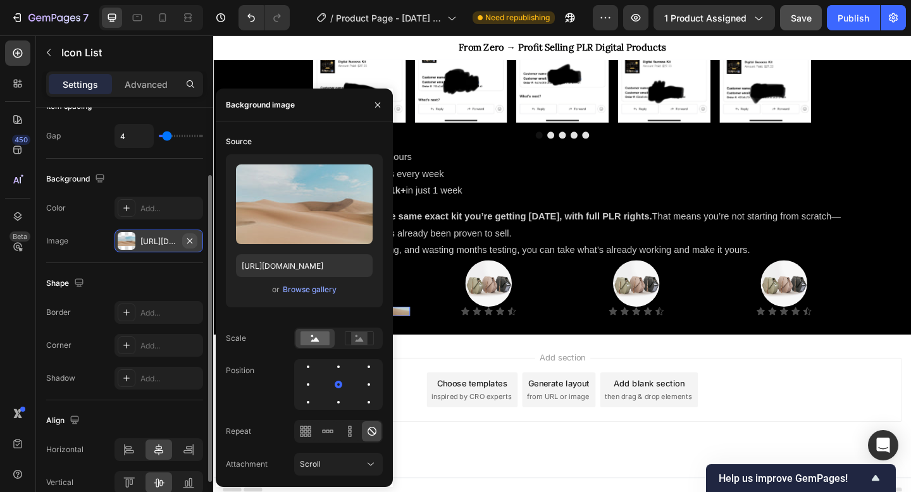
click at [194, 237] on icon "button" at bounding box center [190, 241] width 10 height 10
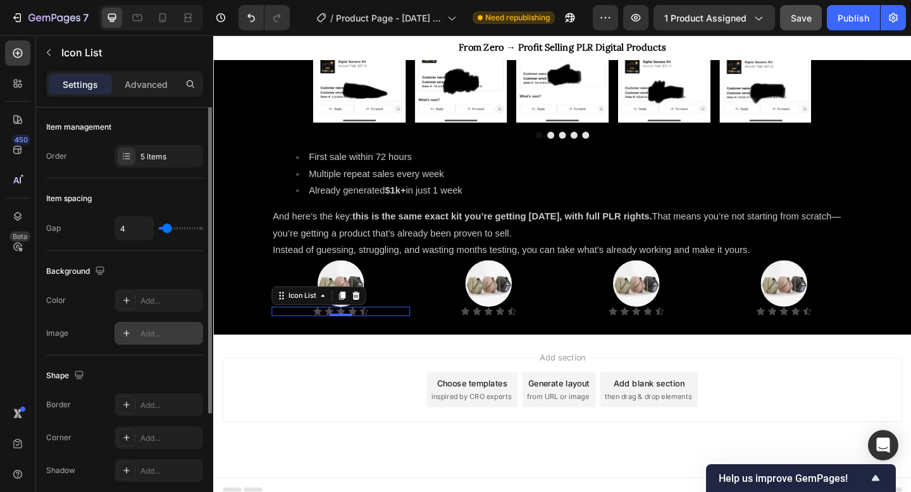
scroll to position [0, 0]
click at [139, 87] on p "Advanced" at bounding box center [146, 84] width 43 height 13
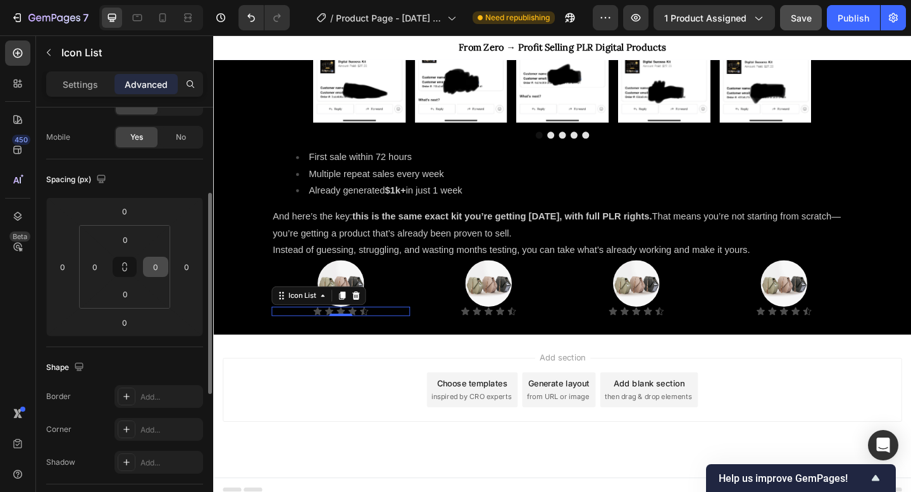
scroll to position [116, 0]
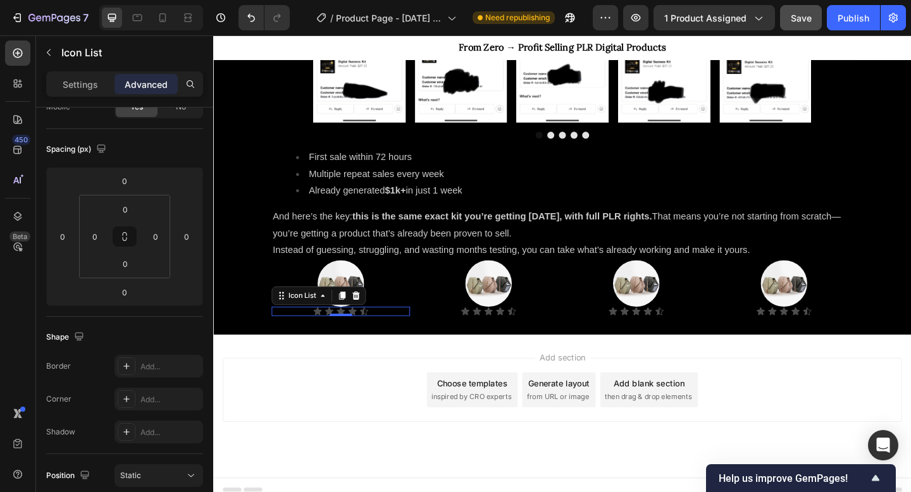
click at [332, 338] on div "Icon Icon Icon Icon Icon" at bounding box center [352, 336] width 151 height 10
click at [328, 338] on div "Icon" at bounding box center [327, 336] width 10 height 10
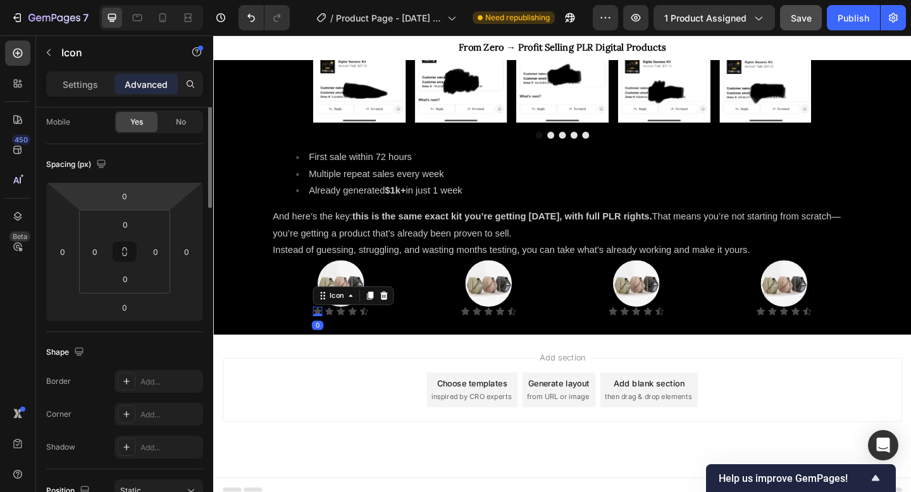
scroll to position [0, 0]
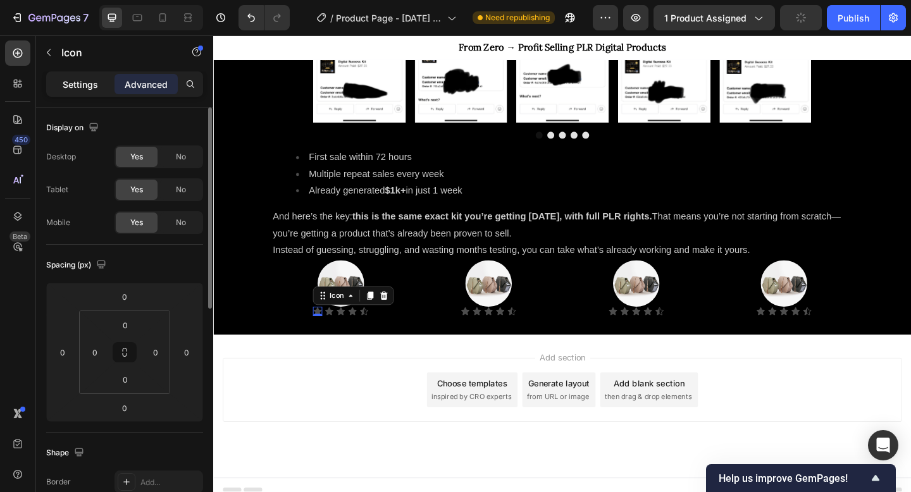
click at [80, 94] on div "Settings" at bounding box center [80, 84] width 63 height 20
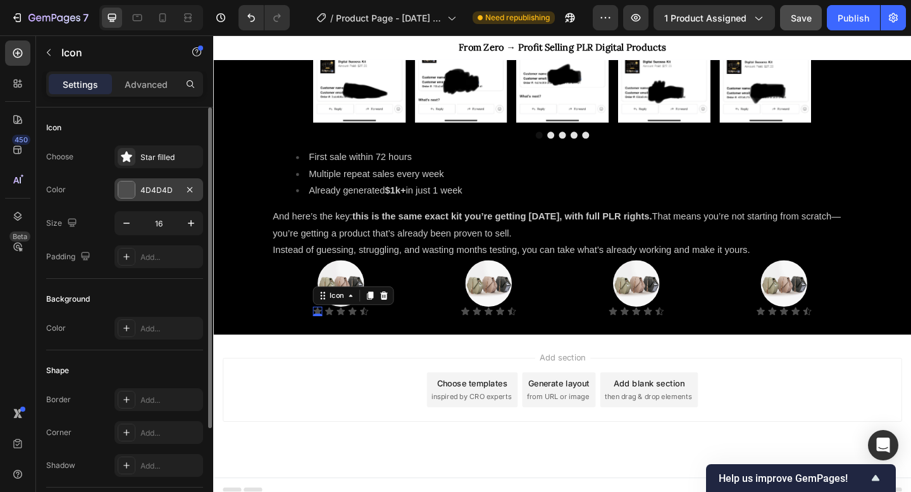
click at [126, 197] on div at bounding box center [126, 190] width 16 height 16
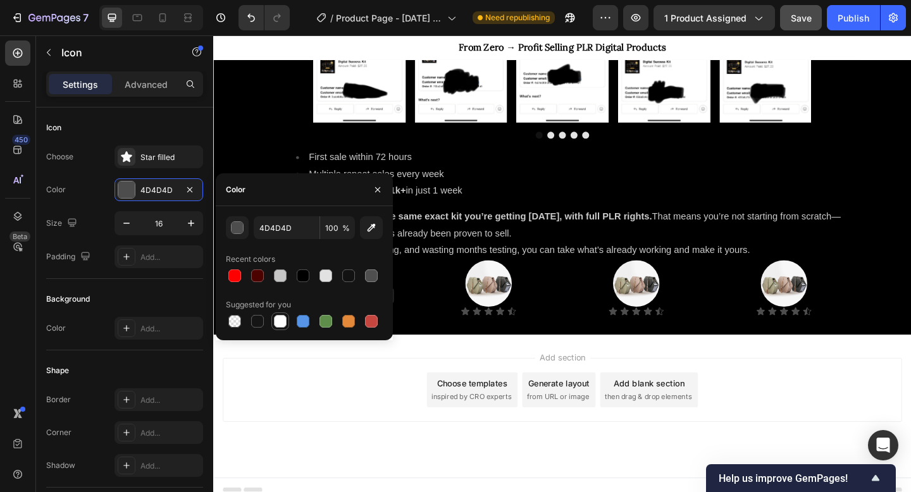
click at [283, 318] on div at bounding box center [280, 321] width 13 height 13
type input "FFFFFF"
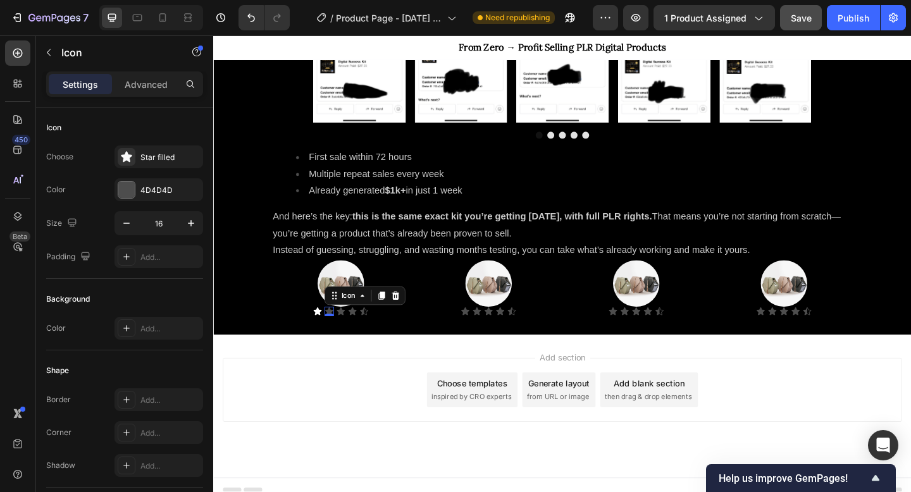
click at [339, 336] on div "Icon 0" at bounding box center [339, 336] width 10 height 10
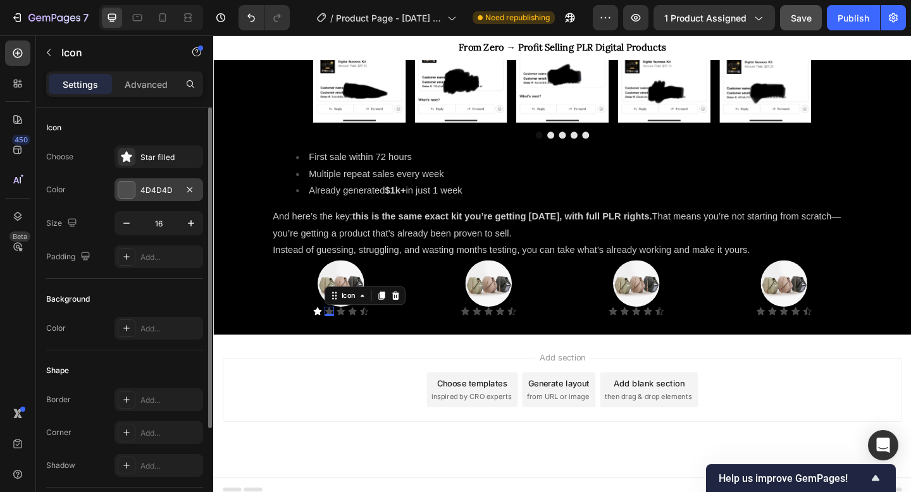
click at [130, 192] on div at bounding box center [126, 190] width 16 height 16
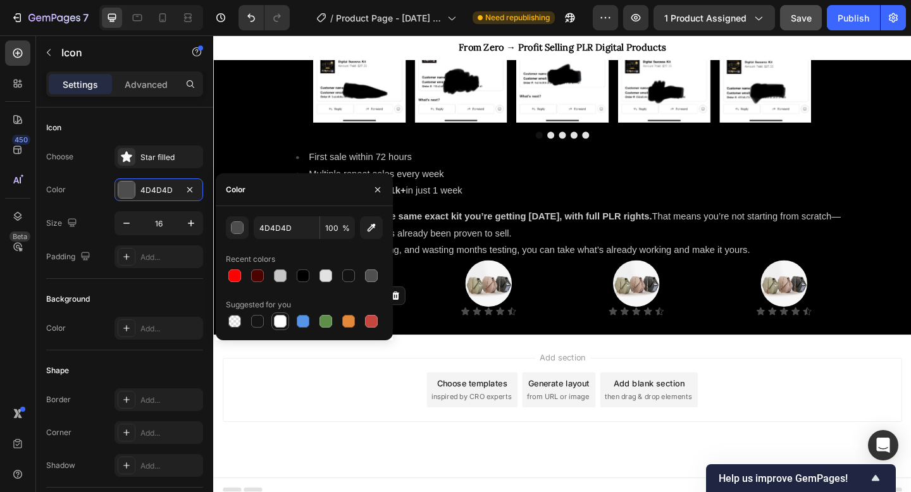
click at [283, 328] on div at bounding box center [280, 321] width 15 height 15
type input "FFFFFF"
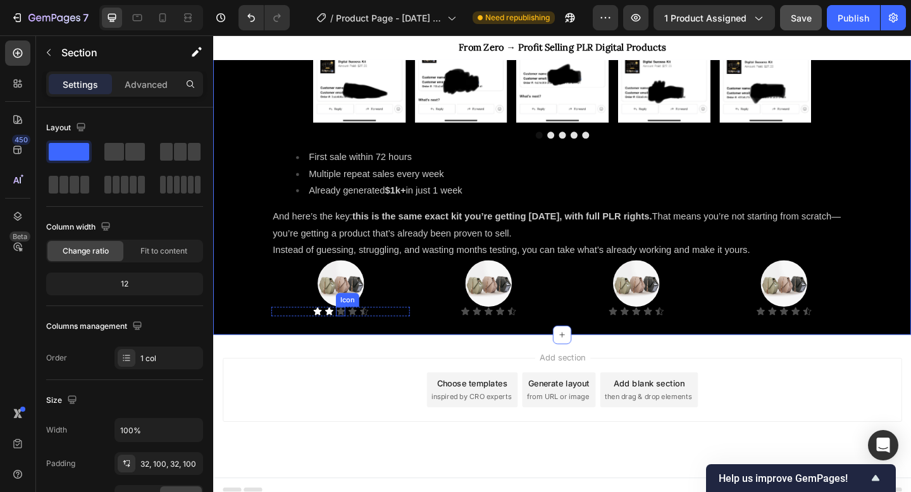
click at [354, 336] on div "Icon" at bounding box center [352, 336] width 10 height 10
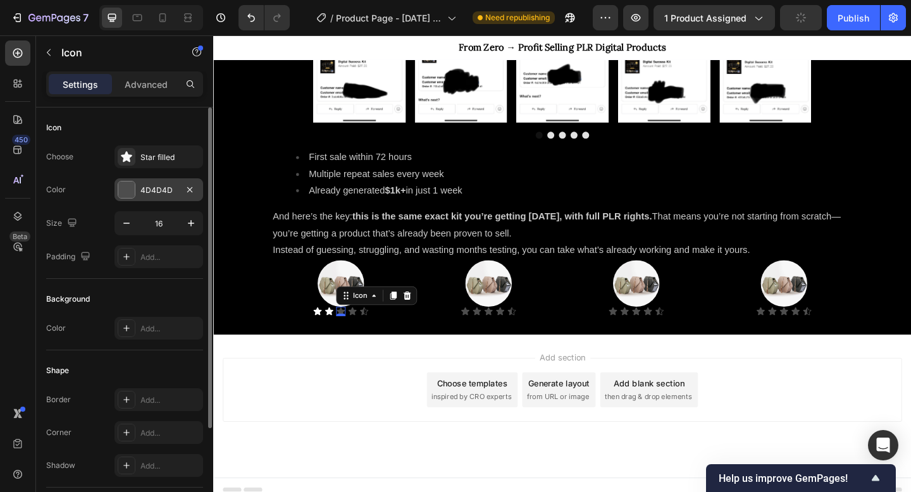
click at [143, 191] on div "4D4D4D" at bounding box center [158, 190] width 37 height 11
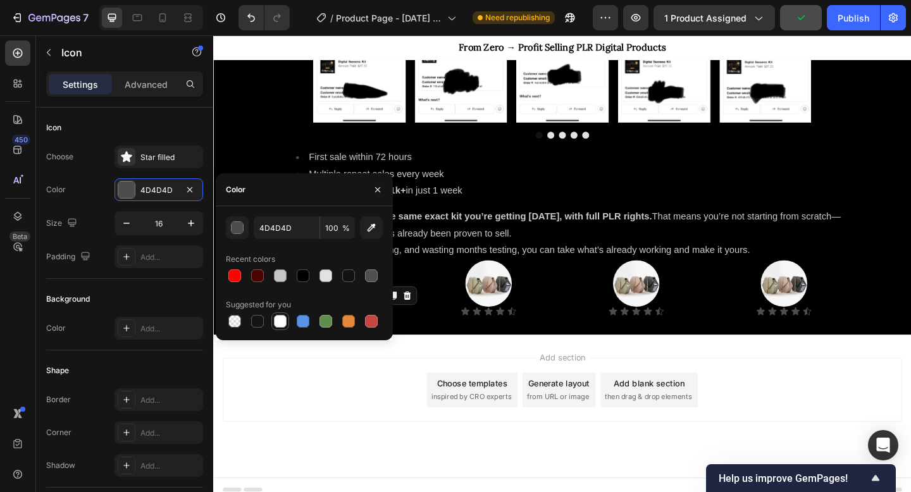
click at [280, 314] on div at bounding box center [280, 321] width 15 height 15
type input "FFFFFF"
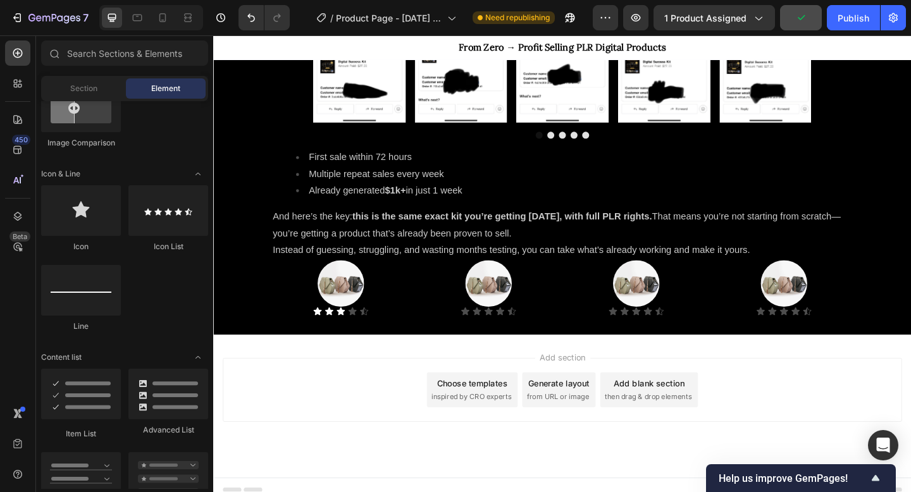
click at [470, 364] on div "Add section Choose templates inspired by CRO experts Generate layout from URL o…" at bounding box center [592, 439] width 759 height 156
click at [366, 338] on icon at bounding box center [364, 336] width 9 height 8
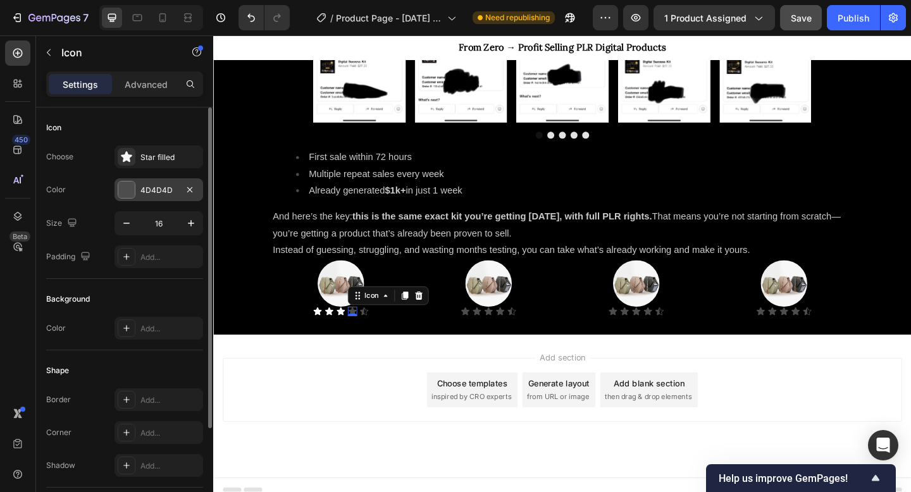
click at [122, 188] on div at bounding box center [126, 190] width 16 height 16
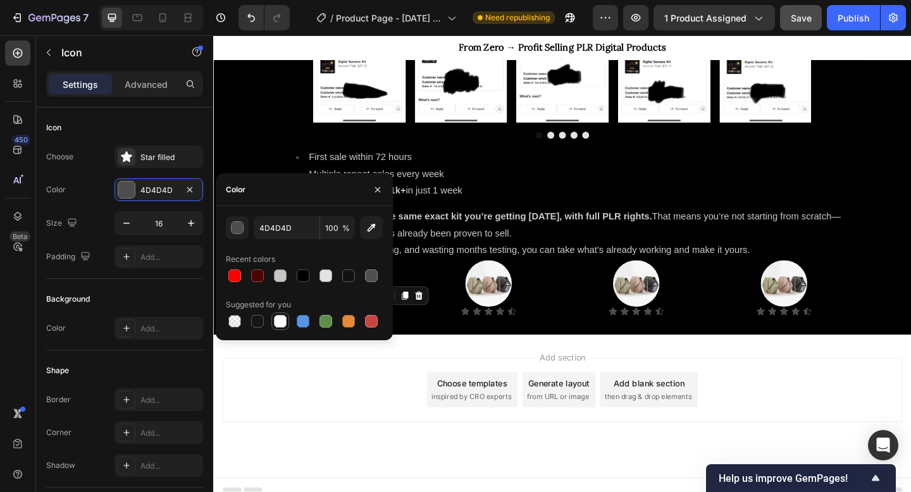
click at [282, 322] on div at bounding box center [280, 321] width 13 height 13
type input "FFFFFF"
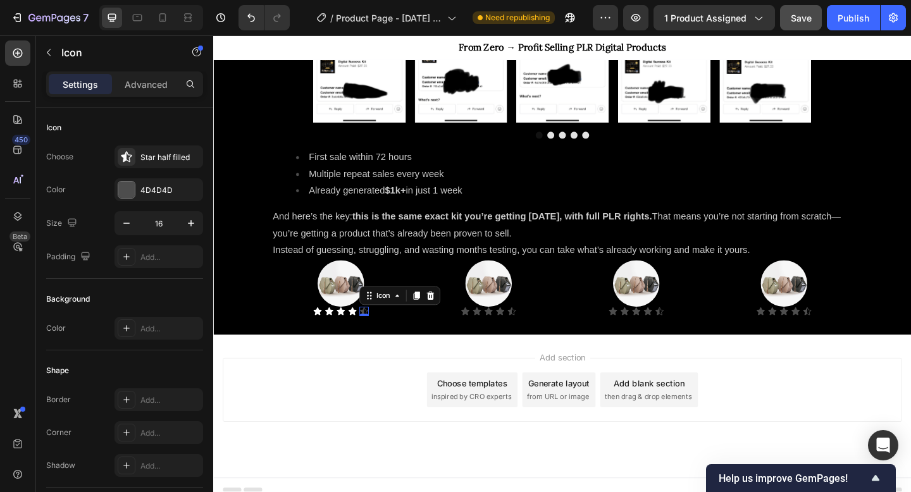
click at [379, 335] on div "Icon 0" at bounding box center [377, 336] width 10 height 10
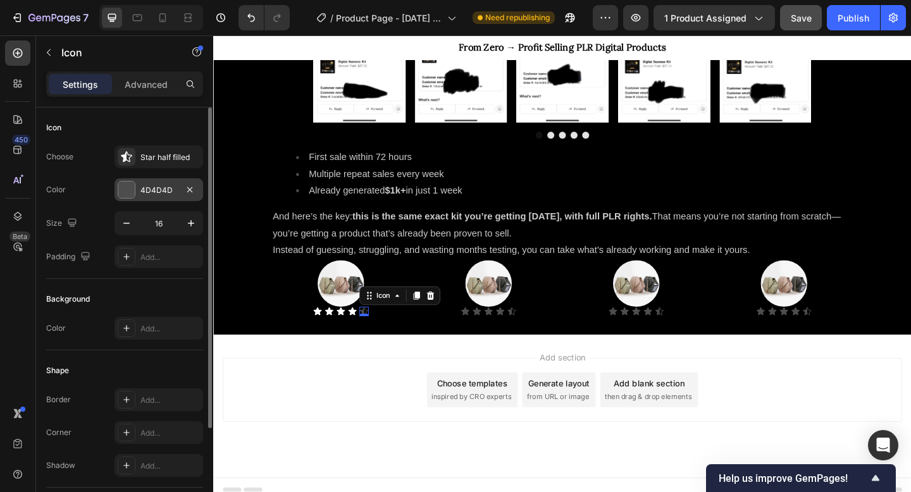
click at [131, 189] on div at bounding box center [126, 190] width 16 height 16
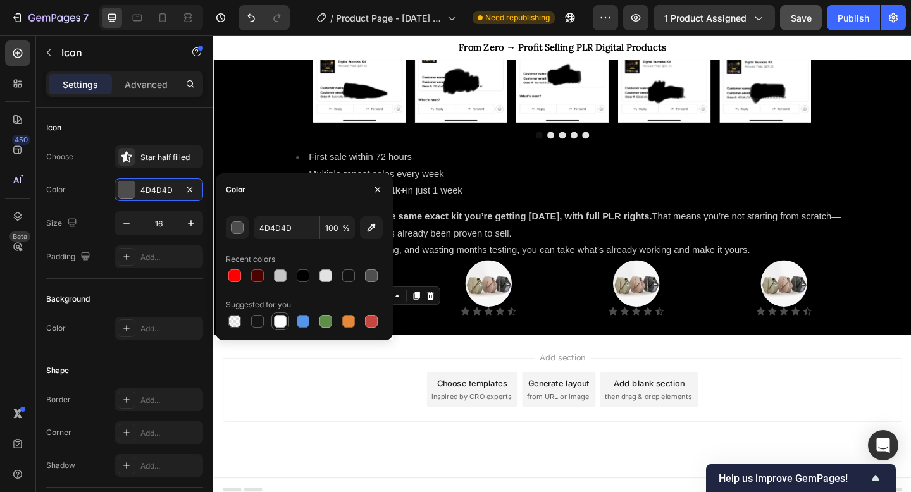
click at [280, 320] on div at bounding box center [280, 321] width 13 height 13
type input "FFFFFF"
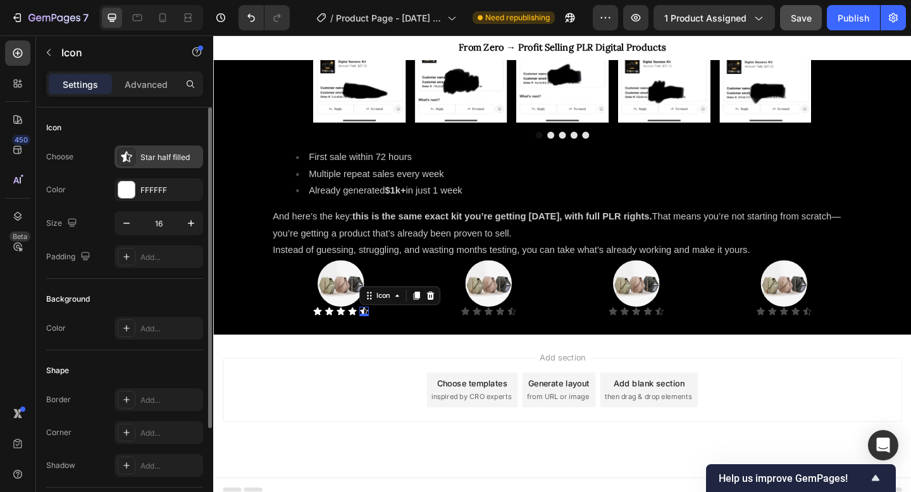
click at [132, 156] on icon at bounding box center [126, 156] width 11 height 11
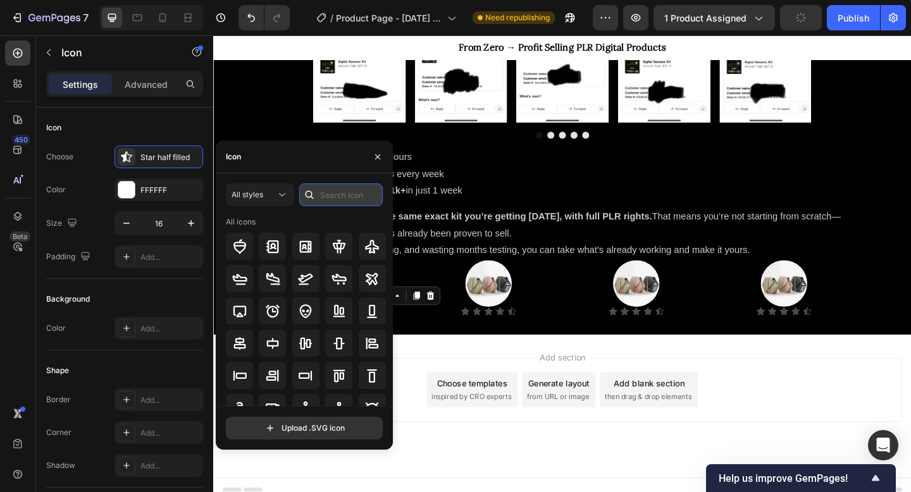
click at [339, 196] on input "text" at bounding box center [341, 195] width 84 height 23
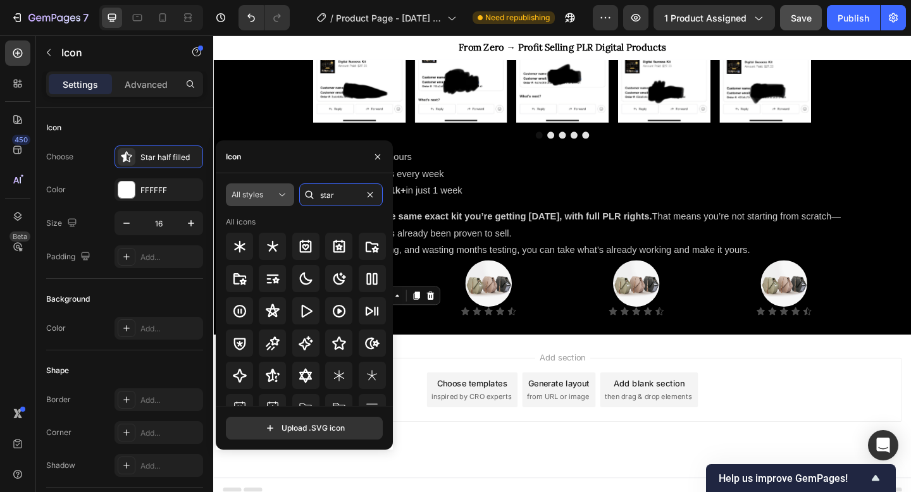
type input "star"
click at [256, 192] on span "All styles" at bounding box center [248, 194] width 32 height 9
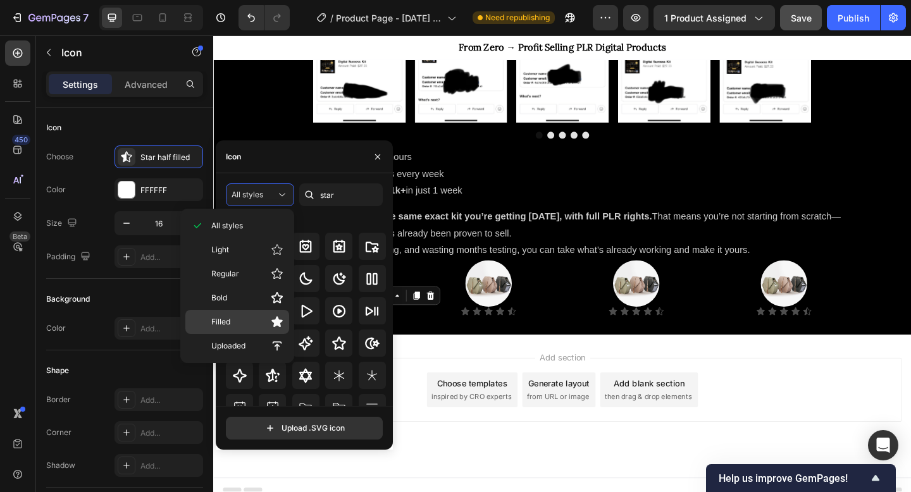
click at [254, 327] on p "Filled" at bounding box center [247, 322] width 72 height 13
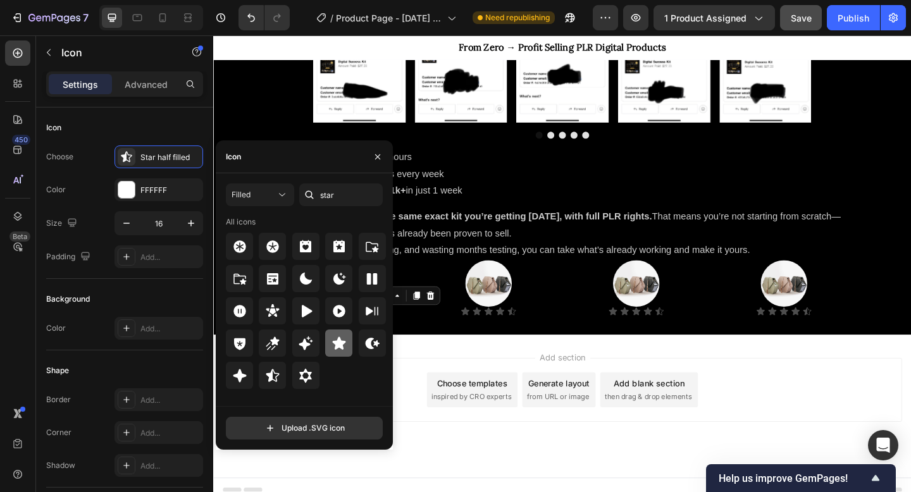
click at [338, 346] on icon at bounding box center [338, 343] width 13 height 13
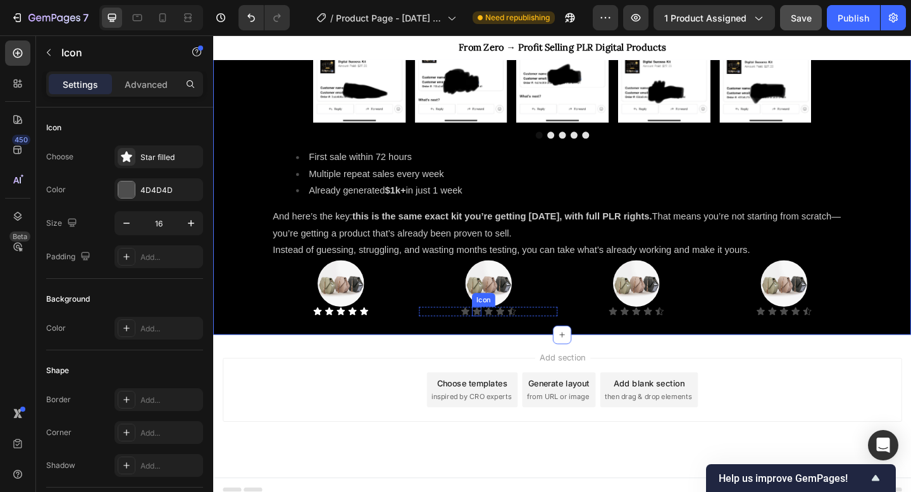
click at [498, 337] on div "Icon" at bounding box center [500, 336] width 10 height 10
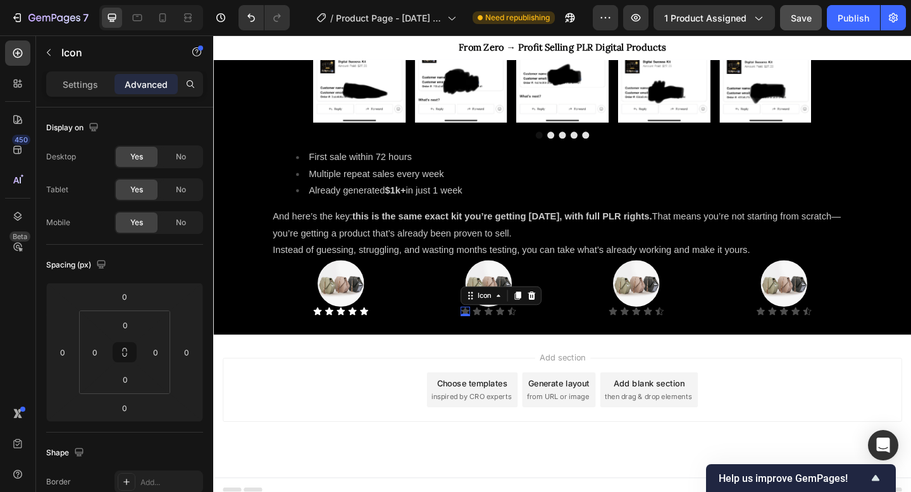
click at [484, 334] on icon at bounding box center [487, 336] width 9 height 8
click at [75, 88] on p "Settings" at bounding box center [80, 84] width 35 height 13
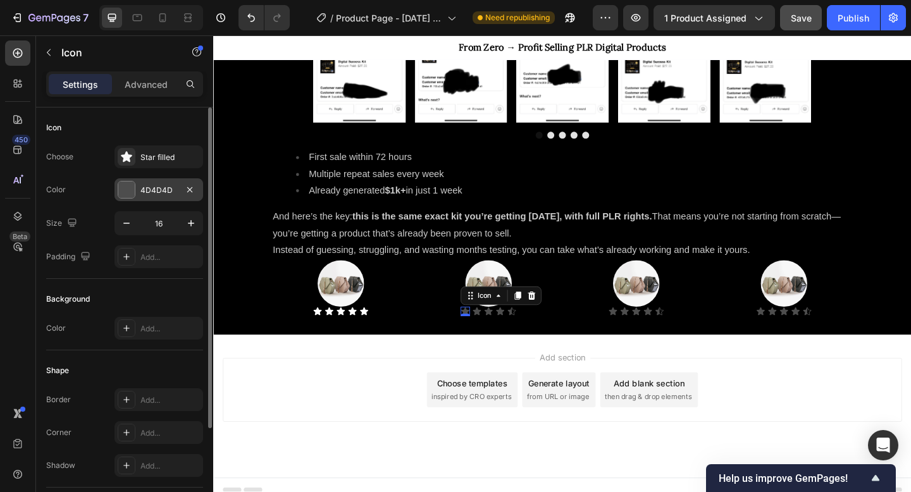
click at [150, 184] on div "4D4D4D" at bounding box center [159, 189] width 89 height 23
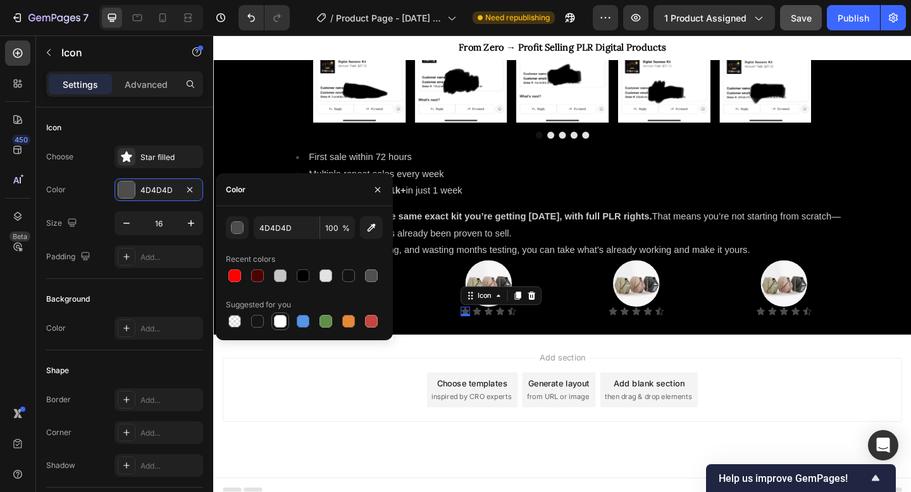
click at [282, 322] on div at bounding box center [280, 321] width 13 height 13
type input "FFFFFF"
click at [501, 337] on icon at bounding box center [500, 336] width 9 height 8
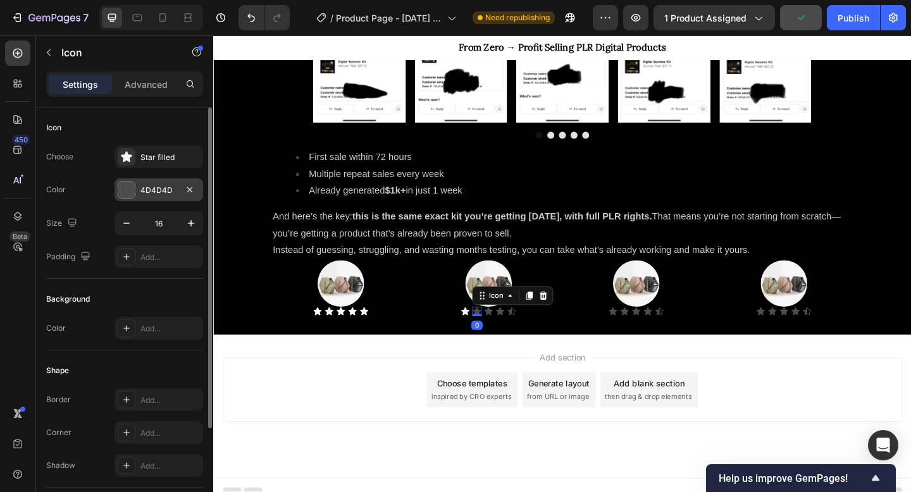
click at [118, 192] on div at bounding box center [126, 190] width 16 height 16
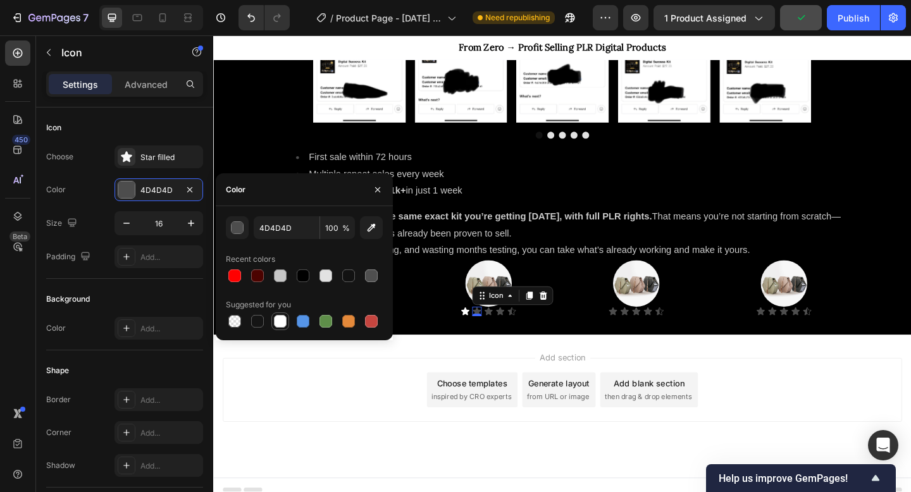
click at [282, 328] on div at bounding box center [280, 321] width 15 height 15
type input "FFFFFF"
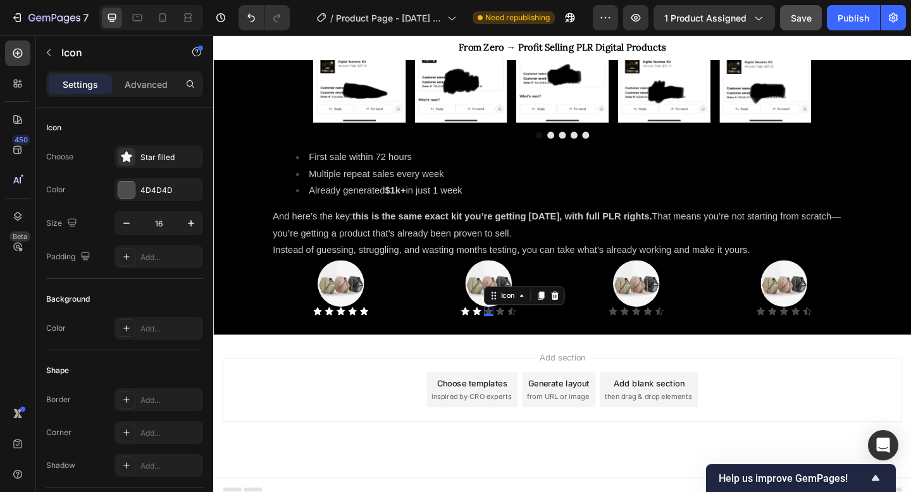
click at [513, 337] on div "Icon 0" at bounding box center [513, 336] width 10 height 10
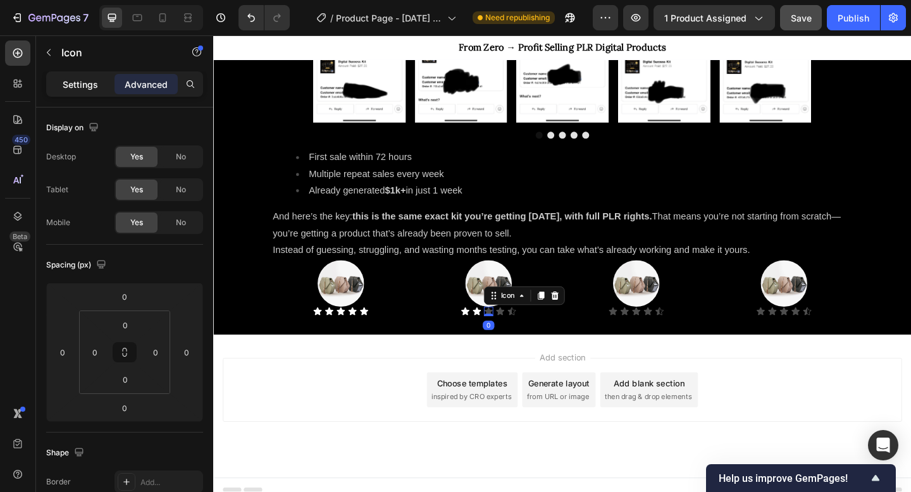
click at [73, 75] on div "Settings" at bounding box center [80, 84] width 63 height 20
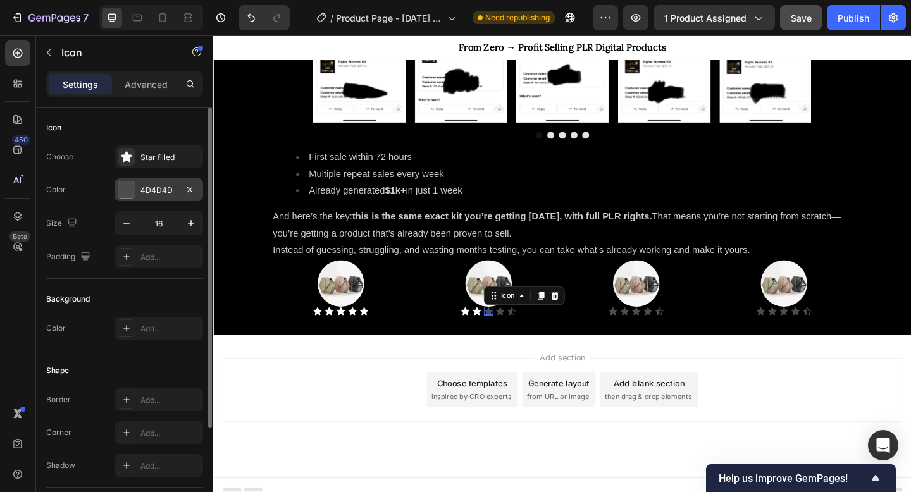
click at [116, 183] on div "4D4D4D" at bounding box center [159, 189] width 89 height 23
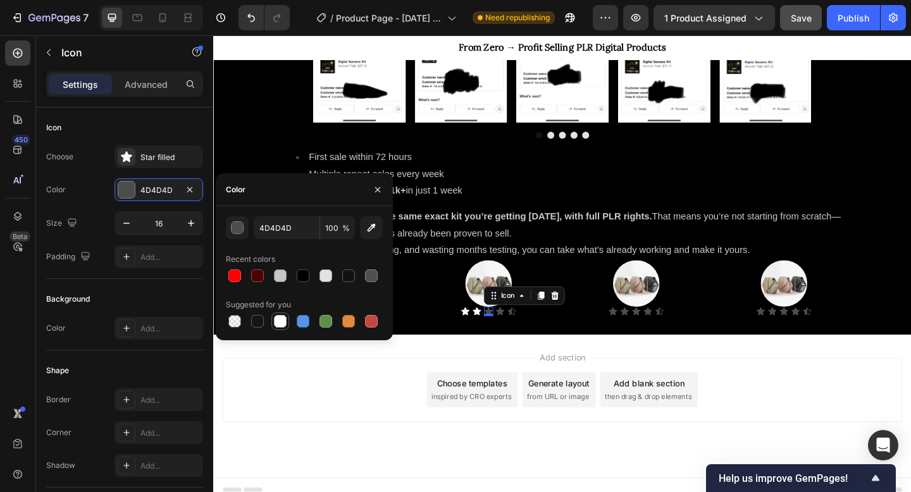
click at [278, 320] on div at bounding box center [280, 321] width 13 height 13
type input "FFFFFF"
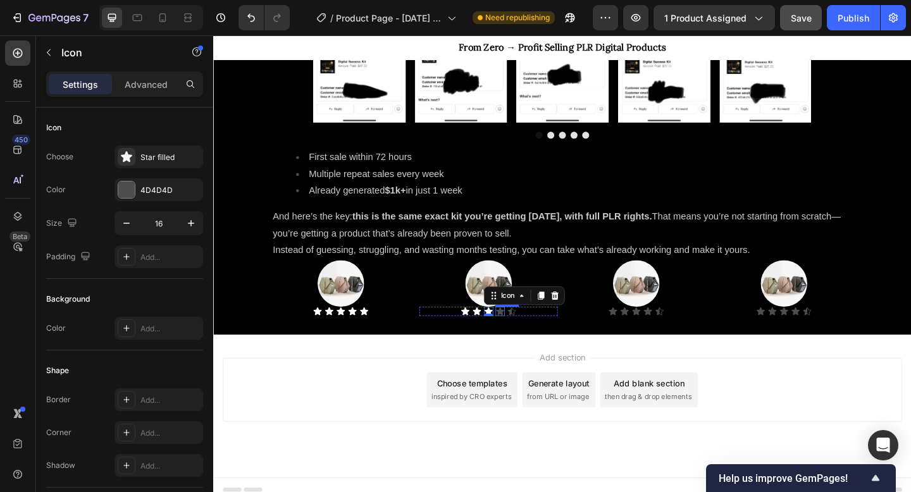
click at [525, 338] on div "Icon" at bounding box center [525, 336] width 10 height 10
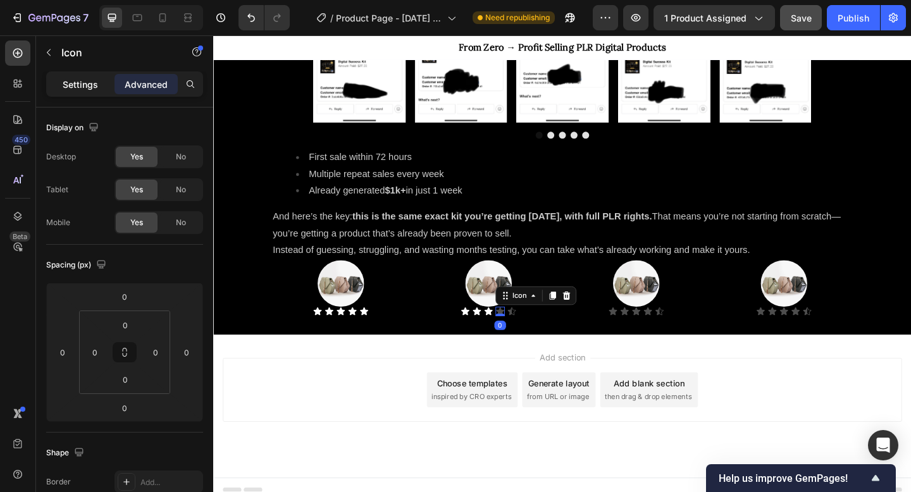
click at [68, 89] on p "Settings" at bounding box center [80, 84] width 35 height 13
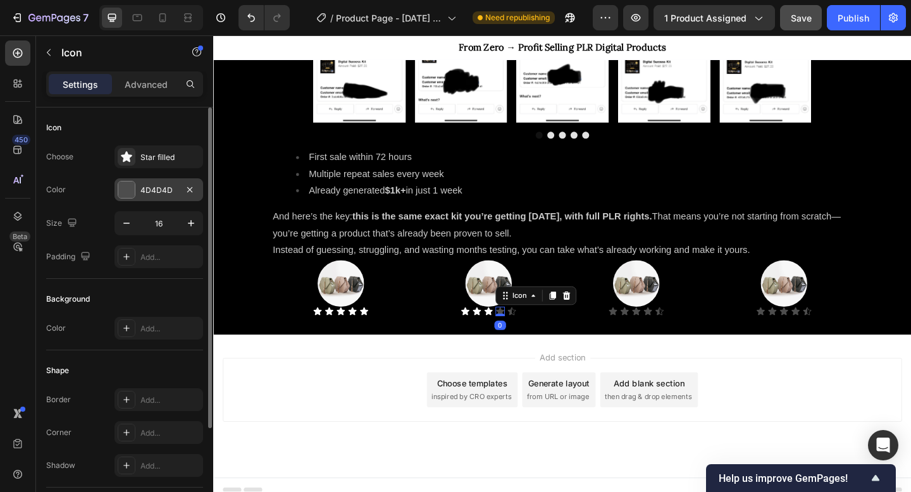
click at [131, 190] on div at bounding box center [126, 190] width 16 height 16
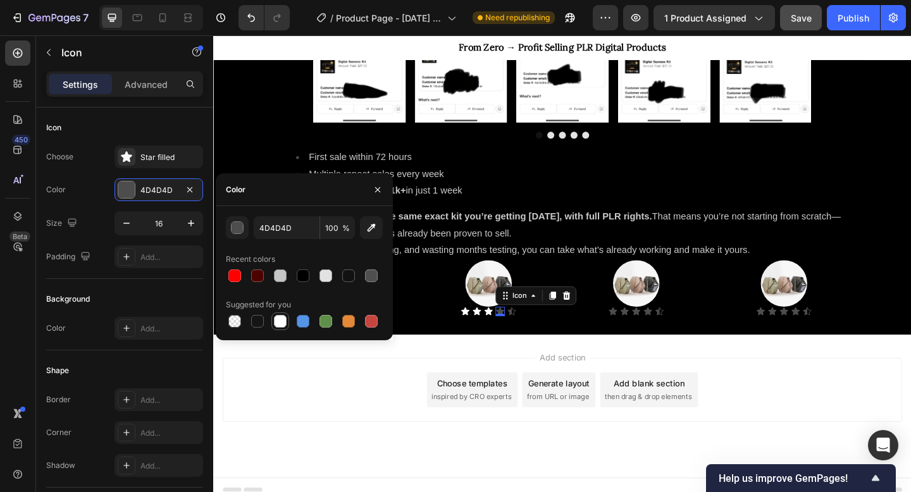
click at [281, 319] on div at bounding box center [280, 321] width 13 height 13
type input "FFFFFF"
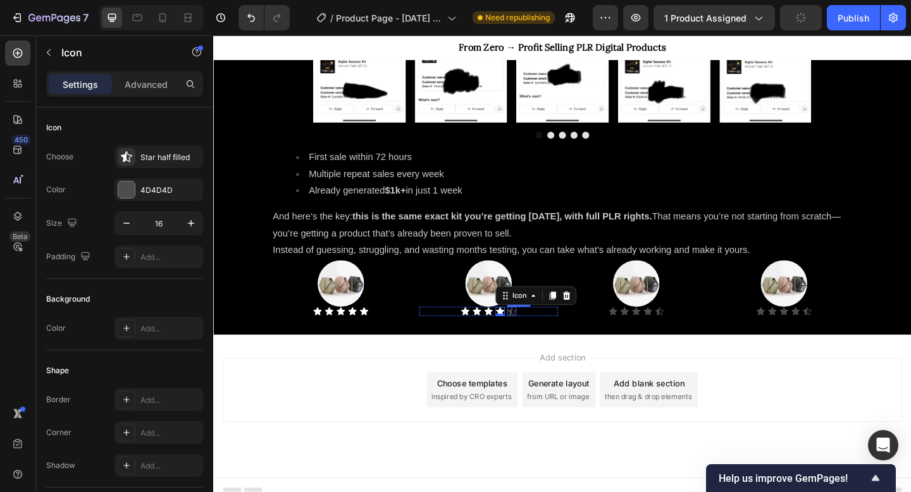
click at [539, 332] on icon at bounding box center [538, 336] width 9 height 8
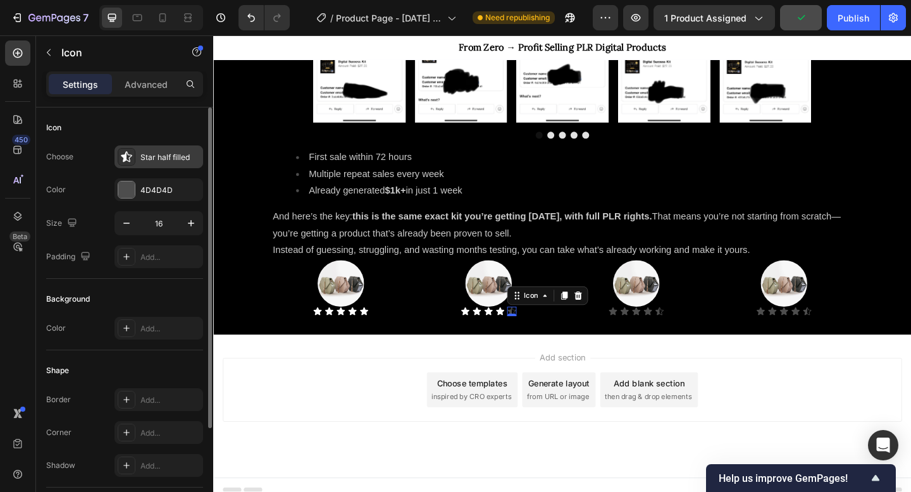
click at [149, 161] on div "Star half filled" at bounding box center [169, 157] width 59 height 11
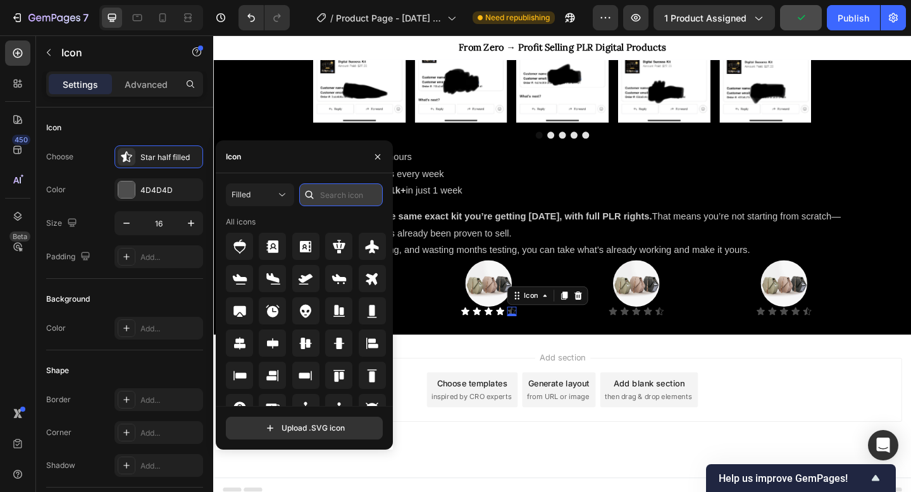
click at [323, 197] on input "text" at bounding box center [341, 195] width 84 height 23
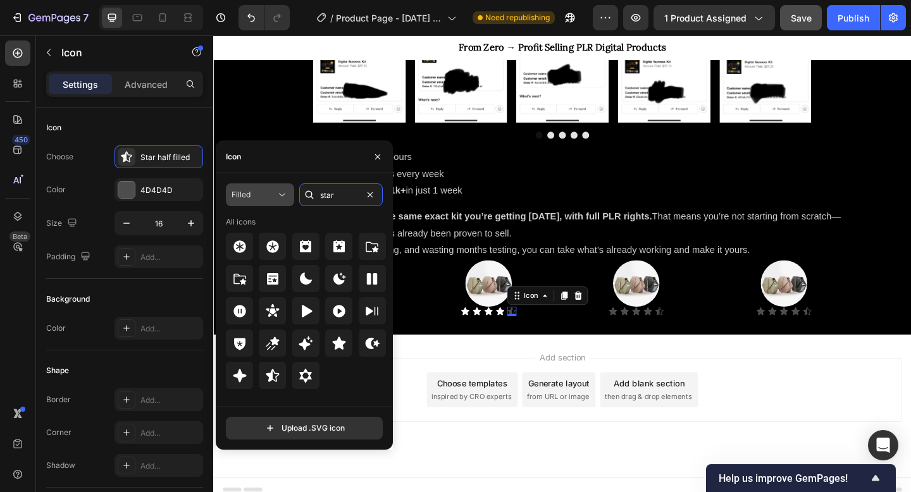
type input "star"
click at [258, 191] on div "Filled" at bounding box center [254, 194] width 44 height 11
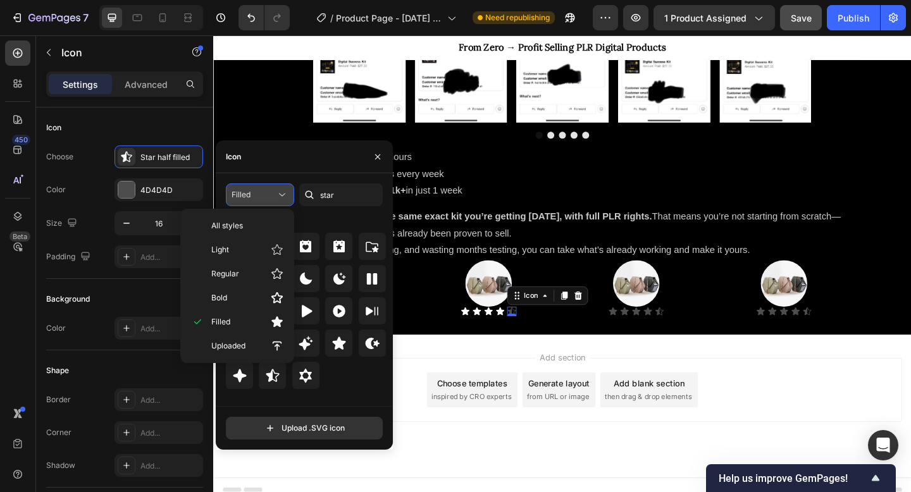
click at [277, 189] on icon at bounding box center [282, 195] width 13 height 13
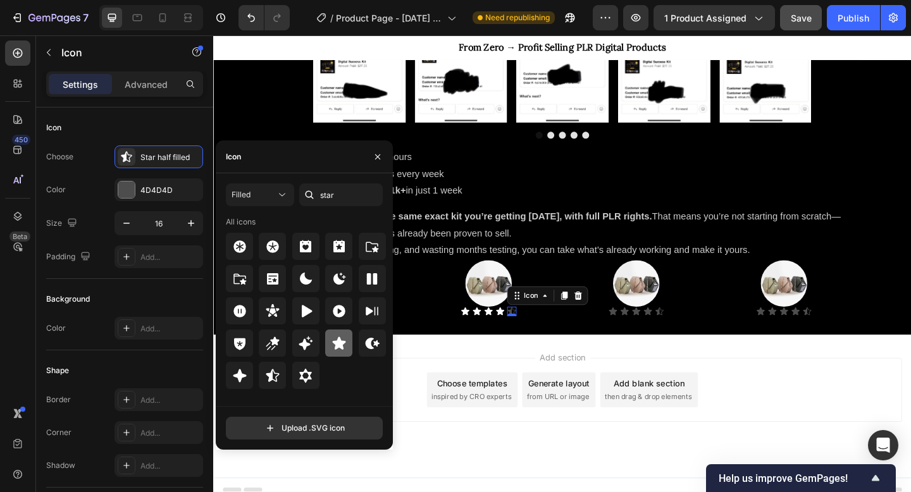
click at [339, 344] on icon at bounding box center [338, 343] width 13 height 13
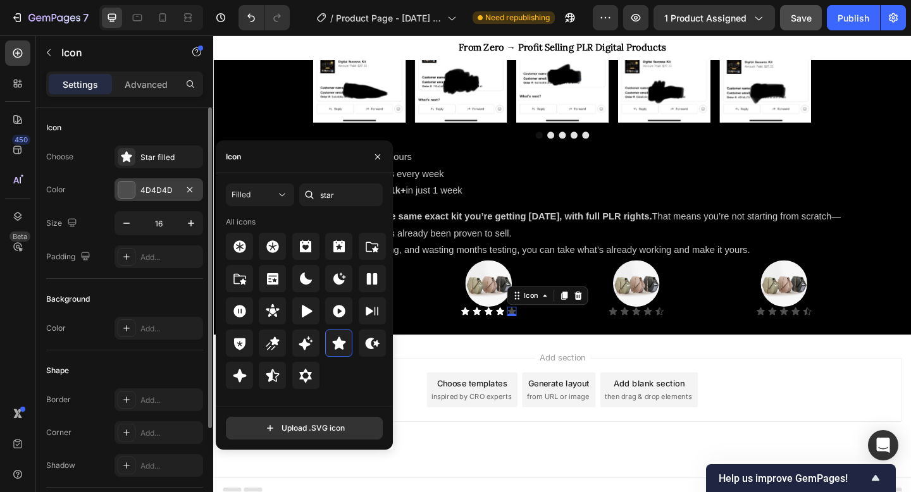
click at [135, 186] on div "4D4D4D" at bounding box center [159, 189] width 89 height 23
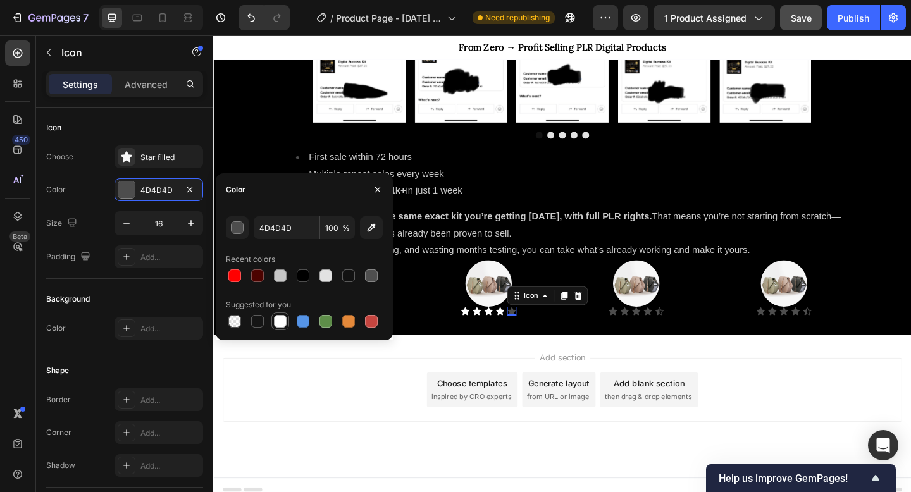
click at [277, 320] on div at bounding box center [280, 321] width 13 height 13
type input "FFFFFF"
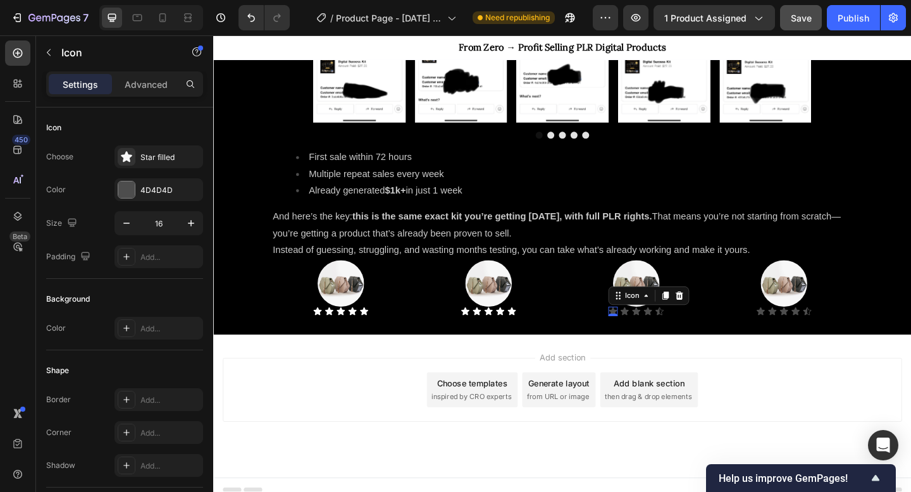
click at [651, 335] on div "Icon 0" at bounding box center [648, 336] width 10 height 10
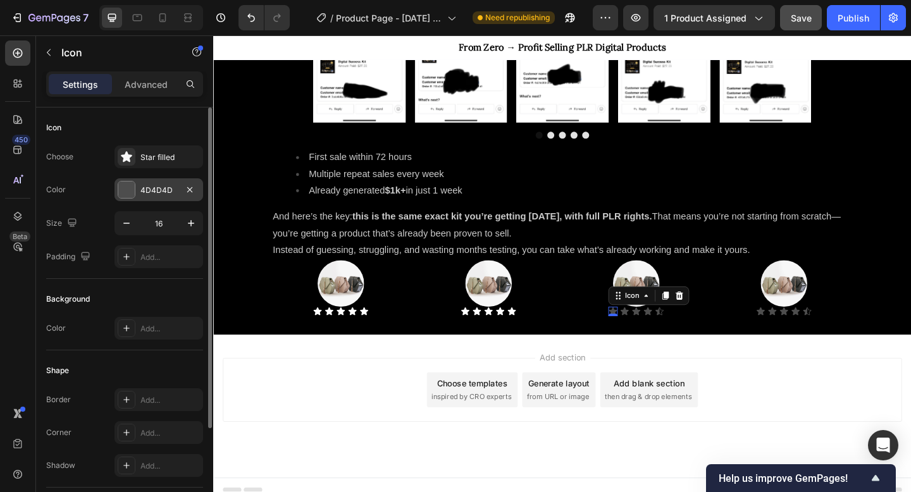
click at [115, 194] on div "4D4D4D" at bounding box center [159, 189] width 89 height 23
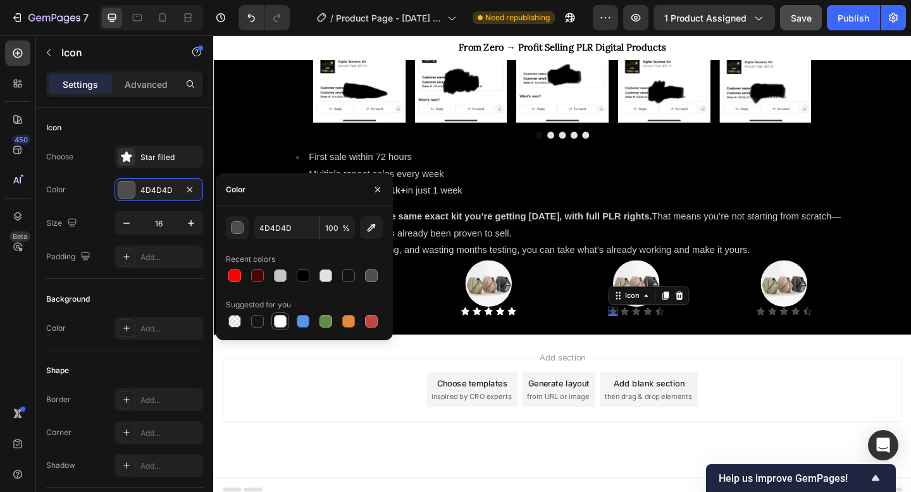
click at [278, 322] on div at bounding box center [280, 321] width 13 height 13
type input "FFFFFF"
click at [664, 338] on div "Icon" at bounding box center [661, 336] width 10 height 10
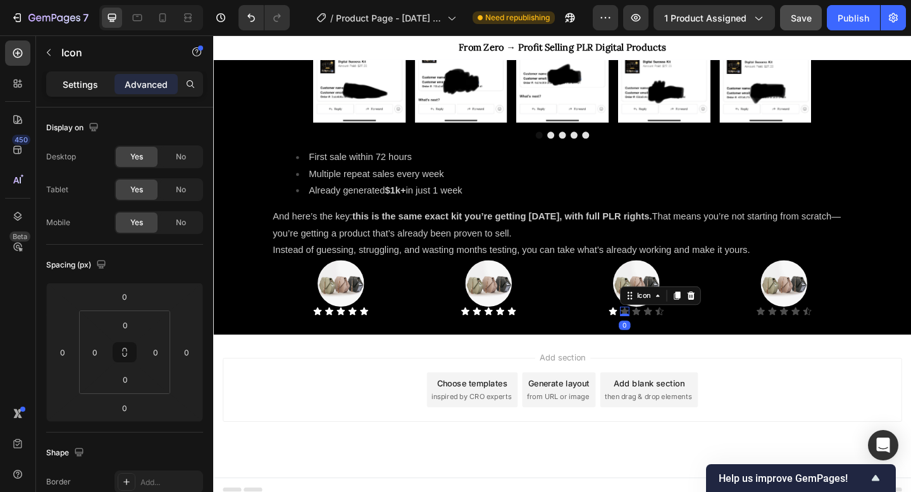
click at [52, 77] on div "Settings" at bounding box center [80, 84] width 63 height 20
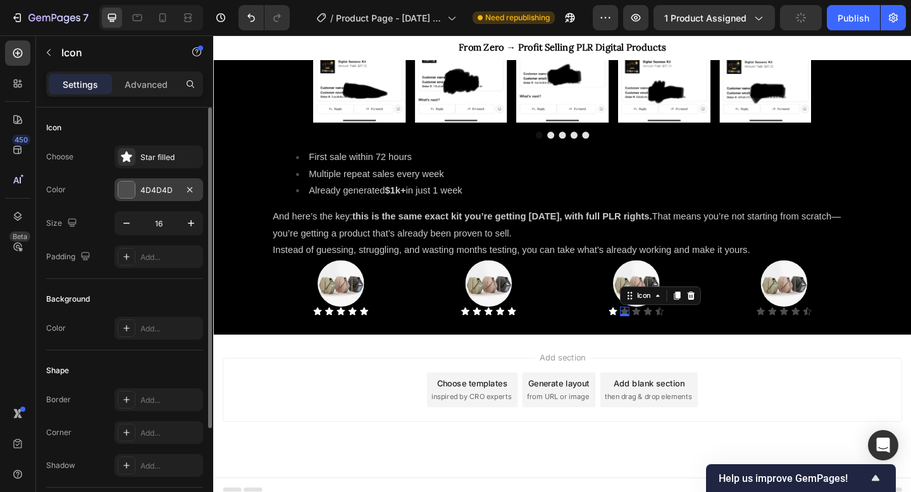
click at [137, 187] on div "4D4D4D" at bounding box center [159, 189] width 89 height 23
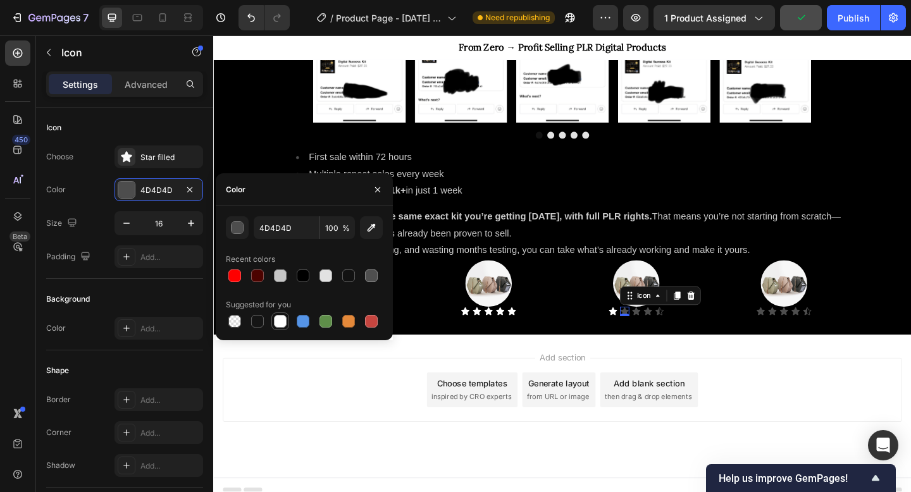
click at [277, 316] on div at bounding box center [280, 321] width 13 height 13
type input "FFFFFF"
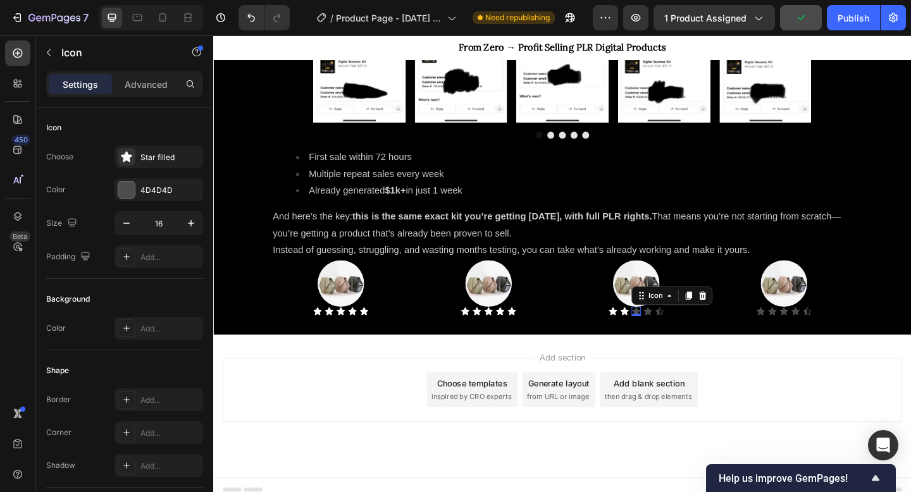
click at [674, 338] on div "Icon 0" at bounding box center [673, 336] width 10 height 10
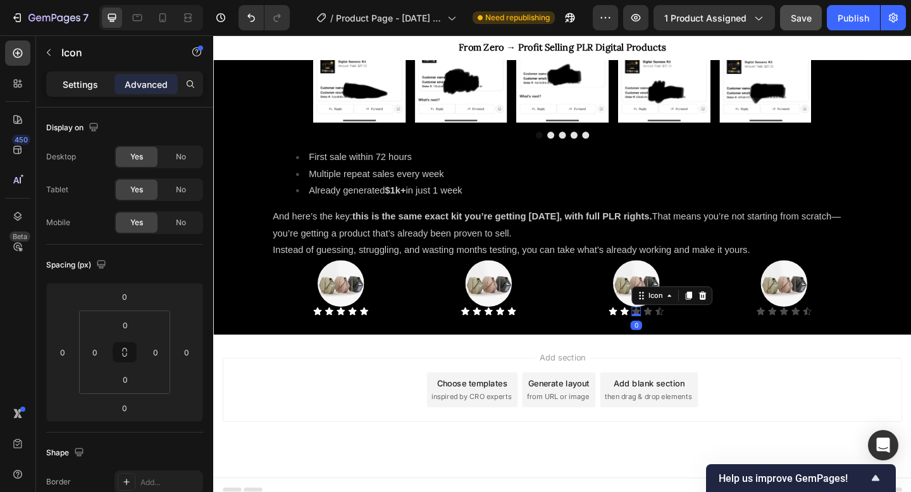
click at [61, 81] on div "Settings" at bounding box center [80, 84] width 63 height 20
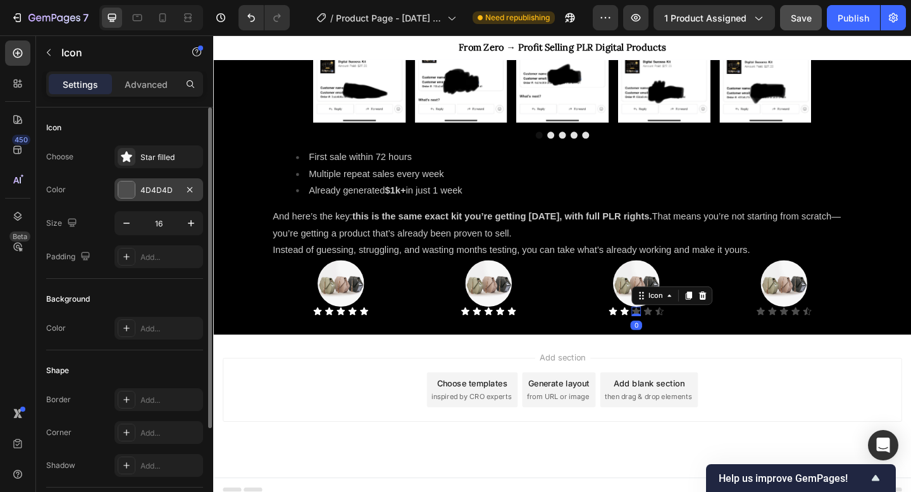
click at [116, 182] on div "4D4D4D" at bounding box center [159, 189] width 89 height 23
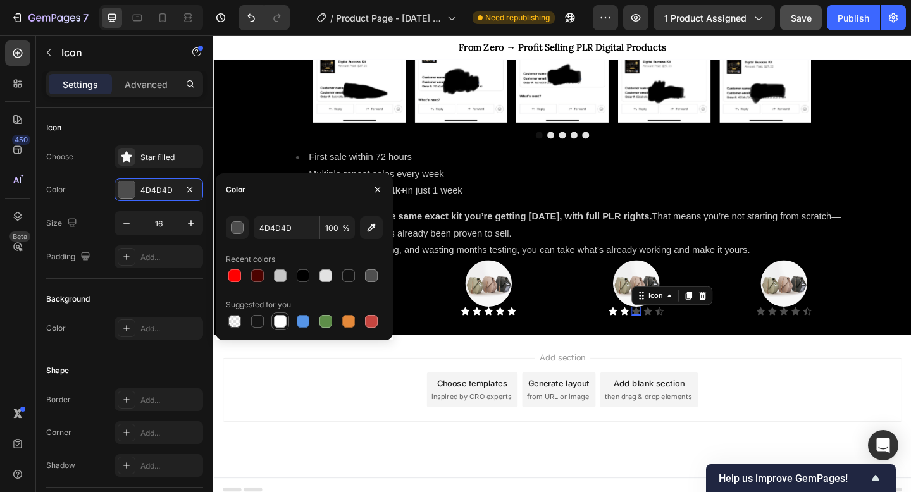
click at [280, 323] on div at bounding box center [280, 321] width 13 height 13
type input "FFFFFF"
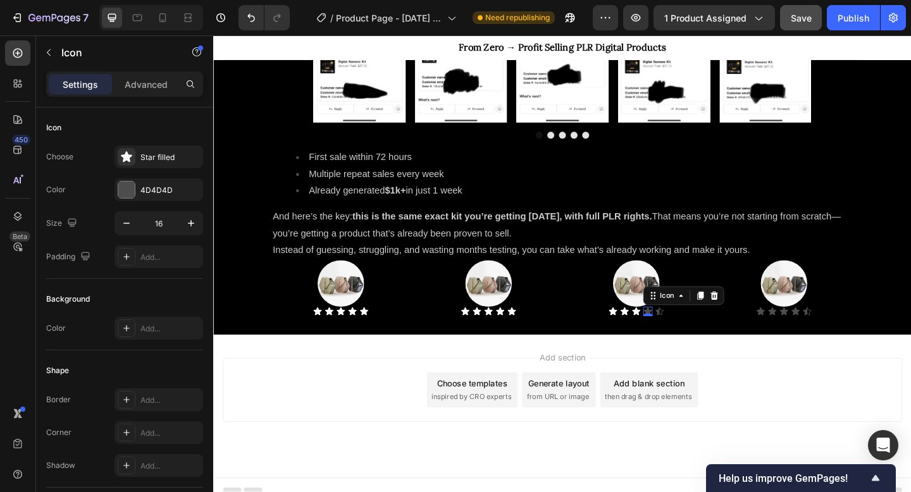
click at [687, 335] on div "Icon 0" at bounding box center [686, 336] width 10 height 10
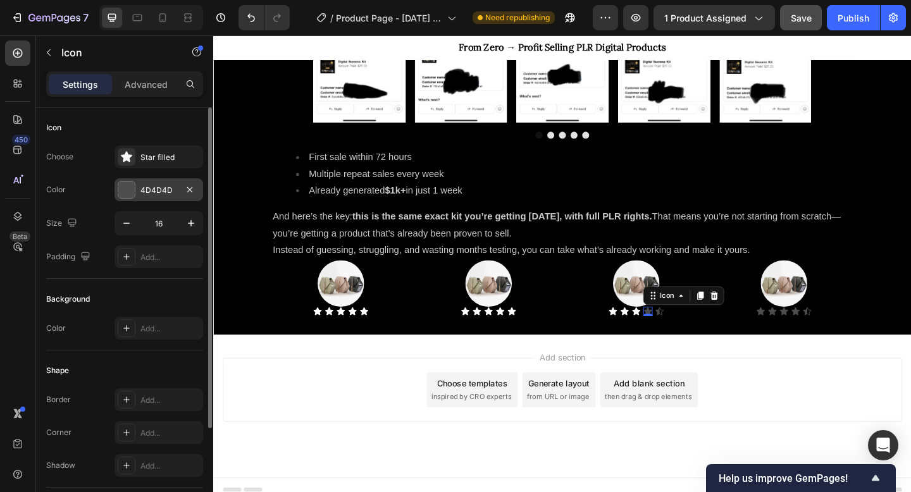
click at [148, 182] on div "4D4D4D" at bounding box center [159, 189] width 89 height 23
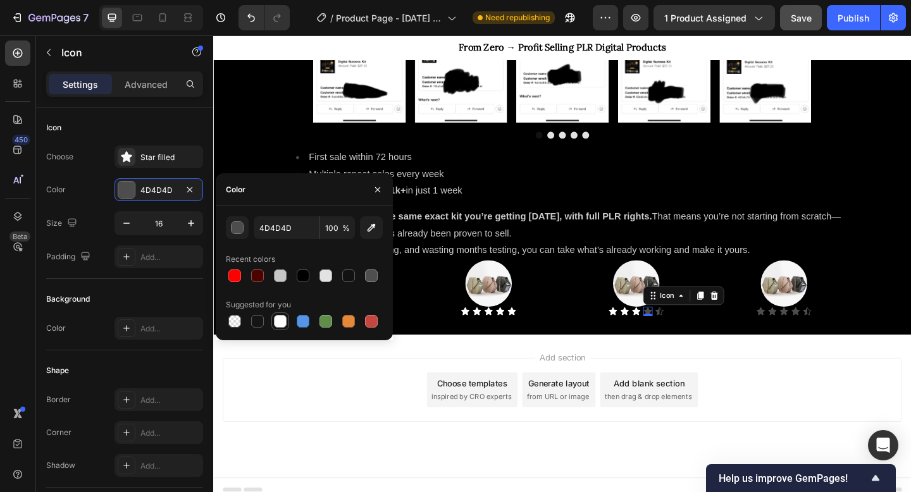
click at [285, 317] on div at bounding box center [280, 321] width 13 height 13
type input "FFFFFF"
click at [699, 337] on div "Icon" at bounding box center [699, 336] width 10 height 10
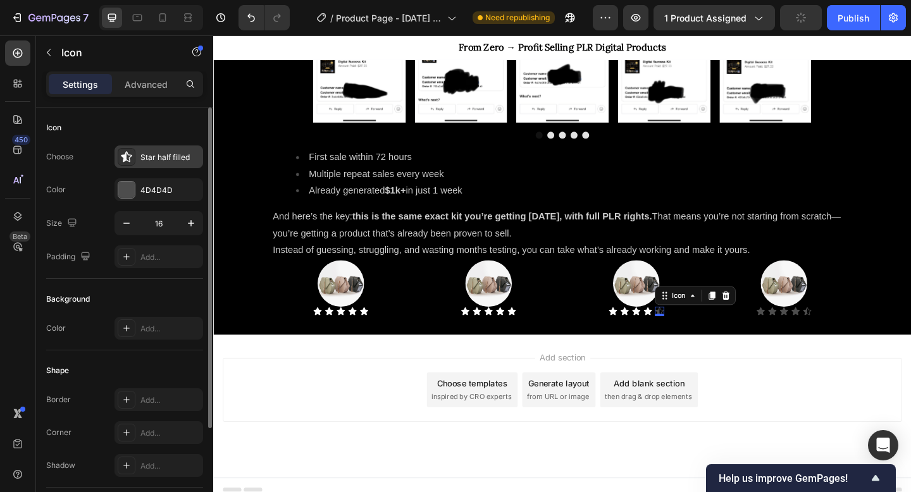
click at [161, 158] on div "Star half filled" at bounding box center [169, 157] width 59 height 11
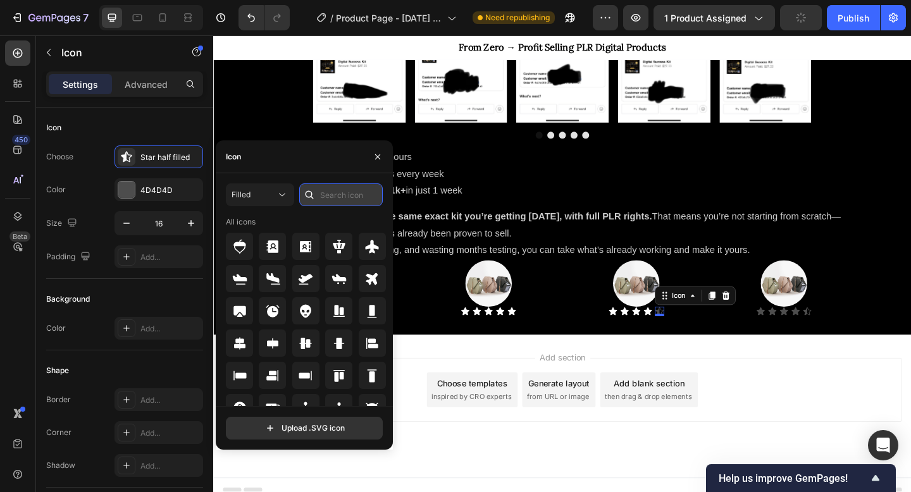
click at [346, 199] on input "text" at bounding box center [341, 195] width 84 height 23
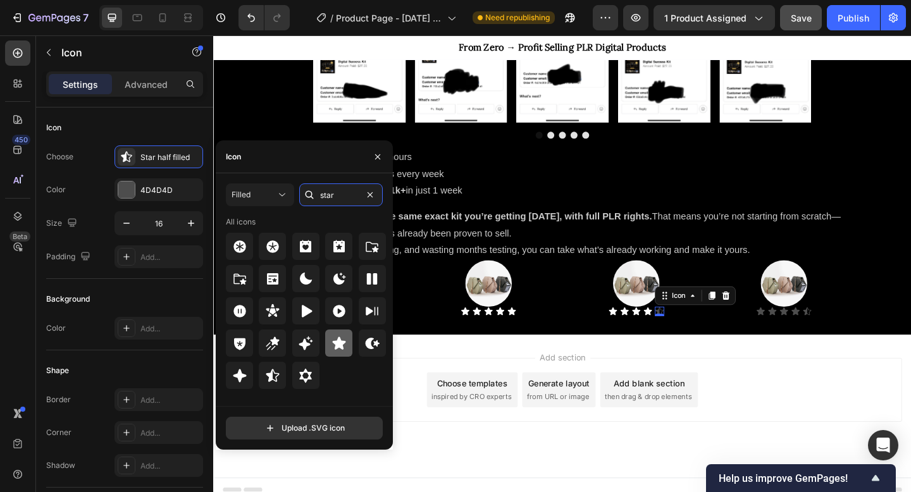
type input "star"
click at [332, 342] on icon at bounding box center [339, 343] width 15 height 15
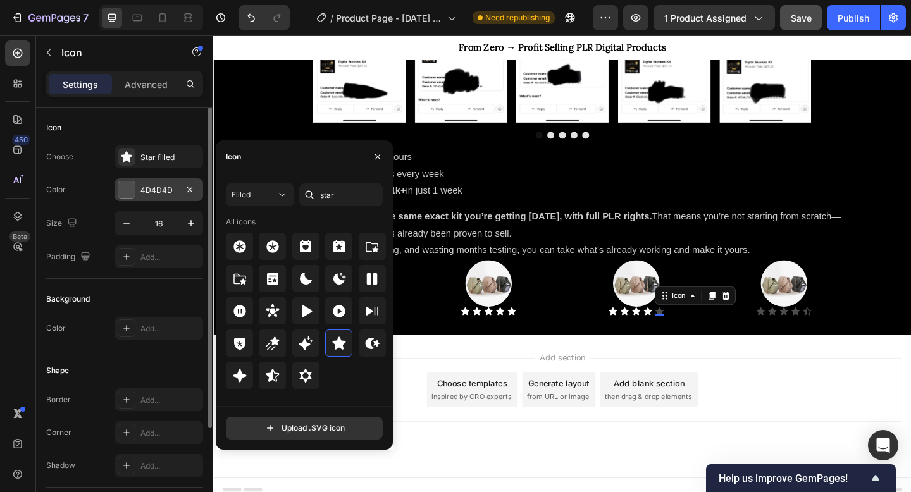
click at [143, 195] on div "4D4D4D" at bounding box center [158, 190] width 37 height 11
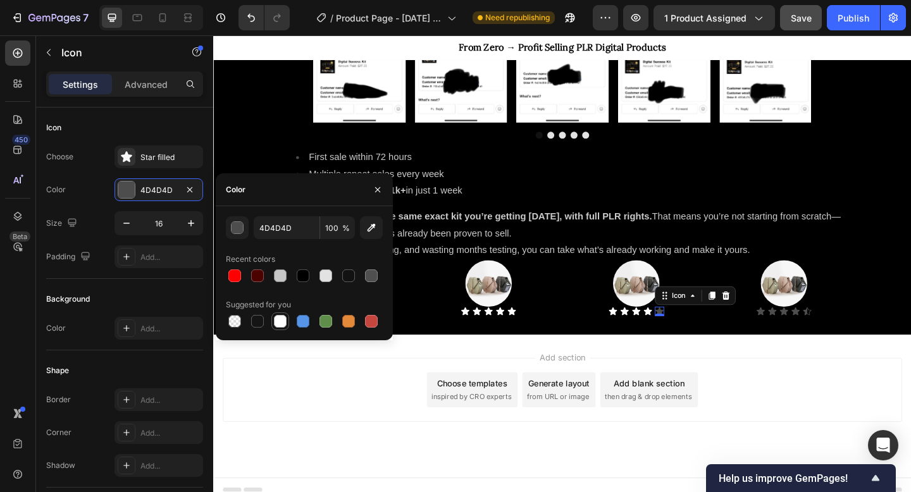
click at [278, 323] on div at bounding box center [280, 321] width 13 height 13
type input "FFFFFF"
click at [809, 332] on icon at bounding box center [808, 336] width 9 height 8
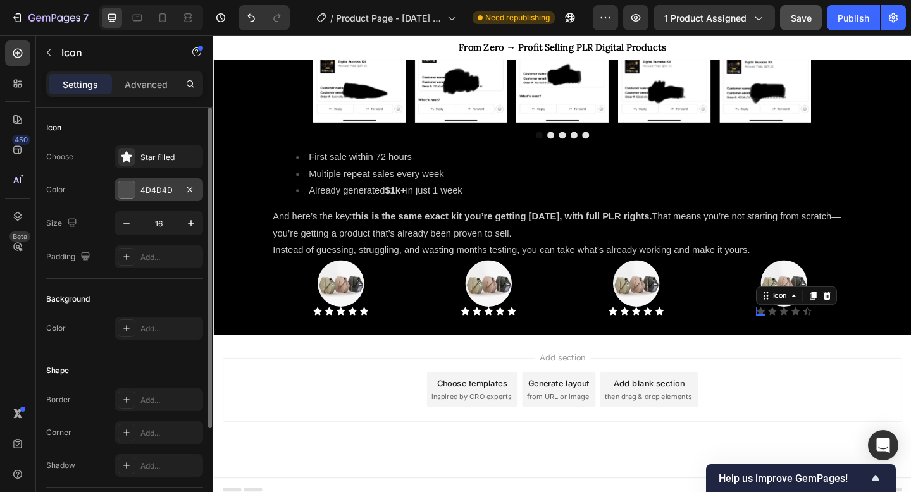
click at [128, 191] on div at bounding box center [126, 190] width 16 height 16
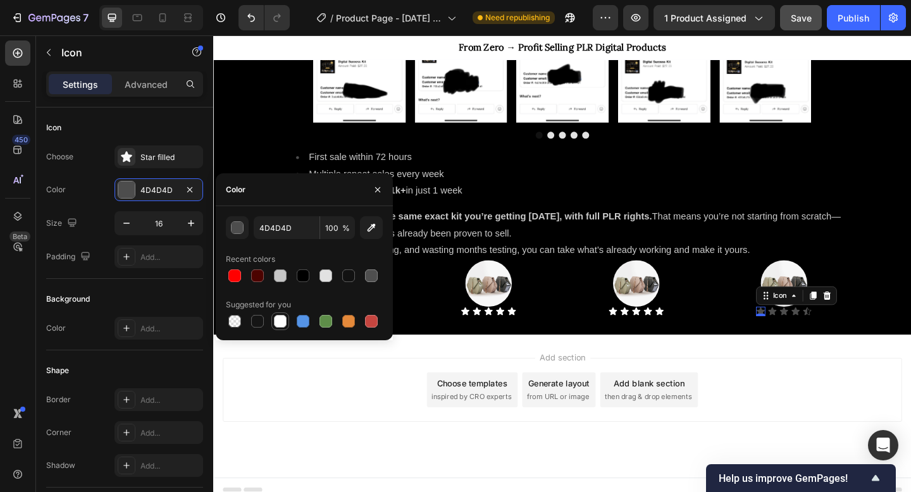
click at [280, 322] on div at bounding box center [280, 321] width 13 height 13
type input "FFFFFF"
click at [820, 335] on icon at bounding box center [821, 336] width 9 height 8
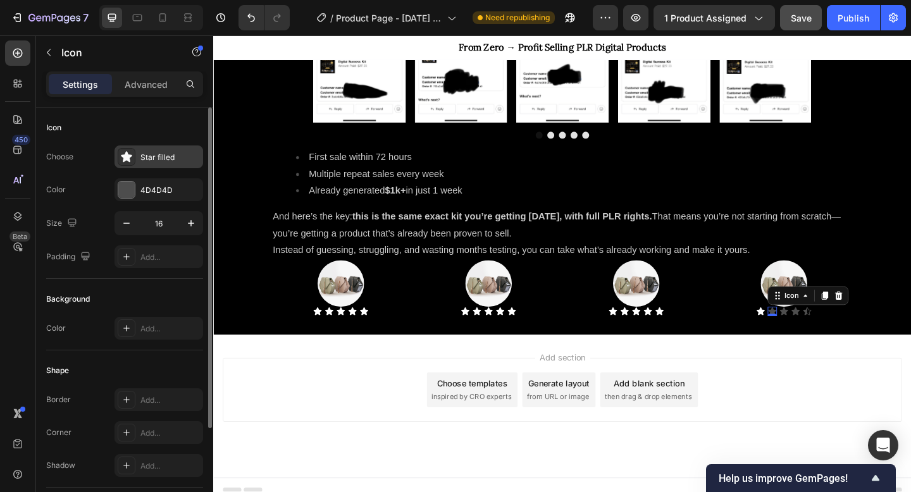
click at [159, 165] on div "Star filled" at bounding box center [159, 157] width 89 height 23
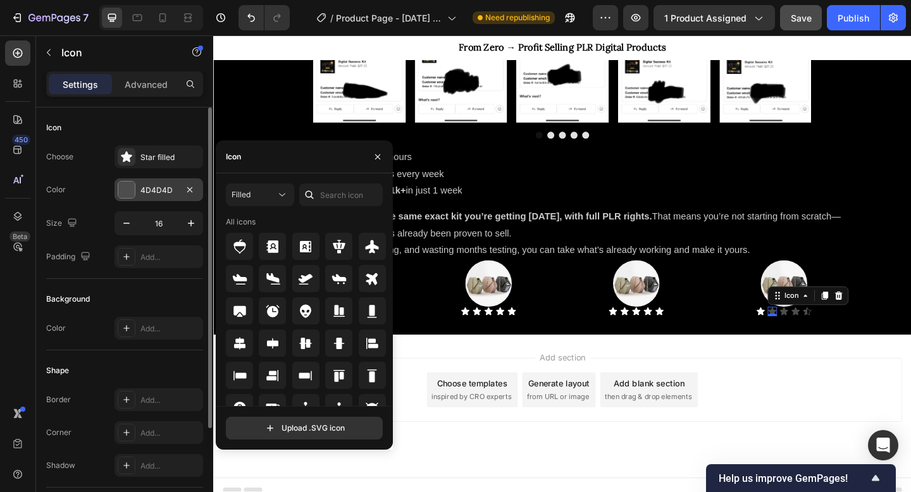
click at [143, 185] on div "4D4D4D" at bounding box center [158, 190] width 37 height 11
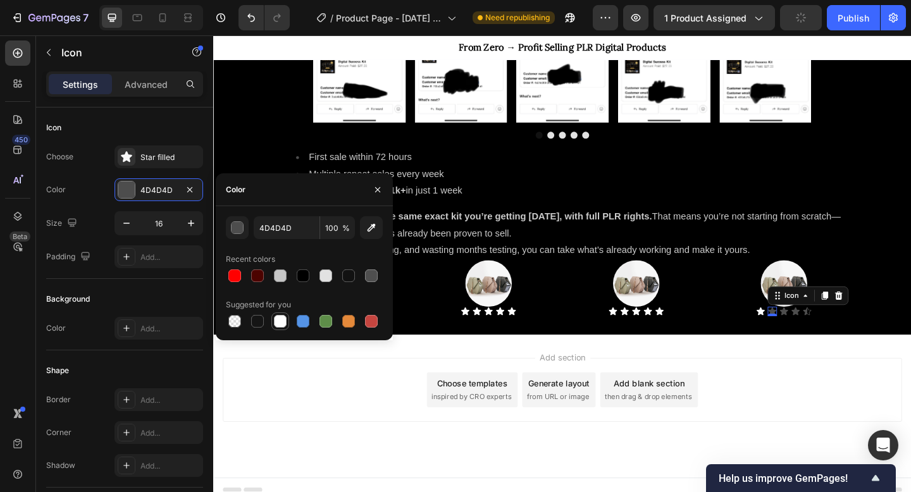
click at [281, 316] on div at bounding box center [280, 321] width 13 height 13
type input "FFFFFF"
click at [835, 339] on div "Icon" at bounding box center [834, 336] width 10 height 10
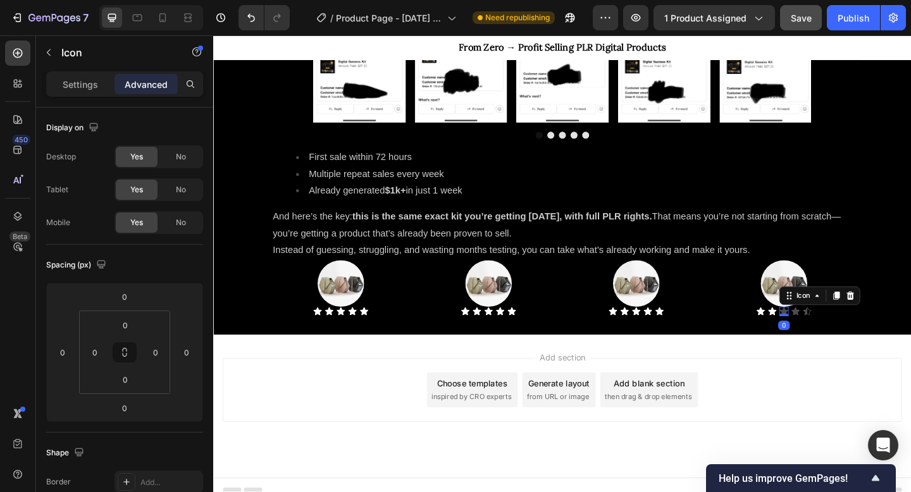
click at [95, 99] on div "Settings Advanced" at bounding box center [124, 90] width 177 height 36
click at [89, 92] on div "Settings" at bounding box center [80, 84] width 63 height 20
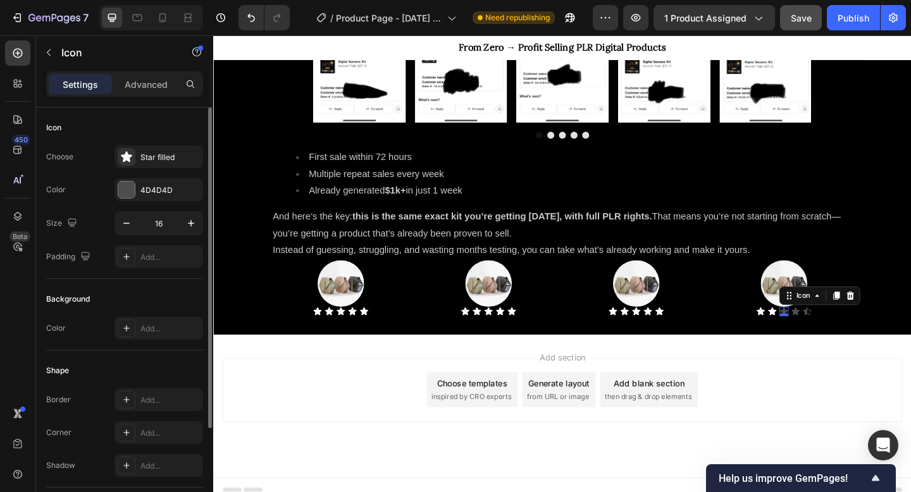
click at [137, 203] on div "Choose Star filled Color 4D4D4D Size 16 Padding Add..." at bounding box center [124, 207] width 157 height 123
click at [142, 190] on div "4D4D4D" at bounding box center [158, 190] width 37 height 11
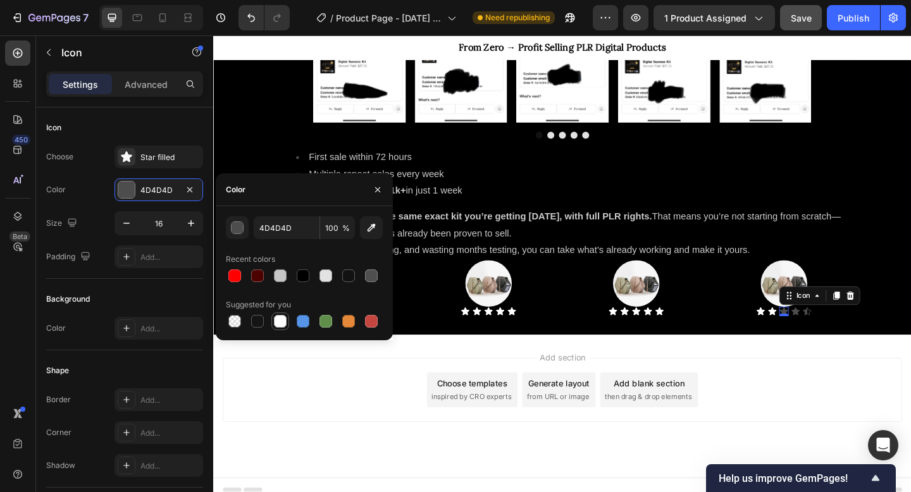
click at [282, 326] on div at bounding box center [280, 321] width 13 height 13
type input "FFFFFF"
click at [848, 337] on div "Icon" at bounding box center [847, 336] width 10 height 10
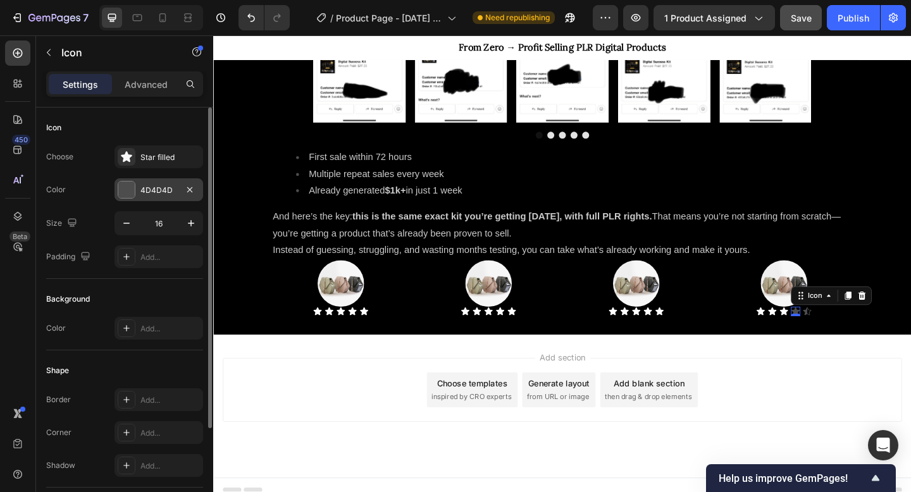
click at [140, 188] on div "4D4D4D" at bounding box center [158, 190] width 37 height 11
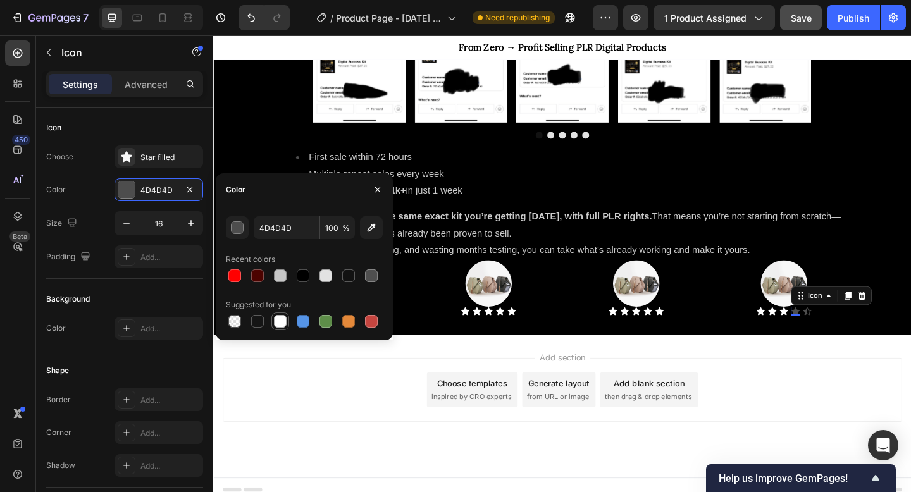
click at [274, 322] on div at bounding box center [280, 321] width 13 height 13
type input "FFFFFF"
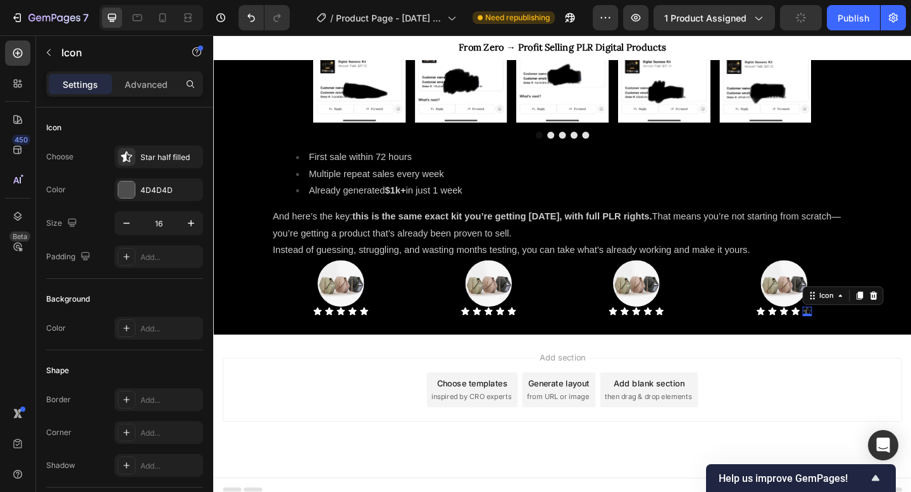
click at [860, 337] on div "Icon 0" at bounding box center [859, 336] width 10 height 10
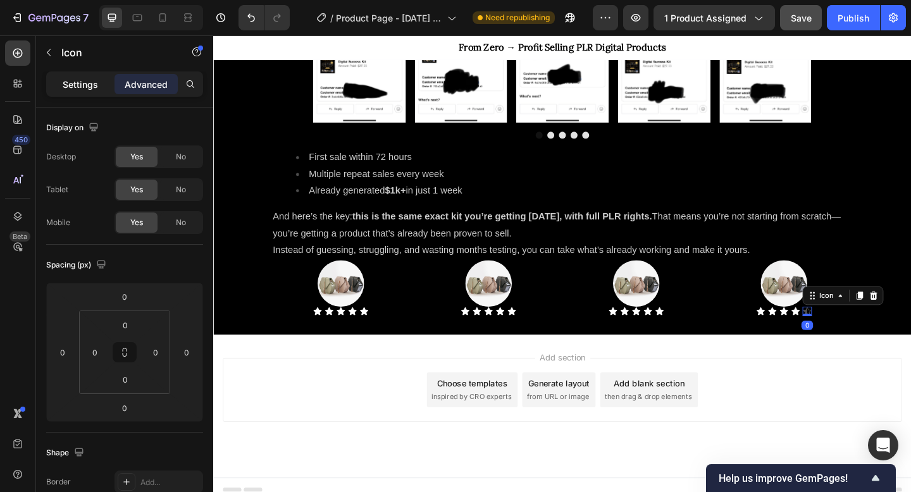
click at [79, 87] on p "Settings" at bounding box center [80, 84] width 35 height 13
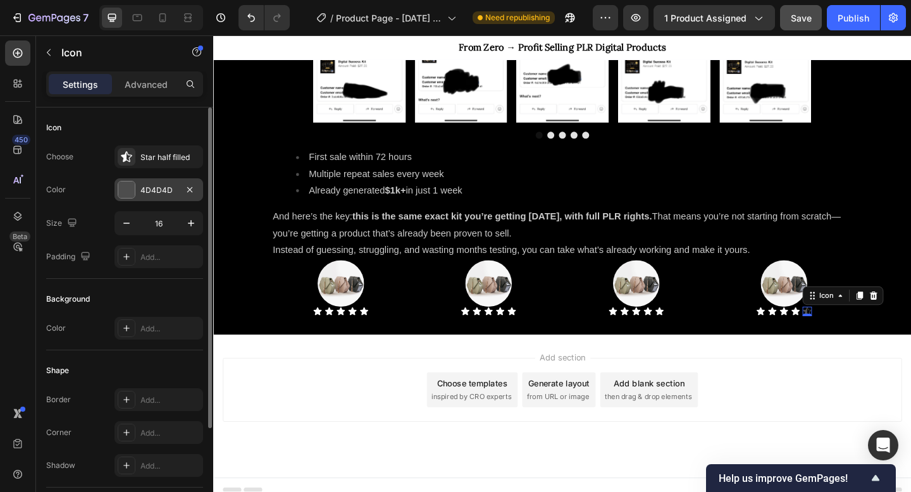
click at [146, 189] on div "4D4D4D" at bounding box center [158, 190] width 37 height 11
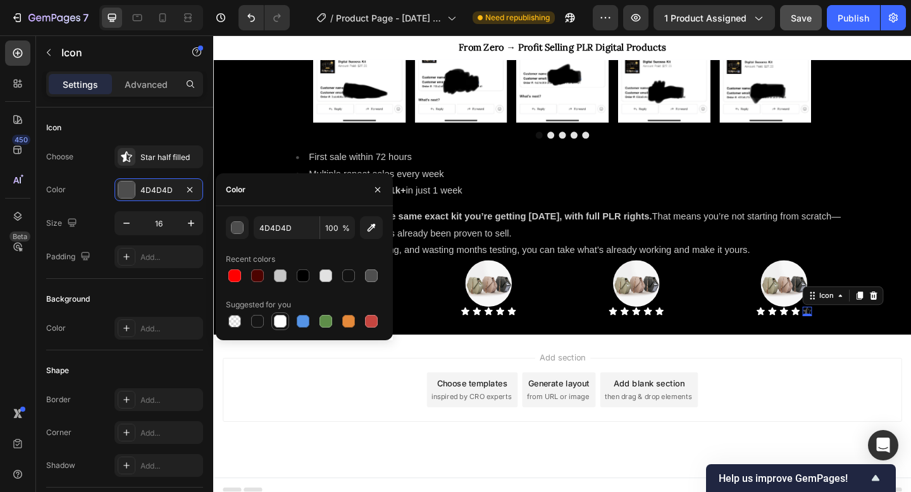
click at [280, 323] on div at bounding box center [280, 321] width 13 height 13
type input "FFFFFF"
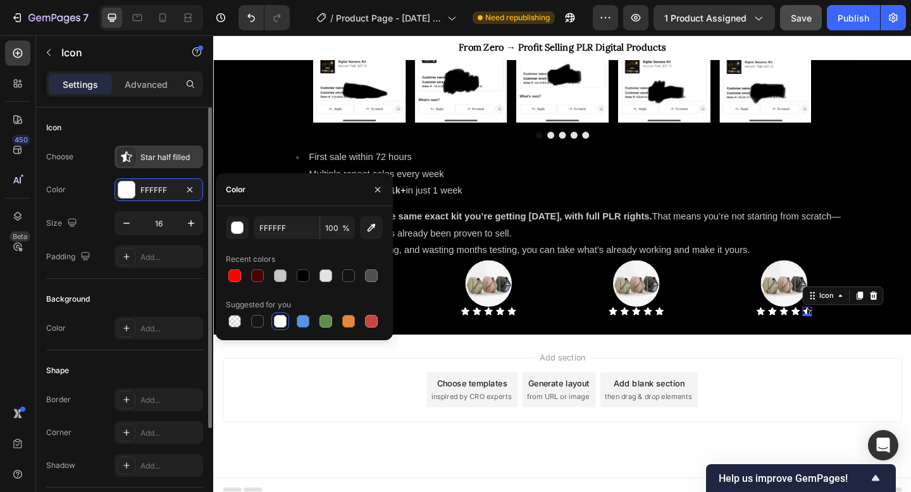
click at [142, 155] on div "Star half filled" at bounding box center [169, 157] width 59 height 11
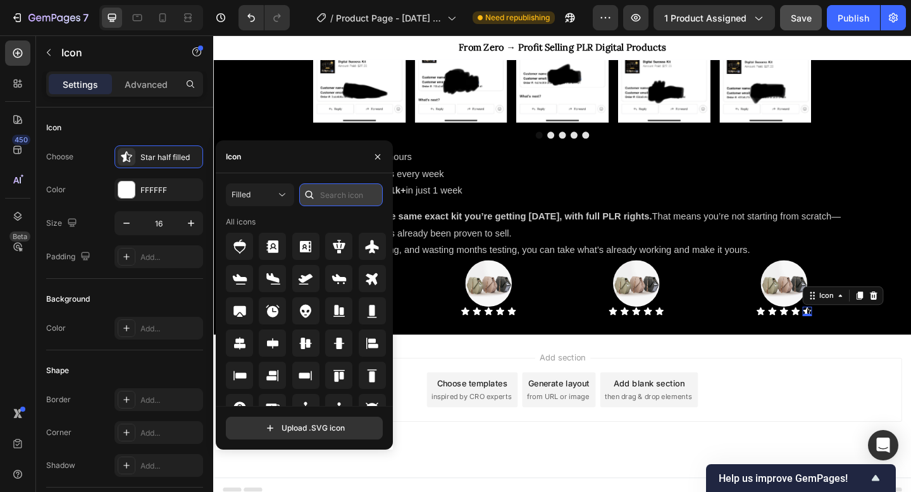
click at [333, 195] on input "text" at bounding box center [341, 195] width 84 height 23
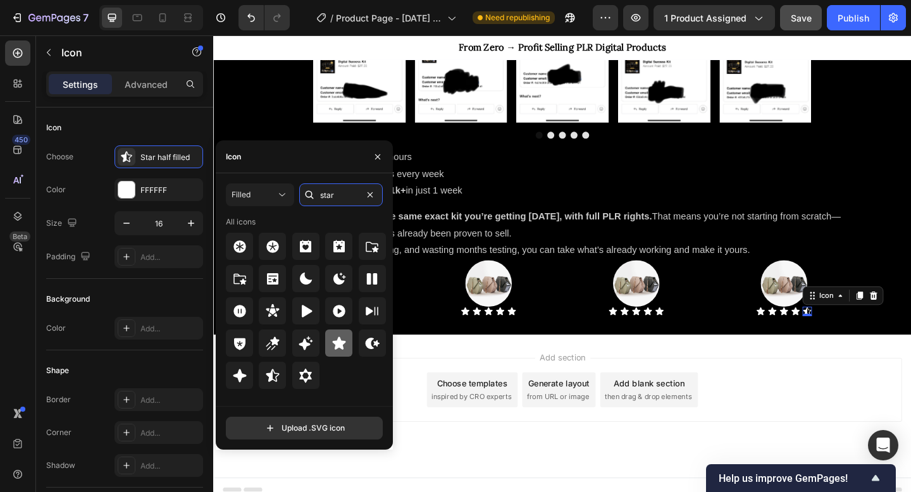
type input "star"
click at [339, 346] on icon at bounding box center [338, 343] width 13 height 13
click at [511, 373] on div "Add section Choose templates inspired by CRO experts Generate layout from URL o…" at bounding box center [592, 439] width 759 height 156
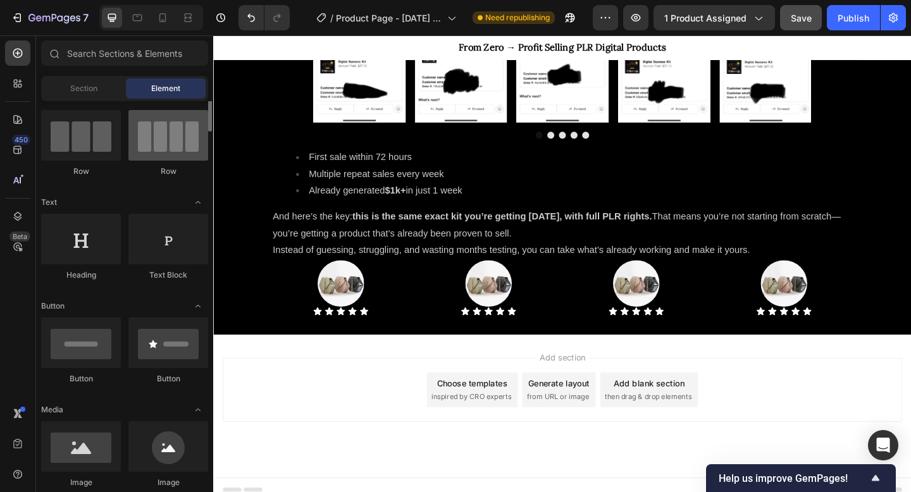
scroll to position [99, 0]
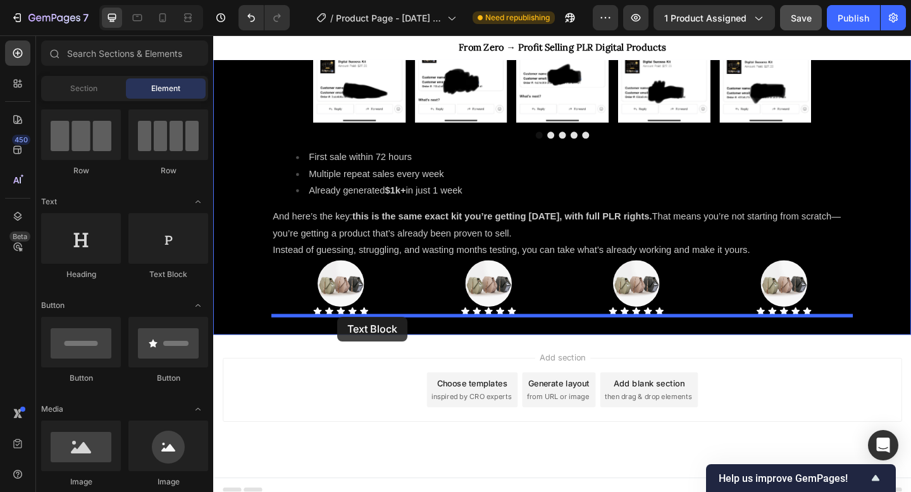
drag, startPoint x: 378, startPoint y: 275, endPoint x: 348, endPoint y: 342, distance: 73.6
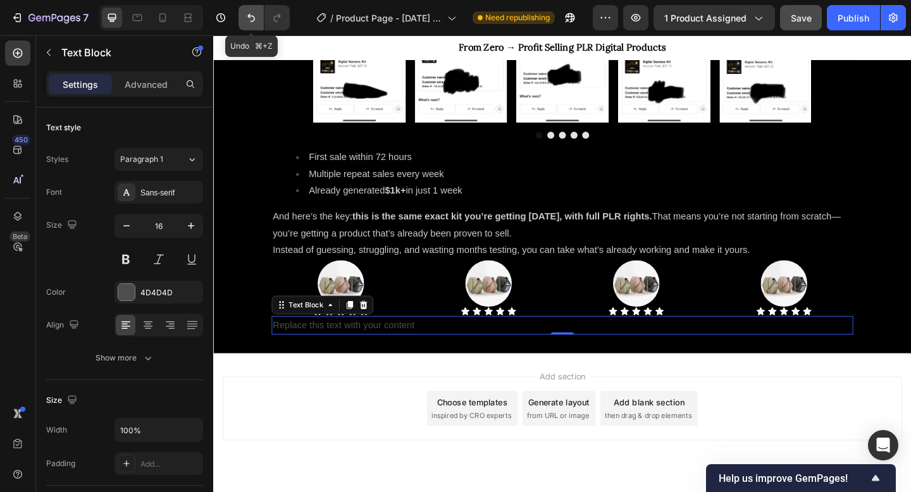
click at [251, 24] on button "Undo/Redo" at bounding box center [251, 17] width 25 height 25
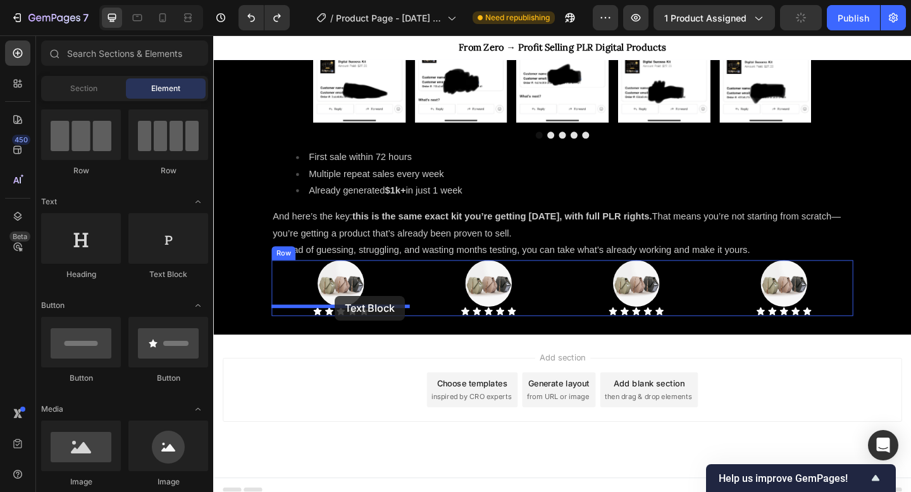
drag, startPoint x: 385, startPoint y: 276, endPoint x: 346, endPoint y: 319, distance: 58.2
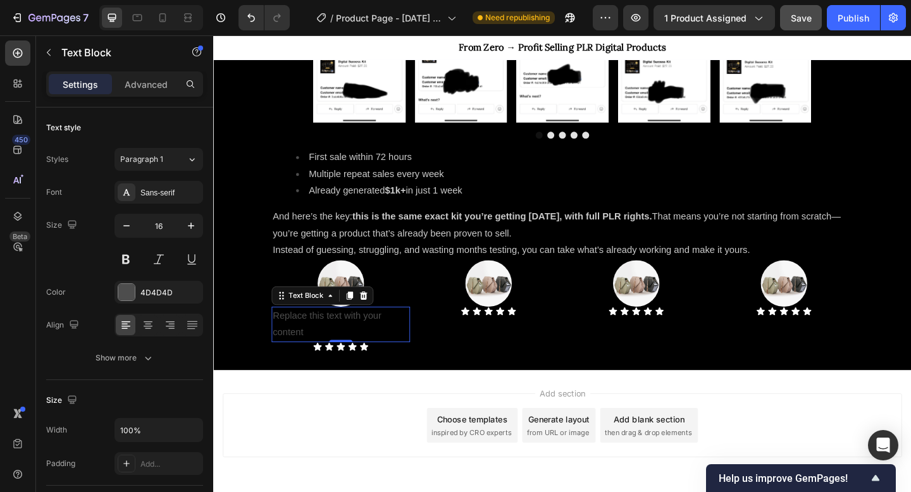
click at [332, 349] on div "Replace this text with your content" at bounding box center [352, 350] width 151 height 39
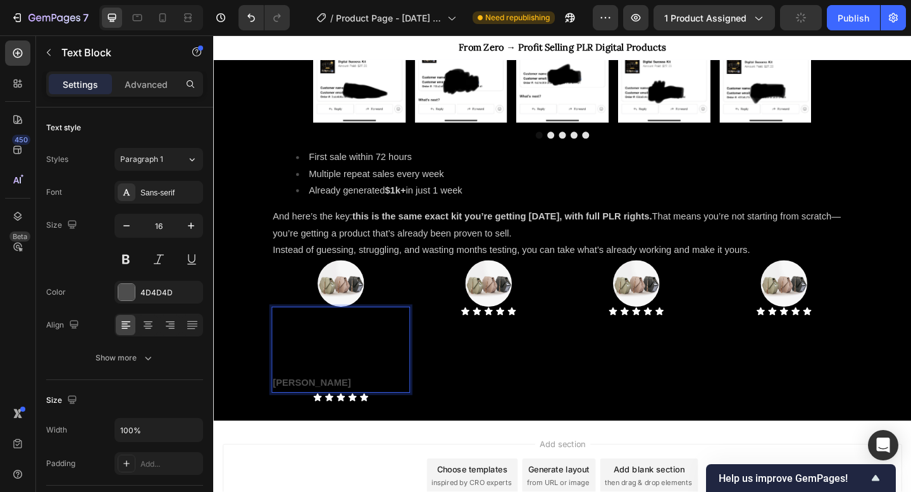
click at [290, 397] on p "Rich Text Editor. Editing area: main" at bounding box center [352, 396] width 148 height 18
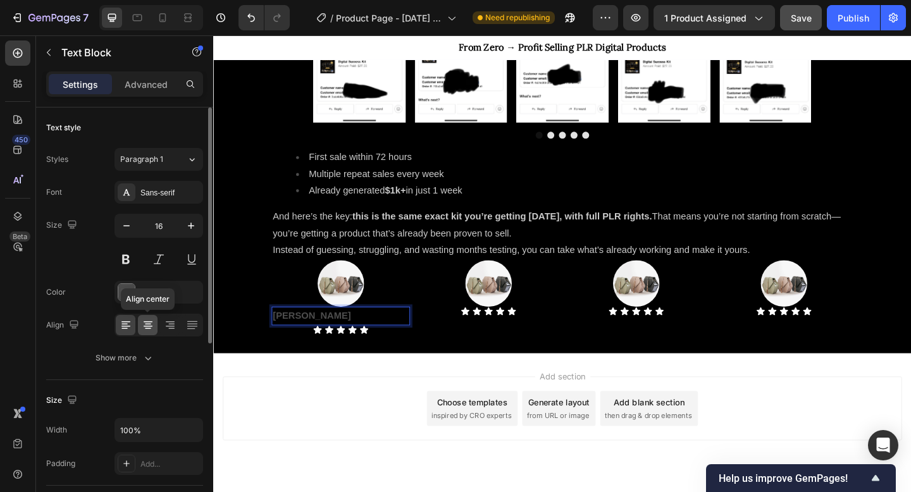
click at [146, 330] on icon at bounding box center [148, 325] width 13 height 13
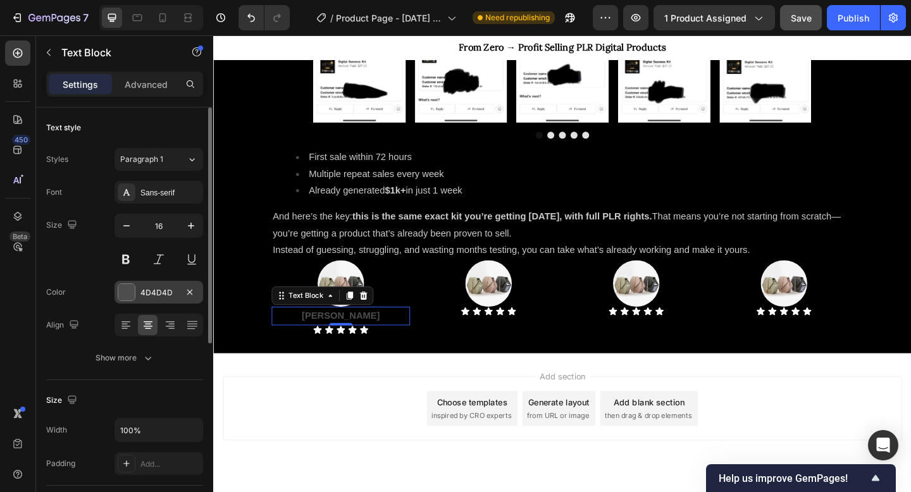
click at [143, 295] on div "4D4D4D" at bounding box center [158, 292] width 37 height 11
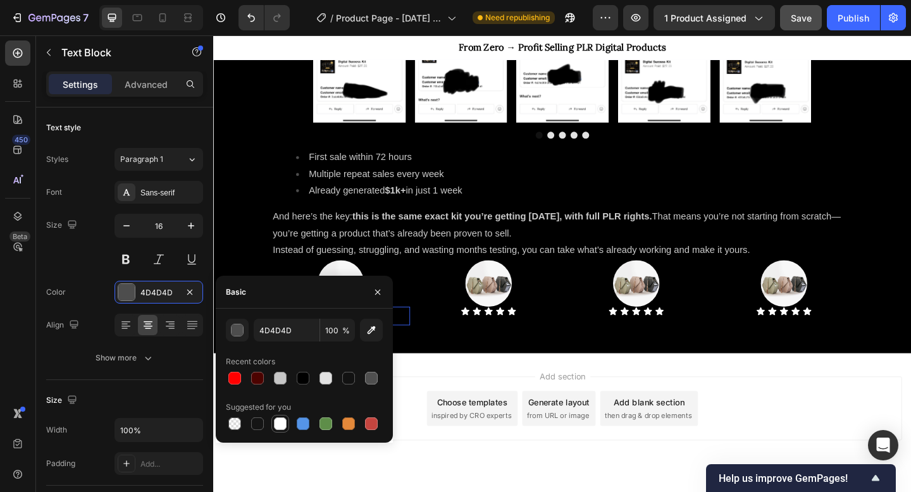
click at [285, 430] on div at bounding box center [280, 423] width 15 height 15
type input "FFFFFF"
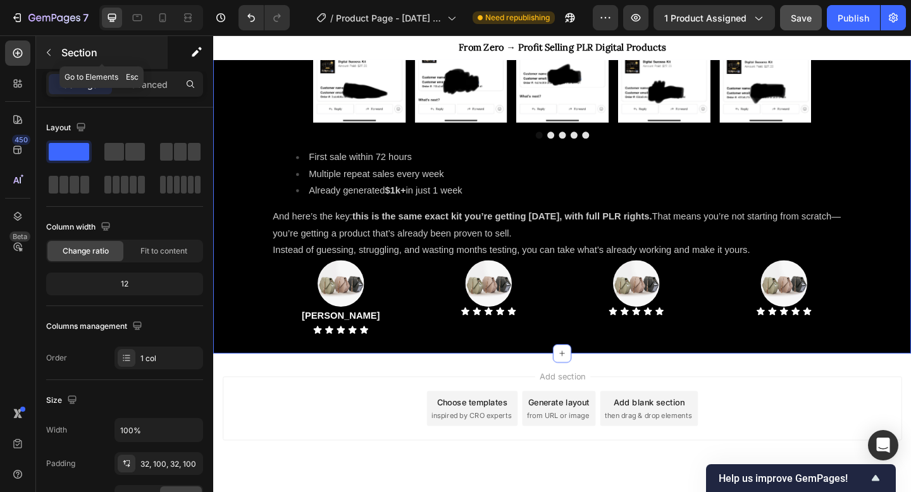
click at [45, 47] on button "button" at bounding box center [49, 52] width 20 height 20
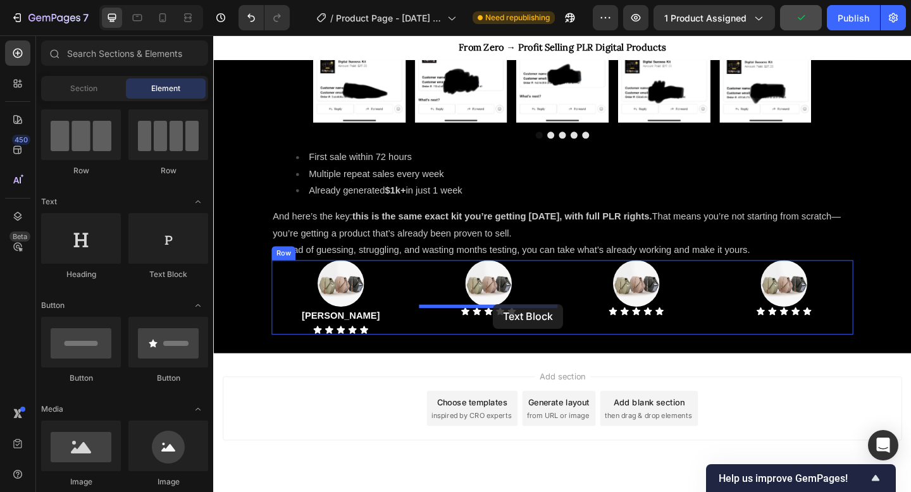
drag, startPoint x: 373, startPoint y: 282, endPoint x: 518, endPoint y: 328, distance: 152.1
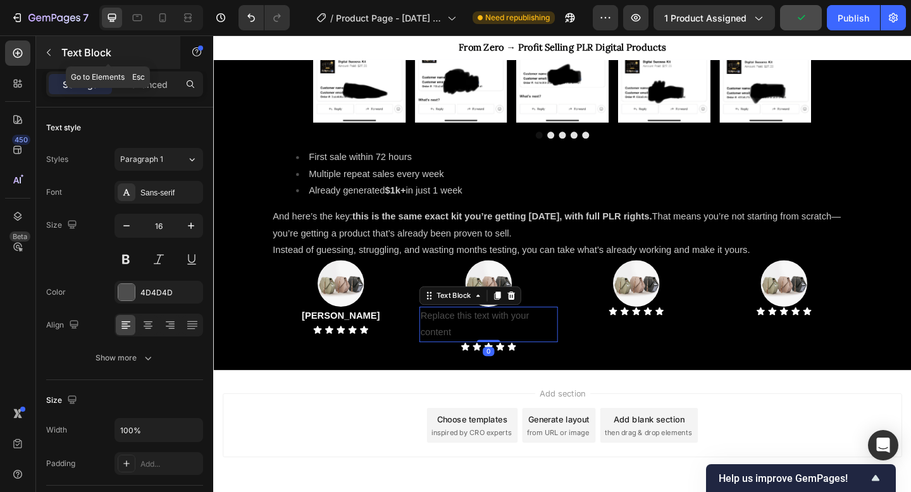
click at [46, 55] on icon "button" at bounding box center [49, 52] width 10 height 10
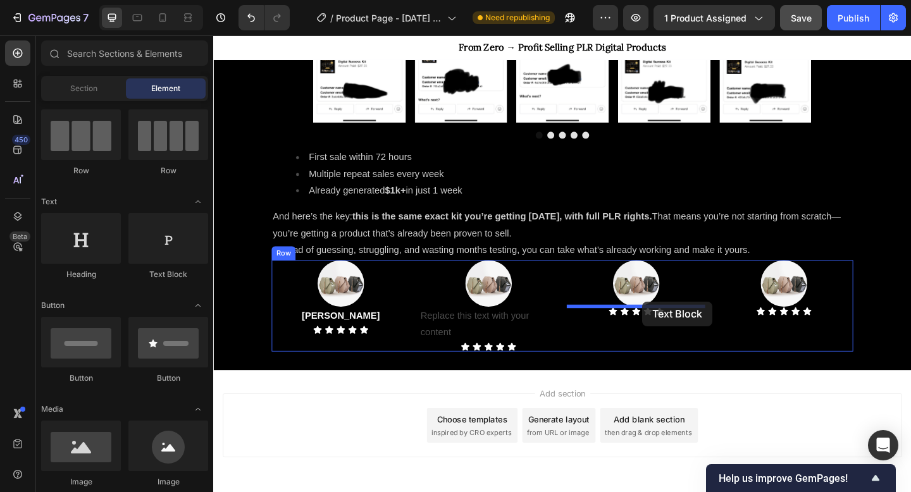
drag, startPoint x: 385, startPoint y: 275, endPoint x: 680, endPoint y: 325, distance: 299.8
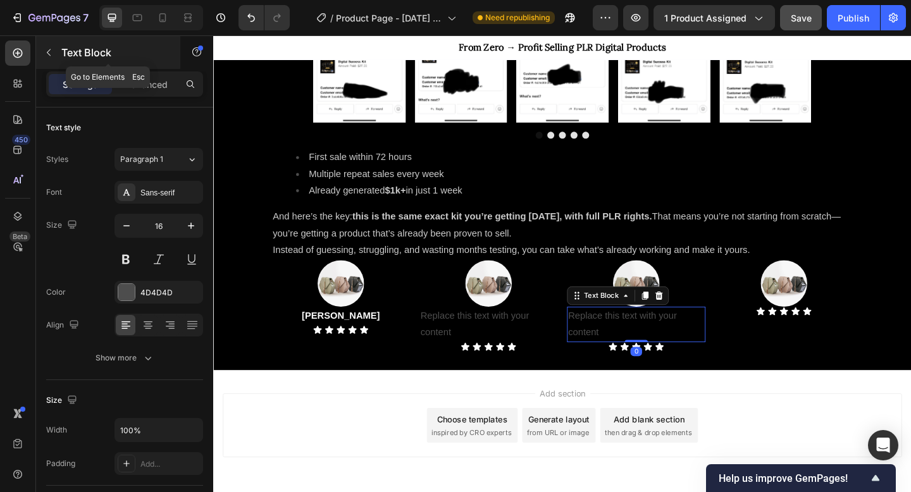
click at [48, 45] on button "button" at bounding box center [49, 52] width 20 height 20
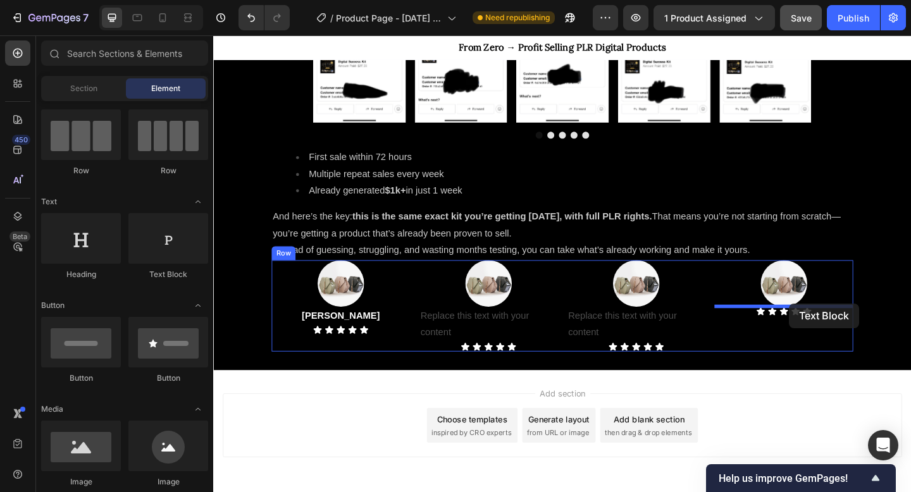
drag, startPoint x: 377, startPoint y: 284, endPoint x: 840, endPoint y: 327, distance: 464.6
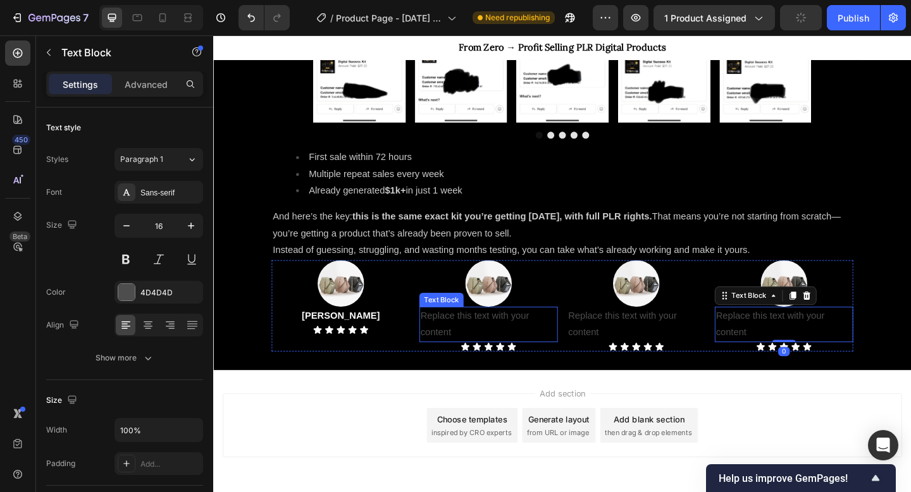
click at [454, 337] on div "Replace this text with your content" at bounding box center [512, 350] width 151 height 39
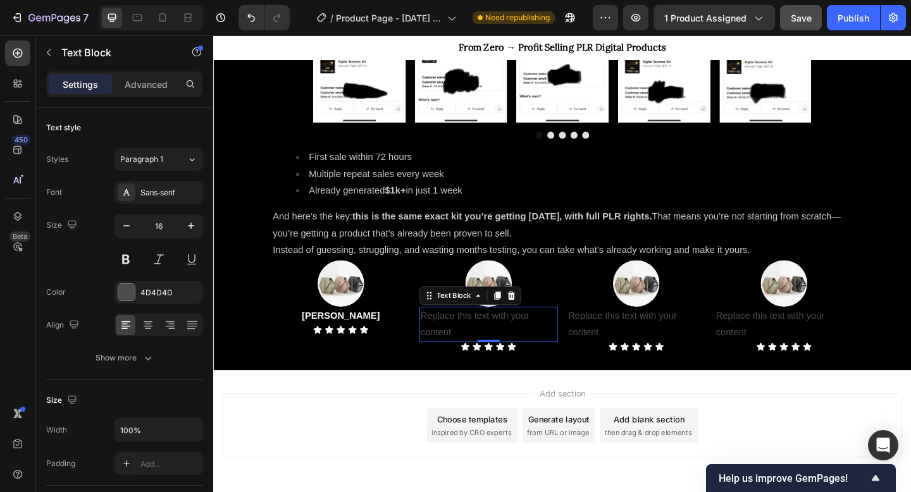
click at [537, 340] on div "Replace this text with your content" at bounding box center [512, 350] width 151 height 39
click at [537, 340] on p "Replace this text with your content" at bounding box center [513, 350] width 148 height 37
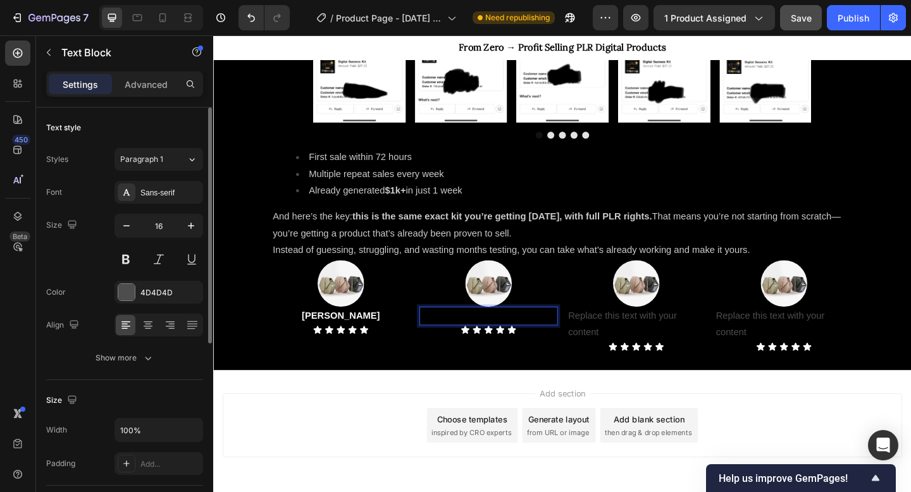
click at [118, 308] on div "Font Sans-serif Size 16 Color 4D4D4D Align Show more" at bounding box center [124, 275] width 157 height 189
click at [122, 293] on div at bounding box center [126, 292] width 16 height 16
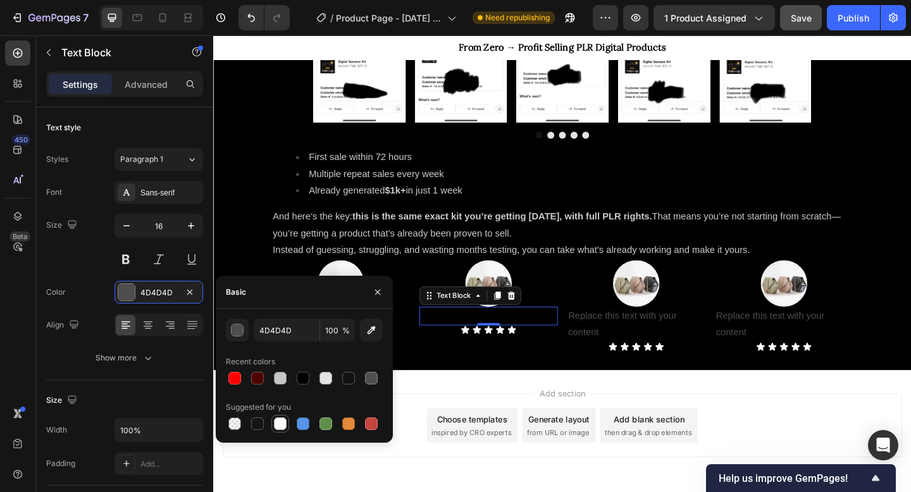
click at [279, 421] on div at bounding box center [280, 424] width 13 height 13
type input "FFFFFF"
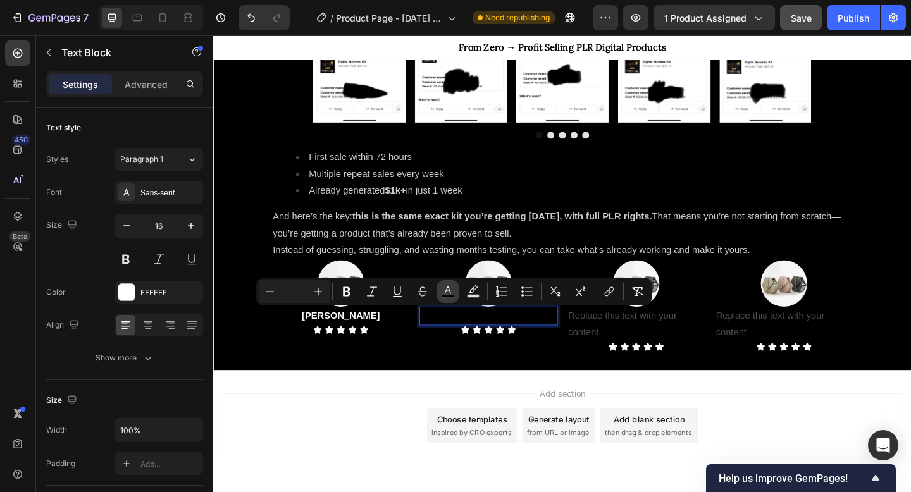
click at [452, 297] on rect "Editor contextual toolbar" at bounding box center [448, 296] width 12 height 3
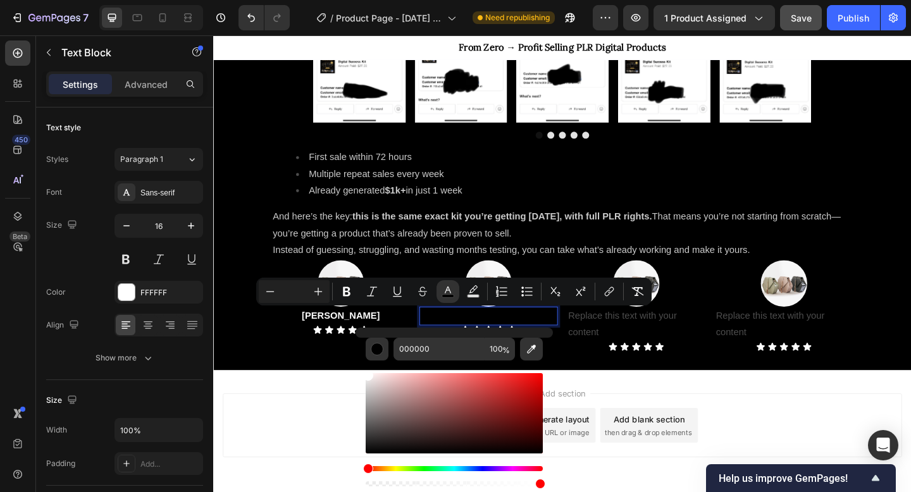
drag, startPoint x: 396, startPoint y: 399, endPoint x: 358, endPoint y: 369, distance: 48.1
click at [358, 369] on div "000000 100 %" at bounding box center [454, 408] width 197 height 161
type input "FFFFFF"
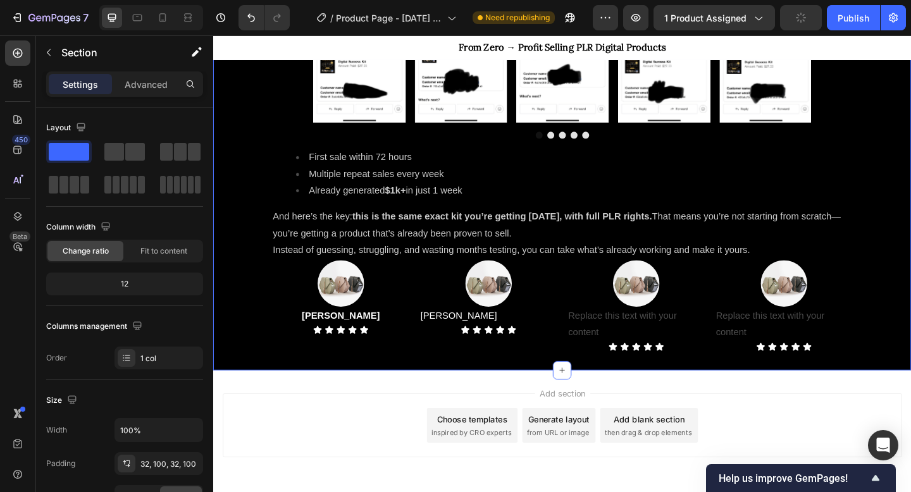
click at [492, 339] on p "[PERSON_NAME]" at bounding box center [513, 341] width 148 height 18
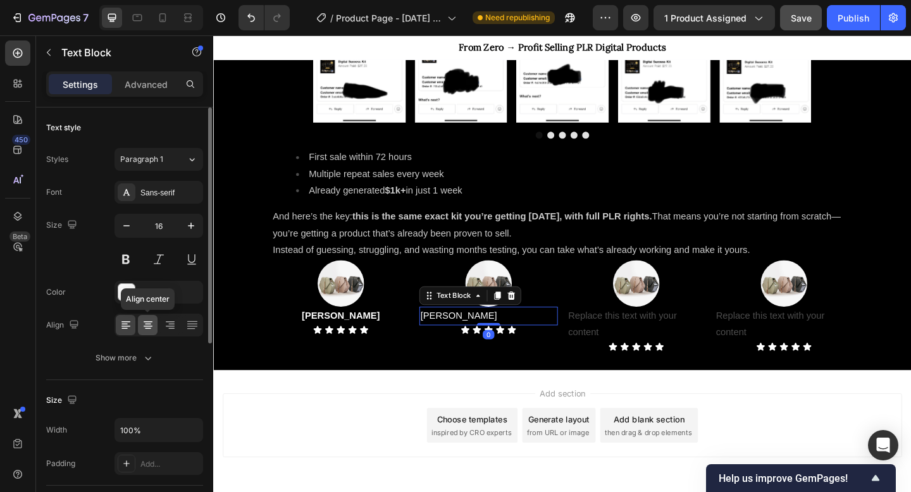
click at [156, 332] on div at bounding box center [148, 325] width 20 height 20
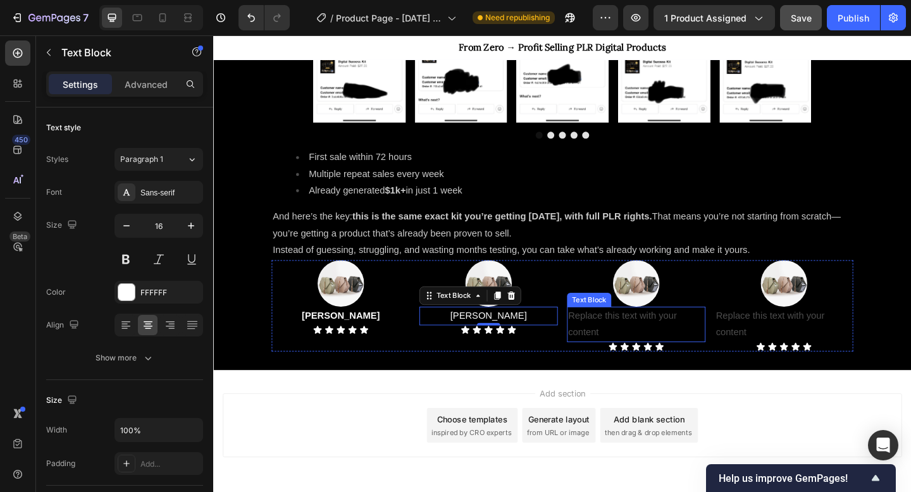
click at [656, 349] on div "Replace this text with your content" at bounding box center [673, 350] width 151 height 39
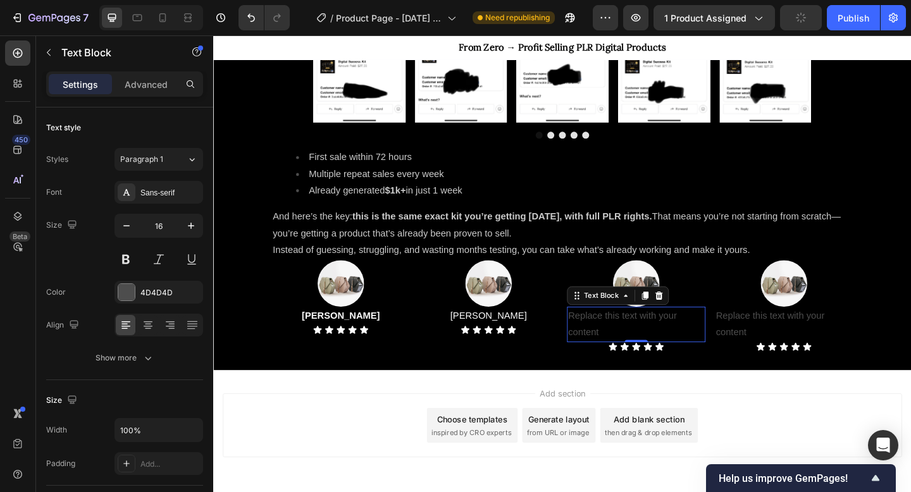
click at [654, 353] on div "Replace this text with your content" at bounding box center [673, 350] width 151 height 39
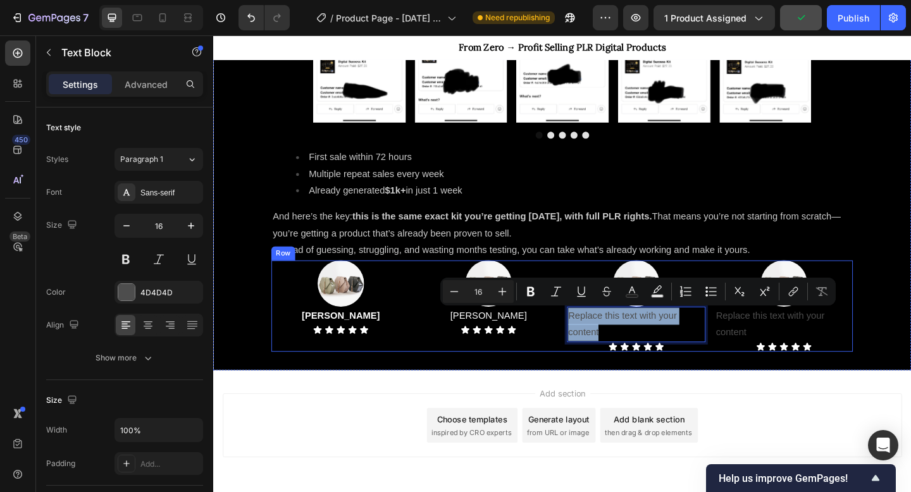
drag, startPoint x: 642, startPoint y: 359, endPoint x: 597, endPoint y: 344, distance: 47.8
click at [597, 344] on div "Image Liam H. Text Block Icon Icon Icon Icon Icon Icon List Image Ethan R. Text…" at bounding box center [593, 330] width 633 height 100
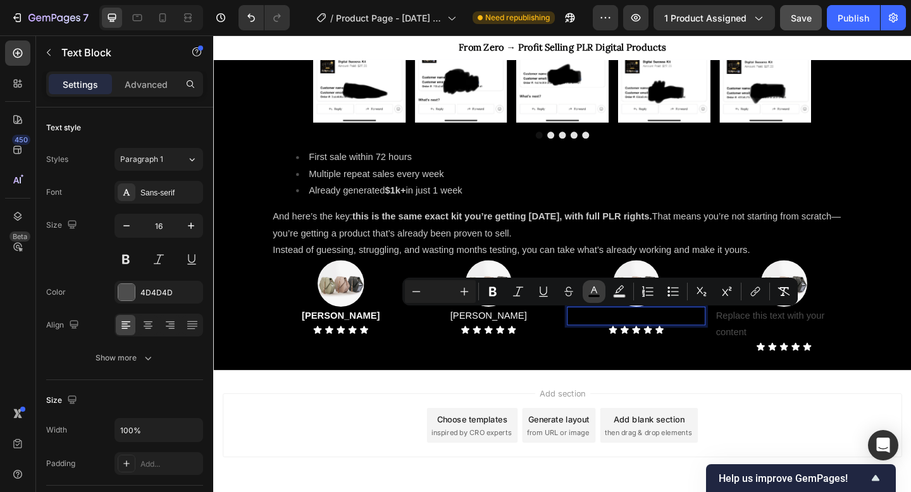
click at [599, 289] on icon "Editor contextual toolbar" at bounding box center [594, 291] width 13 height 13
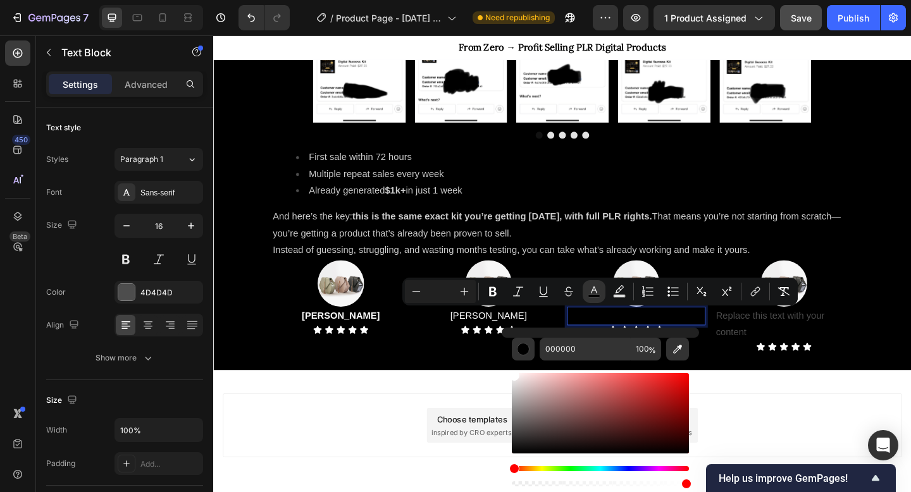
drag, startPoint x: 762, startPoint y: 451, endPoint x: 525, endPoint y: 392, distance: 244.1
type input "FFFFFF"
click at [796, 349] on div "Replace this text with your content" at bounding box center [834, 350] width 151 height 39
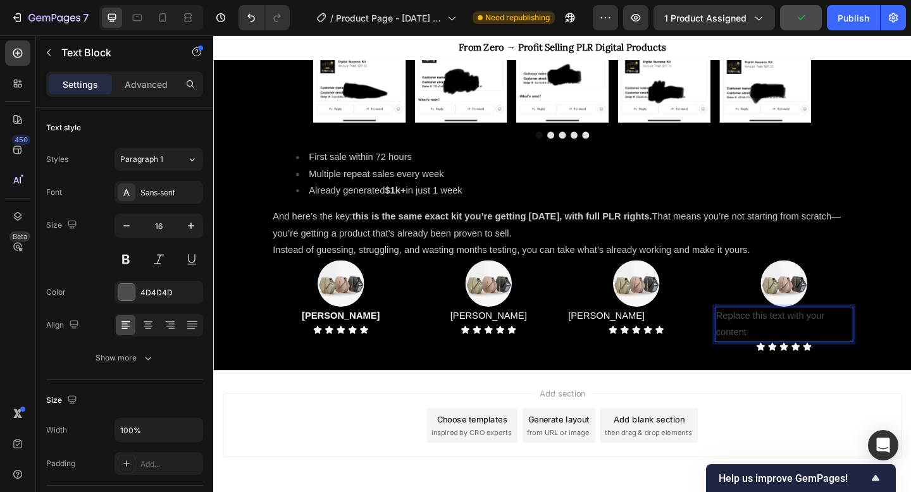
click at [804, 359] on div "Replace this text with your content" at bounding box center [834, 350] width 151 height 39
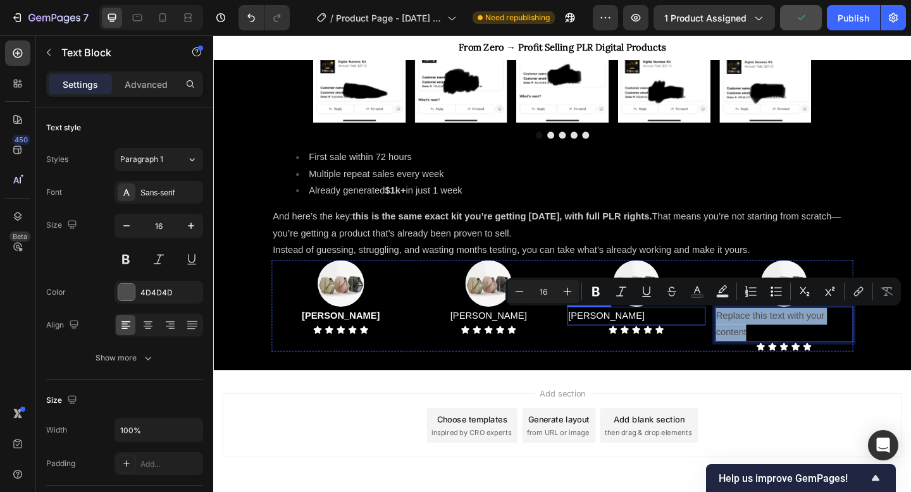
drag, startPoint x: 804, startPoint y: 359, endPoint x: 747, endPoint y: 337, distance: 61.3
click at [747, 337] on div "Image Liam H. Text Block Icon Icon Icon Icon Icon Icon List Image Ethan R. Text…" at bounding box center [593, 330] width 633 height 100
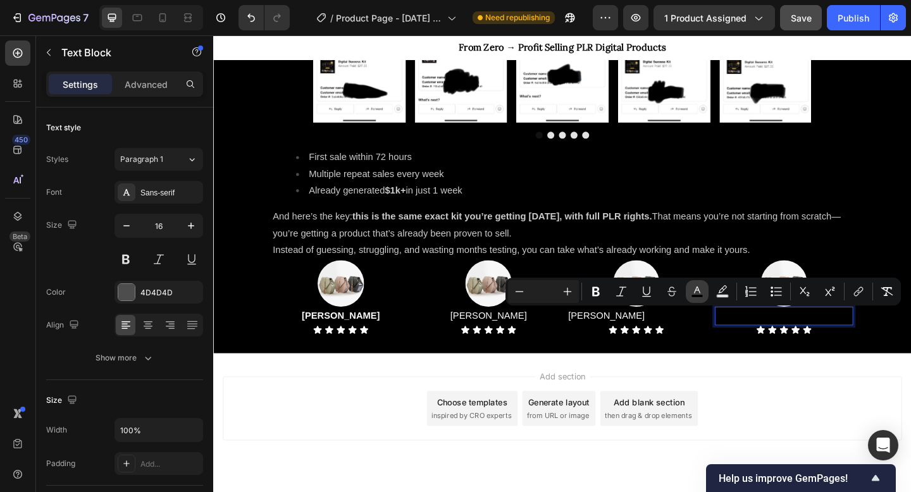
click at [702, 290] on icon "Editor contextual toolbar" at bounding box center [697, 291] width 13 height 13
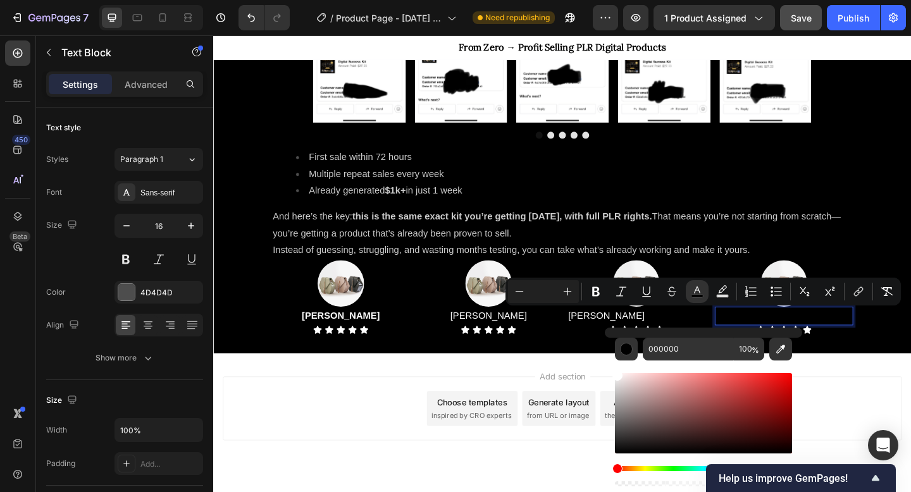
drag, startPoint x: 854, startPoint y: 433, endPoint x: 637, endPoint y: 394, distance: 220.6
type input "FFFFFF"
click at [618, 388] on div "Add section Choose templates inspired by CRO experts Generate layout from URL o…" at bounding box center [592, 460] width 759 height 156
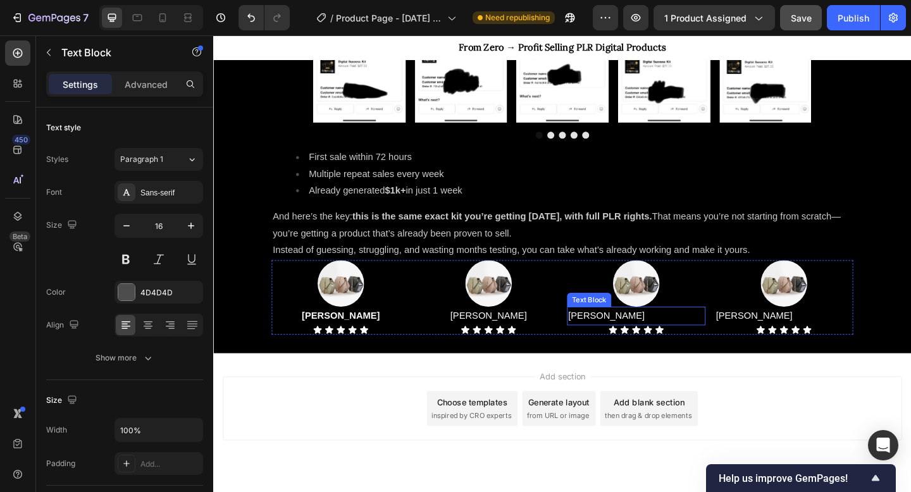
click at [645, 340] on p "[PERSON_NAME]" at bounding box center [673, 341] width 148 height 18
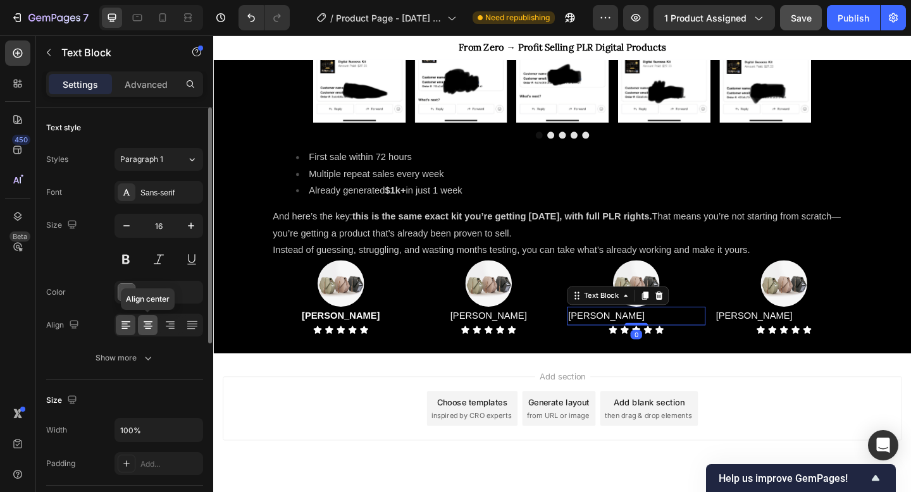
click at [148, 324] on icon at bounding box center [148, 324] width 6 height 1
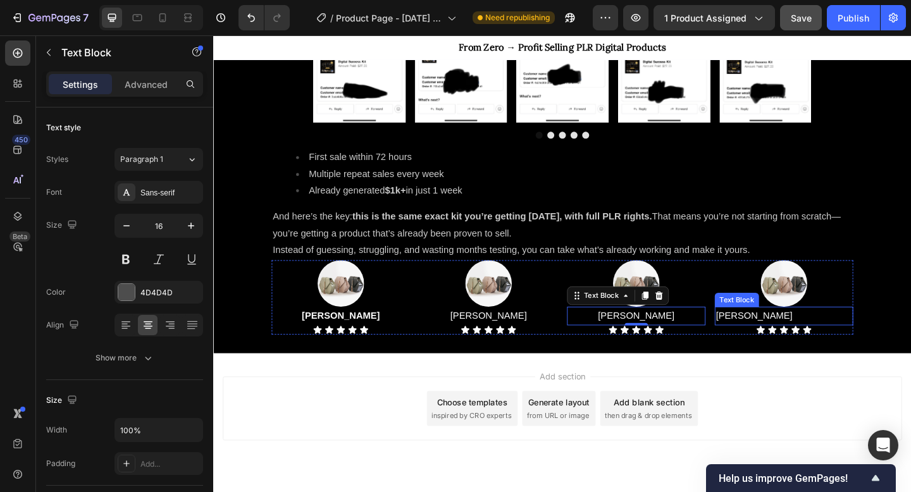
click at [812, 337] on p "[PERSON_NAME]" at bounding box center [834, 341] width 148 height 18
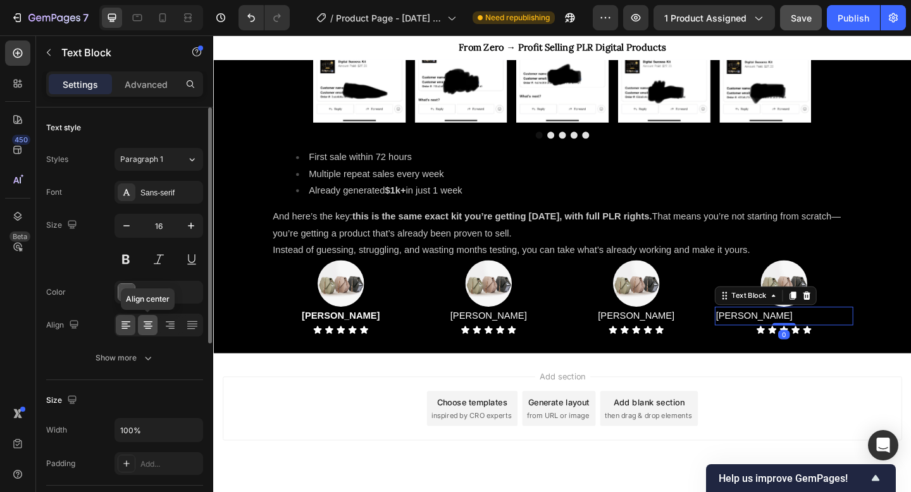
click at [150, 325] on icon at bounding box center [148, 325] width 13 height 13
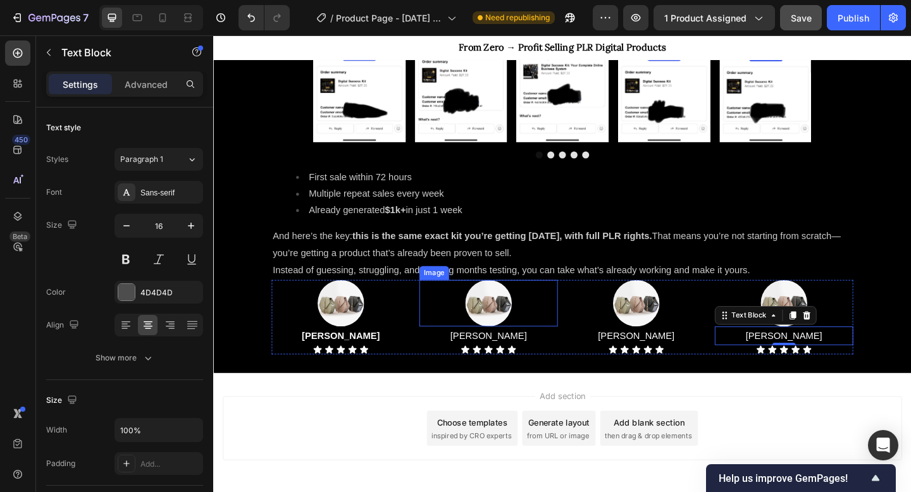
scroll to position [1306, 0]
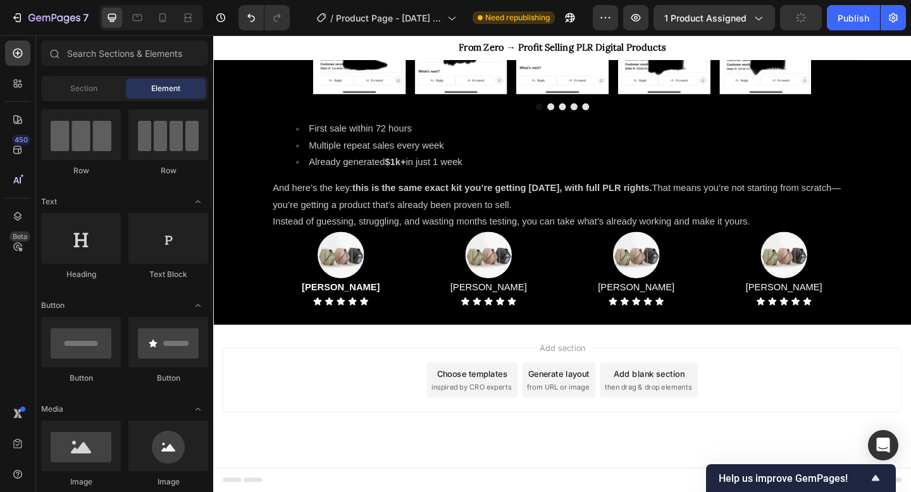
click at [405, 390] on div "Add section Choose templates inspired by CRO experts Generate layout from URL o…" at bounding box center [592, 411] width 739 height 70
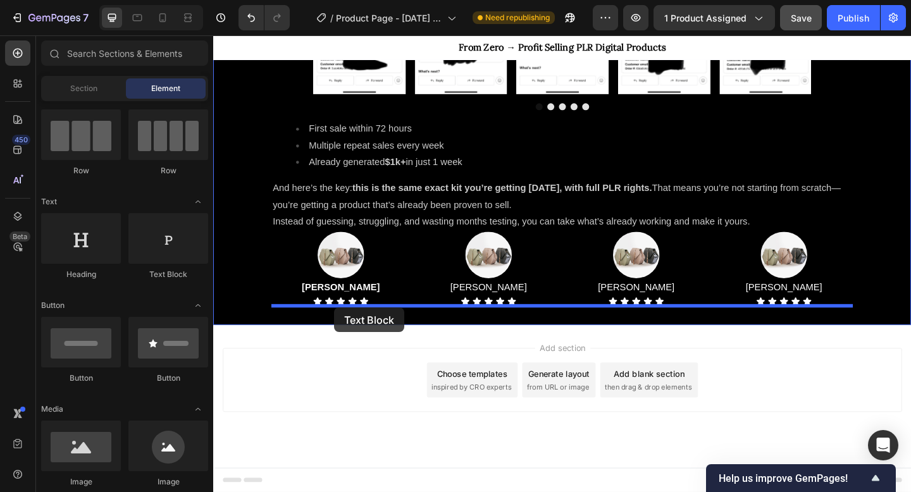
drag, startPoint x: 363, startPoint y: 266, endPoint x: 345, endPoint y: 332, distance: 67.6
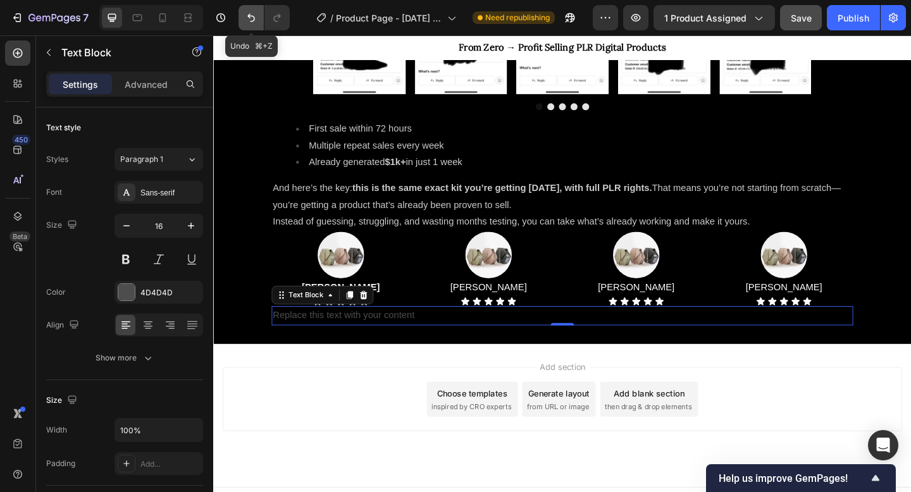
click at [251, 15] on icon "Undo/Redo" at bounding box center [251, 17] width 13 height 13
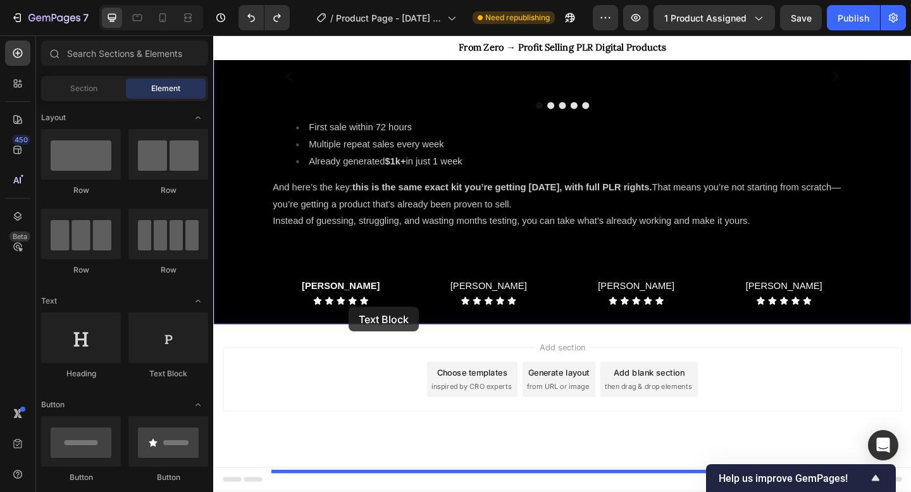
scroll to position [99, 0]
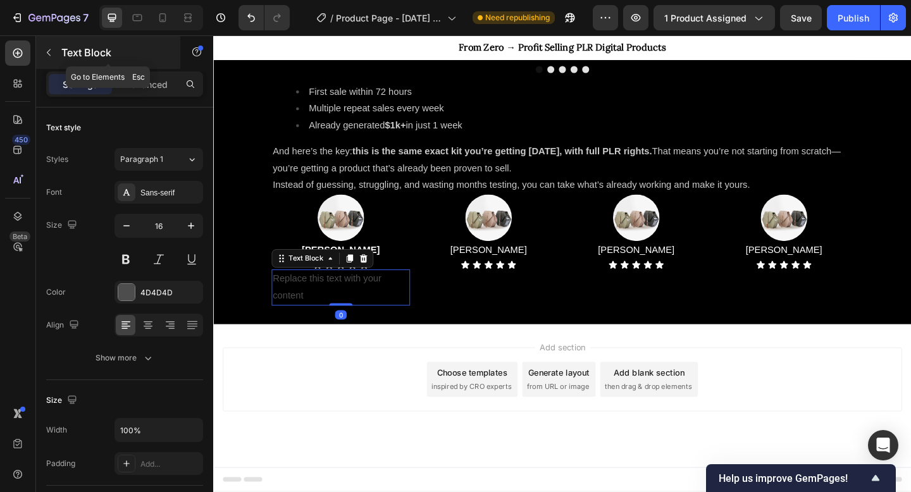
click at [45, 45] on button "button" at bounding box center [49, 52] width 20 height 20
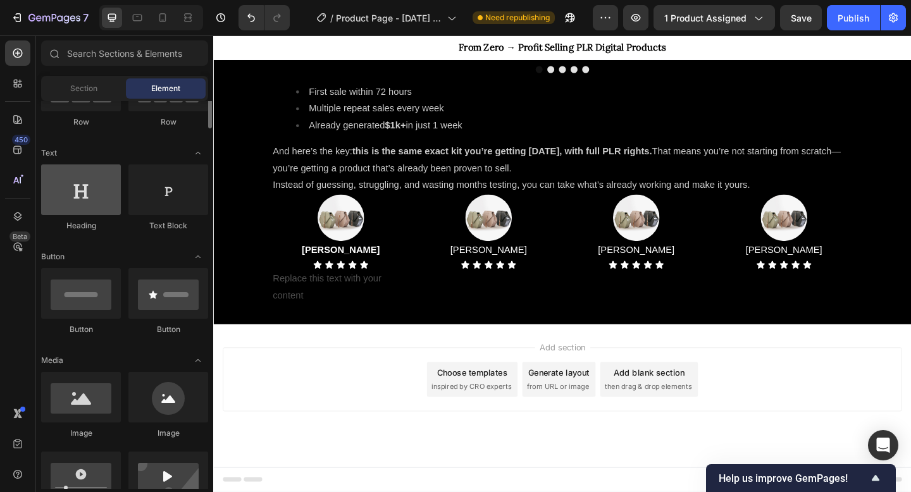
scroll to position [124, 0]
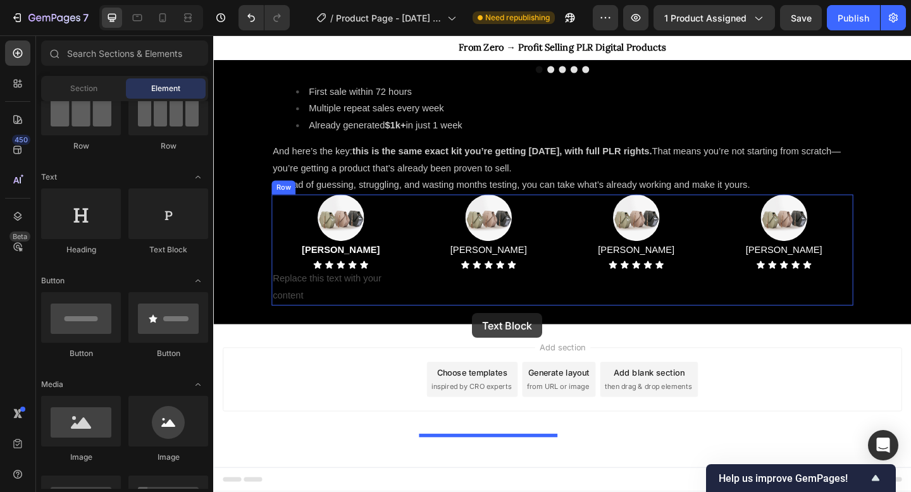
drag, startPoint x: 359, startPoint y: 260, endPoint x: 495, endPoint y: 338, distance: 156.2
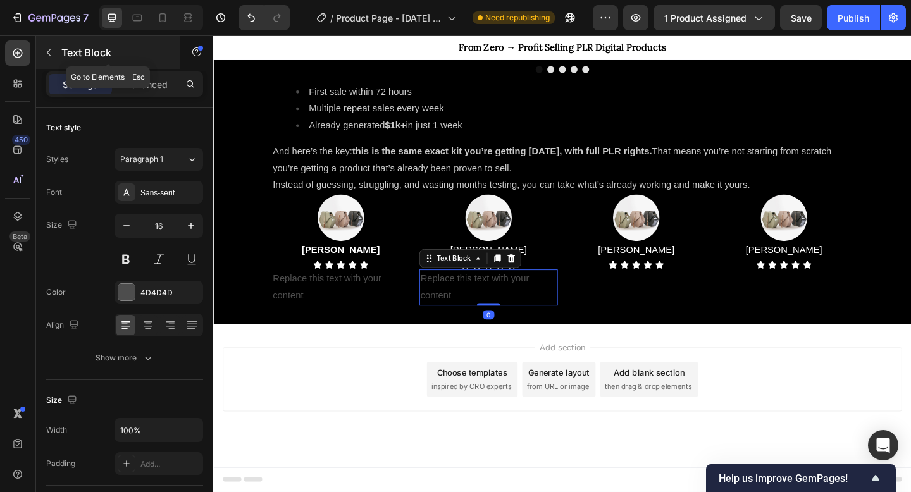
click at [45, 51] on icon "button" at bounding box center [49, 52] width 10 height 10
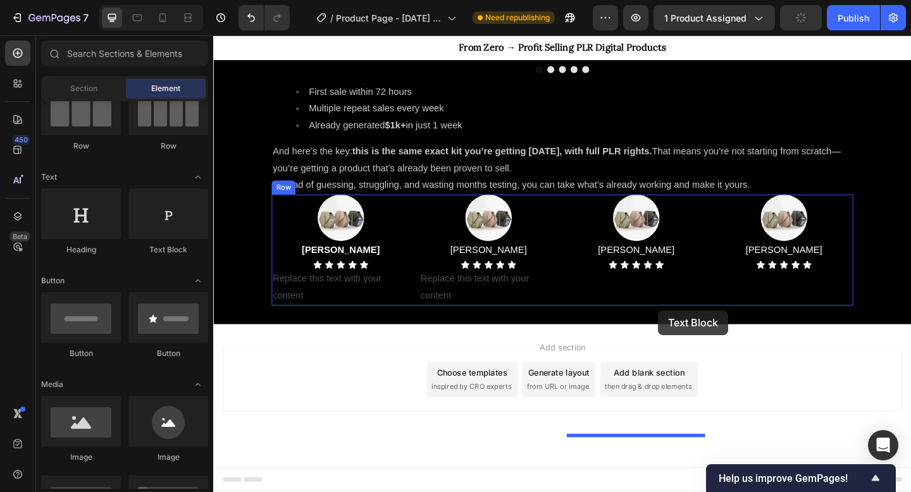
drag, startPoint x: 384, startPoint y: 256, endPoint x: 697, endPoint y: 335, distance: 323.6
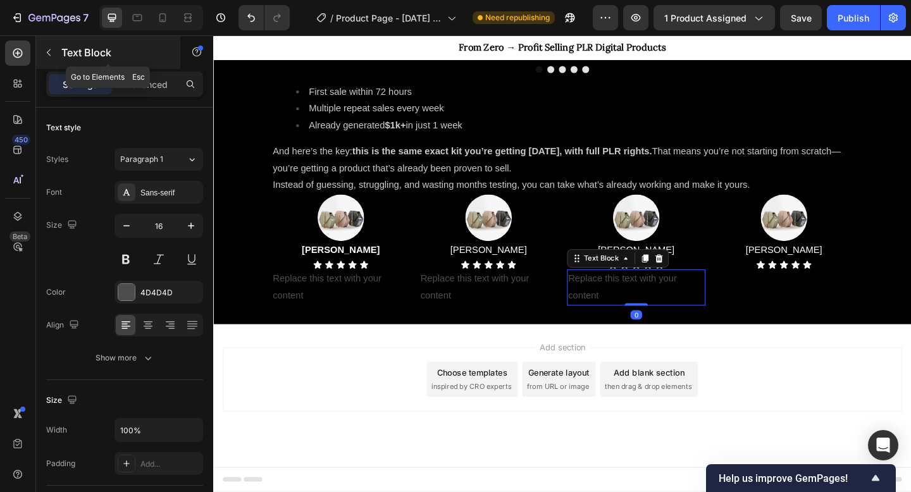
click at [51, 53] on icon "button" at bounding box center [49, 52] width 10 height 10
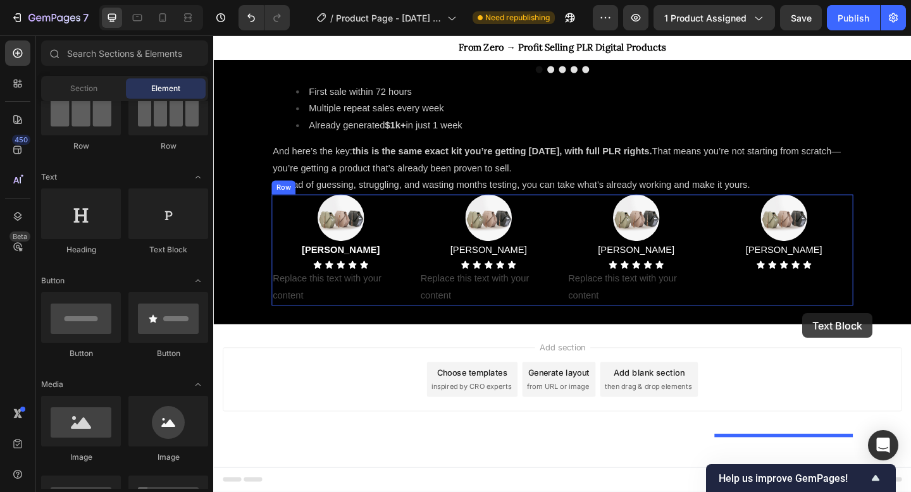
drag, startPoint x: 388, startPoint y: 251, endPoint x: 854, endPoint y: 338, distance: 474.5
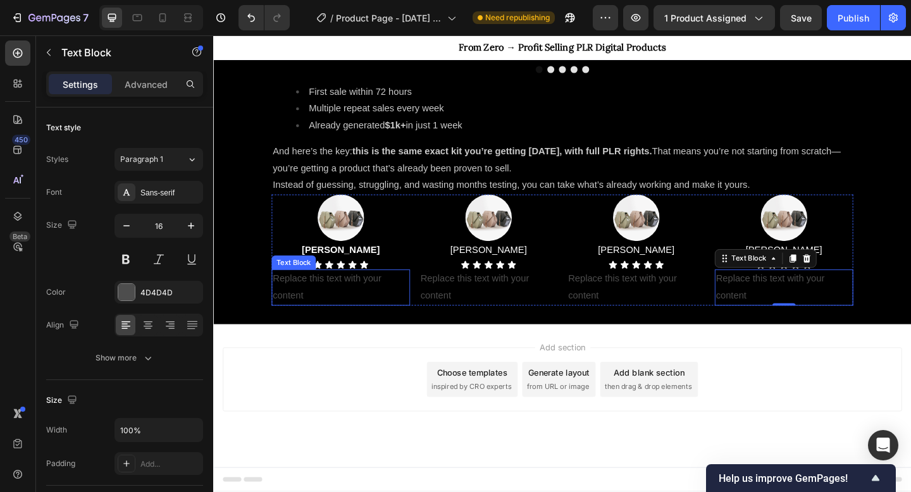
click at [339, 330] on div "Replace this text with your content" at bounding box center [352, 309] width 151 height 39
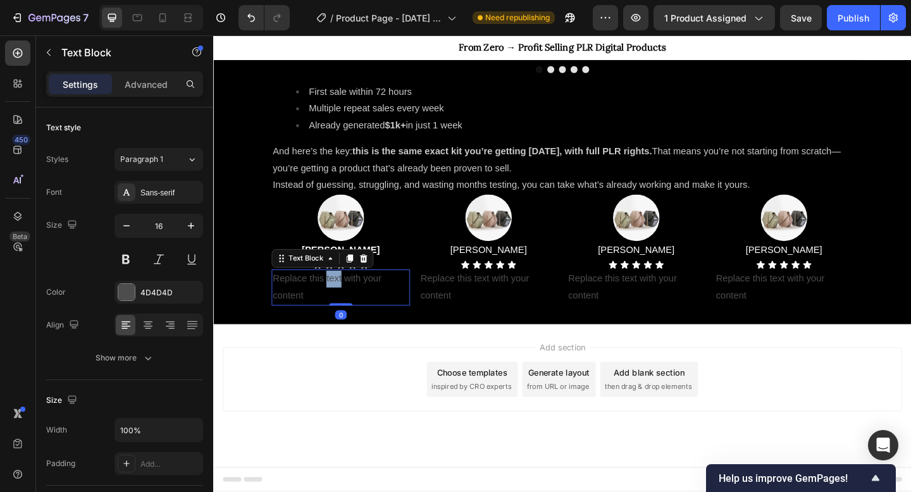
click at [339, 330] on div "Replace this text with your content" at bounding box center [352, 309] width 151 height 39
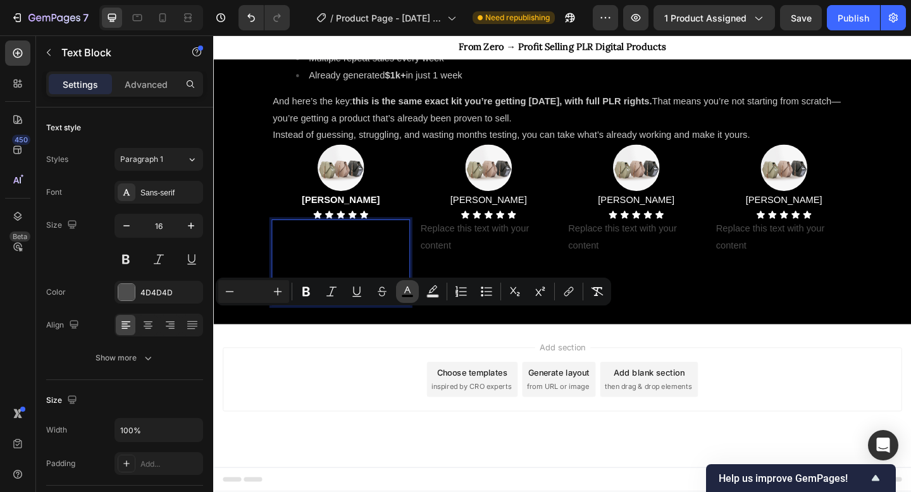
click at [404, 293] on icon "Editor contextual toolbar" at bounding box center [407, 290] width 6 height 7
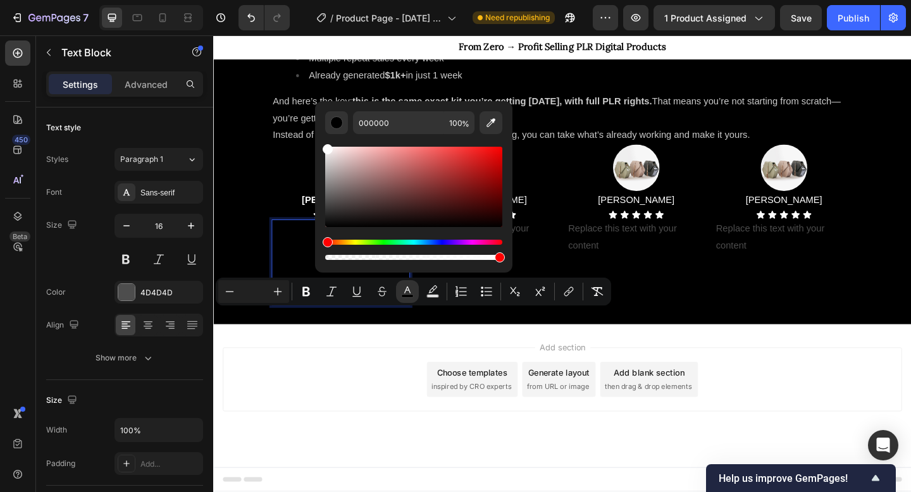
drag, startPoint x: 337, startPoint y: 172, endPoint x: 316, endPoint y: 139, distance: 39.5
click at [316, 139] on div "000000 100 %" at bounding box center [413, 181] width 197 height 161
type input "FFFFFF"
click at [463, 121] on span "%" at bounding box center [466, 124] width 8 height 14
click at [460, 121] on input "100" at bounding box center [459, 122] width 30 height 23
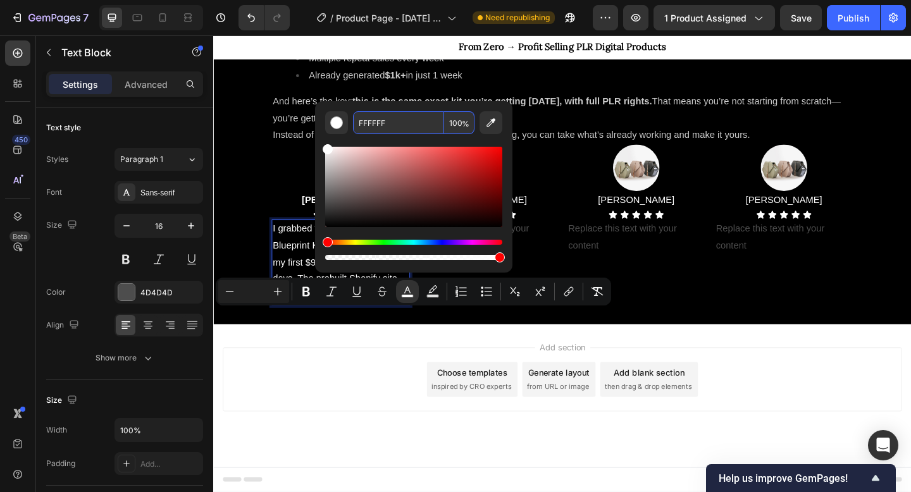
click at [460, 121] on input "100" at bounding box center [459, 122] width 30 height 23
type input "8"
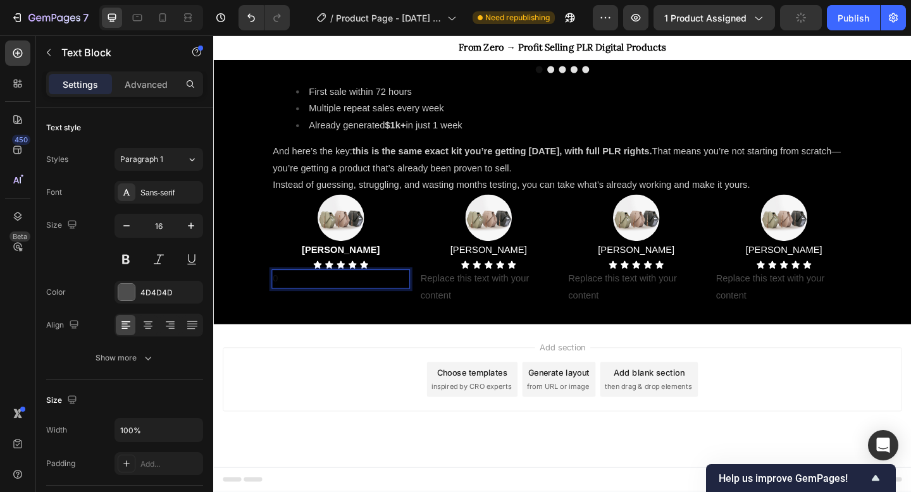
click at [365, 310] on p "0" at bounding box center [352, 301] width 148 height 18
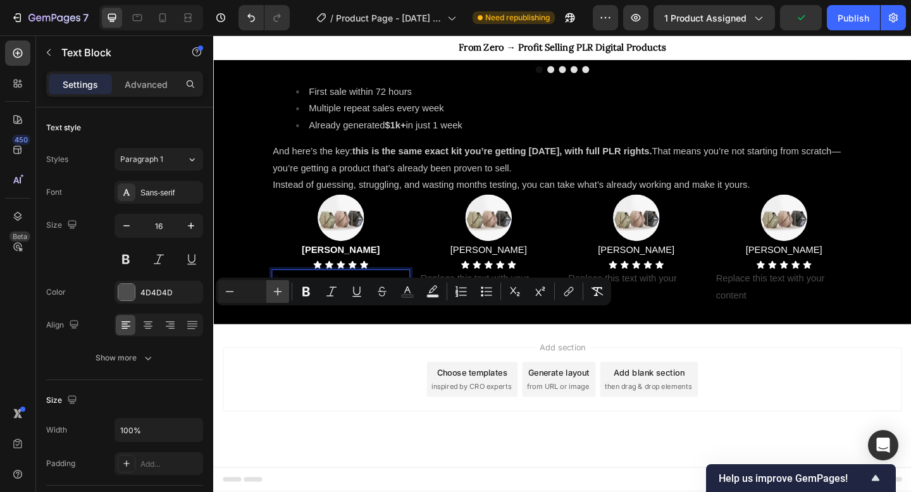
click at [276, 292] on icon "Editor contextual toolbar" at bounding box center [278, 292] width 8 height 8
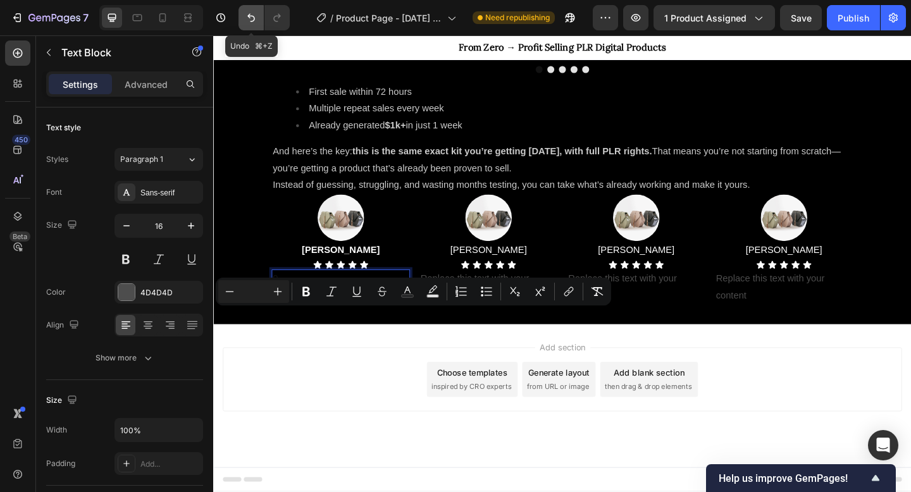
click at [254, 17] on icon "Undo/Redo" at bounding box center [251, 17] width 13 height 13
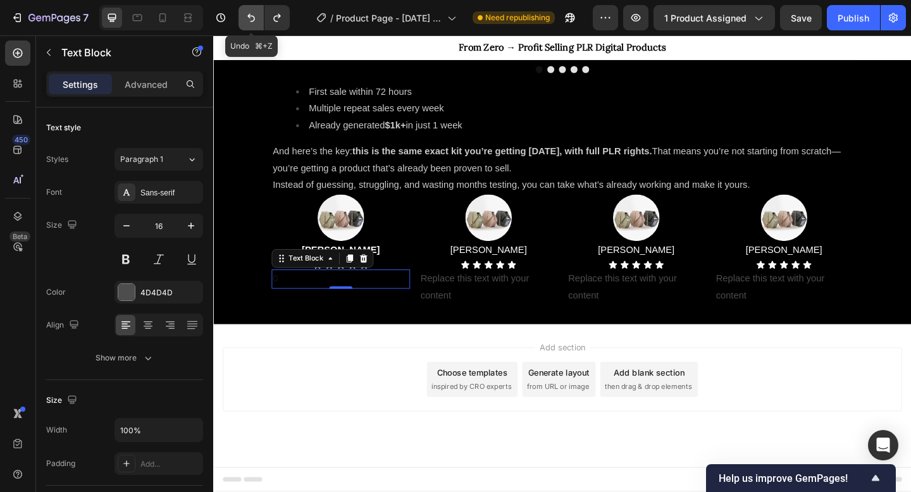
click at [254, 17] on icon "Undo/Redo" at bounding box center [251, 17] width 13 height 13
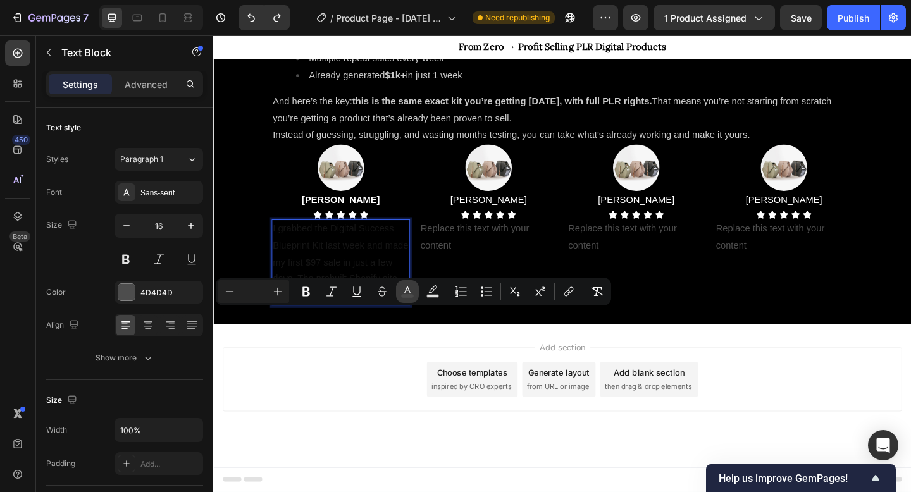
click at [410, 292] on icon "Editor contextual toolbar" at bounding box center [407, 291] width 13 height 13
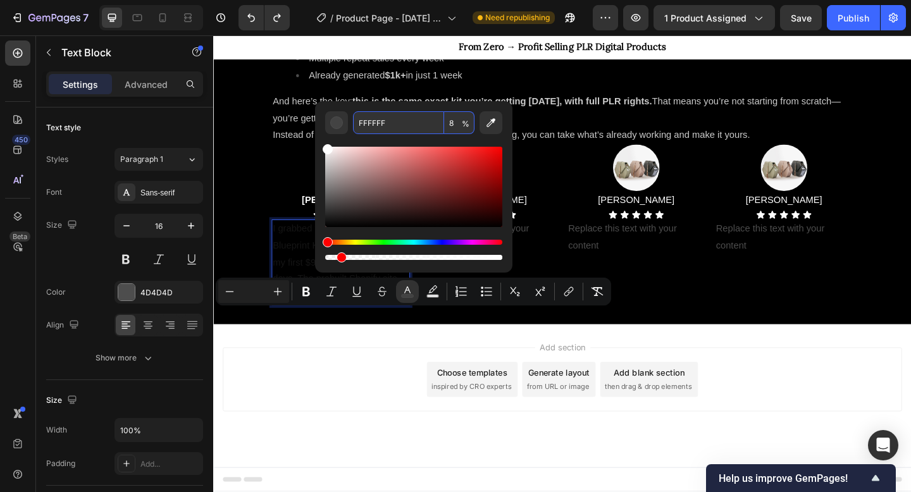
drag, startPoint x: 344, startPoint y: 173, endPoint x: 316, endPoint y: 132, distance: 49.2
click at [316, 132] on div "FFFFFF 8 %" at bounding box center [413, 181] width 197 height 161
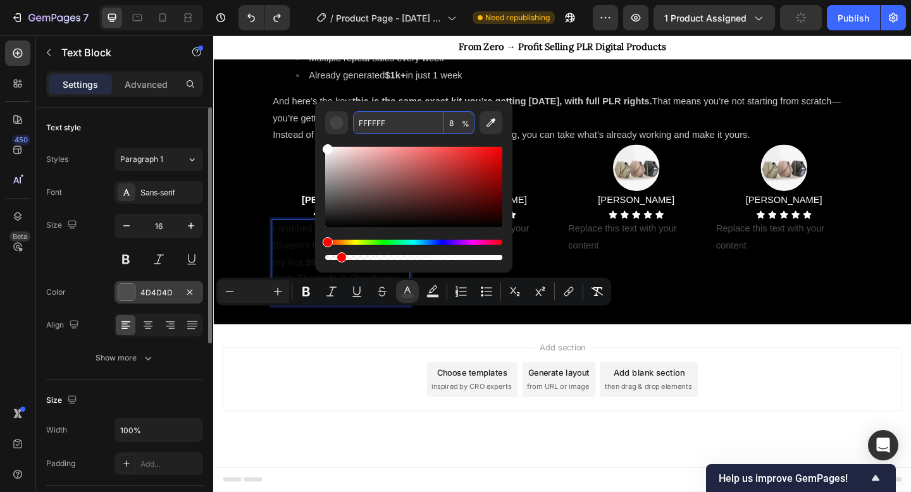
click at [130, 291] on div at bounding box center [126, 292] width 16 height 16
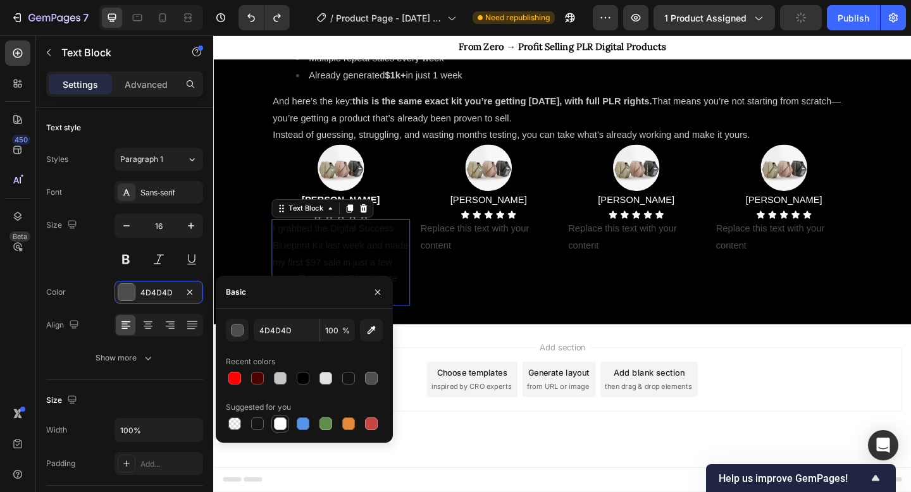
click at [280, 428] on div at bounding box center [280, 424] width 13 height 13
type input "FFFFFF"
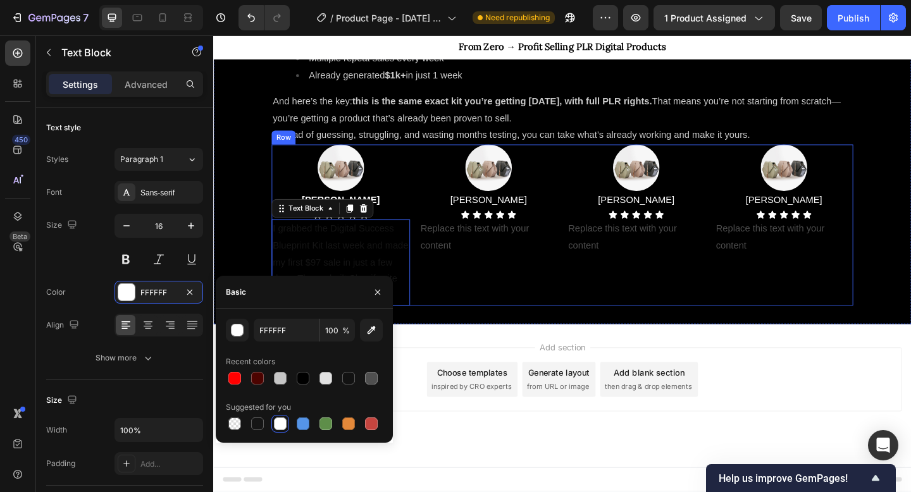
click at [477, 330] on div "Image [PERSON_NAME] Text Block Icon Icon Icon Icon Icon Icon List Replace this …" at bounding box center [512, 241] width 151 height 175
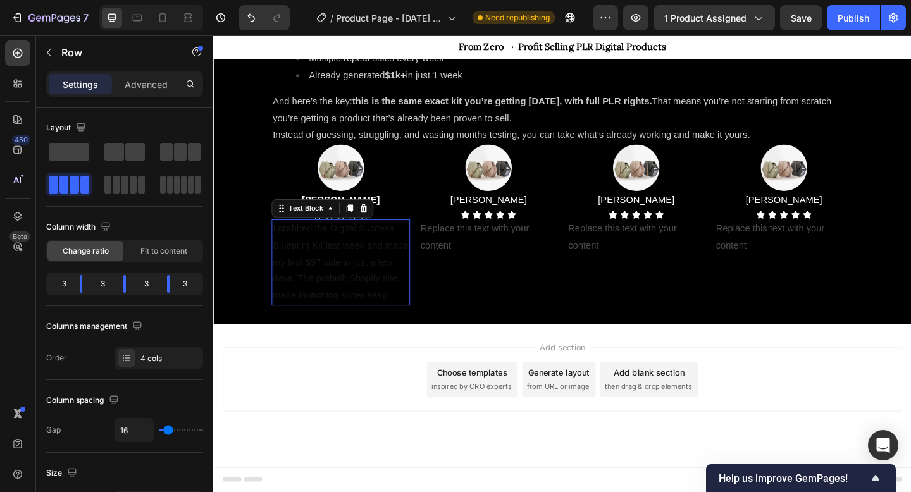
click at [365, 328] on p "I grabbed the Digital Success Blueprint Kit last week and made my first $97 sal…" at bounding box center [352, 282] width 148 height 91
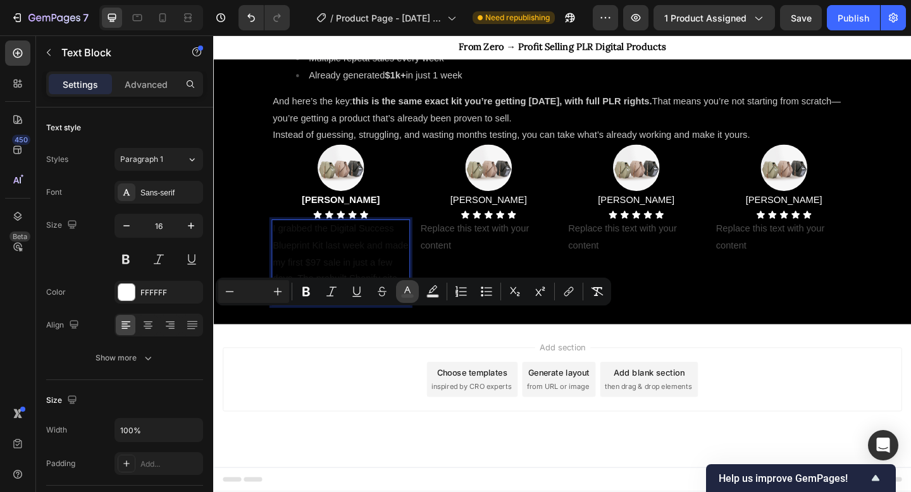
click at [409, 290] on icon "Editor contextual toolbar" at bounding box center [407, 290] width 6 height 7
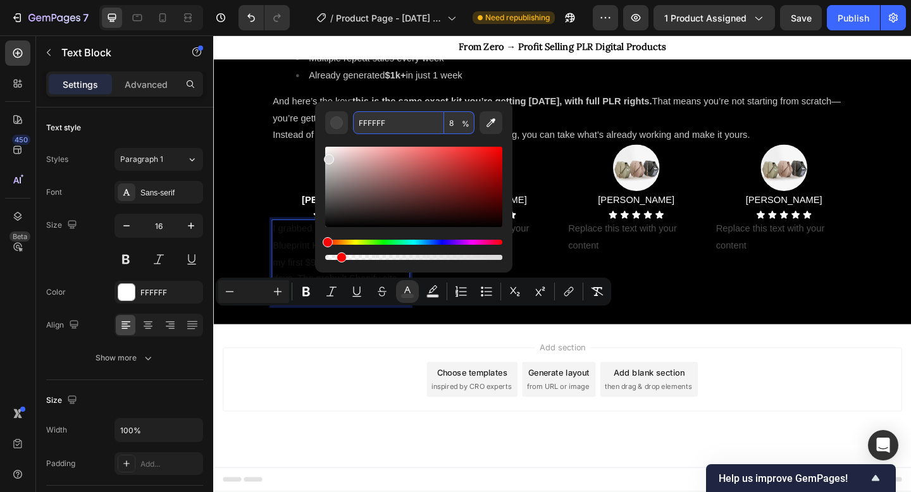
drag, startPoint x: 354, startPoint y: 169, endPoint x: 328, endPoint y: 155, distance: 29.4
click at [328, 154] on div "Editor contextual toolbar" at bounding box center [413, 187] width 177 height 80
click at [373, 174] on div "Editor contextual toolbar" at bounding box center [413, 187] width 177 height 80
drag, startPoint x: 384, startPoint y: 168, endPoint x: 508, endPoint y: 161, distance: 123.6
click at [510, 161] on div "A87A7A 8 %" at bounding box center [413, 181] width 197 height 161
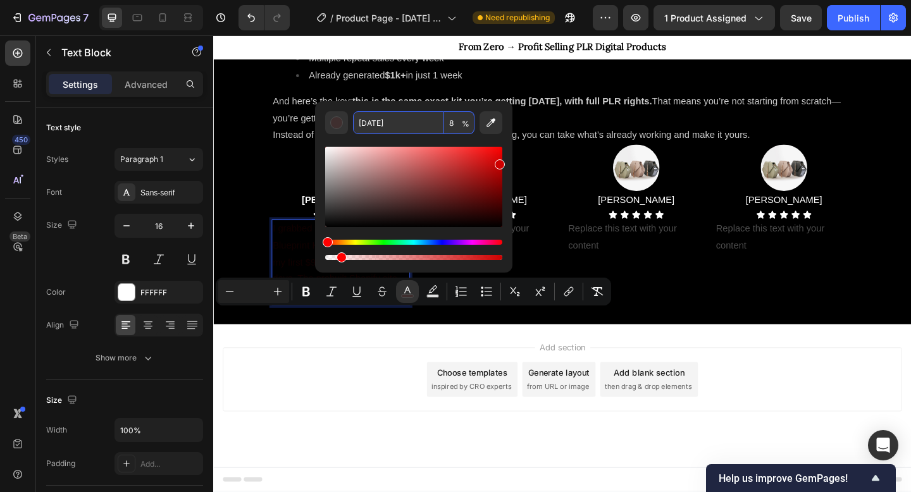
click at [479, 151] on div "Editor contextual toolbar" at bounding box center [413, 187] width 177 height 80
type input "FFFFFF"
drag, startPoint x: 563, startPoint y: 198, endPoint x: 320, endPoint y: 148, distance: 248.7
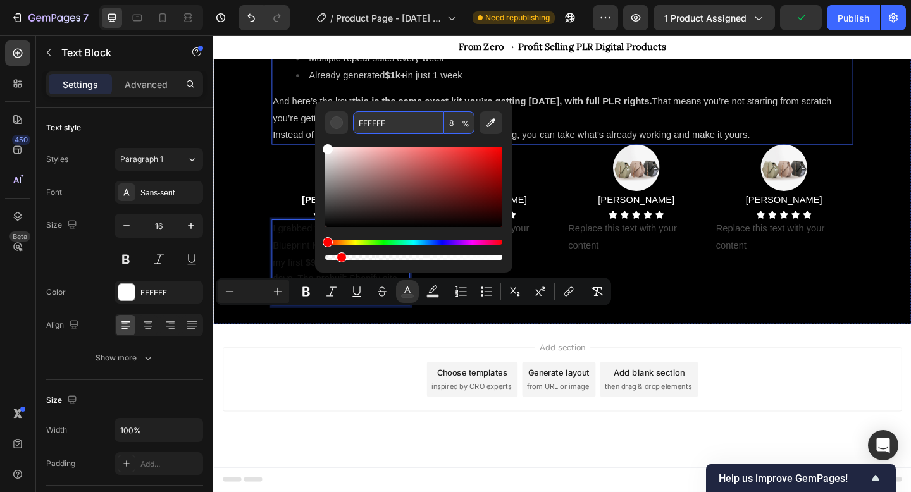
click at [294, 88] on ul "First sale within 72 hours Multiple repeat sales every week Already generated $…" at bounding box center [593, 61] width 630 height 54
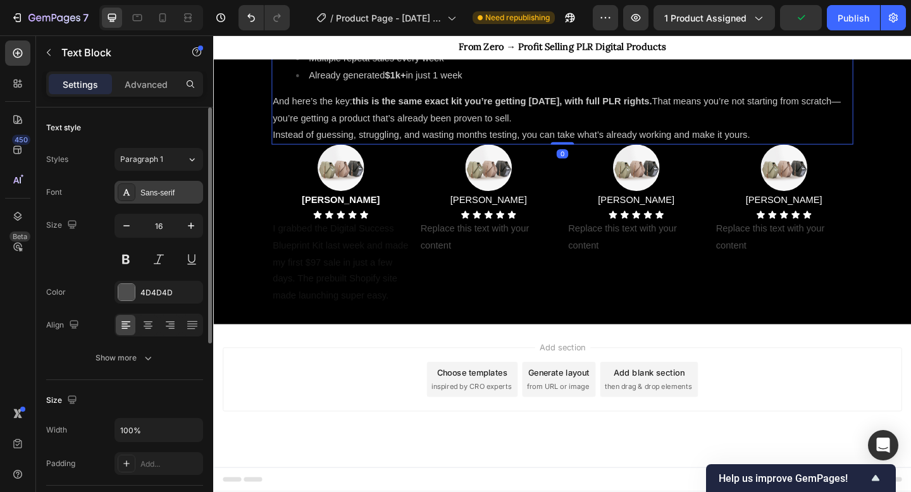
click at [161, 189] on div "Sans-serif" at bounding box center [169, 192] width 59 height 11
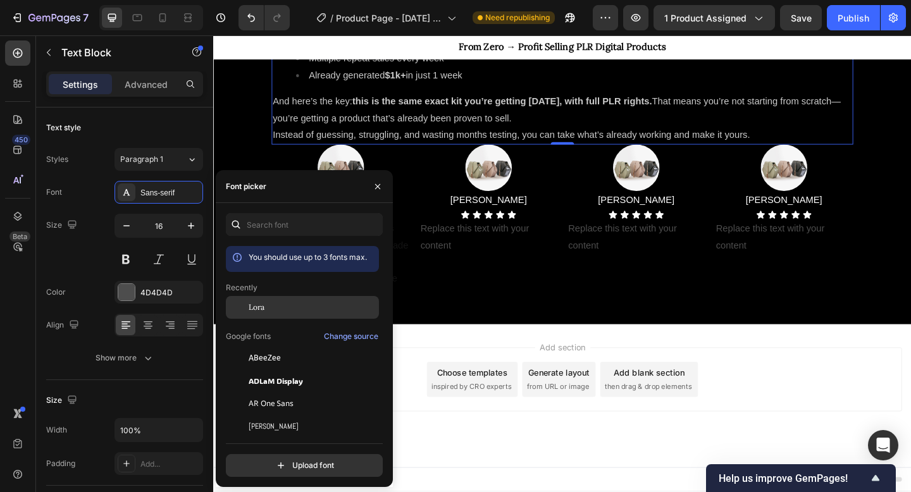
click at [289, 306] on div "Lora" at bounding box center [313, 307] width 128 height 11
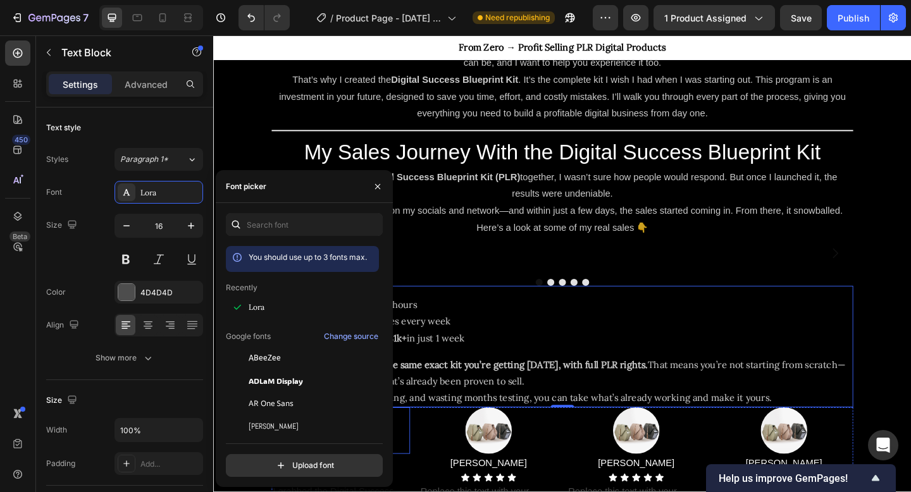
scroll to position [924, 0]
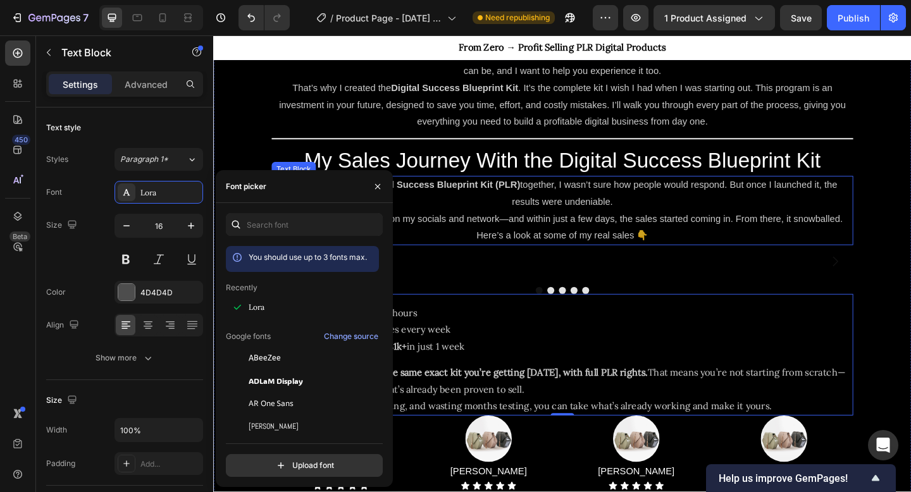
click at [553, 205] on p "When I first put the Digital Success Blueprint Kit (PLR) together, I wasn’t sur…" at bounding box center [593, 208] width 630 height 37
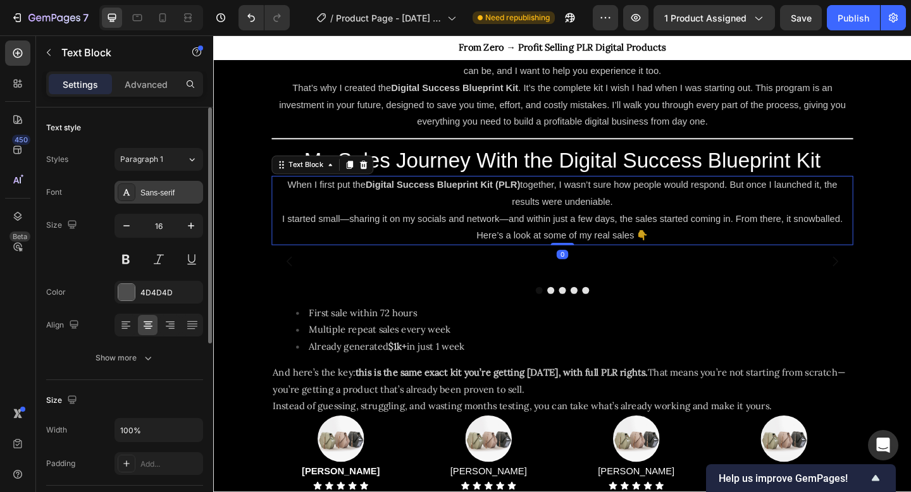
click at [163, 197] on div "Sans-serif" at bounding box center [169, 192] width 59 height 11
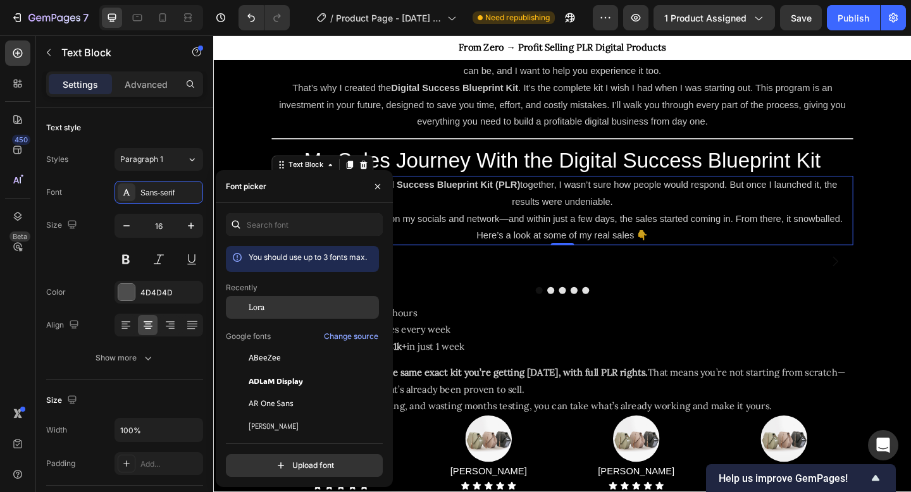
click at [289, 313] on div "Lora" at bounding box center [313, 307] width 128 height 11
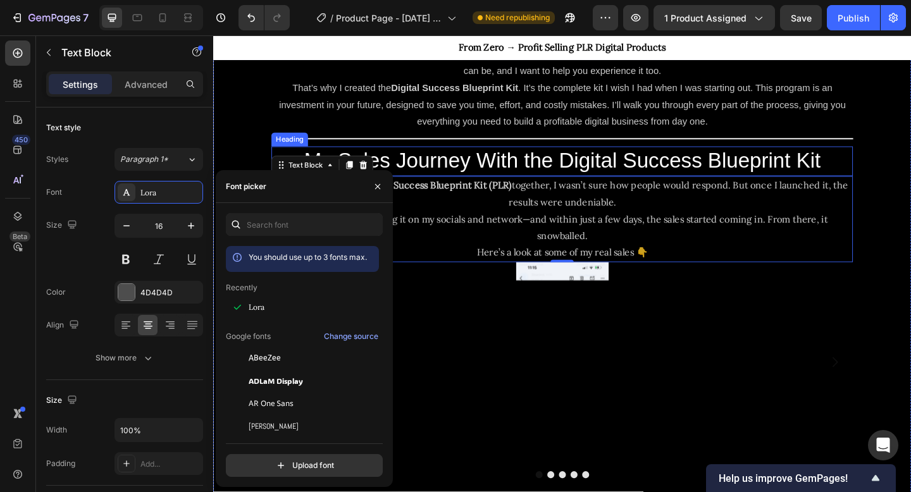
click at [492, 171] on span "My Sales Journey With the Digital Success Blueprint Kit" at bounding box center [593, 172] width 562 height 26
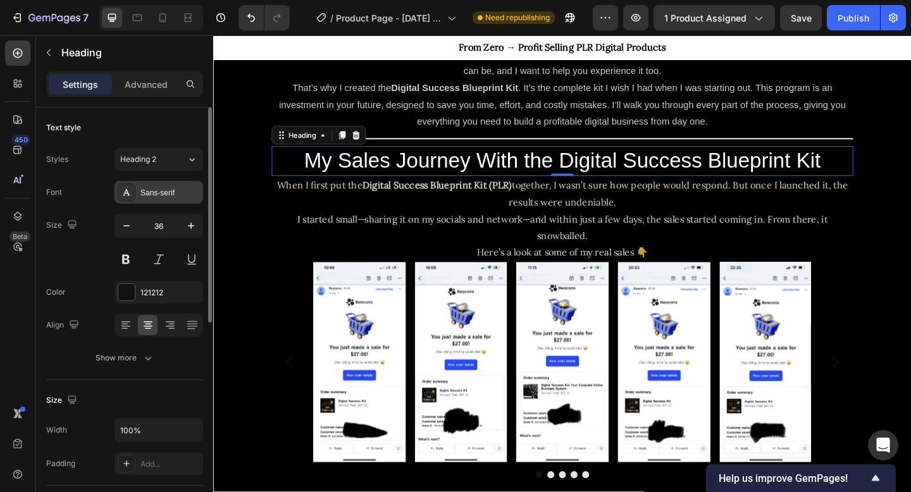
click at [156, 194] on div "Sans-serif" at bounding box center [169, 192] width 59 height 11
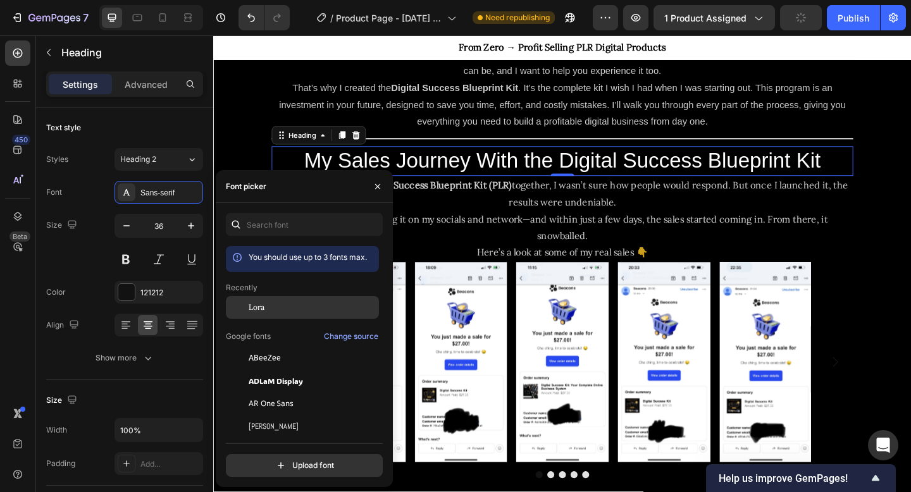
click at [265, 308] on span "Lora" at bounding box center [257, 307] width 16 height 11
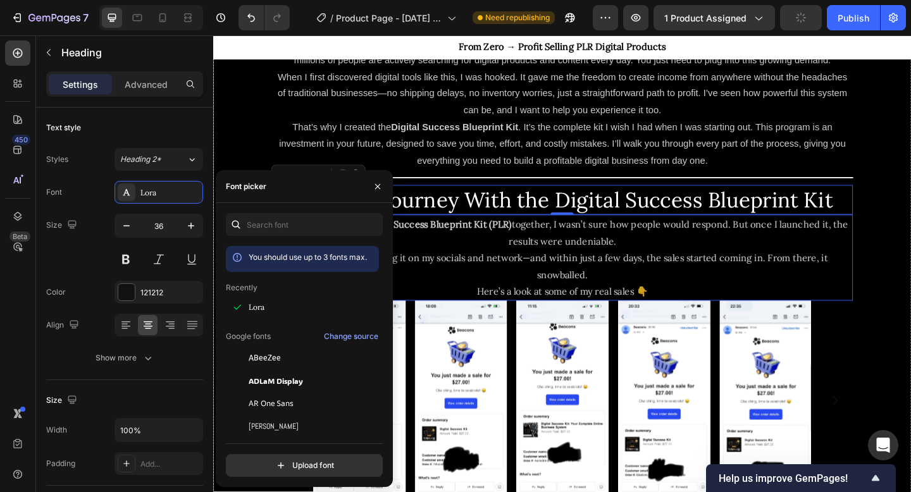
scroll to position [869, 0]
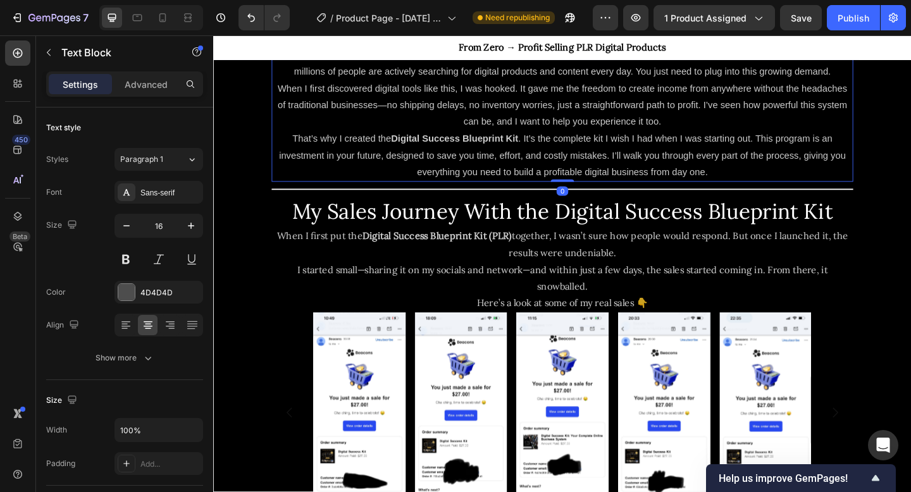
click at [543, 158] on p "That’s why I created the Digital Success Blueprint Kit . It’s the complete kit …" at bounding box center [593, 166] width 630 height 54
click at [146, 189] on div "Sans-serif" at bounding box center [169, 192] width 59 height 11
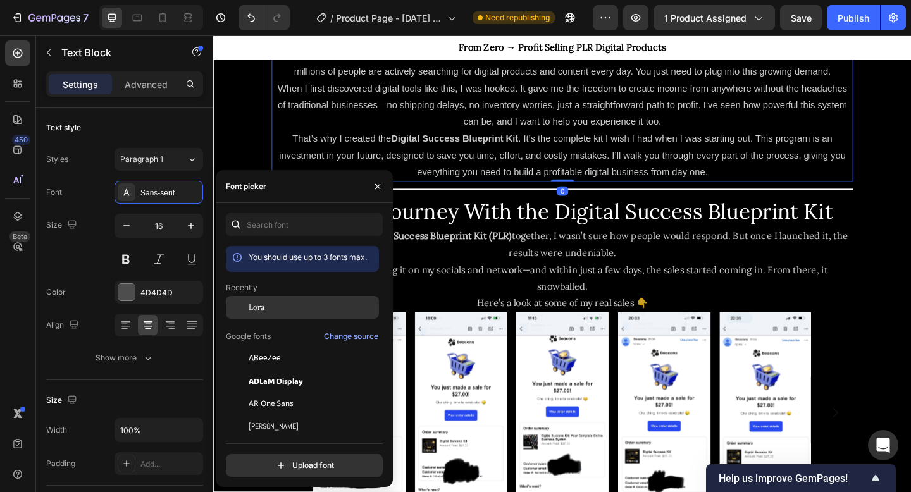
click at [282, 316] on div "Lora" at bounding box center [302, 307] width 153 height 23
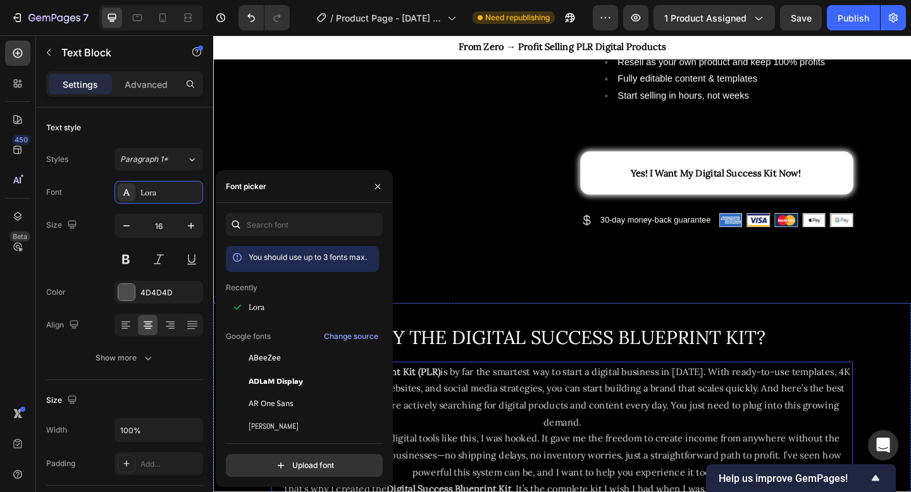
scroll to position [494, 0]
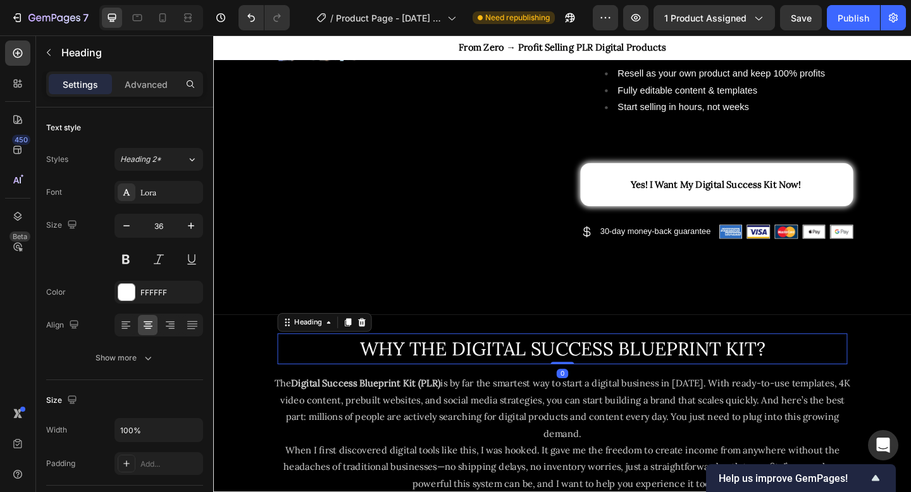
click at [563, 378] on span "WHY THE DIGITAL SUCCESS BLUEPRINT KIT?" at bounding box center [593, 377] width 441 height 26
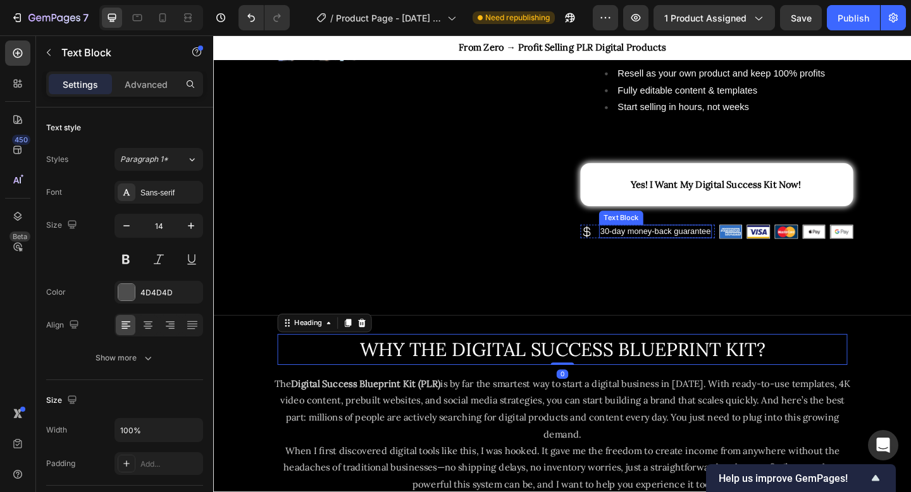
click at [670, 247] on span "30-day money-back guarantee" at bounding box center [694, 249] width 120 height 10
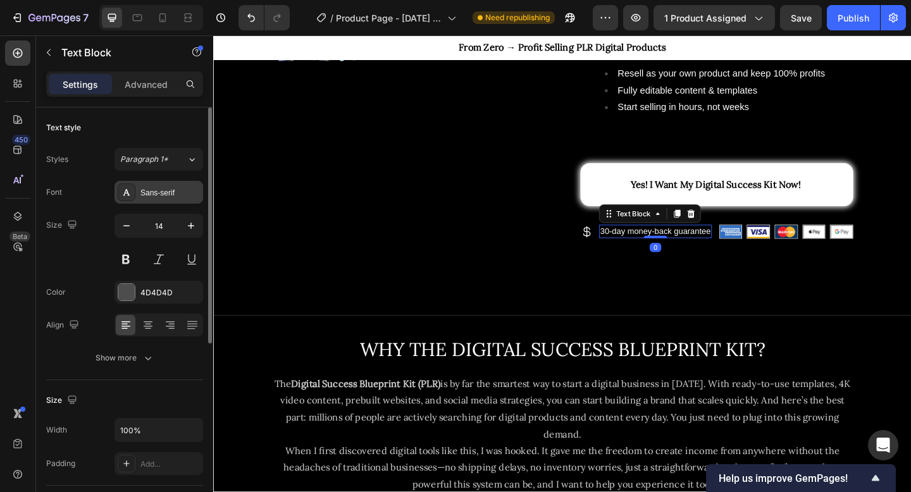
click at [129, 192] on icon at bounding box center [127, 192] width 10 height 10
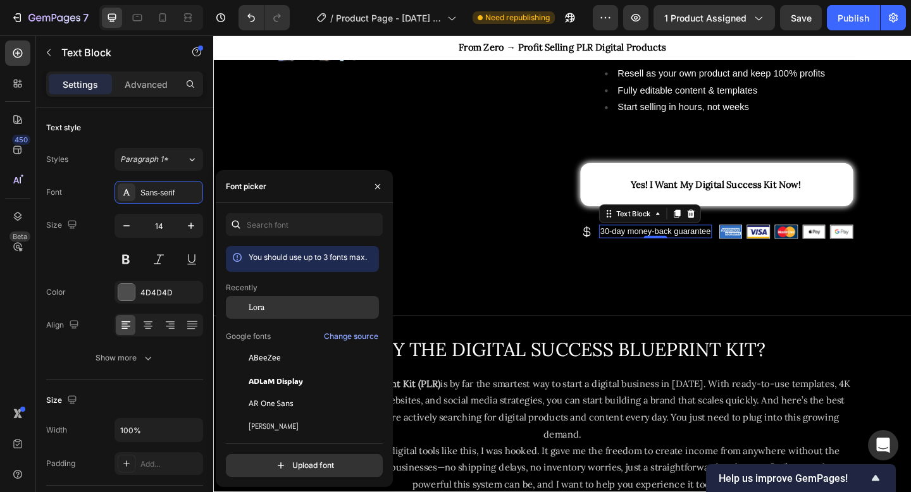
click at [275, 299] on div "Lora" at bounding box center [302, 307] width 153 height 23
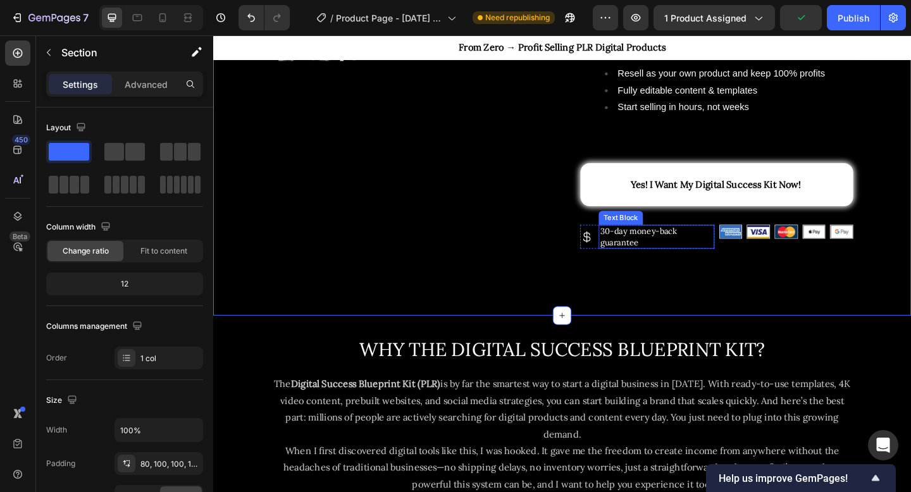
click at [690, 253] on span "30-day money-back guarantee" at bounding box center [676, 254] width 84 height 23
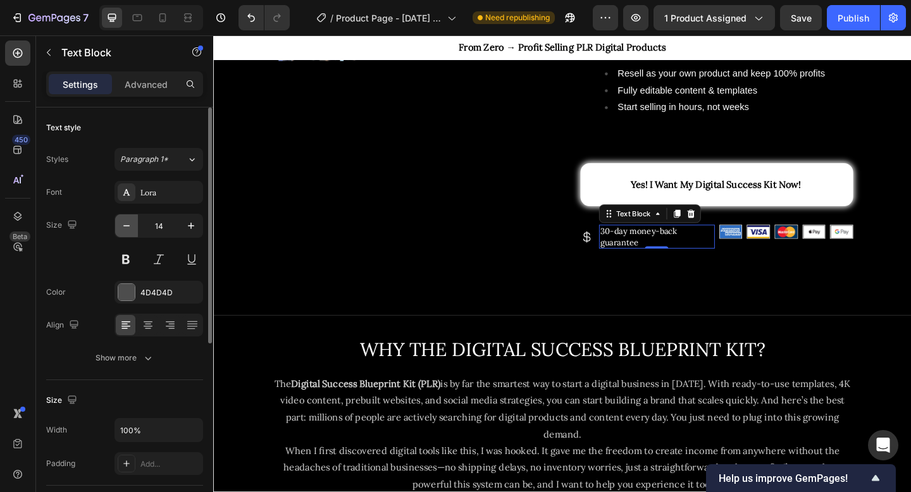
click at [127, 229] on icon "button" at bounding box center [126, 226] width 13 height 13
type input "13"
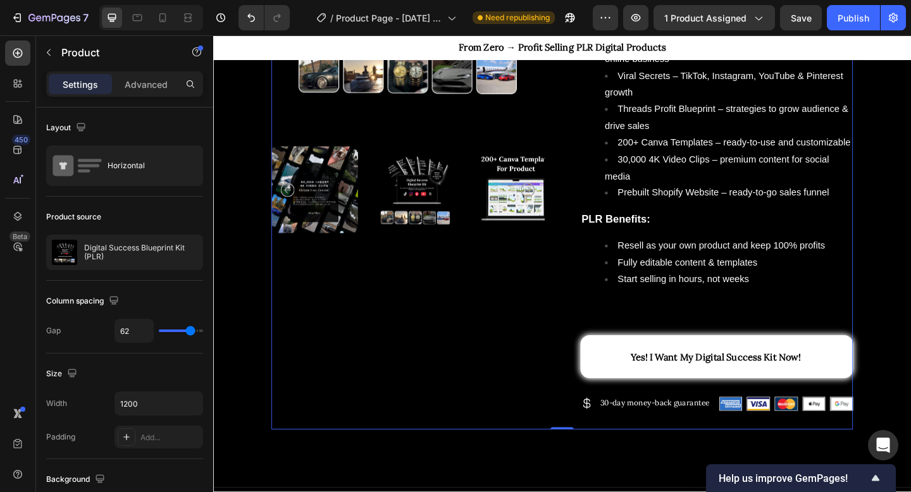
scroll to position [201, 0]
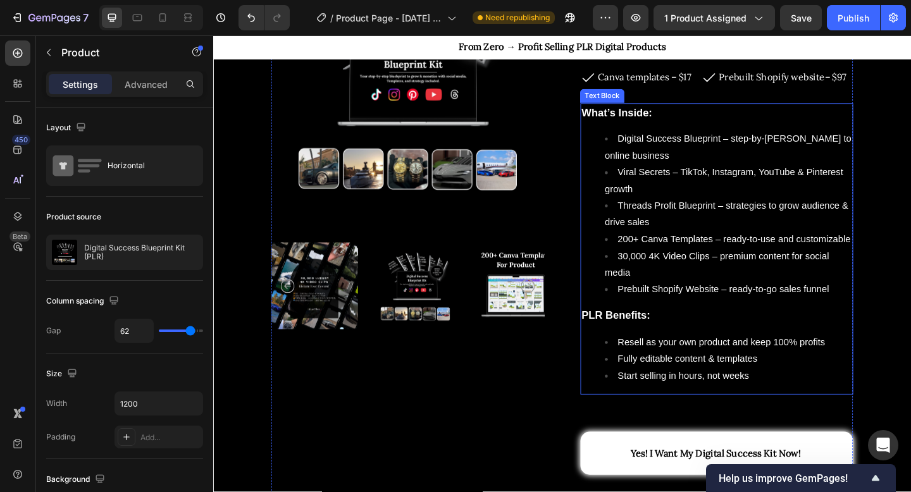
click at [749, 367] on span "Resell as your own product and keep 100% profits" at bounding box center [766, 369] width 226 height 11
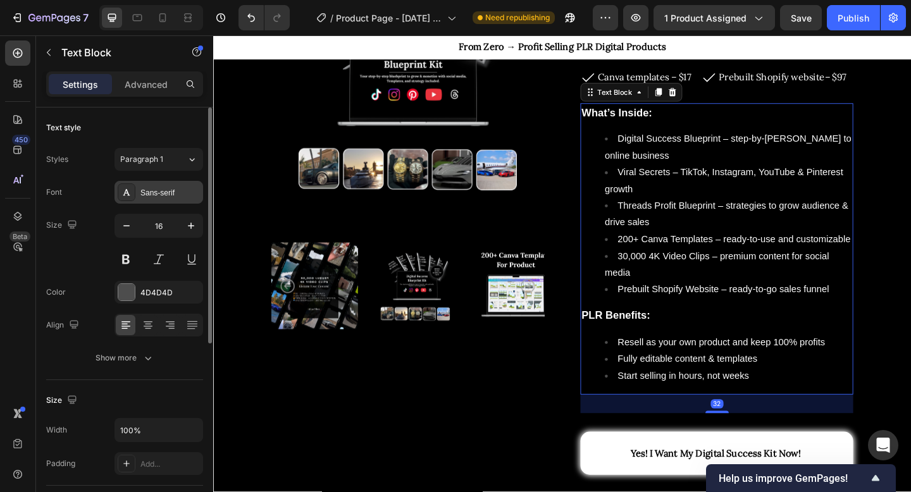
click at [152, 196] on div "Sans-serif" at bounding box center [169, 192] width 59 height 11
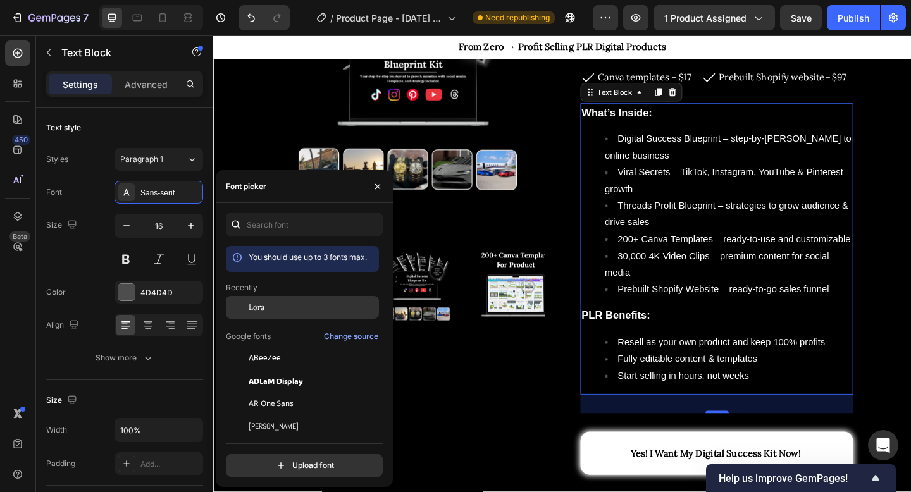
click at [296, 315] on div "Lora" at bounding box center [302, 307] width 153 height 23
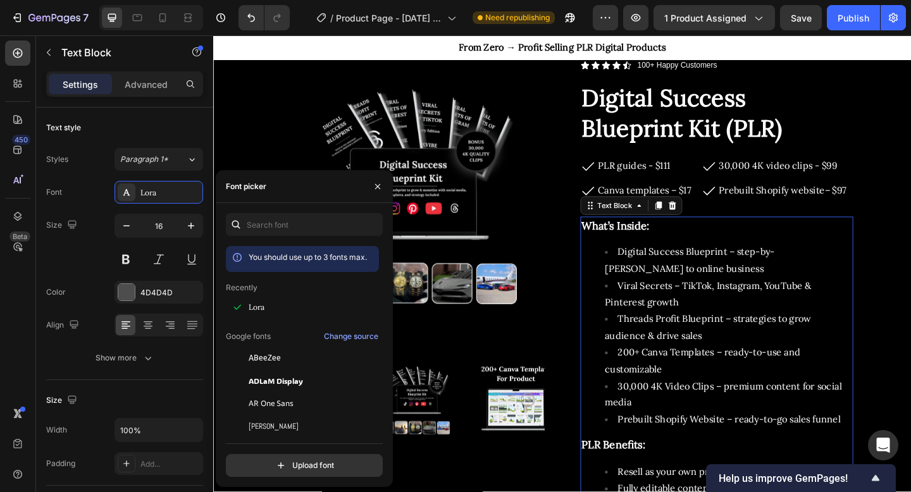
scroll to position [72, 0]
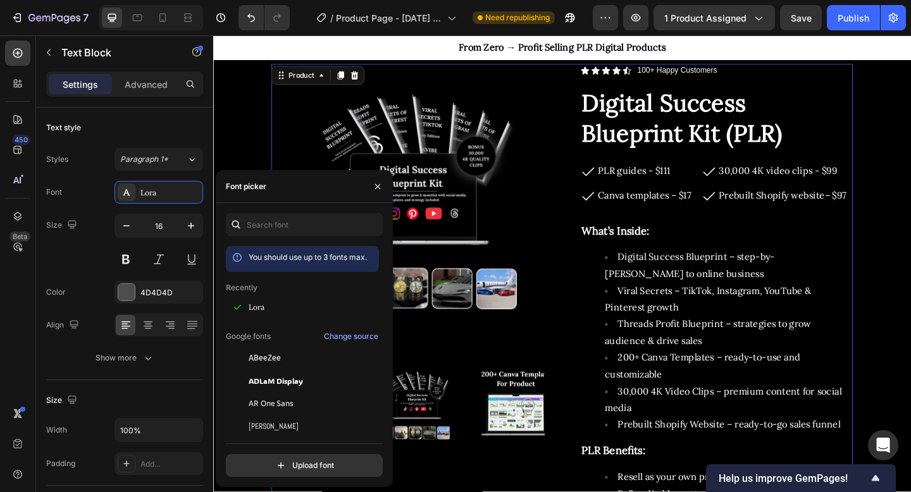
click at [747, 196] on div "Icon Icon Icon Icon Icon Icon List 100+ Happy Customers Text Block Row Digital …" at bounding box center [761, 390] width 297 height 649
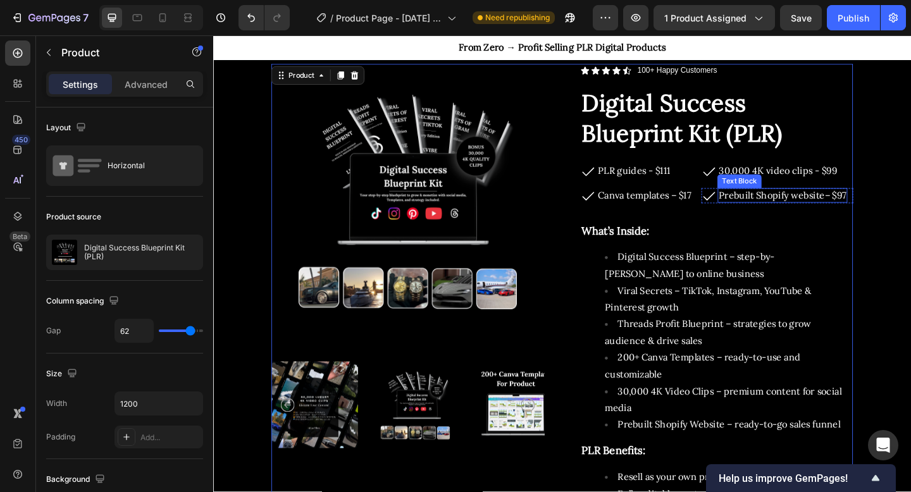
click at [785, 209] on span "Prebuilt Shopify website– $97" at bounding box center [832, 209] width 139 height 13
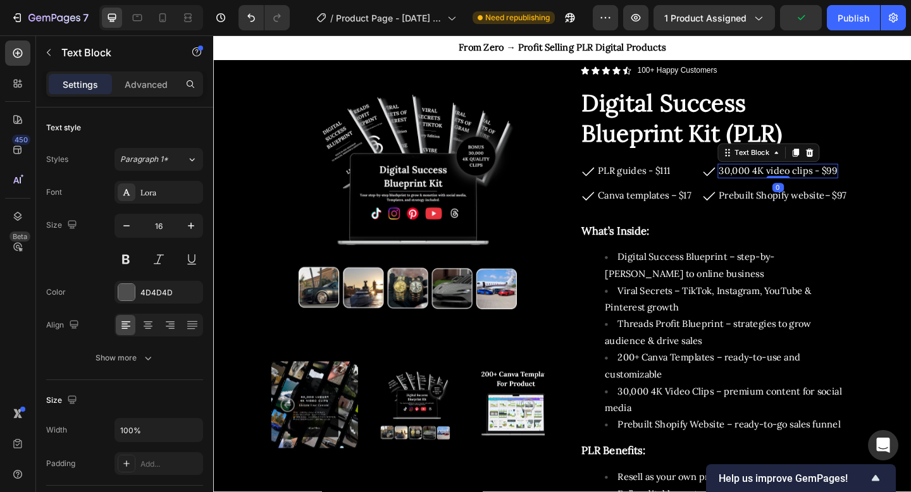
click at [891, 186] on div "30,000 4K video clips - $99" at bounding box center [827, 183] width 131 height 16
click at [666, 216] on div "Canva templates – $17" at bounding box center [682, 210] width 104 height 16
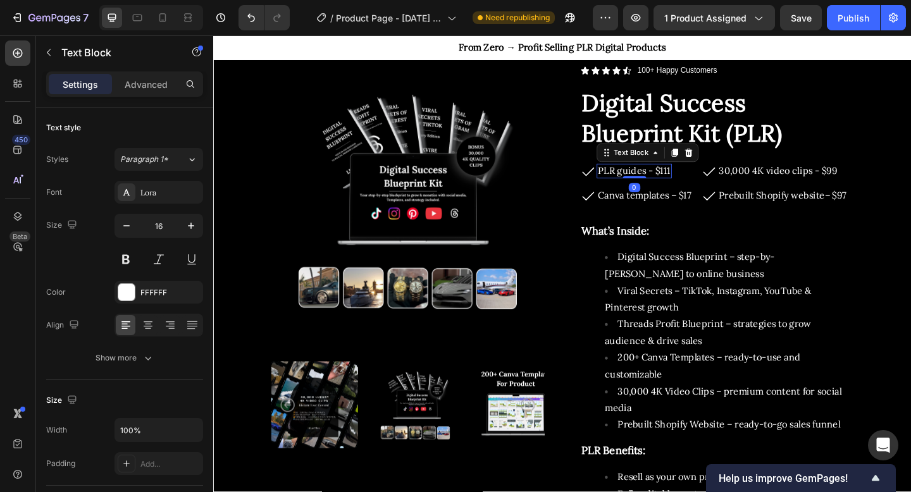
click at [638, 171] on div "Text Block" at bounding box center [685, 163] width 111 height 20
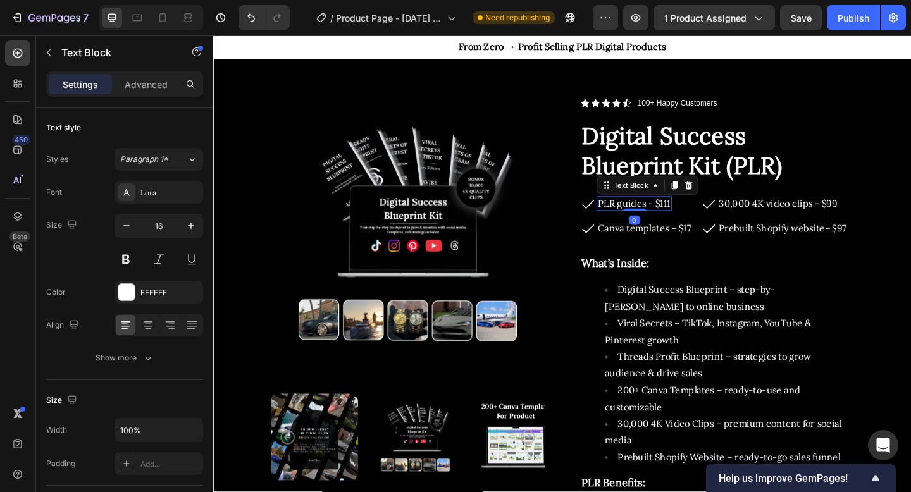
scroll to position [29, 0]
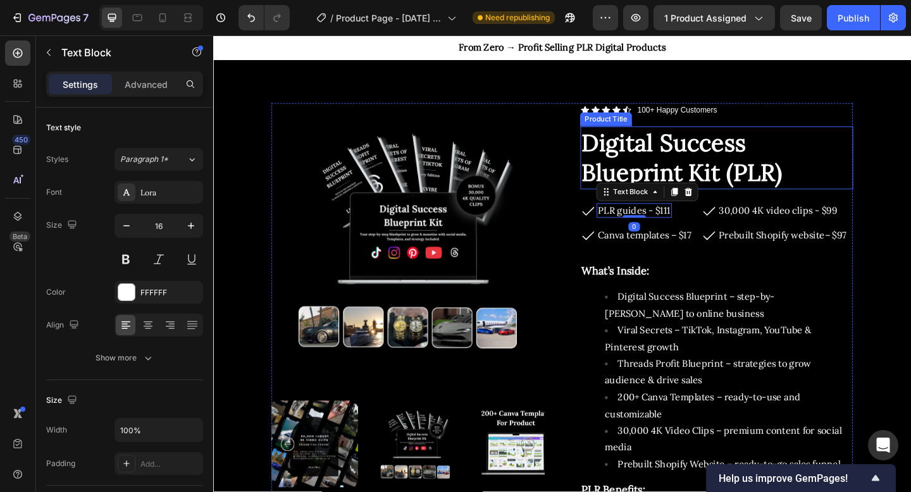
click at [666, 138] on h1 "Digital Success Blueprint Kit (PLR)" at bounding box center [761, 169] width 297 height 68
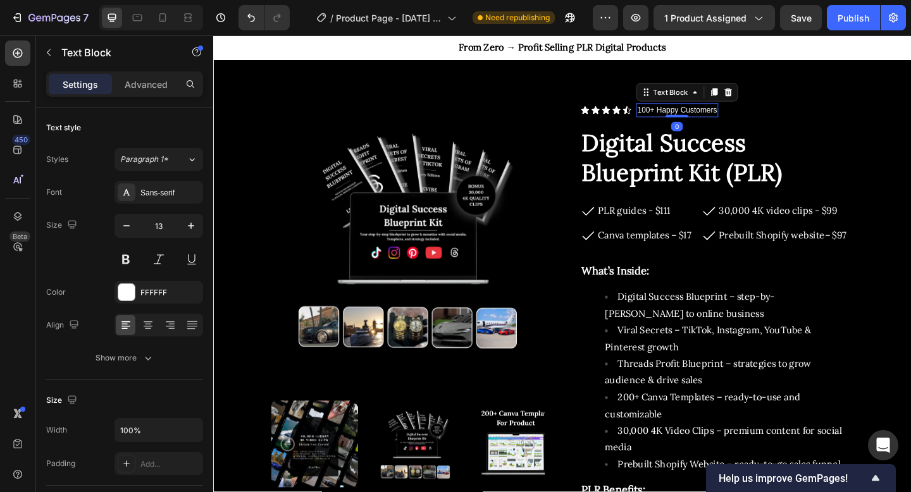
click at [752, 119] on p "100+ Happy Customers" at bounding box center [718, 117] width 87 height 13
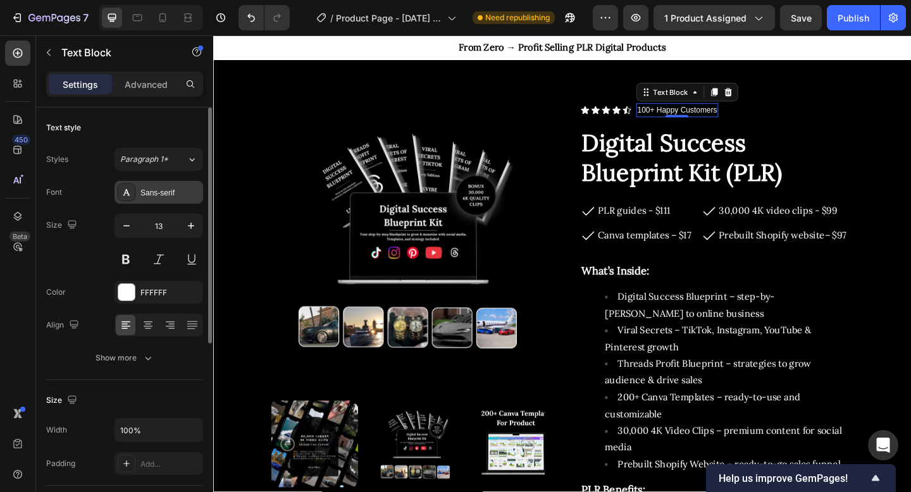
click at [158, 196] on div "Sans-serif" at bounding box center [169, 192] width 59 height 11
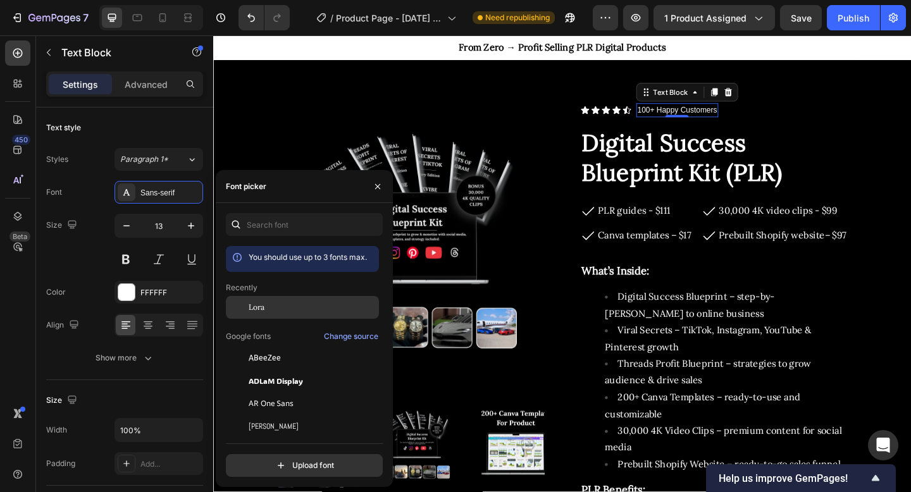
click at [257, 308] on span "Lora" at bounding box center [257, 307] width 16 height 11
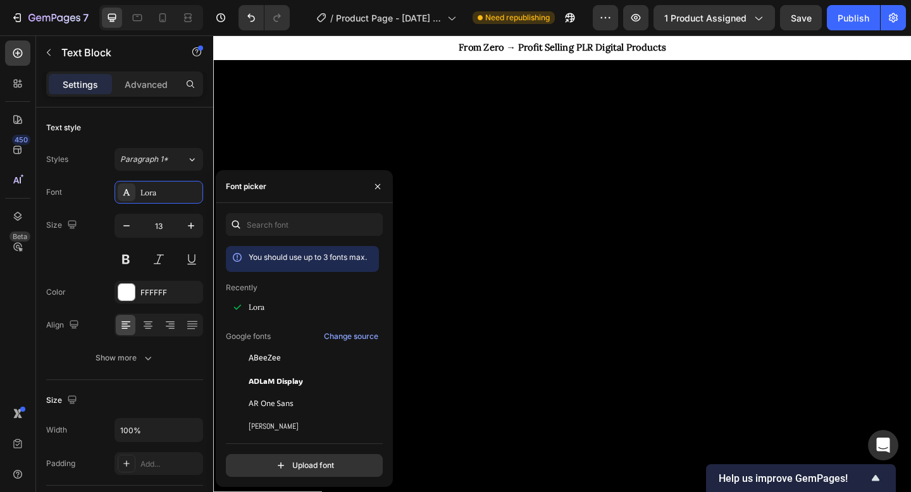
scroll to position [0, 0]
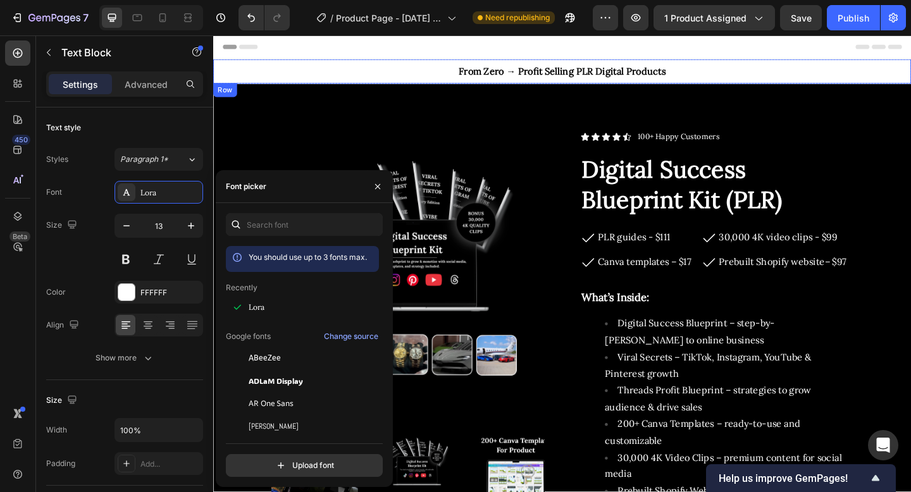
click at [559, 63] on div "From Zero → Profit Selling PLR Digital Products Text Block Row" at bounding box center [592, 74] width 759 height 27
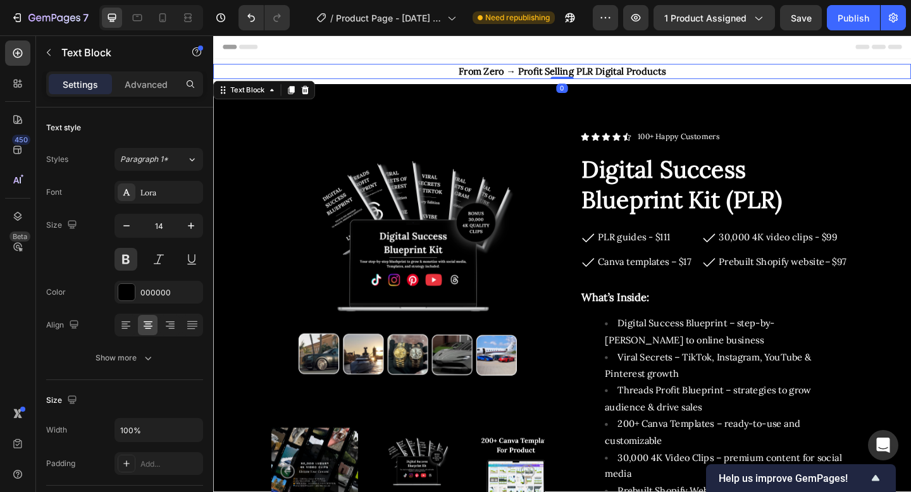
click at [554, 73] on span "From Zero → Profit Selling PLR Digital Products" at bounding box center [592, 74] width 225 height 13
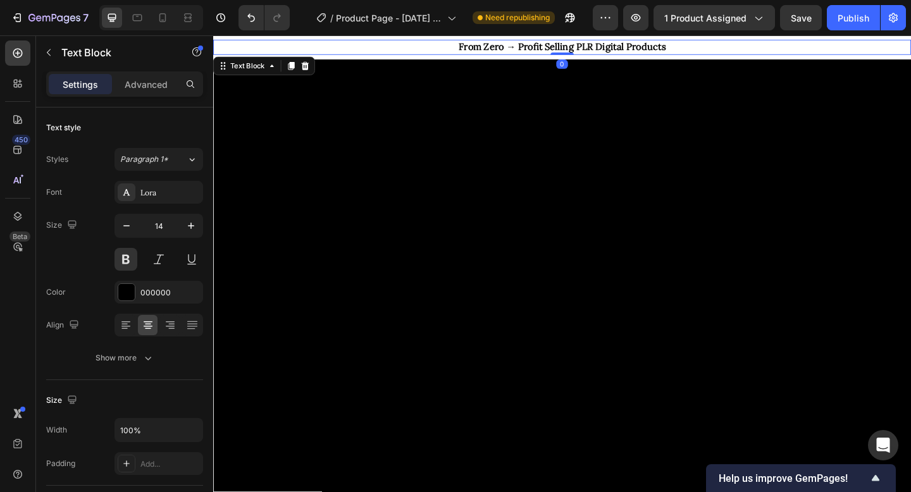
scroll to position [1287, 0]
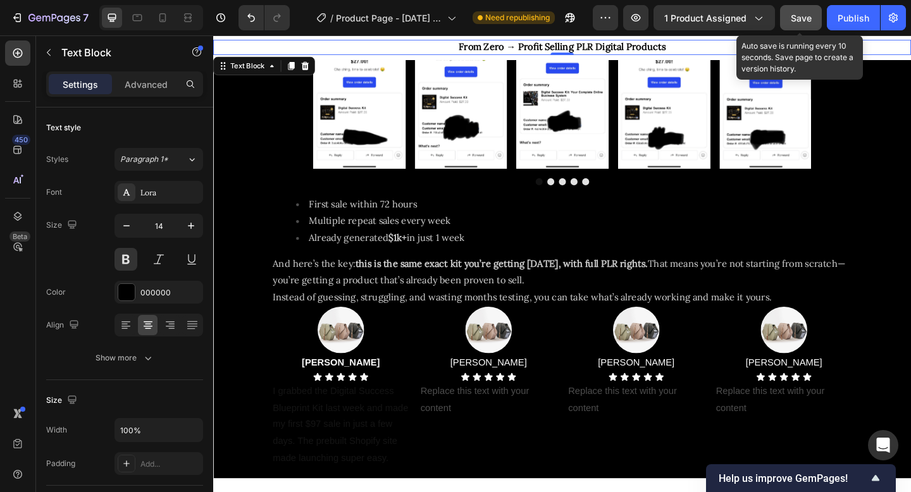
click at [794, 15] on span "Save" at bounding box center [801, 18] width 21 height 11
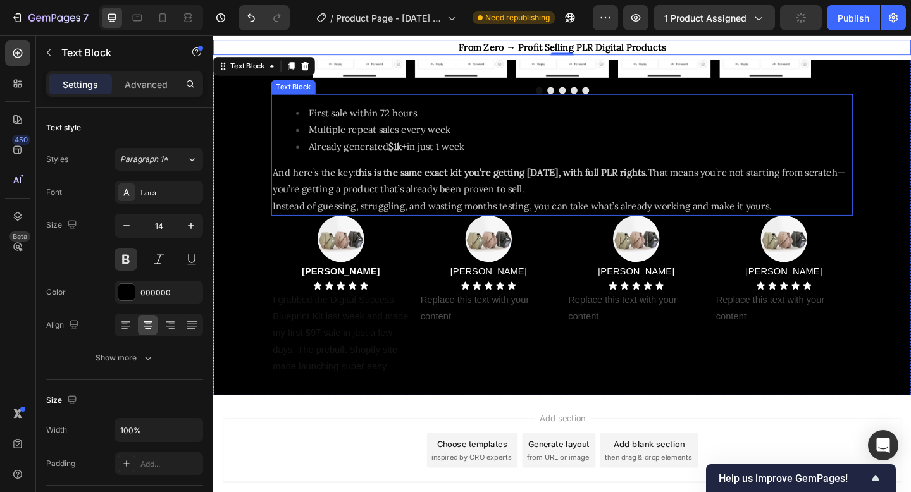
scroll to position [1394, 0]
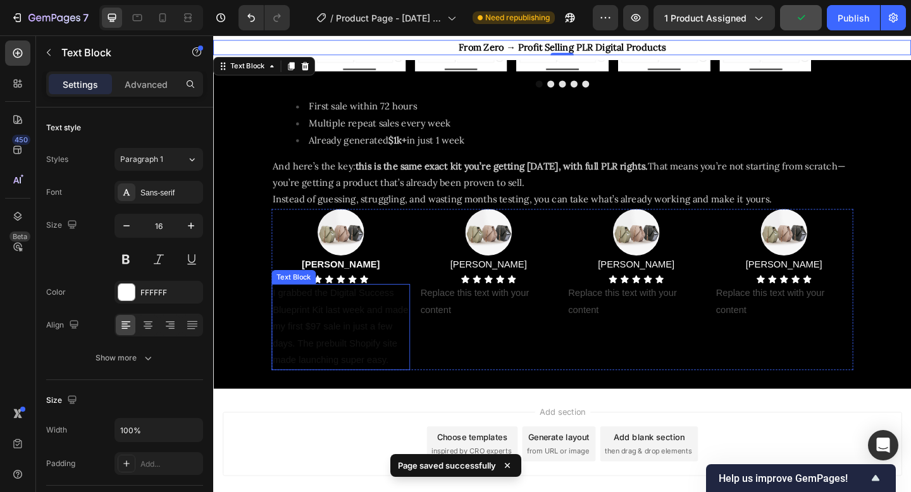
click at [324, 359] on p "I grabbed the Digital Success Blueprint Kit last week and made my first $97 sal…" at bounding box center [352, 353] width 148 height 91
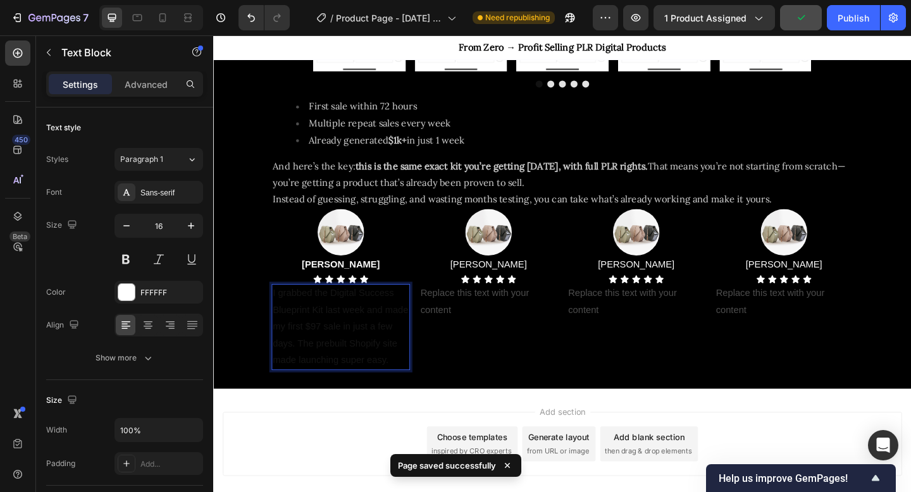
click at [340, 345] on p "I grabbed the Digital Success Blueprint Kit last week and made my first $97 sal…" at bounding box center [352, 353] width 148 height 91
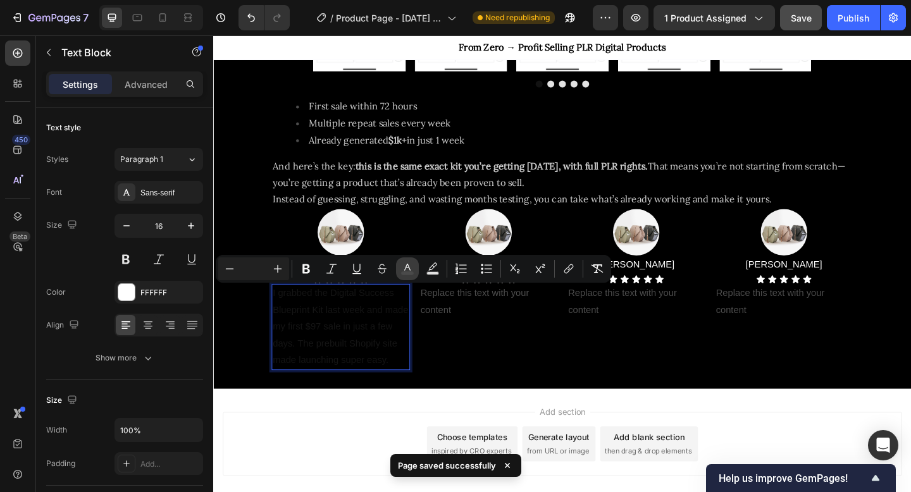
click at [406, 268] on icon "Editor contextual toolbar" at bounding box center [407, 269] width 13 height 13
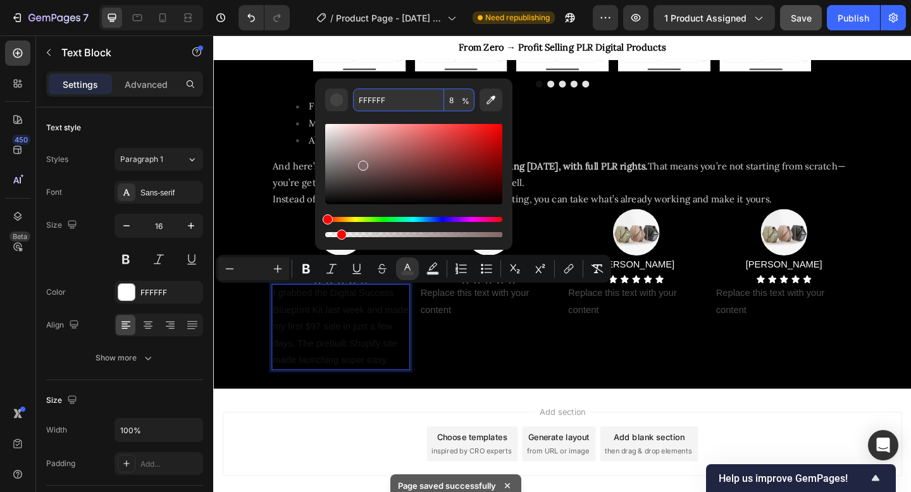
click at [361, 163] on div "Editor contextual toolbar" at bounding box center [413, 164] width 177 height 80
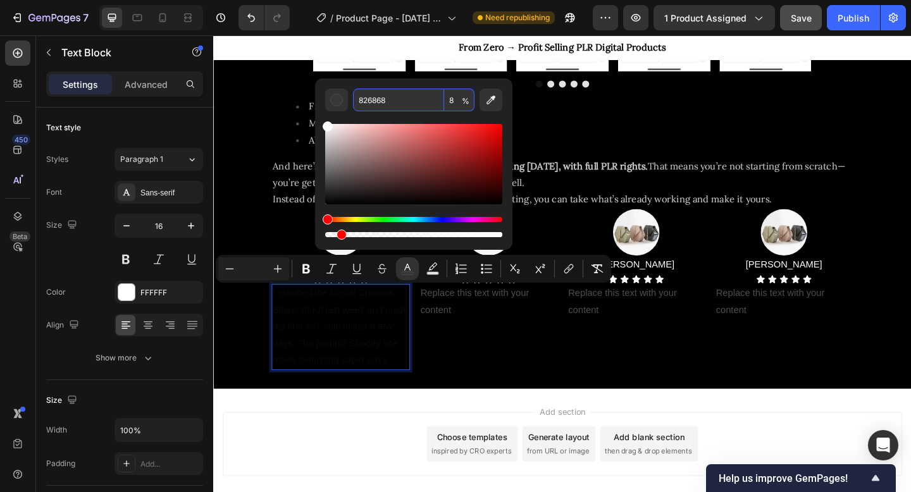
drag, startPoint x: 361, startPoint y: 163, endPoint x: 320, endPoint y: 116, distance: 61.9
click at [320, 116] on div "826868 8 %" at bounding box center [413, 158] width 197 height 161
type input "FFFFFF"
click at [458, 99] on input "8" at bounding box center [459, 100] width 30 height 23
click at [454, 98] on input "8" at bounding box center [459, 100] width 30 height 23
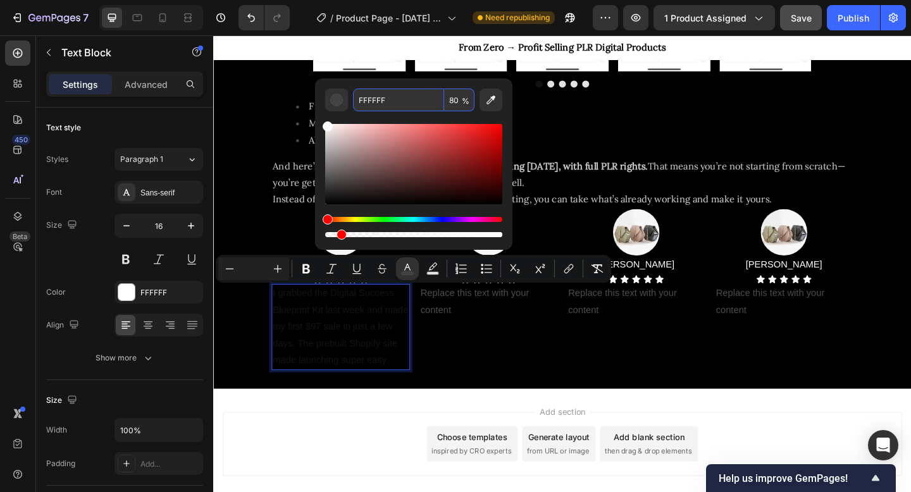
type input "80"
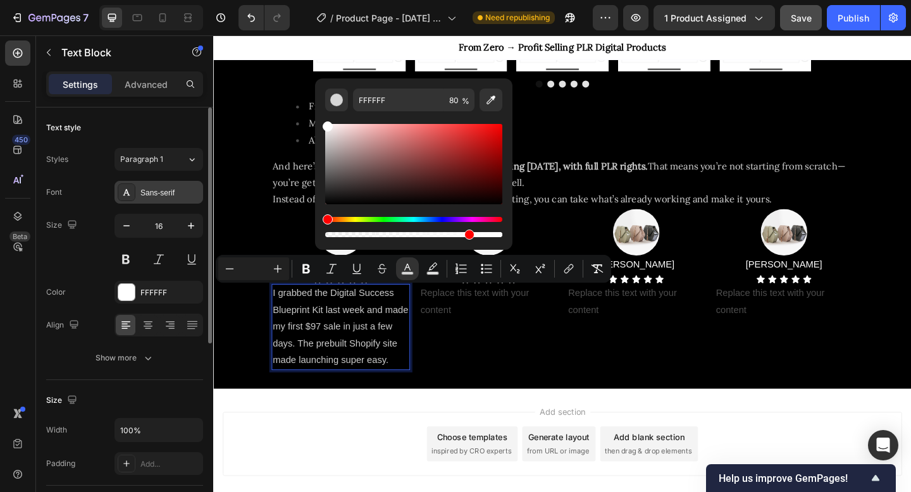
click at [161, 196] on div "Sans-serif" at bounding box center [169, 192] width 59 height 11
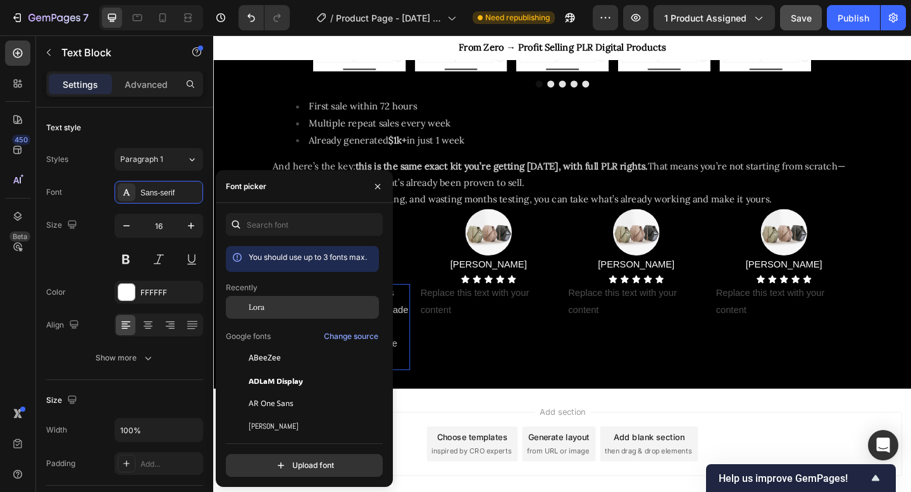
click at [269, 306] on div "Lora" at bounding box center [313, 307] width 128 height 11
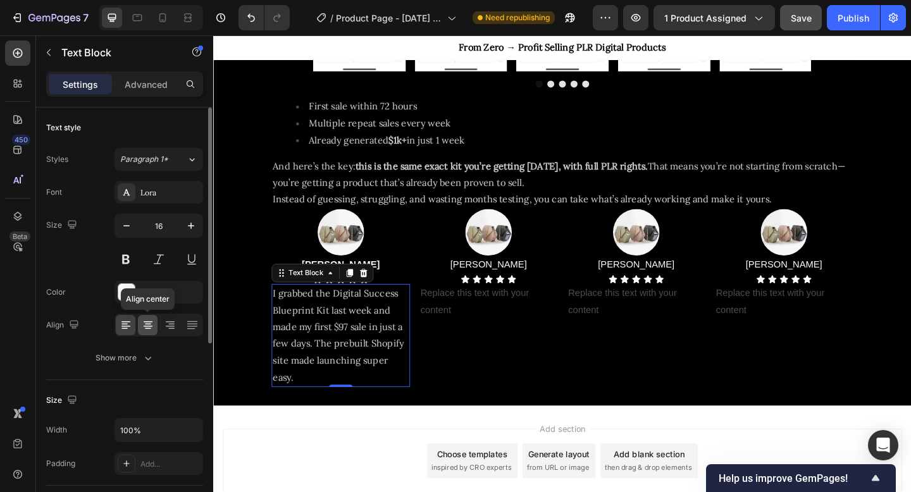
click at [151, 326] on icon at bounding box center [148, 326] width 9 height 1
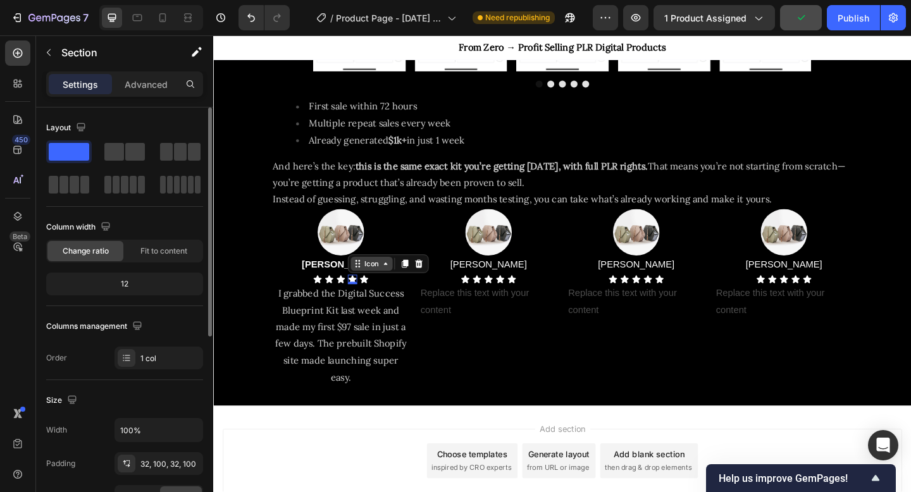
click at [378, 284] on div "Icon" at bounding box center [385, 284] width 20 height 0
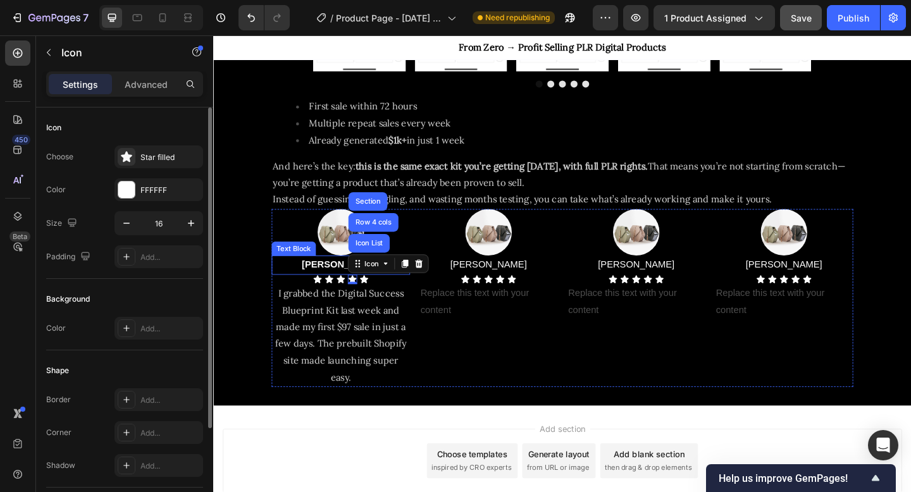
click at [340, 284] on strong "[PERSON_NAME]" at bounding box center [351, 285] width 85 height 11
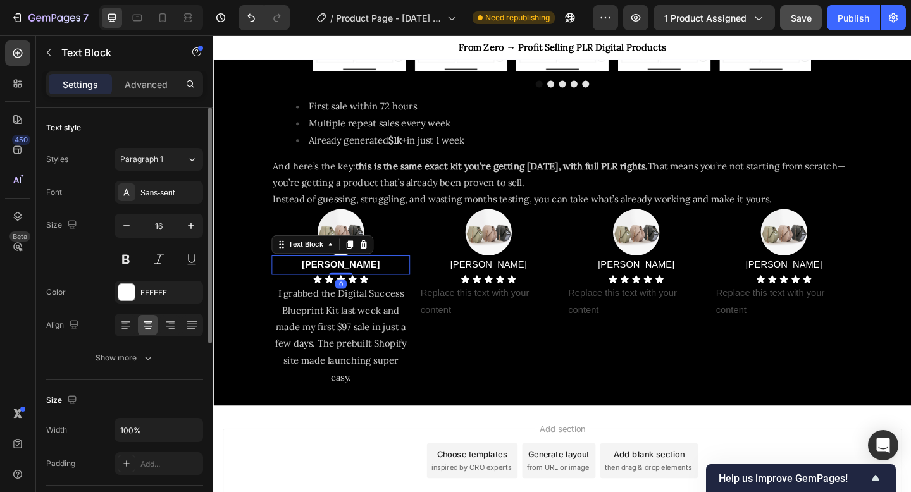
click at [162, 204] on div "Font Sans-serif Size 16 Color FFFFFF Align Show more" at bounding box center [124, 275] width 157 height 189
click at [165, 190] on div "Sans-serif" at bounding box center [169, 192] width 59 height 11
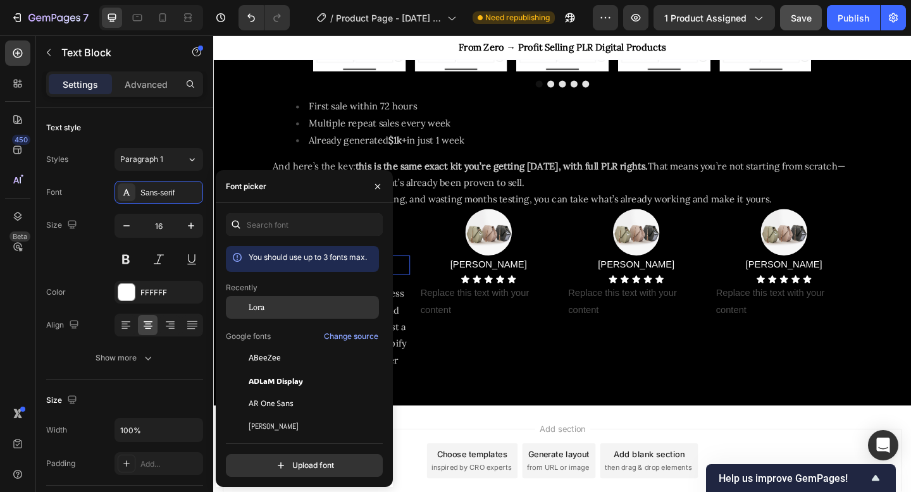
click at [280, 307] on div "Lora" at bounding box center [313, 307] width 128 height 11
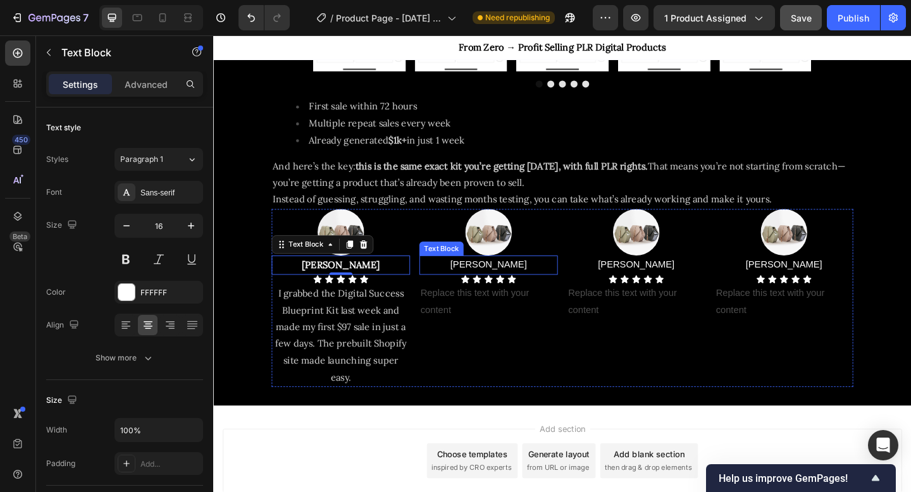
click at [538, 283] on p "[PERSON_NAME]" at bounding box center [513, 286] width 148 height 18
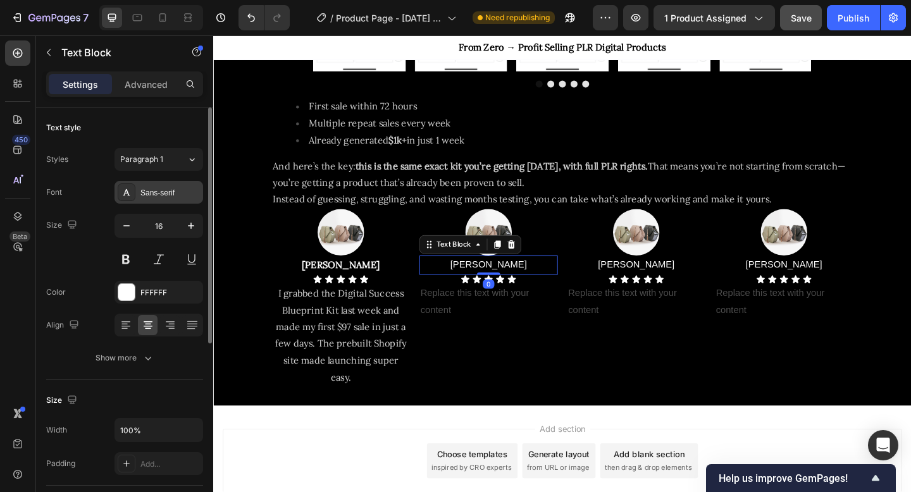
click at [165, 198] on div "Sans-serif" at bounding box center [159, 192] width 89 height 23
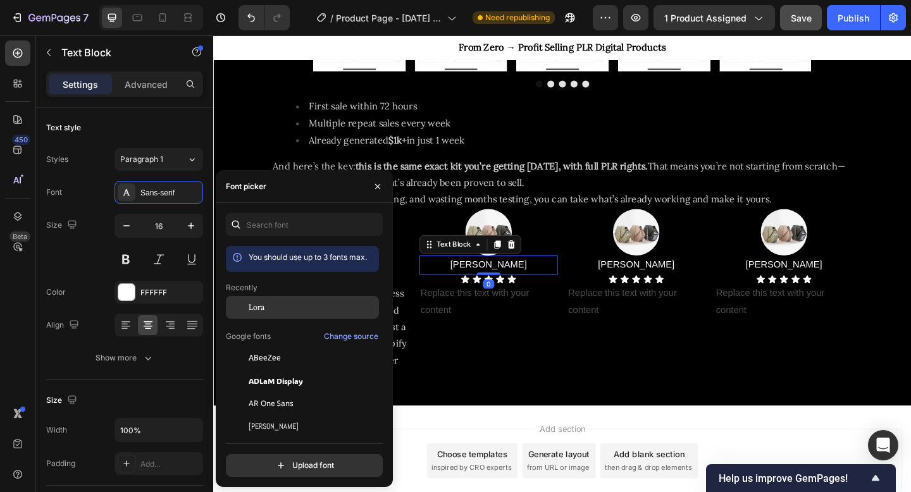
click at [268, 303] on div "Lora" at bounding box center [313, 307] width 128 height 11
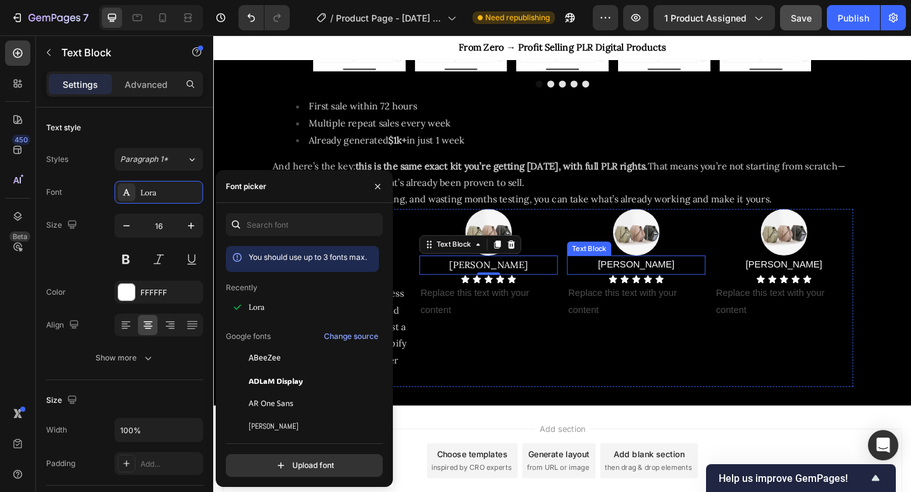
click at [643, 287] on p "[PERSON_NAME]" at bounding box center [673, 286] width 148 height 18
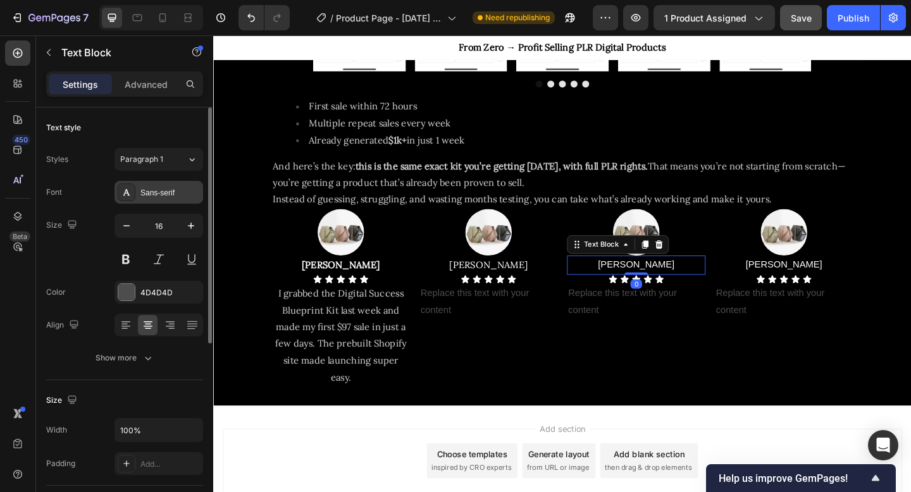
click at [136, 194] on div "Sans-serif" at bounding box center [159, 192] width 89 height 23
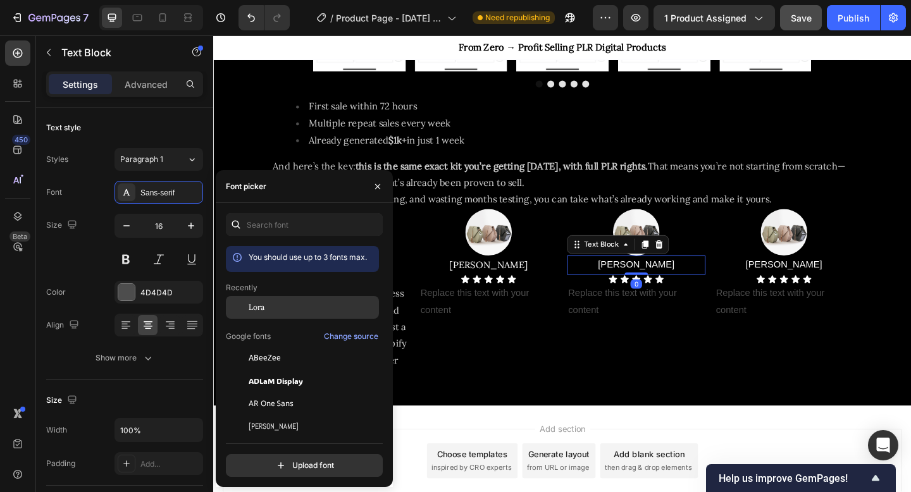
click at [263, 303] on span "Lora" at bounding box center [257, 307] width 16 height 11
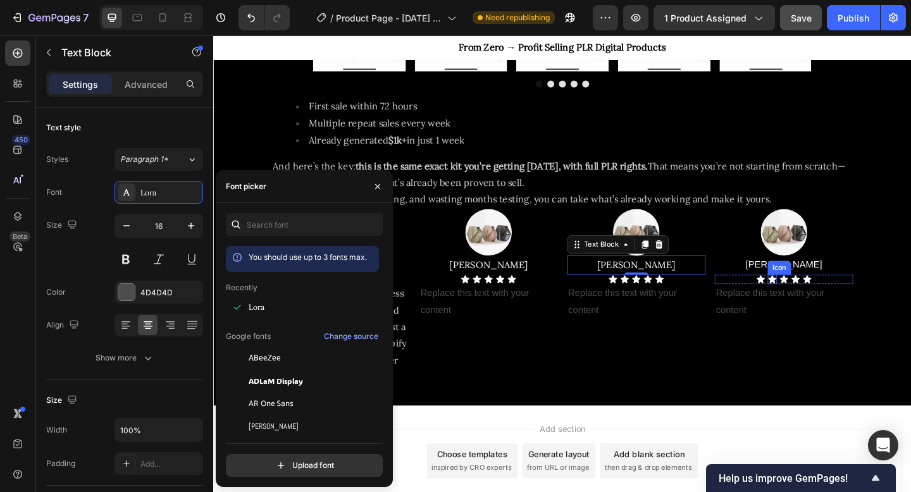
click at [821, 289] on div "Icon" at bounding box center [829, 289] width 20 height 0
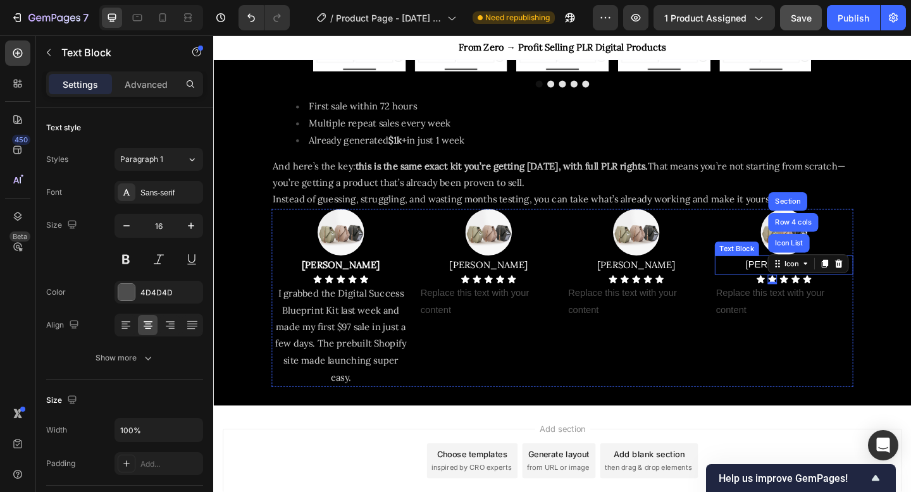
click at [787, 286] on p "[PERSON_NAME]" at bounding box center [834, 286] width 148 height 18
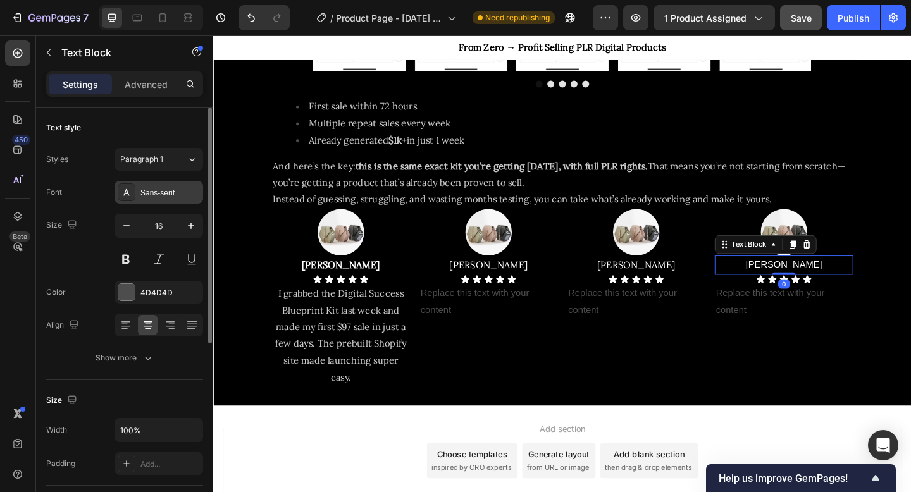
click at [167, 189] on div "Sans-serif" at bounding box center [169, 192] width 59 height 11
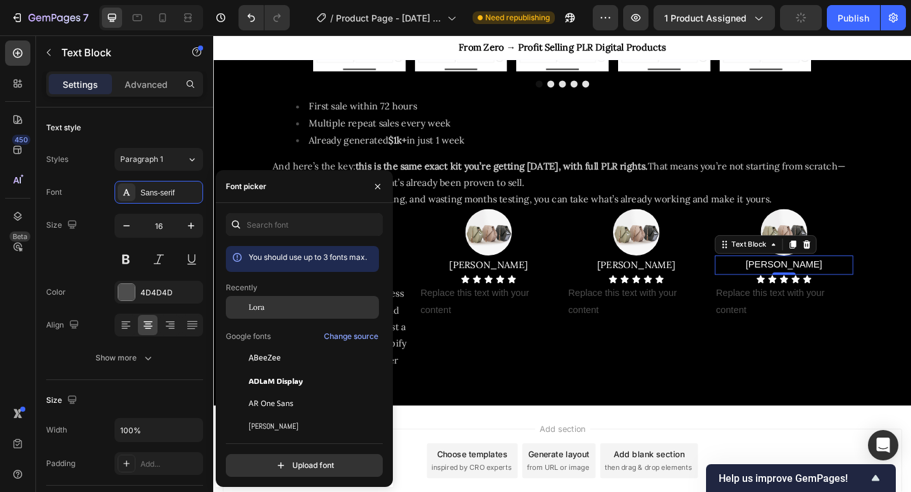
click at [275, 300] on div "Lora" at bounding box center [302, 307] width 153 height 23
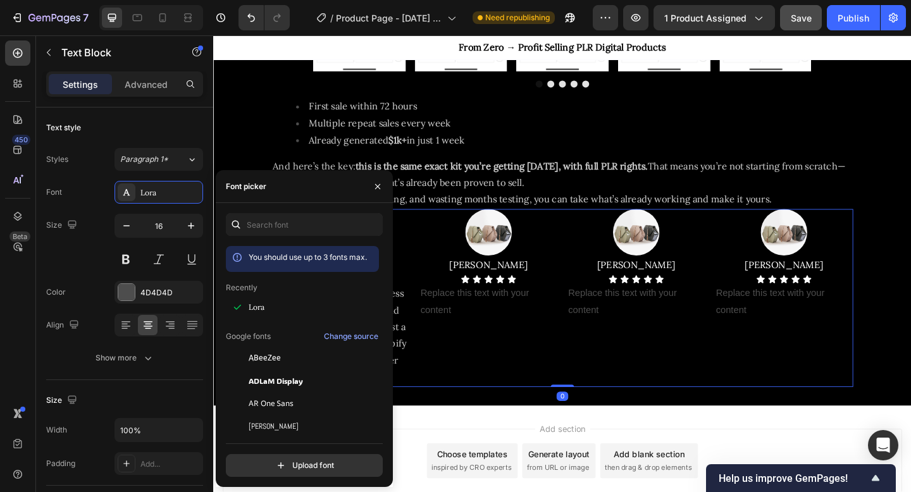
click at [614, 403] on div "Image [PERSON_NAME] Text Block Icon Icon Icon Icon Icon Icon List Replace this …" at bounding box center [673, 322] width 151 height 194
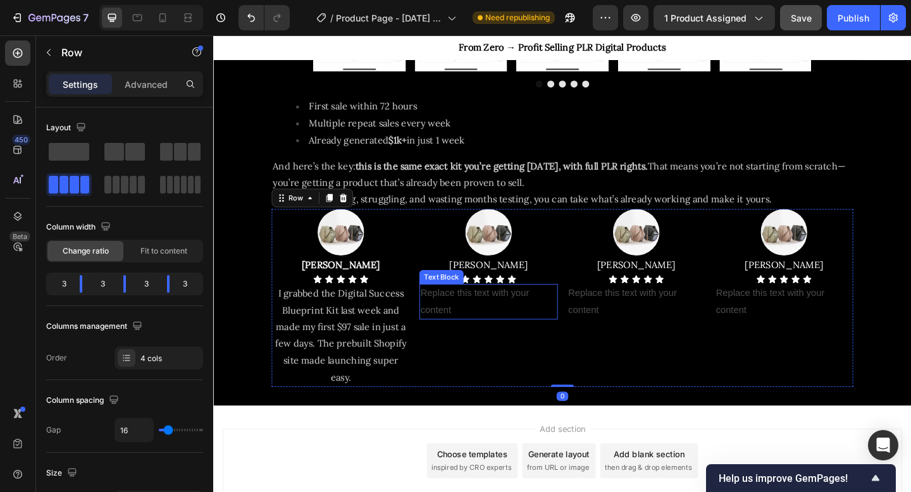
click at [484, 335] on div "Replace this text with your content" at bounding box center [512, 325] width 151 height 39
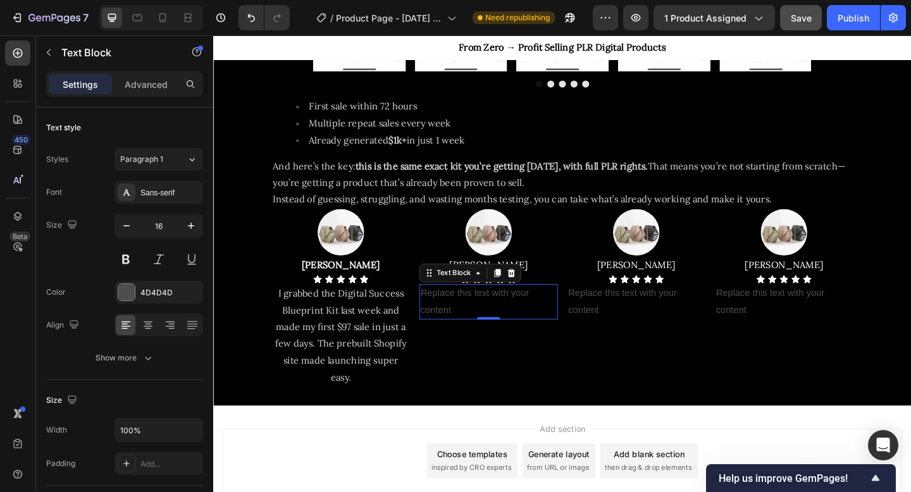
click at [511, 323] on div "Replace this text with your content" at bounding box center [512, 325] width 151 height 39
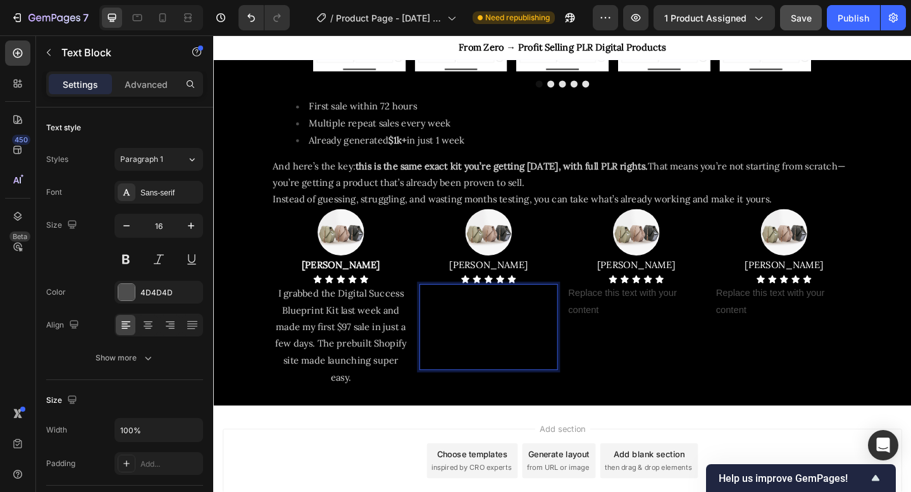
click at [508, 351] on span "The Canva templates saved me hours of work. I used them for ads and social medi…" at bounding box center [511, 353] width 145 height 84
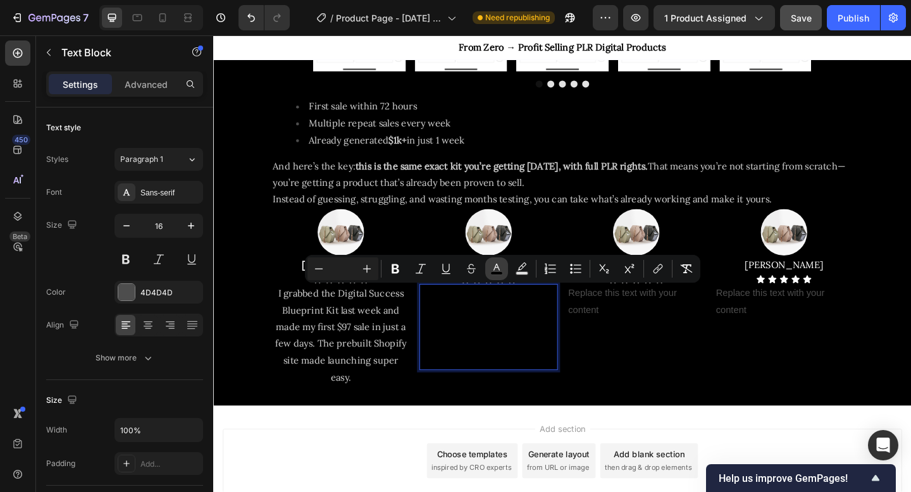
click at [497, 266] on icon "Editor contextual toolbar" at bounding box center [497, 267] width 6 height 7
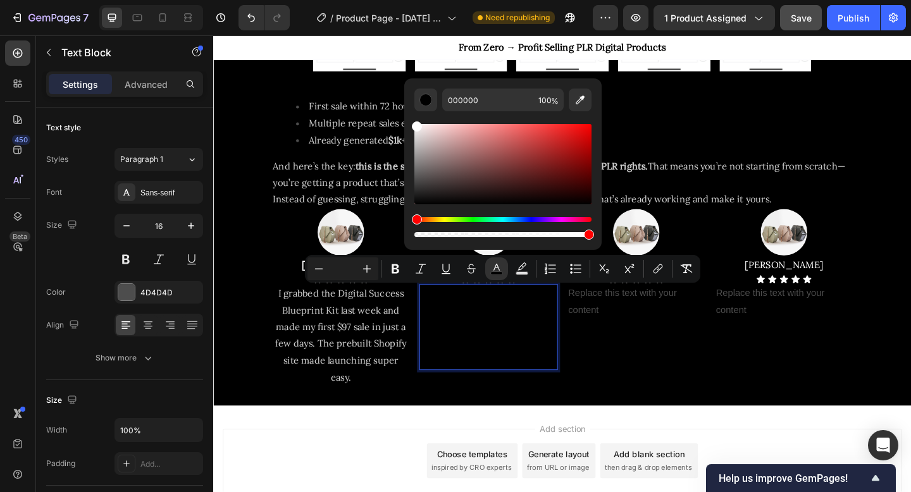
drag, startPoint x: 428, startPoint y: 135, endPoint x: 411, endPoint y: 116, distance: 25.5
click at [411, 116] on div "000000 100 %" at bounding box center [502, 158] width 197 height 161
type input "FFFFFF"
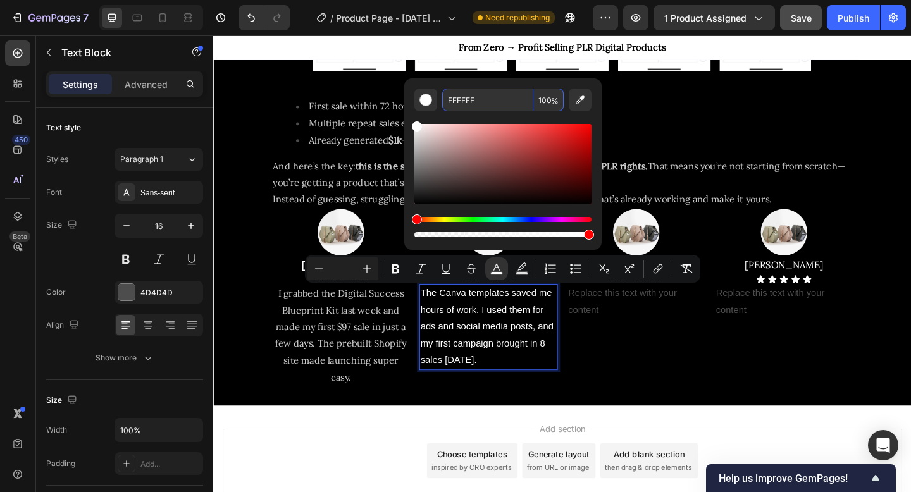
click at [548, 100] on input "100" at bounding box center [549, 100] width 30 height 23
drag, startPoint x: 547, startPoint y: 100, endPoint x: 545, endPoint y: 123, distance: 22.9
click at [545, 123] on div "FFFFFF 100 %" at bounding box center [503, 164] width 177 height 151
click at [546, 103] on input "100" at bounding box center [549, 100] width 30 height 23
click at [543, 97] on input "100" at bounding box center [549, 100] width 30 height 23
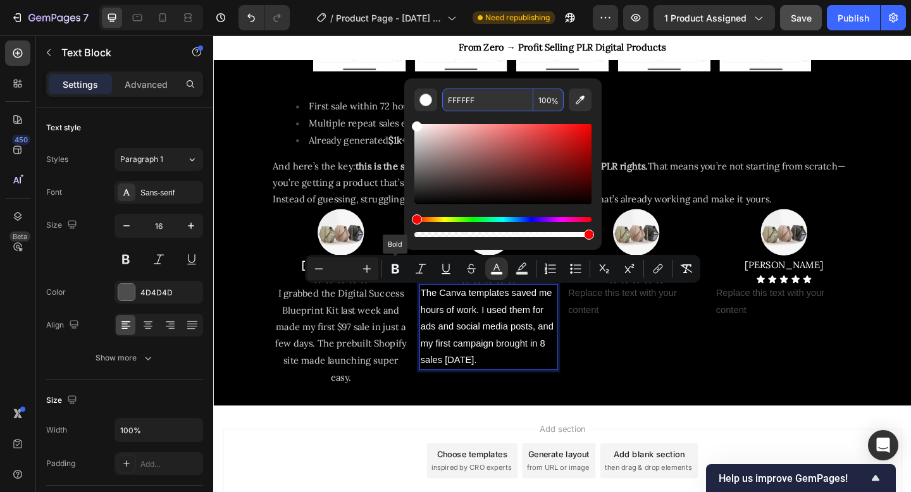
click at [546, 100] on input "100" at bounding box center [549, 100] width 30 height 23
type input "8"
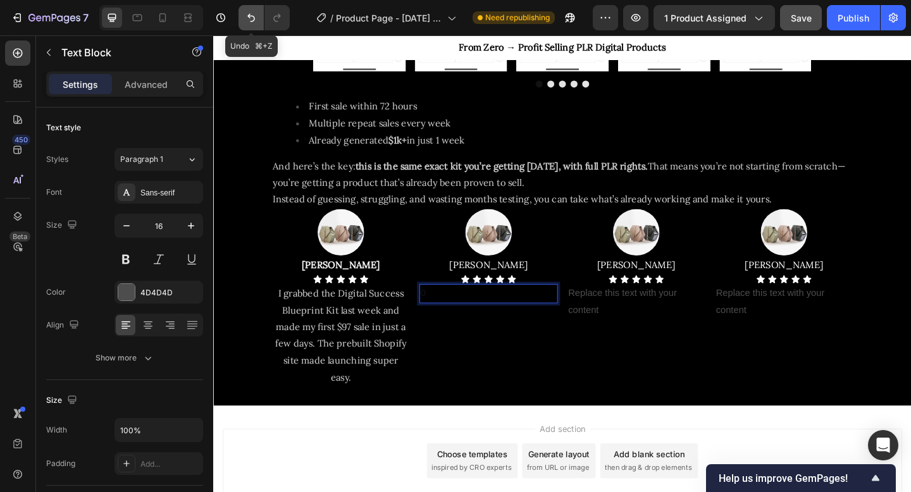
click at [253, 25] on button "Undo/Redo" at bounding box center [251, 17] width 25 height 25
click at [255, 23] on icon "Undo/Redo" at bounding box center [251, 17] width 13 height 13
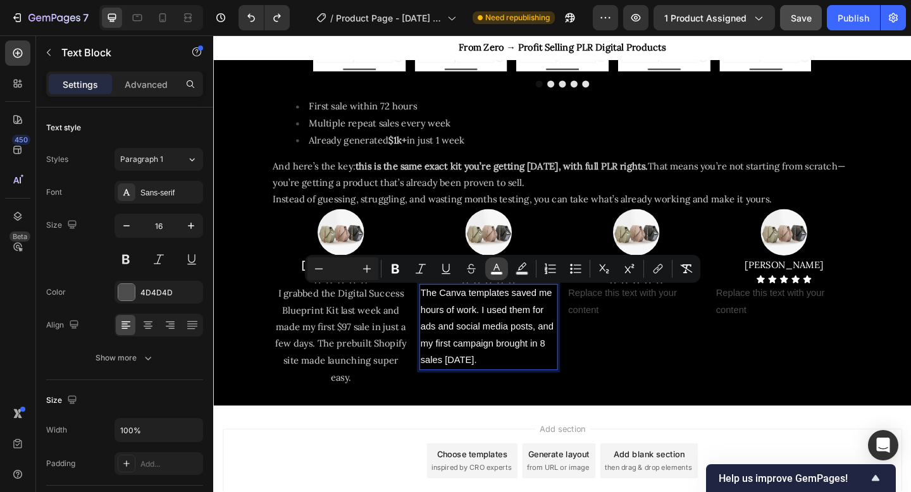
click at [496, 264] on icon "Editor contextual toolbar" at bounding box center [496, 269] width 13 height 13
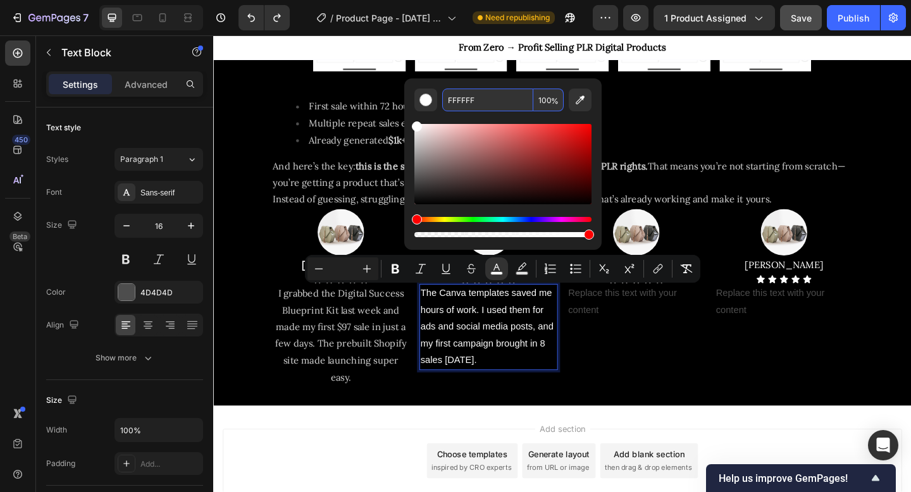
click at [545, 101] on input "100" at bounding box center [549, 100] width 30 height 23
type input "80"
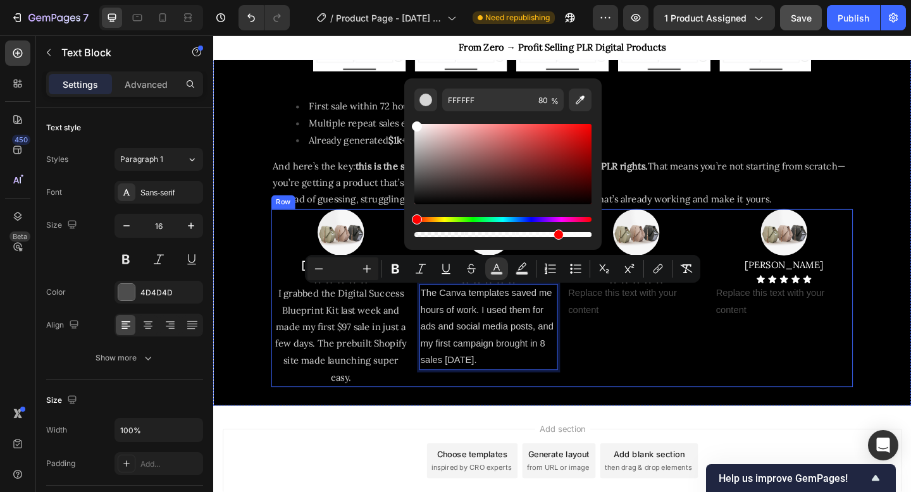
click at [619, 398] on div "Image [PERSON_NAME] Text Block Icon Icon Icon Icon Icon Icon List Replace this …" at bounding box center [673, 322] width 151 height 194
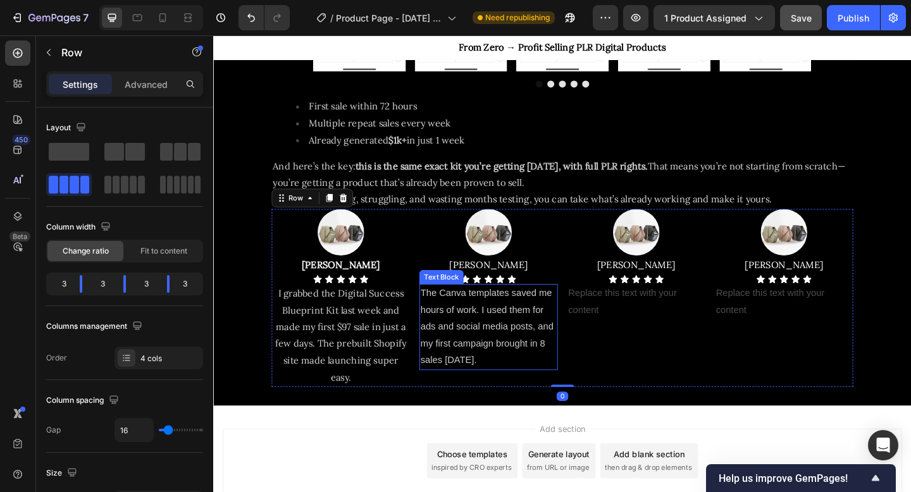
click at [505, 344] on p "The Canva templates saved me hours of work. I used them for ads and social medi…" at bounding box center [513, 353] width 148 height 91
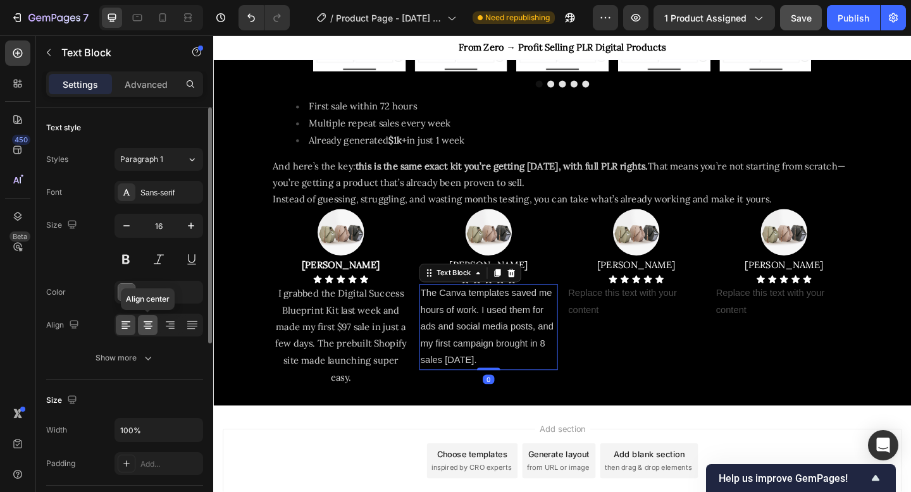
click at [152, 323] on icon at bounding box center [148, 325] width 13 height 13
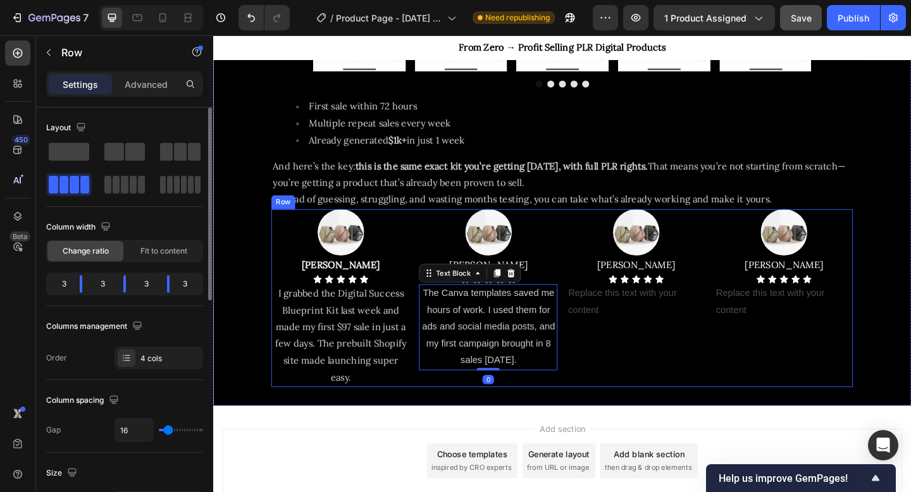
click at [647, 347] on div "Image [PERSON_NAME] Text Block Icon Icon Icon Icon Icon Icon List Replace this …" at bounding box center [673, 322] width 151 height 194
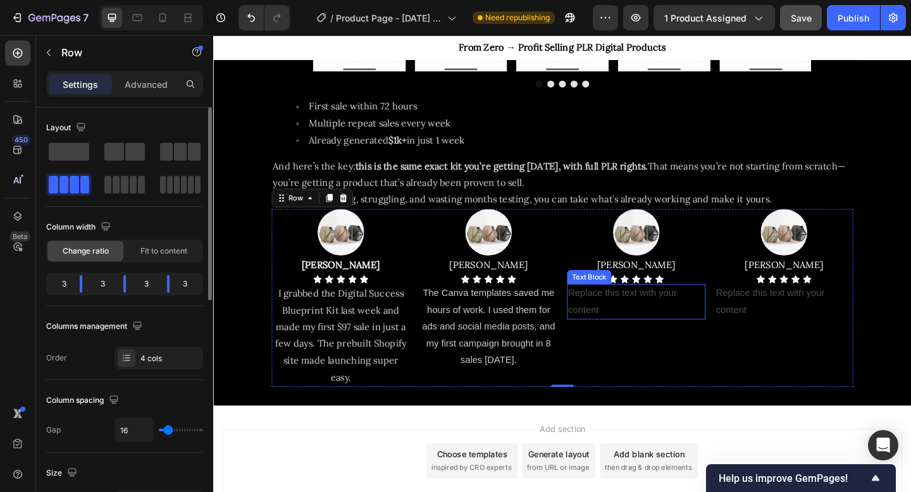
click at [653, 324] on div "Replace this text with your content" at bounding box center [673, 325] width 151 height 39
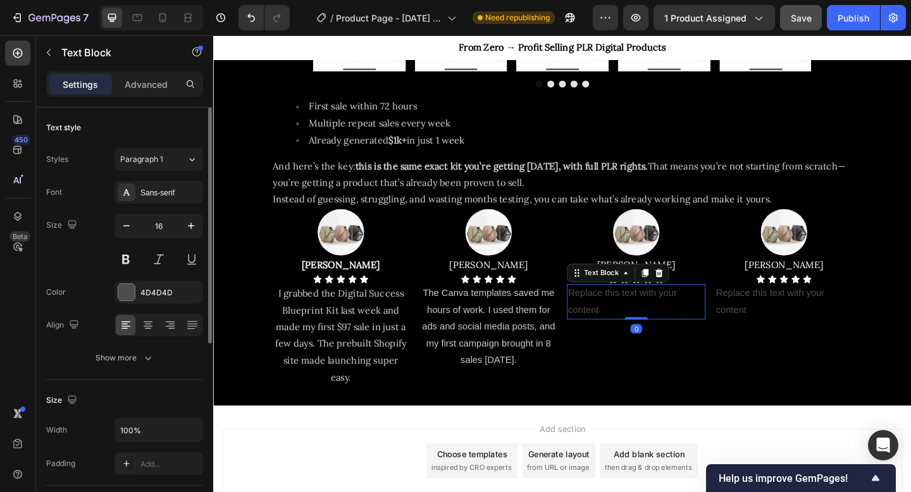
click at [653, 324] on div "Replace this text with your content" at bounding box center [673, 325] width 151 height 39
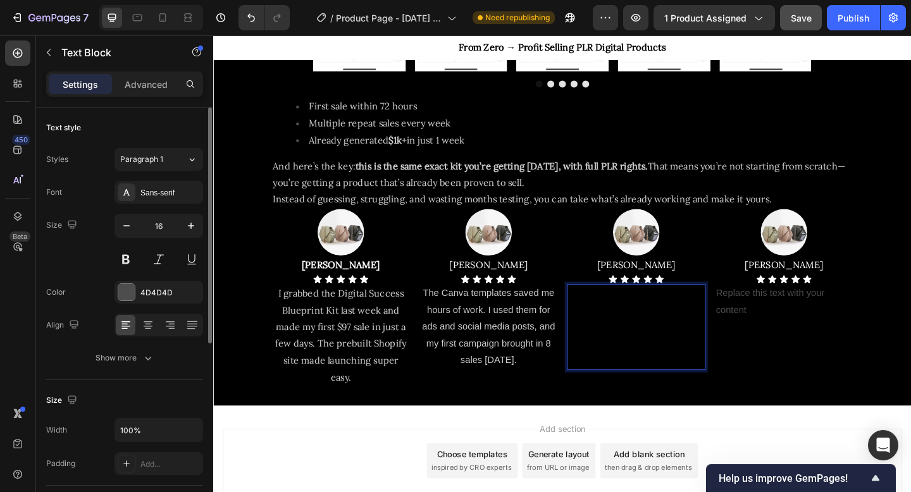
click at [652, 333] on span "I’ve never sold digital products before, but this kit made it simple. Step-by-s…" at bounding box center [671, 353] width 145 height 84
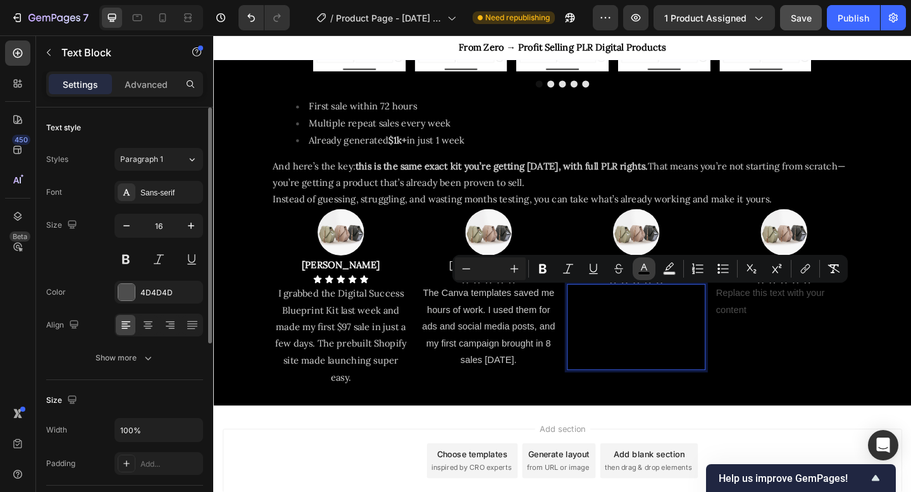
click at [649, 266] on icon "Editor contextual toolbar" at bounding box center [644, 269] width 13 height 13
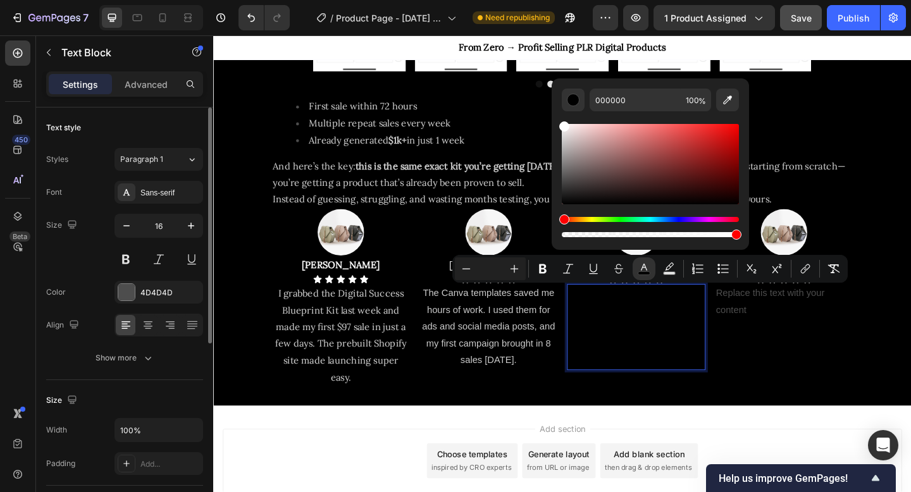
drag, startPoint x: 585, startPoint y: 135, endPoint x: 558, endPoint y: 118, distance: 32.5
click at [558, 118] on div "000000 100 %" at bounding box center [650, 158] width 197 height 161
type input "FFFFFF"
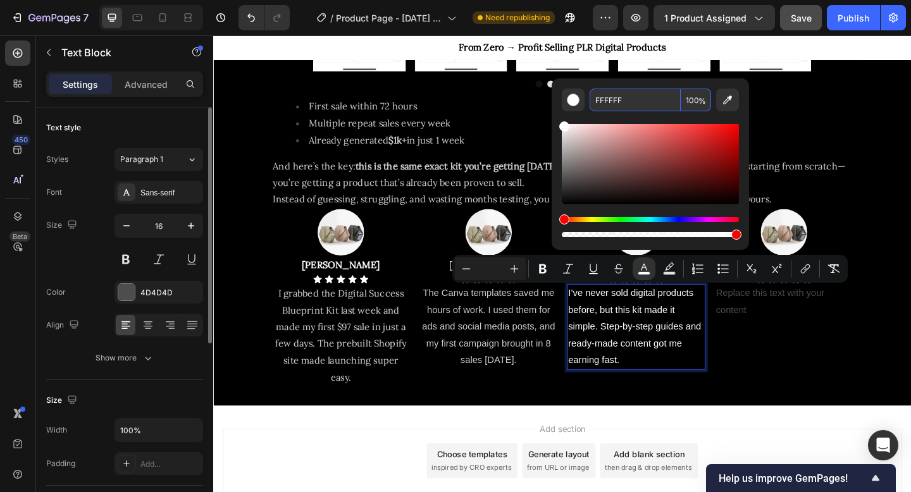
click at [690, 103] on input "100" at bounding box center [696, 100] width 30 height 23
click at [689, 100] on input "100" at bounding box center [696, 100] width 30 height 23
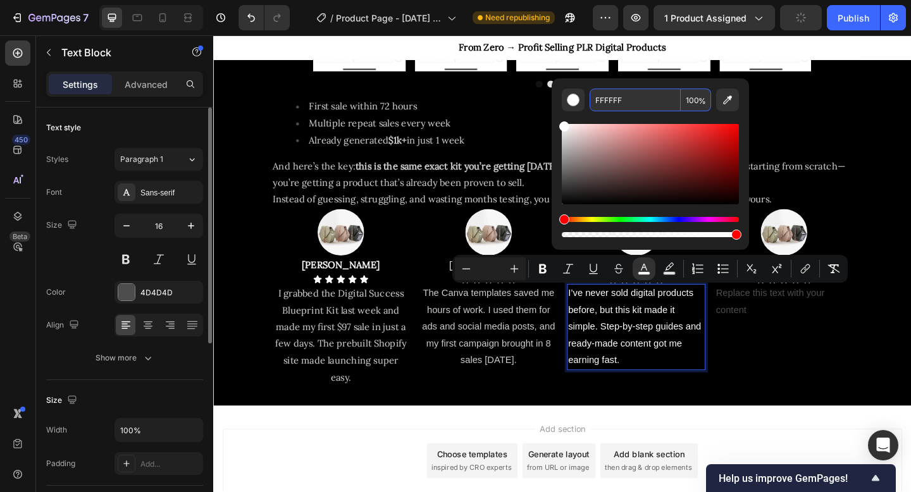
click at [699, 101] on span "%" at bounding box center [703, 101] width 8 height 14
drag, startPoint x: 693, startPoint y: 101, endPoint x: 682, endPoint y: 101, distance: 11.4
click at [682, 101] on input "100" at bounding box center [696, 100] width 30 height 23
type input "80"
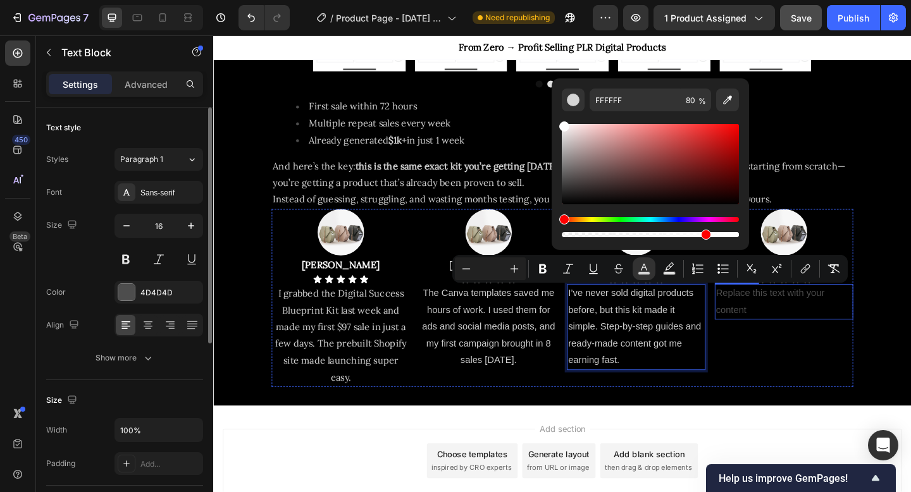
click at [787, 329] on div "Replace this text with your content" at bounding box center [834, 325] width 151 height 39
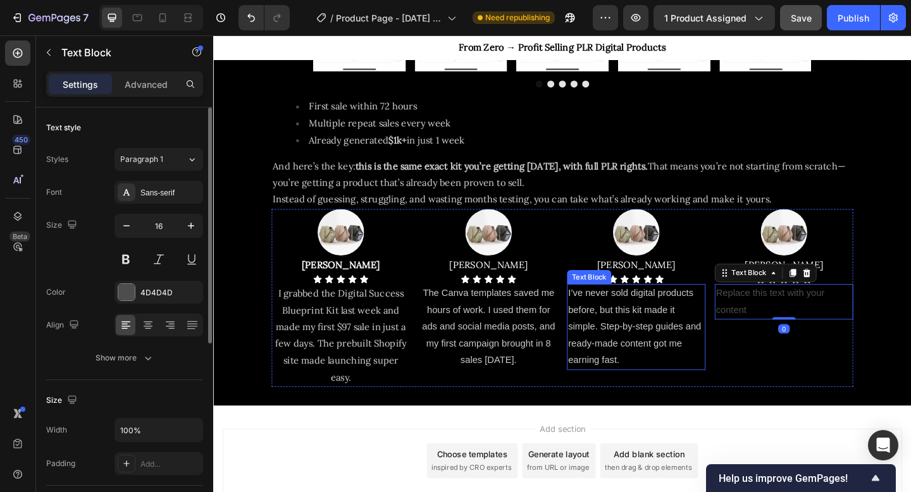
click at [669, 344] on p "I’ve never sold digital products before, but this kit made it simple. Step-by-s…" at bounding box center [673, 353] width 148 height 91
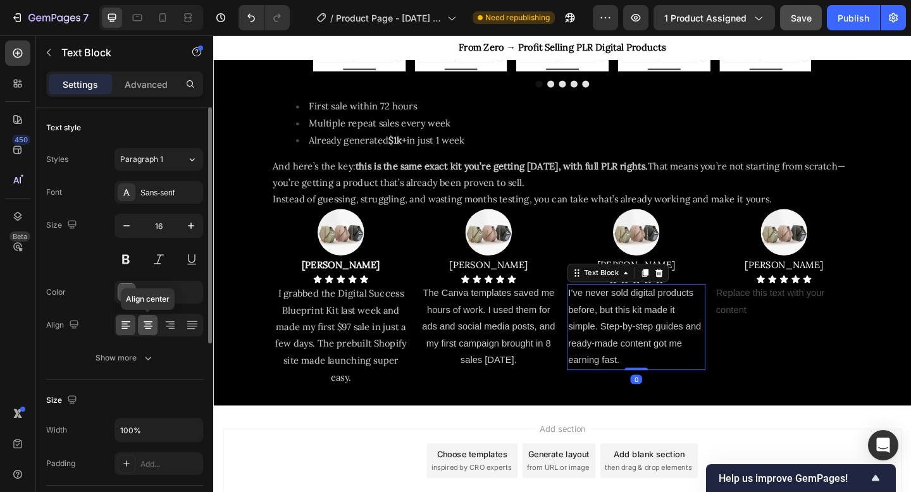
click at [149, 328] on icon at bounding box center [148, 328] width 6 height 1
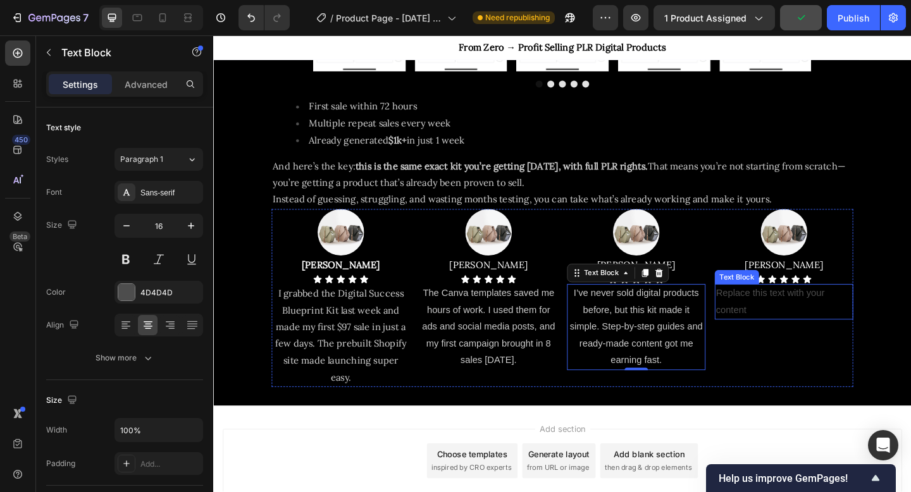
click at [804, 336] on div "Replace this text with your content" at bounding box center [834, 325] width 151 height 39
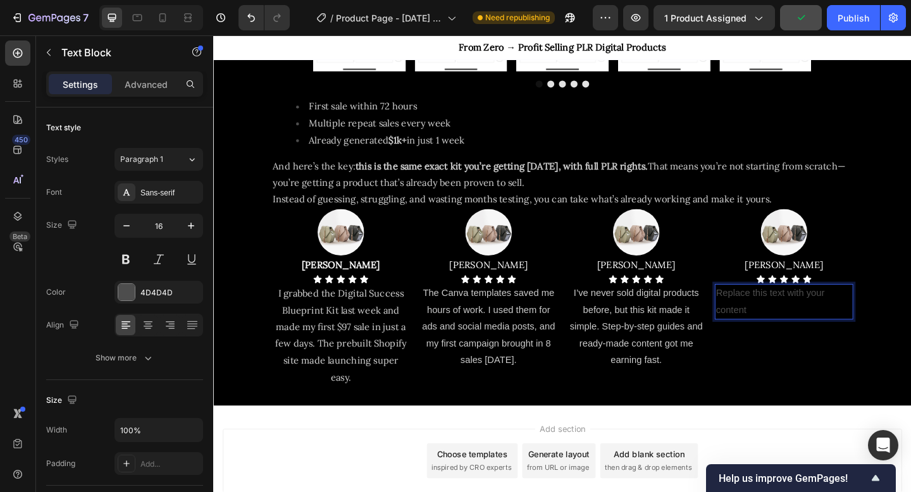
click at [796, 330] on div "Replace this text with your content" at bounding box center [834, 325] width 151 height 39
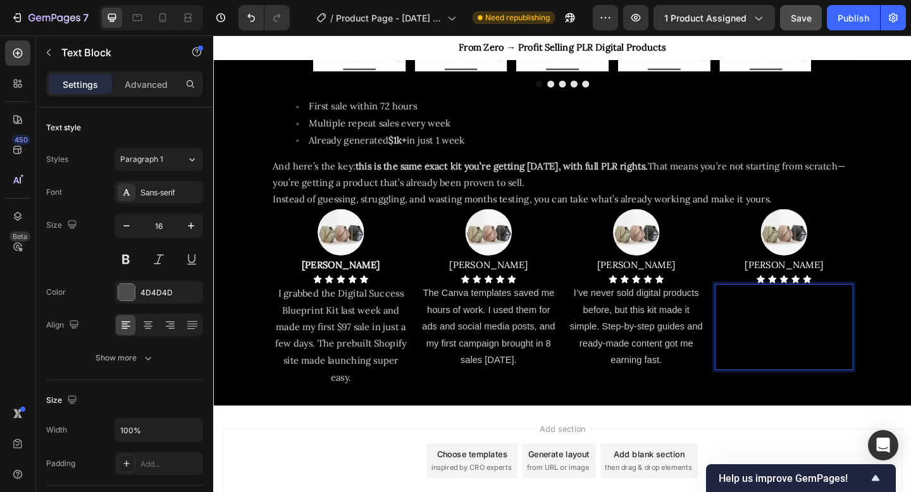
click at [796, 330] on span "The PLR license is amazing. I resold the kit twice in my first week and already…" at bounding box center [834, 353] width 148 height 84
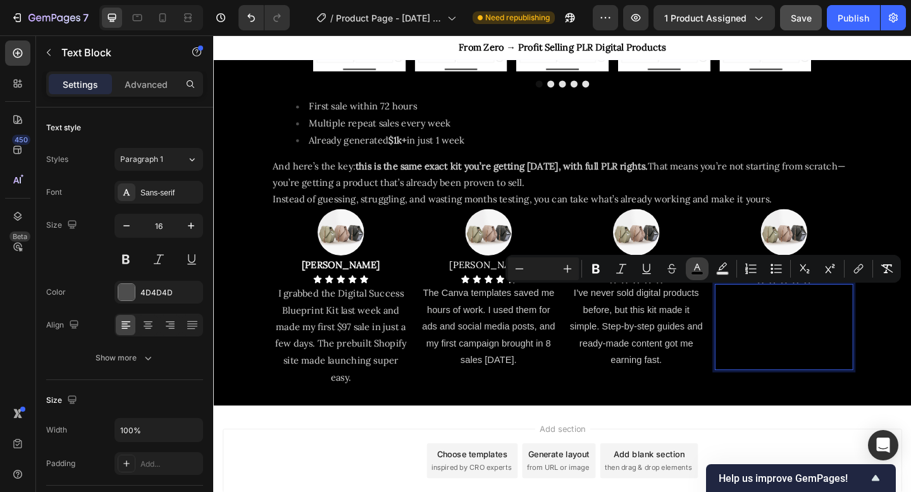
click at [693, 269] on icon "Editor contextual toolbar" at bounding box center [697, 269] width 13 height 13
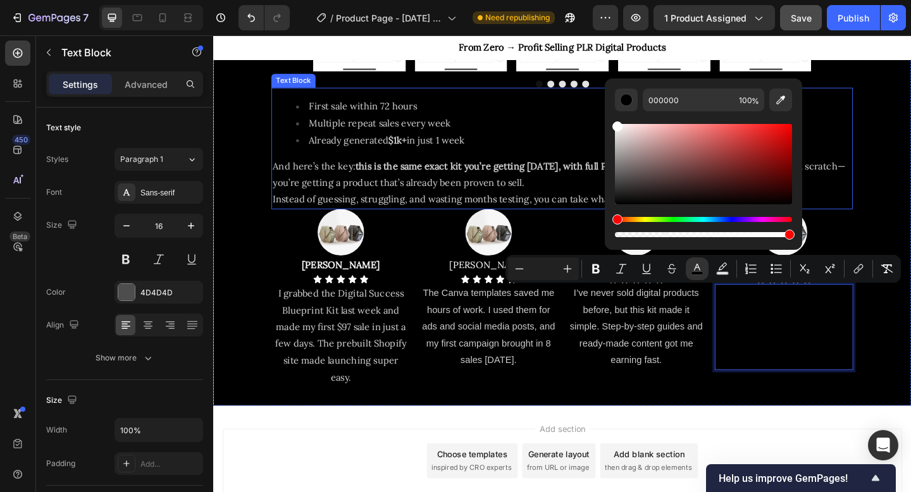
drag, startPoint x: 857, startPoint y: 184, endPoint x: 638, endPoint y: 115, distance: 229.6
type input "FFFFFF"
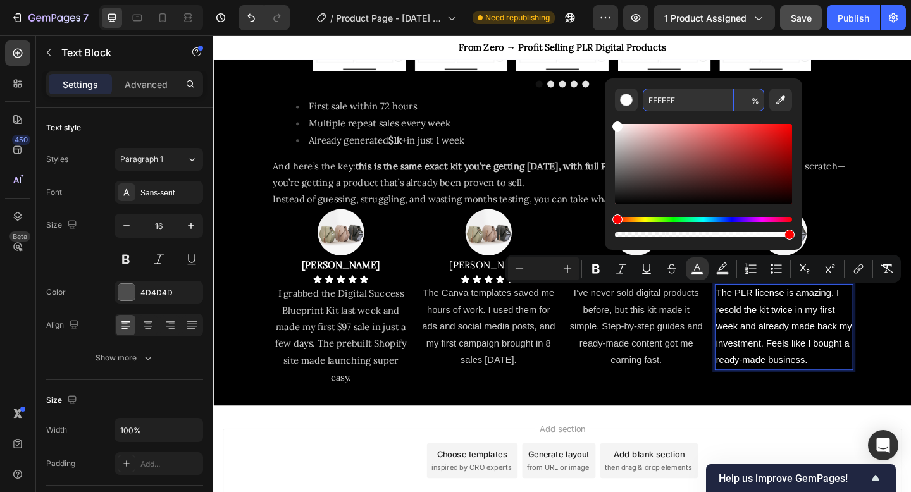
type input "100"
type input "110000"
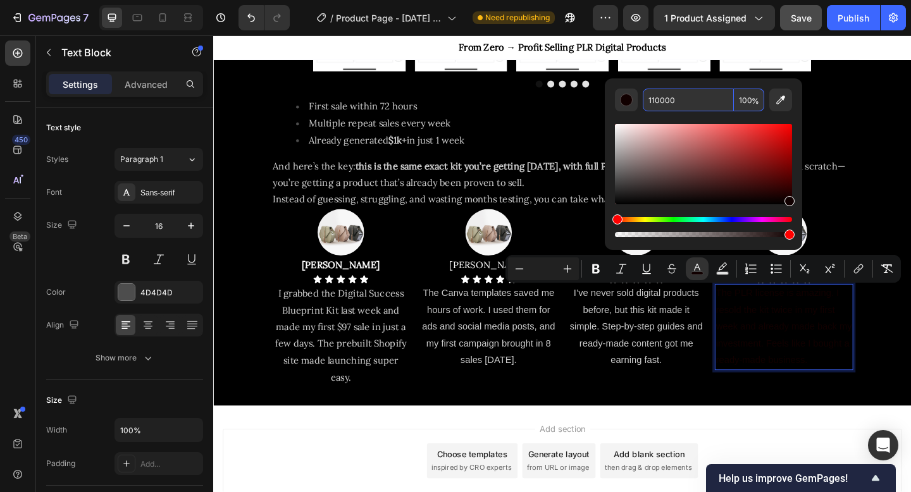
click at [745, 101] on input "100" at bounding box center [749, 100] width 30 height 23
click at [744, 101] on input "100" at bounding box center [749, 100] width 30 height 23
drag, startPoint x: 747, startPoint y: 100, endPoint x: 738, endPoint y: 100, distance: 8.9
click at [738, 100] on input "100" at bounding box center [749, 100] width 30 height 23
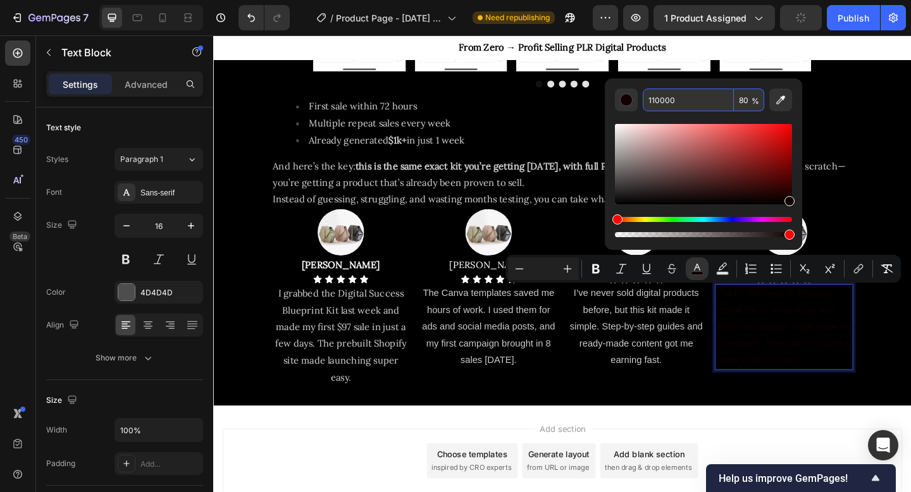
type input "80"
drag, startPoint x: 638, startPoint y: 149, endPoint x: 606, endPoint y: 117, distance: 45.6
click at [606, 117] on div "110000 80 %" at bounding box center [703, 158] width 197 height 161
type input "FFFFFF"
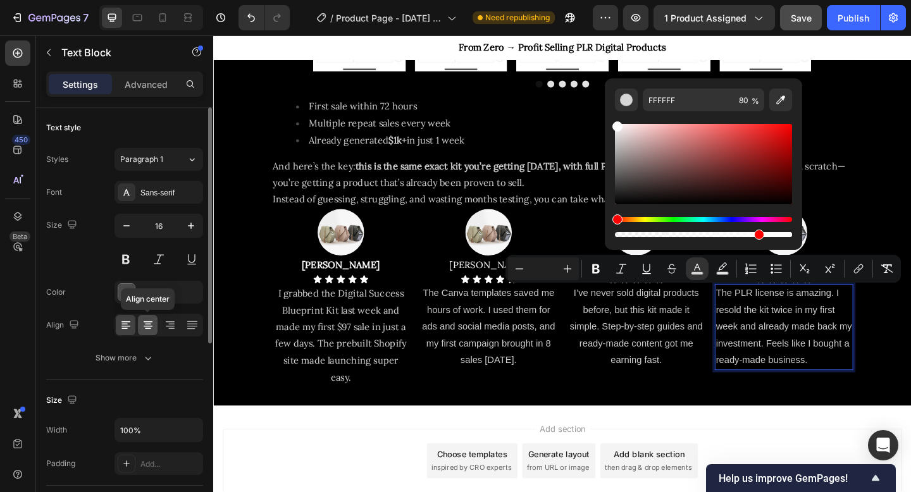
click at [146, 328] on icon at bounding box center [148, 325] width 13 height 13
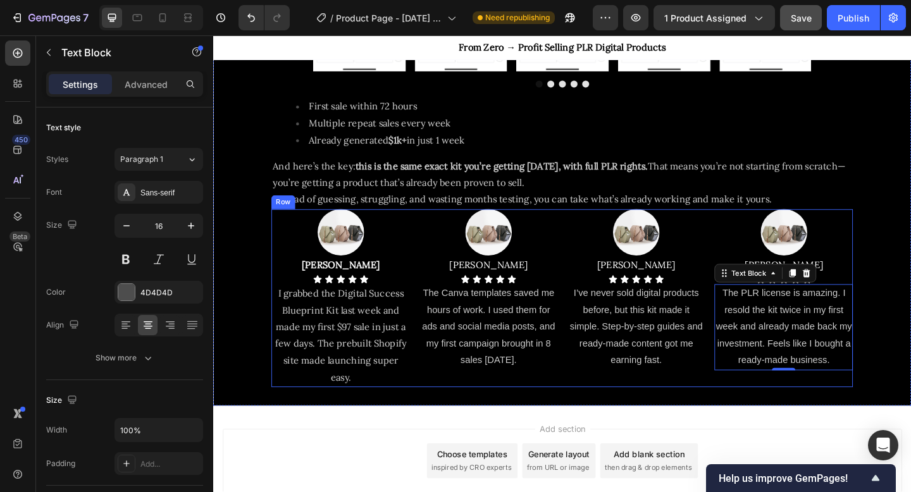
click at [454, 415] on div "Image [PERSON_NAME] Text Block Icon Icon Icon Icon Icon Icon List The Canva tem…" at bounding box center [512, 322] width 151 height 194
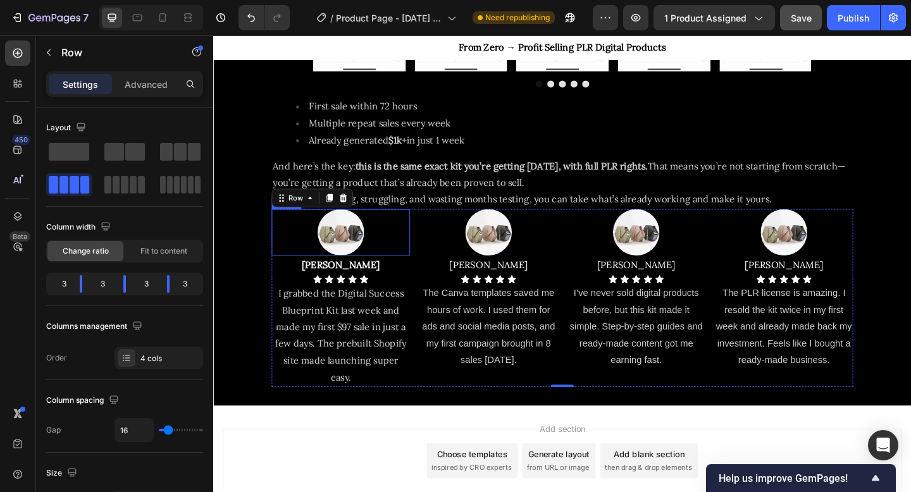
click at [340, 251] on img at bounding box center [352, 250] width 51 height 51
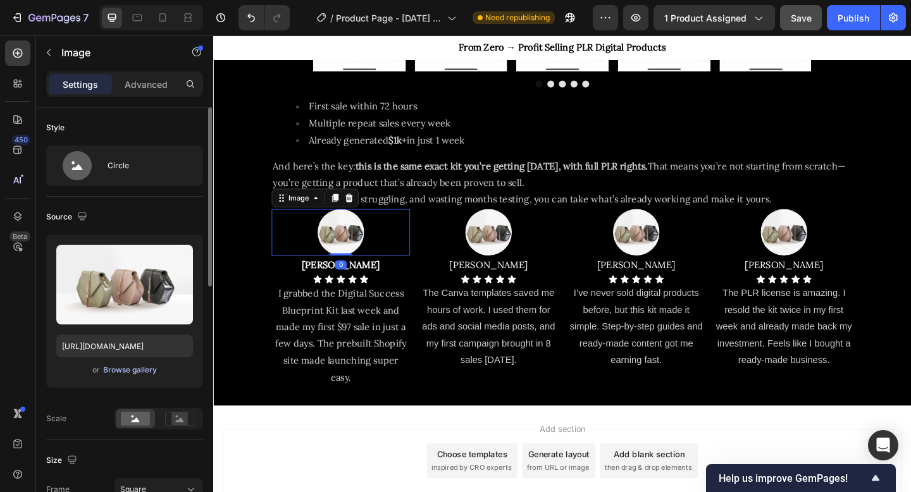
click at [130, 370] on div "Browse gallery" at bounding box center [130, 370] width 54 height 11
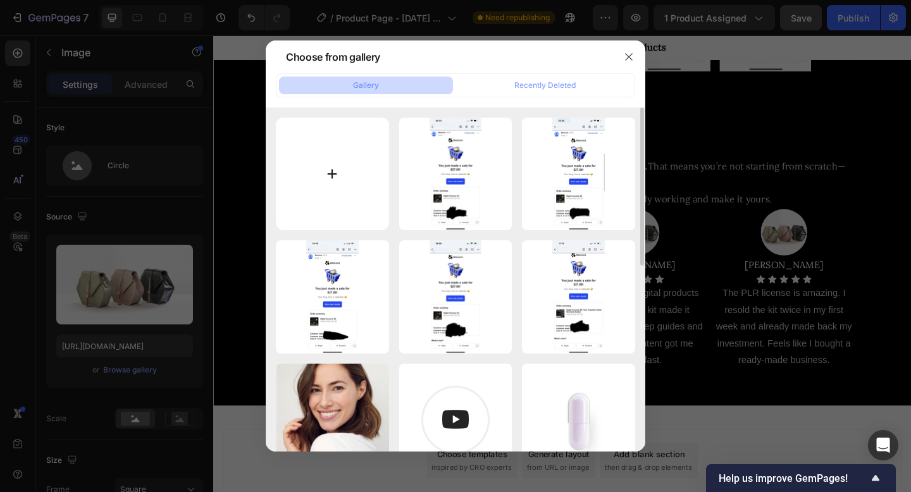
click at [296, 190] on input "file" at bounding box center [332, 174] width 113 height 113
click at [346, 168] on input "file" at bounding box center [332, 174] width 113 height 113
type input "C:\fakepath\1.png"
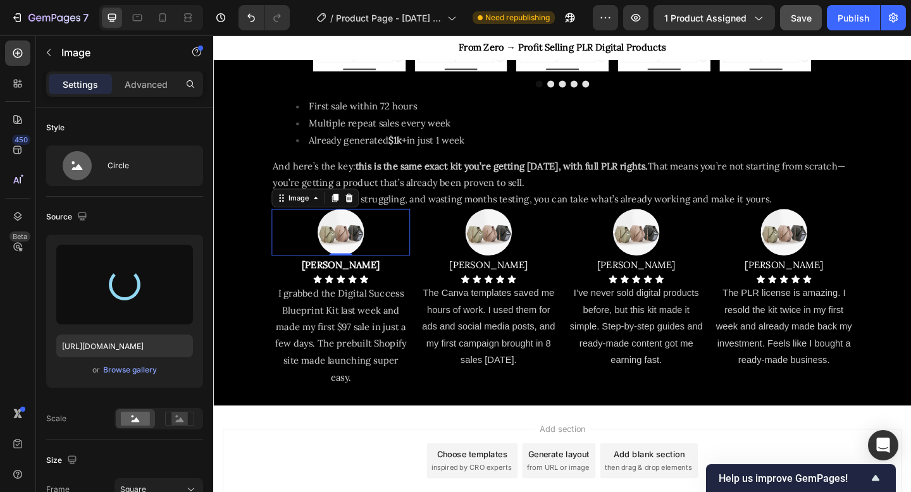
type input "[URL][DOMAIN_NAME]"
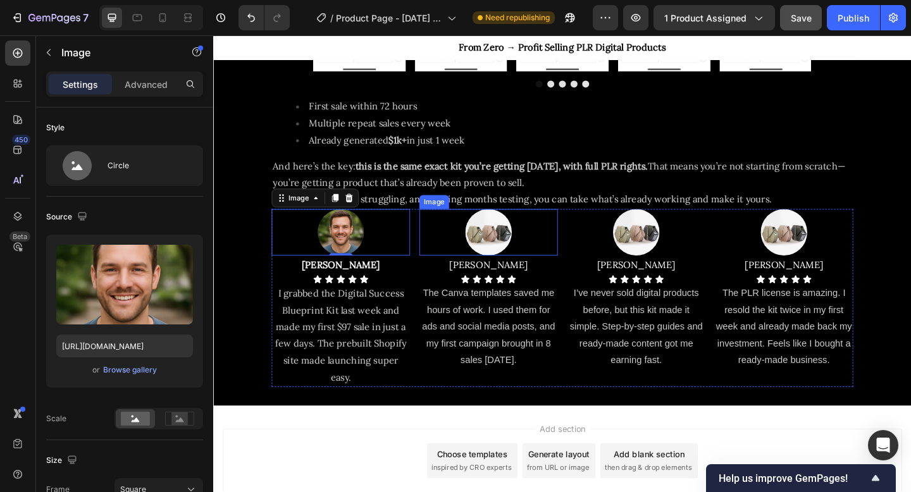
click at [517, 249] on img at bounding box center [512, 250] width 51 height 51
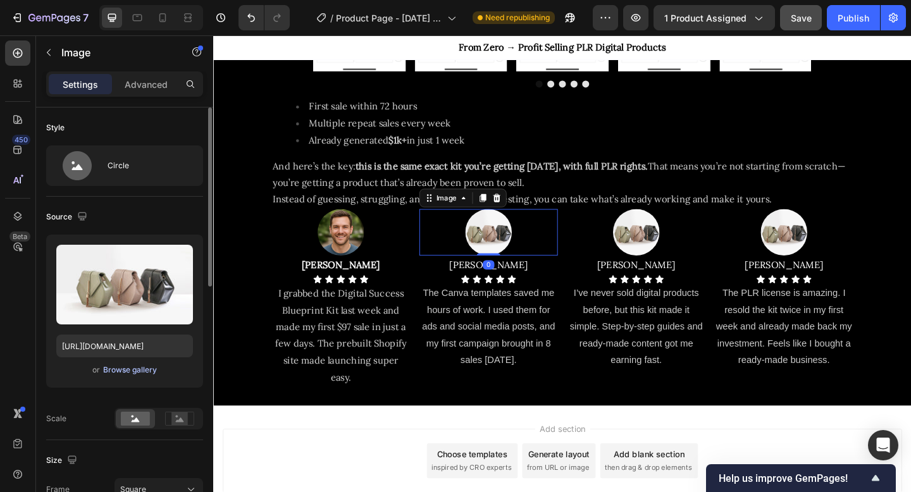
click at [139, 369] on div "Browse gallery" at bounding box center [130, 370] width 54 height 11
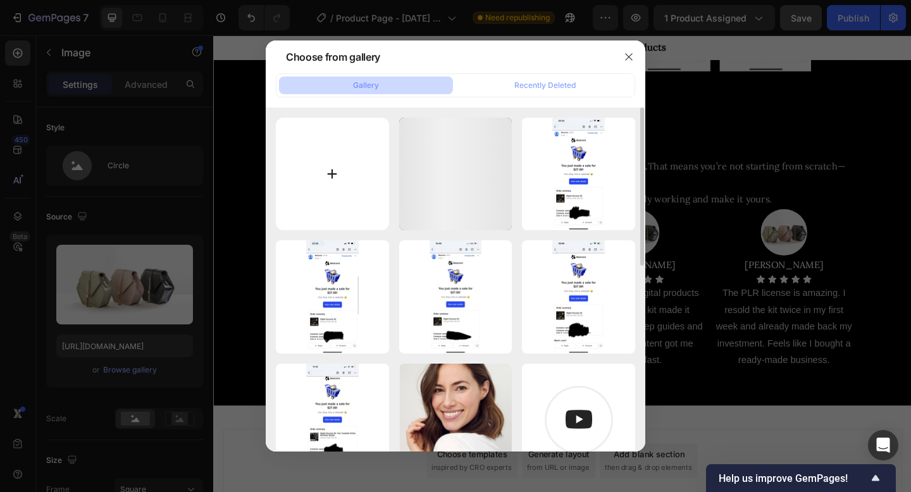
click at [328, 153] on input "file" at bounding box center [332, 174] width 113 height 113
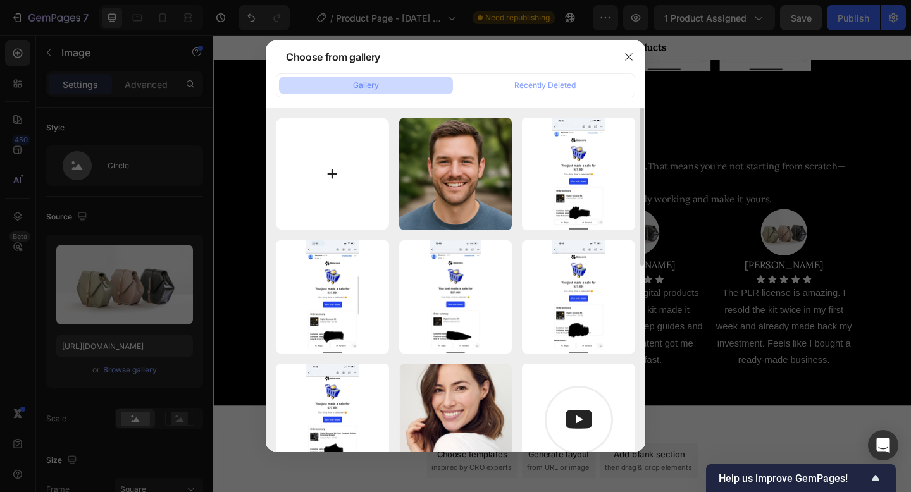
type input "C:\fakepath\2.png"
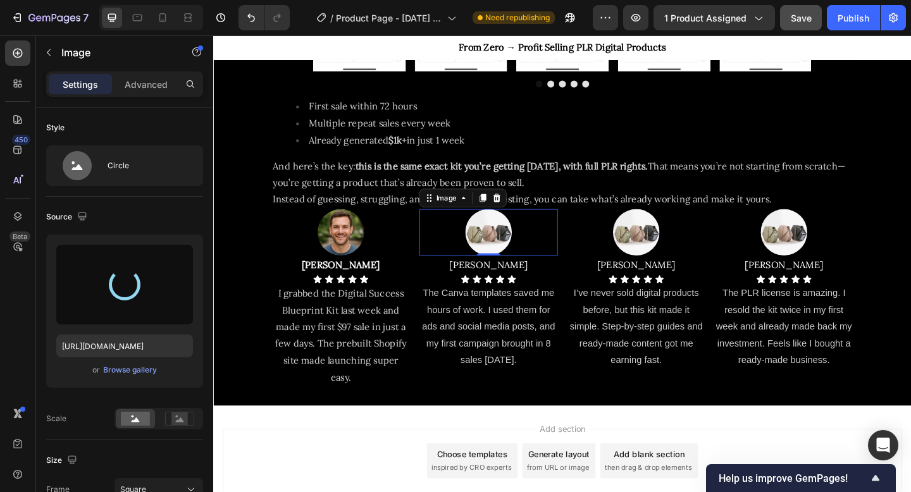
type input "[URL][DOMAIN_NAME]"
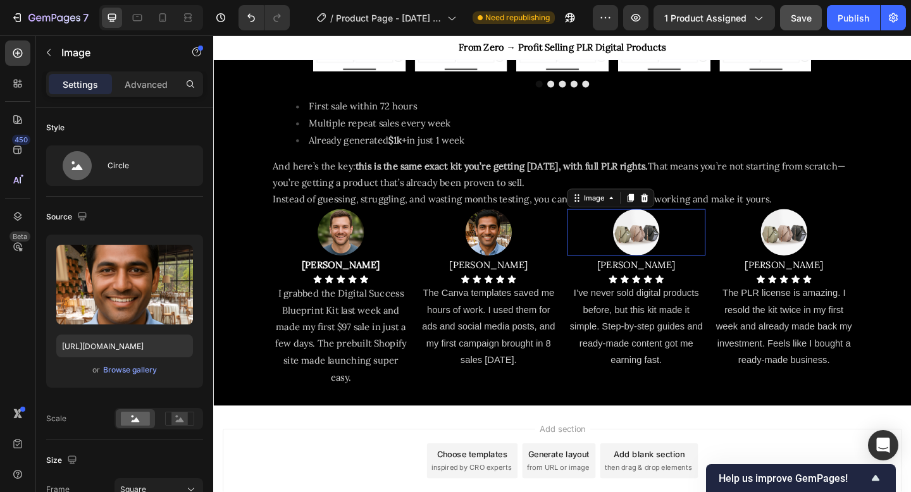
click at [673, 245] on img at bounding box center [673, 250] width 51 height 51
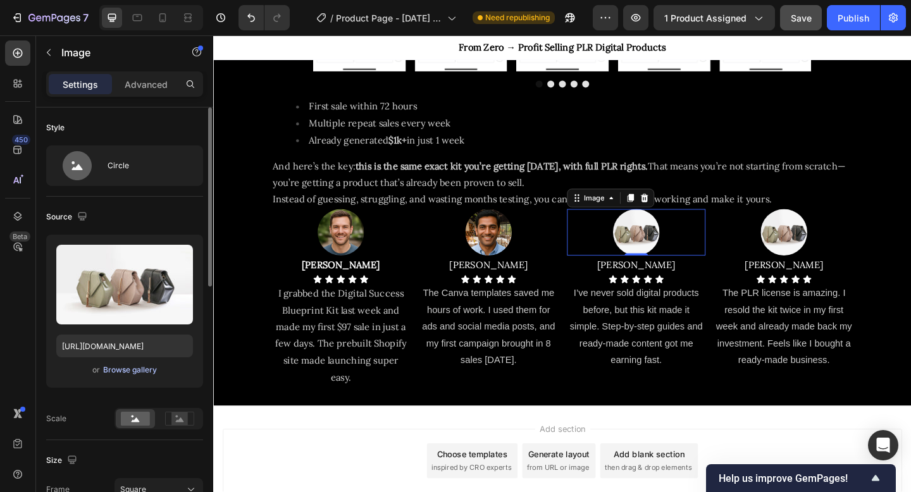
click at [127, 368] on div "Browse gallery" at bounding box center [130, 370] width 54 height 11
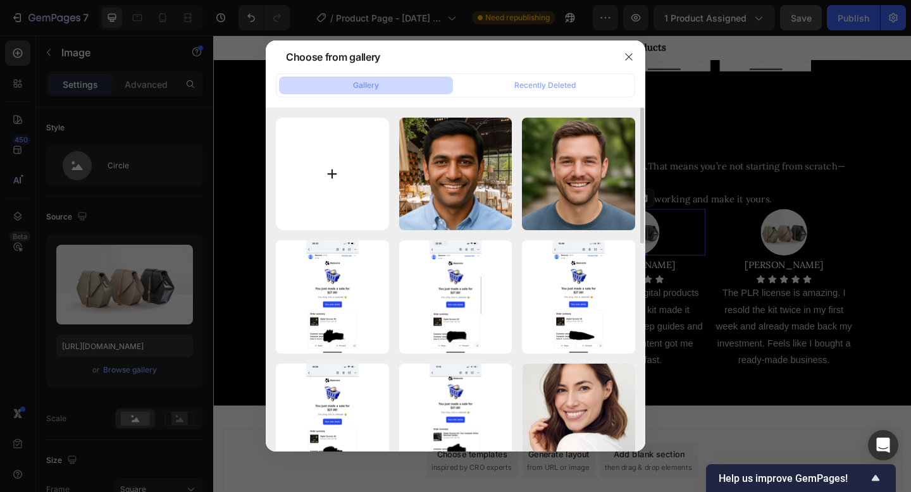
click at [334, 174] on input "file" at bounding box center [332, 174] width 113 height 113
type input "C:\fakepath\3.png"
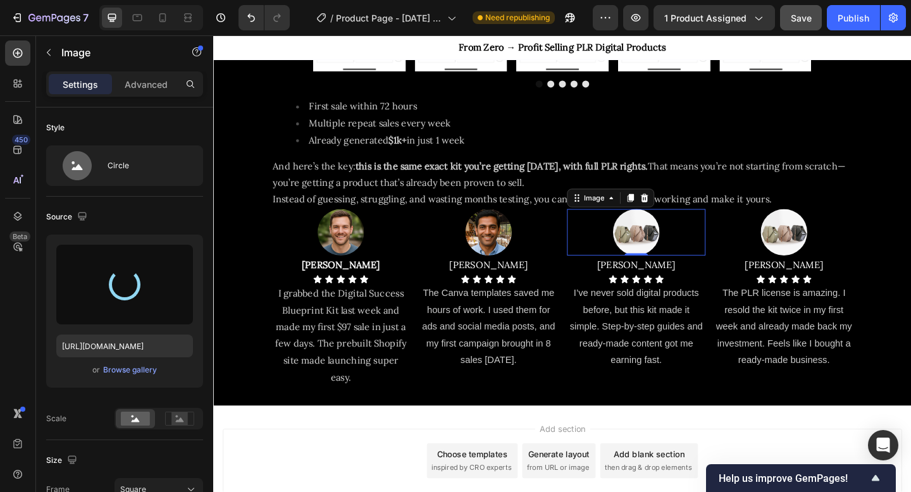
type input "[URL][DOMAIN_NAME]"
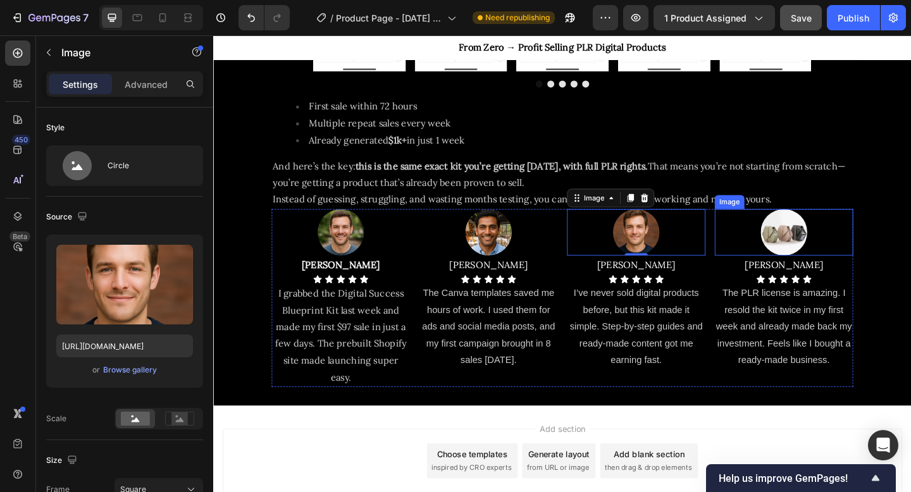
click at [832, 247] on img at bounding box center [834, 250] width 51 height 51
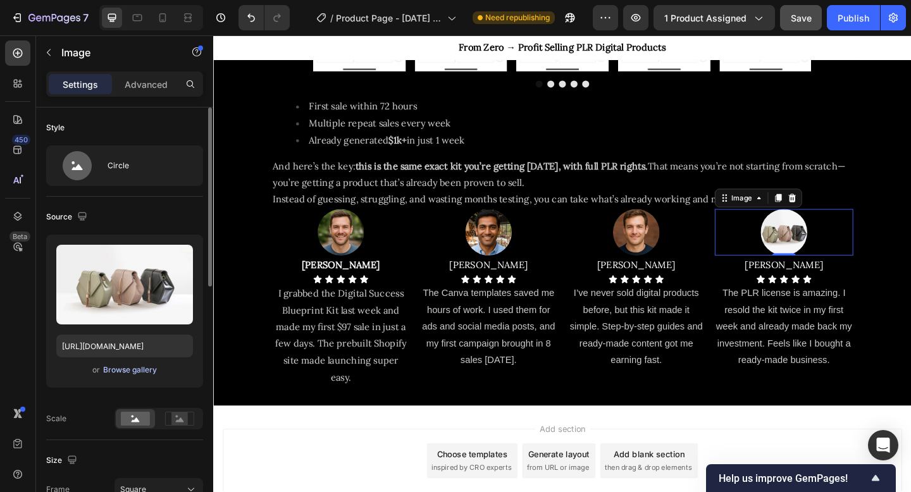
click at [142, 365] on div "Browse gallery" at bounding box center [130, 370] width 54 height 11
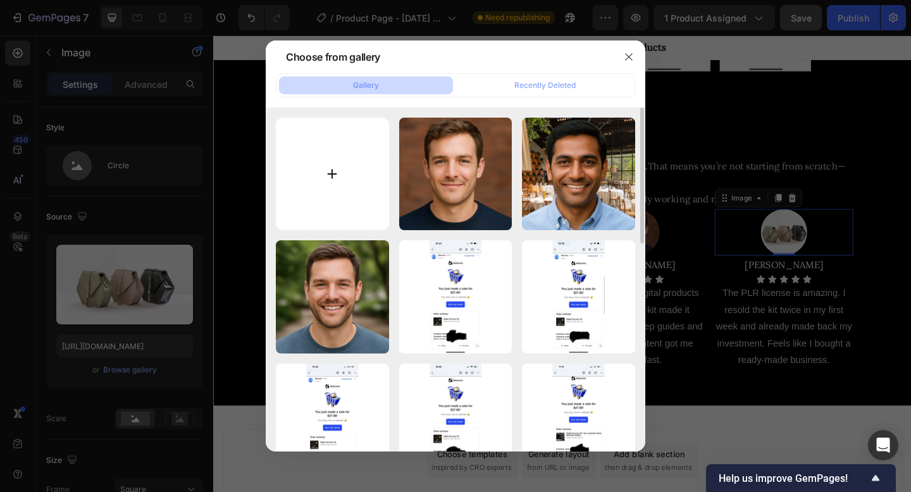
click at [384, 153] on input "file" at bounding box center [332, 174] width 113 height 113
type input "C:\fakepath\Untitled design (1).png"
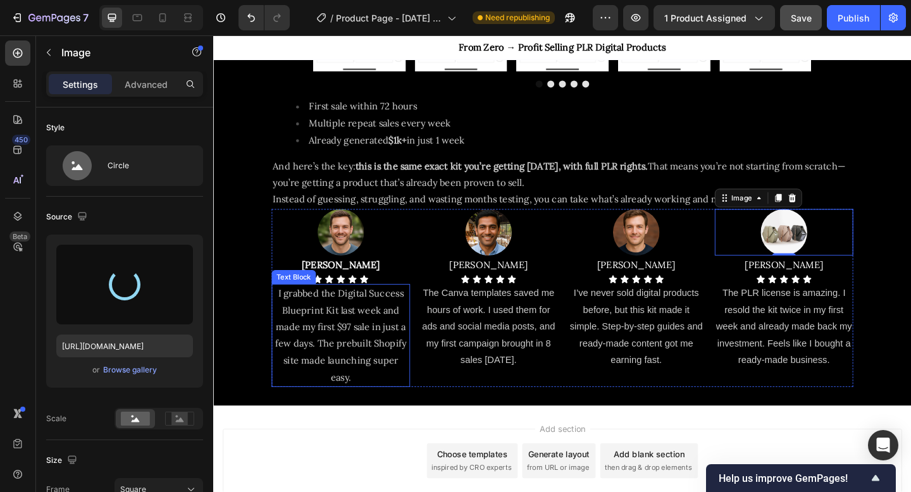
type input "[URL][DOMAIN_NAME]"
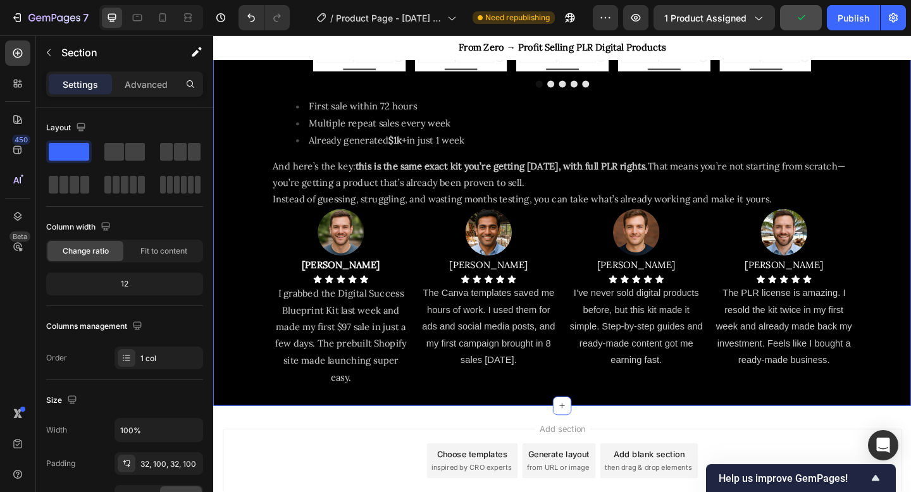
scroll to position [1480, 0]
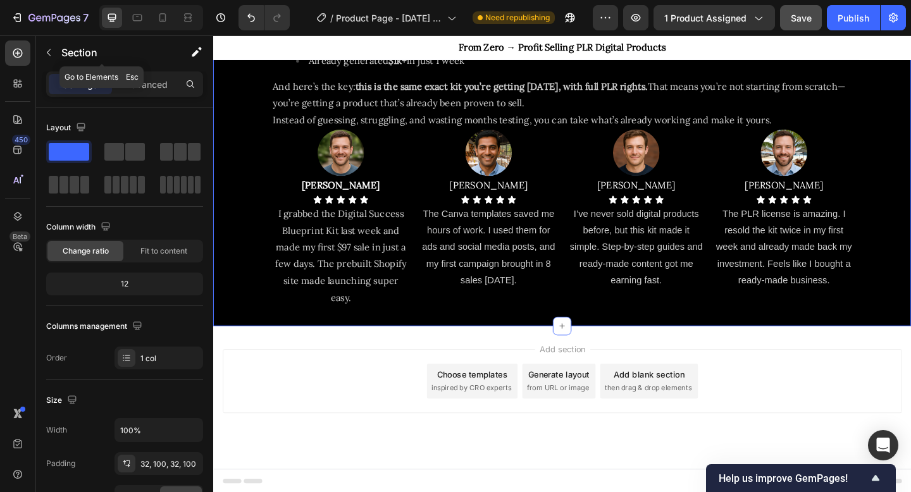
drag, startPoint x: 48, startPoint y: 53, endPoint x: 116, endPoint y: 257, distance: 214.7
click at [48, 53] on icon "button" at bounding box center [49, 52] width 10 height 10
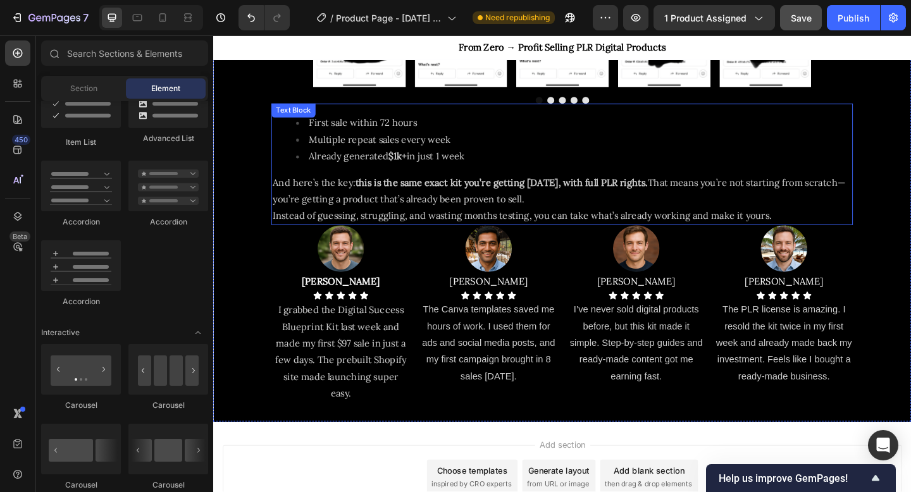
scroll to position [1379, 0]
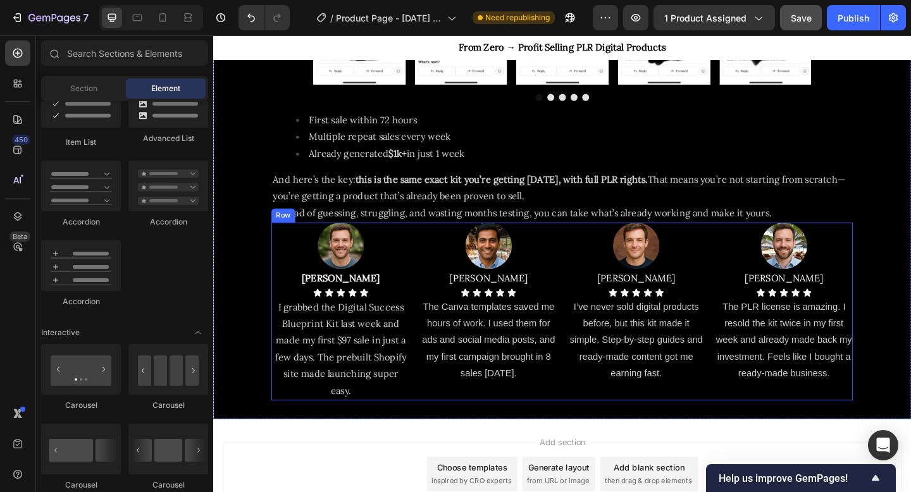
click at [430, 242] on div "Image [PERSON_NAME] Text Block Icon Icon Icon Icon Icon Icon List I grabbed the…" at bounding box center [593, 336] width 633 height 194
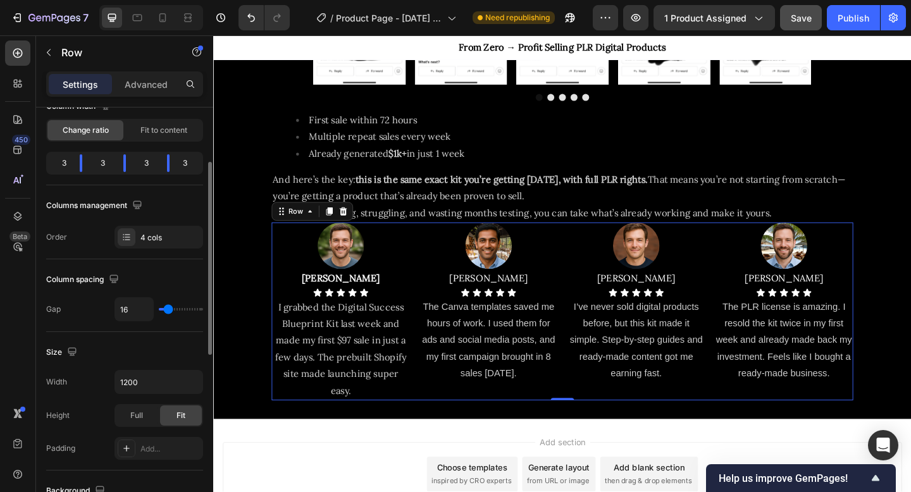
scroll to position [0, 0]
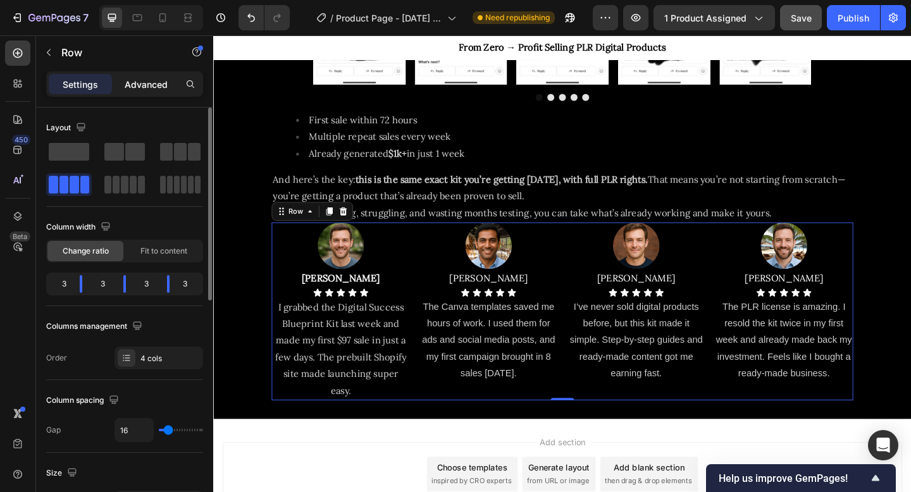
click at [145, 82] on p "Advanced" at bounding box center [146, 84] width 43 height 13
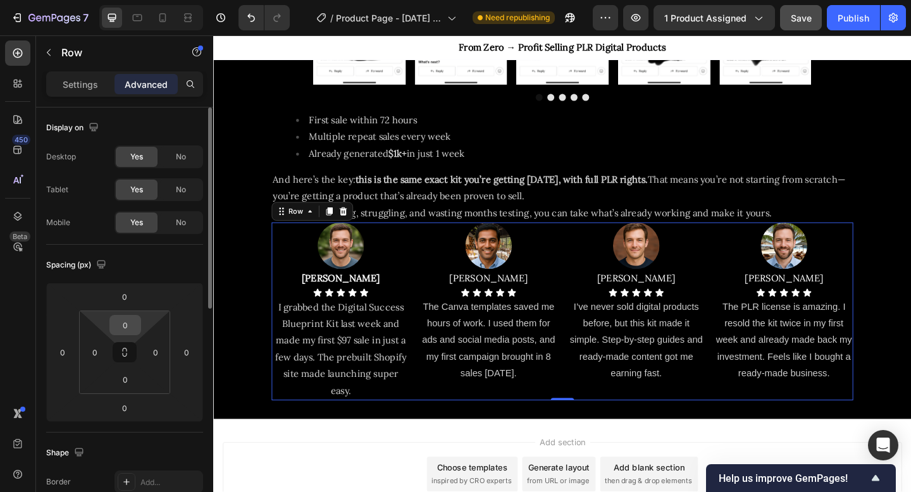
click at [126, 327] on input "0" at bounding box center [125, 325] width 25 height 19
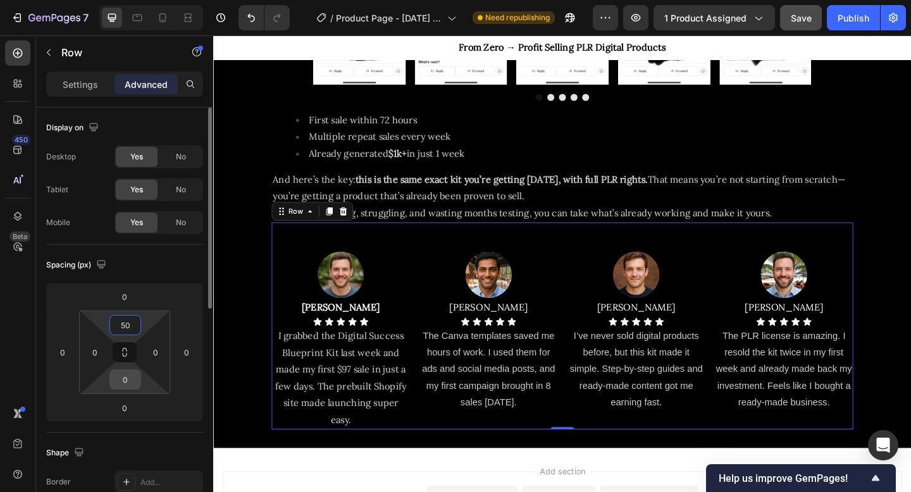
type input "50"
click at [127, 382] on input "0" at bounding box center [125, 379] width 25 height 19
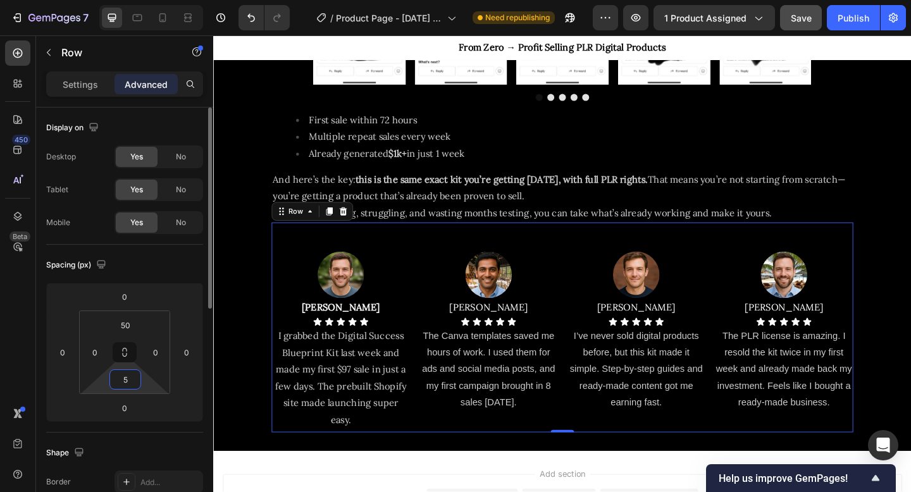
type input "50"
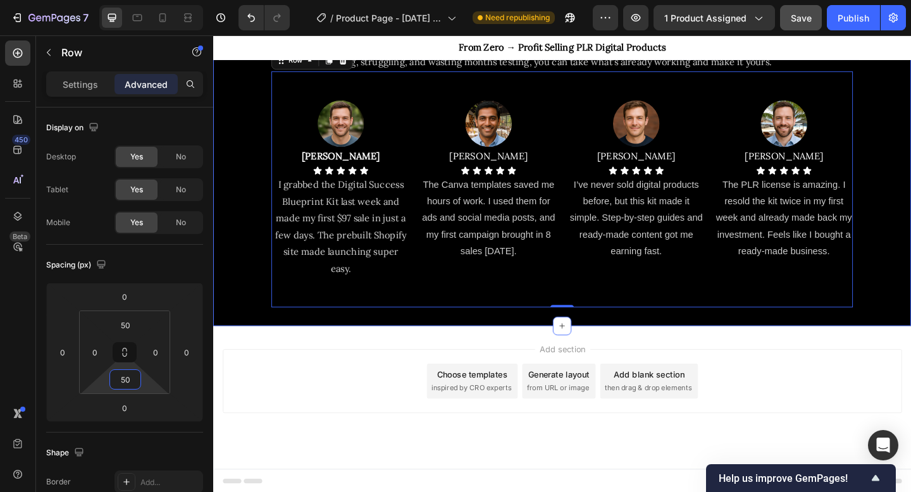
scroll to position [1518, 0]
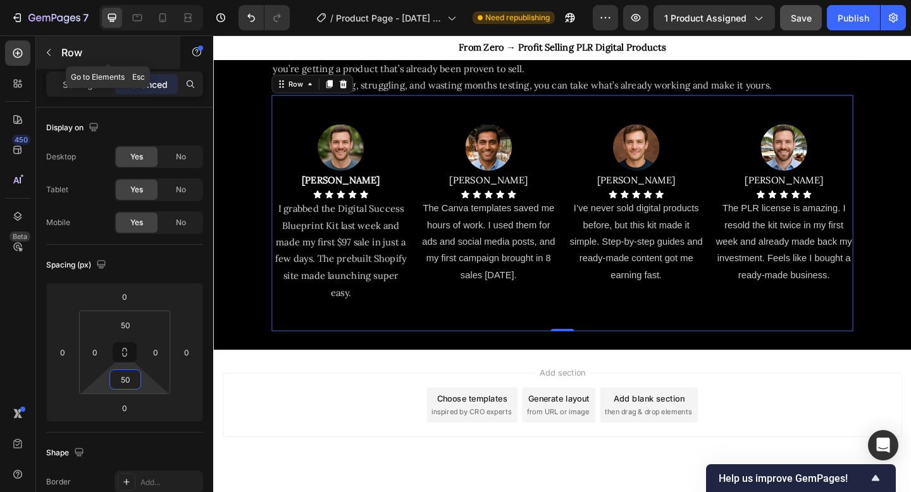
click at [53, 54] on icon "button" at bounding box center [49, 52] width 10 height 10
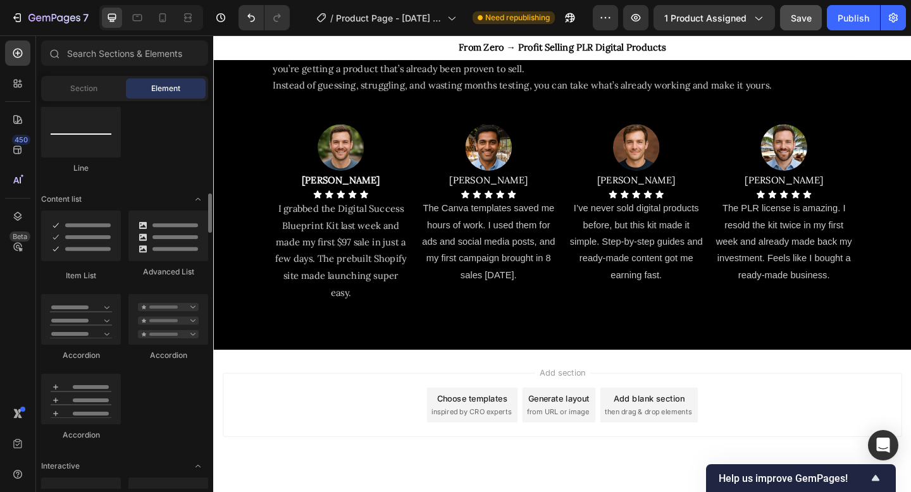
scroll to position [911, 0]
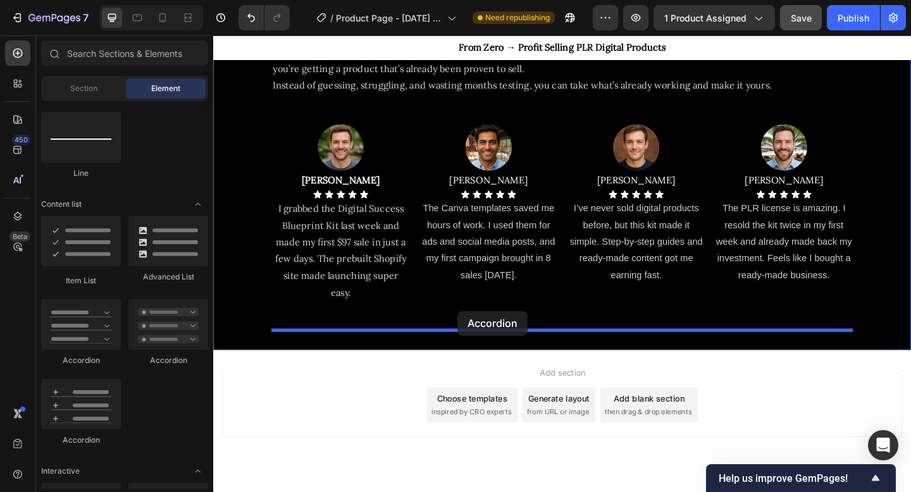
drag, startPoint x: 297, startPoint y: 368, endPoint x: 479, endPoint y: 335, distance: 184.6
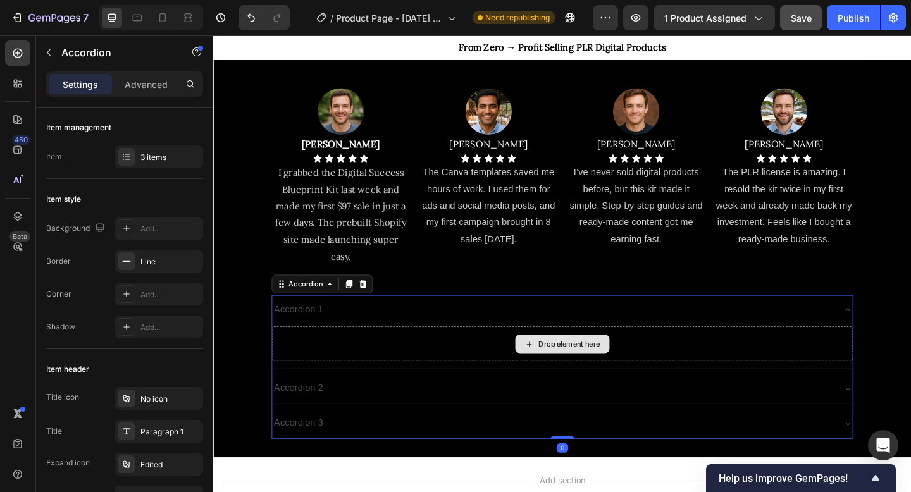
scroll to position [1563, 0]
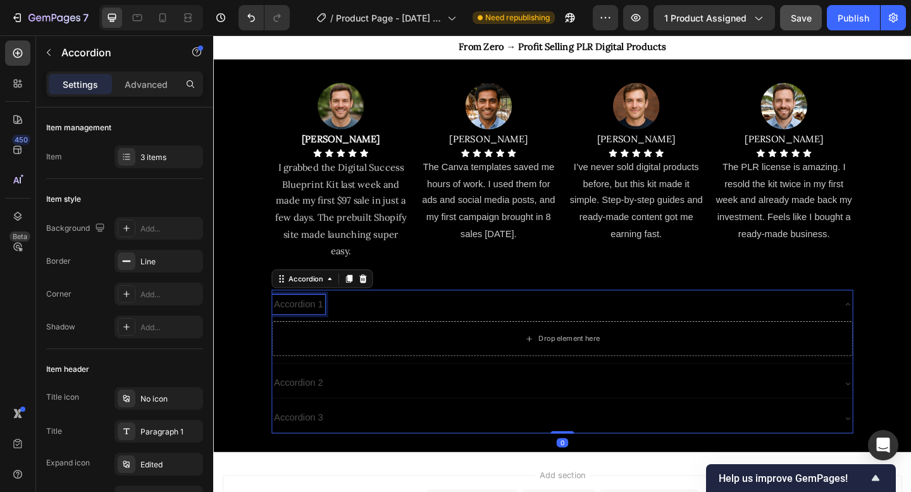
click at [306, 325] on div "Accordion 1" at bounding box center [306, 329] width 58 height 22
click at [306, 325] on p "Accordion 1" at bounding box center [306, 329] width 54 height 18
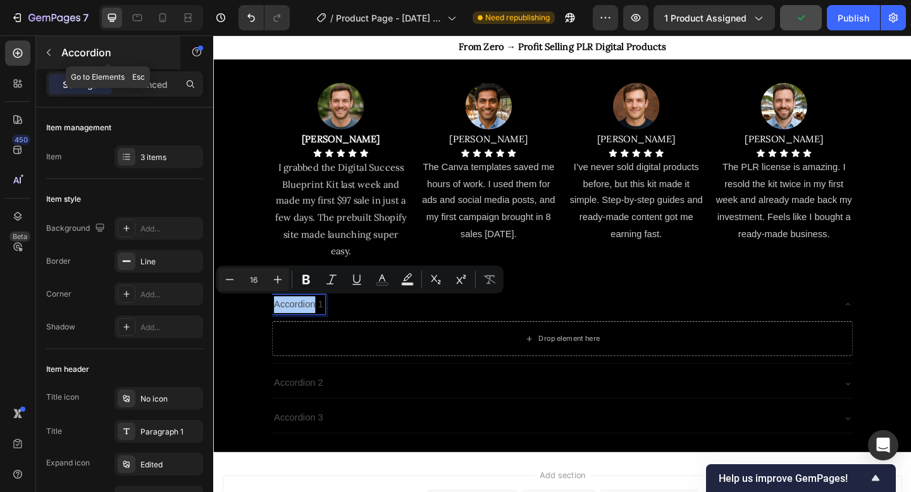
click at [56, 57] on button "button" at bounding box center [49, 52] width 20 height 20
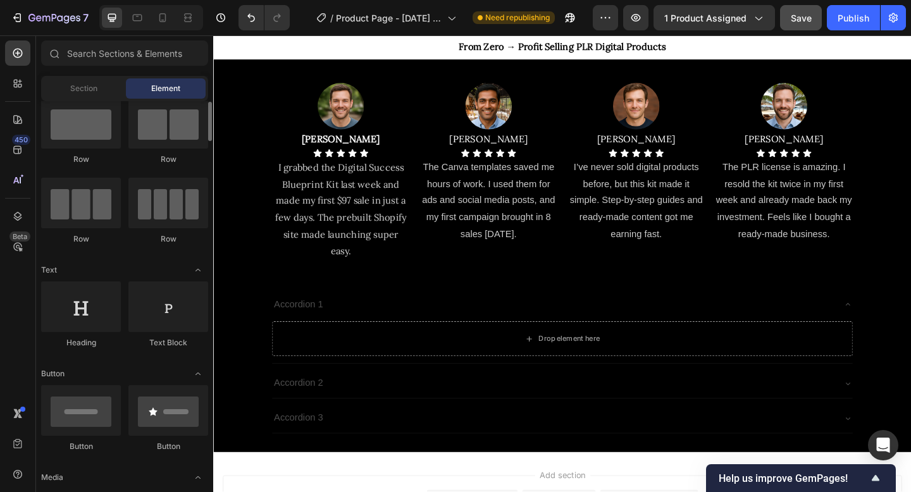
scroll to position [23, 0]
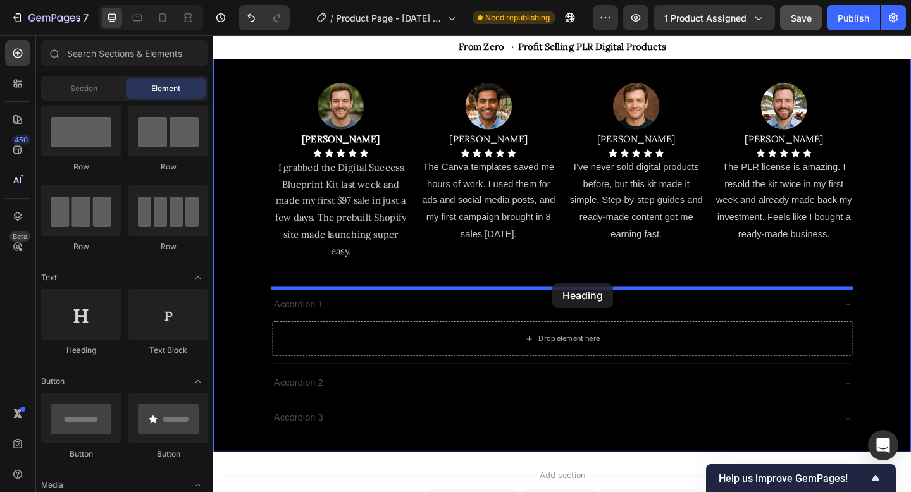
drag, startPoint x: 300, startPoint y: 354, endPoint x: 582, endPoint y: 305, distance: 286.5
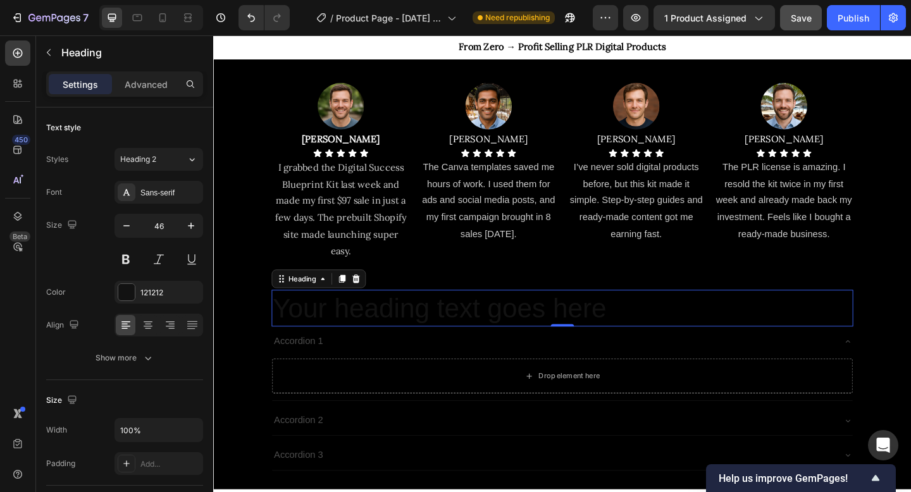
click at [542, 329] on h2 "Your heading text goes here" at bounding box center [593, 333] width 633 height 41
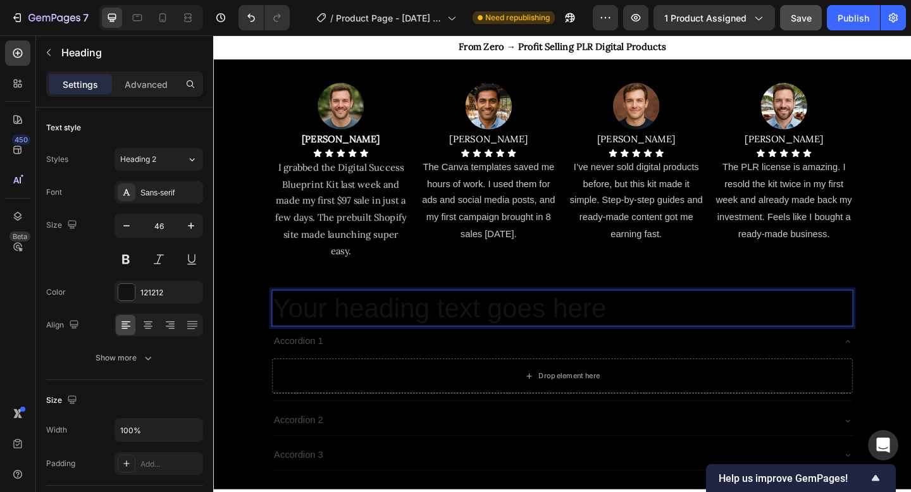
click at [542, 329] on p "Your heading text goes here" at bounding box center [593, 333] width 630 height 38
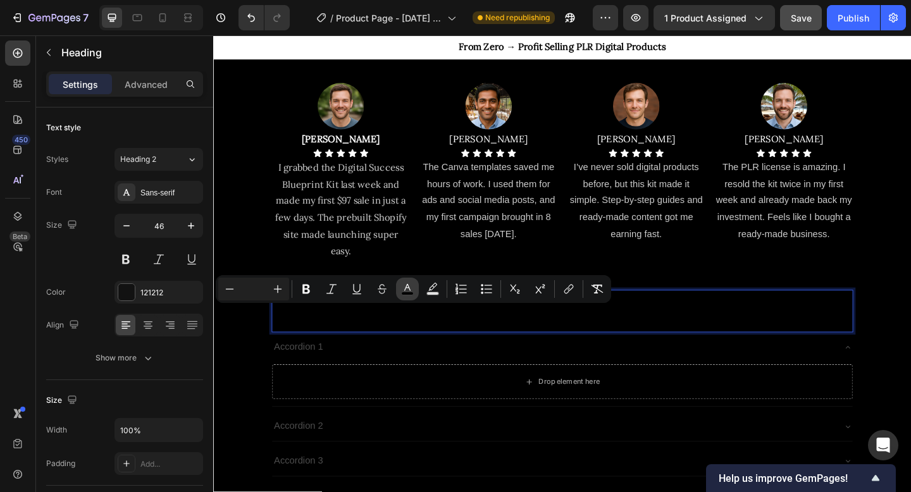
click at [406, 285] on icon "Editor contextual toolbar" at bounding box center [407, 289] width 13 height 13
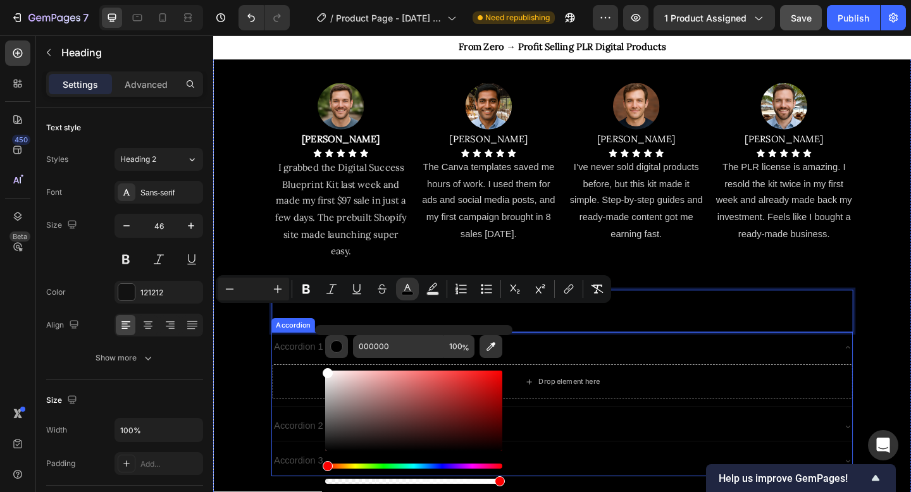
type input "FFFFFF"
drag, startPoint x: 561, startPoint y: 438, endPoint x: 319, endPoint y: 384, distance: 247.7
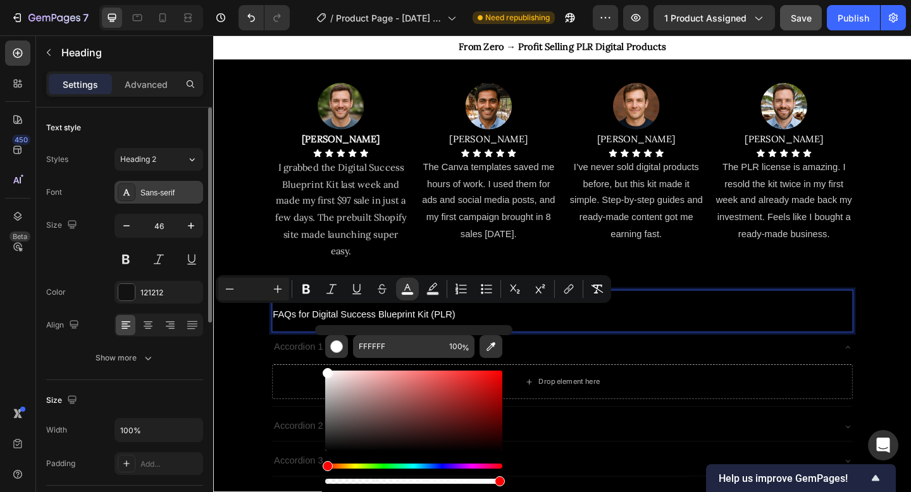
click at [178, 201] on div "Sans-serif" at bounding box center [159, 192] width 89 height 23
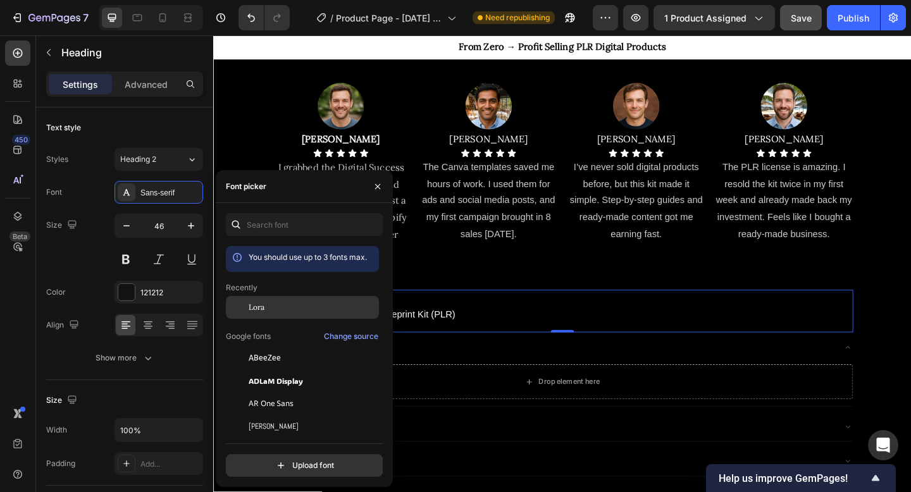
click at [260, 303] on span "Lora" at bounding box center [257, 307] width 16 height 11
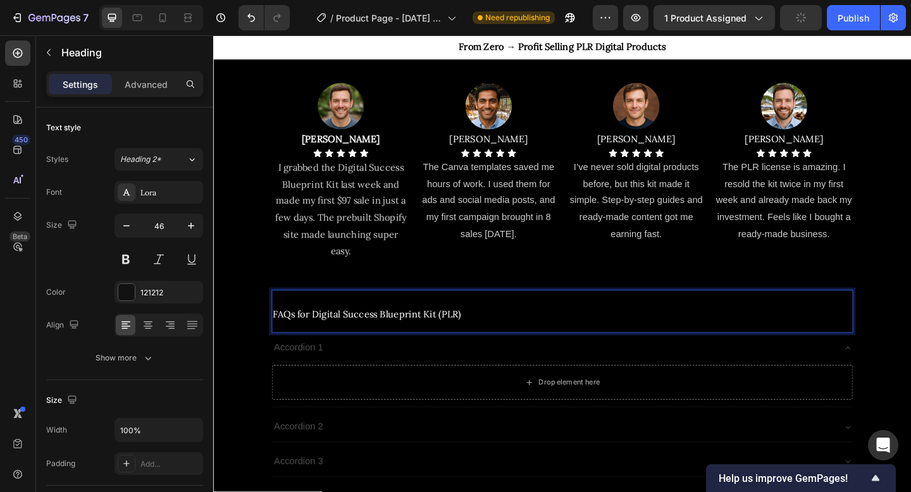
click at [478, 343] on span "FAQs for Digital Success Blueprint Kit (PLR)" at bounding box center [380, 339] width 205 height 13
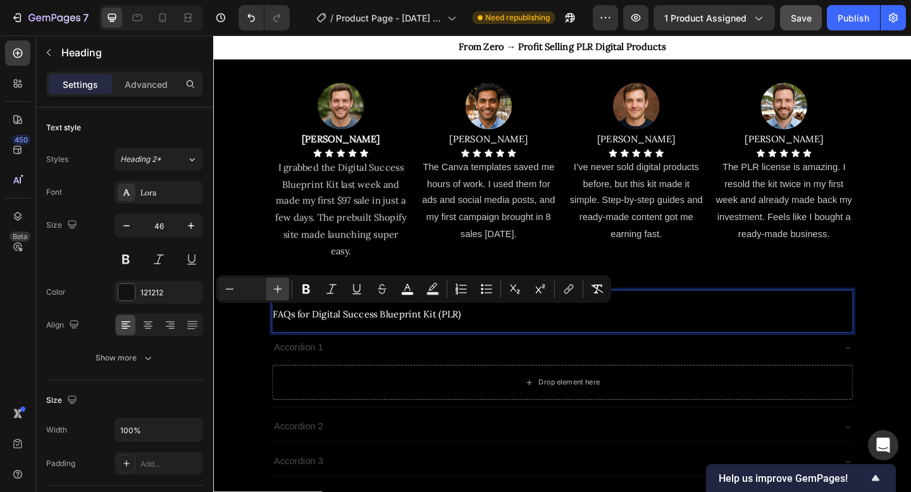
click at [283, 287] on icon "Editor contextual toolbar" at bounding box center [278, 289] width 13 height 13
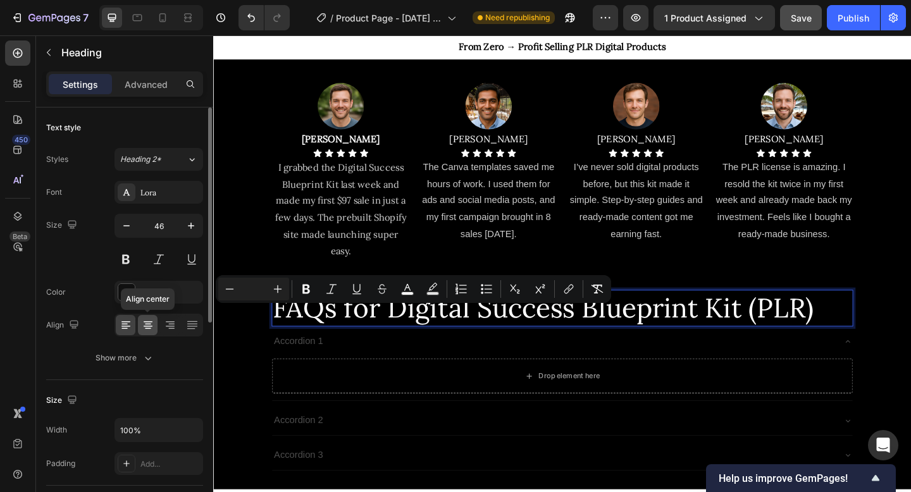
click at [142, 323] on icon at bounding box center [148, 325] width 13 height 13
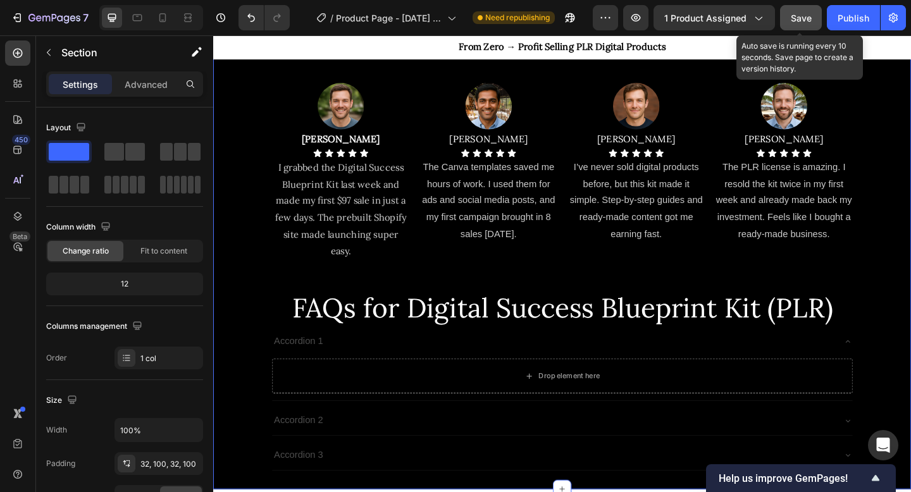
click at [797, 18] on span "Save" at bounding box center [801, 18] width 21 height 11
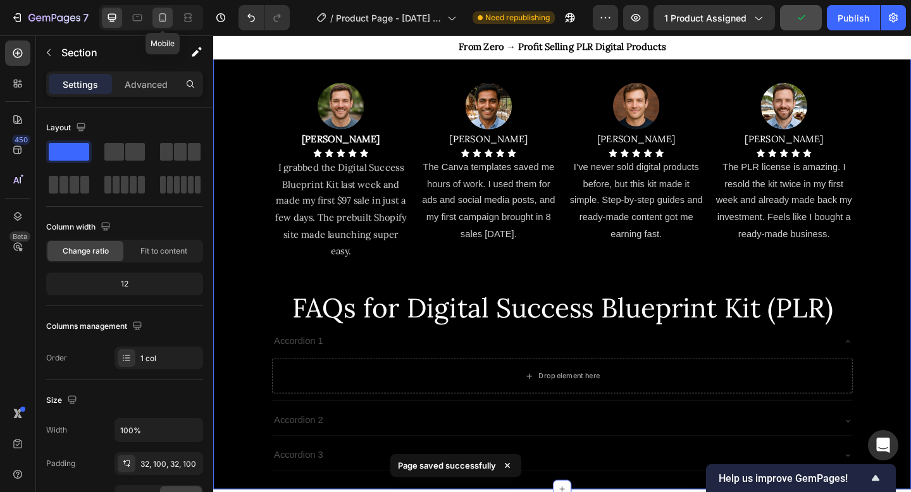
click at [165, 21] on icon at bounding box center [162, 17] width 7 height 9
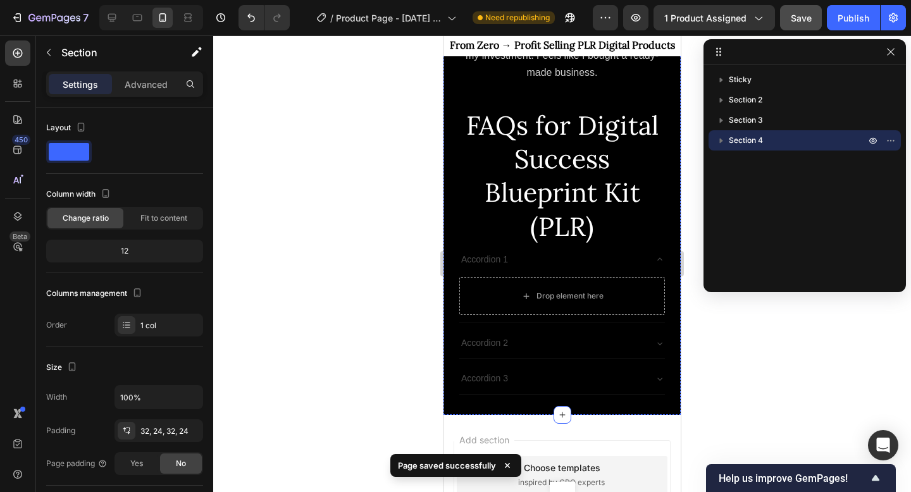
scroll to position [2440, 0]
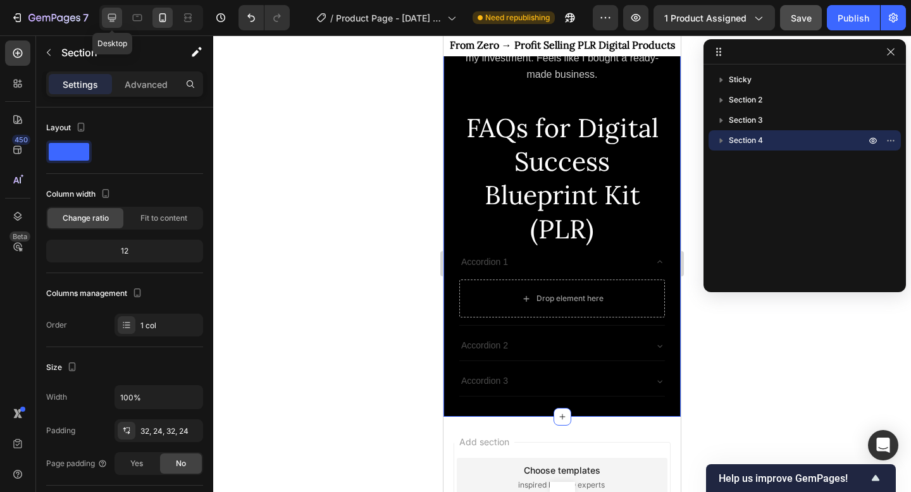
click at [109, 9] on div at bounding box center [112, 18] width 20 height 20
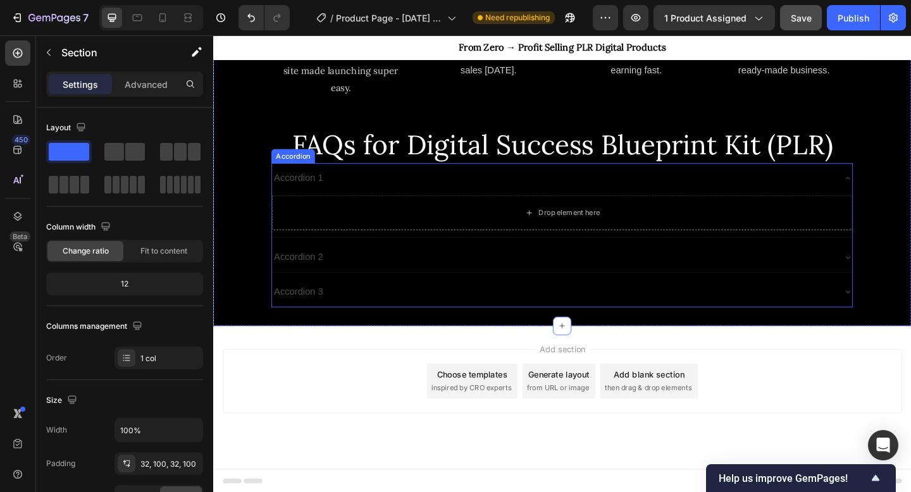
scroll to position [1676, 0]
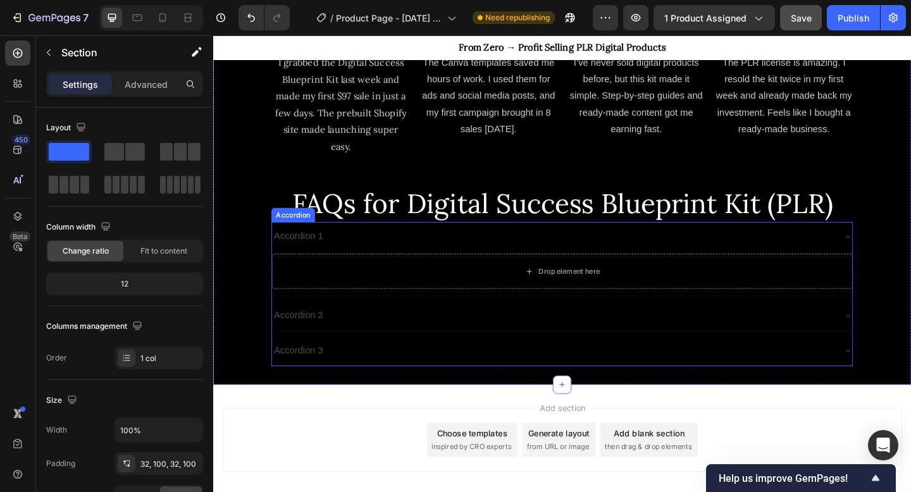
click at [322, 256] on p "Accordion 1" at bounding box center [306, 255] width 54 height 18
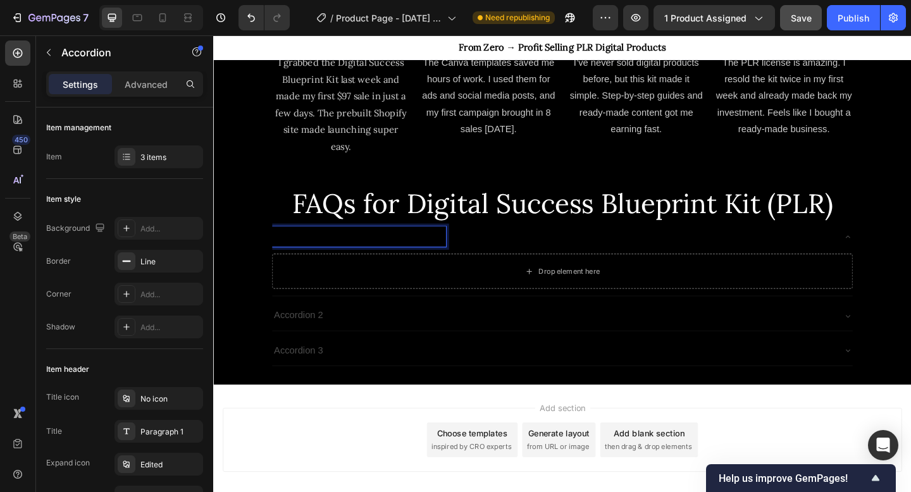
click at [349, 251] on span "What is the Digital Success Blueprint Kit?" at bounding box center [371, 254] width 185 height 11
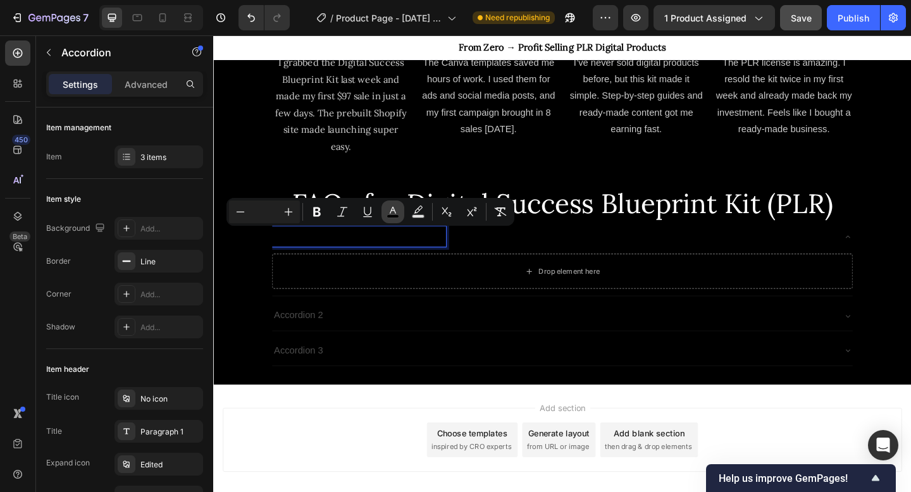
click at [401, 216] on button "color" at bounding box center [393, 212] width 23 height 23
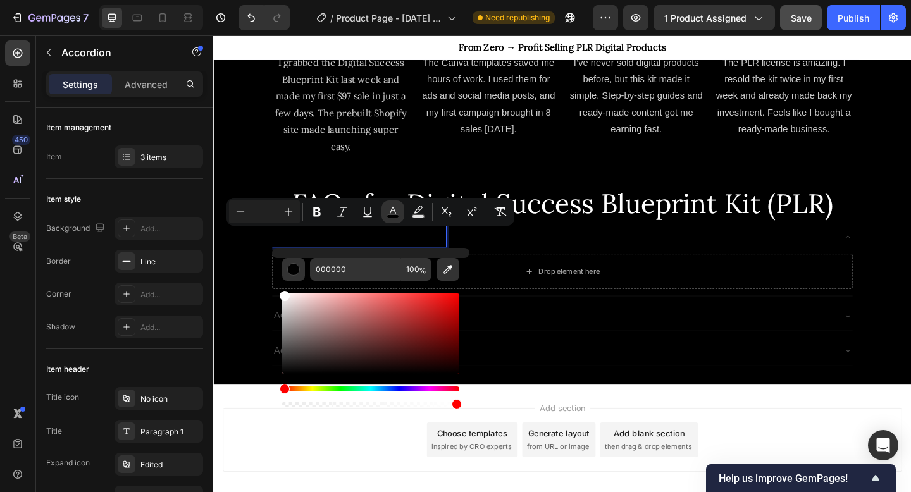
drag, startPoint x: 308, startPoint y: 330, endPoint x: 273, endPoint y: 282, distance: 59.2
click at [273, 282] on div "000000 100 %" at bounding box center [370, 328] width 197 height 161
type input "FFFFFF"
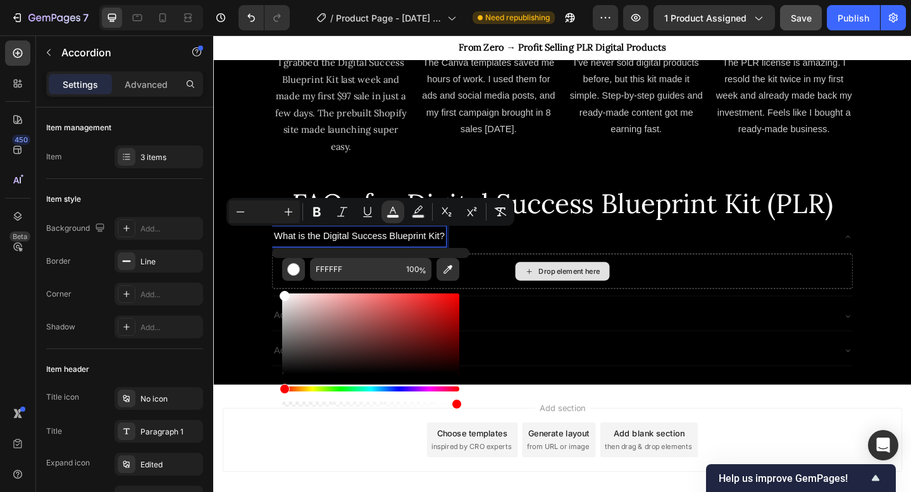
click at [573, 296] on div "Drop element here" at bounding box center [593, 292] width 103 height 20
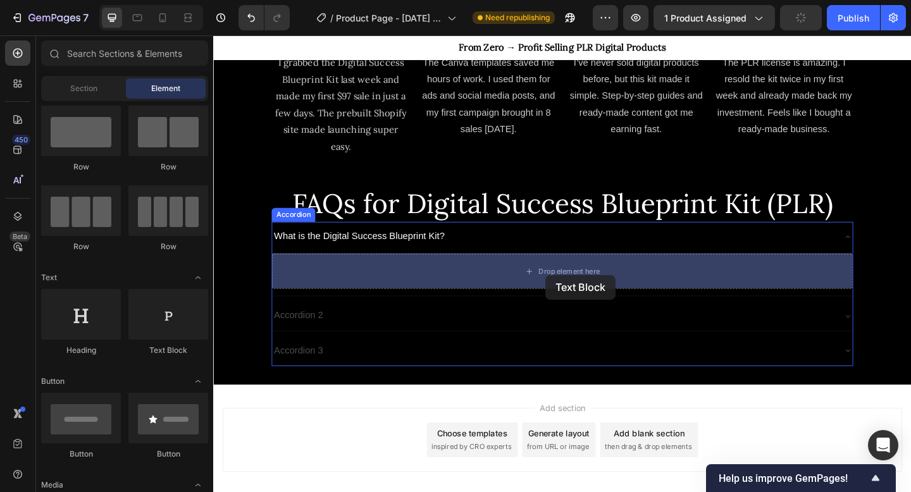
drag, startPoint x: 375, startPoint y: 359, endPoint x: 575, endPoint y: 296, distance: 209.0
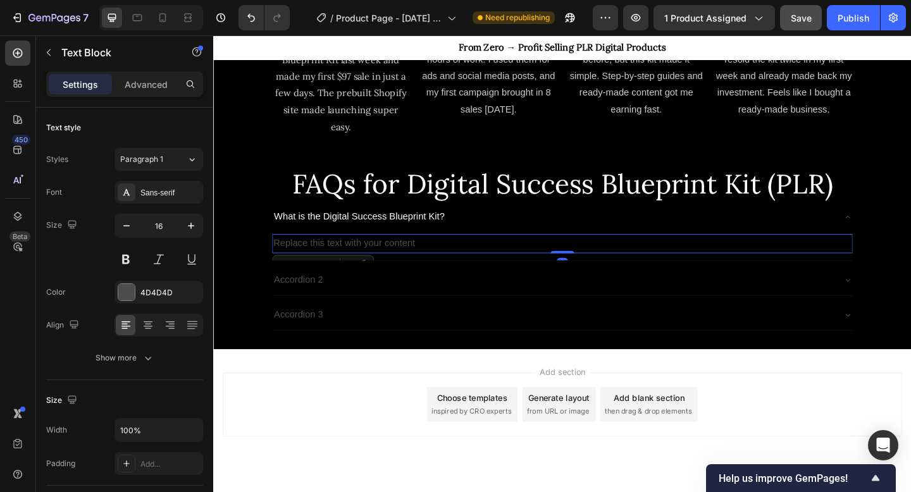
scroll to position [1699, 0]
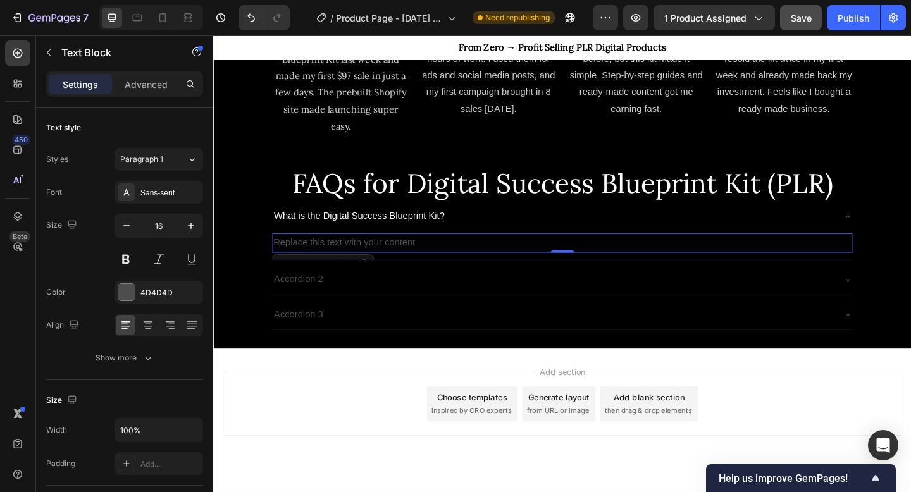
click at [365, 274] on div "Text Block" at bounding box center [332, 284] width 111 height 20
click at [413, 254] on div "Replace this text with your content" at bounding box center [593, 261] width 632 height 21
click at [413, 257] on p "Replace this text with your content" at bounding box center [592, 262] width 629 height 18
click at [415, 259] on p "Replace this text with your content" at bounding box center [592, 262] width 629 height 18
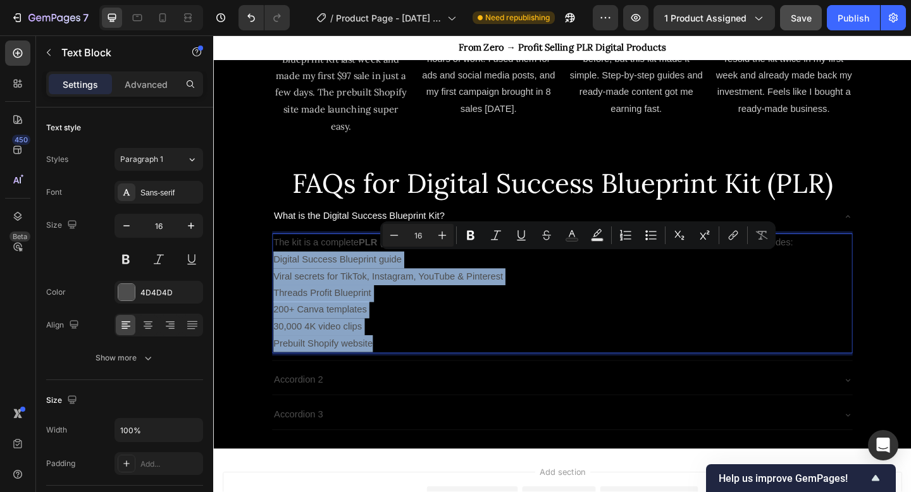
drag, startPoint x: 281, startPoint y: 279, endPoint x: 416, endPoint y: 371, distance: 163.6
click at [416, 372] on div "The kit is a complete PLR (Private Label Rights) package designed to help you s…" at bounding box center [593, 316] width 632 height 130
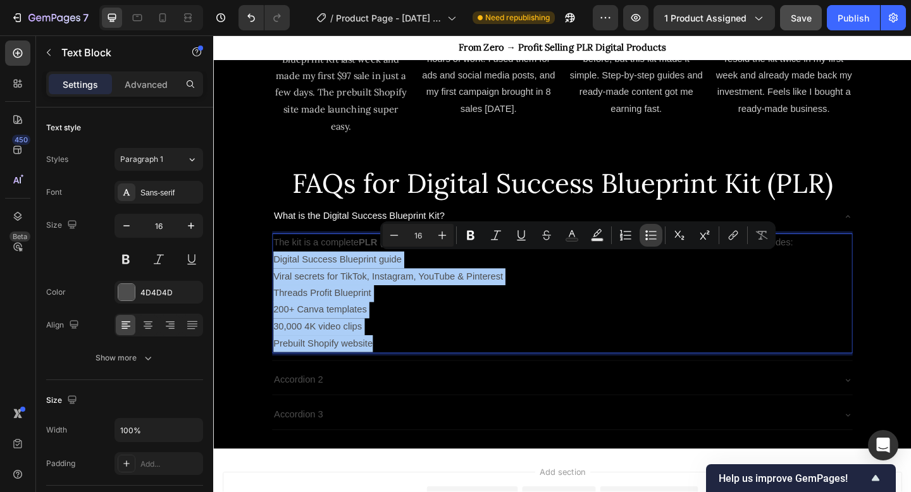
click at [651, 232] on icon "Editor contextual toolbar" at bounding box center [653, 231] width 8 height 1
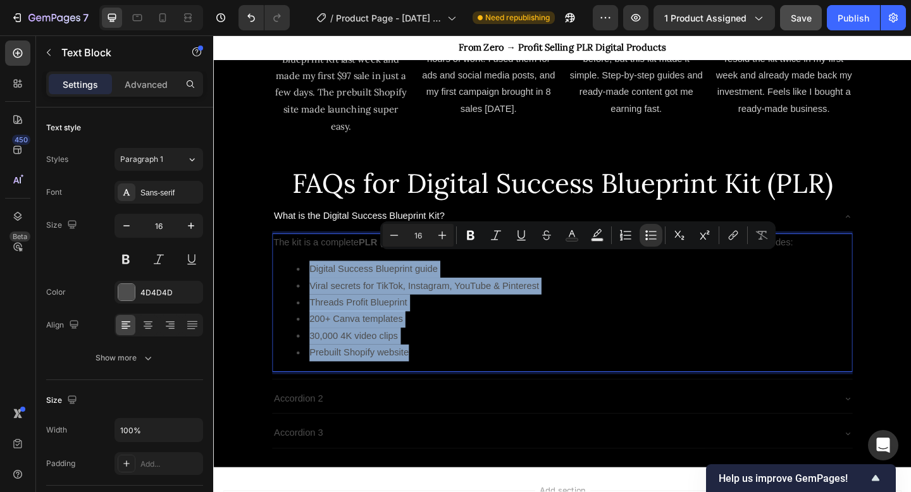
click at [451, 361] on li "30,000 4K video clips" at bounding box center [606, 363] width 604 height 18
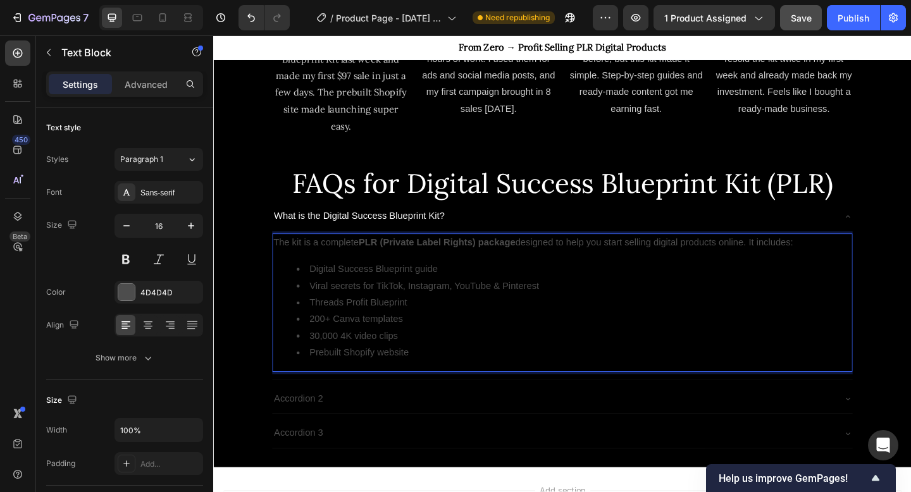
click at [445, 378] on li "Prebuilt Shopify website" at bounding box center [606, 381] width 604 height 18
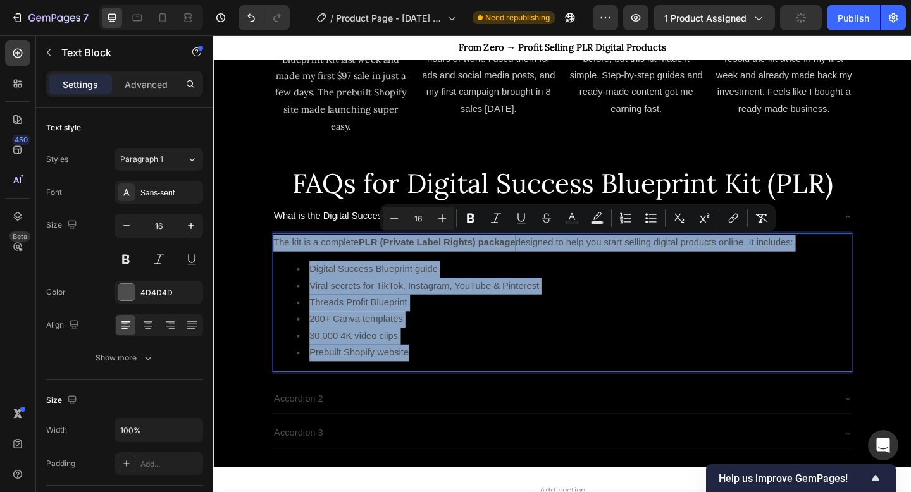
drag, startPoint x: 442, startPoint y: 385, endPoint x: 281, endPoint y: 265, distance: 201.1
click at [281, 265] on div "The kit is a complete PLR (Private Label Rights) package designed to help you s…" at bounding box center [593, 326] width 632 height 151
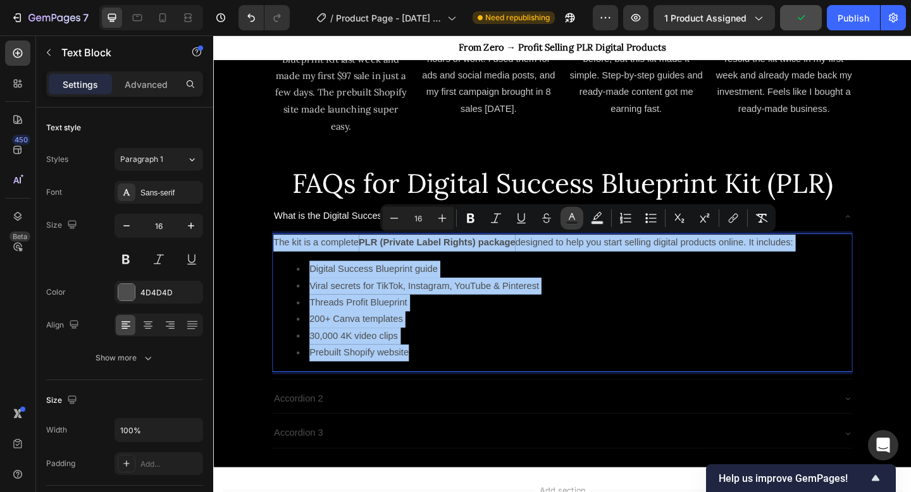
click at [568, 224] on rect "Editor contextual toolbar" at bounding box center [572, 223] width 12 height 3
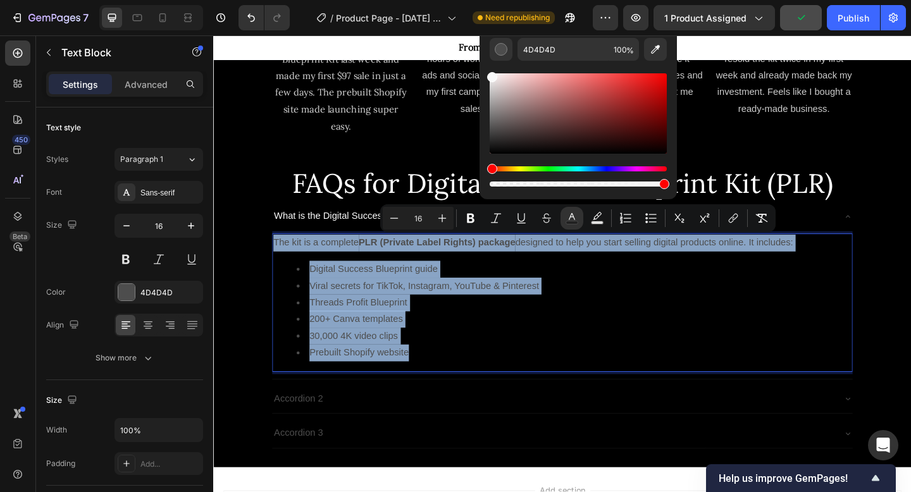
type input "FCFCFC"
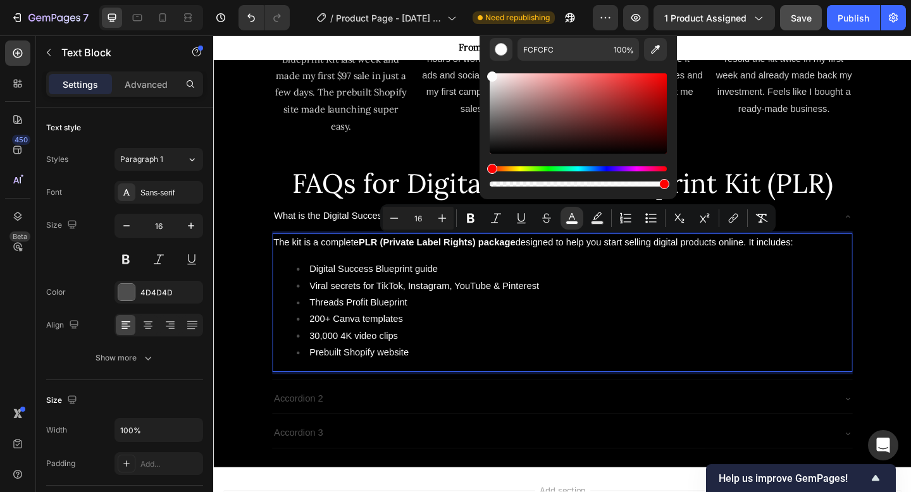
drag, startPoint x: 508, startPoint y: 108, endPoint x: 486, endPoint y: 74, distance: 40.2
click at [486, 74] on div "FCFCFC 100 %" at bounding box center [578, 108] width 197 height 161
click at [623, 47] on input "100" at bounding box center [624, 49] width 30 height 23
type input "0"
type input "10"
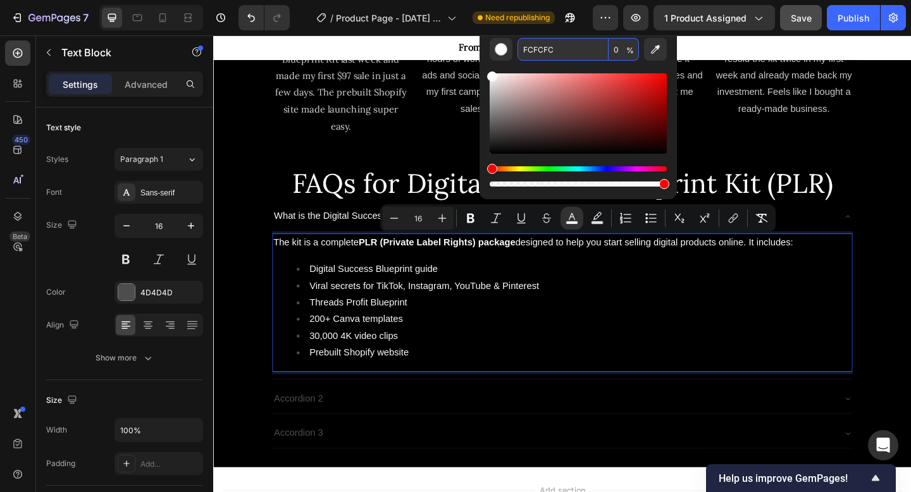
type input "100"
type input "FCFCFC"
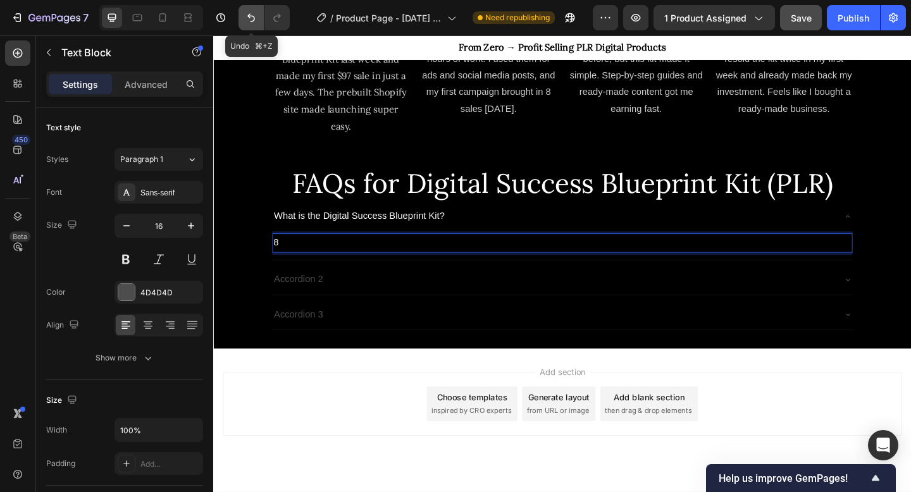
click at [255, 10] on button "Undo/Redo" at bounding box center [251, 17] width 25 height 25
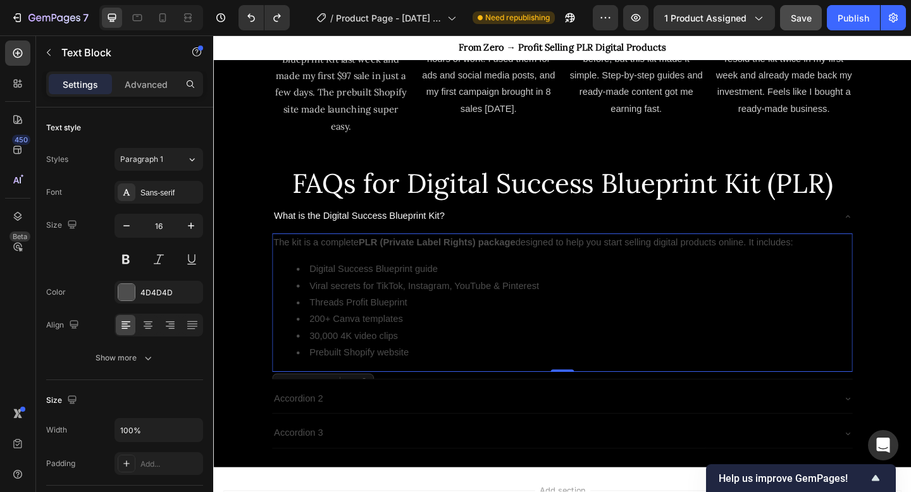
click at [353, 398] on div "The kit is a complete PLR (Private Label Rights) package designed to help you s…" at bounding box center [593, 326] width 632 height 151
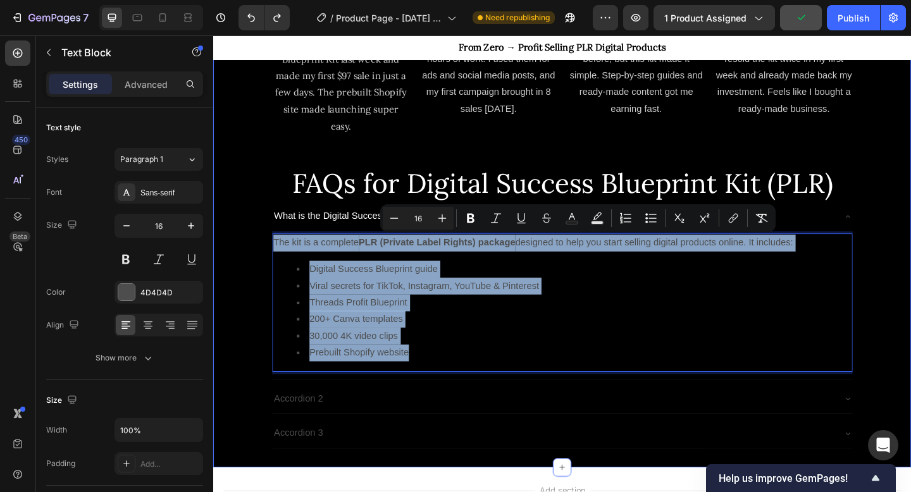
drag, startPoint x: 434, startPoint y: 385, endPoint x: 275, endPoint y: 265, distance: 198.7
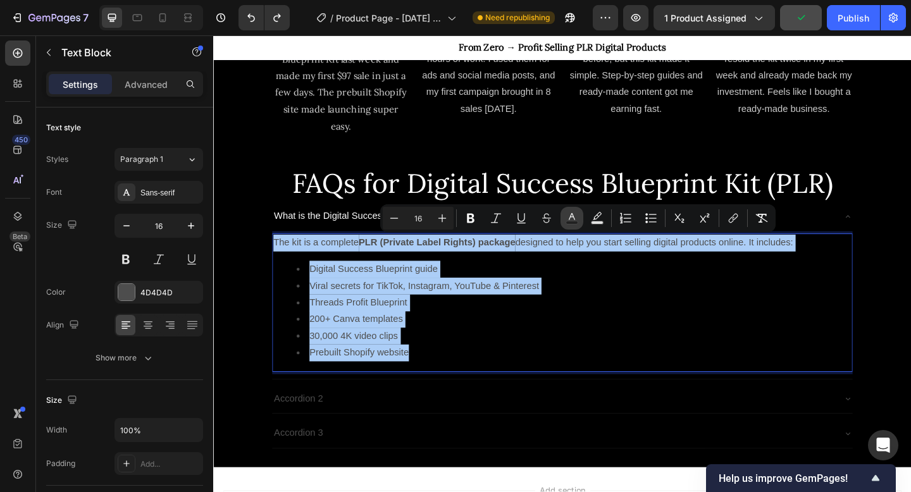
click at [576, 215] on icon "Editor contextual toolbar" at bounding box center [572, 218] width 13 height 13
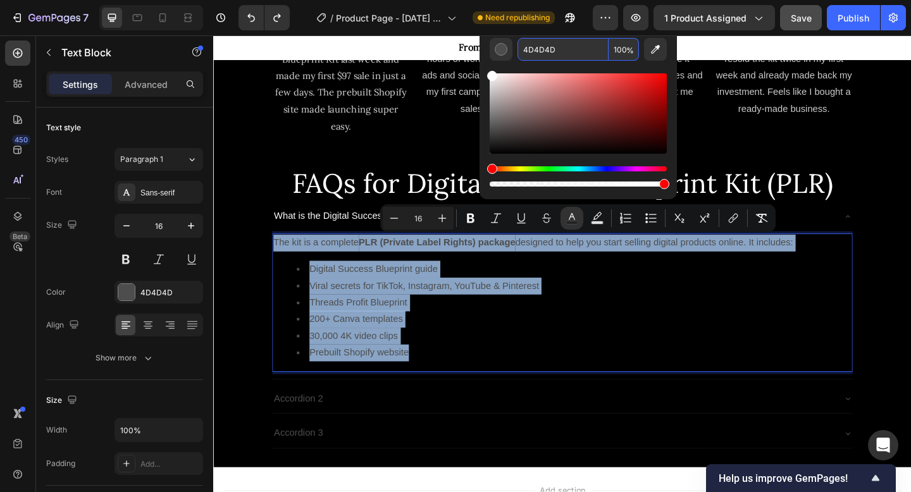
drag, startPoint x: 721, startPoint y: 118, endPoint x: 497, endPoint y: 59, distance: 230.9
type input "FFFFFF"
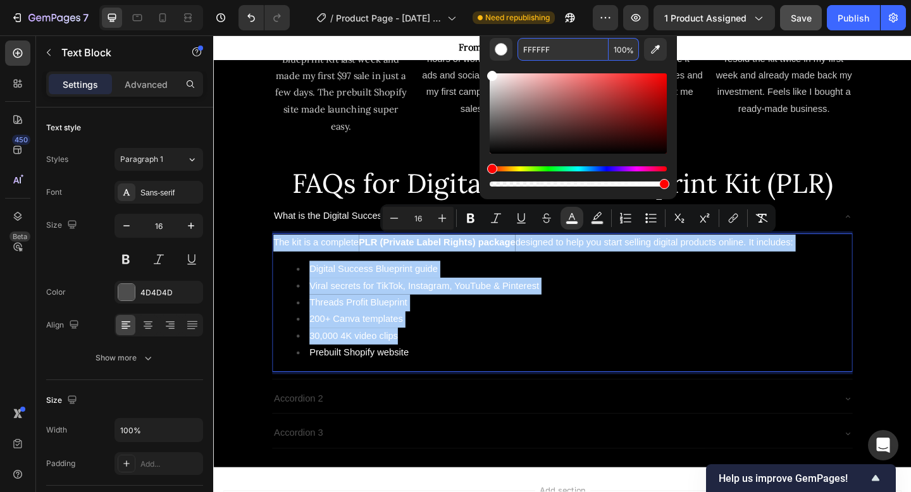
click at [623, 51] on input "100" at bounding box center [624, 49] width 30 height 23
click at [614, 49] on input "100" at bounding box center [624, 49] width 30 height 23
type input "80"
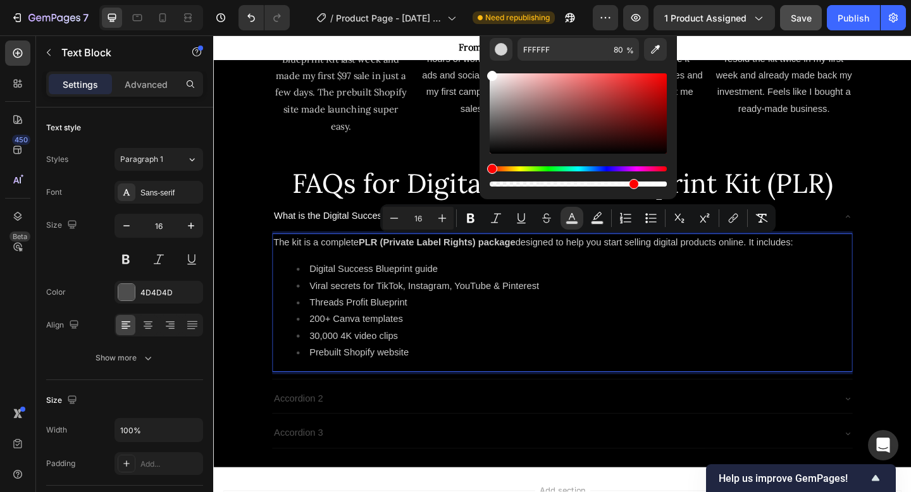
click at [517, 358] on li "30,000 4K video clips" at bounding box center [606, 363] width 604 height 18
click at [753, 324] on li "Threads Profit Blueprint" at bounding box center [606, 327] width 604 height 18
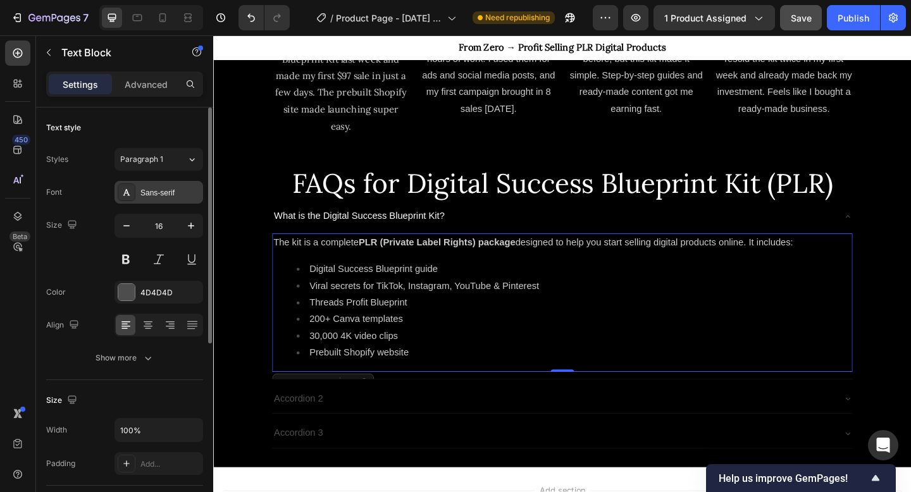
click at [136, 192] on div "Sans-serif" at bounding box center [159, 192] width 89 height 23
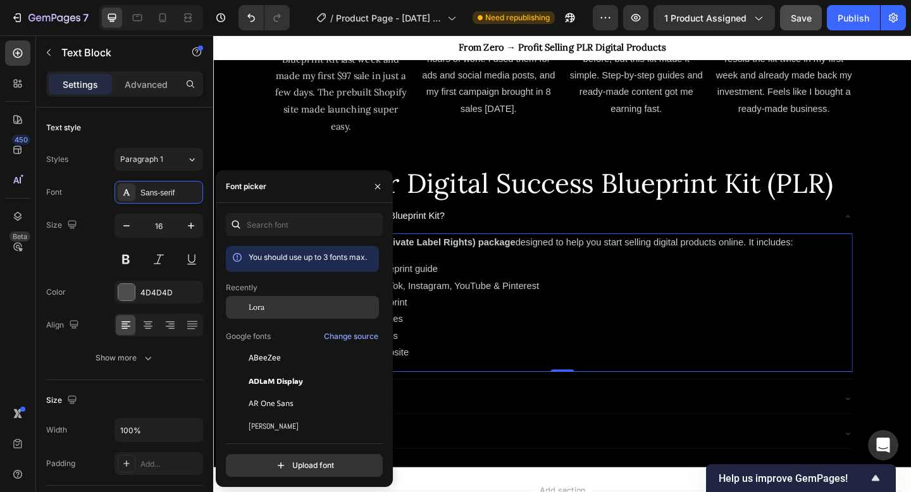
click at [261, 303] on span "Lora" at bounding box center [257, 307] width 16 height 11
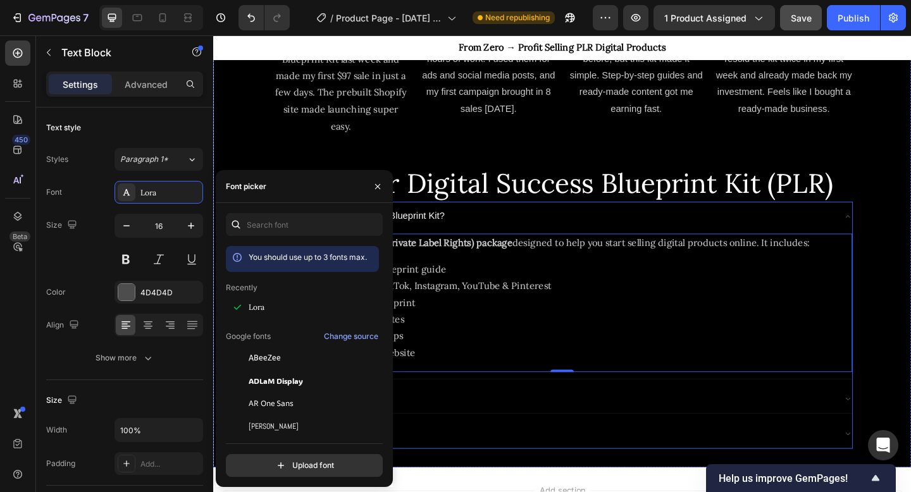
click at [492, 227] on div "What is the Digital Success Blueprint Kit?" at bounding box center [582, 233] width 611 height 22
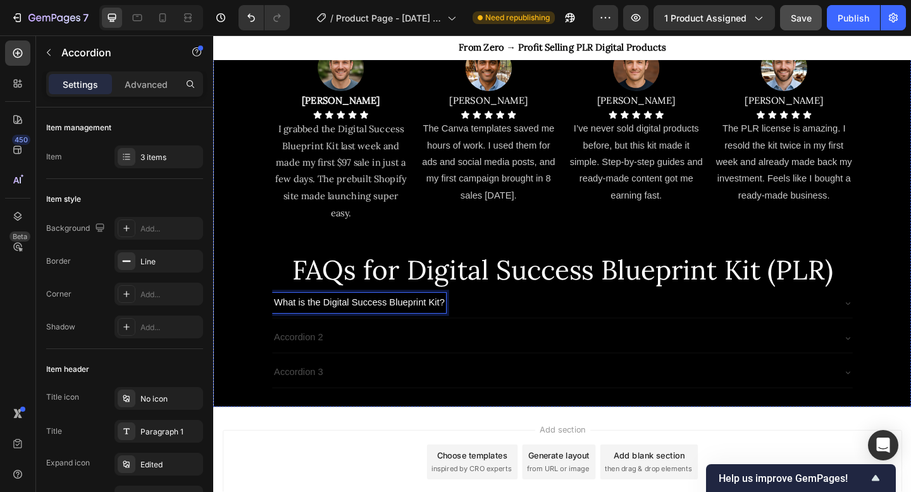
scroll to position [1692, 0]
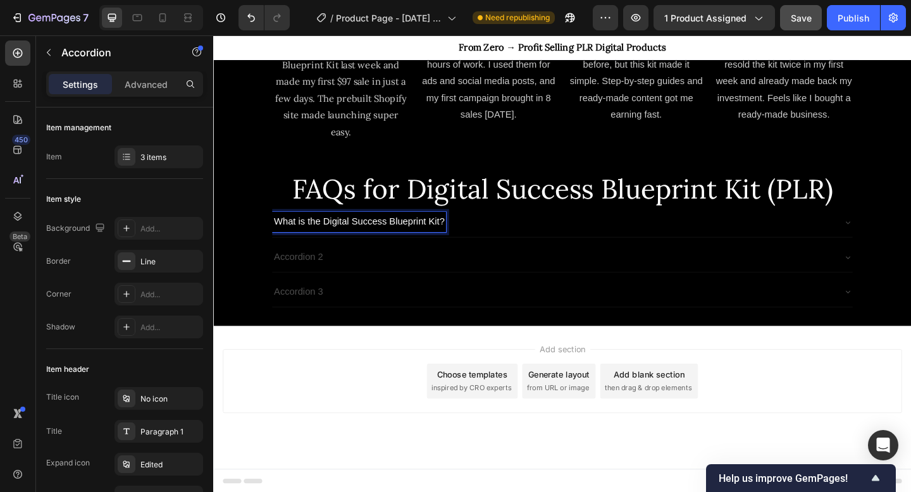
click at [307, 240] on span "What is the Digital Success Blueprint Kit?" at bounding box center [371, 238] width 185 height 11
click at [306, 235] on span "What is the Digital Success Blueprint Kit?" at bounding box center [371, 238] width 185 height 11
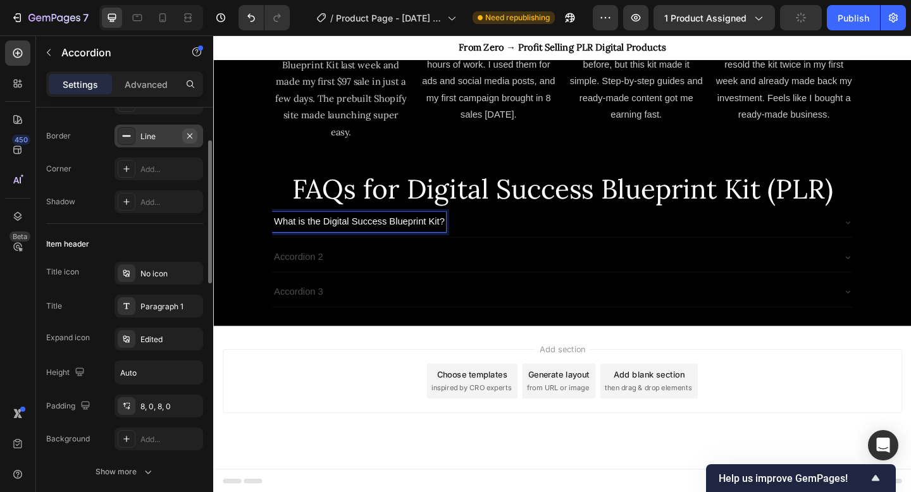
scroll to position [128, 0]
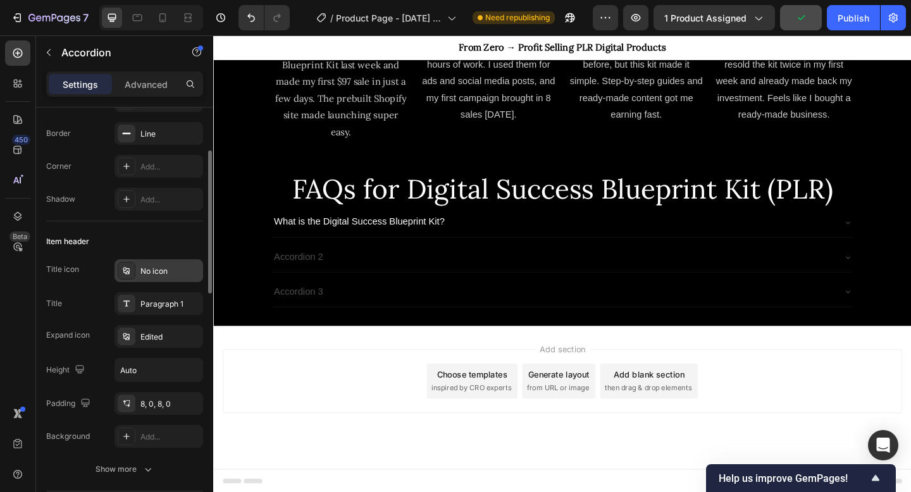
click at [171, 282] on div "No icon" at bounding box center [159, 270] width 89 height 23
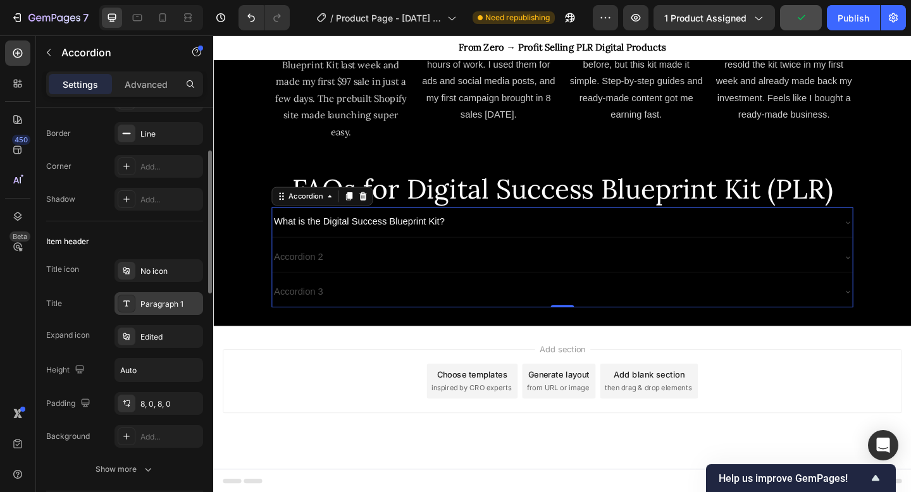
click at [169, 309] on div "Paragraph 1" at bounding box center [169, 304] width 59 height 11
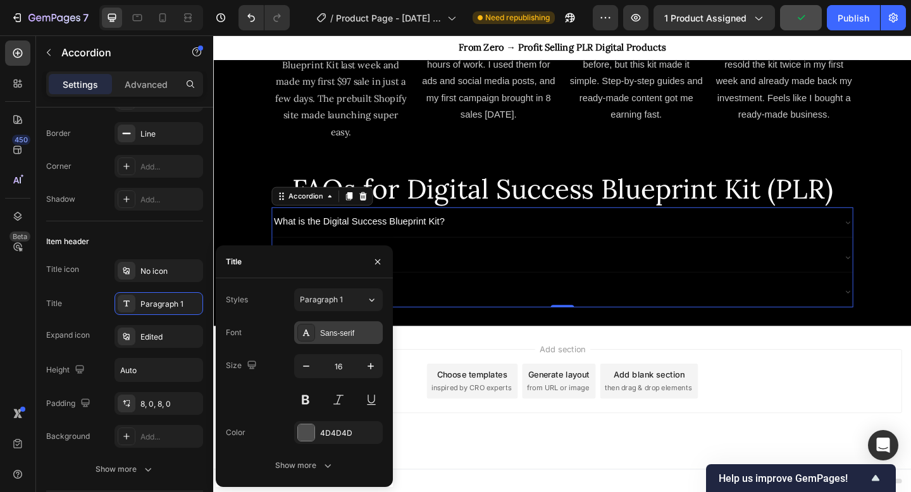
click at [360, 334] on div "Sans-serif" at bounding box center [349, 333] width 59 height 11
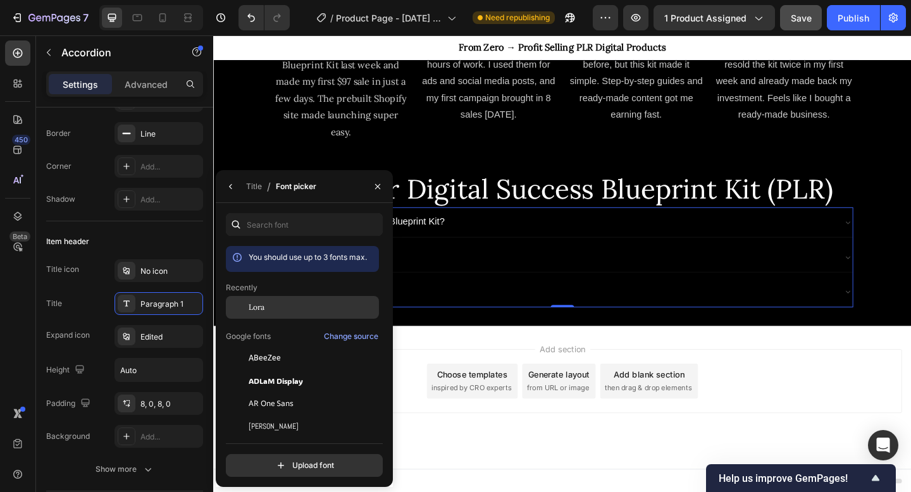
click at [256, 301] on div "Lora" at bounding box center [302, 307] width 153 height 23
click at [541, 313] on div "Accordion 3" at bounding box center [582, 315] width 611 height 22
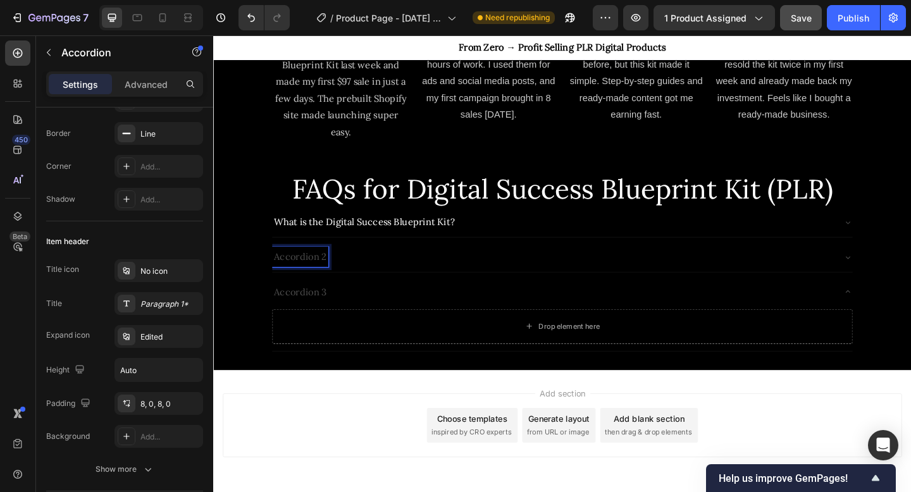
click at [624, 234] on div "What is the Digital Success Blueprint Kit?" at bounding box center [582, 239] width 611 height 22
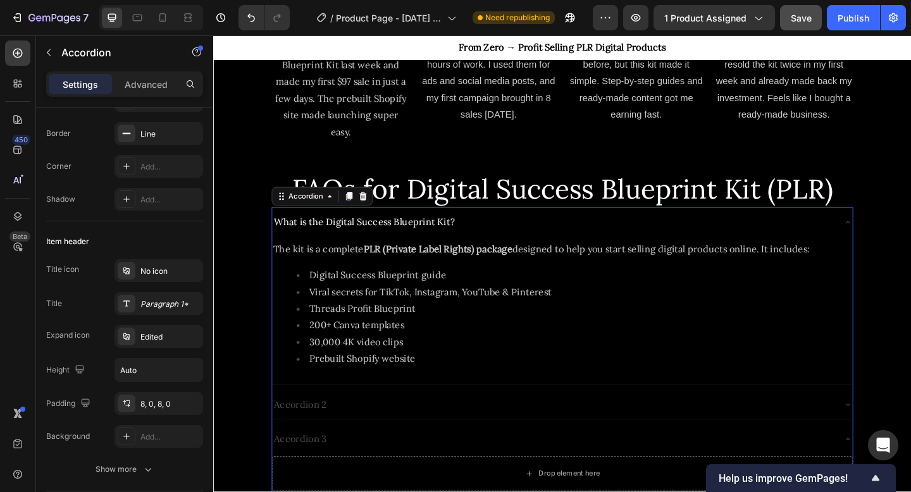
click at [624, 234] on div "What is the Digital Success Blueprint Kit?" at bounding box center [582, 239] width 611 height 22
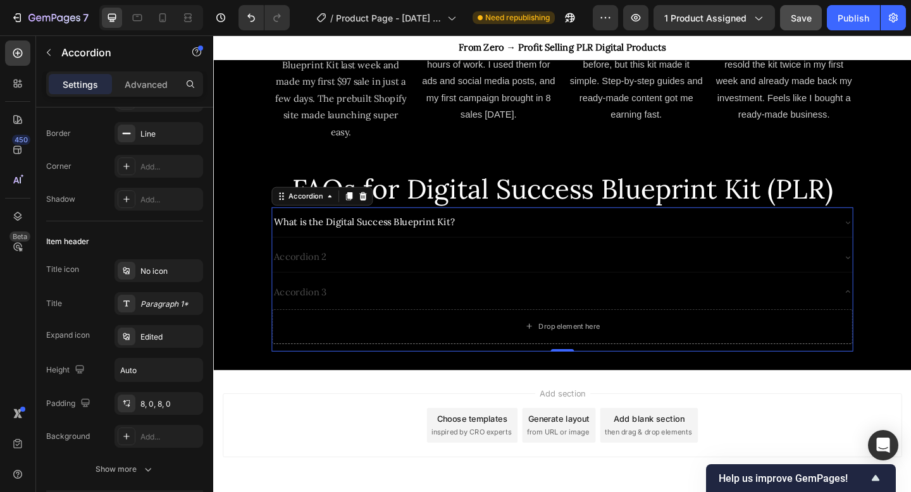
click at [317, 277] on p "Accordion 2" at bounding box center [308, 277] width 58 height 18
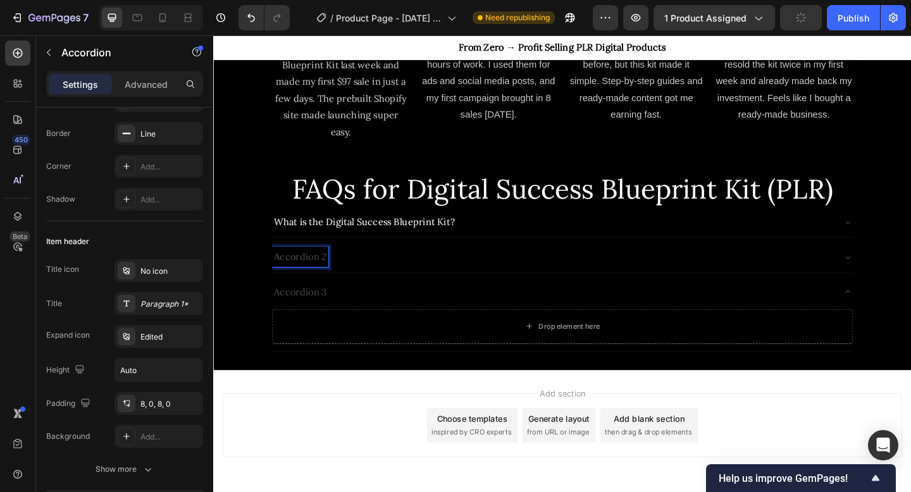
click at [314, 277] on p "Accordion 2" at bounding box center [308, 277] width 58 height 18
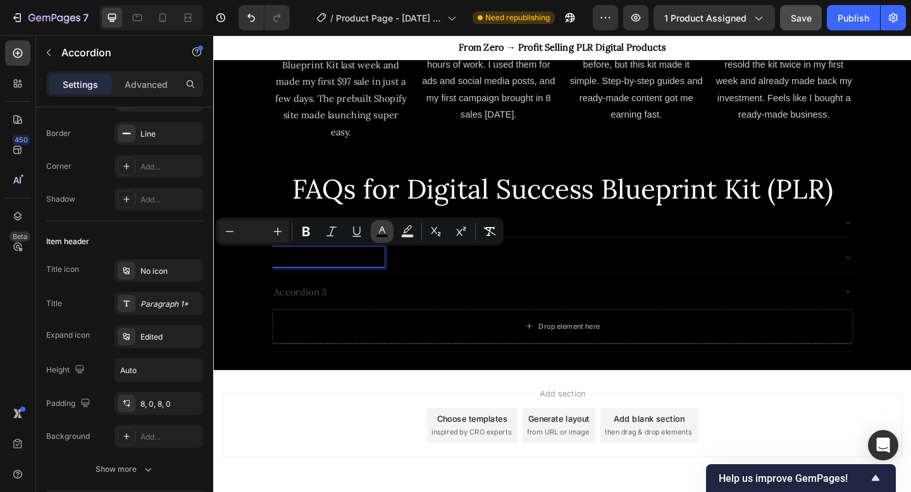
click at [384, 230] on icon "Editor contextual toolbar" at bounding box center [382, 230] width 6 height 7
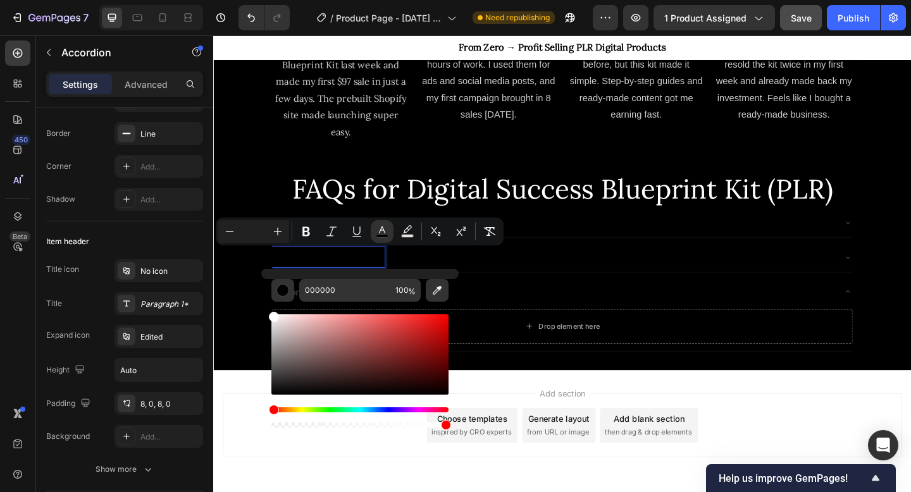
type input "FFFFFF"
drag, startPoint x: 296, startPoint y: 332, endPoint x: 269, endPoint y: 307, distance: 36.7
click at [269, 307] on div "FFFFFF 100 %" at bounding box center [359, 349] width 197 height 161
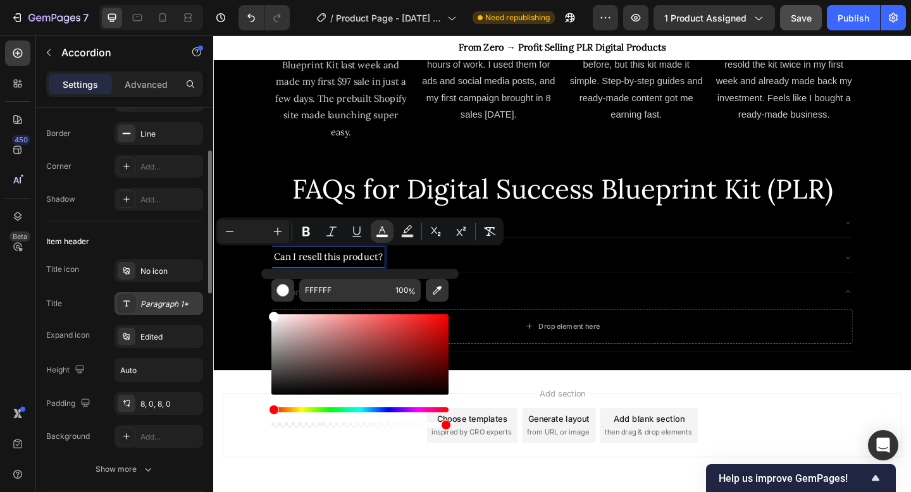
click at [168, 302] on div "Paragraph 1*" at bounding box center [169, 304] width 59 height 11
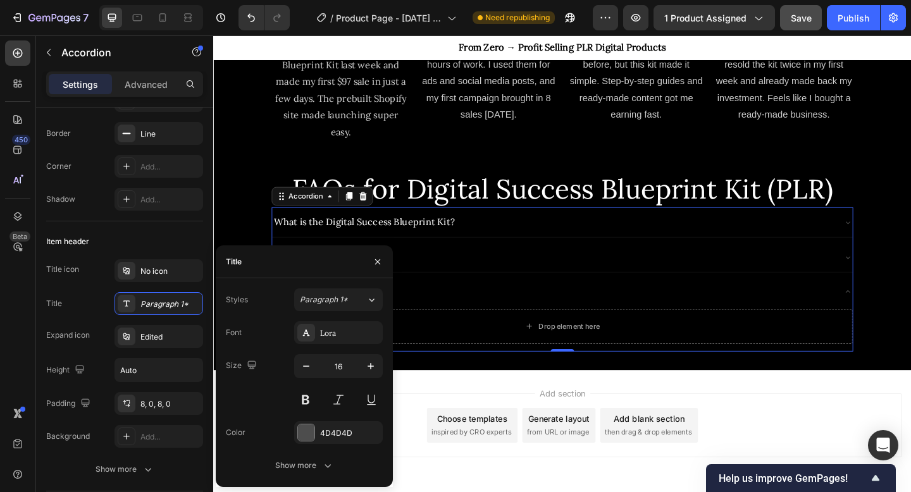
click at [478, 290] on div "Can I resell this product?" at bounding box center [593, 277] width 632 height 32
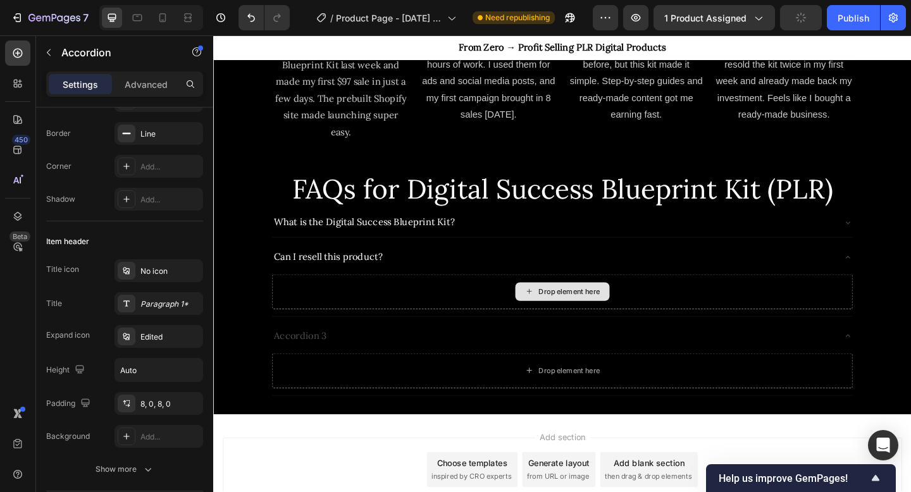
click at [578, 314] on div "Drop element here" at bounding box center [600, 314] width 67 height 10
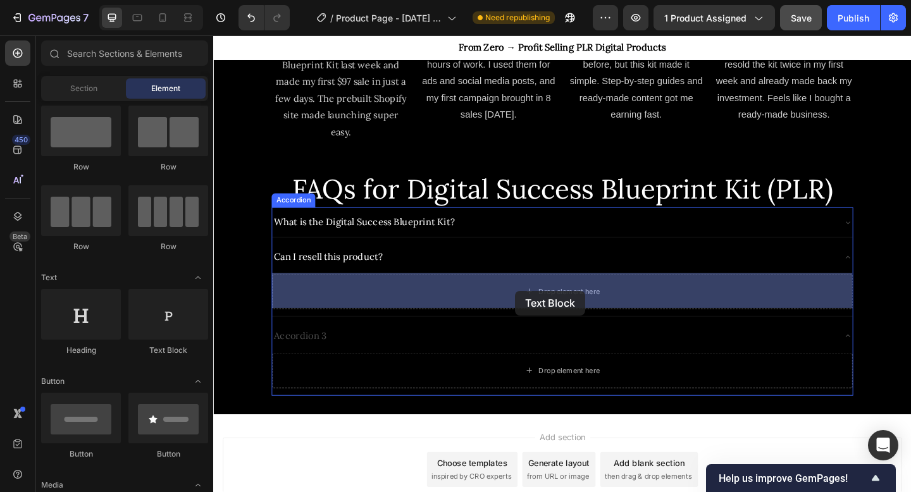
drag, startPoint x: 392, startPoint y: 356, endPoint x: 541, endPoint y: 313, distance: 155.0
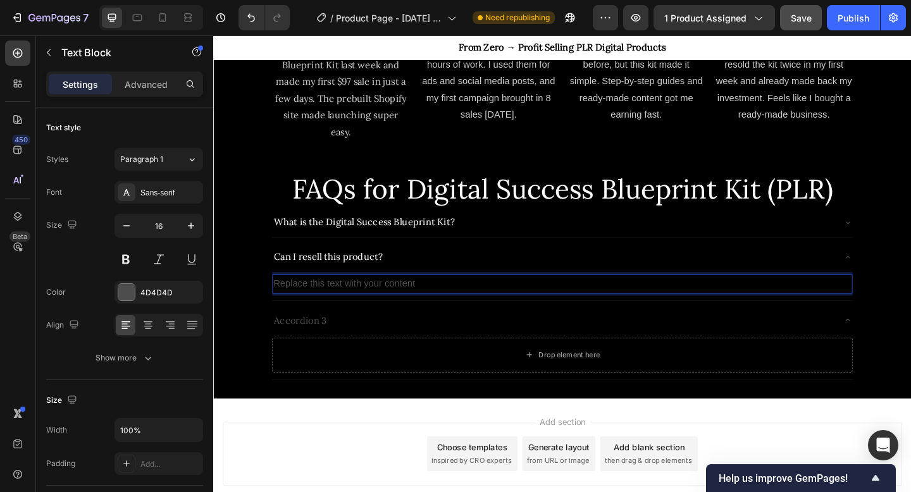
click at [434, 300] on div "Replace this text with your content" at bounding box center [593, 306] width 632 height 21
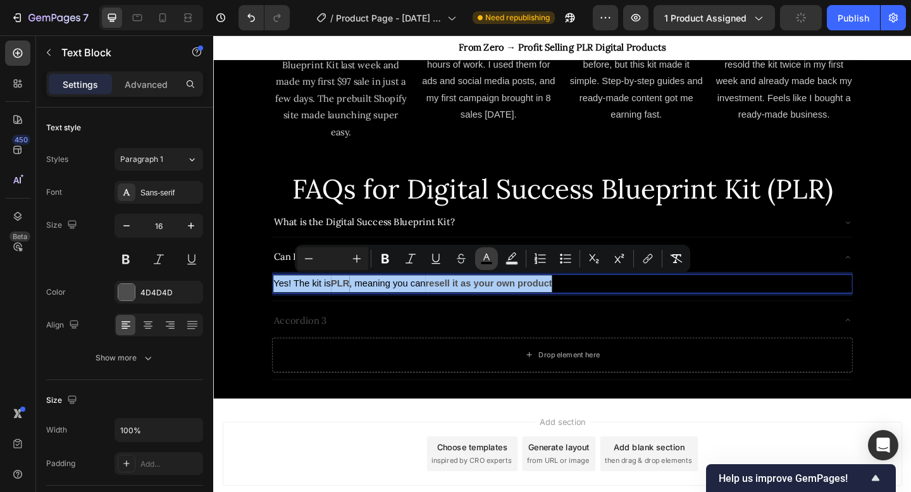
click at [489, 261] on icon "Editor contextual toolbar" at bounding box center [486, 259] width 13 height 13
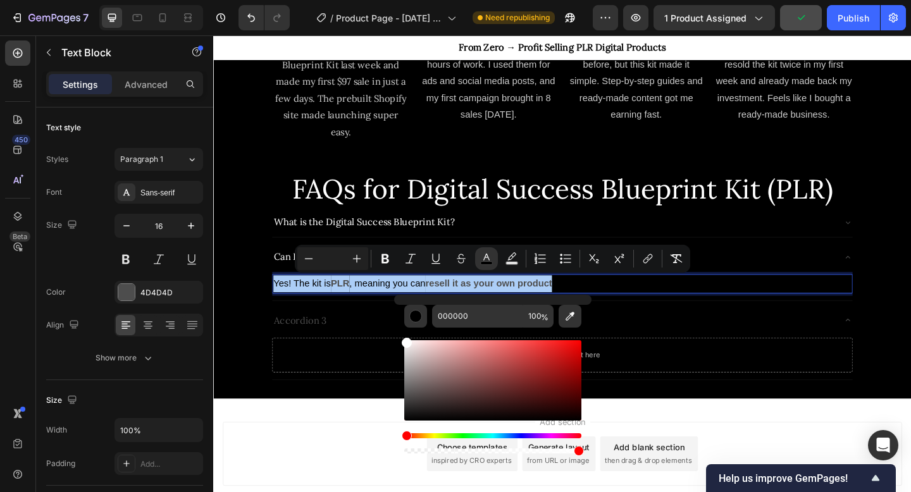
drag, startPoint x: 415, startPoint y: 355, endPoint x: 401, endPoint y: 334, distance: 25.1
click at [401, 334] on div "000000 100 %" at bounding box center [492, 375] width 197 height 161
type input "FFFFFF"
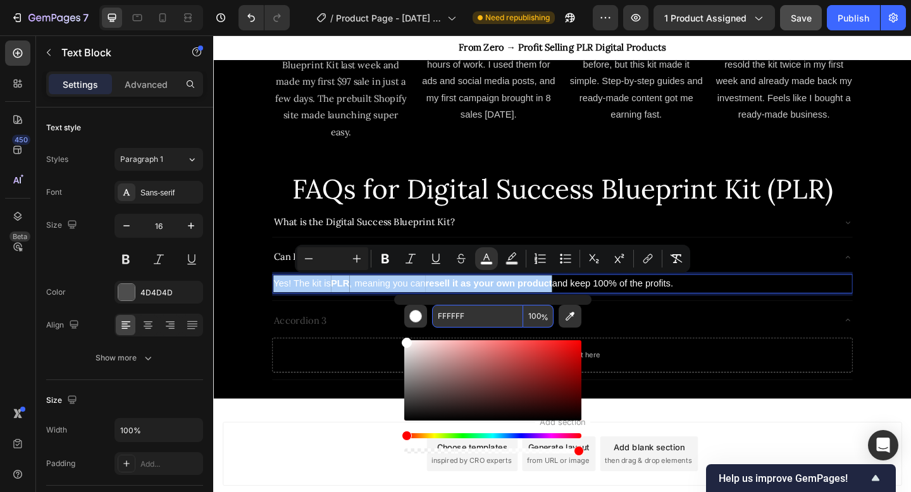
click at [532, 319] on input "100" at bounding box center [538, 316] width 30 height 23
click at [534, 315] on input "100" at bounding box center [538, 316] width 30 height 23
click at [528, 315] on input "100" at bounding box center [538, 316] width 30 height 23
type input "80"
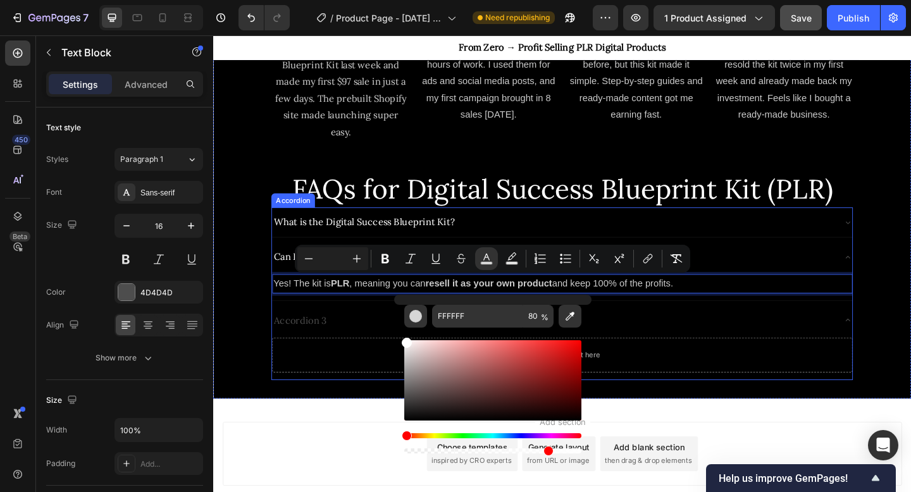
click at [861, 274] on div "Can I resell this product?" at bounding box center [582, 277] width 611 height 22
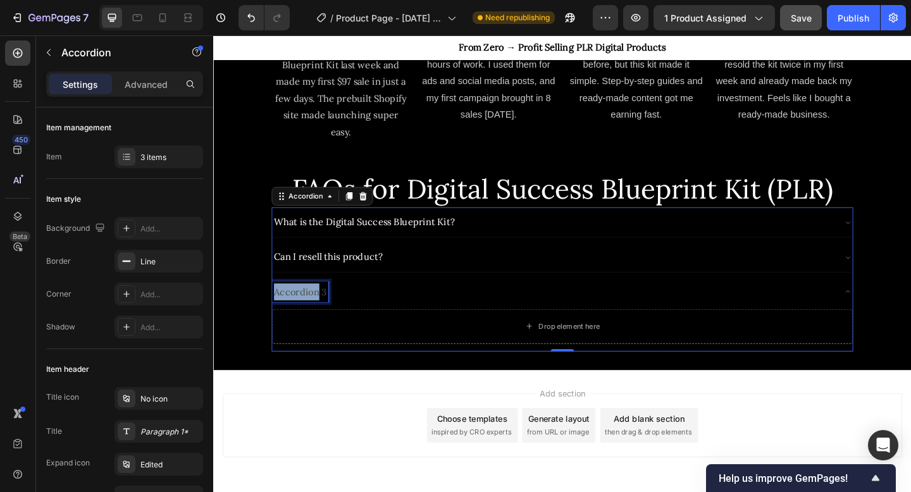
click at [322, 315] on p "Accordion 3" at bounding box center [308, 315] width 58 height 18
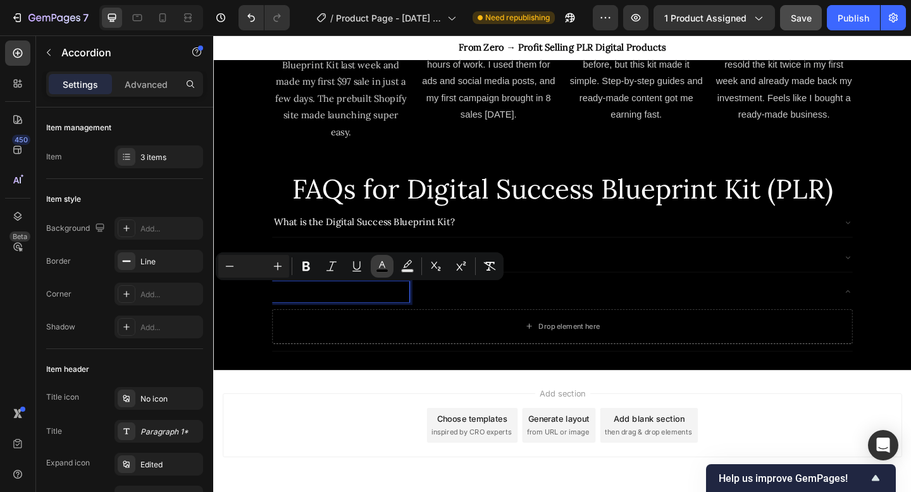
click at [381, 258] on button "color" at bounding box center [382, 266] width 23 height 23
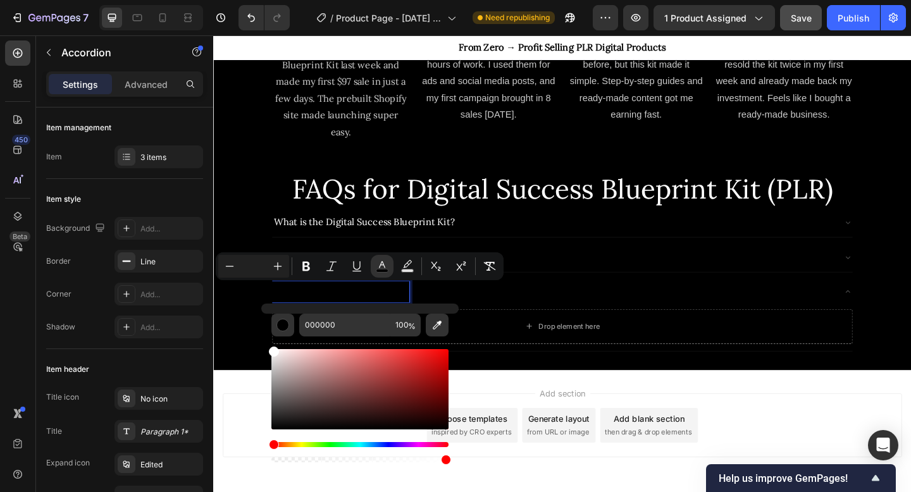
drag, startPoint x: 296, startPoint y: 367, endPoint x: 266, endPoint y: 347, distance: 35.6
click at [266, 347] on div "000000 100 %" at bounding box center [359, 384] width 197 height 161
type input "FFFFFF"
click at [582, 347] on div "Drop element here" at bounding box center [600, 352] width 67 height 10
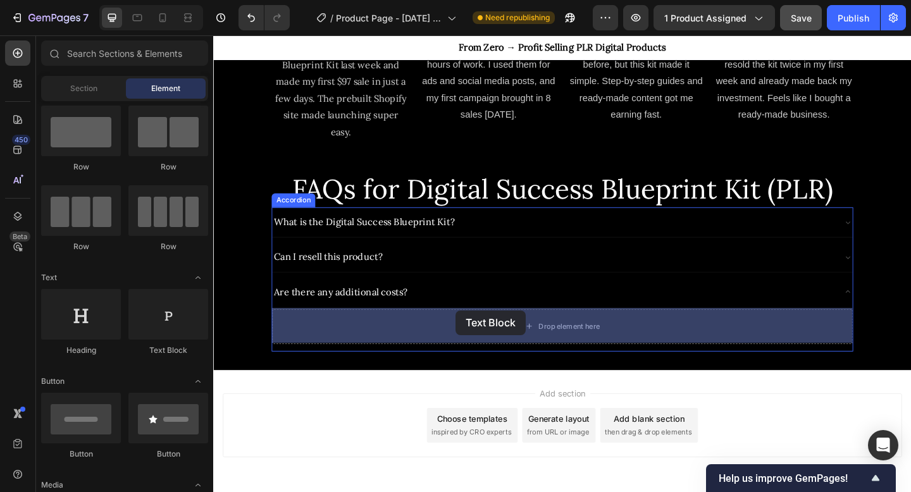
drag, startPoint x: 373, startPoint y: 339, endPoint x: 477, endPoint y: 335, distance: 104.5
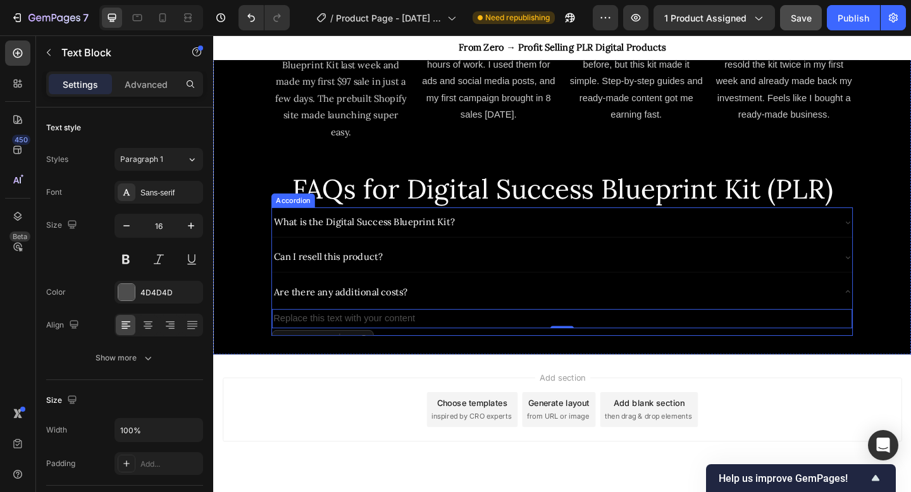
click at [420, 340] on div "Replace this text with your content" at bounding box center [593, 344] width 632 height 21
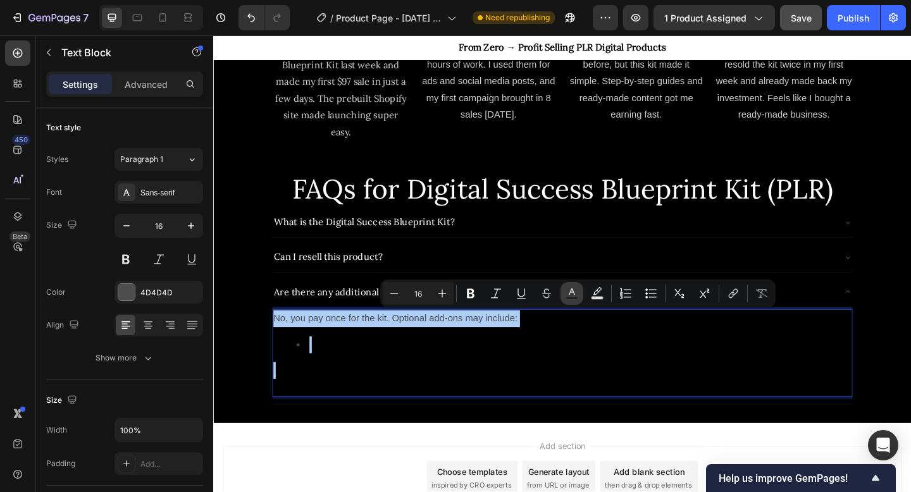
click at [573, 291] on icon "Editor contextual toolbar" at bounding box center [572, 292] width 6 height 7
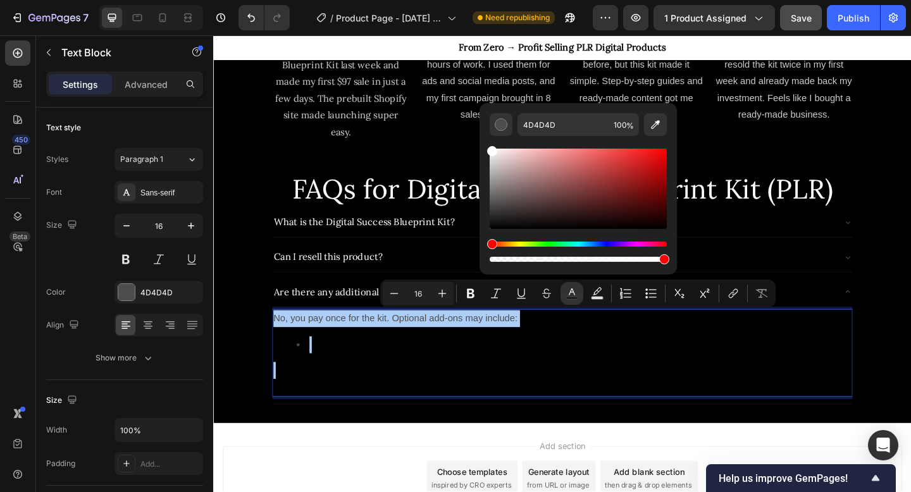
drag, startPoint x: 496, startPoint y: 170, endPoint x: 485, endPoint y: 140, distance: 31.6
click at [485, 140] on div "4D4D4D 100 %" at bounding box center [578, 183] width 197 height 161
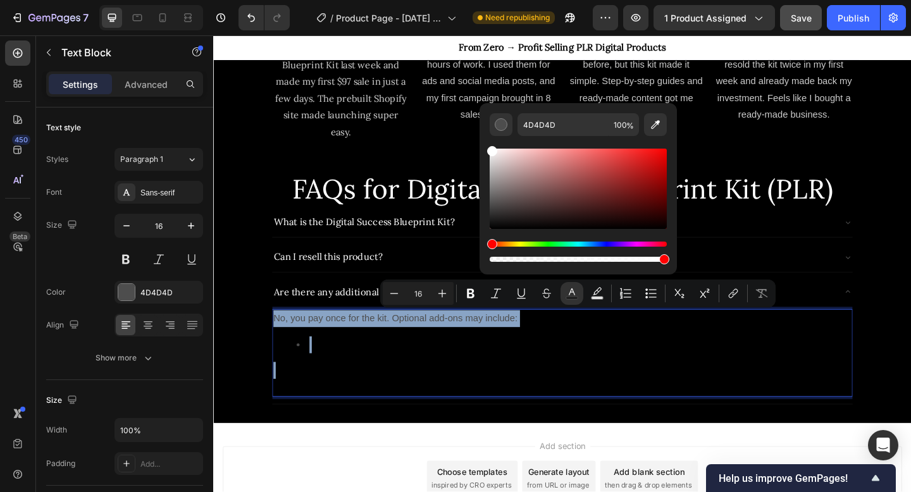
type input "FFFFFF"
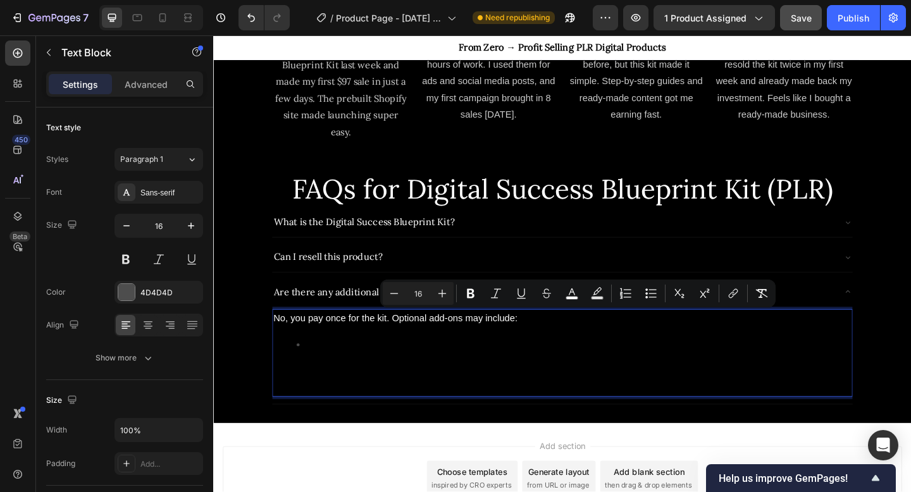
click at [399, 358] on div "No, you pay once for the kit. Optional add-ons may include:" at bounding box center [593, 382] width 632 height 96
click at [359, 399] on p "Rich Text Editor. Editing area: main" at bounding box center [592, 409] width 629 height 37
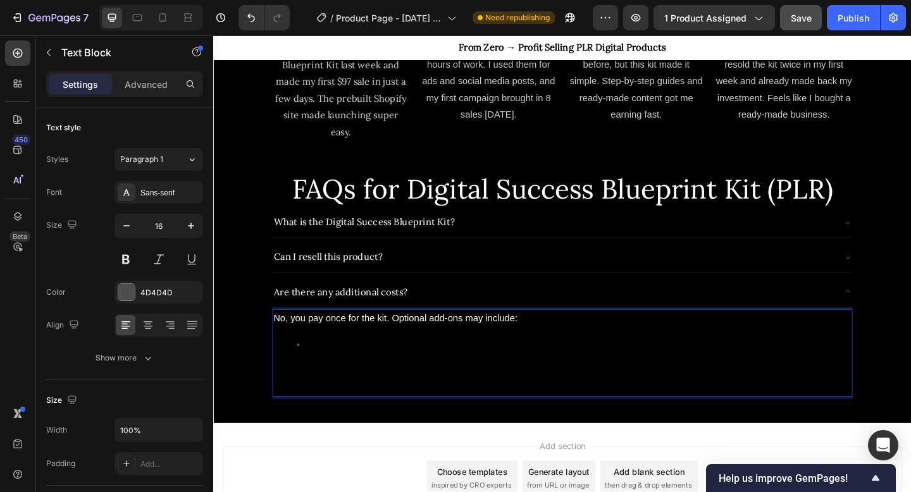
click at [359, 399] on p "⁠⁠⁠⁠⁠⁠⁠" at bounding box center [592, 409] width 629 height 37
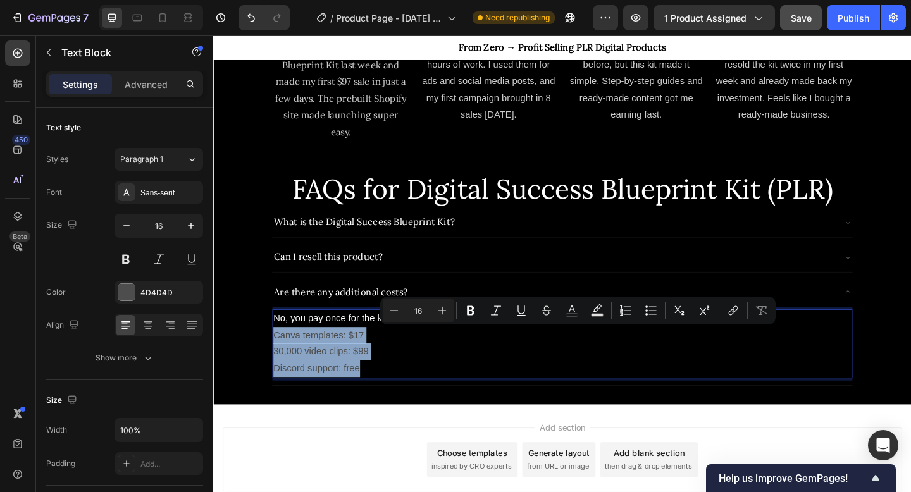
drag, startPoint x: 380, startPoint y: 398, endPoint x: 278, endPoint y: 362, distance: 108.1
click at [278, 362] on div "No, you pay once for the kit. Optional add-ons may include: Canva templates: $1…" at bounding box center [593, 371] width 632 height 75
click at [576, 316] on icon "Editor contextual toolbar" at bounding box center [572, 310] width 13 height 13
type input "4D4D4D"
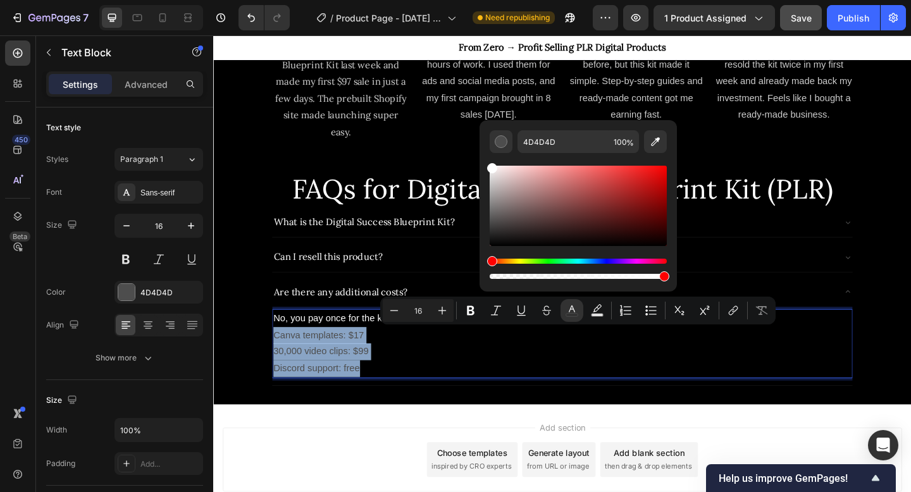
drag, startPoint x: 513, startPoint y: 184, endPoint x: 488, endPoint y: 160, distance: 34.9
click at [488, 160] on div "4D4D4D 100 %" at bounding box center [578, 200] width 197 height 161
type input "FFFFFF"
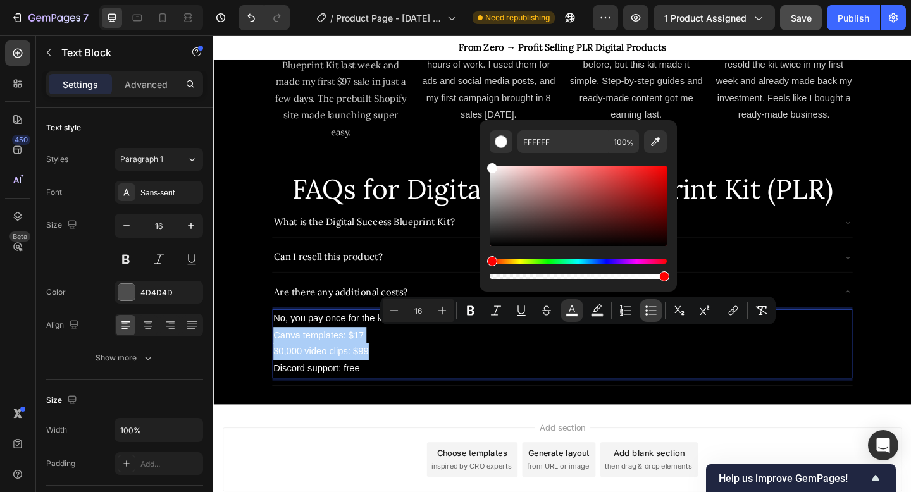
click at [658, 309] on button "Bulleted List" at bounding box center [651, 310] width 23 height 23
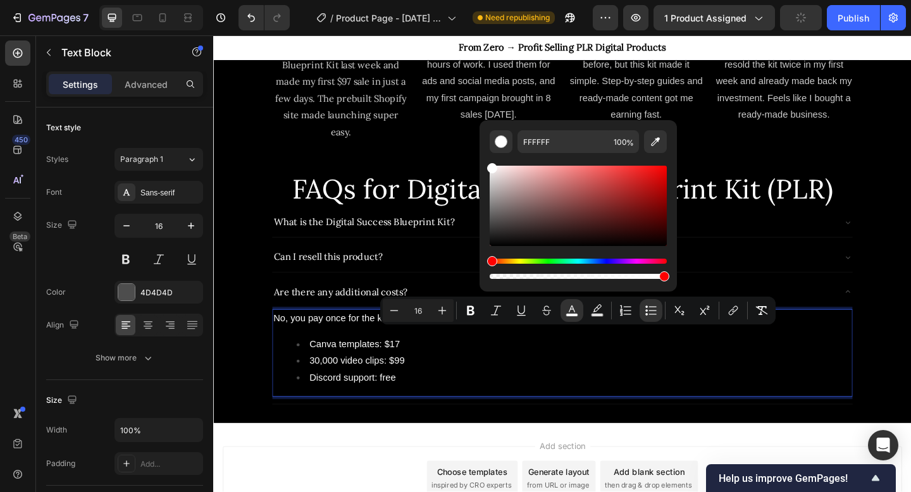
click at [493, 392] on li "30,000 video clips: $99" at bounding box center [606, 390] width 604 height 18
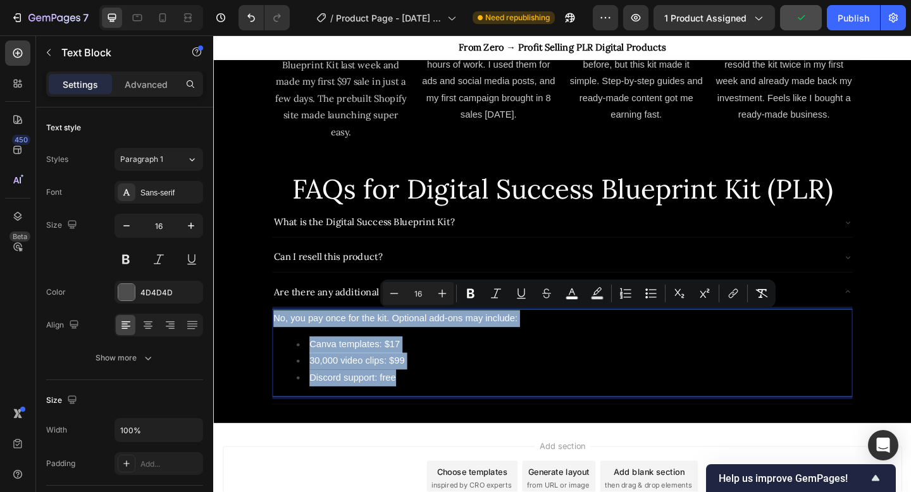
drag, startPoint x: 432, startPoint y: 411, endPoint x: 278, endPoint y: 338, distance: 170.7
click at [278, 338] on div "No, you pay once for the kit. Optional add-ons may include: Canva templates: $1…" at bounding box center [593, 382] width 632 height 96
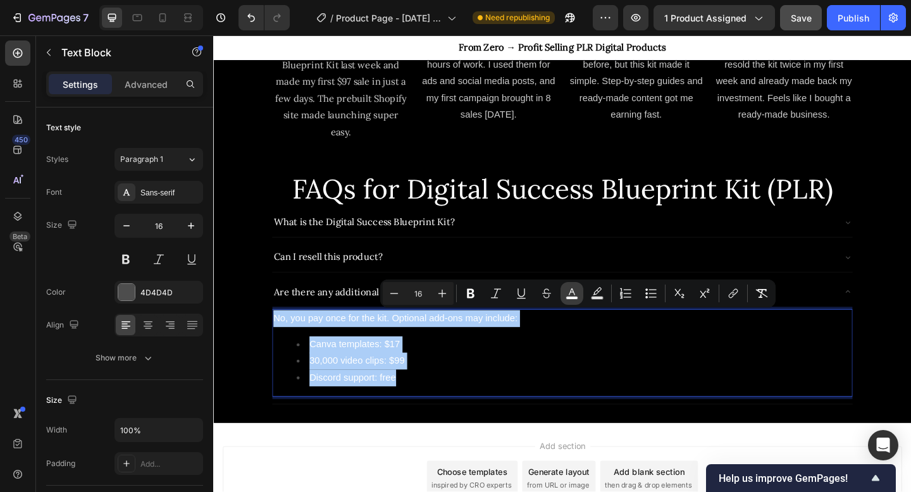
click at [577, 295] on icon "Editor contextual toolbar" at bounding box center [572, 293] width 13 height 13
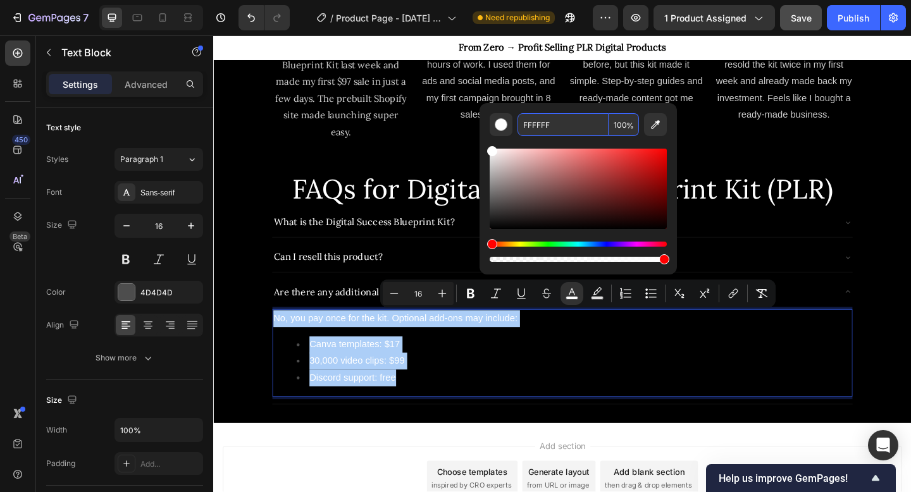
click at [624, 126] on input "100" at bounding box center [624, 124] width 30 height 23
click at [620, 125] on input "100" at bounding box center [624, 124] width 30 height 23
click at [615, 125] on input "100" at bounding box center [624, 124] width 30 height 23
click at [621, 125] on input "100" at bounding box center [624, 124] width 30 height 23
drag, startPoint x: 621, startPoint y: 125, endPoint x: 611, endPoint y: 125, distance: 10.1
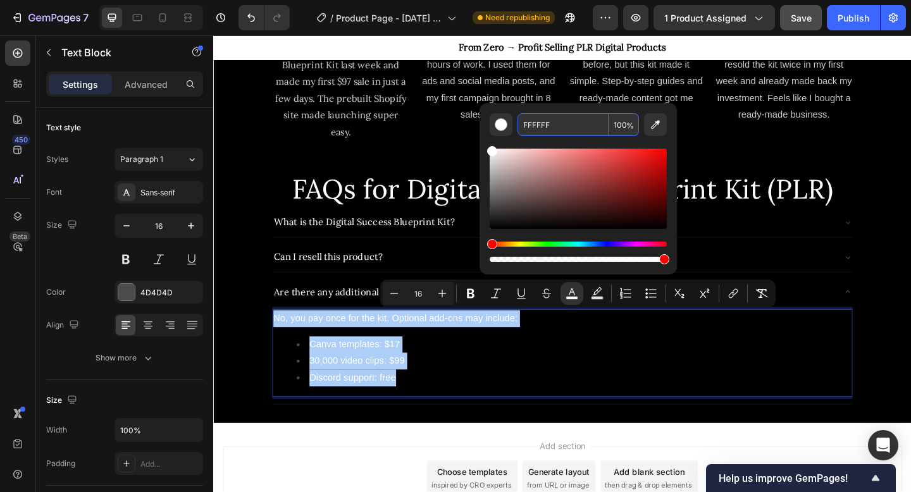
click at [611, 125] on input "100" at bounding box center [624, 124] width 30 height 23
type input "80"
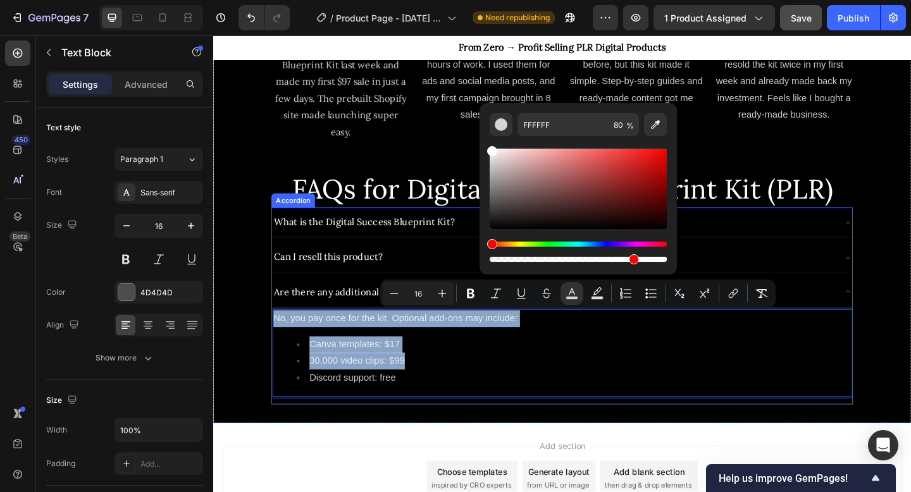
click at [897, 320] on div "Are there any additional costs?" at bounding box center [593, 315] width 632 height 32
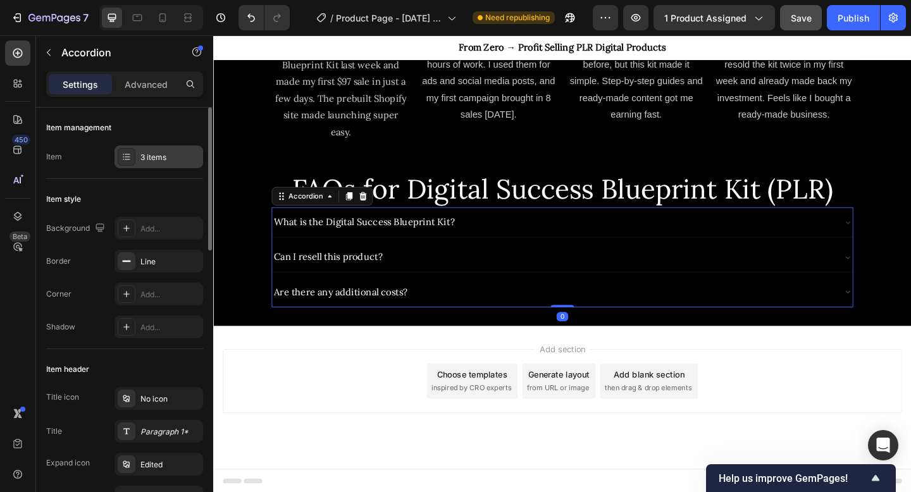
click at [146, 156] on div "3 items" at bounding box center [169, 157] width 59 height 11
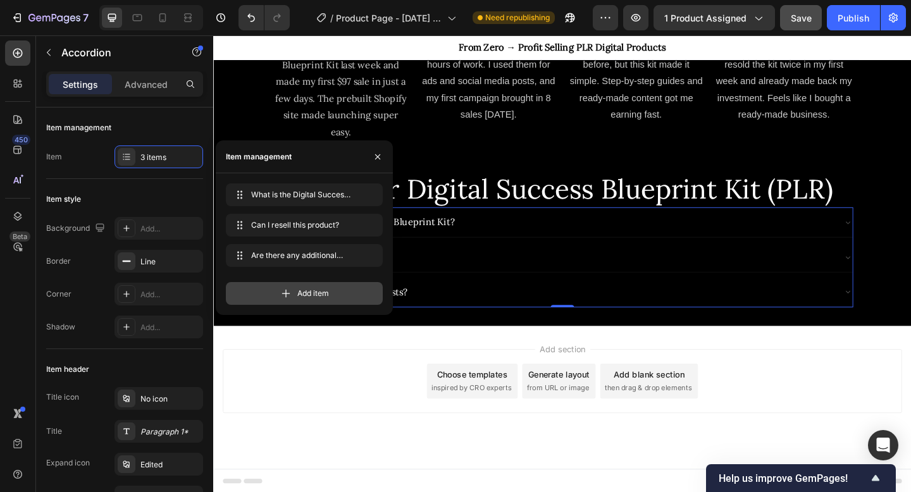
click at [300, 300] on div "Add item" at bounding box center [304, 293] width 157 height 23
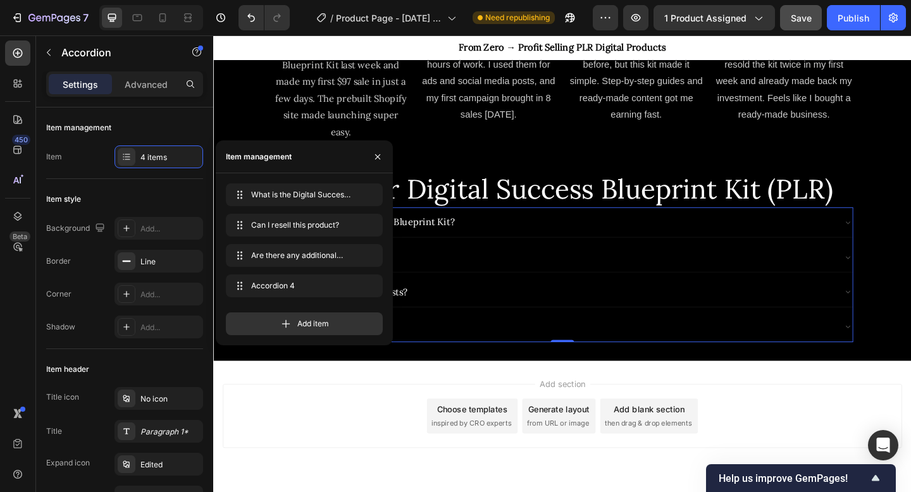
click at [292, 337] on div "What is the Digital Success Blueprint Kit? What is the Digital Success Blueprin…" at bounding box center [304, 259] width 177 height 172
click at [302, 328] on span "Add item" at bounding box center [313, 323] width 32 height 11
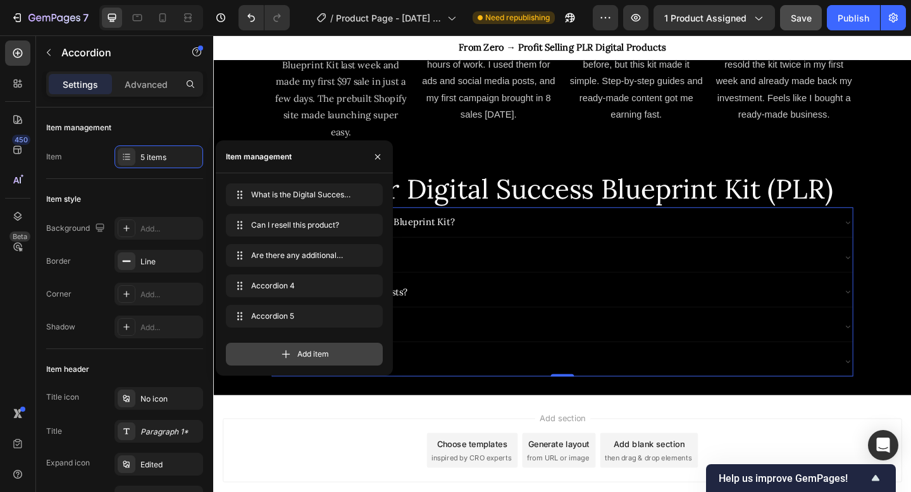
click at [303, 358] on span "Add item" at bounding box center [313, 354] width 32 height 11
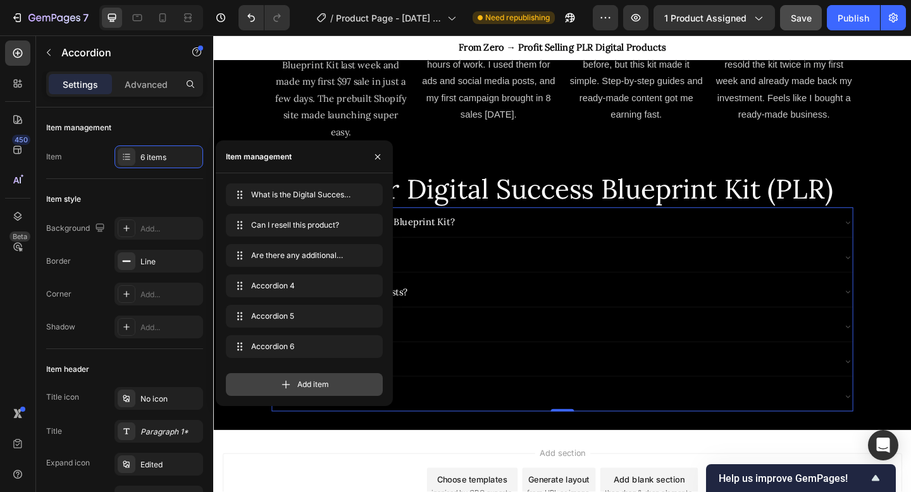
click at [305, 392] on div "Add item" at bounding box center [304, 384] width 157 height 23
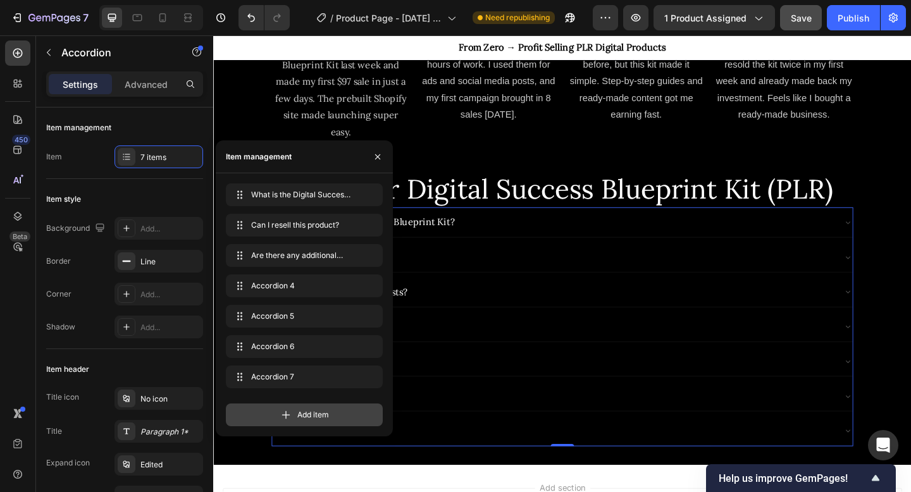
click at [301, 421] on div "Add item" at bounding box center [304, 415] width 157 height 23
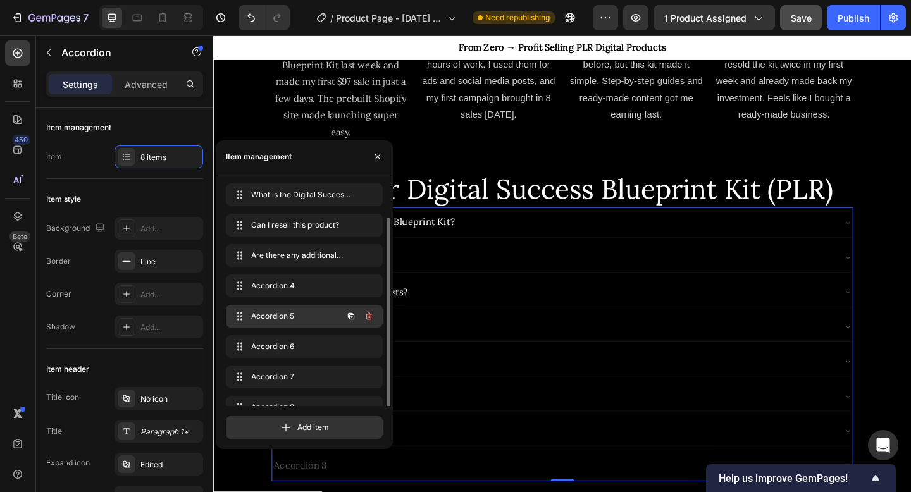
scroll to position [18, 0]
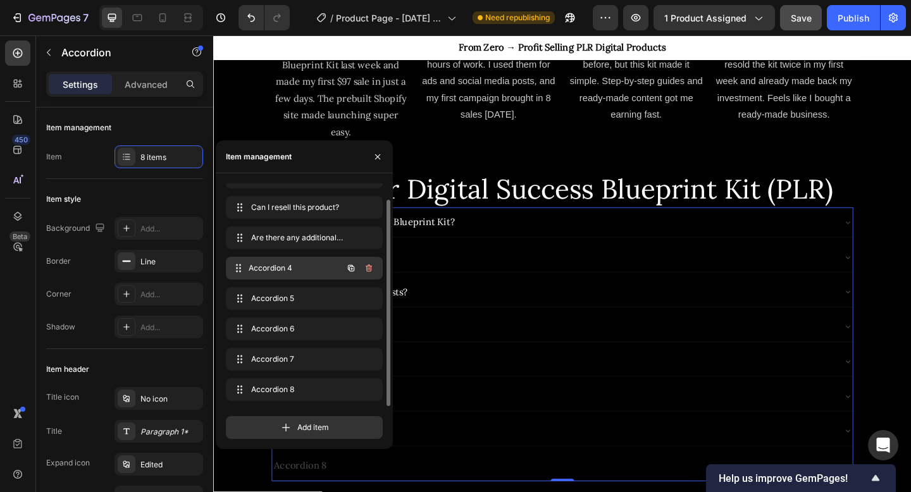
click at [307, 265] on span "Accordion 4" at bounding box center [296, 268] width 94 height 11
click at [290, 265] on span "Accordion 4" at bounding box center [287, 268] width 72 height 11
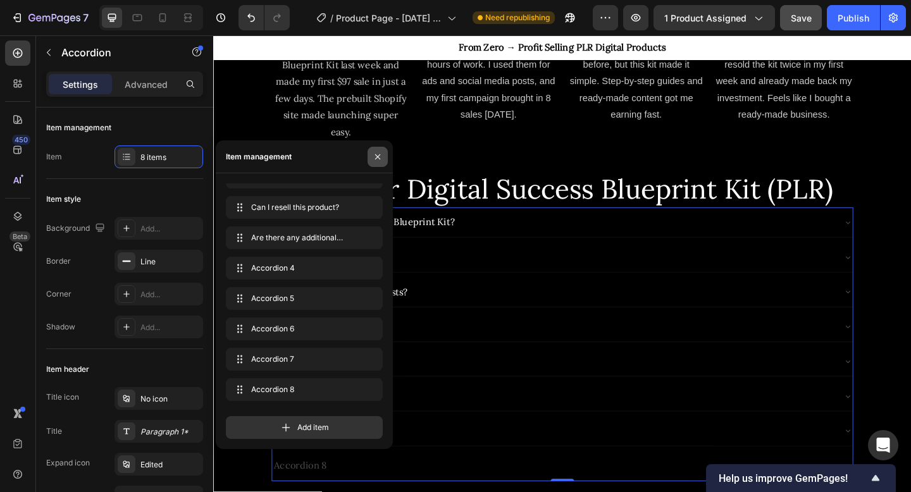
click at [380, 157] on icon "button" at bounding box center [378, 157] width 10 height 10
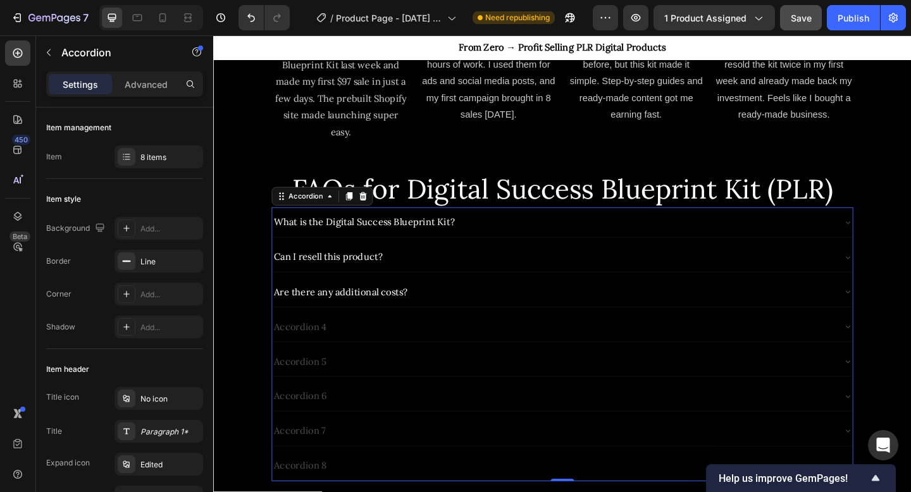
click at [311, 351] on div "Accordion 4" at bounding box center [307, 353] width 61 height 22
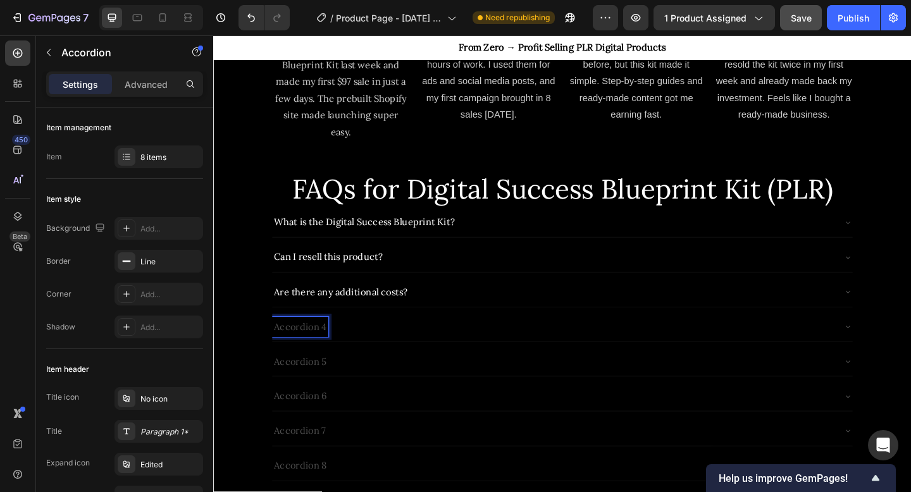
click at [315, 351] on p "Accordion 4" at bounding box center [308, 353] width 58 height 18
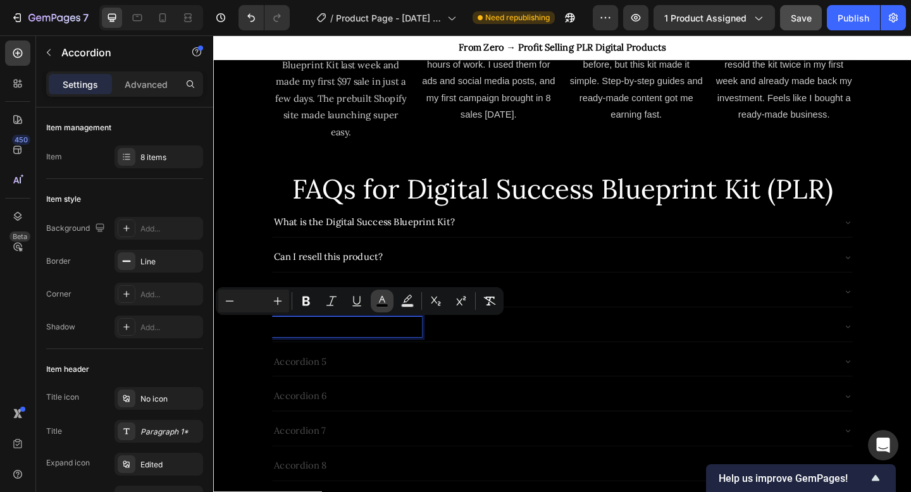
click at [382, 297] on icon "Editor contextual toolbar" at bounding box center [382, 299] width 6 height 7
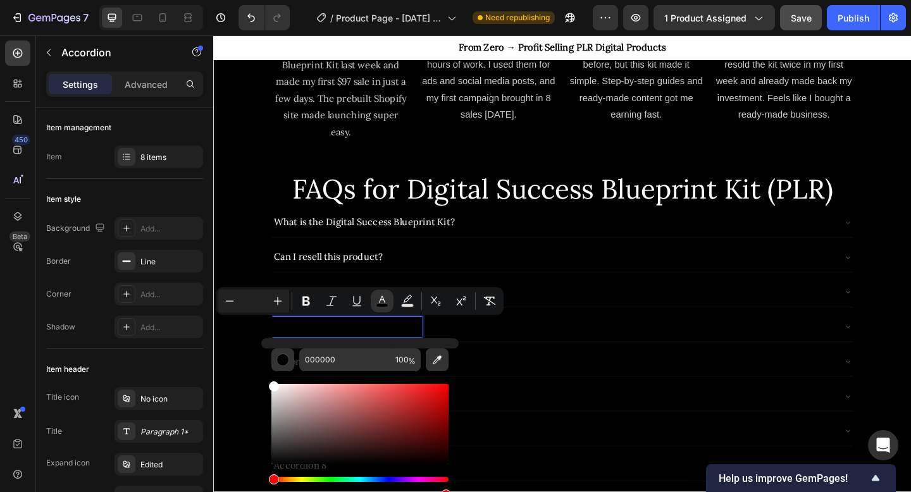
drag, startPoint x: 276, startPoint y: 409, endPoint x: 266, endPoint y: 378, distance: 31.8
click at [266, 378] on div "000000 100 %" at bounding box center [359, 419] width 197 height 161
type input "FFFFFF"
click at [600, 347] on div "Do I need technical skills to start?" at bounding box center [582, 353] width 611 height 22
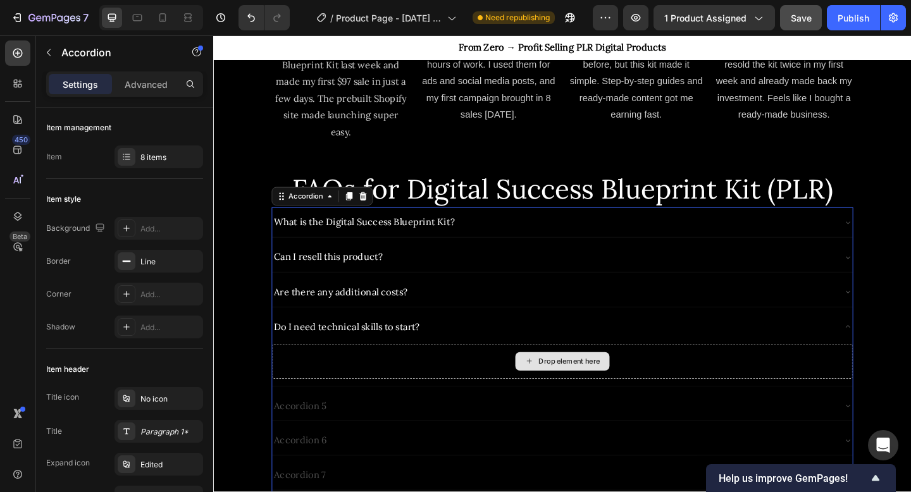
click at [572, 385] on div "Drop element here" at bounding box center [600, 390] width 67 height 10
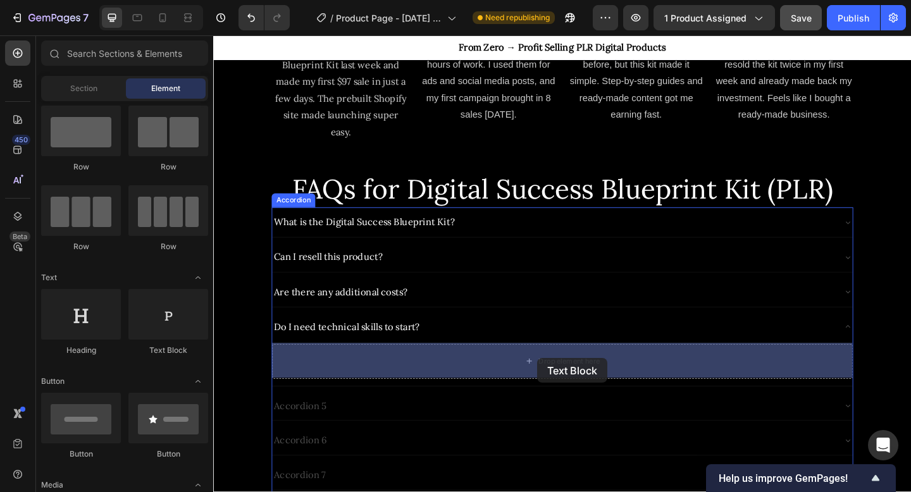
drag, startPoint x: 384, startPoint y: 348, endPoint x: 566, endPoint y: 385, distance: 185.4
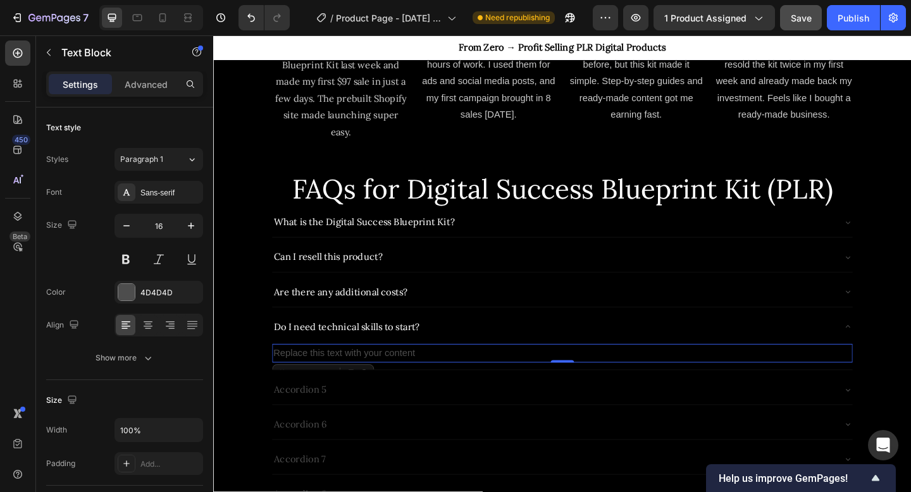
click at [395, 378] on div "Replace this text with your content" at bounding box center [593, 382] width 632 height 21
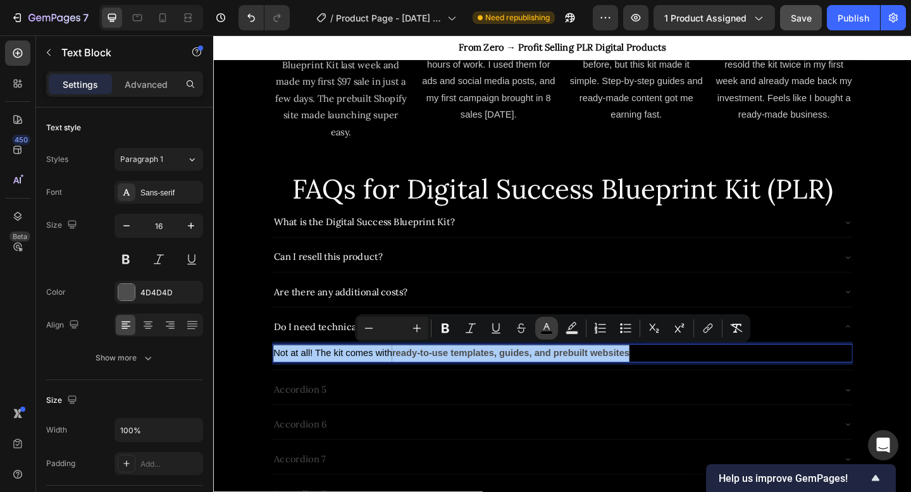
click at [544, 336] on button "color" at bounding box center [546, 328] width 23 height 23
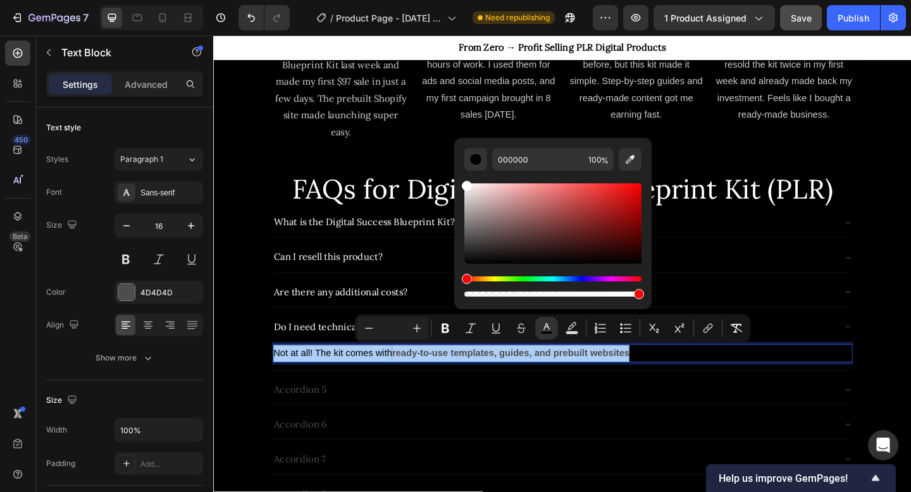
drag, startPoint x: 472, startPoint y: 208, endPoint x: 457, endPoint y: 173, distance: 38.6
click at [457, 173] on div "000000 100 %" at bounding box center [552, 218] width 197 height 161
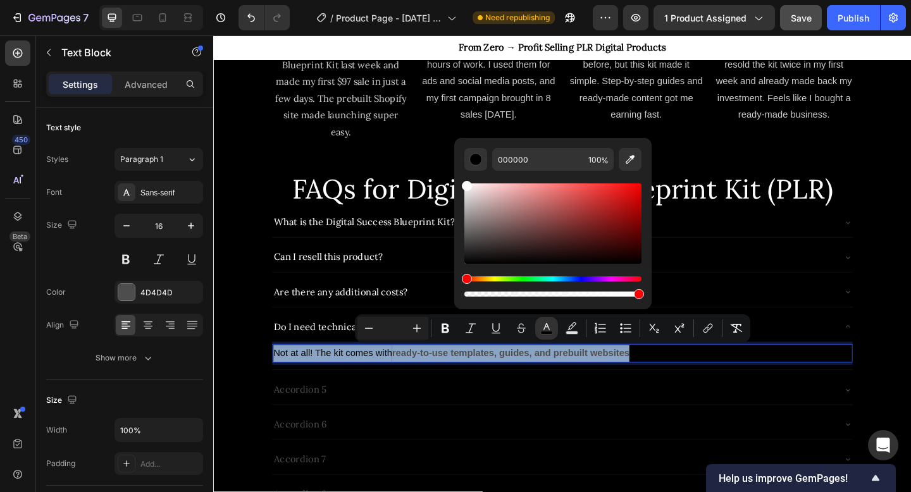
type input "FFFFFF"
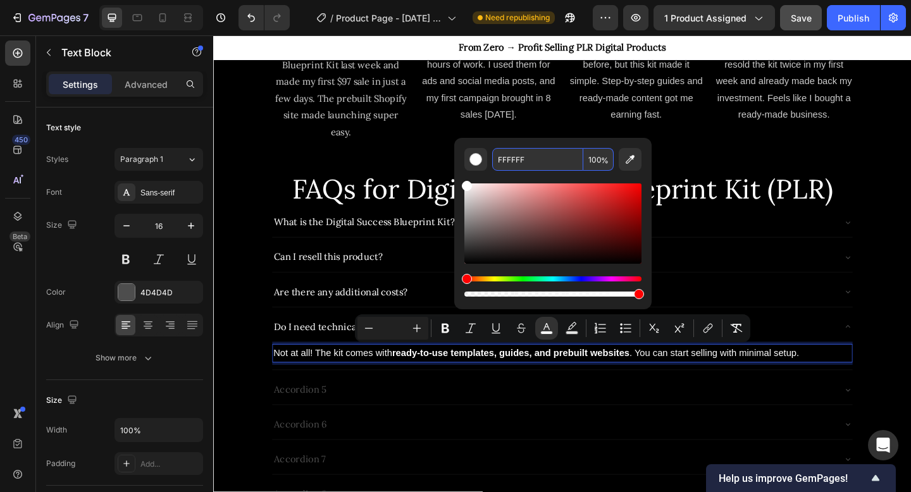
click at [595, 158] on input "100" at bounding box center [599, 159] width 30 height 23
click at [595, 159] on input "100" at bounding box center [599, 159] width 30 height 23
drag, startPoint x: 595, startPoint y: 159, endPoint x: 589, endPoint y: 160, distance: 6.4
click at [589, 160] on input "100" at bounding box center [599, 159] width 30 height 23
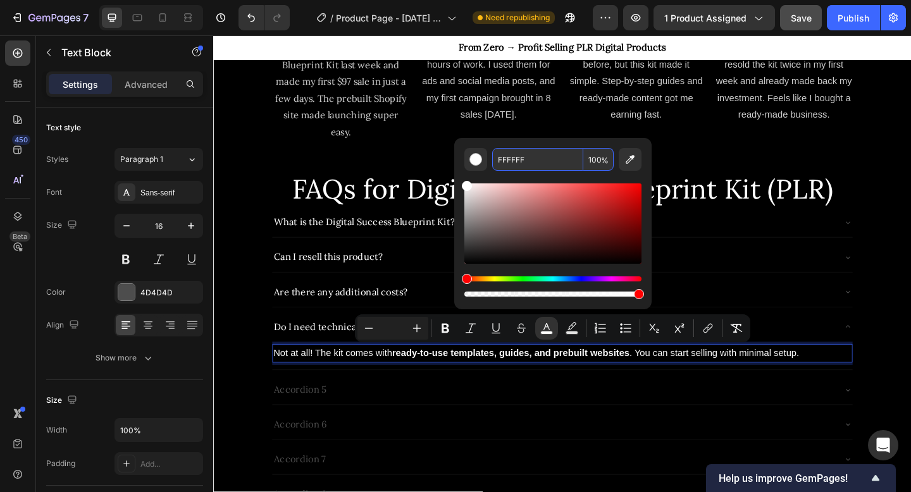
click at [597, 160] on input "100" at bounding box center [599, 159] width 30 height 23
drag, startPoint x: 597, startPoint y: 160, endPoint x: 584, endPoint y: 160, distance: 12.7
click at [584, 160] on input "100" at bounding box center [599, 159] width 30 height 23
click at [601, 160] on span "%" at bounding box center [605, 161] width 8 height 14
type input "100"
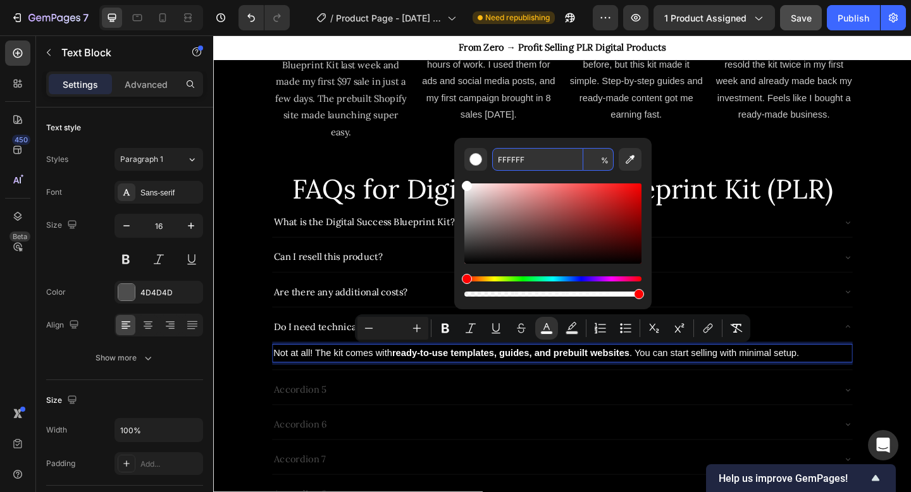
type input "100"
type input "110000"
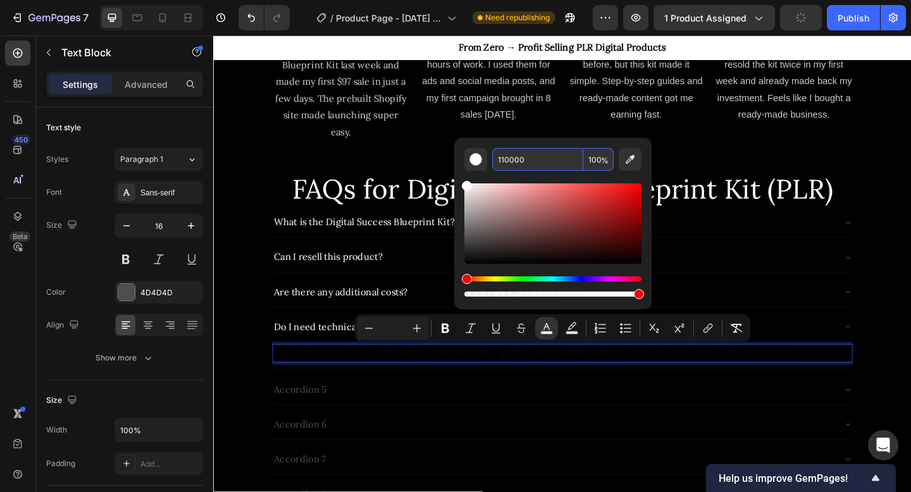
click at [592, 160] on input "100" at bounding box center [599, 159] width 30 height 23
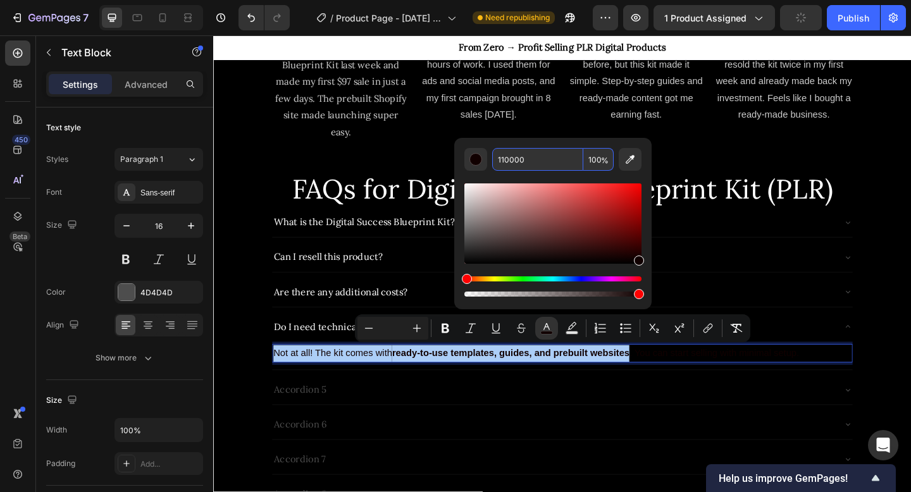
click at [594, 160] on input "100" at bounding box center [599, 159] width 30 height 23
click at [596, 160] on input "100" at bounding box center [599, 159] width 30 height 23
click at [590, 160] on input "100" at bounding box center [599, 159] width 30 height 23
click at [596, 160] on input "100" at bounding box center [599, 159] width 30 height 23
drag, startPoint x: 596, startPoint y: 159, endPoint x: 589, endPoint y: 159, distance: 7.6
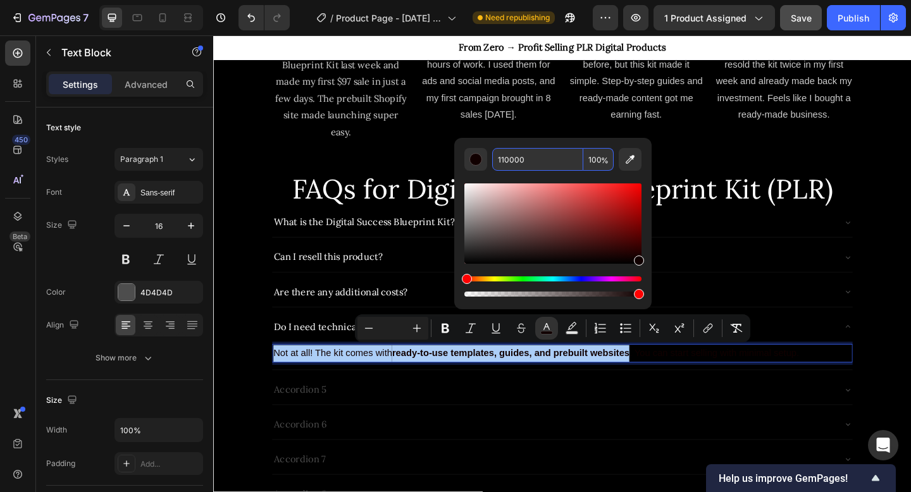
click at [589, 159] on input "100" at bounding box center [599, 159] width 30 height 23
type input "80"
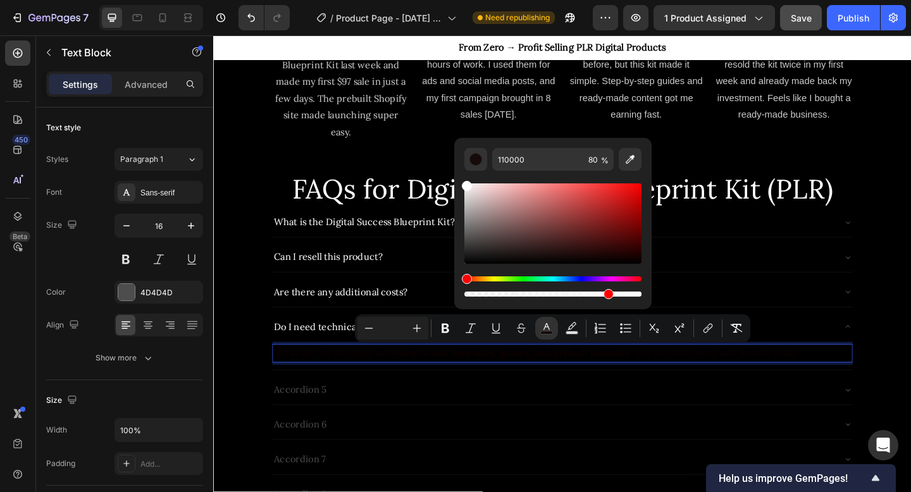
drag, startPoint x: 478, startPoint y: 208, endPoint x: 456, endPoint y: 177, distance: 37.7
click at [456, 177] on div "110000 80 %" at bounding box center [552, 218] width 197 height 161
type input "FFFFFF"
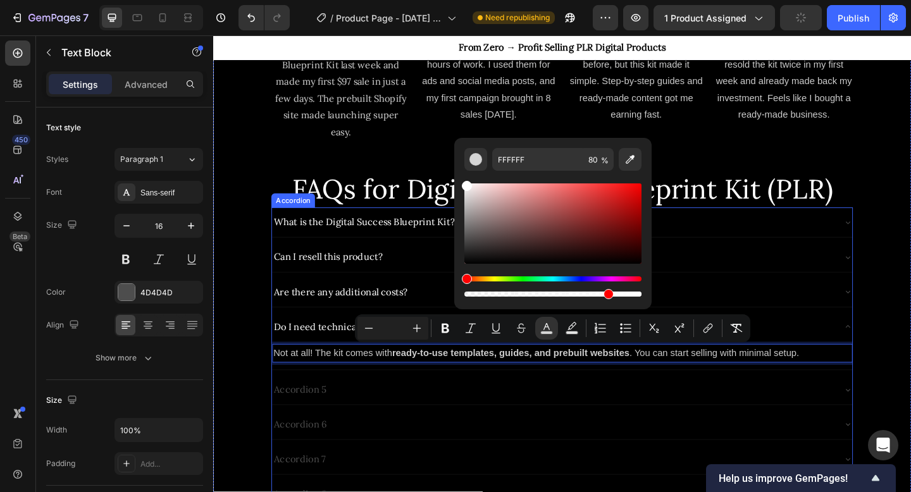
click at [894, 349] on div "Do I need technical skills to start?" at bounding box center [593, 353] width 632 height 32
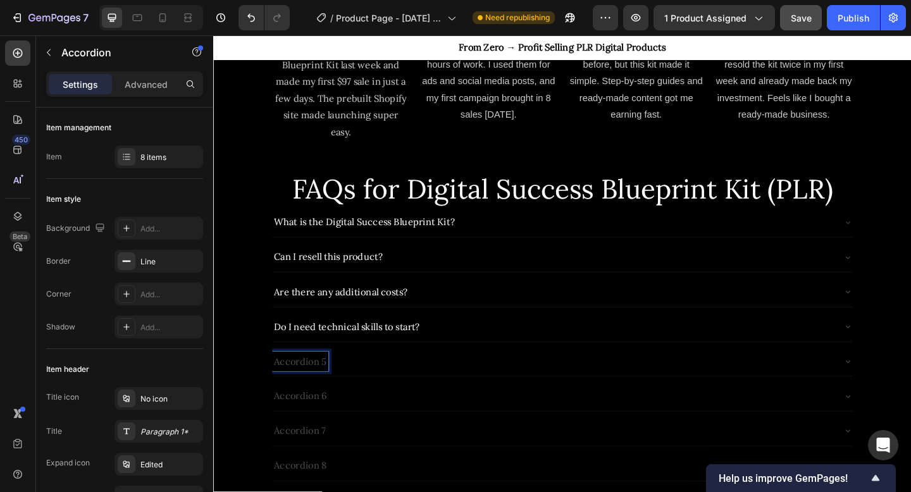
click at [323, 382] on p "Accordion 5" at bounding box center [308, 391] width 58 height 18
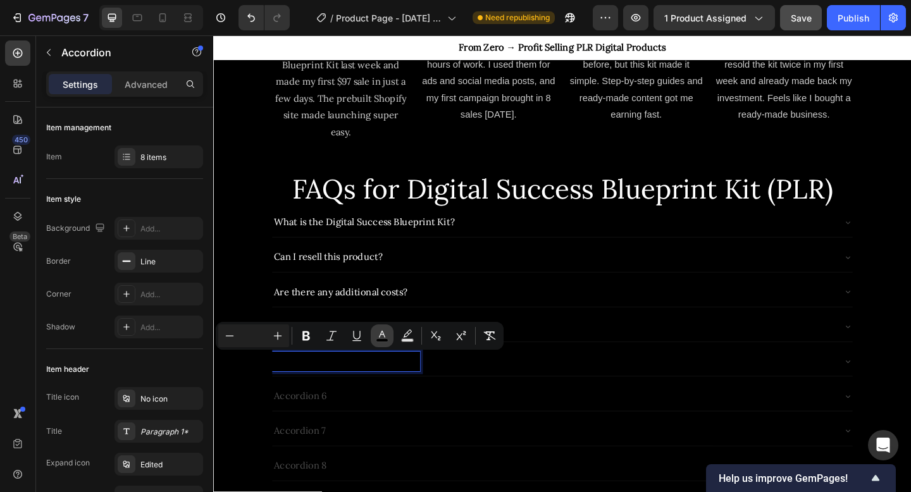
click at [387, 335] on icon "Editor contextual toolbar" at bounding box center [382, 336] width 13 height 13
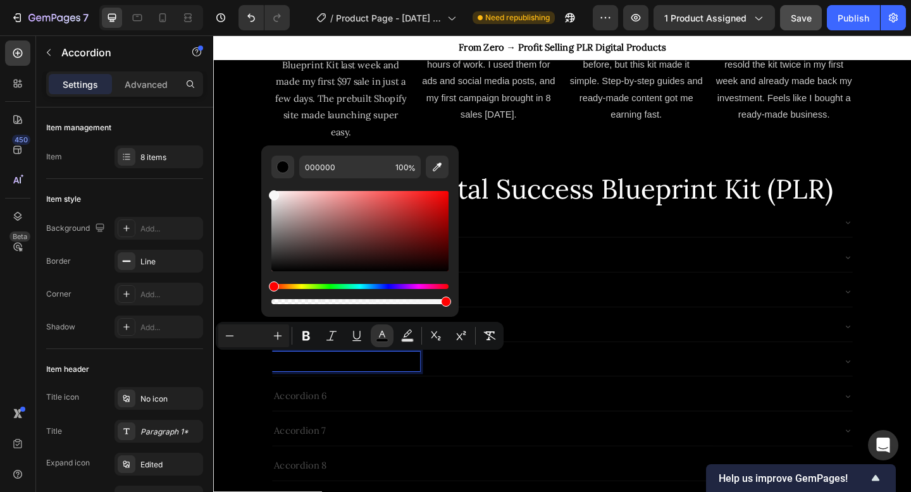
drag, startPoint x: 285, startPoint y: 216, endPoint x: 269, endPoint y: 187, distance: 33.7
click at [269, 187] on div "000000 100 %" at bounding box center [359, 226] width 197 height 161
type input "FFFFFF"
click at [401, 166] on input "100" at bounding box center [405, 167] width 30 height 23
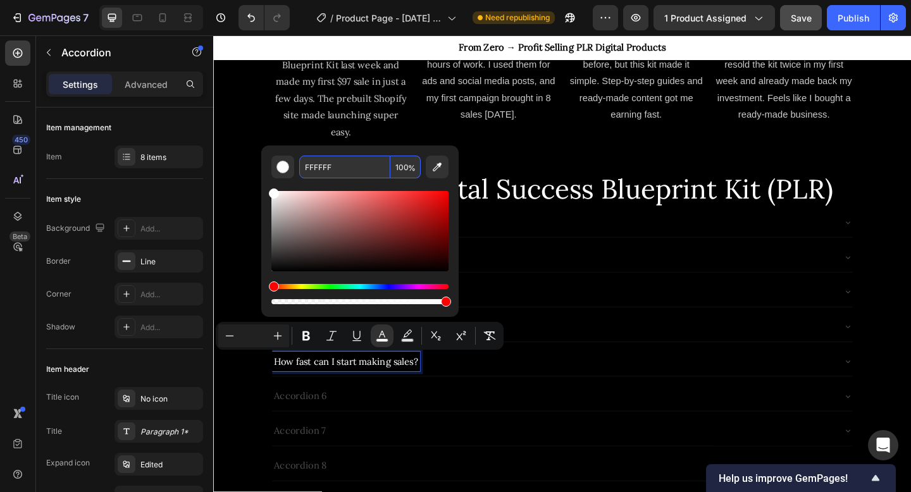
click at [401, 172] on input "100" at bounding box center [405, 167] width 30 height 23
click at [401, 165] on input "100" at bounding box center [405, 167] width 30 height 23
drag, startPoint x: 401, startPoint y: 165, endPoint x: 385, endPoint y: 165, distance: 16.5
click at [385, 165] on div "FFFFFF 100 %" at bounding box center [360, 167] width 122 height 23
click at [402, 168] on input "100" at bounding box center [405, 167] width 30 height 23
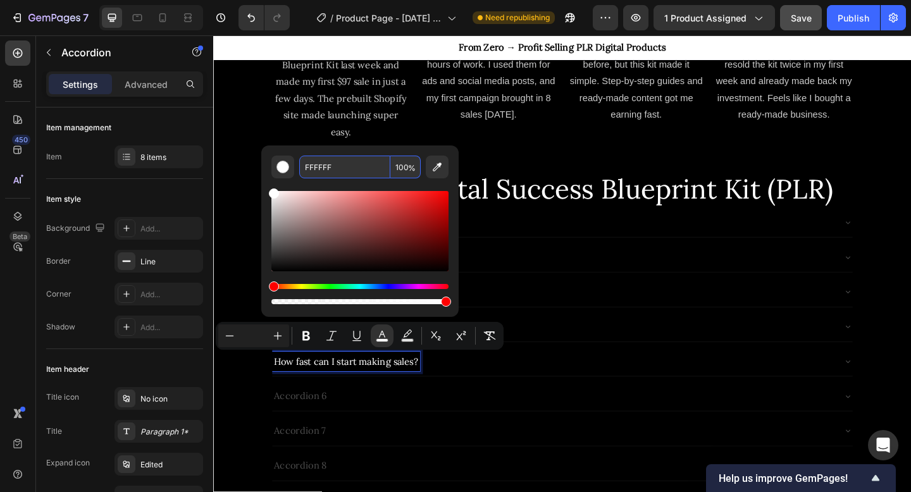
drag, startPoint x: 402, startPoint y: 168, endPoint x: 392, endPoint y: 168, distance: 10.1
click at [392, 168] on input "100" at bounding box center [405, 167] width 30 height 23
drag, startPoint x: 404, startPoint y: 167, endPoint x: 394, endPoint y: 167, distance: 9.5
click at [397, 167] on input "80" at bounding box center [405, 167] width 30 height 23
type input "100"
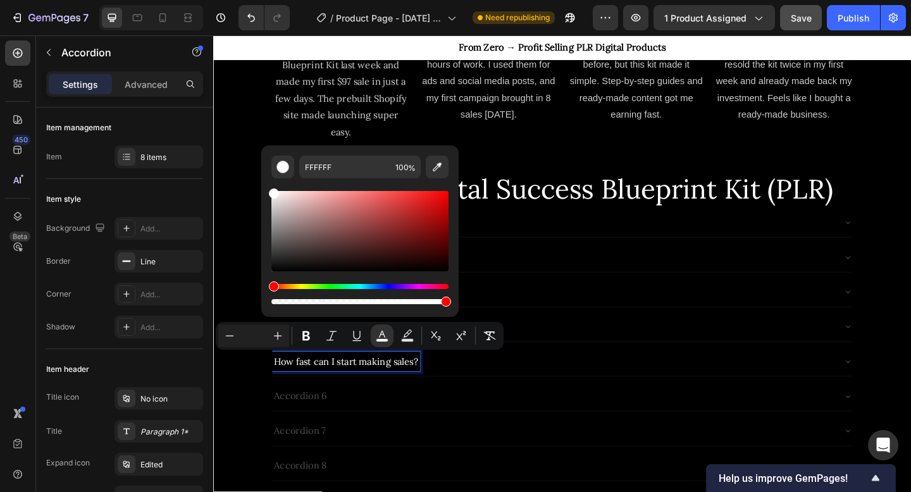
click at [716, 392] on div "How fast can I start making sales?" at bounding box center [582, 391] width 611 height 22
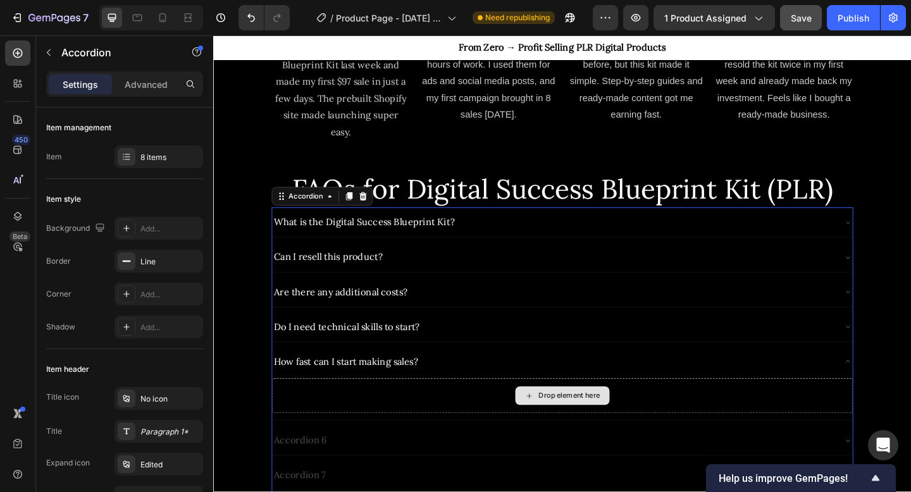
click at [607, 423] on div "Drop element here" at bounding box center [600, 428] width 67 height 10
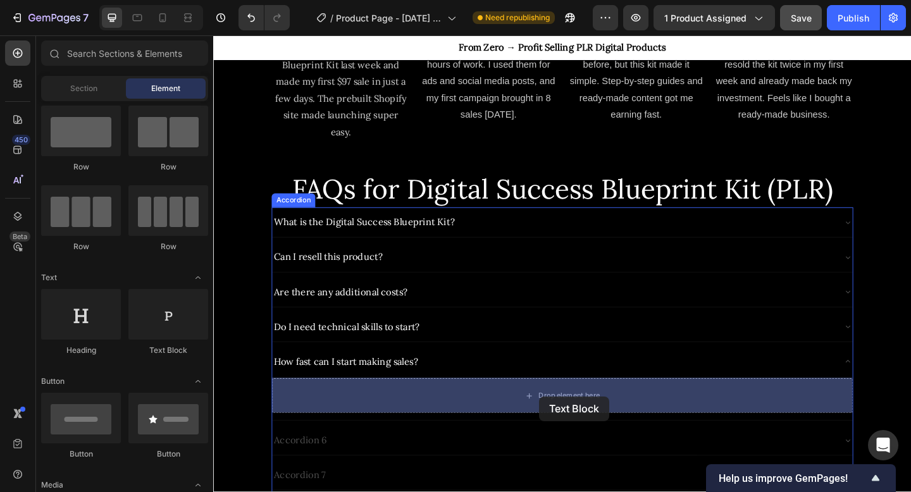
drag, startPoint x: 376, startPoint y: 348, endPoint x: 568, endPoint y: 428, distance: 208.3
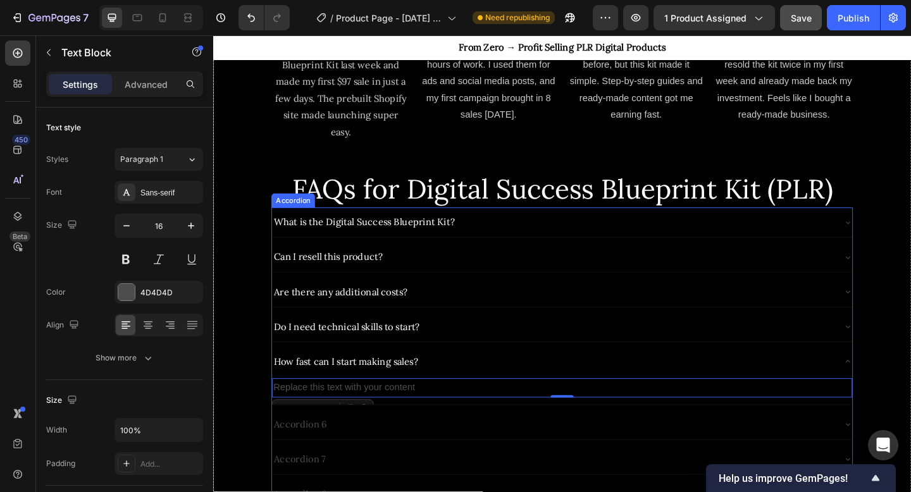
click at [393, 416] on div "Replace this text with your content" at bounding box center [593, 419] width 632 height 21
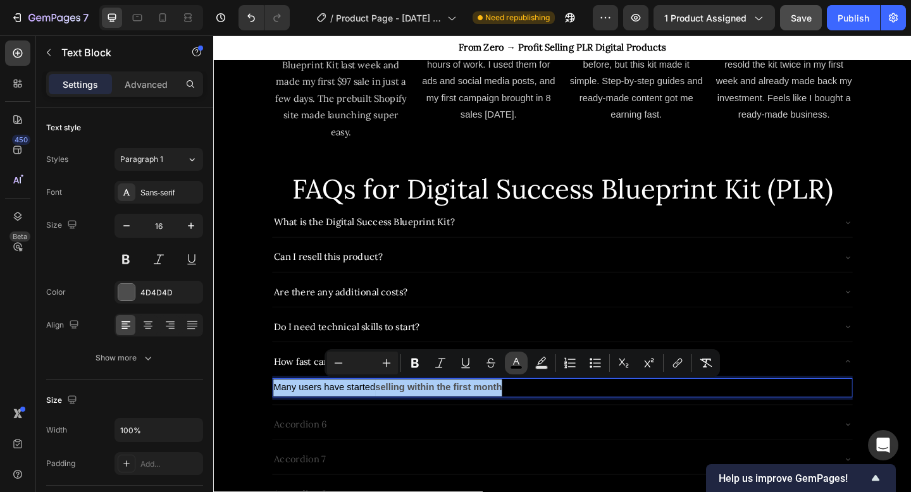
click at [518, 365] on icon "Editor contextual toolbar" at bounding box center [516, 363] width 13 height 13
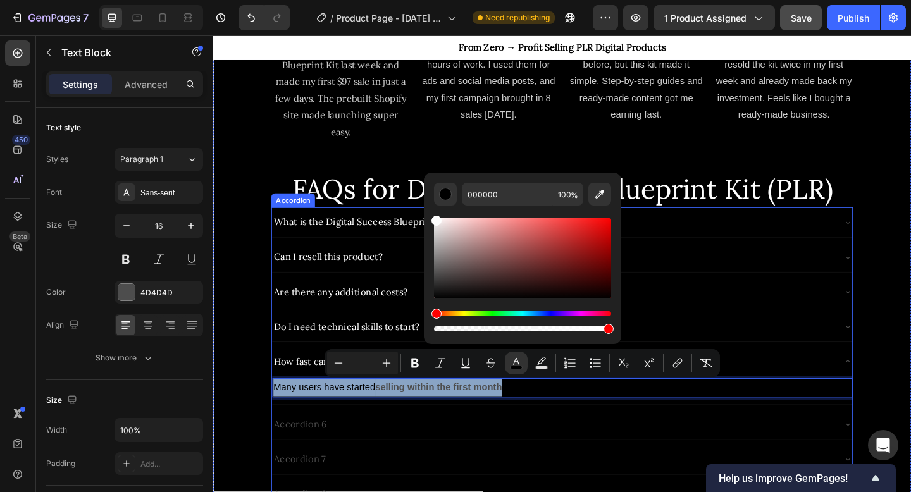
type input "FFFFFF"
drag, startPoint x: 666, startPoint y: 276, endPoint x: 442, endPoint y: 227, distance: 229.4
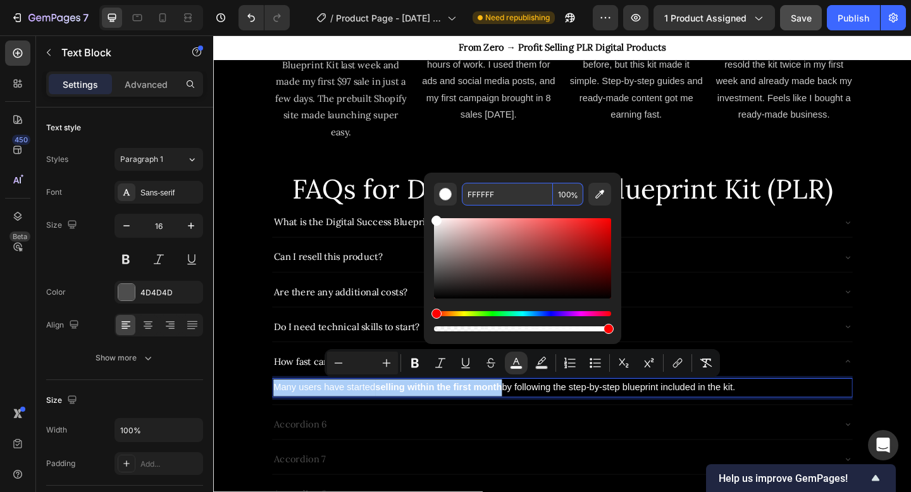
click at [565, 192] on input "100" at bounding box center [568, 194] width 30 height 23
click at [565, 193] on input "100" at bounding box center [568, 194] width 30 height 23
type input "80"
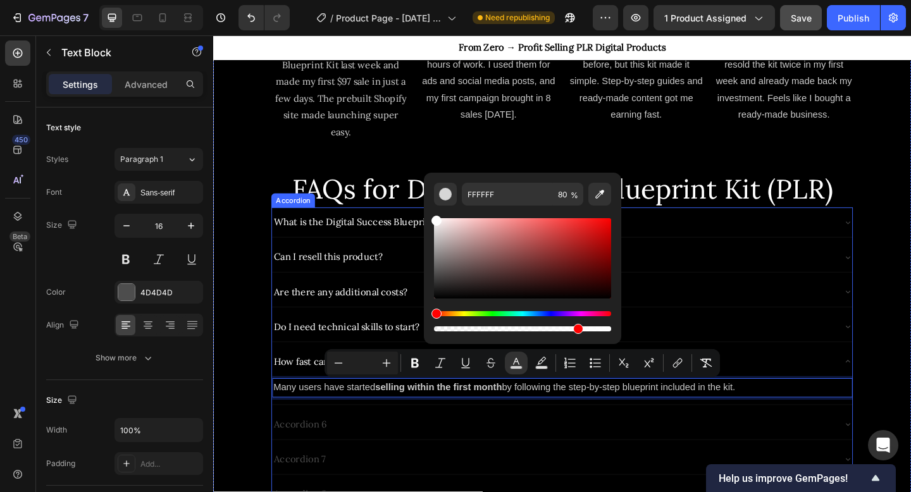
click at [851, 398] on div "How fast can I start making sales?" at bounding box center [582, 391] width 611 height 22
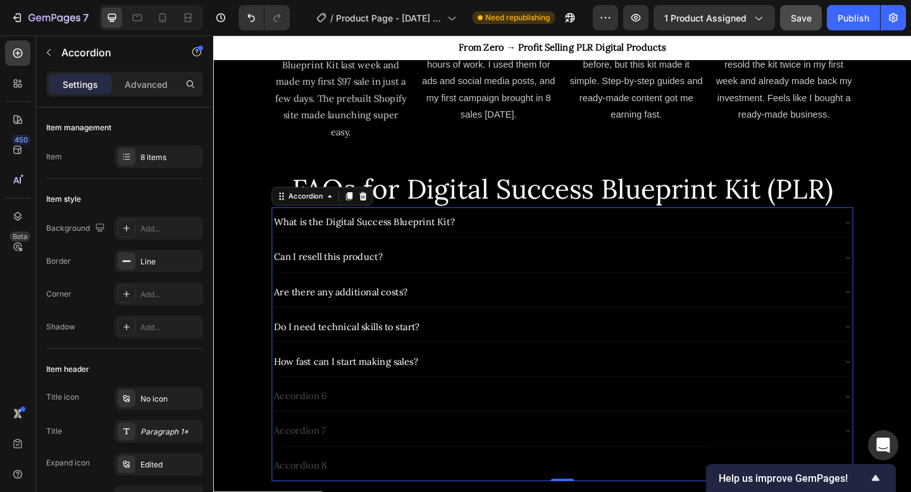
click at [346, 427] on div "Accordion 6" at bounding box center [582, 428] width 611 height 22
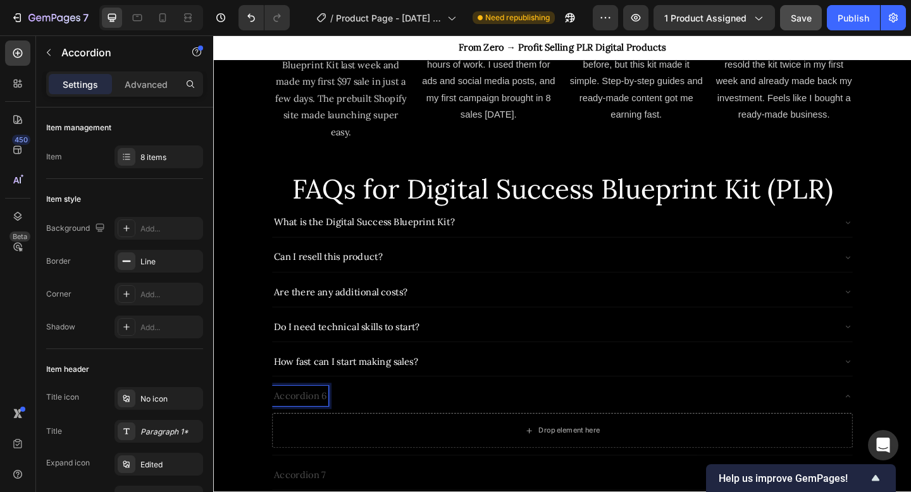
click at [316, 428] on p "Accordion 6" at bounding box center [308, 428] width 58 height 18
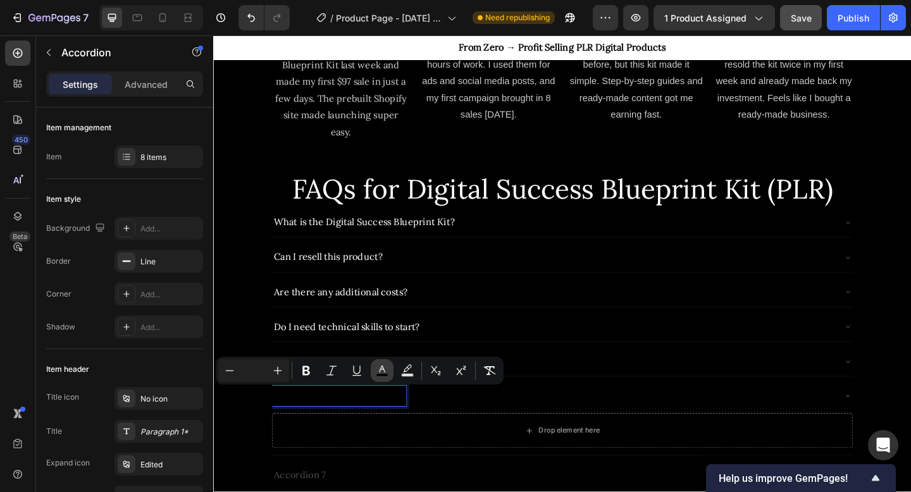
click at [381, 367] on icon "Editor contextual toolbar" at bounding box center [382, 369] width 6 height 7
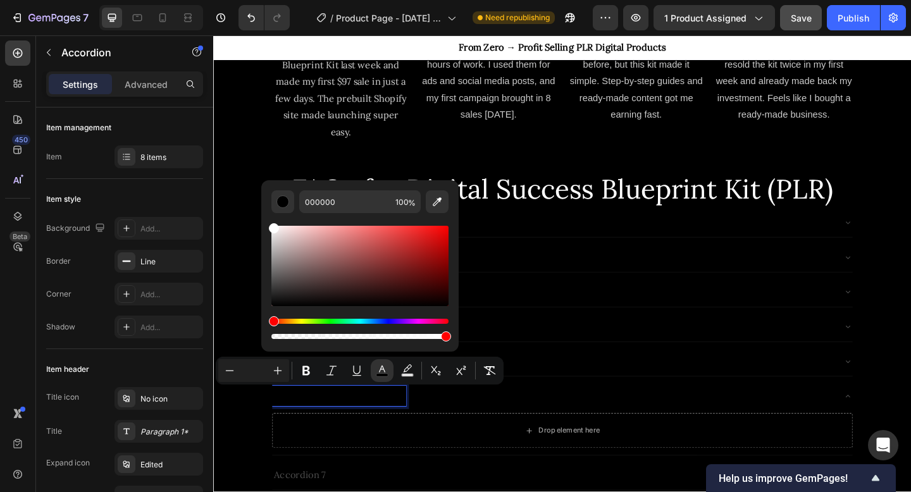
drag, startPoint x: 279, startPoint y: 240, endPoint x: 269, endPoint y: 218, distance: 24.4
click at [269, 218] on div "000000 100 %" at bounding box center [359, 260] width 197 height 161
type input "FFFFFF"
click at [587, 468] on div "Drop element here" at bounding box center [600, 466] width 67 height 10
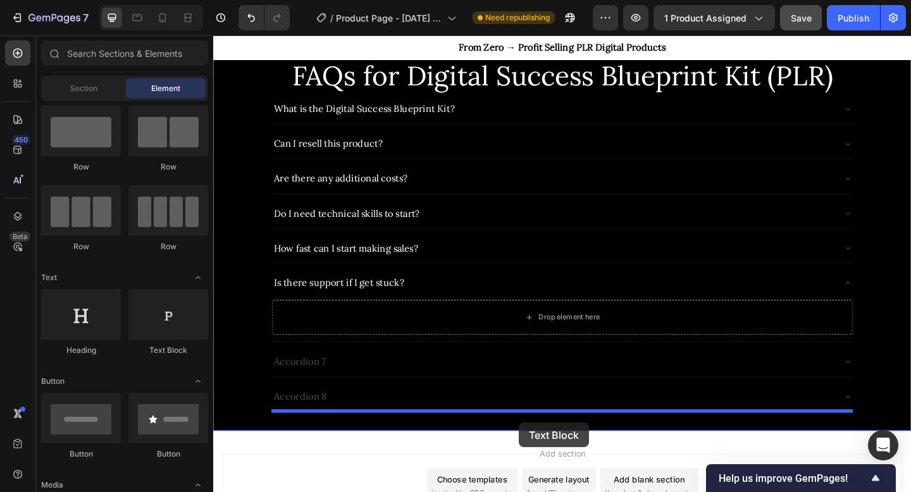
scroll to position [1821, 0]
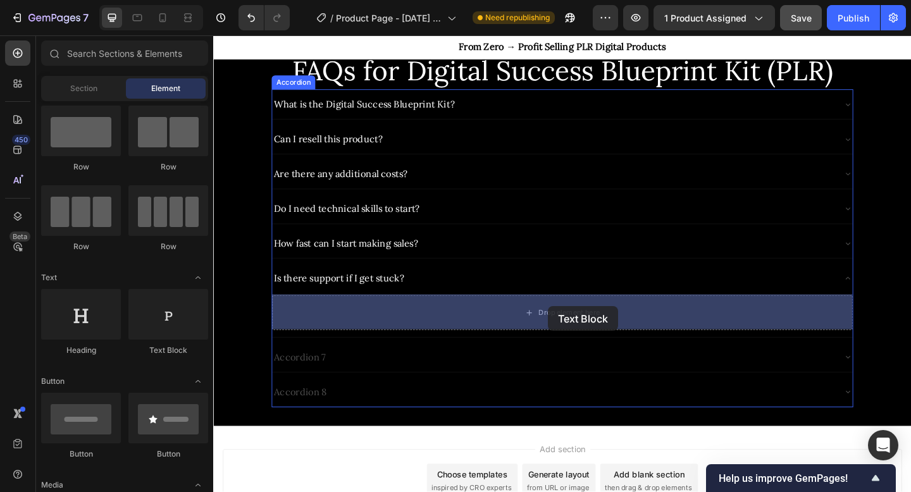
drag, startPoint x: 373, startPoint y: 356, endPoint x: 577, endPoint y: 330, distance: 206.0
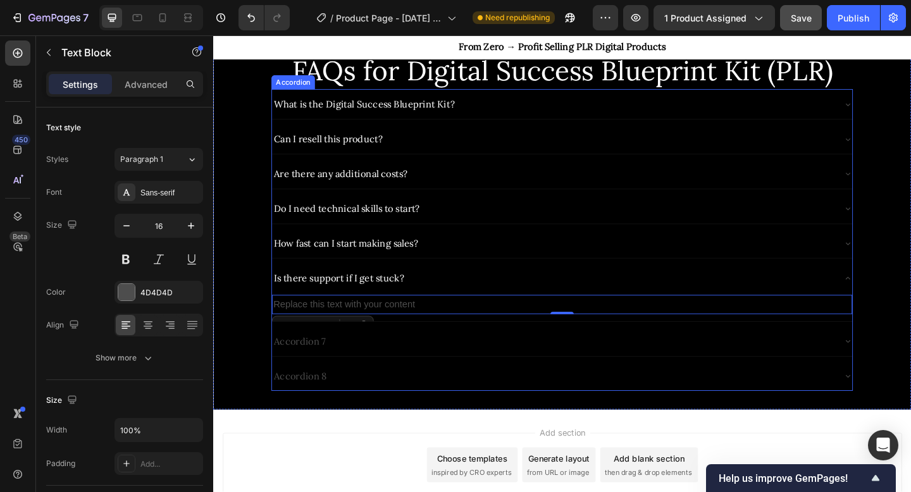
click at [397, 316] on div "Replace this text with your content Text Block 0" at bounding box center [593, 331] width 632 height 31
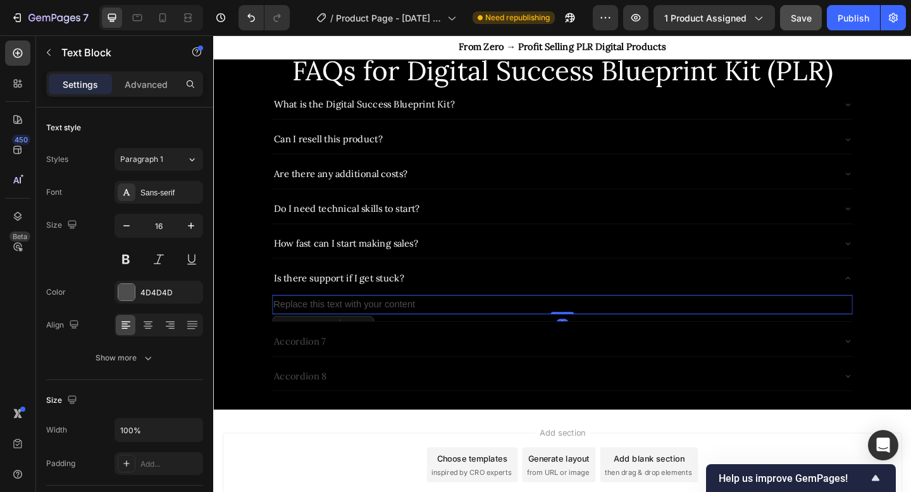
click at [396, 328] on div "Replace this text with your content" at bounding box center [593, 328] width 632 height 21
click at [443, 329] on p "Replace this text with your content" at bounding box center [592, 329] width 629 height 18
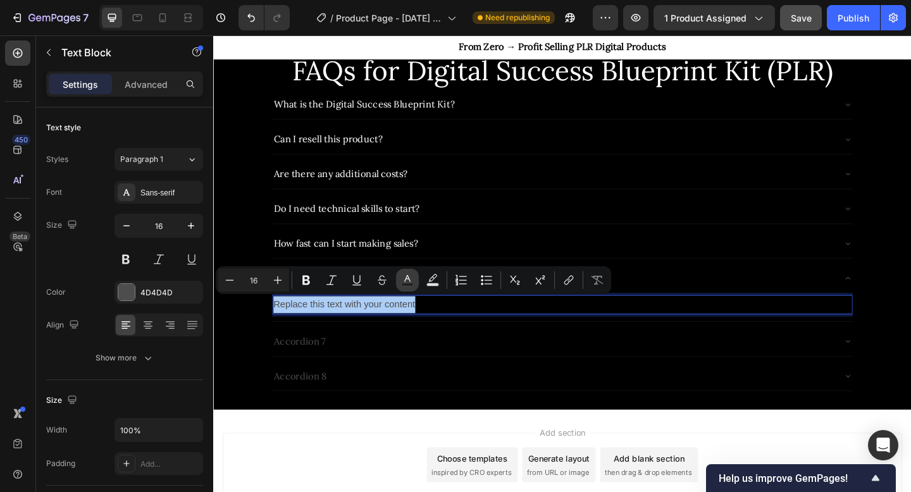
click at [404, 277] on icon "Editor contextual toolbar" at bounding box center [407, 280] width 13 height 13
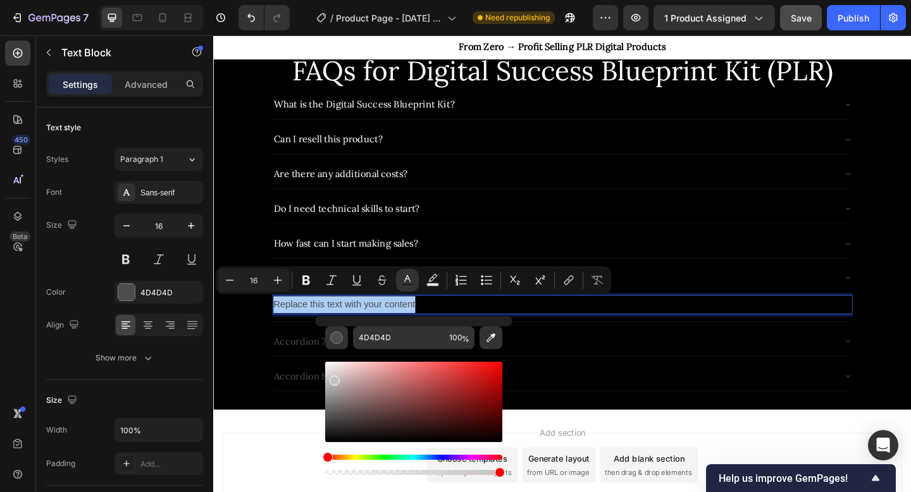
drag, startPoint x: 334, startPoint y: 378, endPoint x: 324, endPoint y: 353, distance: 26.4
click at [324, 353] on div "4D4D4D 100 %" at bounding box center [413, 396] width 197 height 161
type input "FFFFFF"
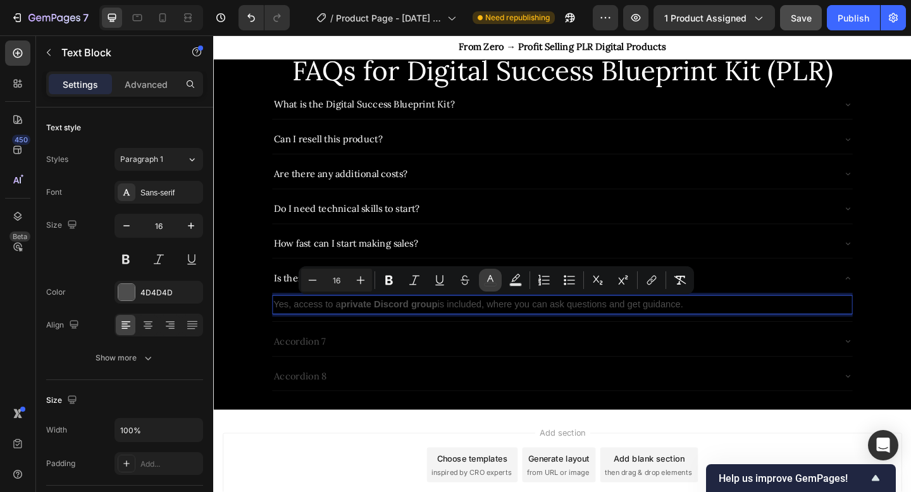
click at [491, 279] on icon "Editor contextual toolbar" at bounding box center [490, 278] width 6 height 7
type input "4D4D4D"
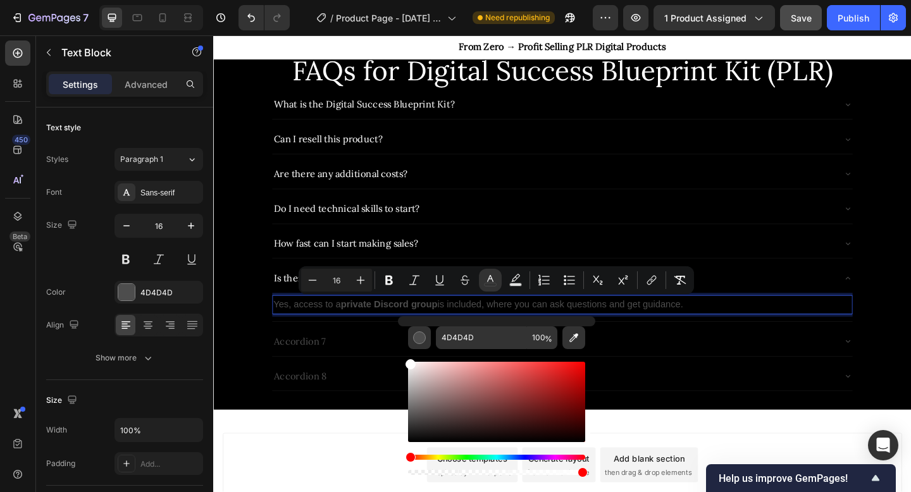
drag, startPoint x: 423, startPoint y: 375, endPoint x: 403, endPoint y: 354, distance: 29.5
click at [403, 354] on div "4D4D4D 100 %" at bounding box center [496, 396] width 197 height 161
type input "FFFFFF"
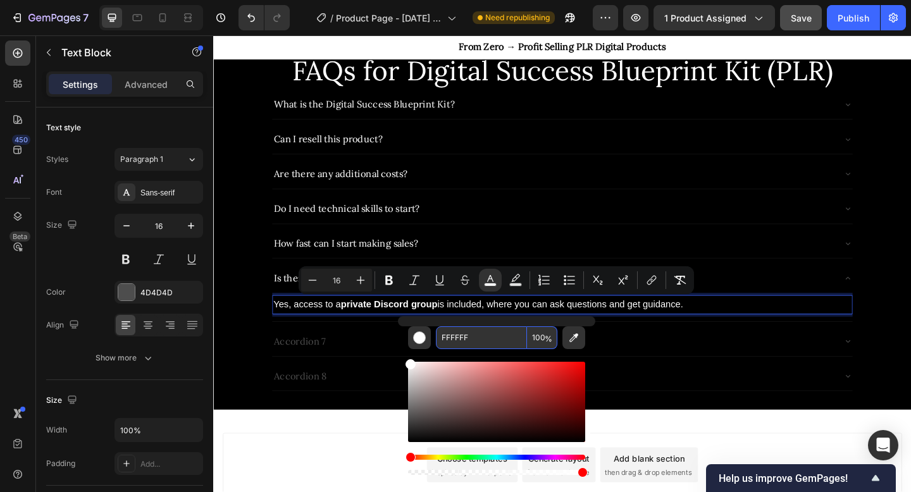
drag, startPoint x: 540, startPoint y: 336, endPoint x: 528, endPoint y: 338, distance: 12.2
drag, startPoint x: 528, startPoint y: 338, endPoint x: 536, endPoint y: 338, distance: 7.6
click at [536, 338] on input "100" at bounding box center [542, 338] width 30 height 23
click at [529, 337] on input "100" at bounding box center [542, 338] width 30 height 23
drag, startPoint x: 529, startPoint y: 337, endPoint x: 540, endPoint y: 339, distance: 11.7
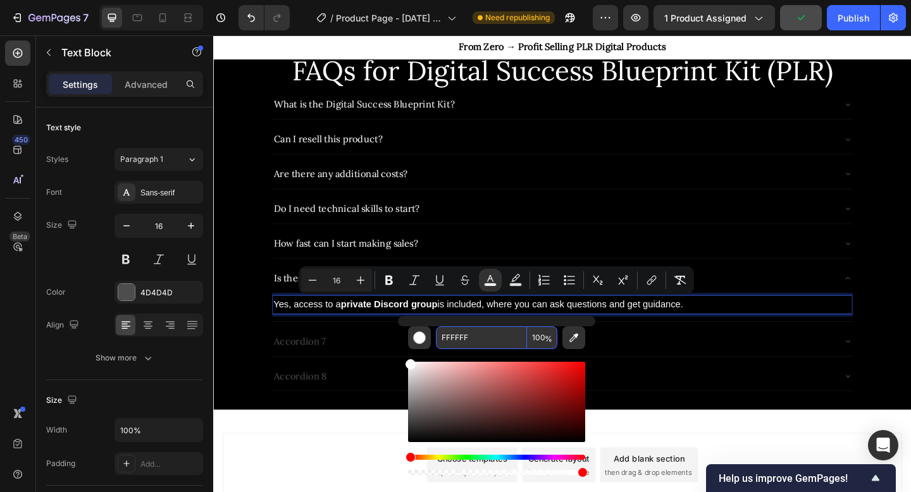
click at [540, 339] on input "100" at bounding box center [542, 338] width 30 height 23
type input "80"
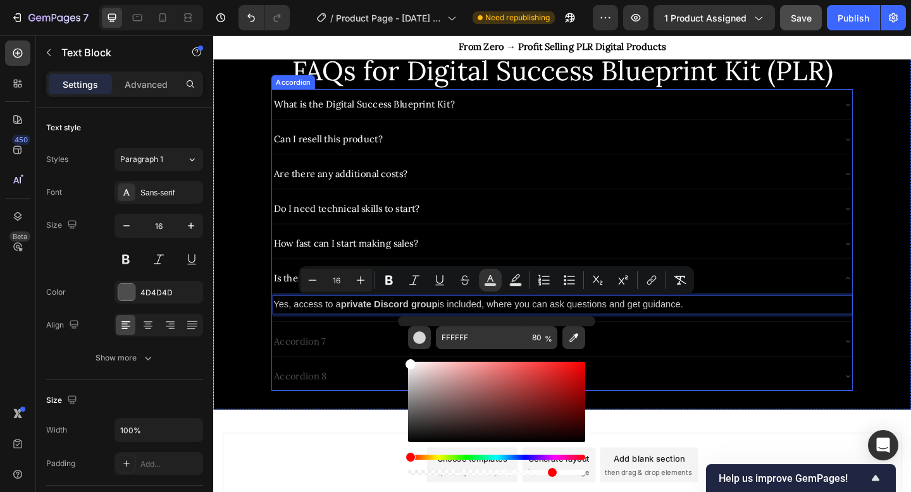
click at [876, 296] on div "Is there support if I get stuck?" at bounding box center [582, 300] width 611 height 22
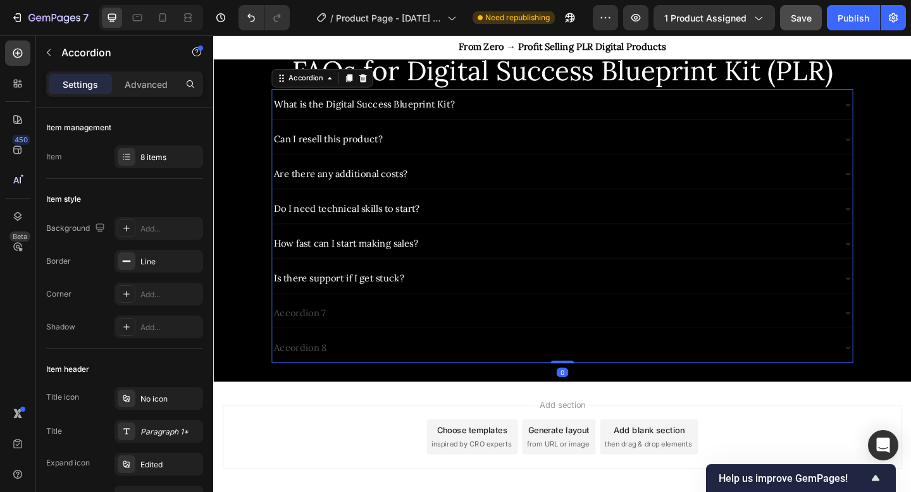
click at [592, 340] on div "Accordion 7" at bounding box center [582, 338] width 611 height 22
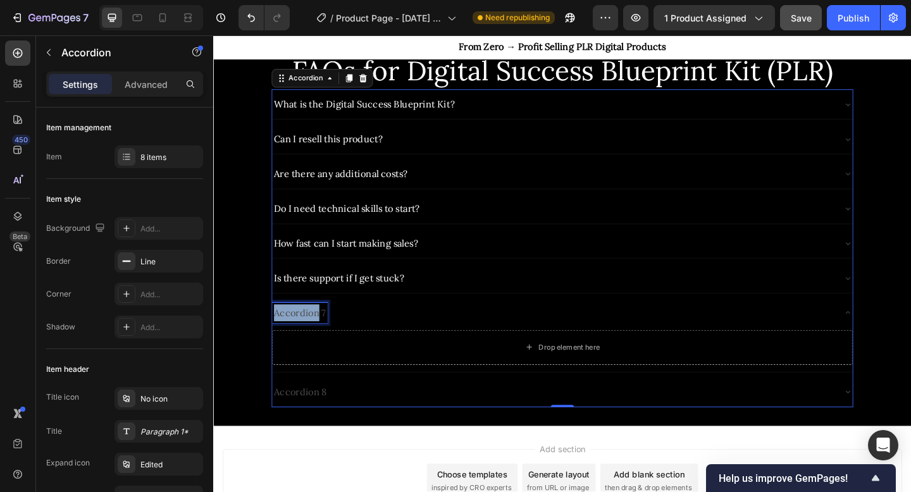
click at [308, 337] on p "Accordion 7" at bounding box center [307, 337] width 56 height 18
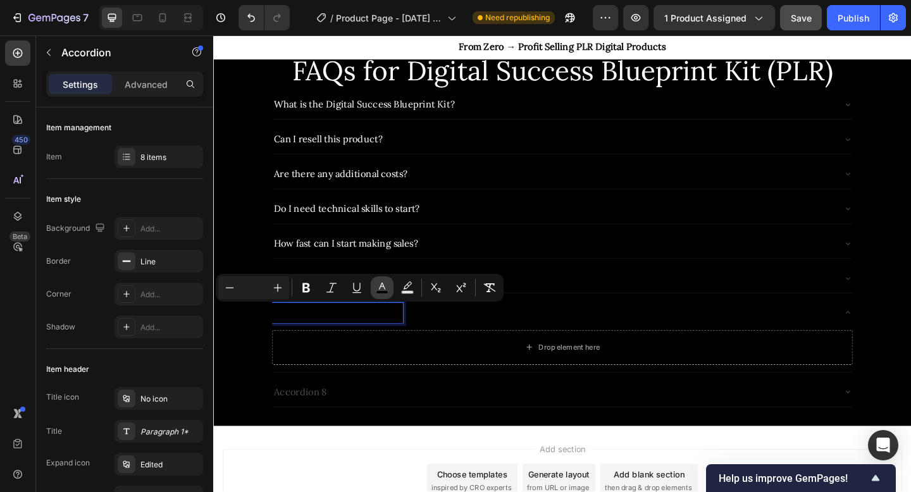
click at [384, 287] on icon "Editor contextual toolbar" at bounding box center [382, 286] width 6 height 7
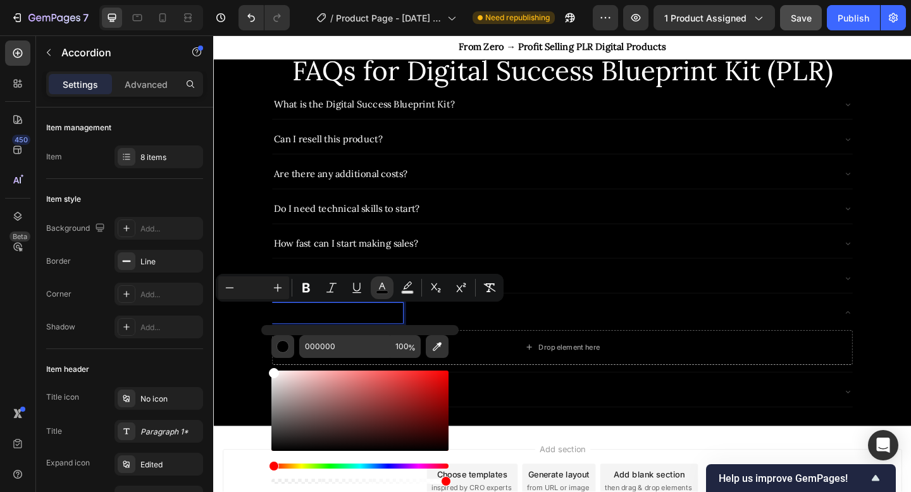
drag, startPoint x: 286, startPoint y: 394, endPoint x: 264, endPoint y: 360, distance: 40.7
click at [264, 360] on div "000000 100 %" at bounding box center [359, 405] width 197 height 161
type input "FFFFFF"
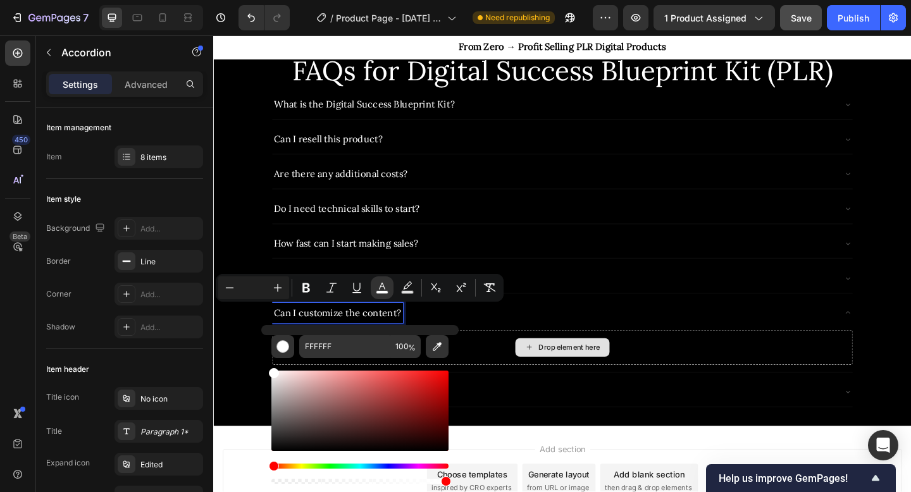
click at [604, 376] on div "Drop element here" at bounding box center [600, 375] width 67 height 10
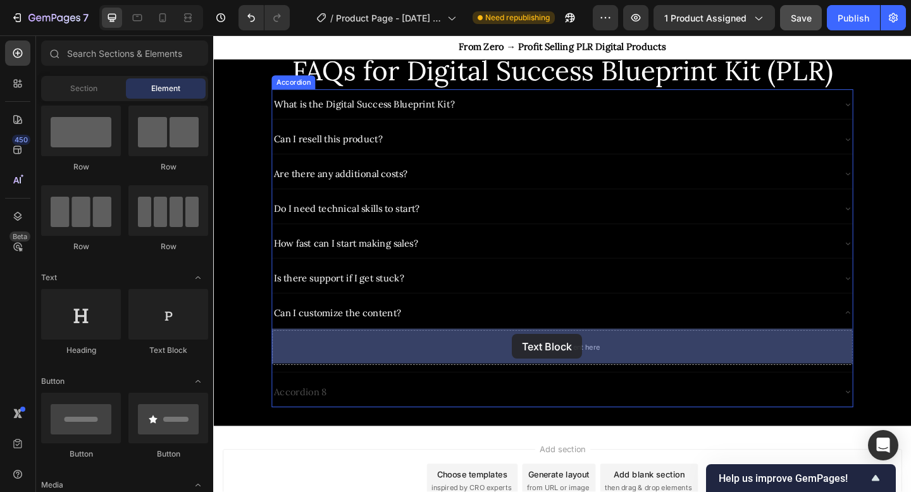
drag, startPoint x: 377, startPoint y: 358, endPoint x: 539, endPoint y: 361, distance: 161.4
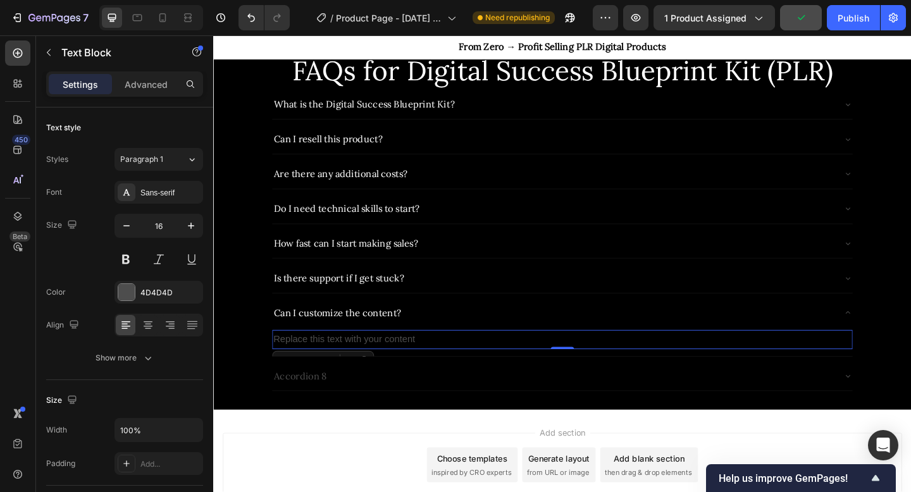
click at [393, 368] on div "Replace this text with your content" at bounding box center [593, 366] width 632 height 21
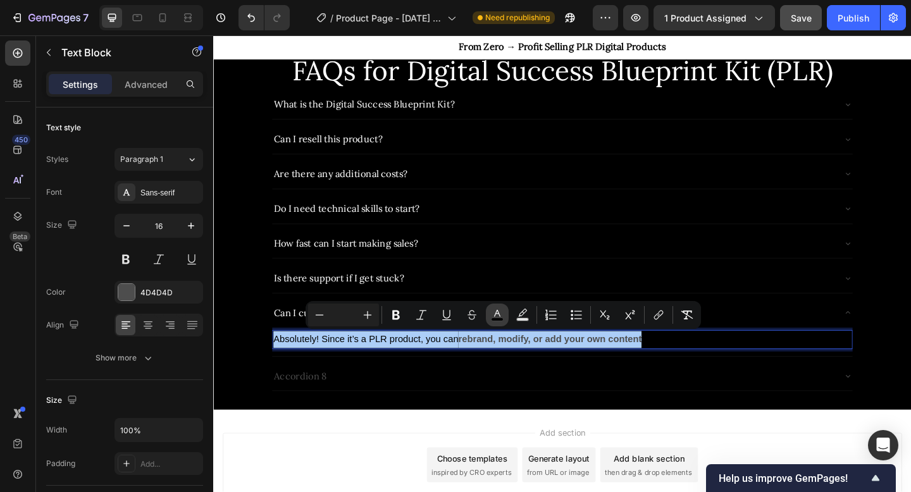
click at [494, 311] on icon "Editor contextual toolbar" at bounding box center [497, 315] width 13 height 13
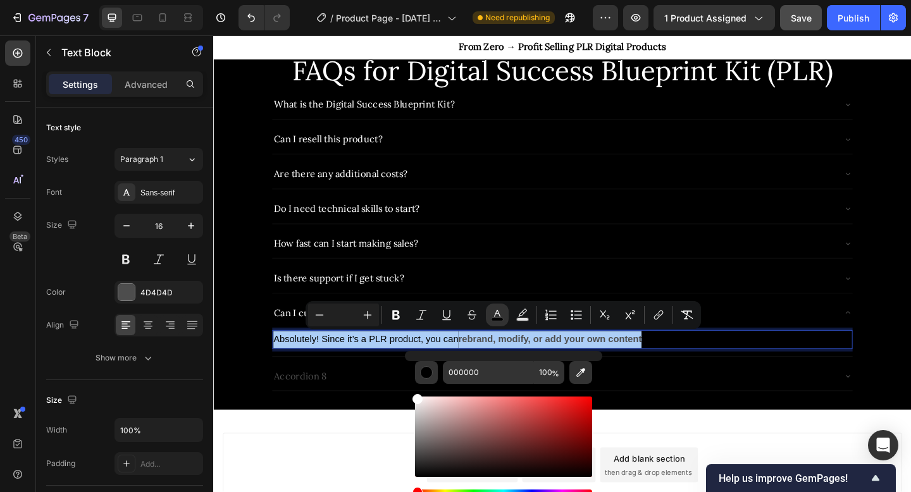
drag, startPoint x: 432, startPoint y: 416, endPoint x: 410, endPoint y: 393, distance: 32.2
click at [409, 394] on div "000000 100 %" at bounding box center [503, 431] width 197 height 161
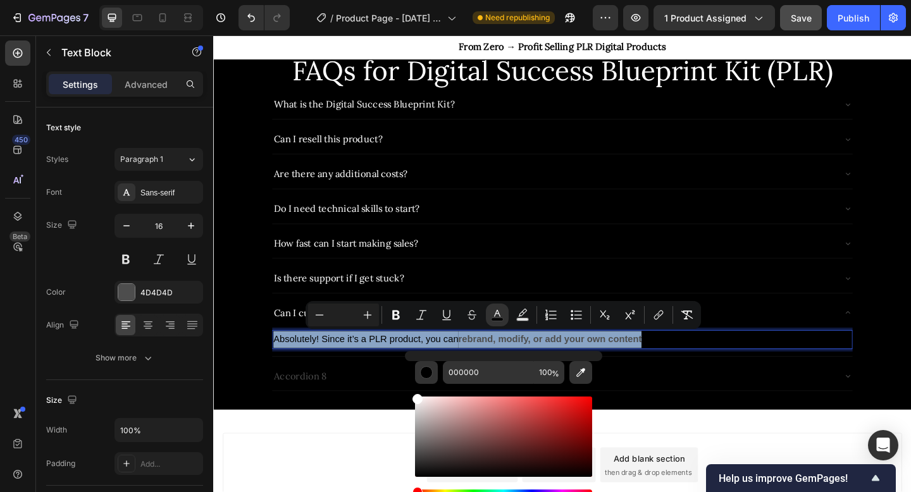
type input "FFFFFF"
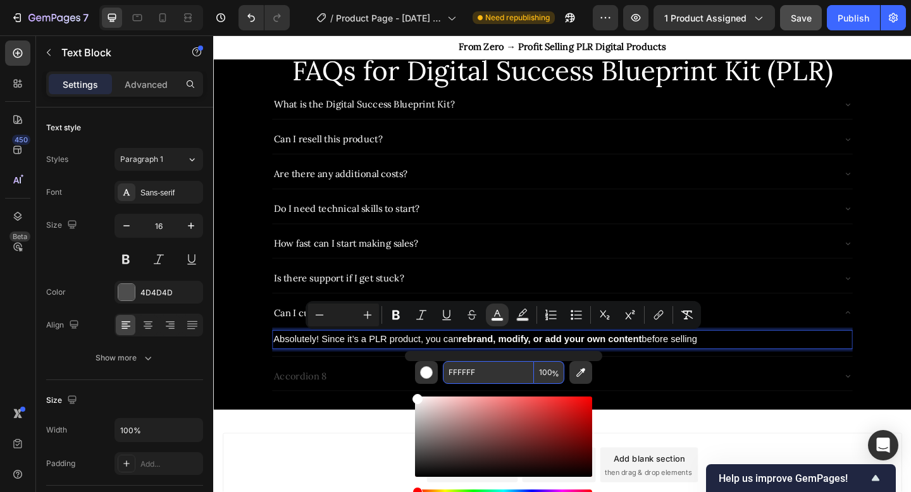
click at [546, 372] on input "100" at bounding box center [549, 372] width 30 height 23
type input "80"
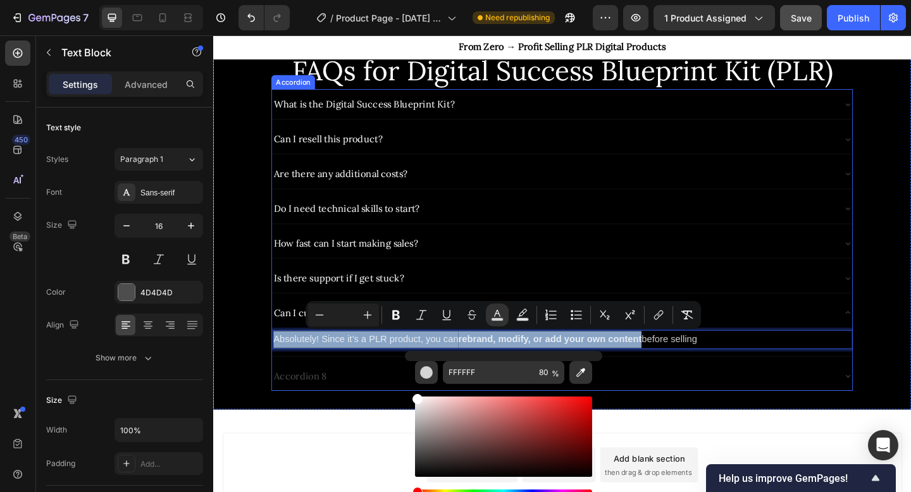
click at [860, 332] on div "Can I customize the content?" at bounding box center [582, 338] width 611 height 22
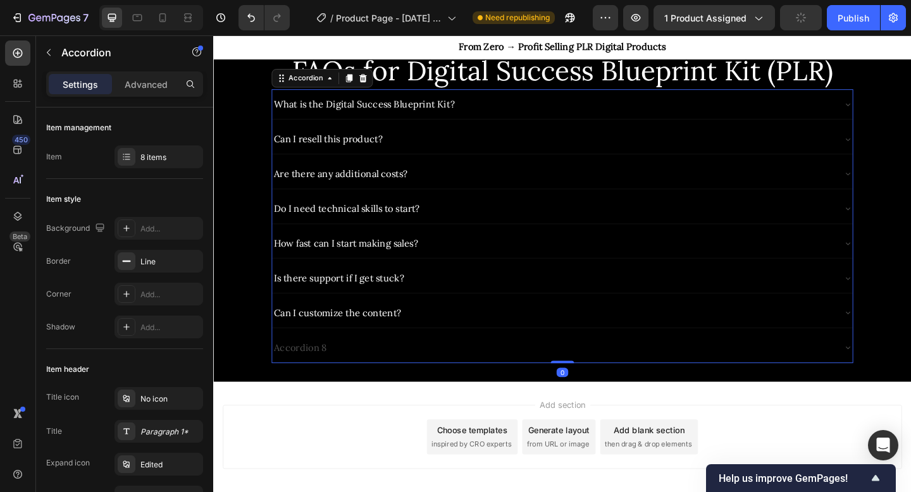
click at [736, 369] on div "Accordion 8" at bounding box center [582, 376] width 611 height 22
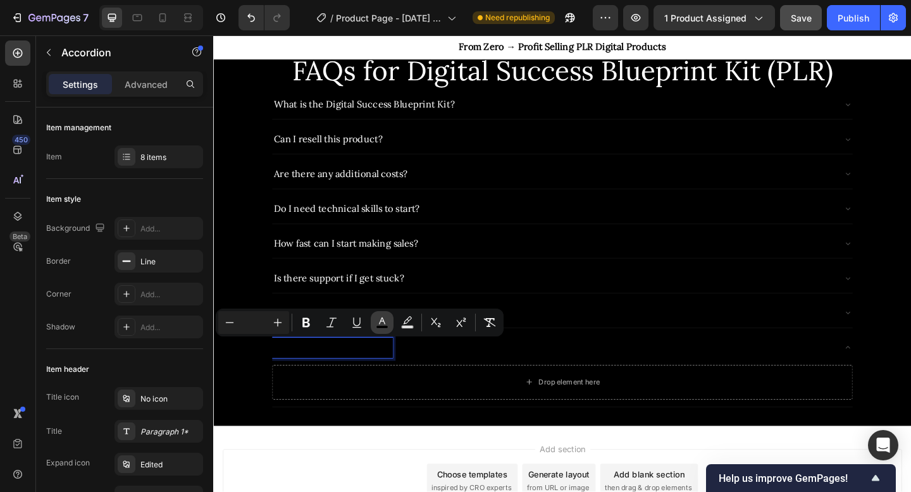
click at [382, 321] on icon "Editor contextual toolbar" at bounding box center [382, 322] width 13 height 13
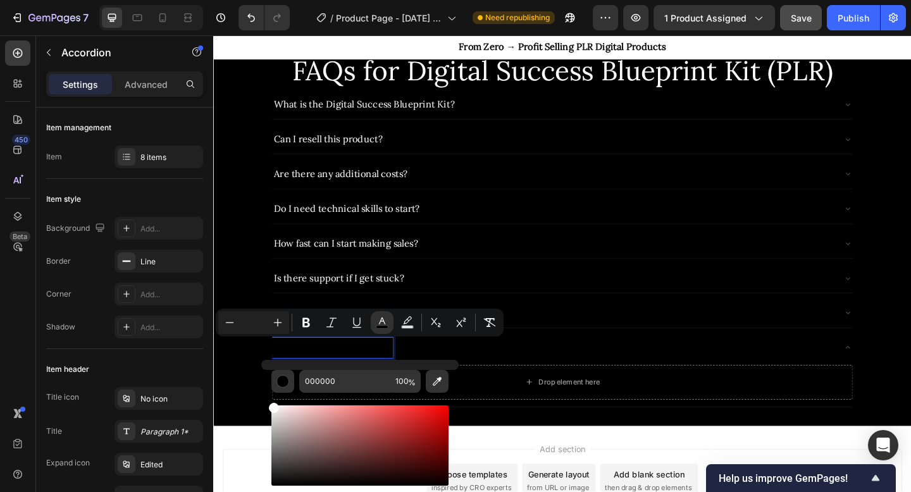
type input "FFFFFF"
drag, startPoint x: 293, startPoint y: 423, endPoint x: 268, endPoint y: 398, distance: 35.8
click at [268, 398] on div "FFFFFF 100 %" at bounding box center [359, 440] width 197 height 161
click at [580, 416] on div "Drop element here" at bounding box center [600, 413] width 67 height 10
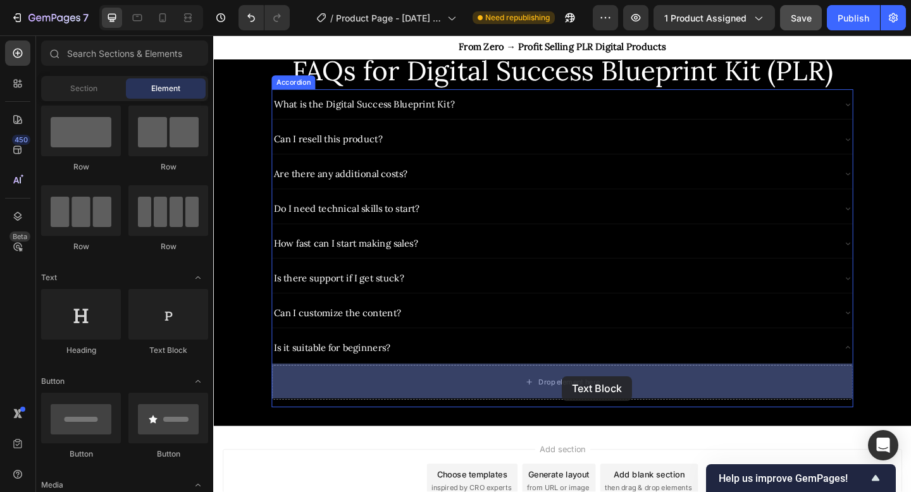
drag, startPoint x: 390, startPoint y: 349, endPoint x: 592, endPoint y: 406, distance: 209.6
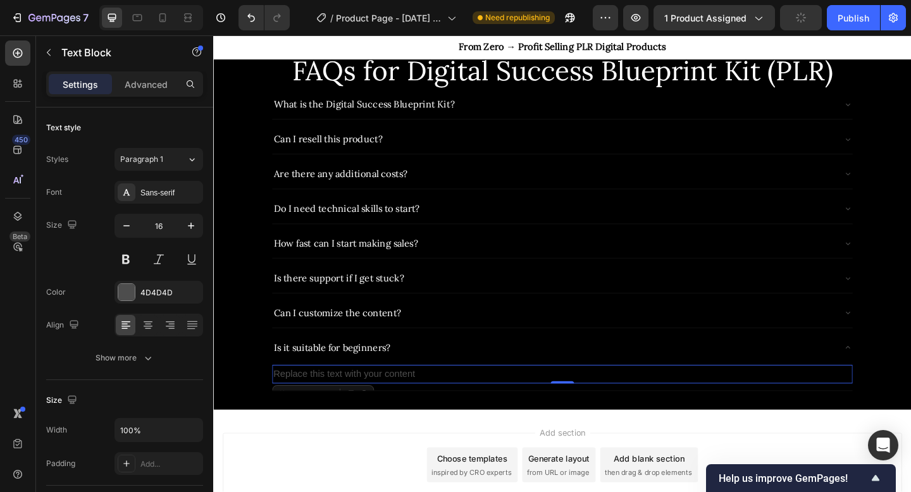
click at [391, 401] on div "Replace this text with your content" at bounding box center [593, 404] width 632 height 21
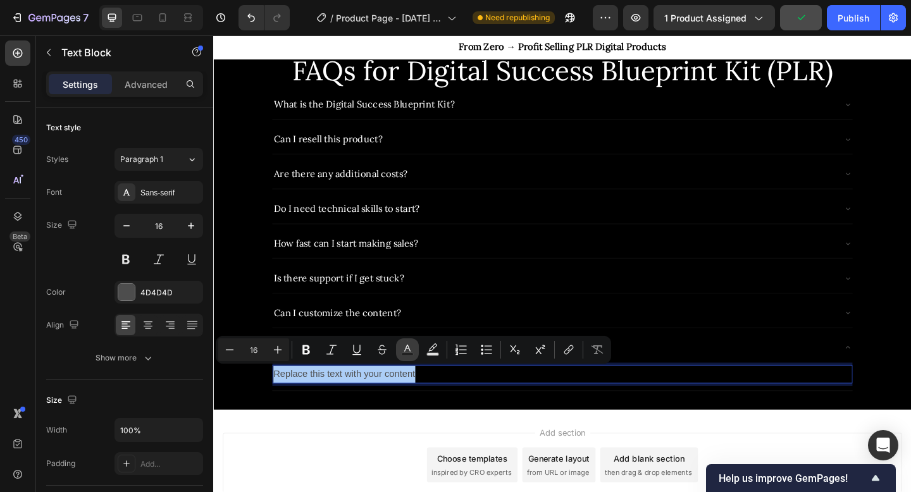
click at [412, 347] on icon "Editor contextual toolbar" at bounding box center [407, 350] width 13 height 13
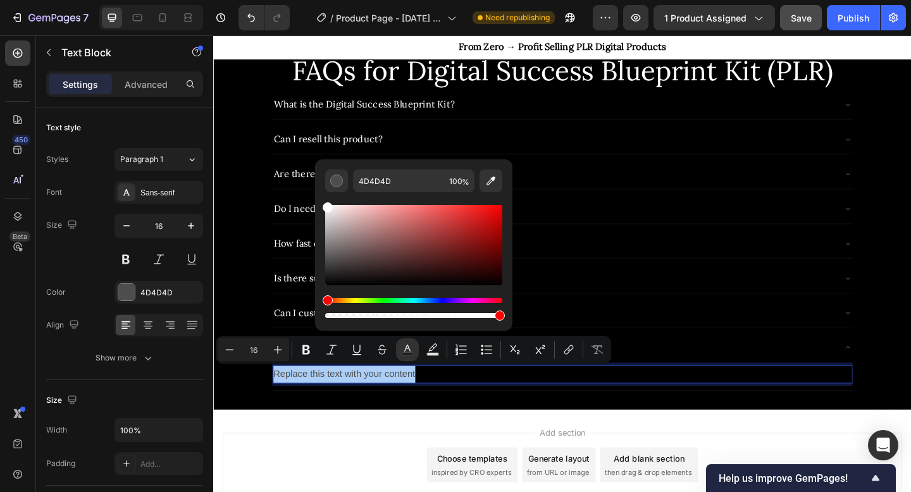
drag, startPoint x: 339, startPoint y: 222, endPoint x: 325, endPoint y: 201, distance: 26.0
click at [325, 201] on div "Editor contextual toolbar" at bounding box center [413, 256] width 177 height 128
type input "FFFFFF"
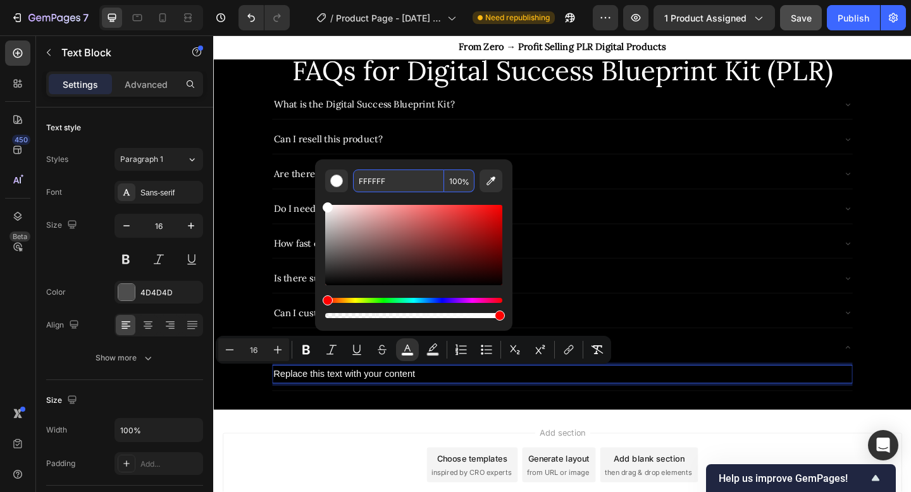
click at [459, 180] on input "100" at bounding box center [459, 181] width 30 height 23
click at [458, 180] on input "100" at bounding box center [459, 181] width 30 height 23
click at [459, 181] on input "100" at bounding box center [459, 181] width 30 height 23
drag, startPoint x: 458, startPoint y: 181, endPoint x: 444, endPoint y: 181, distance: 13.9
click at [444, 181] on input "100" at bounding box center [459, 181] width 30 height 23
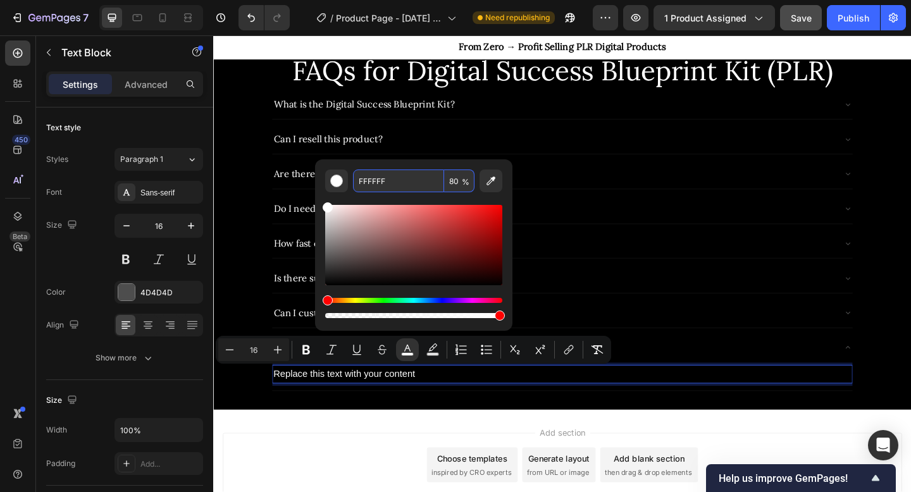
type input "80"
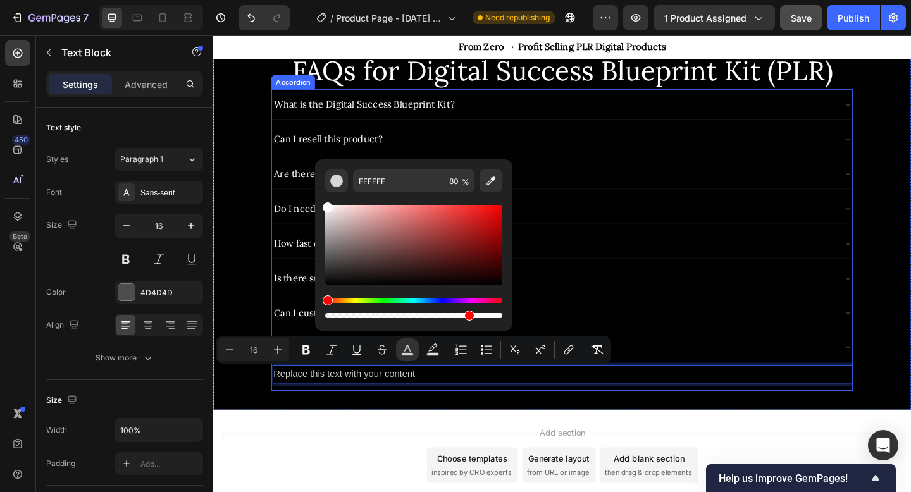
click at [568, 420] on div "Replace this text with your content Text Block 0" at bounding box center [593, 407] width 632 height 31
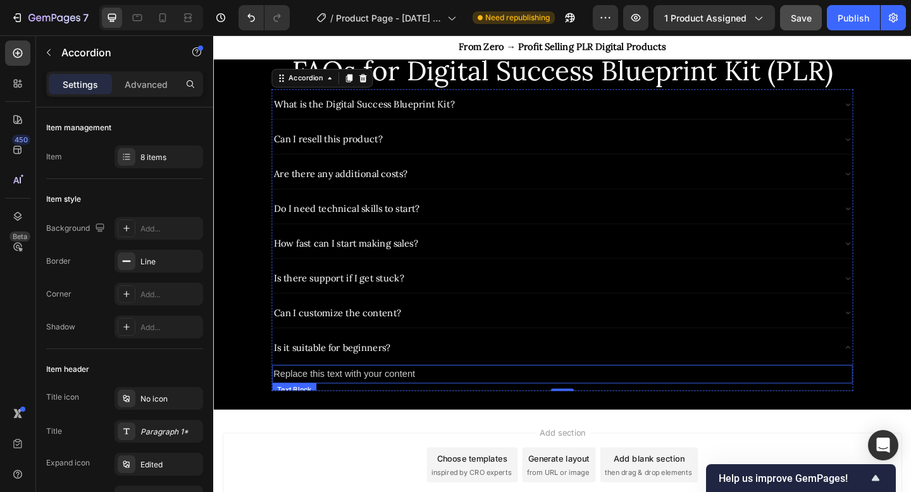
click at [405, 406] on span "Replace this text with your content" at bounding box center [355, 404] width 154 height 11
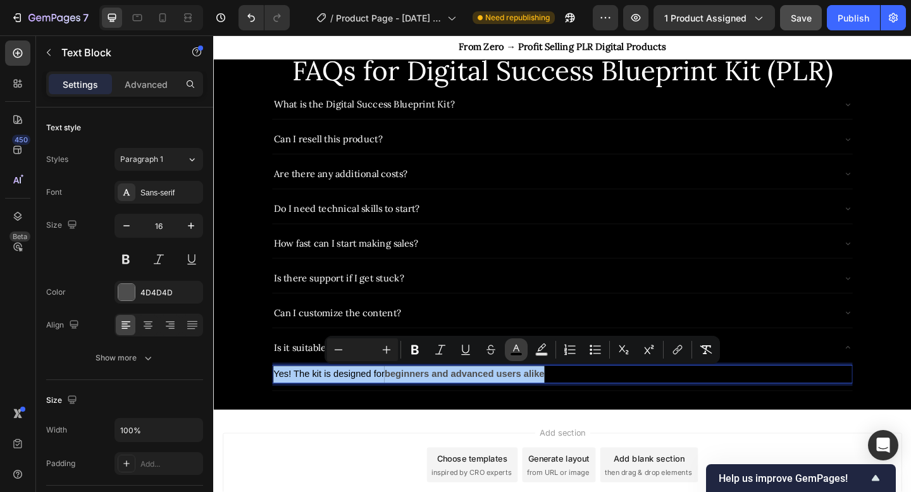
click at [519, 354] on rect "Editor contextual toolbar" at bounding box center [517, 354] width 12 height 3
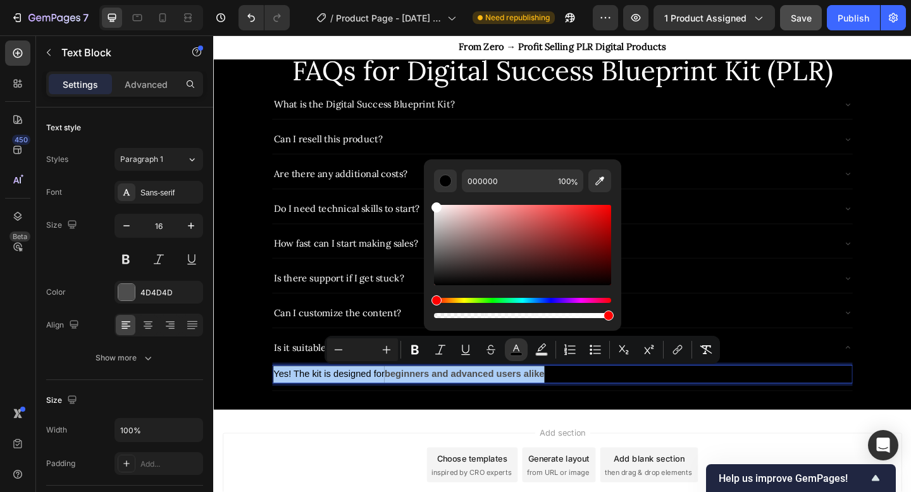
drag, startPoint x: 454, startPoint y: 227, endPoint x: 429, endPoint y: 197, distance: 39.1
click at [429, 197] on div "000000 100 %" at bounding box center [522, 239] width 197 height 161
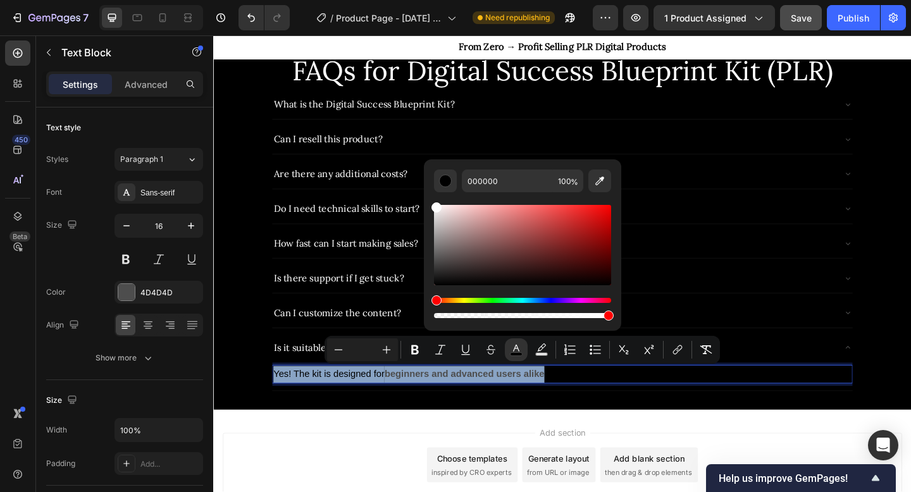
type input "FFFFFF"
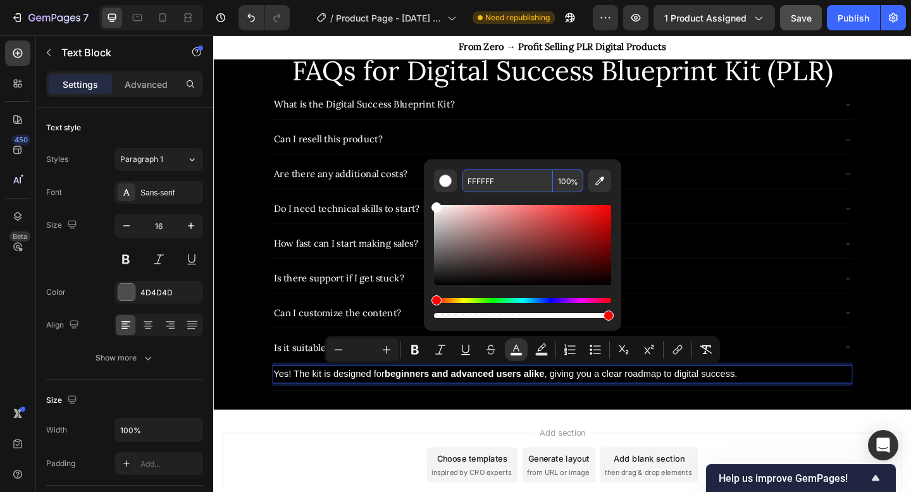
click at [566, 178] on input "100" at bounding box center [568, 181] width 30 height 23
click at [566, 180] on input "100" at bounding box center [568, 181] width 30 height 23
drag, startPoint x: 566, startPoint y: 180, endPoint x: 547, endPoint y: 180, distance: 19.0
click at [547, 180] on div "FFFFFF 100 %" at bounding box center [523, 181] width 122 height 23
click at [566, 178] on input "100" at bounding box center [568, 181] width 30 height 23
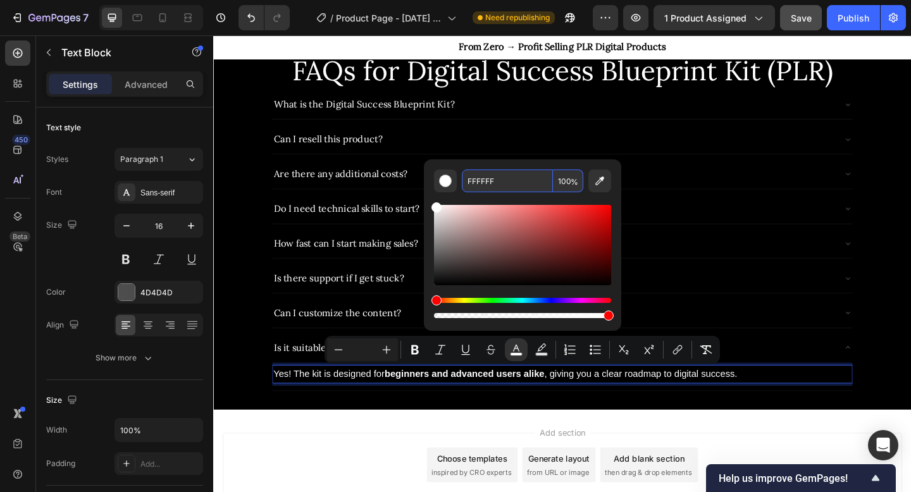
drag, startPoint x: 566, startPoint y: 178, endPoint x: 544, endPoint y: 178, distance: 22.2
click at [544, 178] on div "FFFFFF 100 %" at bounding box center [523, 181] width 122 height 23
type input "80"
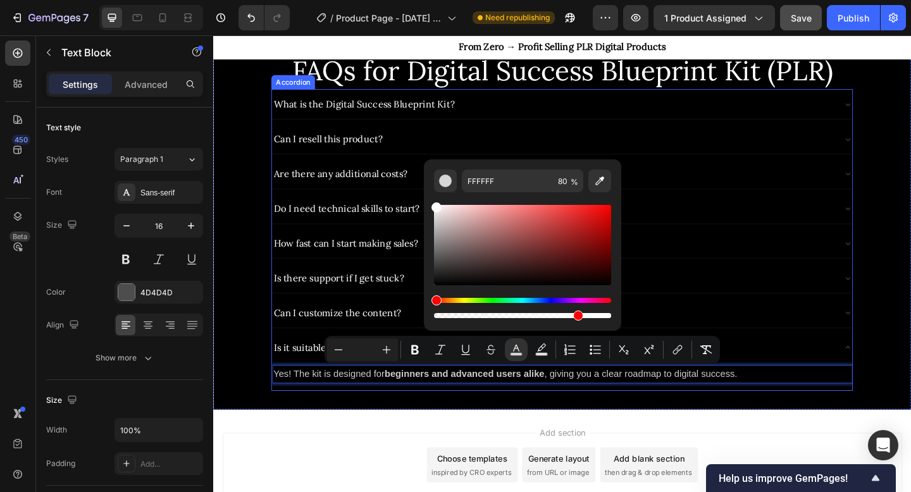
click at [727, 319] on div "What is the Digital Success Blueprint Kit? Can I resell this product? Are there…" at bounding box center [593, 258] width 633 height 328
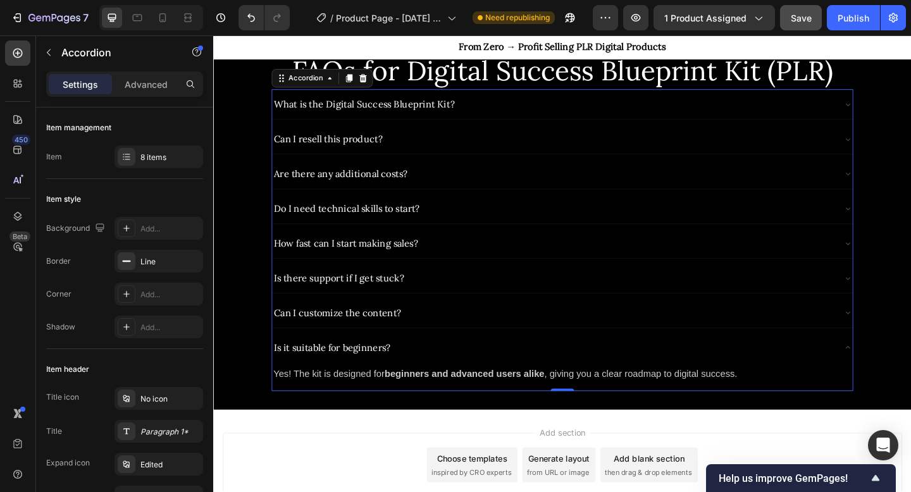
click at [751, 371] on div "Is it suitable for beginners?" at bounding box center [582, 376] width 611 height 22
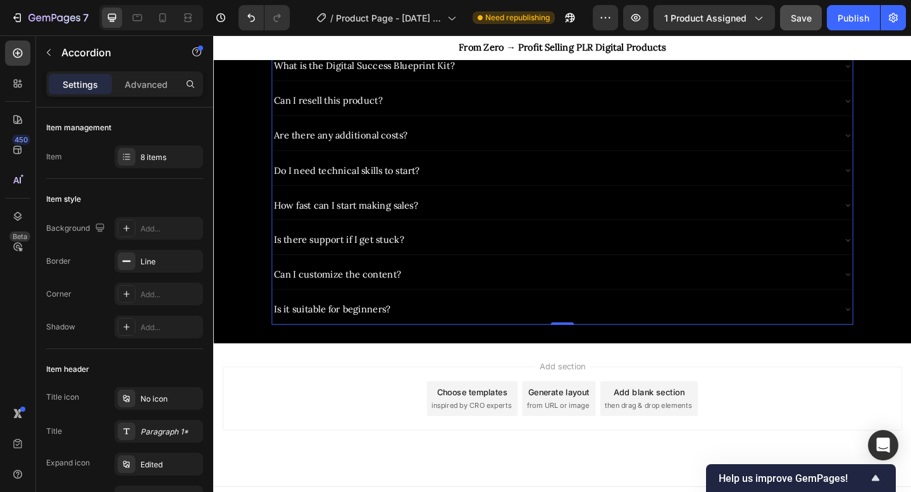
scroll to position [1875, 0]
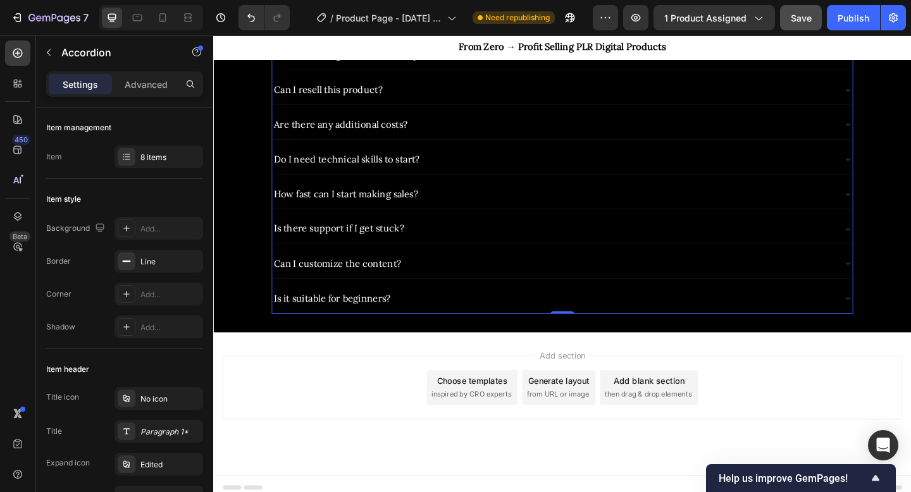
click at [499, 323] on div "Is it suitable for beginners?" at bounding box center [582, 322] width 611 height 22
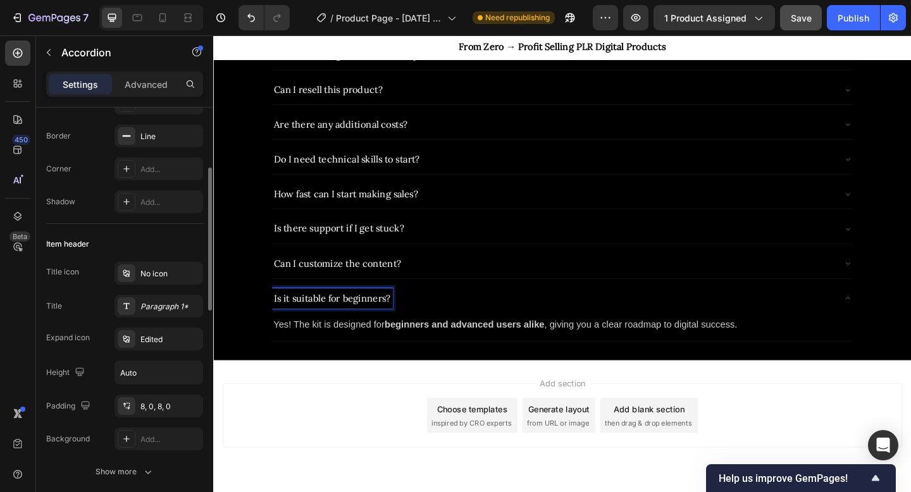
scroll to position [139, 0]
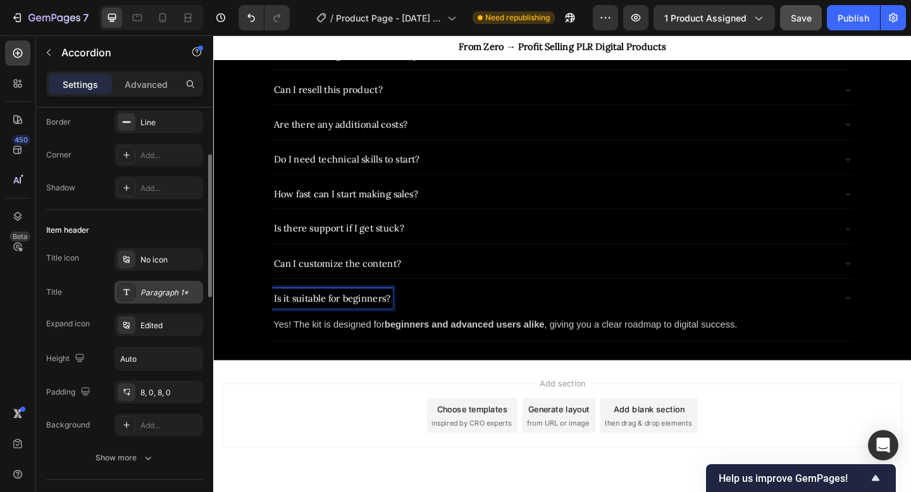
click at [160, 293] on div "Paragraph 1*" at bounding box center [169, 292] width 59 height 11
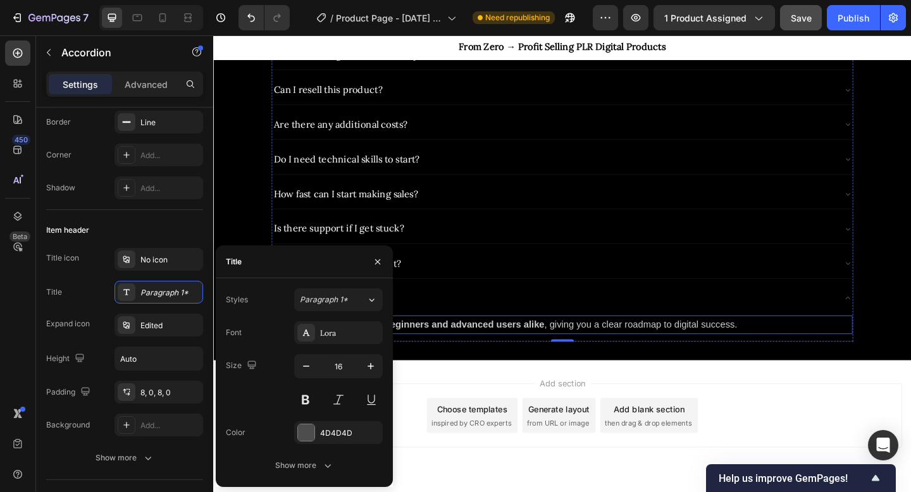
click at [507, 351] on strong "beginners and advanced users alike" at bounding box center [486, 350] width 174 height 11
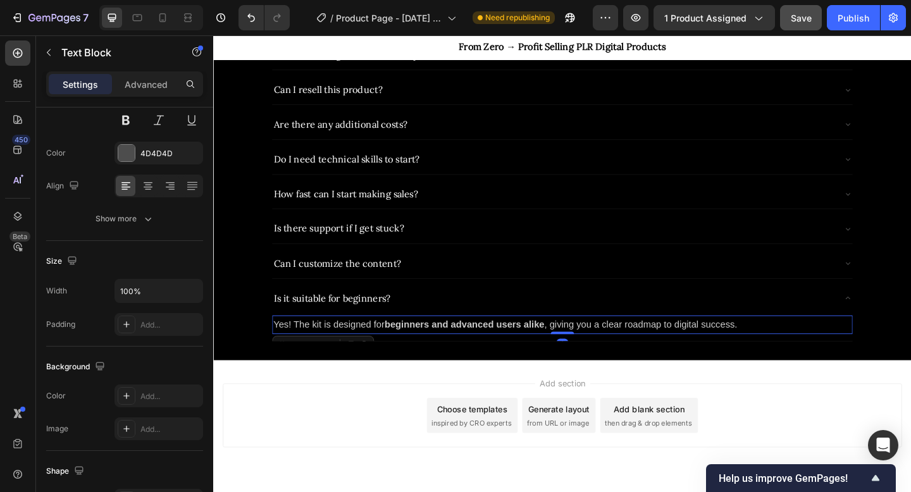
scroll to position [0, 0]
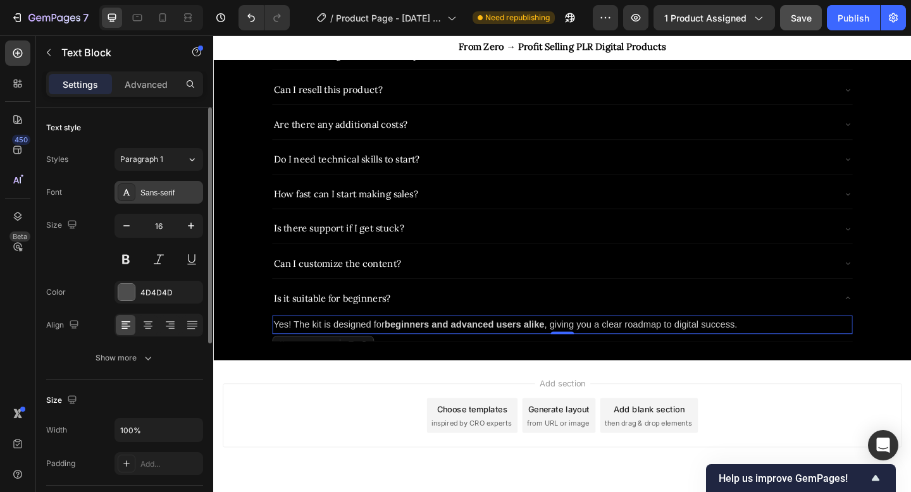
click at [168, 192] on div "Sans-serif" at bounding box center [169, 192] width 59 height 11
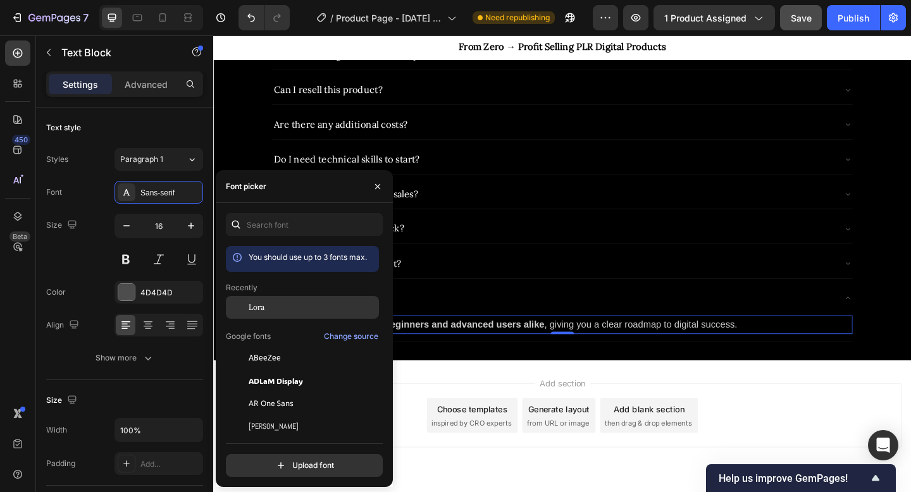
click at [270, 315] on div "Lora" at bounding box center [302, 307] width 153 height 23
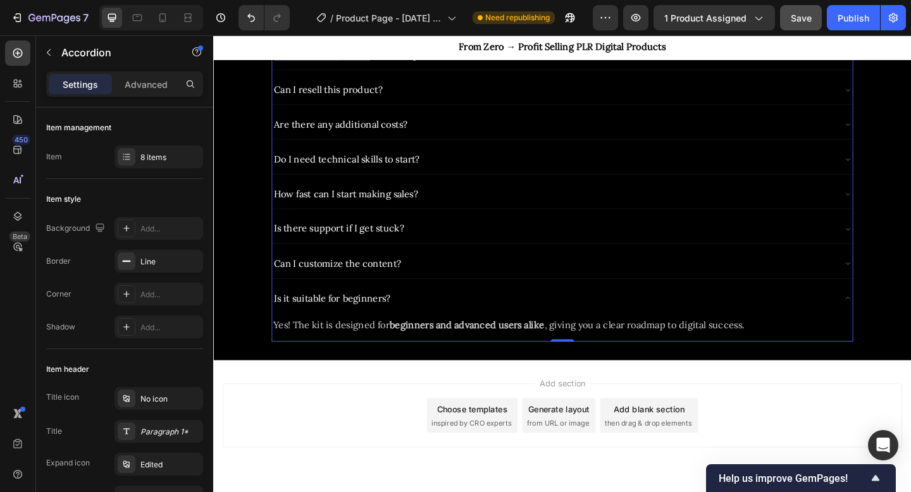
click at [489, 303] on div "What is the Digital Success Blueprint Kit? Can I resell this product? Are there…" at bounding box center [593, 205] width 633 height 328
click at [491, 318] on div "Is it suitable for beginners?" at bounding box center [582, 322] width 611 height 22
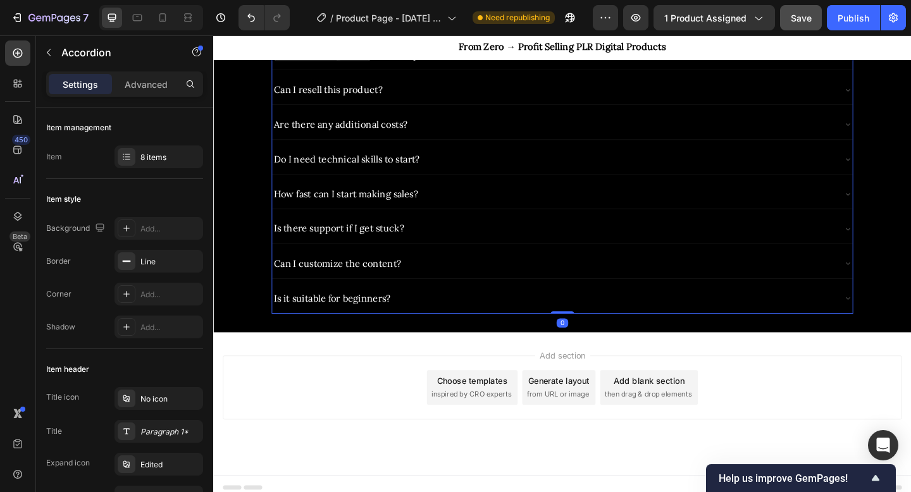
click at [487, 273] on div "Can I customize the content?" at bounding box center [582, 284] width 611 height 22
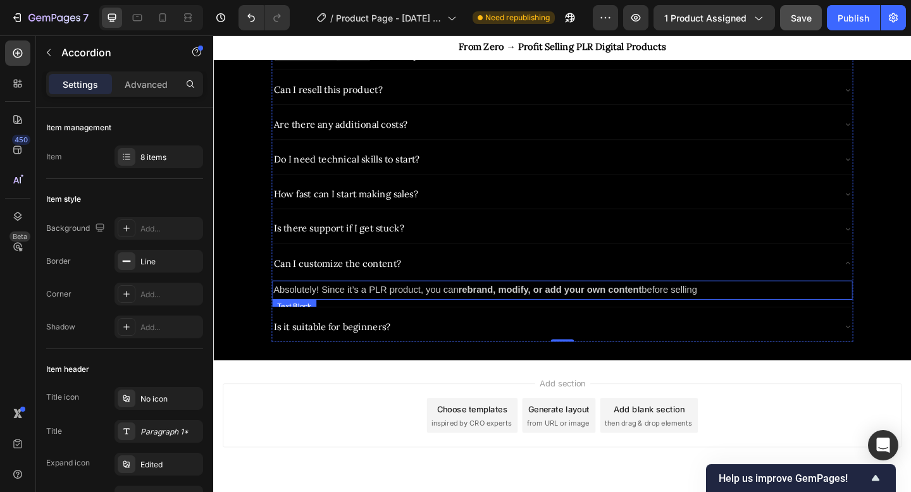
click at [395, 307] on span "Absolutely! Since it’s a PLR product, you can" at bounding box center [378, 312] width 201 height 11
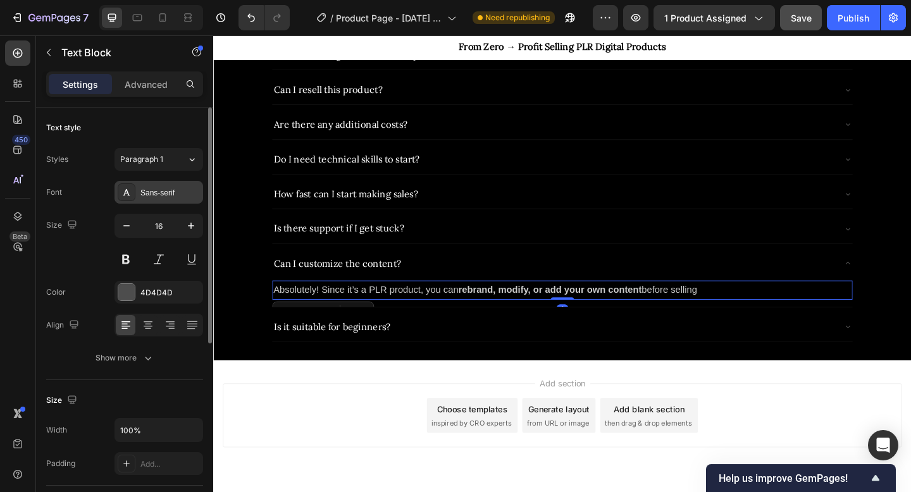
click at [170, 199] on div "Sans-serif" at bounding box center [159, 192] width 89 height 23
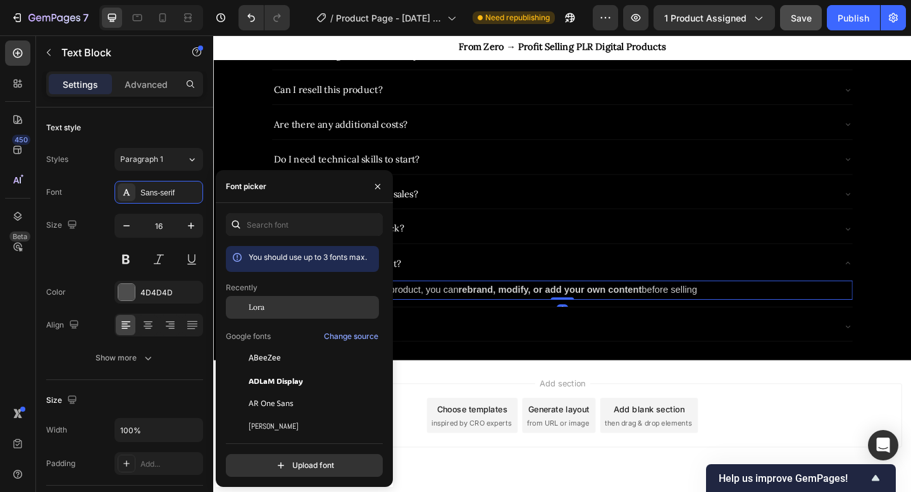
click at [285, 315] on div "Lora" at bounding box center [302, 307] width 153 height 23
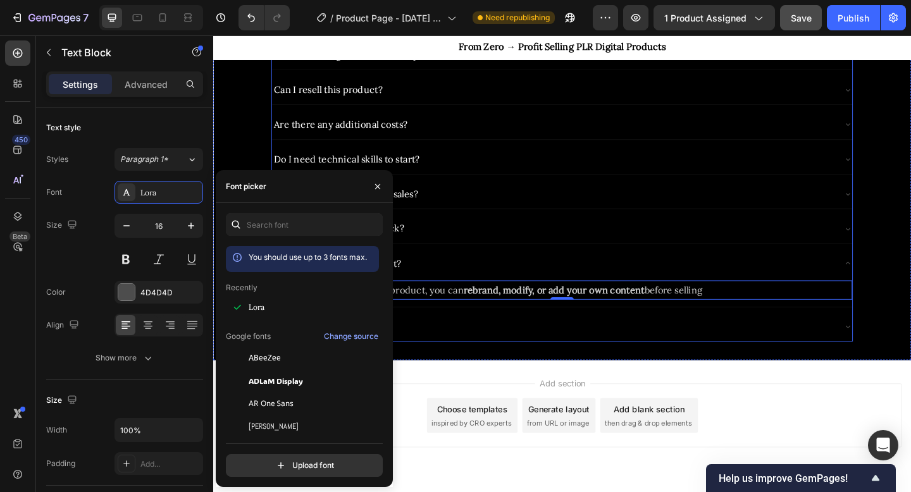
click at [505, 261] on div "What is the Digital Success Blueprint Kit? Can I resell this product? Are there…" at bounding box center [593, 205] width 633 height 328
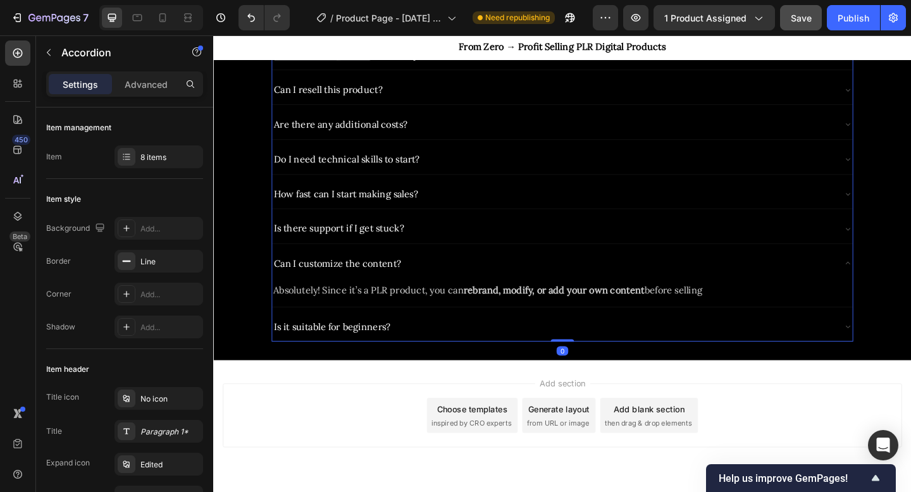
click at [485, 280] on div "Can I customize the content?" at bounding box center [582, 284] width 611 height 22
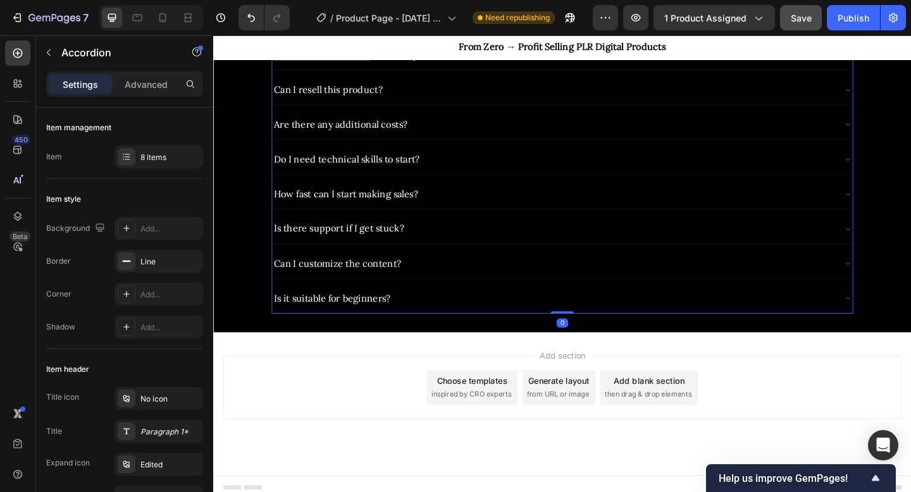
click at [485, 231] on div "Is there support if I get stuck?" at bounding box center [593, 246] width 632 height 32
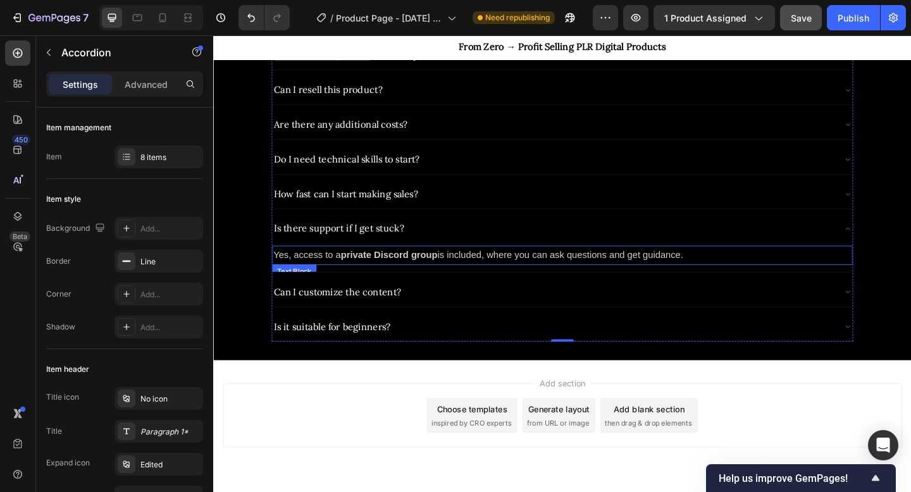
click at [378, 273] on strong "private Discord group" at bounding box center [404, 274] width 105 height 11
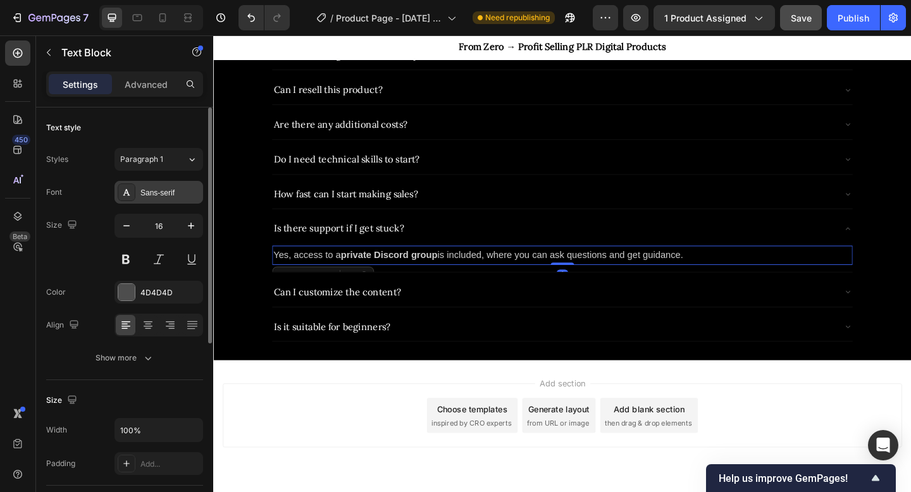
click at [189, 189] on div "Sans-serif" at bounding box center [169, 192] width 59 height 11
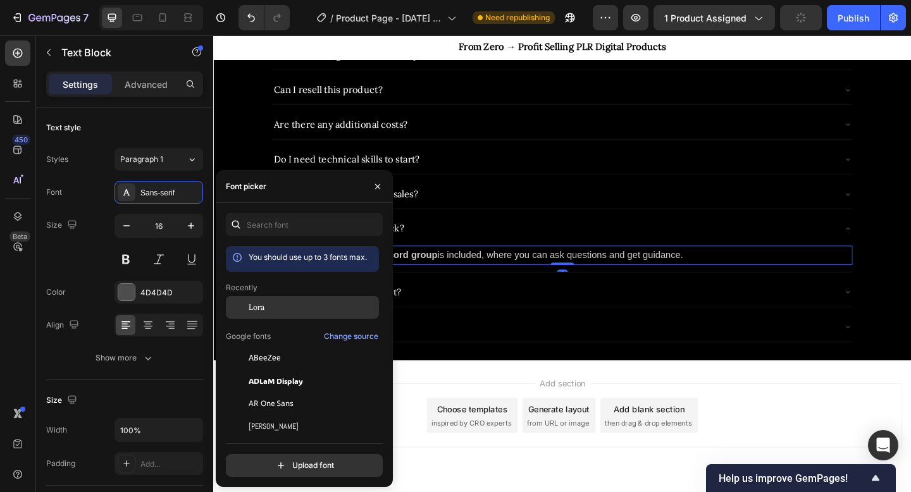
click at [282, 303] on div "Lora" at bounding box center [313, 307] width 128 height 11
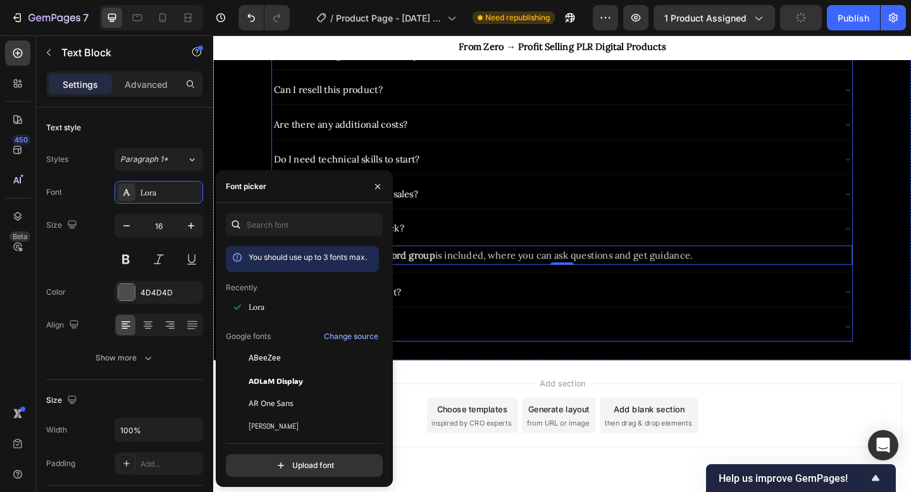
click at [494, 237] on div "Is there support if I get stuck?" at bounding box center [582, 246] width 611 height 22
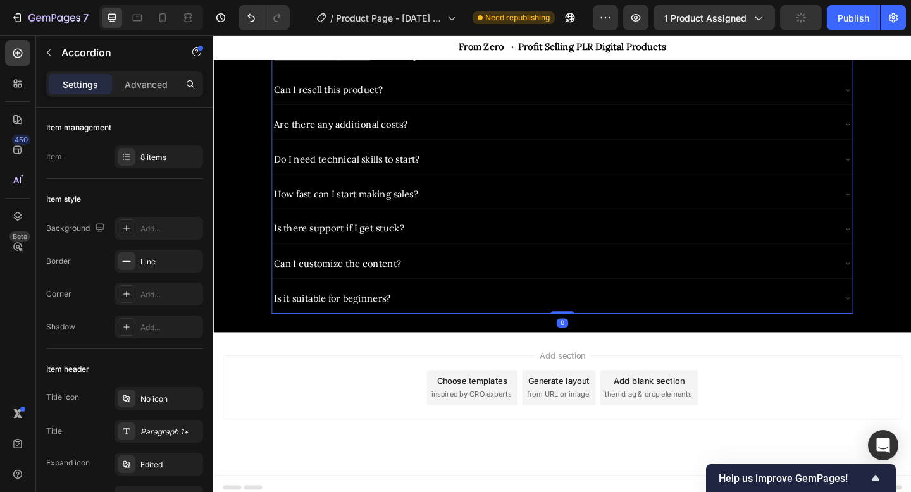
click at [494, 204] on div "How fast can I start making sales?" at bounding box center [582, 208] width 611 height 22
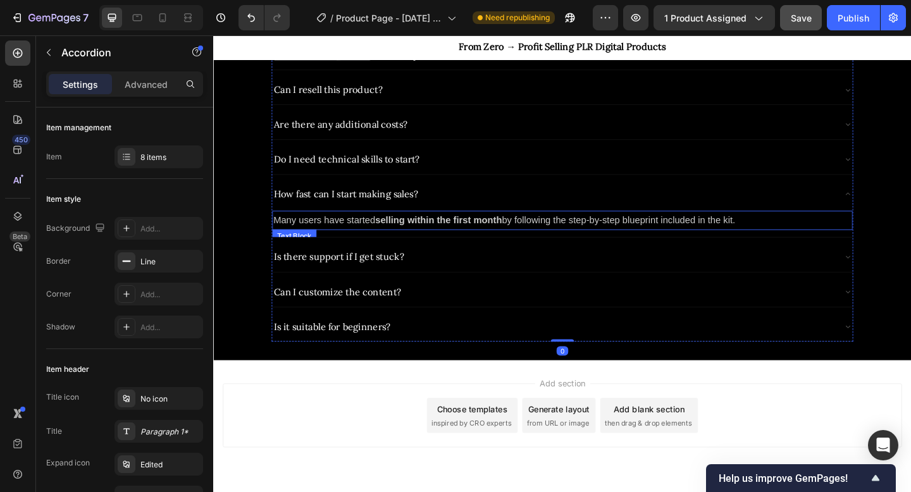
click at [419, 232] on strong "selling within the first month" at bounding box center [458, 236] width 138 height 11
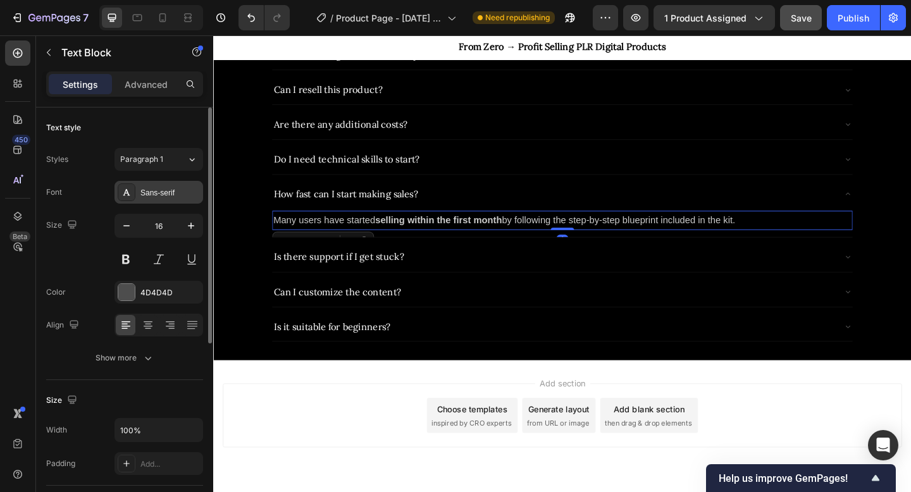
click at [168, 185] on div "Sans-serif" at bounding box center [159, 192] width 89 height 23
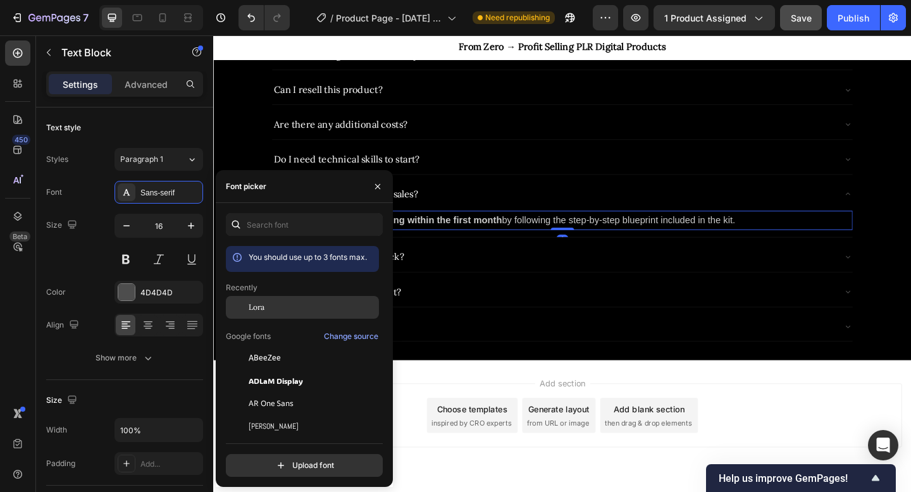
click at [305, 313] on div "Lora" at bounding box center [313, 307] width 128 height 11
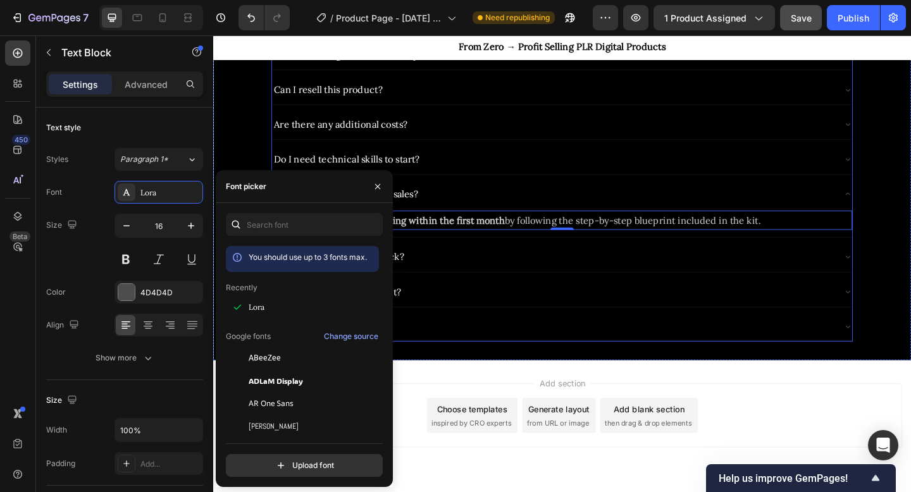
click at [499, 203] on div "How fast can I start making sales?" at bounding box center [582, 208] width 611 height 22
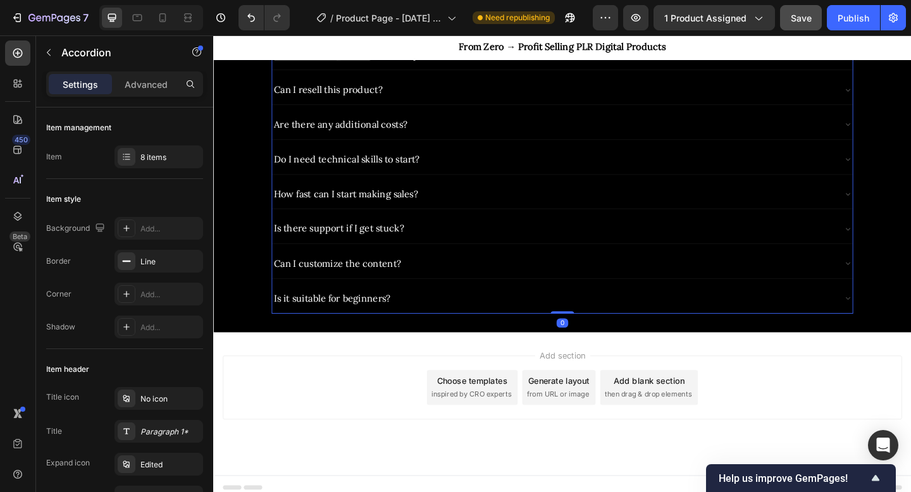
click at [505, 168] on div "Do I need technical skills to start?" at bounding box center [582, 170] width 611 height 22
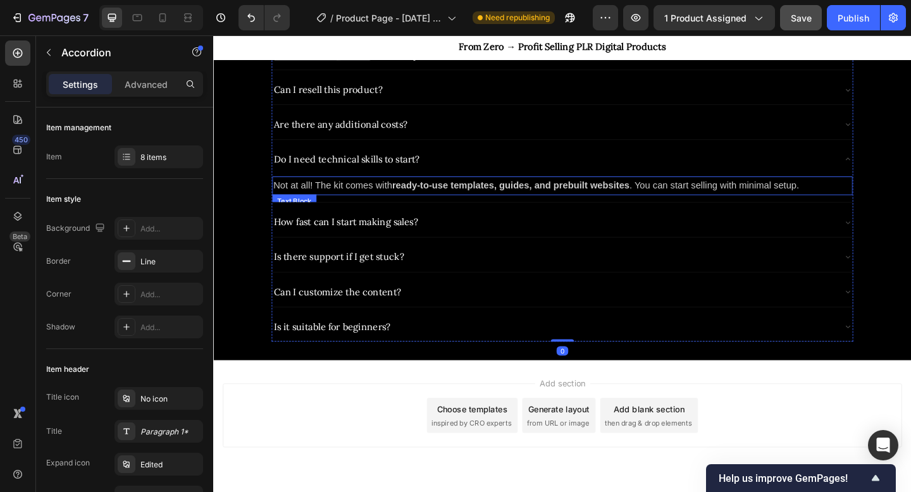
click at [384, 198] on span "Not at all! The kit comes with" at bounding box center [342, 199] width 129 height 11
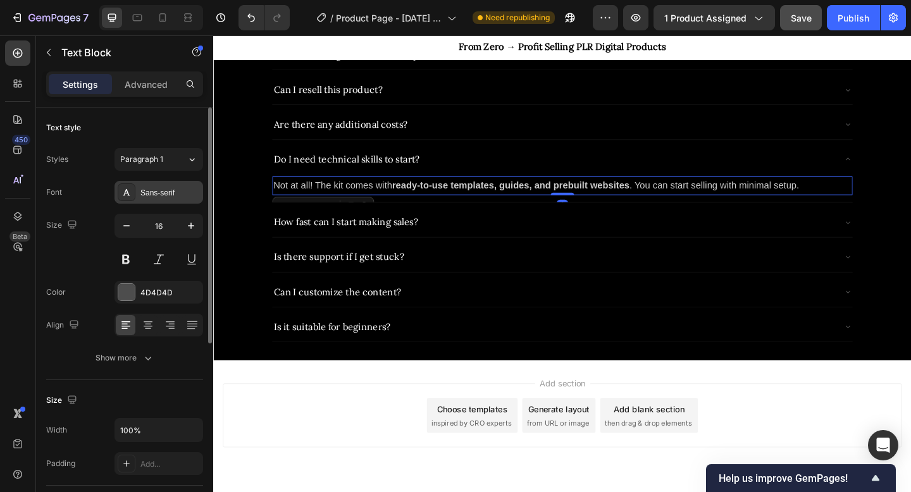
click at [175, 192] on div "Sans-serif" at bounding box center [169, 192] width 59 height 11
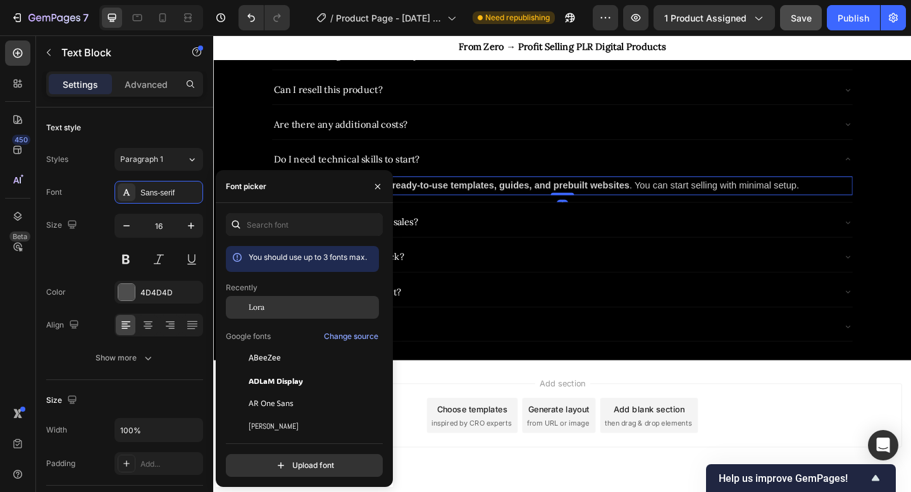
click at [278, 302] on div "Lora" at bounding box center [313, 307] width 128 height 11
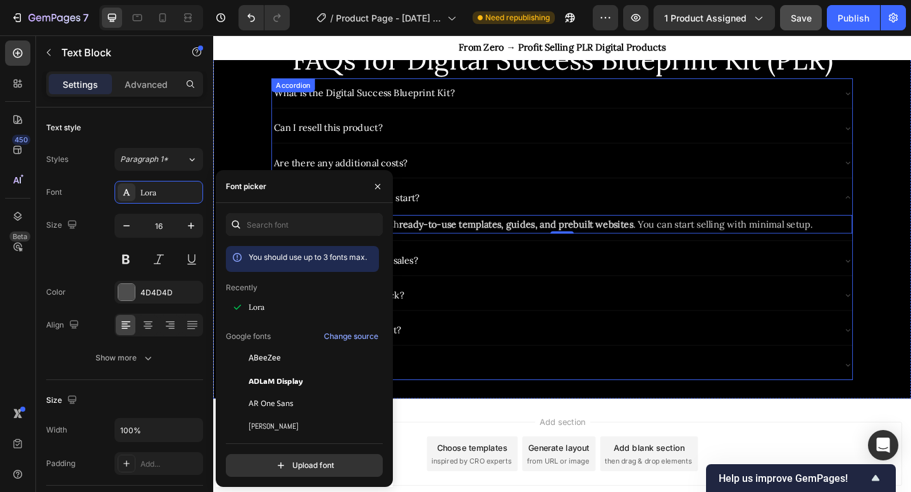
scroll to position [1814, 0]
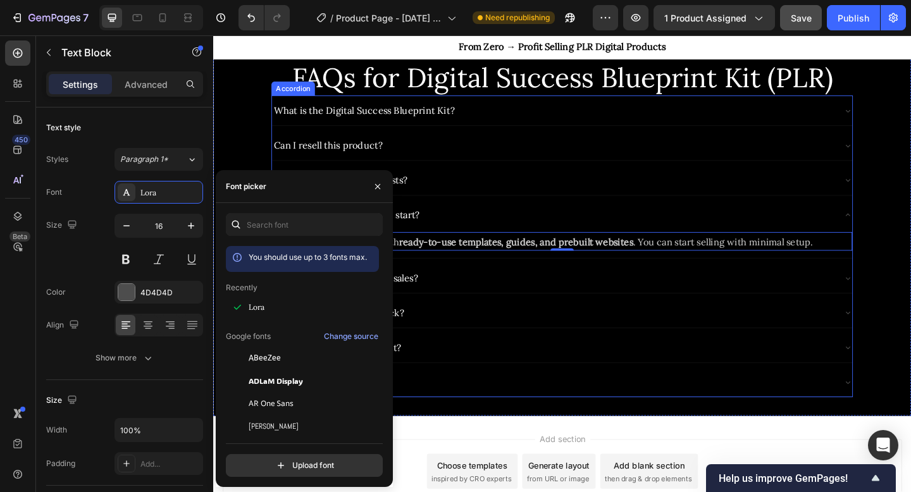
click at [504, 220] on div "Do I need technical skills to start?" at bounding box center [582, 231] width 611 height 22
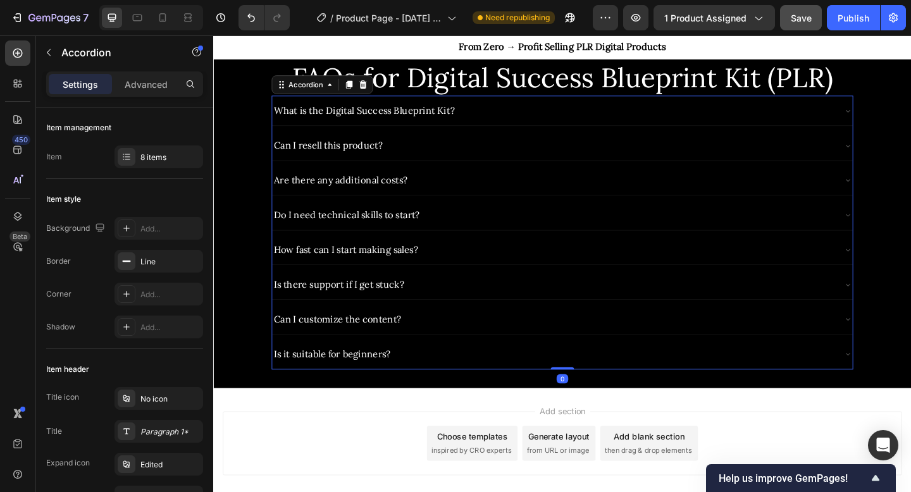
click at [509, 192] on div "Are there any additional costs?" at bounding box center [582, 193] width 611 height 22
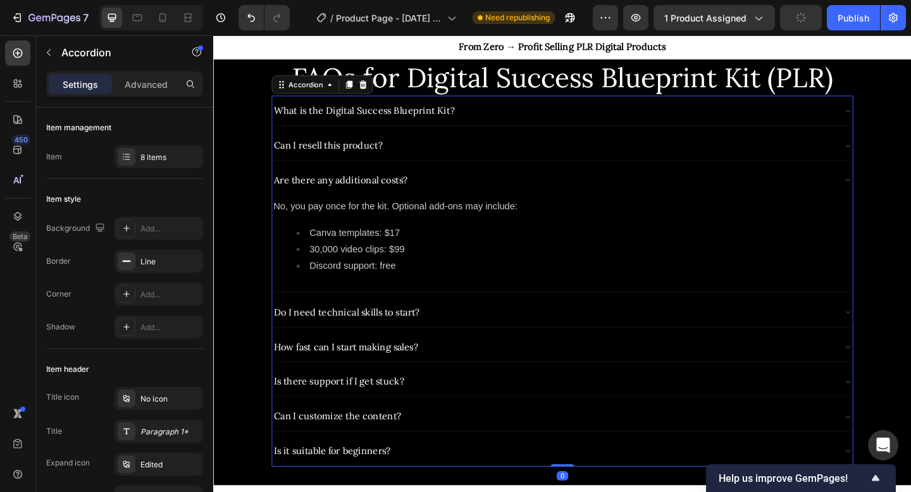
click at [454, 222] on span "No, you pay once for the kit. Optional add-ons may include:" at bounding box center [411, 221] width 266 height 11
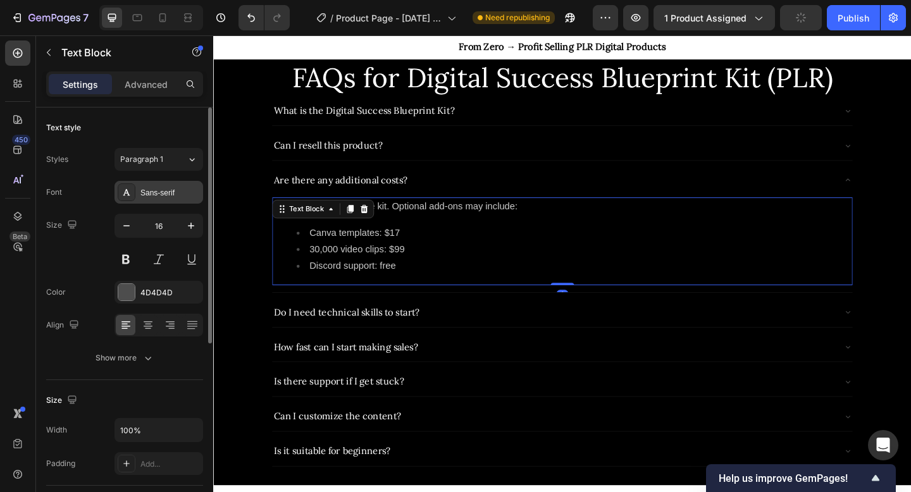
click at [175, 183] on div "Sans-serif" at bounding box center [159, 192] width 89 height 23
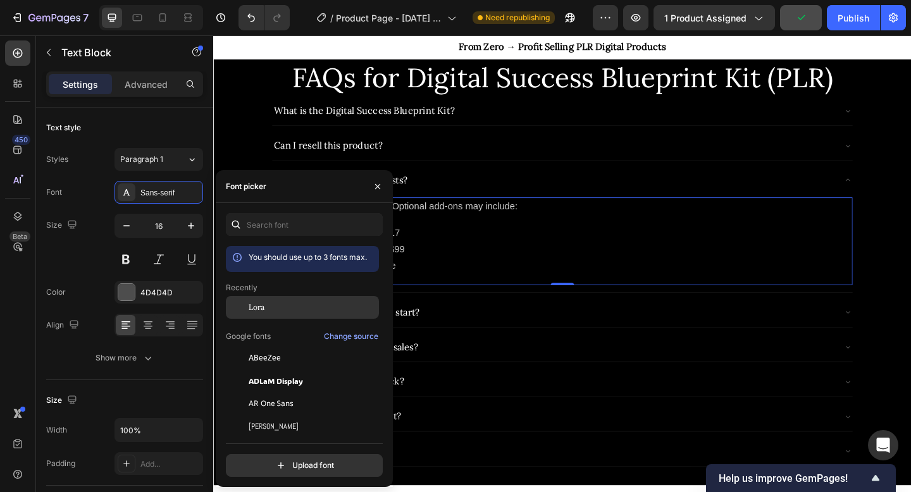
click at [289, 308] on div "Lora" at bounding box center [313, 307] width 128 height 11
click at [481, 237] on div "No, you pay once for the kit. Optional add-ons may include: Canva templates: $1…" at bounding box center [593, 260] width 632 height 96
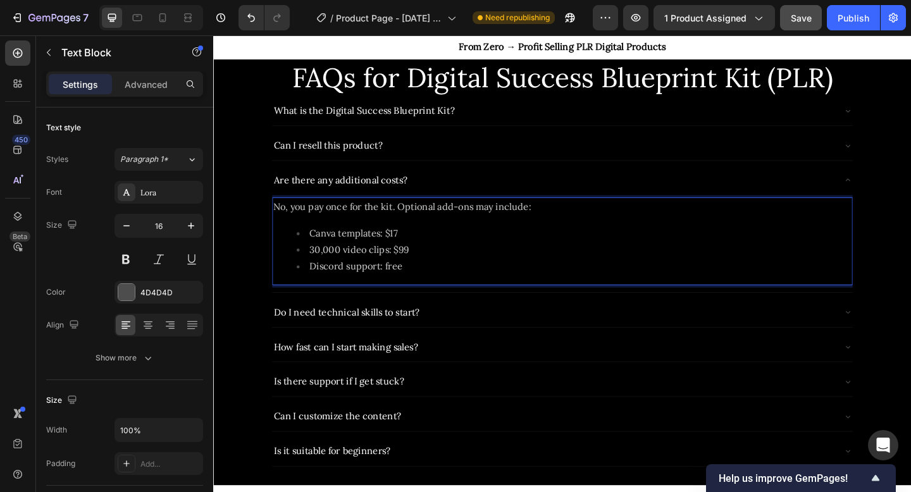
click at [451, 224] on span "No, you pay once for the kit. Optional add-ons may include:" at bounding box center [418, 222] width 280 height 13
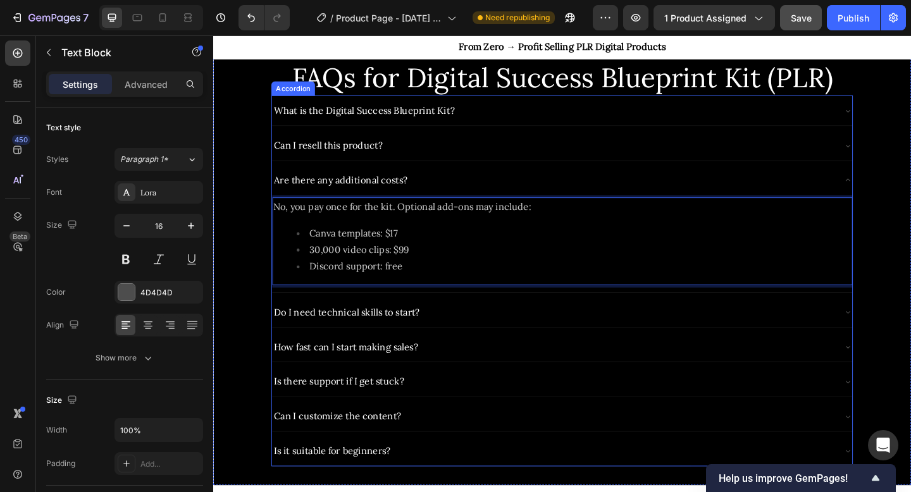
click at [434, 199] on div "Are there any additional costs?" at bounding box center [582, 193] width 611 height 22
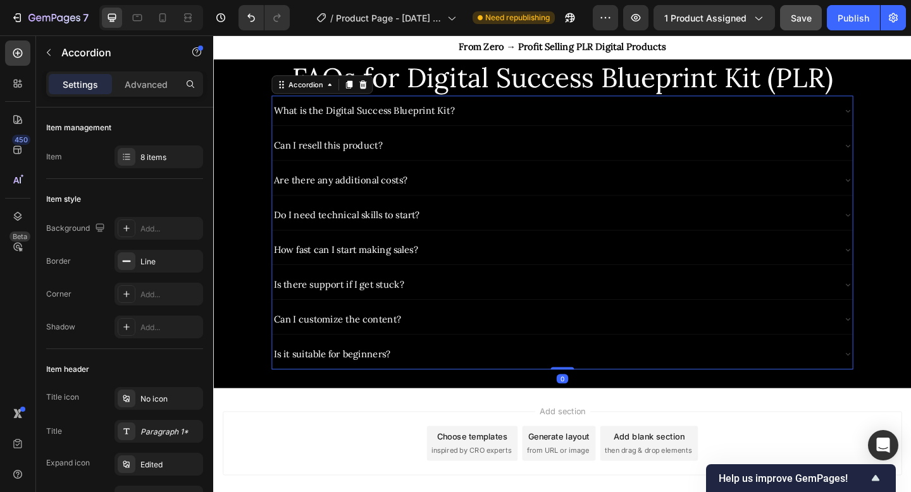
click at [418, 158] on div "Can I resell this product?" at bounding box center [582, 155] width 611 height 22
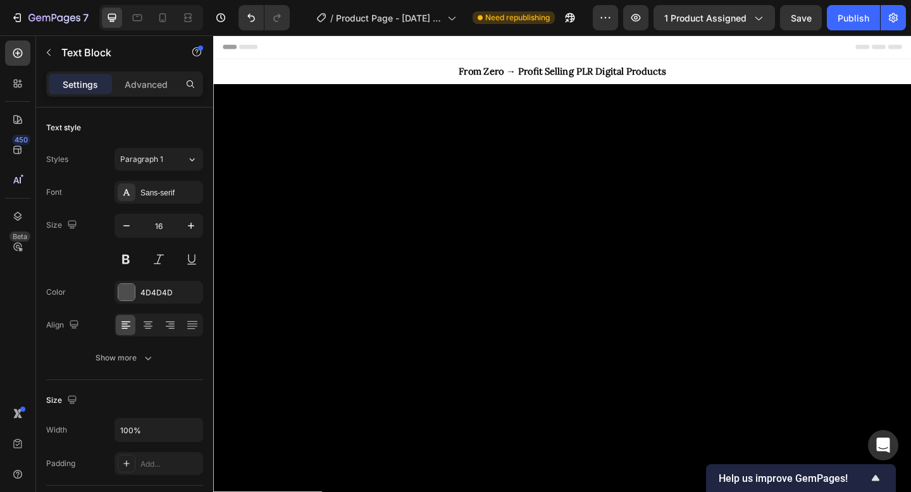
scroll to position [1814, 0]
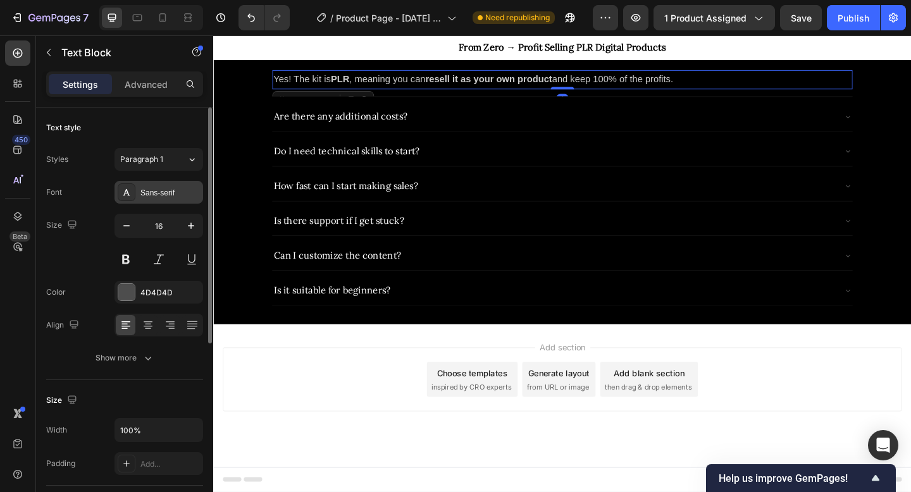
click at [161, 201] on div "Sans-serif" at bounding box center [159, 192] width 89 height 23
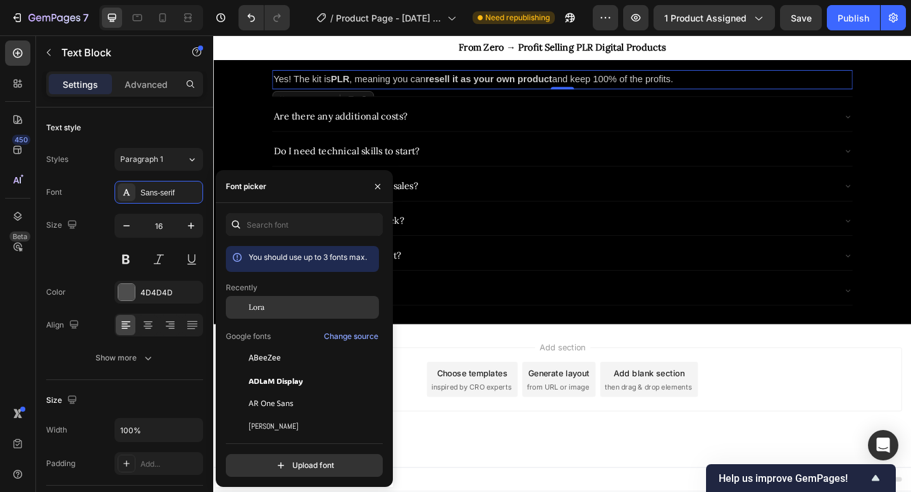
click at [277, 306] on div "Lora" at bounding box center [313, 307] width 128 height 11
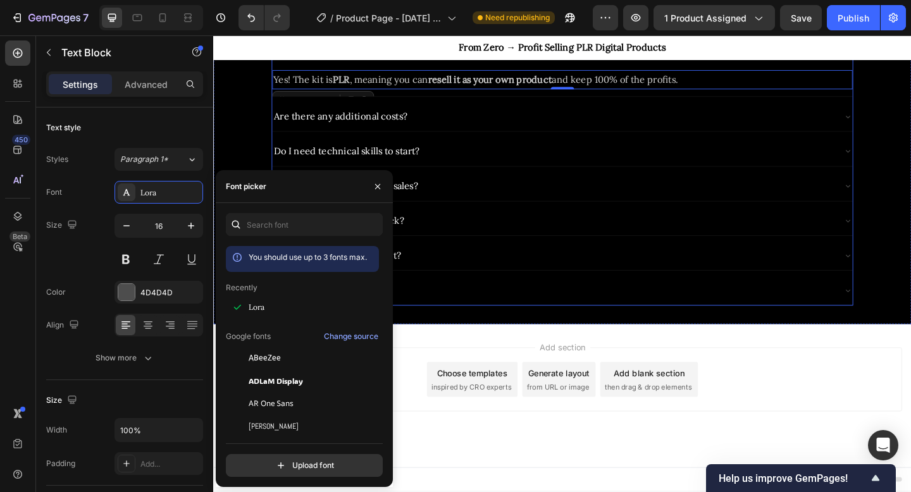
click at [502, 66] on div "Can I resell this product?" at bounding box center [582, 55] width 611 height 22
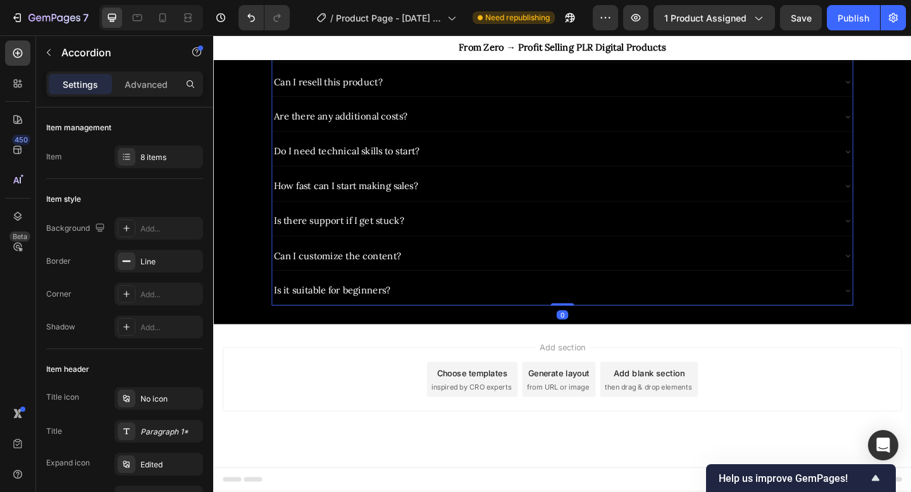
click at [508, 59] on div "What is the Digital Success Blueprint Kit?" at bounding box center [582, 48] width 611 height 22
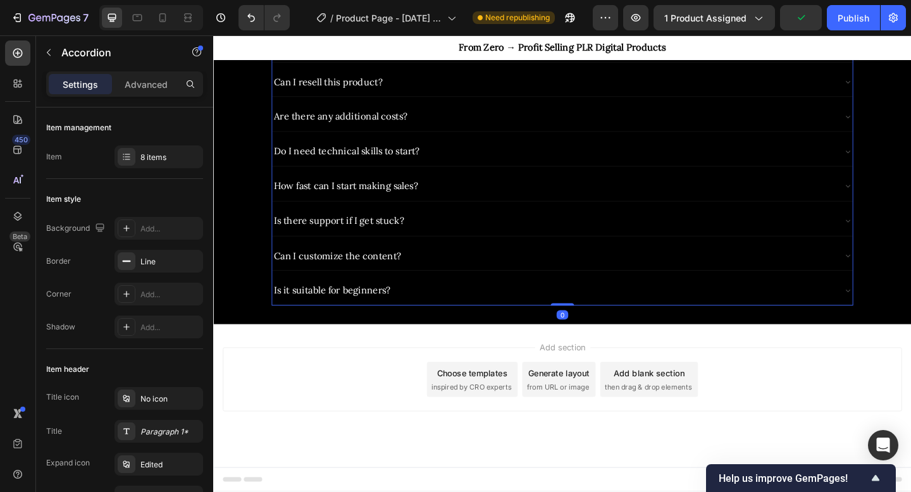
scroll to position [1769, 0]
click at [613, 30] on span "FAQs for Digital Success Blueprint Kit (PLR)" at bounding box center [593, 11] width 589 height 37
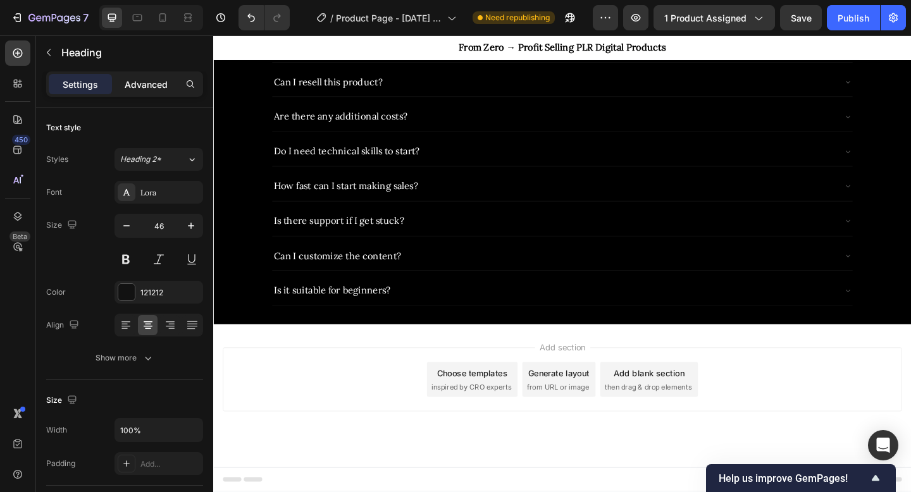
click at [147, 84] on p "Advanced" at bounding box center [146, 84] width 43 height 13
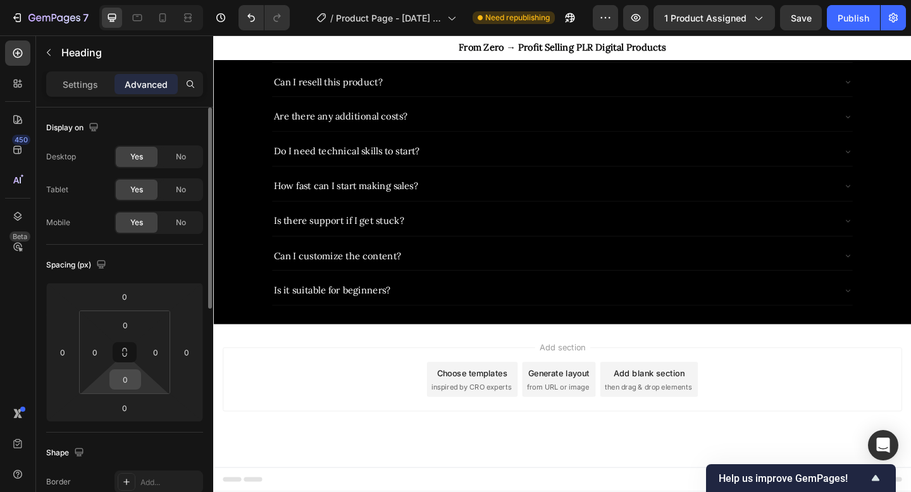
click at [128, 384] on input "0" at bounding box center [125, 379] width 25 height 19
type input "1"
type input "20"
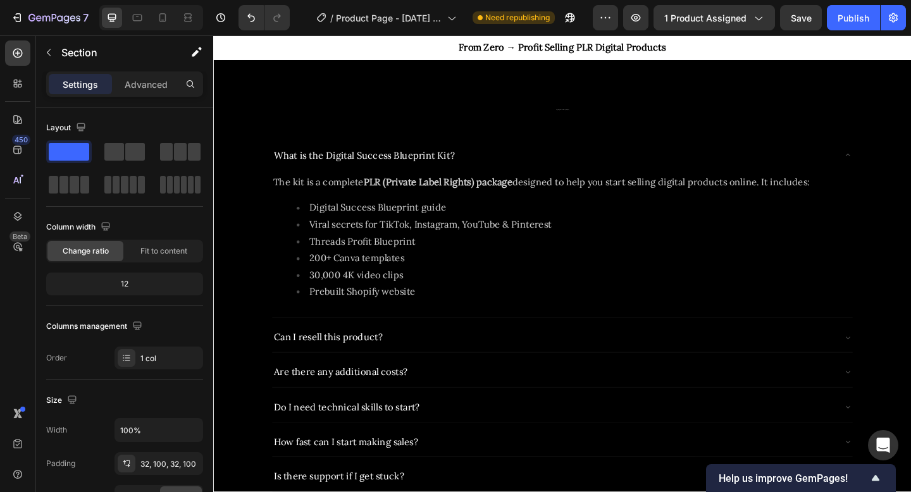
scroll to position [1635, 0]
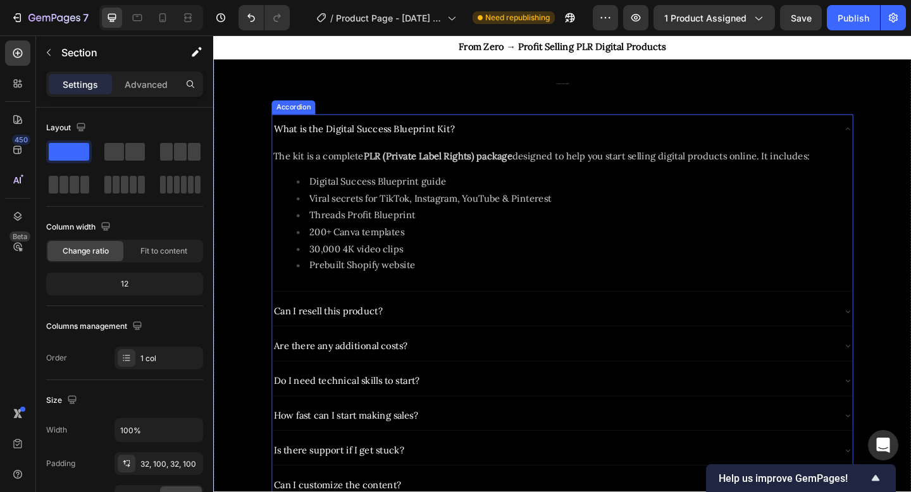
click at [585, 149] on div "What is the Digital Success Blueprint Kit?" at bounding box center [582, 138] width 611 height 22
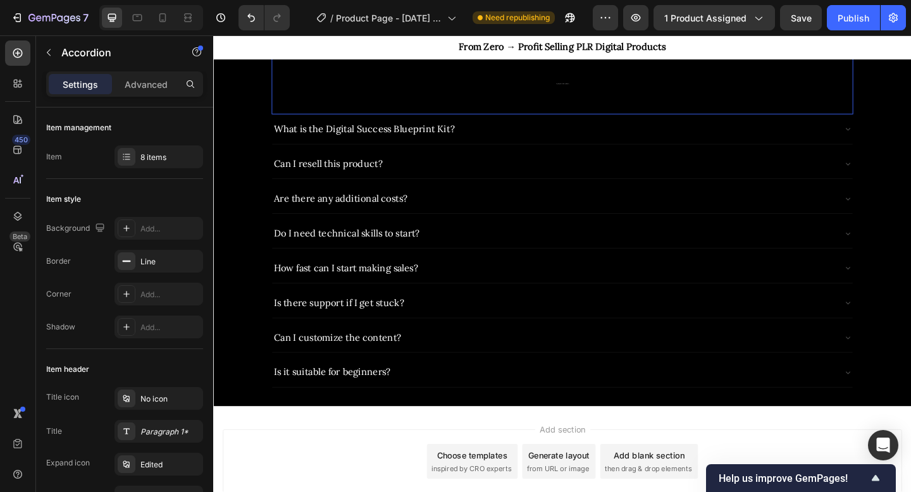
click at [597, 109] on h2 "FAQs for Digital Success Blueprint Kit (PLR)" at bounding box center [593, 83] width 633 height 51
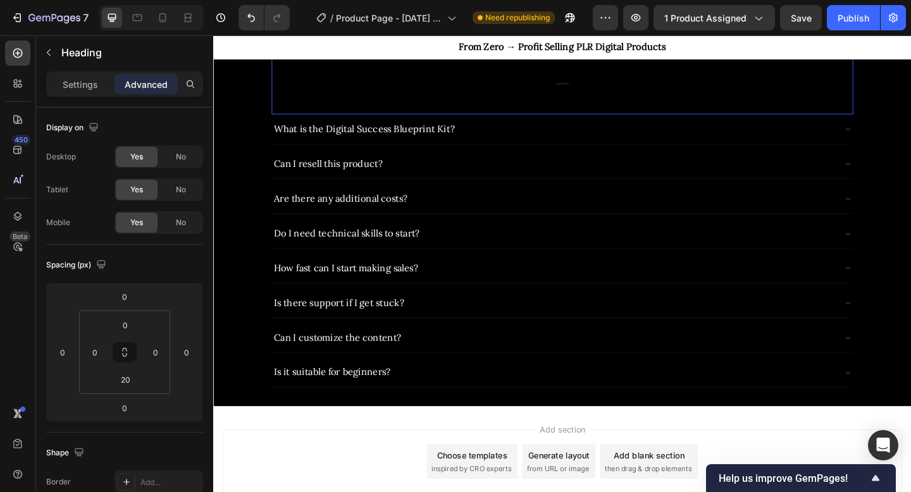
click at [597, 109] on h2 "FAQs for Digital Success Blueprint Kit (PLR)" at bounding box center [593, 83] width 633 height 51
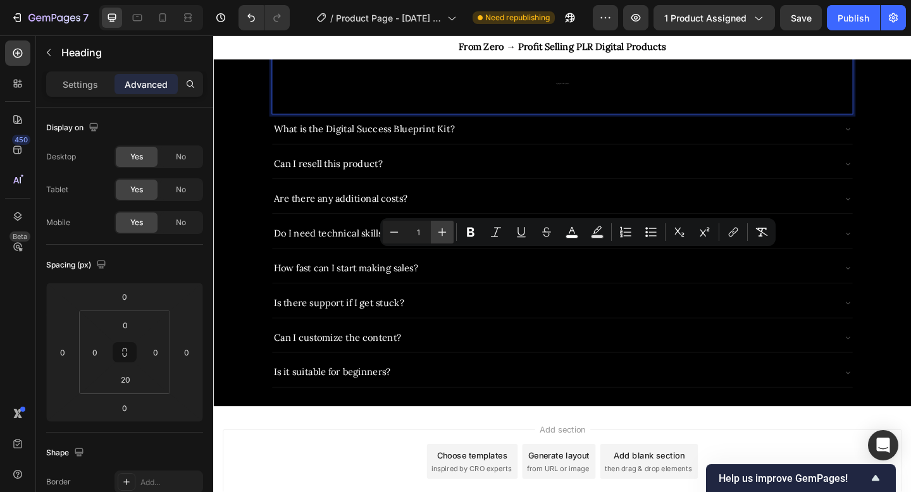
click at [447, 232] on icon "Editor contextual toolbar" at bounding box center [442, 232] width 13 height 13
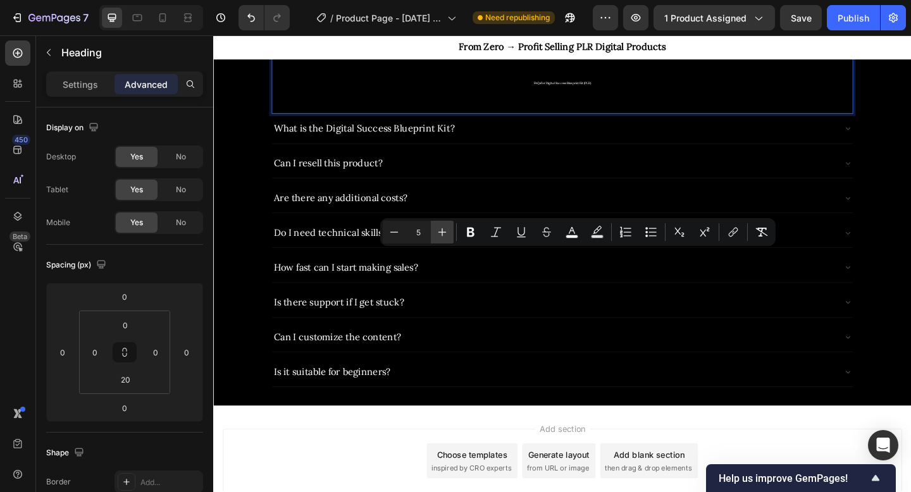
click at [447, 232] on icon "Editor contextual toolbar" at bounding box center [442, 232] width 13 height 13
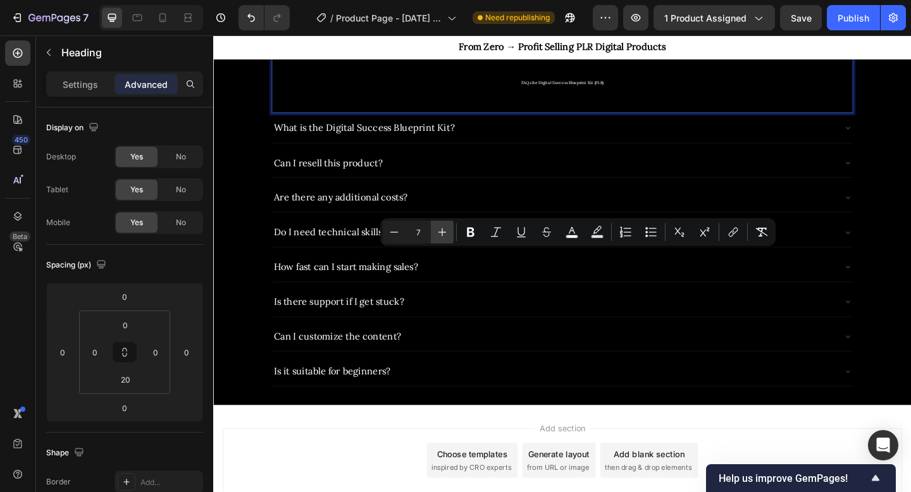
click at [447, 232] on icon "Editor contextual toolbar" at bounding box center [442, 232] width 13 height 13
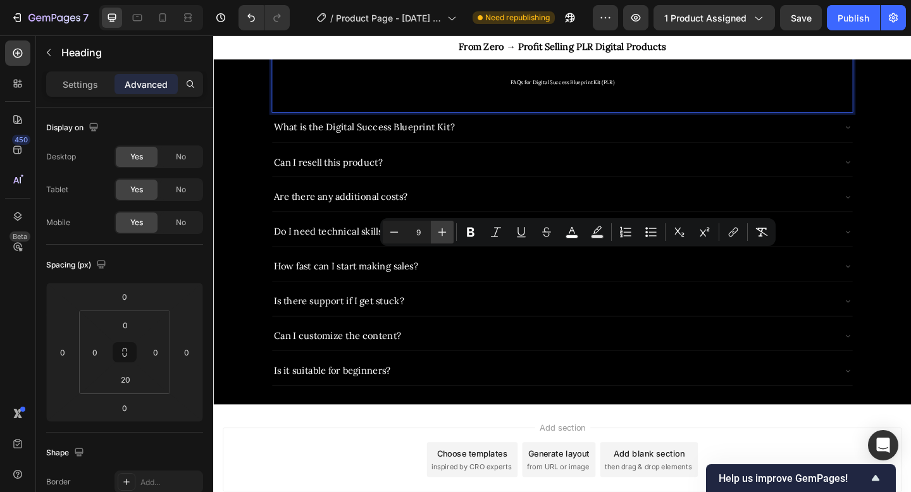
click at [447, 232] on icon "Editor contextual toolbar" at bounding box center [442, 232] width 13 height 13
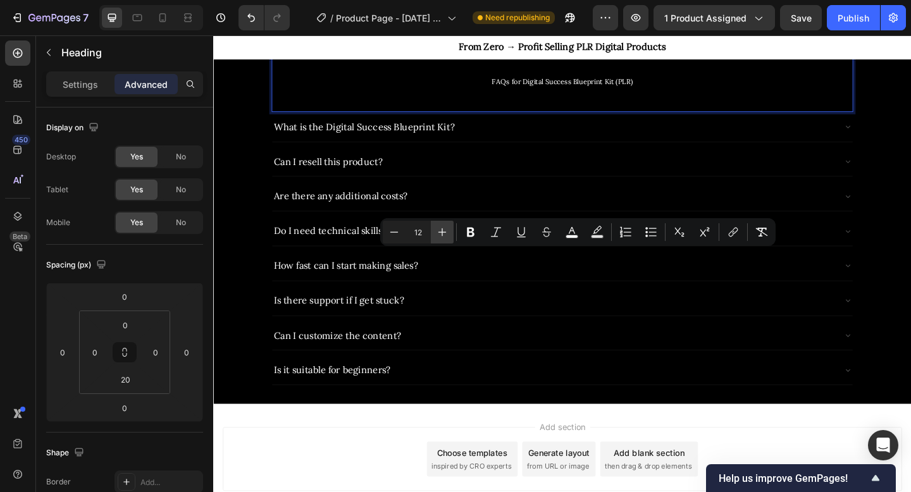
click at [447, 232] on icon "Editor contextual toolbar" at bounding box center [442, 232] width 13 height 13
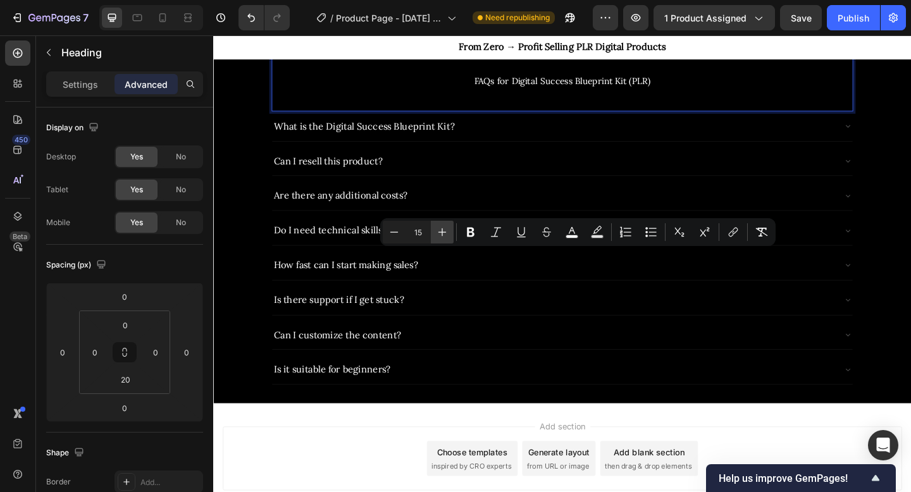
click at [447, 232] on icon "Editor contextual toolbar" at bounding box center [442, 232] width 13 height 13
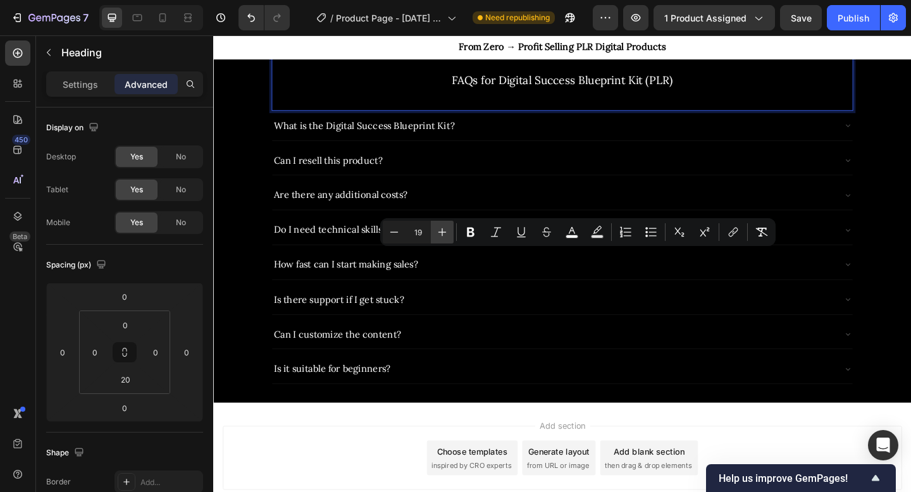
click at [447, 232] on icon "Editor contextual toolbar" at bounding box center [442, 232] width 13 height 13
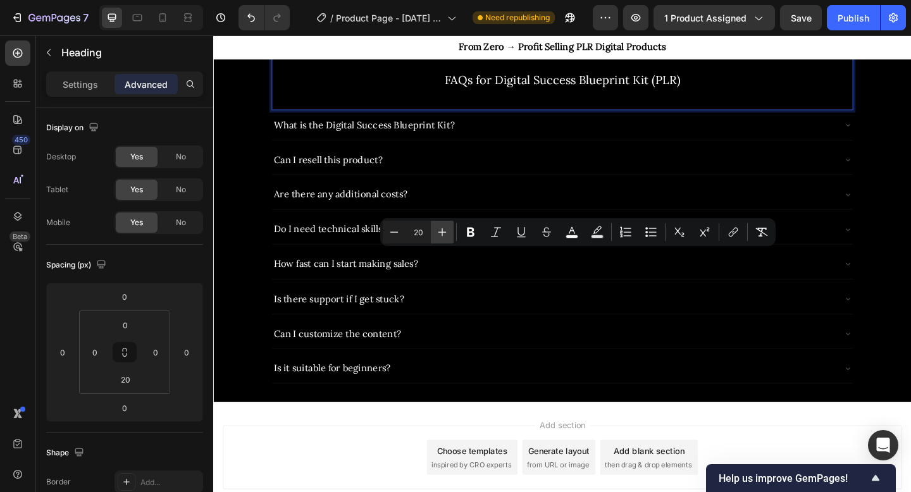
click at [447, 232] on icon "Editor contextual toolbar" at bounding box center [442, 232] width 13 height 13
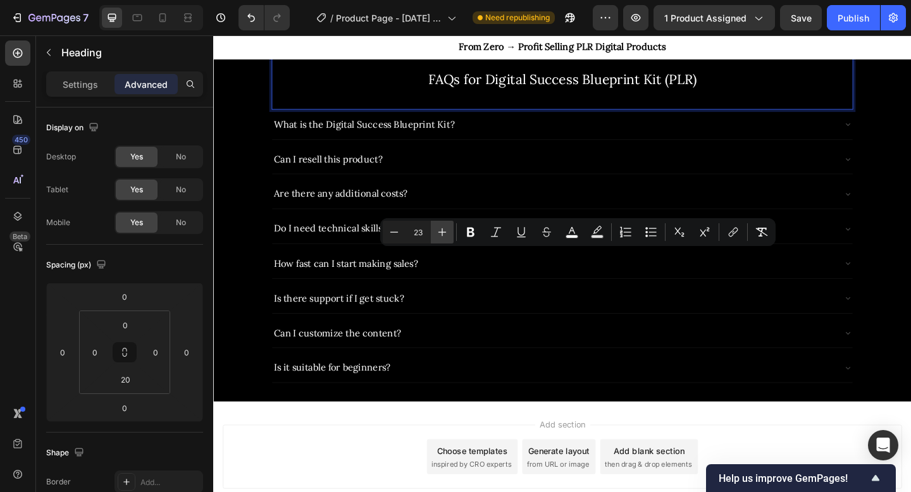
click at [447, 232] on icon "Editor contextual toolbar" at bounding box center [442, 232] width 13 height 13
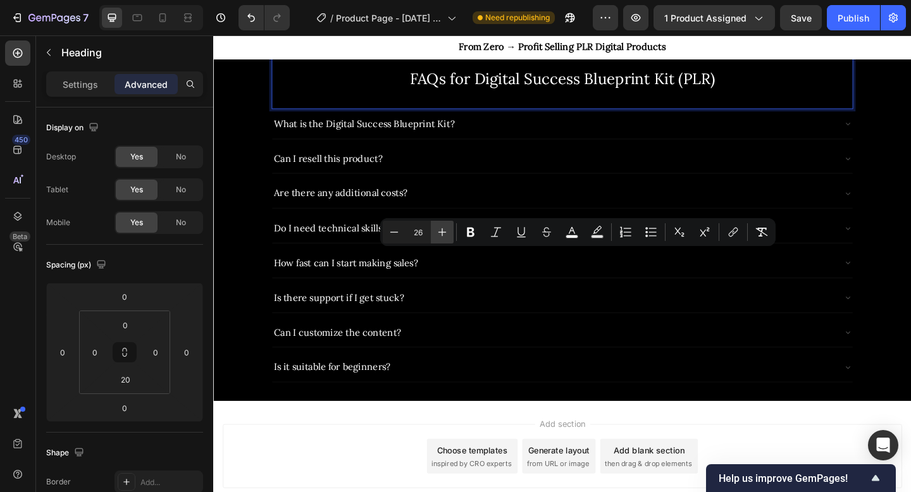
click at [447, 232] on icon "Editor contextual toolbar" at bounding box center [442, 232] width 13 height 13
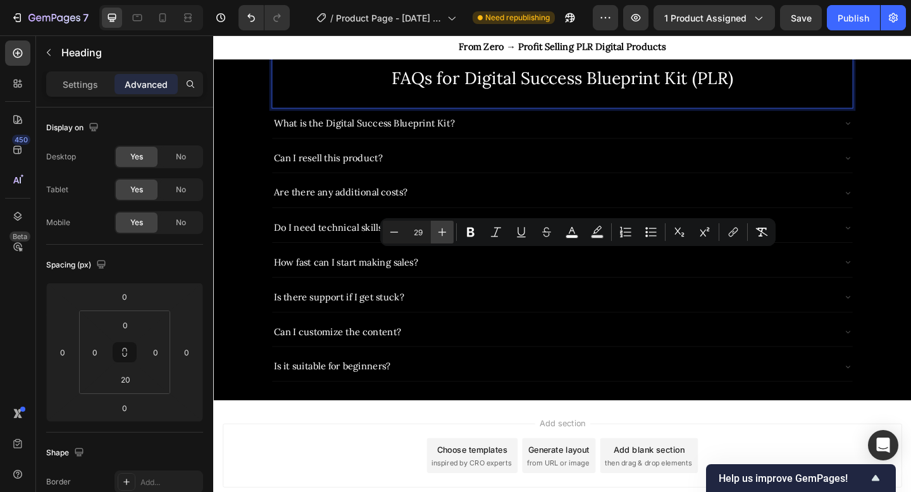
click at [447, 232] on icon "Editor contextual toolbar" at bounding box center [442, 232] width 13 height 13
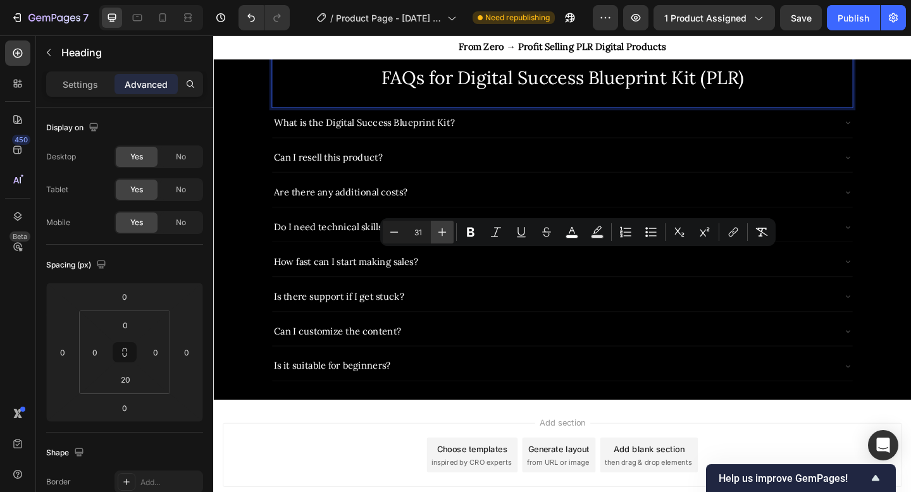
click at [447, 232] on icon "Editor contextual toolbar" at bounding box center [442, 232] width 13 height 13
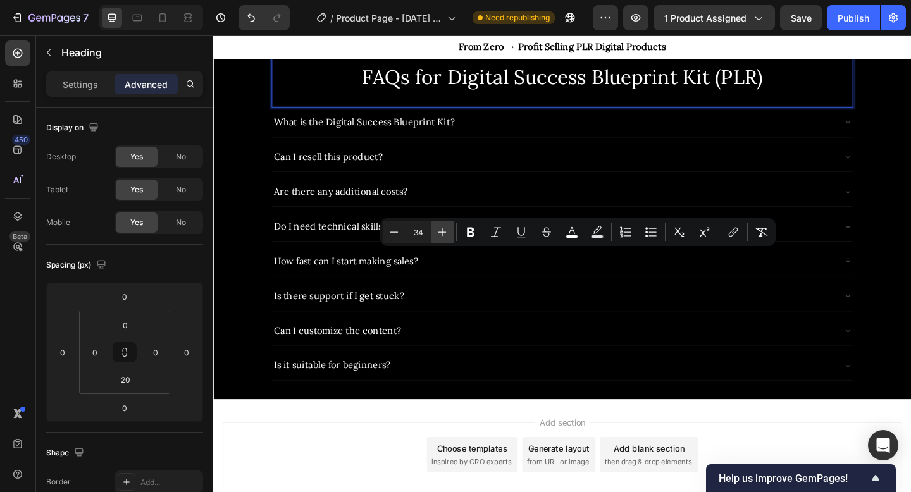
click at [447, 232] on icon "Editor contextual toolbar" at bounding box center [442, 232] width 13 height 13
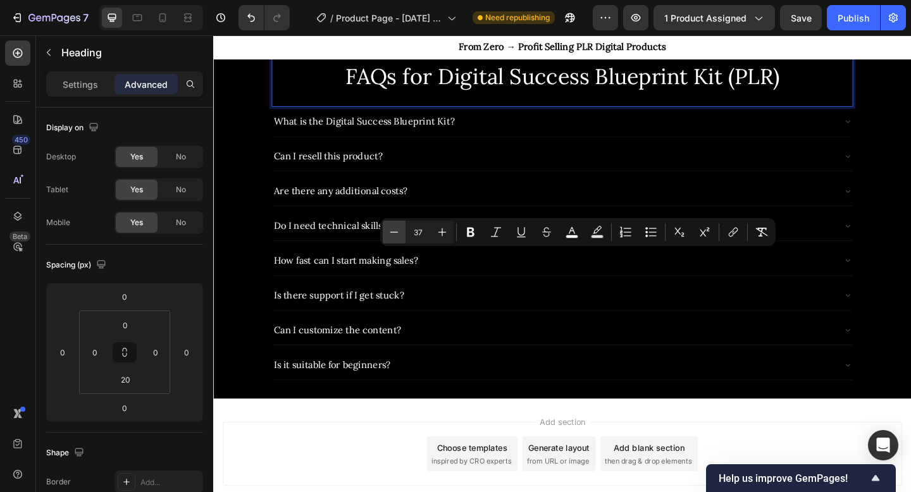
click at [385, 234] on button "Minus" at bounding box center [394, 232] width 23 height 23
type input "36"
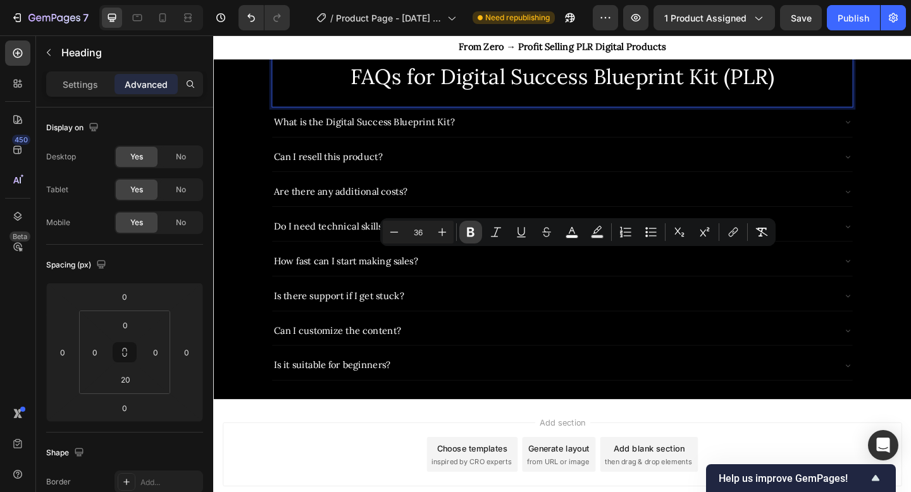
click at [479, 226] on button "Bold" at bounding box center [470, 232] width 23 height 23
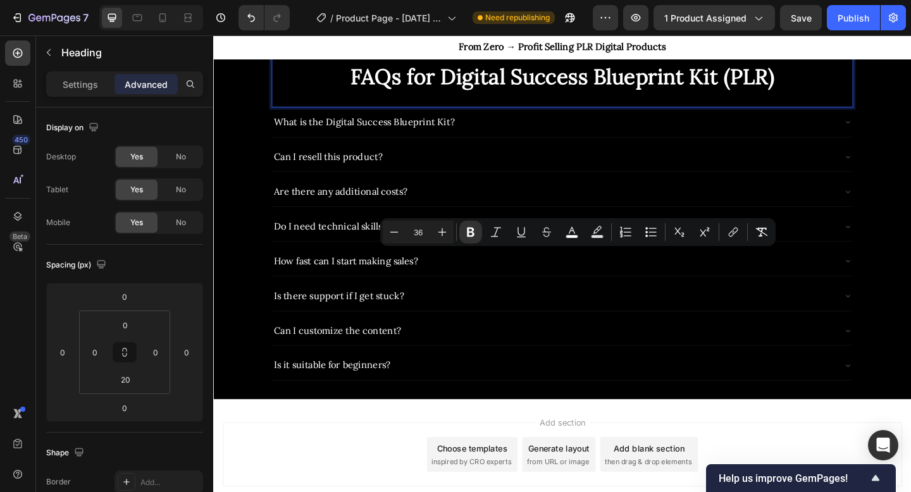
click at [334, 100] on p "FAQs for Digital Success Blueprint Kit (PLR)" at bounding box center [593, 79] width 630 height 41
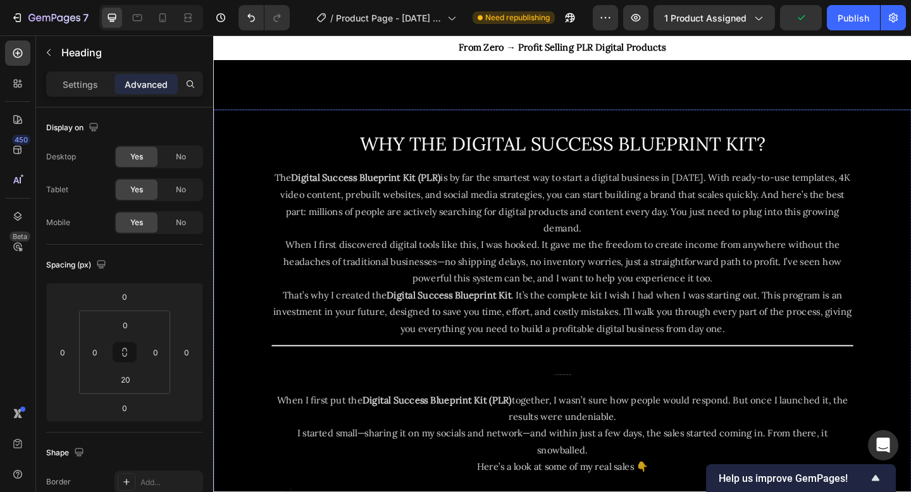
scroll to position [799, 0]
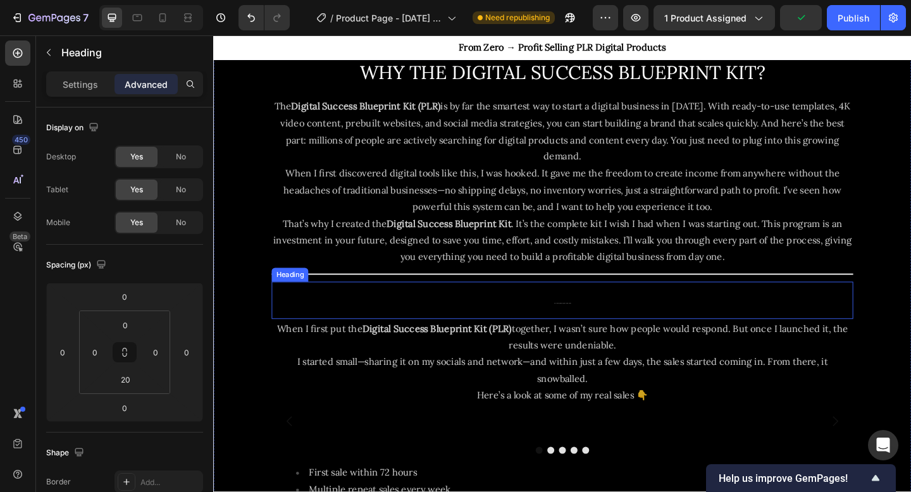
click at [596, 334] on h2 "My Sales Journey With the Digital Success Blueprint Kit" at bounding box center [593, 324] width 633 height 41
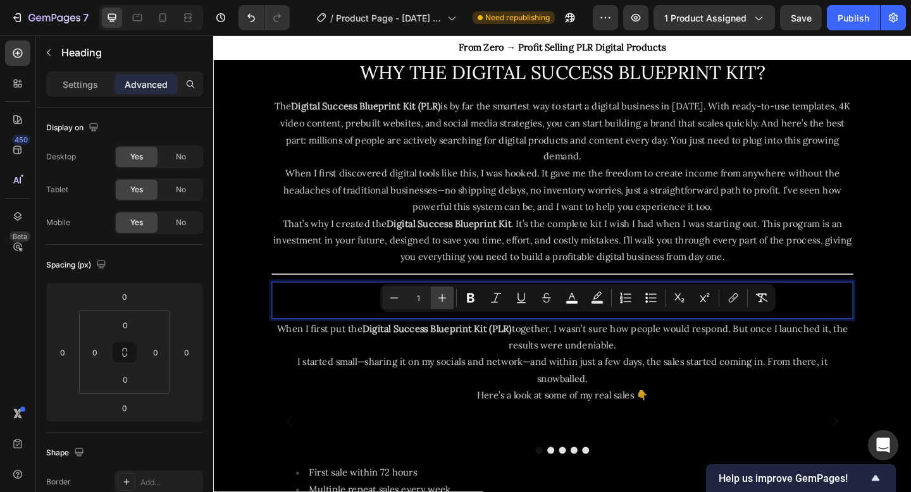
click at [438, 297] on icon "Editor contextual toolbar" at bounding box center [442, 298] width 13 height 13
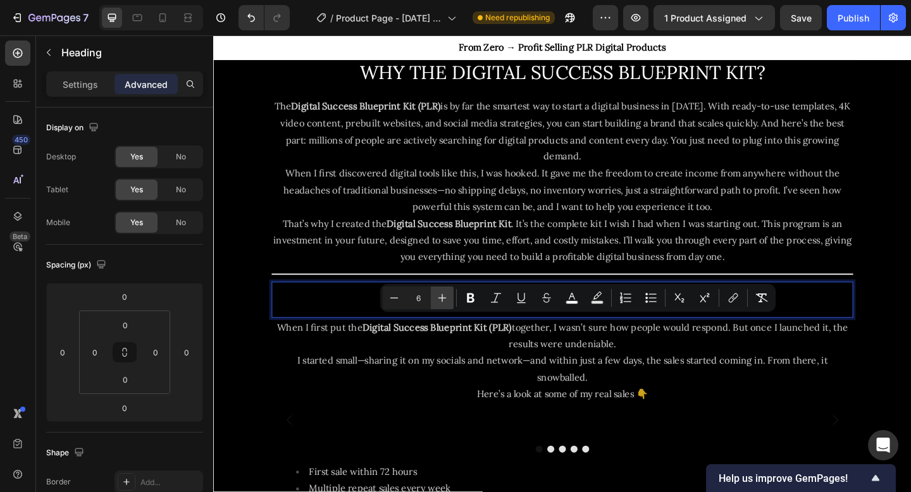
click at [438, 297] on icon "Editor contextual toolbar" at bounding box center [442, 298] width 13 height 13
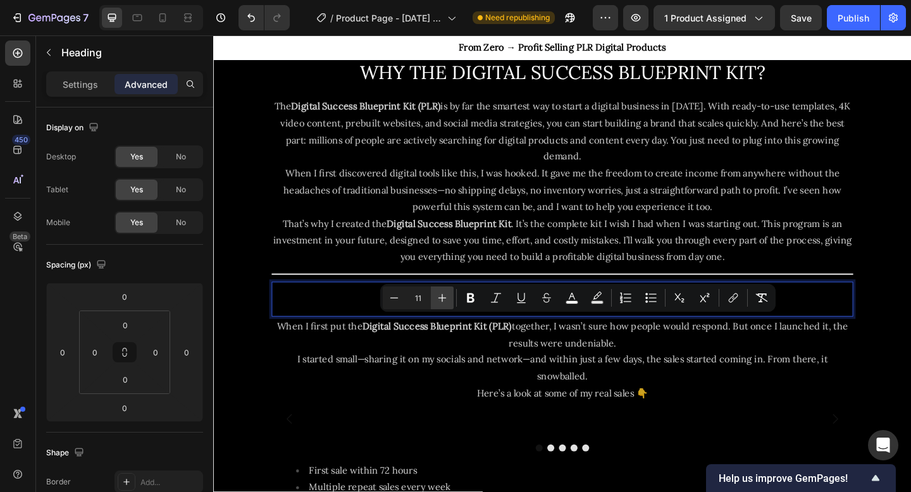
click at [438, 297] on icon "Editor contextual toolbar" at bounding box center [442, 298] width 13 height 13
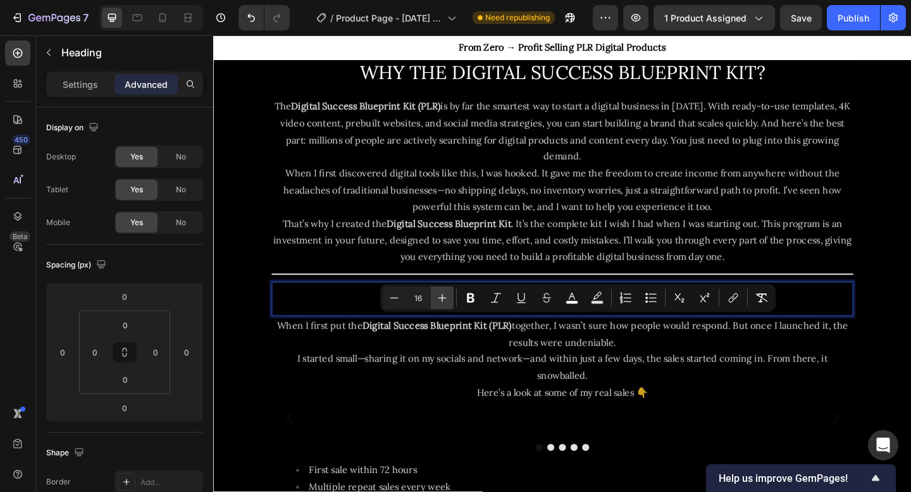
click at [438, 297] on icon "Editor contextual toolbar" at bounding box center [442, 298] width 13 height 13
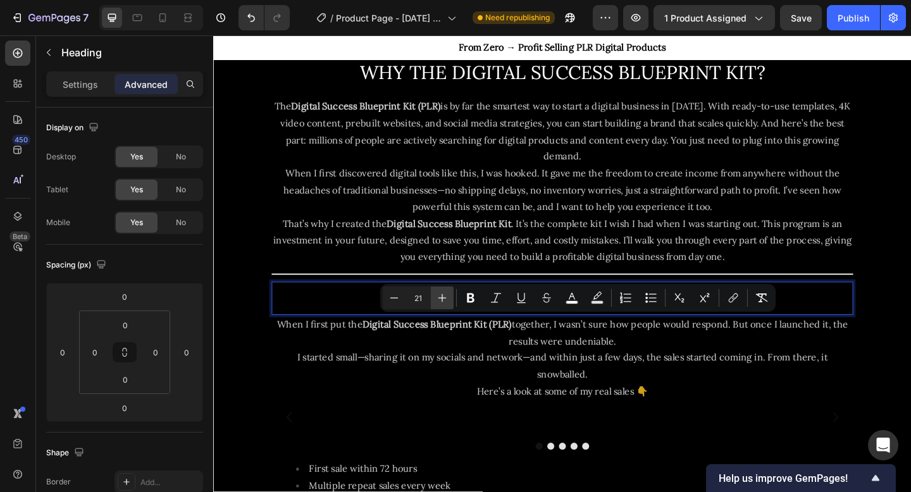
click at [438, 297] on icon "Editor contextual toolbar" at bounding box center [442, 298] width 13 height 13
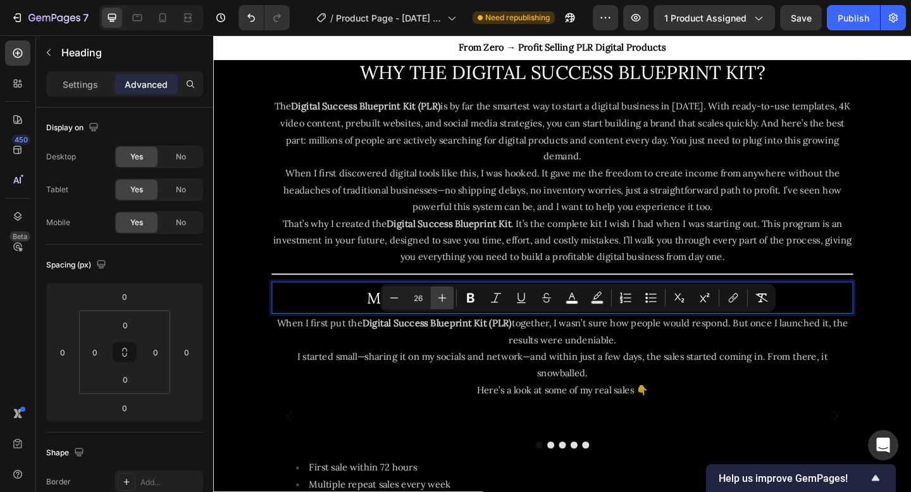
click at [438, 297] on icon "Editor contextual toolbar" at bounding box center [442, 298] width 13 height 13
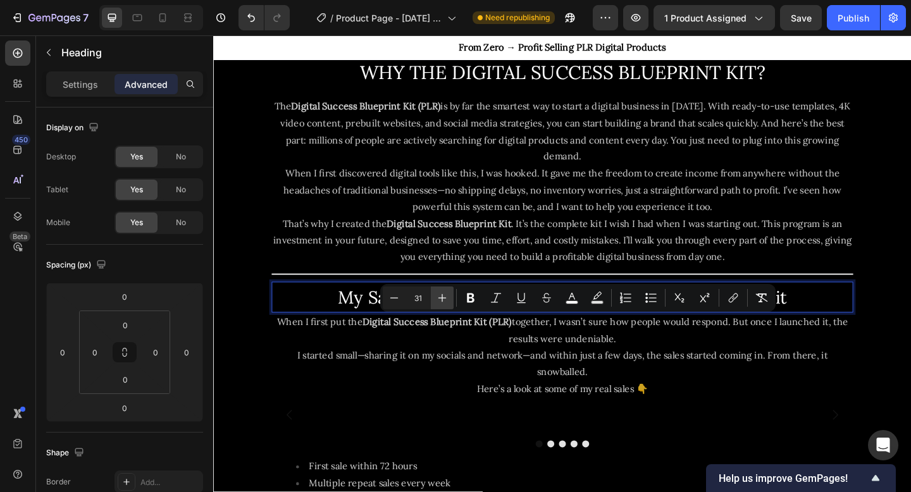
click at [438, 297] on icon "Editor contextual toolbar" at bounding box center [442, 298] width 13 height 13
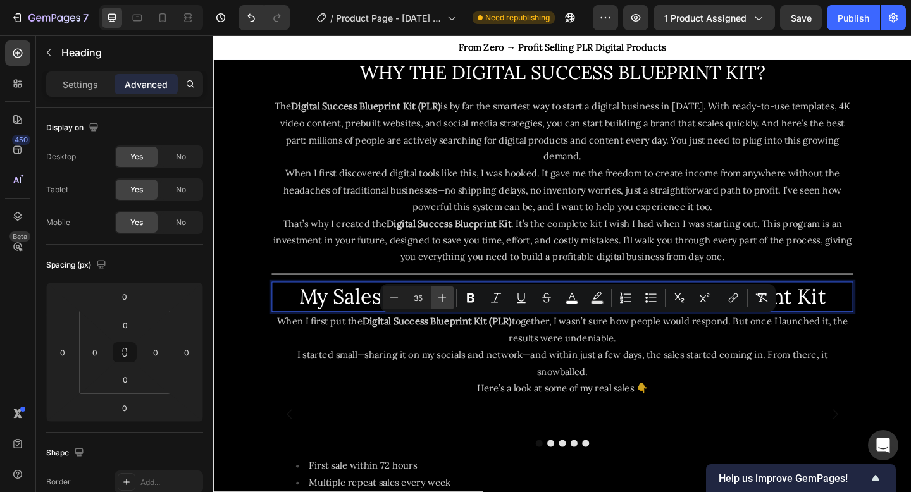
type input "36"
click at [477, 292] on icon "Editor contextual toolbar" at bounding box center [471, 298] width 13 height 13
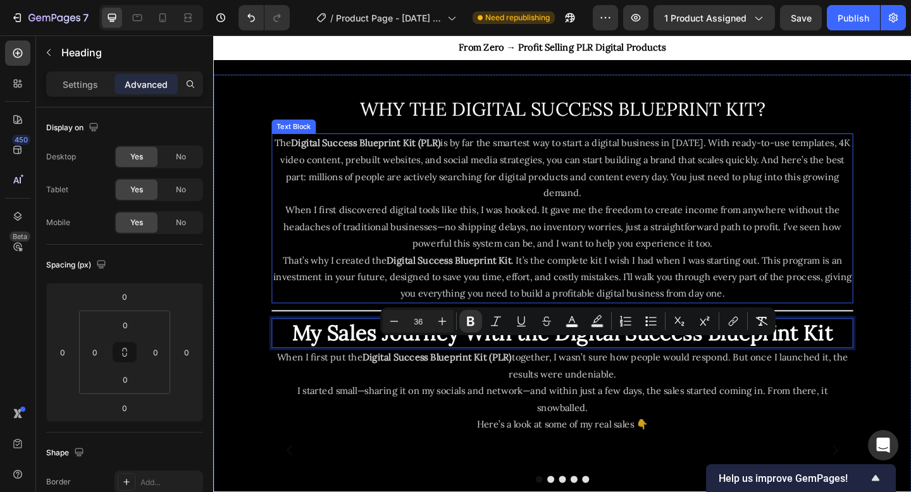
scroll to position [747, 0]
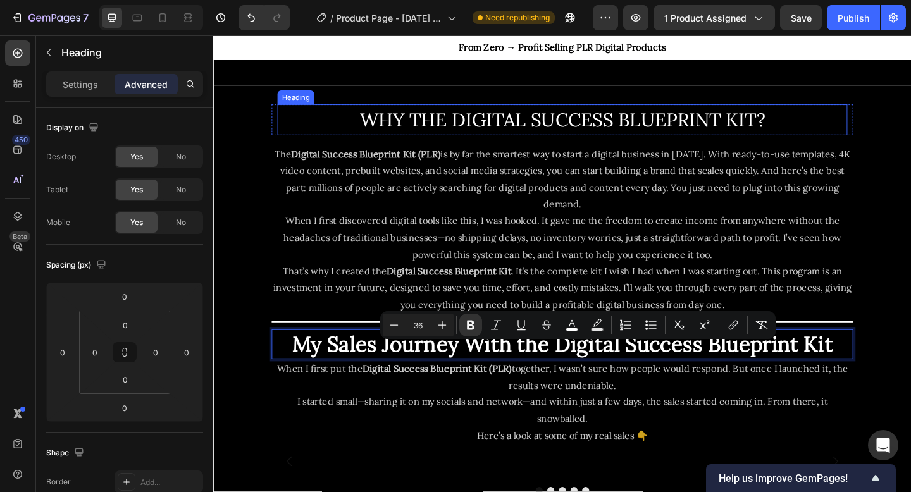
click at [582, 140] on span "WHY THE DIGITAL SUCCESS BLUEPRINT KIT?" at bounding box center [593, 128] width 441 height 26
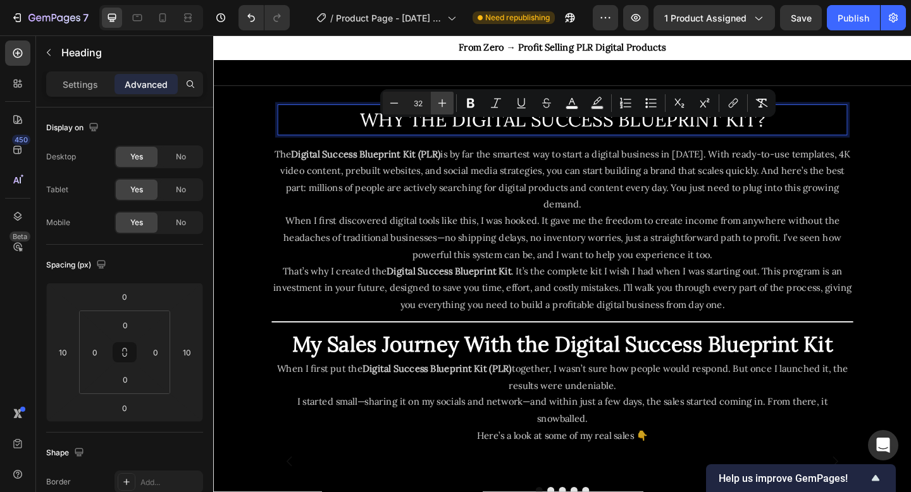
click at [453, 104] on button "Plus" at bounding box center [442, 103] width 23 height 23
type input "36"
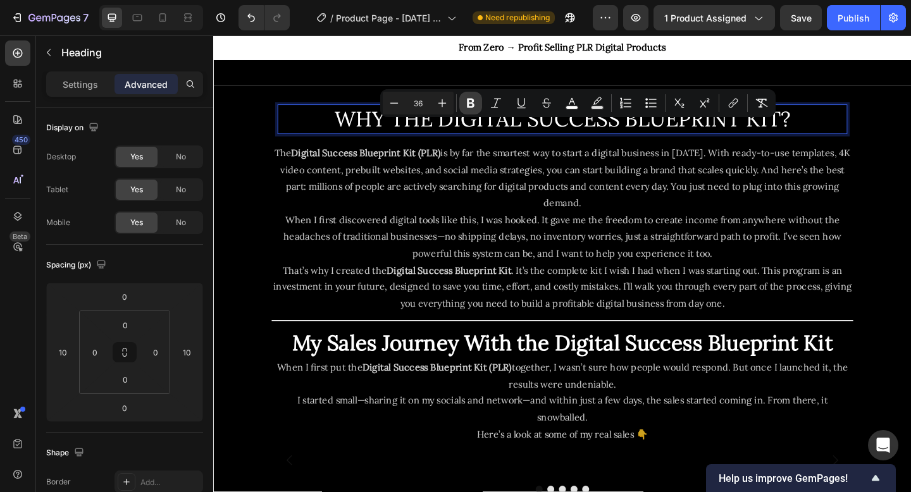
click at [473, 100] on icon "Editor contextual toolbar" at bounding box center [471, 103] width 8 height 9
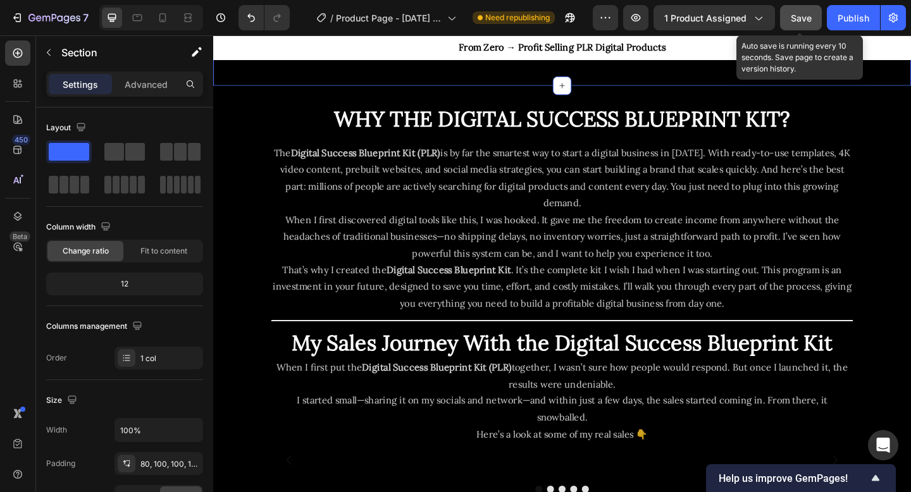
click at [811, 14] on span "Save" at bounding box center [801, 18] width 21 height 11
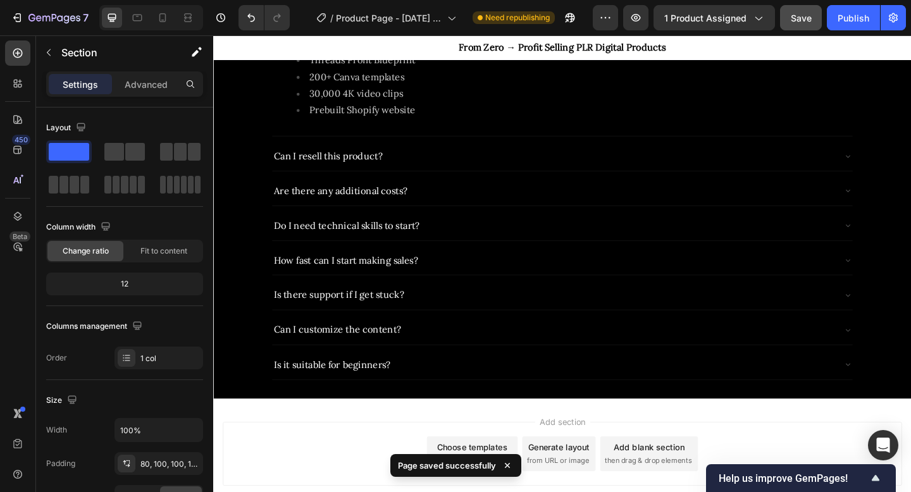
scroll to position [1786, 0]
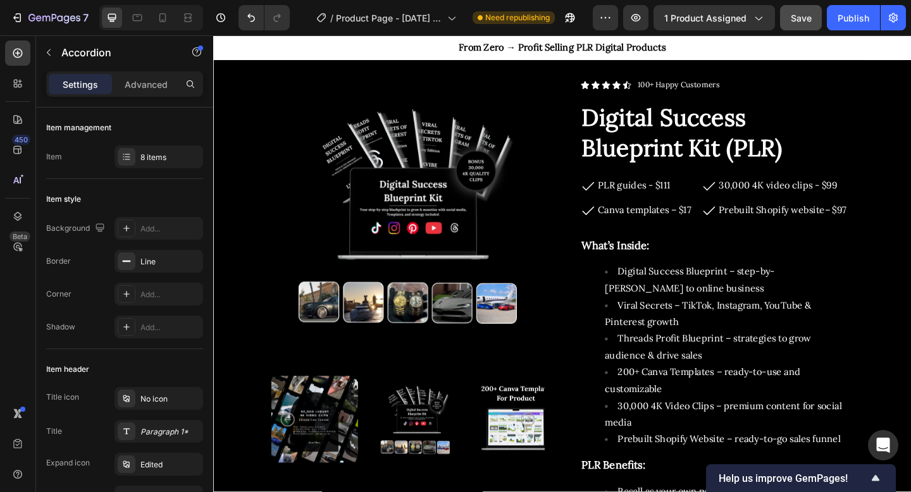
scroll to position [0, 0]
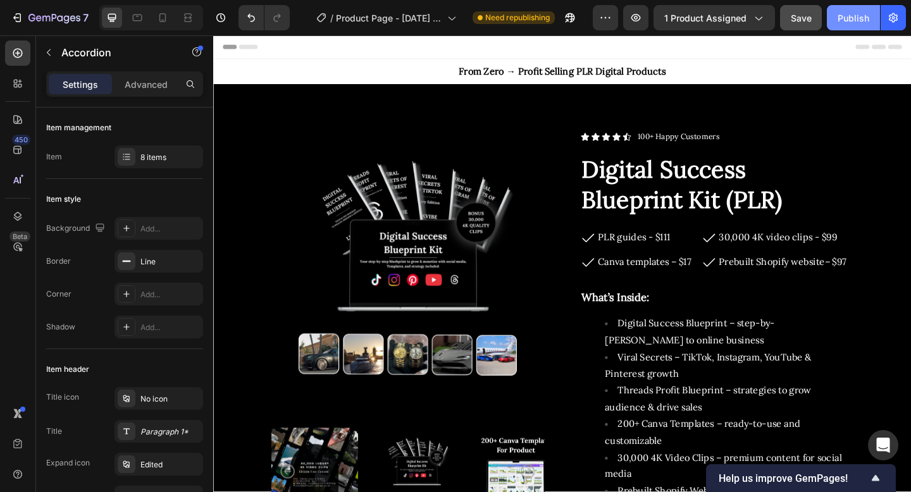
click at [853, 16] on div "Publish" at bounding box center [854, 17] width 32 height 13
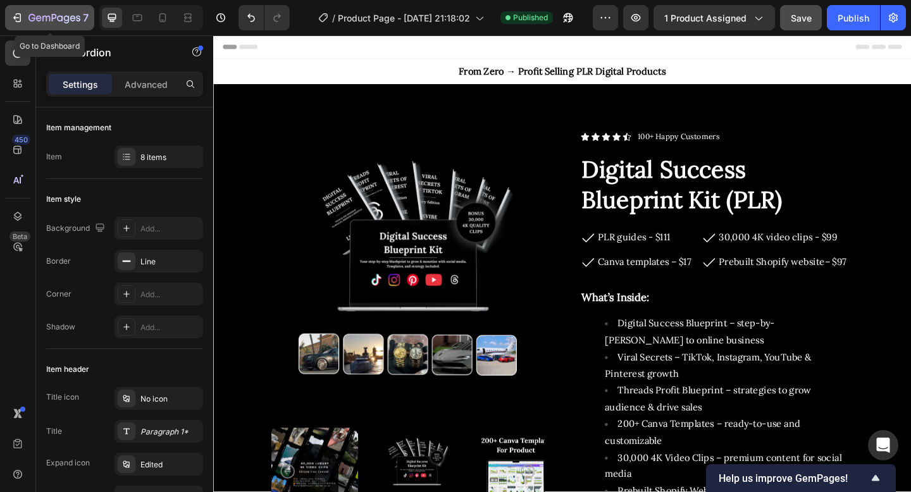
click at [13, 25] on div "7" at bounding box center [50, 17] width 78 height 15
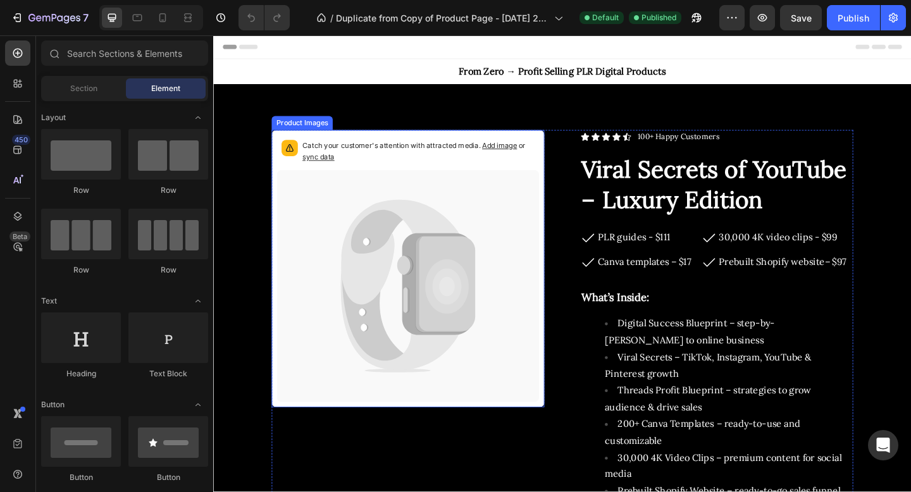
click at [396, 258] on icon at bounding box center [389, 309] width 72 height 169
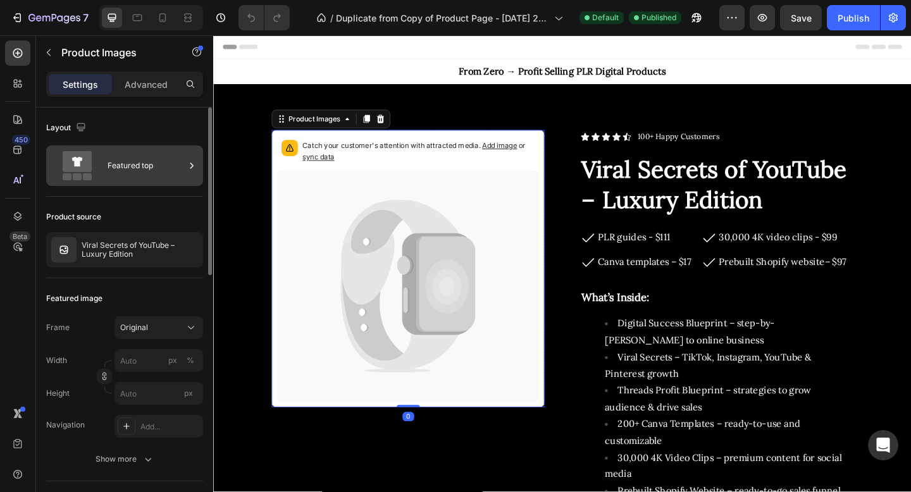
click at [153, 171] on div "Featured top" at bounding box center [146, 165] width 77 height 29
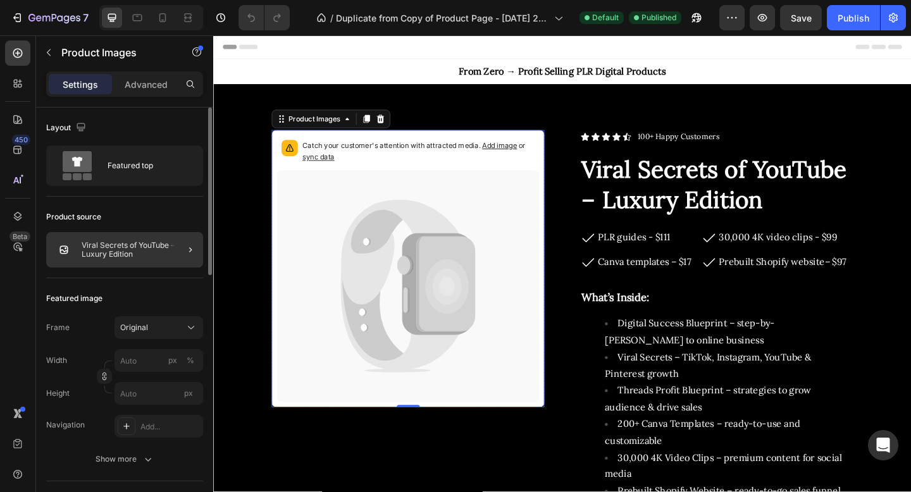
click at [168, 251] on div at bounding box center [185, 249] width 35 height 35
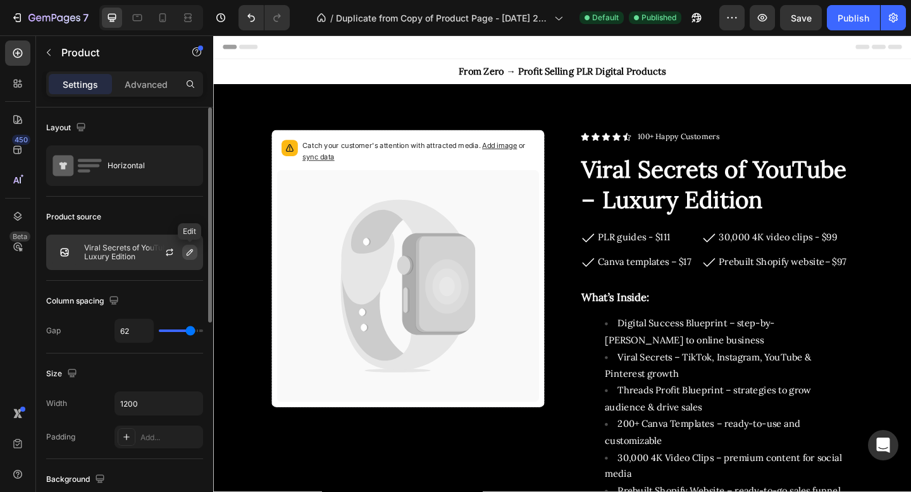
click at [187, 253] on icon "button" at bounding box center [190, 252] width 6 height 6
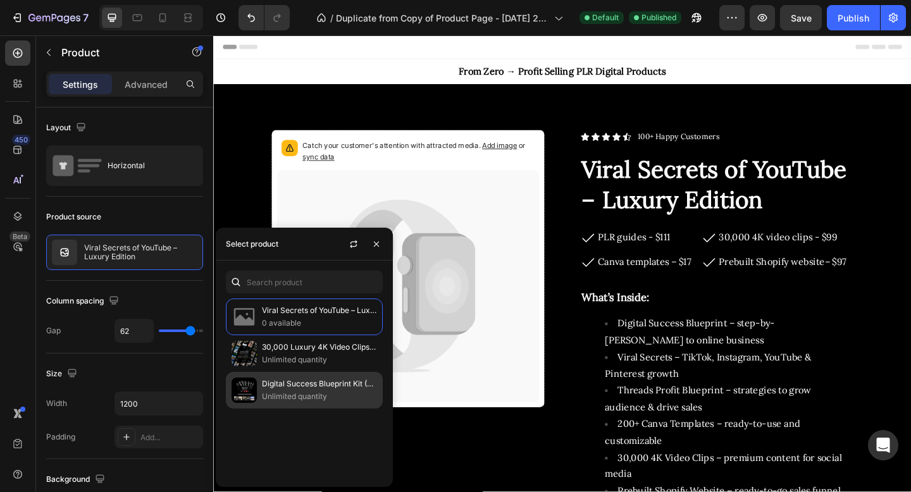
click at [301, 392] on p "Unlimited quantity" at bounding box center [319, 396] width 115 height 13
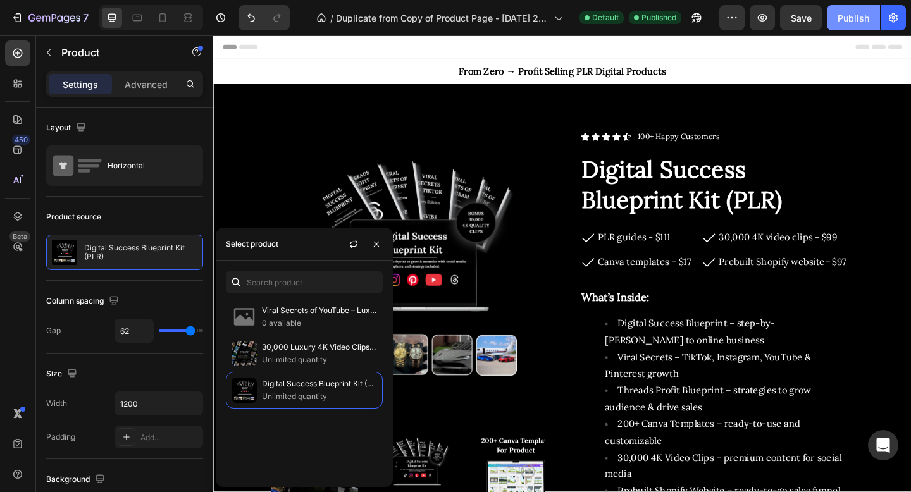
click at [855, 22] on div "Publish" at bounding box center [854, 17] width 32 height 13
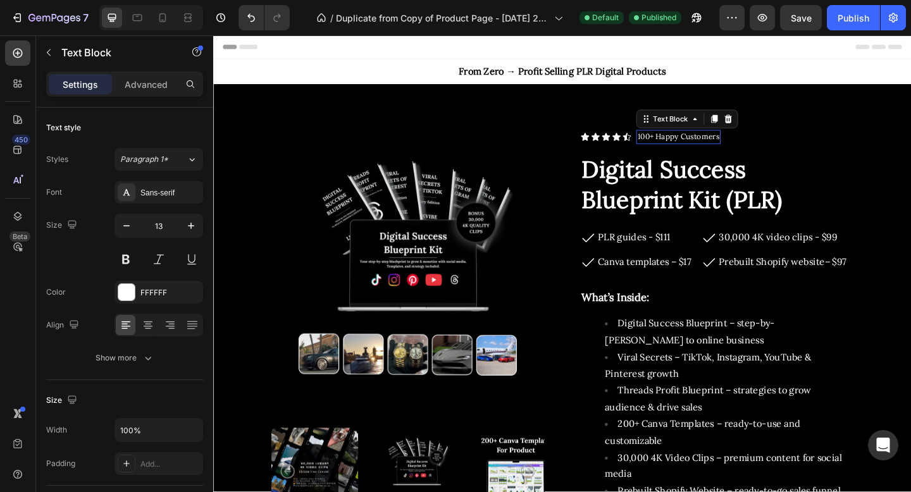
click at [688, 147] on p "100+ Happy Customers" at bounding box center [719, 146] width 89 height 13
click at [688, 146] on p "100+ Happy Customers" at bounding box center [719, 146] width 89 height 13
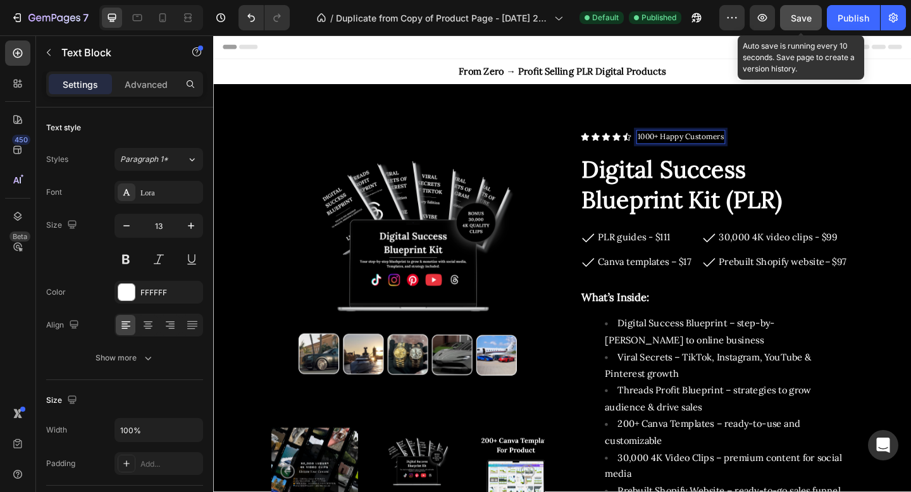
click at [807, 13] on span "Save" at bounding box center [801, 18] width 21 height 11
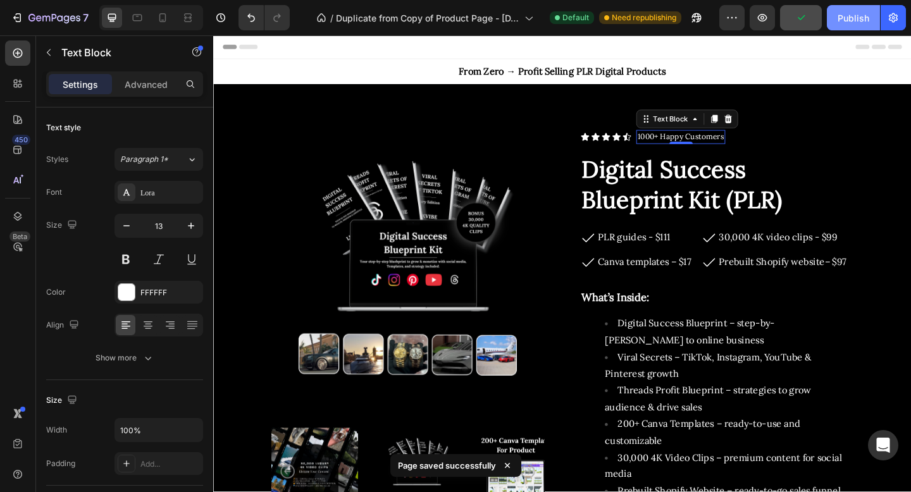
click at [849, 23] on div "Publish" at bounding box center [854, 17] width 32 height 13
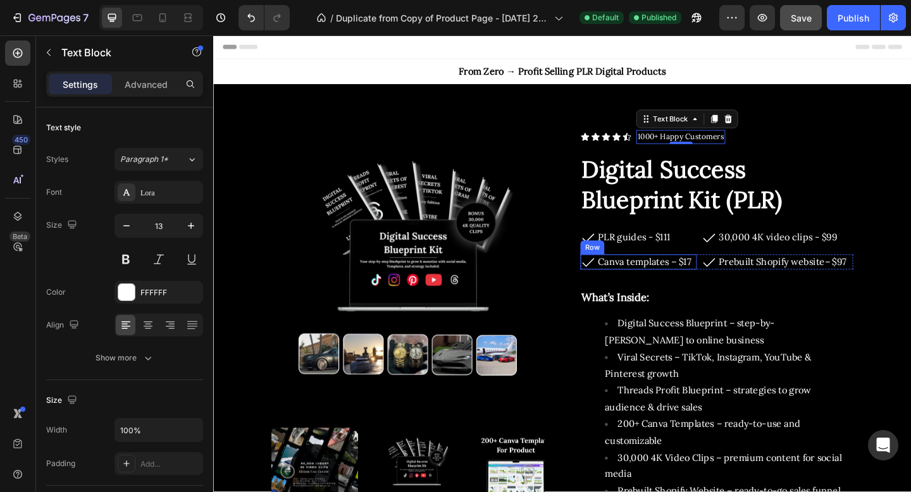
scroll to position [230, 0]
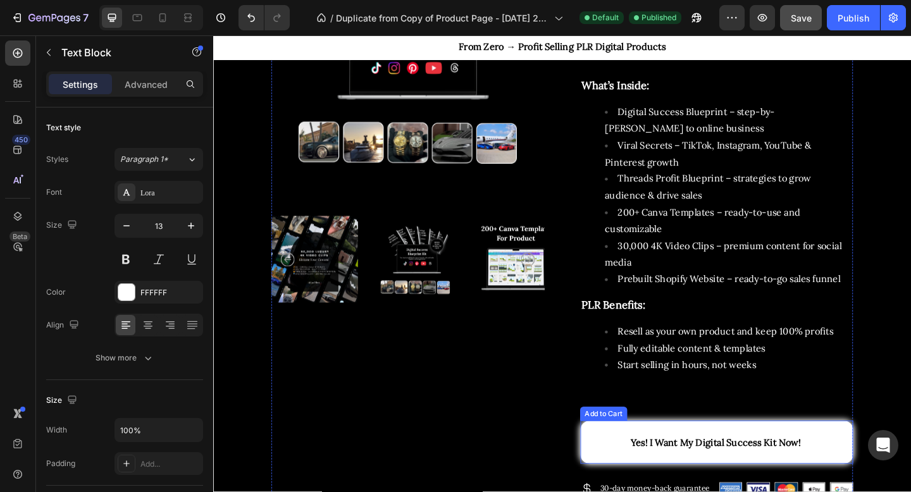
click at [718, 492] on div "Icon Icon Icon Icon Icon Icon List 1000+ Happy Customers Text Block 0 Row Digit…" at bounding box center [761, 232] width 297 height 649
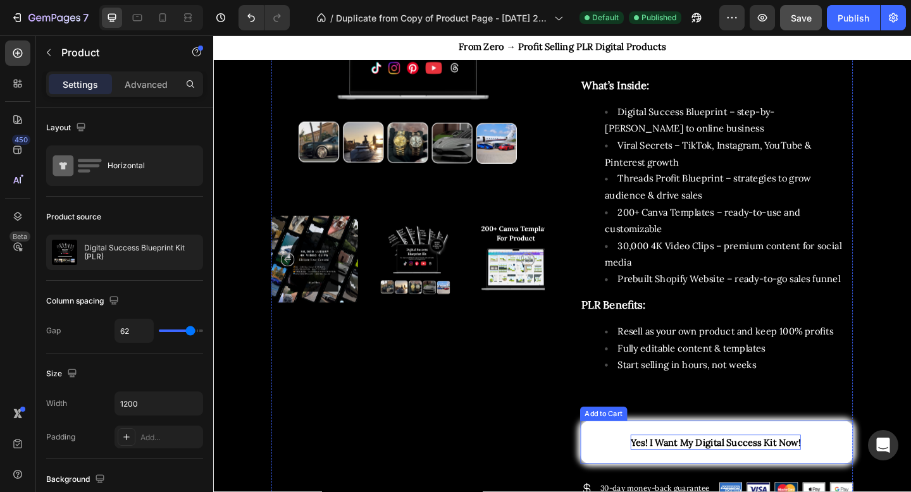
click at [719, 473] on span "Yes! I Want My Digital Success Kit Now!" at bounding box center [759, 478] width 185 height 16
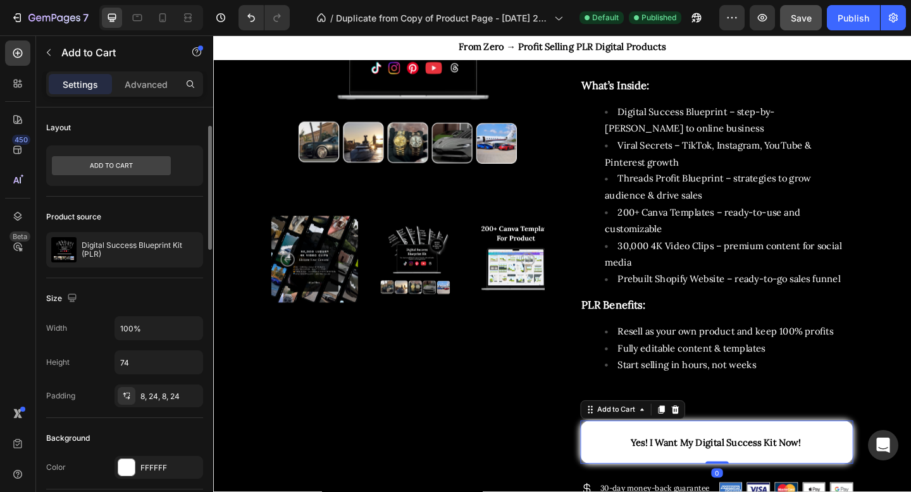
scroll to position [32, 0]
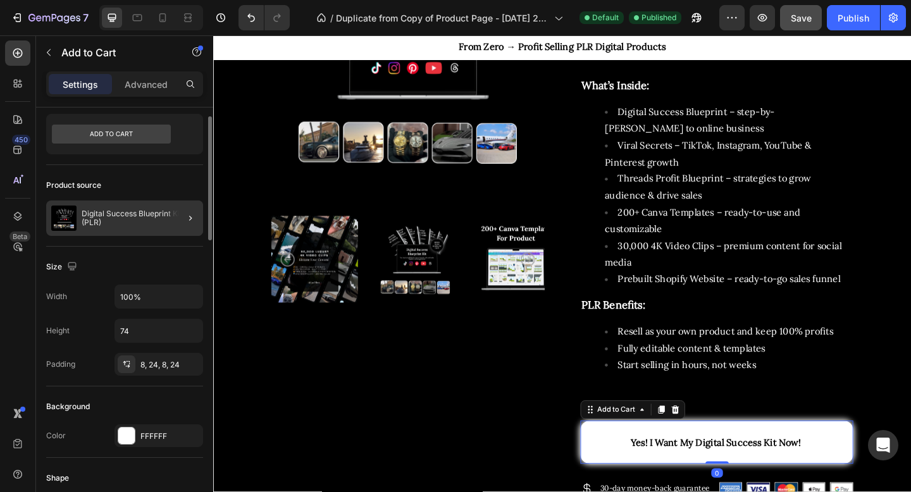
click at [177, 205] on div at bounding box center [185, 218] width 35 height 35
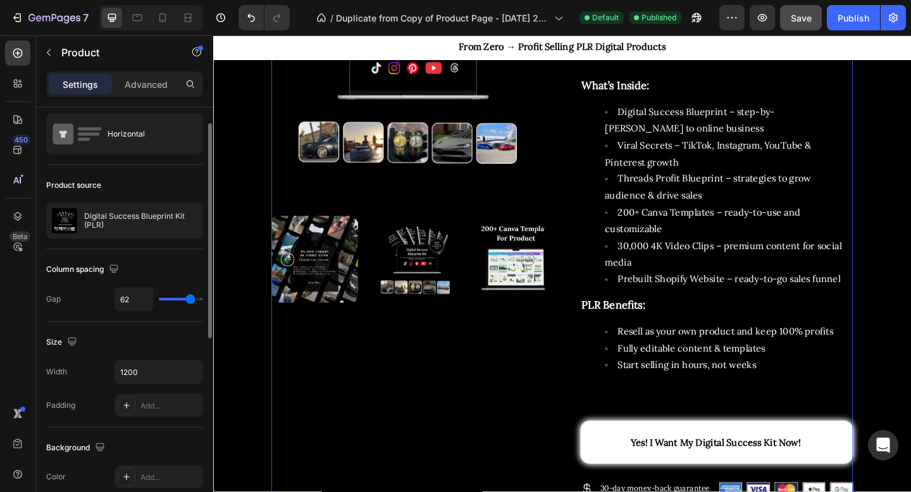
scroll to position [0, 0]
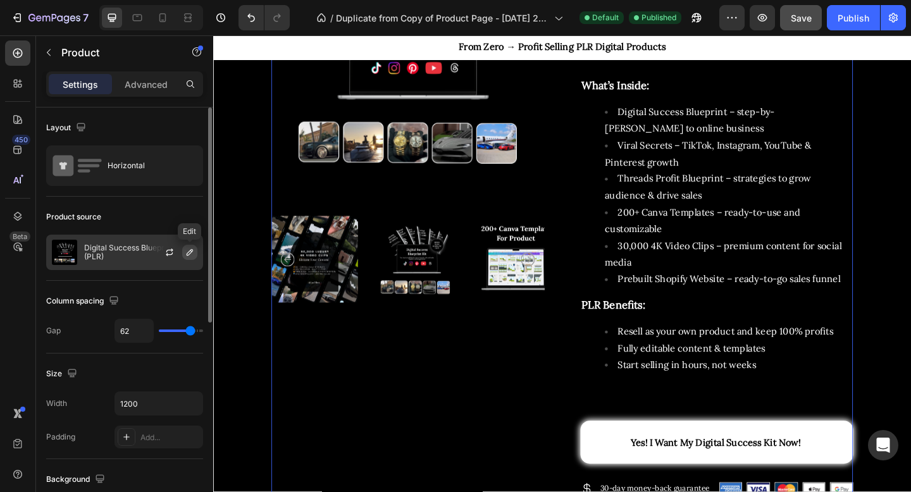
click at [185, 249] on icon "button" at bounding box center [190, 252] width 10 height 10
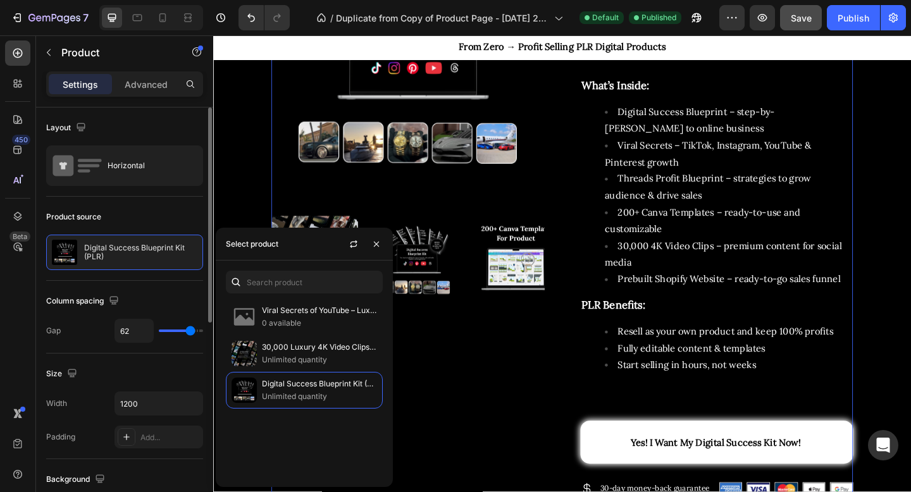
click at [175, 203] on div "Product source Digital Success Blueprint Kit (PLR)" at bounding box center [124, 239] width 157 height 84
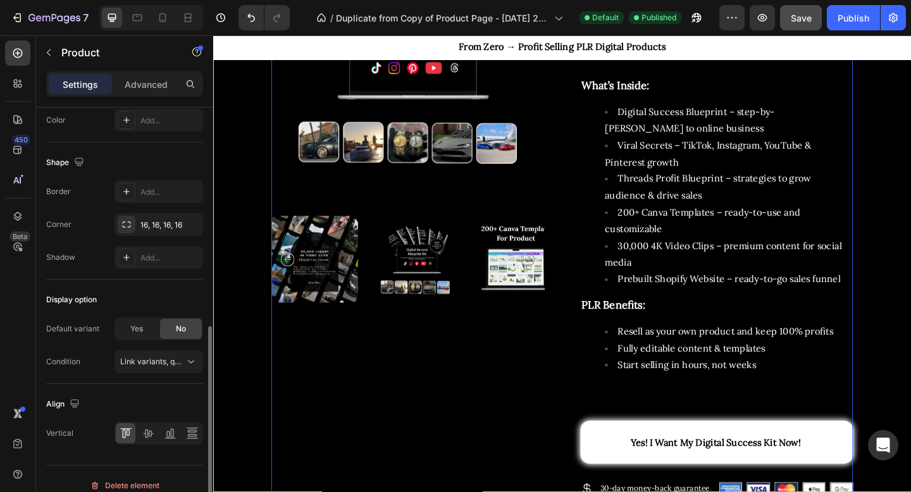
scroll to position [402, 0]
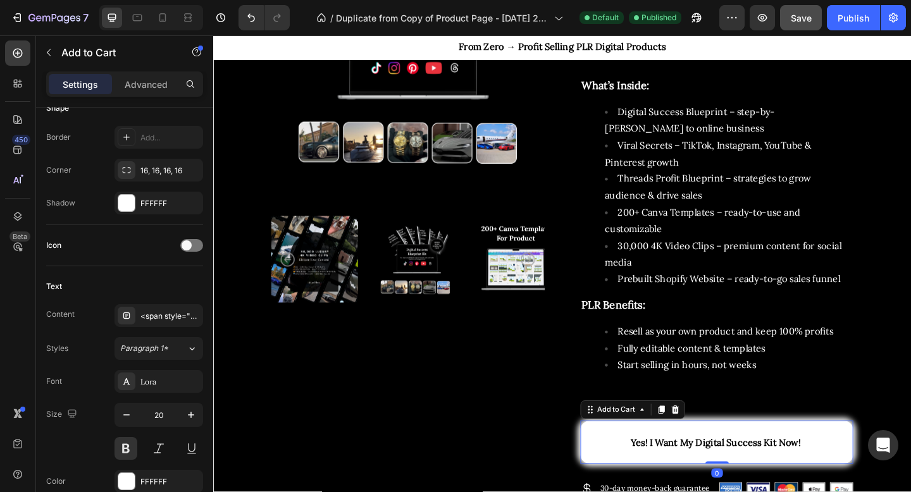
click at [630, 482] on button "Yes! I Want My Digital Success Kit Now!" at bounding box center [761, 478] width 297 height 47
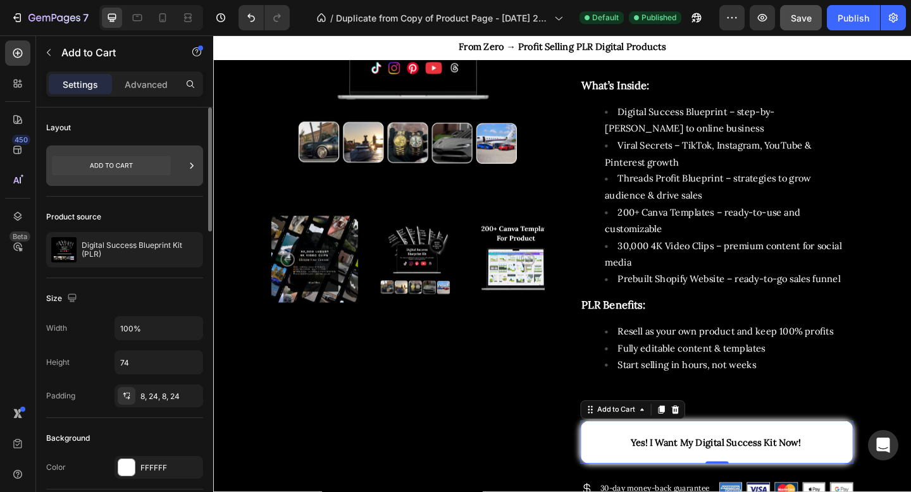
click at [121, 161] on icon at bounding box center [111, 165] width 119 height 19
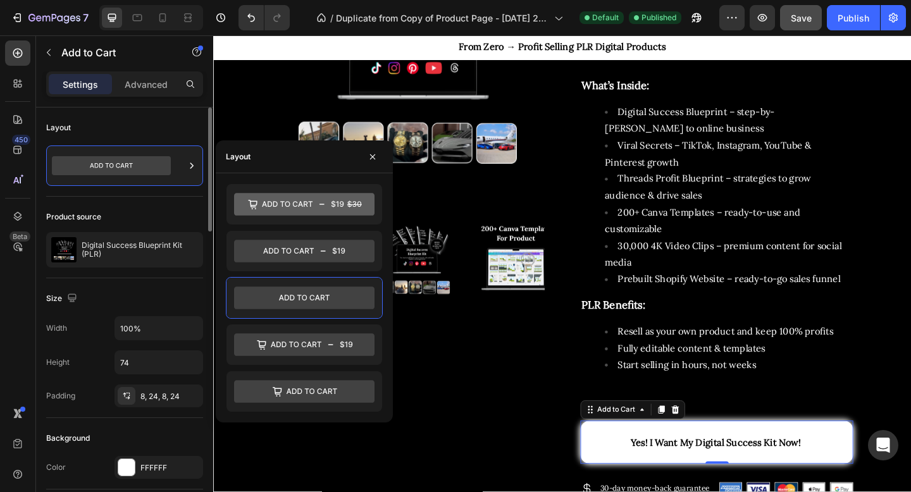
click at [130, 214] on div "Product source" at bounding box center [124, 217] width 157 height 20
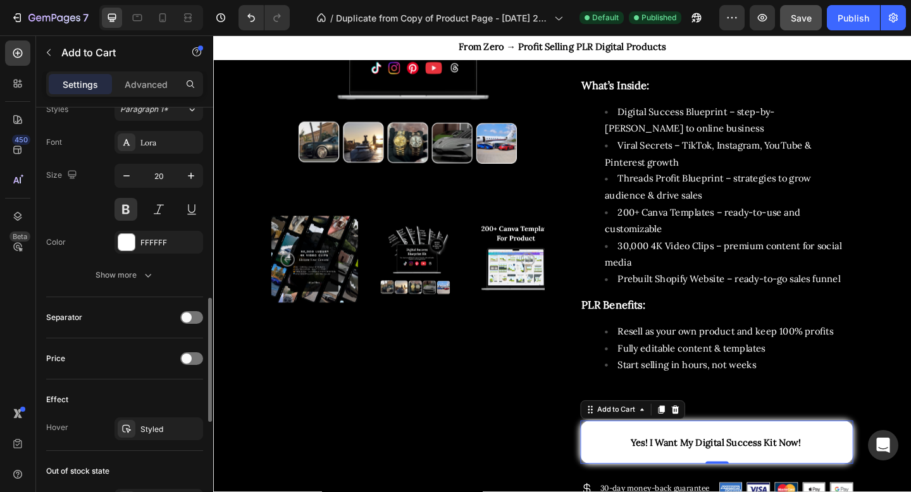
scroll to position [642, 0]
click at [114, 277] on div "Show more" at bounding box center [125, 274] width 59 height 13
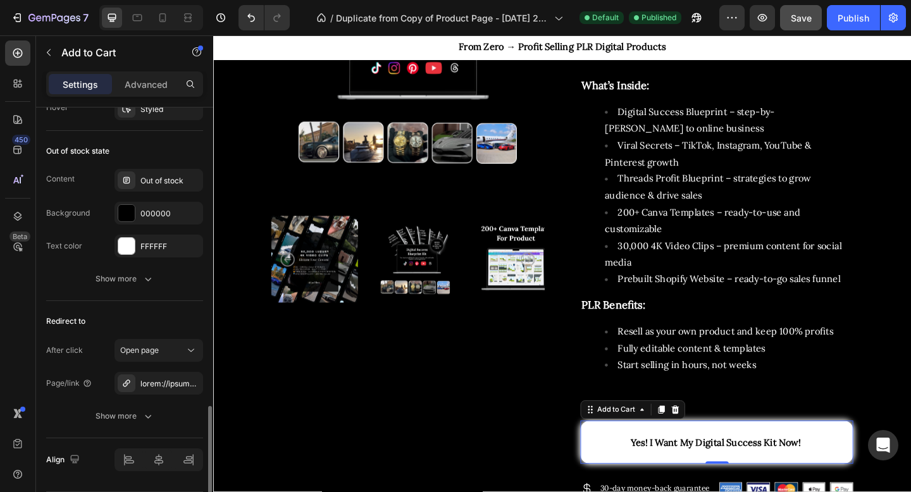
scroll to position [1168, 0]
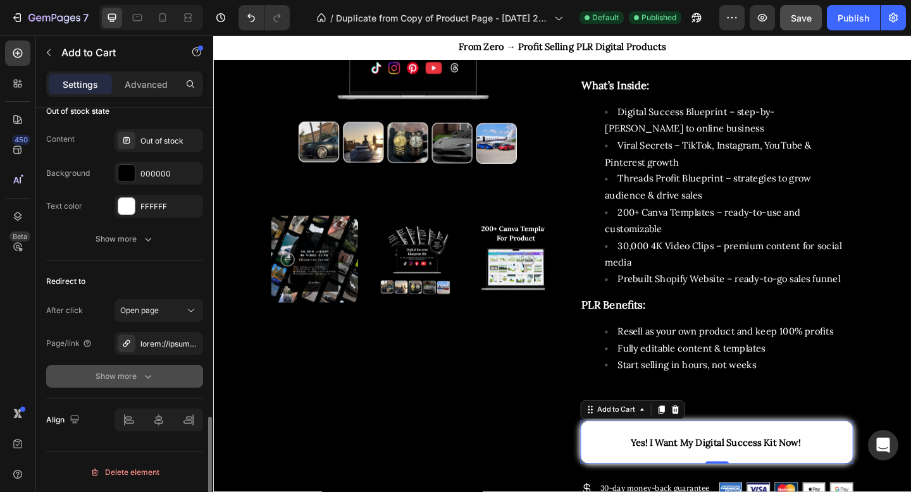
click at [141, 365] on button "Show more" at bounding box center [124, 376] width 157 height 23
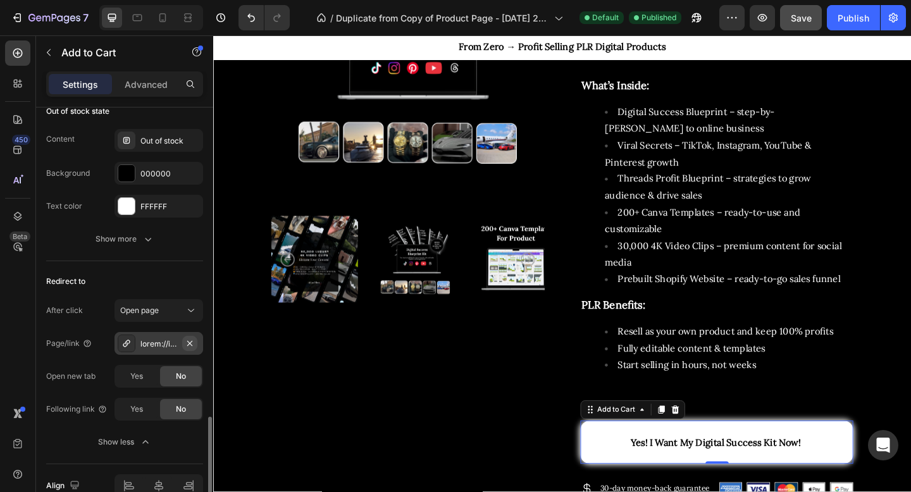
click at [190, 342] on icon "button" at bounding box center [189, 342] width 5 height 5
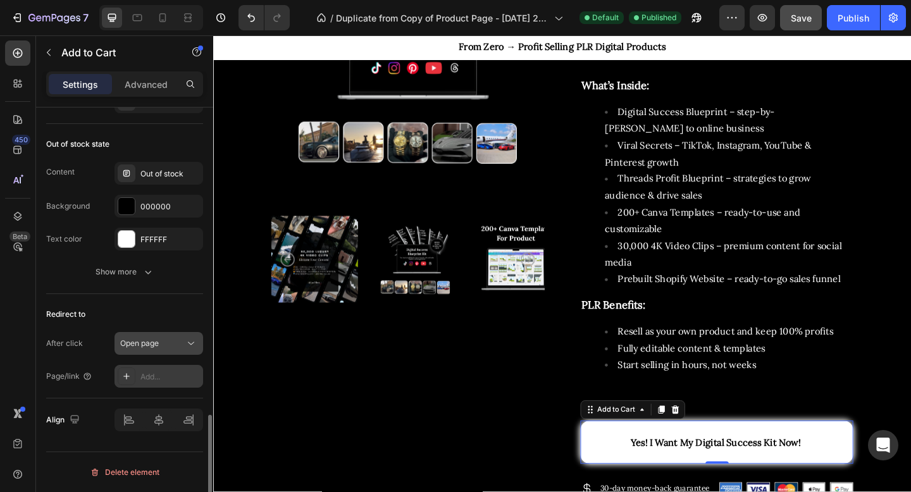
click at [151, 347] on span "Open page" at bounding box center [139, 343] width 39 height 9
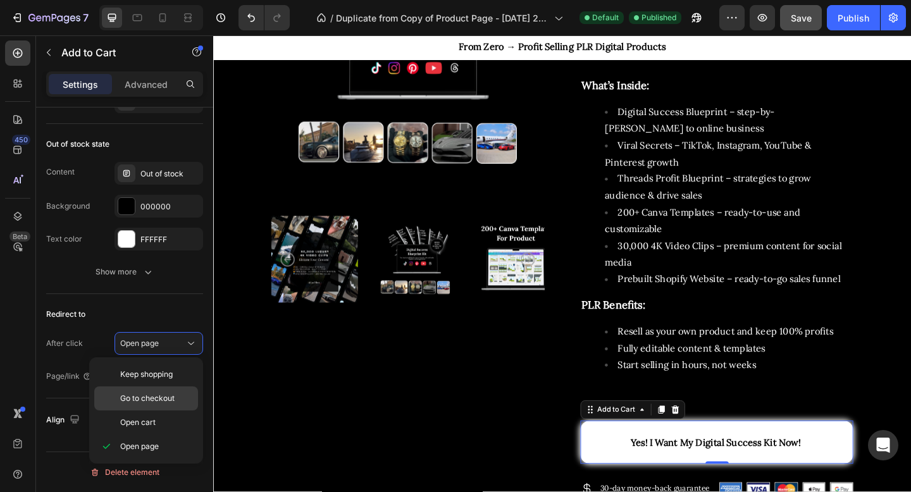
click at [132, 397] on span "Go to checkout" at bounding box center [147, 398] width 54 height 11
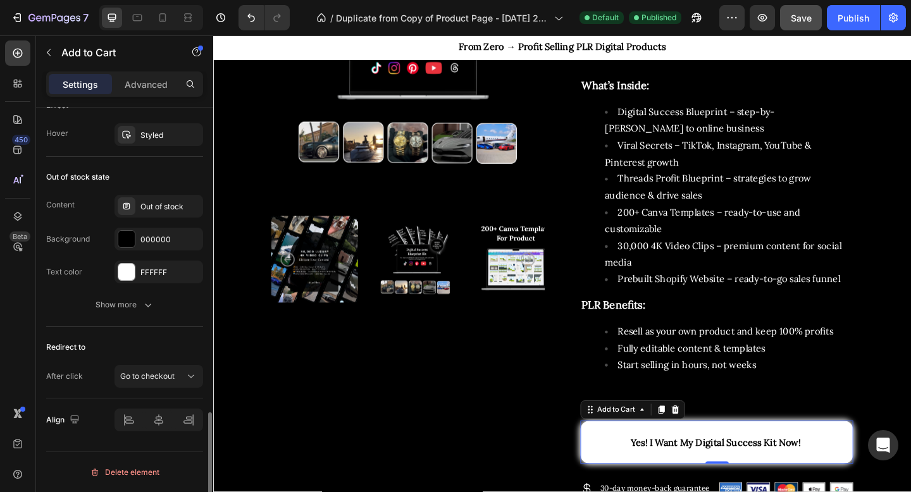
scroll to position [1102, 0]
click at [854, 18] on div "Publish" at bounding box center [854, 17] width 32 height 13
click at [858, 18] on div "Publish" at bounding box center [854, 17] width 32 height 13
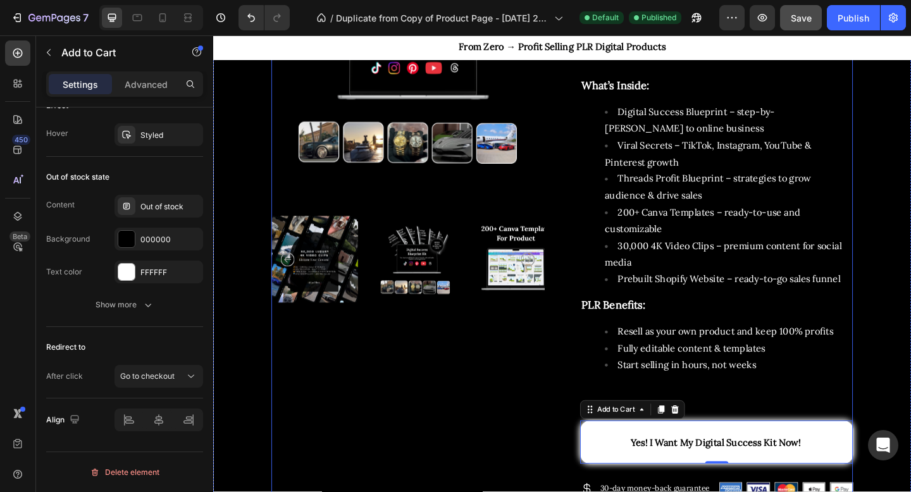
scroll to position [0, 0]
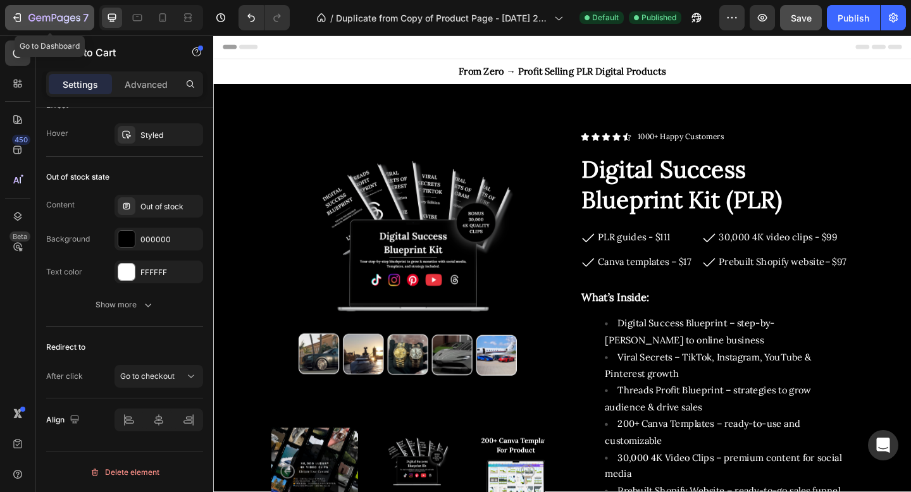
click at [35, 23] on icon "button" at bounding box center [54, 18] width 52 height 11
